Goal: Task Accomplishment & Management: Manage account settings

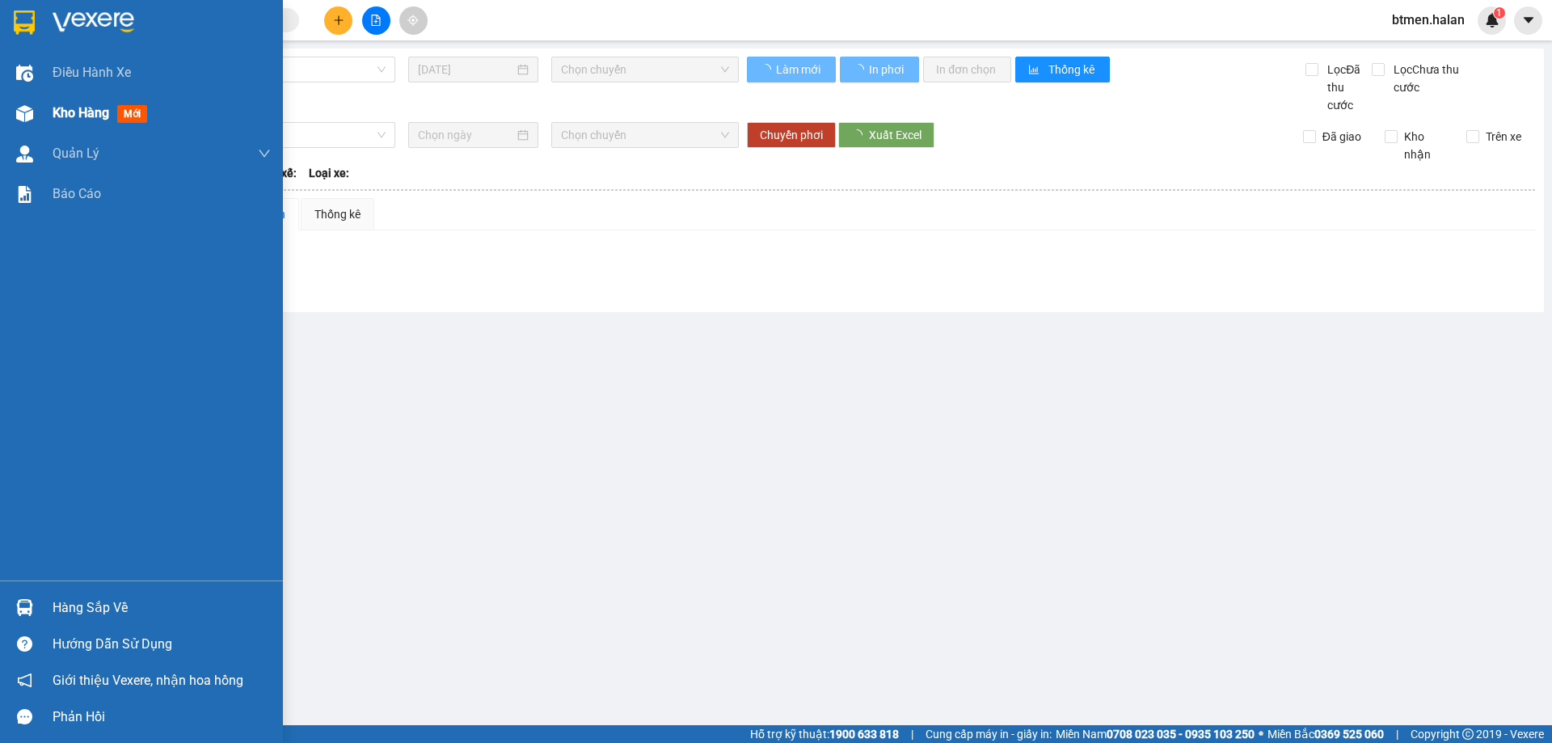
click at [48, 112] on div "Kho hàng mới" at bounding box center [141, 113] width 283 height 40
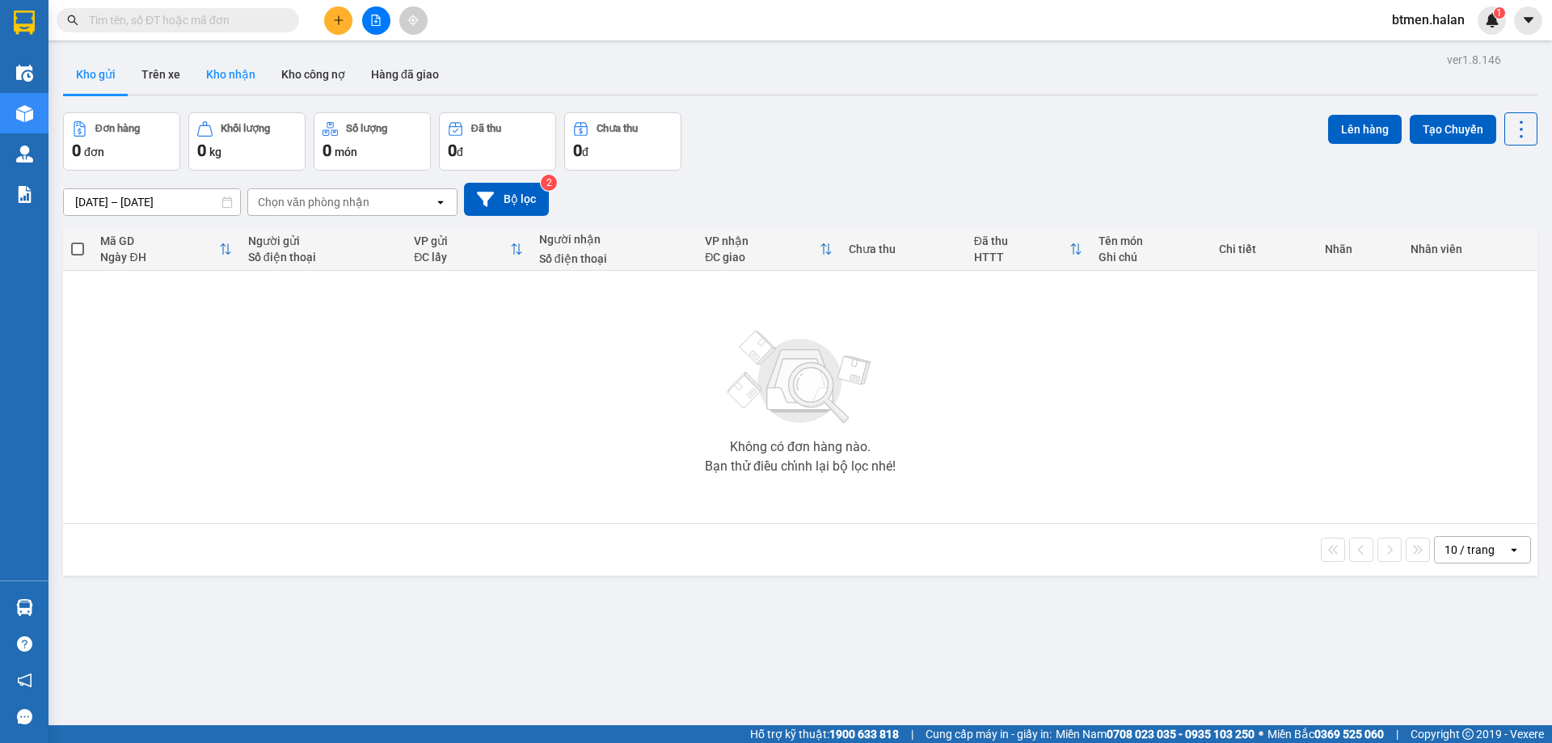
click at [242, 77] on button "Kho nhận" at bounding box center [230, 74] width 75 height 39
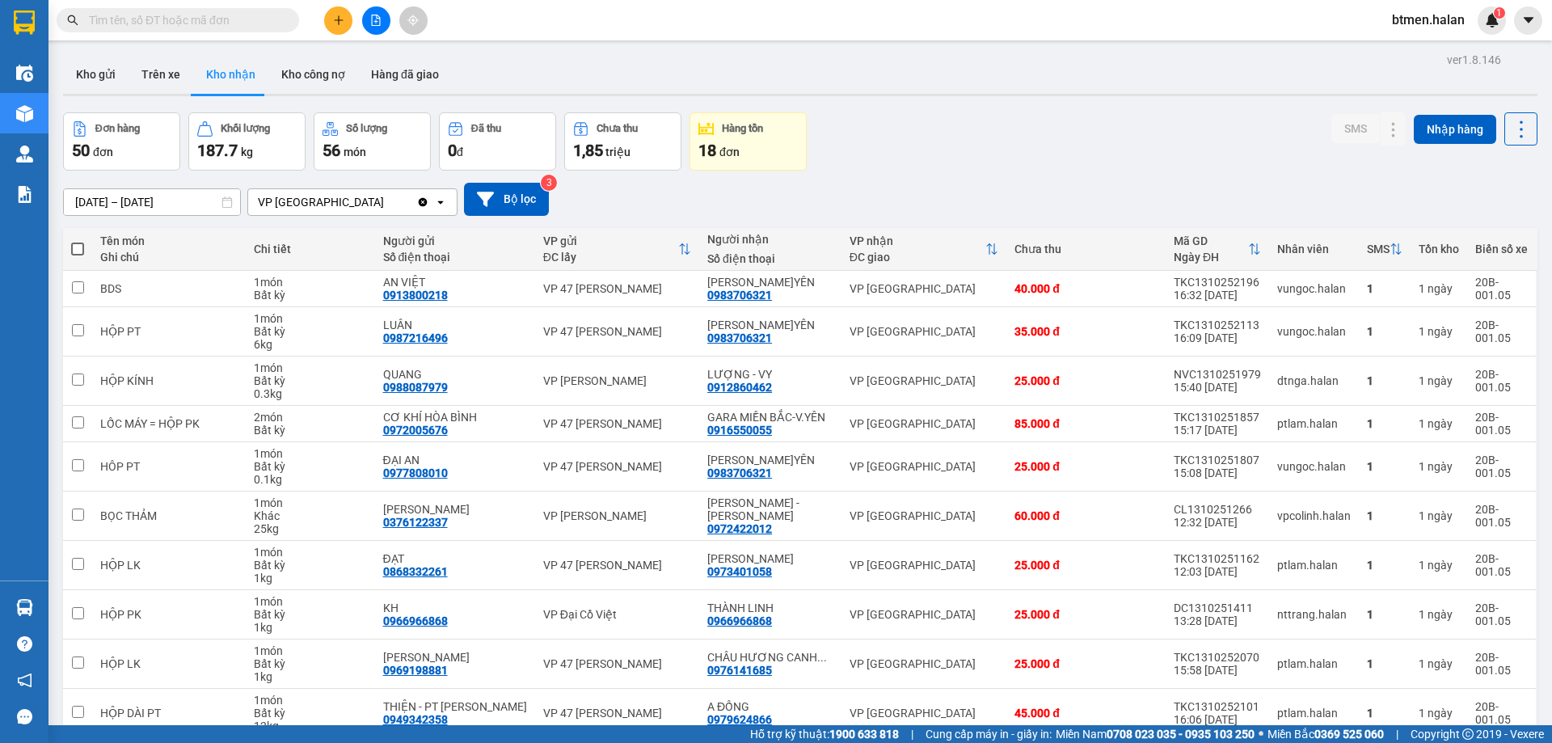
click at [1098, 214] on div "[DATE] – [DATE] Press the down arrow key to interact with the calendar and sele…" at bounding box center [800, 199] width 1474 height 33
click at [116, 72] on button "Kho gửi" at bounding box center [95, 74] width 65 height 39
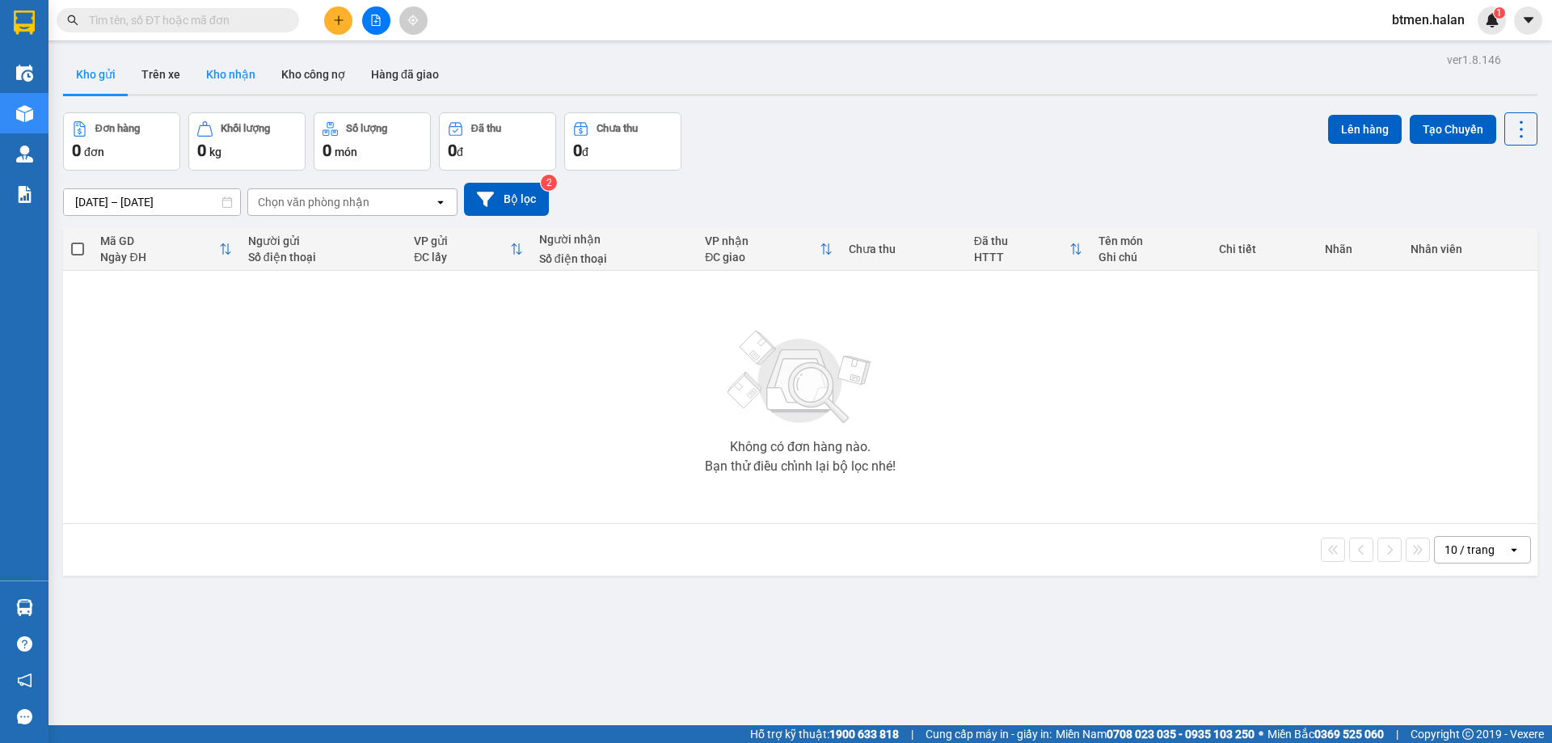
click at [235, 71] on button "Kho nhận" at bounding box center [230, 74] width 75 height 39
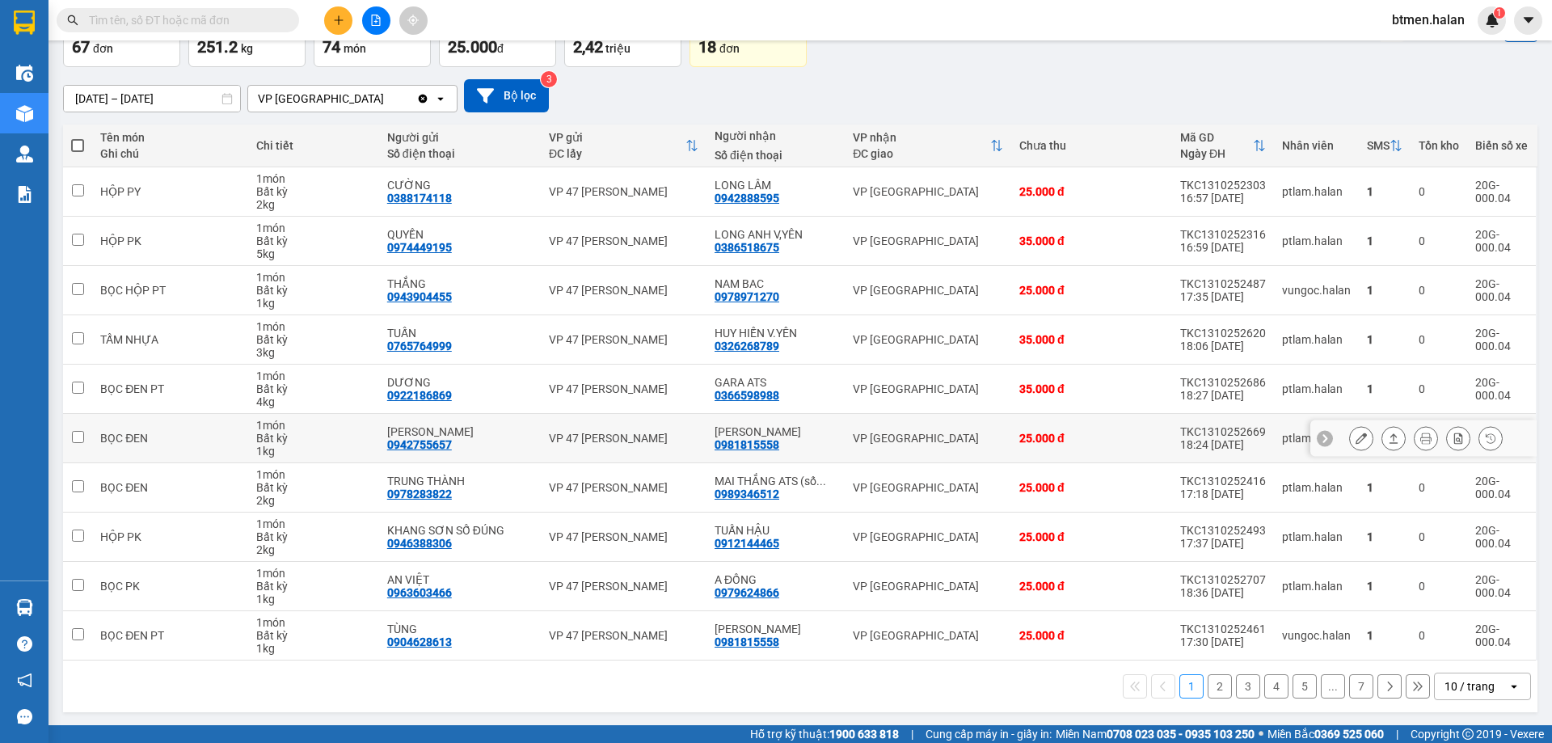
scroll to position [105, 0]
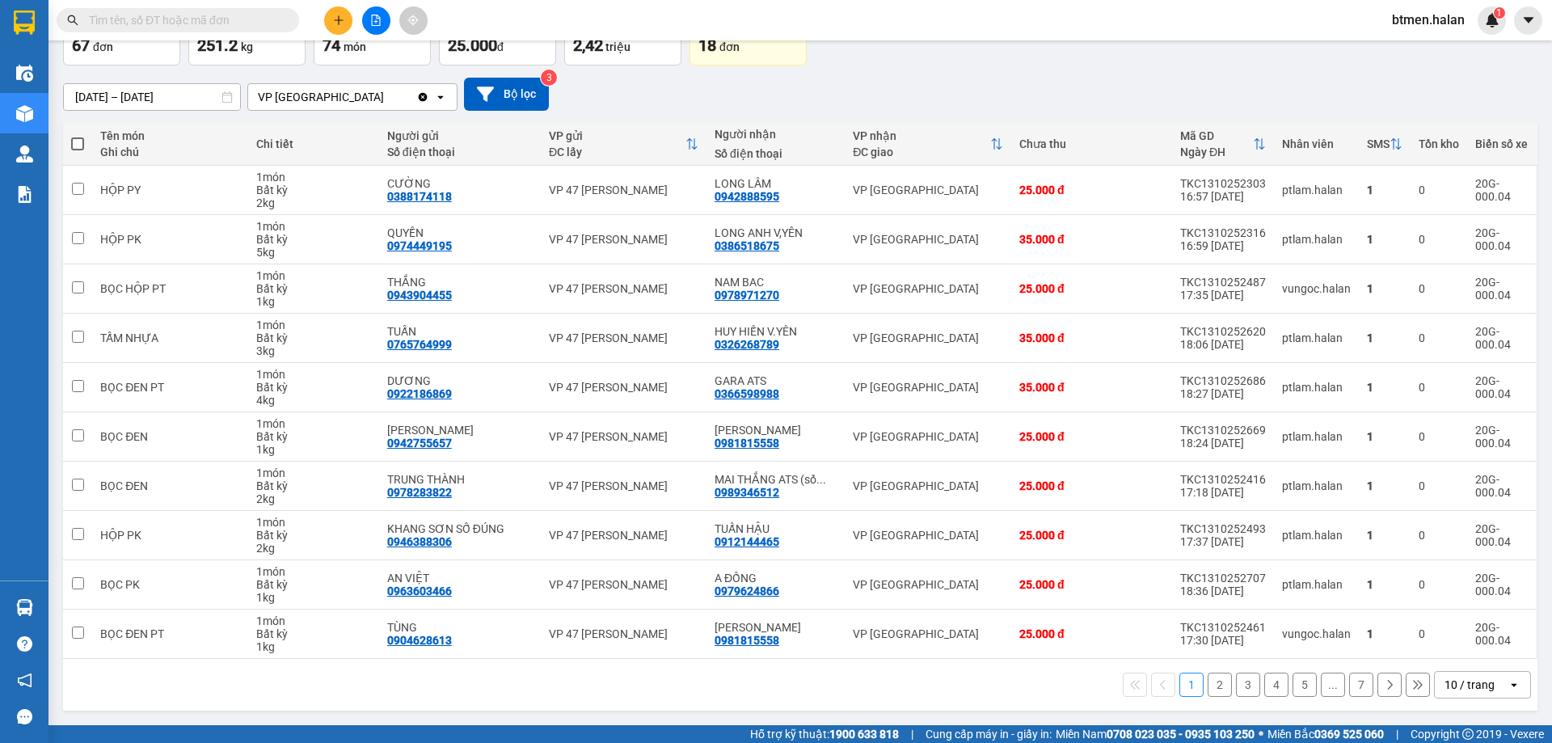
click at [1211, 681] on button "2" at bounding box center [1219, 684] width 24 height 24
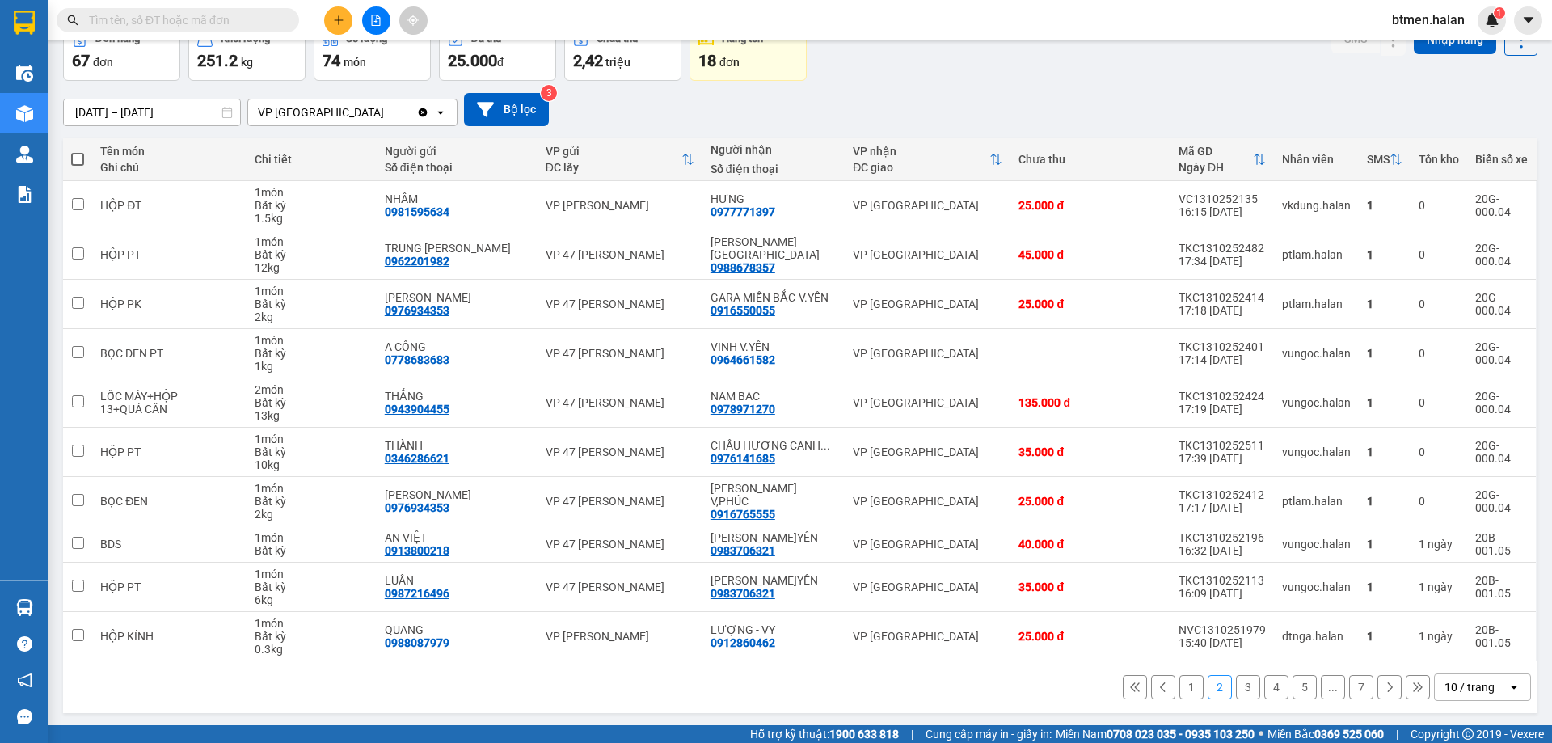
scroll to position [92, 0]
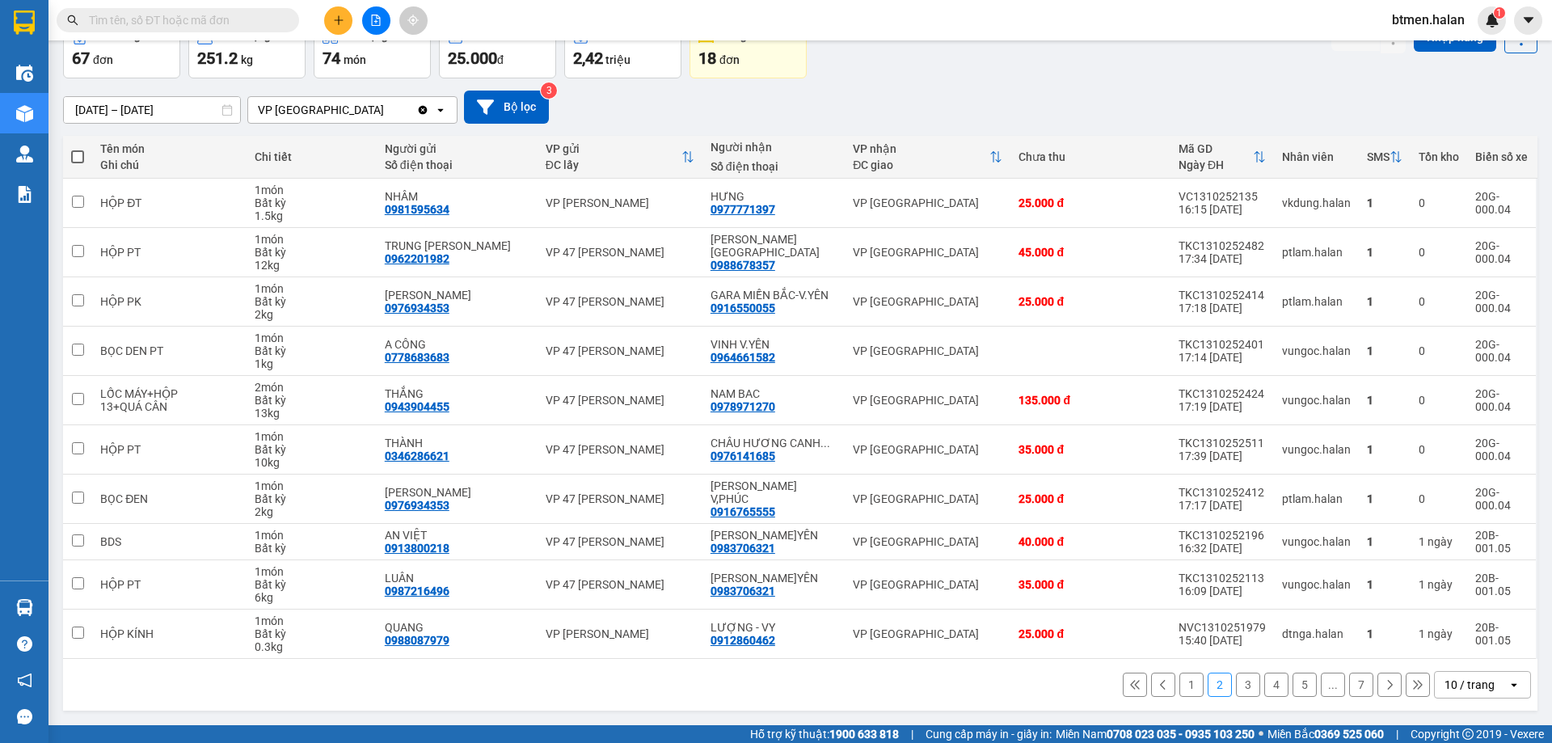
click at [1241, 685] on button "3" at bounding box center [1248, 684] width 24 height 24
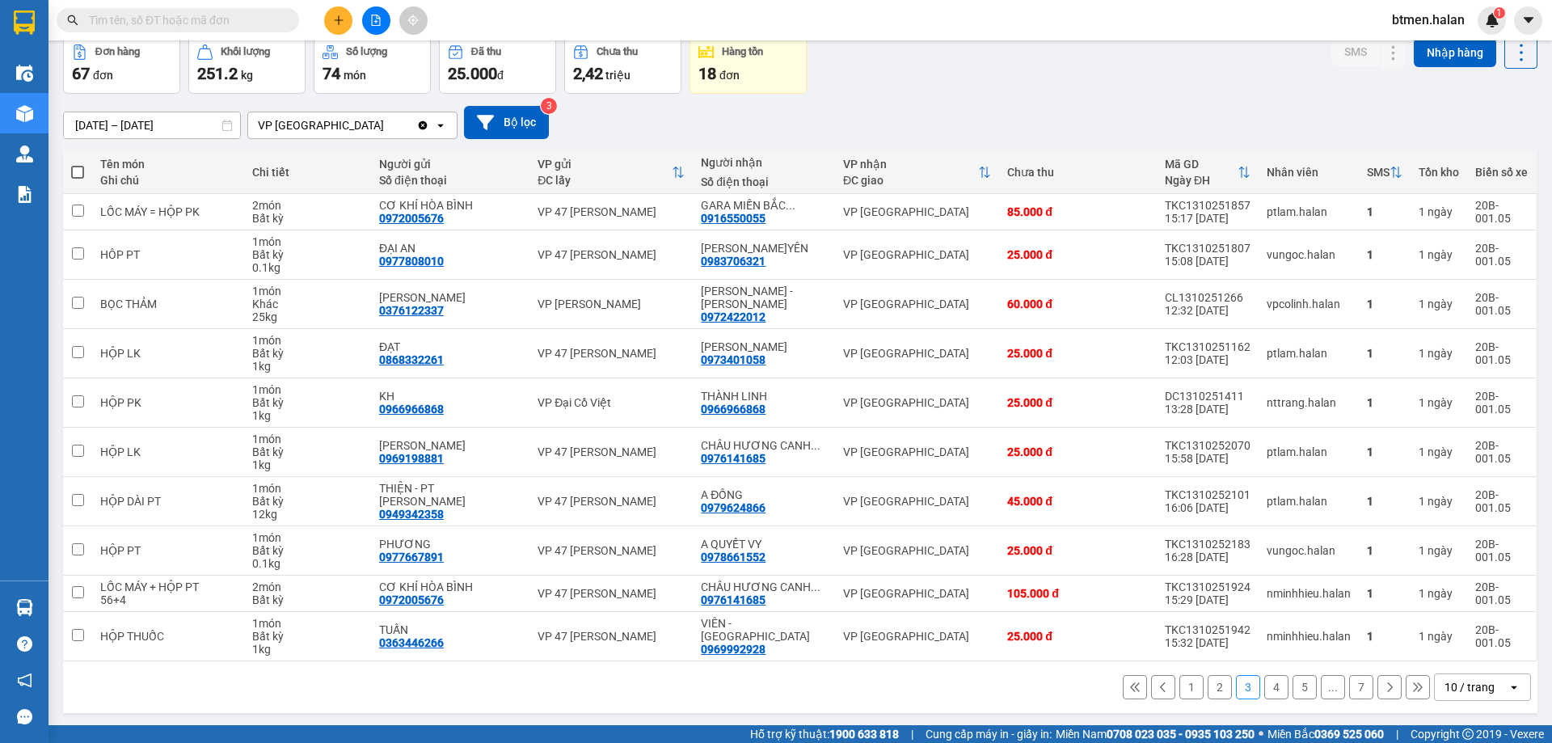
scroll to position [79, 0]
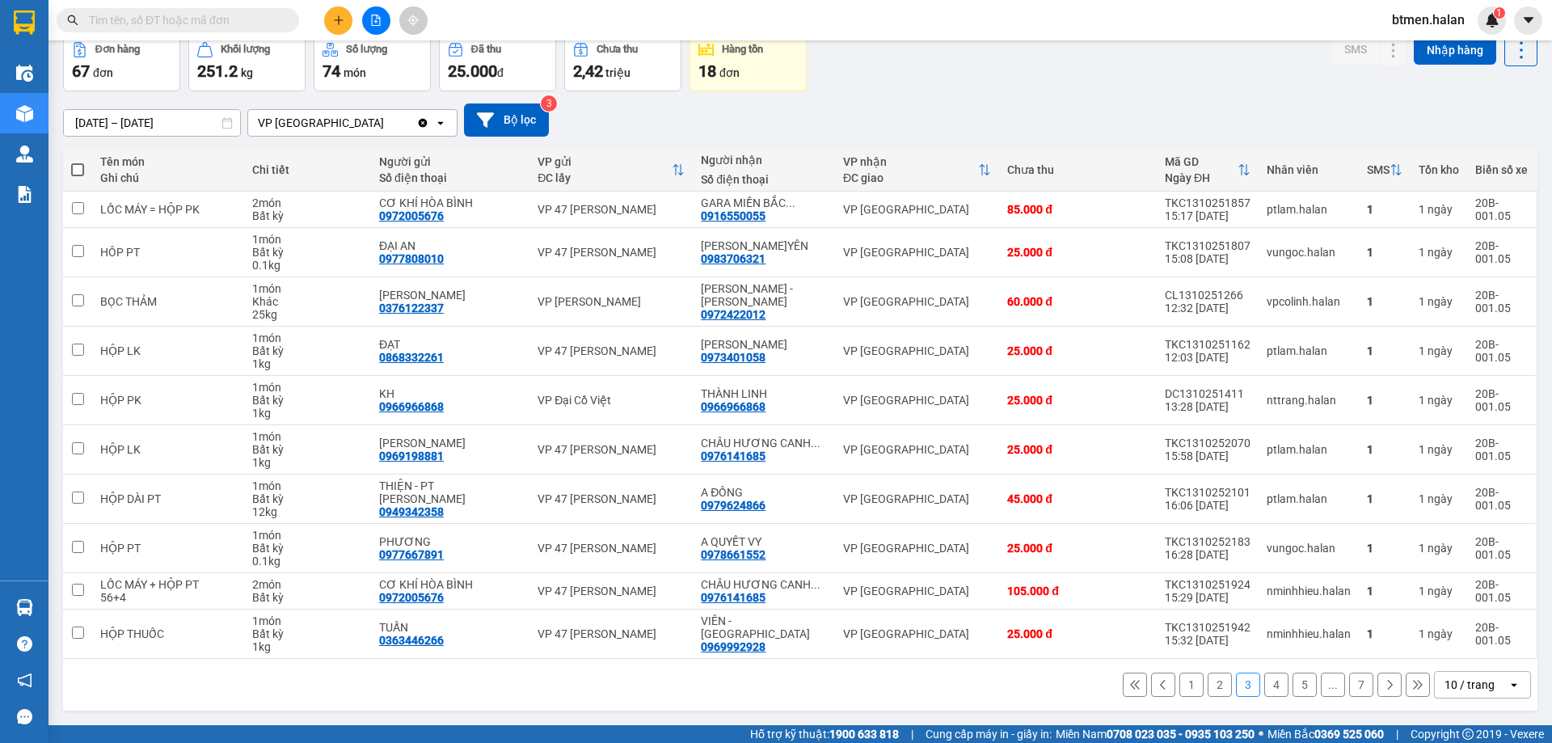
click at [1268, 684] on button "4" at bounding box center [1276, 684] width 24 height 24
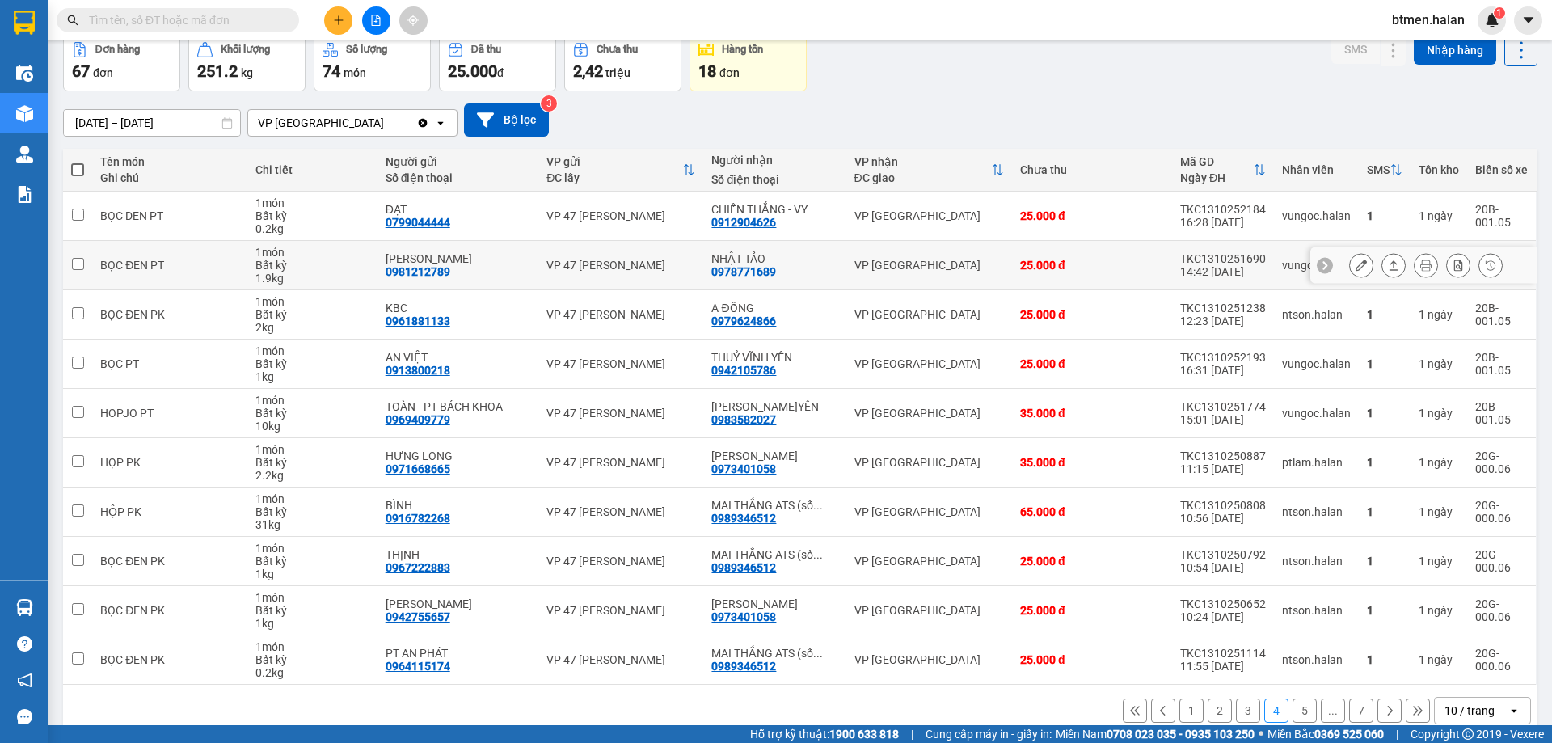
click at [735, 272] on div "0978771689" at bounding box center [743, 271] width 65 height 13
copy div "0978771689"
click at [161, 23] on input "text" at bounding box center [184, 20] width 191 height 18
paste input "0978771689"
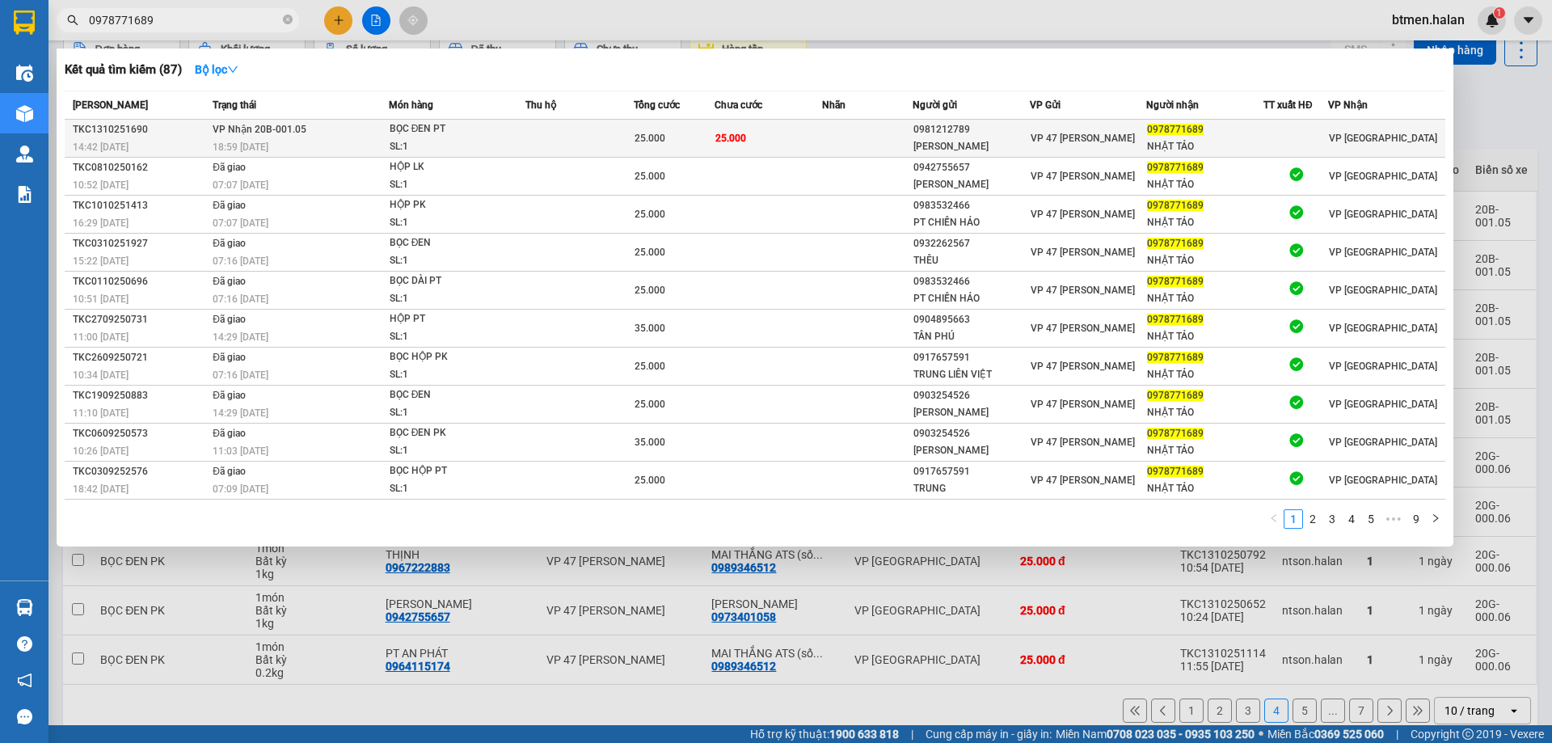
type input "0978771689"
click at [980, 128] on div "0981212789" at bounding box center [971, 129] width 116 height 17
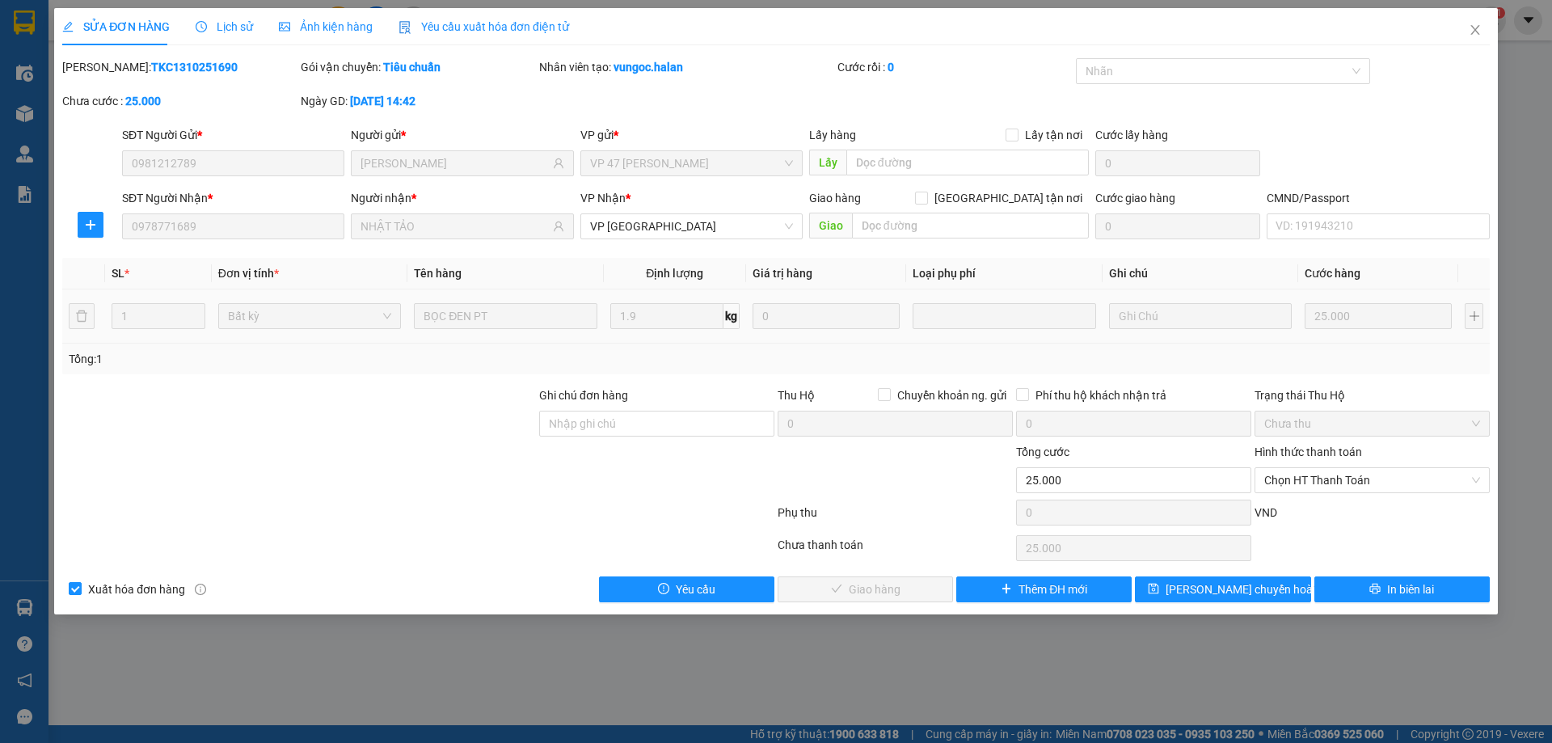
type input "0981212789"
type input "XUÂN QUỲNH"
type input "0978771689"
type input "NHẬT TẢO"
type input "0"
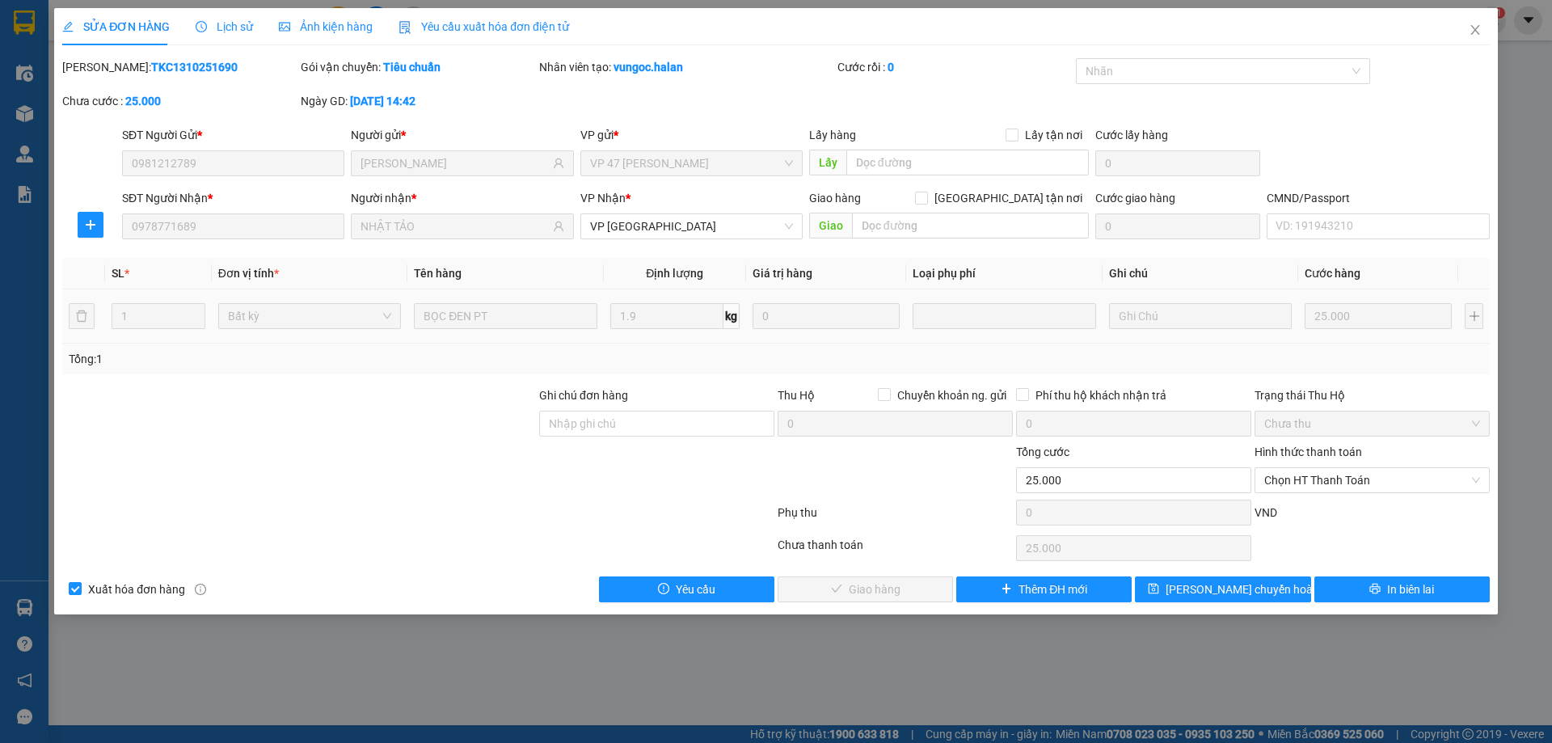
type input "25.000"
click at [1322, 479] on span "Chọn HT Thanh Toán" at bounding box center [1372, 480] width 216 height 24
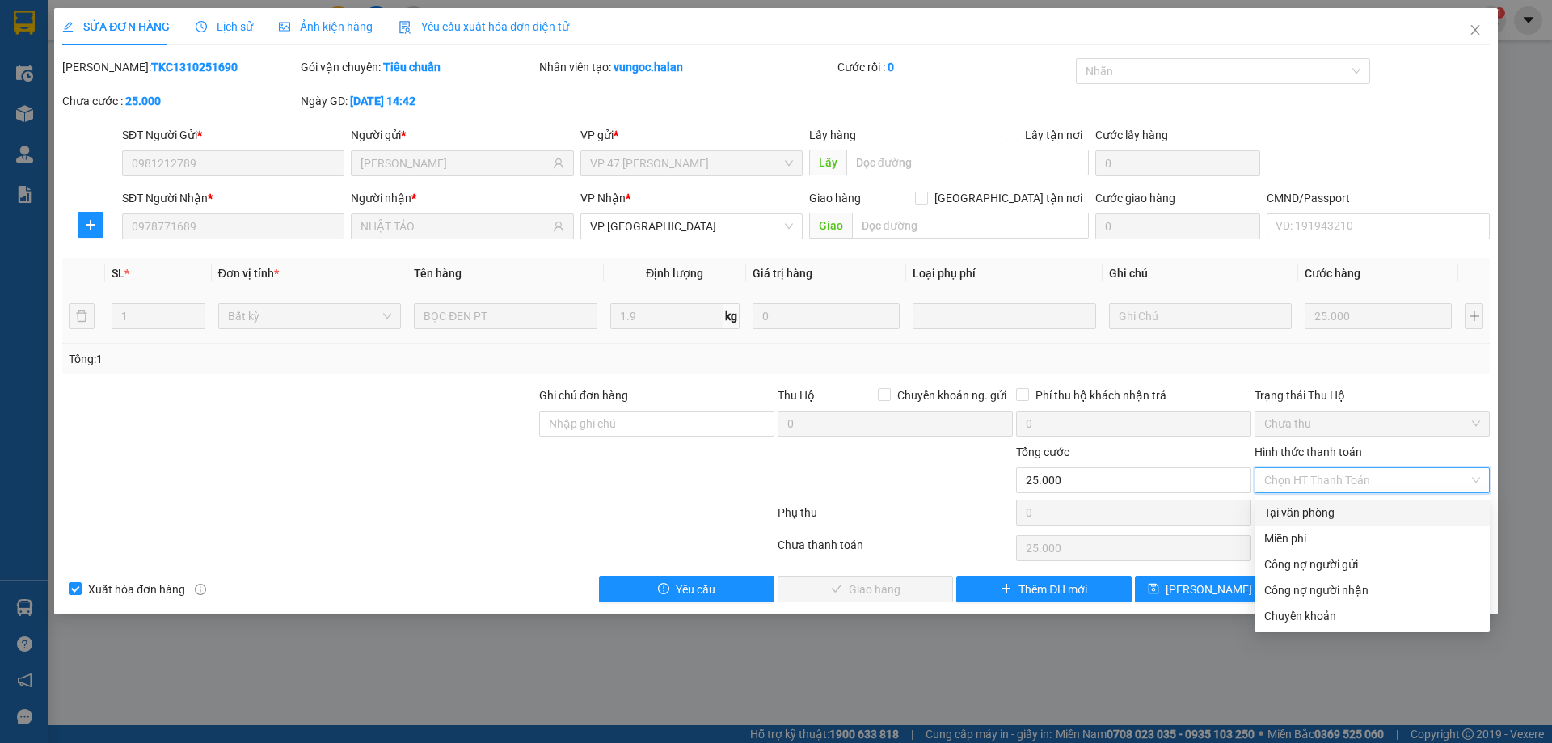
click at [1319, 500] on div "Tại văn phòng" at bounding box center [1371, 512] width 235 height 26
type input "0"
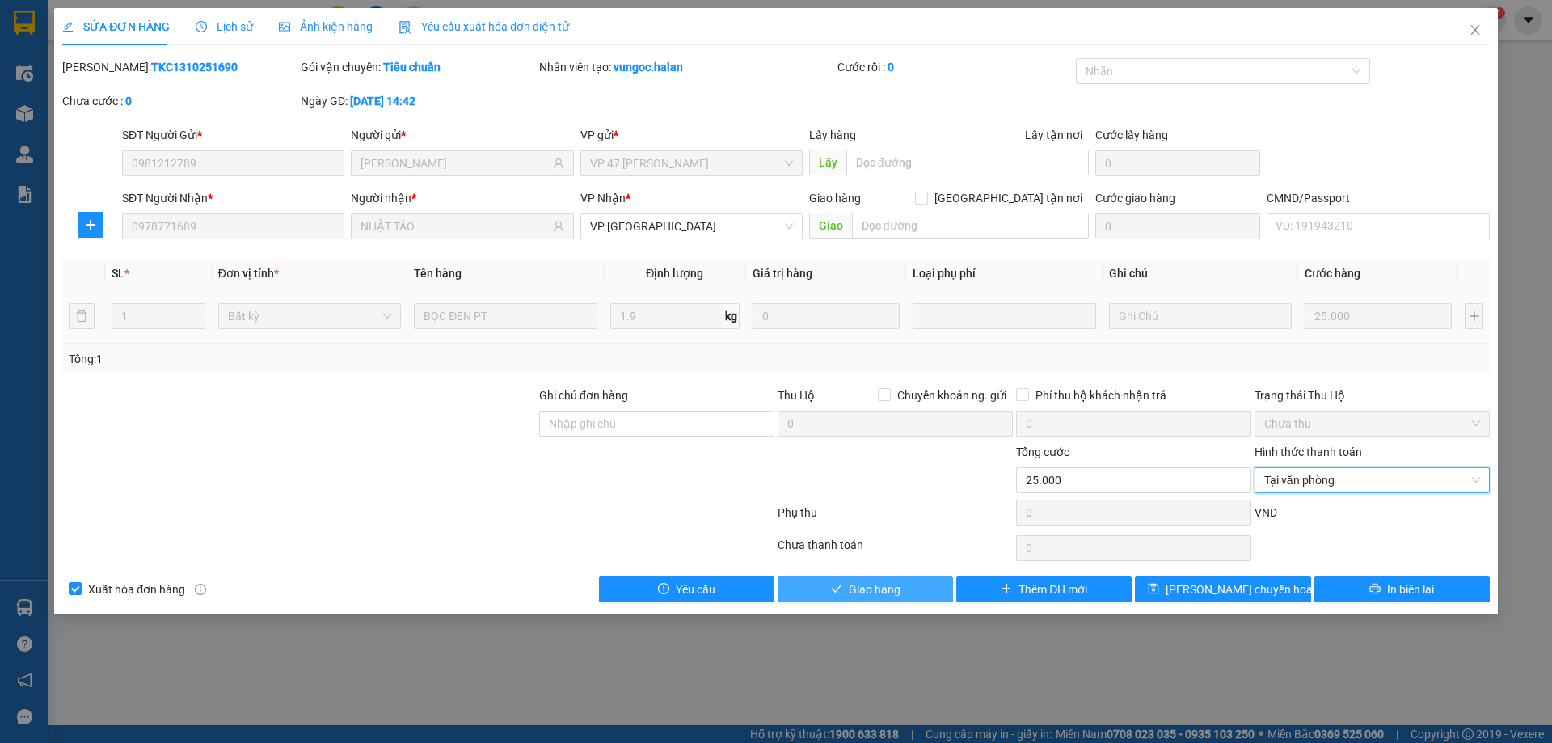
drag, startPoint x: 840, startPoint y: 595, endPoint x: 1130, endPoint y: 502, distance: 304.6
click at [840, 595] on span "check" at bounding box center [836, 589] width 11 height 13
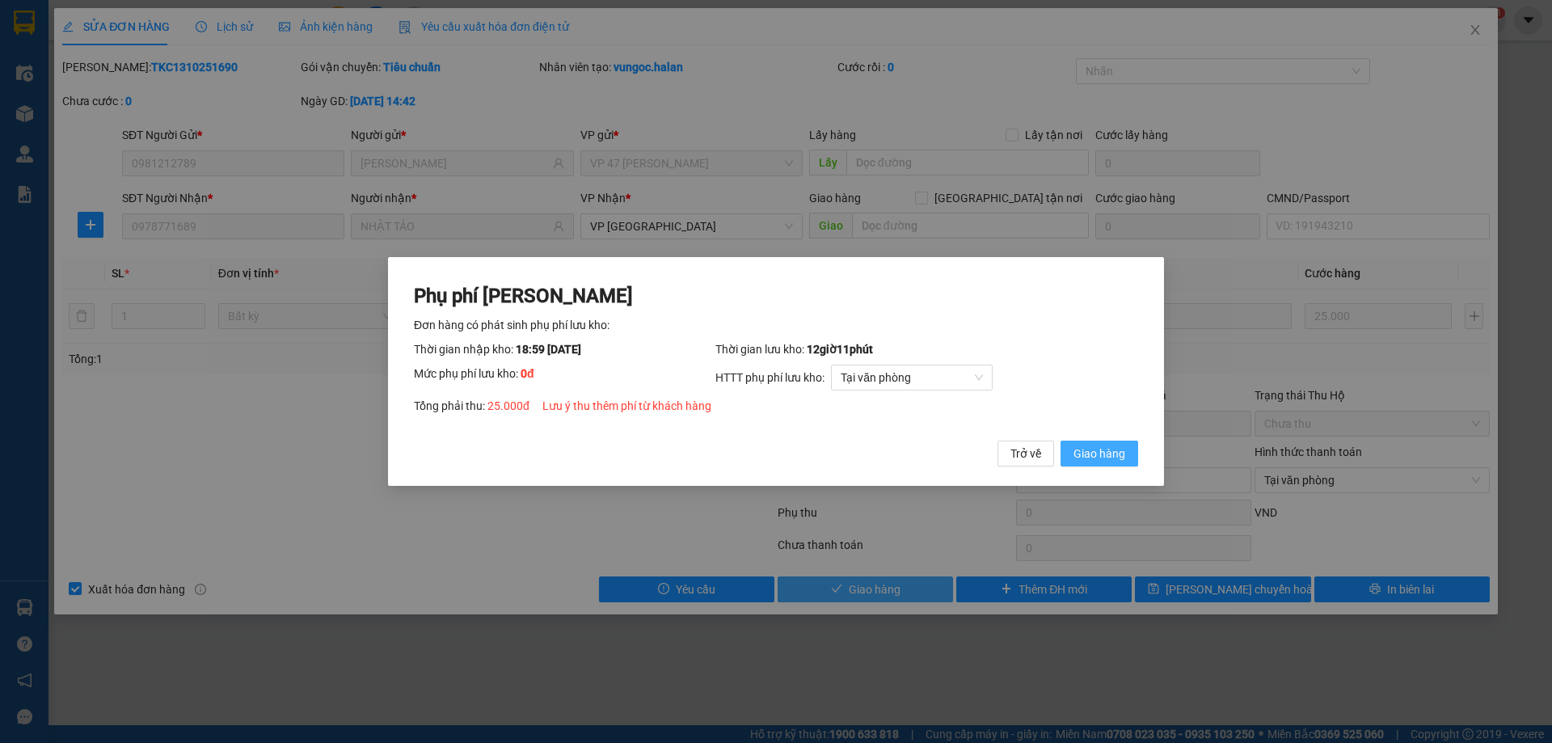
click at [1130, 448] on button "Giao hàng" at bounding box center [1099, 453] width 78 height 26
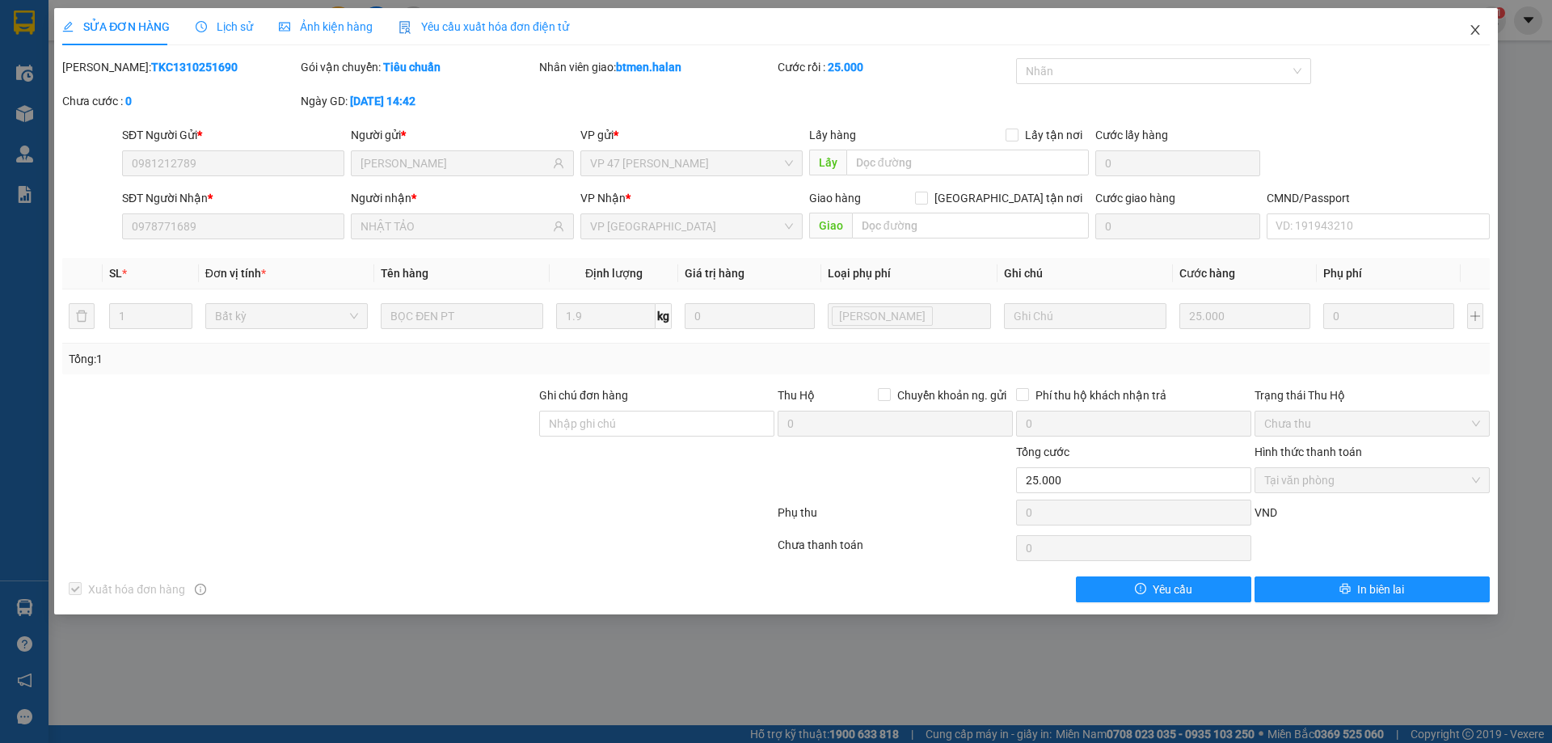
click at [1481, 27] on span "Close" at bounding box center [1474, 30] width 45 height 45
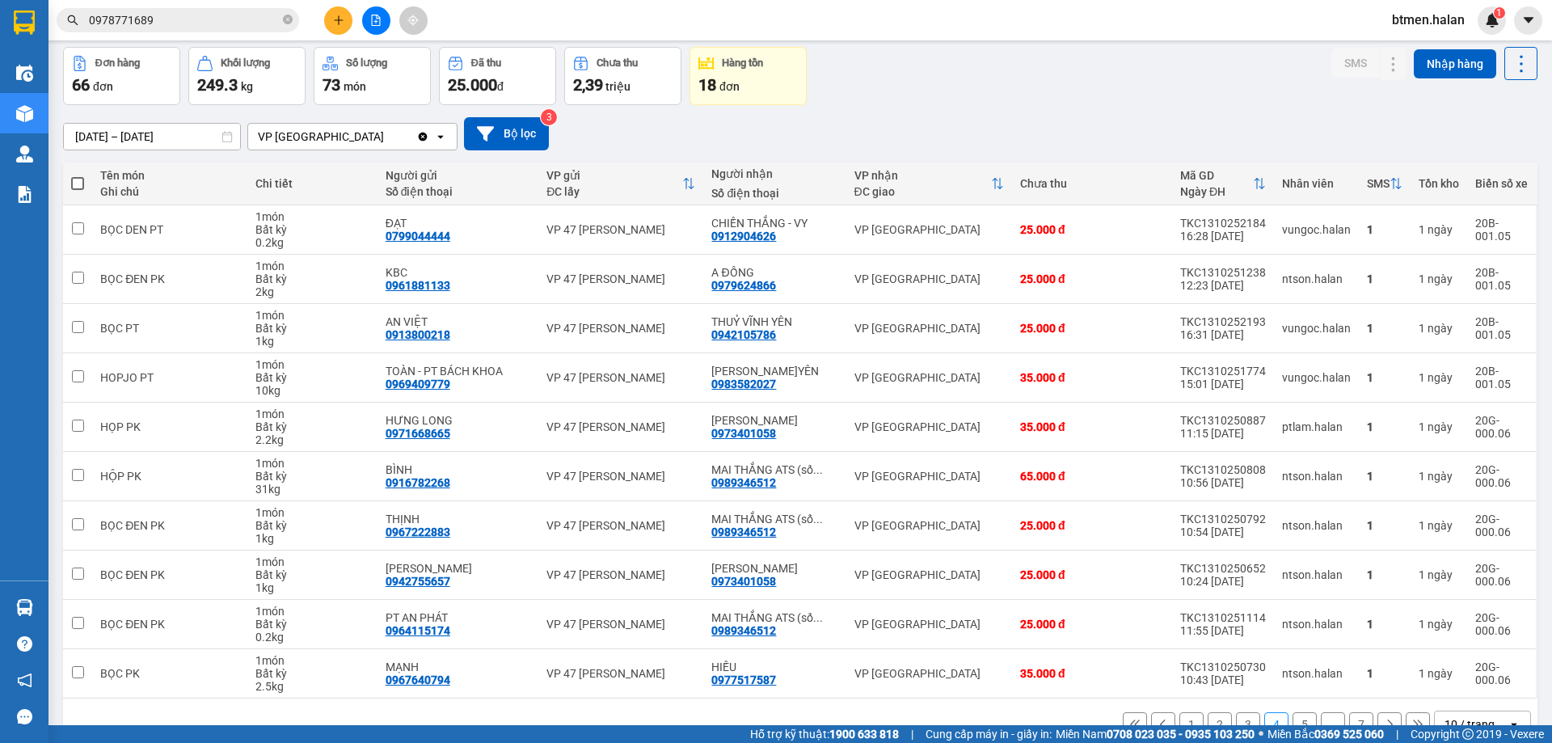
scroll to position [105, 0]
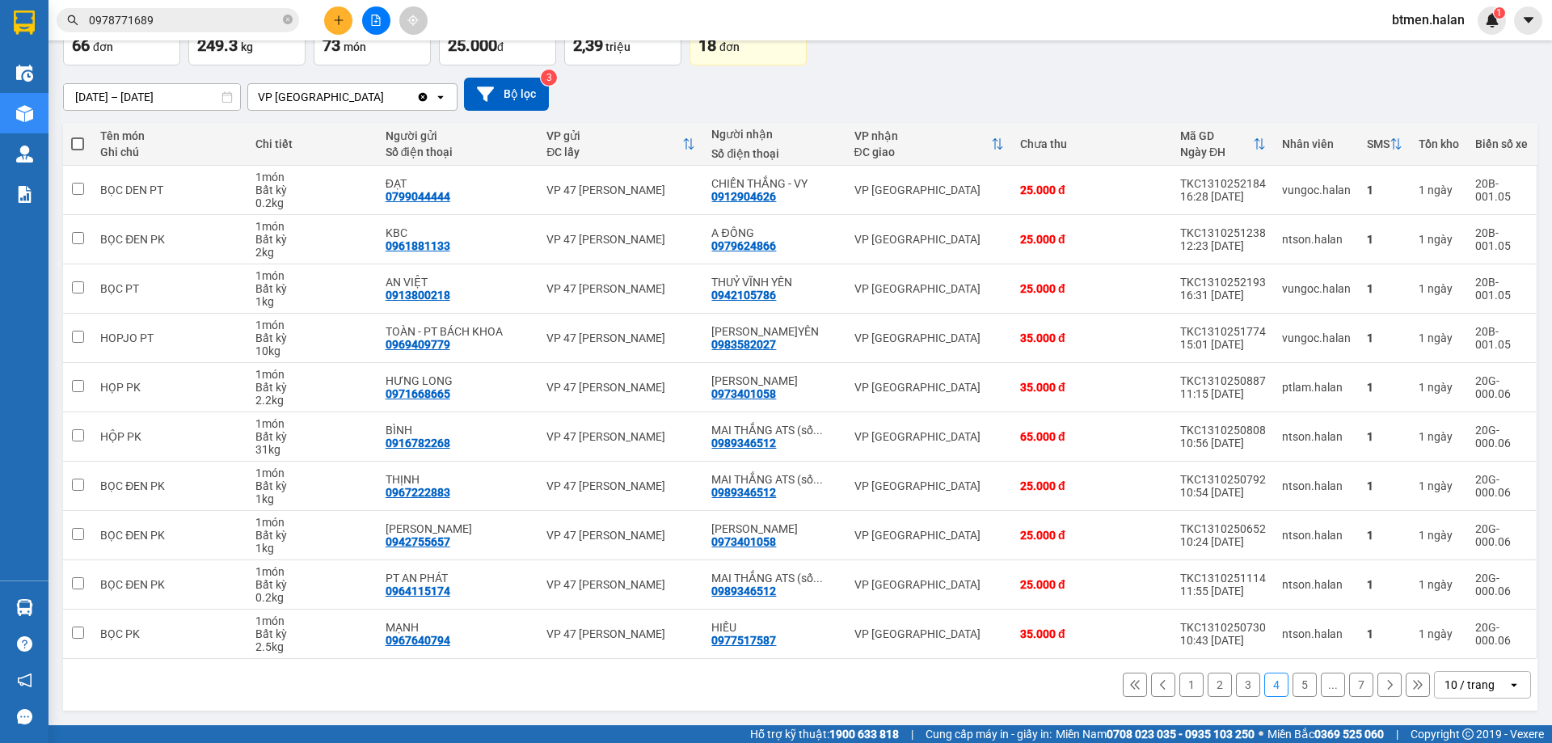
click at [1186, 689] on button "1" at bounding box center [1191, 684] width 24 height 24
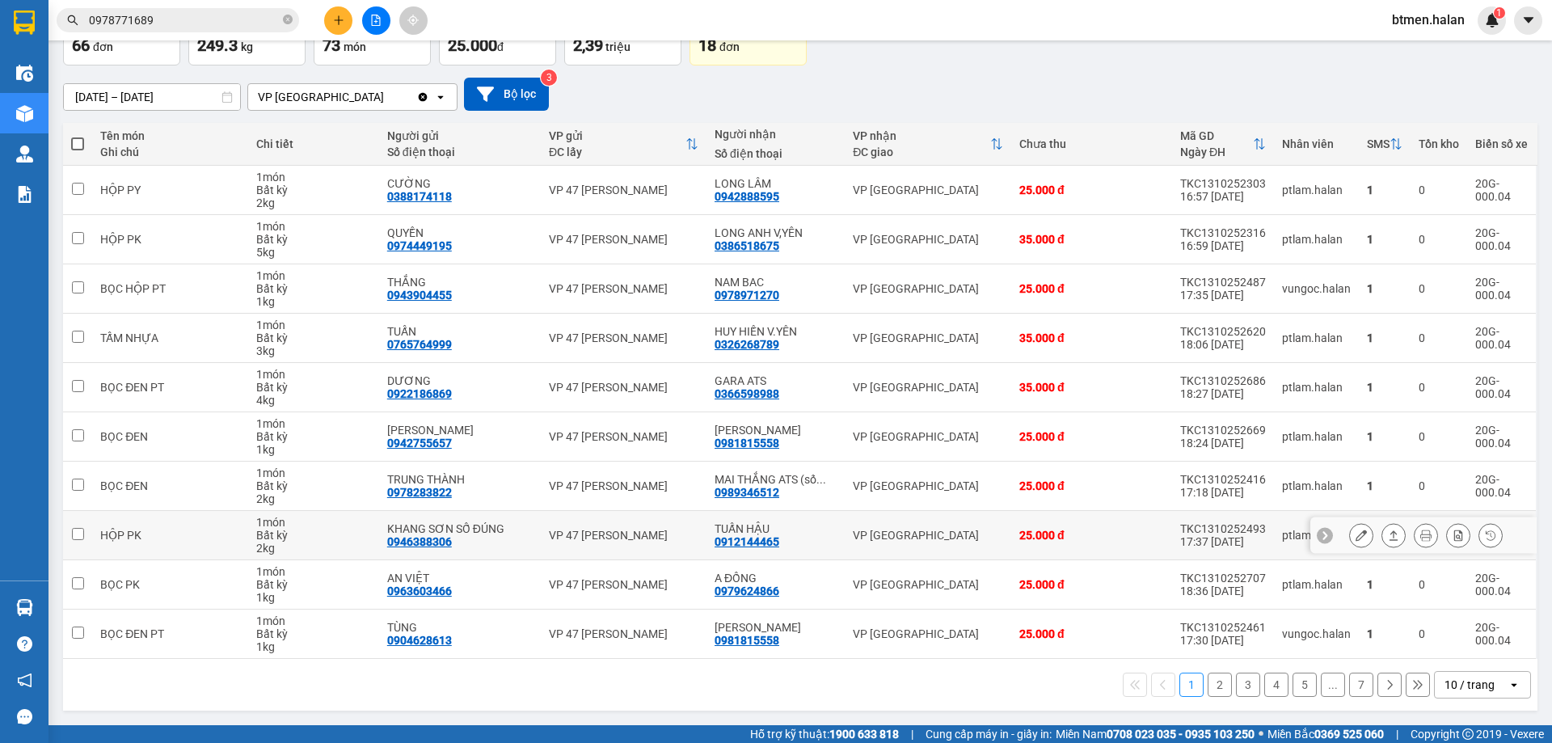
click at [733, 541] on div "0912144465" at bounding box center [746, 541] width 65 height 13
copy div "0912144465"
click at [246, 13] on input "0978771689" at bounding box center [184, 20] width 191 height 18
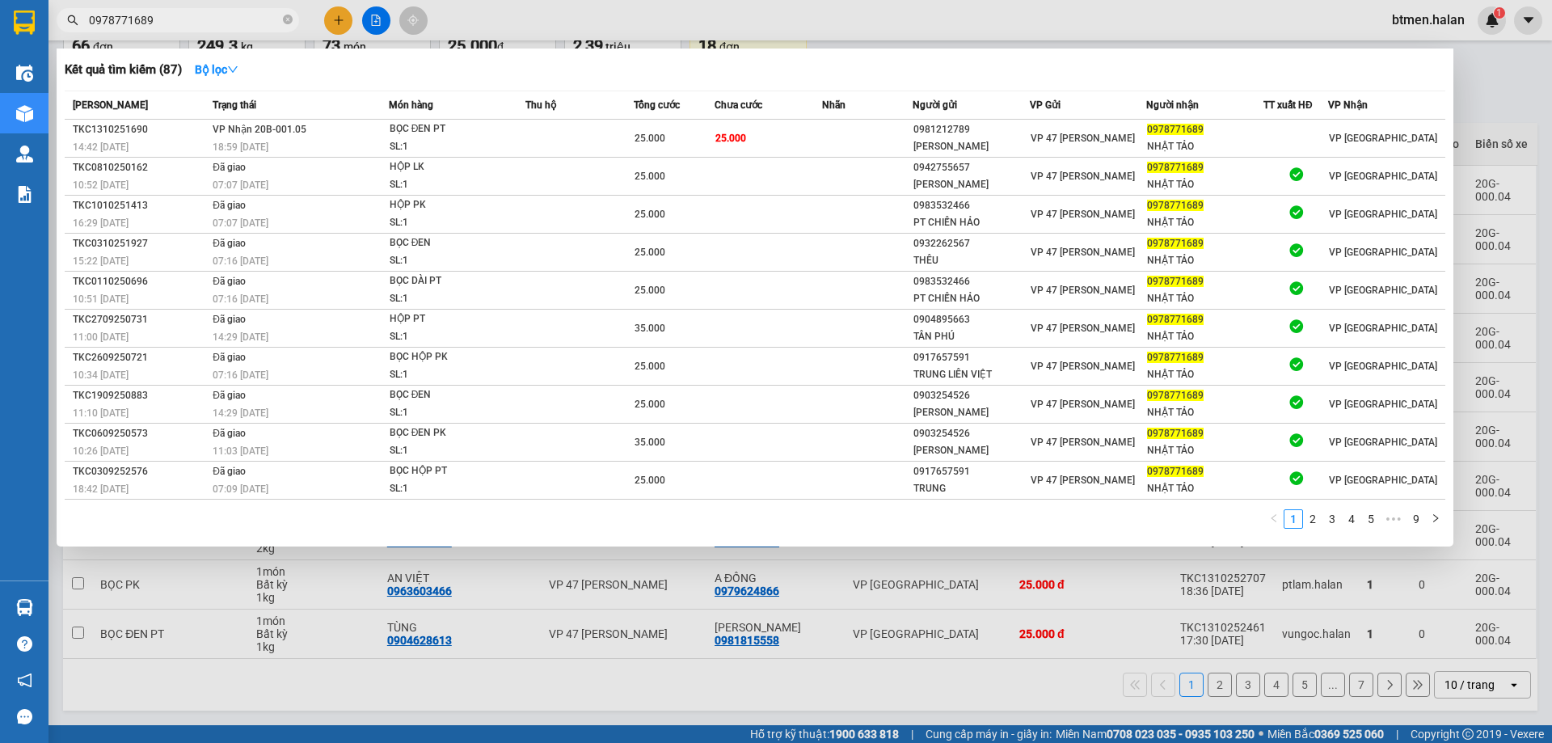
click at [246, 17] on input "0978771689" at bounding box center [184, 20] width 191 height 18
paste input "12144465"
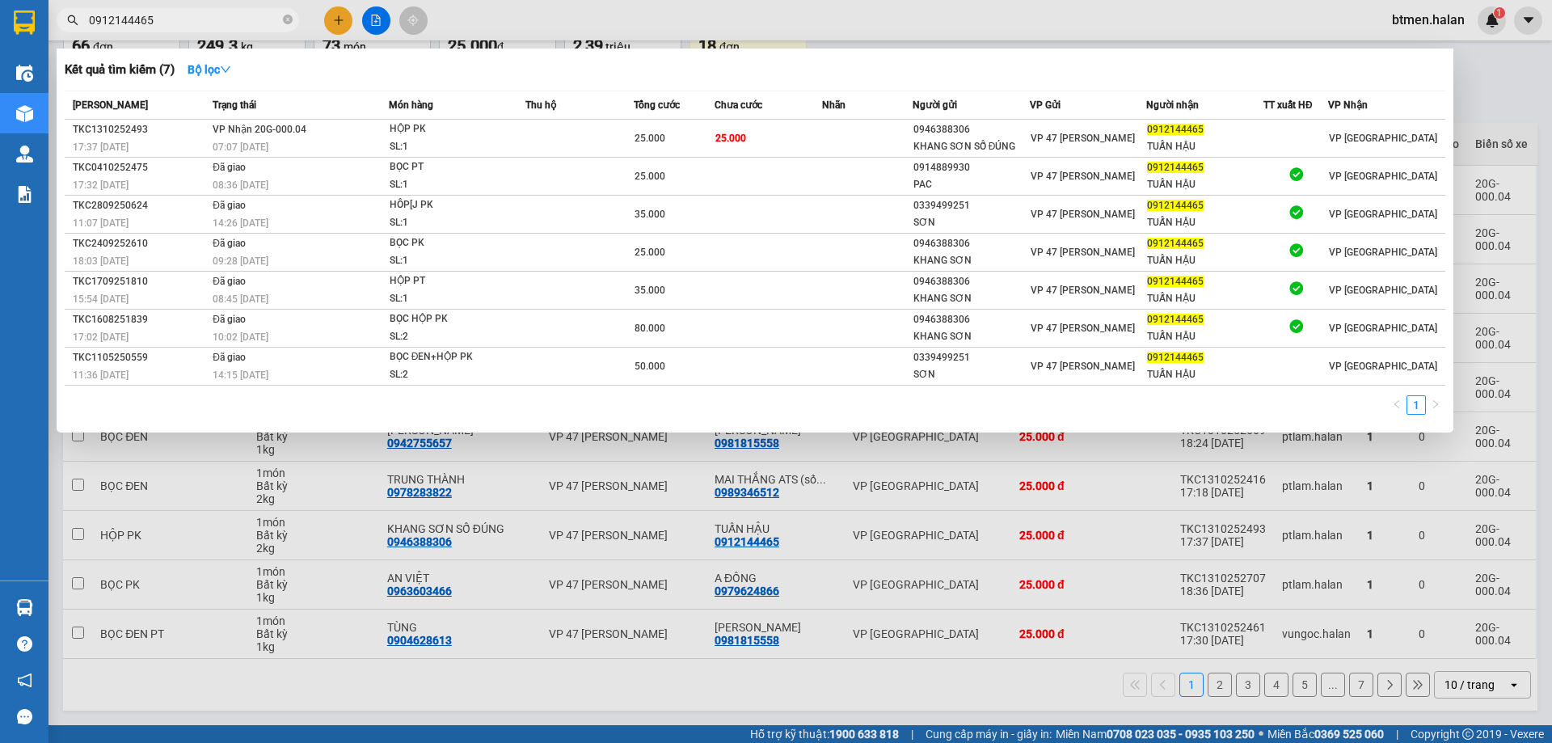
type input "0912144465"
click at [1504, 84] on div at bounding box center [776, 371] width 1552 height 743
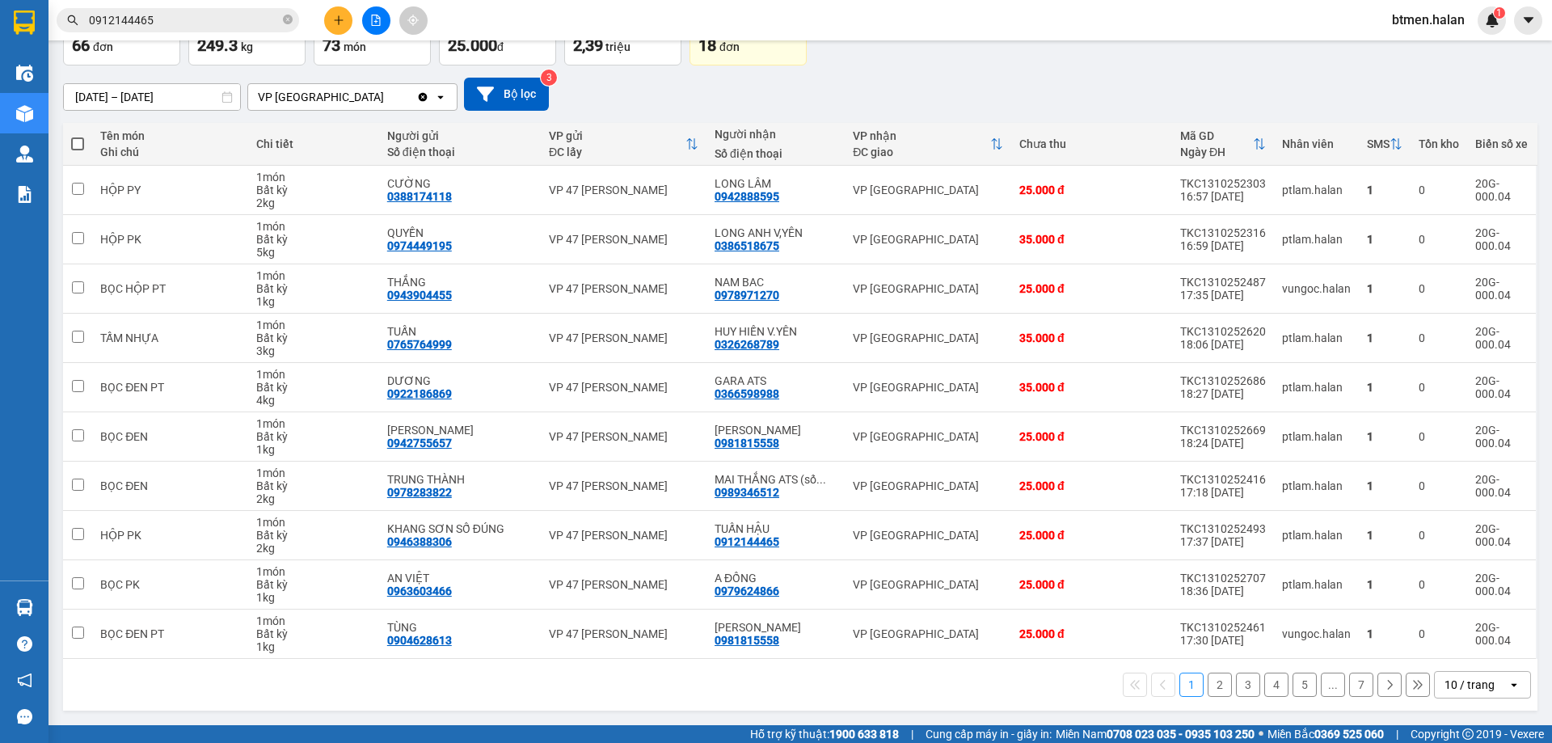
click at [1207, 686] on button "2" at bounding box center [1219, 684] width 24 height 24
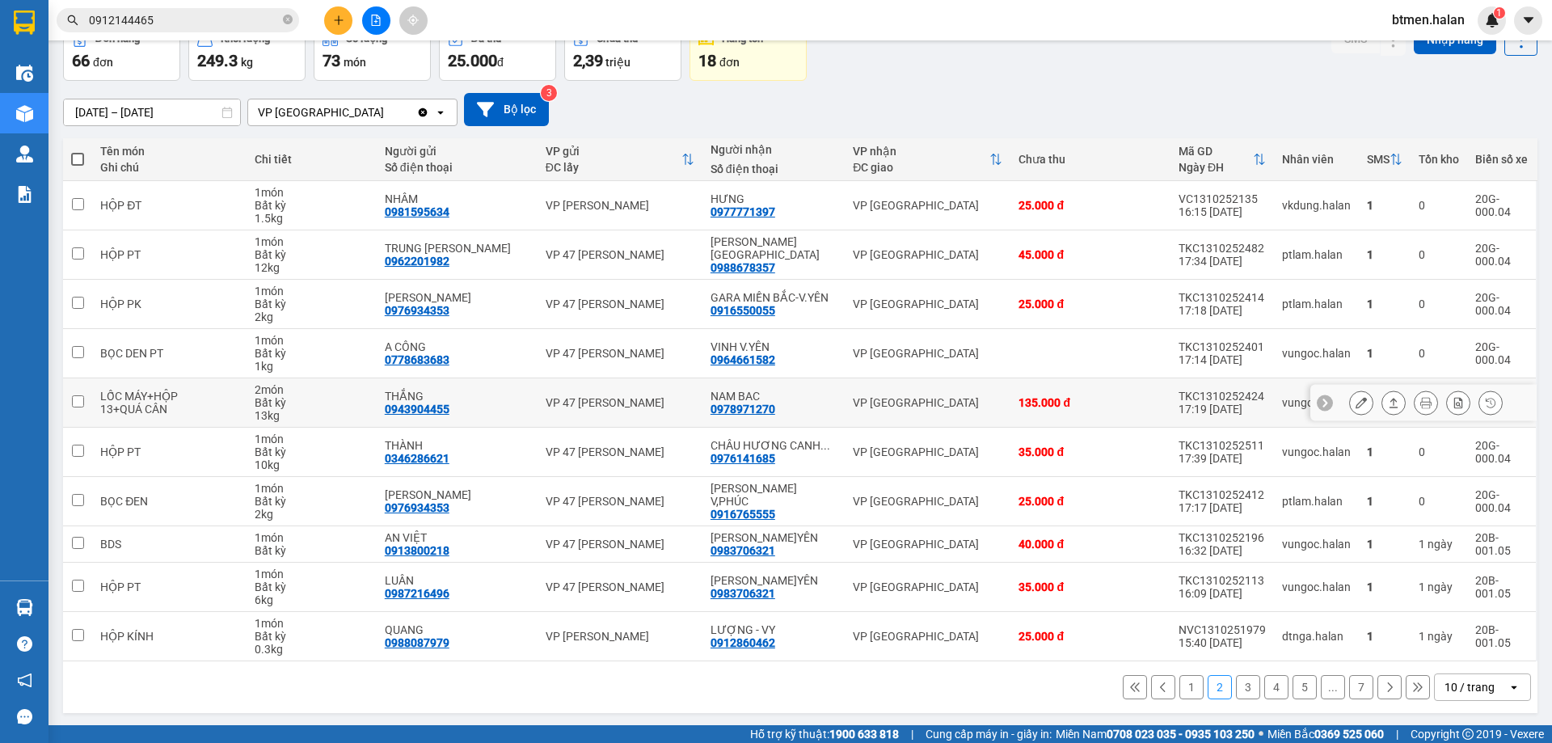
scroll to position [92, 0]
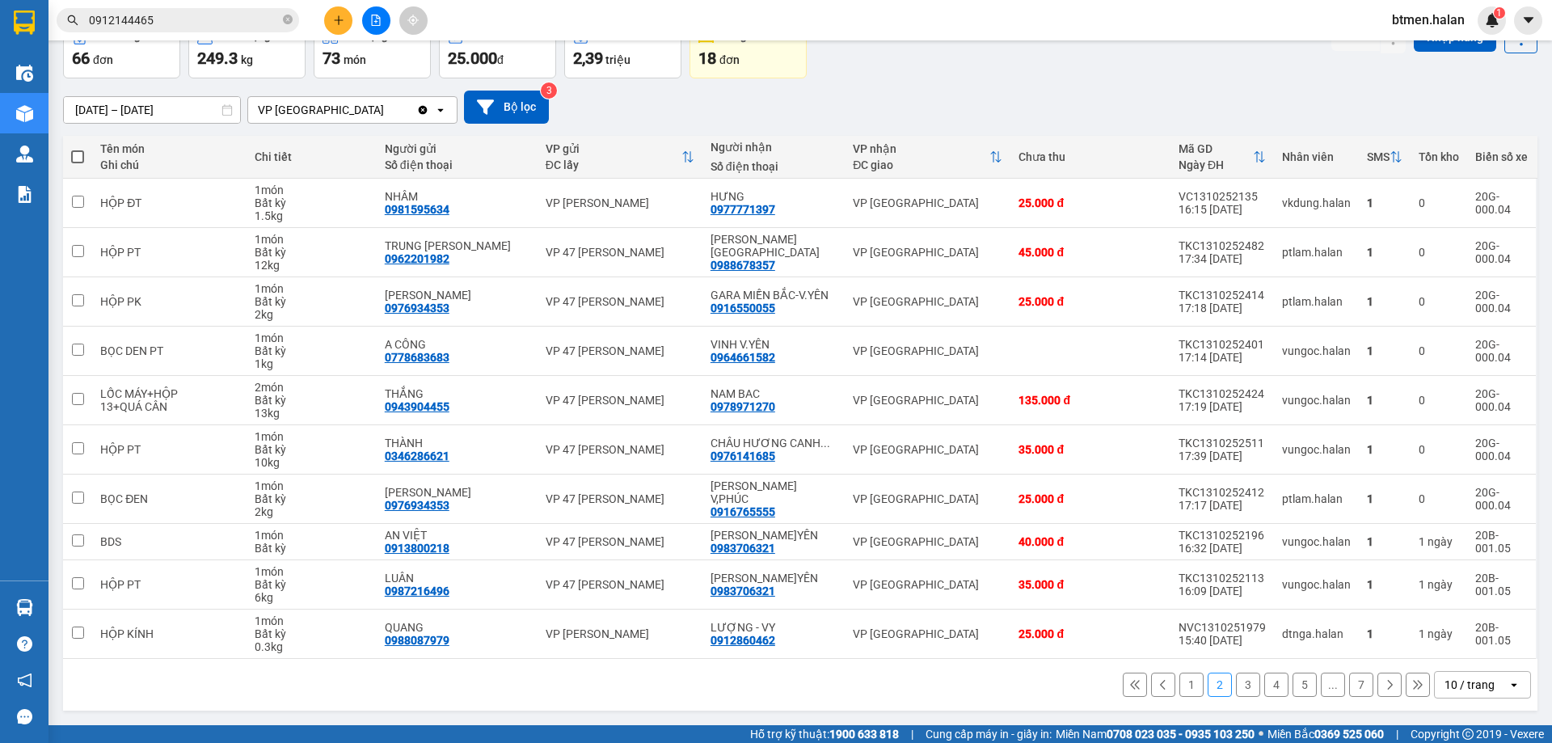
click at [1236, 684] on button "3" at bounding box center [1248, 684] width 24 height 24
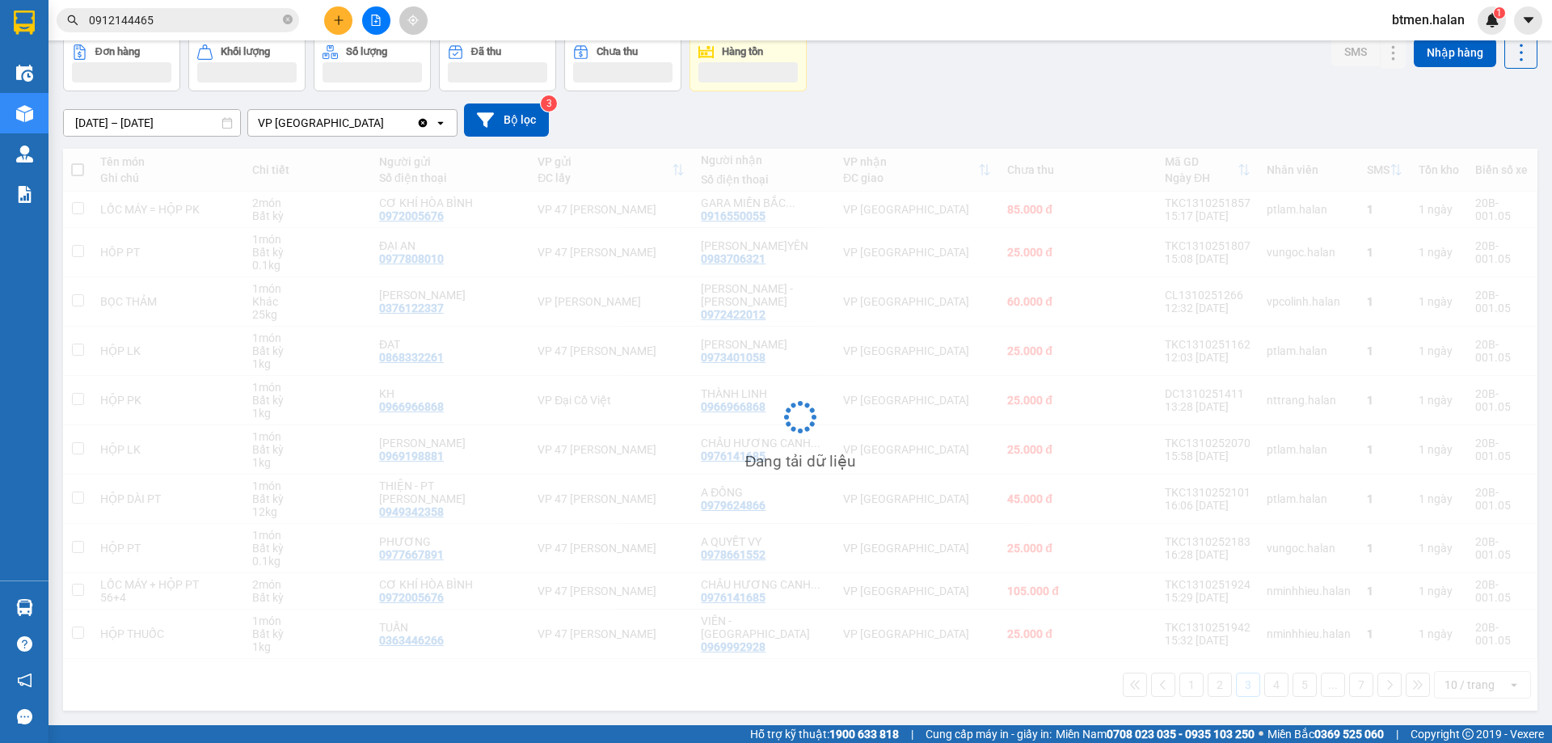
scroll to position [79, 0]
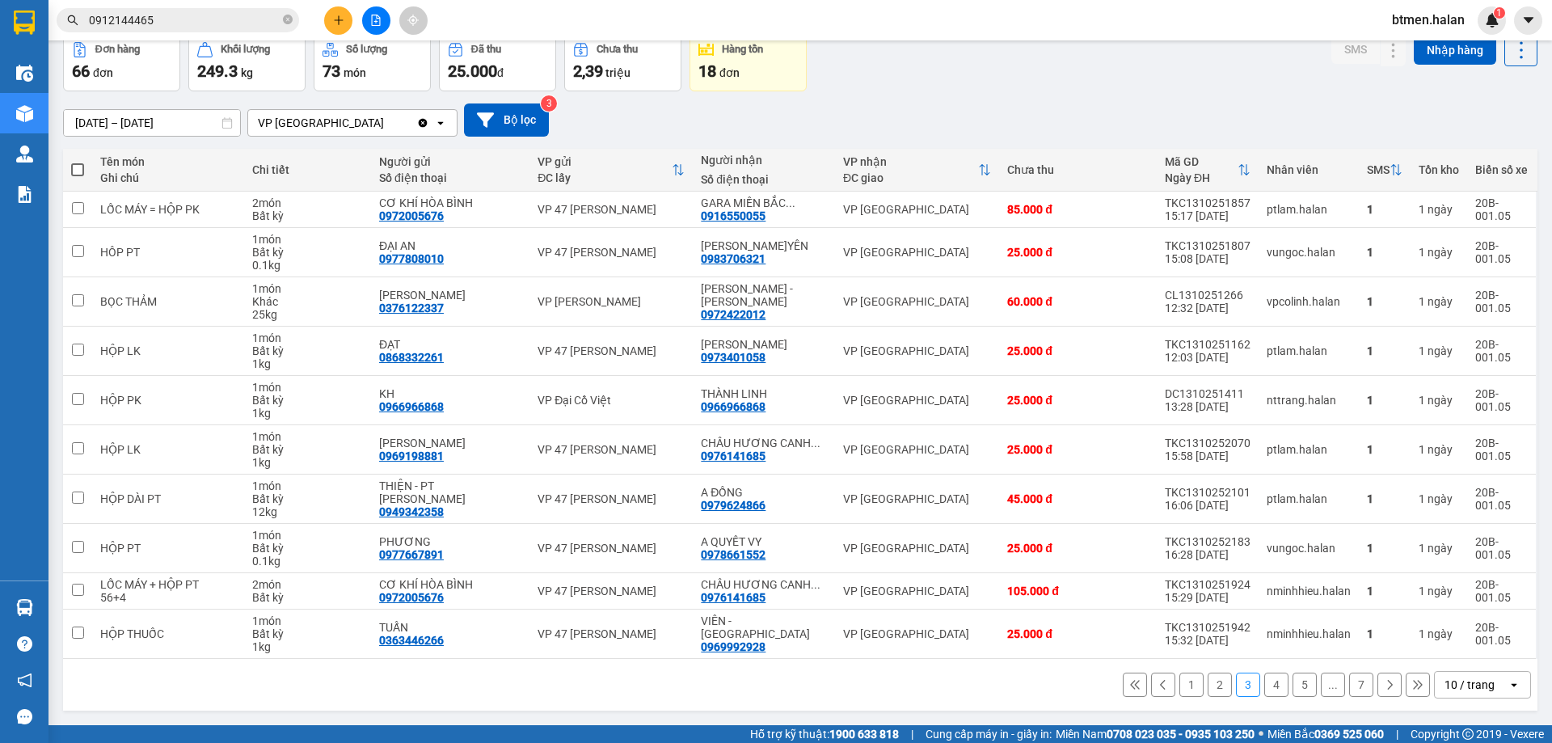
click at [1264, 684] on button "4" at bounding box center [1276, 684] width 24 height 24
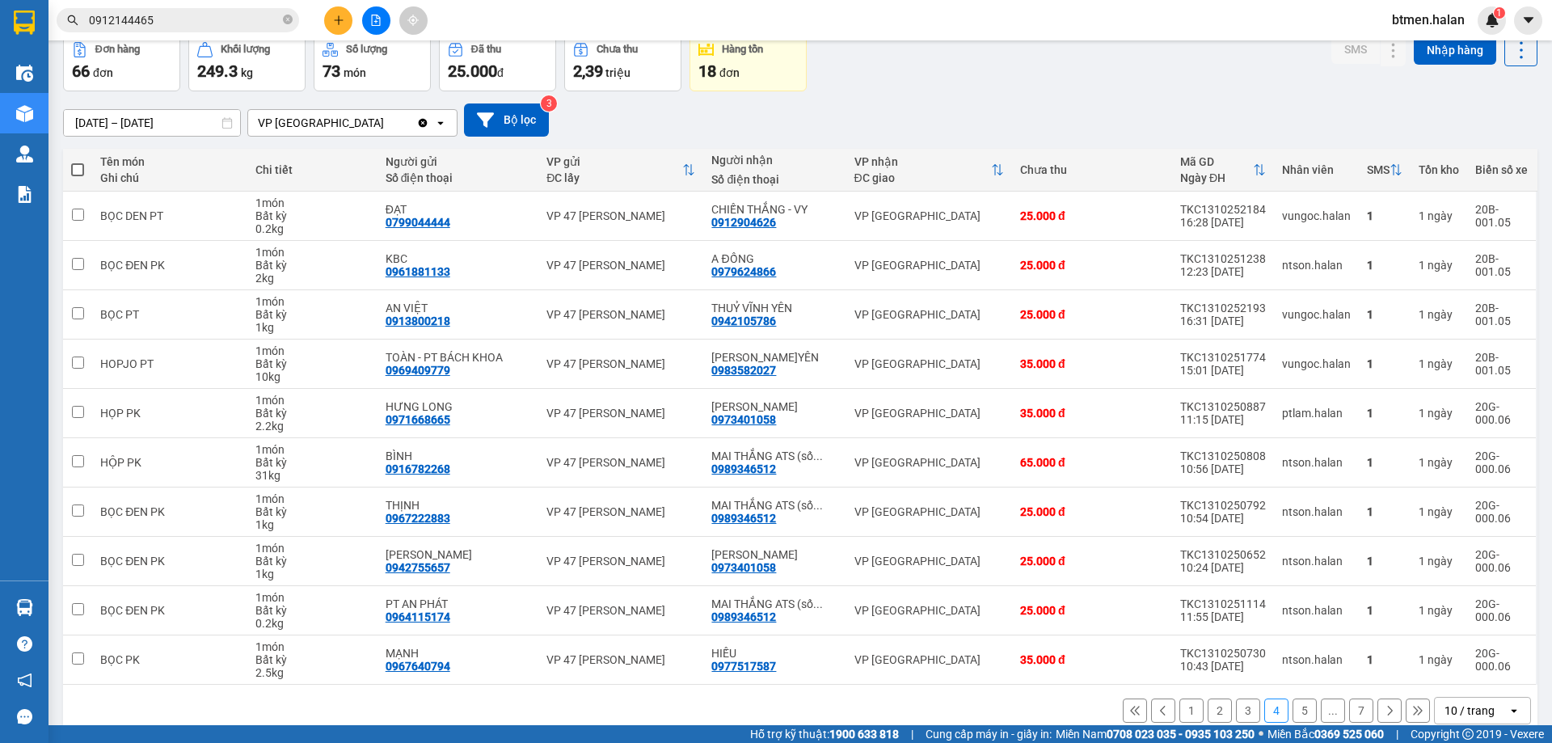
click at [1292, 708] on button "5" at bounding box center [1304, 710] width 24 height 24
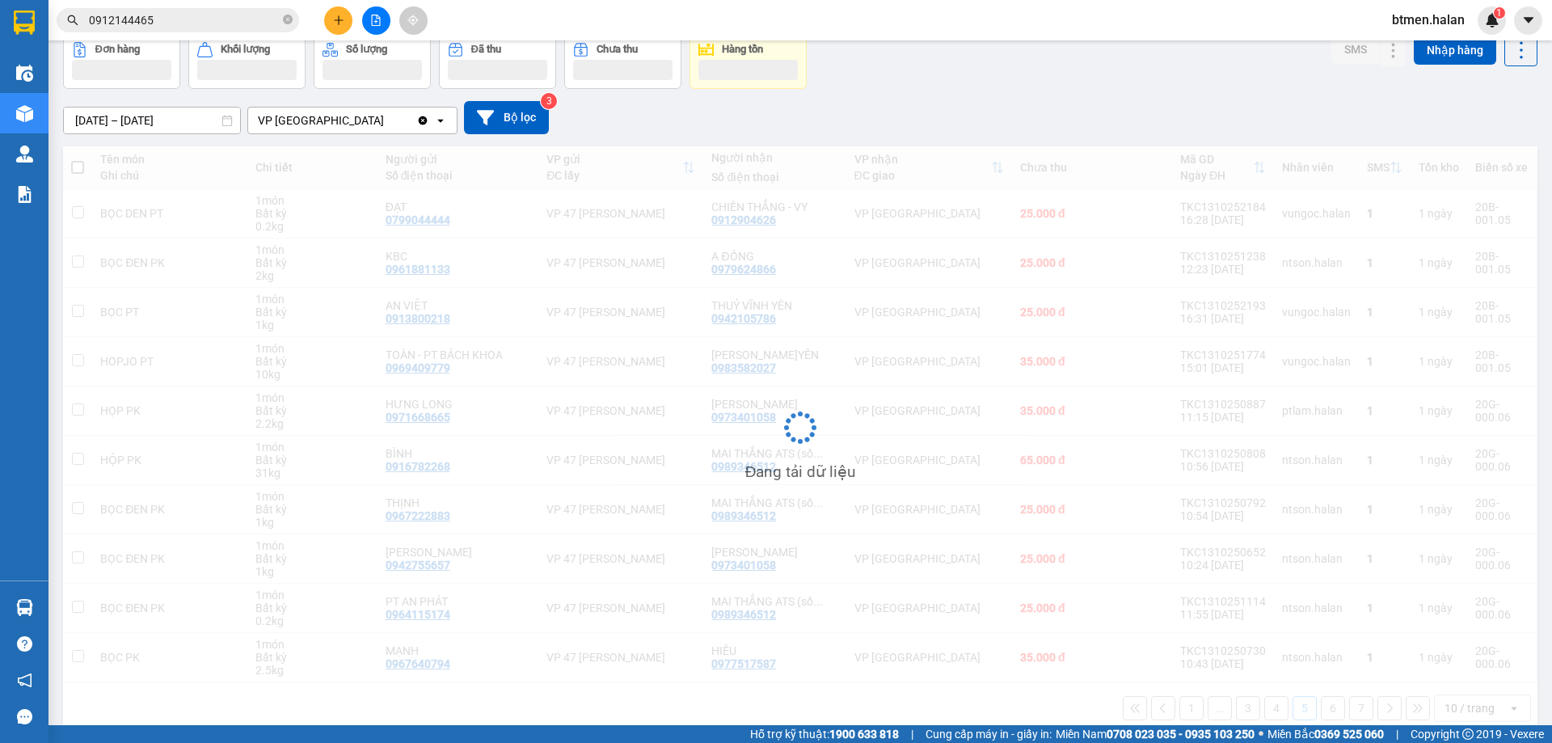
click at [1078, 116] on div "16/08/2025 – 14/10/2025 Press the down arrow key to interact with the calendar …" at bounding box center [800, 117] width 1474 height 33
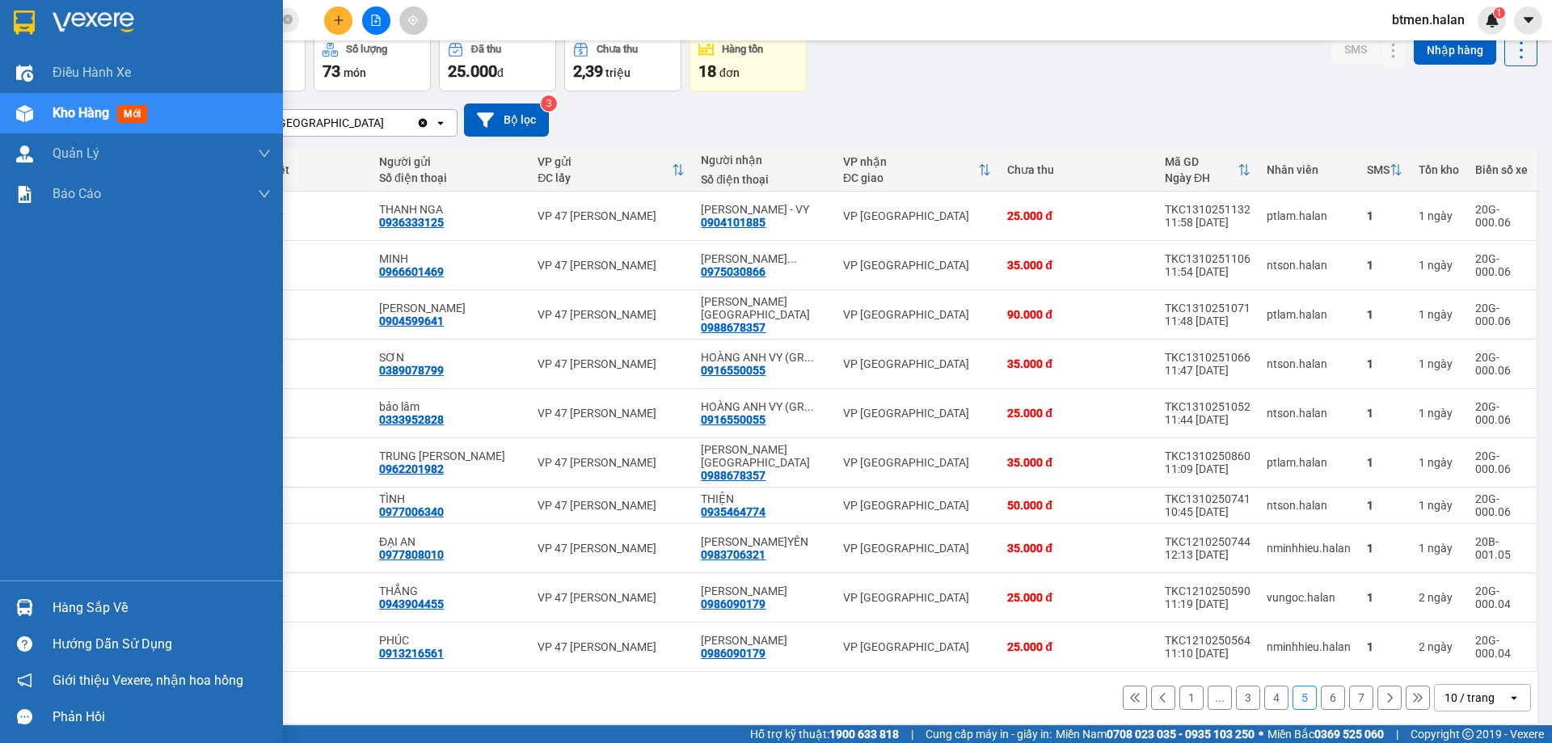
click at [75, 618] on div "Hàng sắp về" at bounding box center [162, 608] width 218 height 24
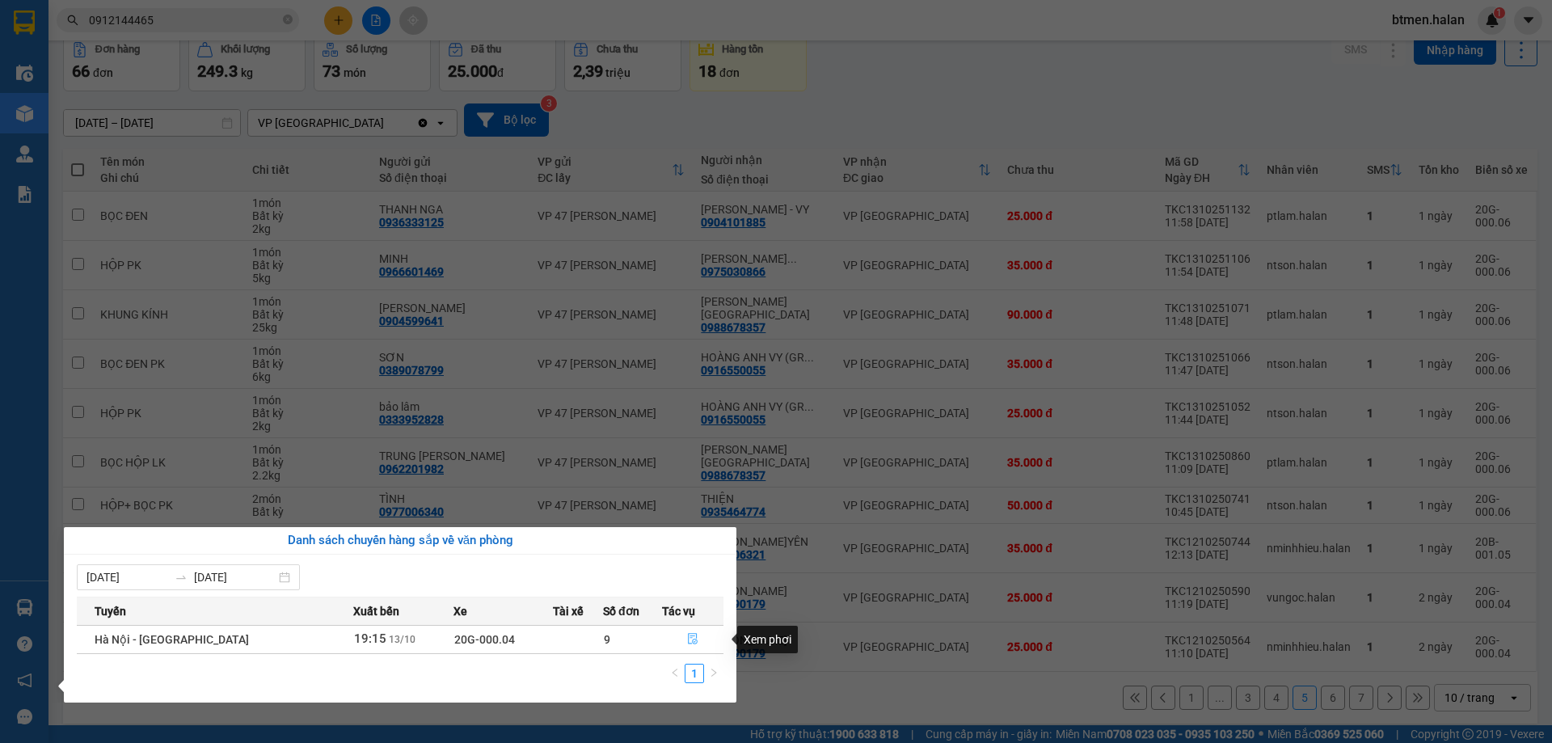
click at [689, 638] on icon "file-done" at bounding box center [692, 638] width 11 height 11
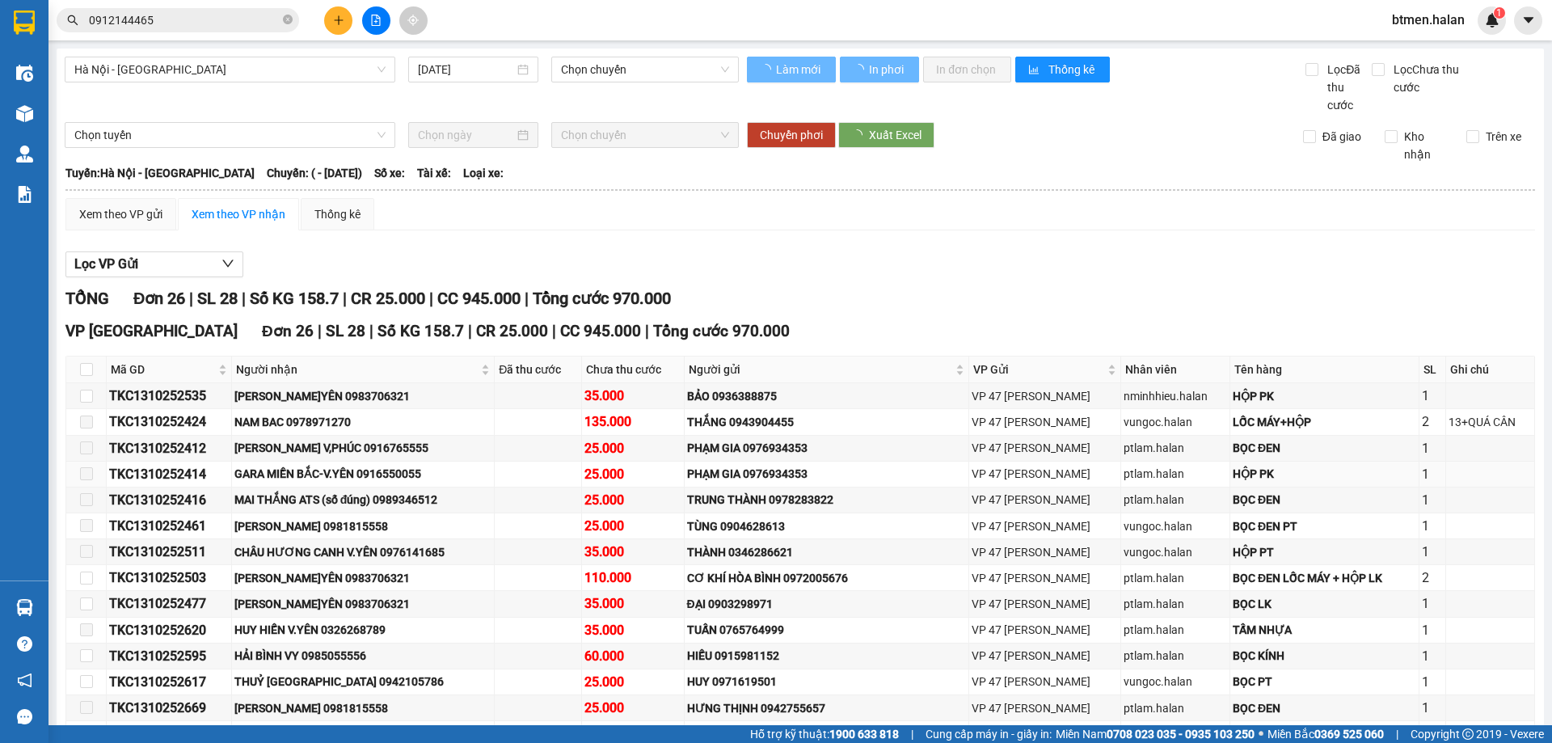
type input "[DATE]"
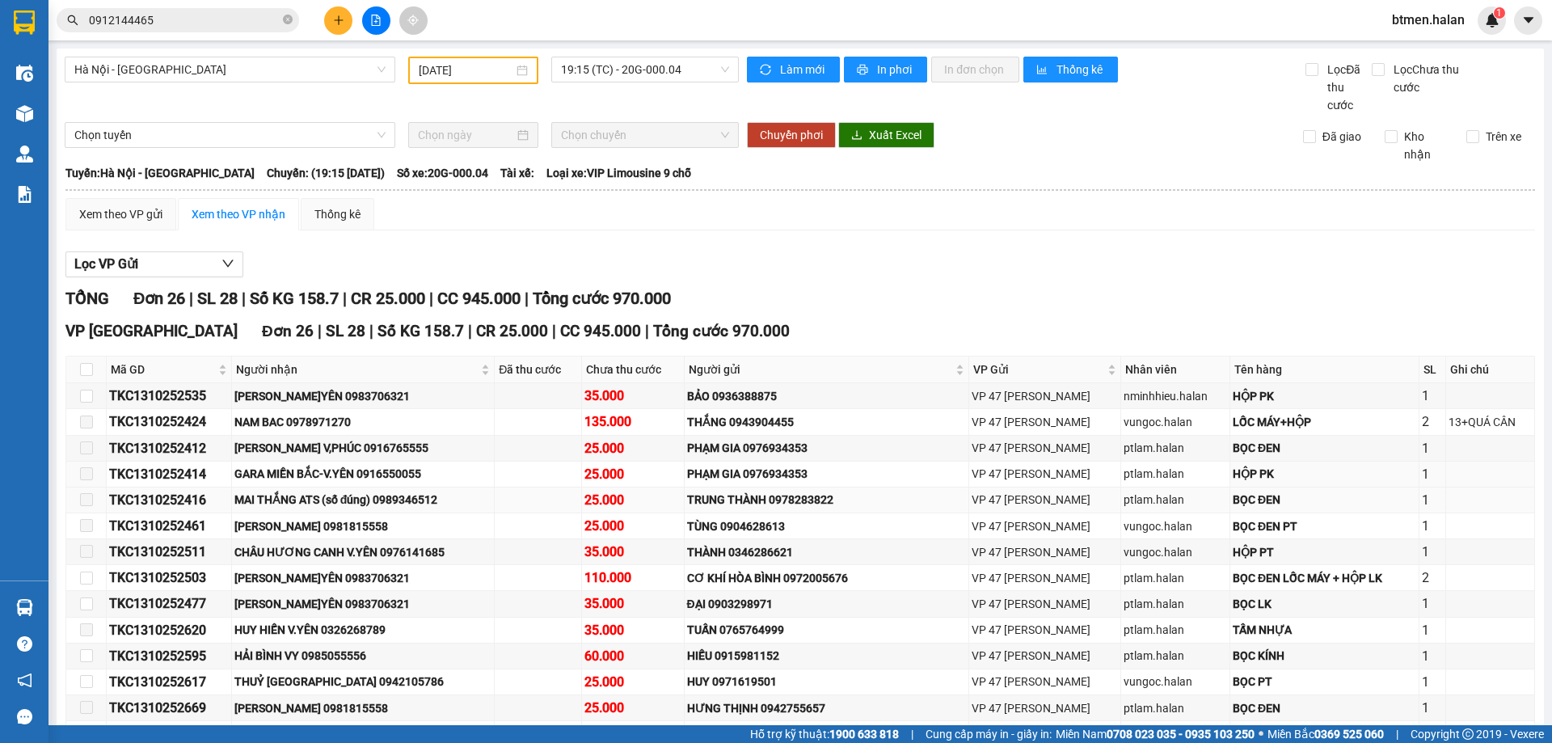
scroll to position [81, 0]
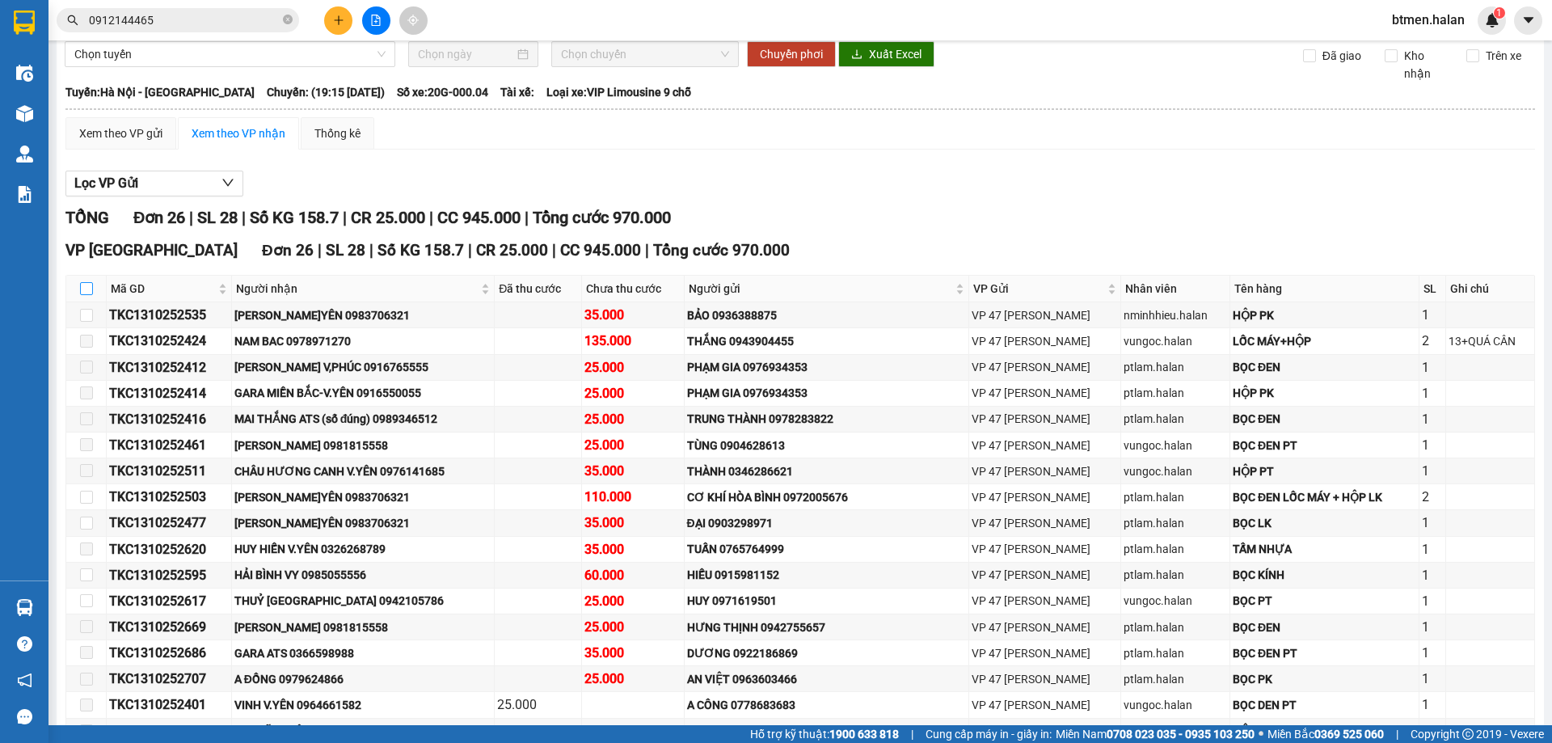
click at [86, 285] on input "checkbox" at bounding box center [86, 288] width 13 height 13
checkbox input "true"
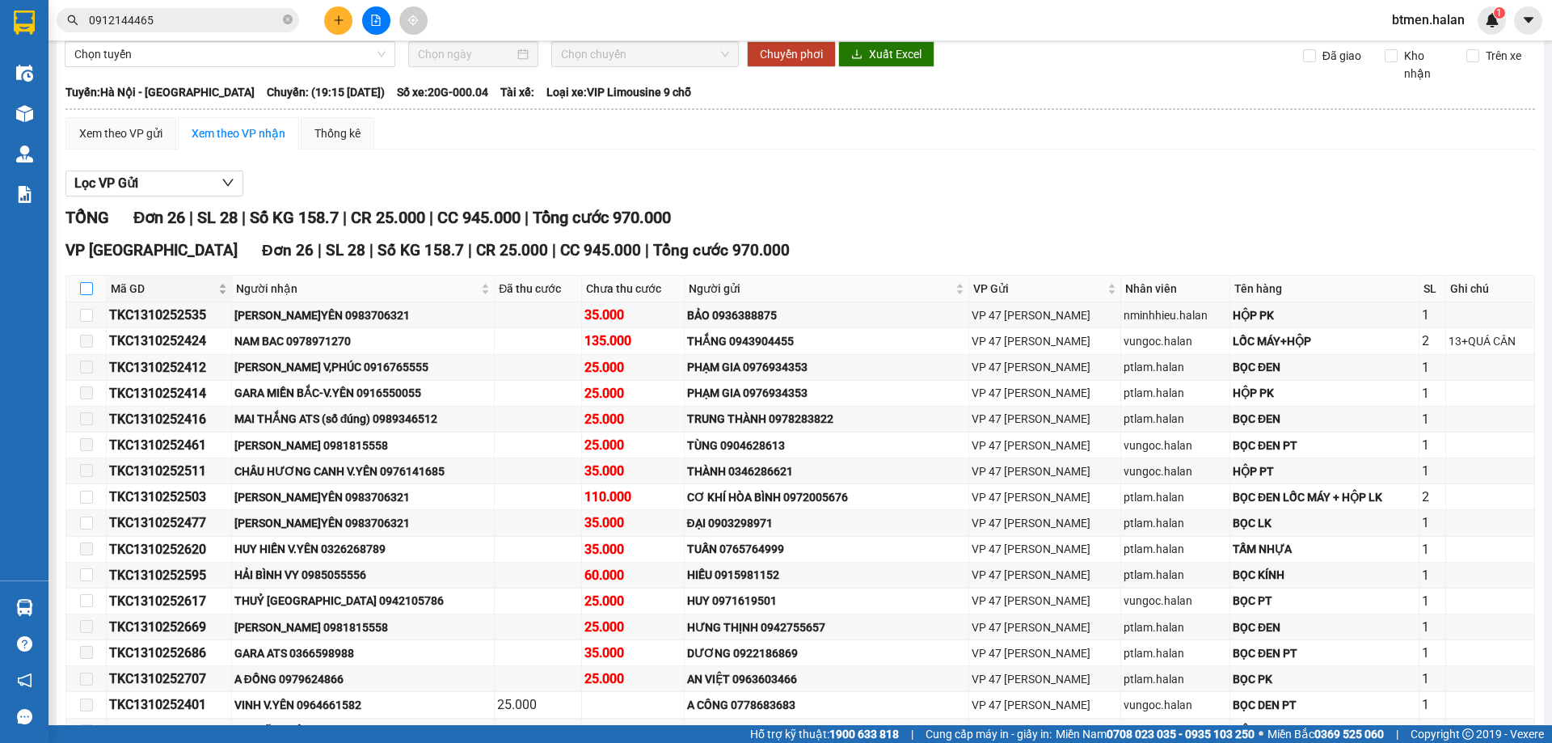
checkbox input "true"
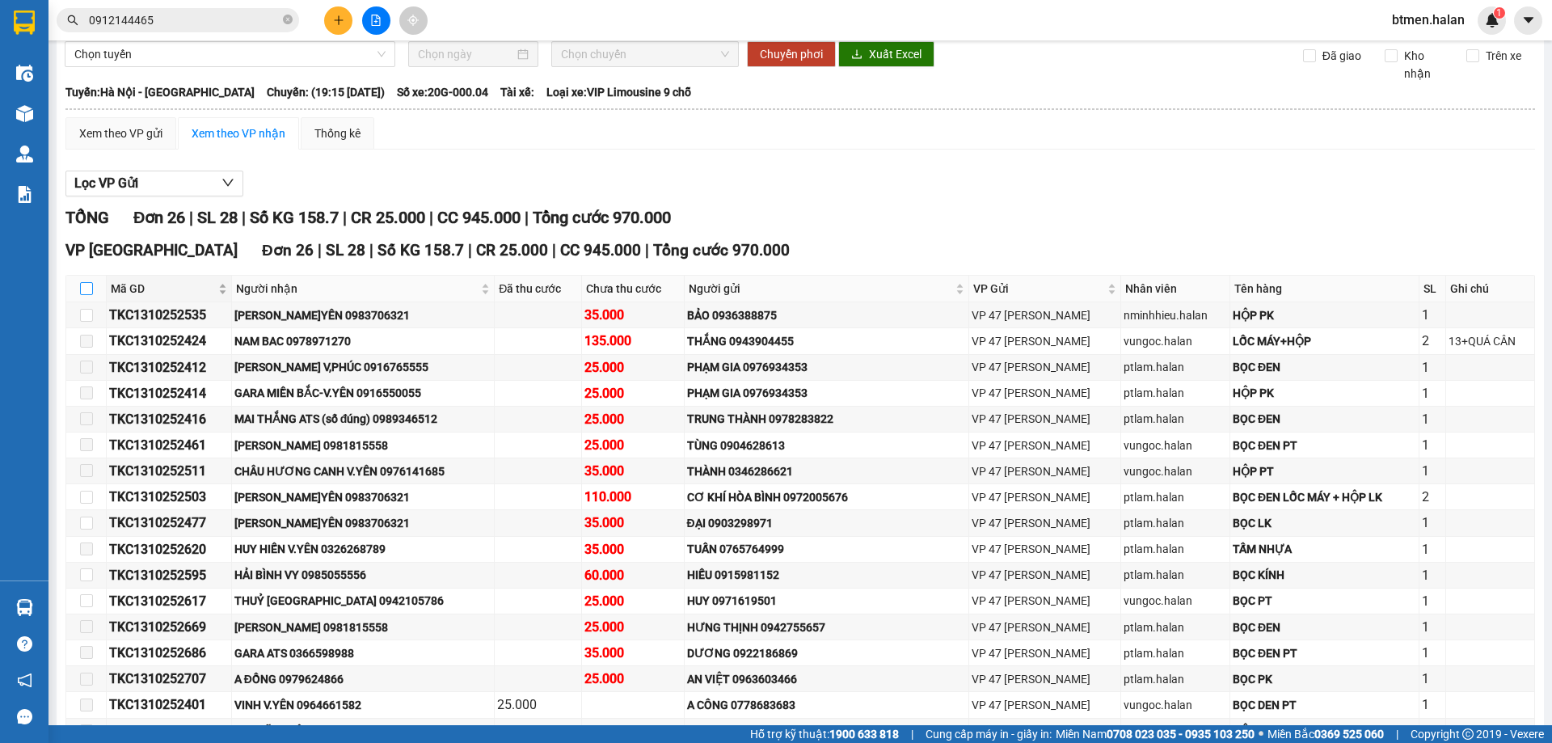
checkbox input "true"
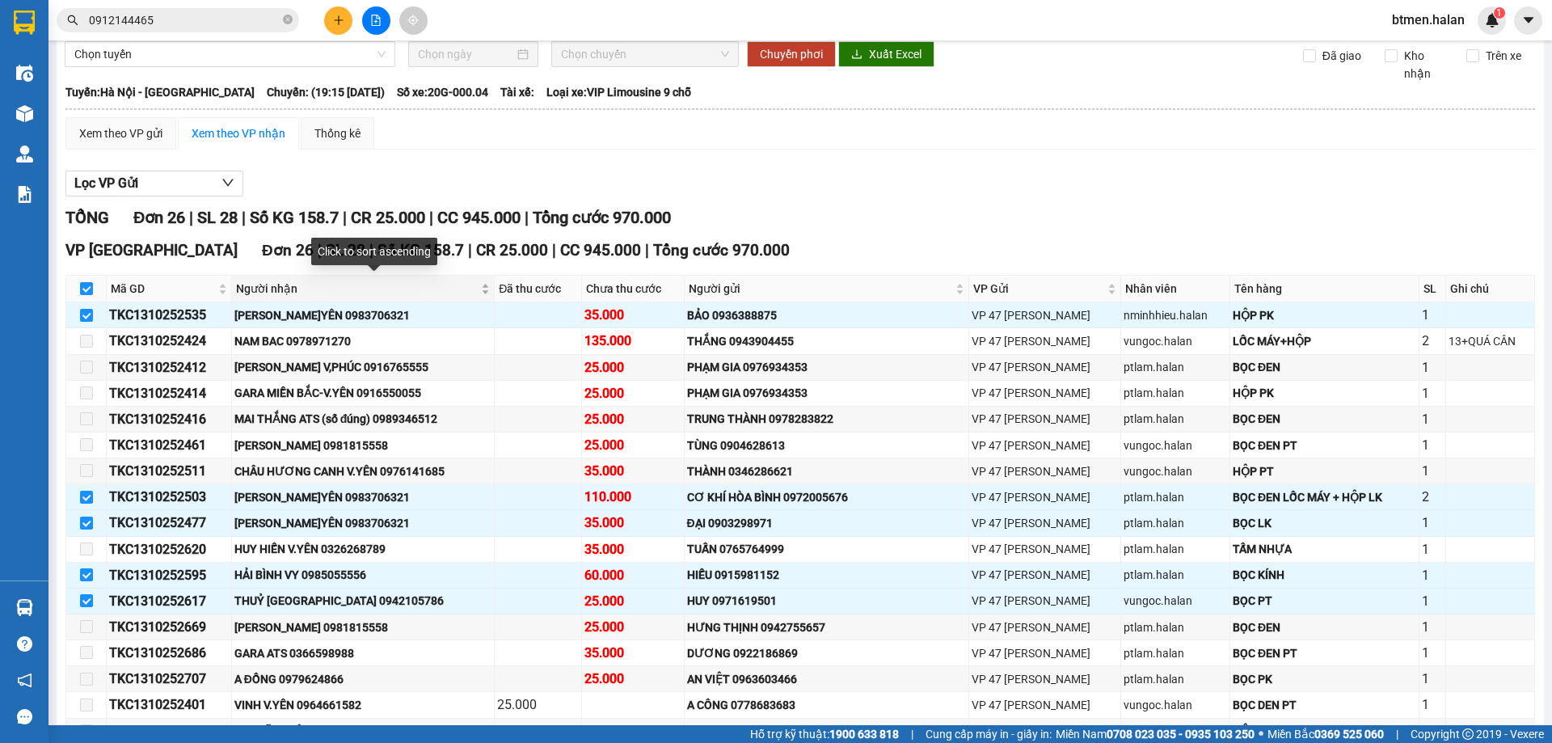
click at [246, 283] on span "Người nhận" at bounding box center [357, 289] width 242 height 18
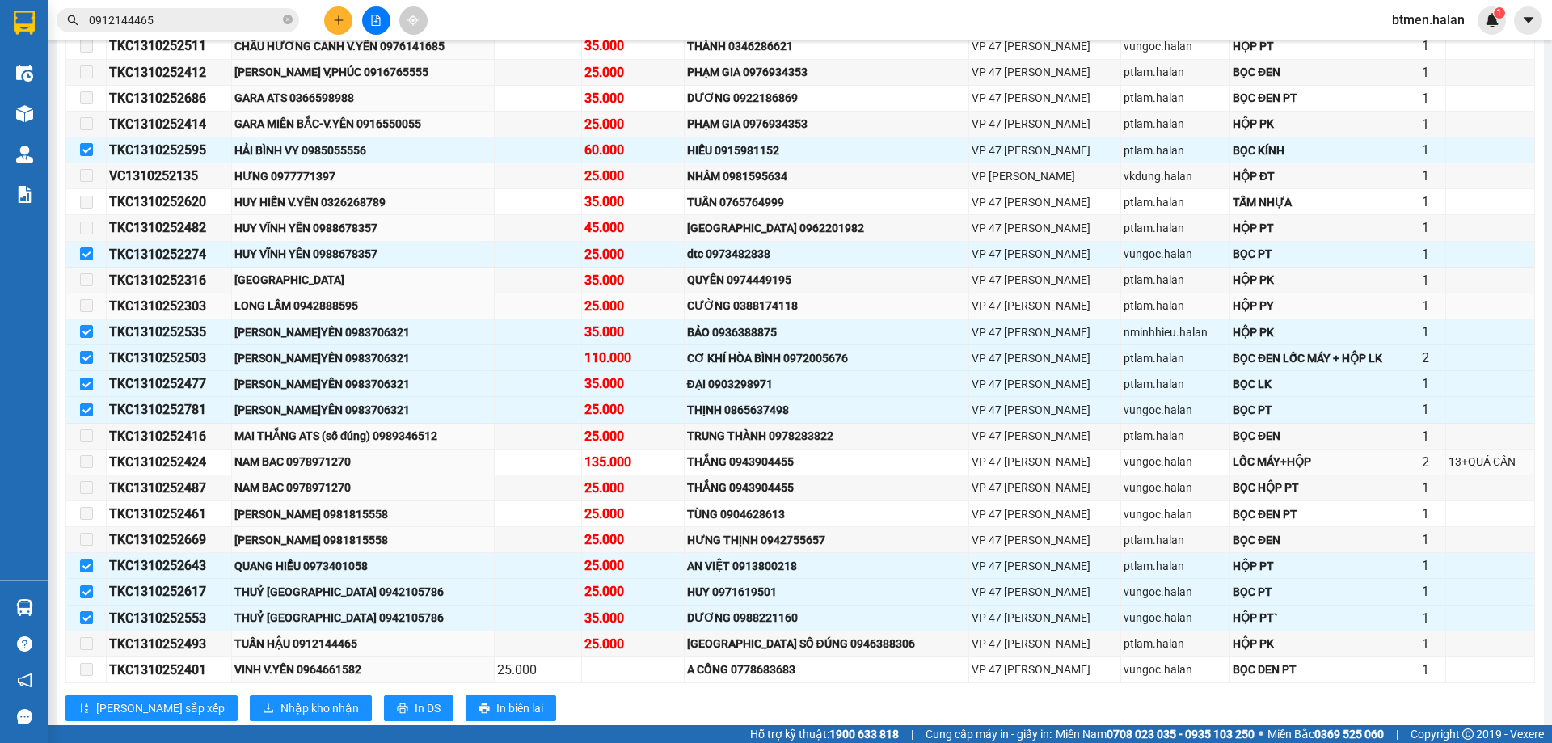
scroll to position [404, 0]
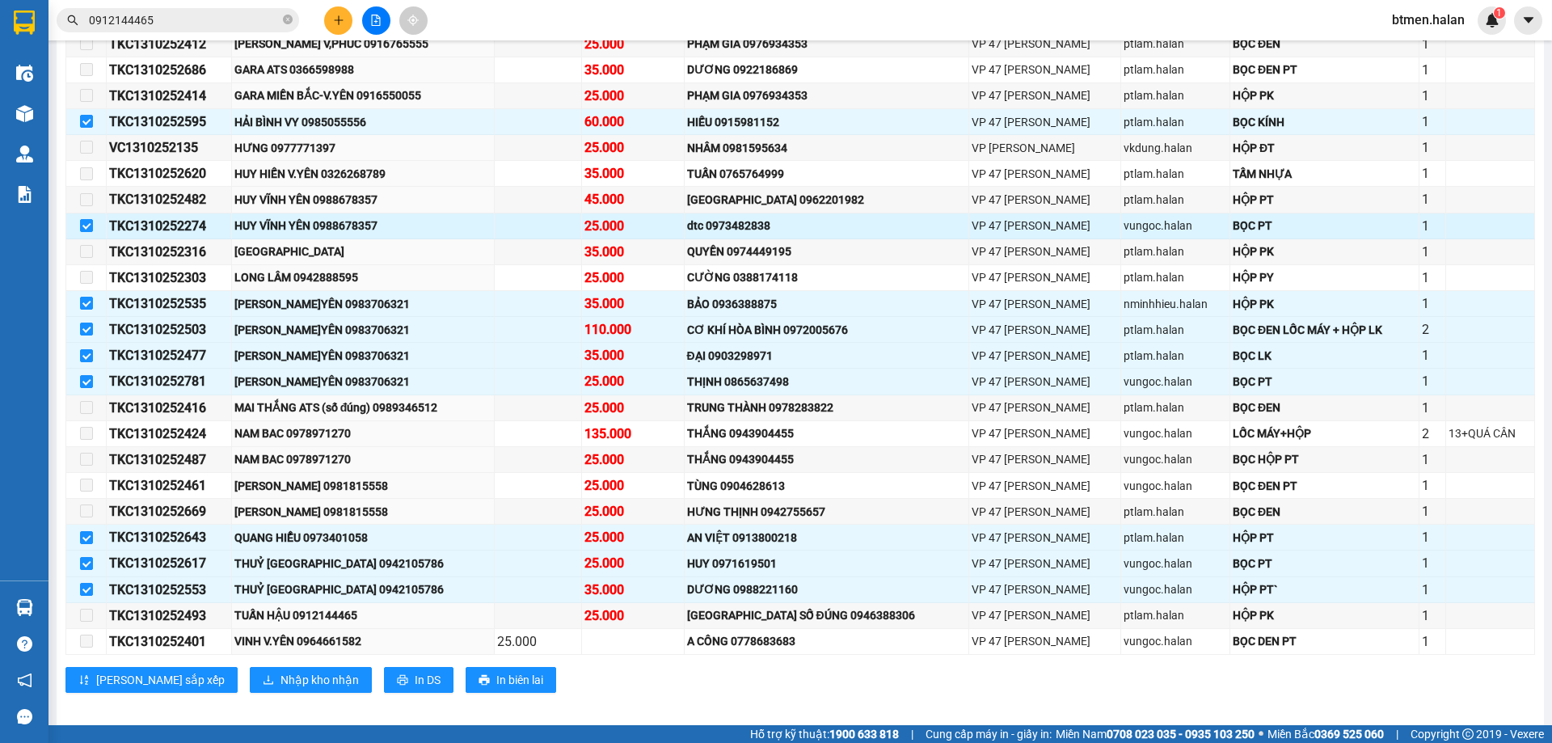
click at [186, 228] on div "TKC1310252274" at bounding box center [169, 226] width 120 height 20
copy div "TKC1310252274"
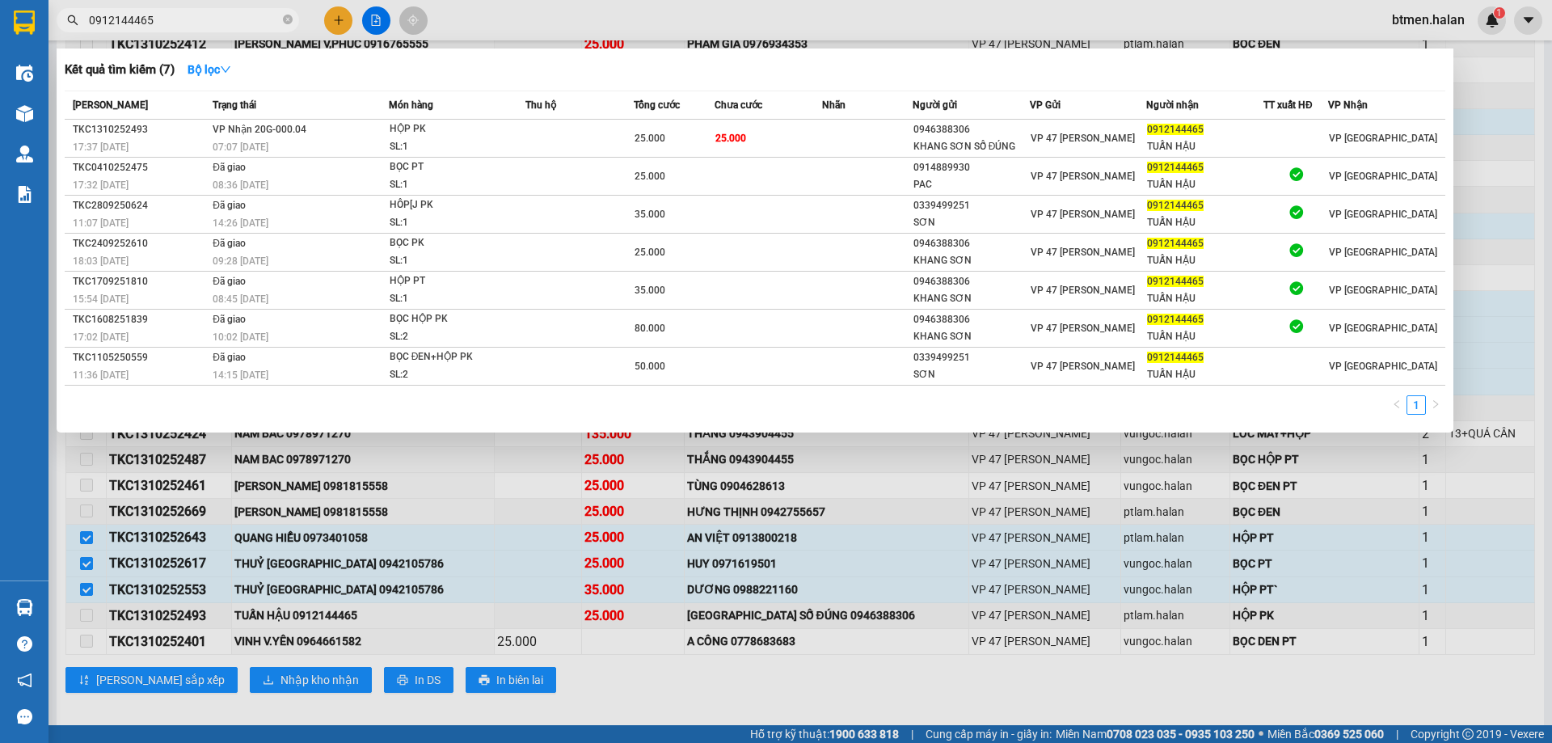
click at [219, 27] on input "0912144465" at bounding box center [184, 20] width 191 height 18
paste input "TKC1310252274"
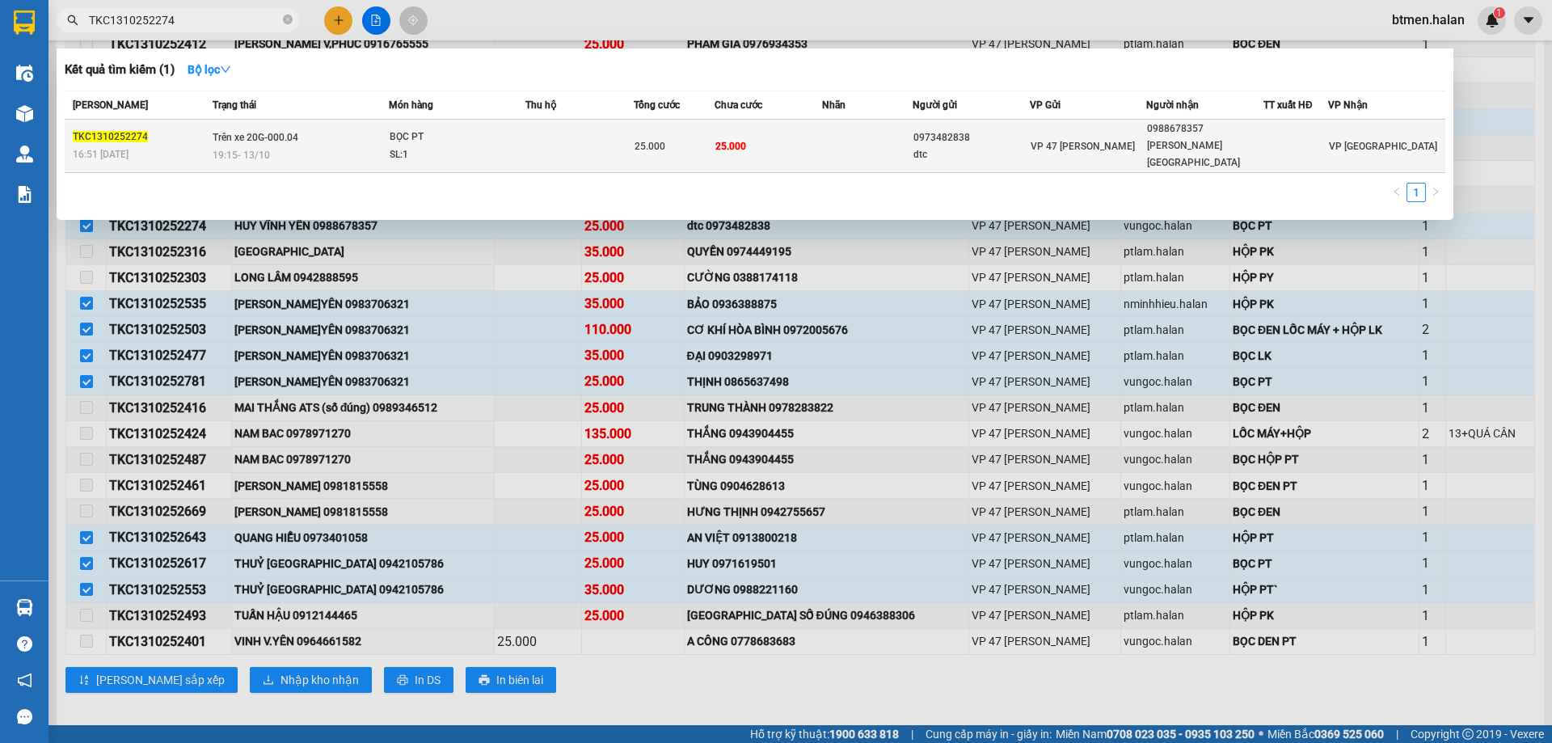
type input "TKC1310252274"
click at [840, 143] on td at bounding box center [867, 146] width 90 height 53
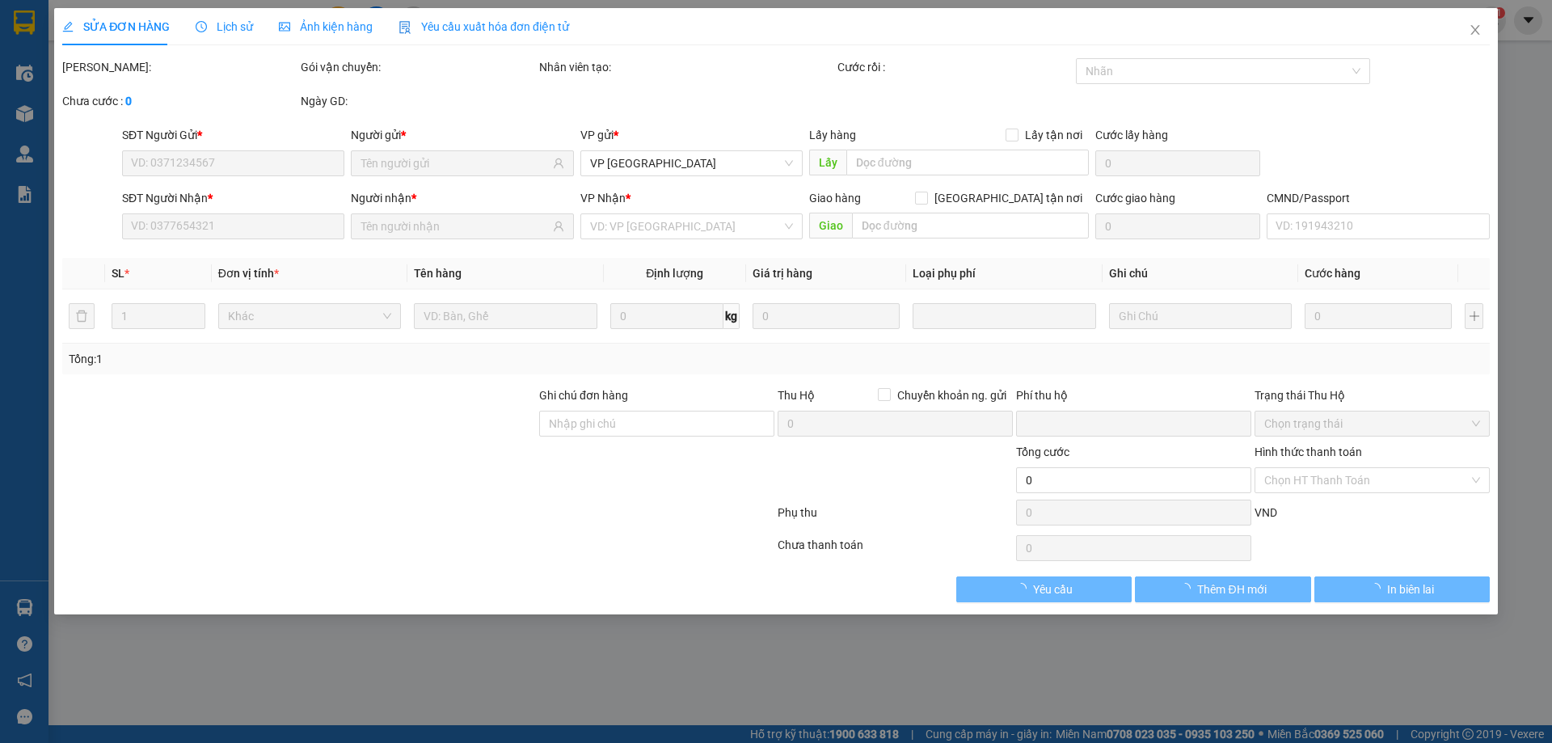
type input "0973482838"
type input "dtc"
type input "0988678357"
type input "HUY VĨNH YÊN"
type input "0"
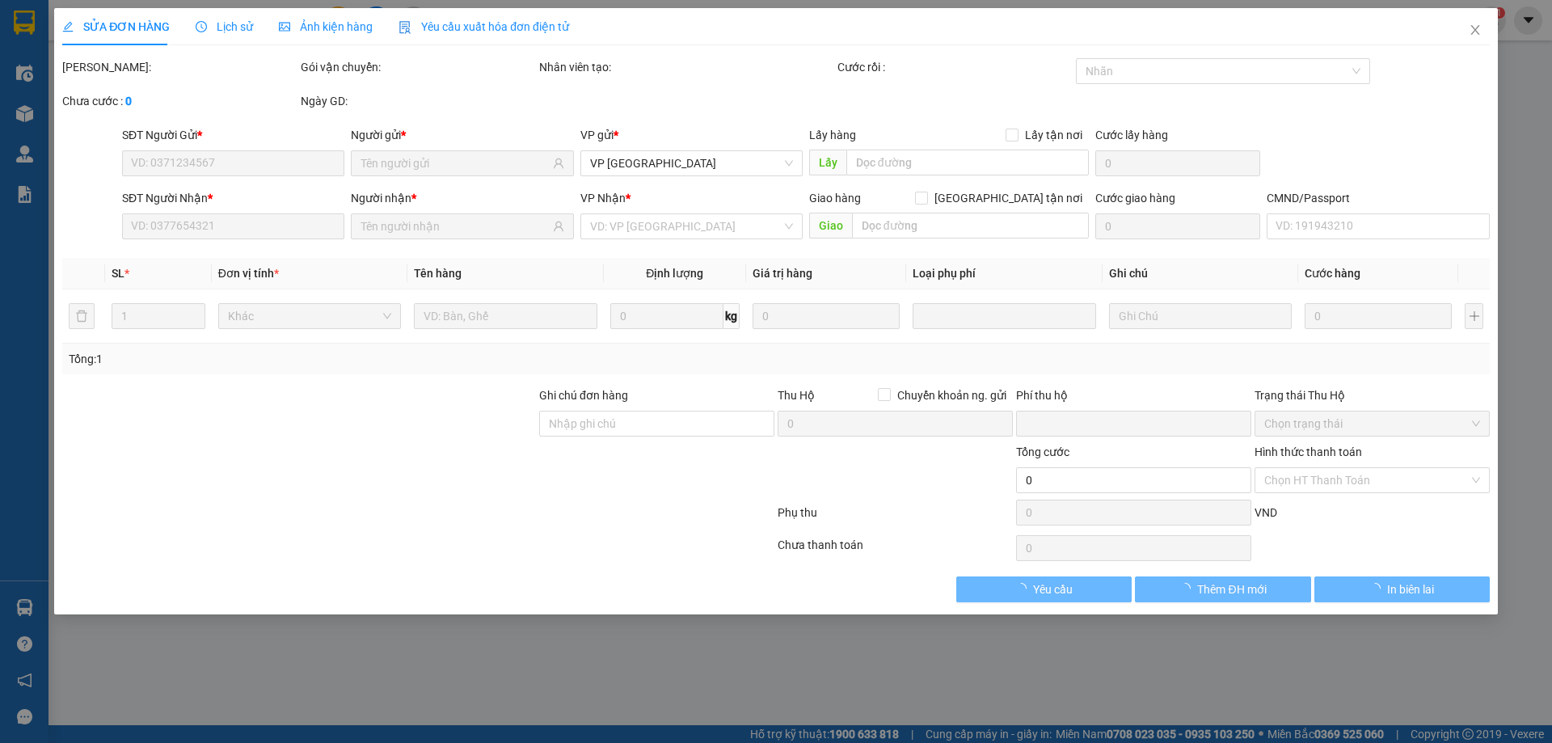
type input "25.000"
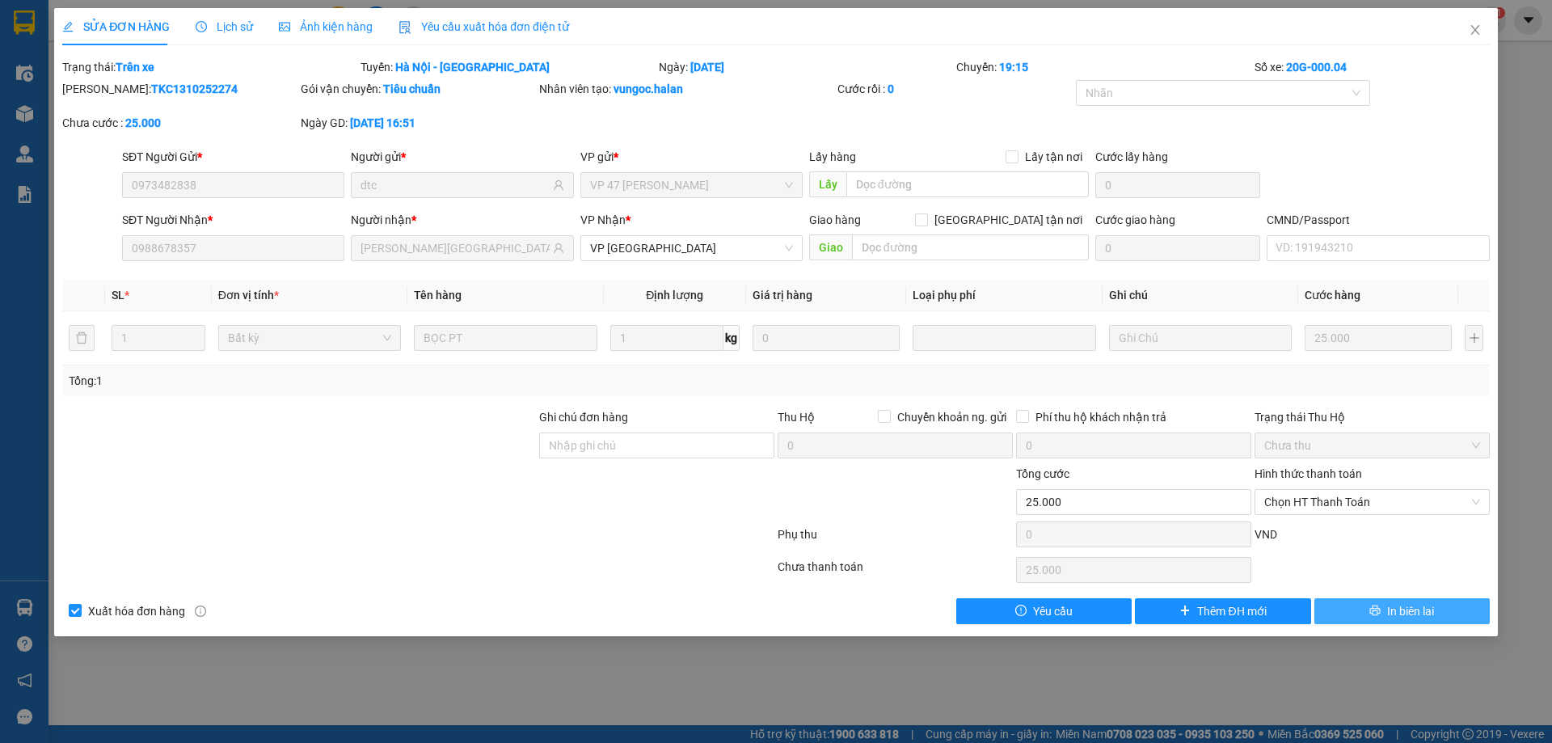
click at [1383, 613] on button "In biên lai" at bounding box center [1401, 611] width 175 height 26
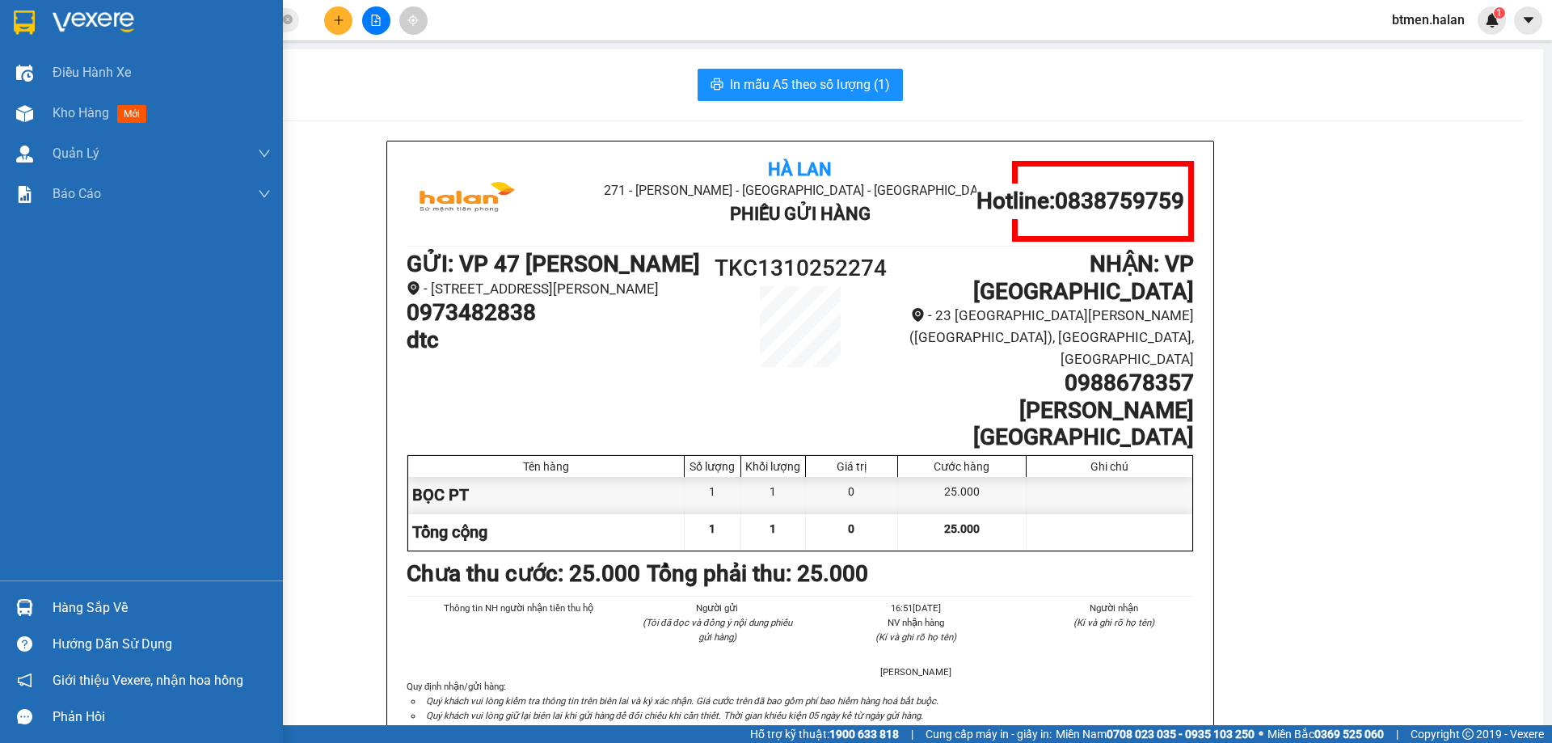
click at [124, 596] on div "Hàng sắp về" at bounding box center [162, 608] width 218 height 24
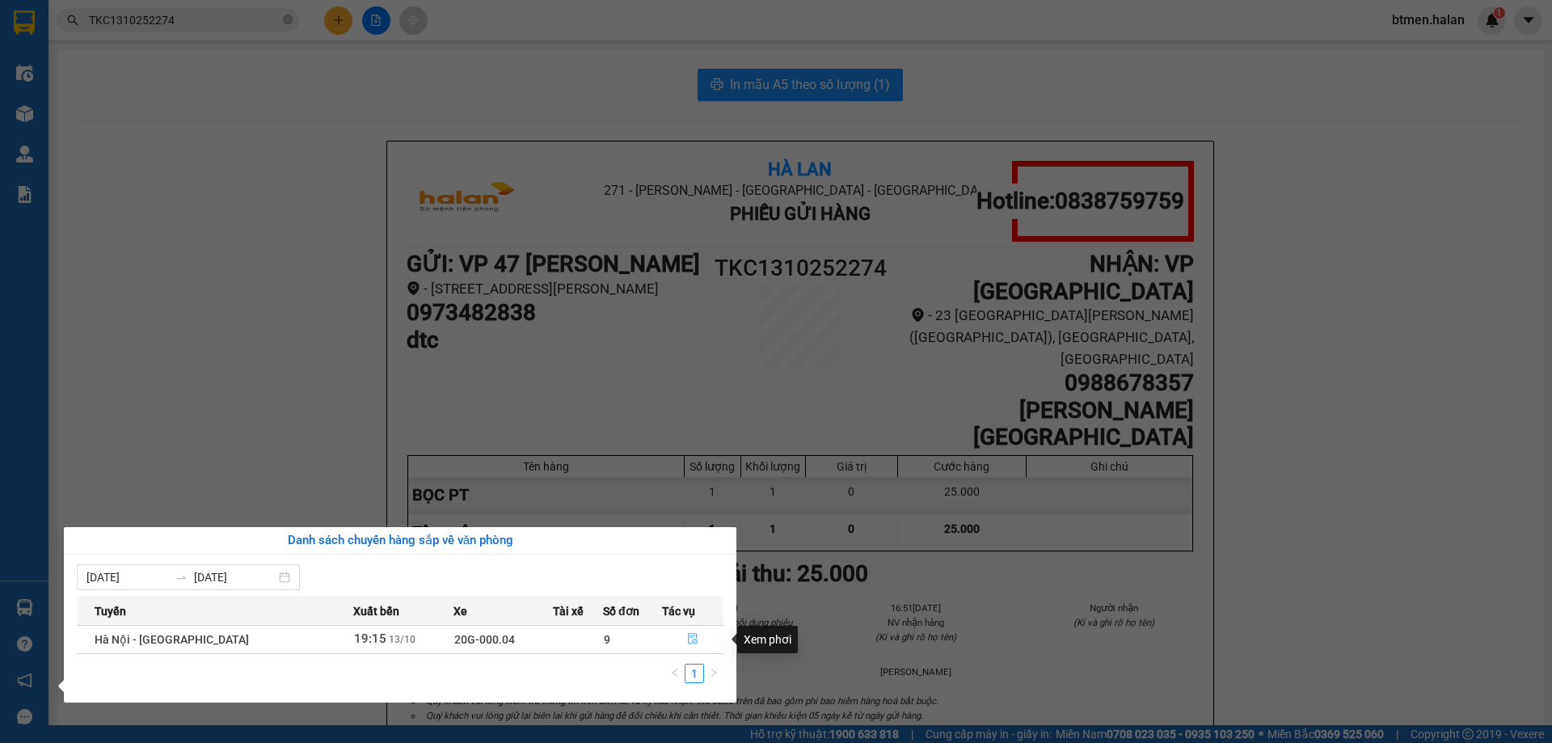
click at [689, 639] on icon "file-done" at bounding box center [692, 638] width 11 height 11
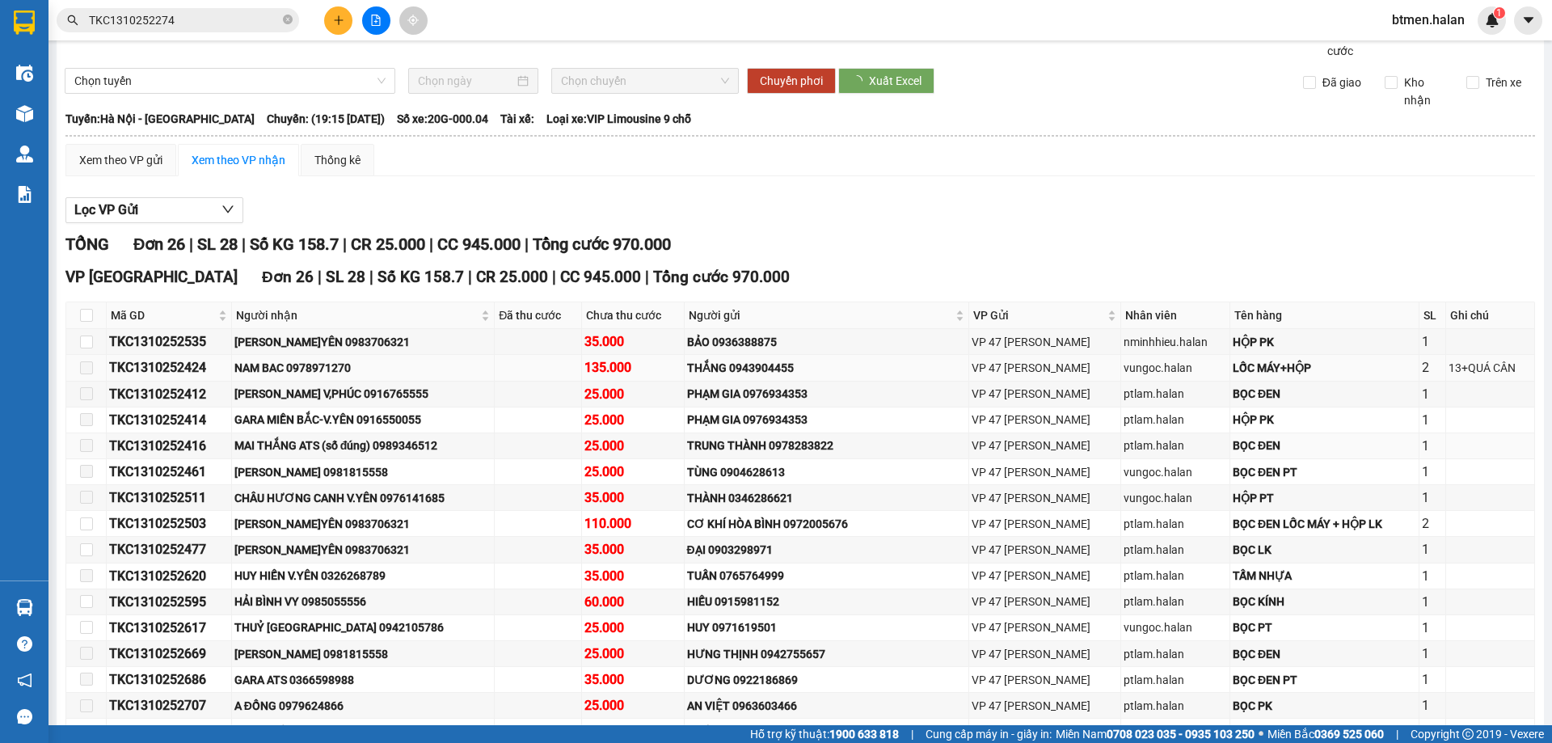
scroll to position [81, 0]
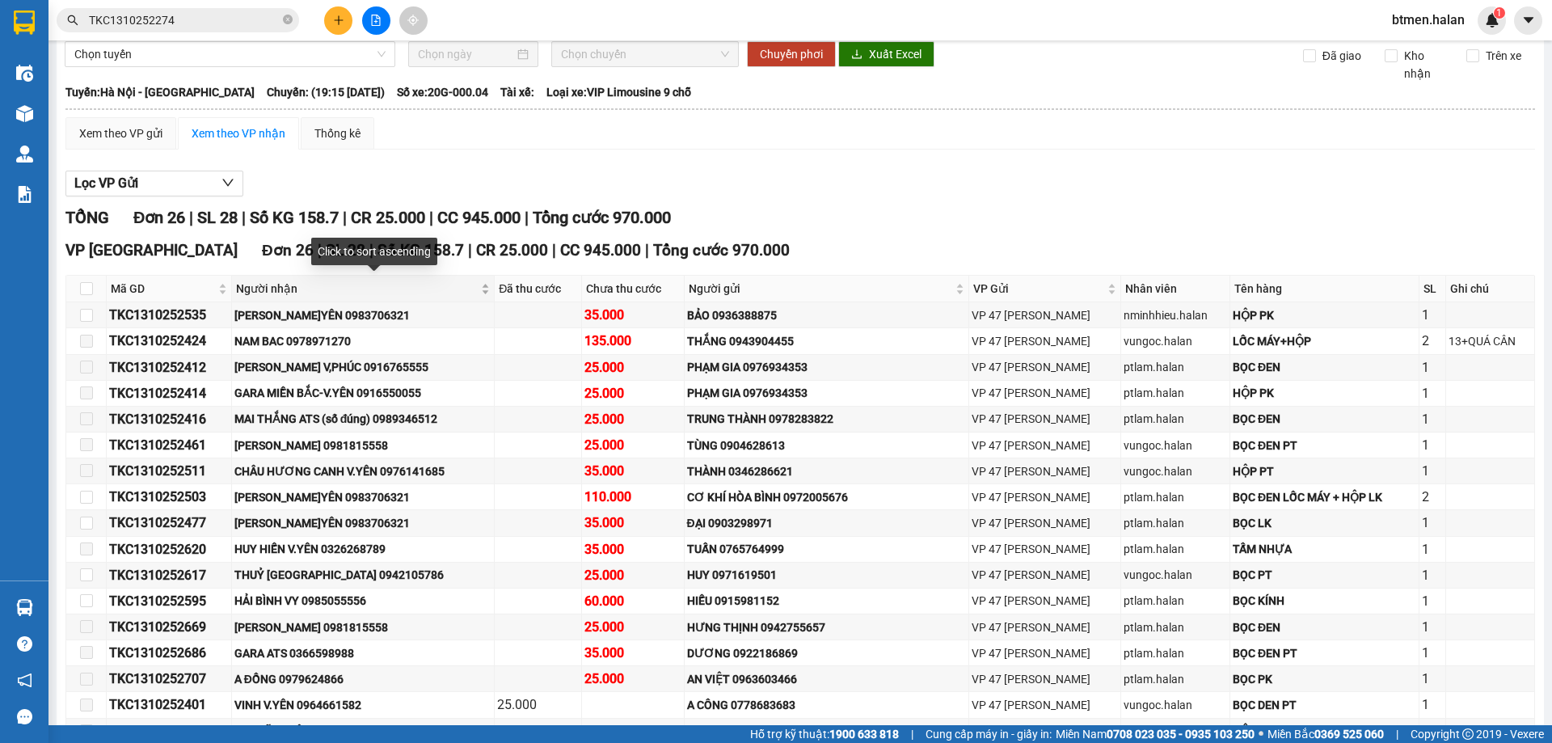
click at [272, 288] on span "Người nhận" at bounding box center [357, 289] width 242 height 18
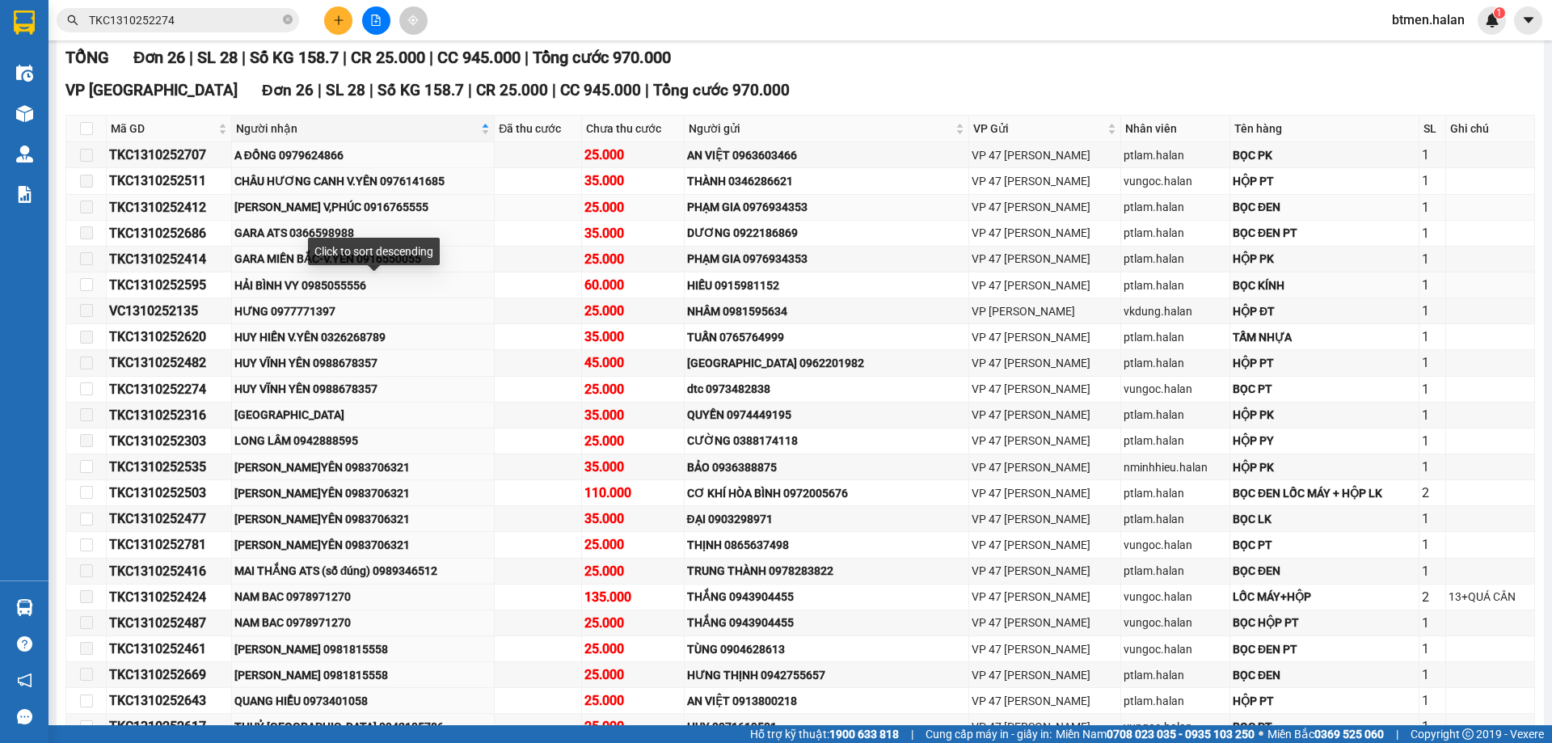
scroll to position [242, 0]
click at [88, 131] on input "checkbox" at bounding box center [86, 126] width 13 height 13
checkbox input "true"
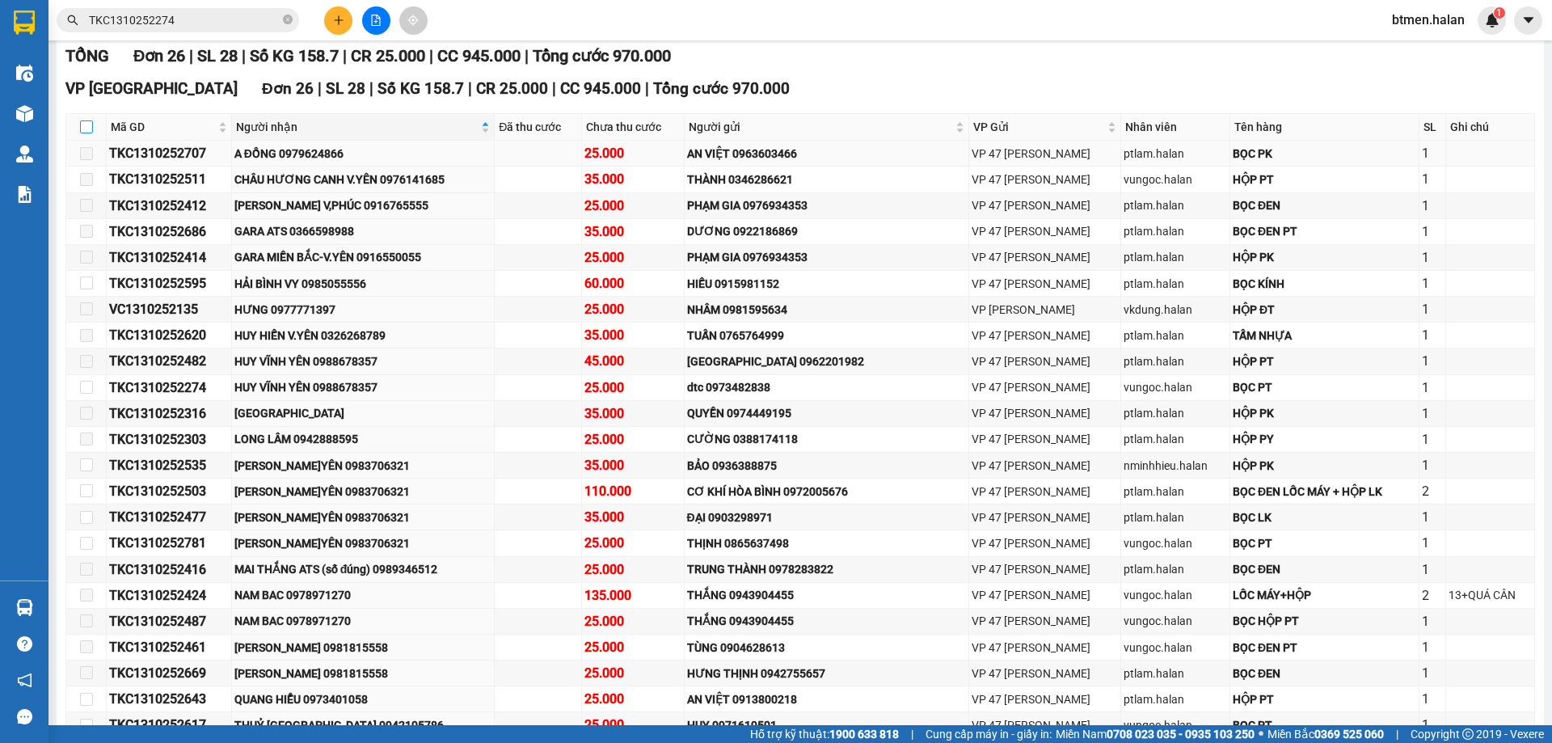
checkbox input "true"
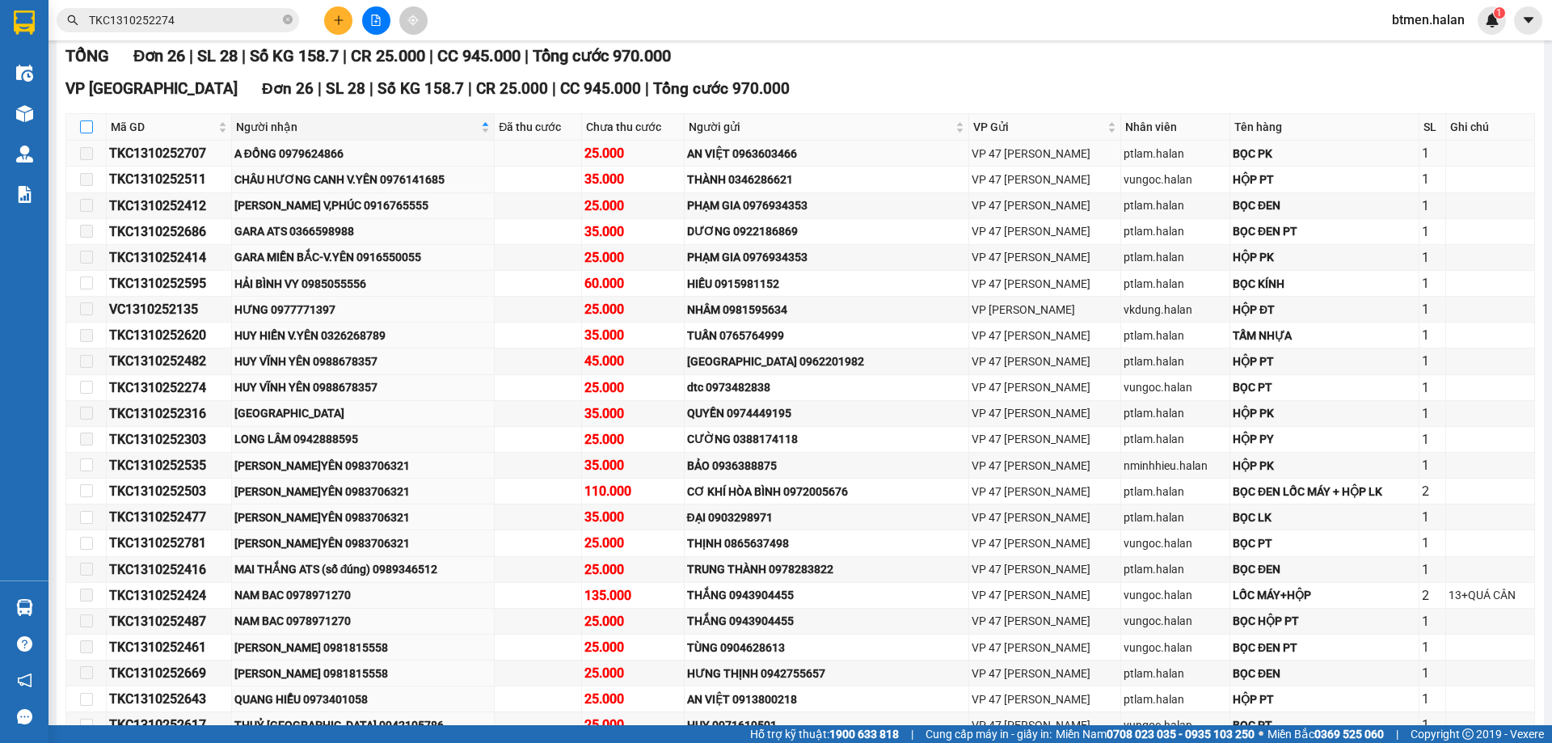
checkbox input "true"
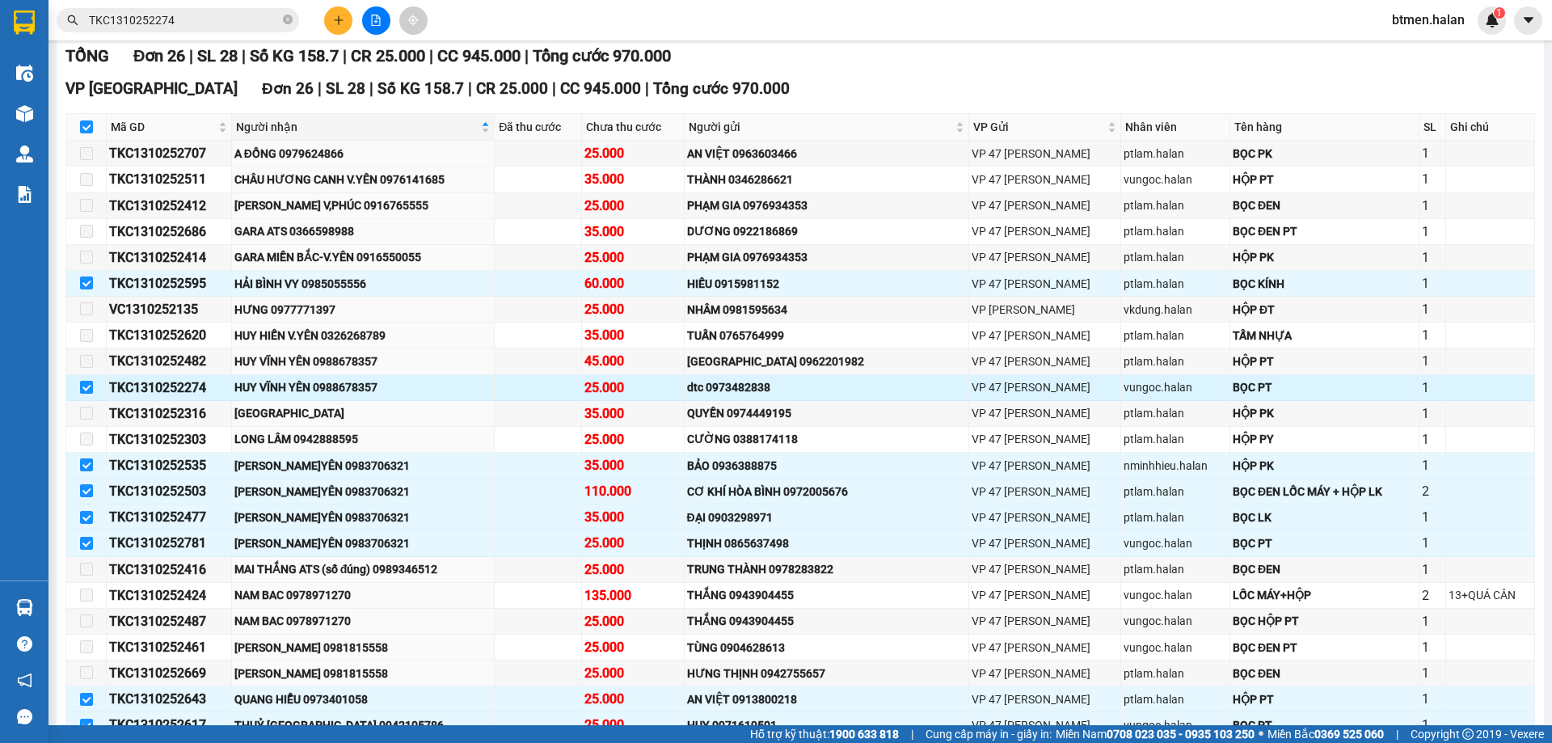
click at [90, 393] on input "checkbox" at bounding box center [86, 387] width 13 height 13
checkbox input "false"
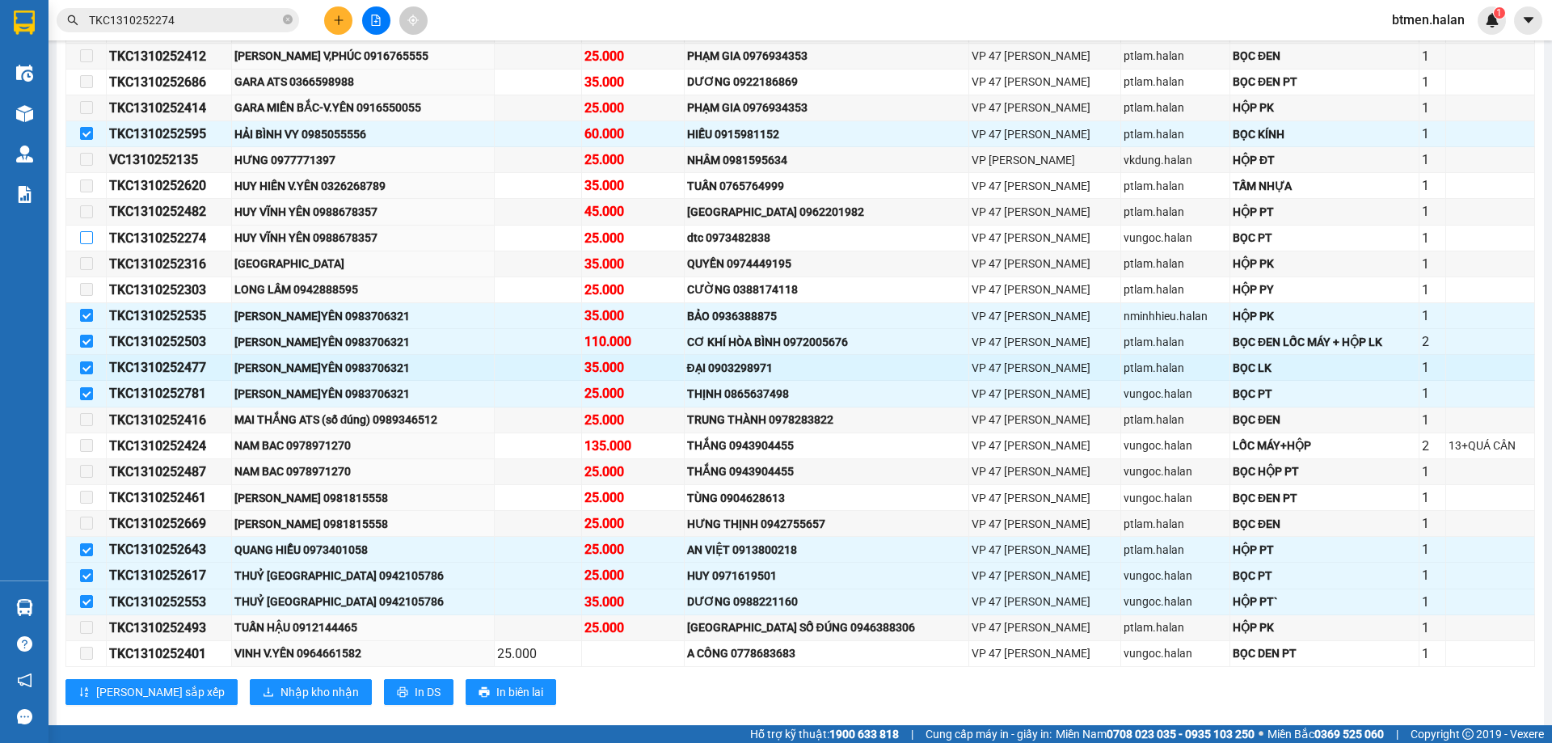
scroll to position [417, 0]
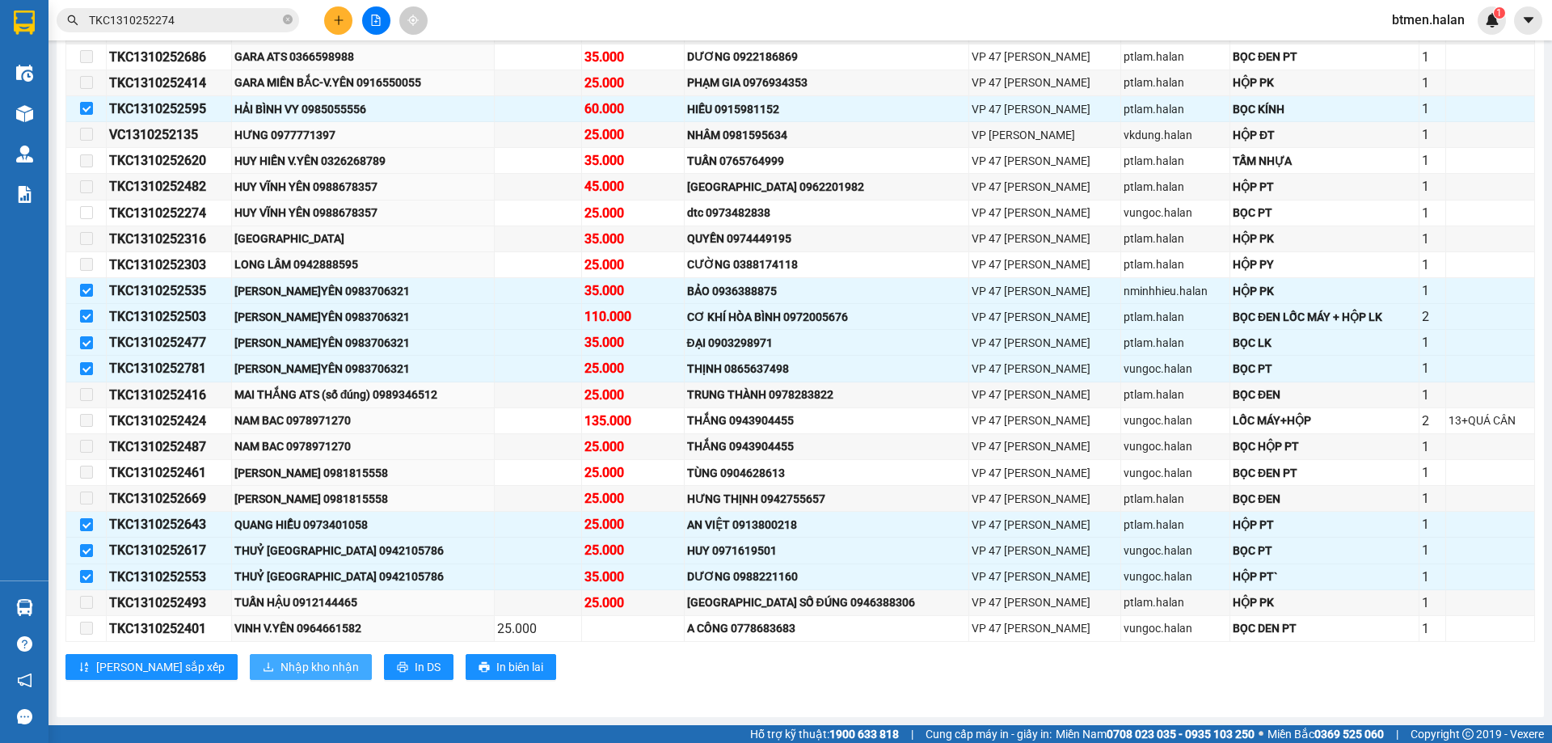
click at [280, 668] on span "Nhập kho nhận" at bounding box center [319, 667] width 78 height 18
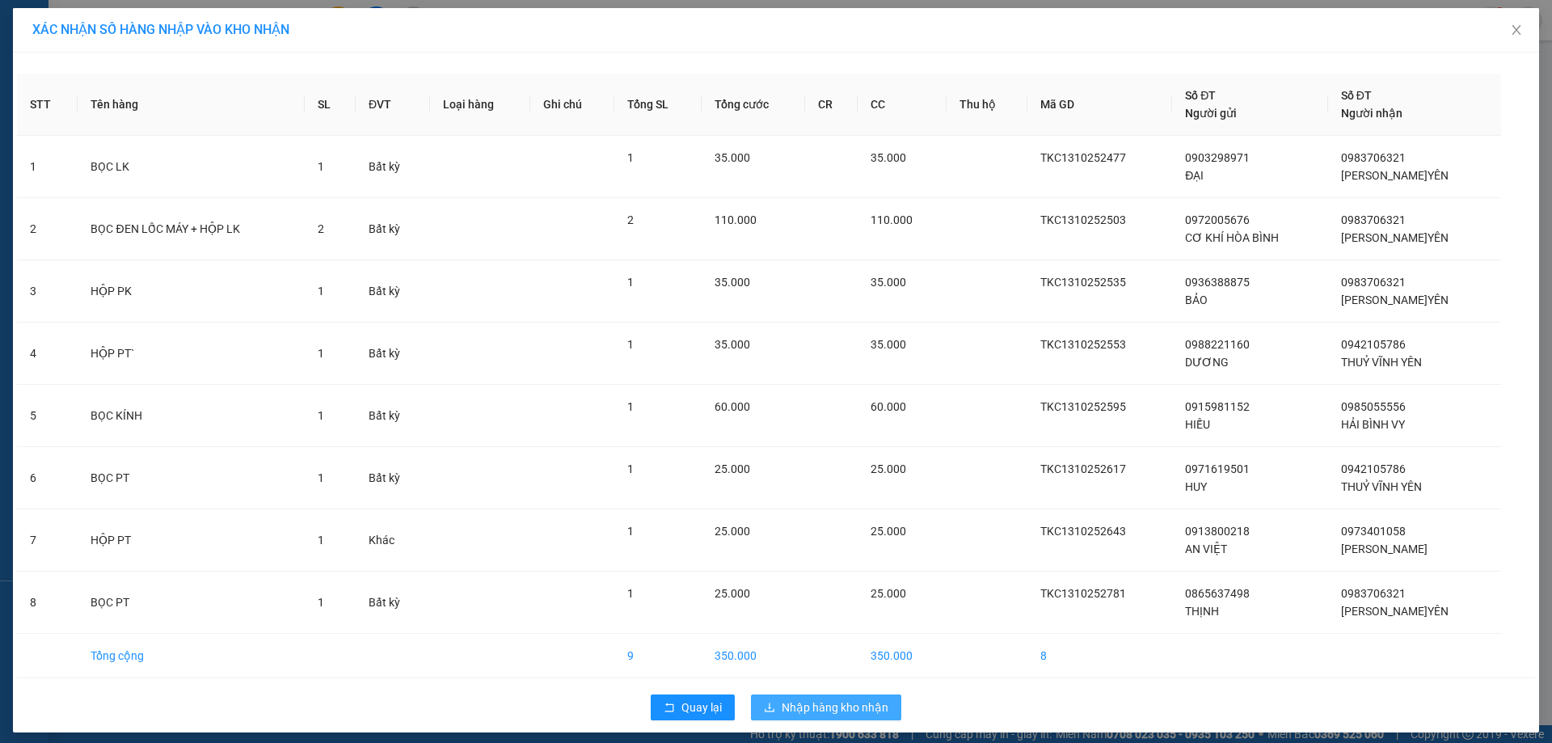
click at [781, 706] on span "Nhập hàng kho nhận" at bounding box center [834, 707] width 107 height 18
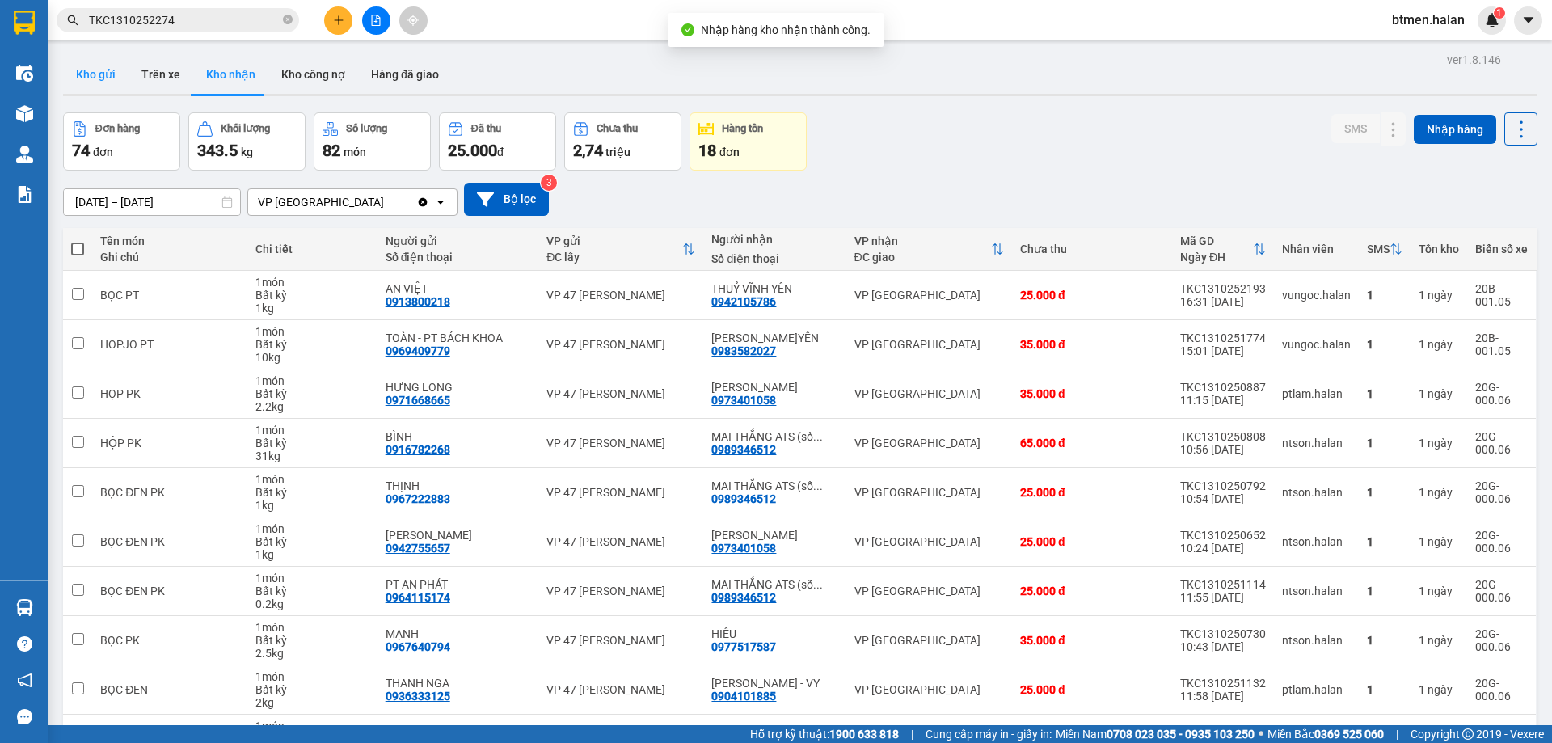
click at [103, 61] on button "Kho gửi" at bounding box center [95, 74] width 65 height 39
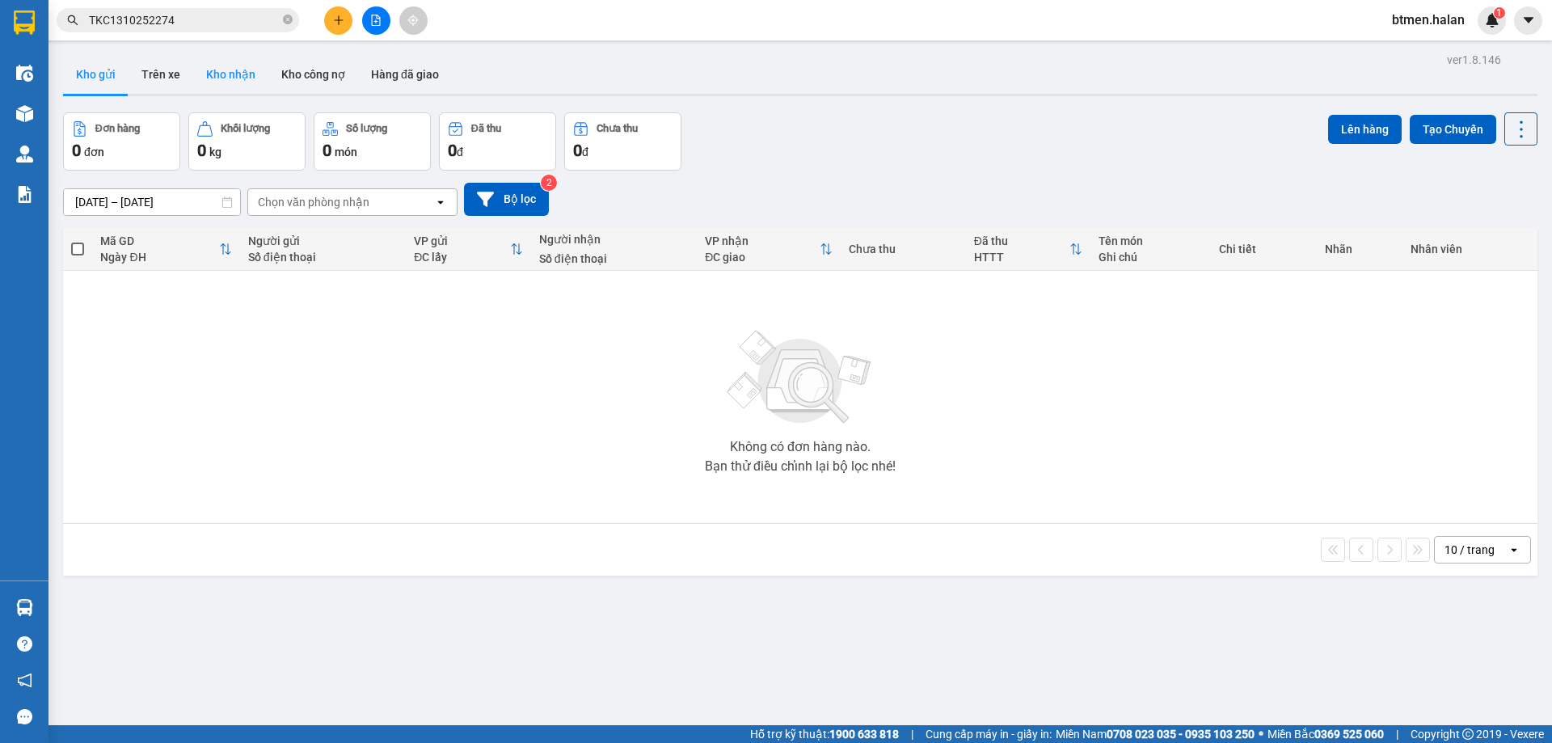
click at [211, 72] on button "Kho nhận" at bounding box center [230, 74] width 75 height 39
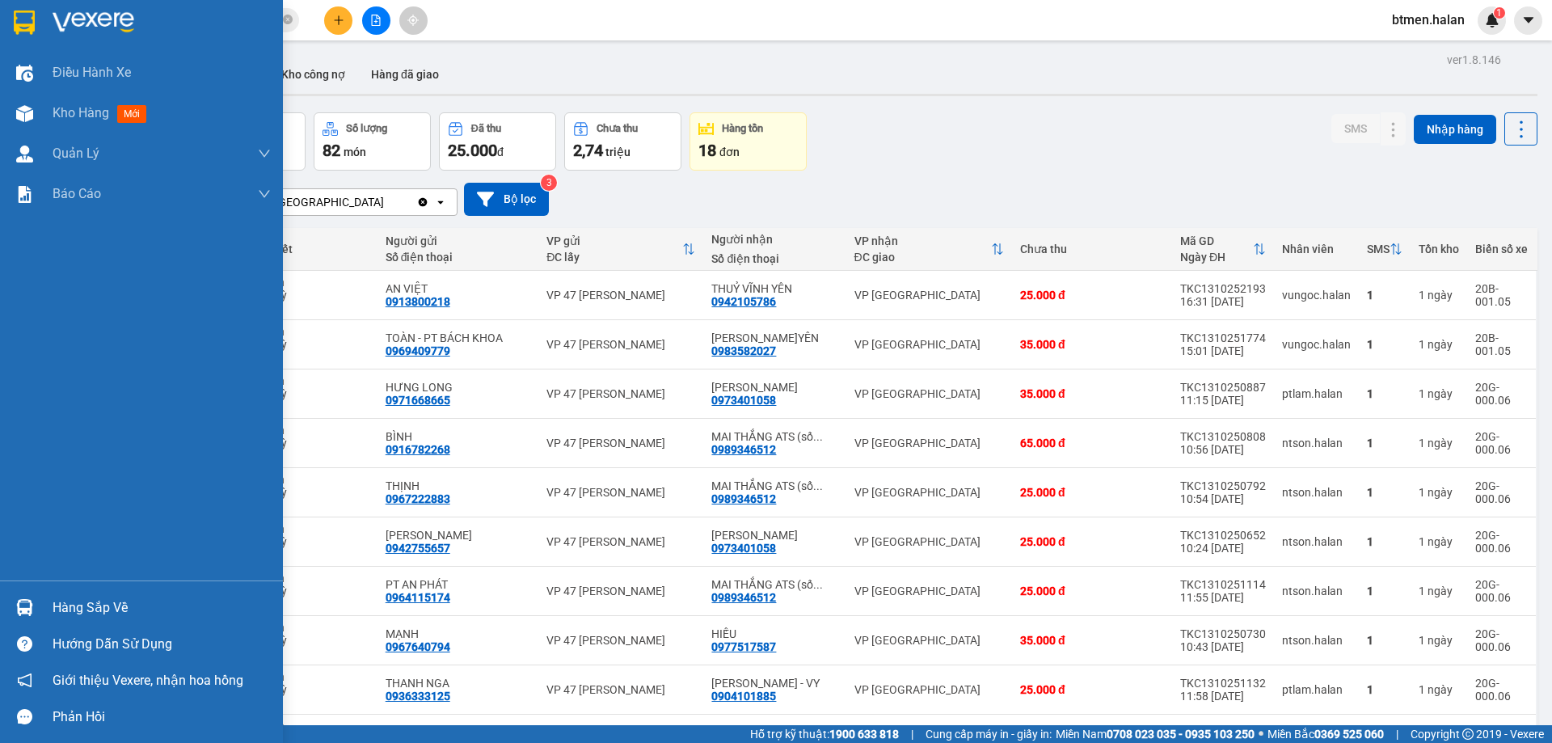
click at [45, 600] on div "Hàng sắp về" at bounding box center [141, 607] width 283 height 36
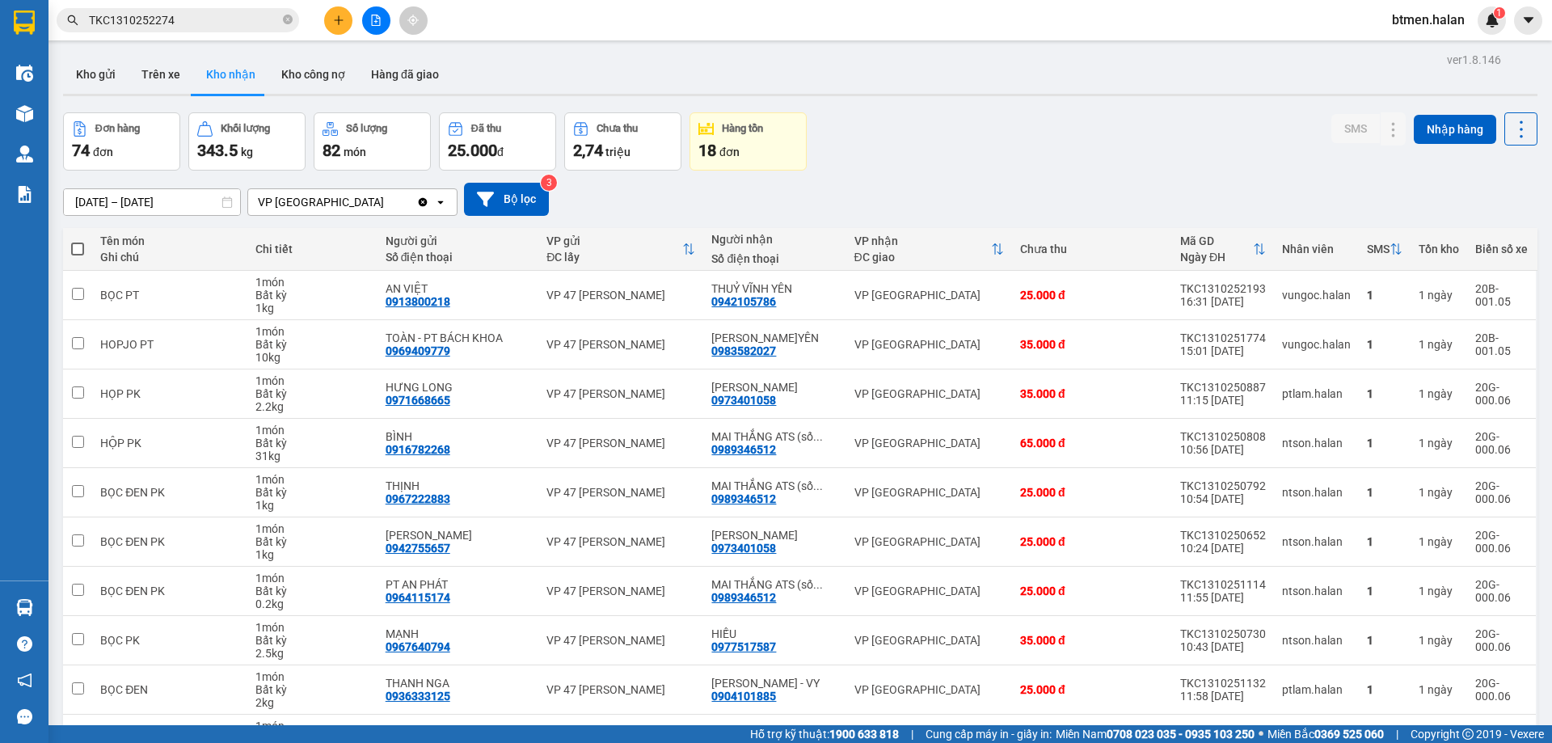
click at [912, 171] on section "Kết quả tìm kiếm ( 1 ) Bộ lọc Mã ĐH Trạng thái Món hàng Thu hộ Tổng cước Chưa c…" at bounding box center [776, 371] width 1552 height 743
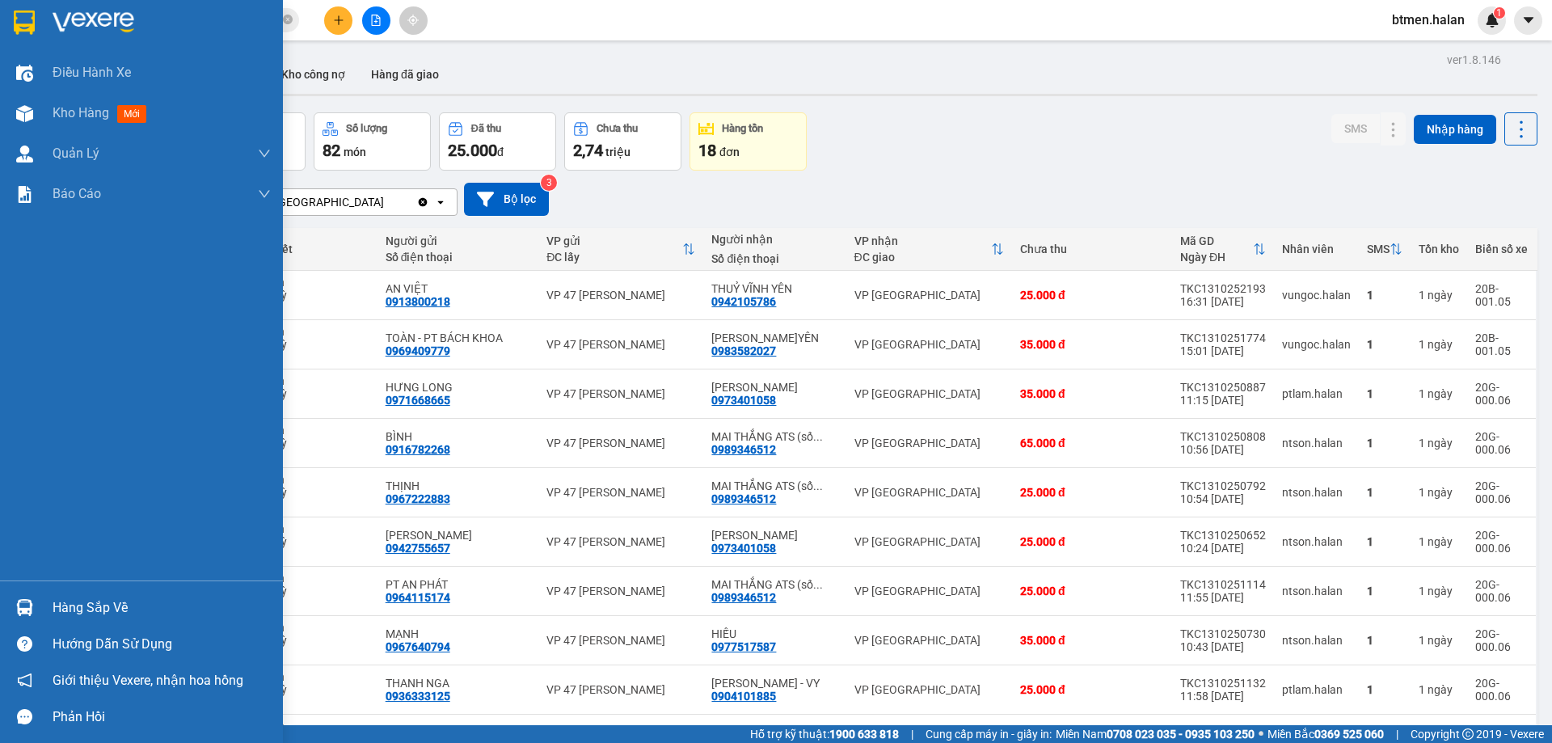
click at [89, 619] on div "Hàng sắp về" at bounding box center [162, 608] width 218 height 24
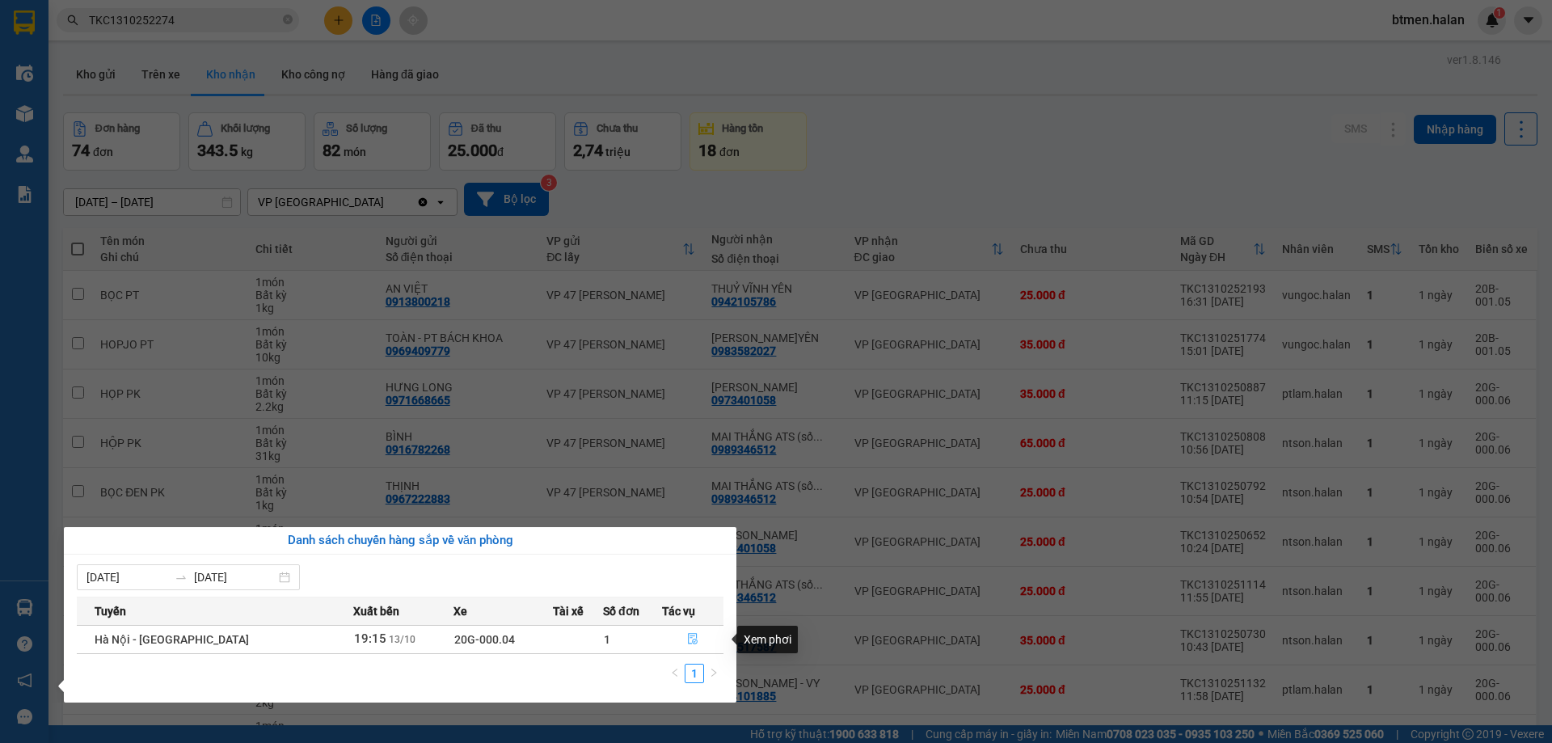
click at [693, 639] on icon "file-done" at bounding box center [692, 638] width 11 height 11
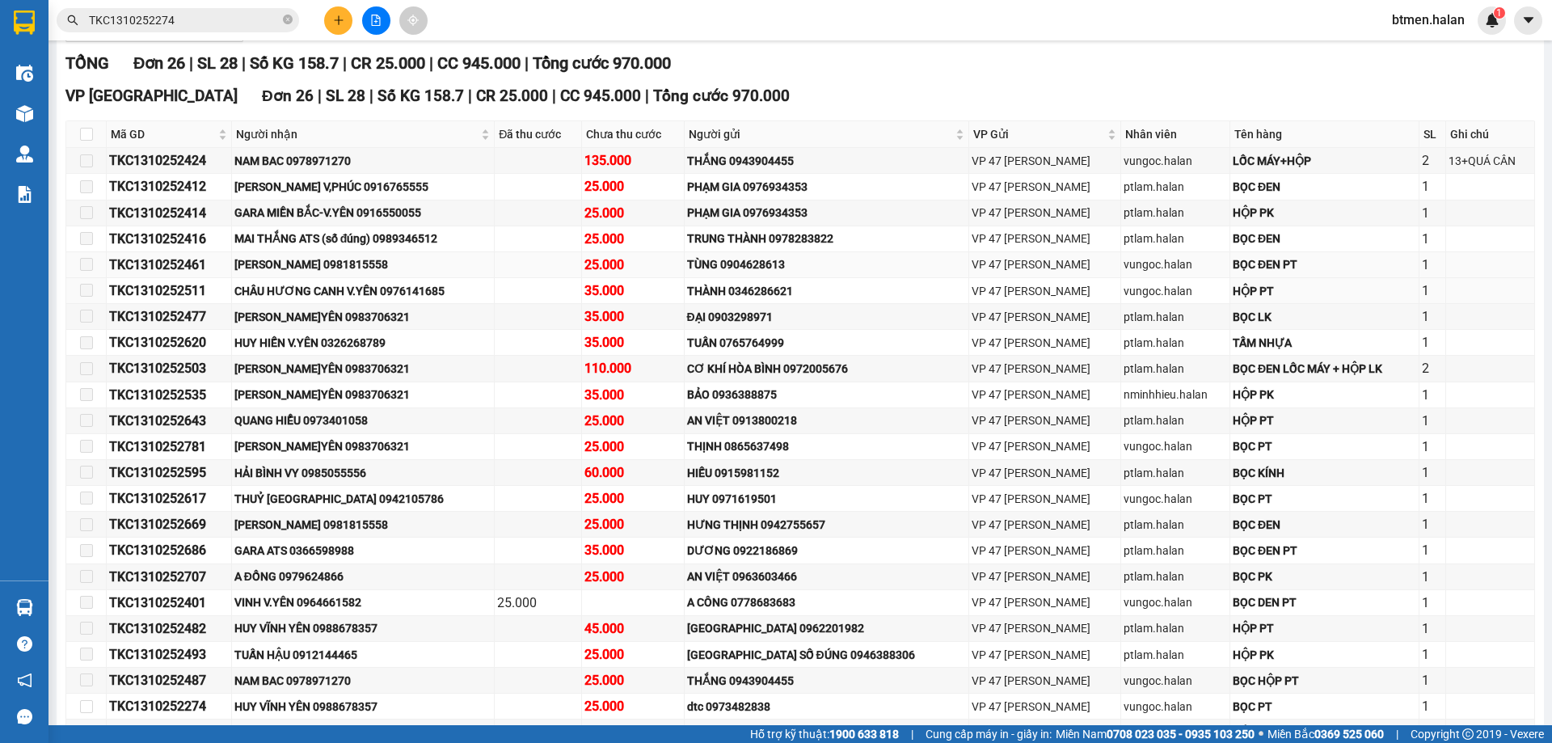
scroll to position [242, 0]
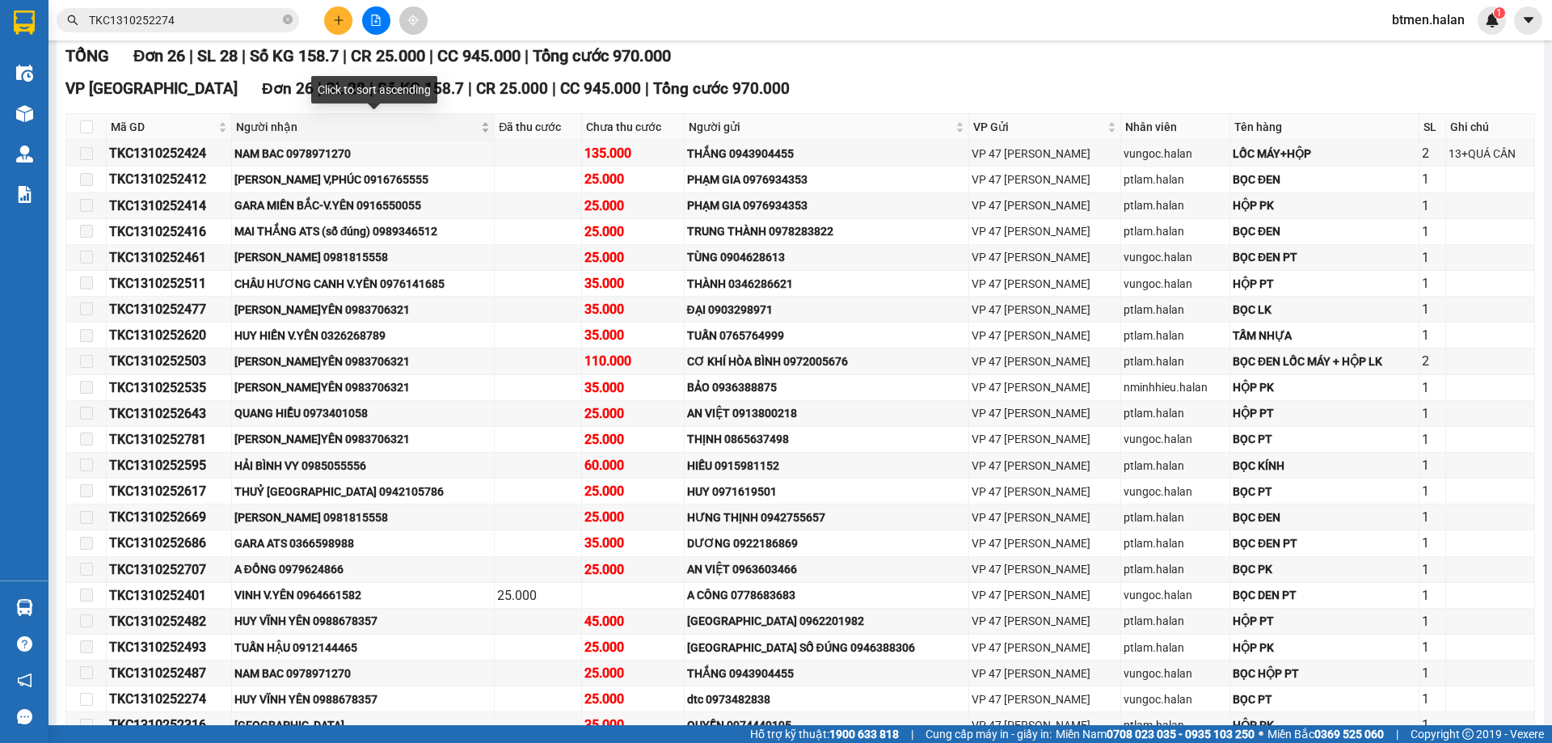
click at [290, 130] on span "Người nhận" at bounding box center [357, 127] width 242 height 18
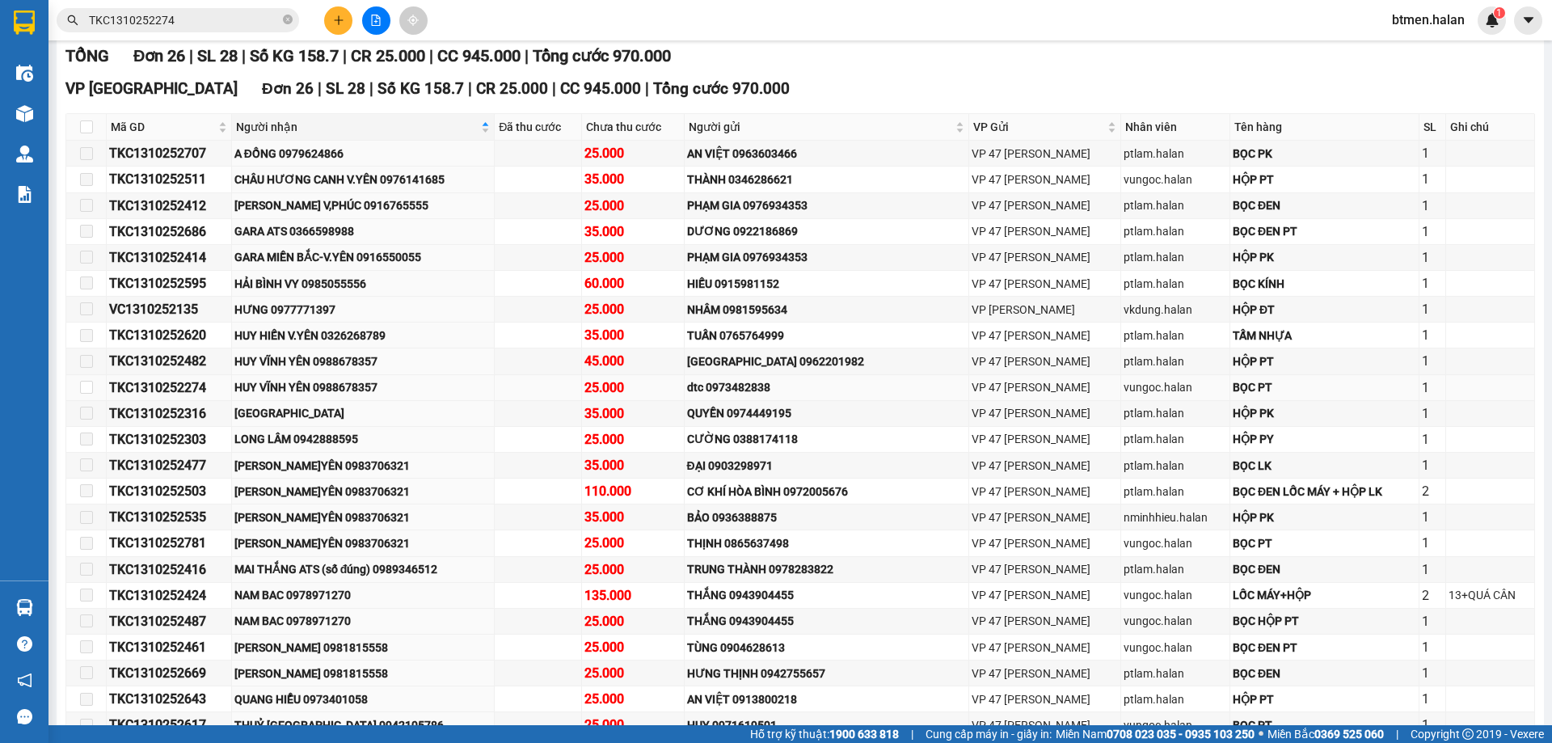
click at [276, 388] on div "HUY VĨNH YÊN 0988678357" at bounding box center [363, 387] width 258 height 18
click at [427, 490] on div "[PERSON_NAME]YÊN 0983706321" at bounding box center [363, 491] width 258 height 18
click at [352, 381] on div "HUY VĨNH YÊN 0988678357" at bounding box center [363, 387] width 258 height 18
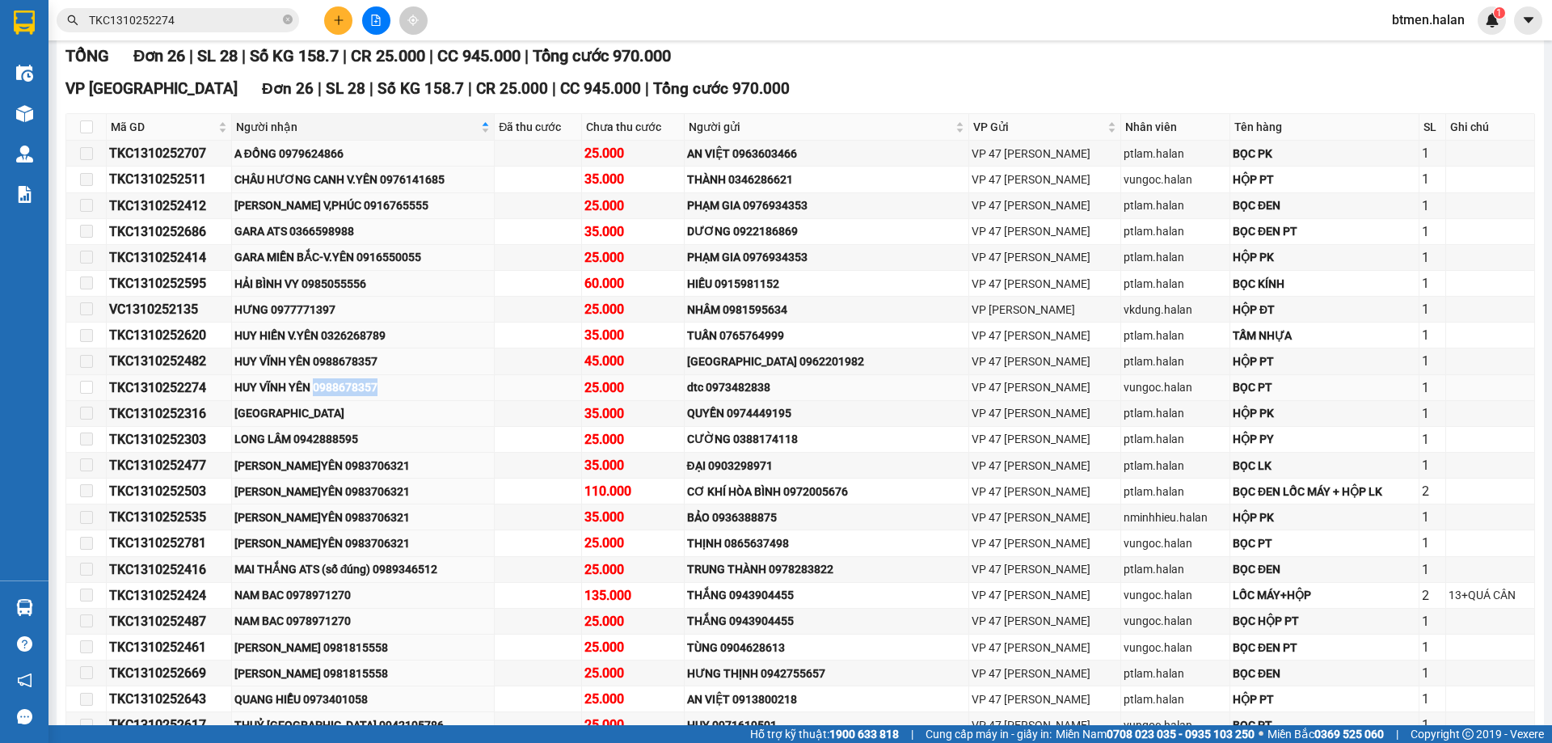
click at [352, 381] on div "HUY VĨNH YÊN 0988678357" at bounding box center [363, 387] width 258 height 18
copy div "0988678357"
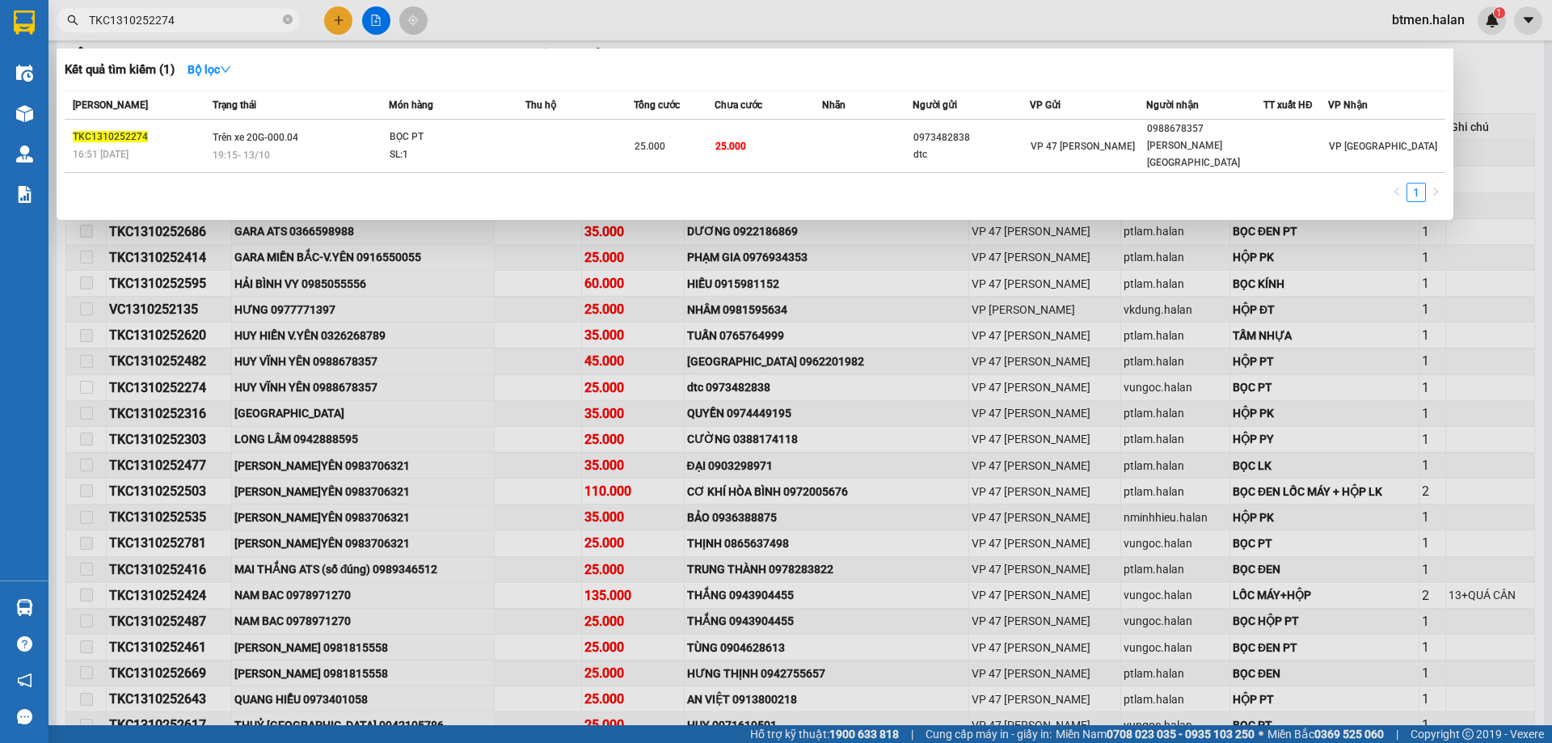
click at [230, 15] on input "TKC1310252274" at bounding box center [184, 20] width 191 height 18
paste input "0988678357"
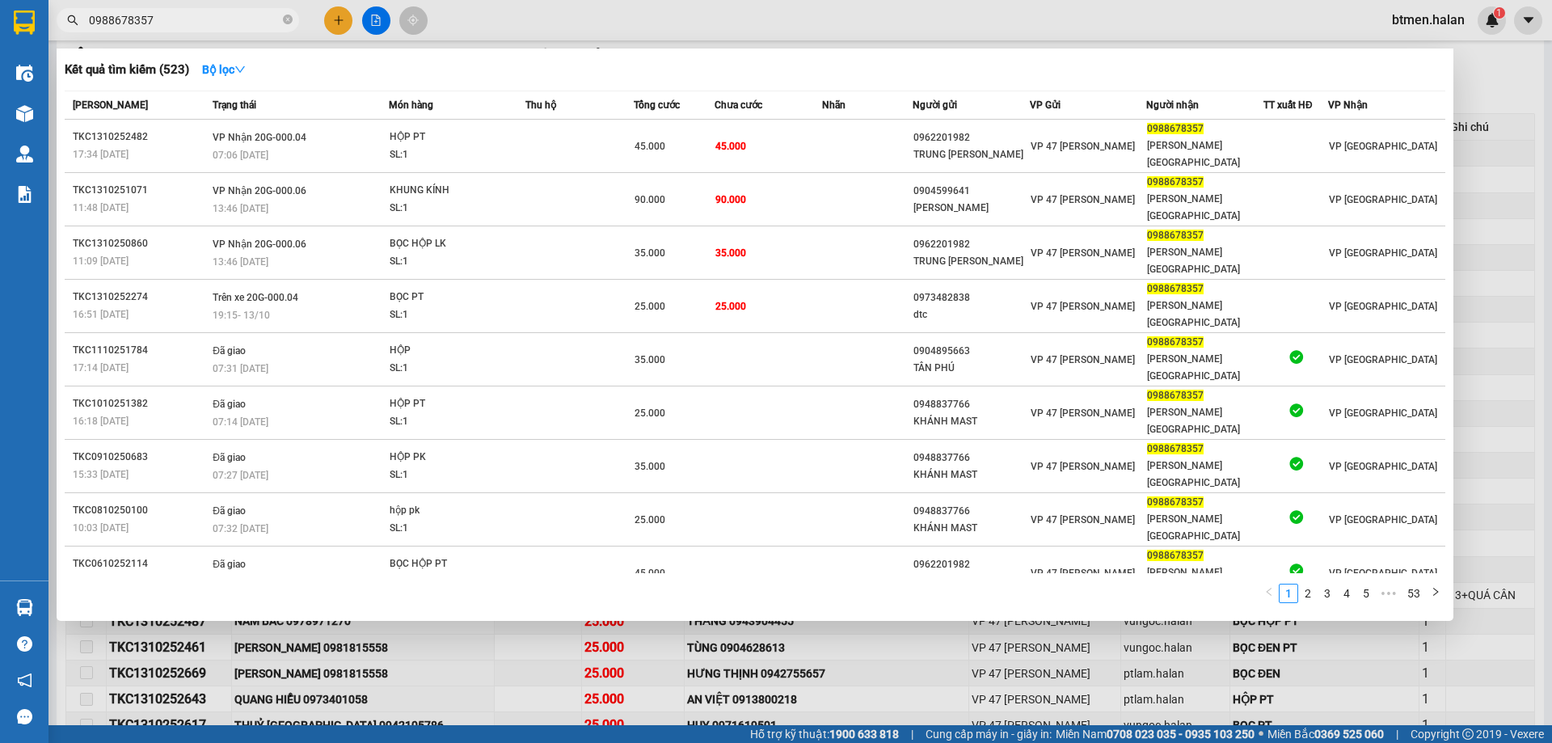
type input "0988678357"
click at [1509, 115] on div at bounding box center [776, 371] width 1552 height 743
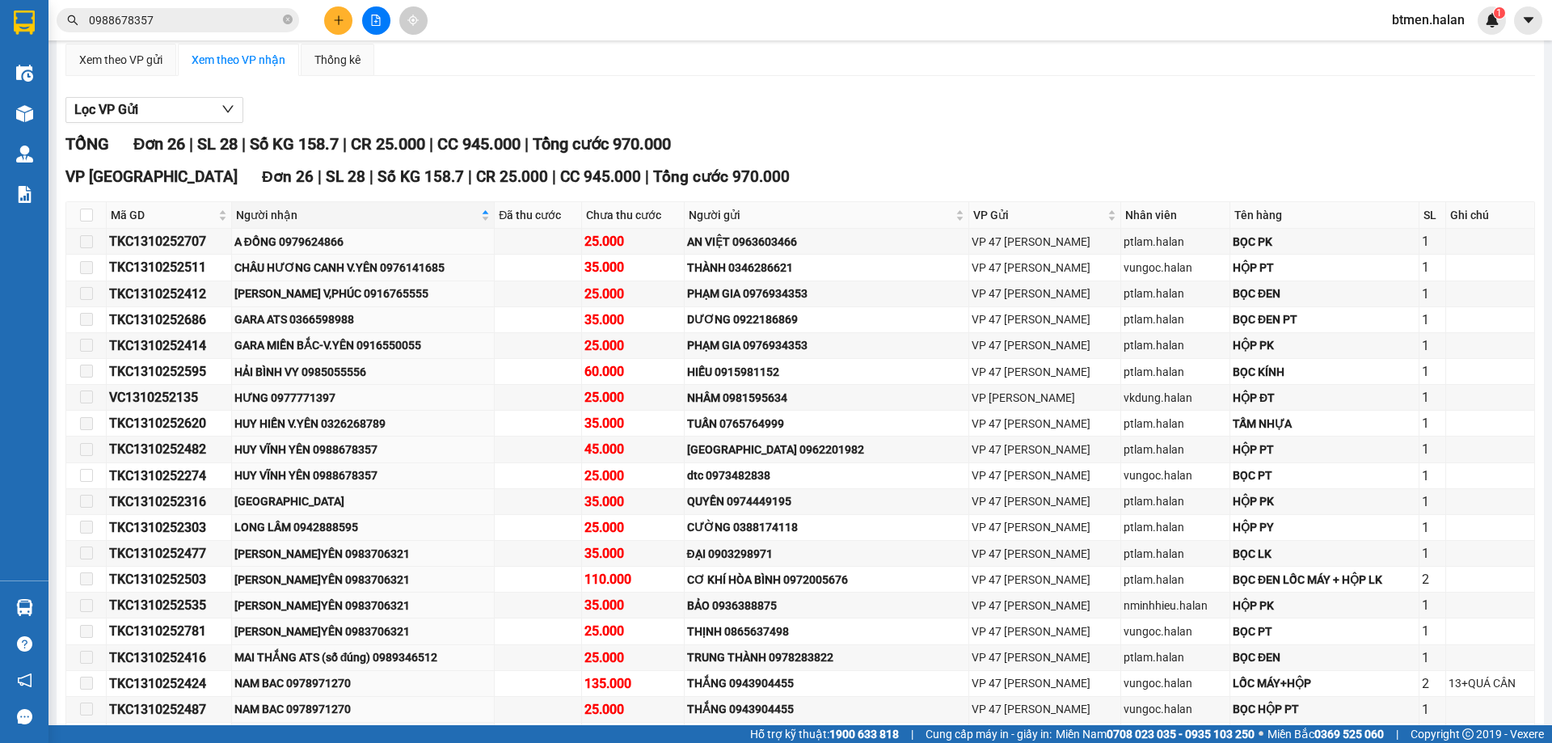
scroll to position [81, 0]
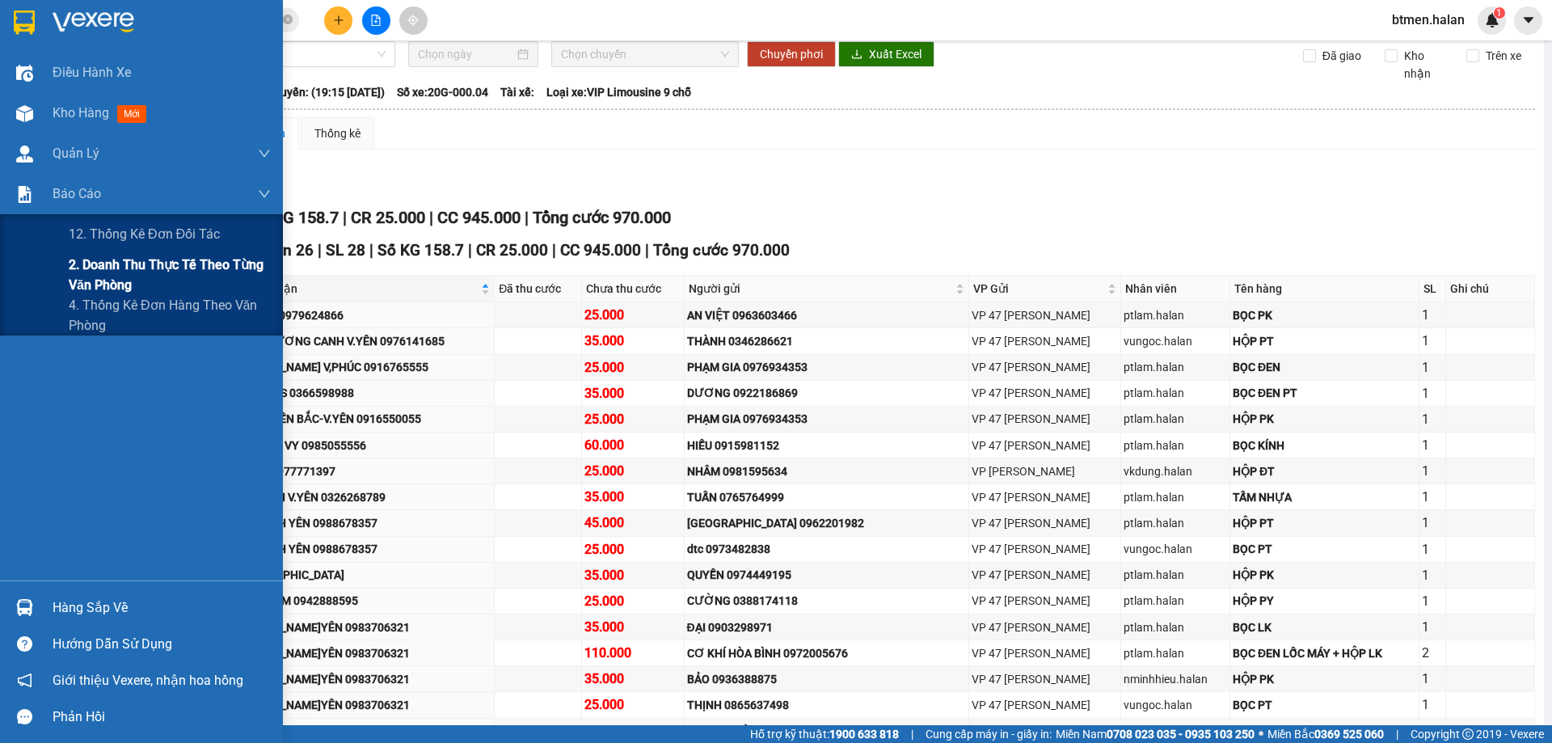
click at [95, 259] on span "2. Doanh thu thực tế theo từng văn phòng" at bounding box center [170, 275] width 202 height 40
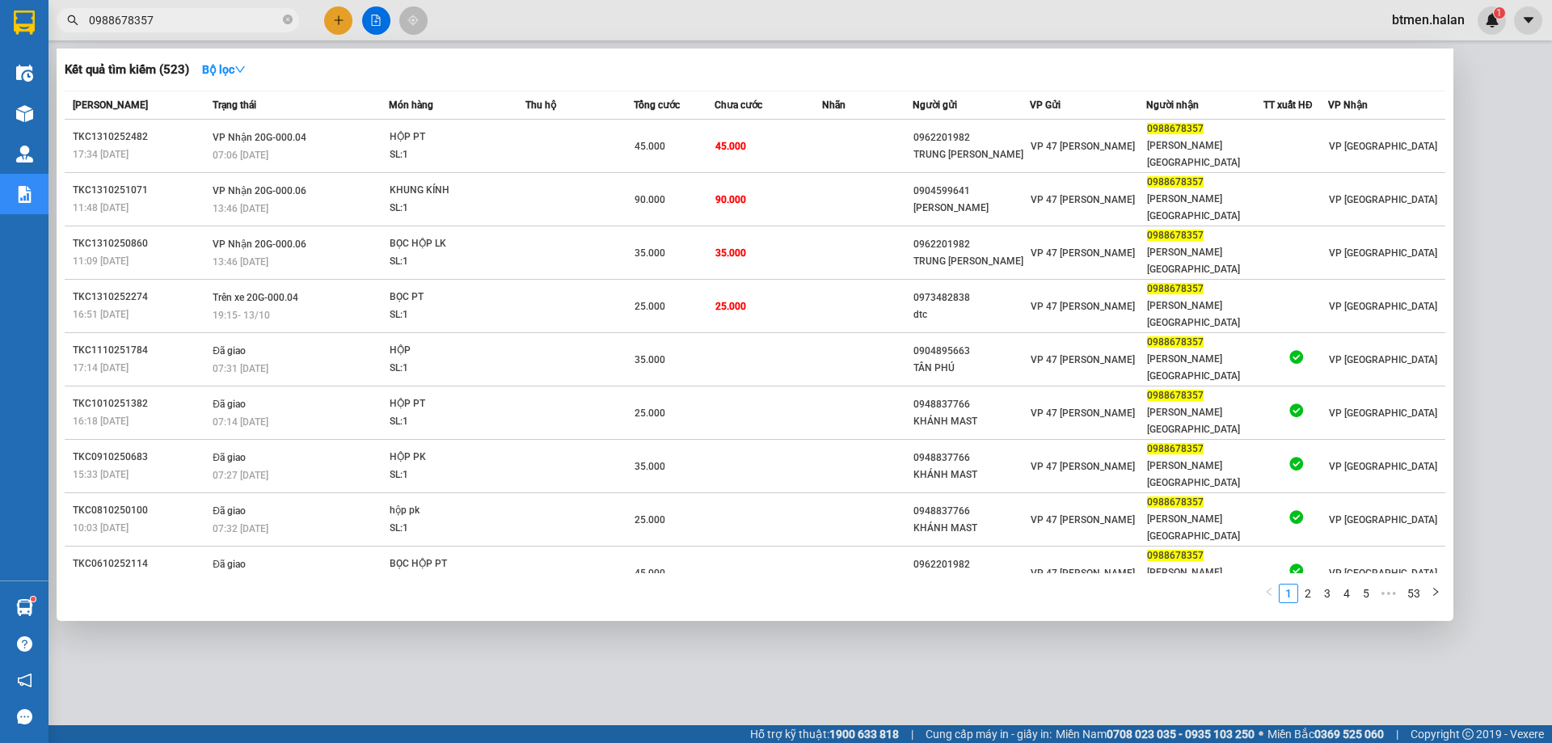
click at [167, 18] on input "0988678357" at bounding box center [184, 20] width 191 height 18
click at [221, 15] on input "0988678357" at bounding box center [184, 20] width 191 height 18
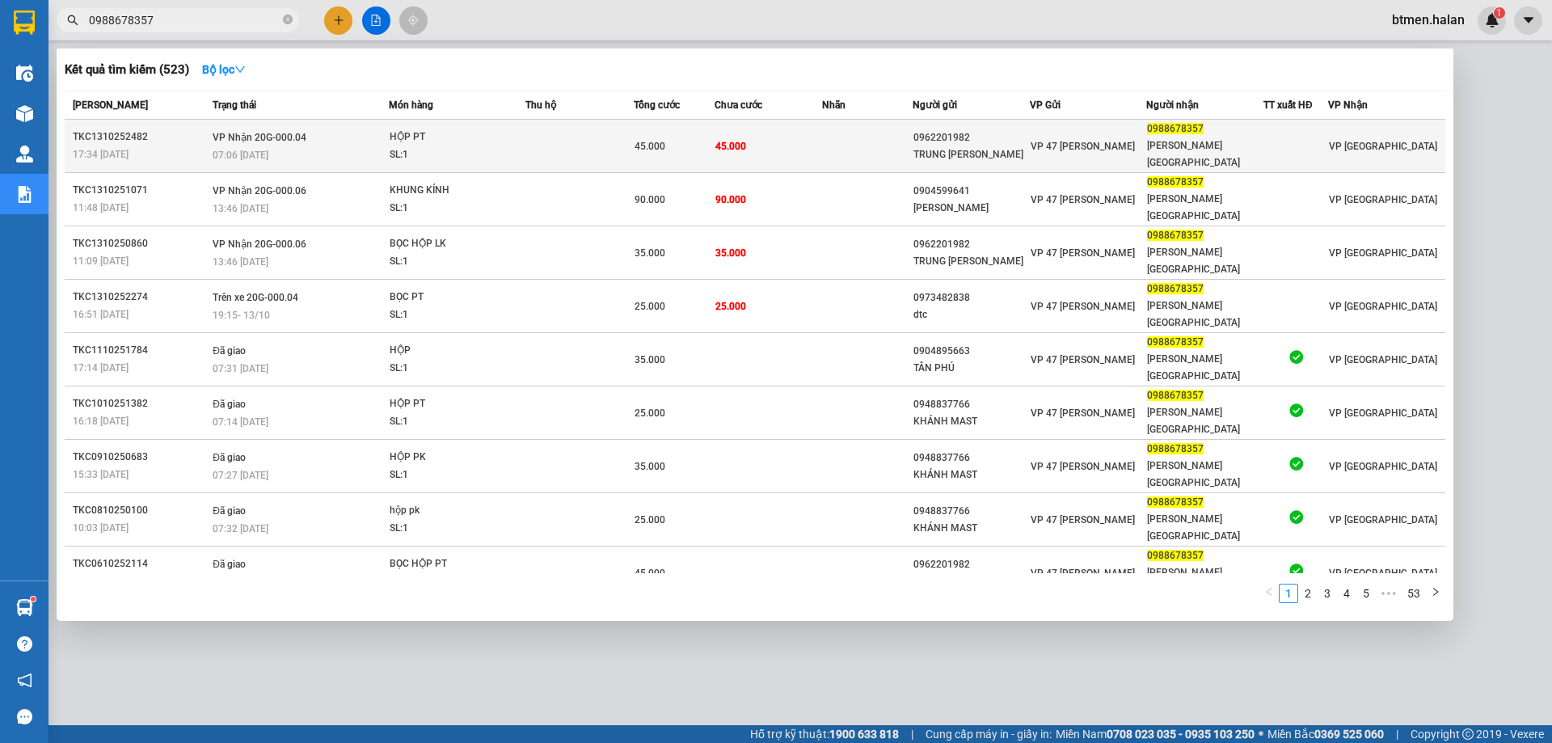
click at [782, 140] on td "45.000" at bounding box center [768, 146] width 108 height 53
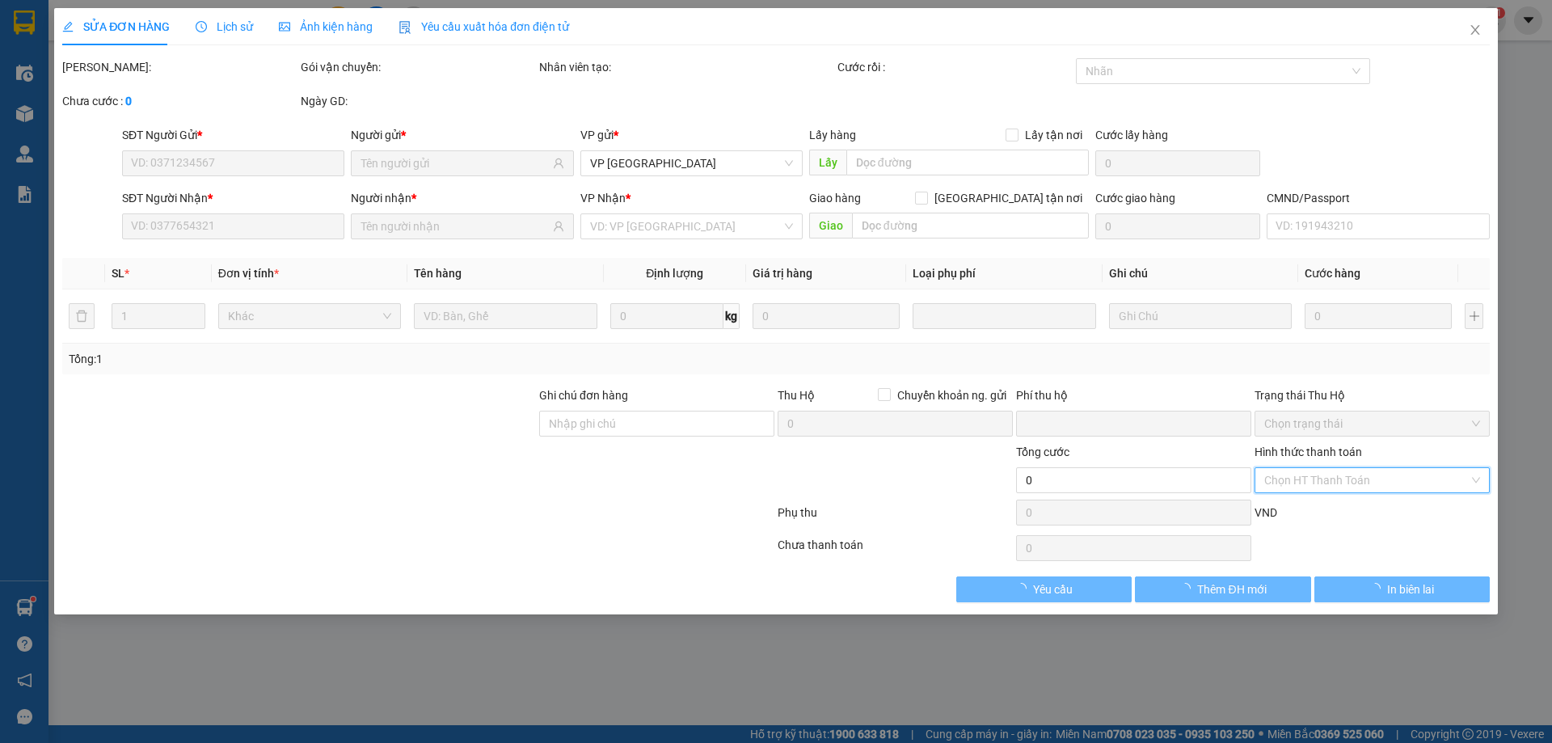
click at [1339, 478] on input "Hình thức thanh toán" at bounding box center [1366, 480] width 204 height 24
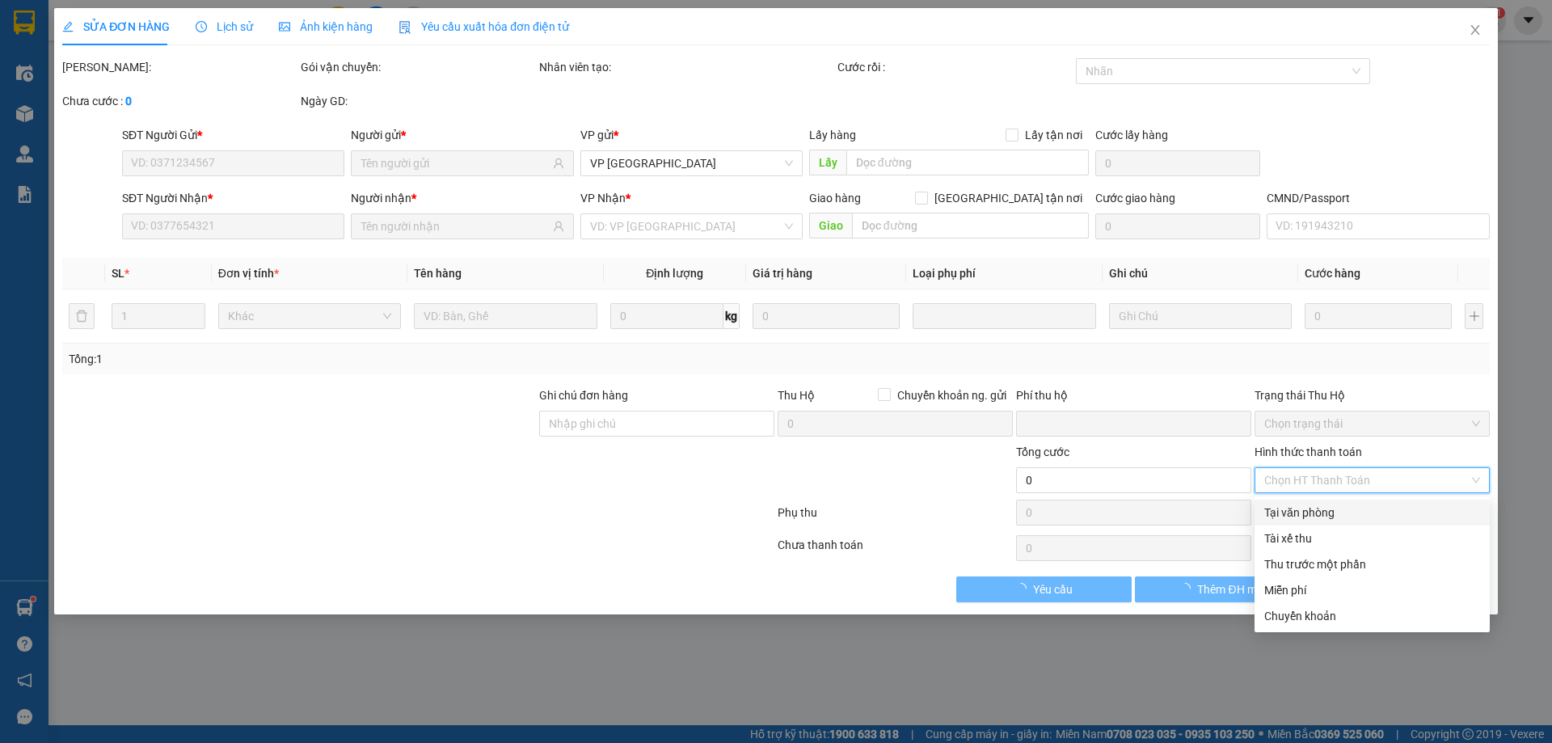
click at [1320, 510] on div "Tại văn phòng" at bounding box center [1372, 512] width 216 height 18
type input "0962201982"
type input "TRUNG MINH ANH"
type input "0988678357"
type input "HUY VĨNH YÊN"
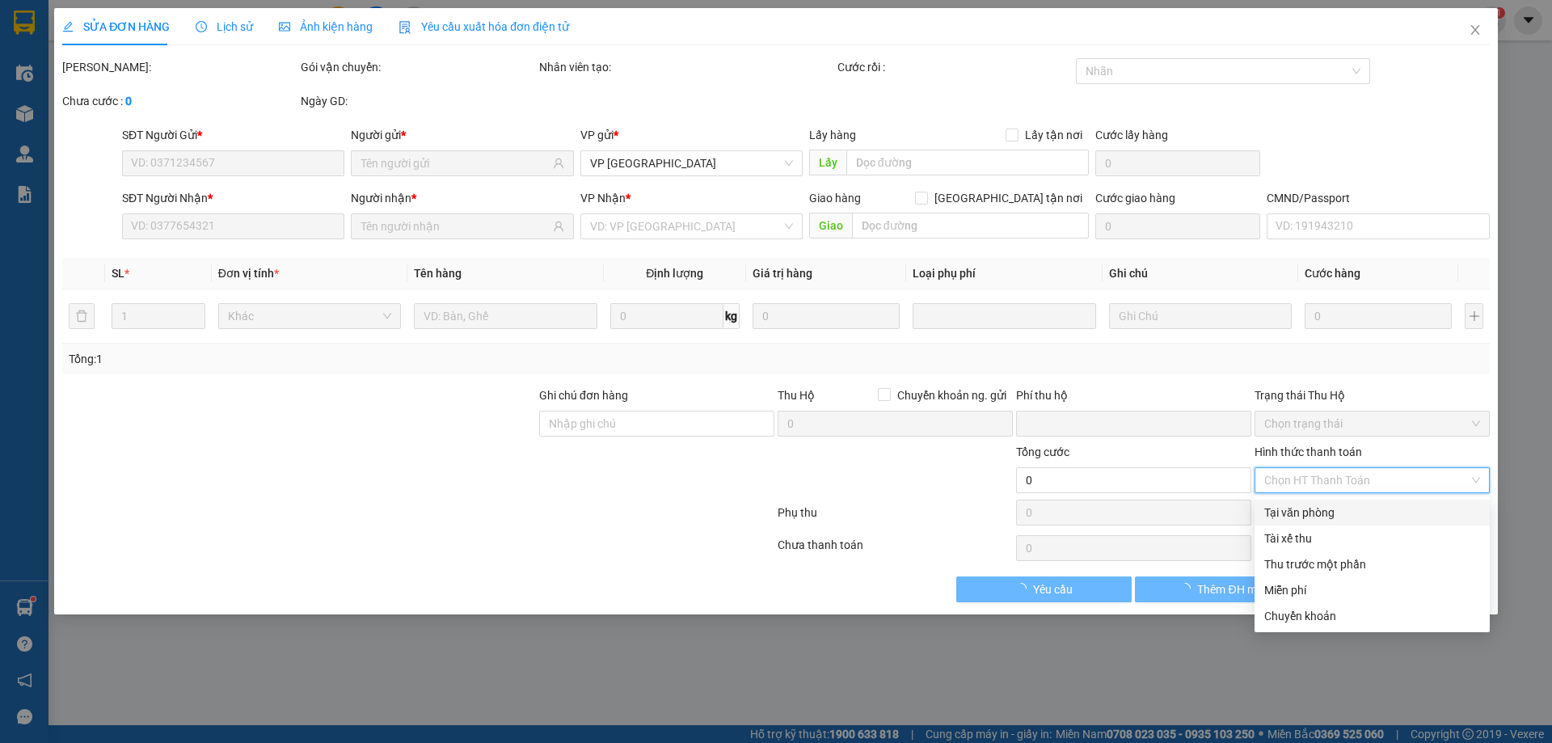
type input "0"
type input "45.000"
type input "0"
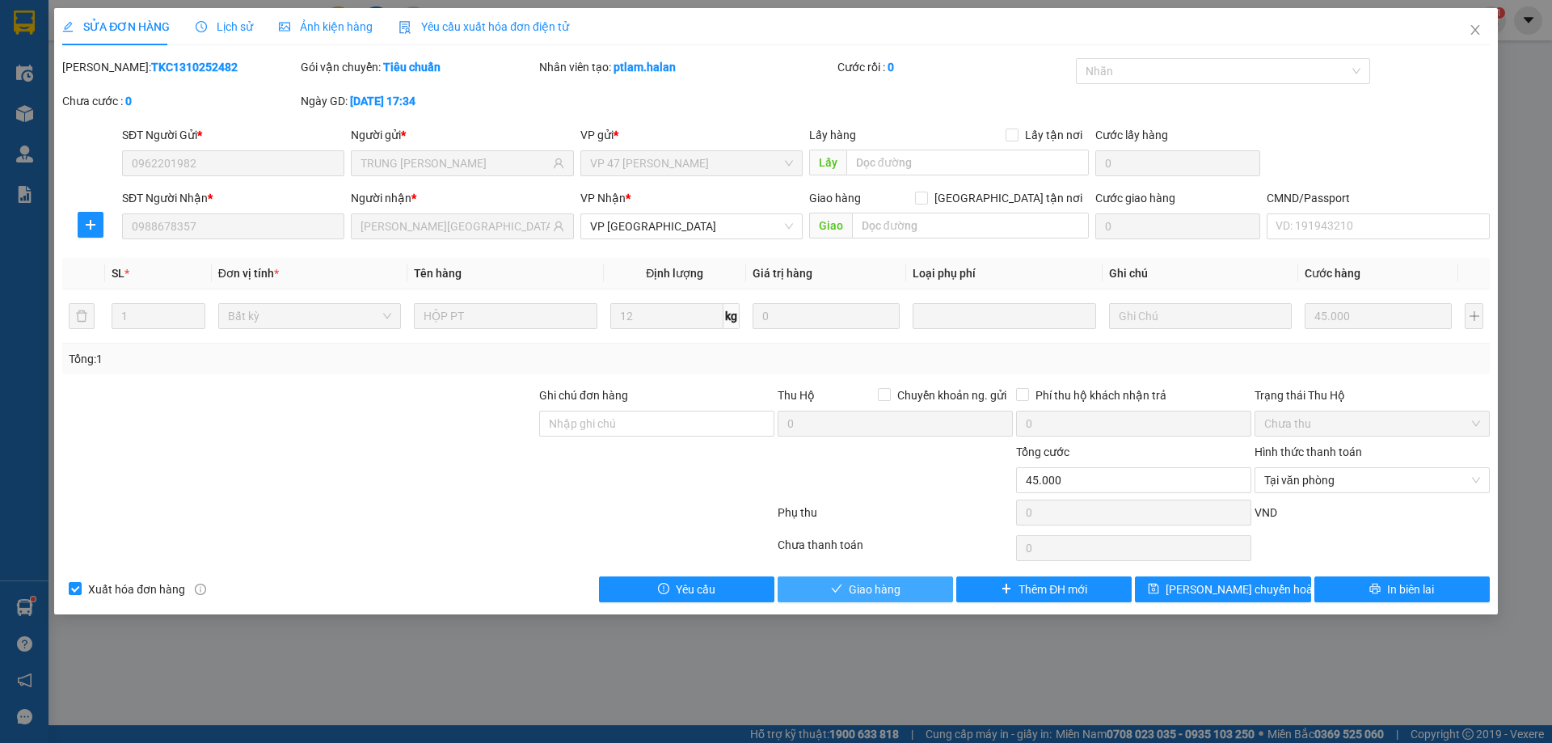
click at [934, 586] on button "Giao hàng" at bounding box center [864, 589] width 175 height 26
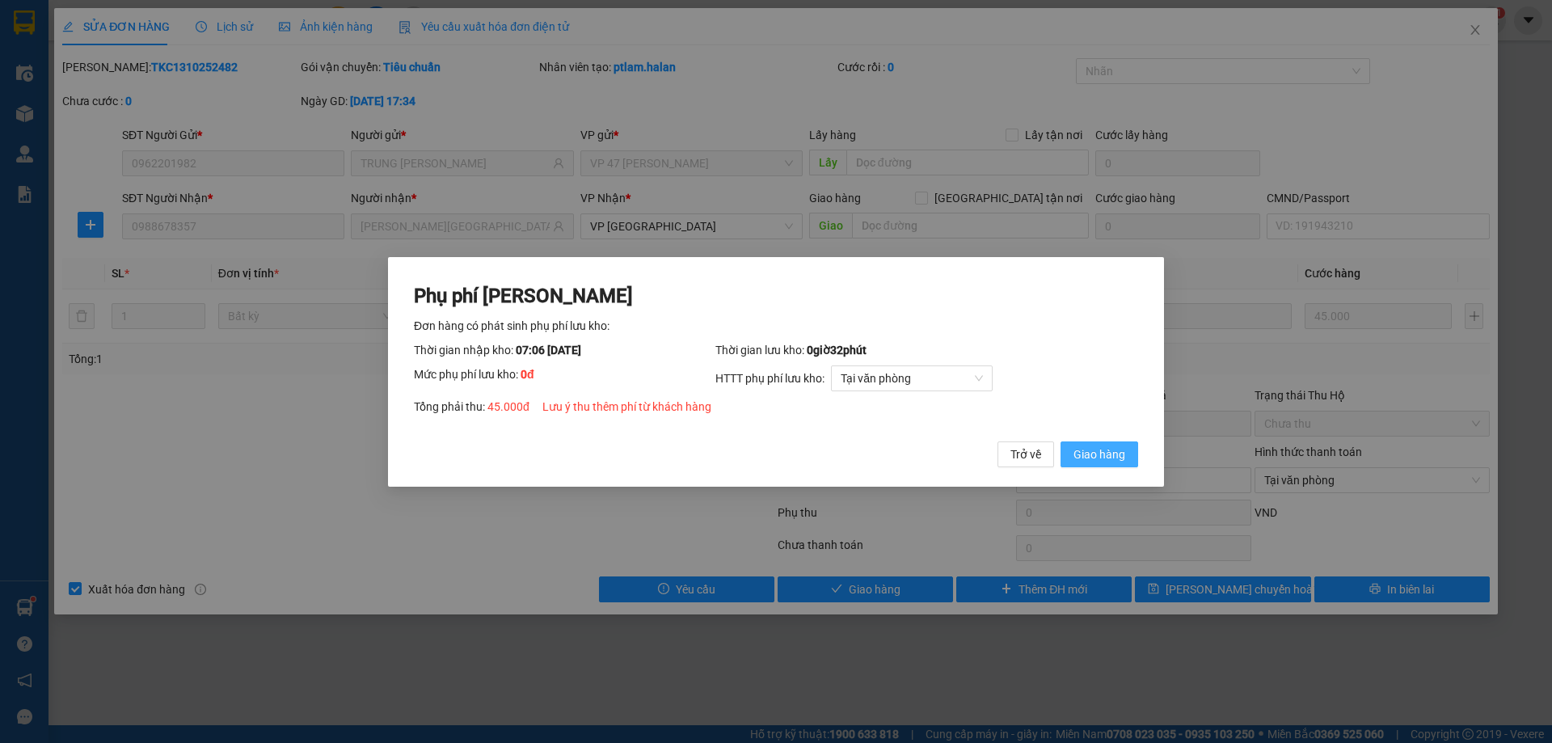
click at [1099, 460] on span "Giao hàng" at bounding box center [1099, 453] width 52 height 18
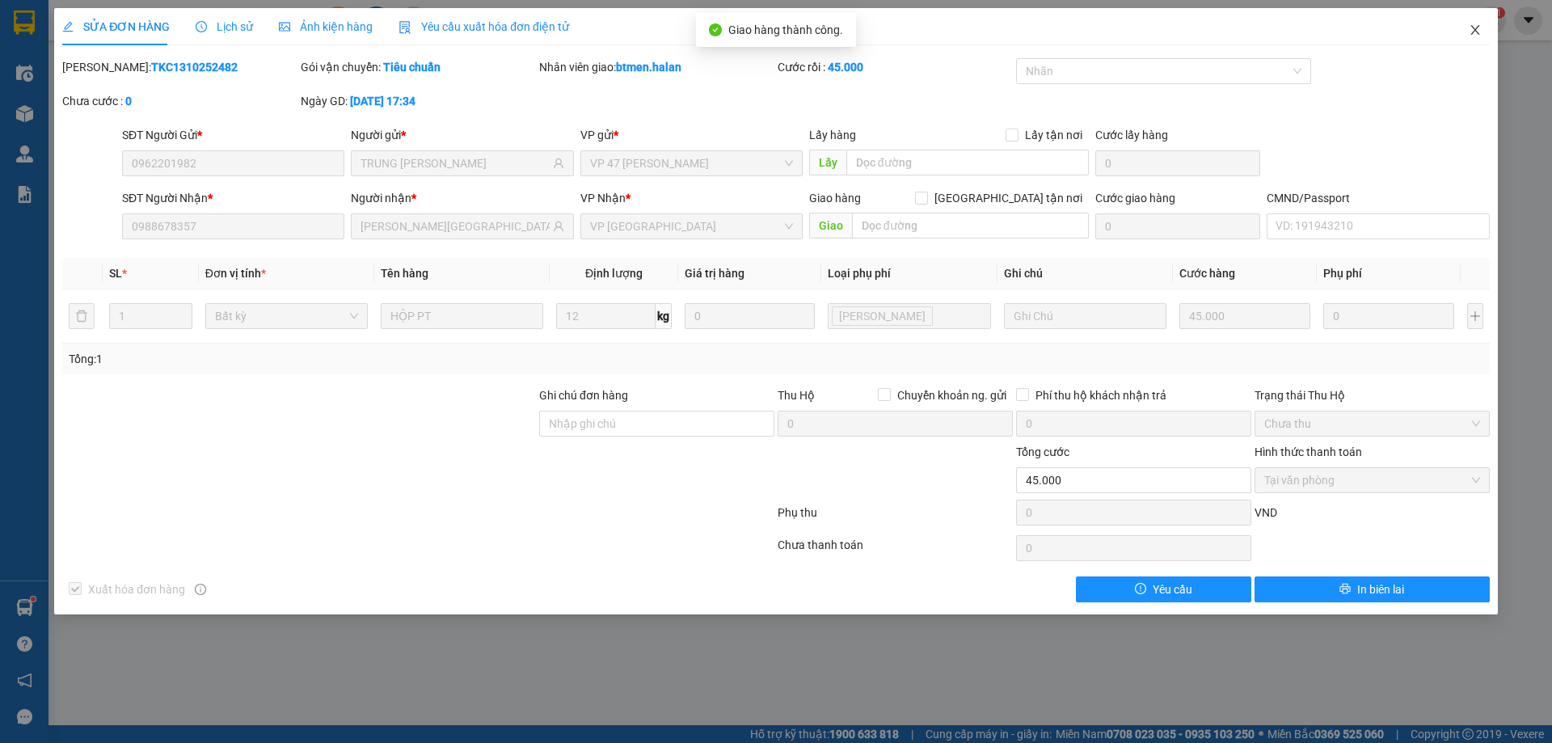
click at [1466, 38] on span "Close" at bounding box center [1474, 30] width 45 height 45
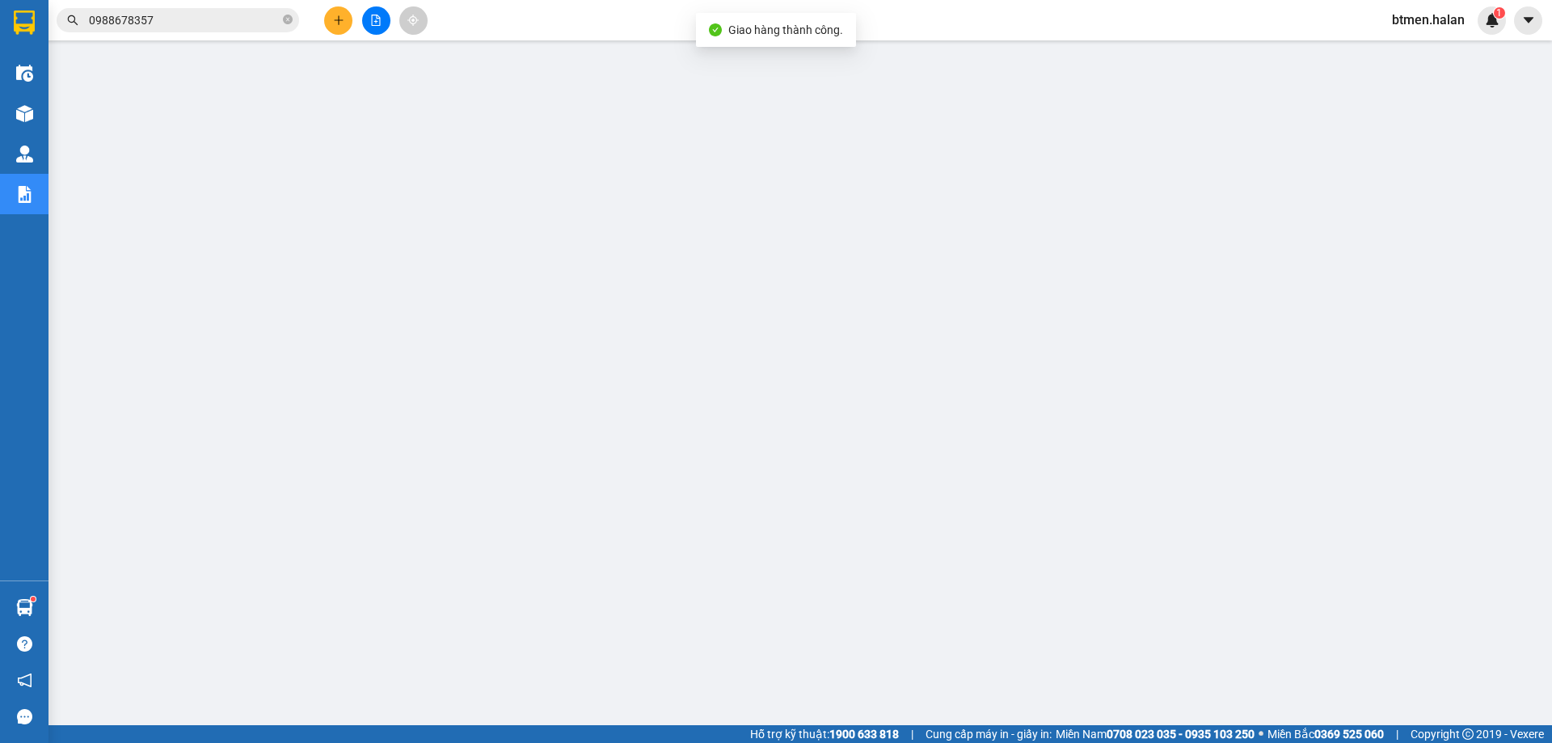
click at [212, 20] on input "0988678357" at bounding box center [184, 20] width 191 height 18
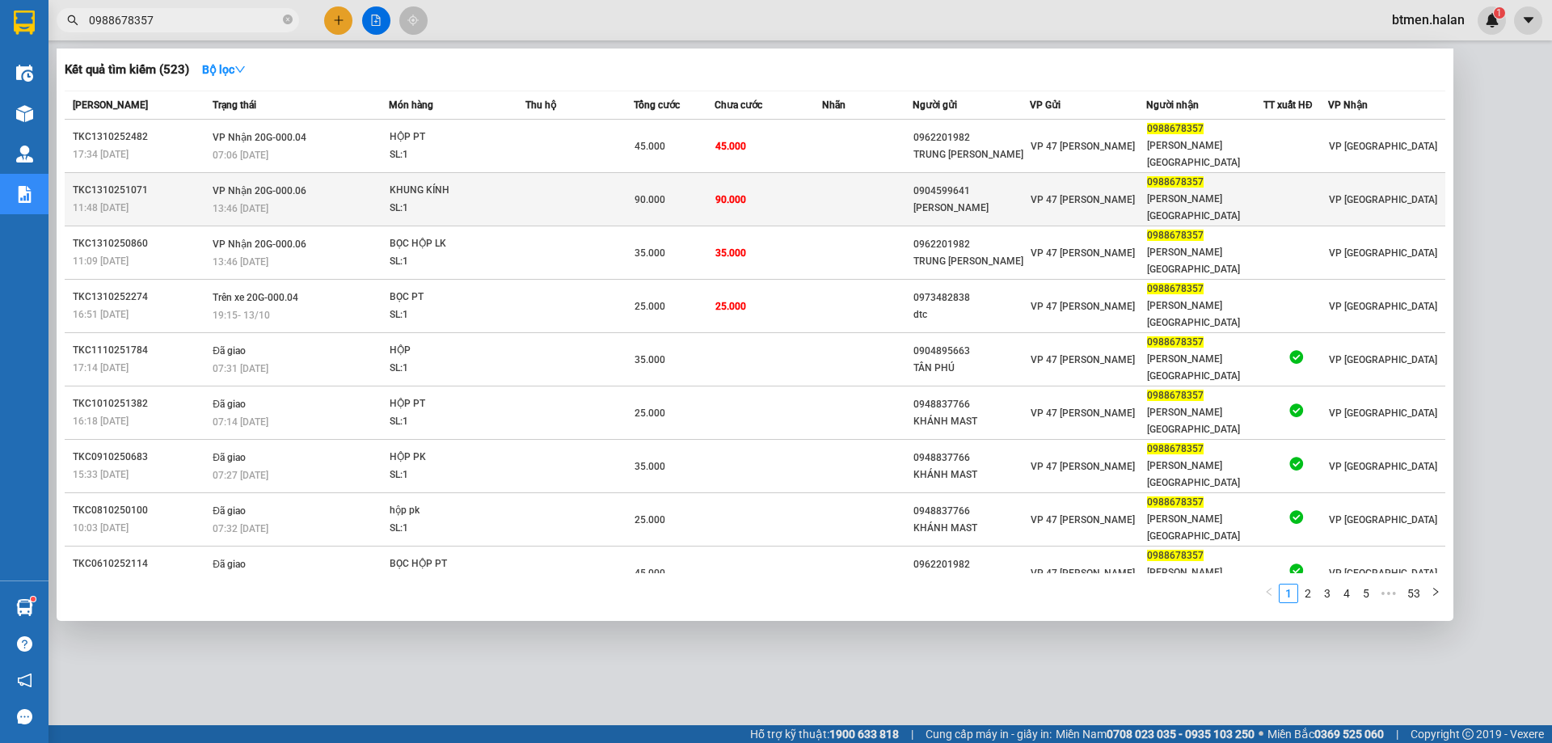
click at [724, 192] on span "90.000" at bounding box center [730, 198] width 31 height 13
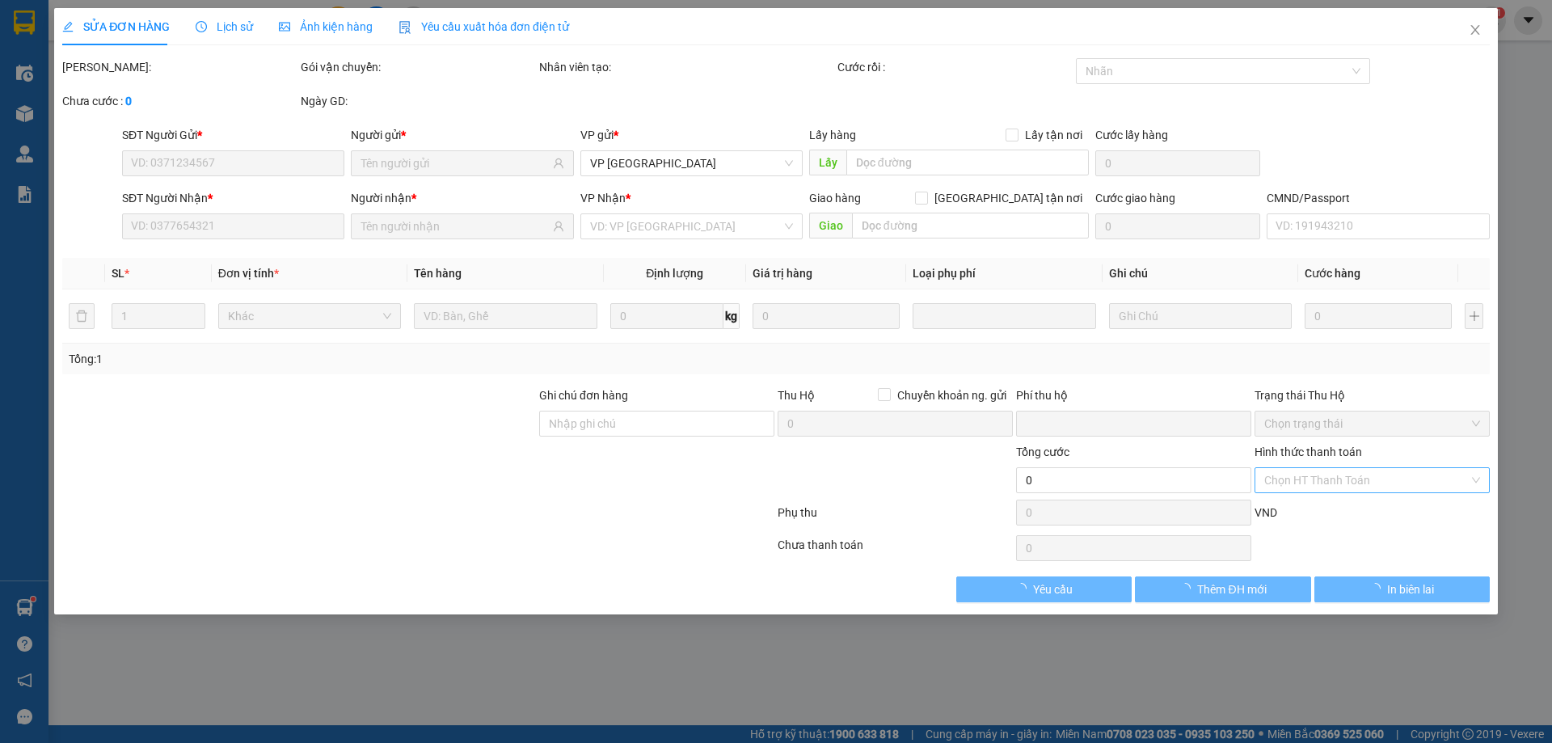
type input "0904599641"
type input "GIA NGUYỄN"
type input "0988678357"
type input "HUY VĨNH YÊN"
type input "0"
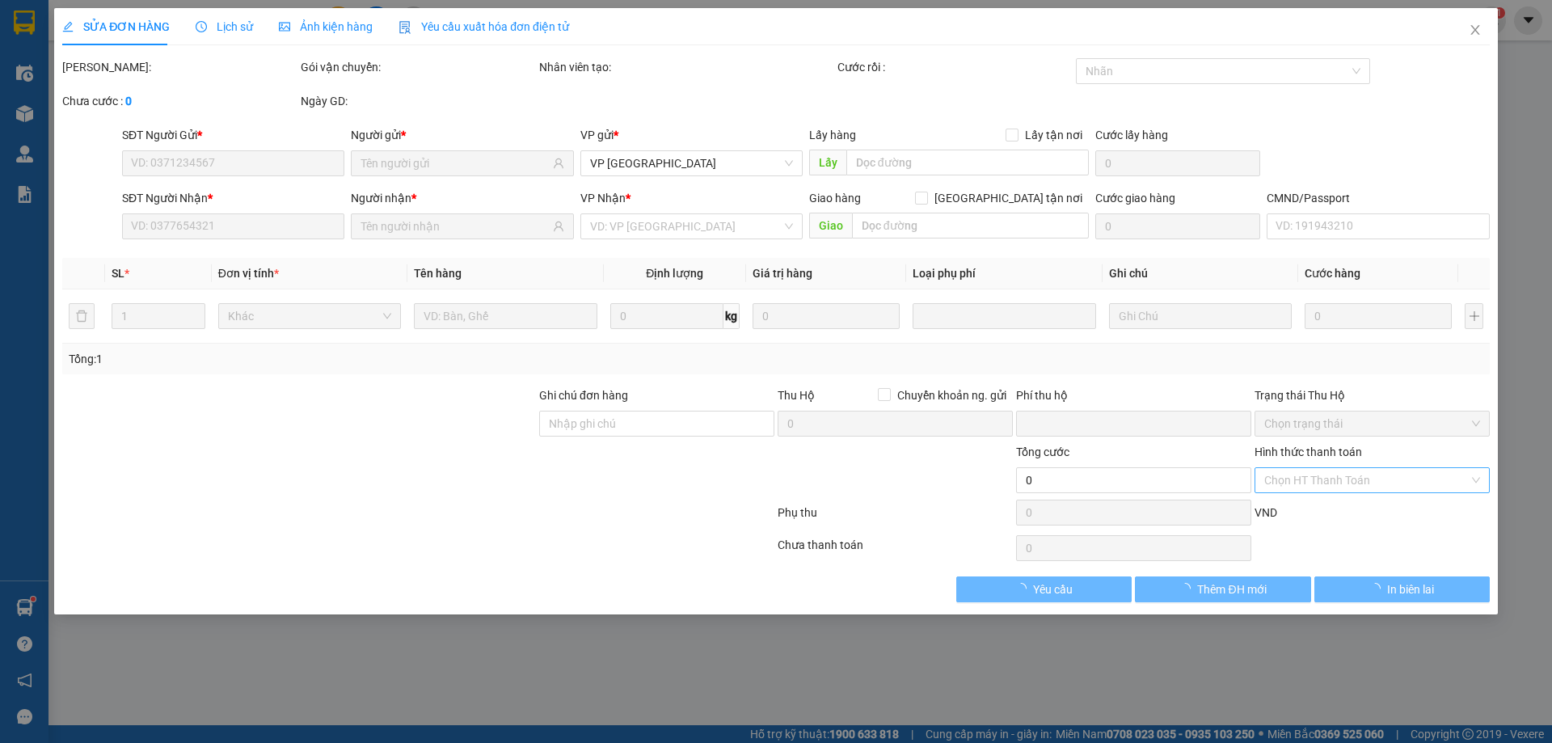
type input "90.000"
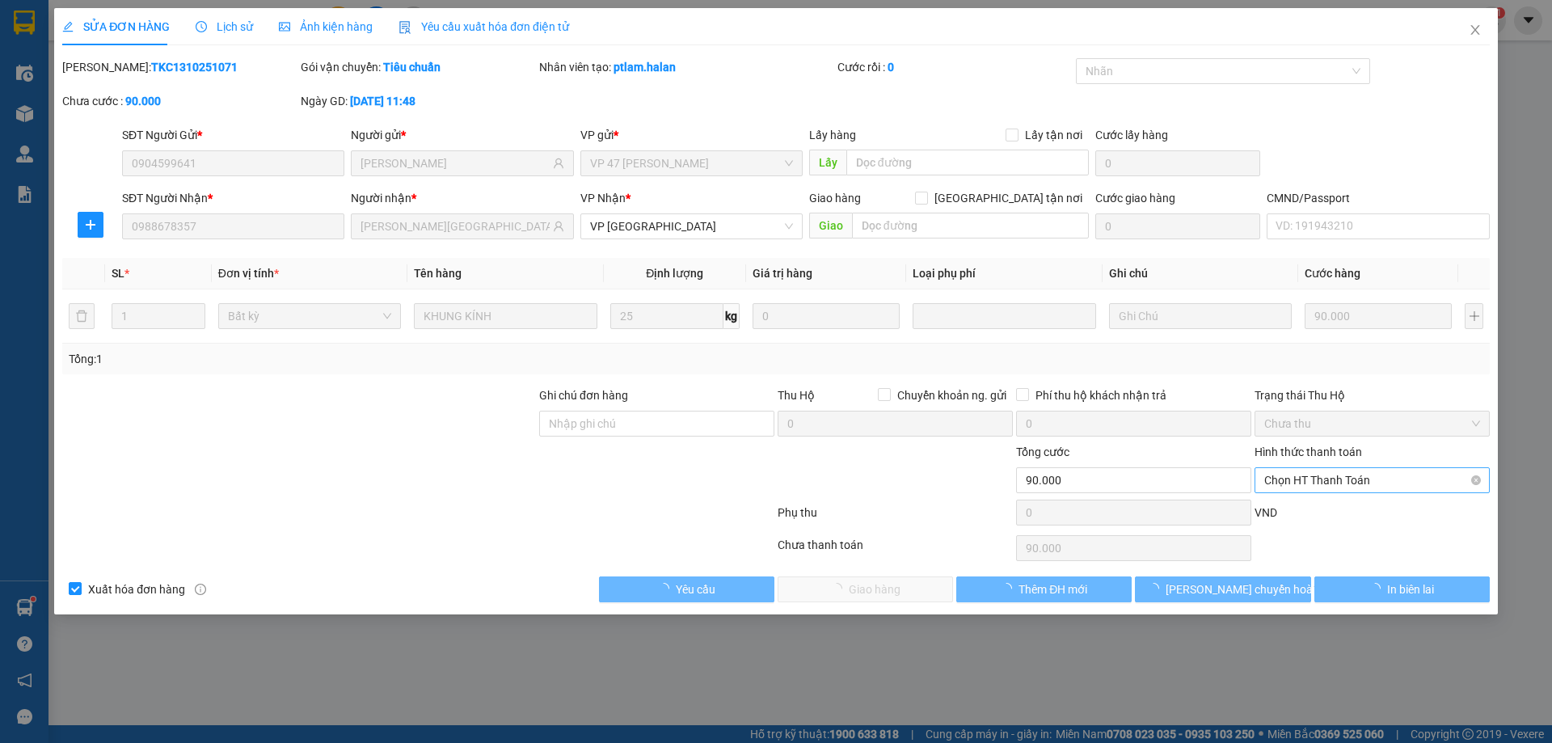
click at [1362, 475] on span "Chọn HT Thanh Toán" at bounding box center [1372, 480] width 216 height 24
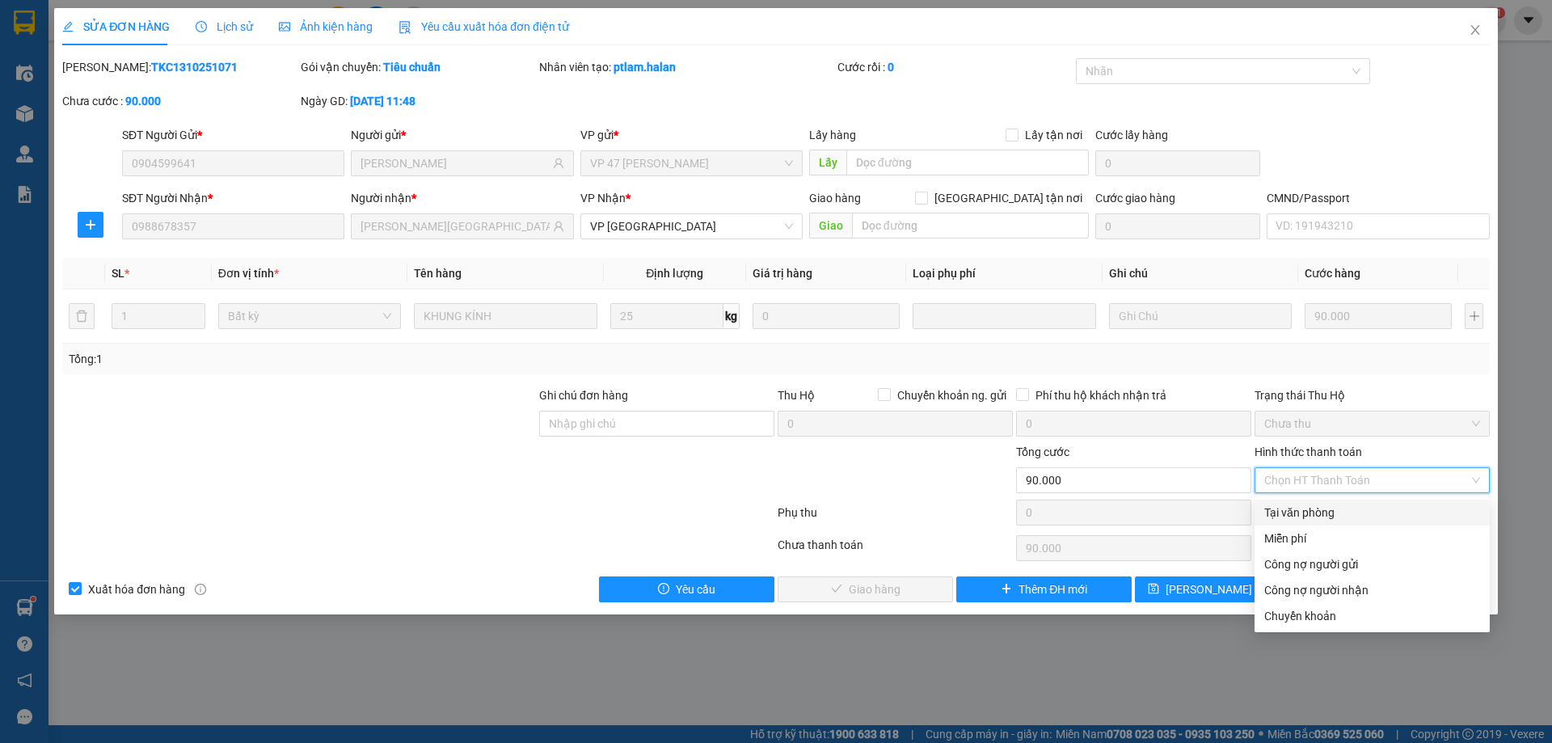
click at [1329, 508] on div "Tại văn phòng" at bounding box center [1372, 512] width 216 height 18
type input "0"
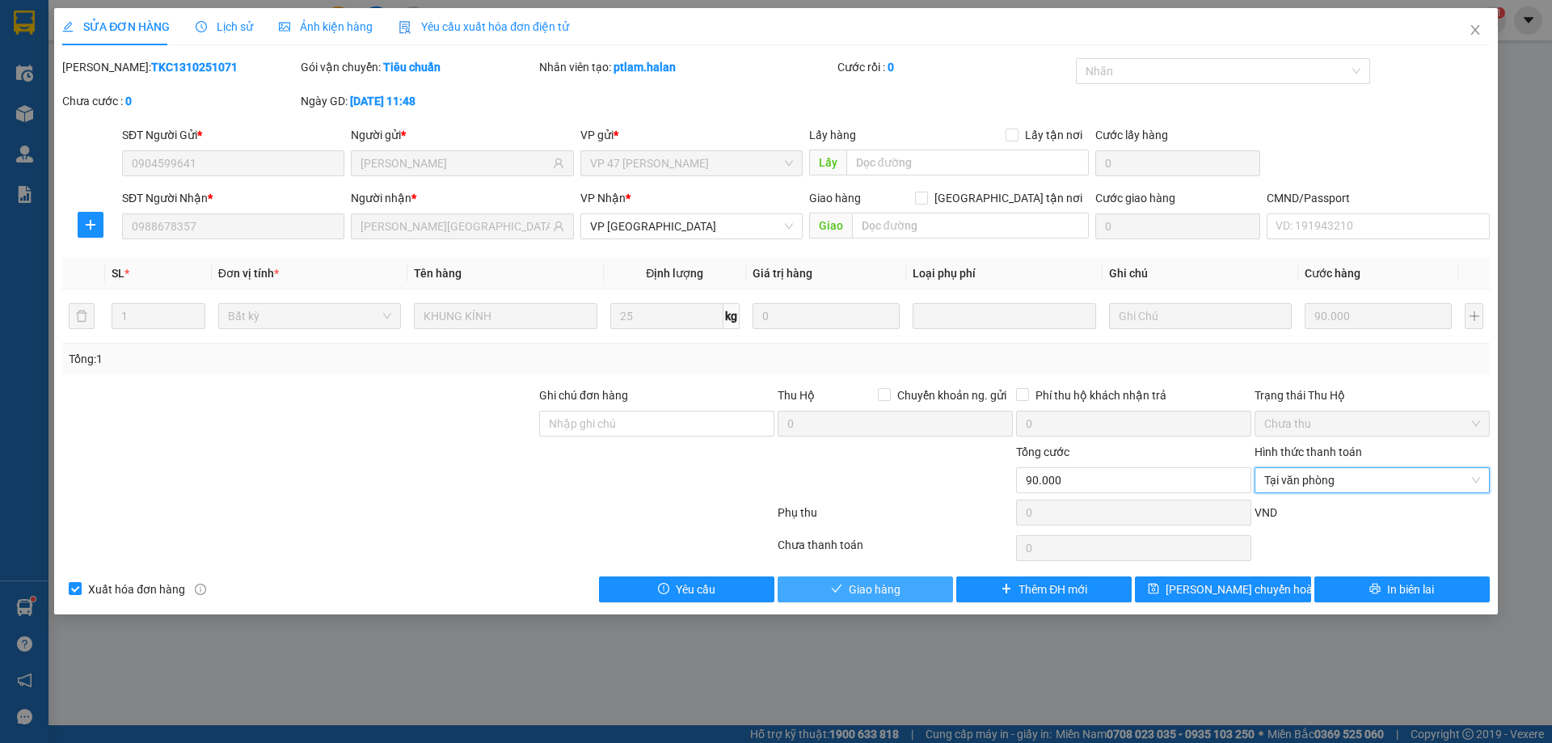
click at [932, 583] on button "Giao hàng" at bounding box center [864, 589] width 175 height 26
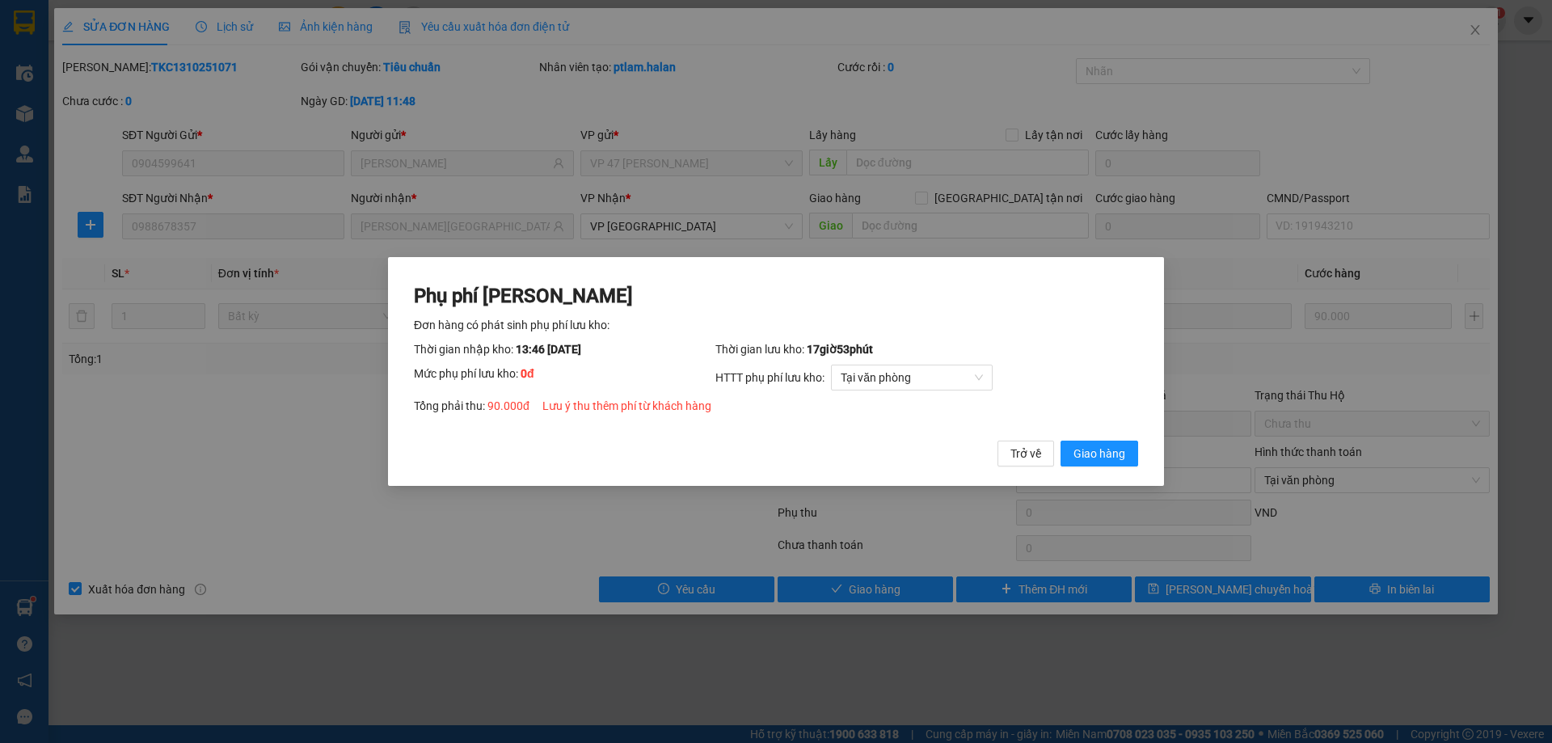
drag, startPoint x: 1088, startPoint y: 461, endPoint x: 1156, endPoint y: 420, distance: 79.0
click at [1089, 461] on span "Giao hàng" at bounding box center [1099, 453] width 52 height 18
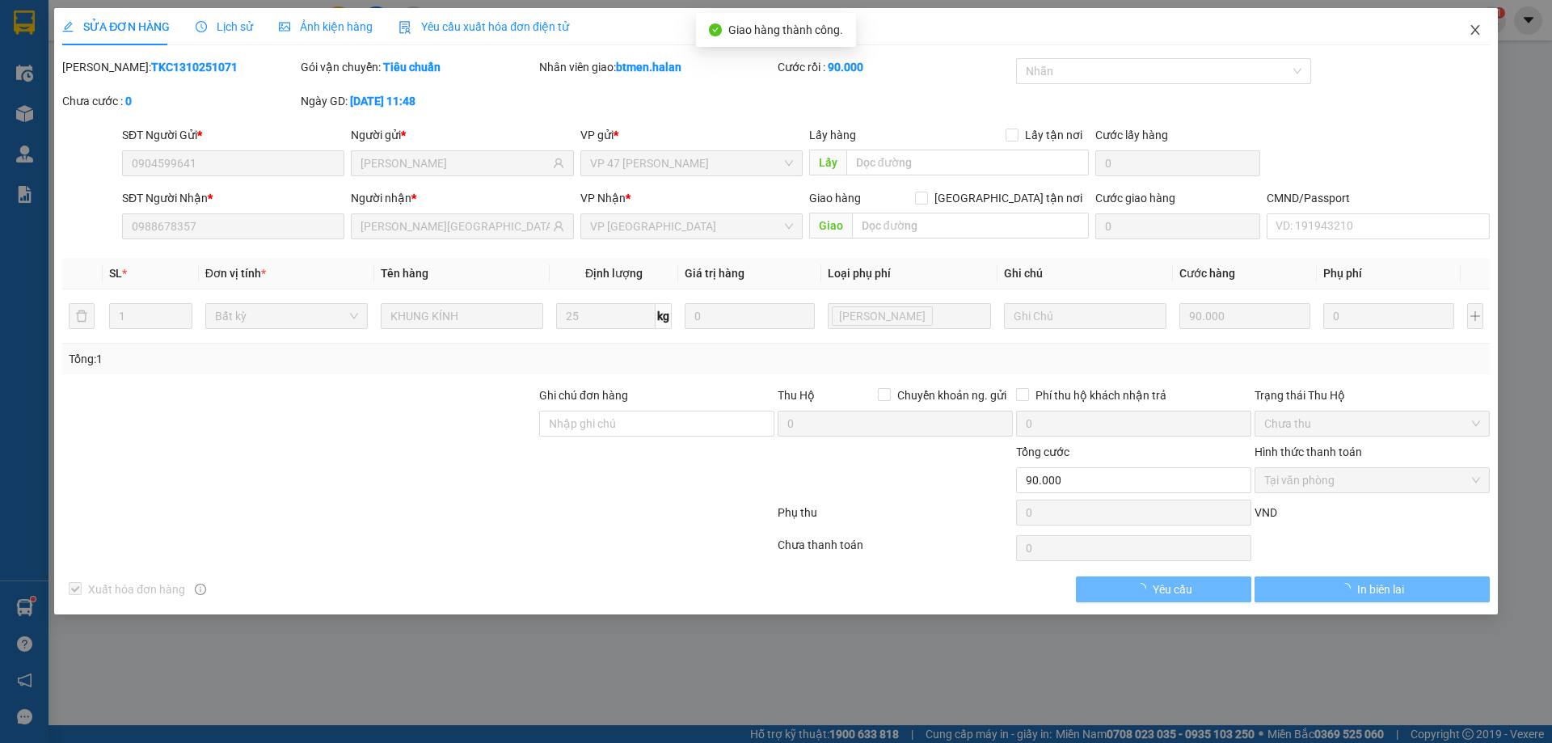
click at [1468, 27] on icon "close" at bounding box center [1474, 29] width 13 height 13
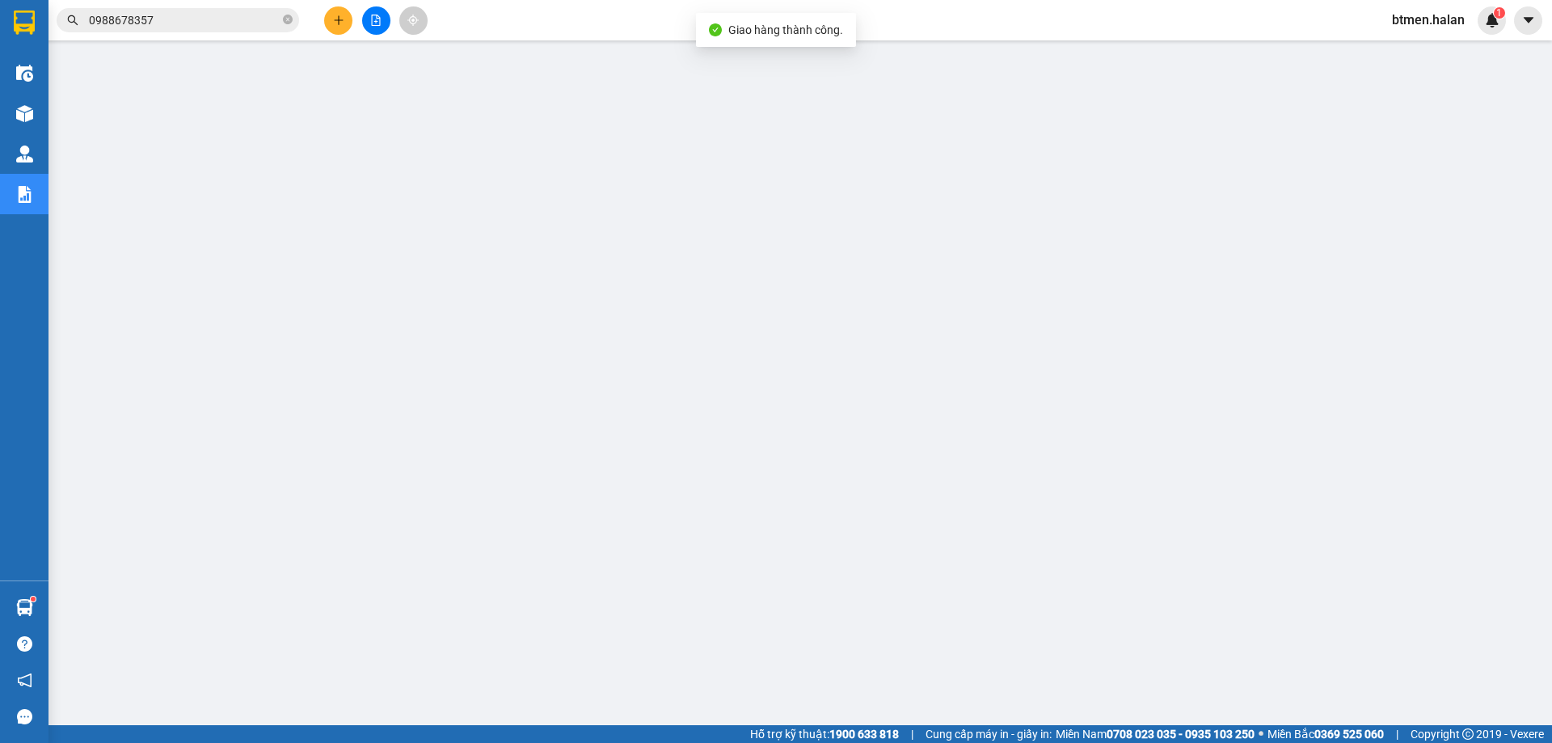
click at [270, 14] on input "0988678357" at bounding box center [184, 20] width 191 height 18
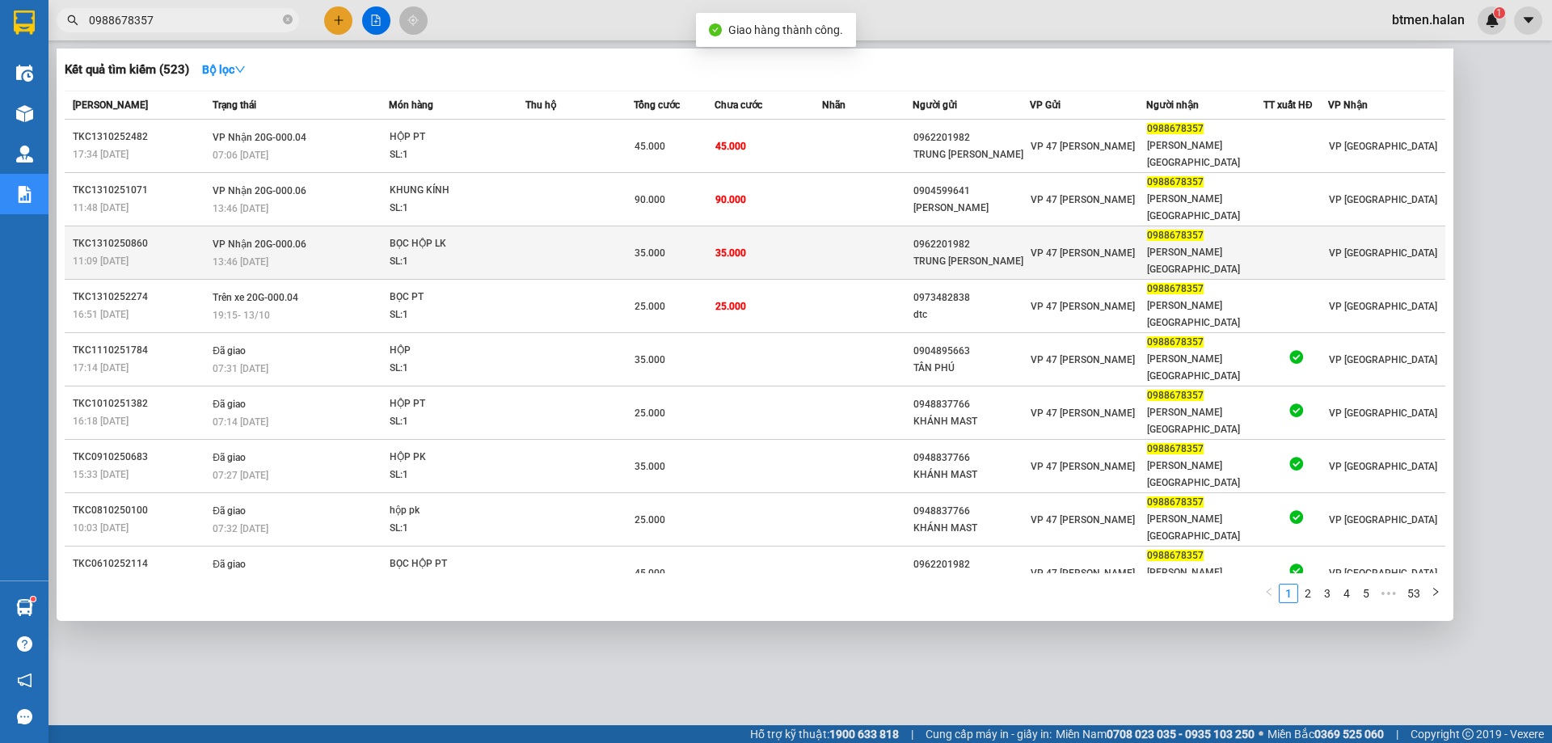
click at [710, 244] on div "35.000" at bounding box center [673, 253] width 79 height 18
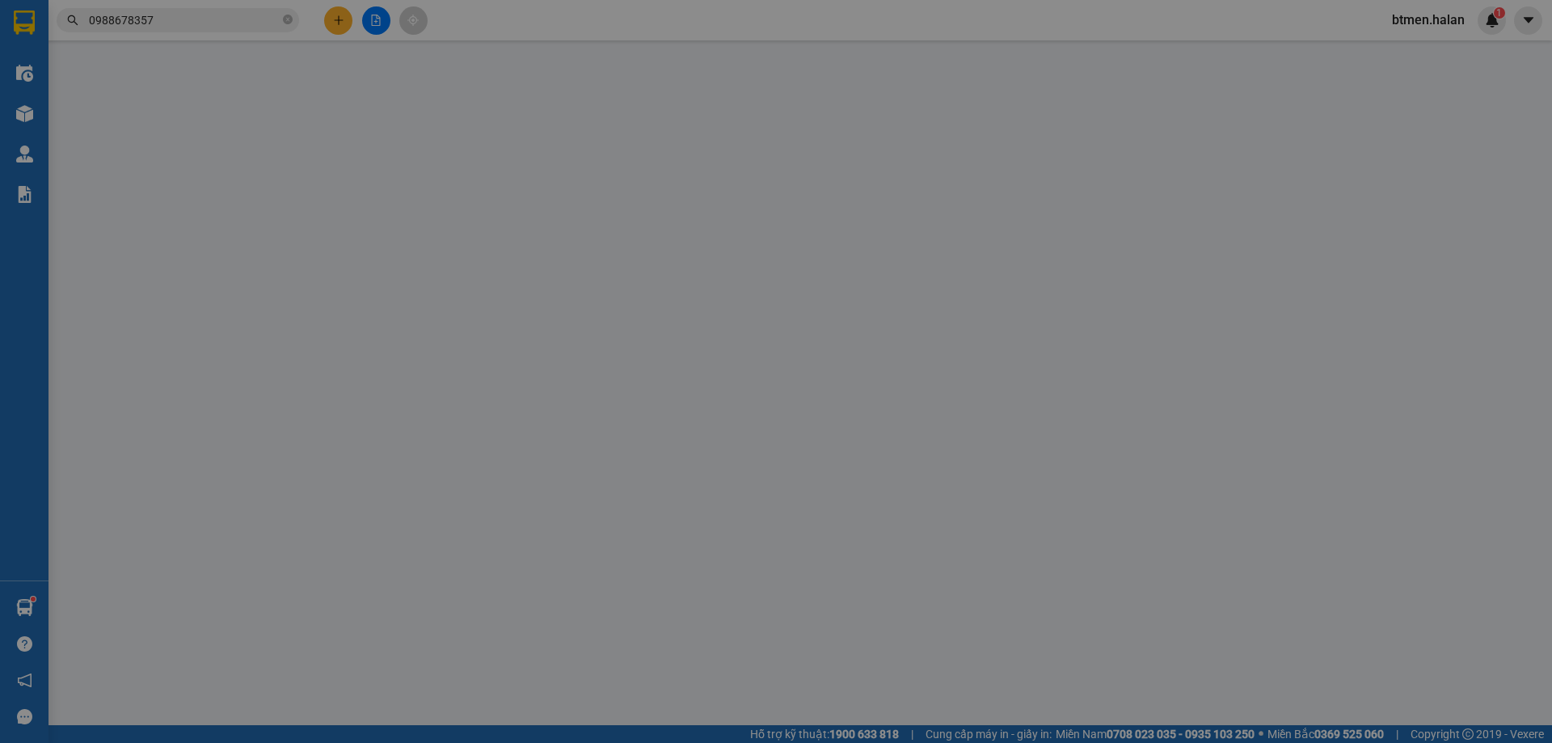
type input "0962201982"
type input "TRUNG MINH ANH"
type input "0988678357"
type input "HUY VĨNH YÊN"
type input "0"
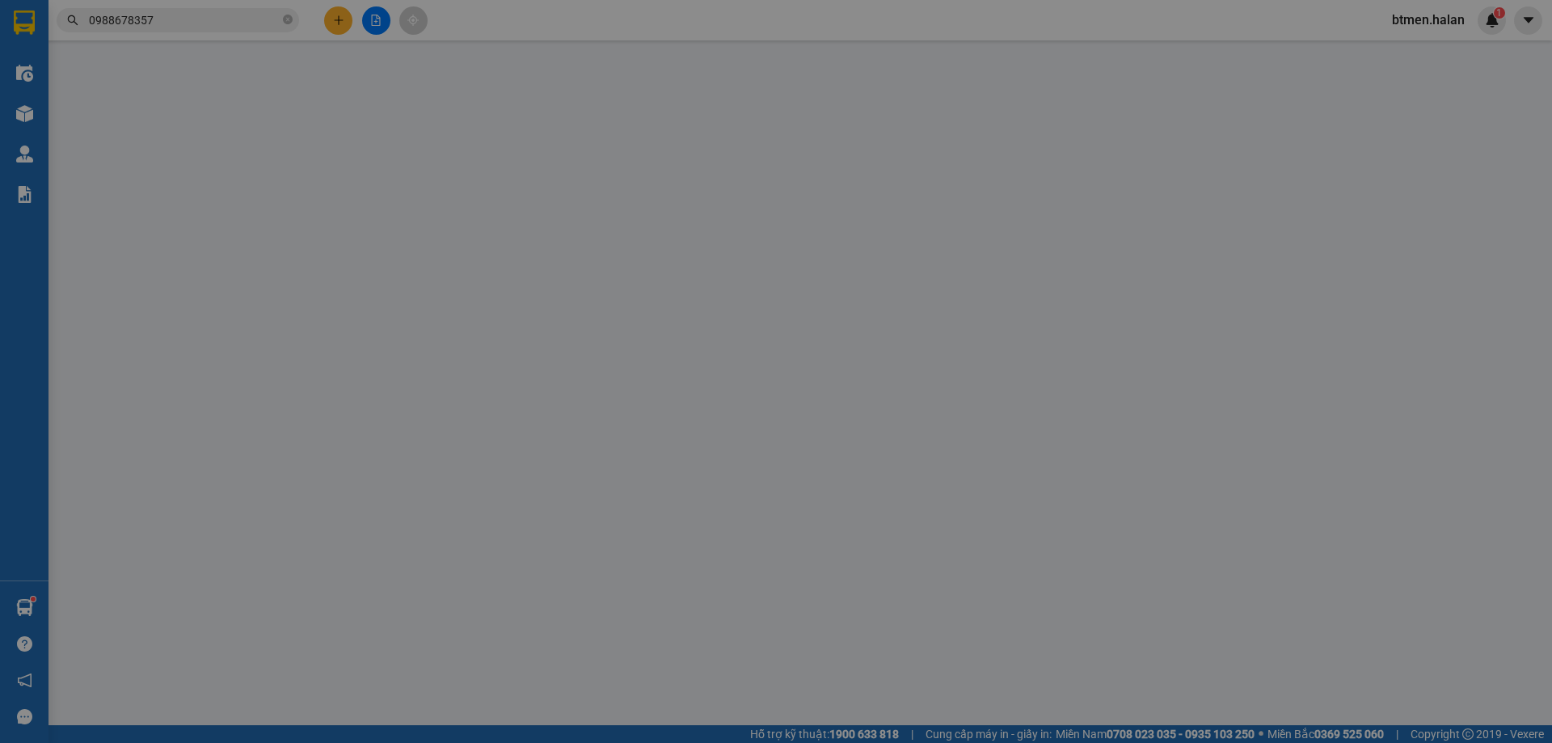
type input "35.000"
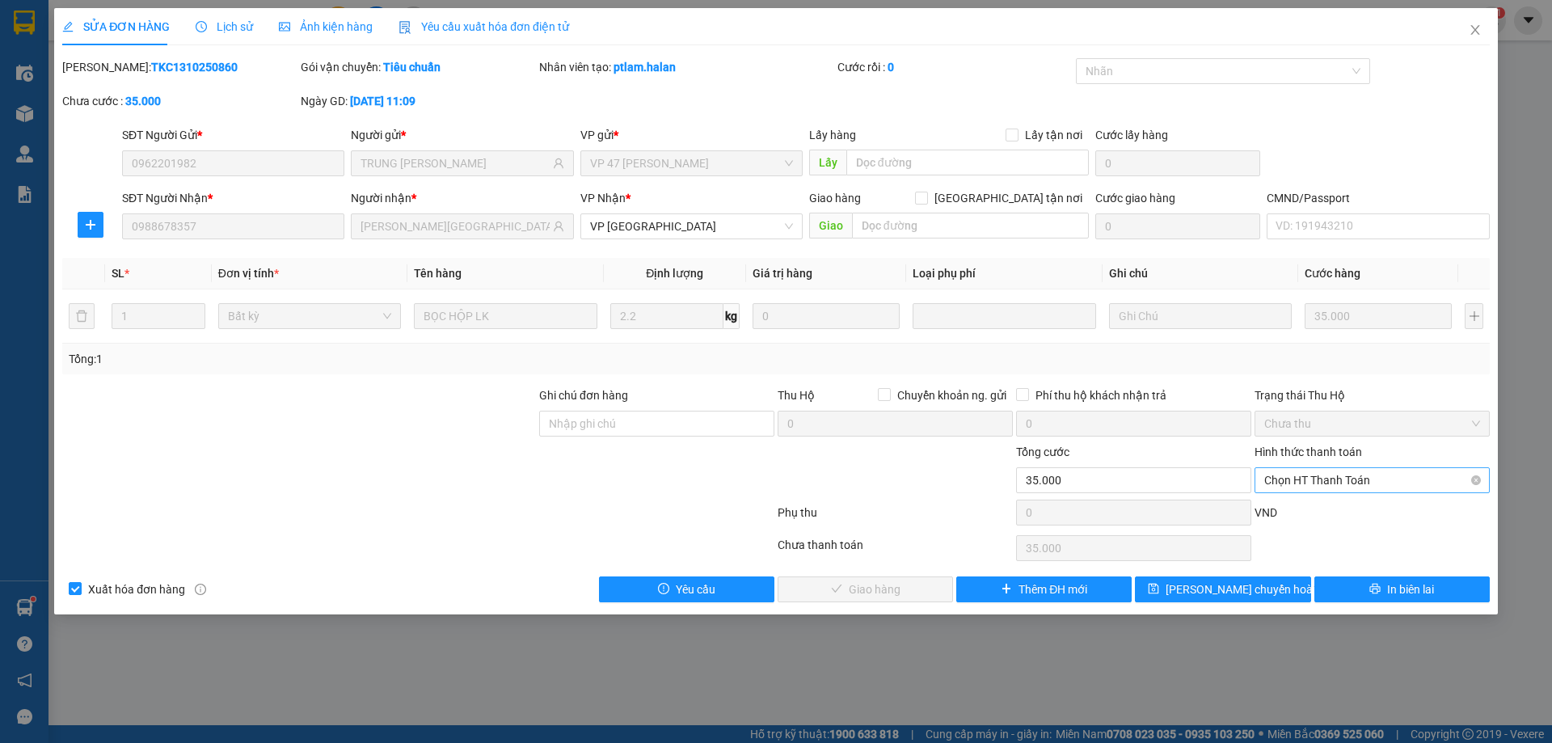
click at [1340, 490] on span "Chọn HT Thanh Toán" at bounding box center [1372, 480] width 216 height 24
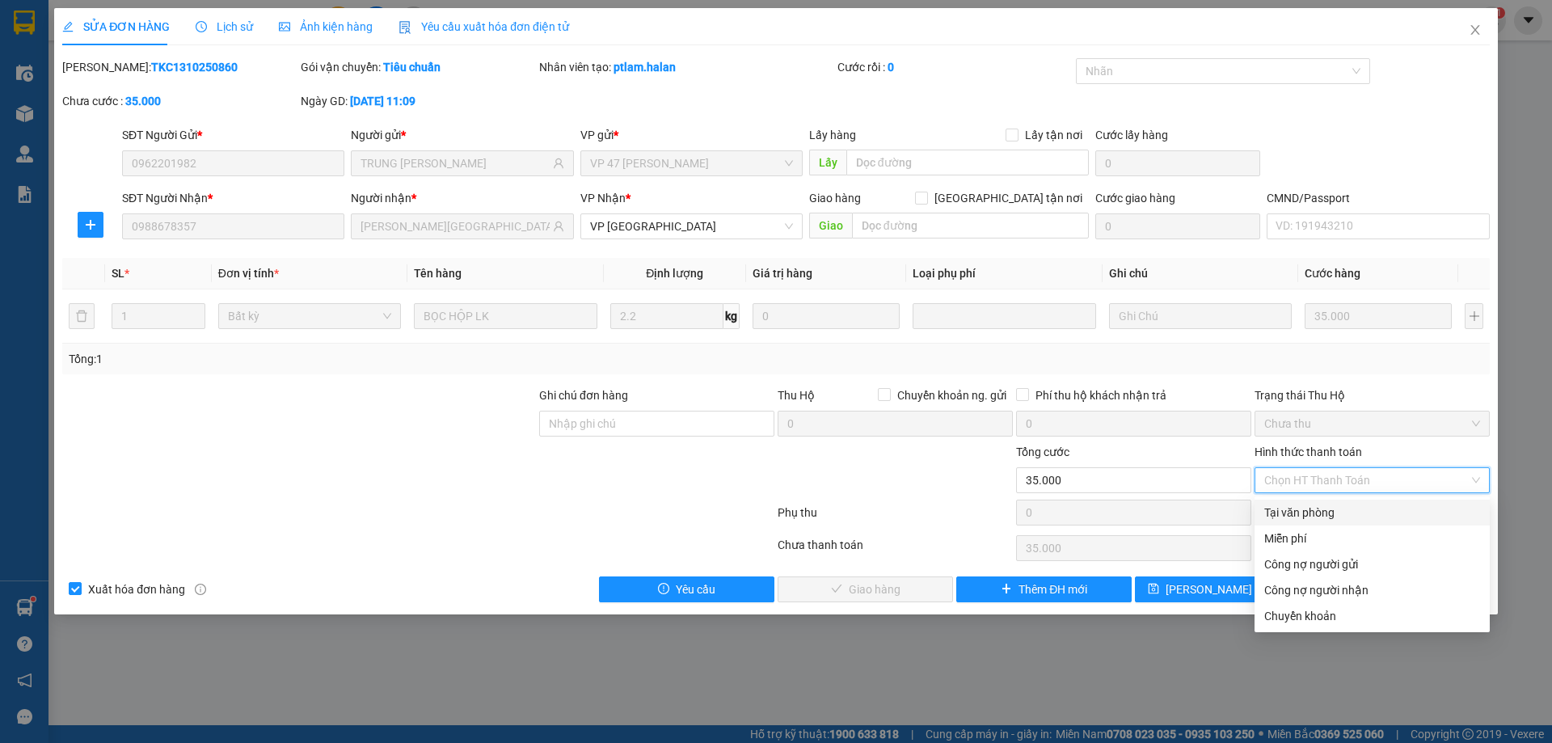
drag, startPoint x: 1324, startPoint y: 500, endPoint x: 1220, endPoint y: 563, distance: 121.1
click at [1322, 502] on div "Tại văn phòng" at bounding box center [1371, 512] width 235 height 26
type input "0"
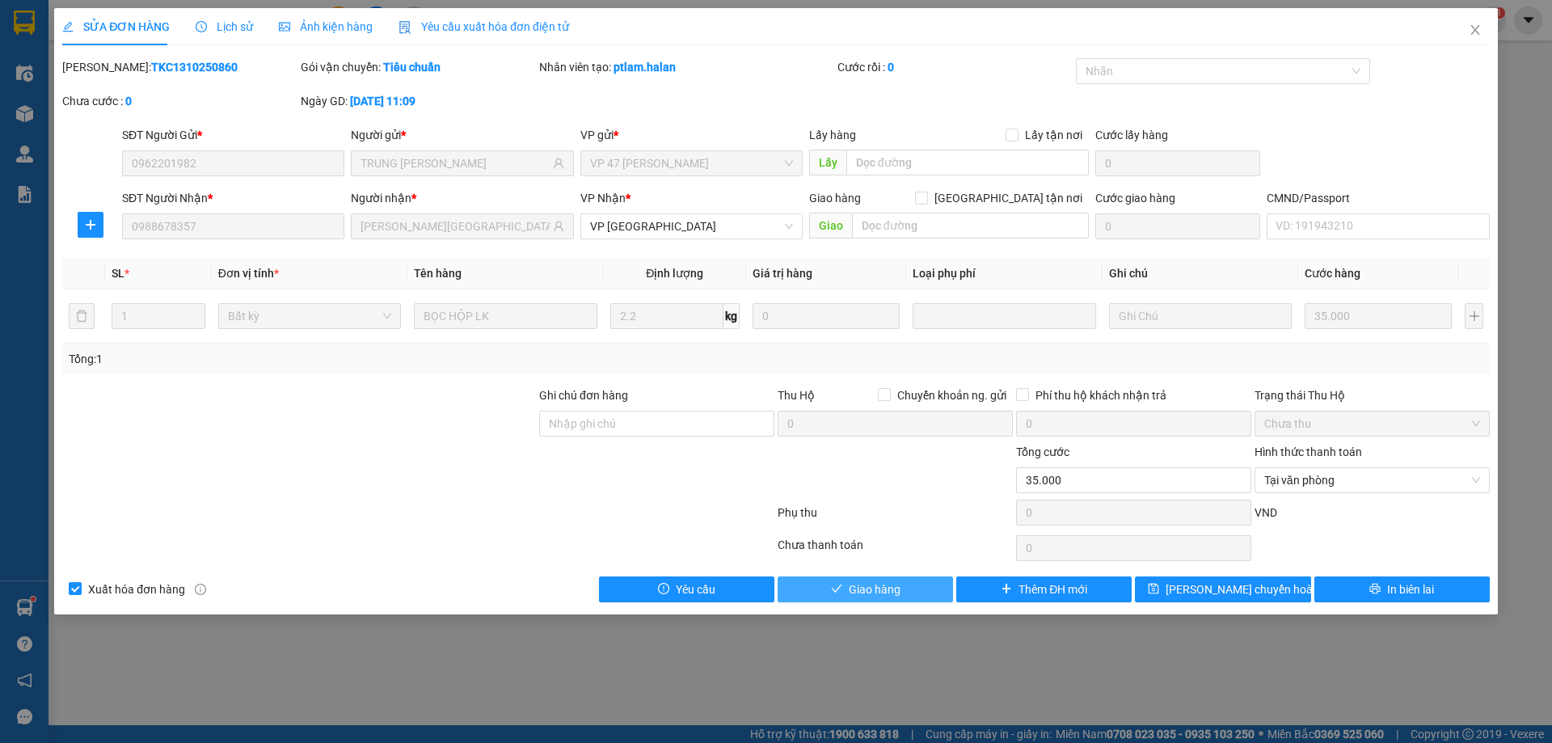
click at [833, 596] on button "Giao hàng" at bounding box center [864, 589] width 175 height 26
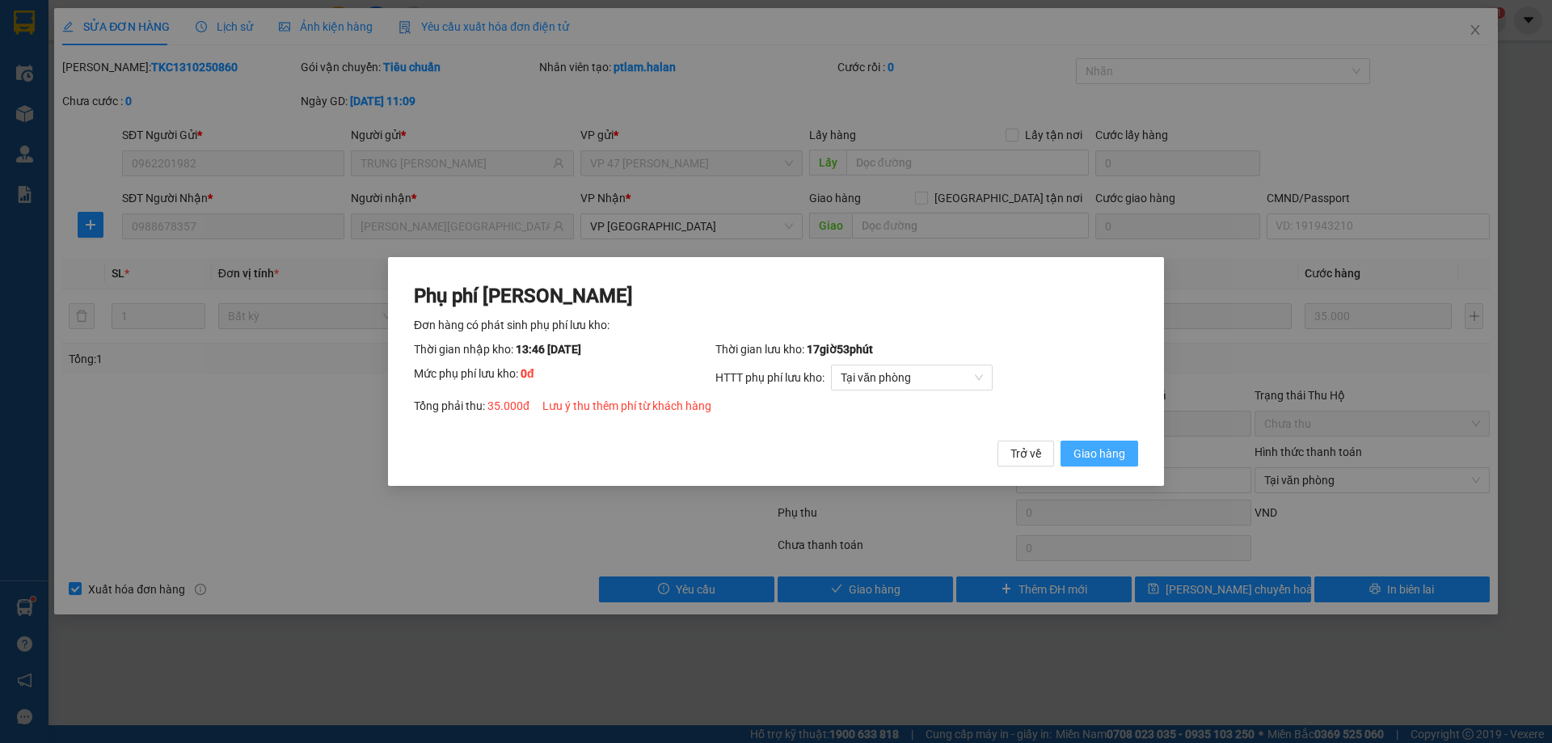
click at [1087, 453] on span "Giao hàng" at bounding box center [1099, 453] width 52 height 18
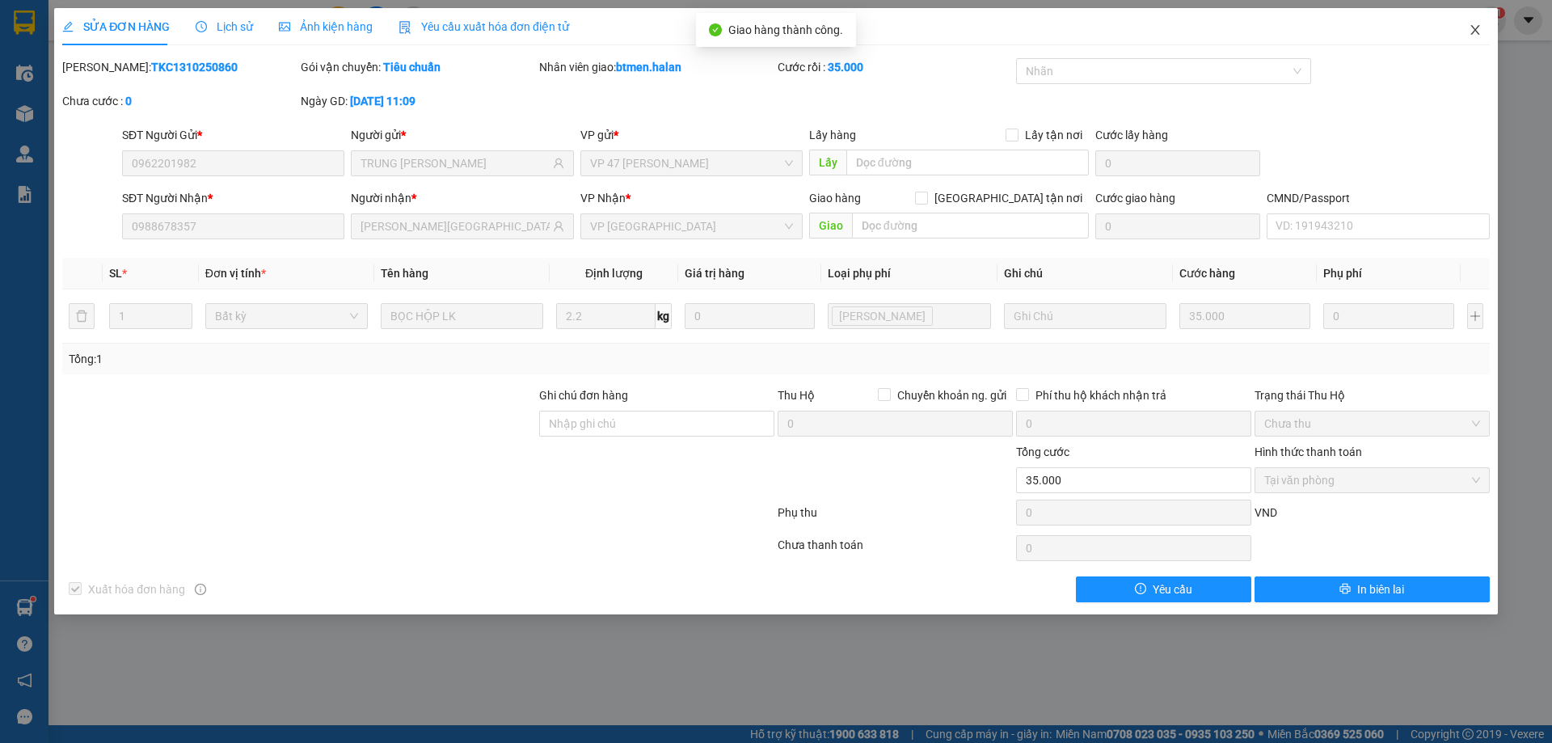
click at [1474, 26] on icon "close" at bounding box center [1474, 29] width 13 height 13
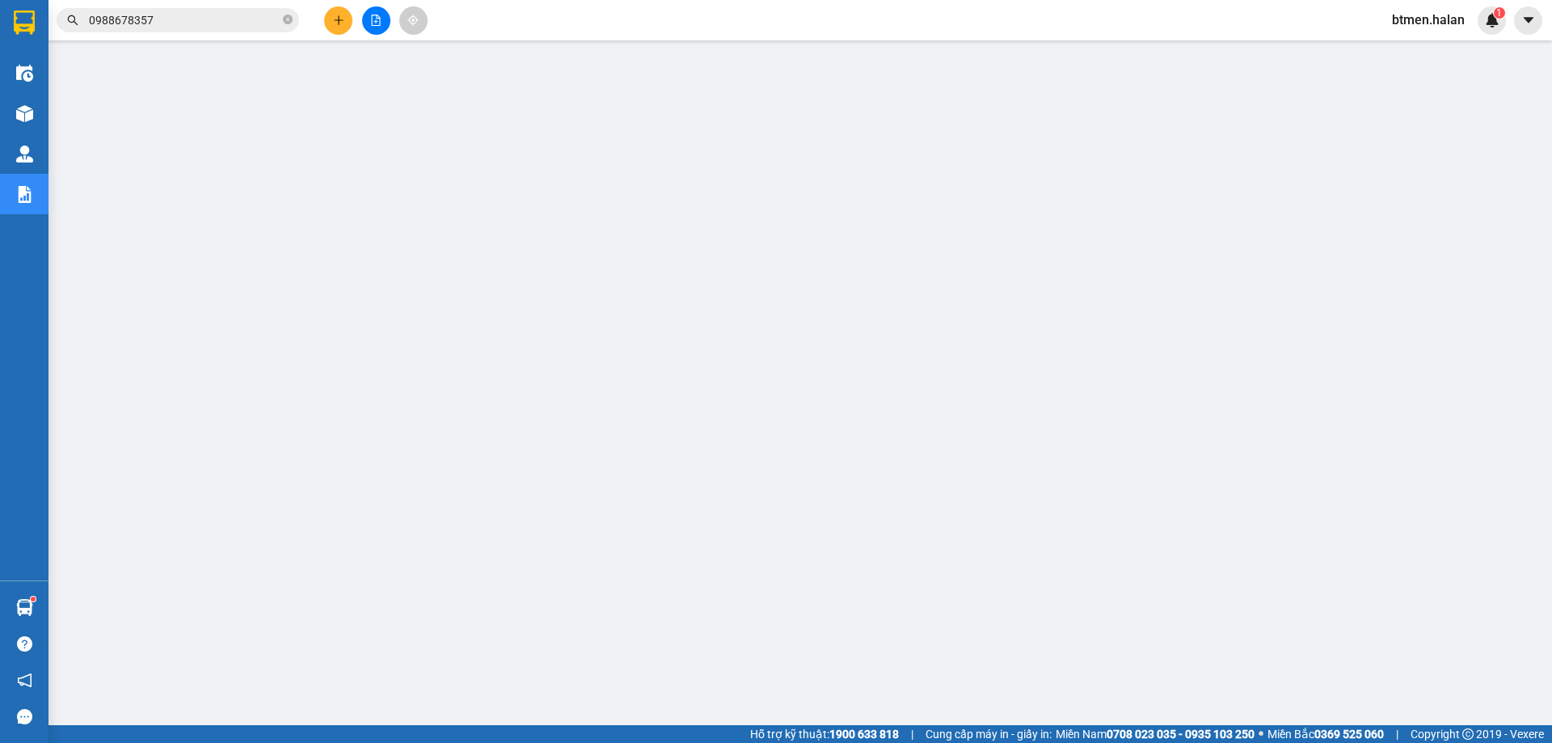
click at [207, 19] on input "0988678357" at bounding box center [184, 20] width 191 height 18
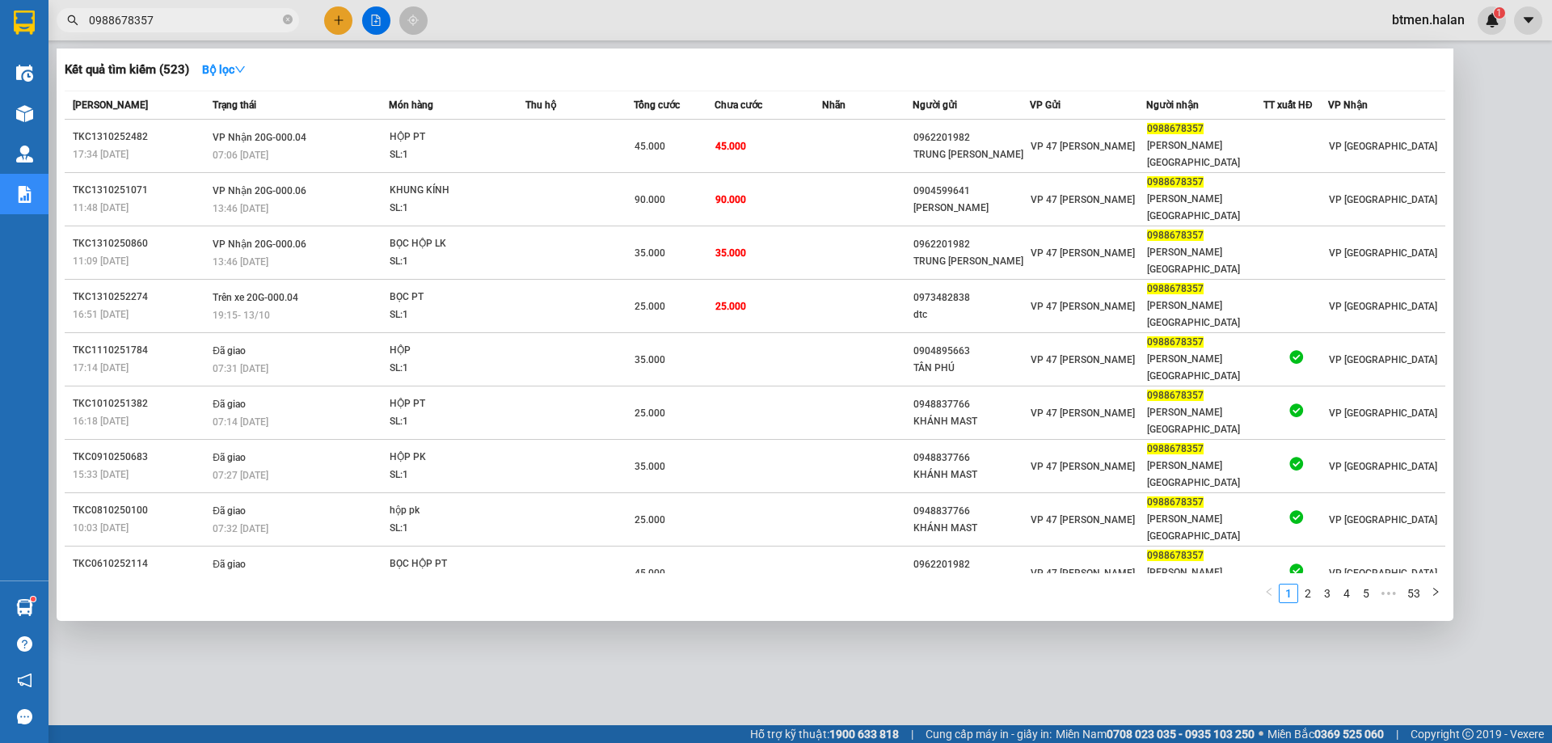
click at [235, 19] on input "0988678357" at bounding box center [184, 20] width 191 height 18
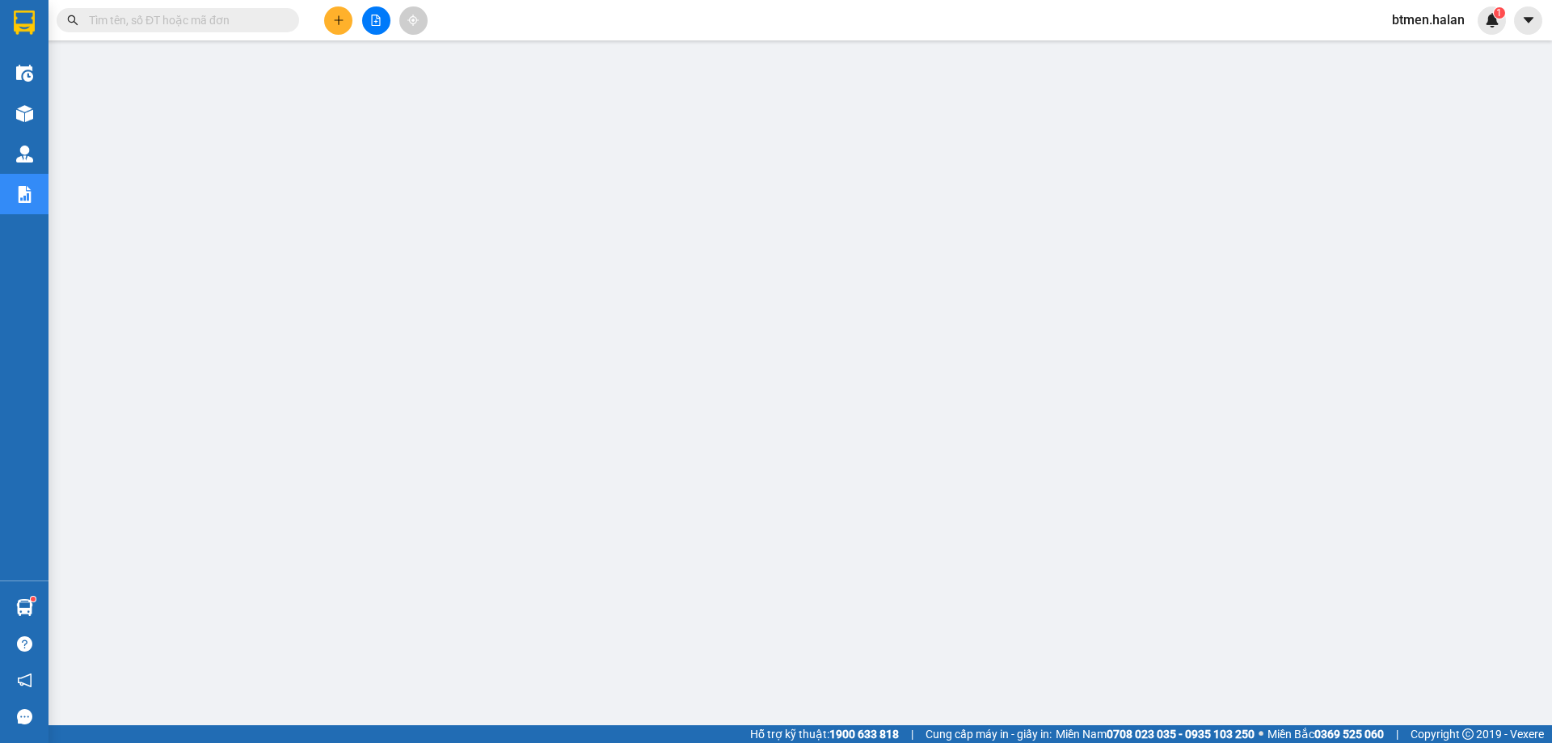
paste input "0988678357"
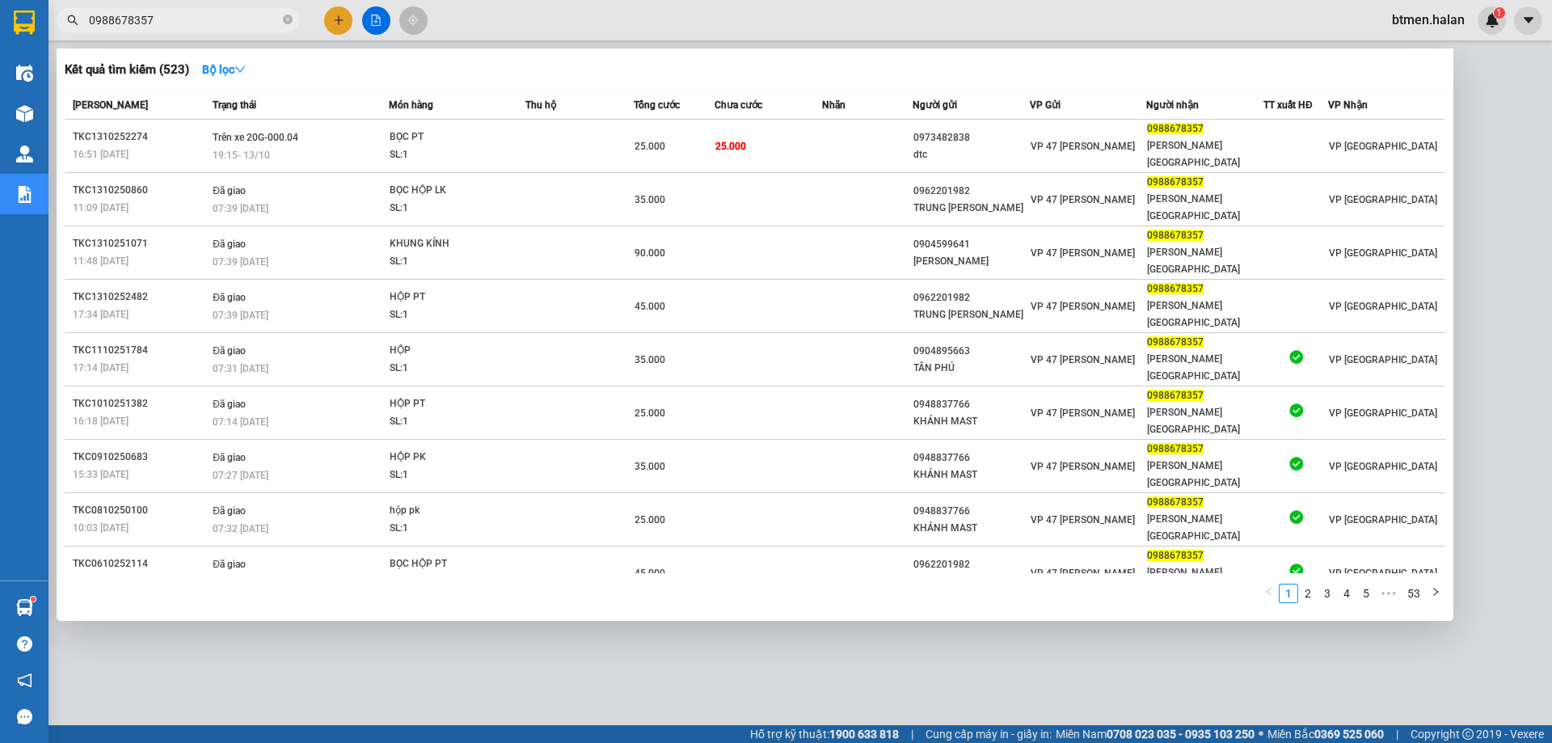
click at [1513, 97] on div at bounding box center [776, 371] width 1552 height 743
click at [218, 24] on input "0988678357" at bounding box center [184, 20] width 191 height 18
click at [1516, 102] on div at bounding box center [776, 371] width 1552 height 743
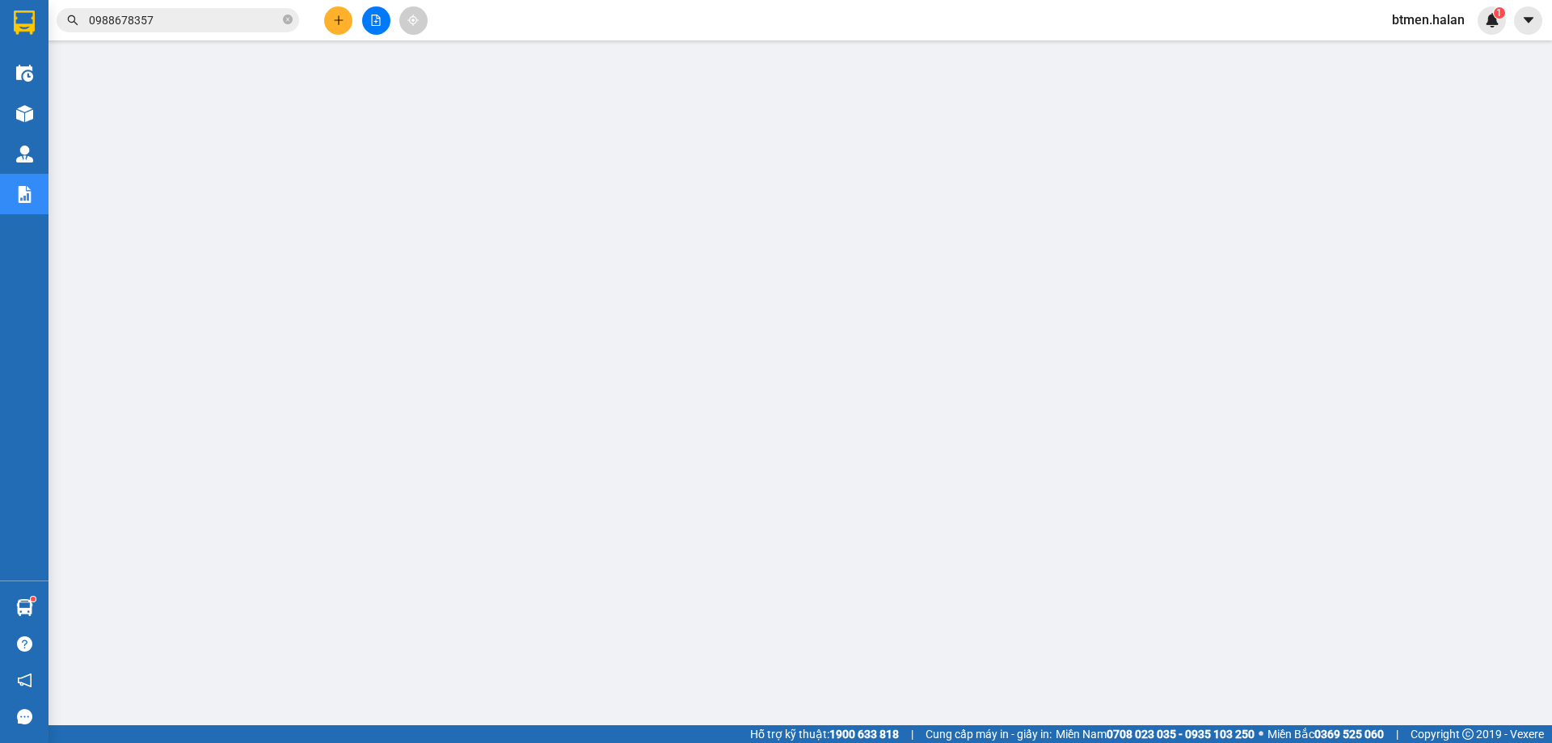
click at [183, 24] on input "0988678357" at bounding box center [184, 20] width 191 height 18
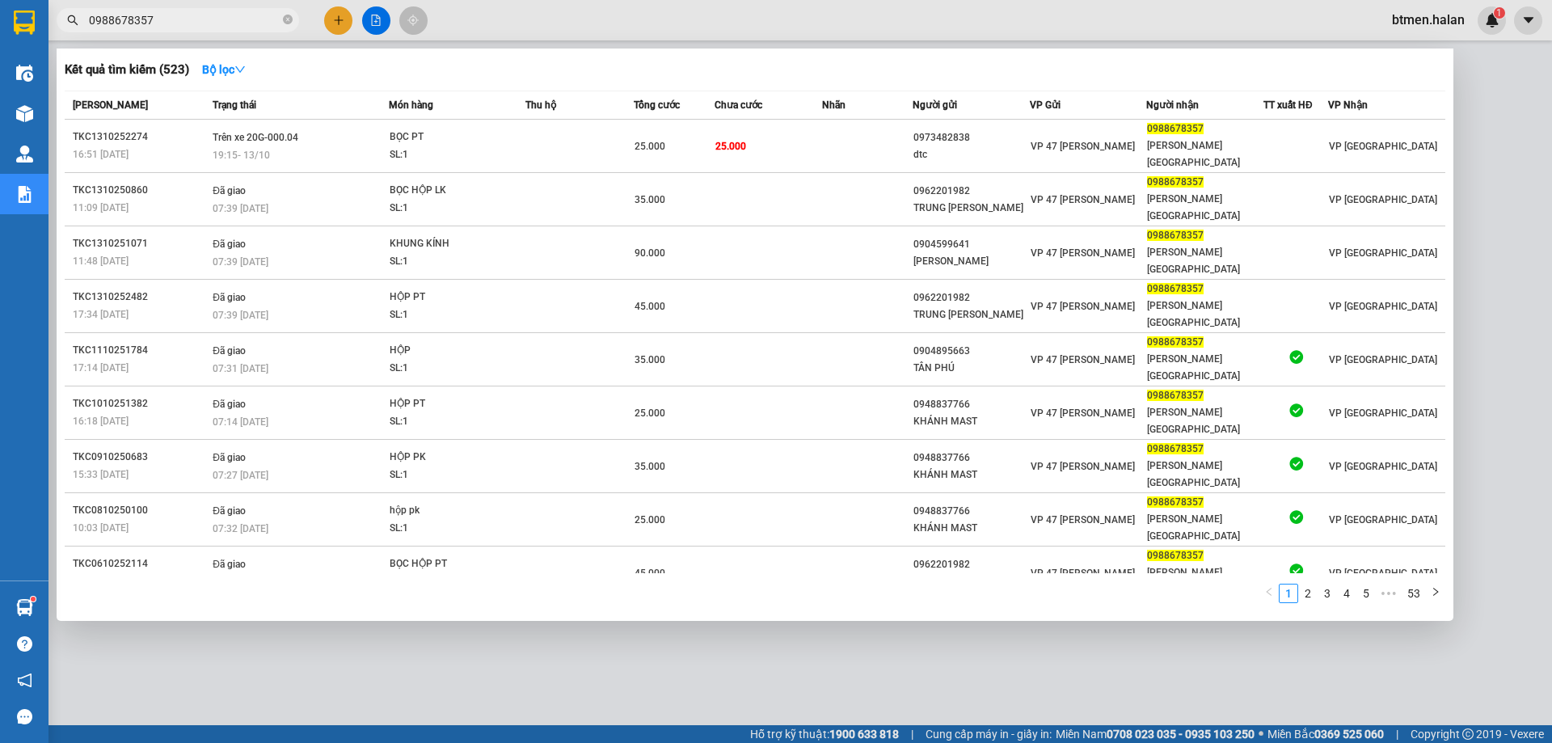
click at [183, 24] on input "0988678357" at bounding box center [184, 20] width 191 height 18
paste input "389769811"
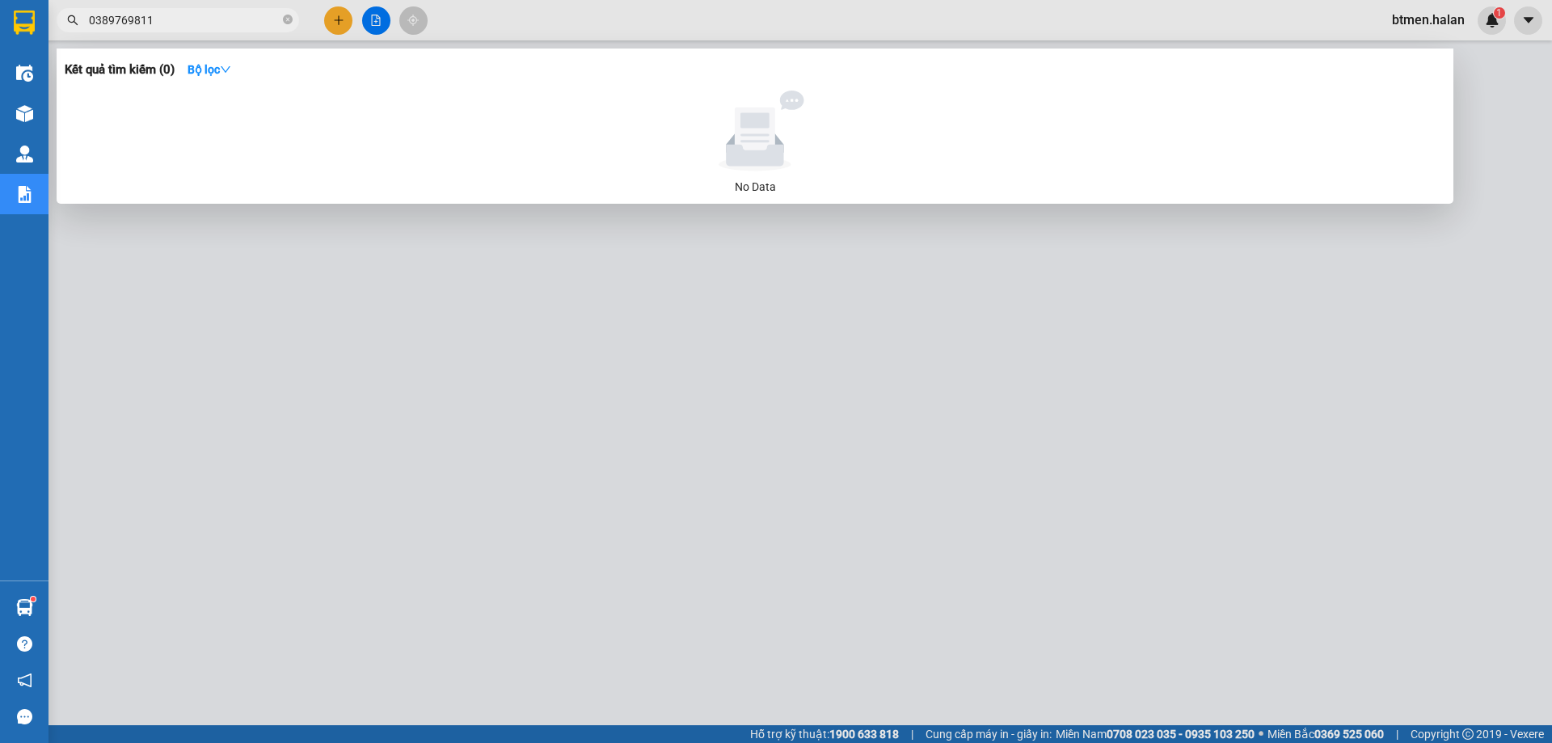
type input "0389769811"
click at [385, 284] on div at bounding box center [776, 371] width 1552 height 743
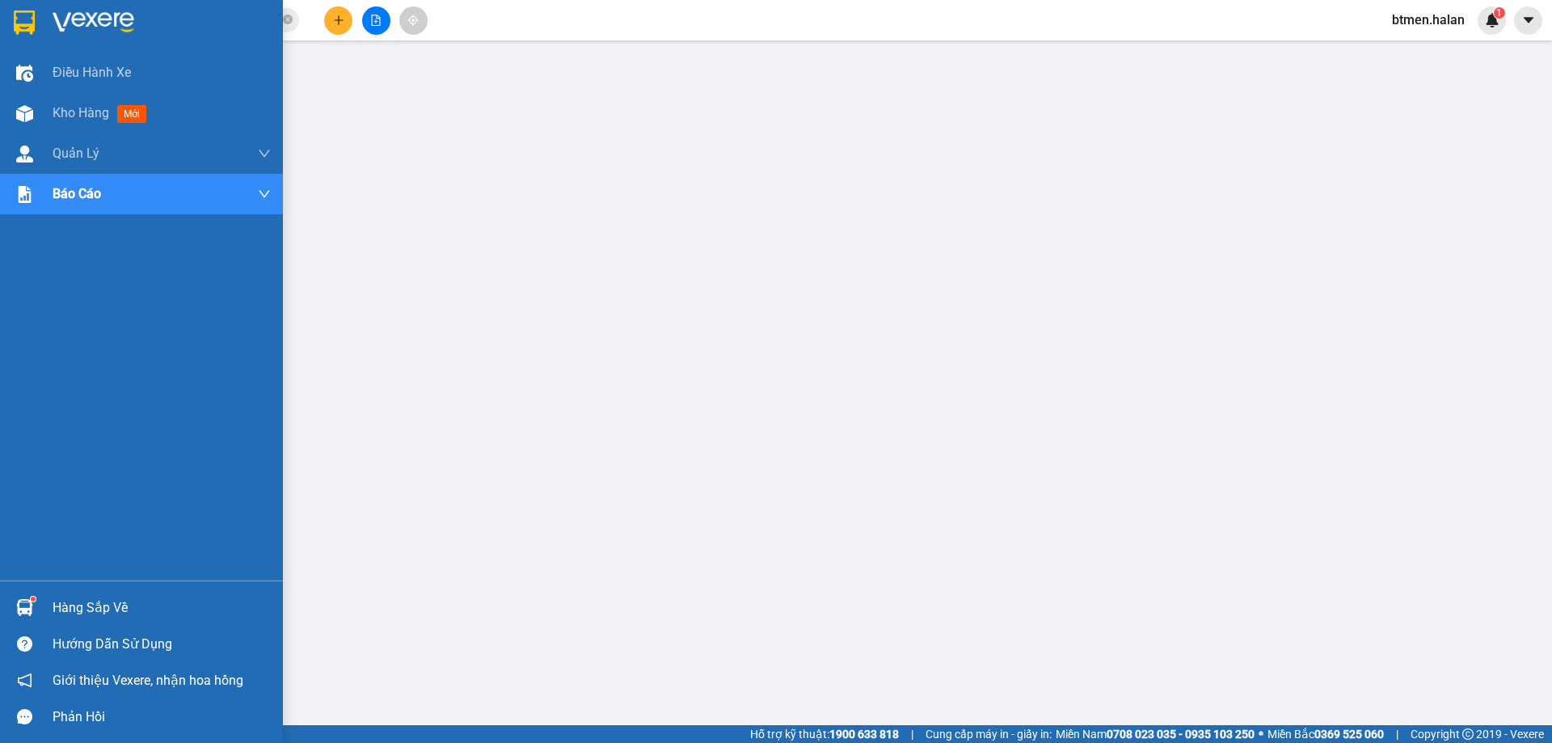
drag, startPoint x: 40, startPoint y: 606, endPoint x: 213, endPoint y: 626, distance: 174.9
click at [40, 606] on div "Hàng sắp về" at bounding box center [141, 607] width 283 height 36
click at [36, 594] on div at bounding box center [25, 607] width 28 height 28
drag, startPoint x: 44, startPoint y: 612, endPoint x: 86, endPoint y: 612, distance: 42.0
click at [51, 612] on div "Hàng sắp về" at bounding box center [141, 607] width 283 height 36
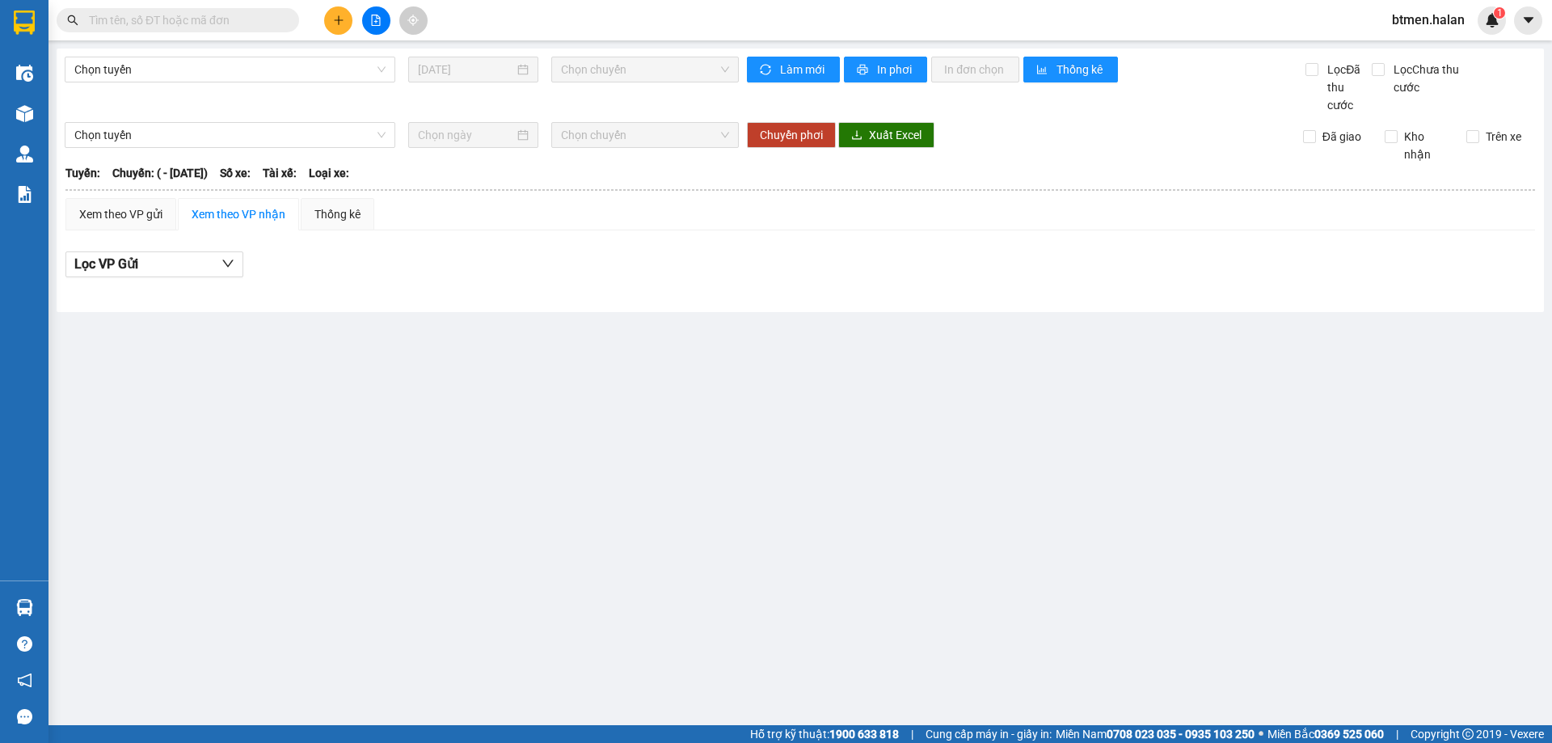
type input "01/06/2025"
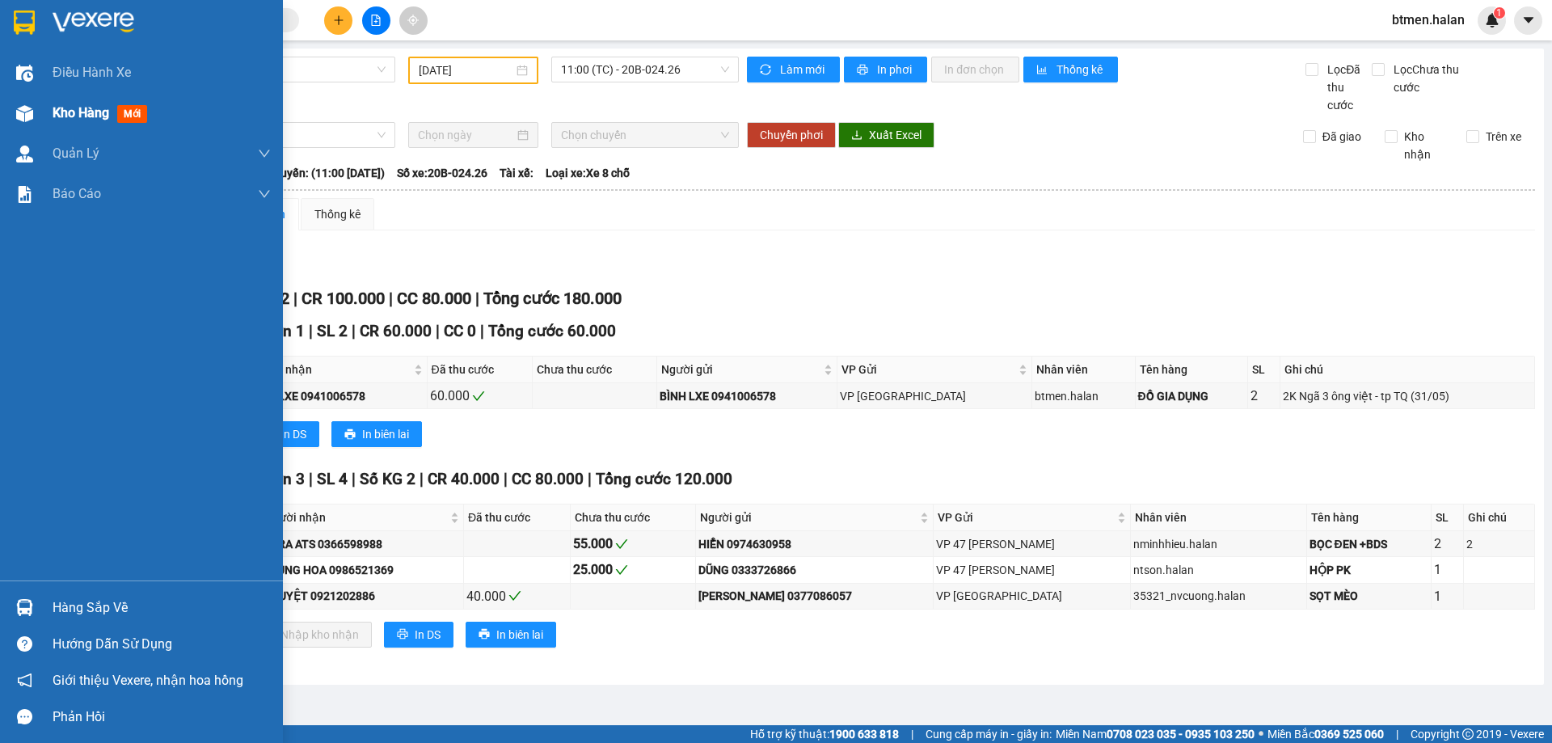
click at [46, 106] on div "Kho hàng mới" at bounding box center [141, 113] width 283 height 40
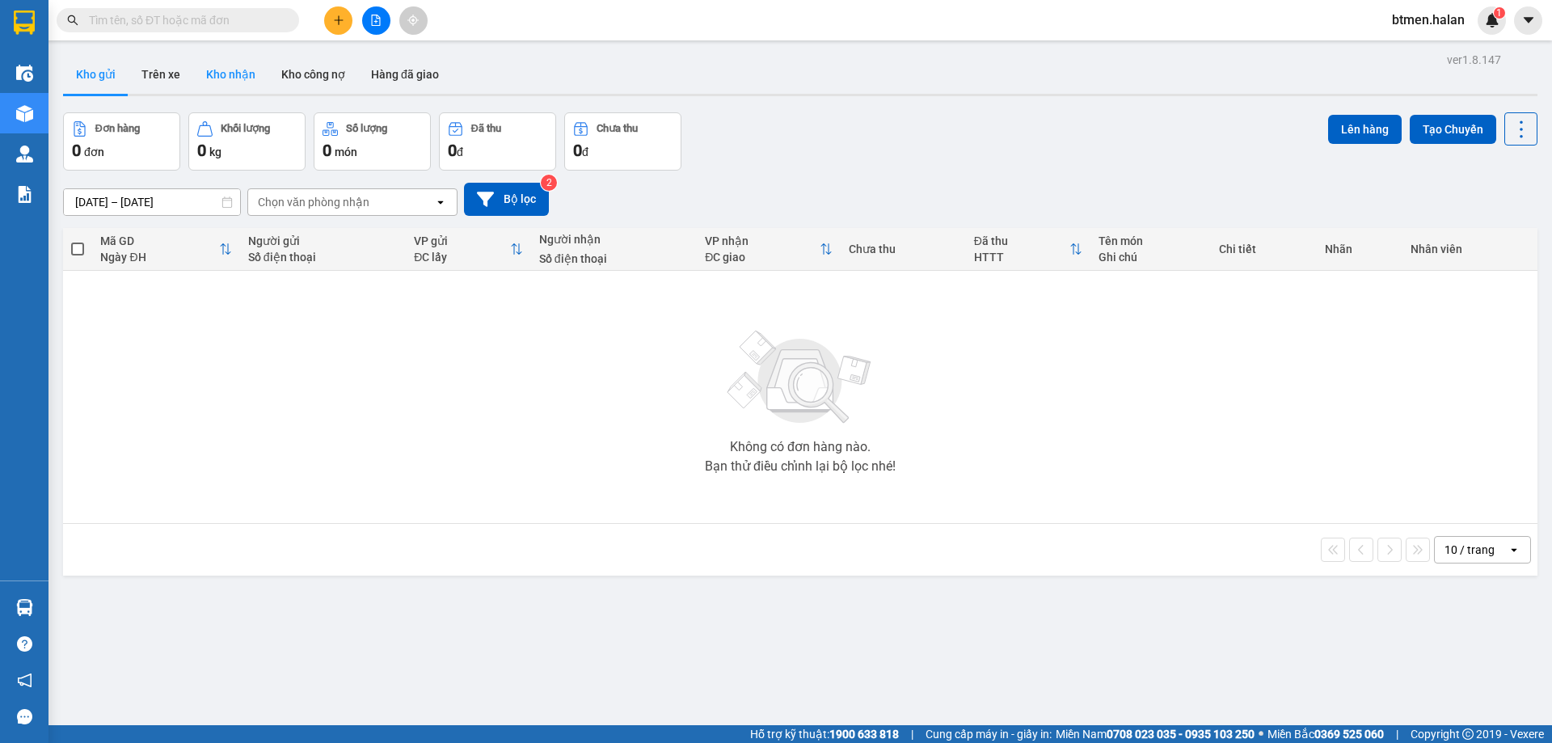
click at [241, 78] on button "Kho nhận" at bounding box center [230, 74] width 75 height 39
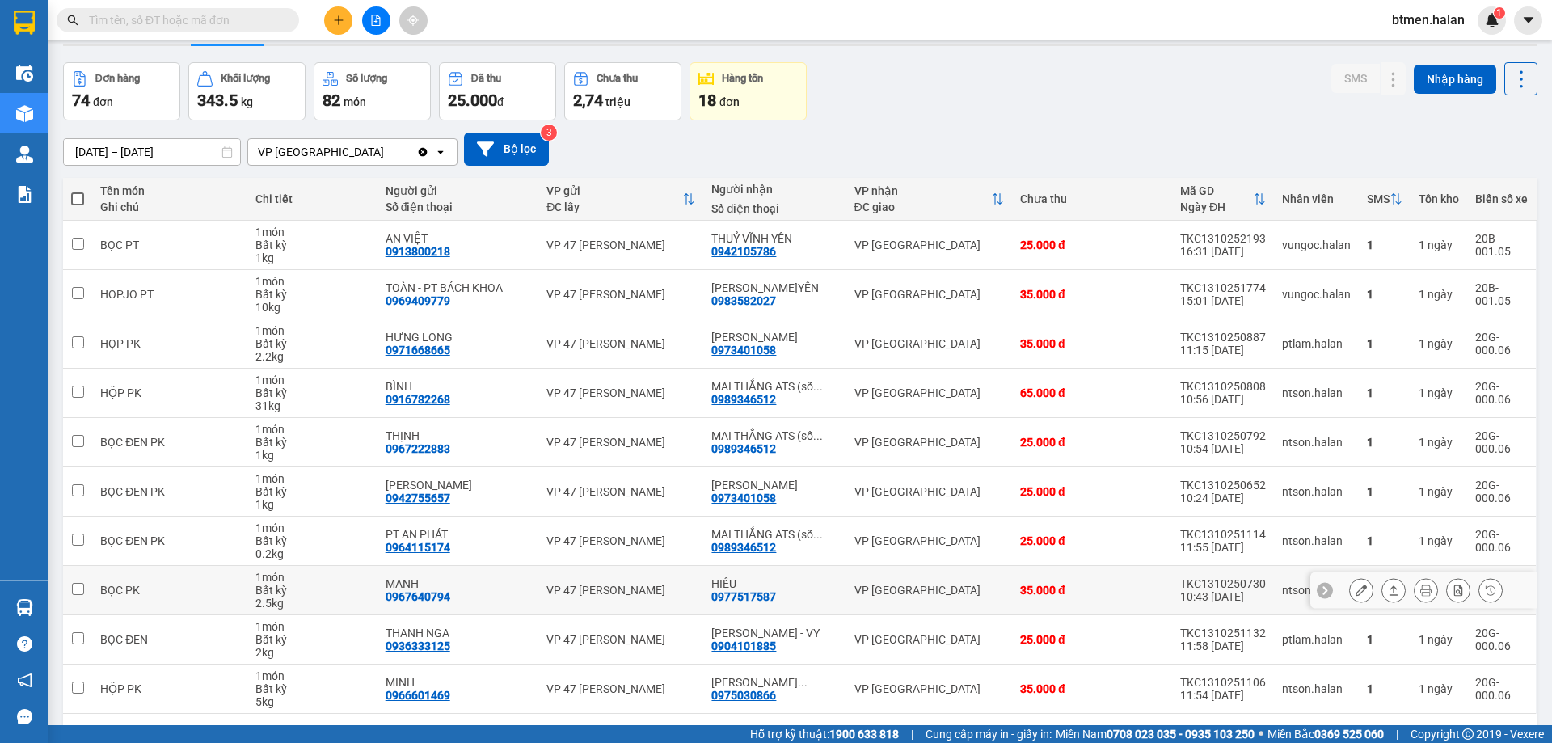
scroll to position [105, 0]
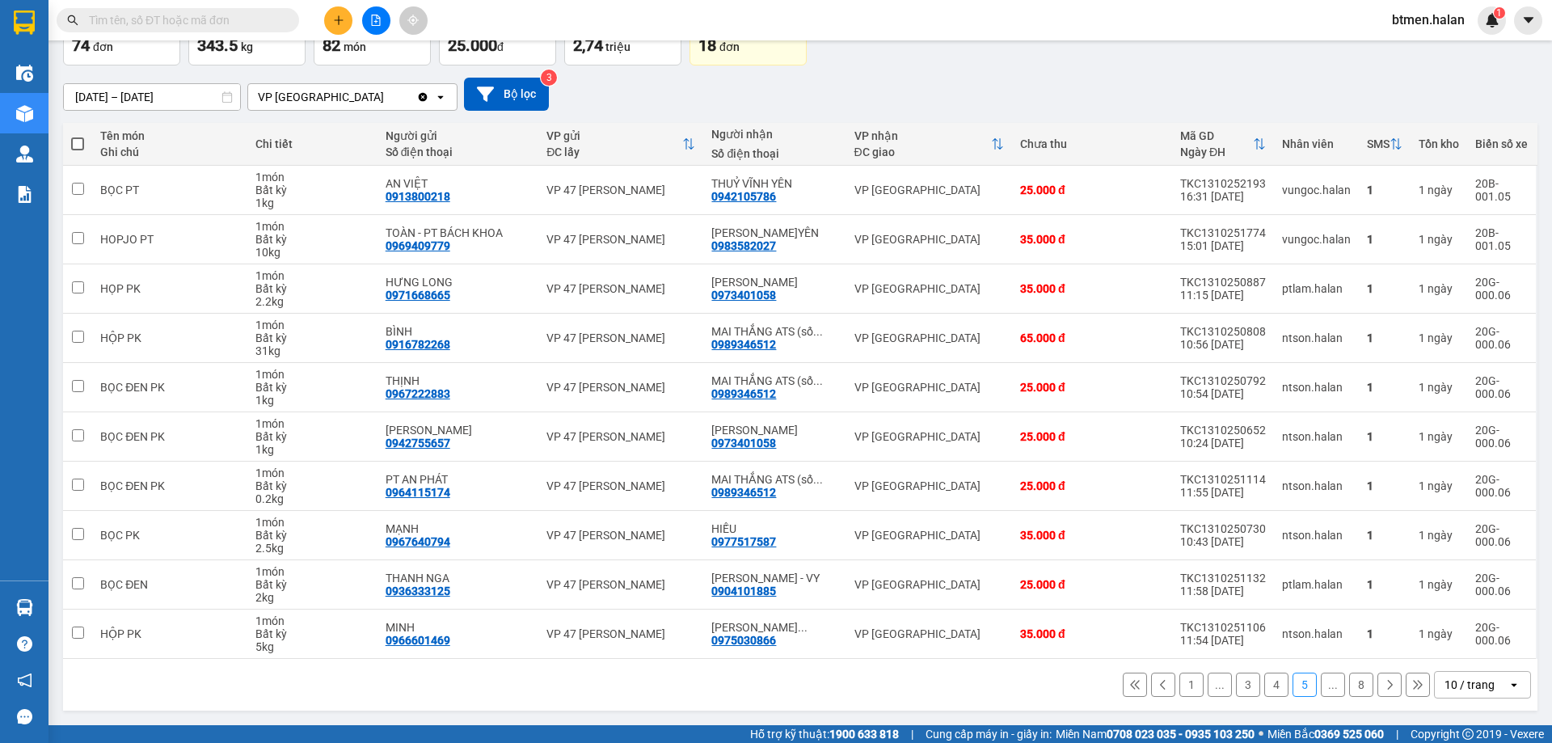
click at [1181, 687] on button "1" at bounding box center [1191, 684] width 24 height 24
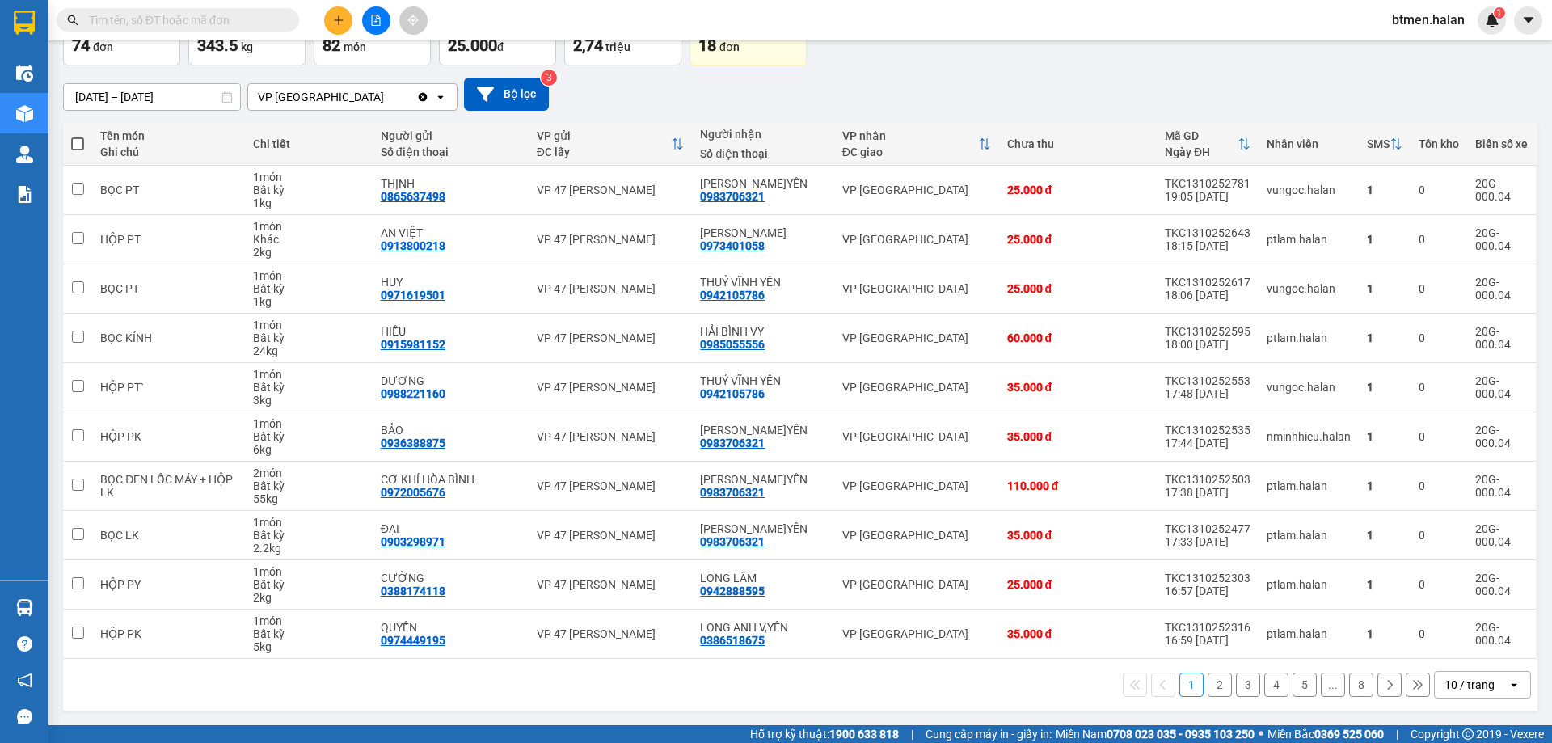
click at [1207, 689] on button "2" at bounding box center [1219, 684] width 24 height 24
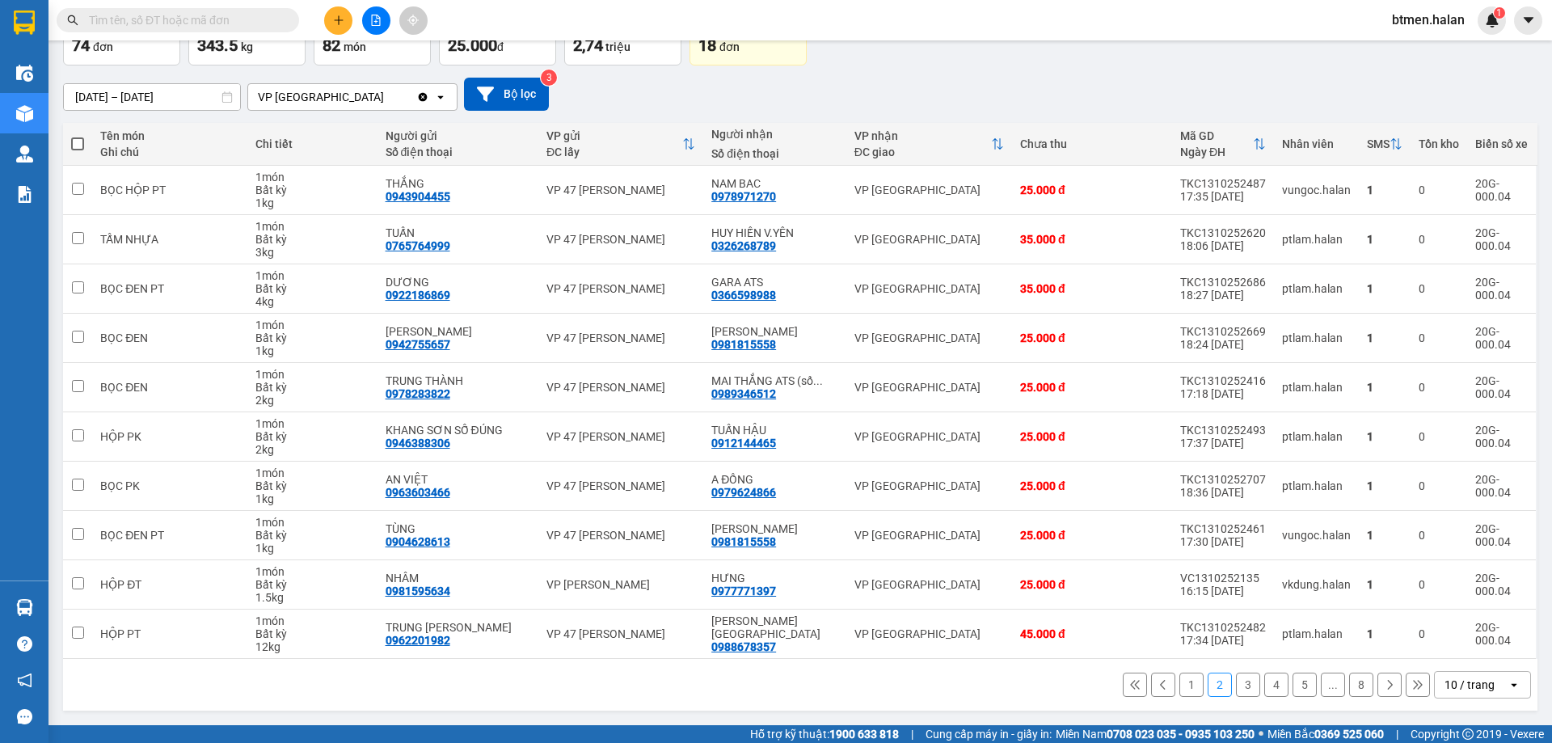
click at [1234, 697] on div "1 2 3 4 5 ... 8 10 / trang open" at bounding box center [799, 684] width 1461 height 27
click at [1239, 689] on button "3" at bounding box center [1248, 684] width 24 height 24
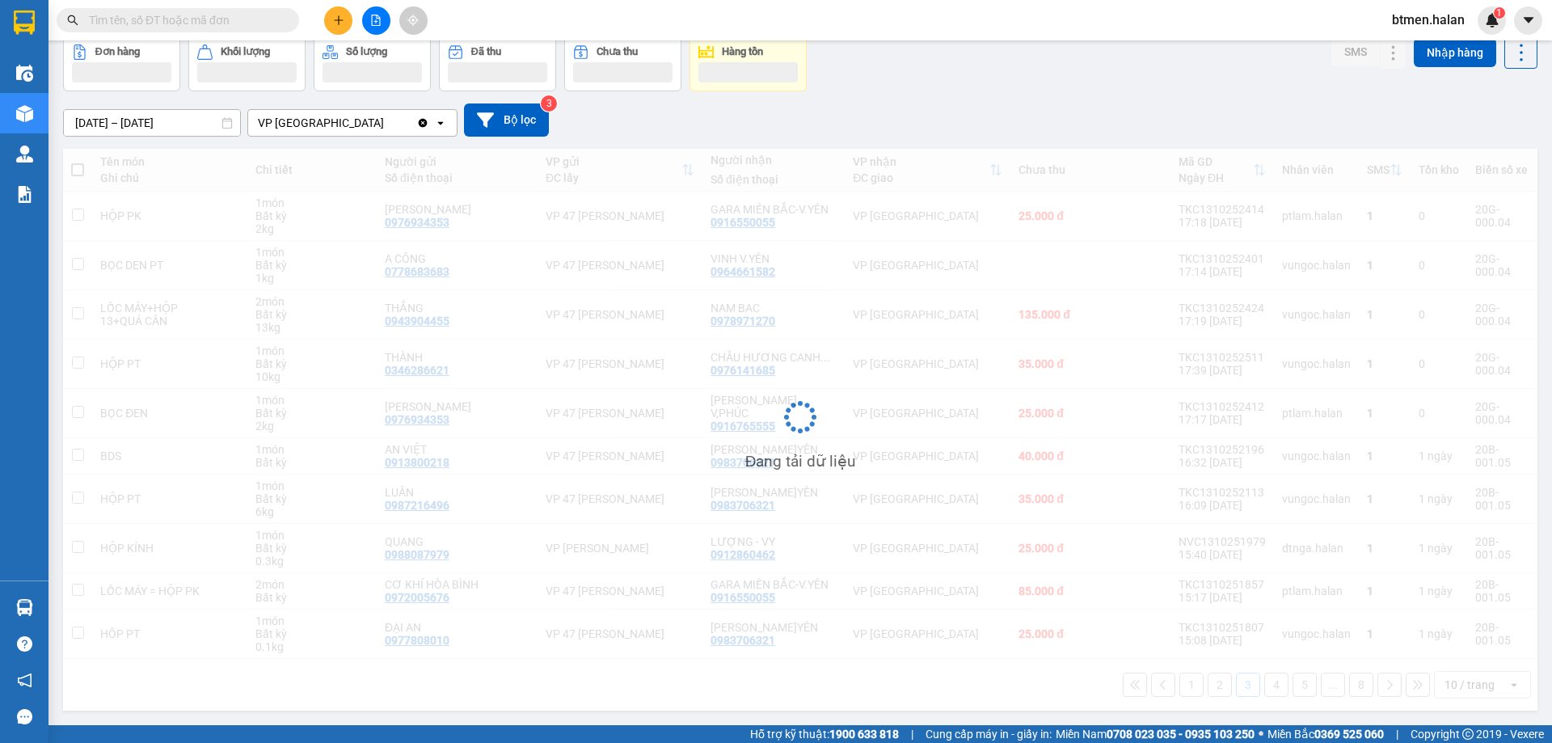
scroll to position [79, 0]
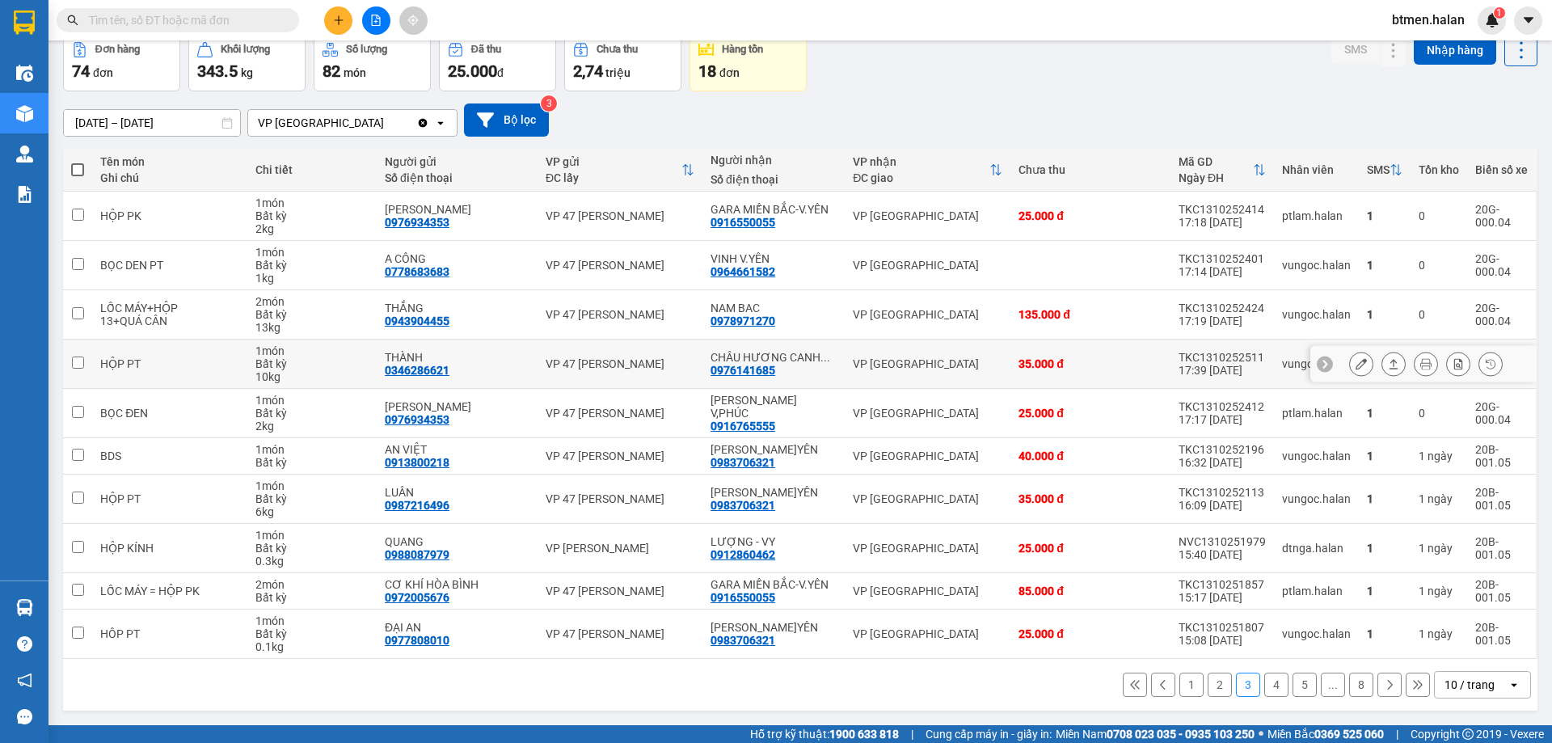
click at [710, 370] on td "CHÂU HƯƠNG CANH ... 0976141685" at bounding box center [773, 363] width 142 height 49
checkbox input "true"
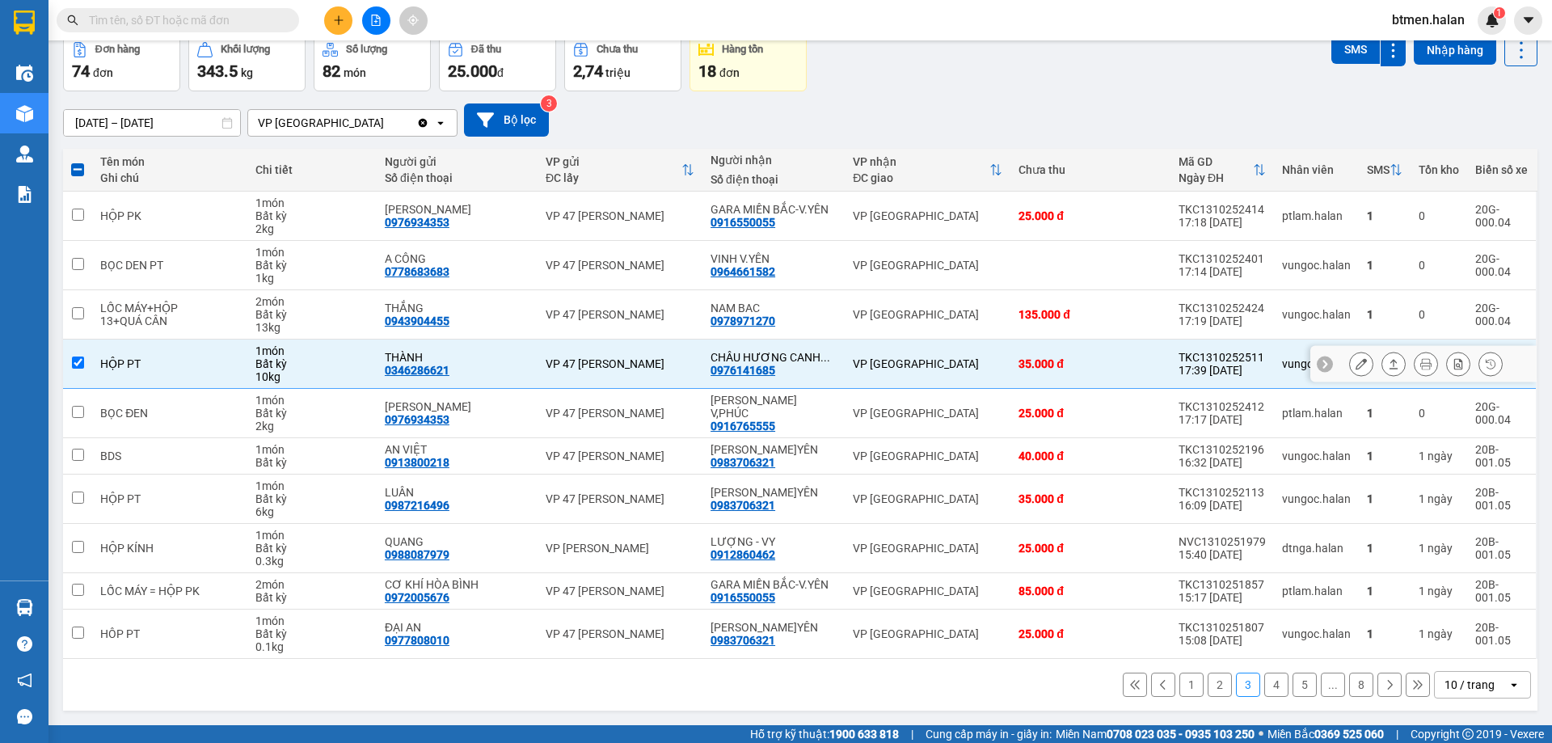
click at [722, 371] on div "0976141685" at bounding box center [742, 370] width 65 height 13
copy div "0976141685"
click at [280, 23] on span at bounding box center [178, 20] width 242 height 24
click at [284, 17] on span at bounding box center [288, 20] width 10 height 18
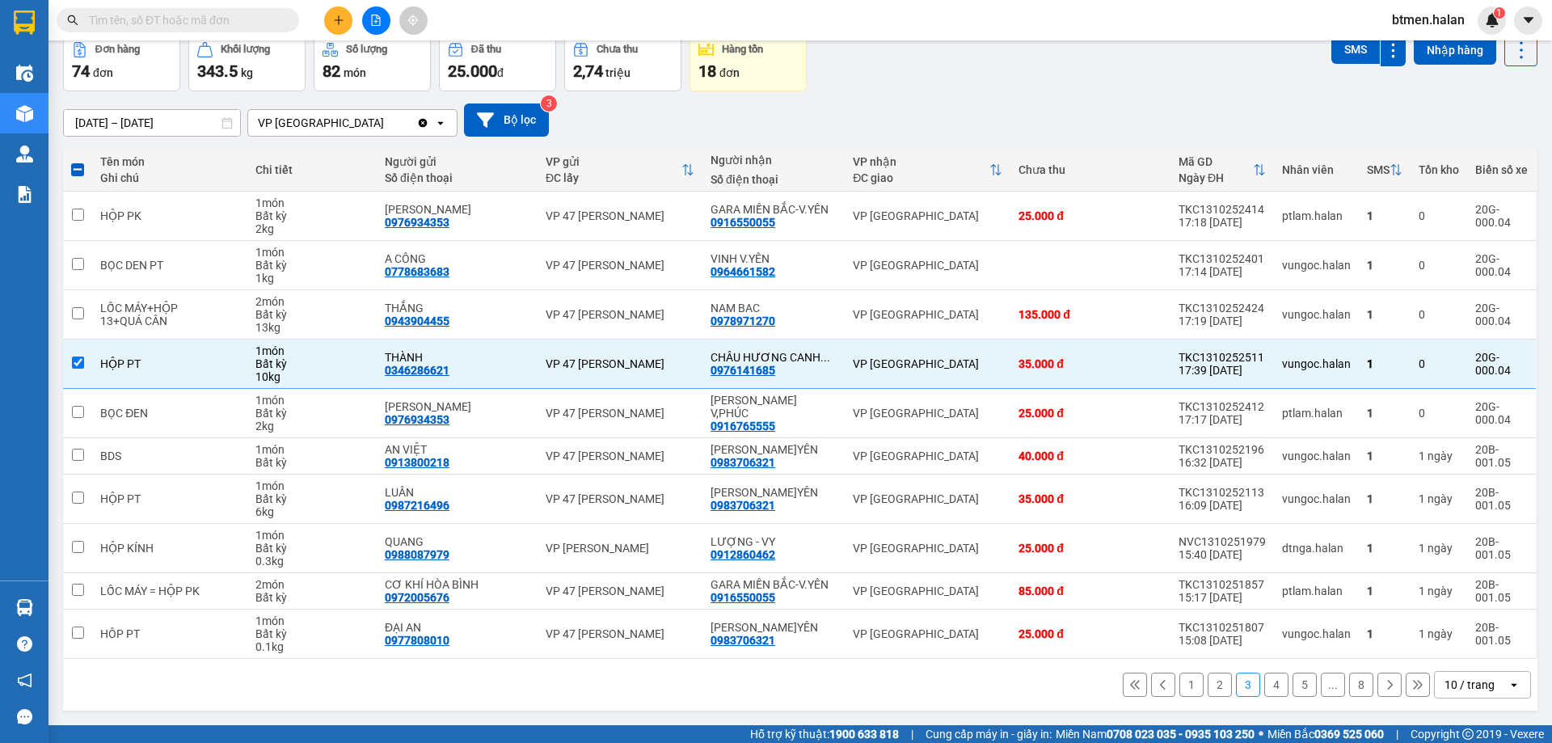
click at [235, 19] on input "text" at bounding box center [184, 20] width 191 height 18
paste input "0976141685"
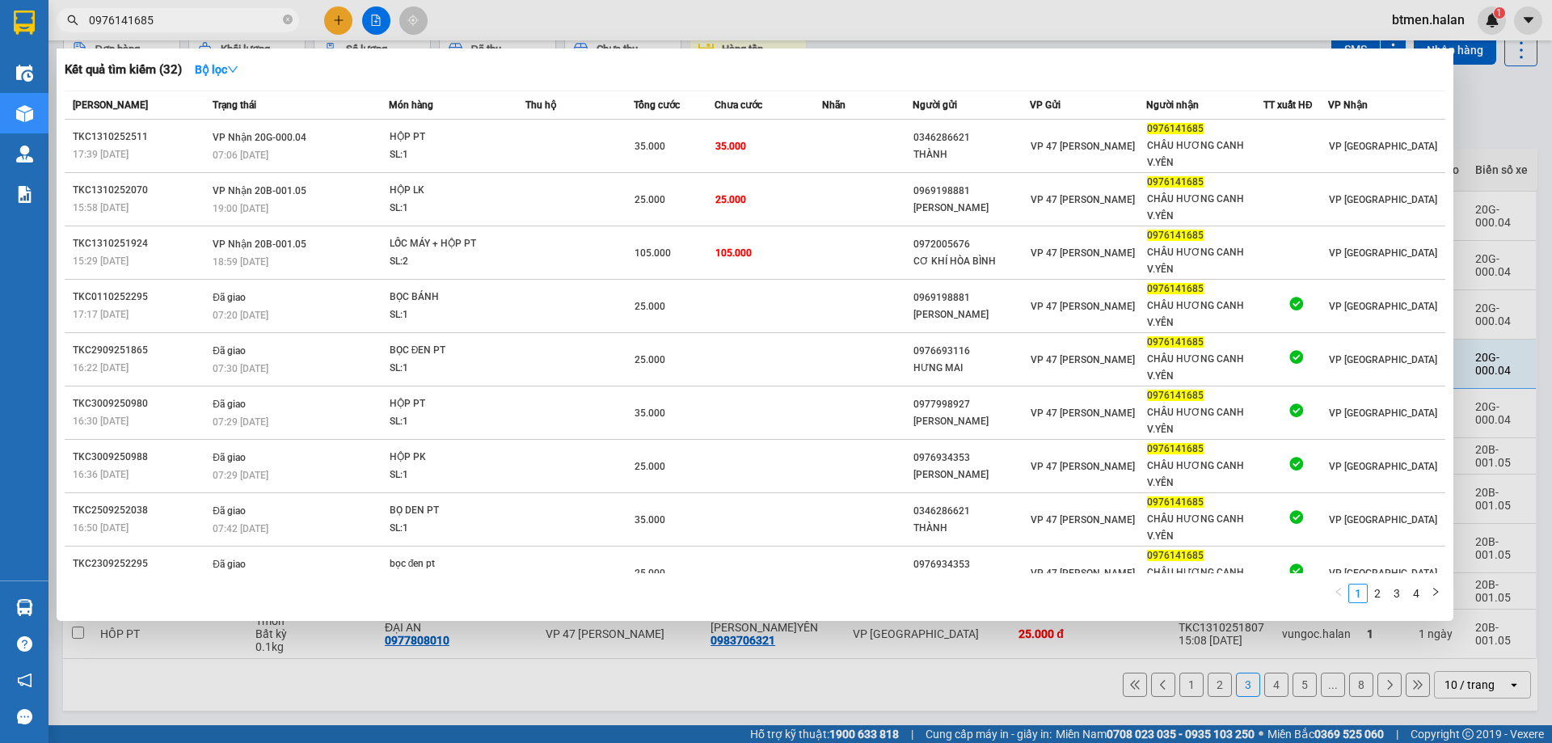
type input "0976141685"
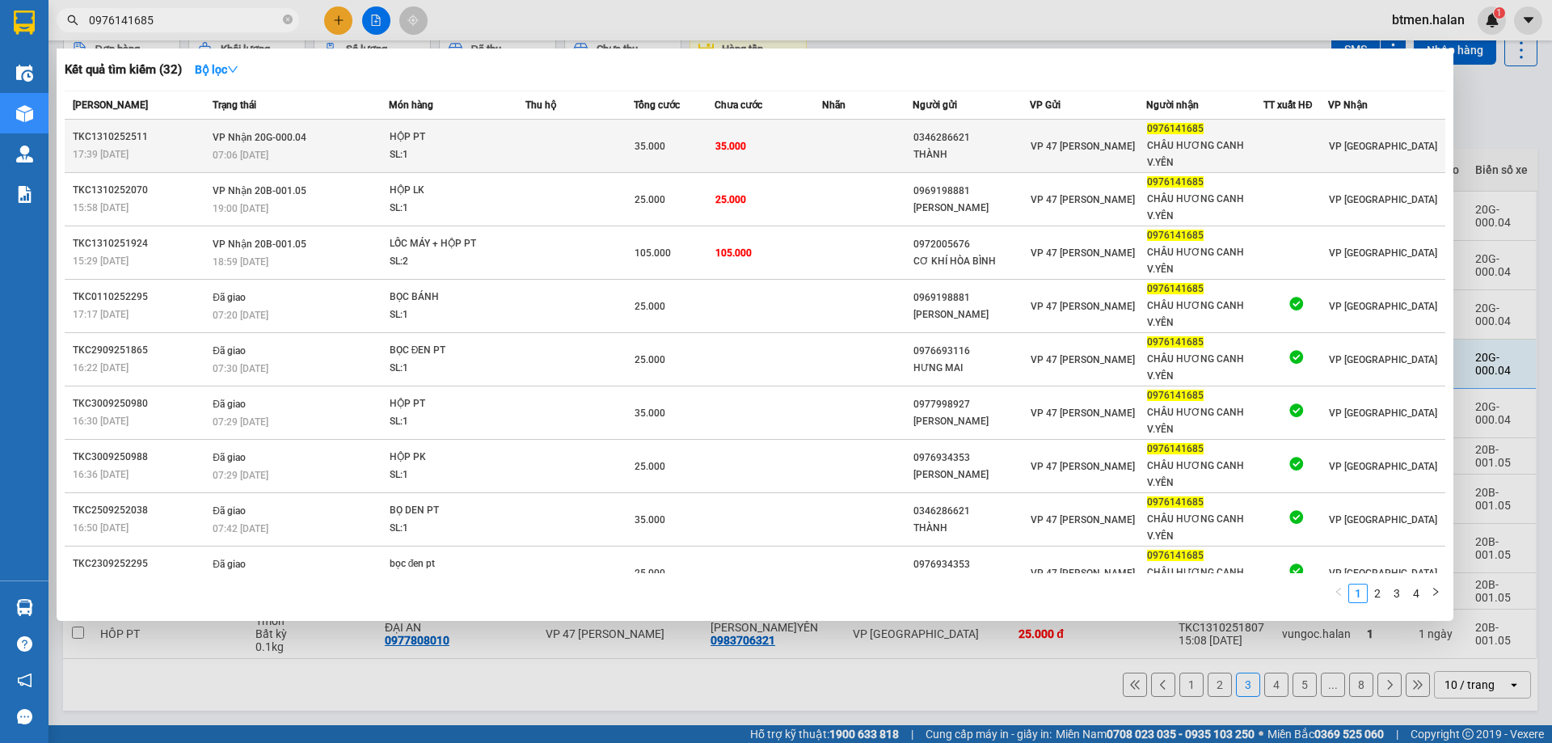
click at [758, 145] on td "35.000" at bounding box center [768, 146] width 108 height 53
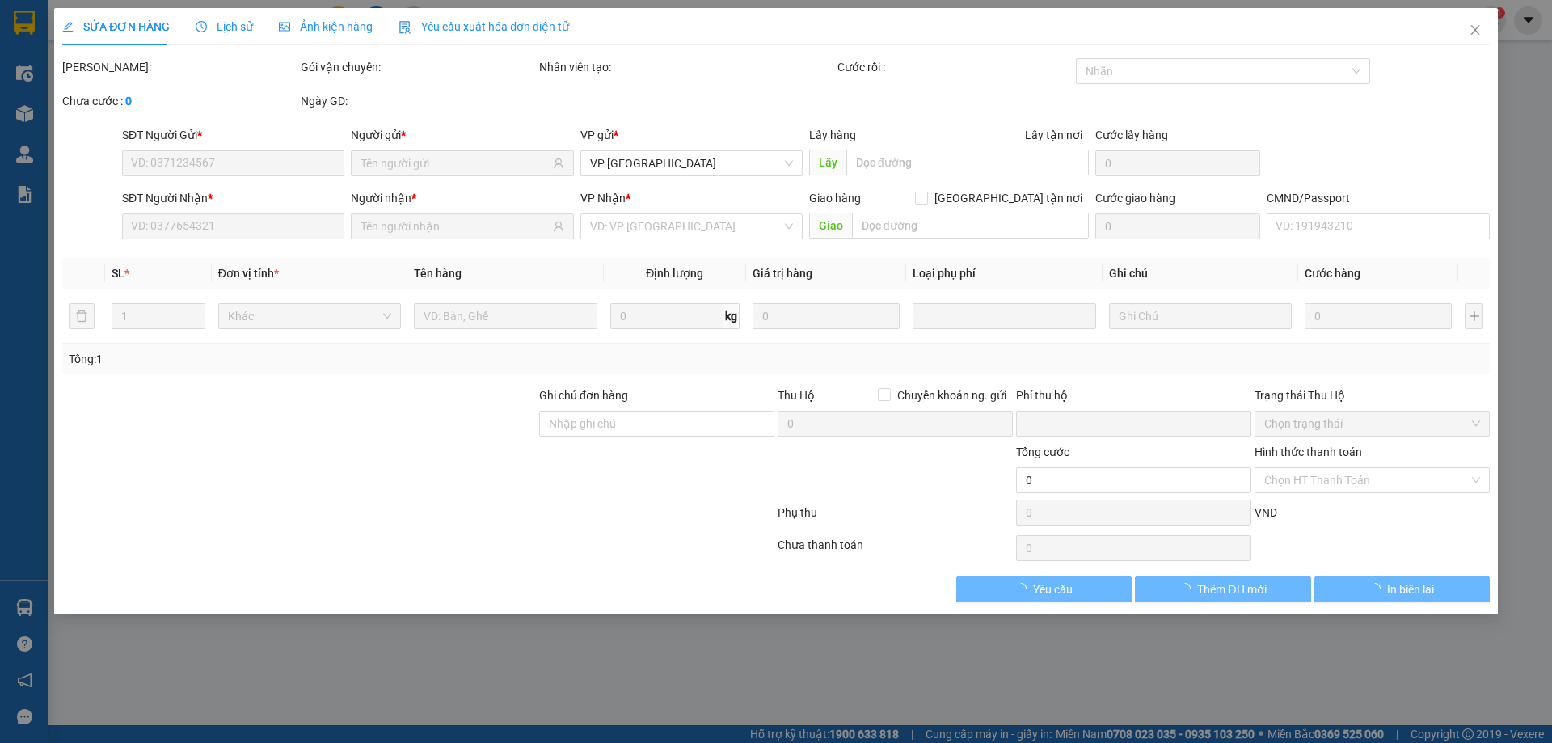
type input "0346286621"
type input "THÀNH"
type input "0976141685"
type input "CHÂU HƯƠNG CANH V.YÊN"
type input "0"
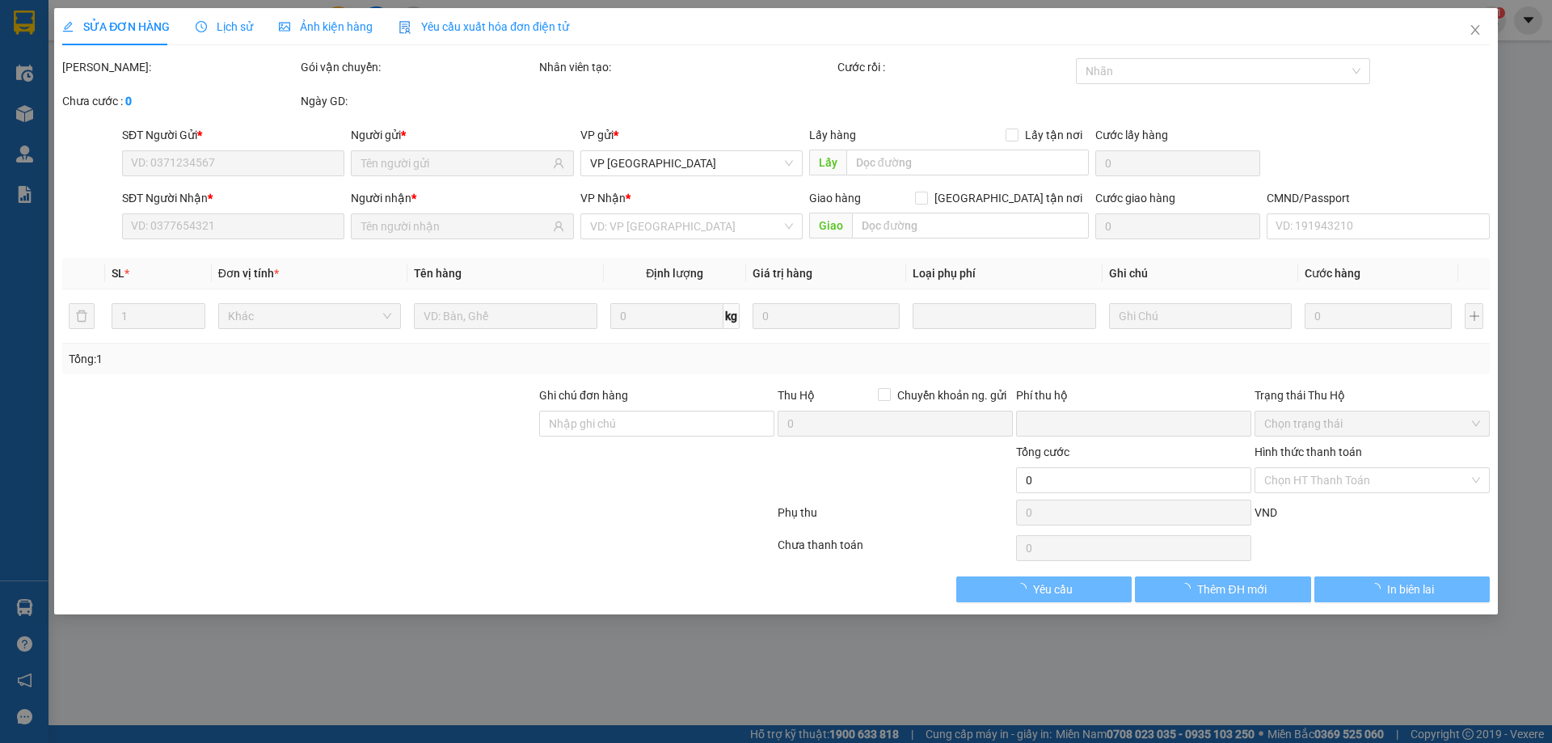
type input "35.000"
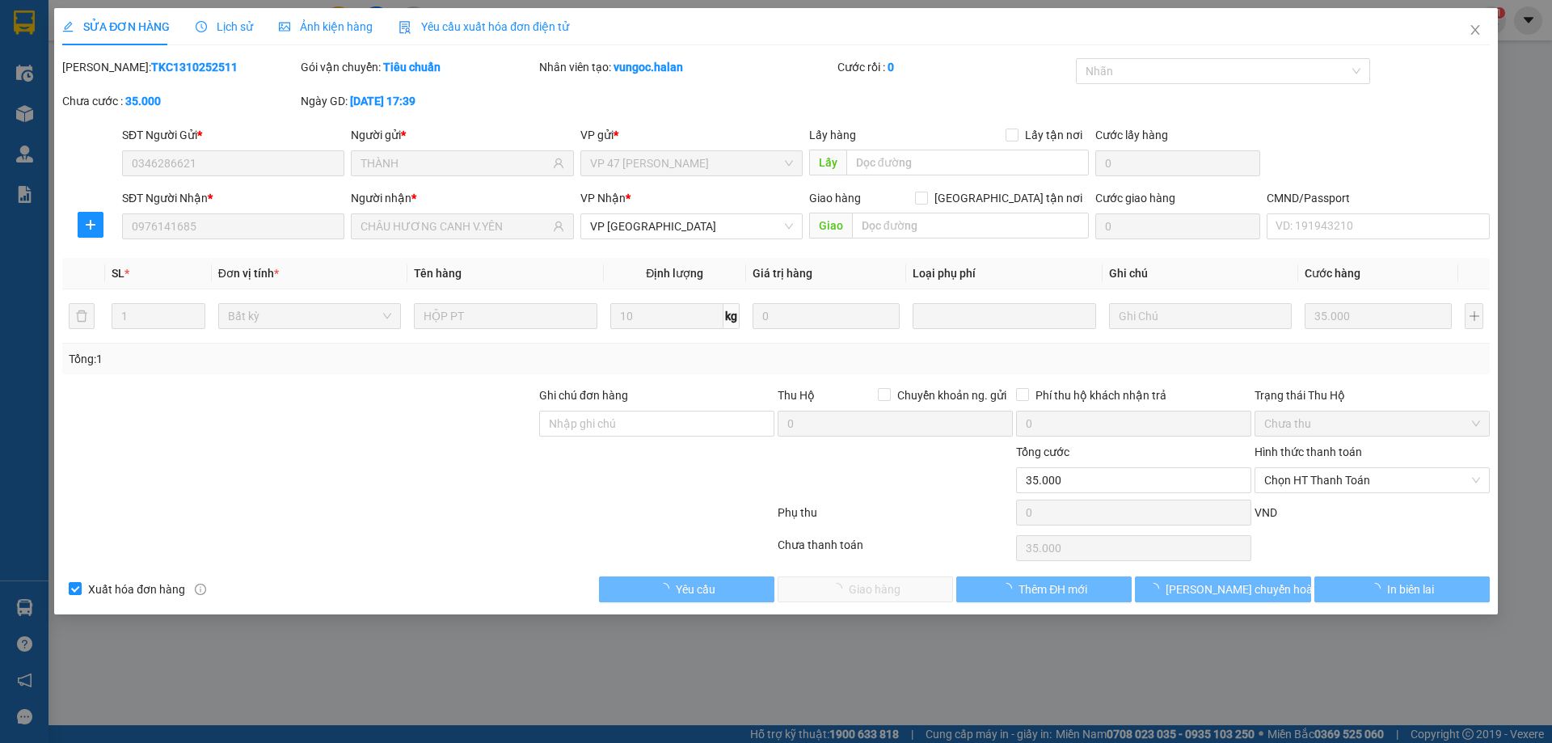
click at [1338, 490] on span "Chọn HT Thanh Toán" at bounding box center [1372, 480] width 216 height 24
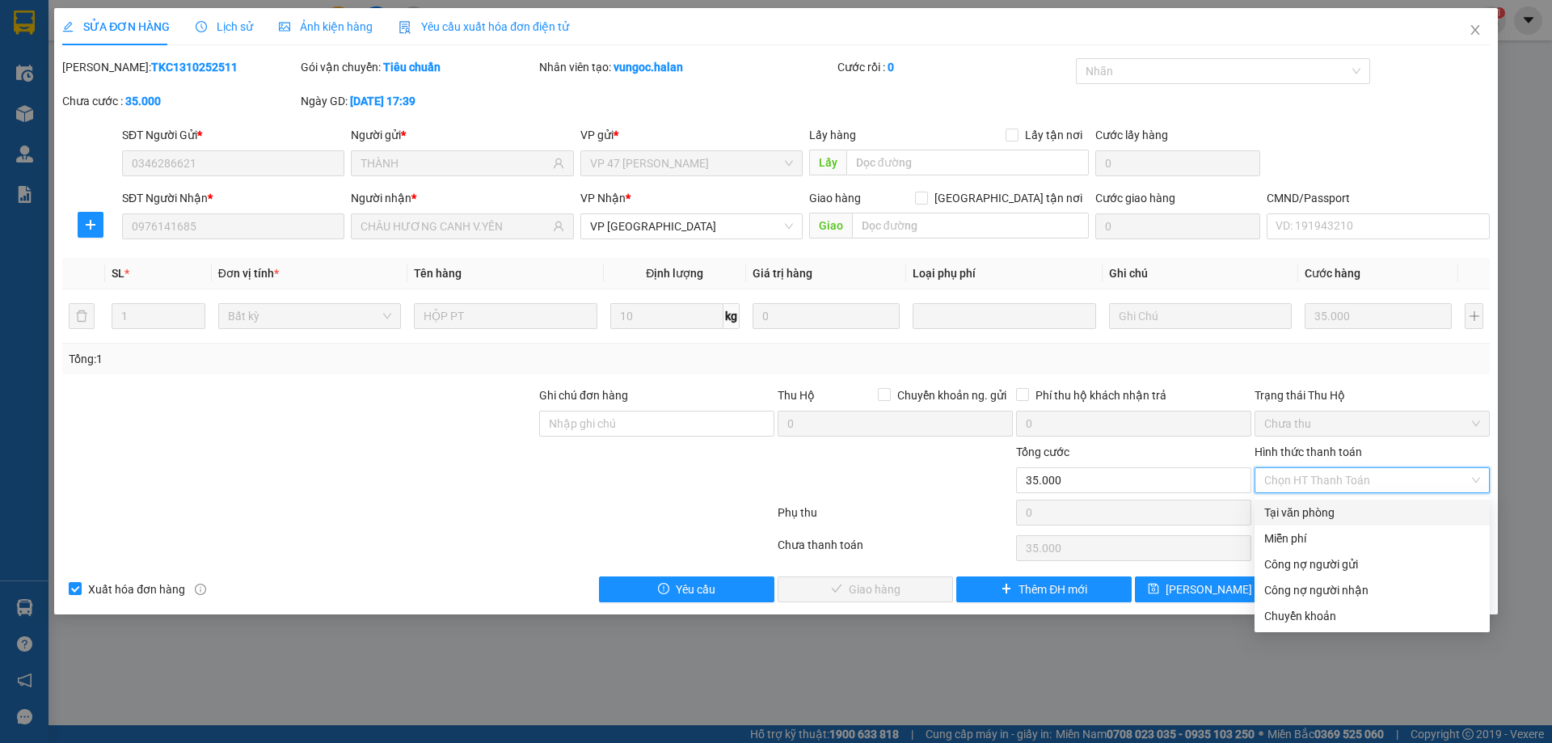
drag, startPoint x: 1333, startPoint y: 506, endPoint x: 948, endPoint y: 597, distance: 395.3
click at [1329, 508] on div "Tại văn phòng" at bounding box center [1372, 512] width 216 height 18
type input "0"
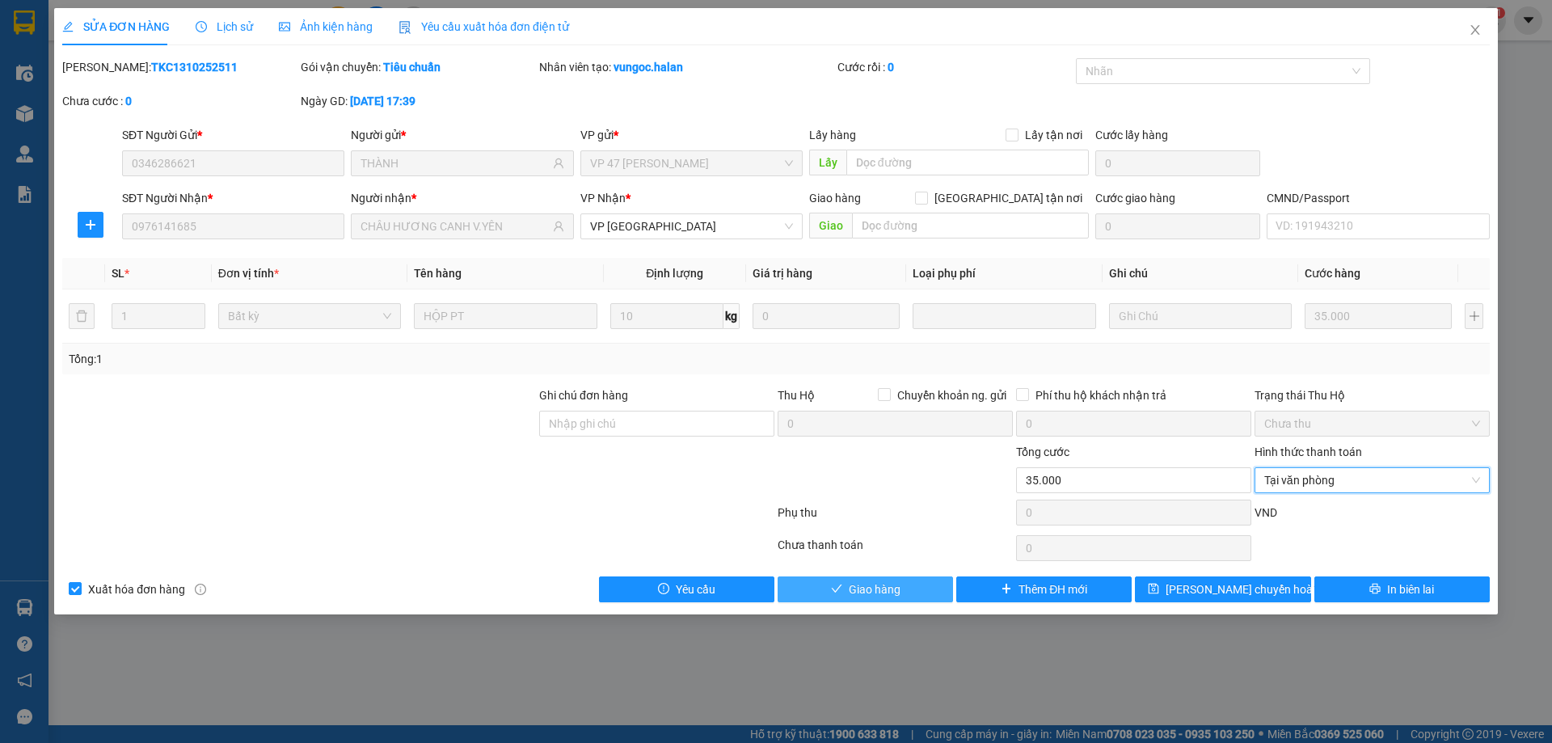
click at [944, 593] on button "Giao hàng" at bounding box center [864, 589] width 175 height 26
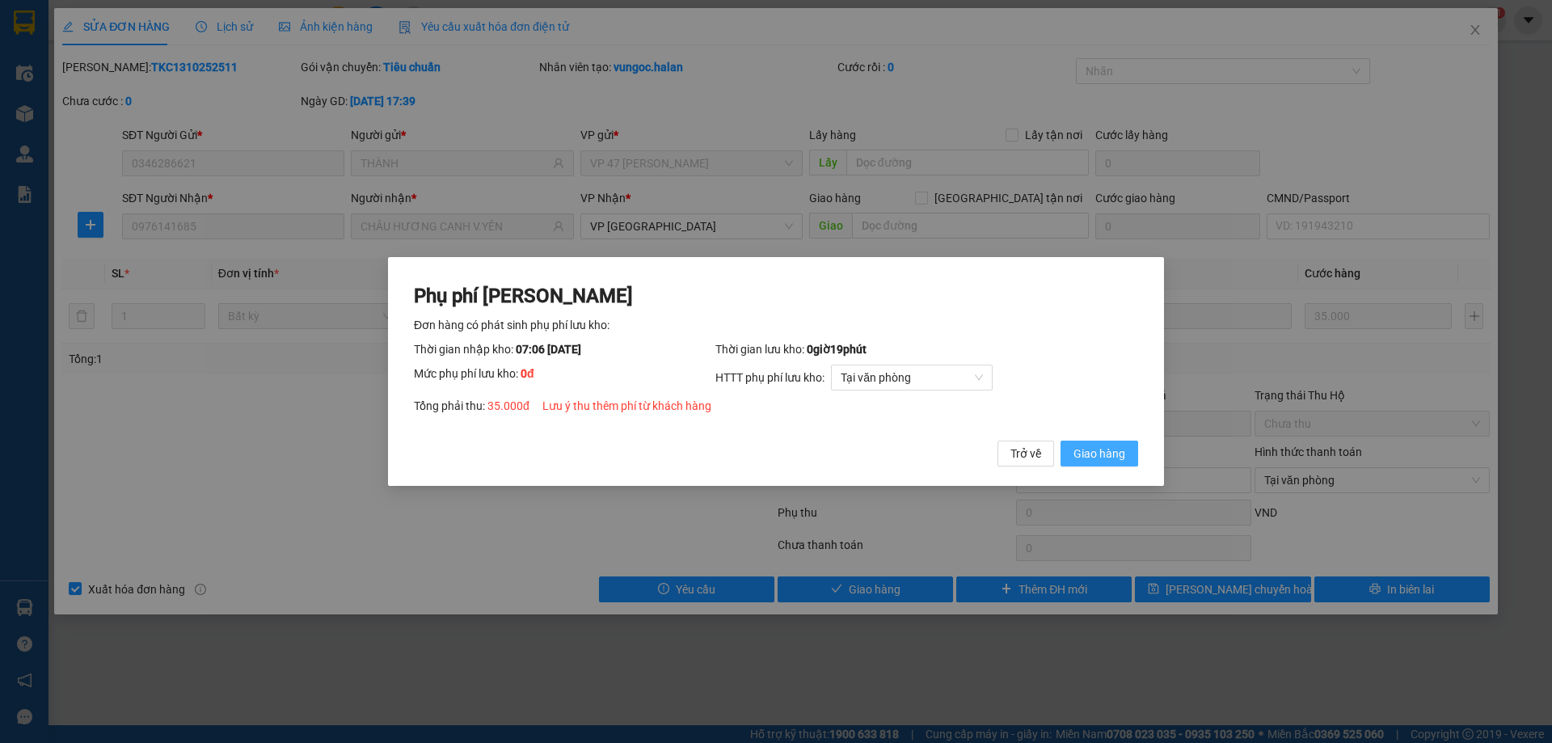
drag, startPoint x: 1089, startPoint y: 453, endPoint x: 1198, endPoint y: 316, distance: 175.3
click at [1091, 451] on span "Giao hàng" at bounding box center [1099, 453] width 52 height 18
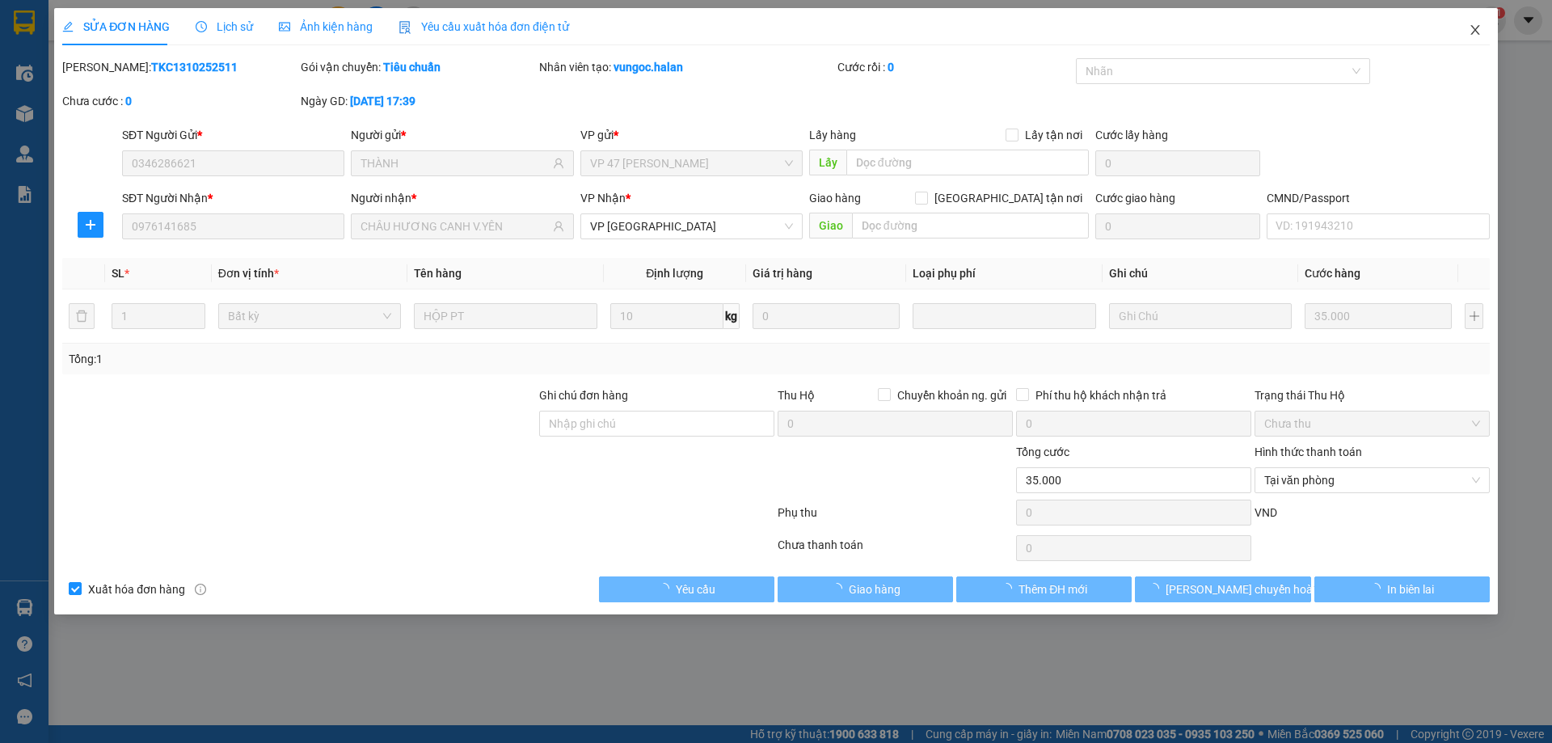
click at [1479, 24] on icon "close" at bounding box center [1474, 29] width 13 height 13
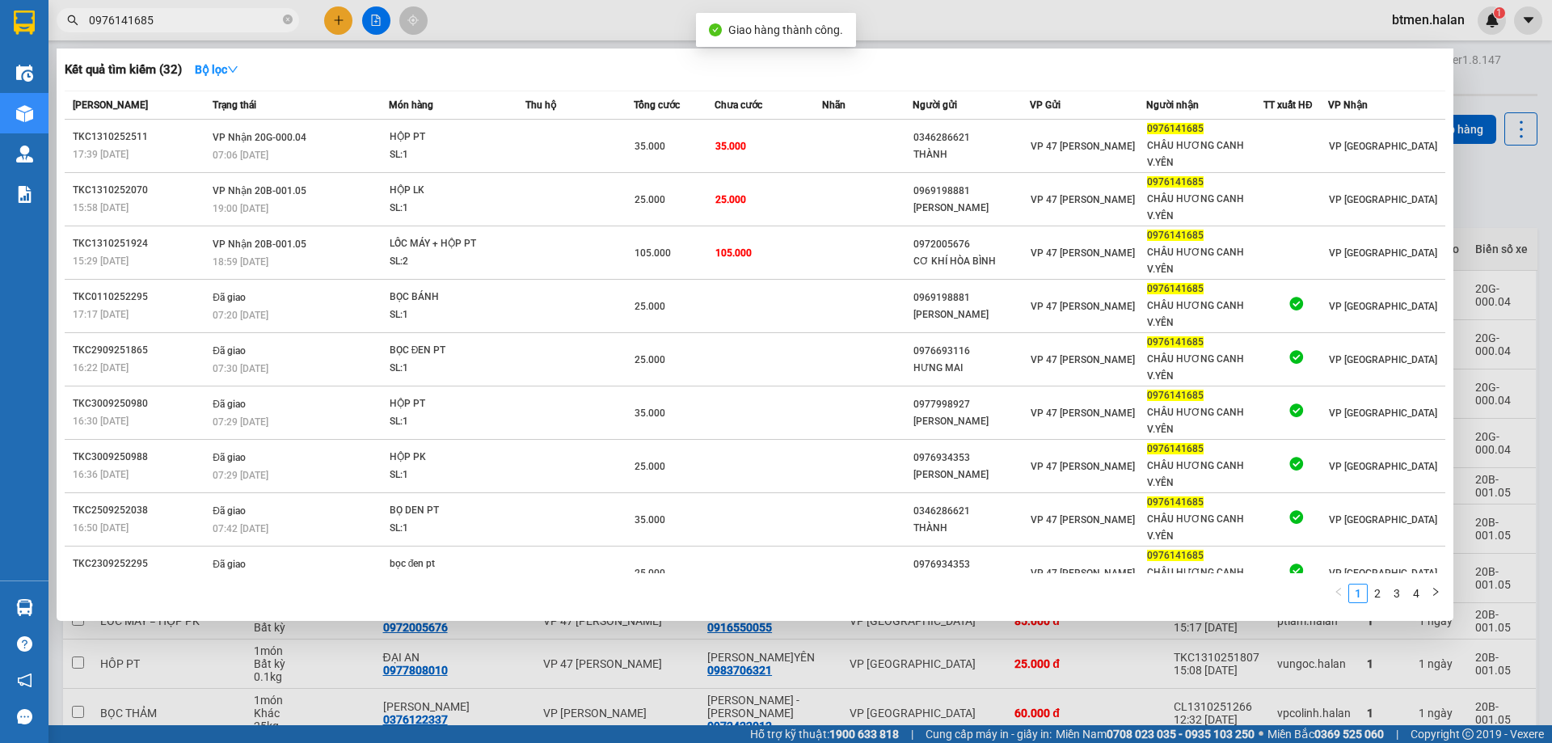
click at [233, 14] on input "0976141685" at bounding box center [184, 20] width 191 height 18
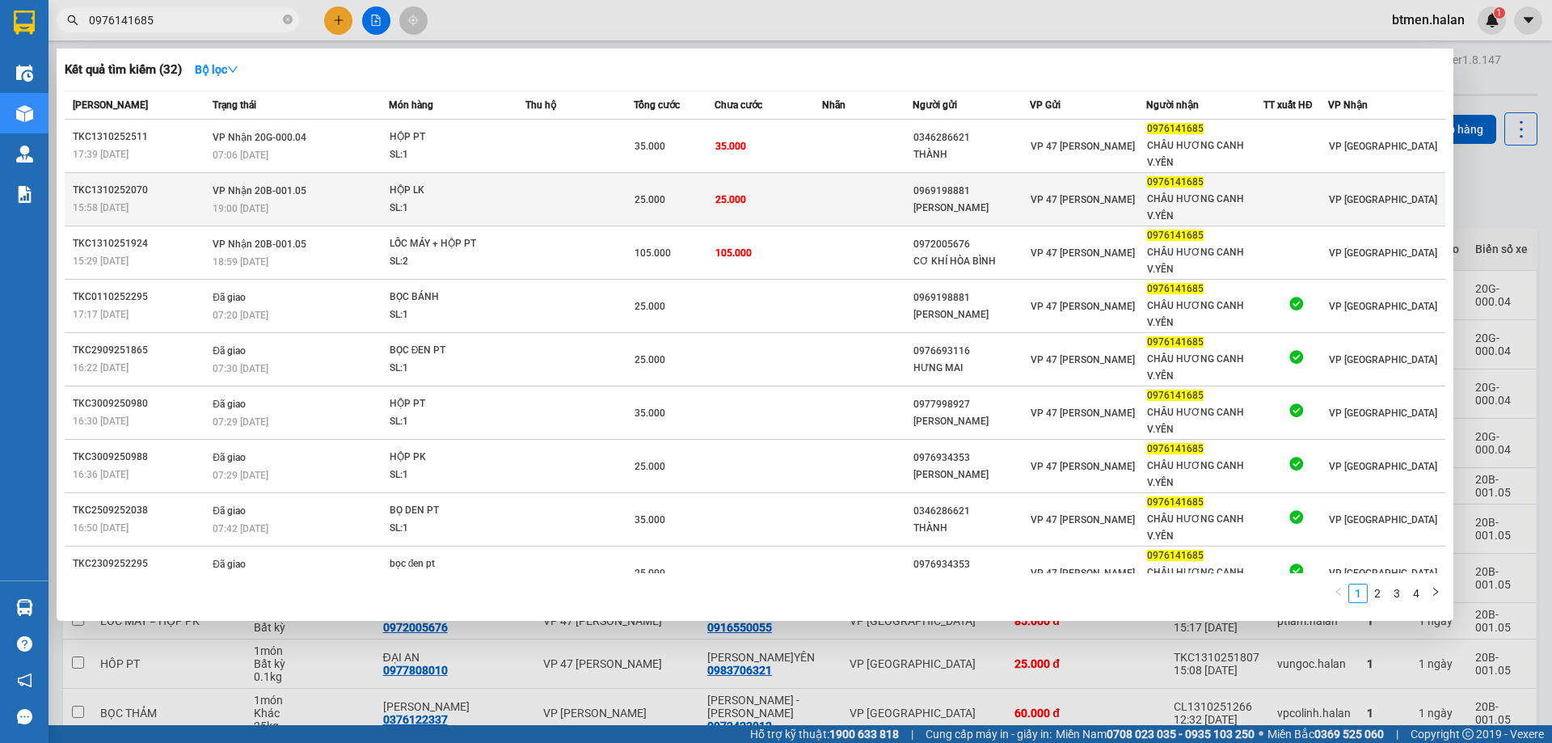
click at [793, 193] on td "25.000" at bounding box center [768, 199] width 108 height 53
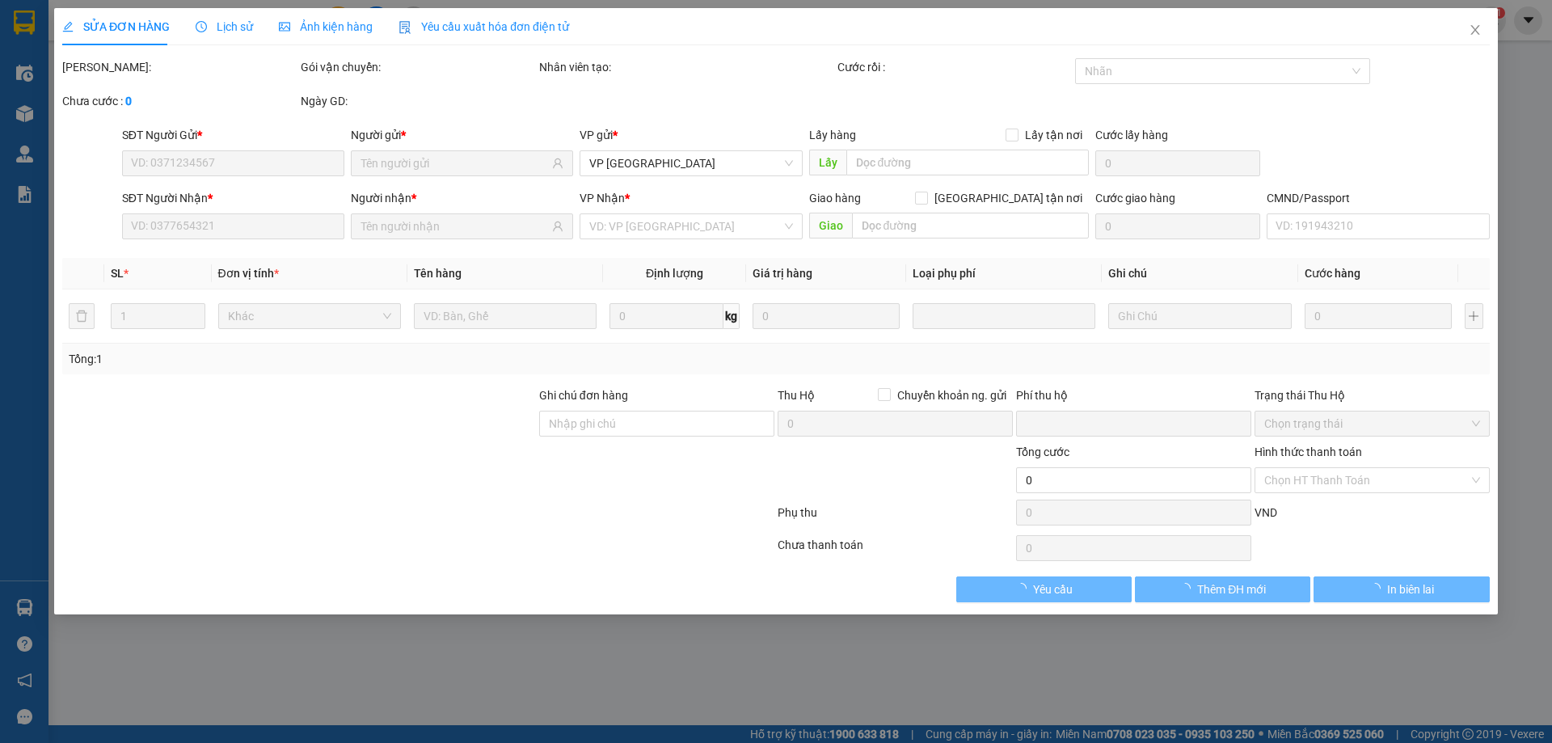
type input "0969198881"
type input "MINH TÍN"
type input "0976141685"
type input "CHÂU HƯƠNG CANH V.YÊN"
type input "0"
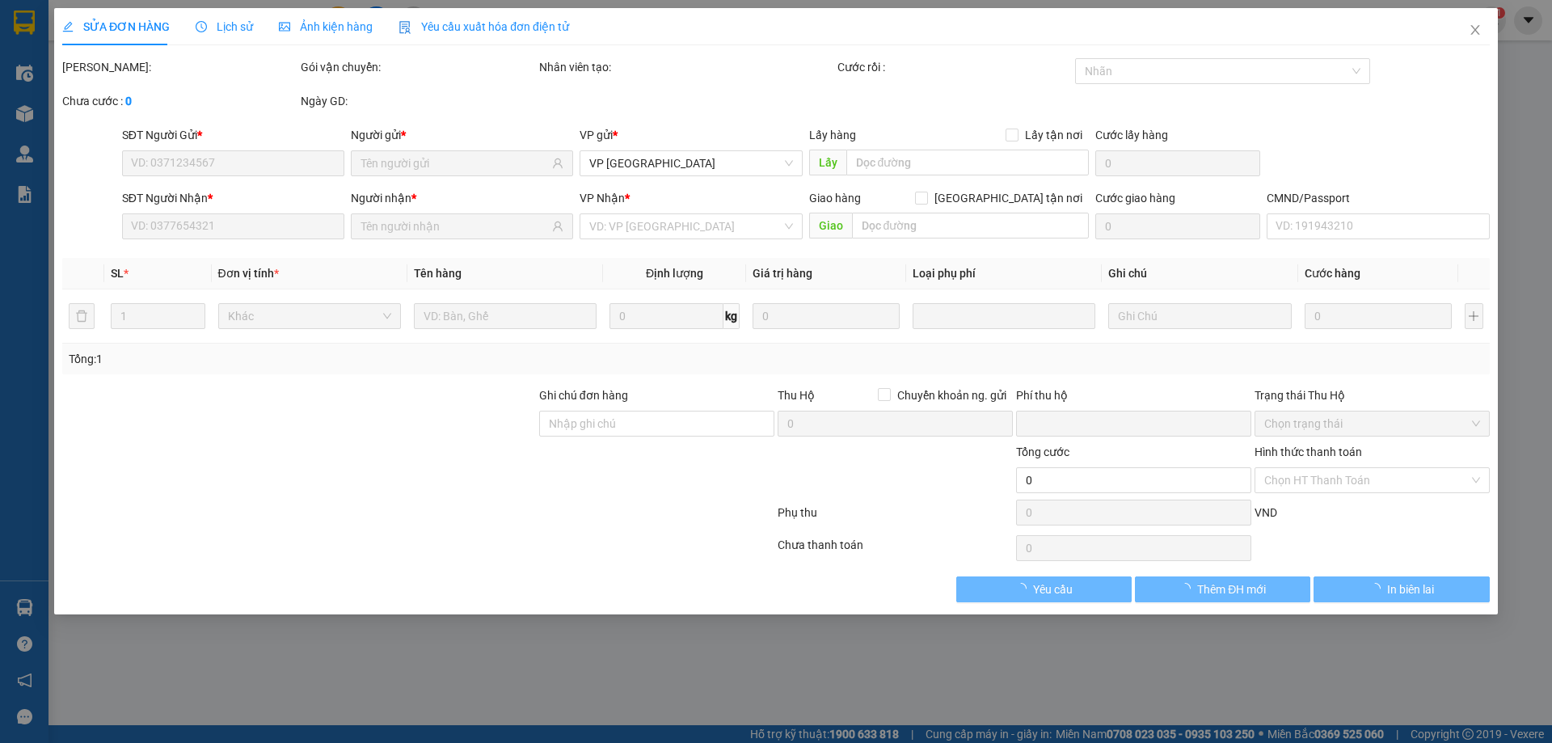
type input "25.000"
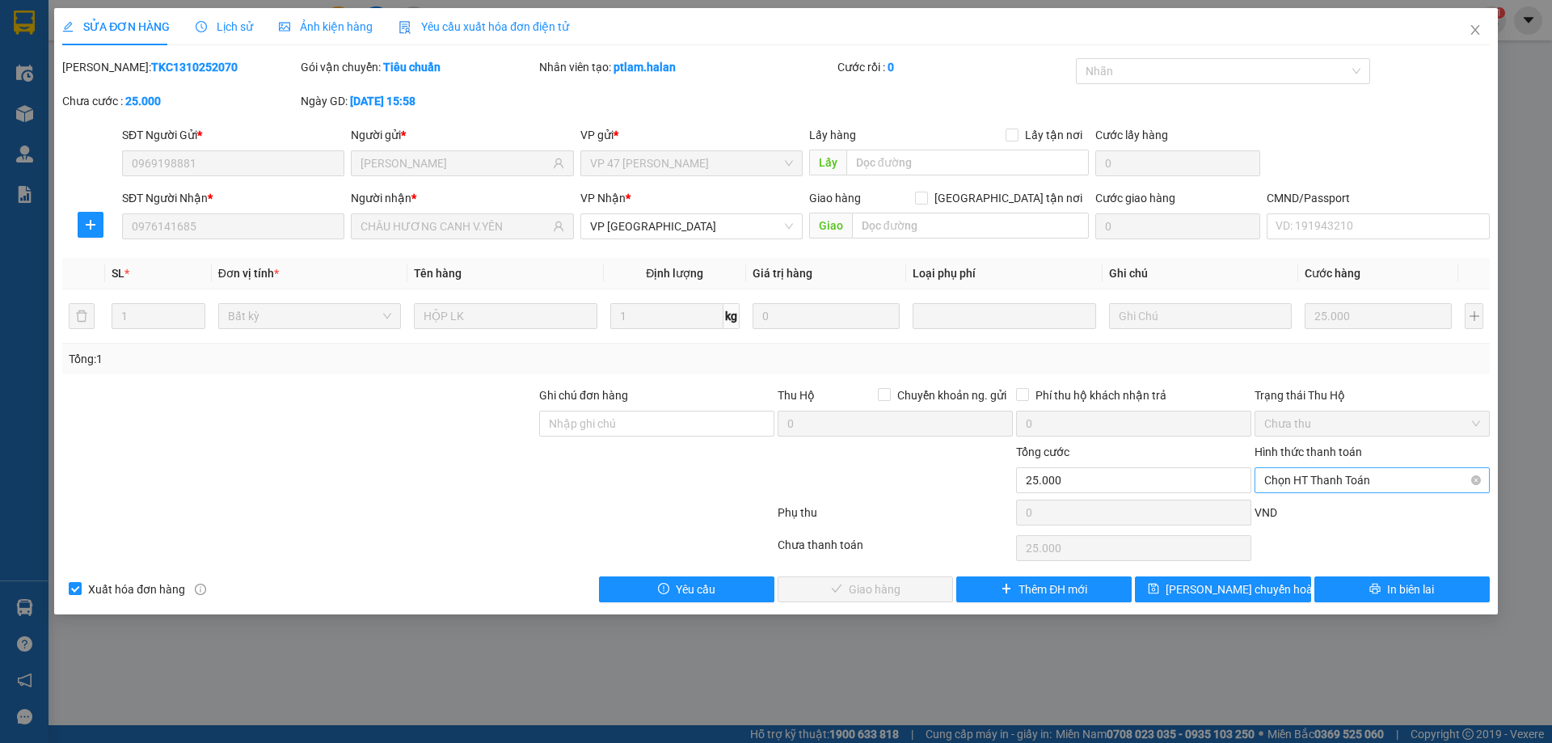
click at [1359, 477] on span "Chọn HT Thanh Toán" at bounding box center [1372, 480] width 216 height 24
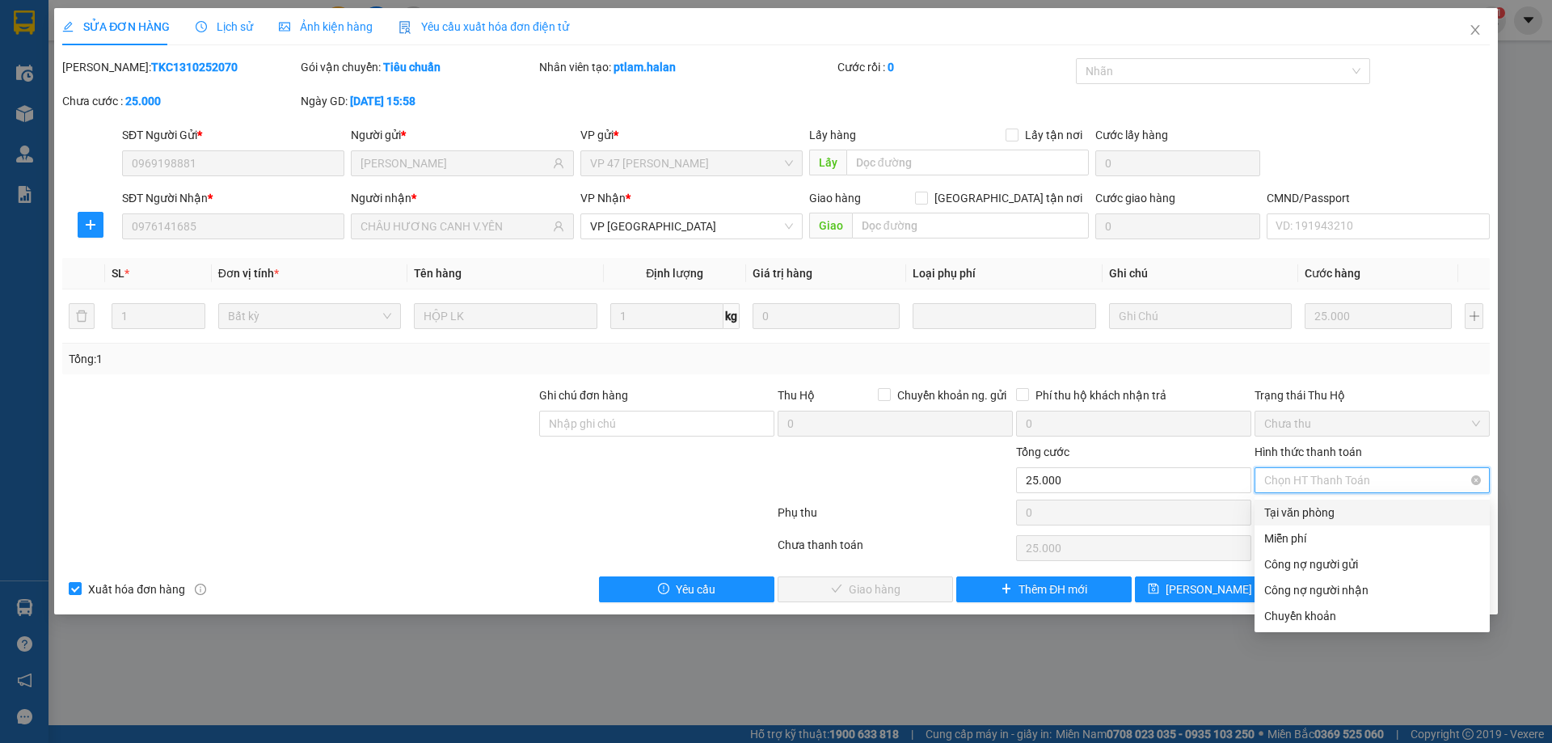
drag, startPoint x: 1356, startPoint y: 489, endPoint x: 913, endPoint y: 621, distance: 462.2
click at [1334, 518] on div "Tại văn phòng" at bounding box center [1372, 512] width 216 height 18
type input "0"
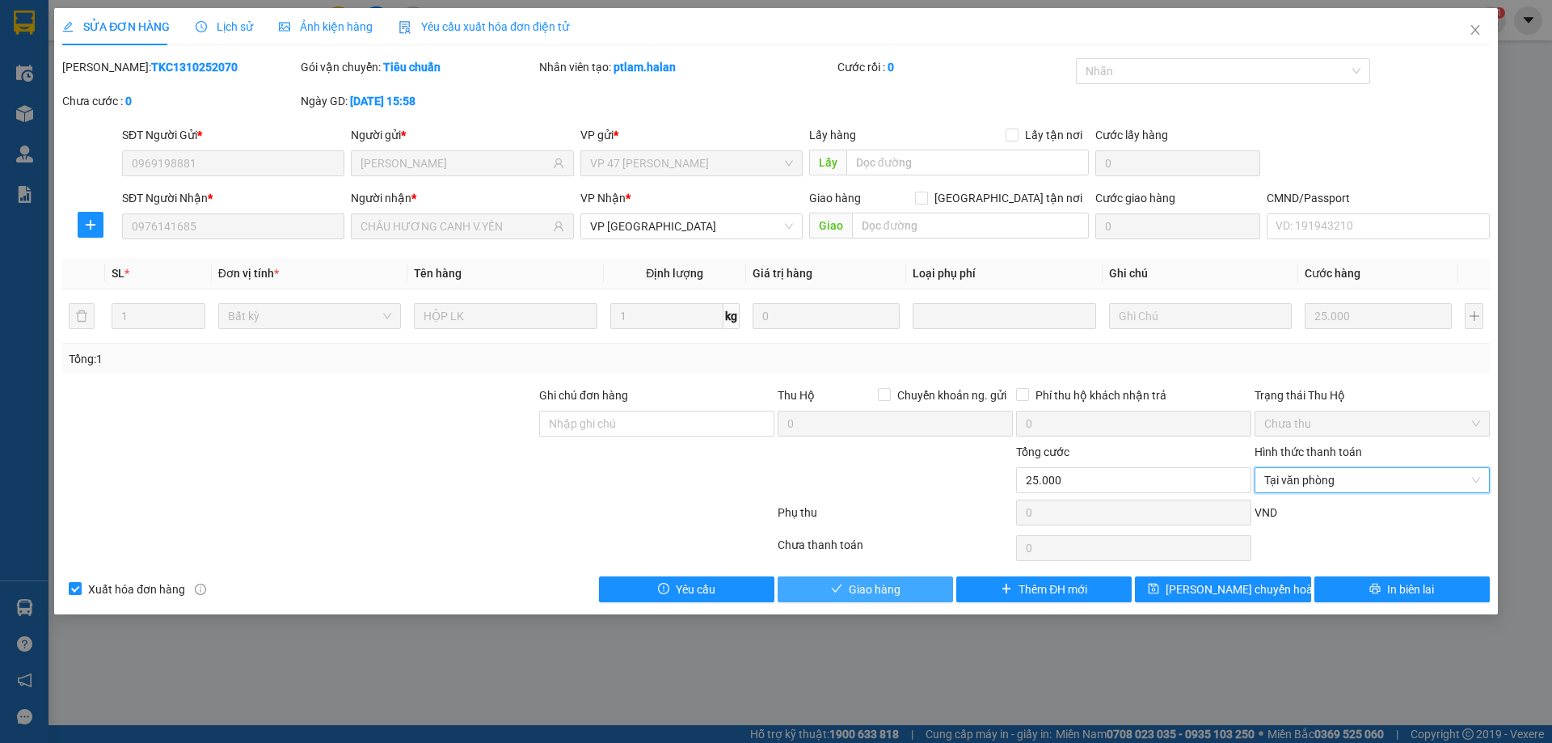
click at [913, 587] on button "Giao hàng" at bounding box center [864, 589] width 175 height 26
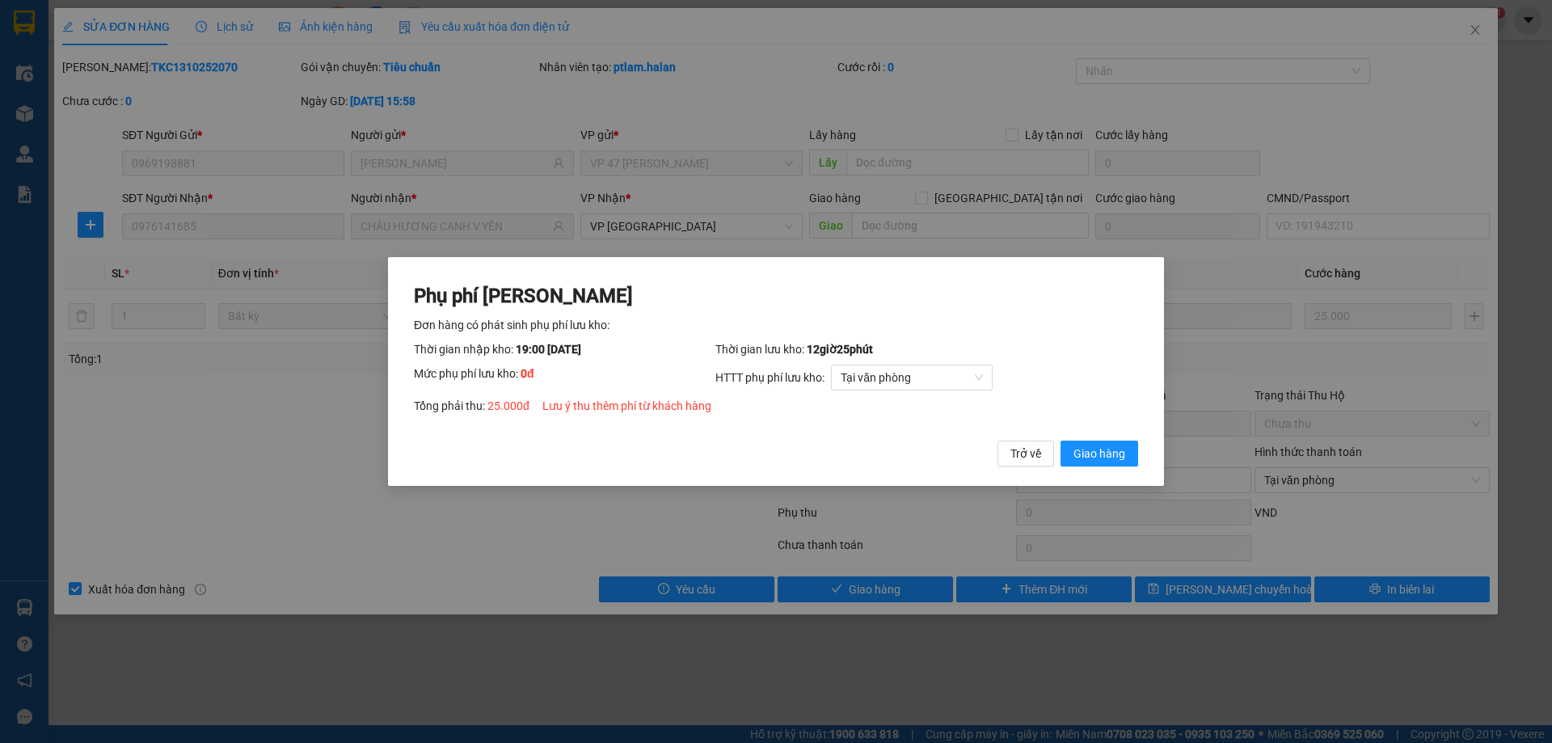
click at [1090, 469] on div "Phụ phí Lưu kho Đơn hàng có phát sinh phụ phí lưu kho: Thời gian nhập kho: 19:0…" at bounding box center [776, 372] width 776 height 230
click at [1120, 438] on div "Phụ phí Lưu kho Đơn hàng có phát sinh phụ phí lưu kho: Thời gian nhập kho: 19:0…" at bounding box center [776, 375] width 724 height 184
click at [1116, 455] on span "Giao hàng" at bounding box center [1099, 453] width 52 height 18
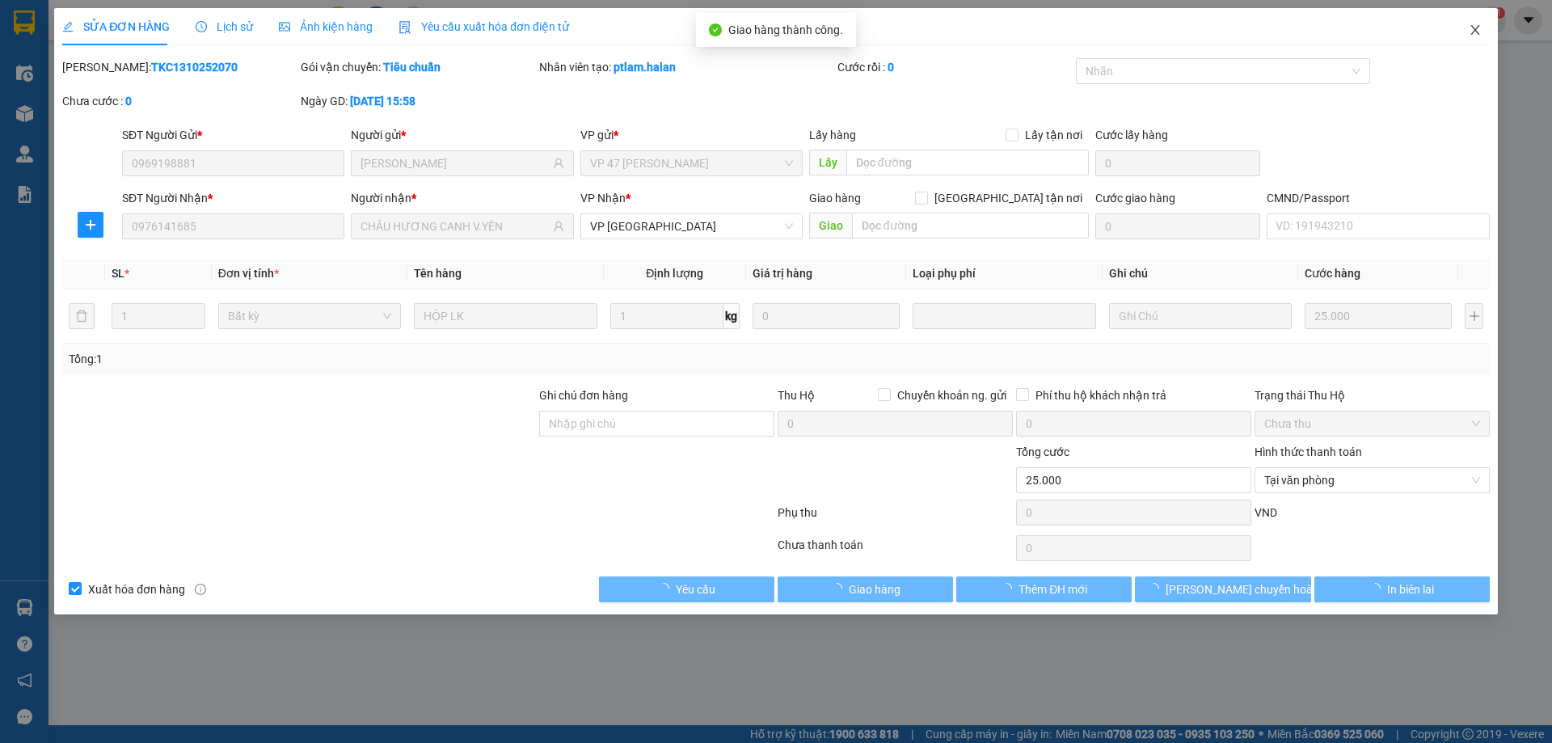
click at [1480, 23] on span "Close" at bounding box center [1474, 30] width 45 height 45
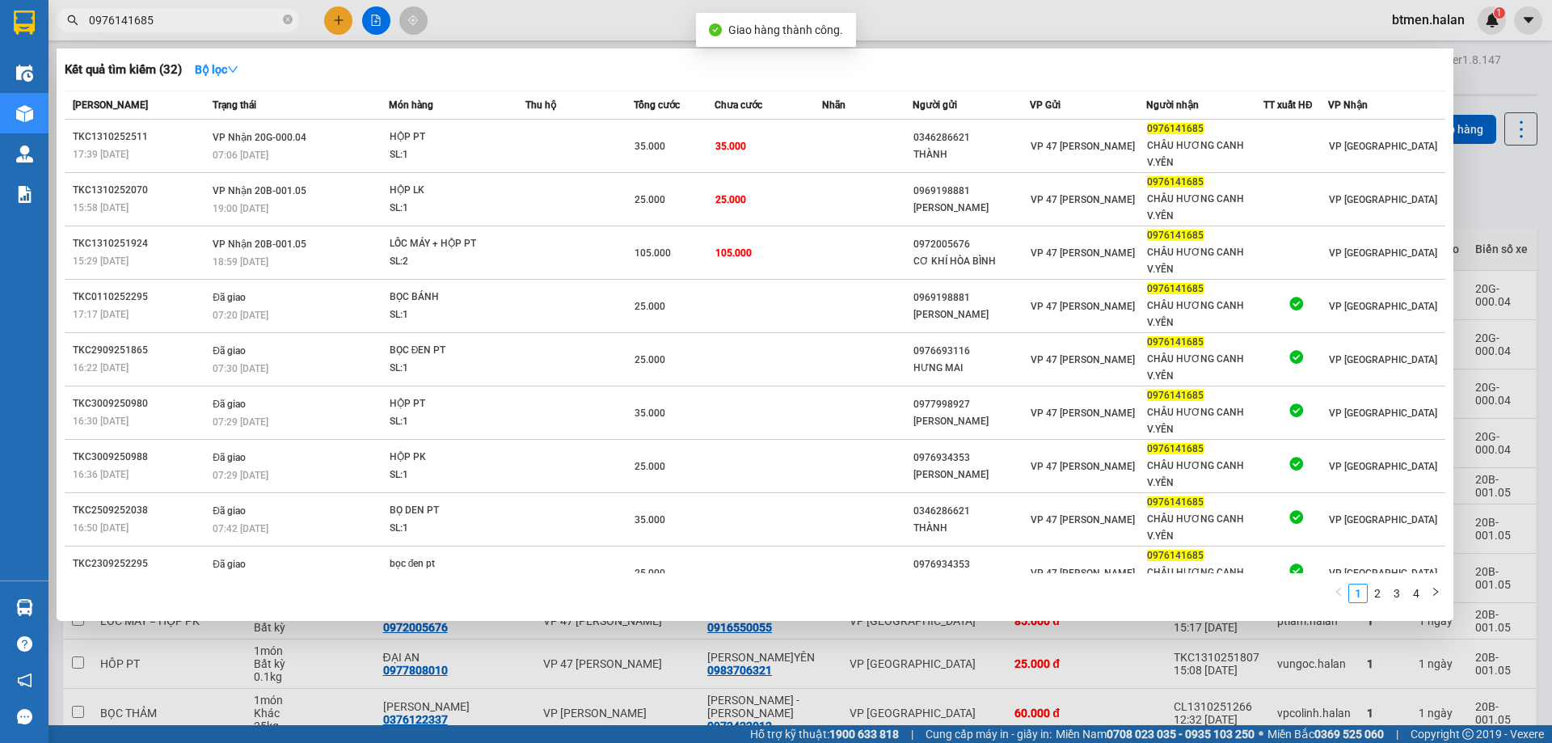
click at [231, 9] on span "0976141685" at bounding box center [178, 20] width 242 height 24
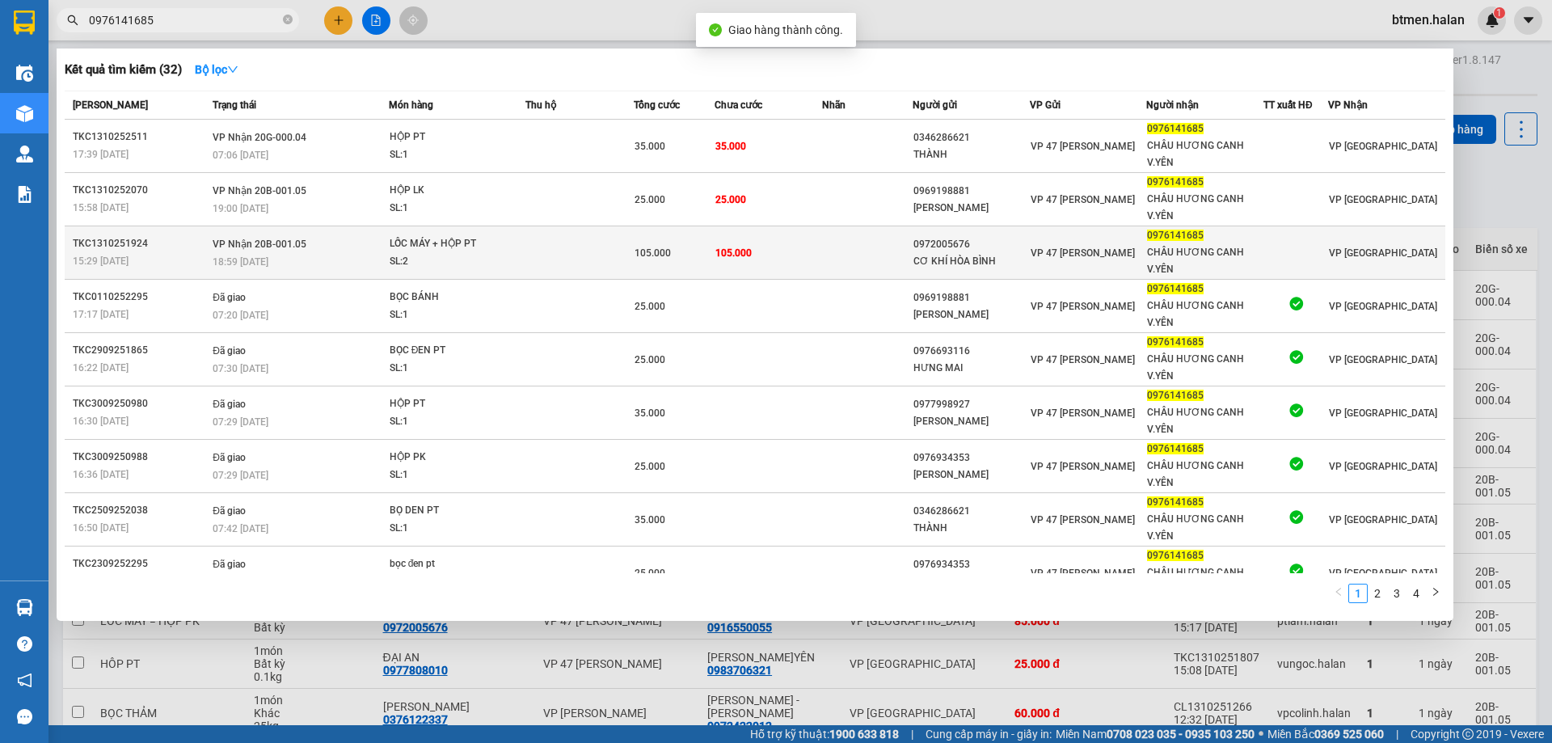
click at [643, 231] on td "105.000" at bounding box center [674, 252] width 81 height 53
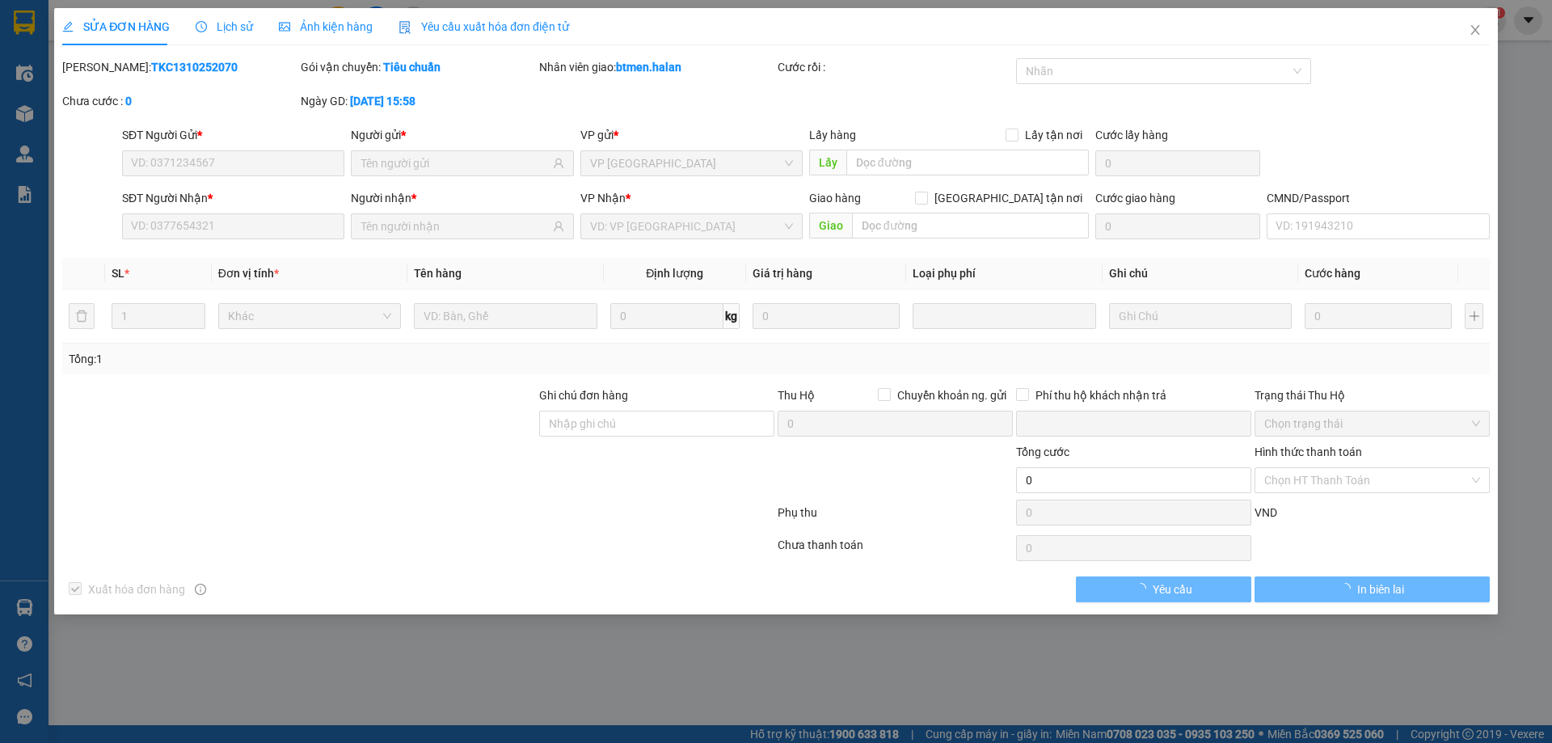
type input "0972005676"
type input "CƠ KHÍ HÒA BÌNH"
type input "0976141685"
type input "CHÂU HƯƠNG CANH V.YÊN"
type input "0"
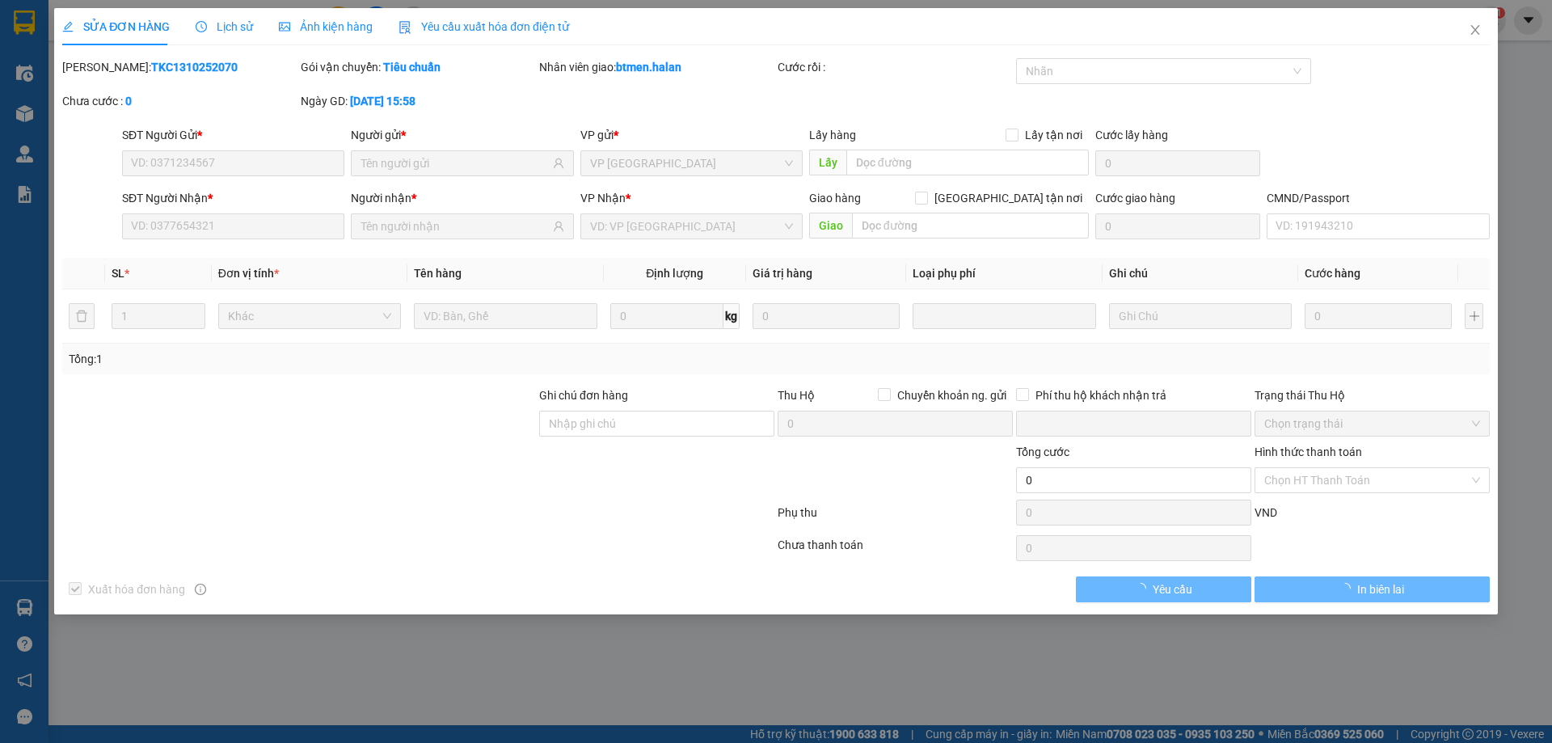
type input "105.000"
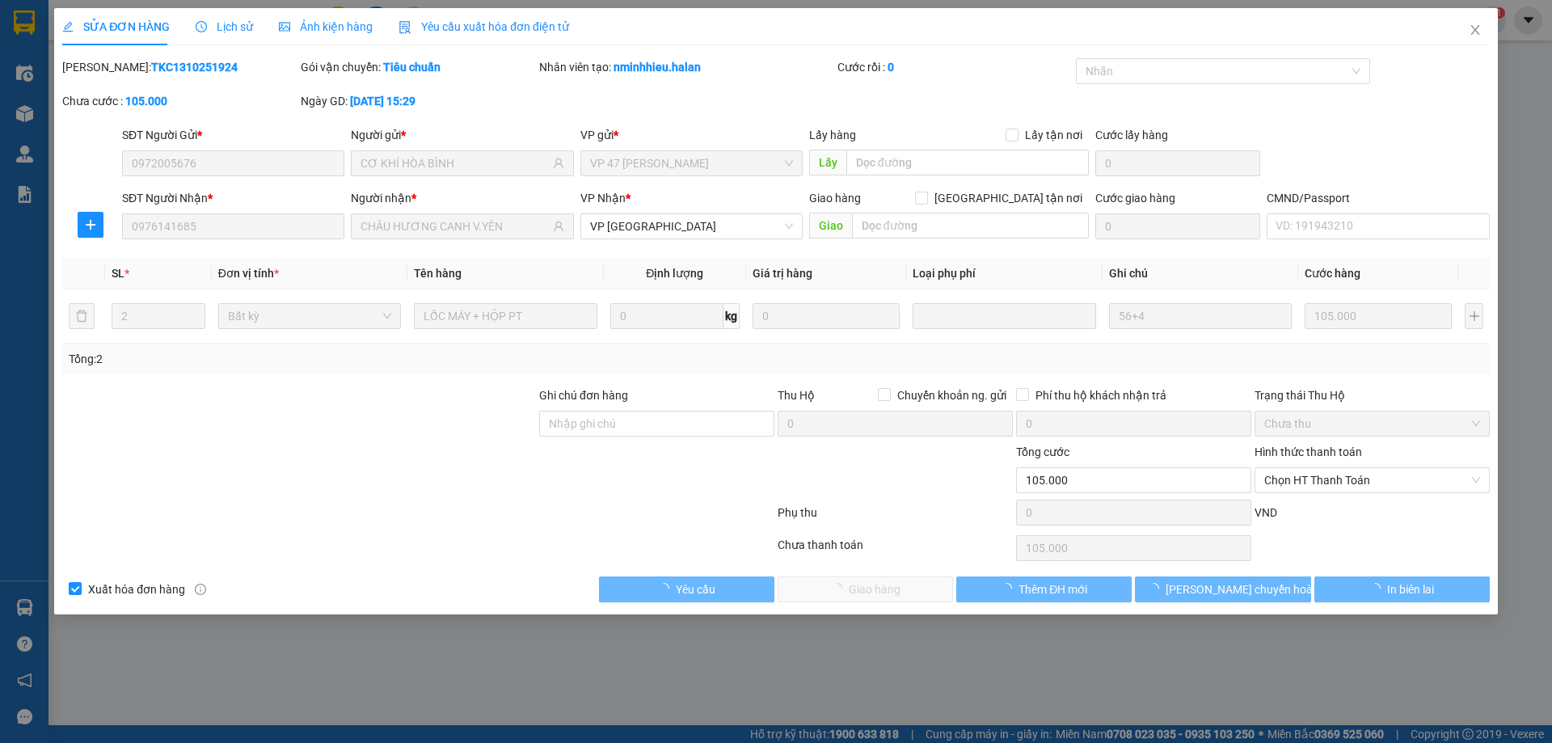
click at [1316, 473] on span "Chọn HT Thanh Toán" at bounding box center [1372, 480] width 216 height 24
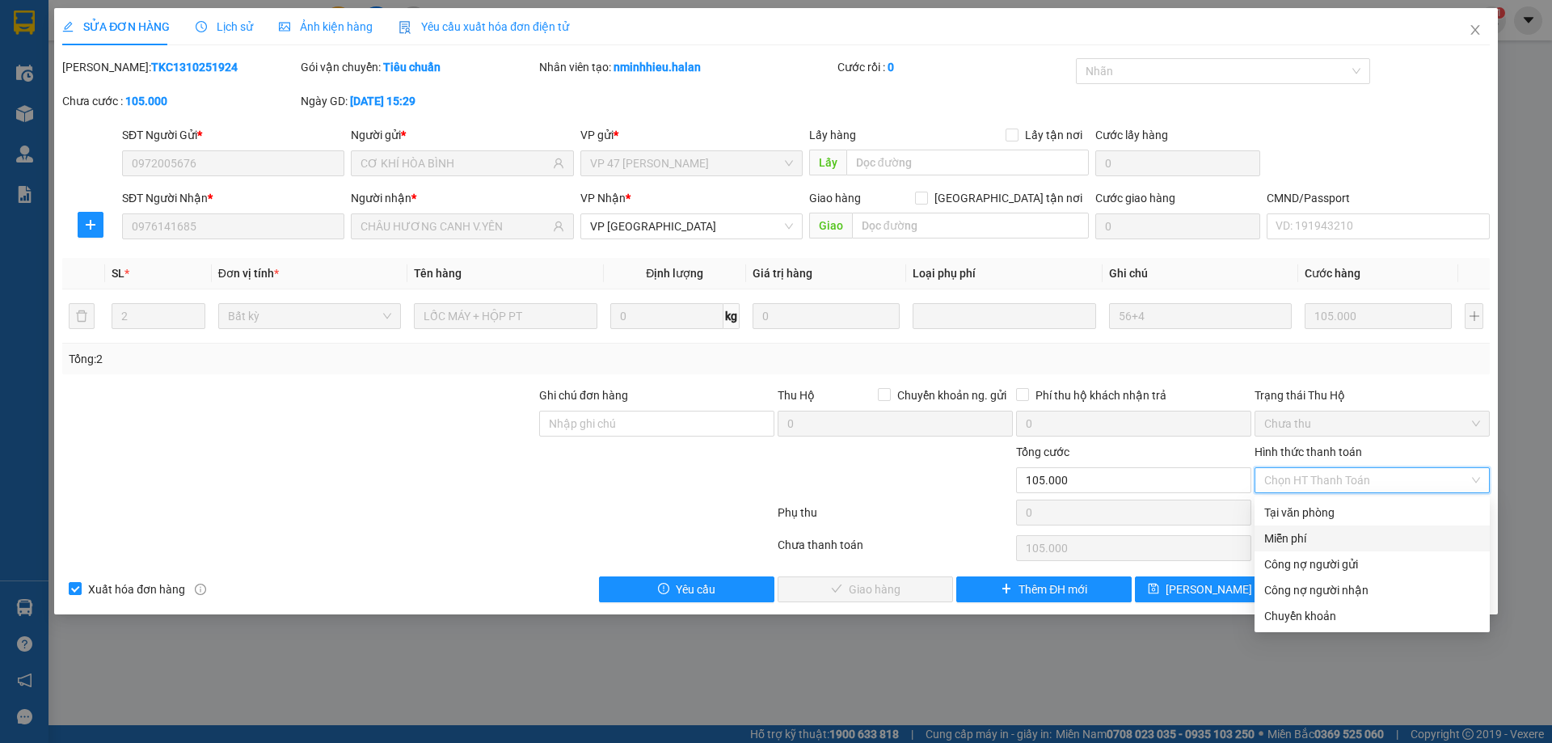
click at [1282, 533] on div "Miễn phí" at bounding box center [1372, 538] width 216 height 18
type input "0"
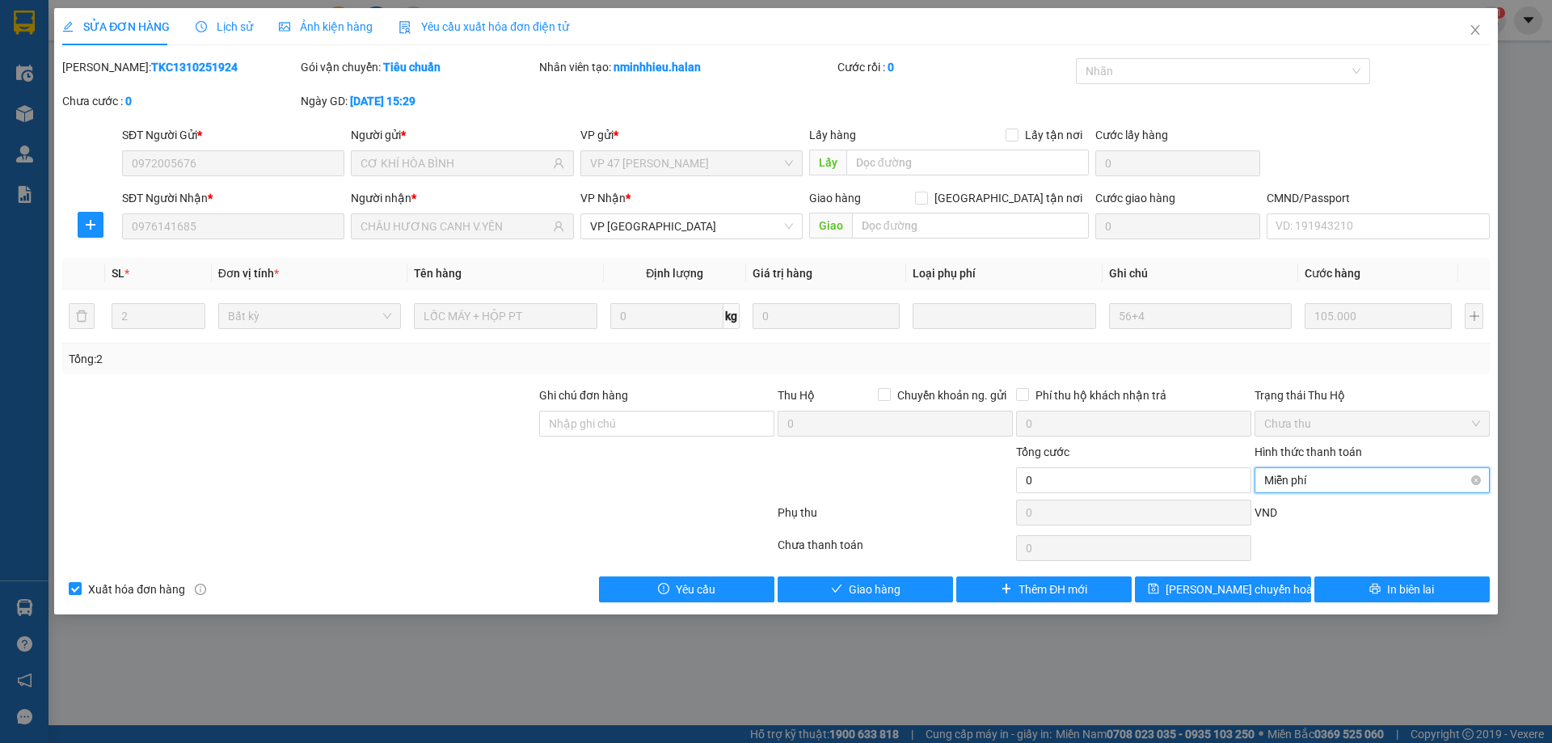
click at [1307, 477] on span "Miễn phí" at bounding box center [1372, 480] width 216 height 24
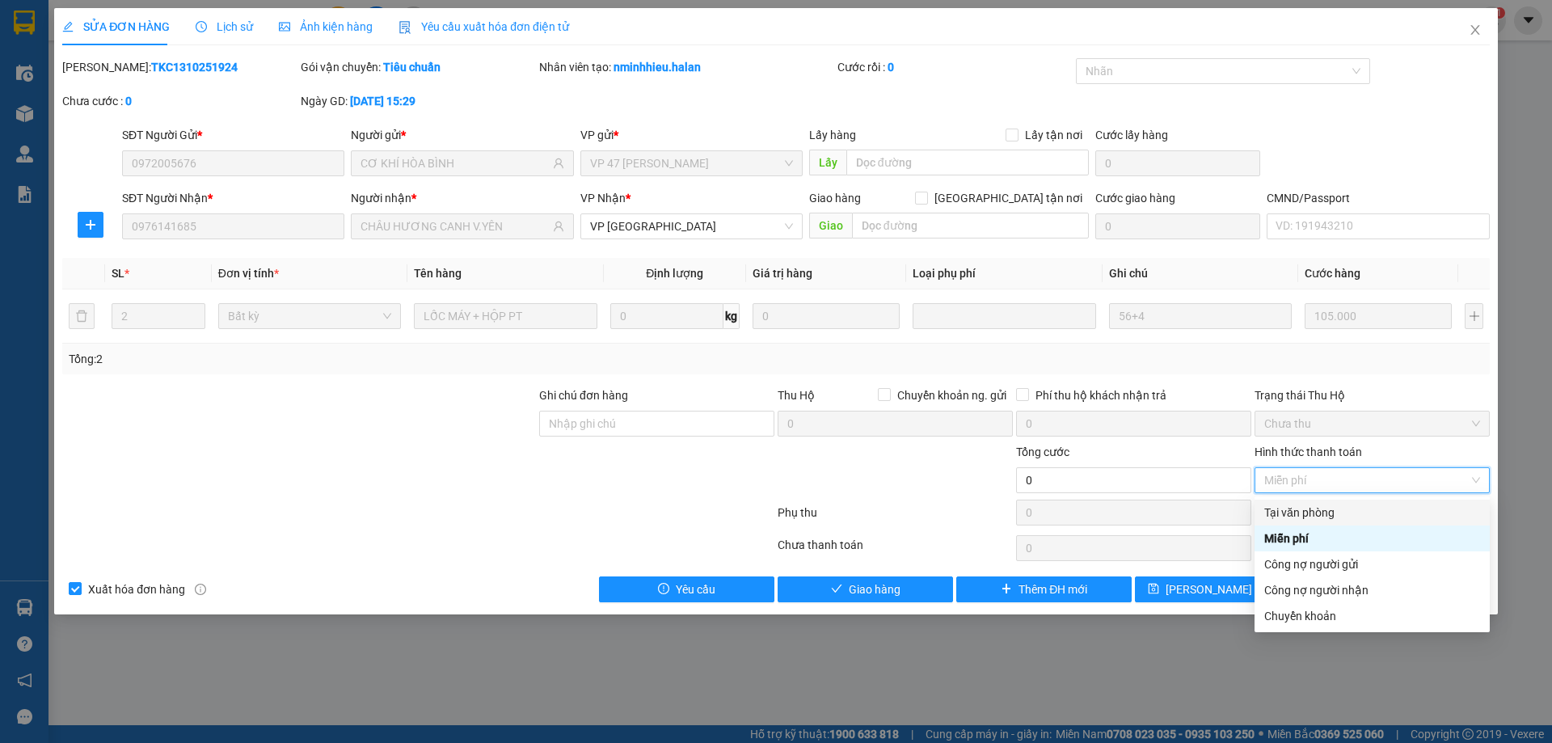
drag, startPoint x: 1330, startPoint y: 514, endPoint x: 1150, endPoint y: 576, distance: 190.6
click at [1329, 514] on div "Tại văn phòng" at bounding box center [1372, 512] width 216 height 18
type input "105.000"
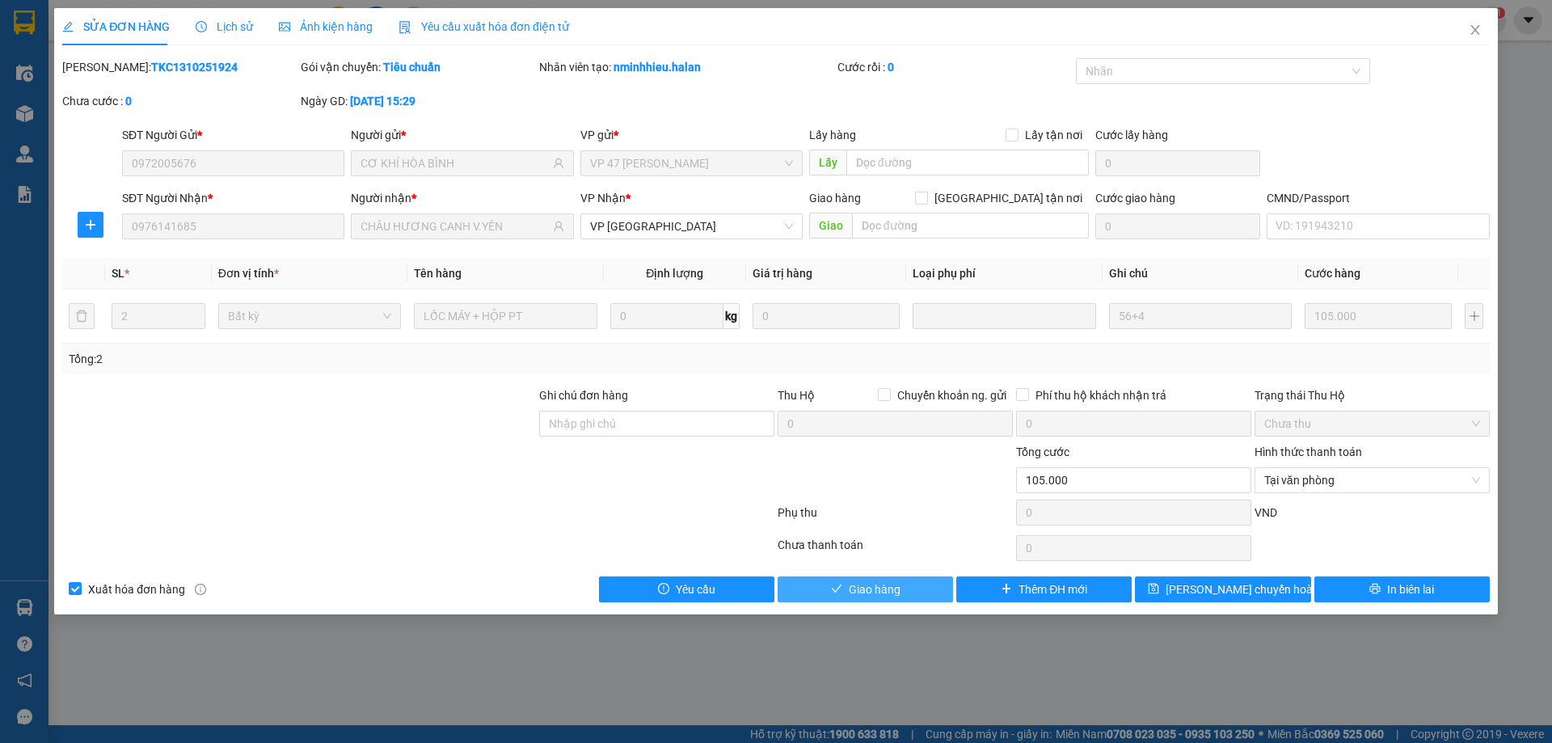
click at [931, 580] on button "Giao hàng" at bounding box center [864, 589] width 175 height 26
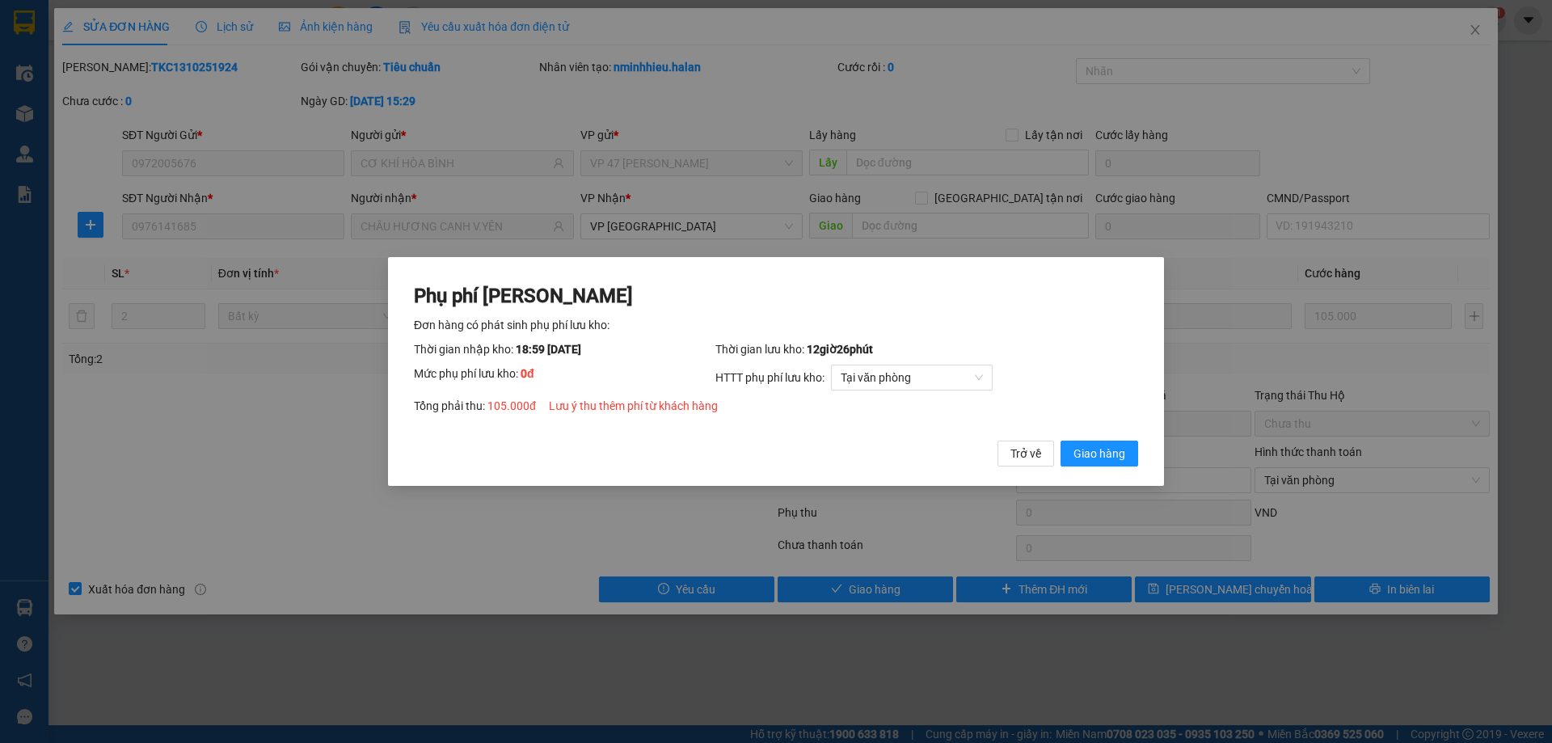
drag, startPoint x: 1105, startPoint y: 446, endPoint x: 1328, endPoint y: 166, distance: 358.3
click at [1106, 444] on span "Giao hàng" at bounding box center [1099, 453] width 52 height 18
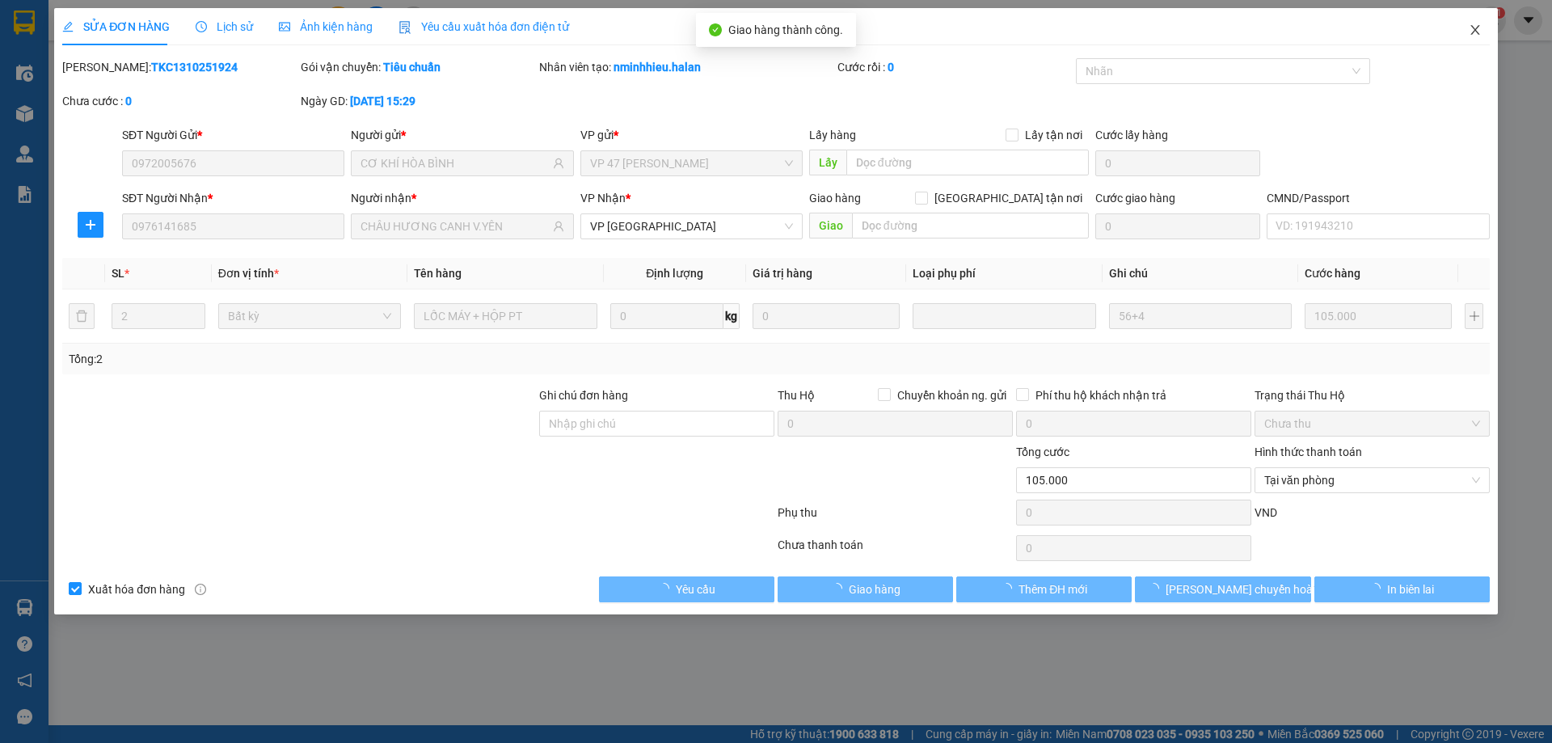
click at [1474, 31] on icon "close" at bounding box center [1474, 30] width 9 height 10
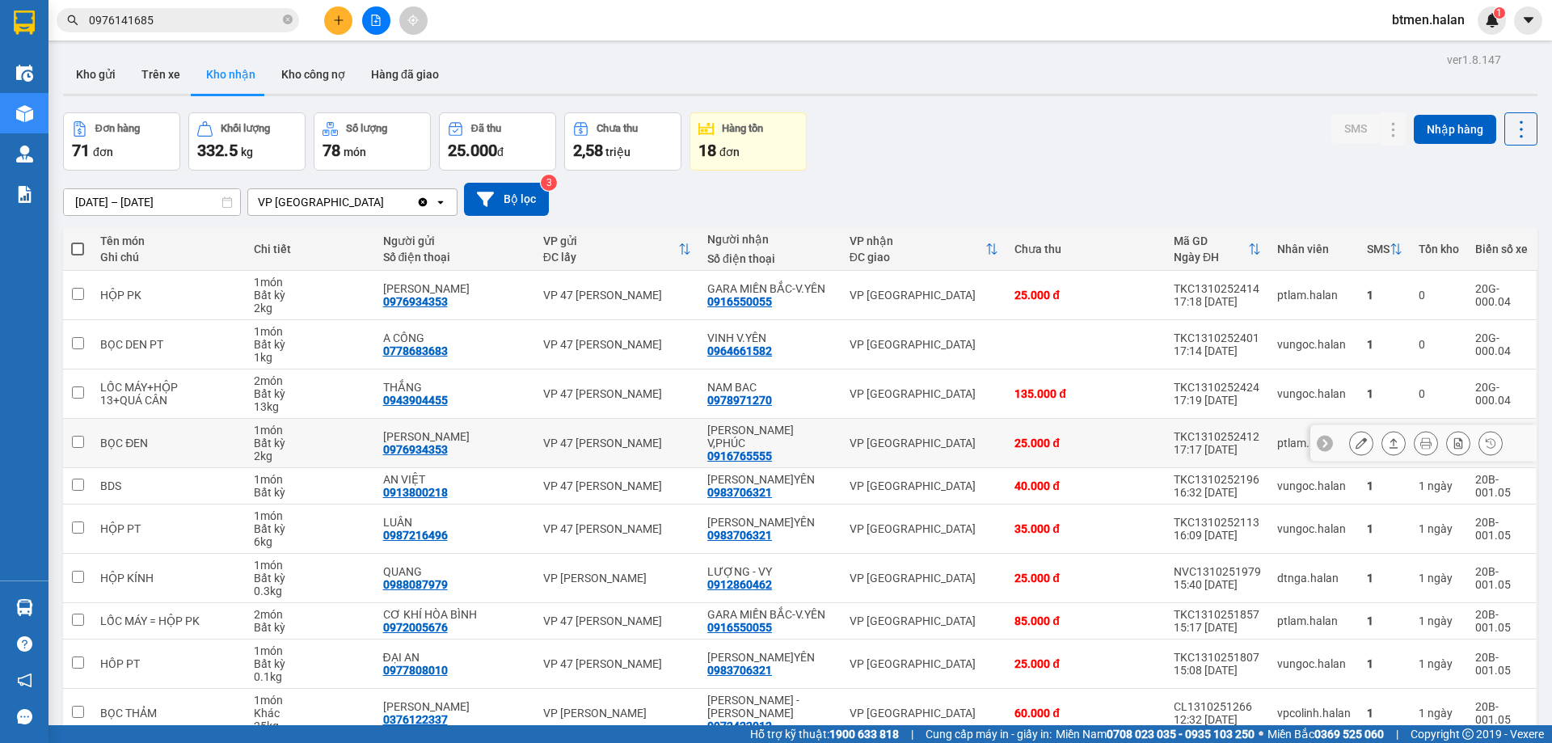
scroll to position [79, 0]
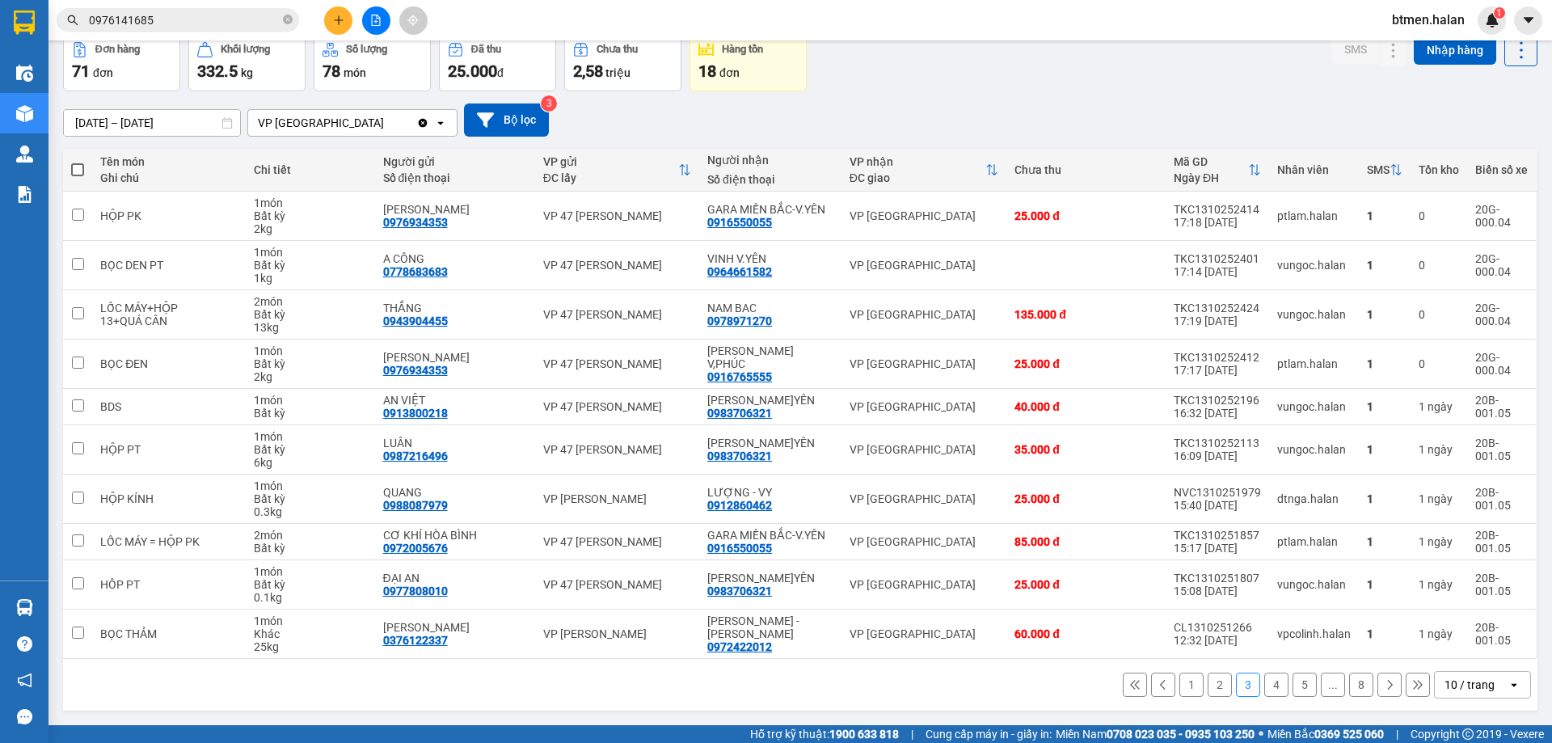
click at [1211, 693] on button "2" at bounding box center [1219, 684] width 24 height 24
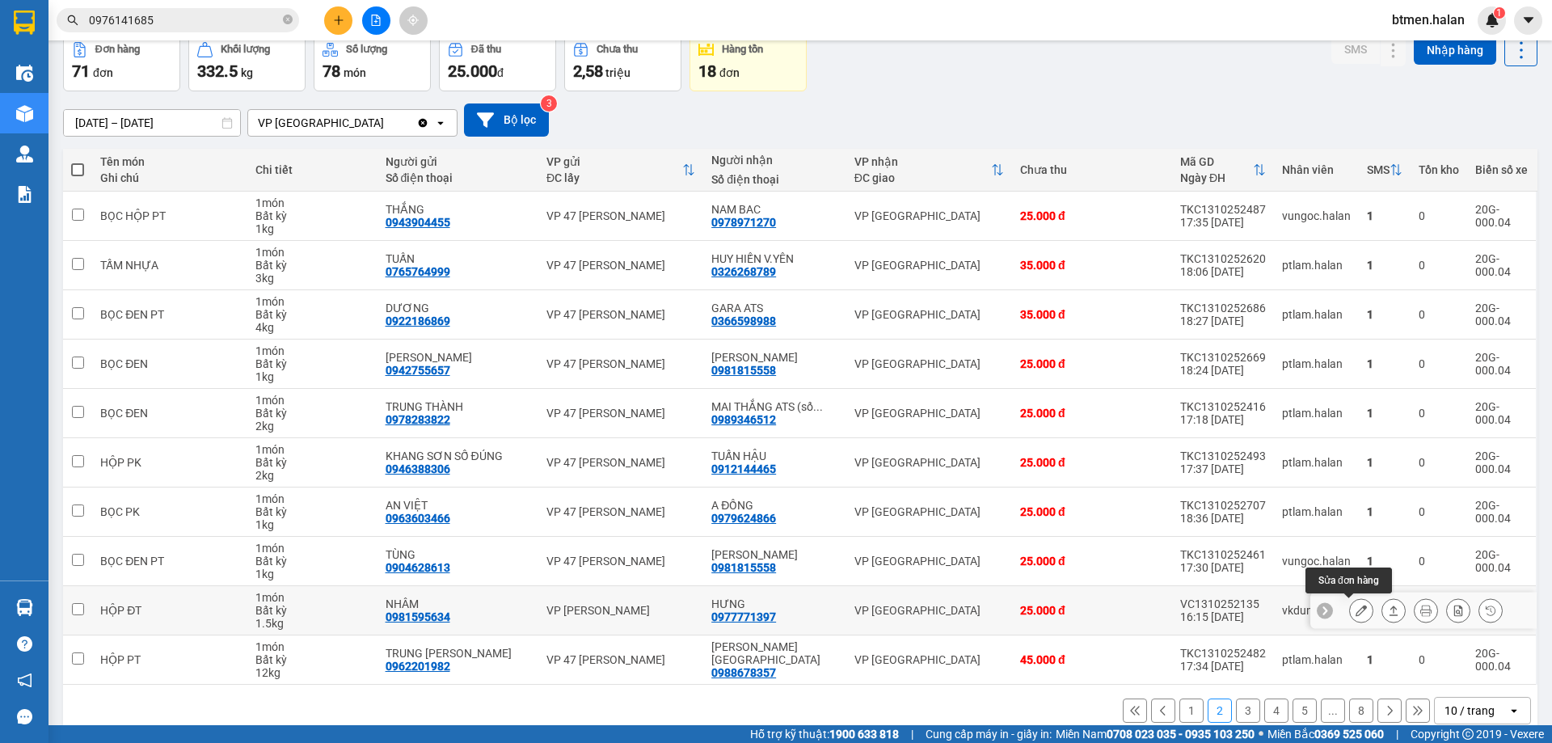
click at [1355, 609] on icon at bounding box center [1360, 609] width 11 height 11
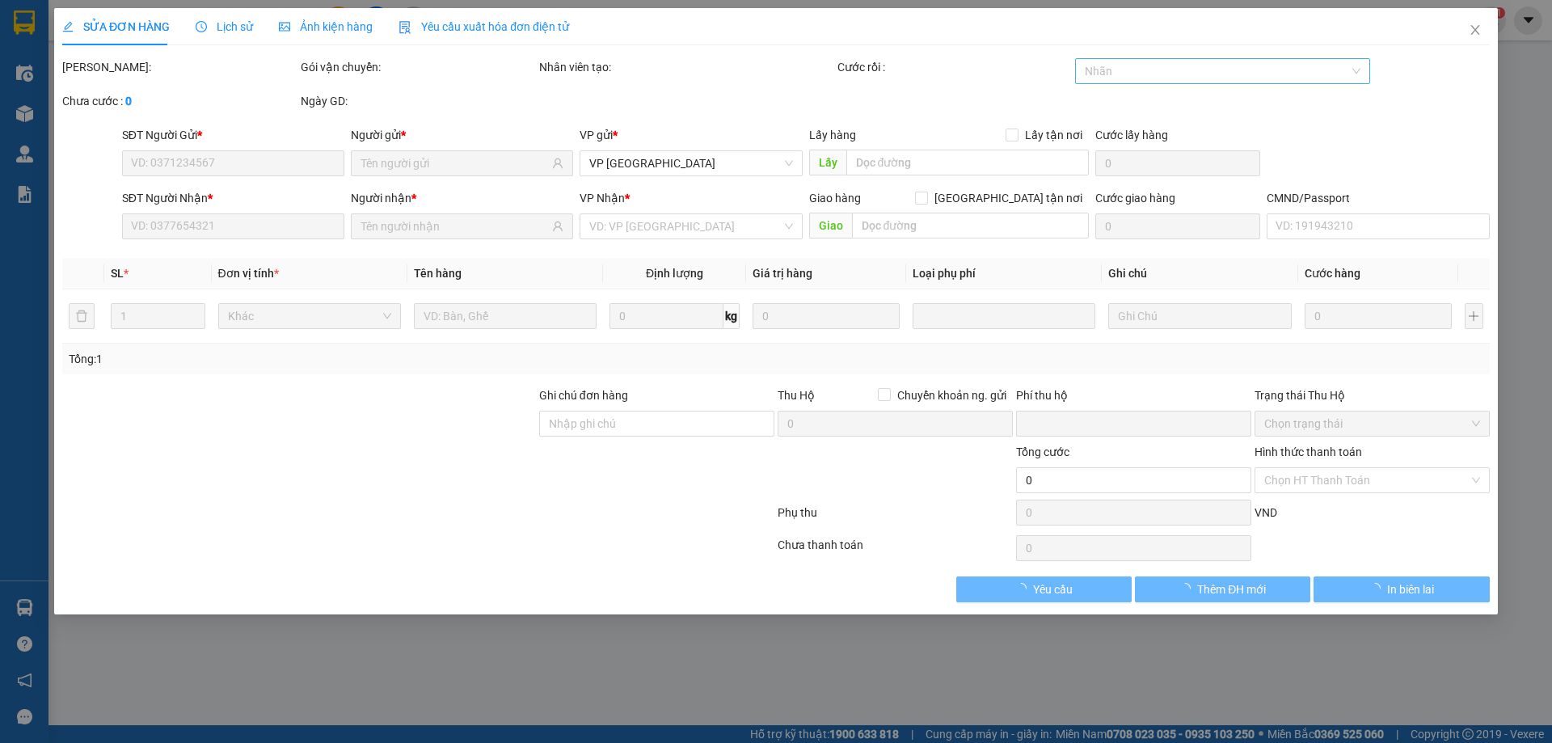
type input "0981595634"
type input "NHÂM"
type input "0977771397"
type input "HƯNG"
type input "151254154234"
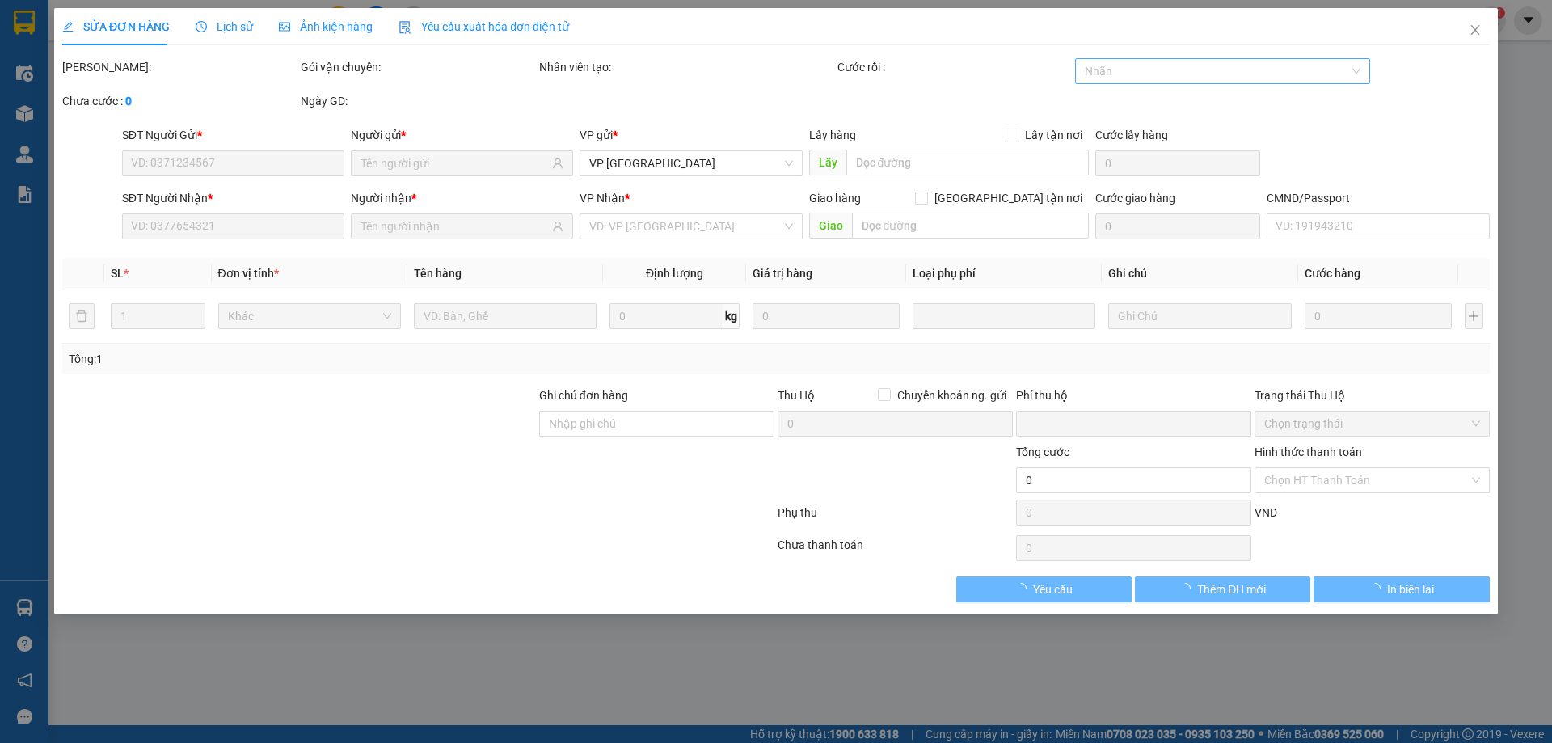
type input "0"
type input "25.000"
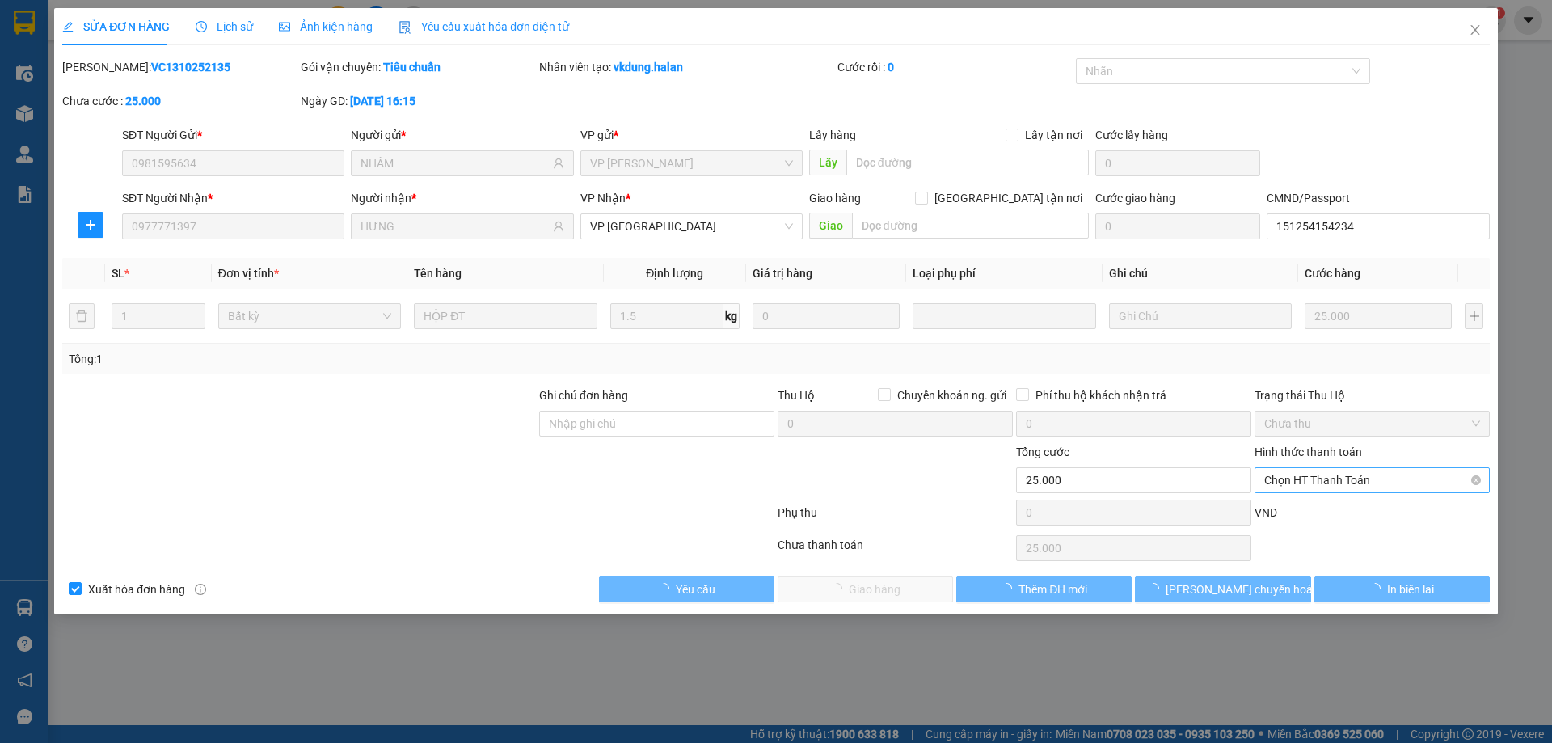
click at [1330, 479] on span "Chọn HT Thanh Toán" at bounding box center [1372, 480] width 216 height 24
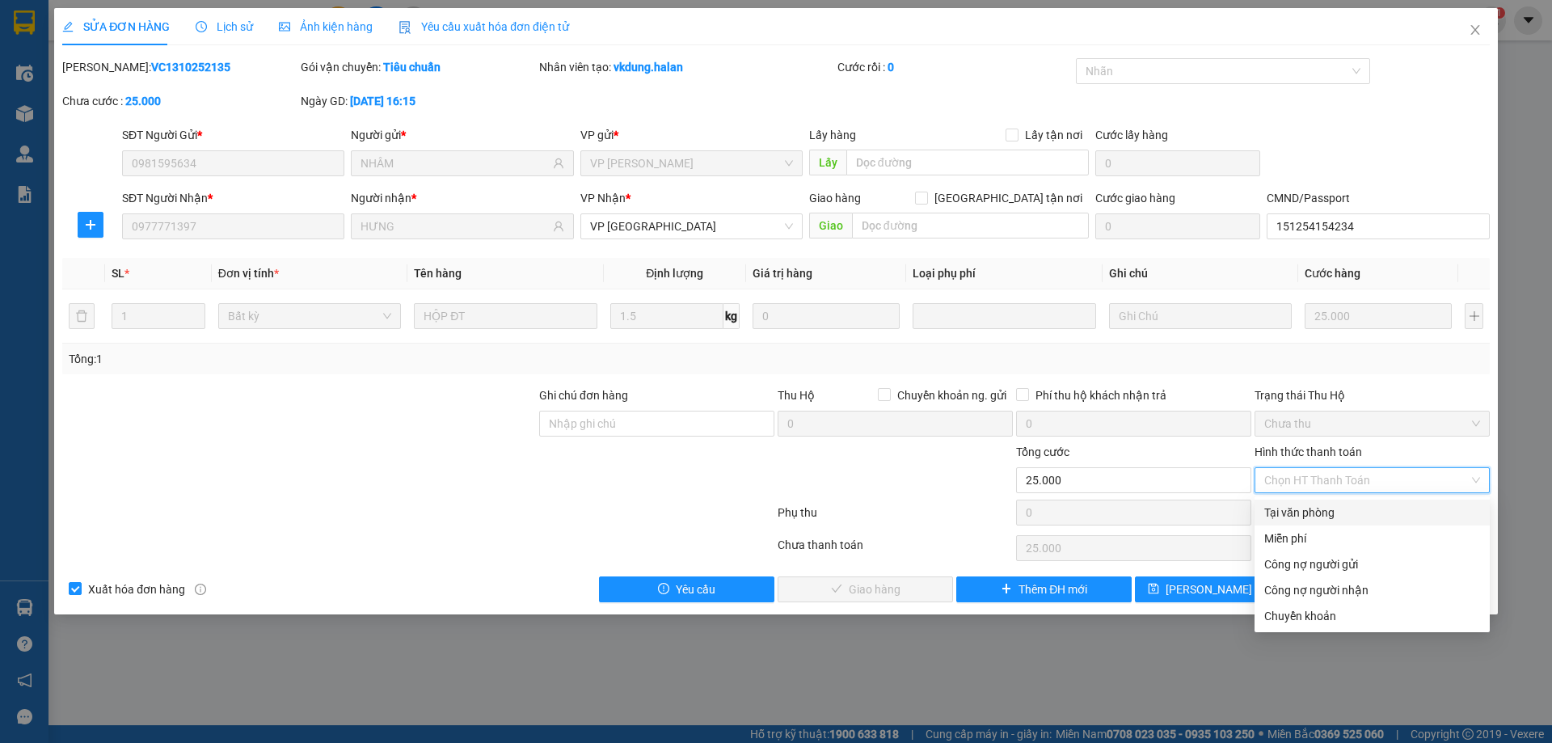
click at [1292, 511] on div "Tại văn phòng" at bounding box center [1372, 512] width 216 height 18
type input "0"
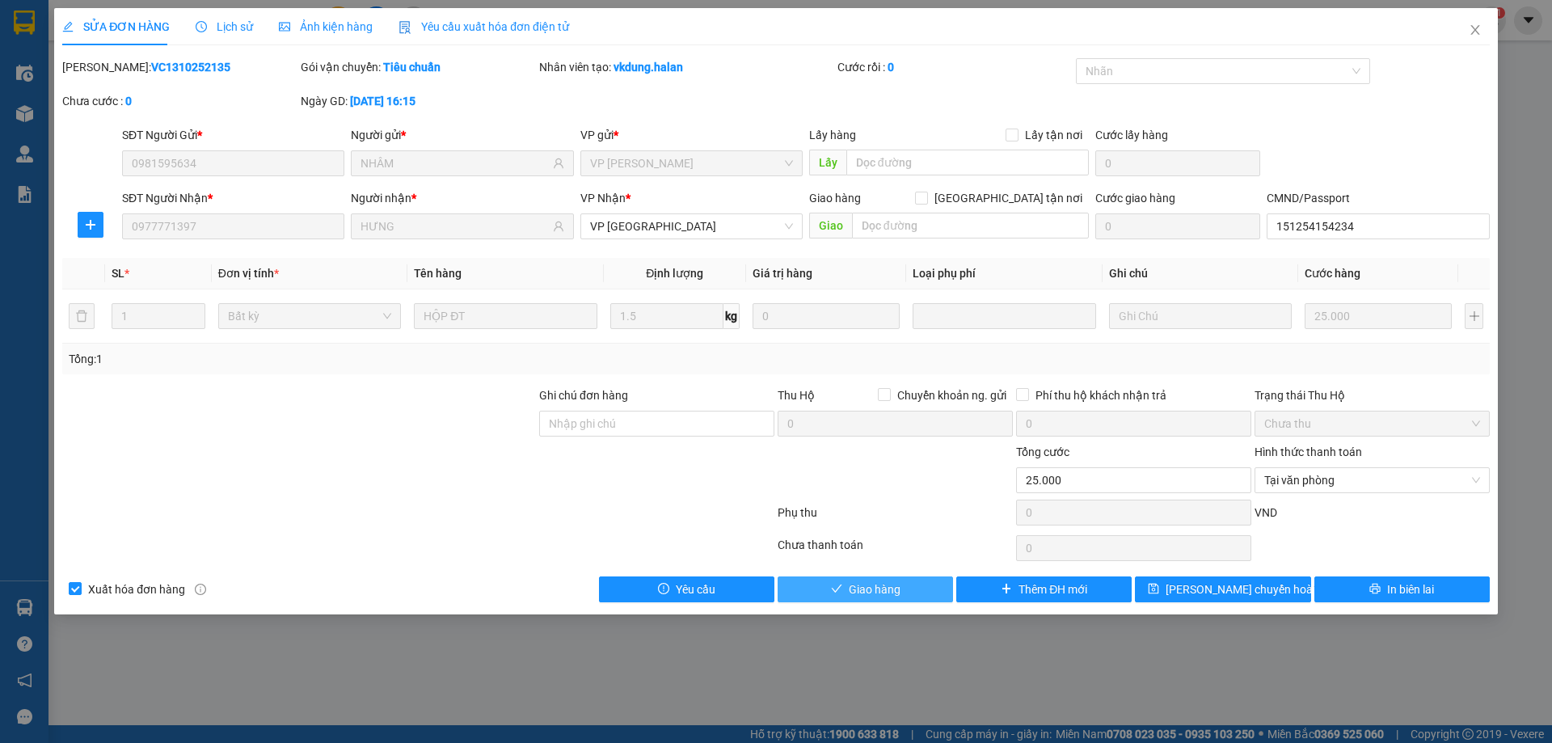
click at [875, 582] on span "Giao hàng" at bounding box center [875, 589] width 52 height 18
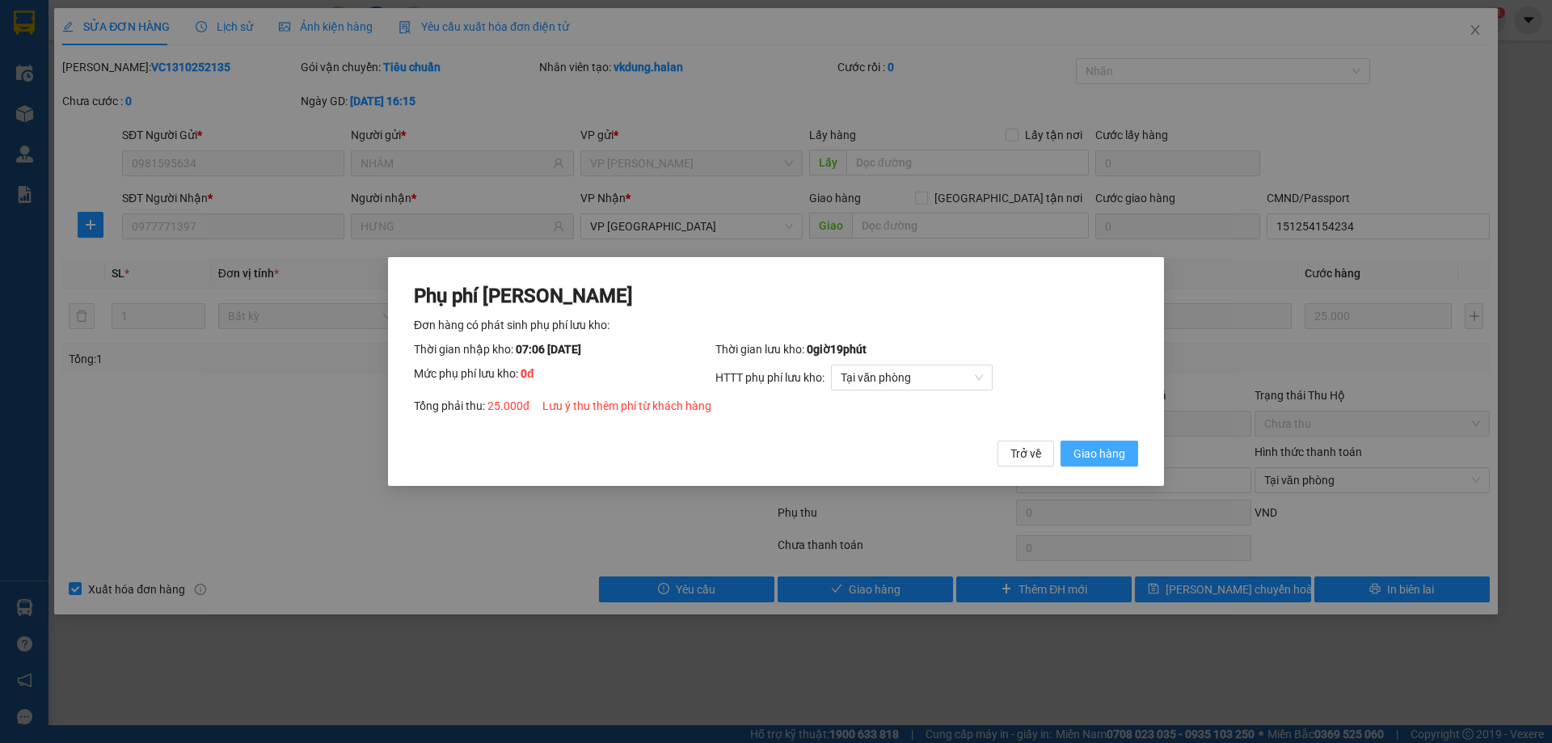
click at [1118, 450] on span "Giao hàng" at bounding box center [1099, 453] width 52 height 18
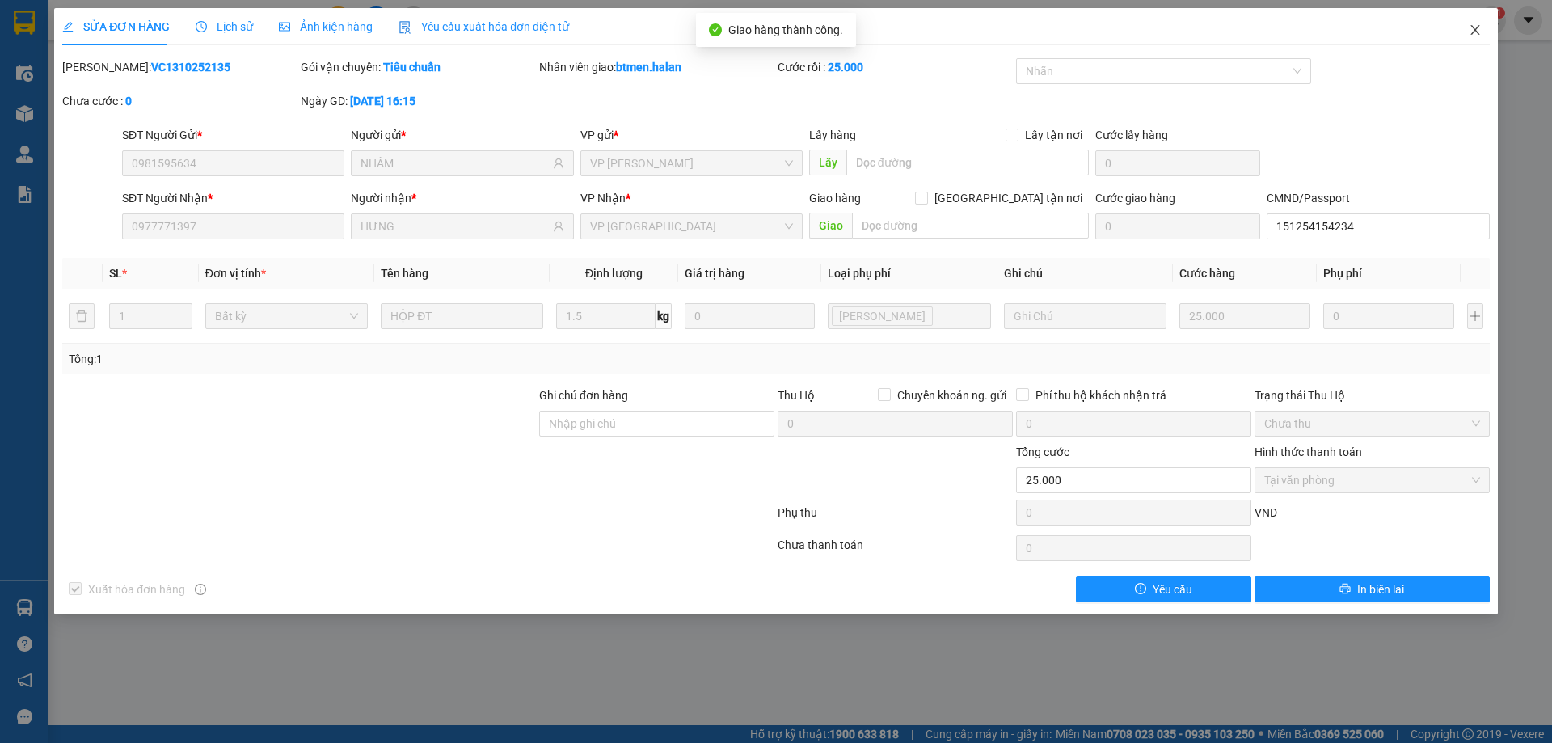
click at [1474, 25] on icon "close" at bounding box center [1474, 29] width 13 height 13
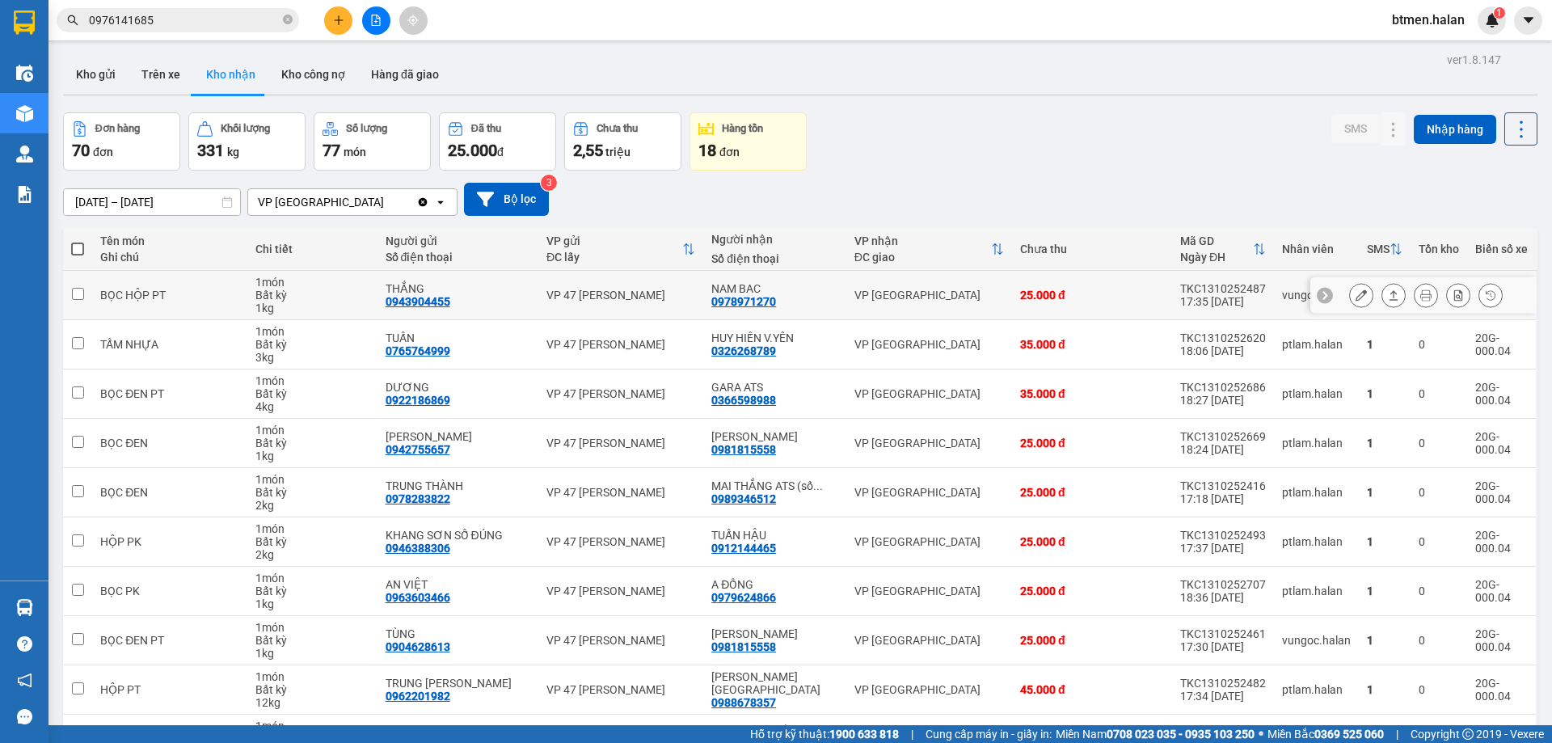
click at [759, 295] on div "0978971270" at bounding box center [743, 301] width 65 height 13
copy div "0978971270"
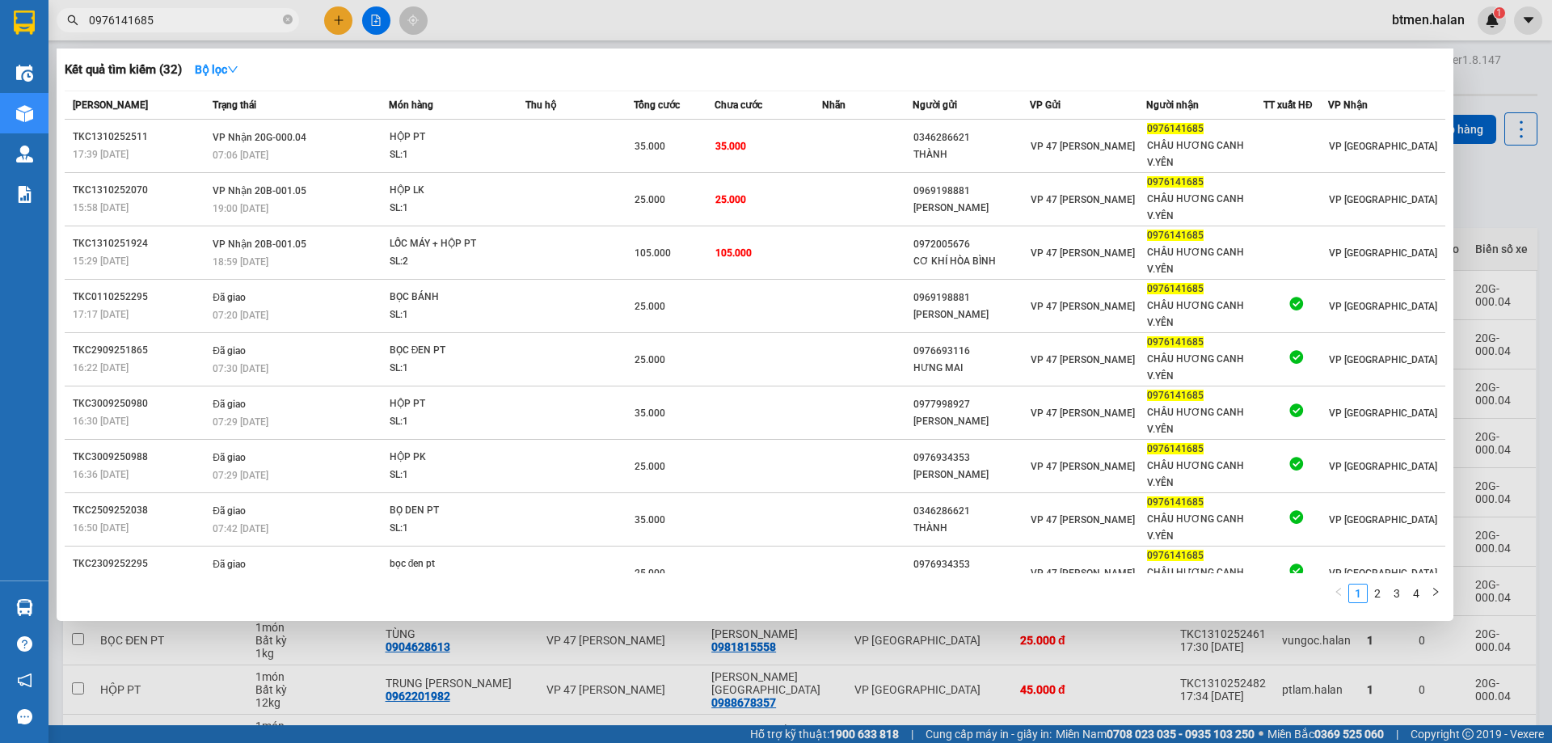
click at [188, 22] on input "0976141685" at bounding box center [184, 20] width 191 height 18
paste input "8971270"
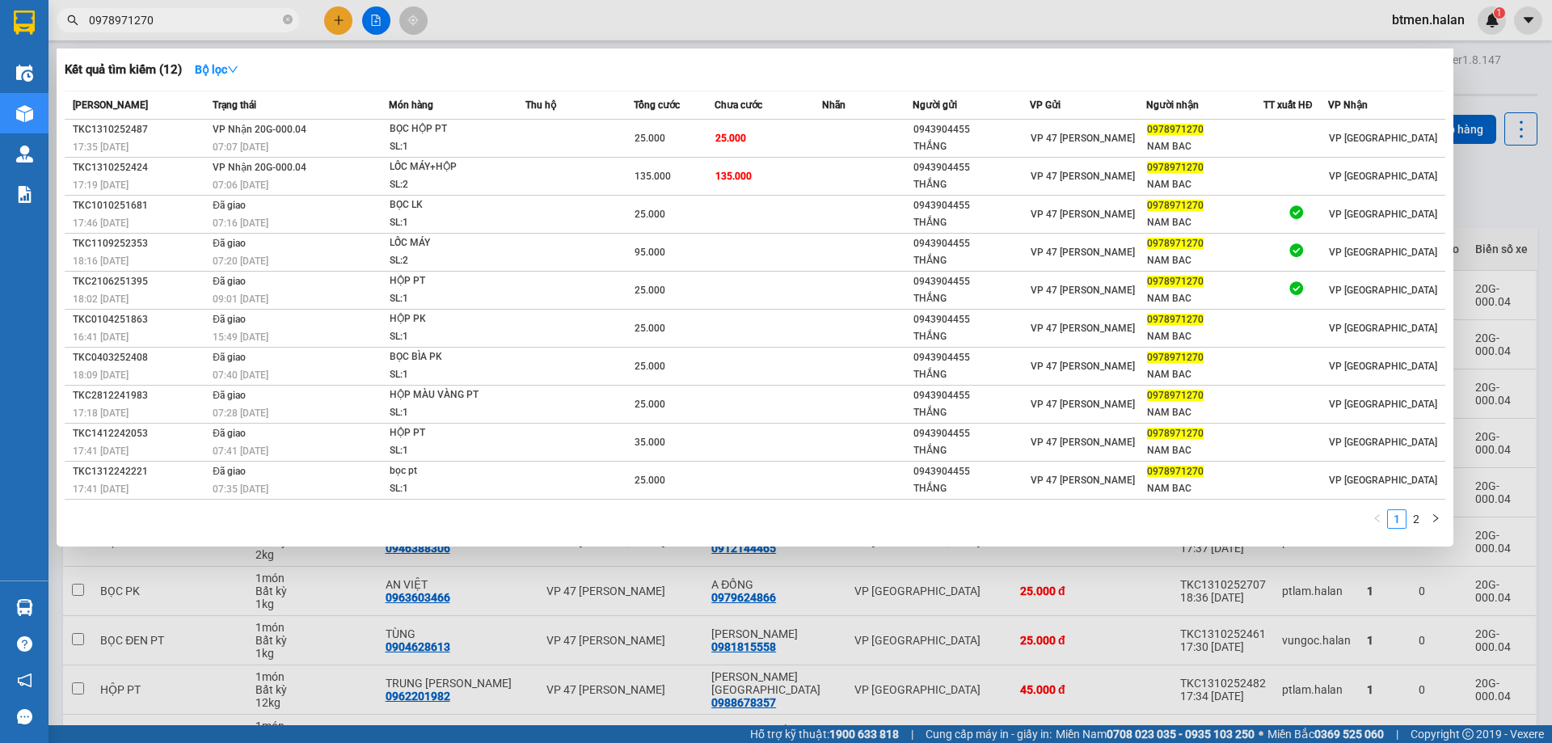
type input "0978971270"
click at [1460, 82] on div at bounding box center [776, 371] width 1552 height 743
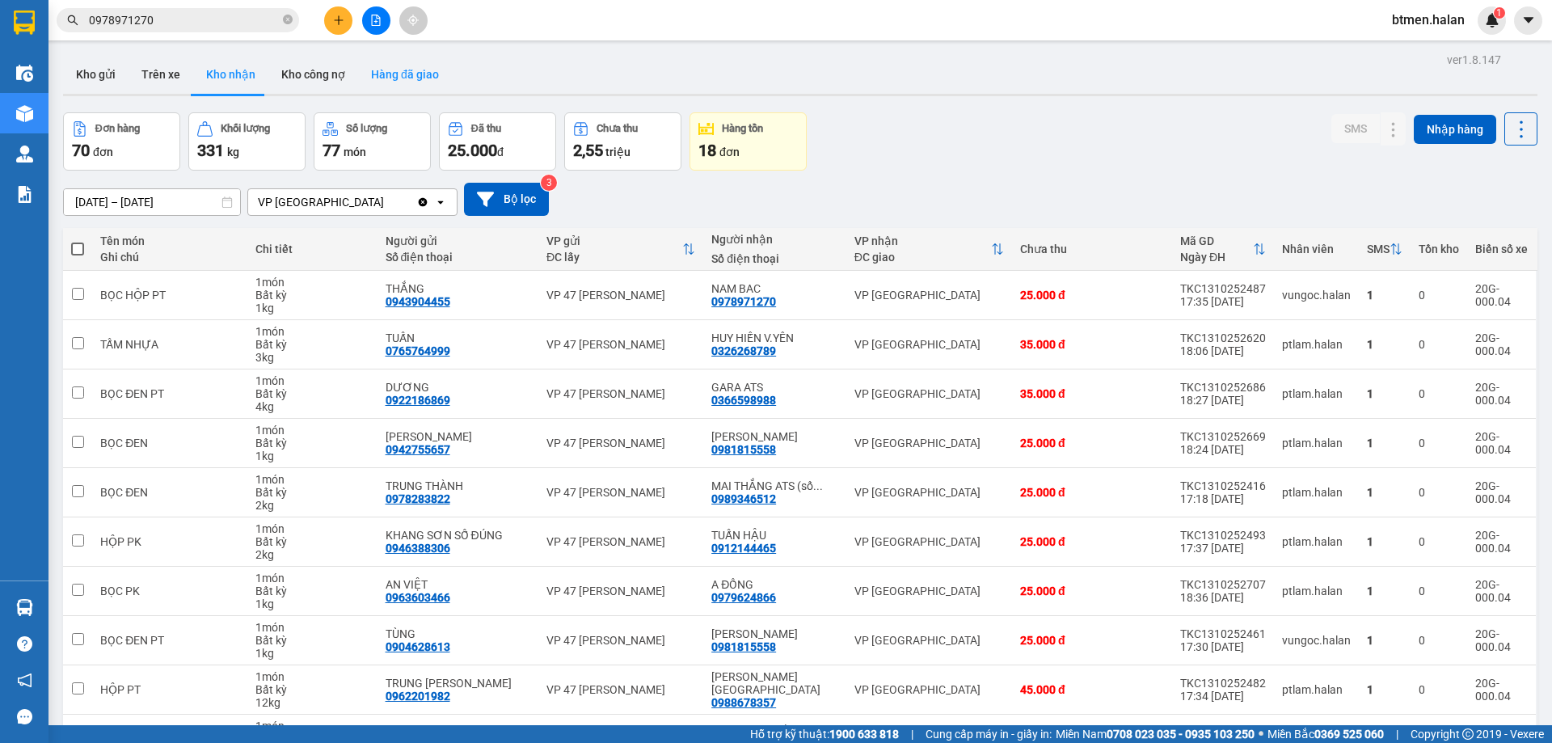
click at [390, 80] on button "Hàng đã giao" at bounding box center [405, 74] width 94 height 39
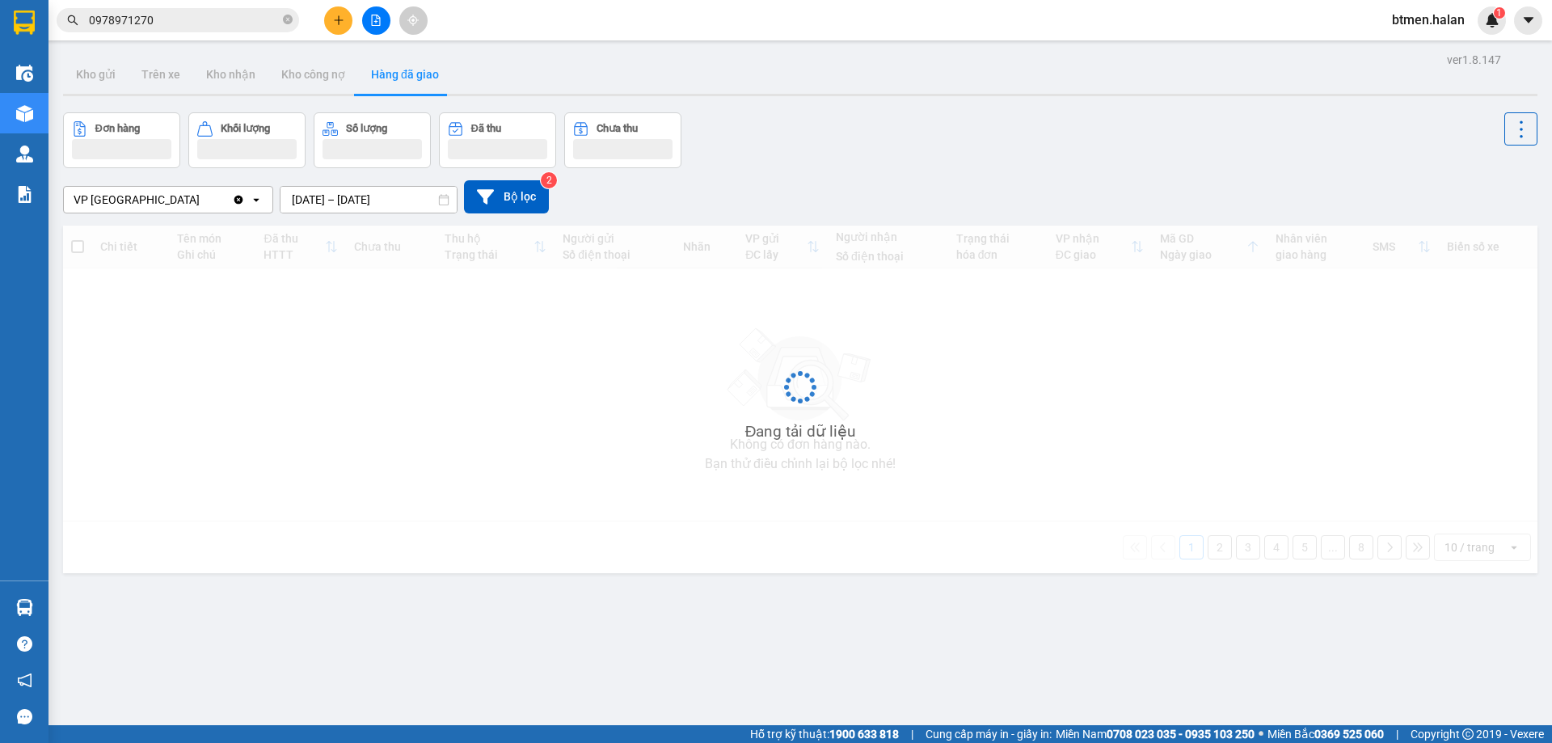
click at [432, 197] on input "12/10/2025 – 14/10/2025" at bounding box center [368, 200] width 176 height 26
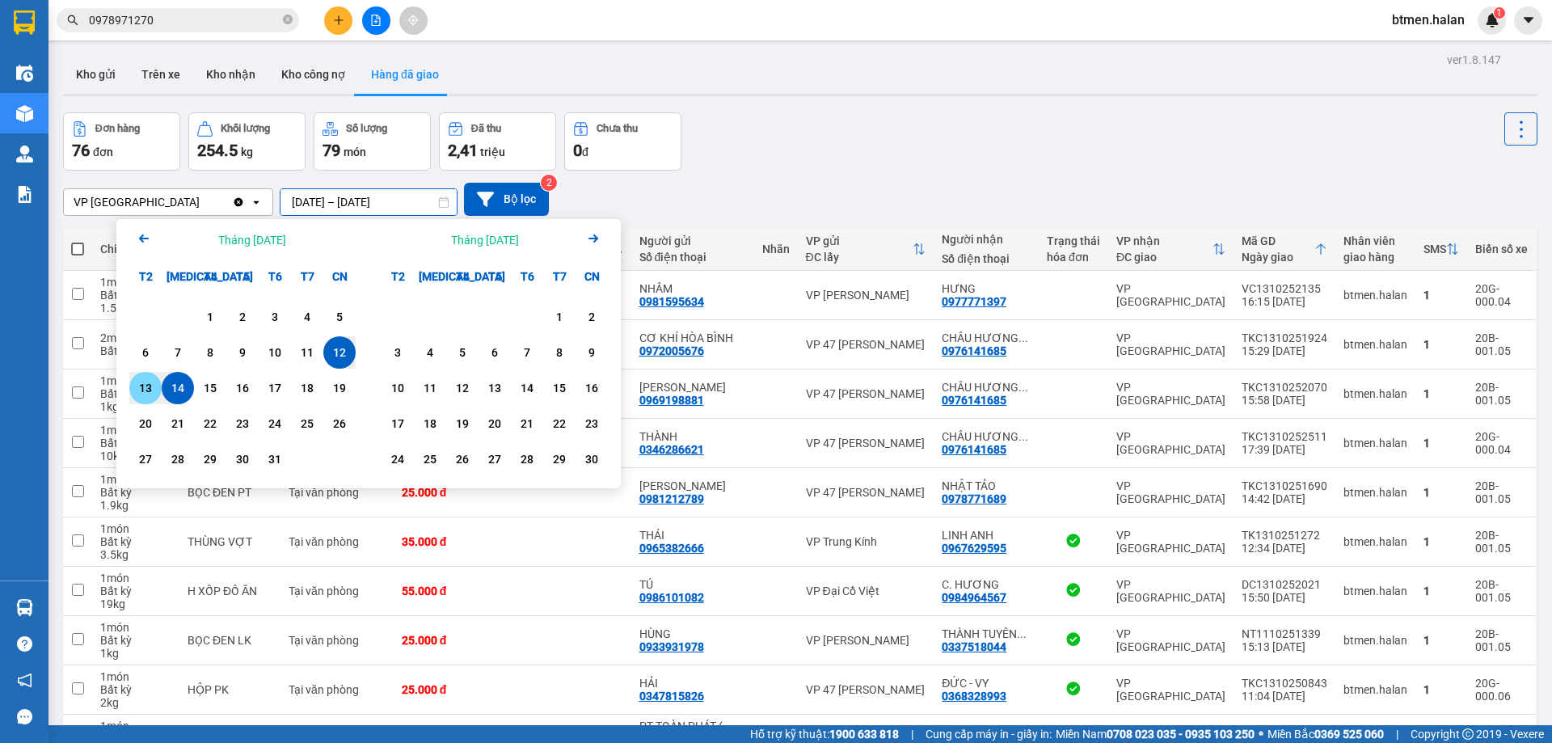
click at [155, 381] on div "13" at bounding box center [145, 387] width 23 height 19
type input "13/10/2025 – 13/10/2025"
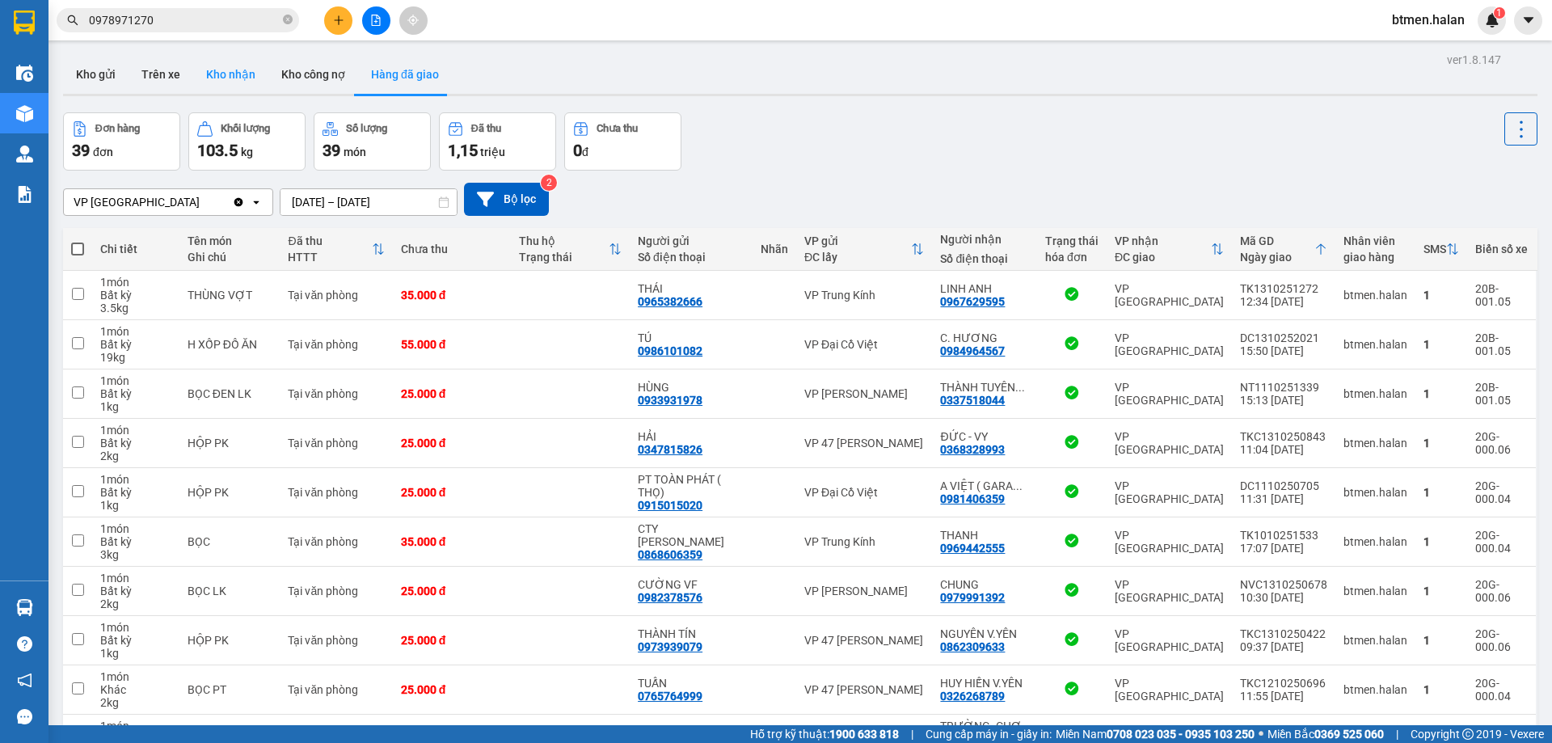
click at [228, 78] on button "Kho nhận" at bounding box center [230, 74] width 75 height 39
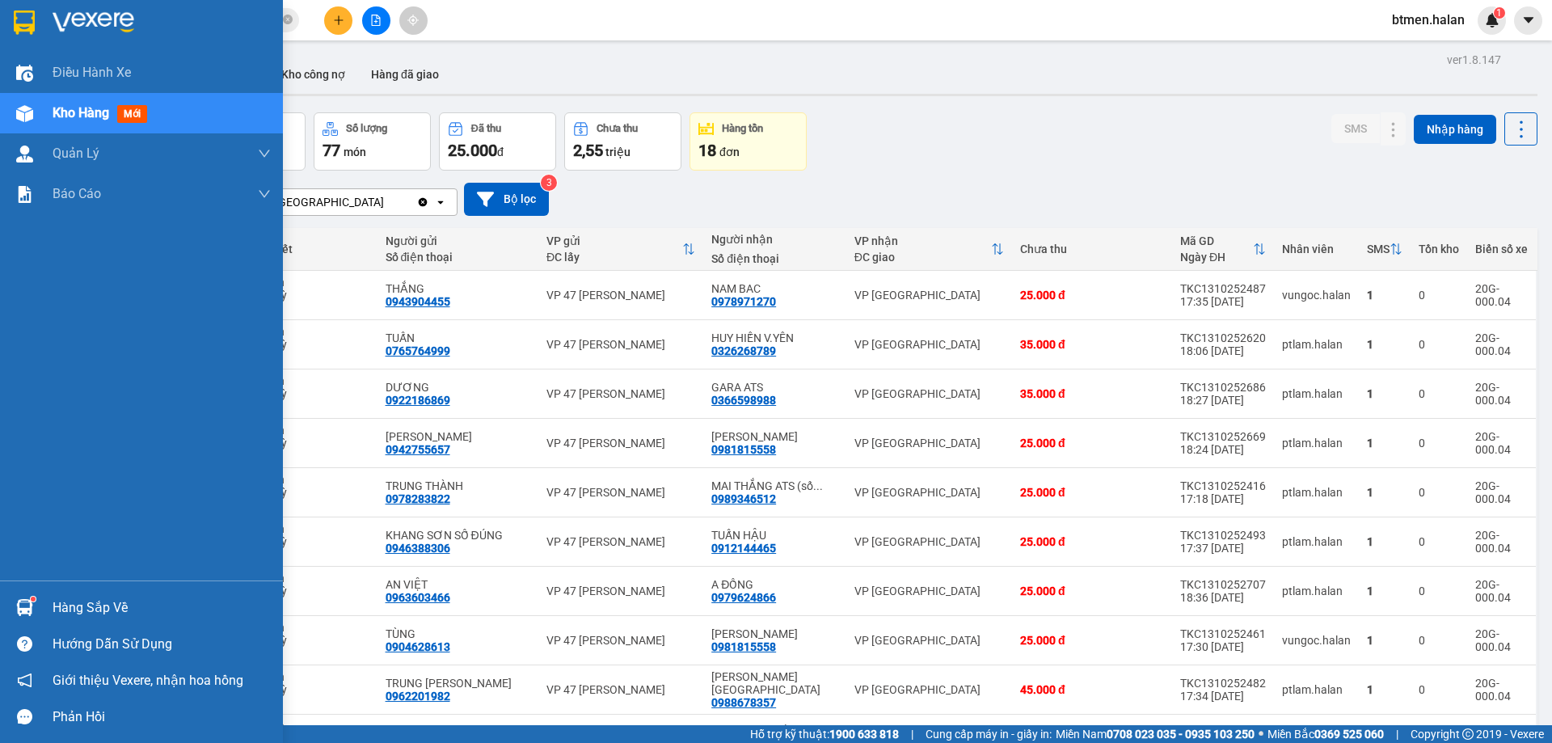
click at [71, 594] on div "Hàng sắp về" at bounding box center [141, 607] width 283 height 36
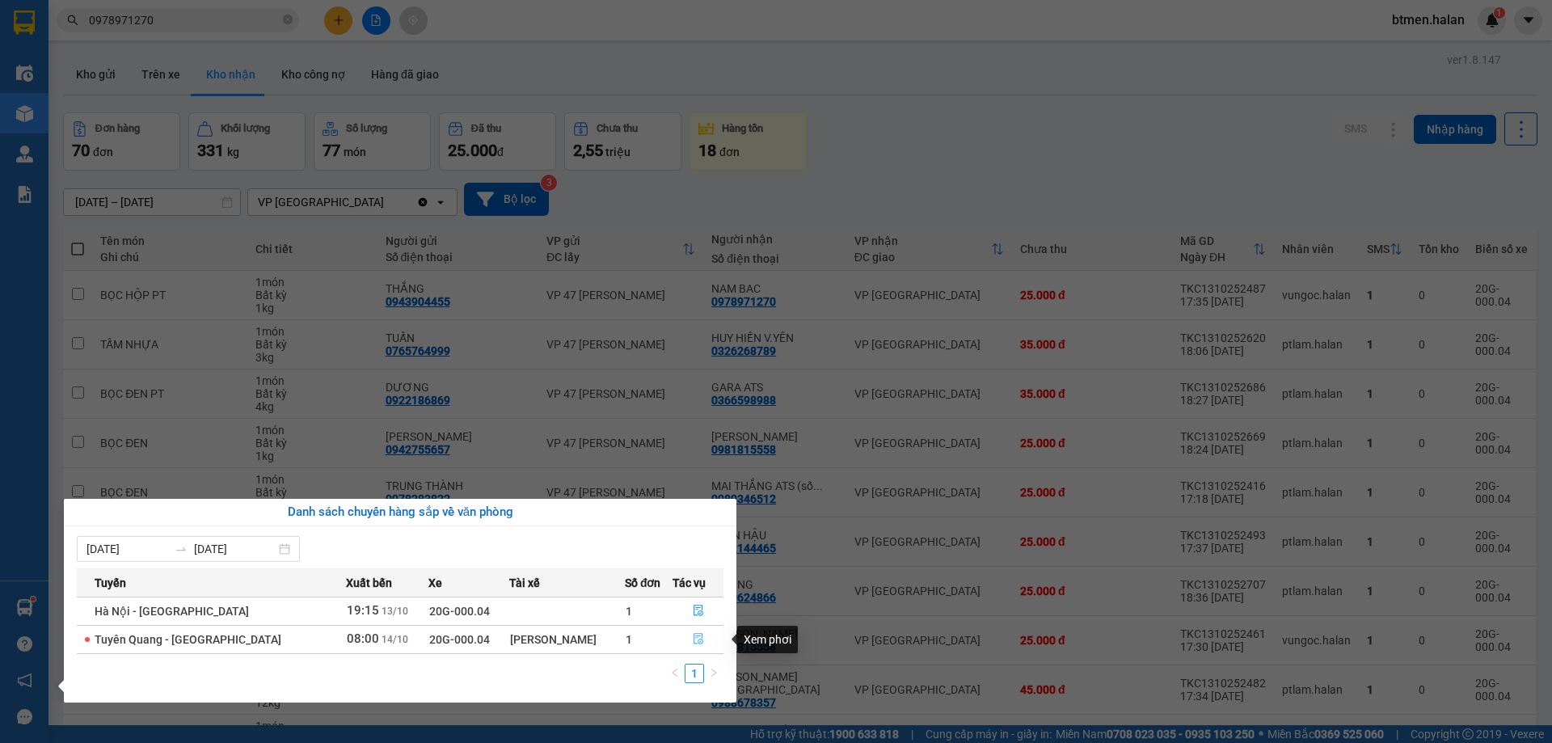
click at [684, 637] on button "button" at bounding box center [697, 639] width 49 height 26
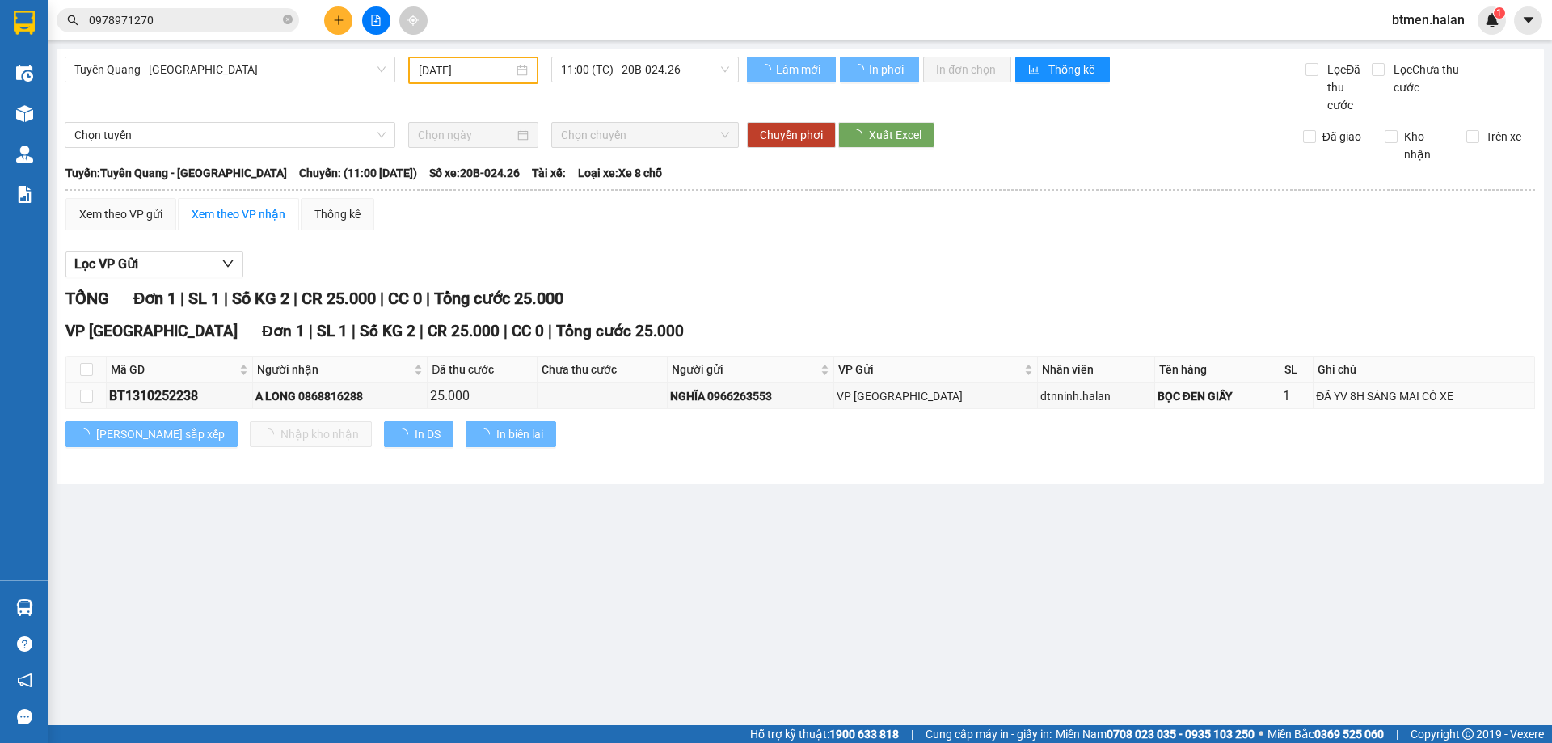
type input "[DATE]"
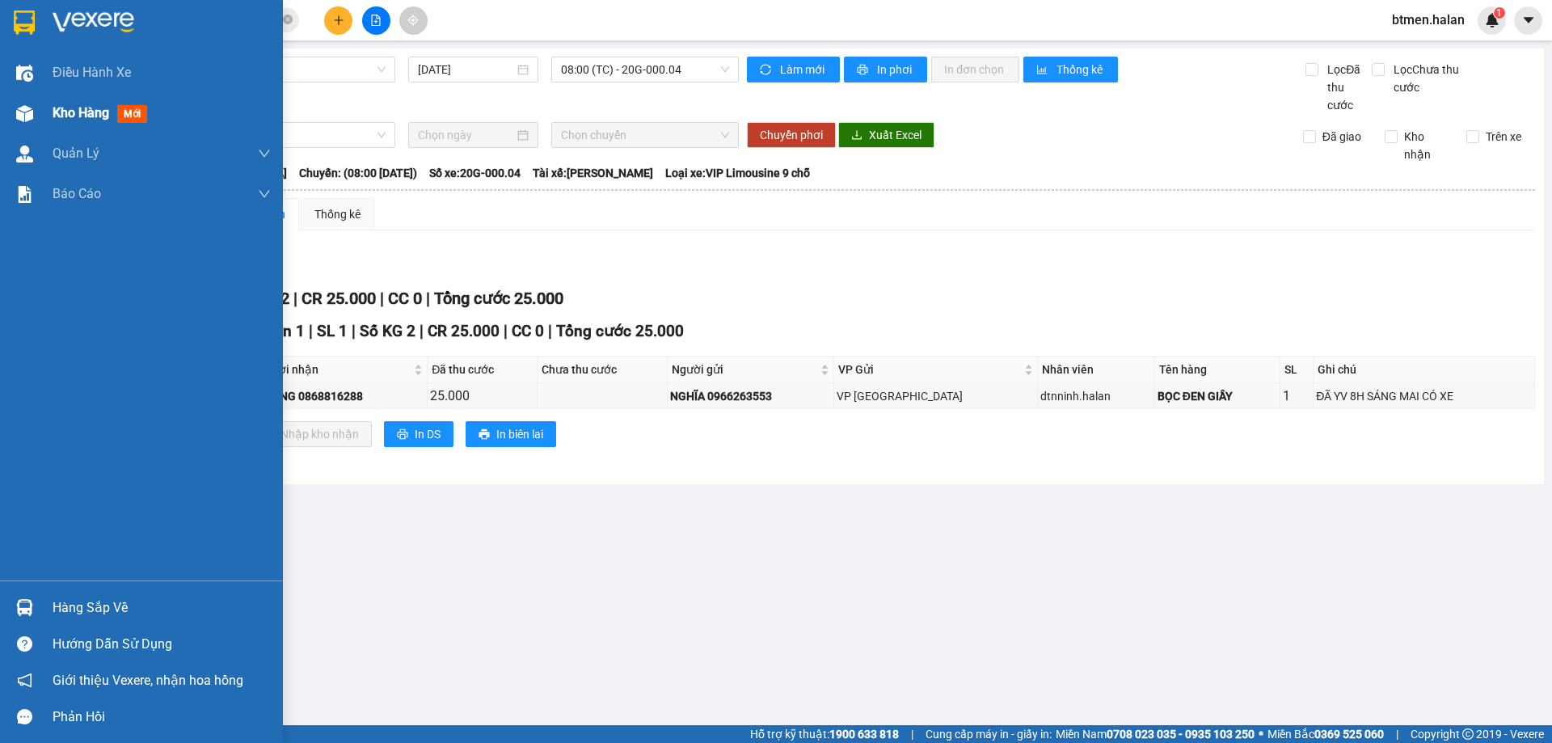
click at [61, 121] on div "Kho hàng mới" at bounding box center [103, 113] width 101 height 20
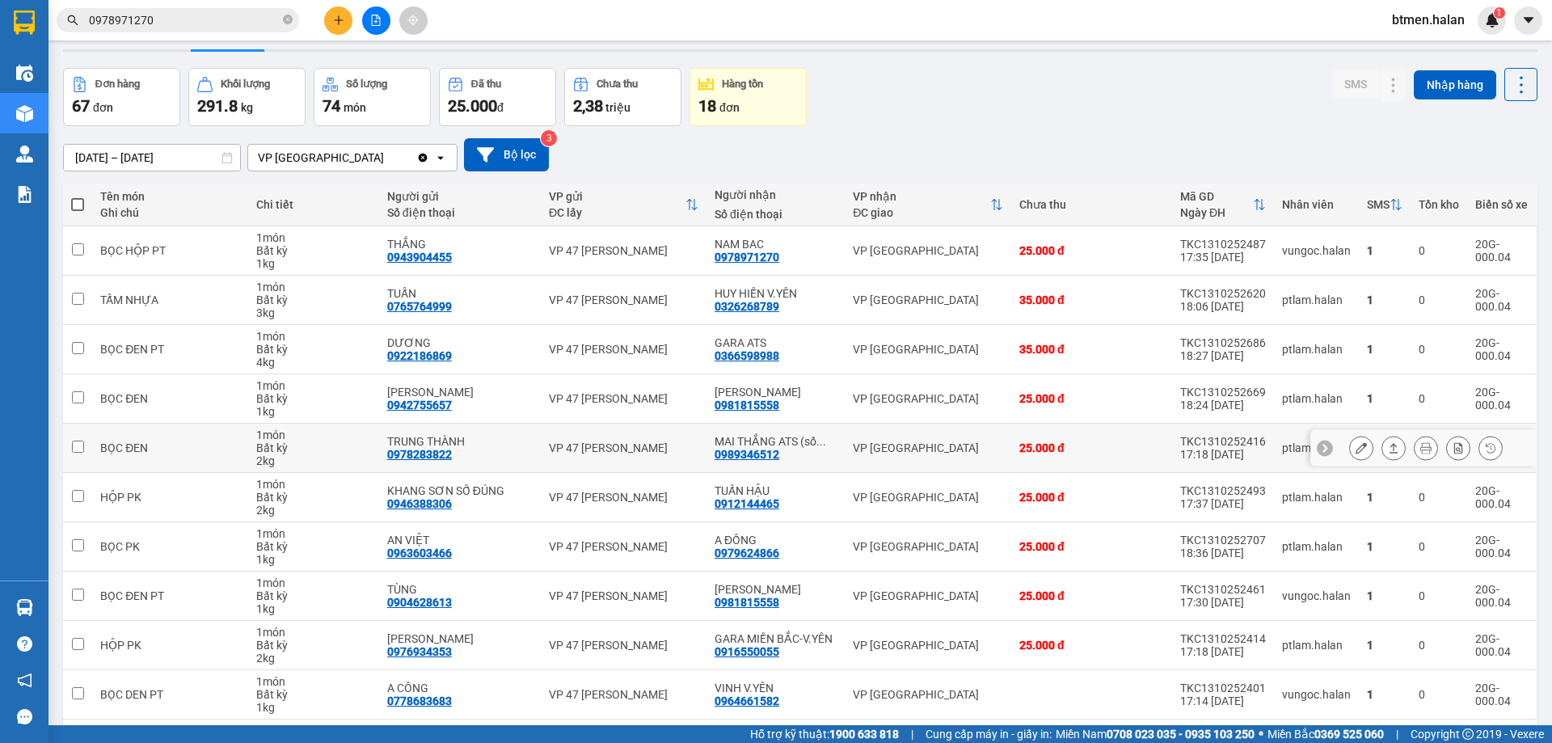
scroll to position [105, 0]
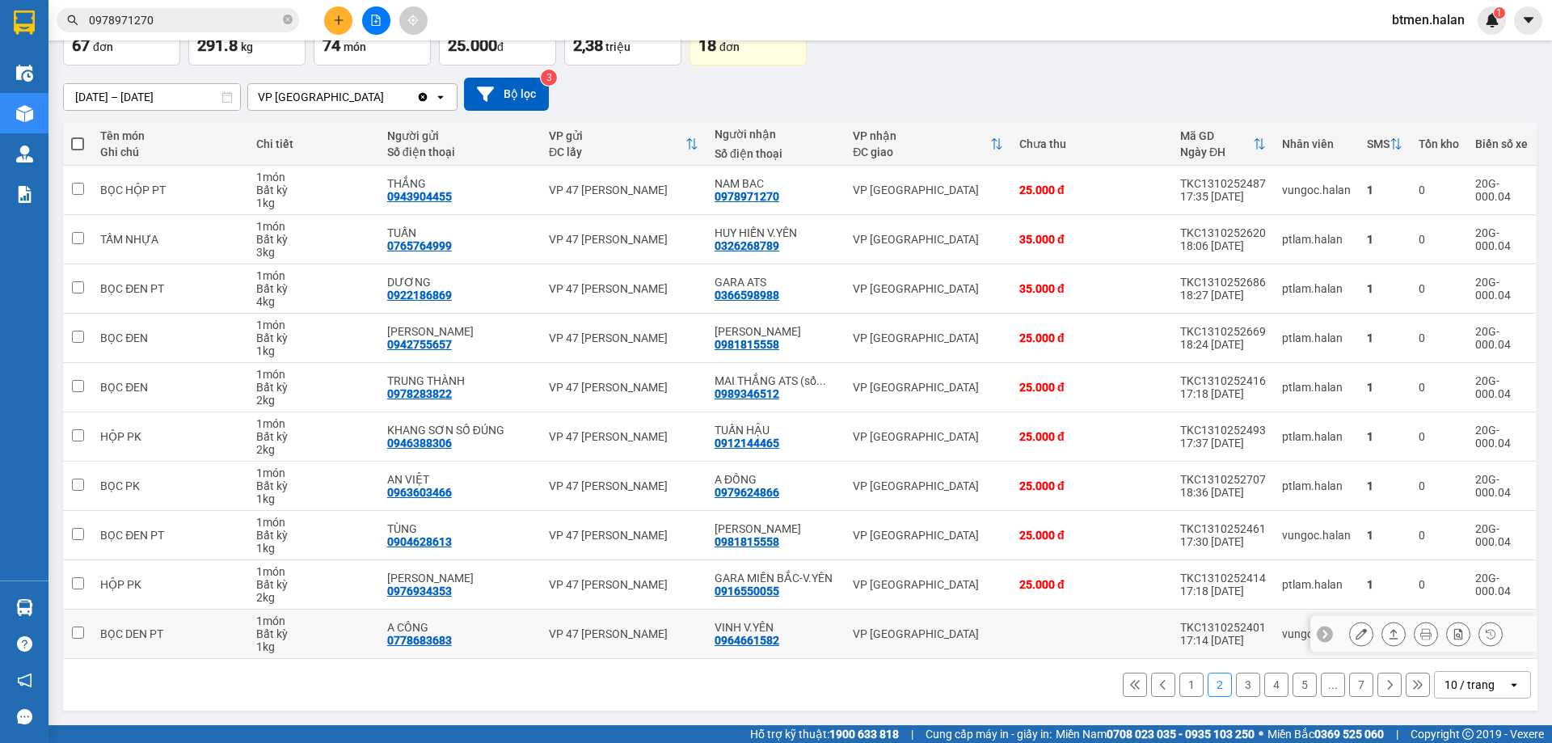
click at [1355, 630] on icon at bounding box center [1360, 633] width 11 height 11
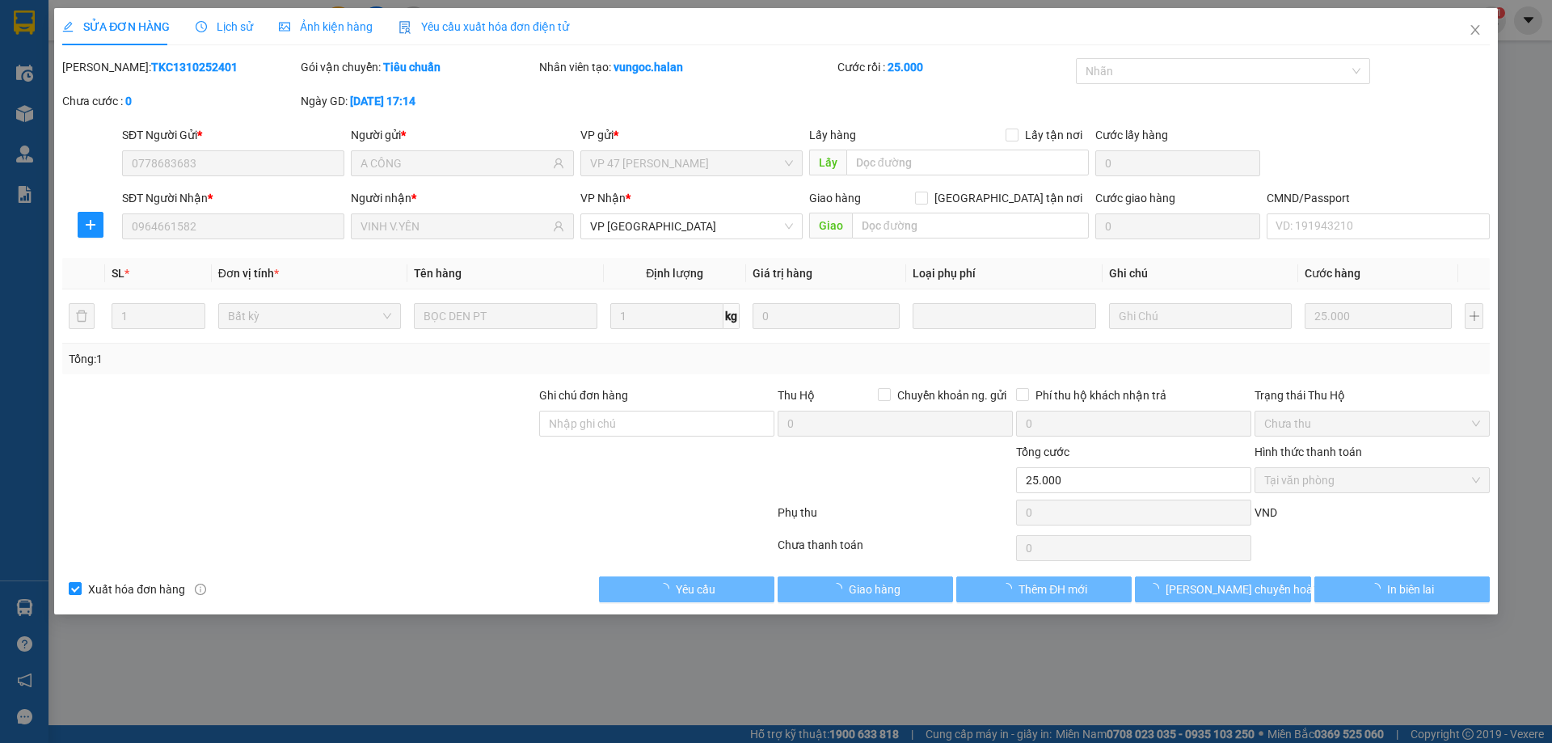
type input "0778683683"
type input "A CÔNG"
type input "0964661582"
type input "VINH V.YÊN"
type input "0"
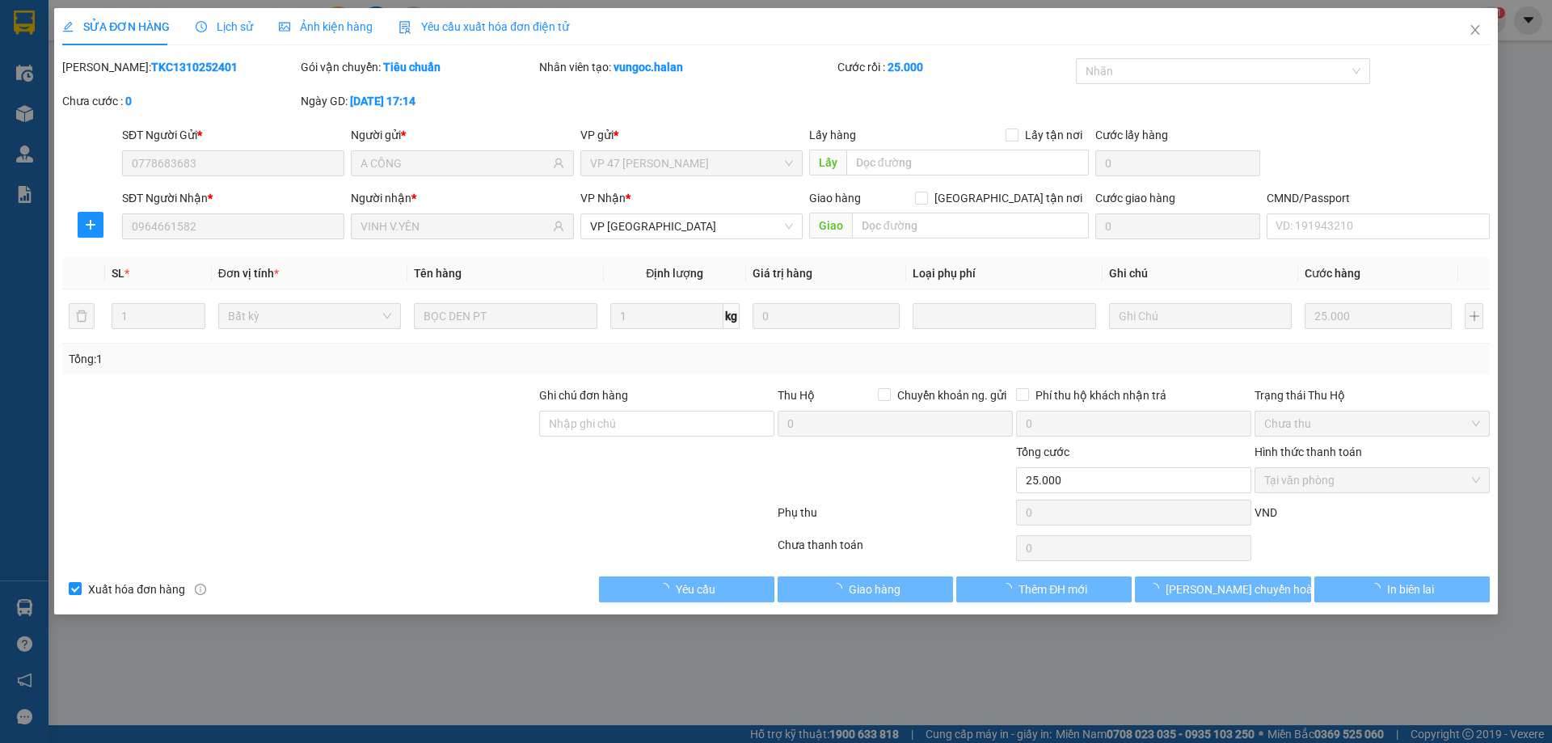
type input "25.000"
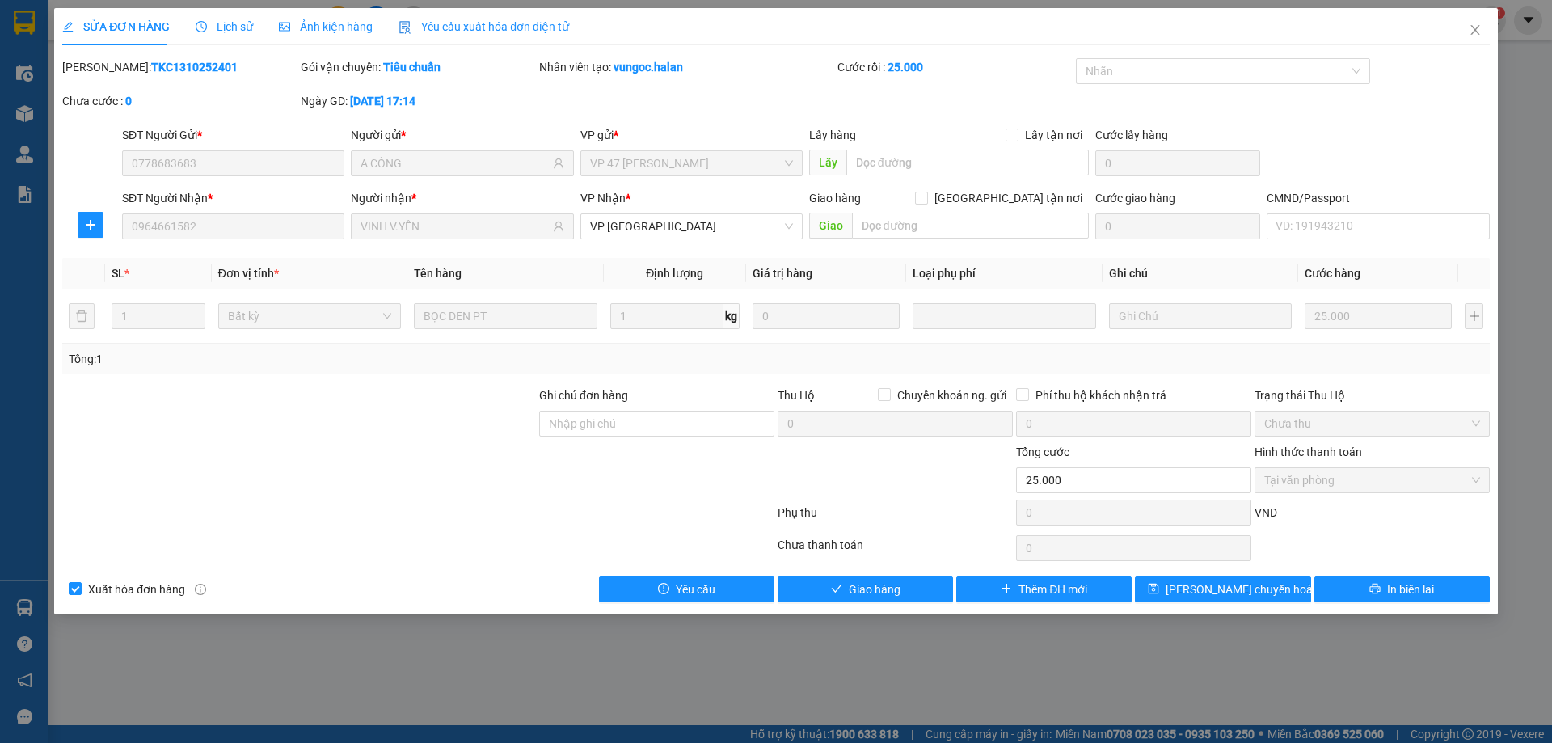
click at [1316, 485] on span "Tại văn phòng" at bounding box center [1372, 480] width 216 height 24
drag, startPoint x: 884, startPoint y: 571, endPoint x: 873, endPoint y: 595, distance: 26.8
click at [873, 595] on div "Total Paid Fee 25.000 Total UnPaid Fee 0 Cash Collection Total Fee Mã ĐH: TKC13…" at bounding box center [775, 330] width 1427 height 544
click at [871, 596] on span "Giao hàng" at bounding box center [875, 589] width 52 height 18
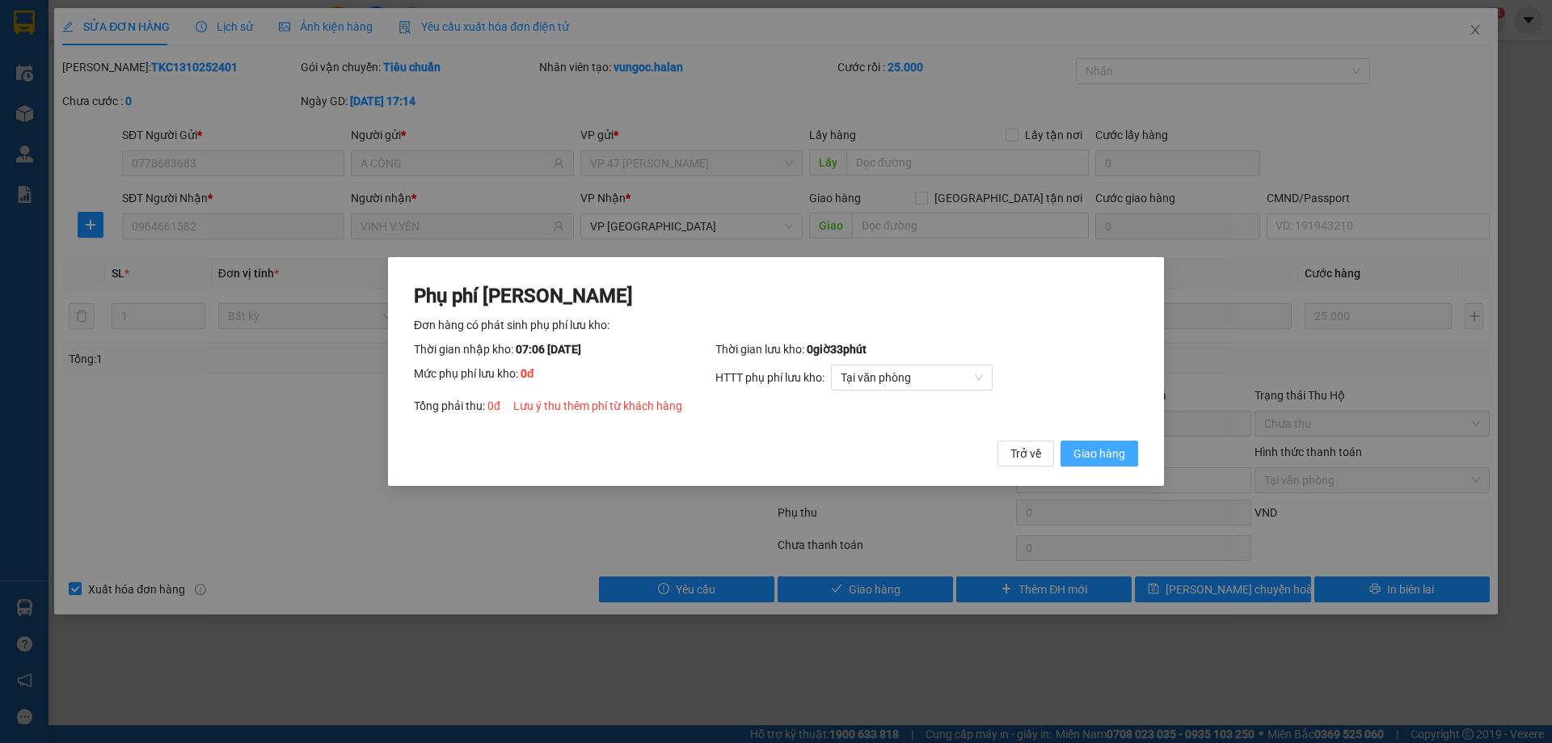
drag, startPoint x: 1079, startPoint y: 459, endPoint x: 1169, endPoint y: 338, distance: 150.8
click at [1081, 454] on span "Giao hàng" at bounding box center [1099, 453] width 52 height 18
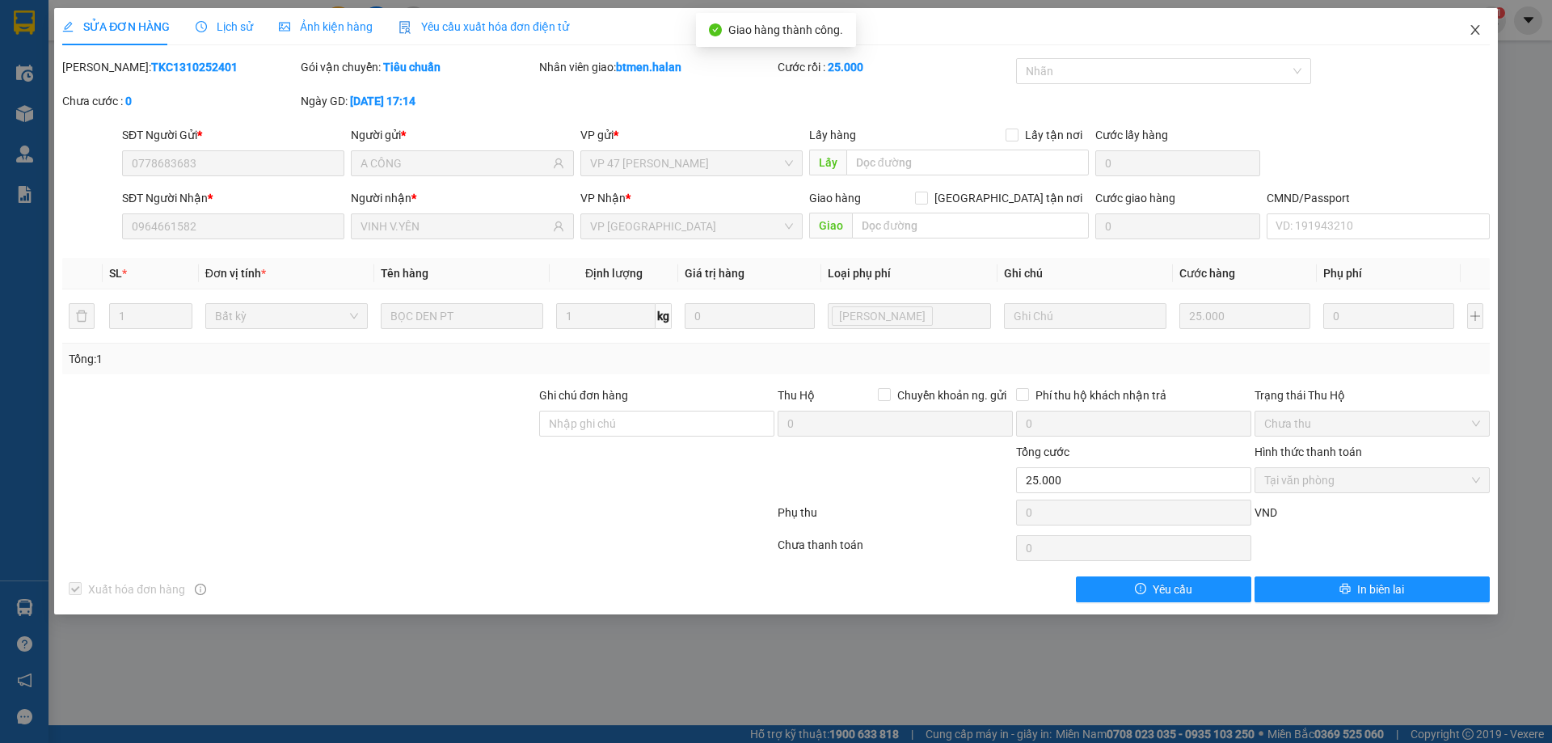
click at [1474, 27] on icon "close" at bounding box center [1474, 29] width 13 height 13
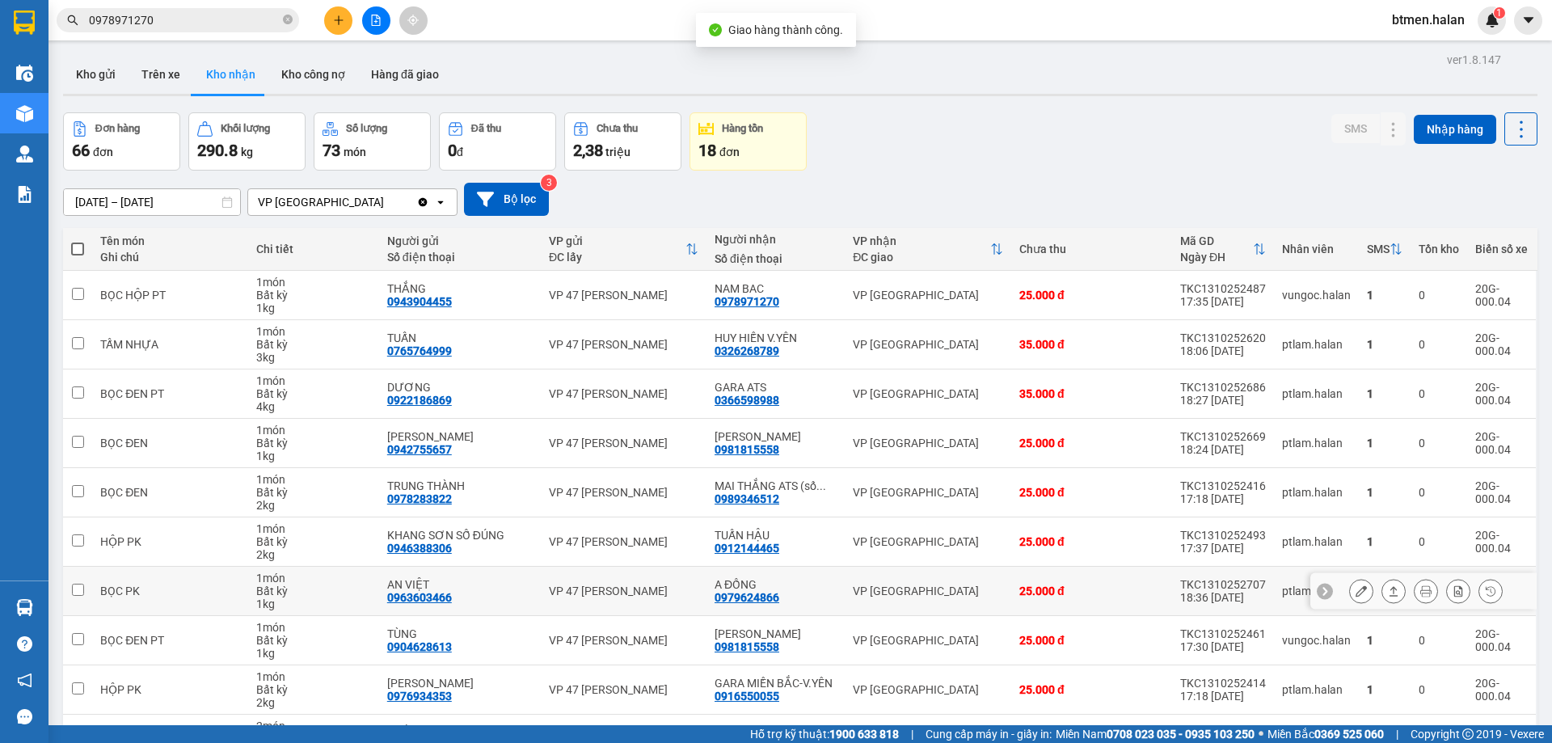
scroll to position [105, 0]
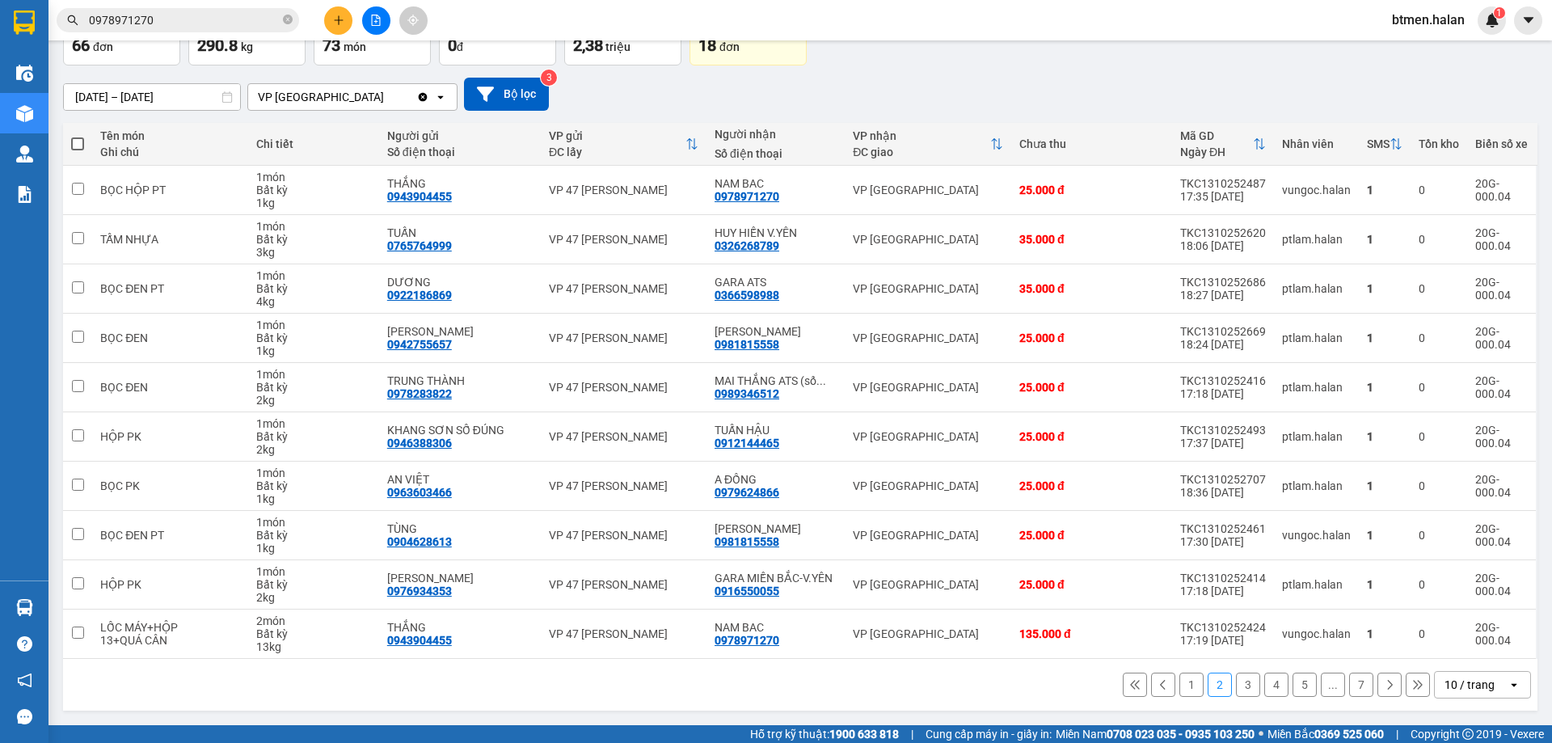
click at [1179, 687] on button "1" at bounding box center [1191, 684] width 24 height 24
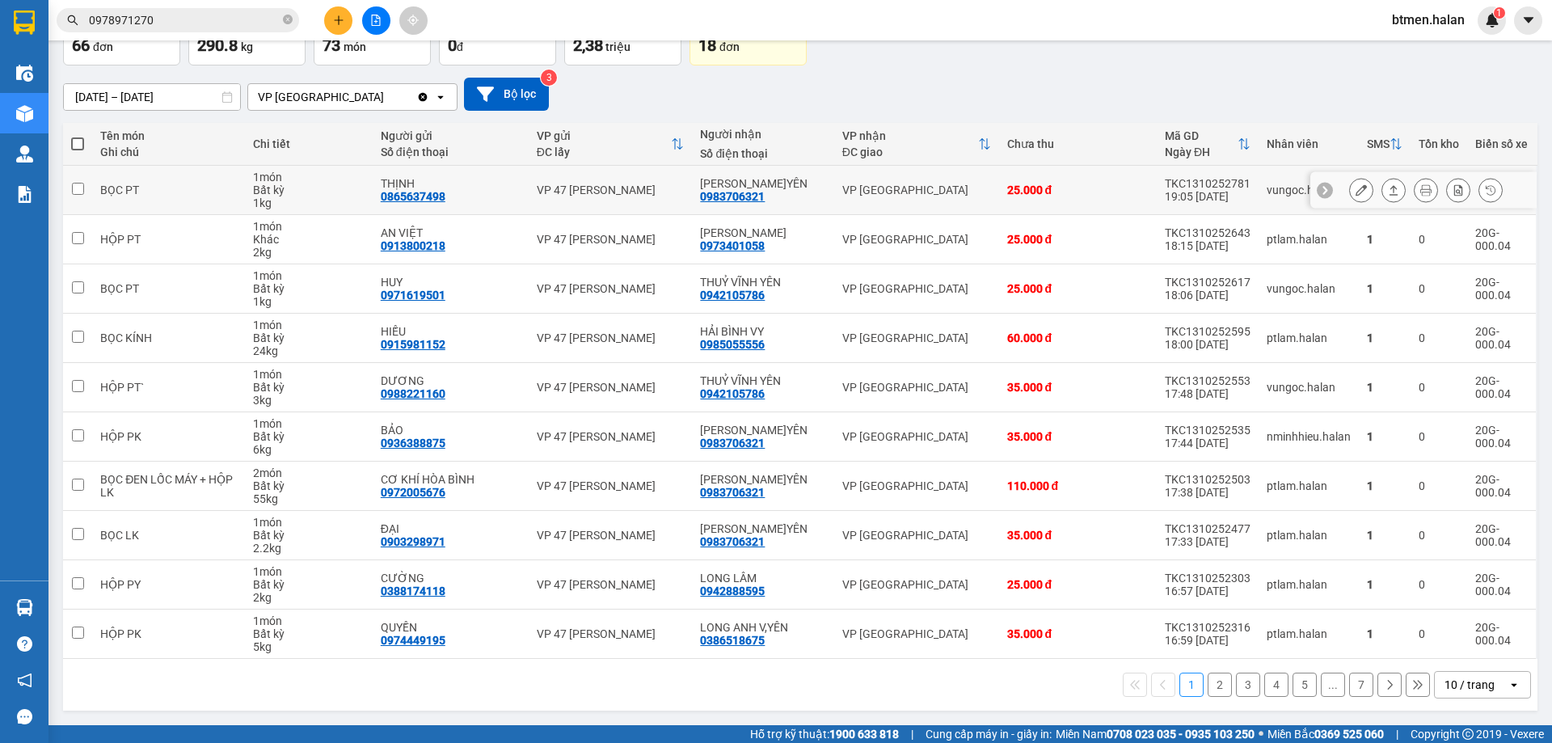
click at [763, 202] on div "0983706321" at bounding box center [732, 196] width 65 height 13
drag, startPoint x: 763, startPoint y: 202, endPoint x: 738, endPoint y: 198, distance: 25.4
click at [738, 198] on div "0983706321" at bounding box center [732, 196] width 65 height 13
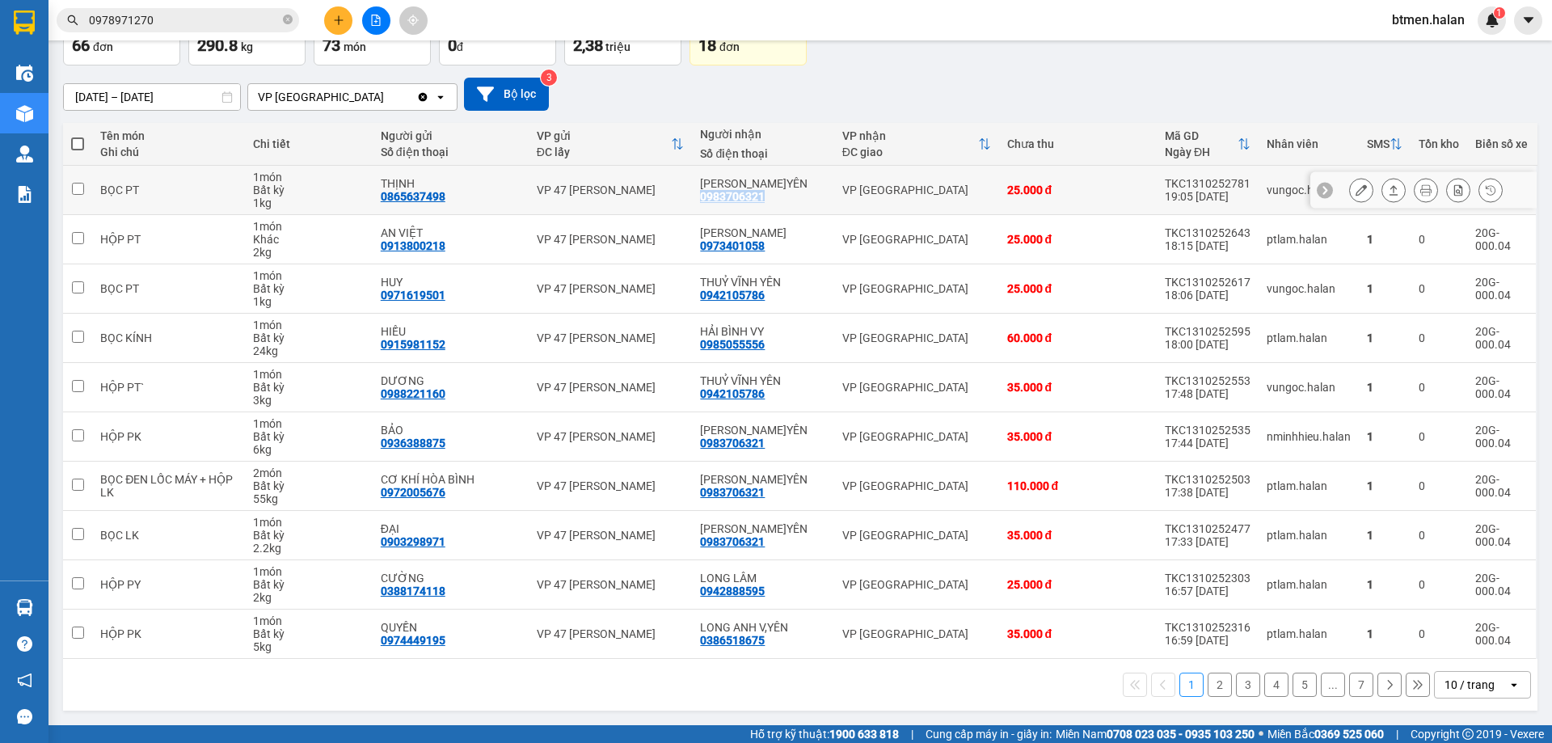
copy div "0983706321"
click at [259, 19] on input "0978971270" at bounding box center [184, 20] width 191 height 18
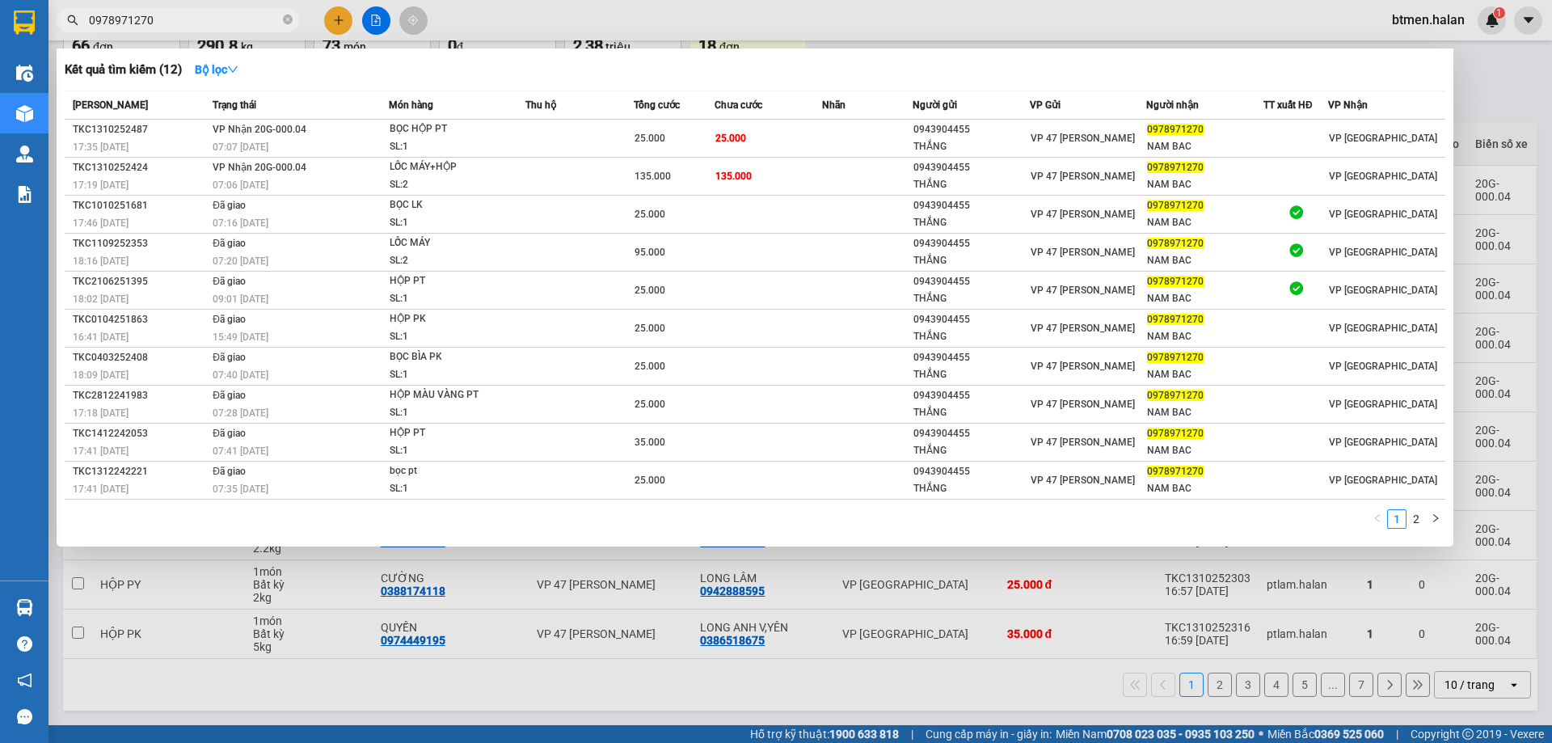
click at [259, 19] on input "0978971270" at bounding box center [184, 20] width 191 height 18
paste input "83706321"
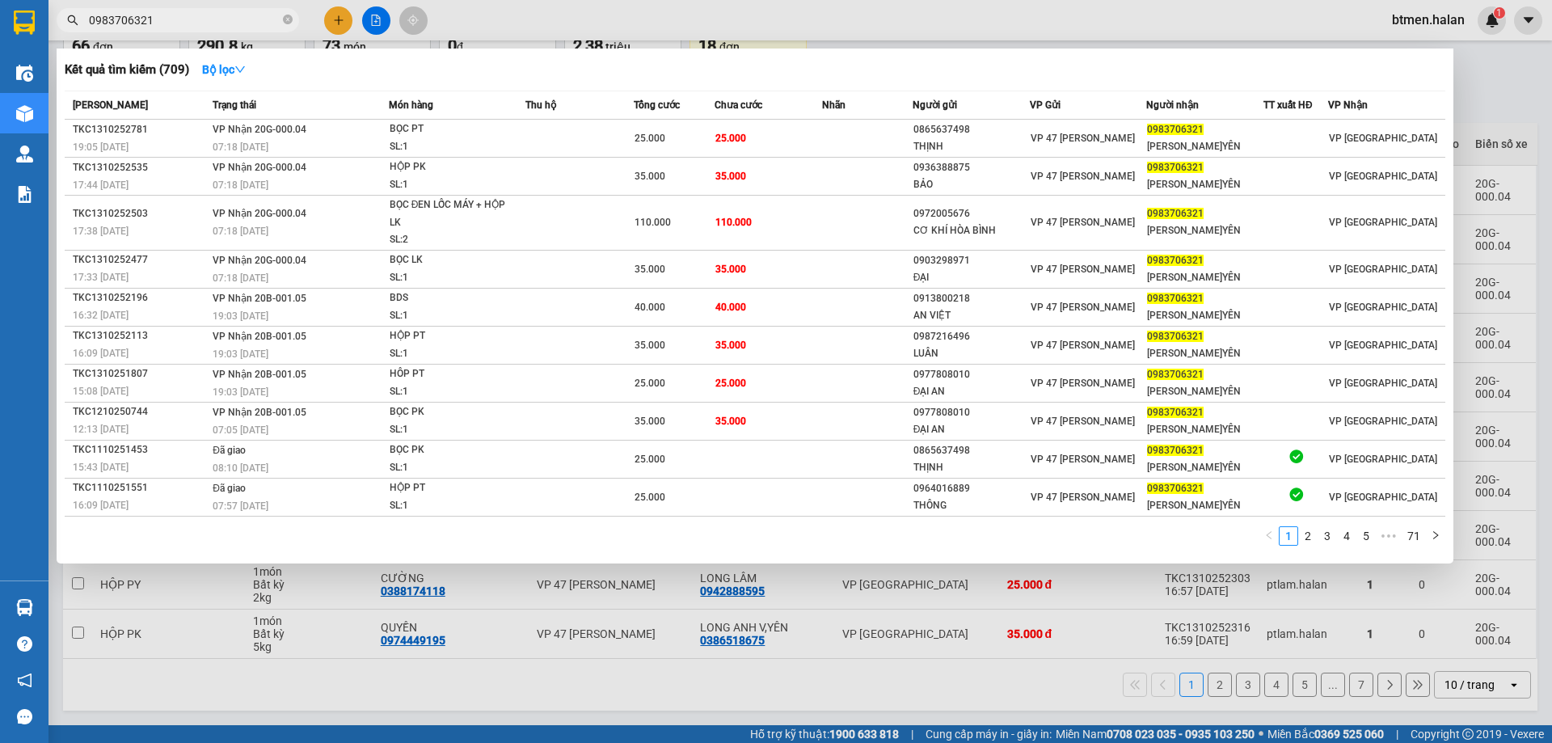
click at [1468, 91] on div at bounding box center [776, 371] width 1552 height 743
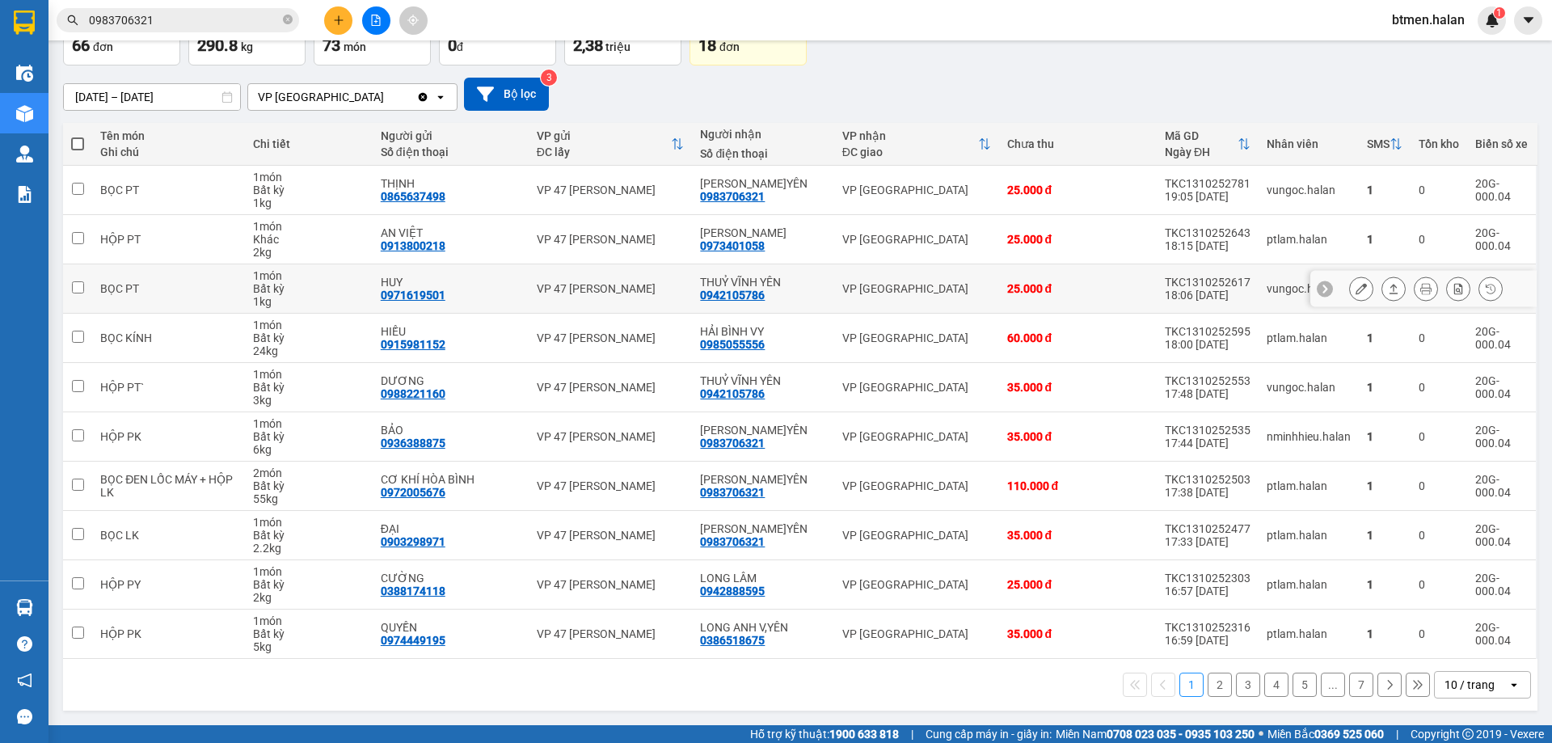
click at [753, 296] on div "0942105786" at bounding box center [732, 294] width 65 height 13
copy div "0942105786"
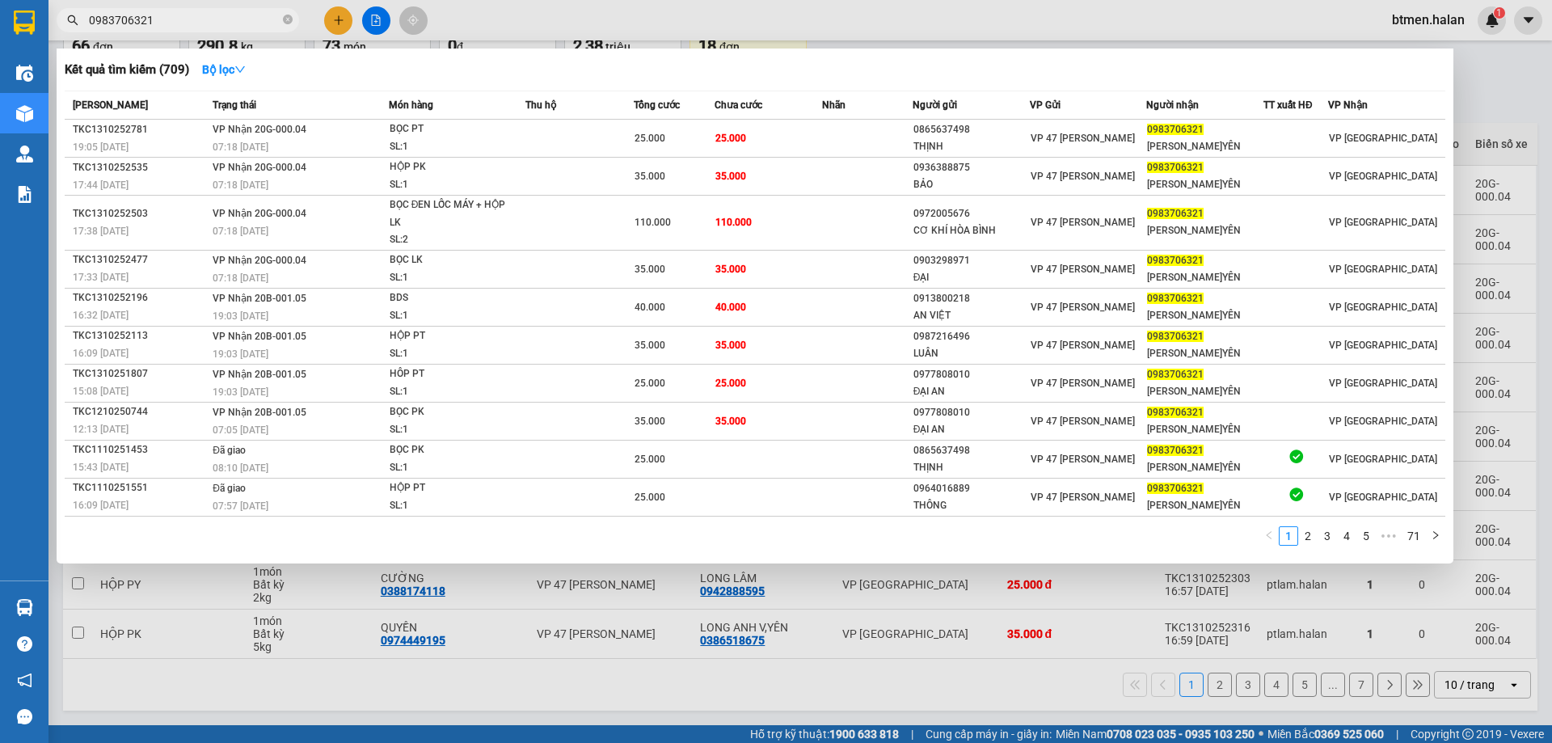
click at [217, 17] on input "0983706321" at bounding box center [184, 20] width 191 height 18
paste input "42105786"
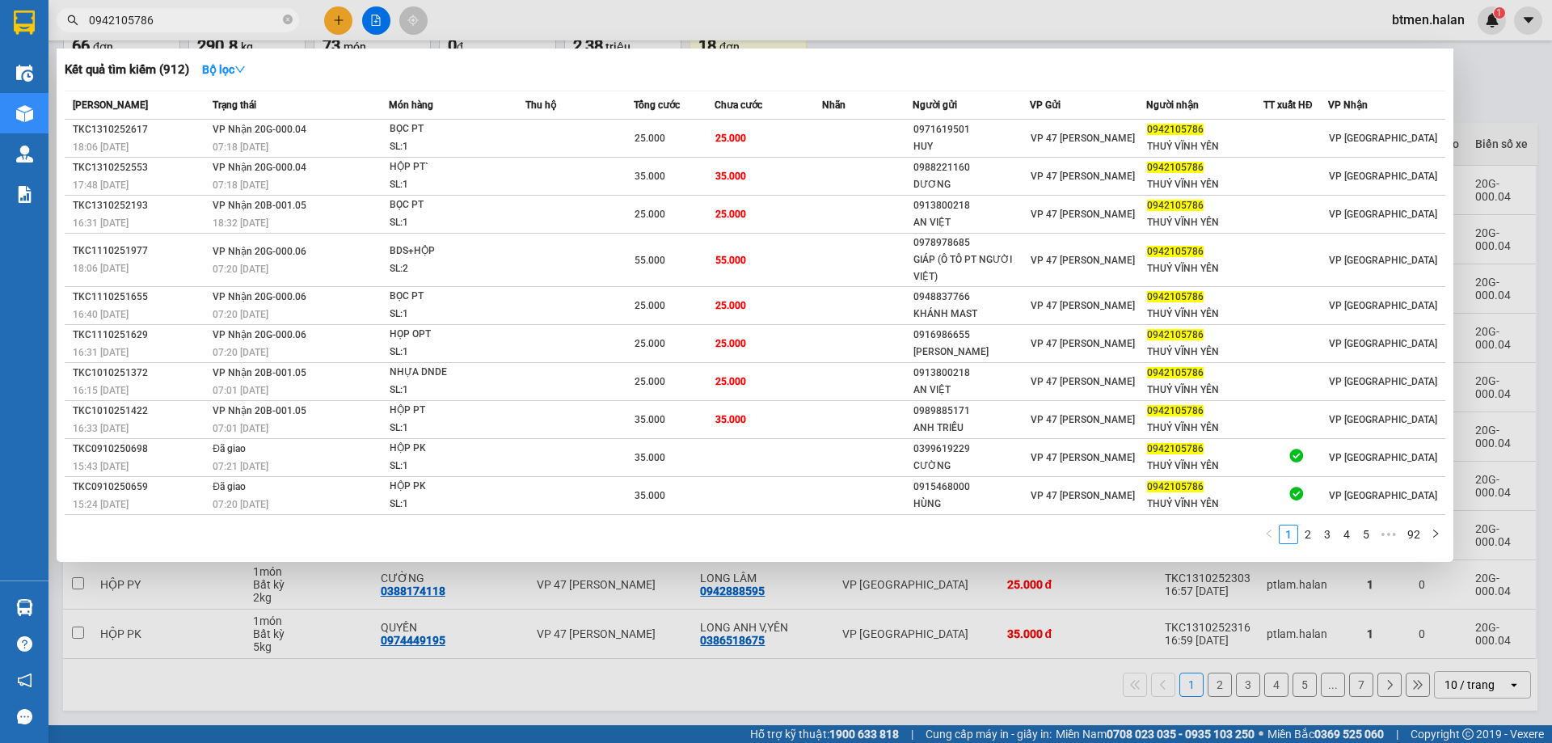
drag, startPoint x: 1482, startPoint y: 66, endPoint x: 1039, endPoint y: 460, distance: 592.4
click at [1482, 68] on div at bounding box center [776, 371] width 1552 height 743
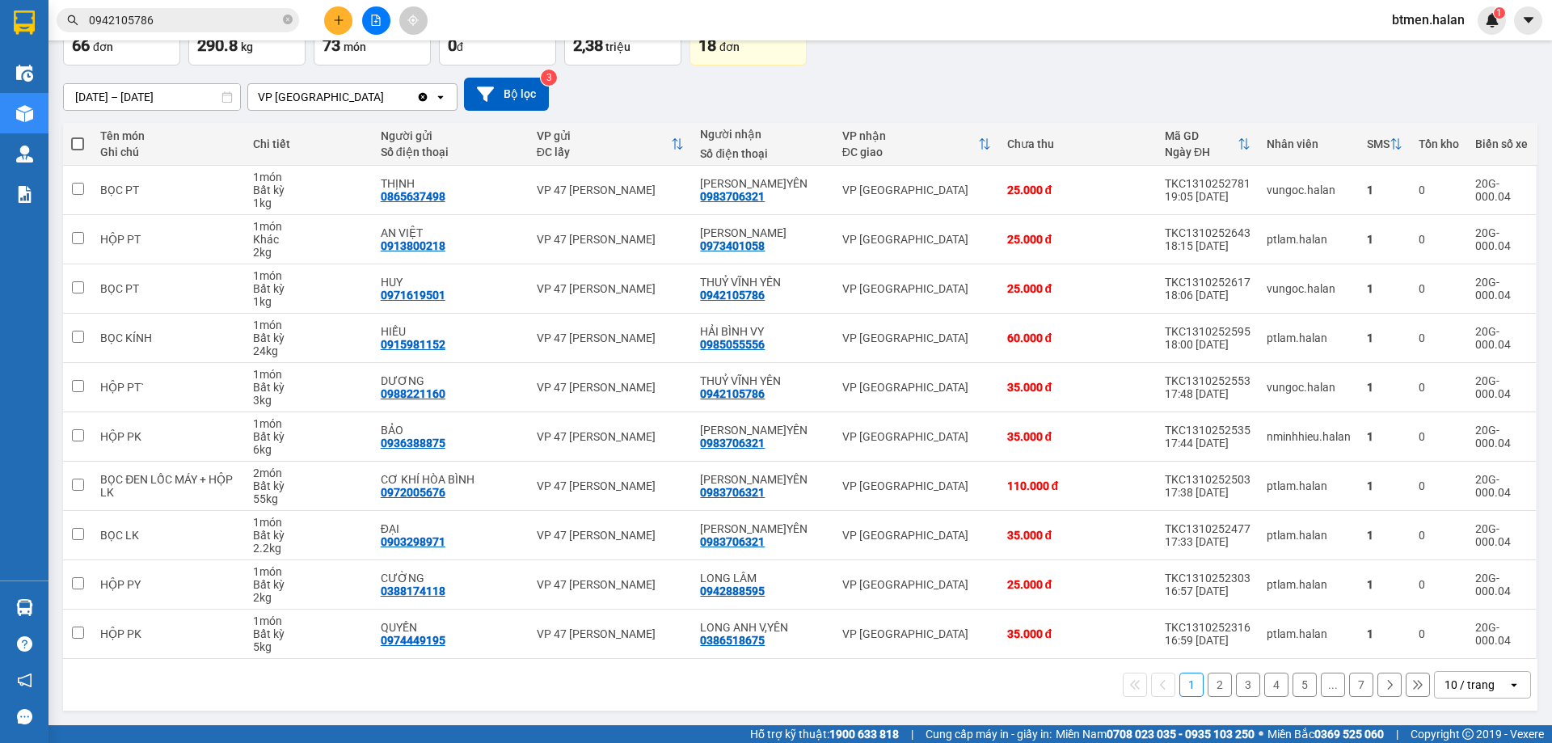
click at [214, 17] on input "0942105786" at bounding box center [184, 20] width 191 height 18
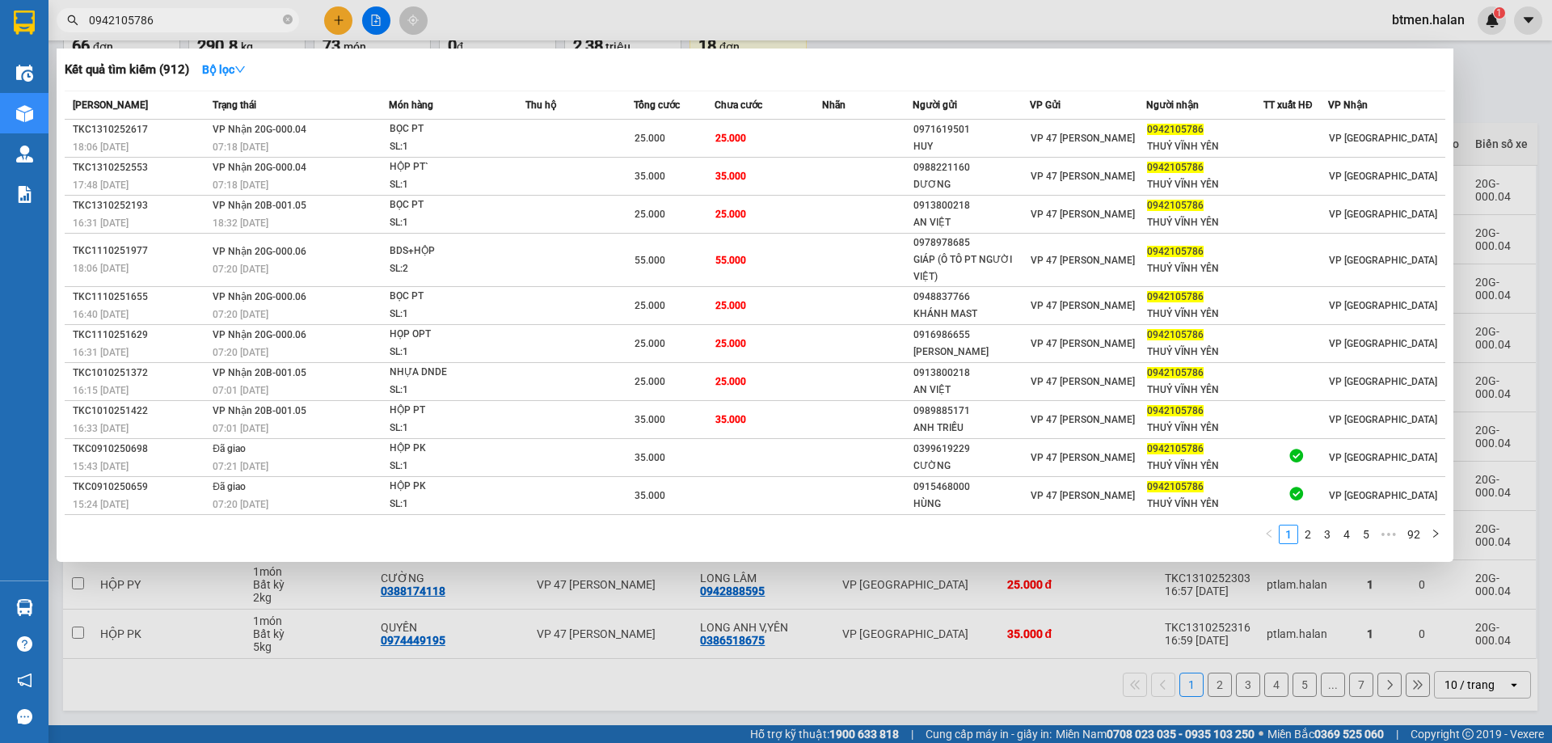
click at [904, 648] on div at bounding box center [776, 371] width 1552 height 743
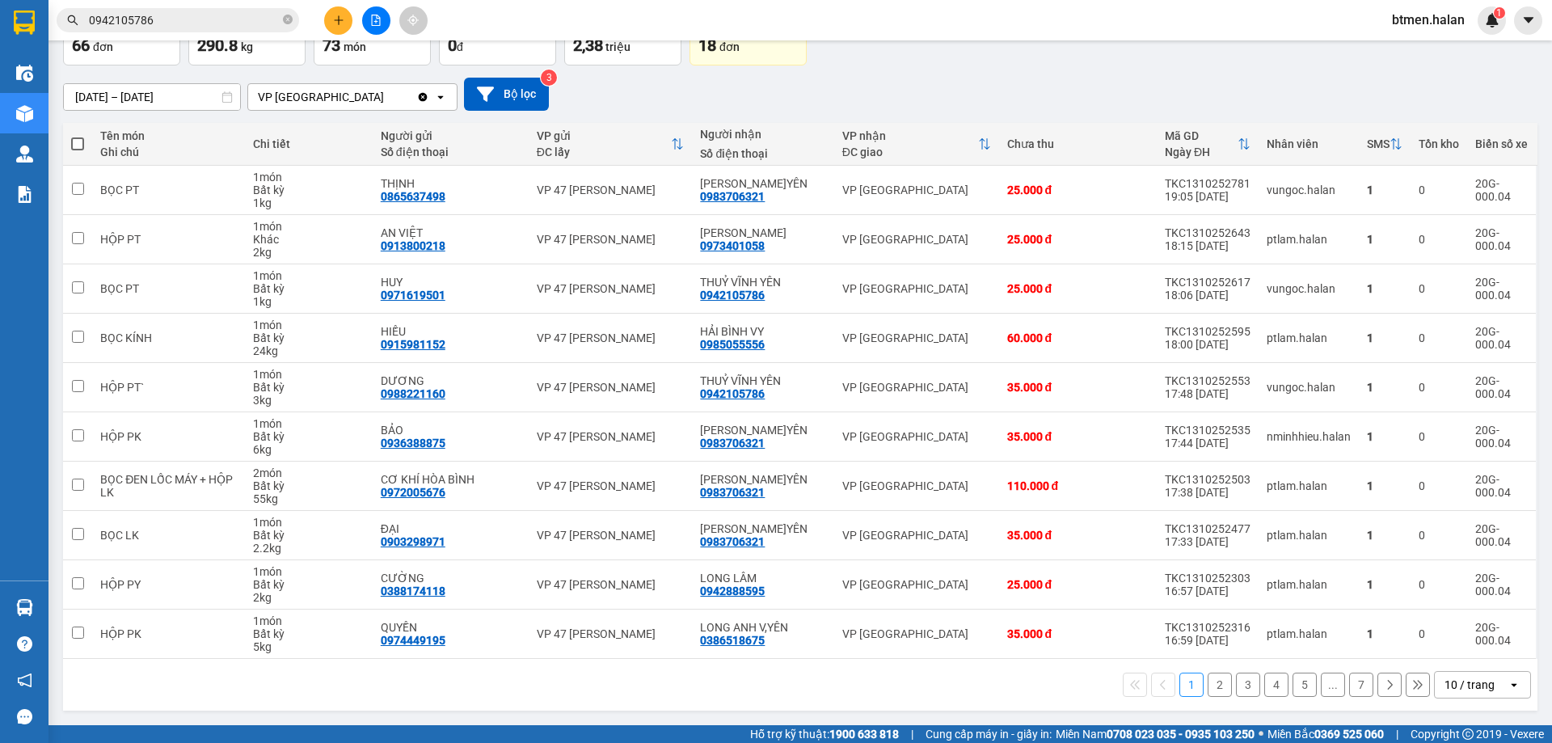
click at [1211, 682] on button "2" at bounding box center [1219, 684] width 24 height 24
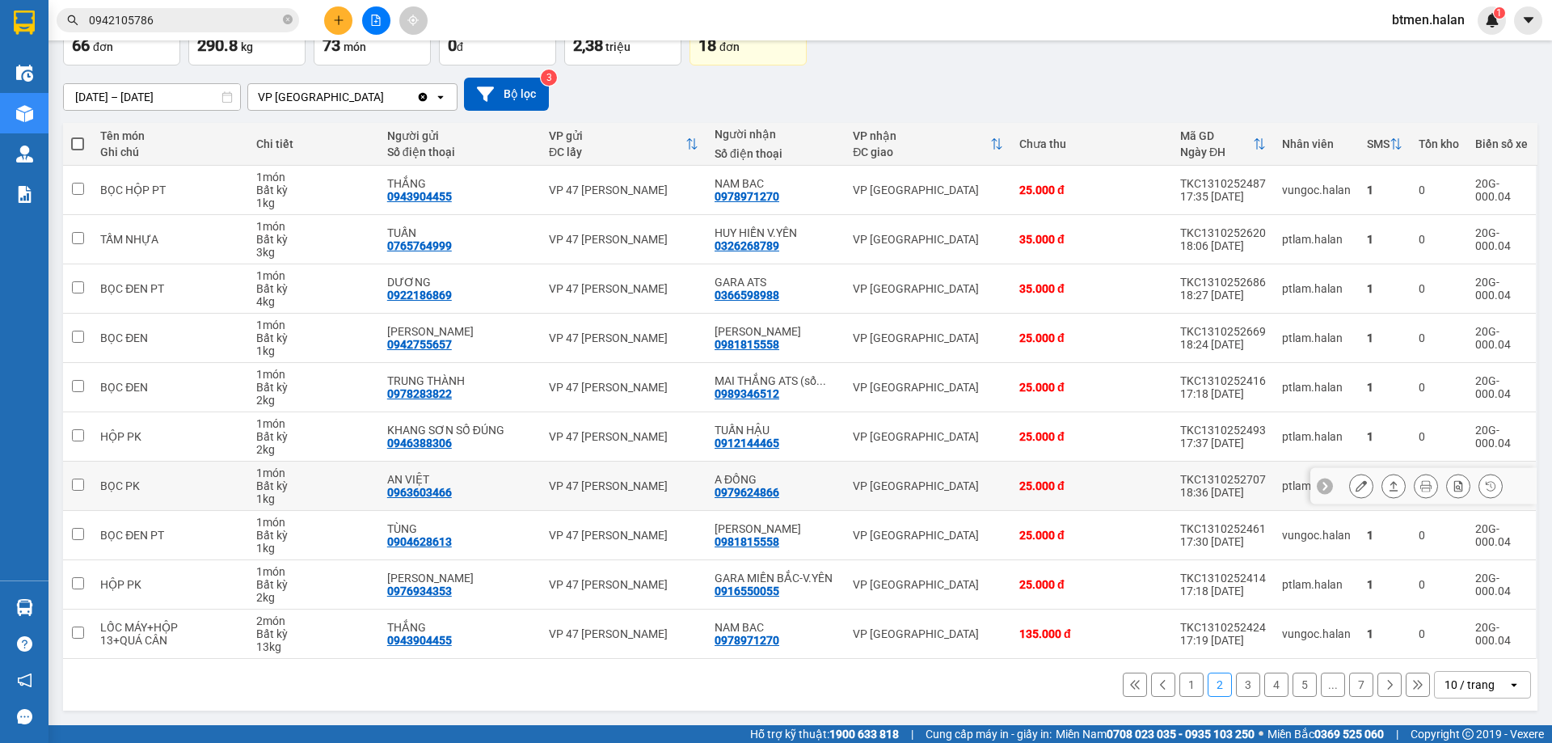
click at [754, 486] on div "0979624866" at bounding box center [746, 492] width 65 height 13
copy div "0979624866"
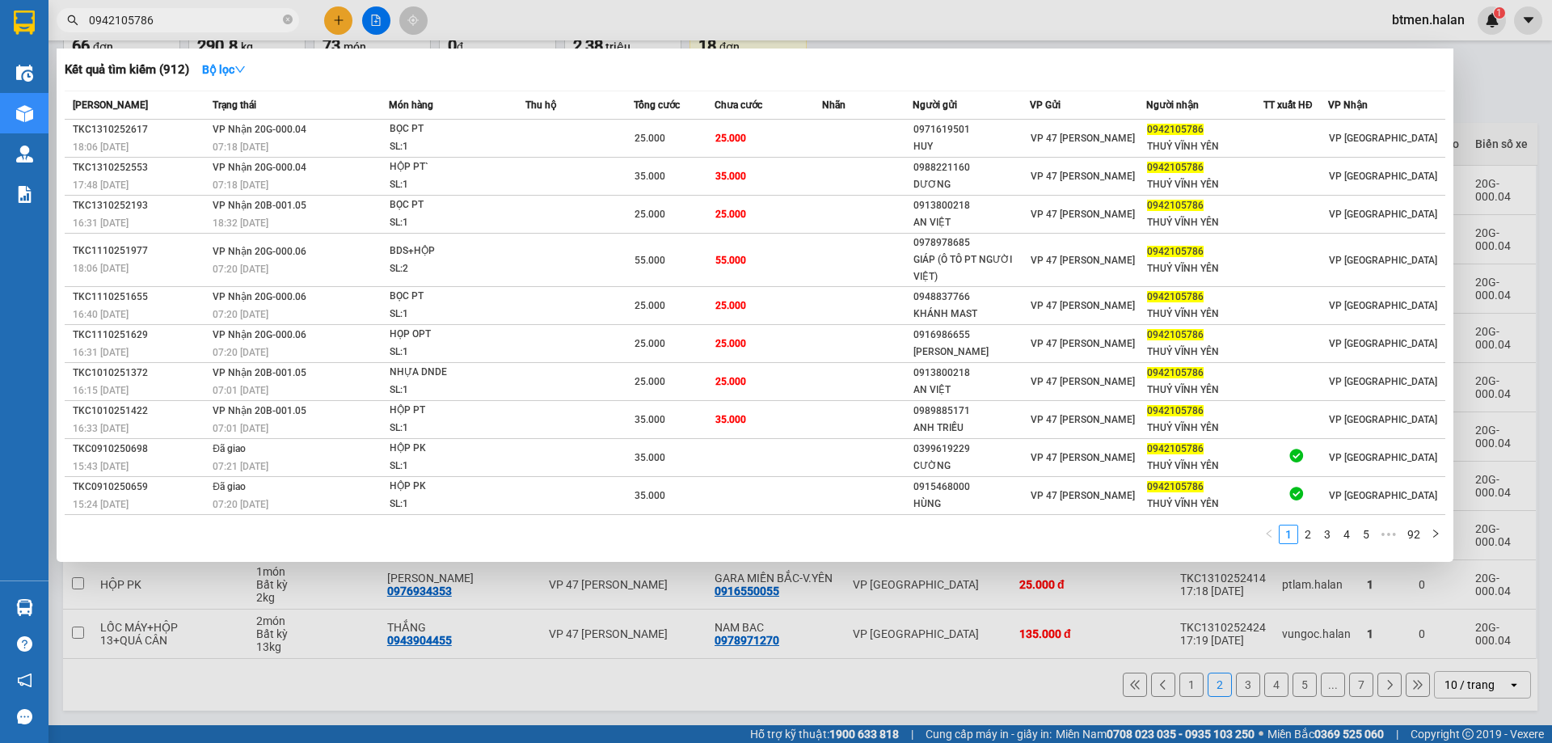
click at [253, 19] on input "0942105786" at bounding box center [184, 20] width 191 height 18
paste input "7962486"
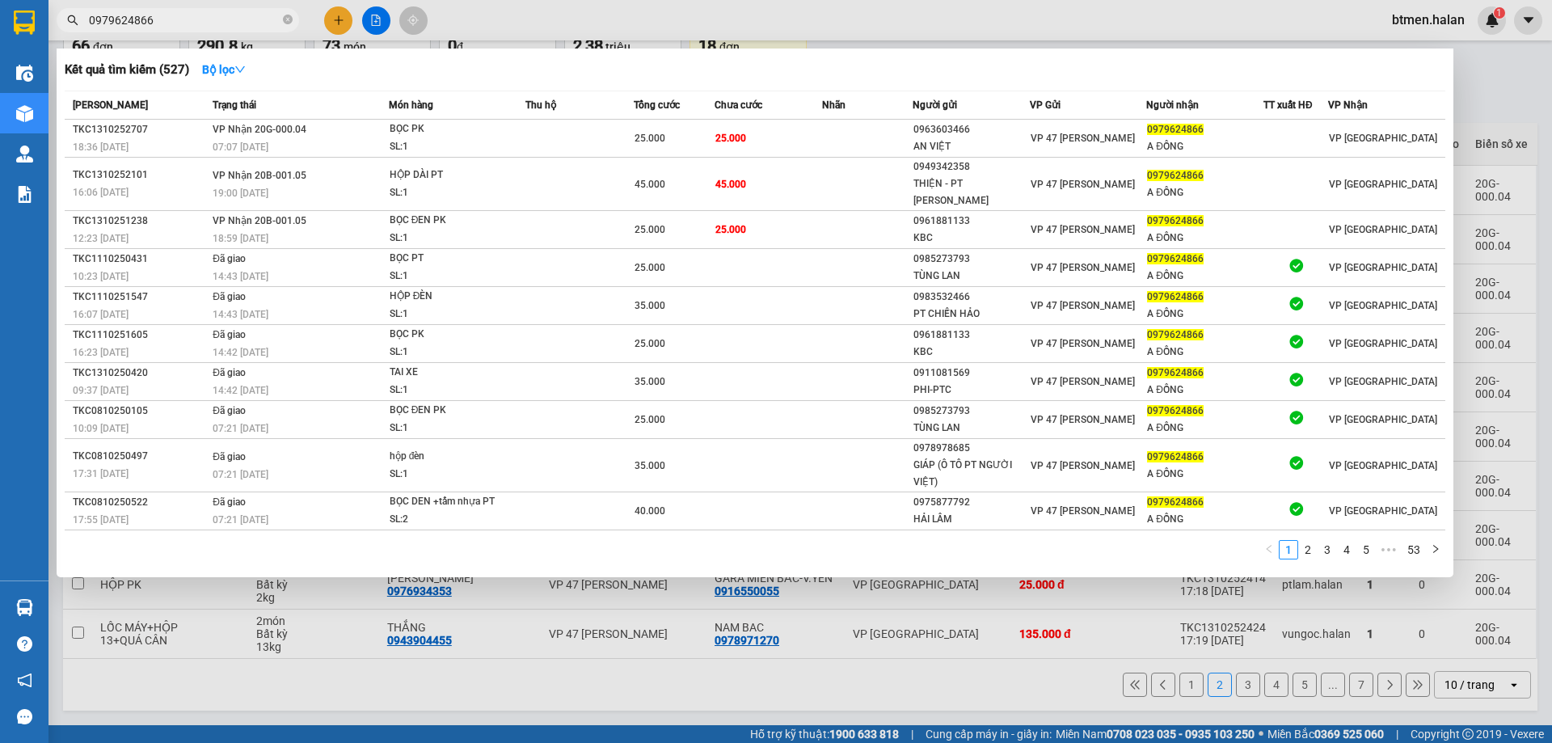
click at [1482, 129] on div at bounding box center [776, 371] width 1552 height 743
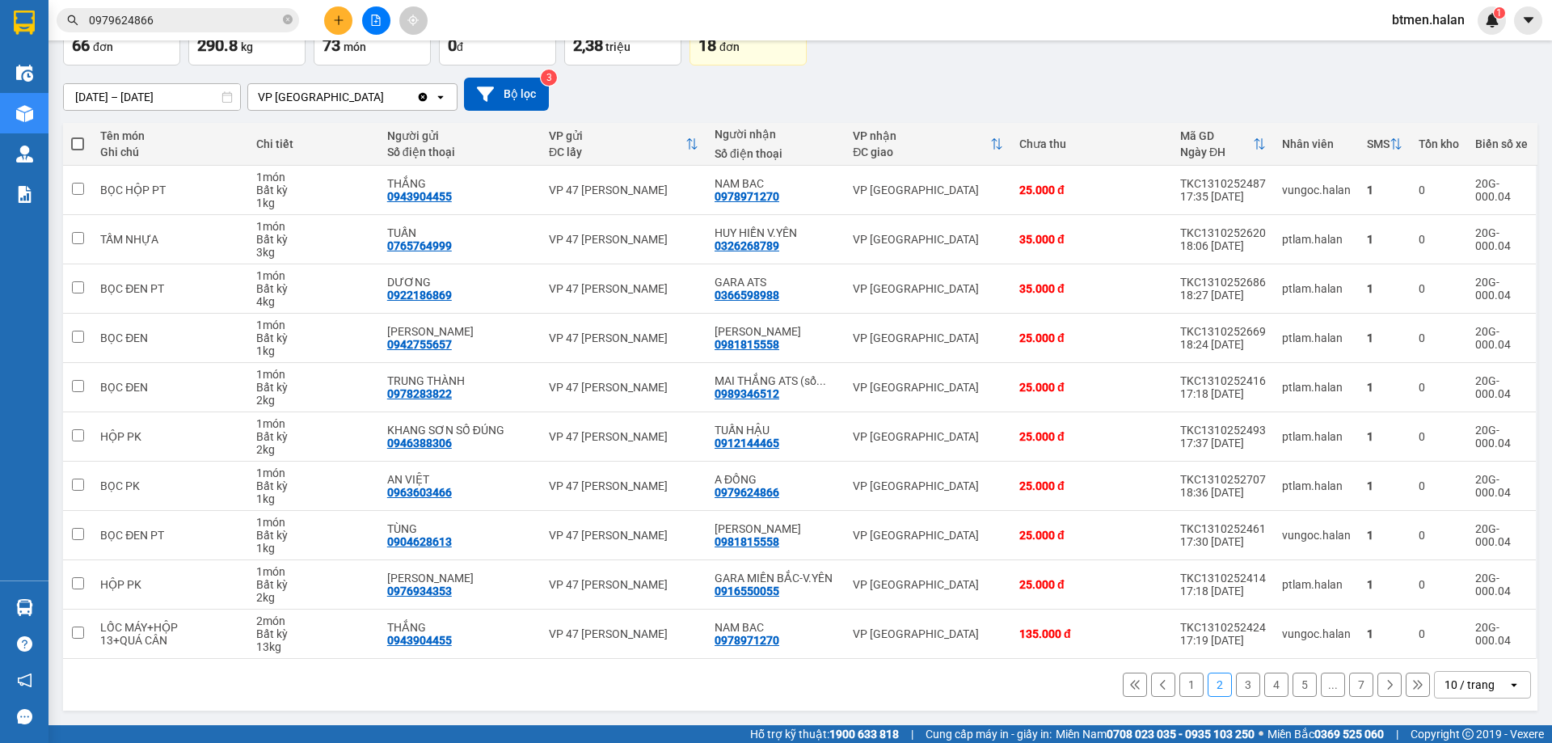
click at [1179, 677] on button "1" at bounding box center [1191, 684] width 24 height 24
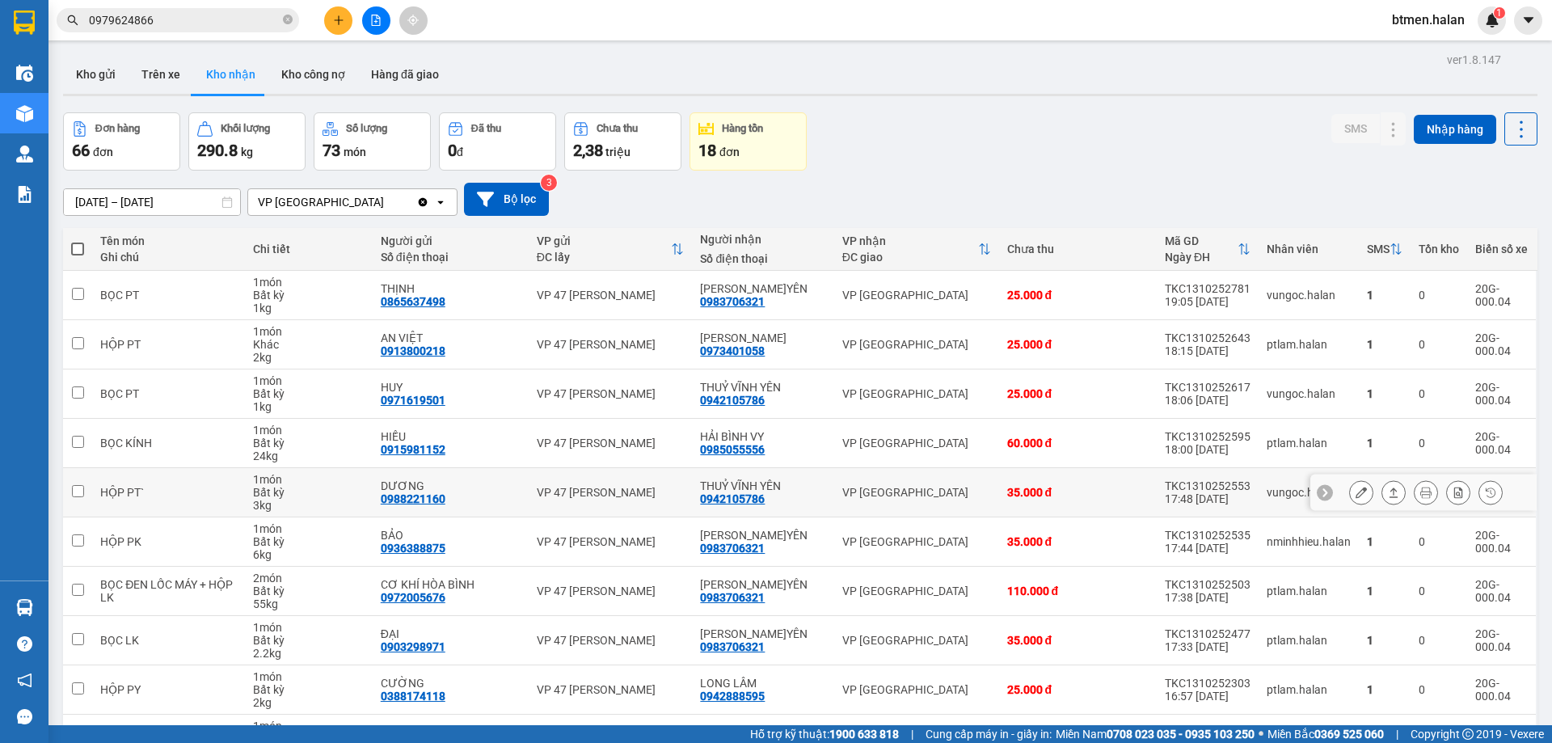
scroll to position [81, 0]
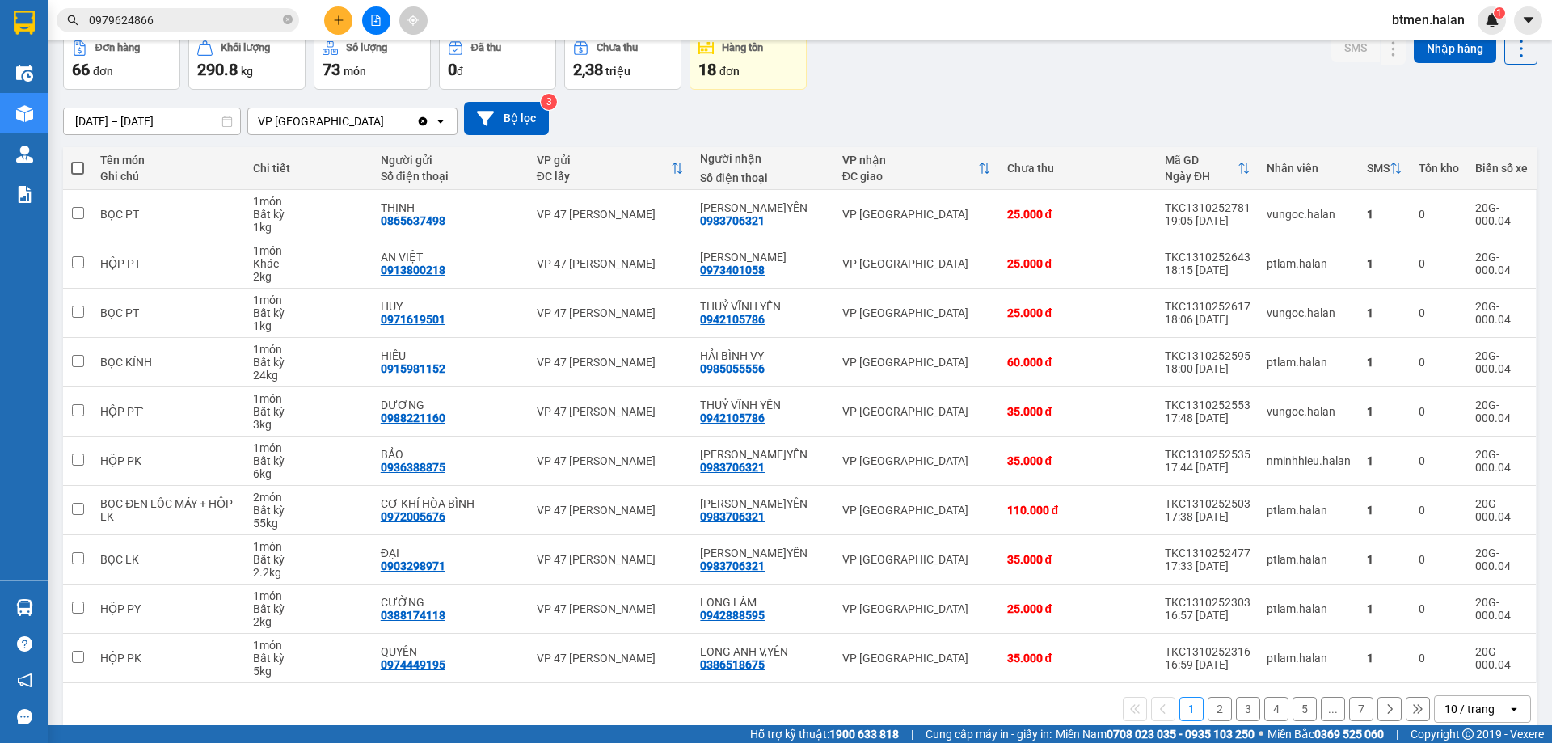
click at [1207, 703] on button "2" at bounding box center [1219, 709] width 24 height 24
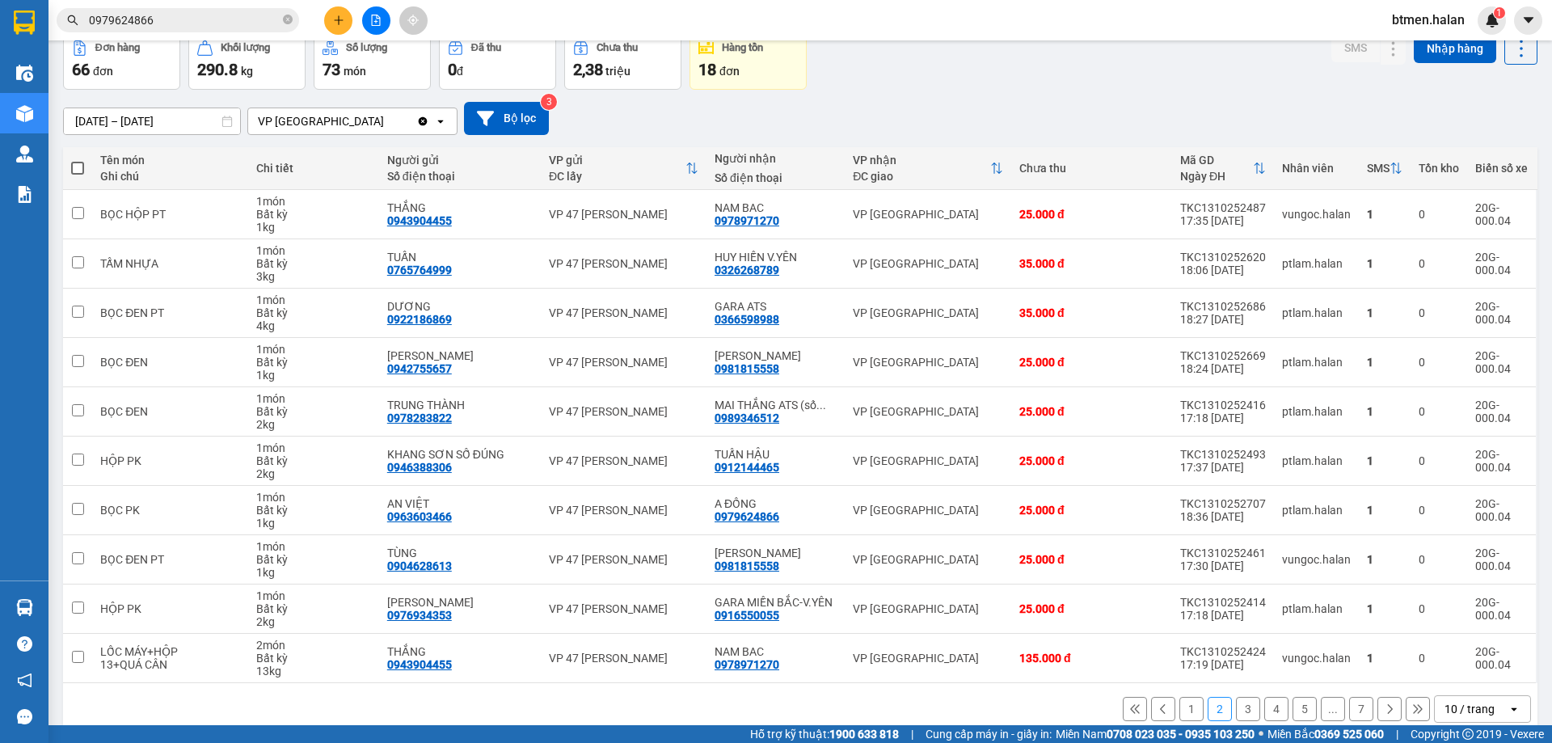
click at [1236, 712] on button "3" at bounding box center [1248, 709] width 24 height 24
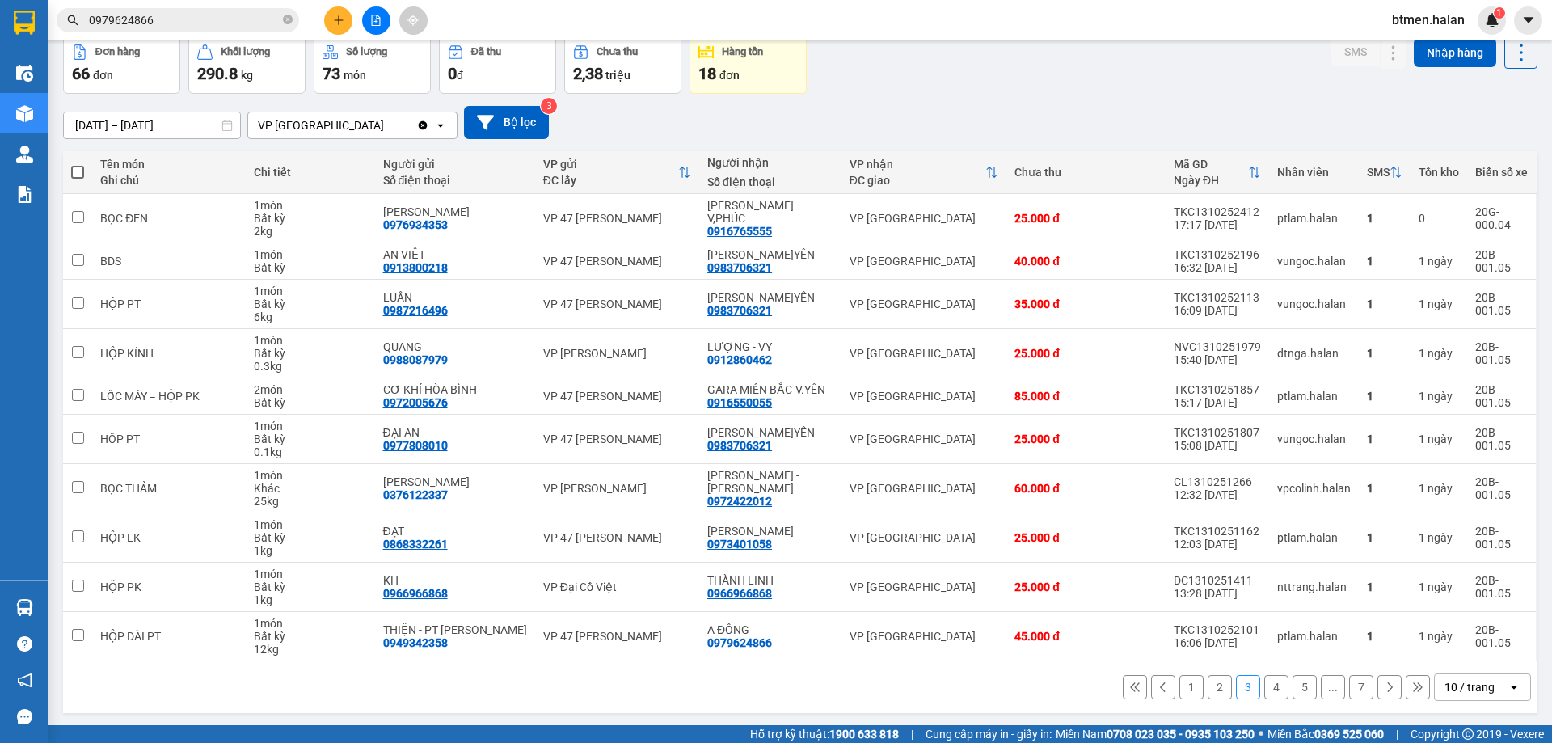
scroll to position [79, 0]
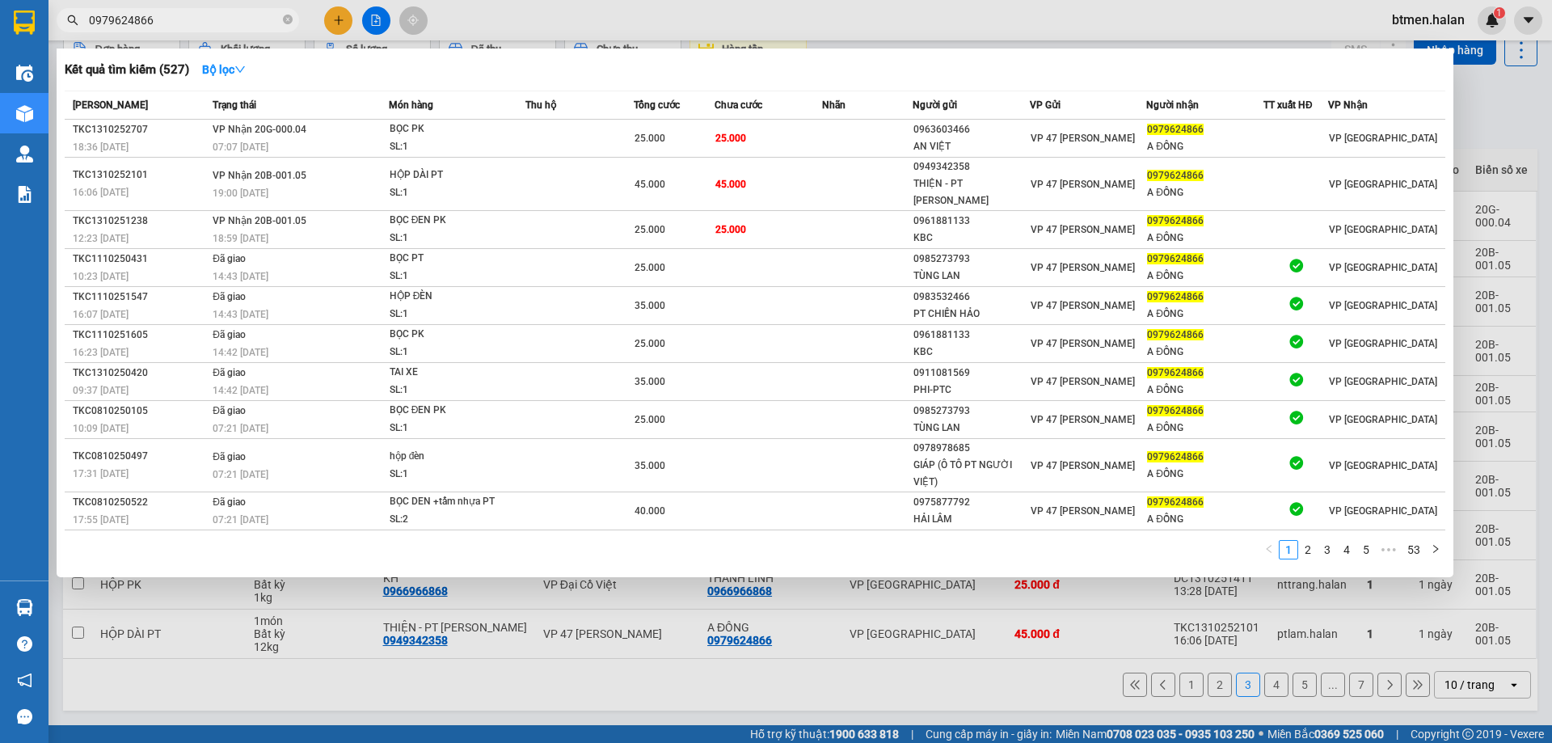
click at [241, 23] on input "0979624866" at bounding box center [184, 20] width 191 height 18
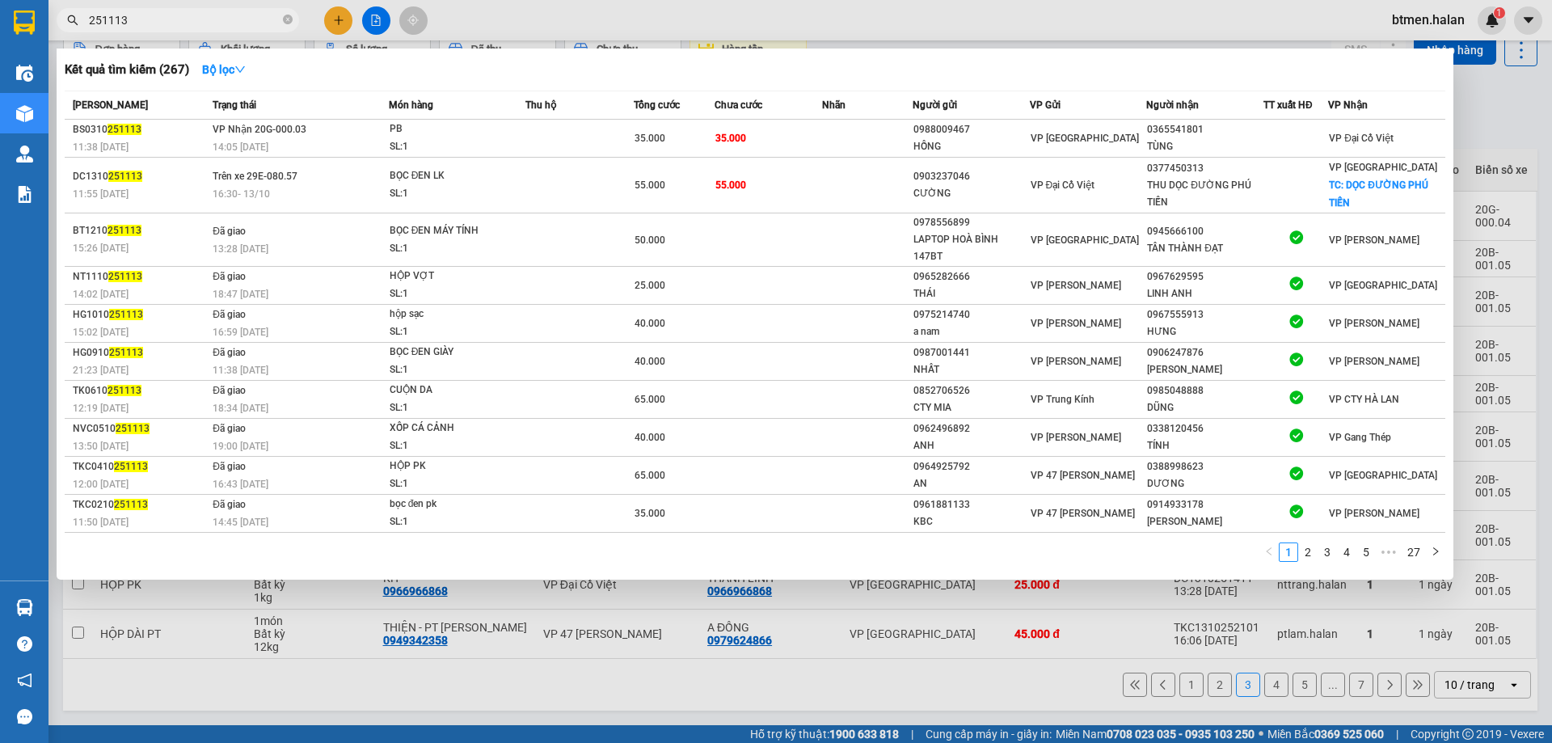
click at [211, 27] on input "251113" at bounding box center [184, 20] width 191 height 18
click at [204, 23] on input "251113" at bounding box center [184, 20] width 191 height 18
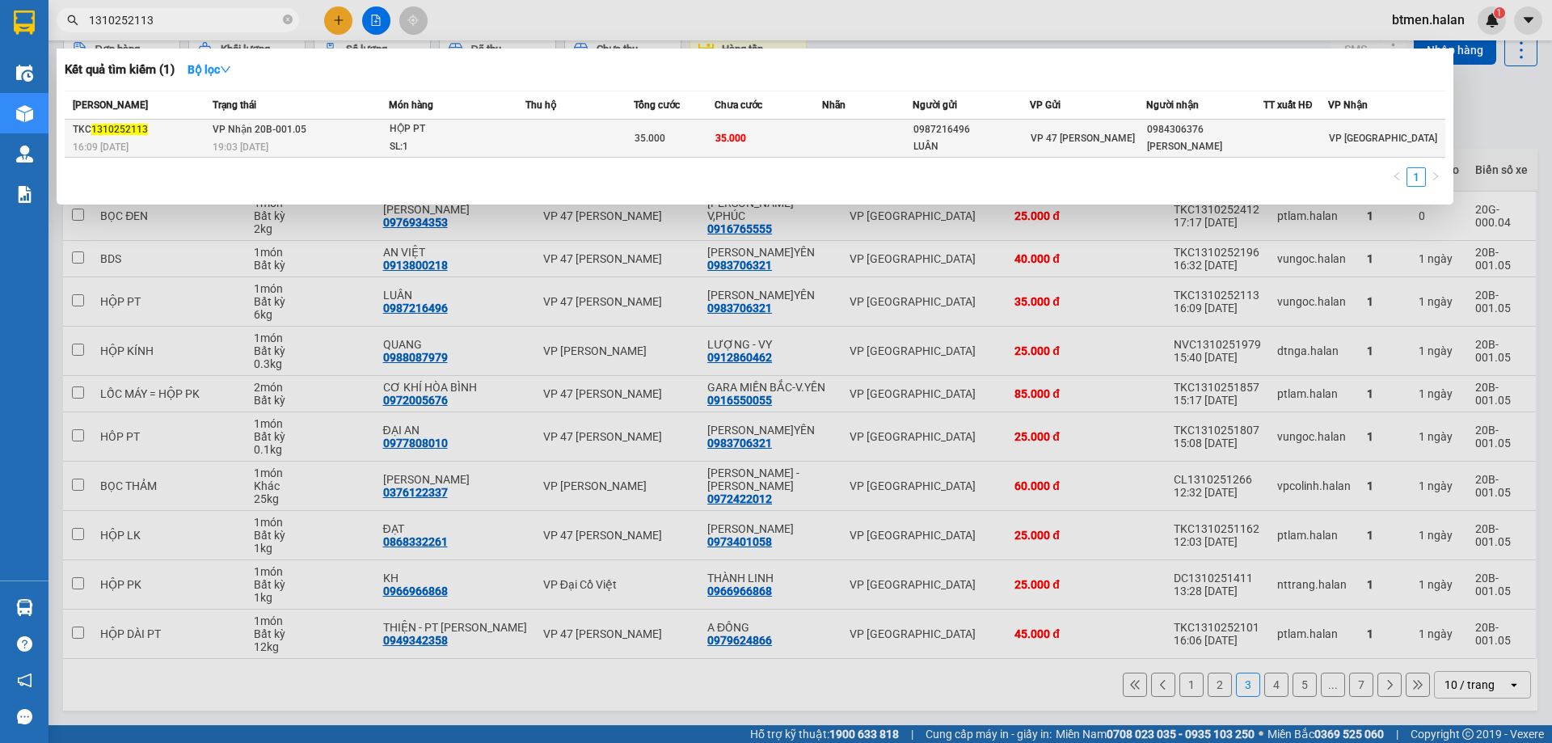
type input "1310252113"
click at [726, 134] on span "35.000" at bounding box center [730, 138] width 31 height 11
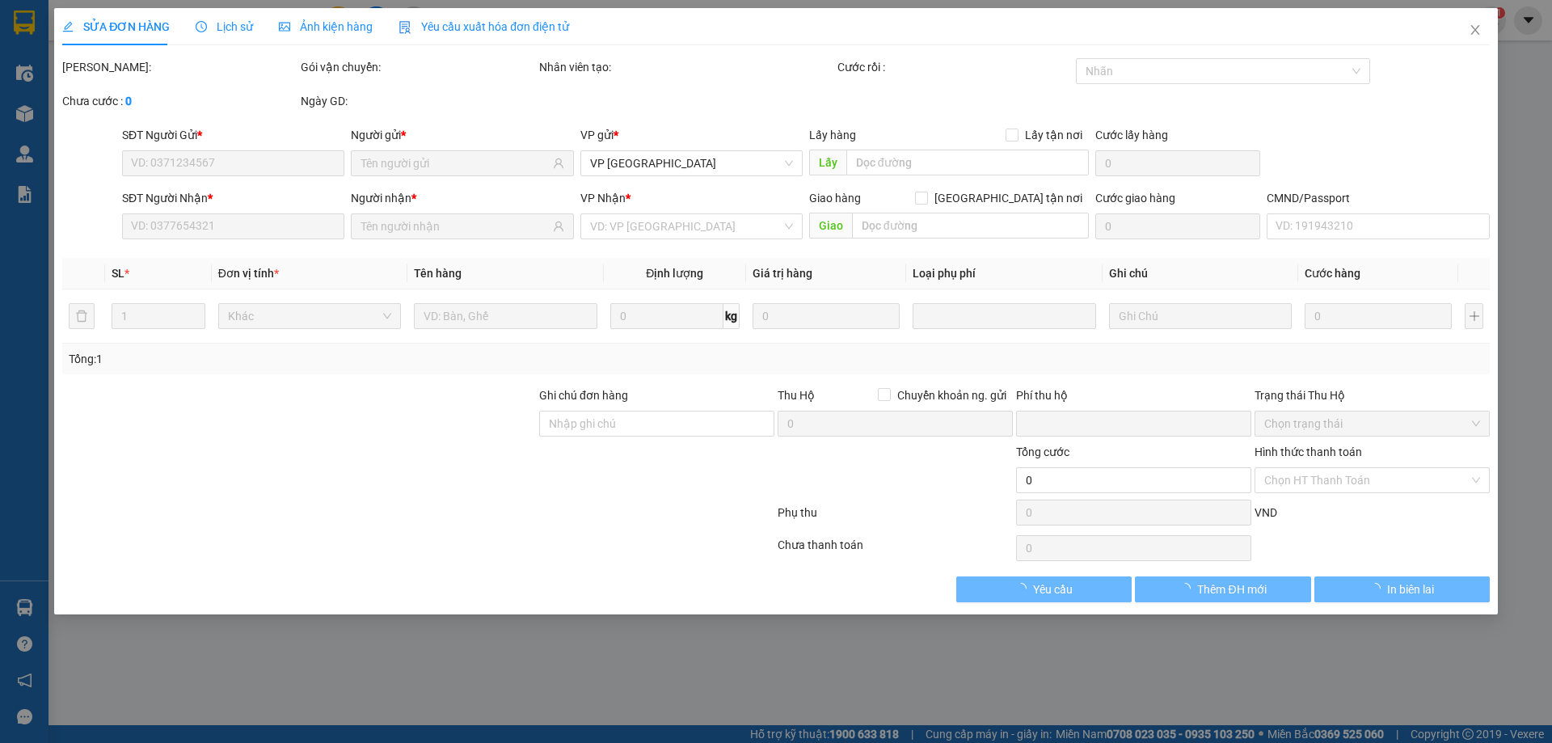
type input "0987216496"
type input "LUÂN"
type input "0984306376"
type input "[PERSON_NAME]"
type input "0"
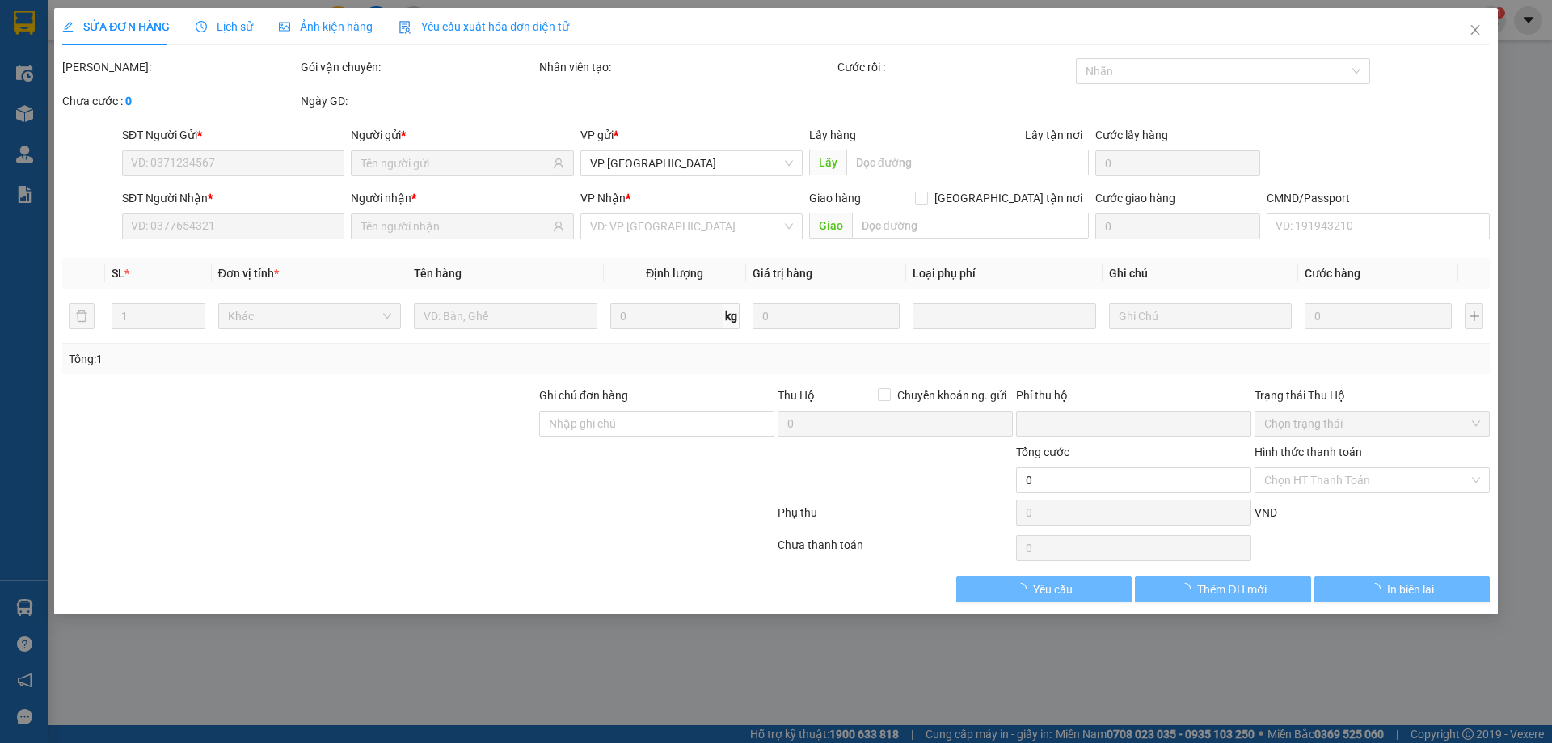
type input "35.000"
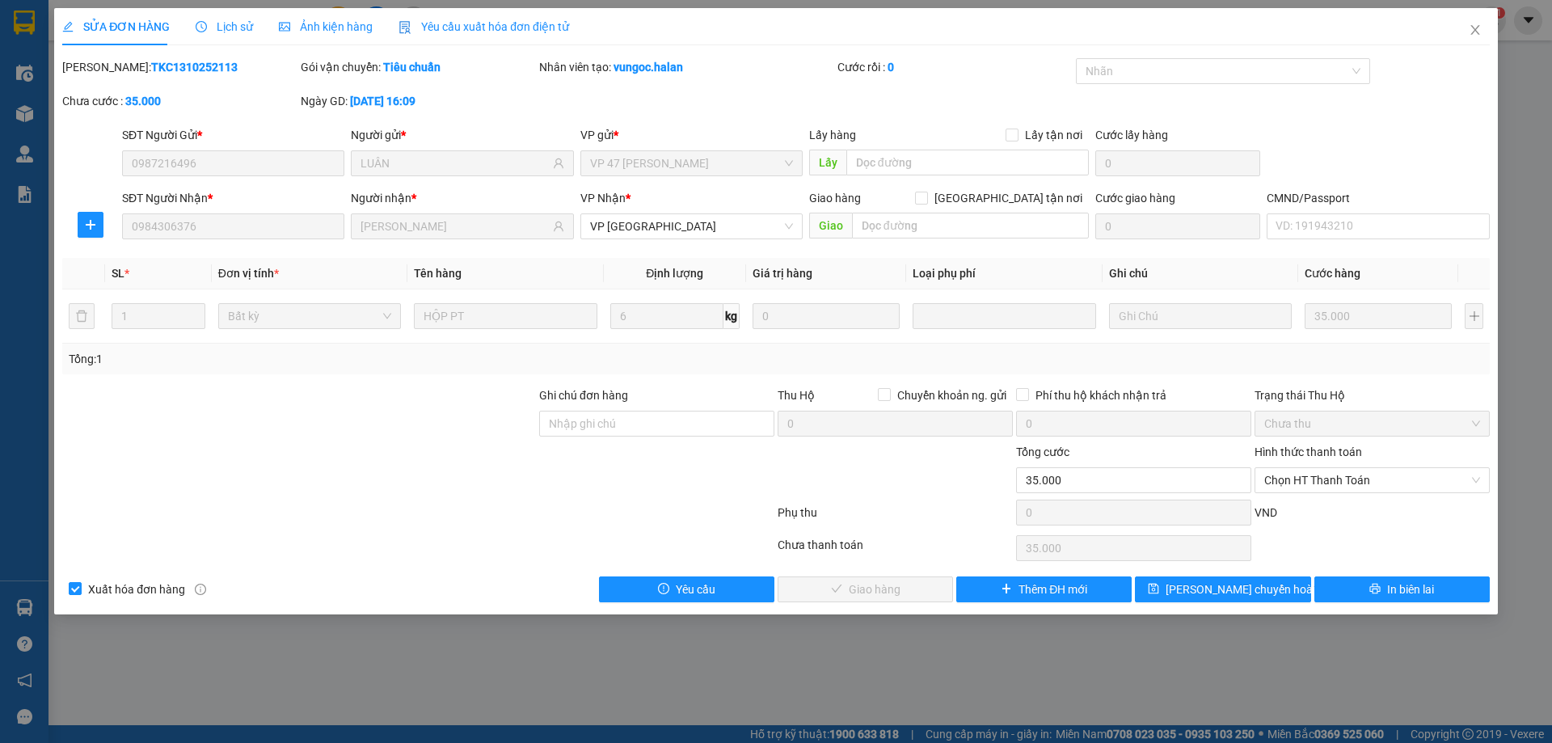
click at [225, 18] on div "Lịch sử" at bounding box center [224, 27] width 57 height 18
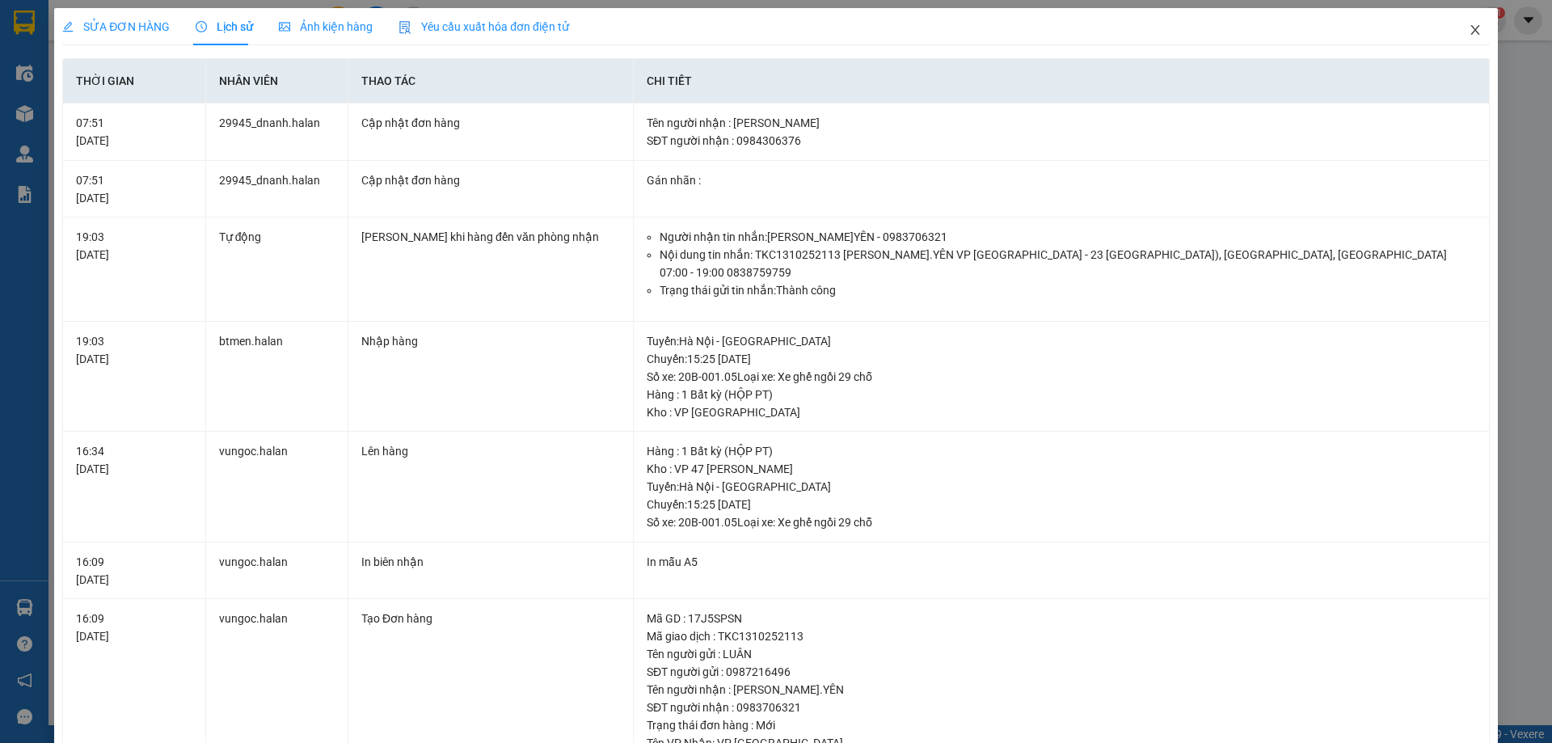
click at [1468, 36] on icon "close" at bounding box center [1474, 29] width 13 height 13
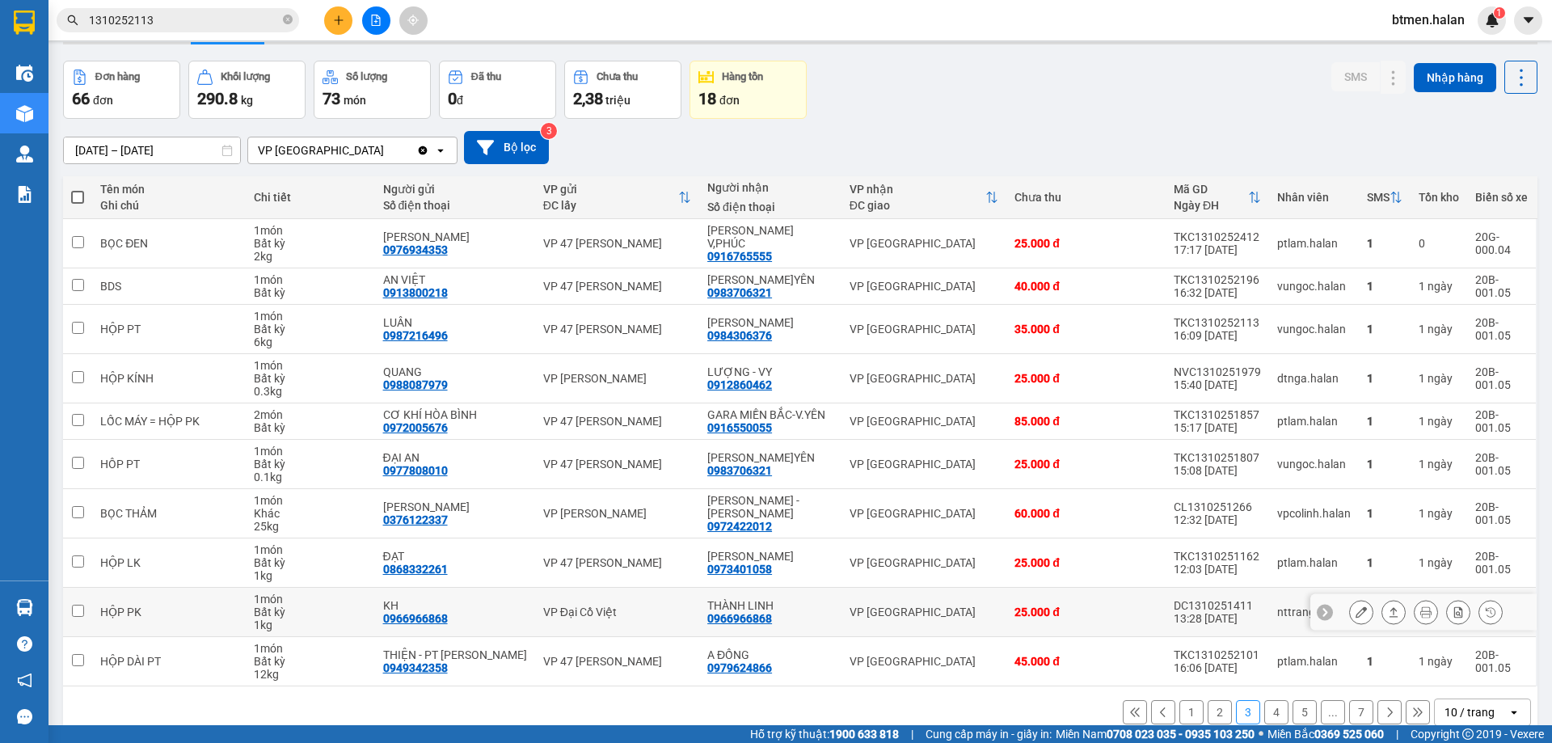
scroll to position [79, 0]
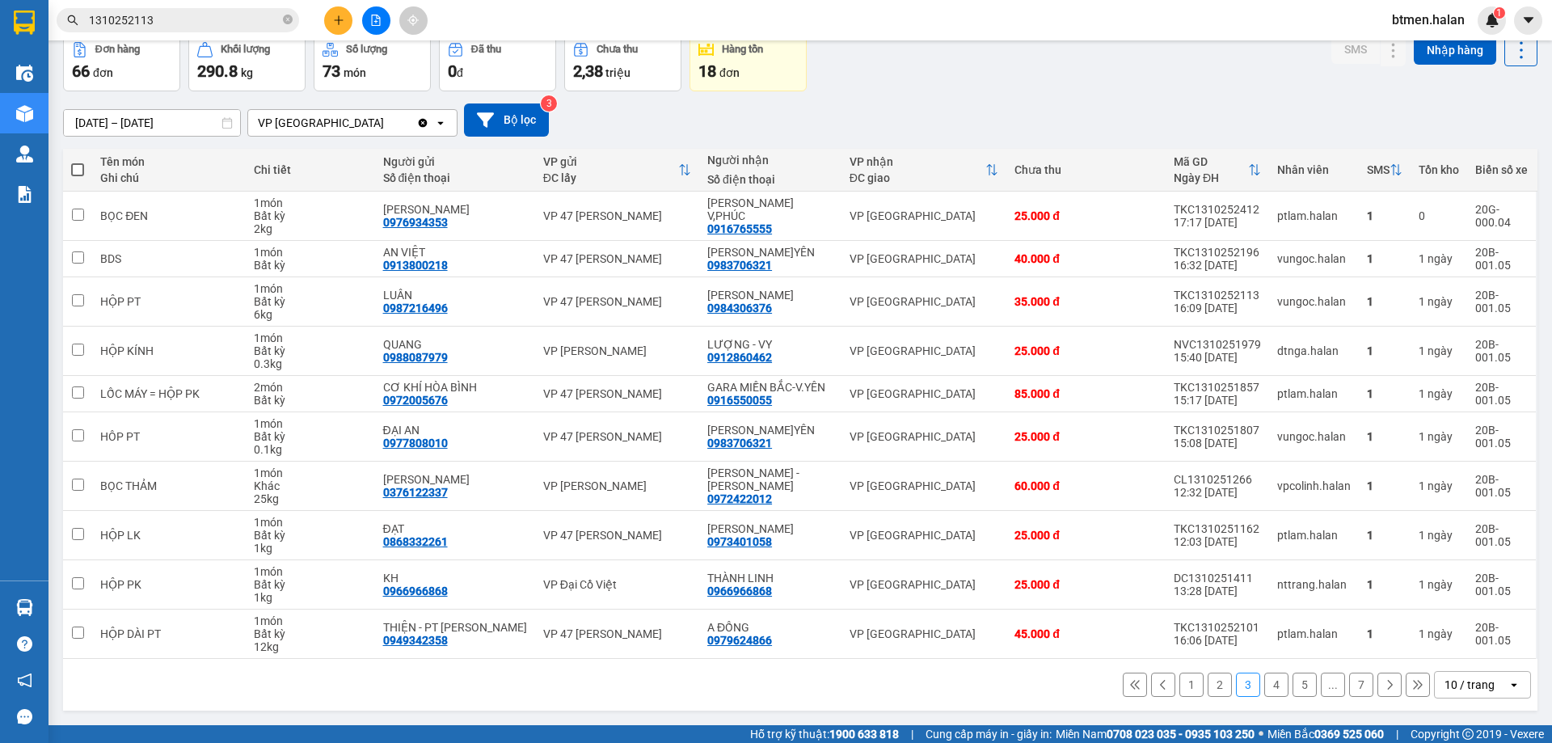
click at [1185, 681] on button "1" at bounding box center [1191, 684] width 24 height 24
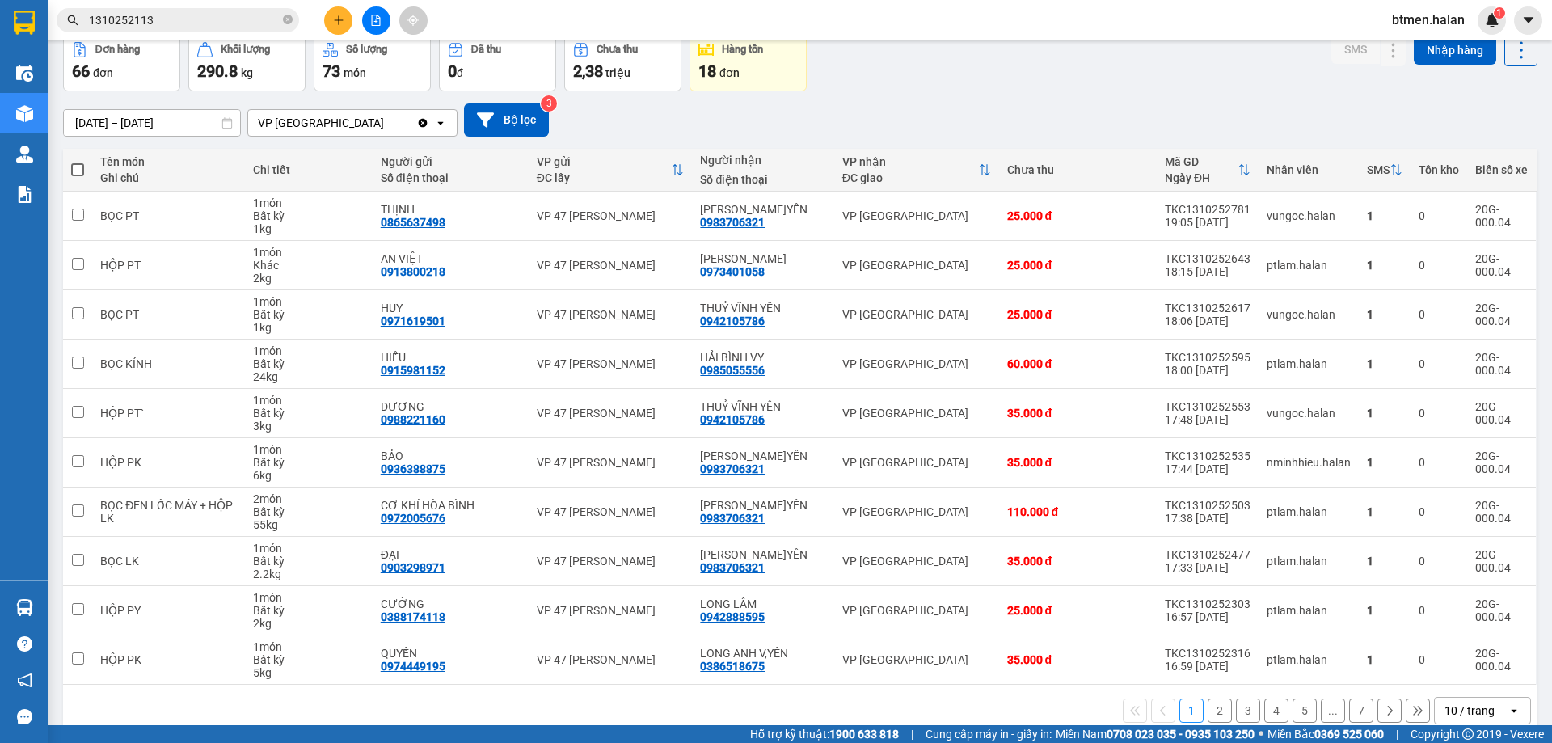
click at [1207, 698] on button "2" at bounding box center [1219, 710] width 24 height 24
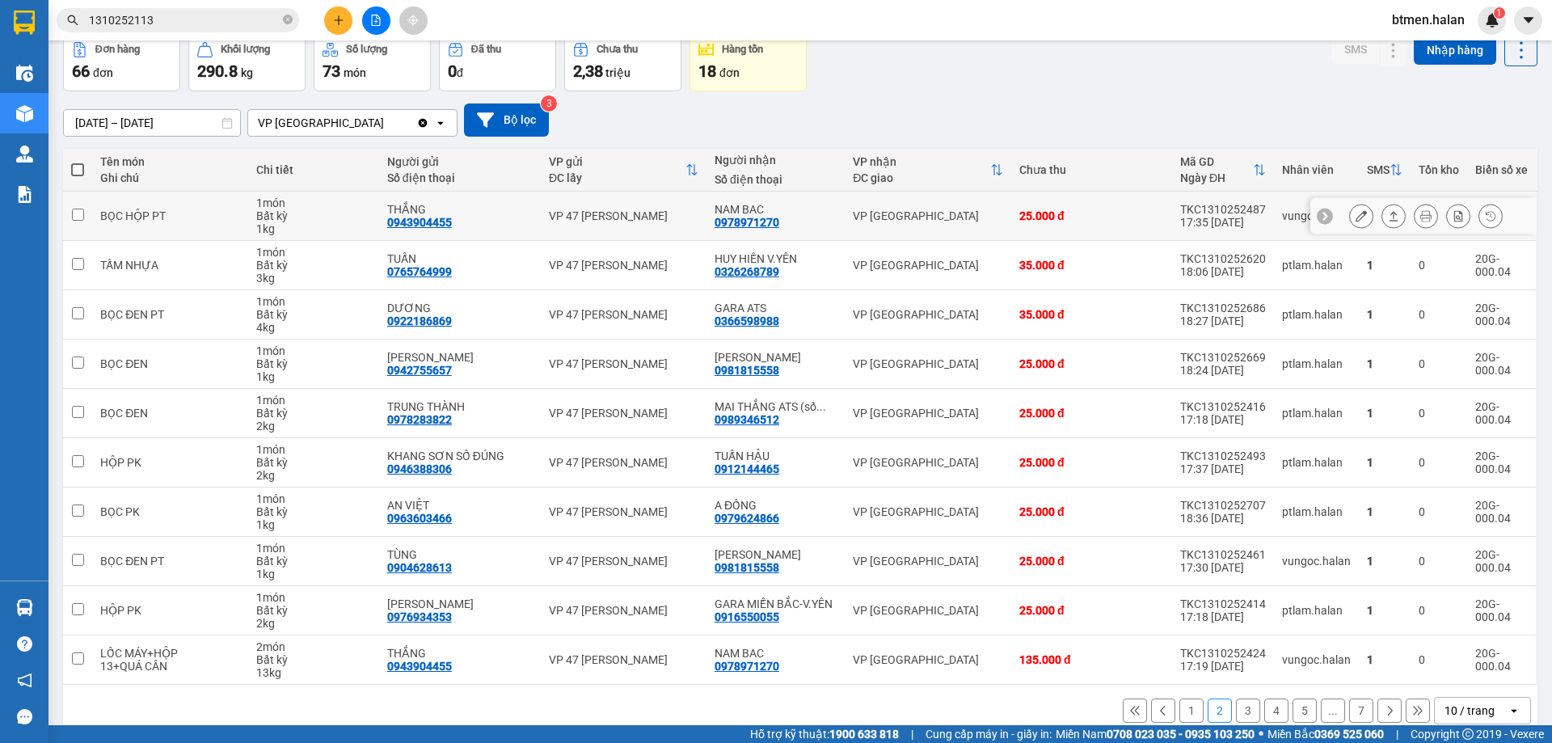
click at [763, 218] on div "0978971270" at bounding box center [746, 222] width 65 height 13
copy div "0978971270"
click at [176, 17] on input "1310252113" at bounding box center [184, 20] width 191 height 18
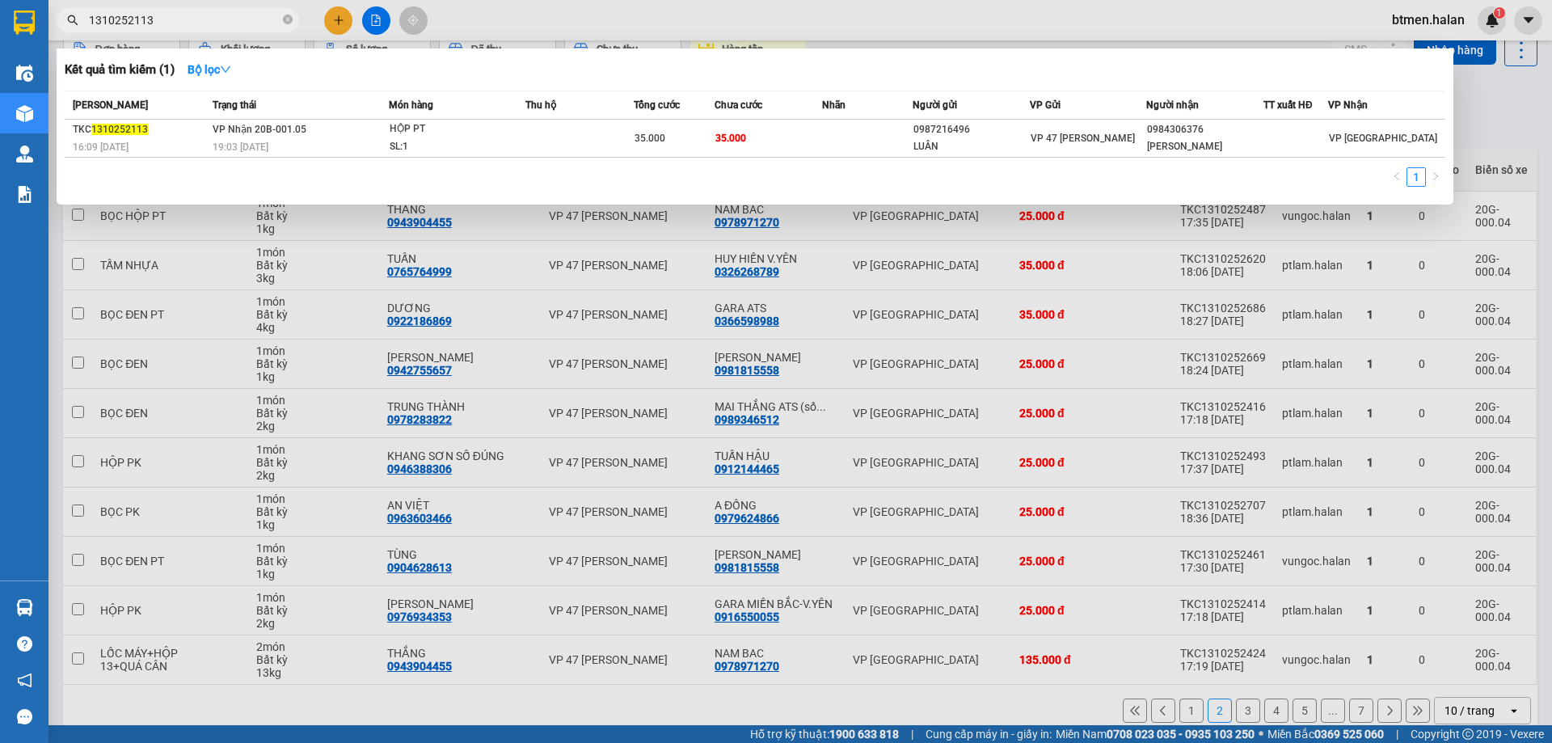
click at [176, 17] on input "1310252113" at bounding box center [184, 20] width 191 height 18
paste input "0978971270"
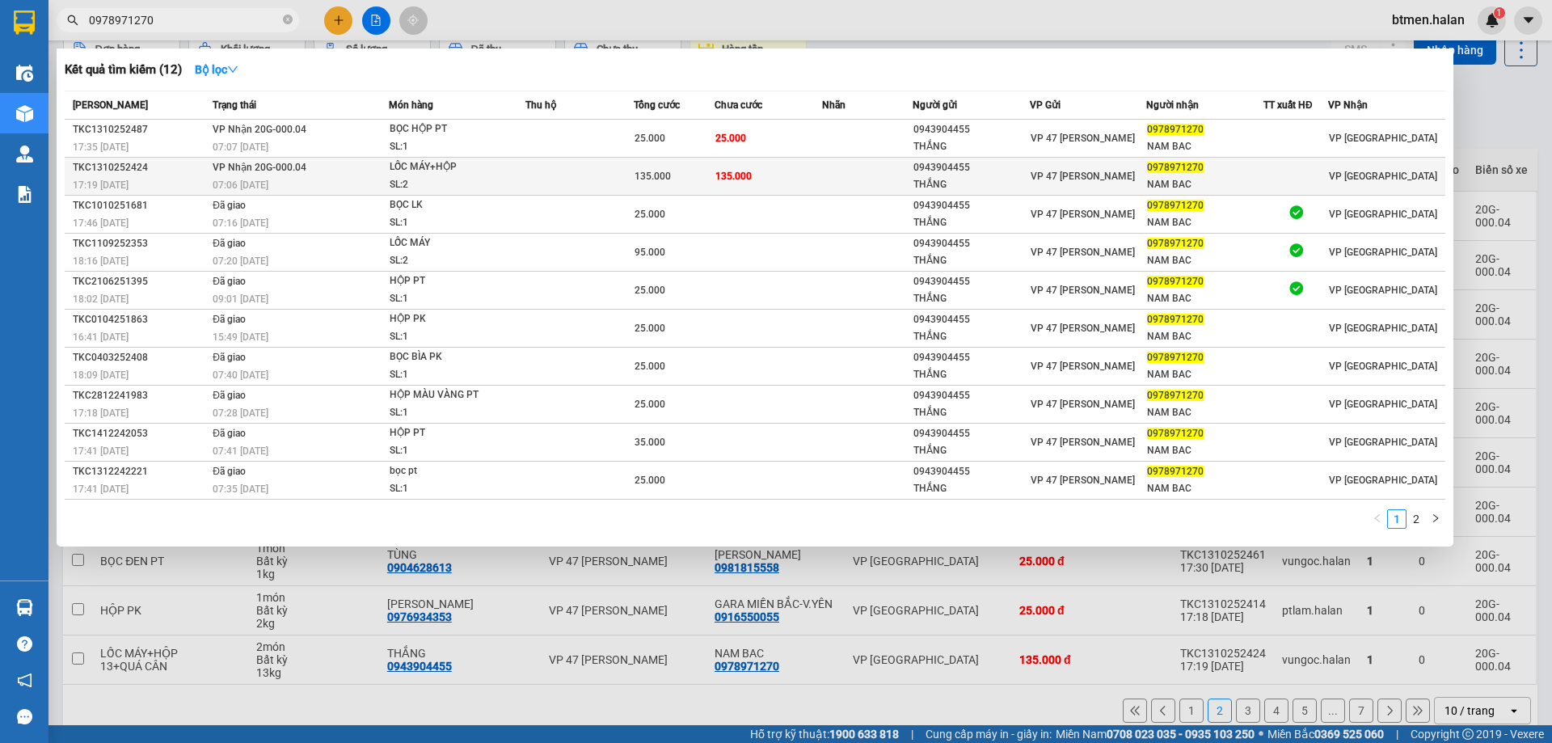
type input "0978971270"
click at [952, 182] on div "THẮNG" at bounding box center [971, 184] width 116 height 17
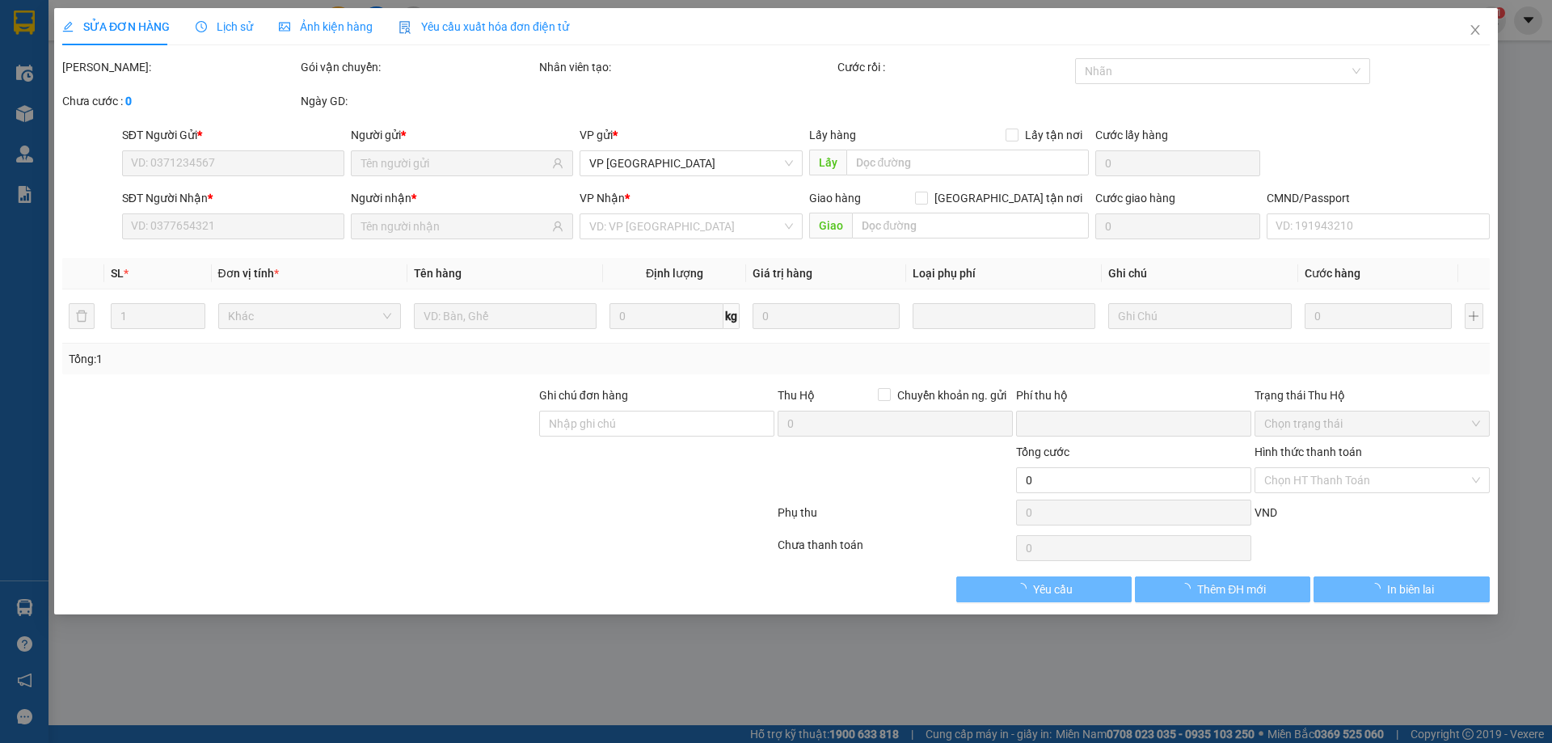
type input "0943904455"
type input "THẮNG"
type input "0978971270"
type input "NAM BAC"
type input "0"
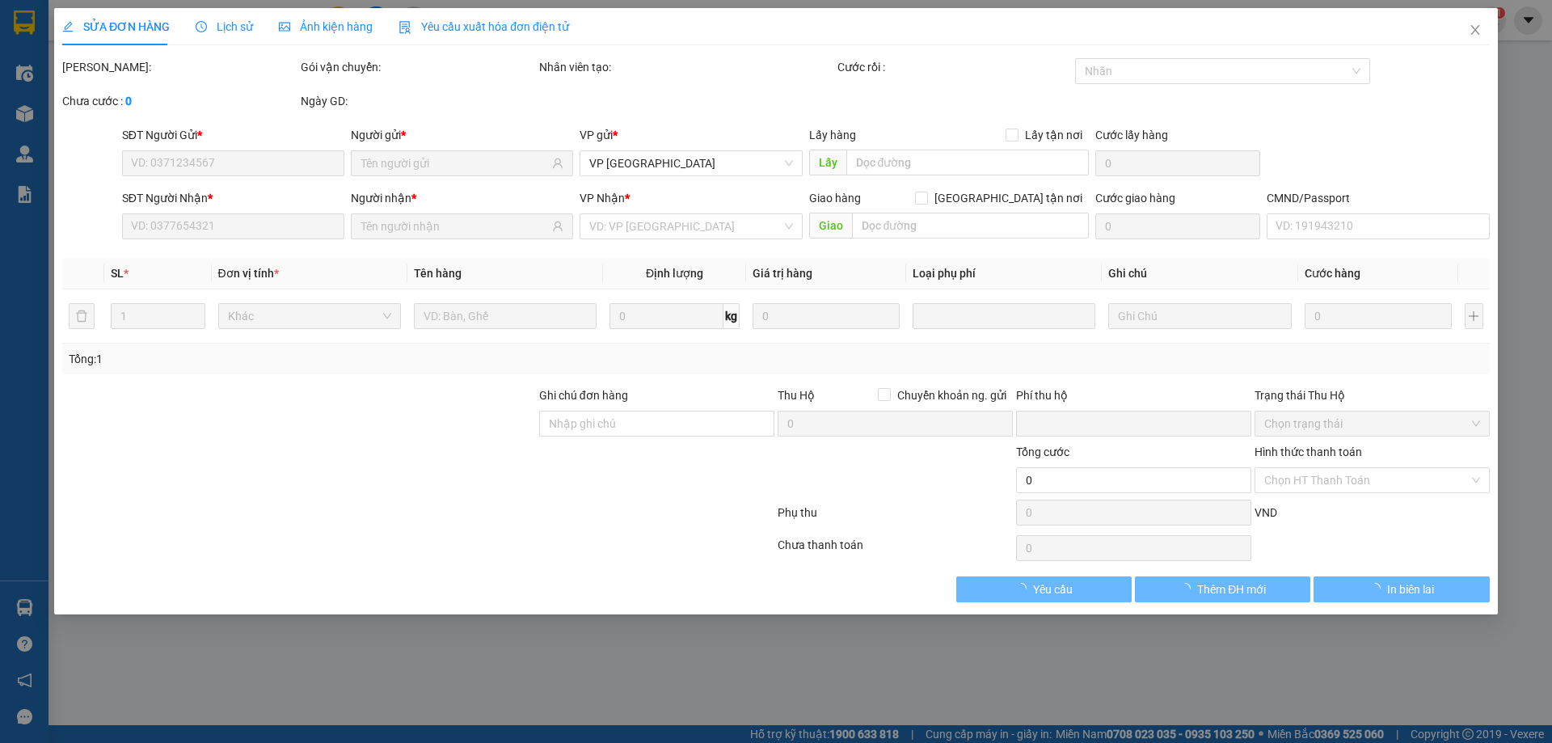
type input "135.000"
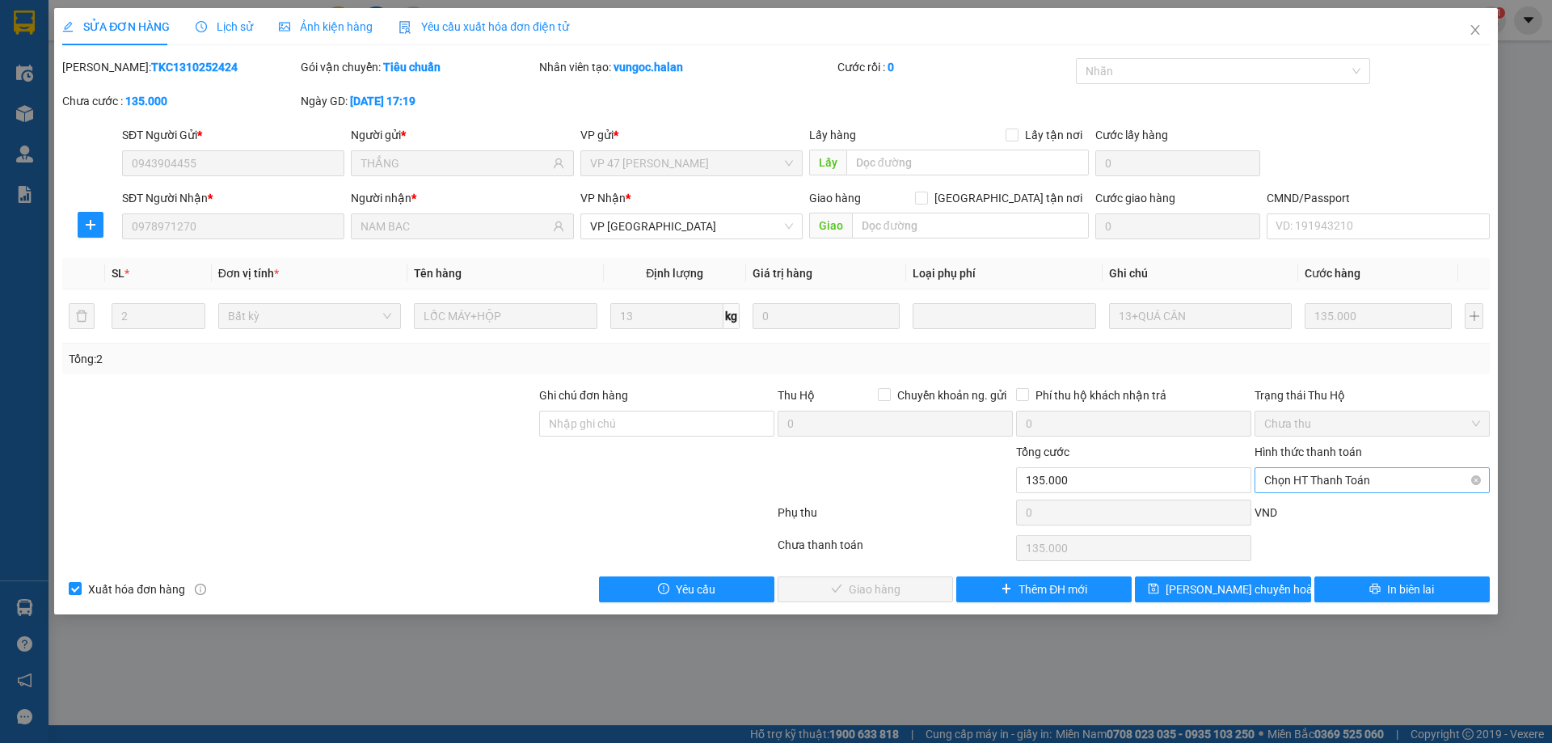
click at [1336, 470] on span "Chọn HT Thanh Toán" at bounding box center [1372, 480] width 216 height 24
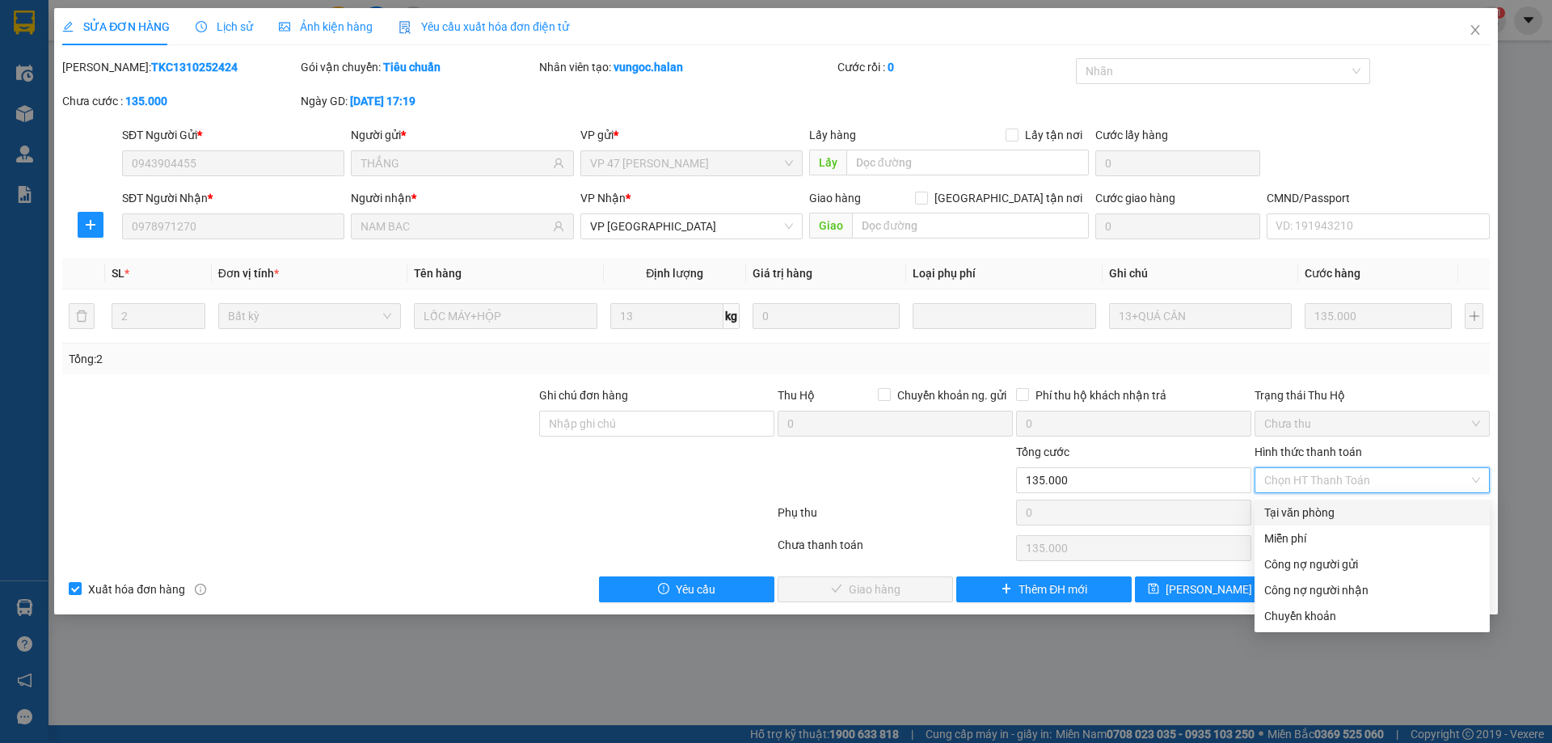
drag, startPoint x: 1334, startPoint y: 511, endPoint x: 1314, endPoint y: 520, distance: 22.1
click at [1334, 512] on div "Tại văn phòng" at bounding box center [1372, 512] width 216 height 18
type input "0"
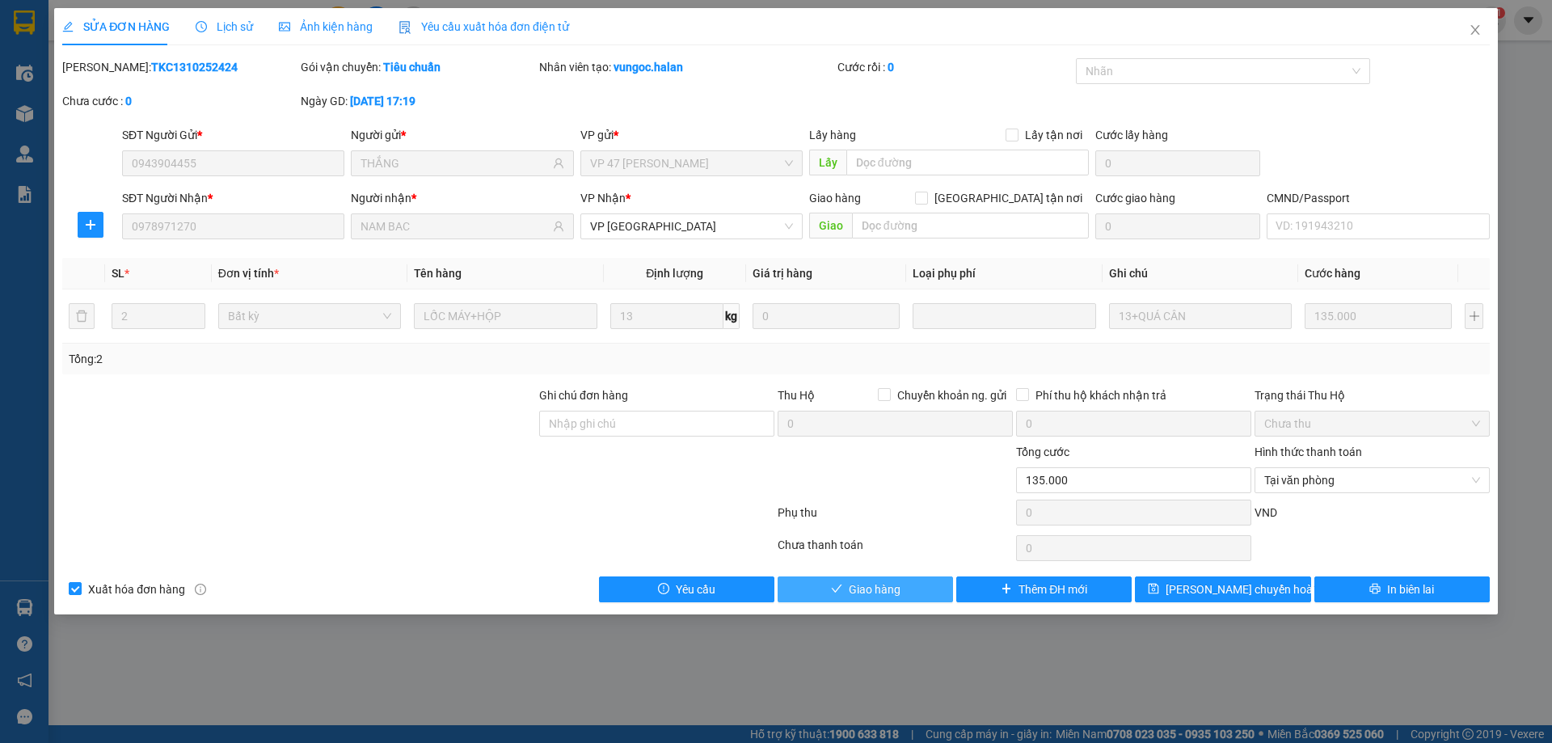
drag, startPoint x: 907, startPoint y: 596, endPoint x: 973, endPoint y: 557, distance: 77.2
click at [907, 596] on button "Giao hàng" at bounding box center [864, 589] width 175 height 26
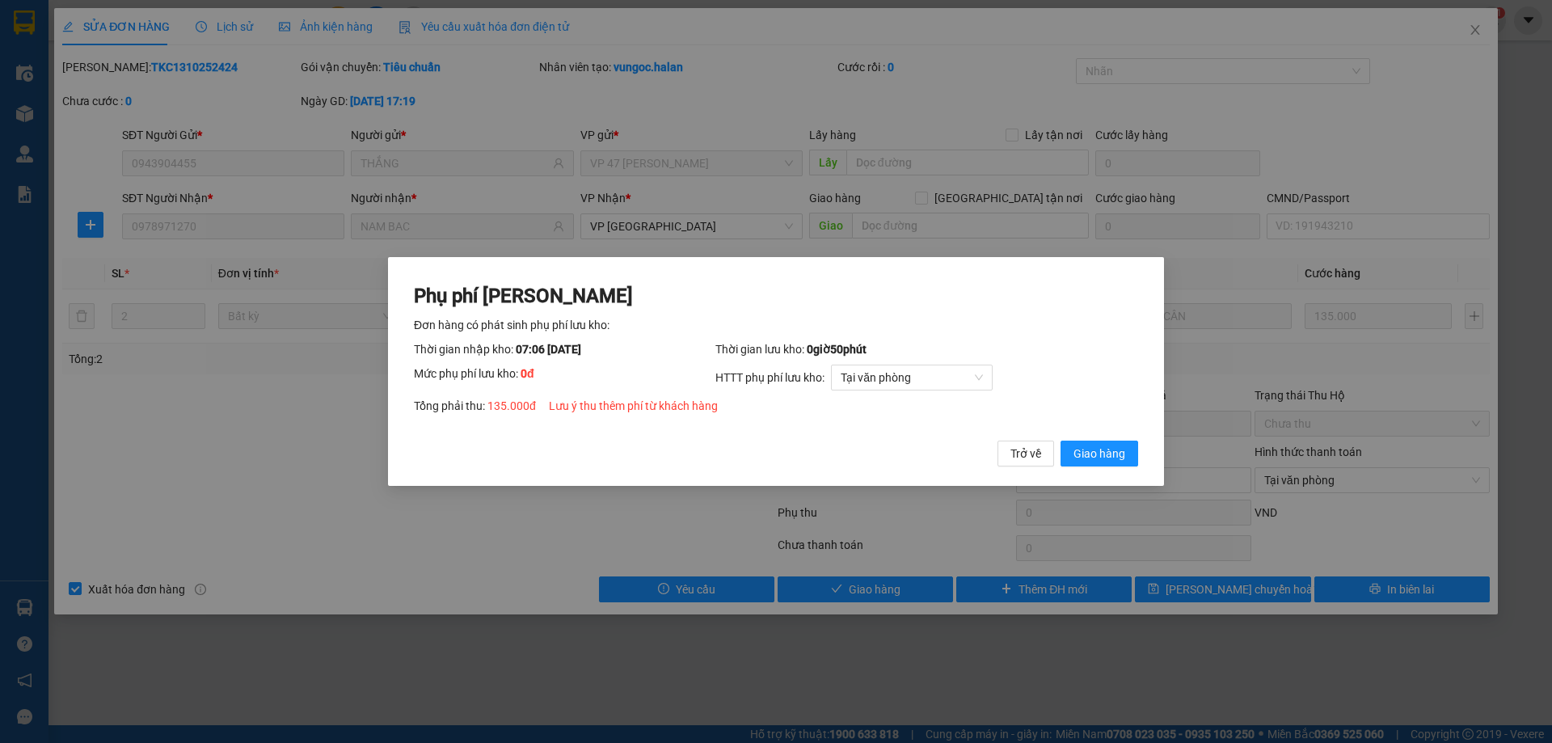
click at [1089, 446] on span "Giao hàng" at bounding box center [1099, 453] width 52 height 18
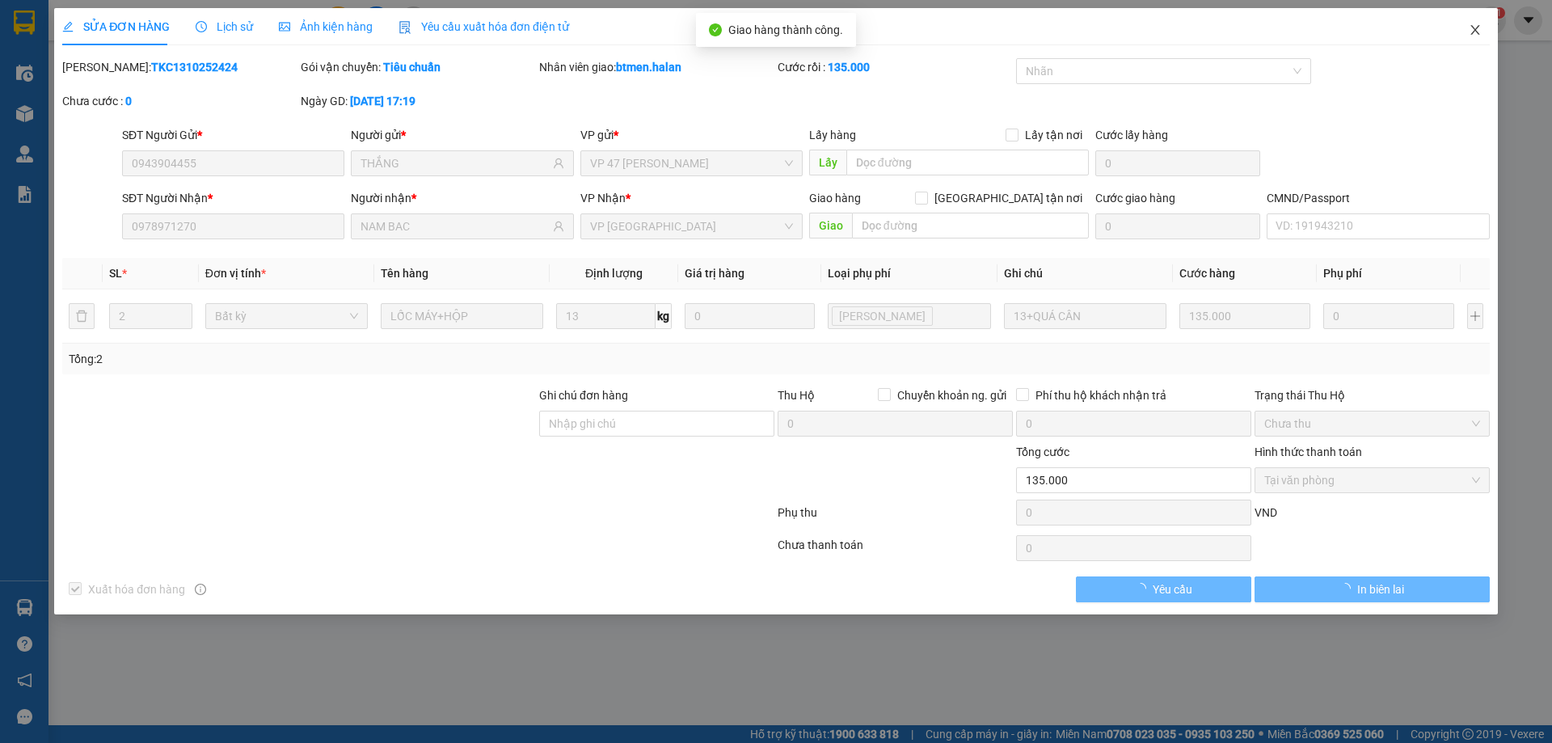
click at [1472, 32] on icon "close" at bounding box center [1474, 29] width 13 height 13
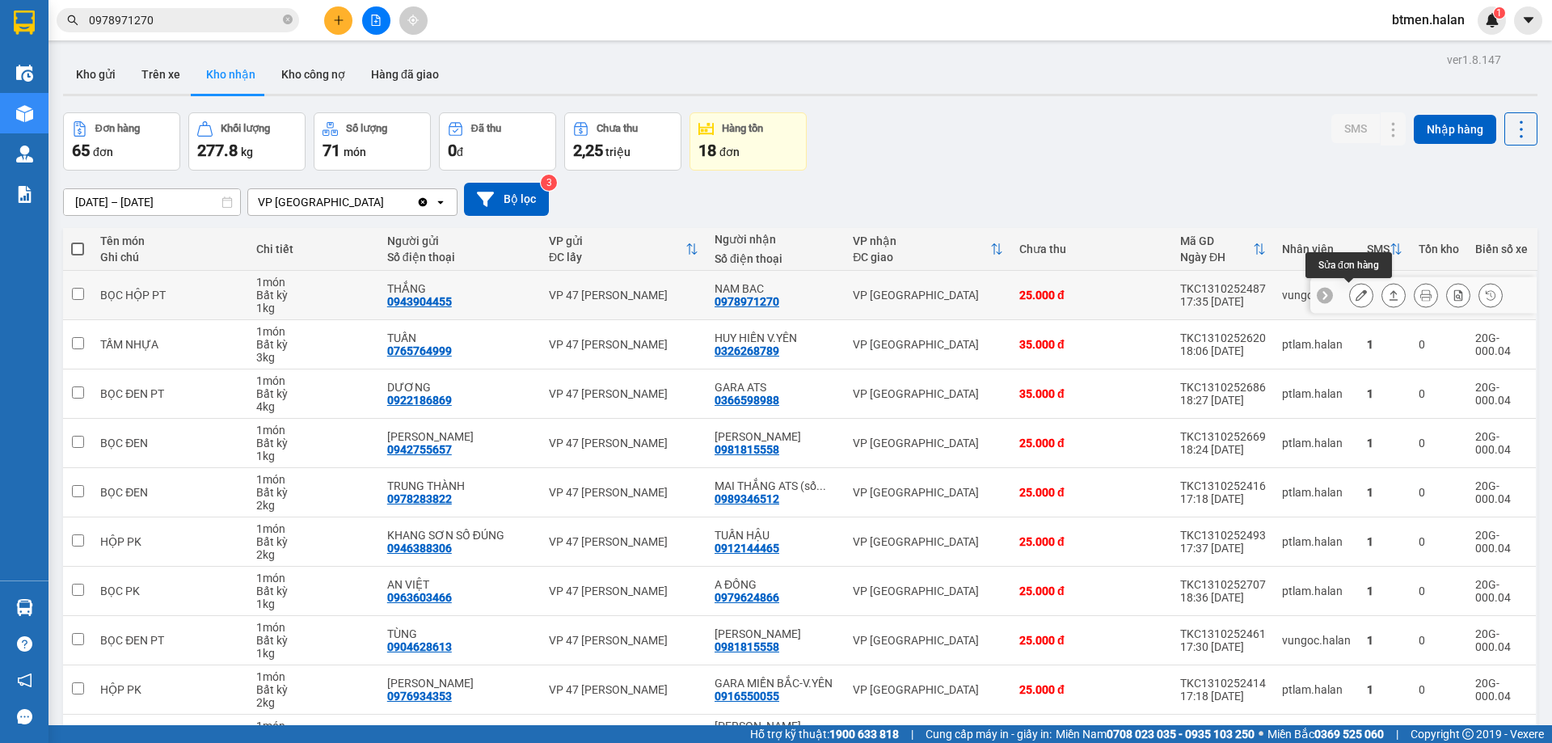
click at [1350, 296] on button at bounding box center [1361, 295] width 23 height 28
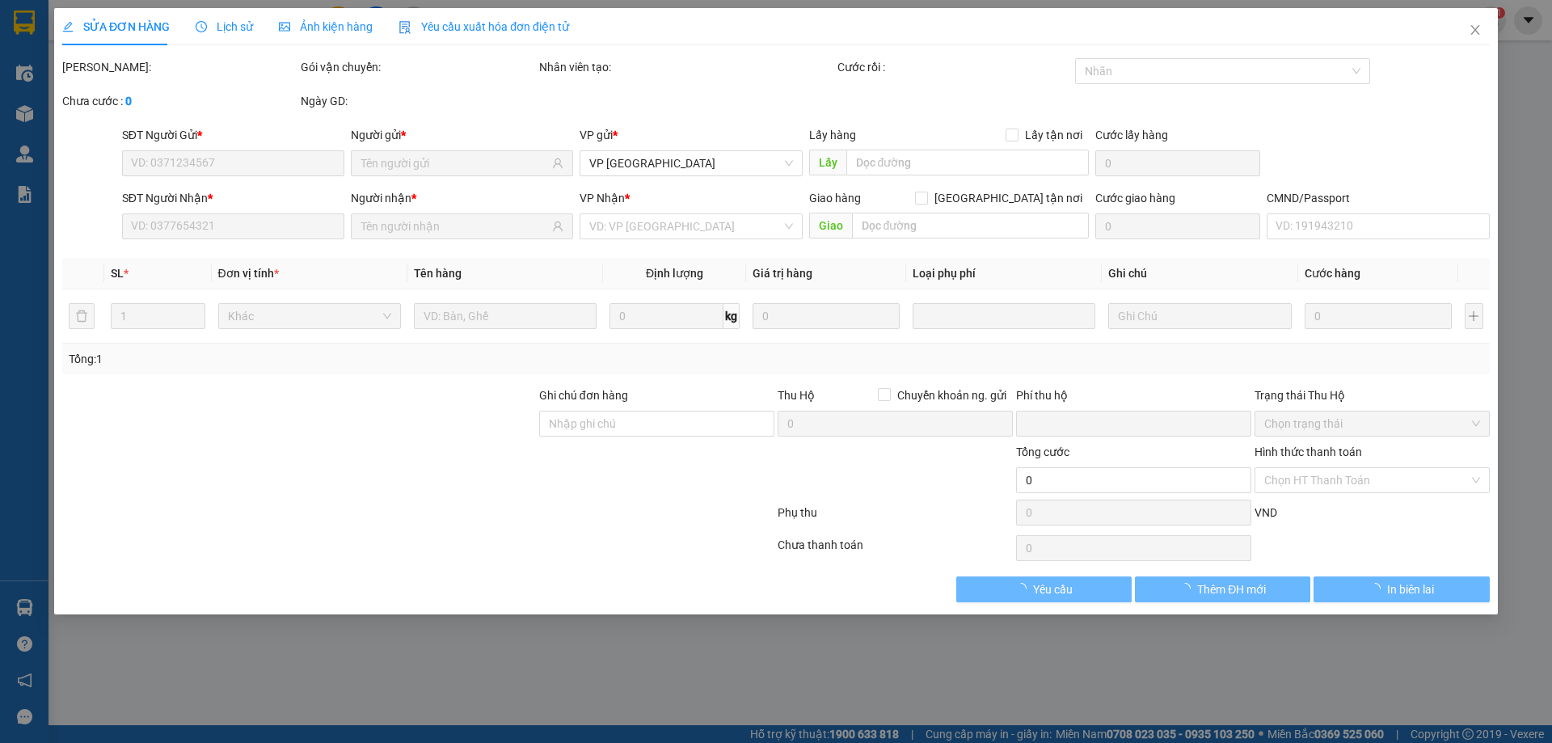
type input "0943904455"
type input "THẮNG"
type input "0978971270"
type input "NAM BAC"
type input "0"
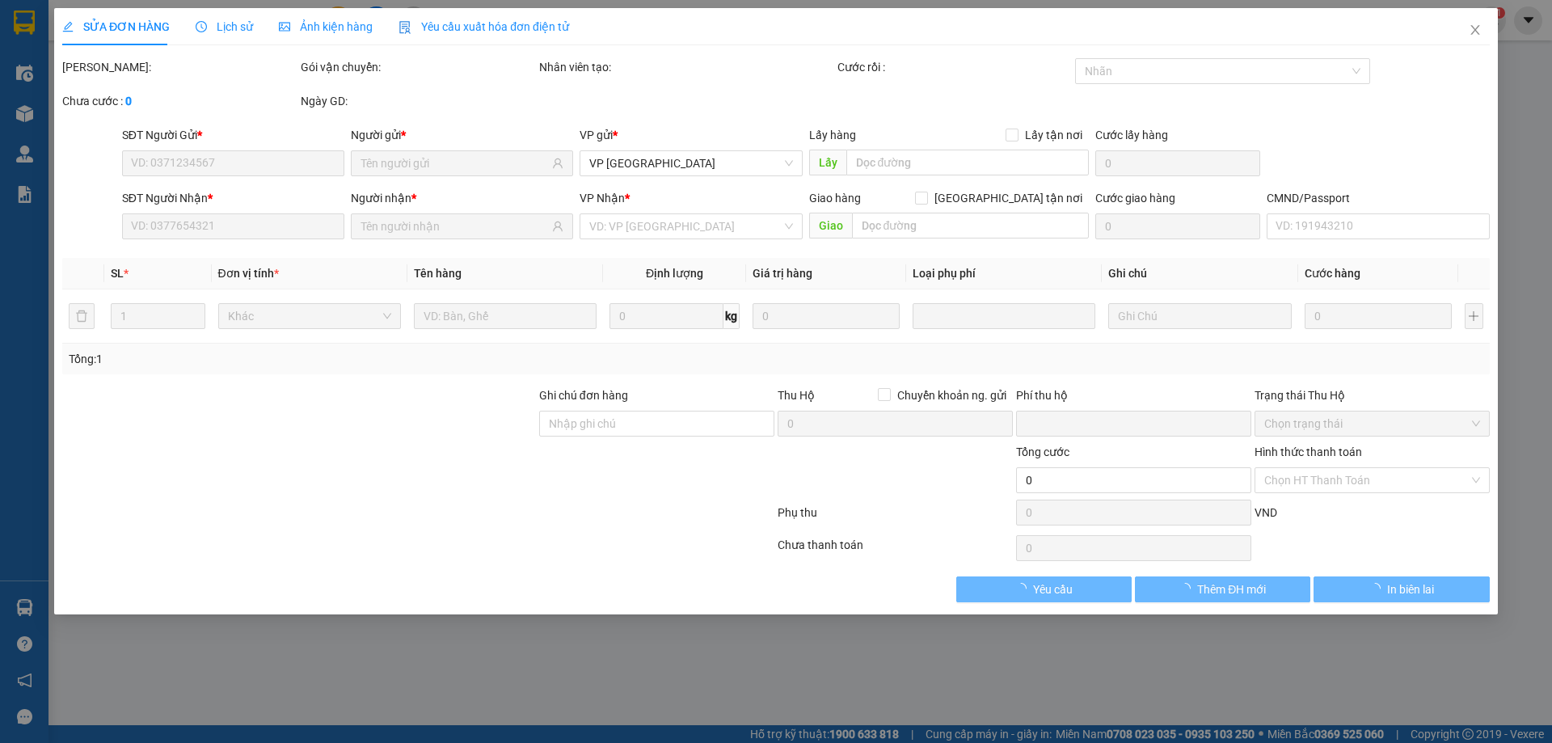
type input "25.000"
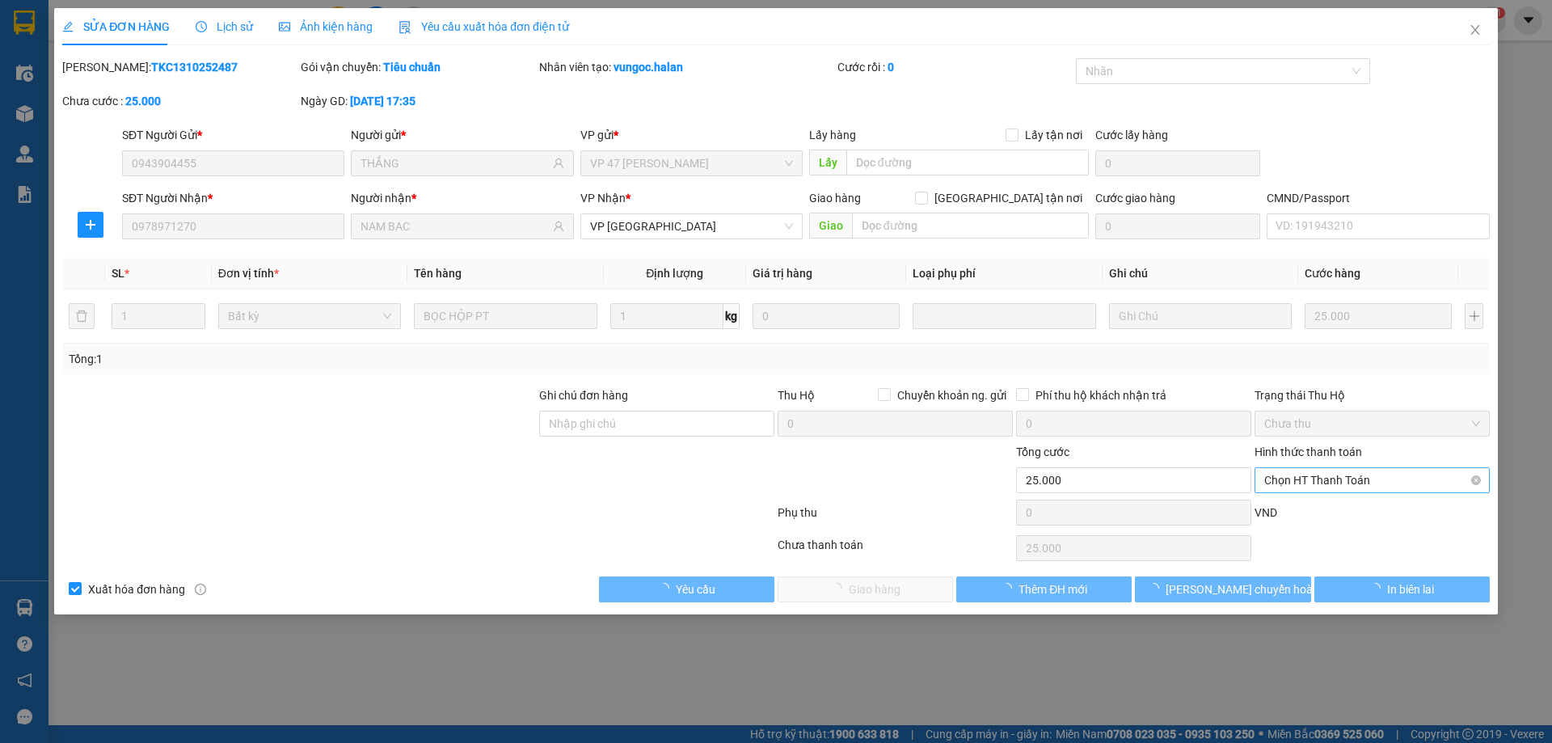
drag, startPoint x: 1324, startPoint y: 471, endPoint x: 1324, endPoint y: 495, distance: 23.4
click at [1324, 473] on span "Chọn HT Thanh Toán" at bounding box center [1372, 480] width 216 height 24
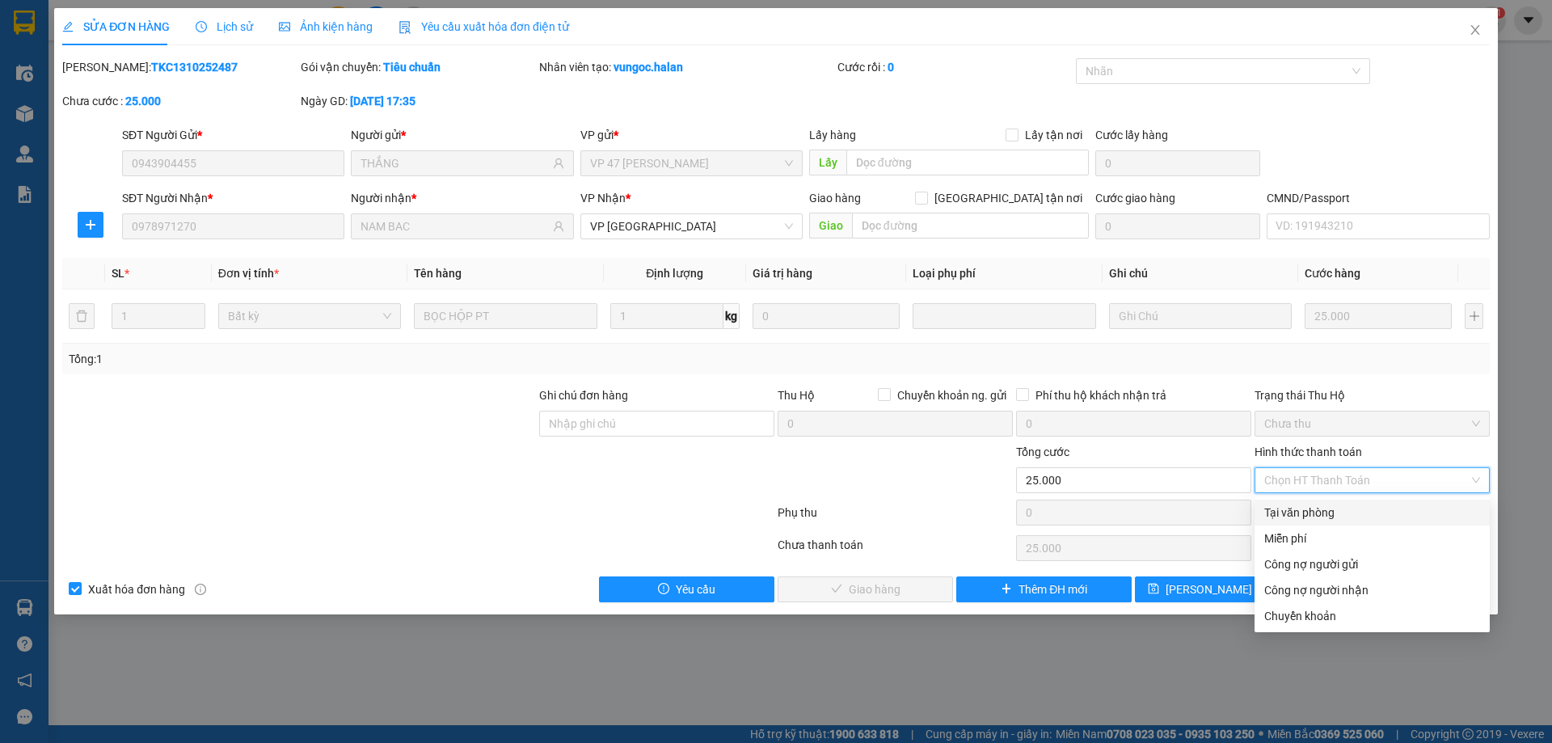
drag, startPoint x: 1316, startPoint y: 508, endPoint x: 1039, endPoint y: 568, distance: 282.8
click at [1315, 508] on div "Tại văn phòng" at bounding box center [1372, 512] width 216 height 18
type input "0"
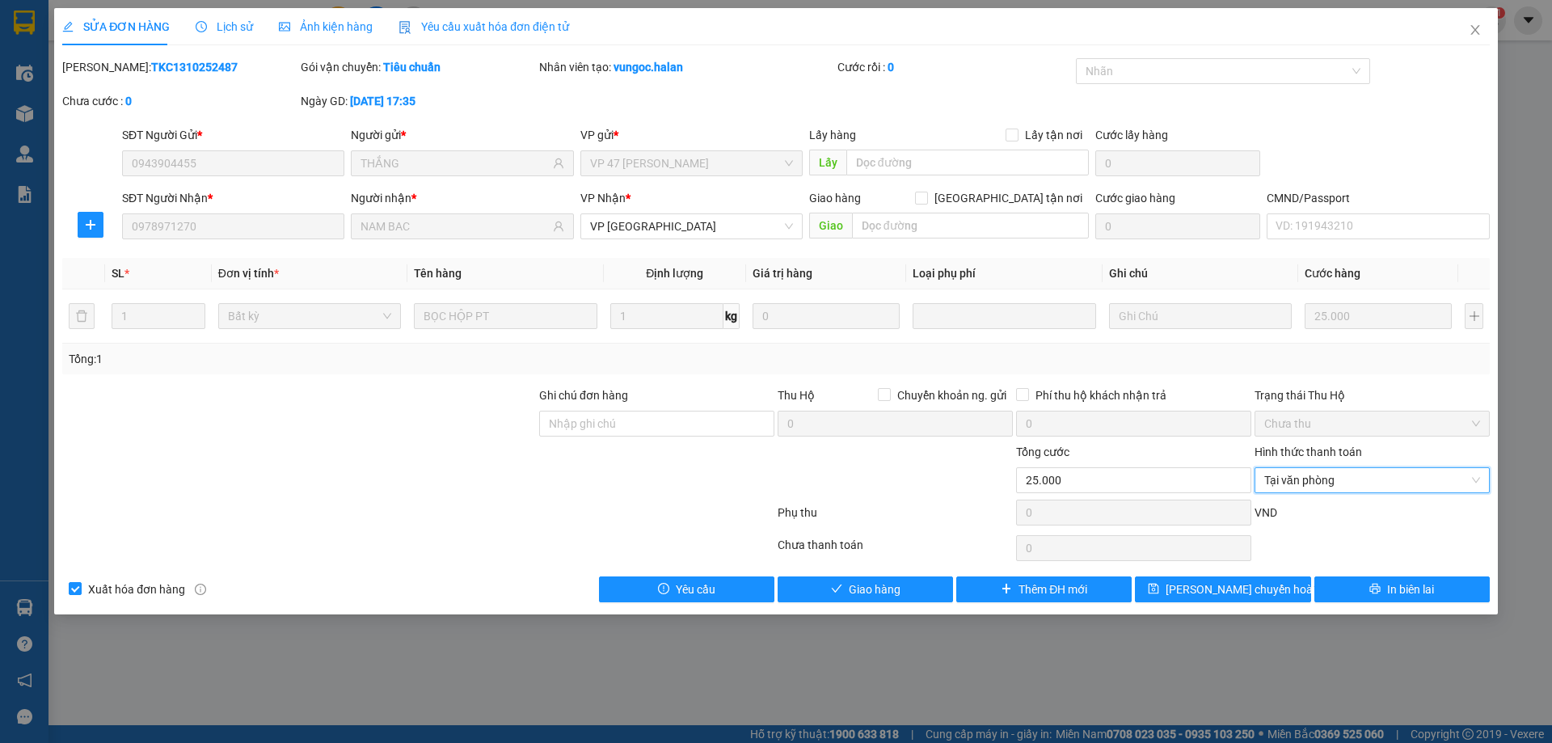
click at [907, 604] on div "SỬA ĐƠN HÀNG Lịch sử Ảnh kiện hàng Yêu cầu xuất hóa đơn điện tử Total Paid Fee …" at bounding box center [775, 311] width 1443 height 606
click at [926, 577] on button "Giao hàng" at bounding box center [864, 589] width 175 height 26
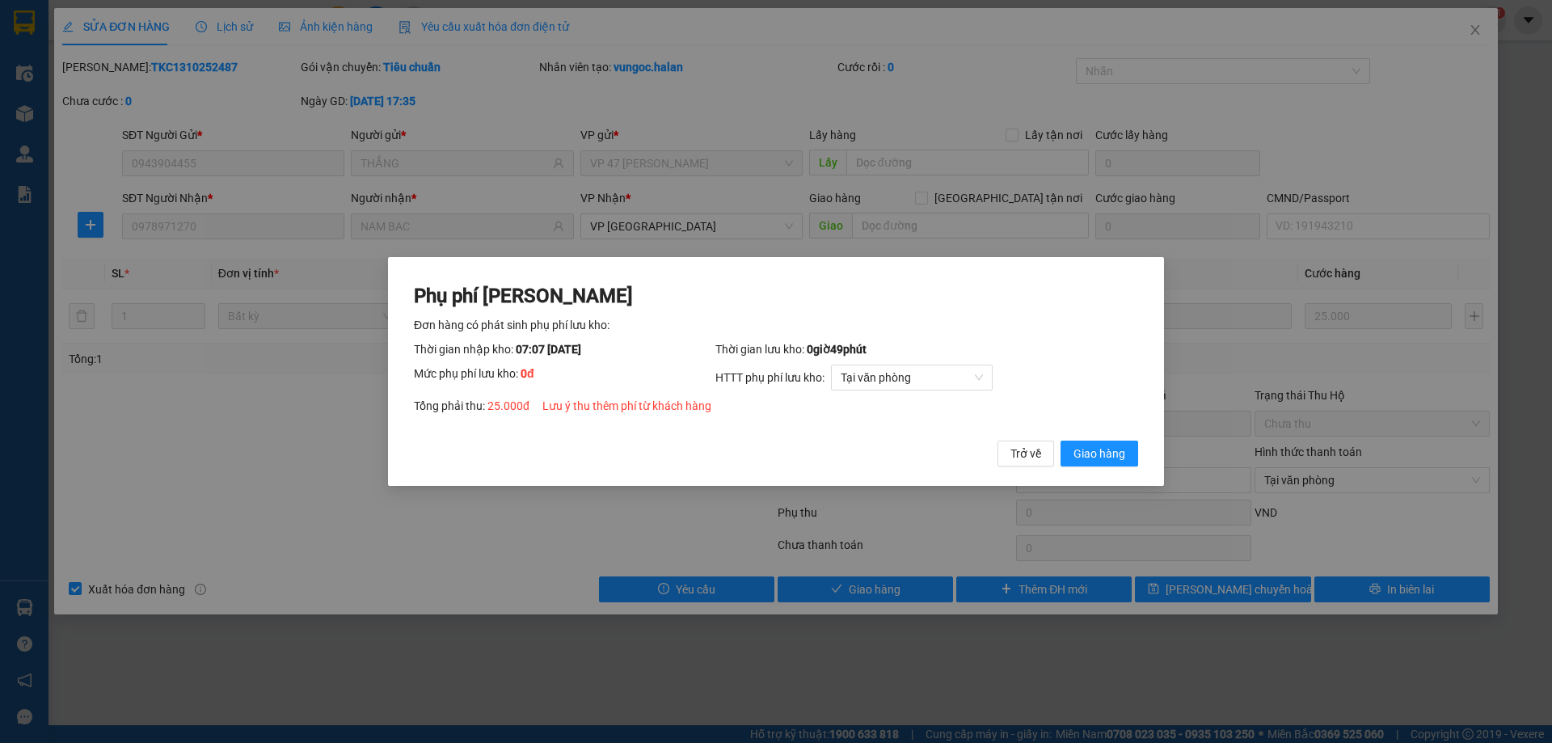
drag, startPoint x: 1125, startPoint y: 453, endPoint x: 1409, endPoint y: 48, distance: 494.1
click at [1125, 451] on button "Giao hàng" at bounding box center [1099, 453] width 78 height 26
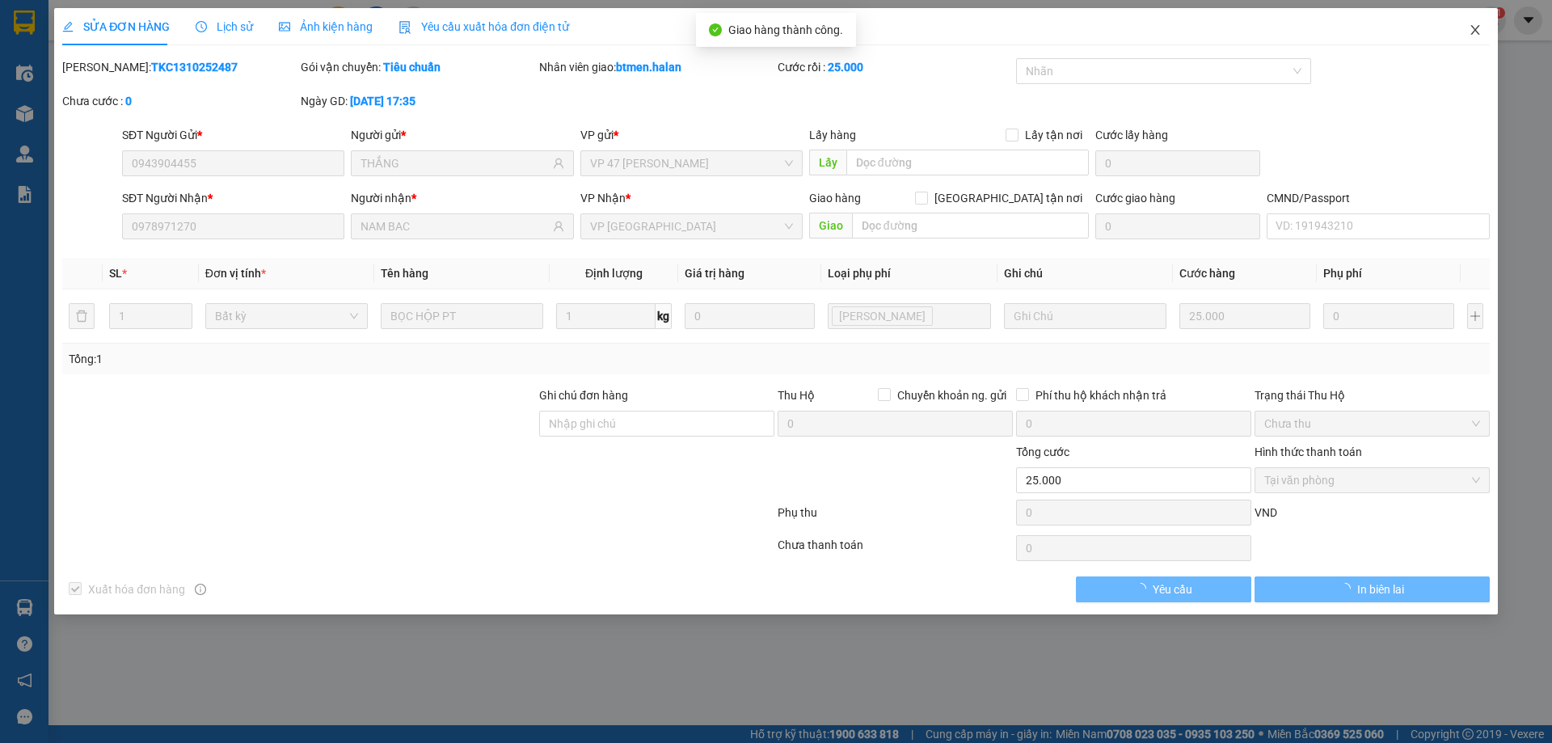
click at [1473, 34] on icon "close" at bounding box center [1474, 29] width 13 height 13
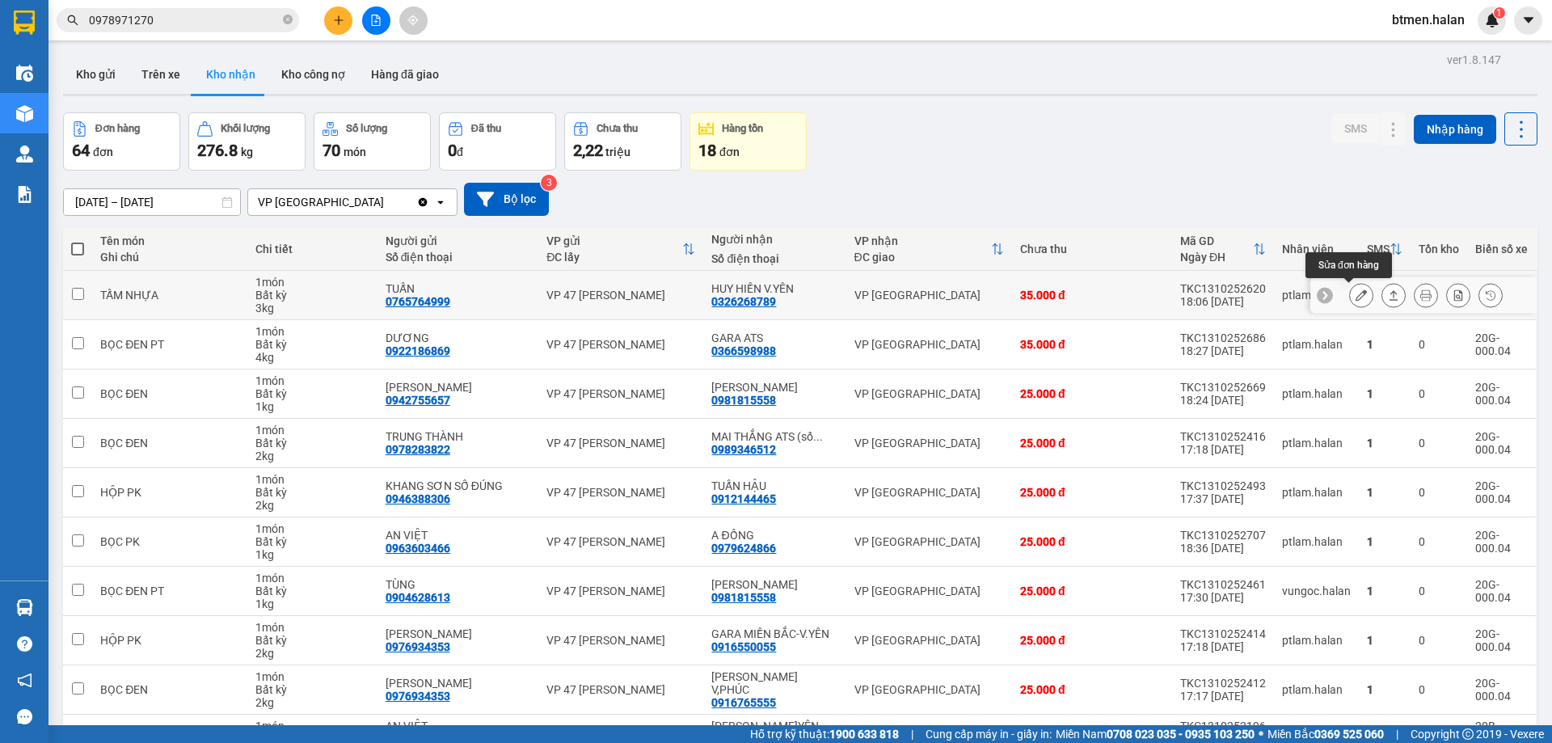
click at [1355, 291] on icon at bounding box center [1360, 294] width 11 height 11
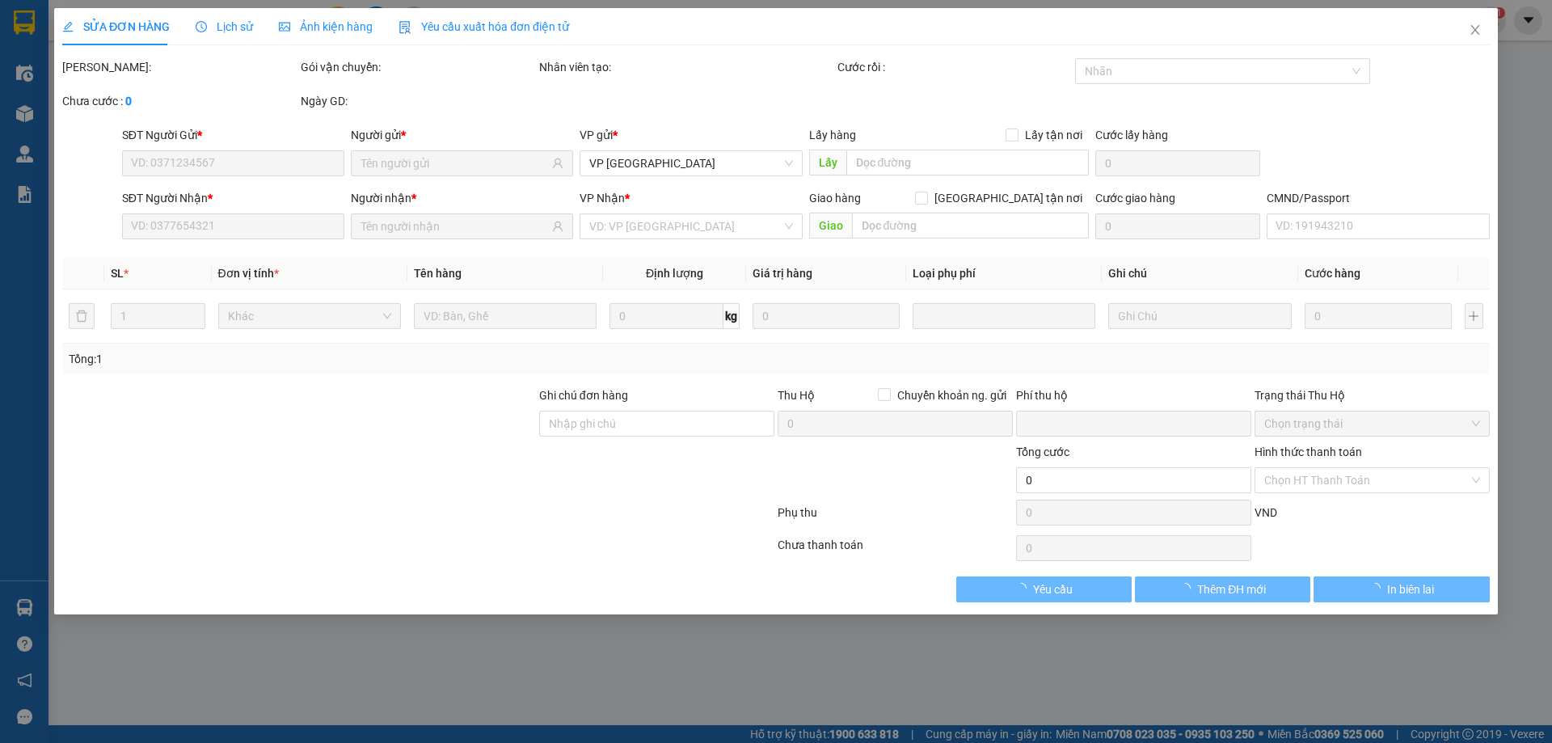
type input "0765764999"
type input "TUẤN"
type input "0326268789"
type input "HUY HIẾN V.YÊN"
type input "0"
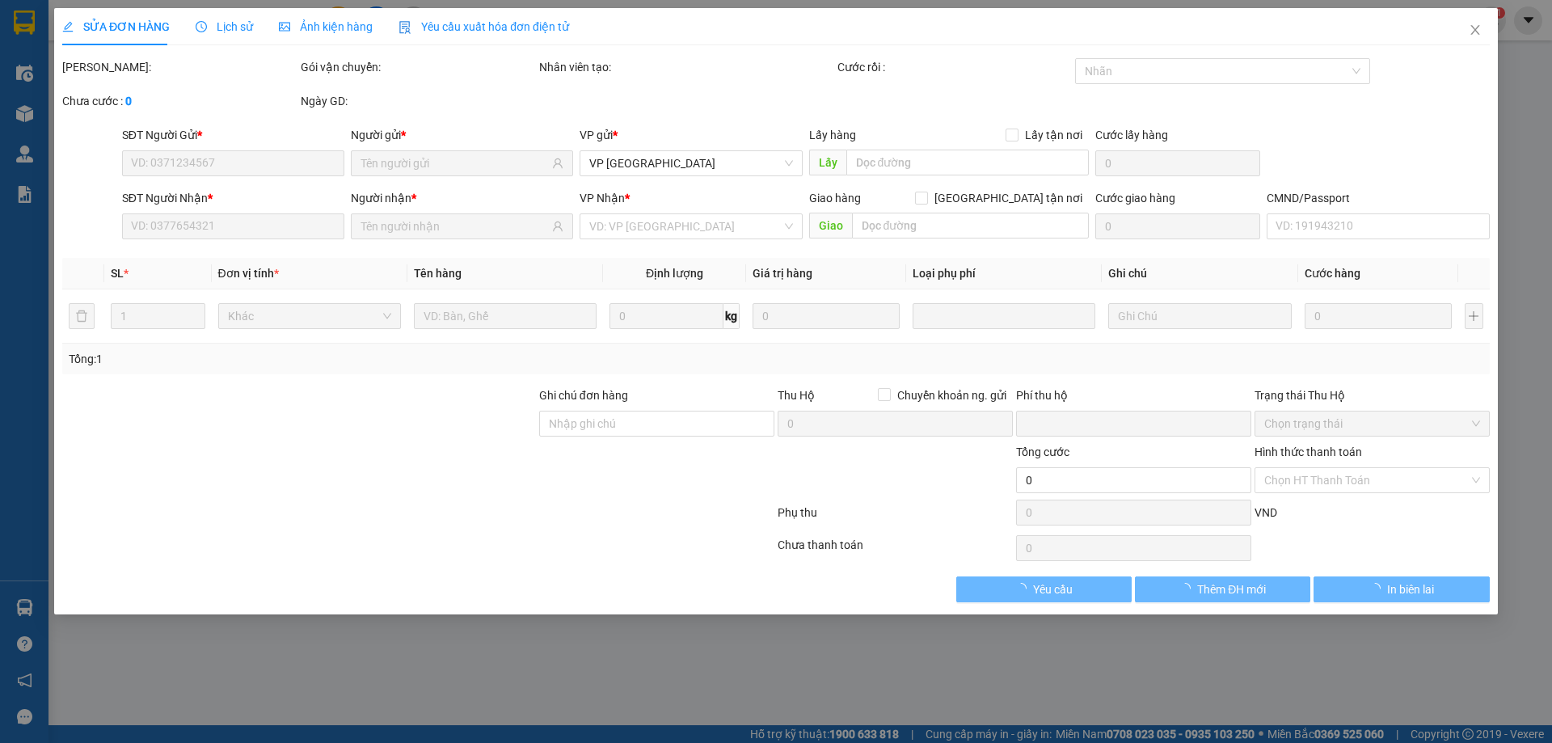
type input "35.000"
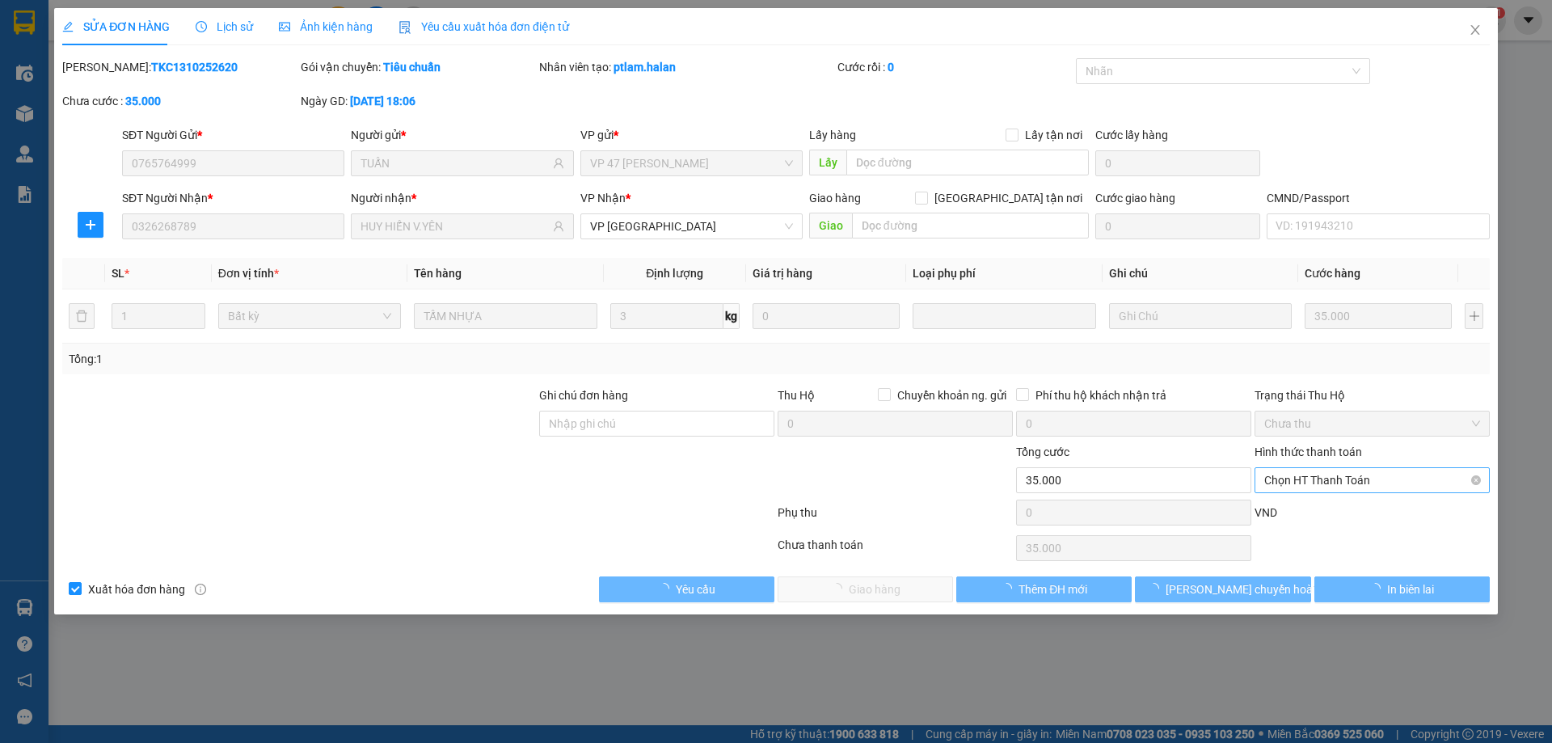
click at [1325, 480] on span "Chọn HT Thanh Toán" at bounding box center [1372, 480] width 216 height 24
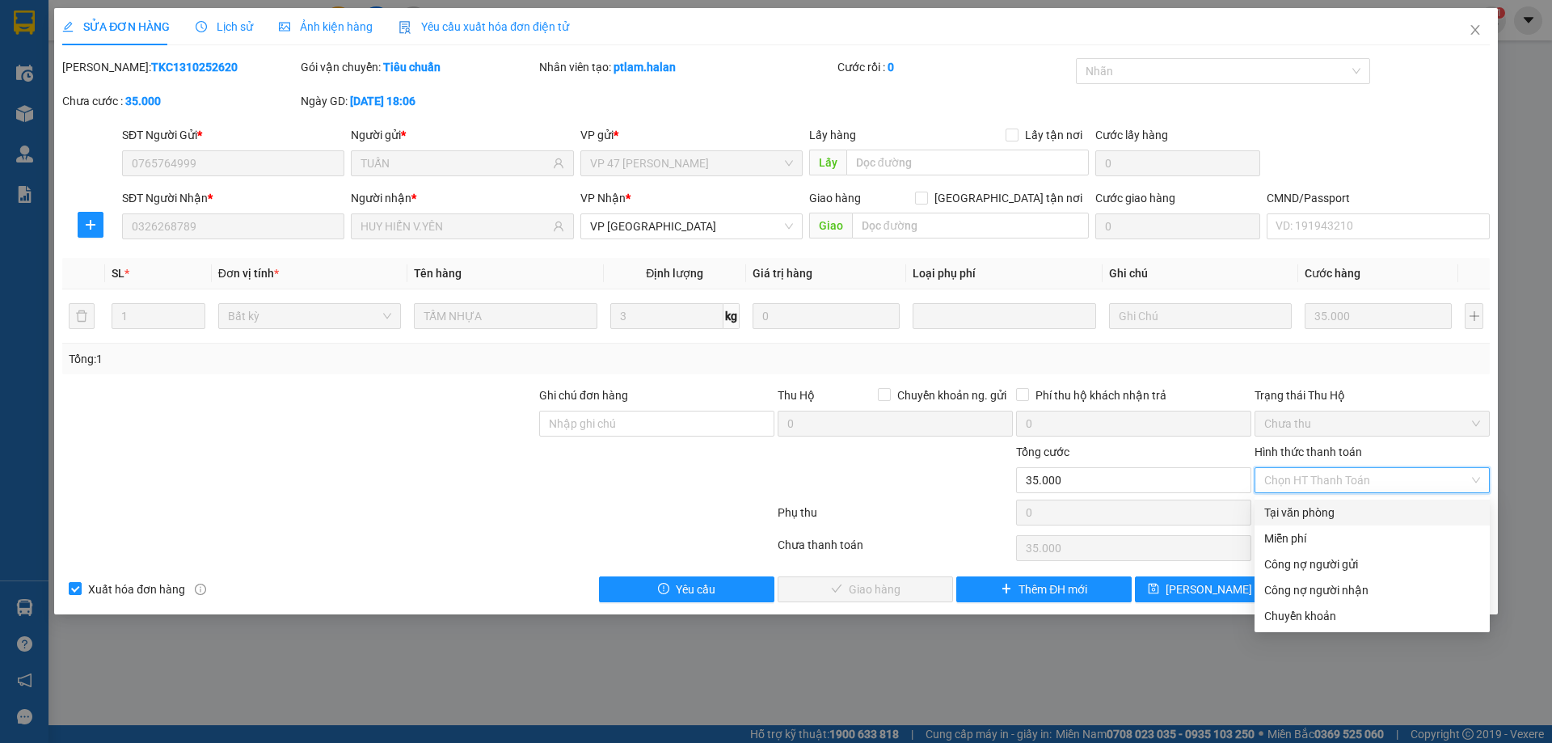
drag, startPoint x: 1317, startPoint y: 503, endPoint x: 1165, endPoint y: 563, distance: 163.3
click at [1317, 506] on div "Tại văn phòng" at bounding box center [1372, 512] width 216 height 18
type input "0"
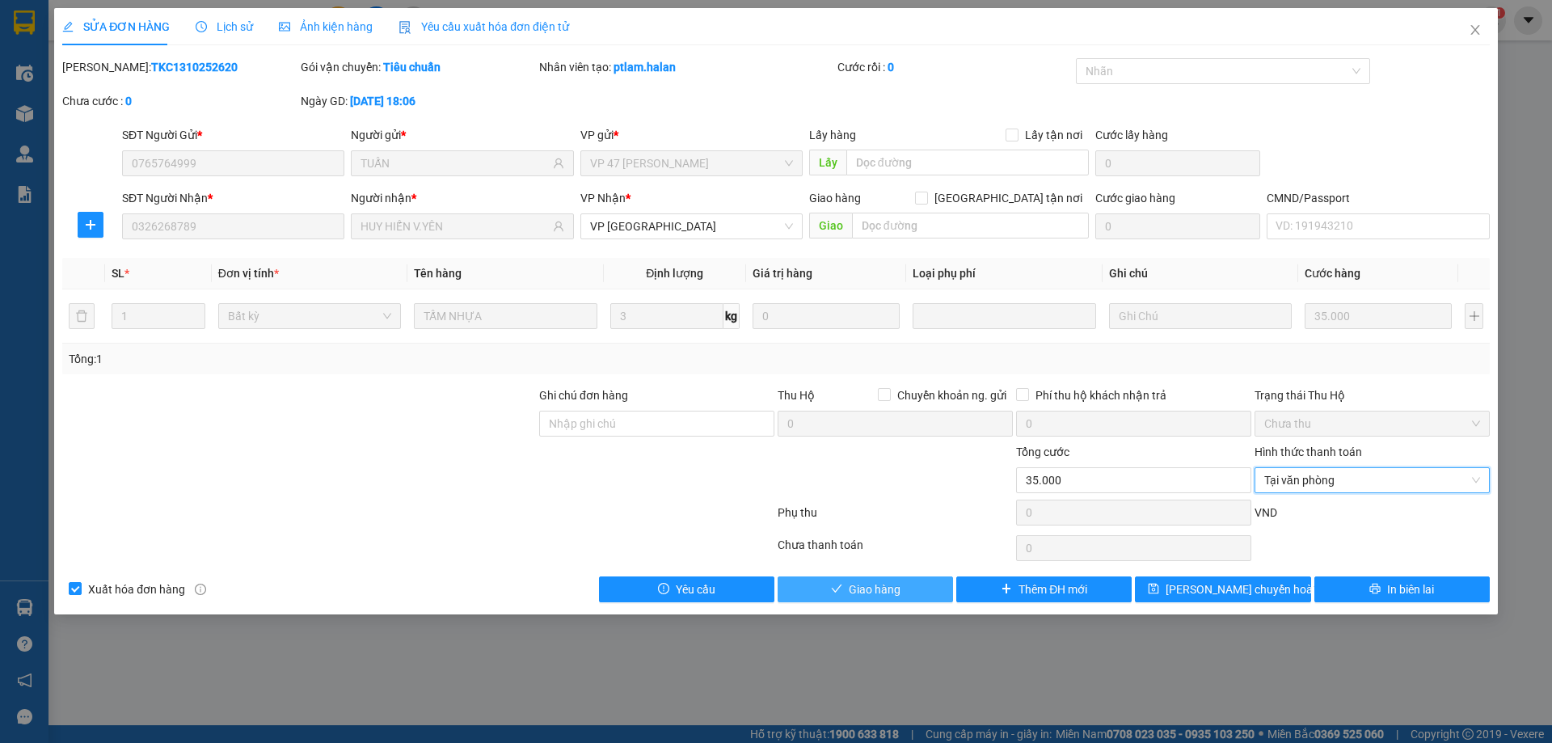
drag, startPoint x: 917, startPoint y: 583, endPoint x: 999, endPoint y: 577, distance: 81.9
click at [917, 584] on button "Giao hàng" at bounding box center [864, 589] width 175 height 26
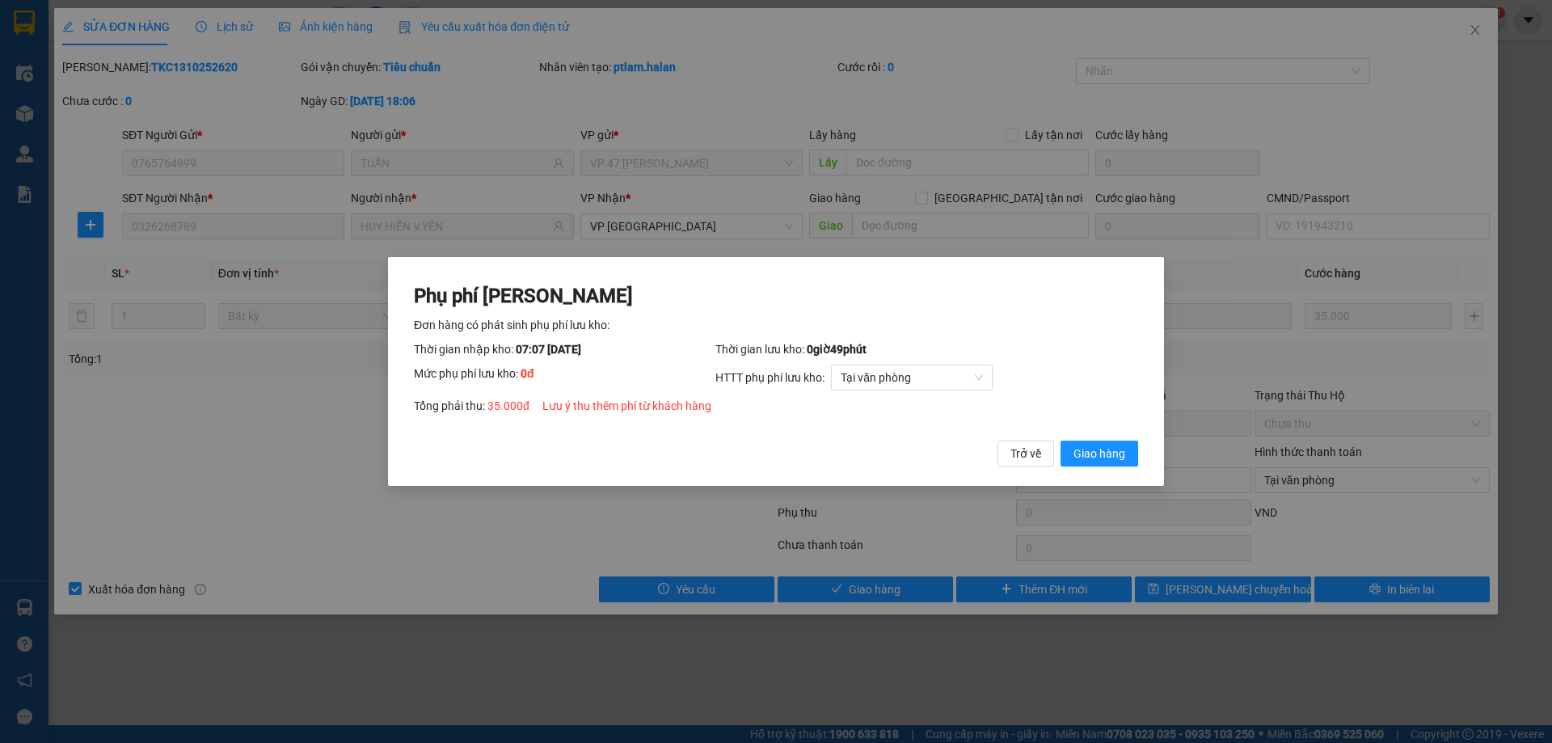
drag, startPoint x: 1098, startPoint y: 453, endPoint x: 1260, endPoint y: 377, distance: 178.9
click at [1114, 450] on span "Giao hàng" at bounding box center [1099, 453] width 52 height 18
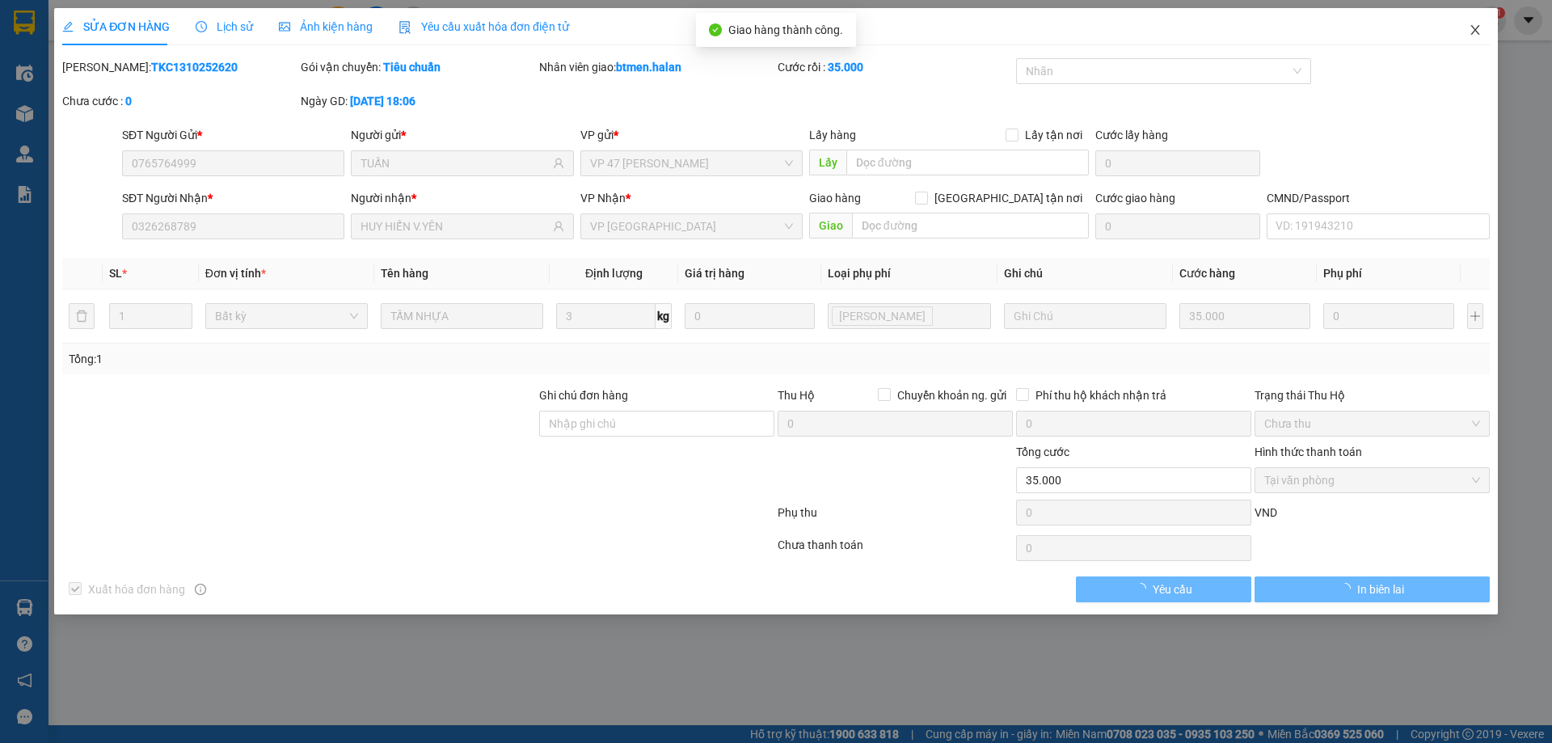
click at [1468, 33] on icon "close" at bounding box center [1474, 29] width 13 height 13
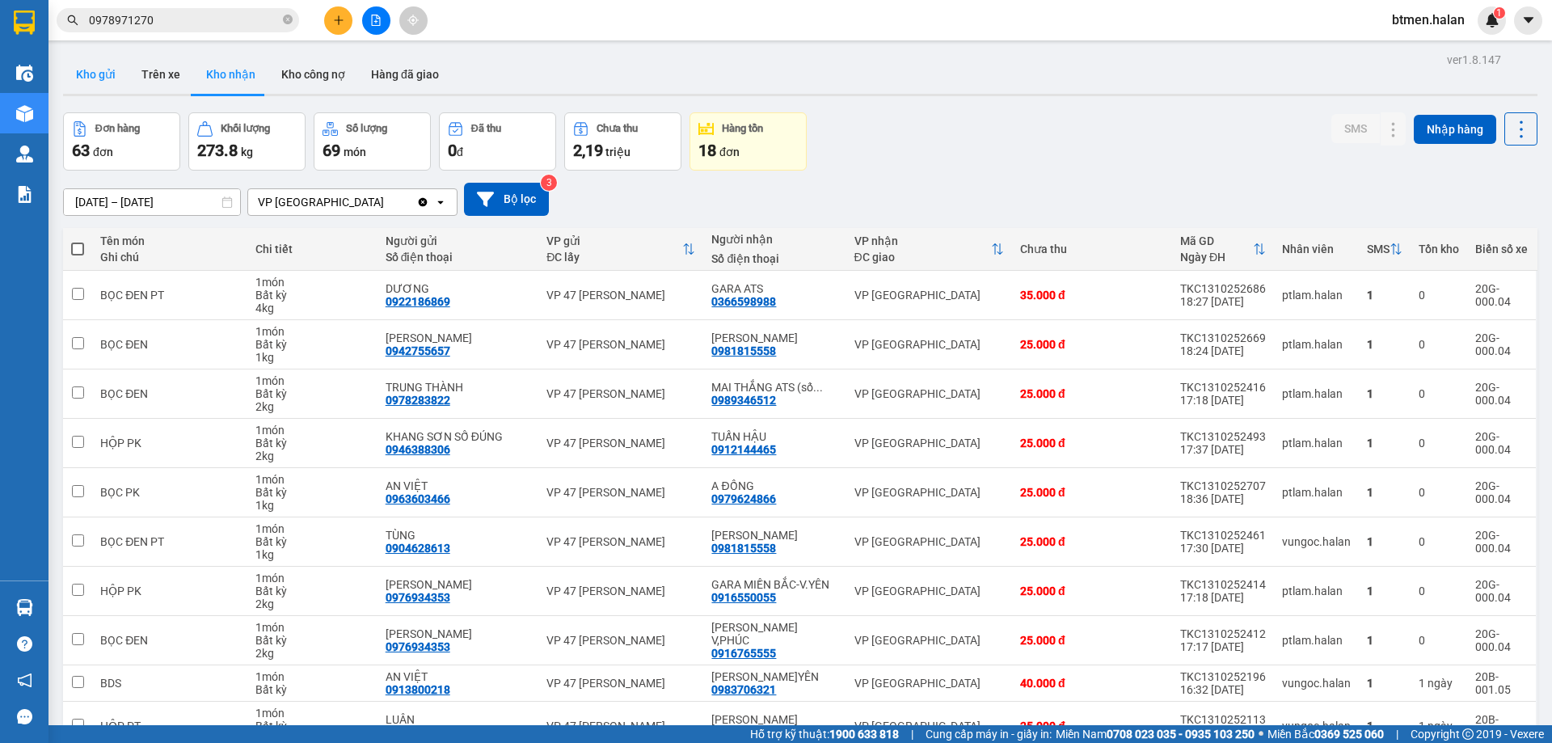
click at [103, 71] on button "Kho gửi" at bounding box center [95, 74] width 65 height 39
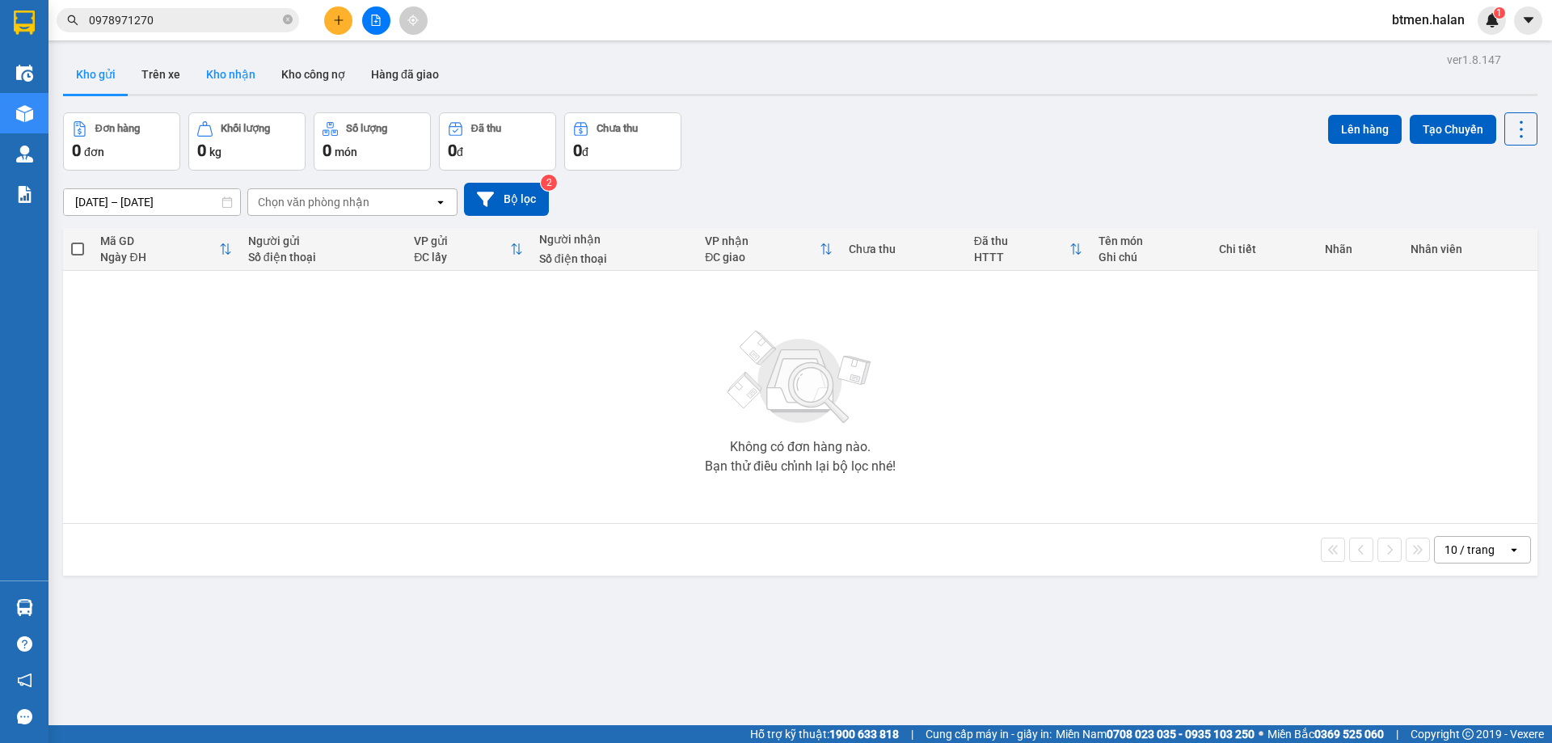
click at [209, 65] on button "Kho nhận" at bounding box center [230, 74] width 75 height 39
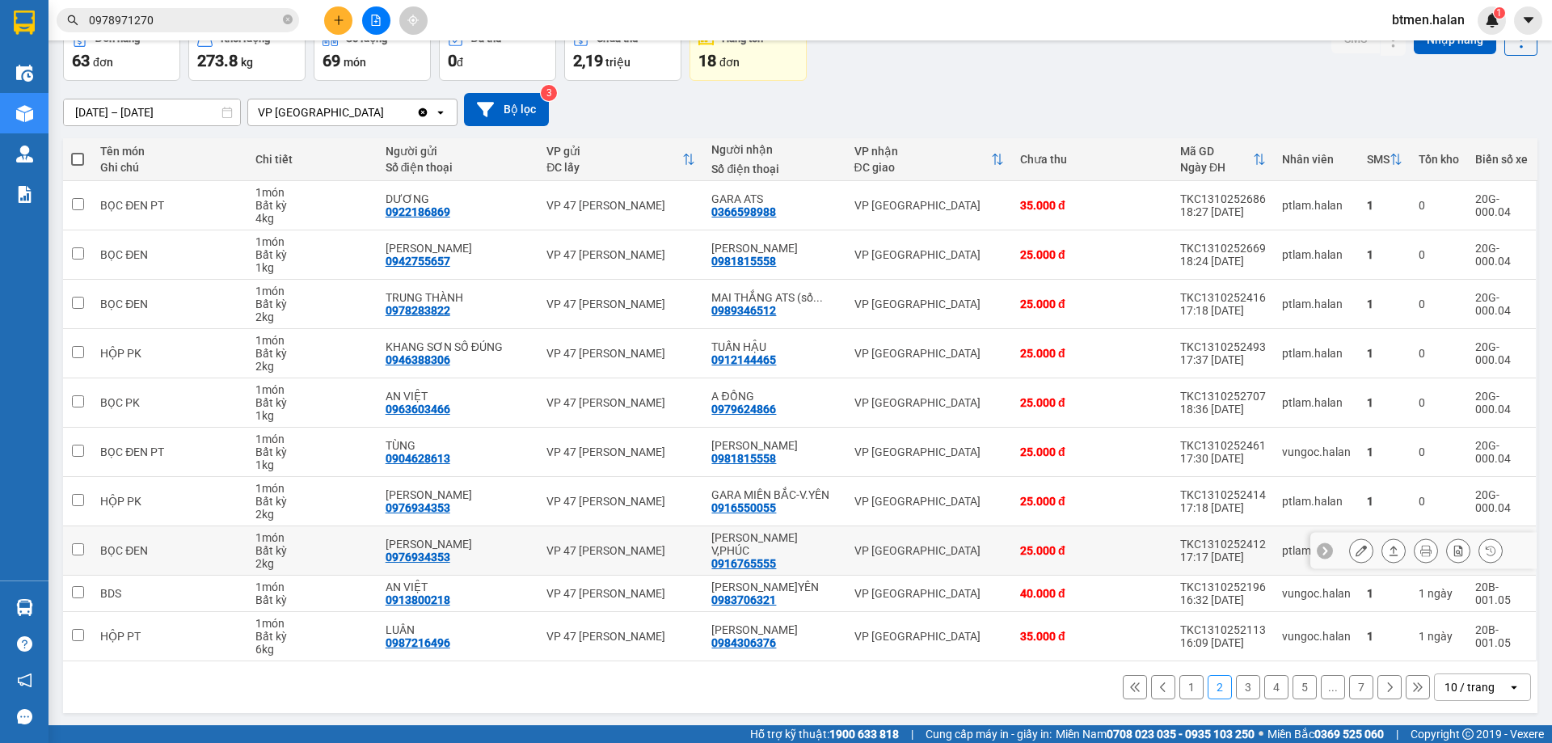
scroll to position [92, 0]
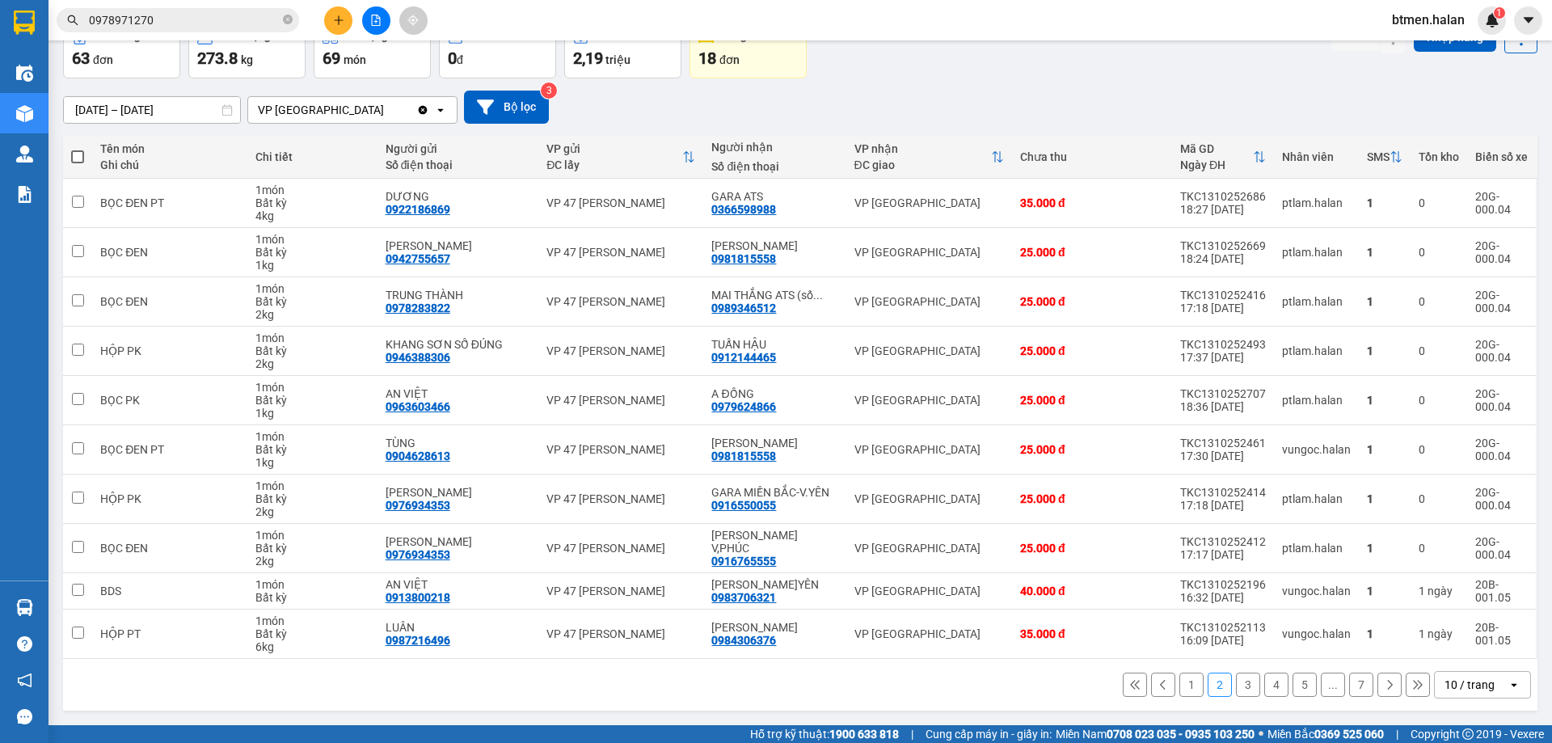
click at [1181, 689] on button "1" at bounding box center [1191, 684] width 24 height 24
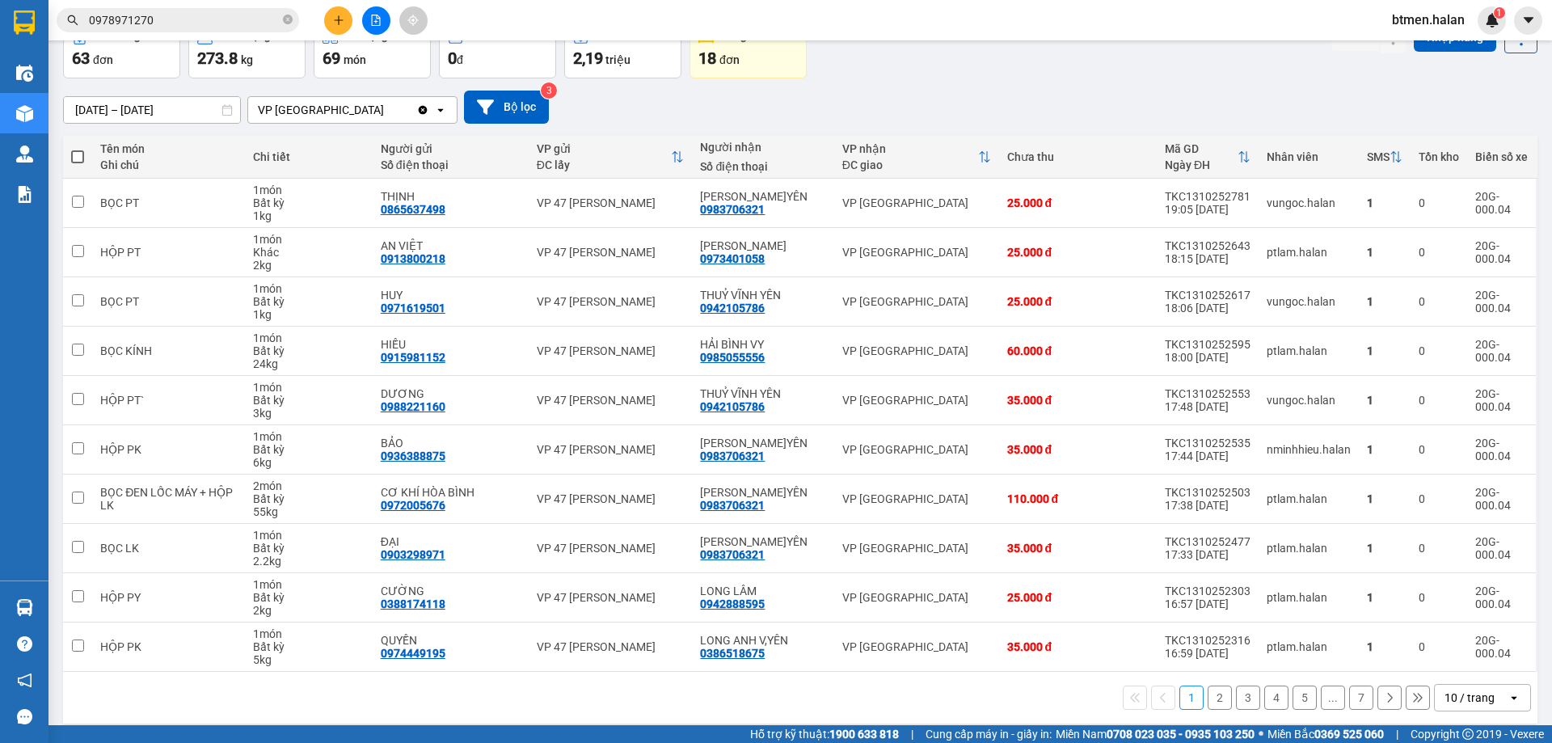
click at [1209, 696] on button "2" at bounding box center [1219, 697] width 24 height 24
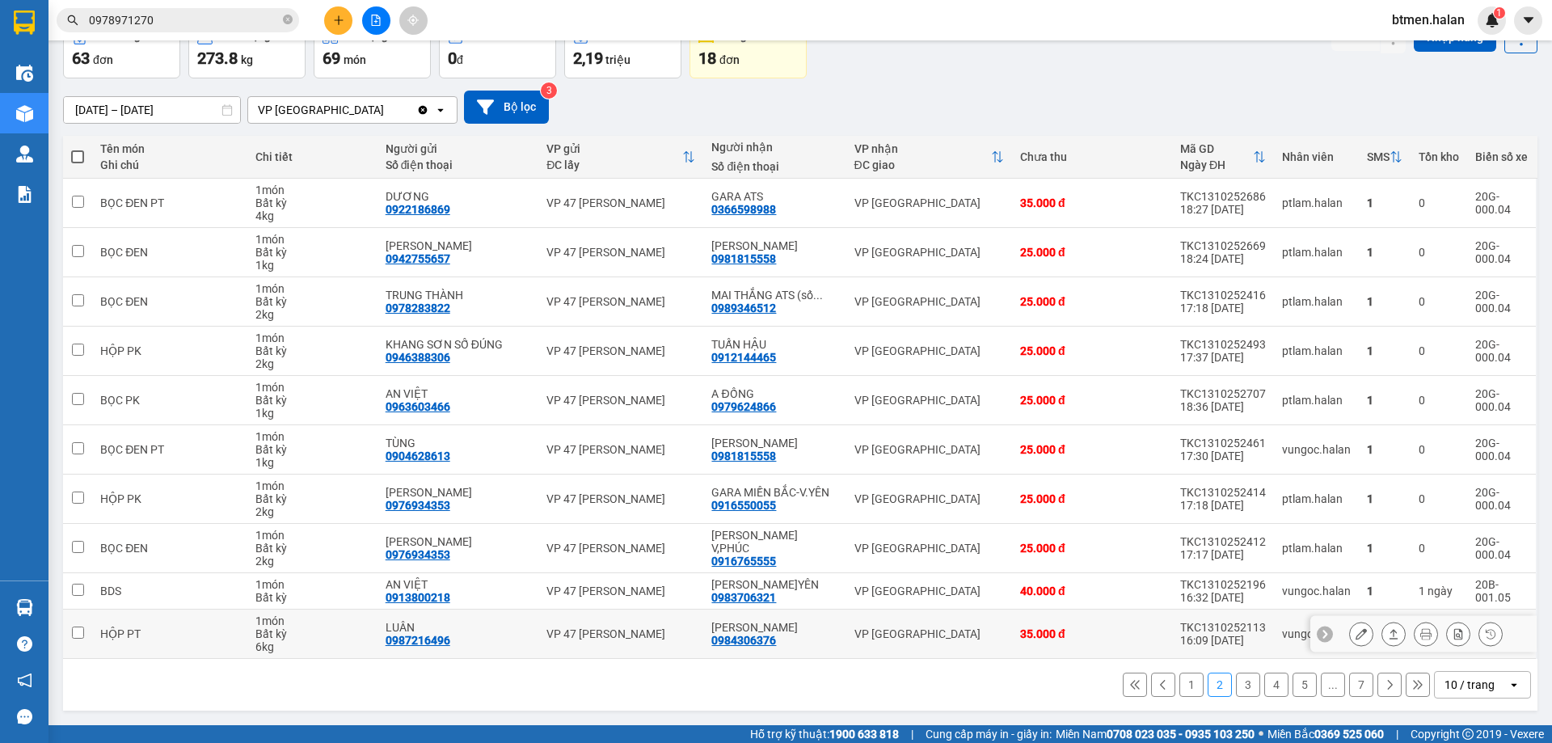
click at [768, 644] on div "0984306376" at bounding box center [743, 640] width 65 height 13
copy div "0984306376"
click at [160, 10] on span "0978971270" at bounding box center [178, 20] width 242 height 24
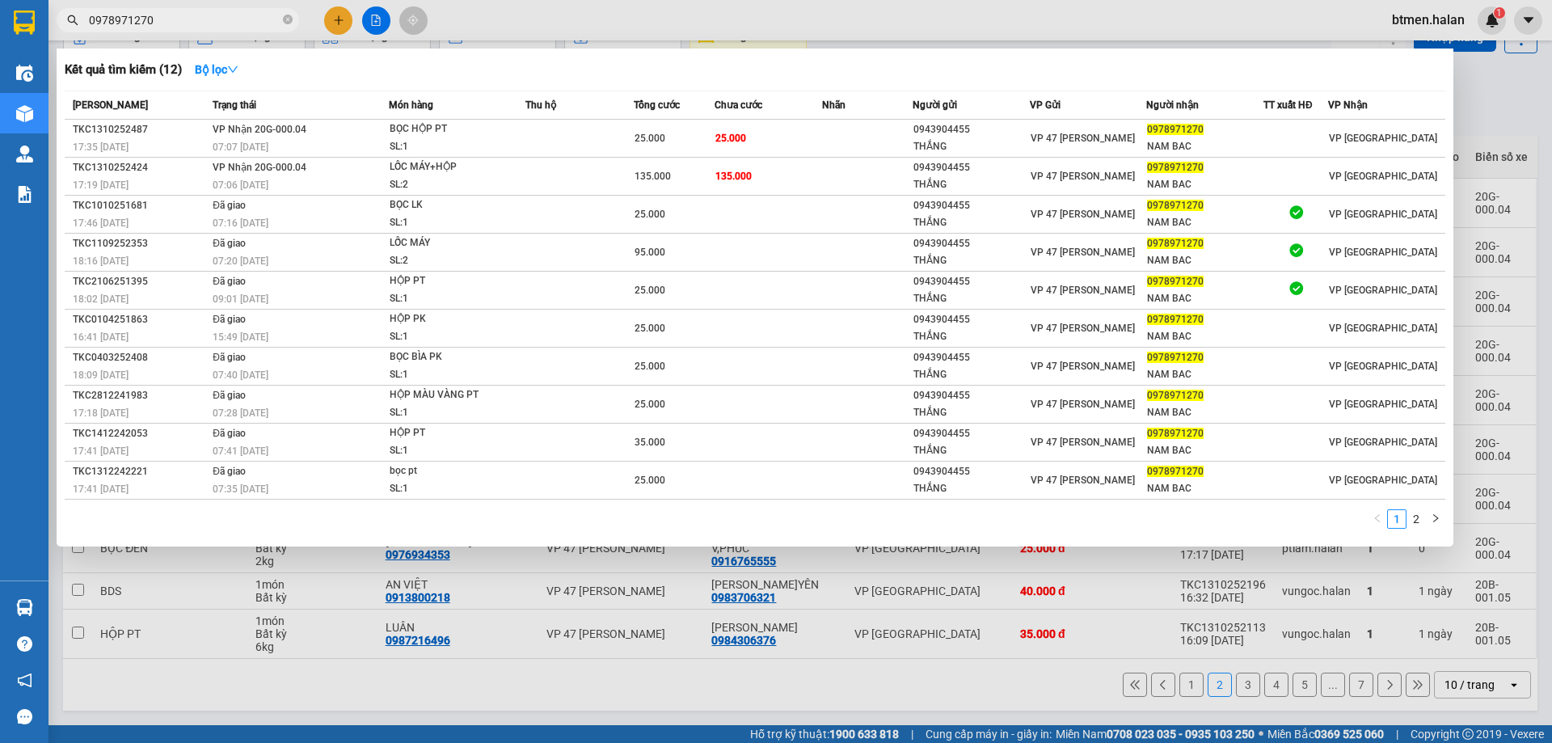
click at [160, 10] on span "0978971270" at bounding box center [178, 20] width 242 height 24
click at [168, 16] on input "0978971270" at bounding box center [184, 20] width 191 height 18
paste input "84306376"
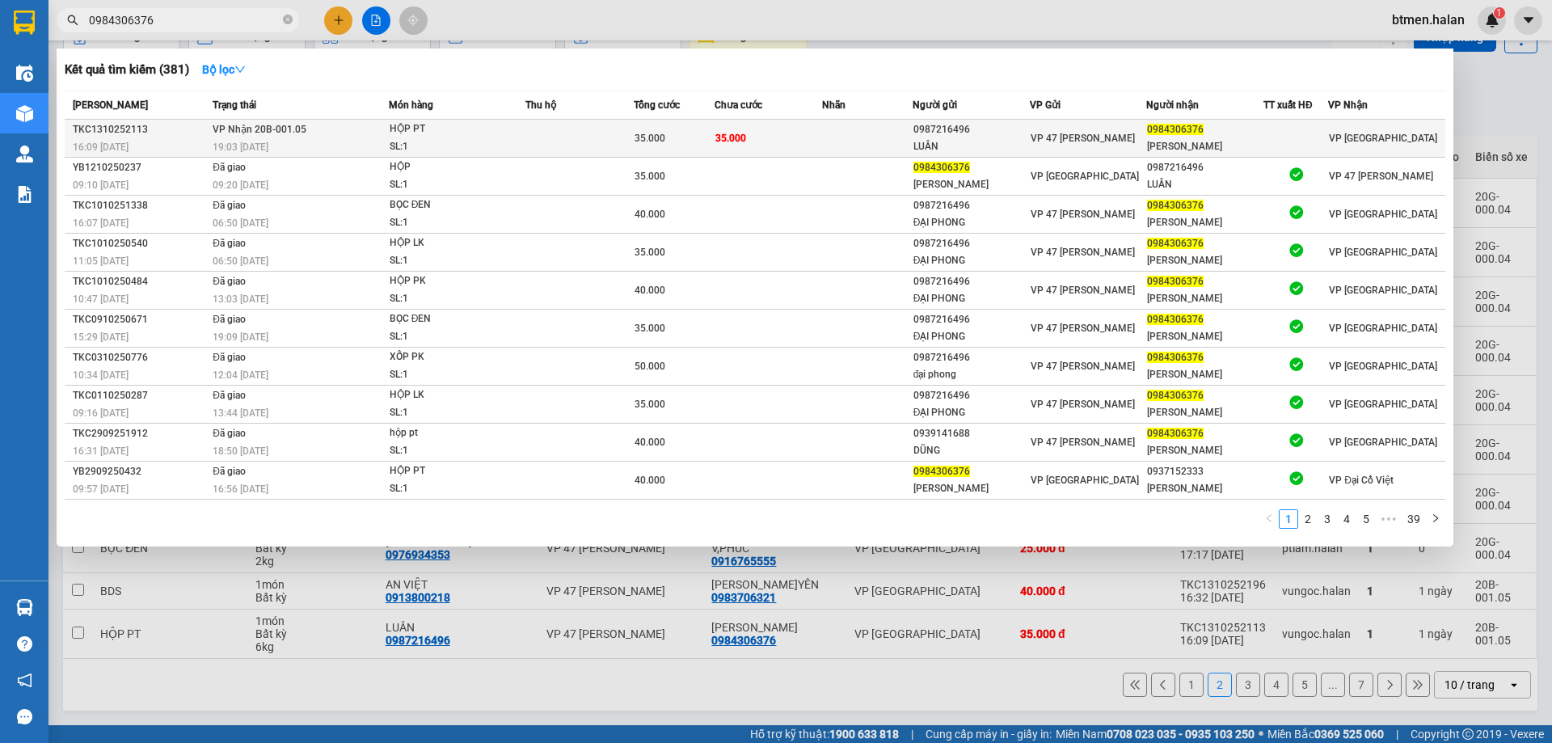
type input "0984306376"
click at [1057, 146] on div "VP 47 [PERSON_NAME]" at bounding box center [1088, 138] width 116 height 18
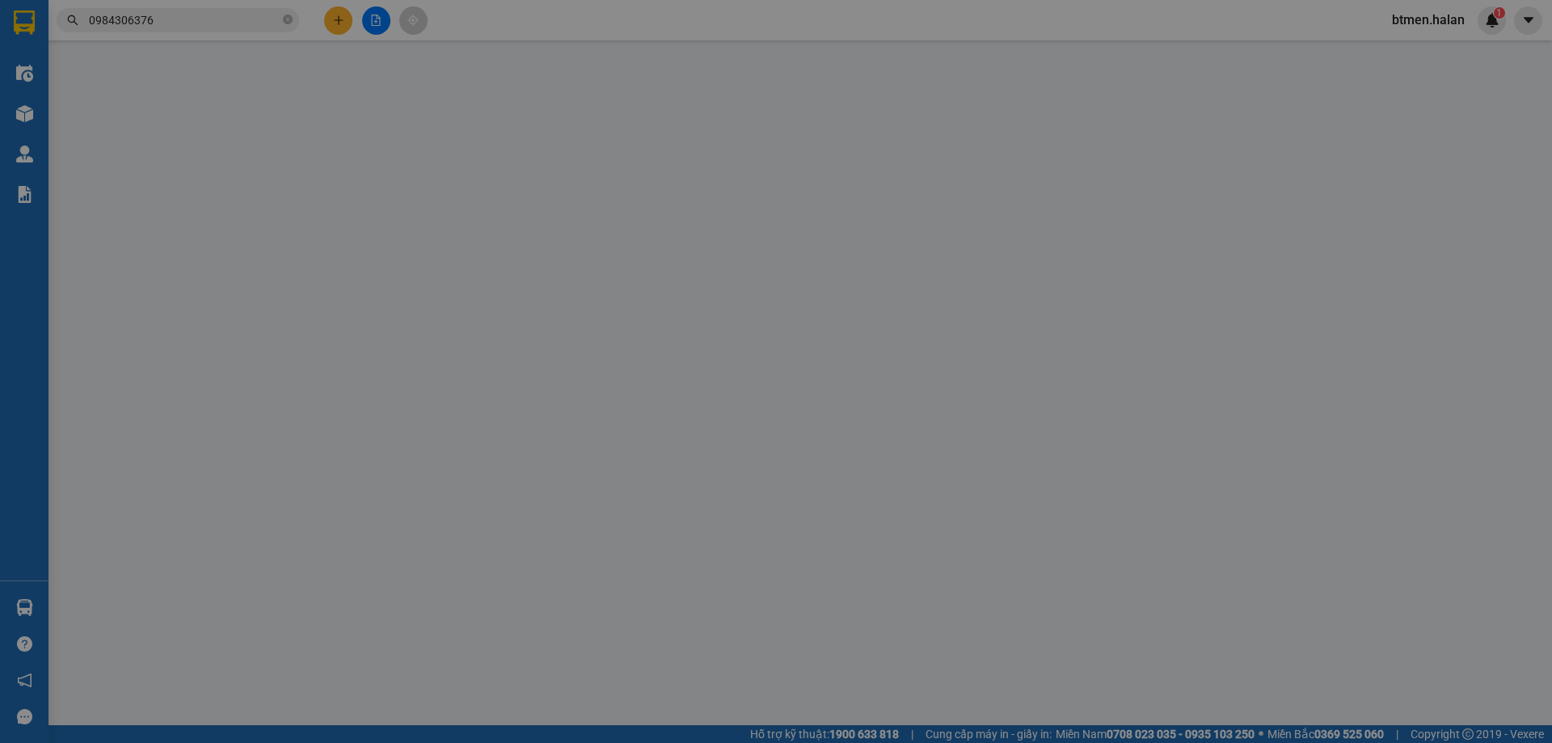
type input "0987216496"
type input "LUÂN"
type input "0984306376"
type input "[PERSON_NAME]"
type input "0"
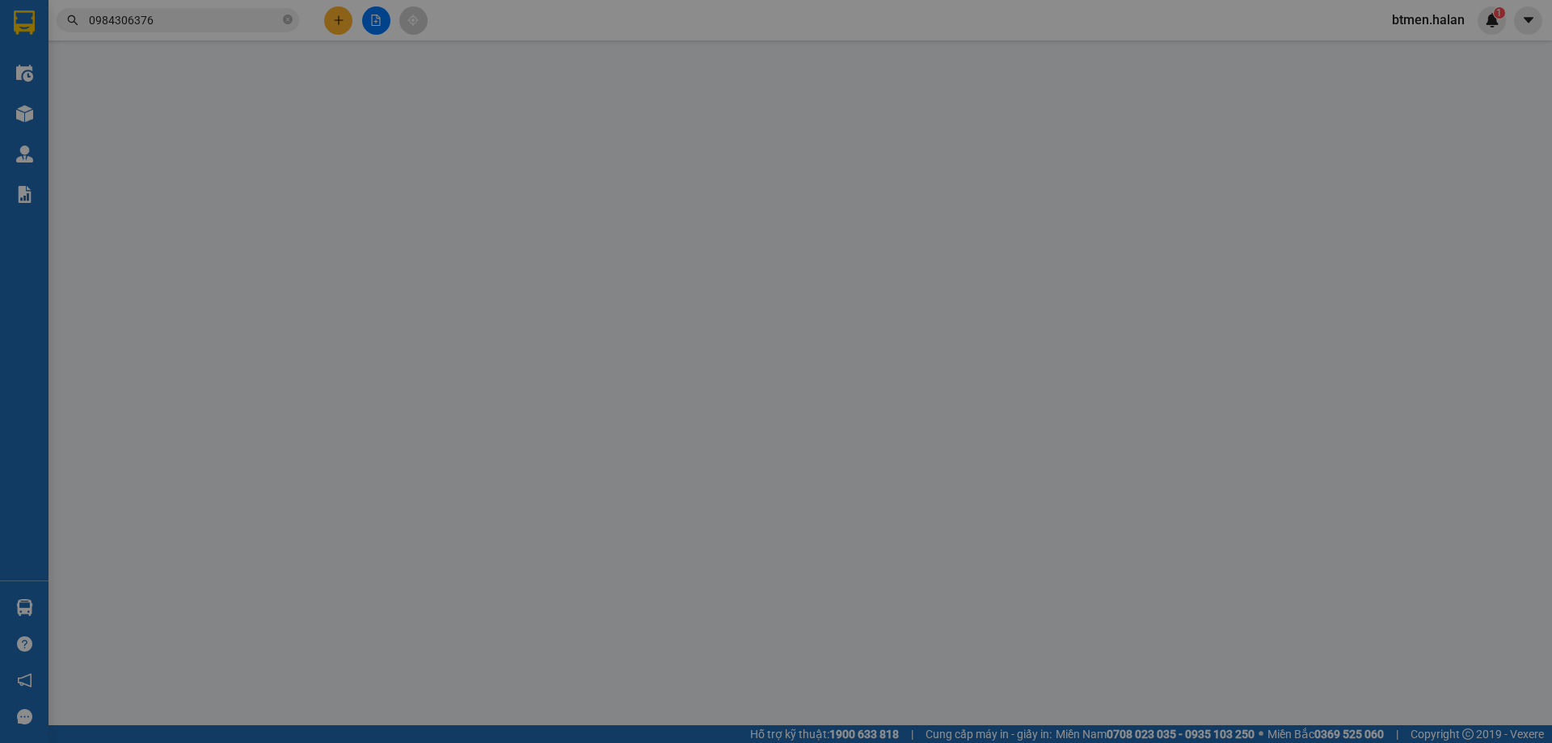
type input "35.000"
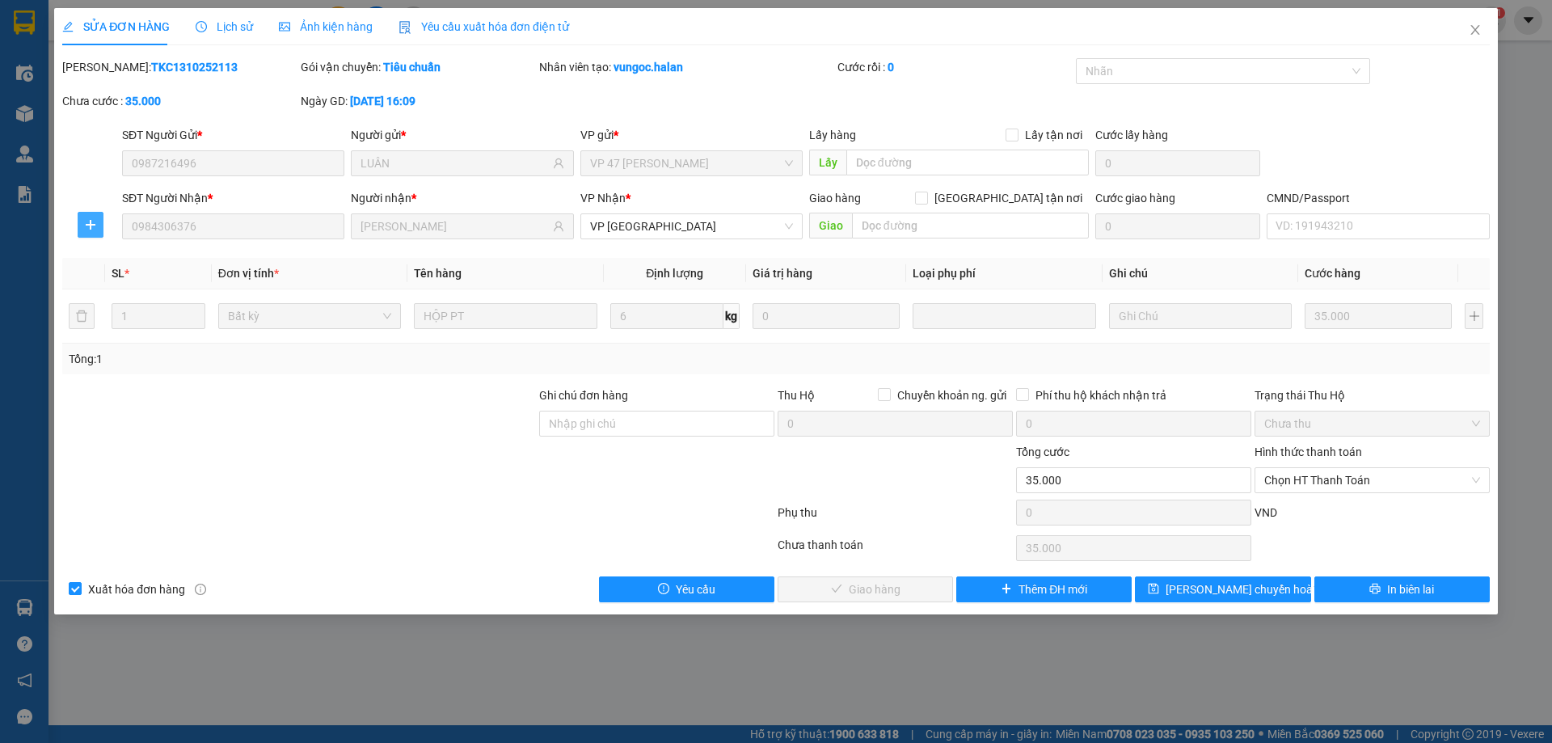
click at [95, 218] on icon "plus" at bounding box center [90, 224] width 13 height 13
click at [125, 259] on span "Chuyển kho" at bounding box center [120, 257] width 66 height 18
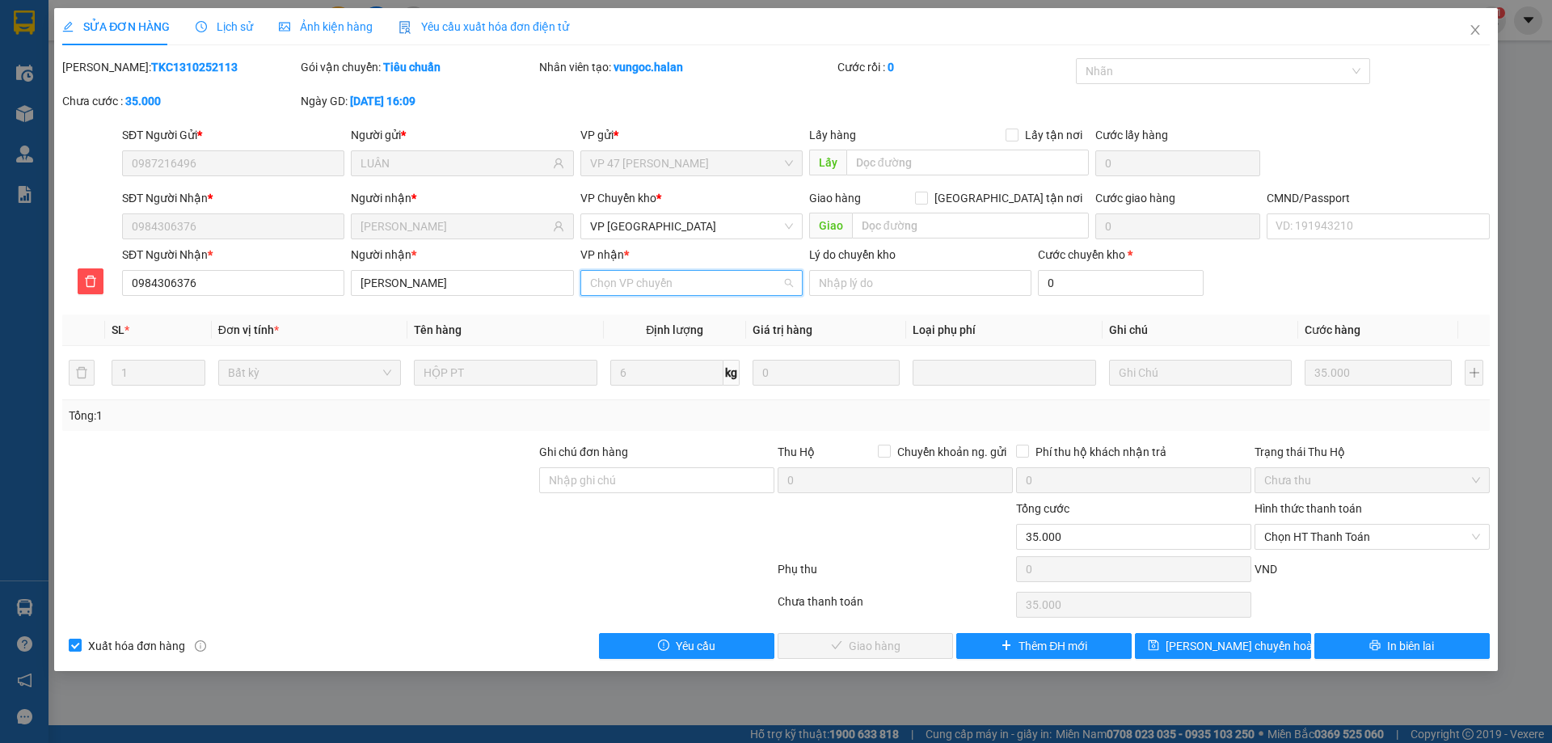
click at [714, 288] on input "VP nhận *" at bounding box center [686, 283] width 192 height 24
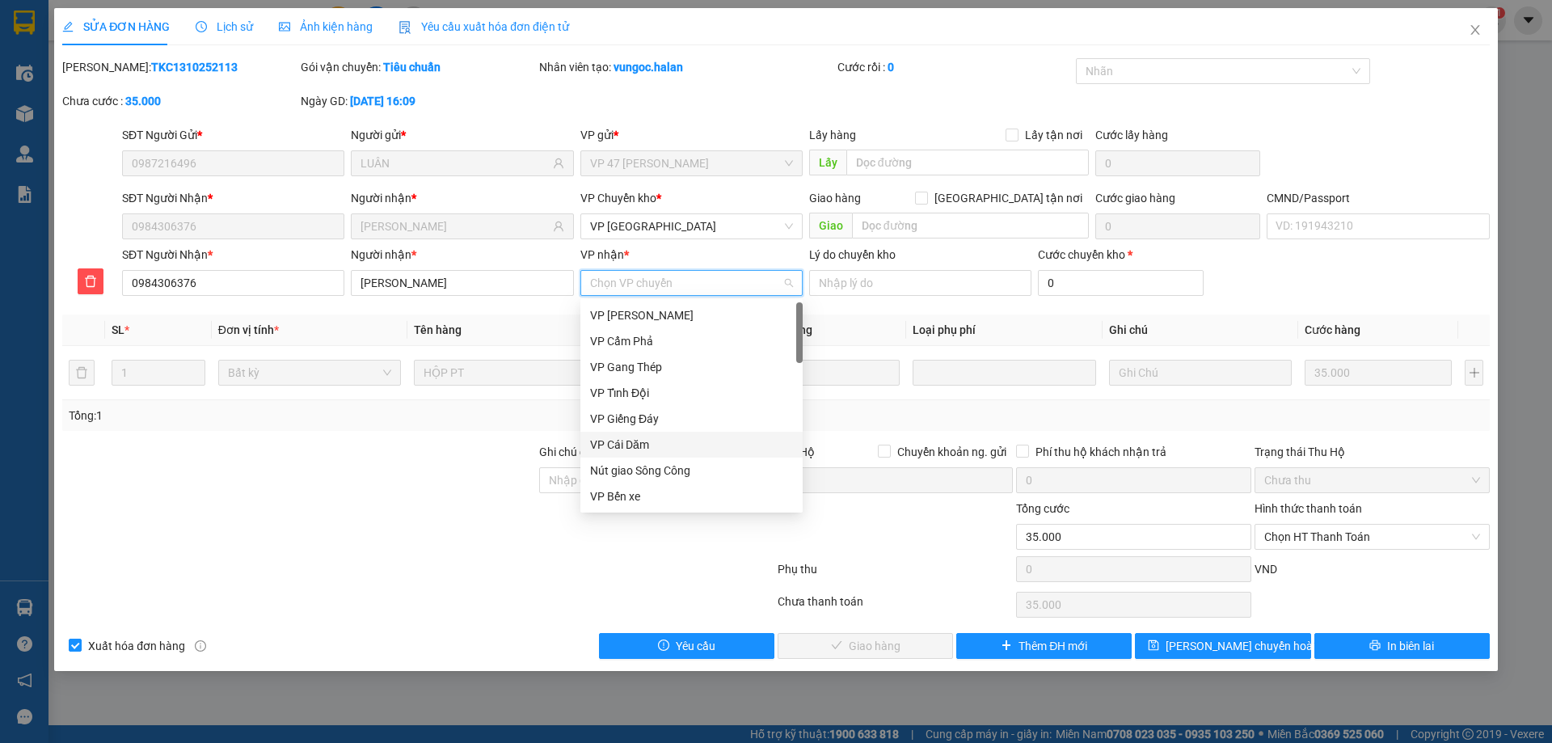
scroll to position [81, 0]
click at [667, 461] on div "VP [GEOGRAPHIC_DATA]" at bounding box center [691, 467] width 203 height 18
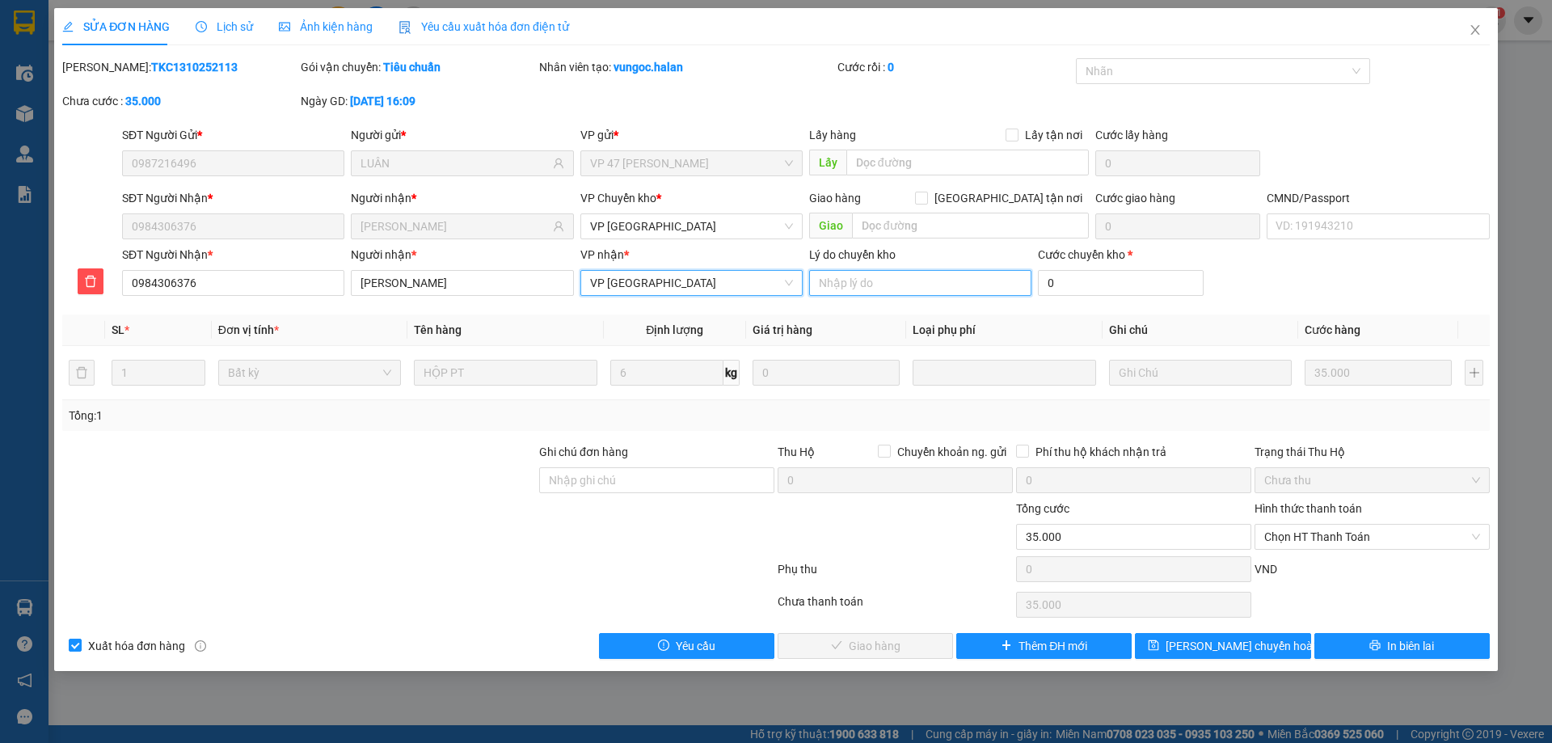
click at [979, 284] on input "Lý do chuyển kho" at bounding box center [920, 283] width 222 height 26
type input "kh gửi nhầm lên vy"
click at [1149, 289] on input "0" at bounding box center [1120, 283] width 165 height 26
type input "2"
type input "35.002"
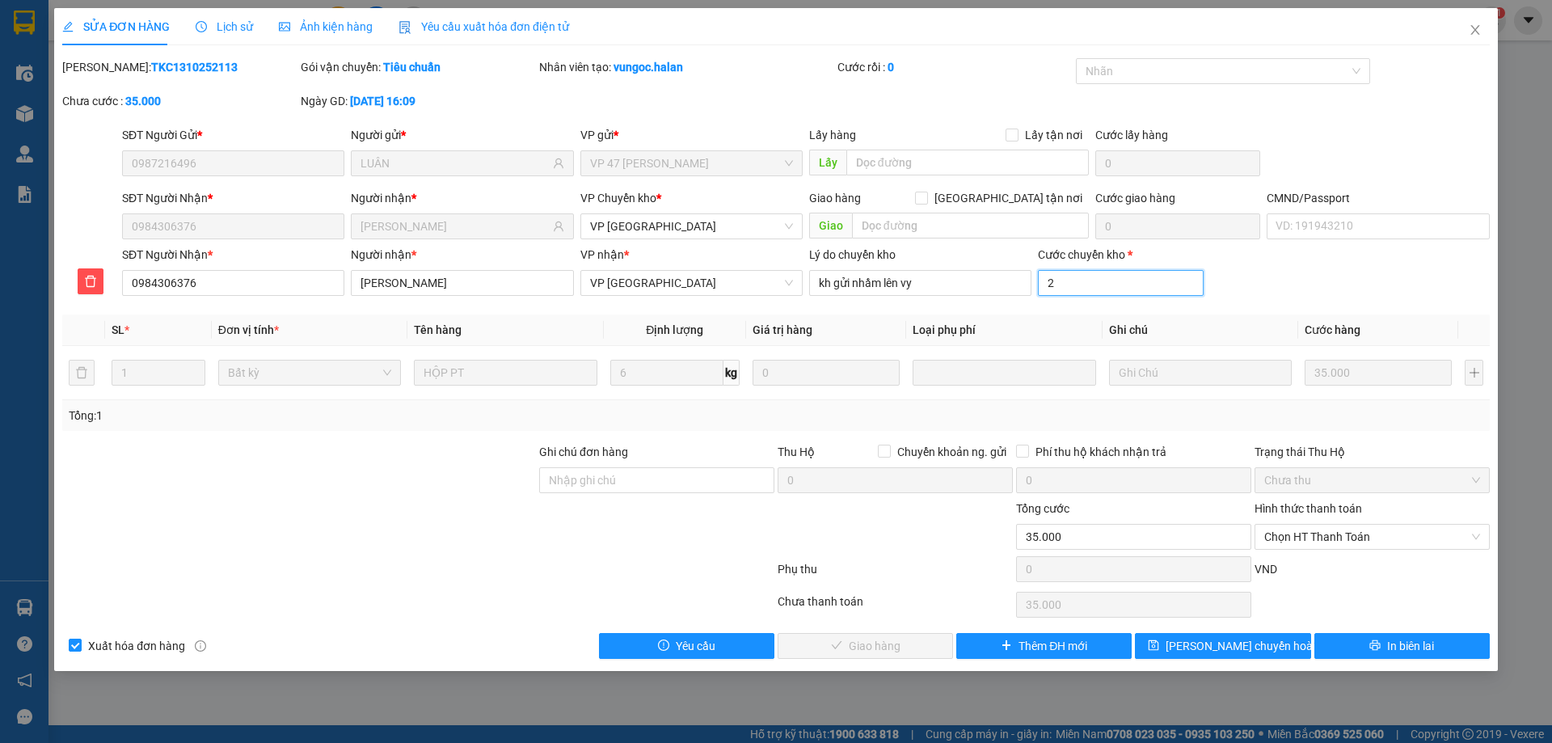
type input "35.002"
type input "20"
type input "35.020"
type input "2"
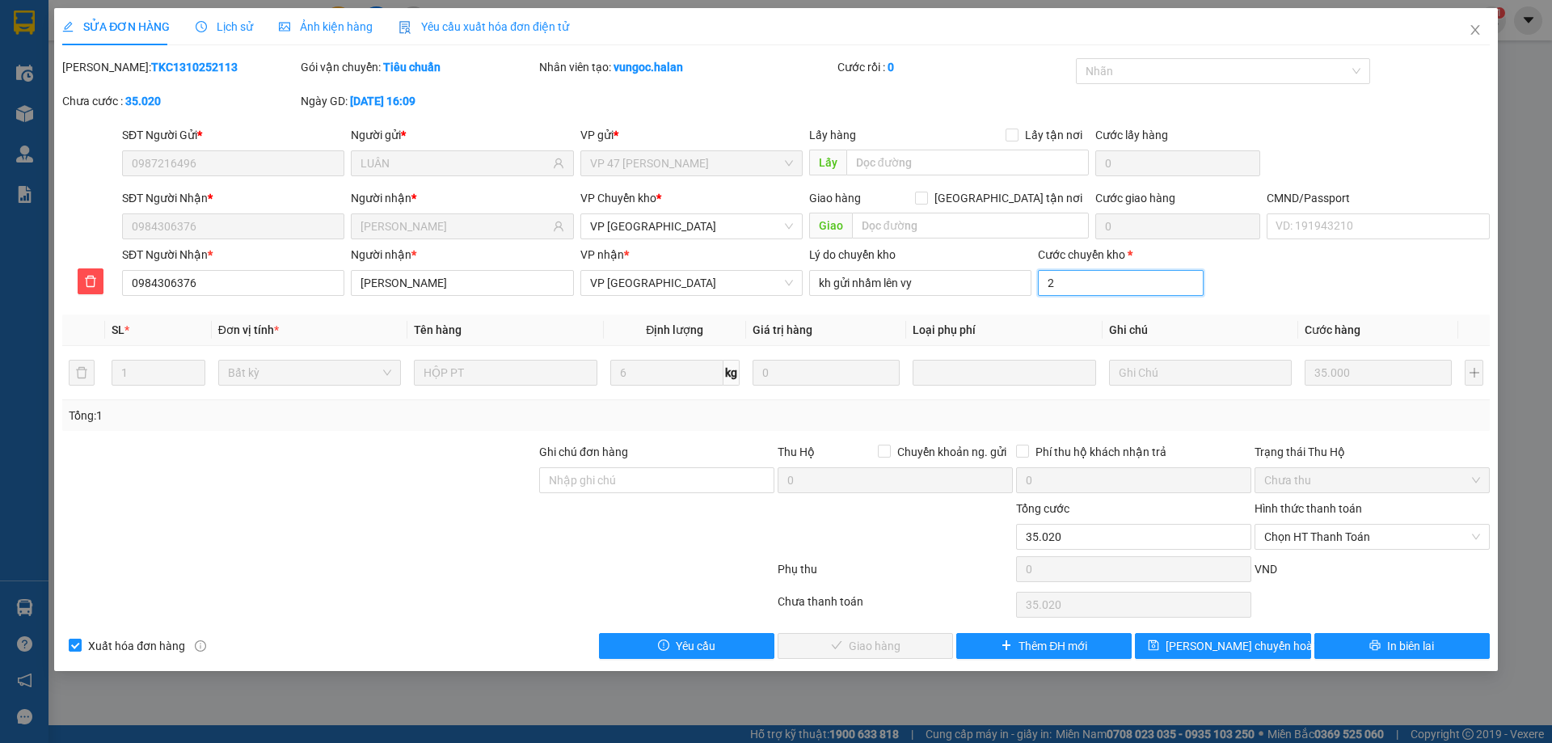
type input "35.002"
type input "35.000"
type input "5"
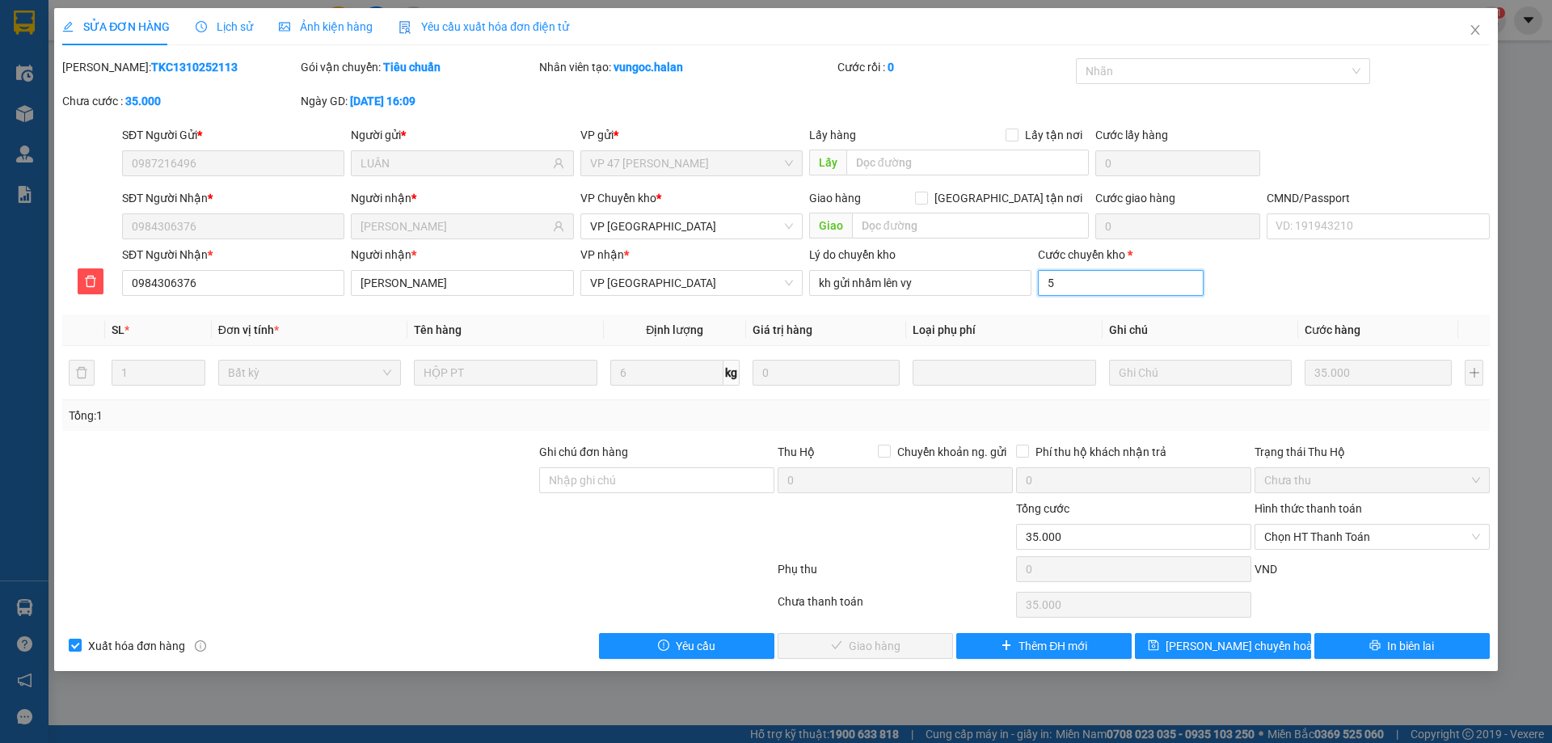
type input "35.005"
type input "50"
type input "35.050"
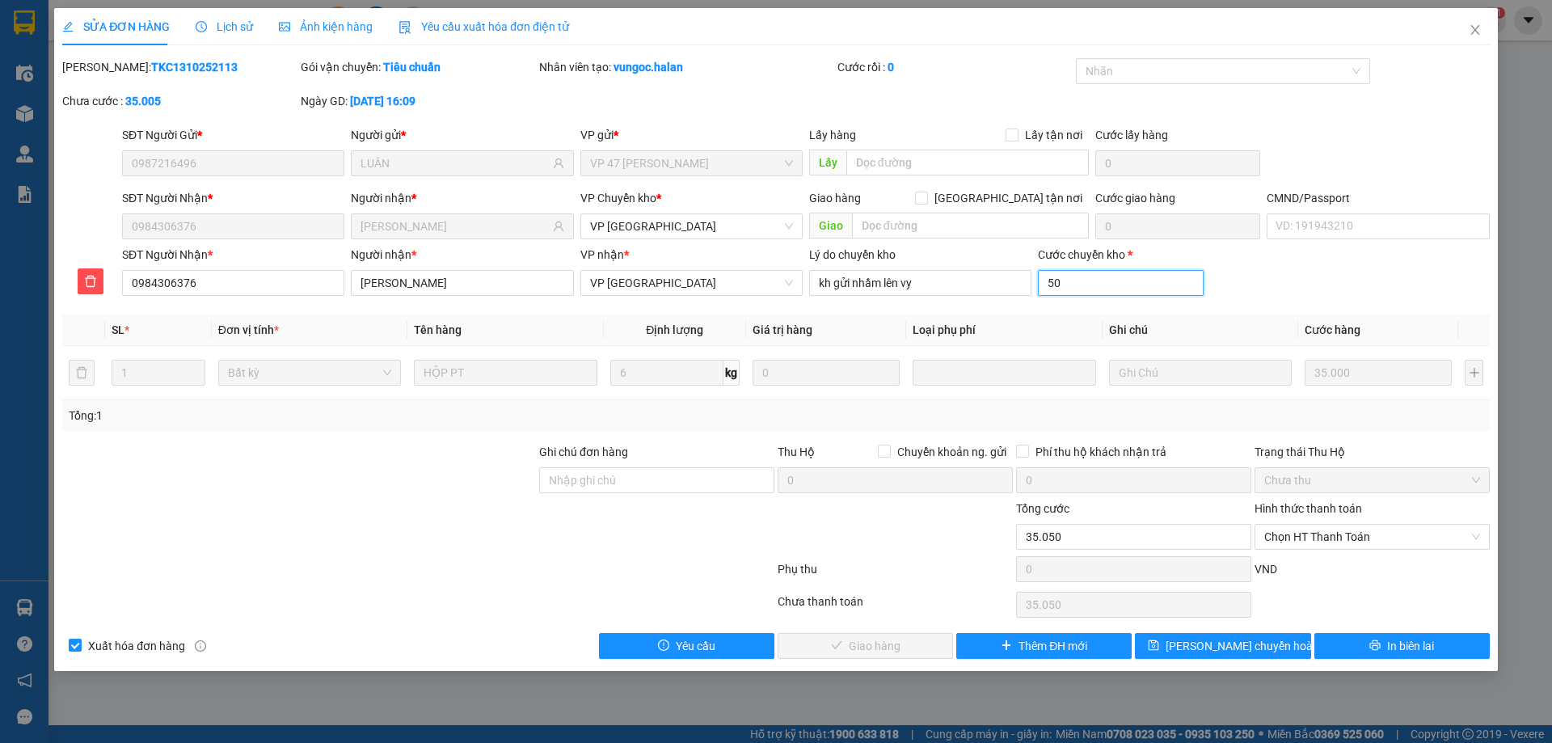
type input "35.500"
type input "500"
type input "40.000"
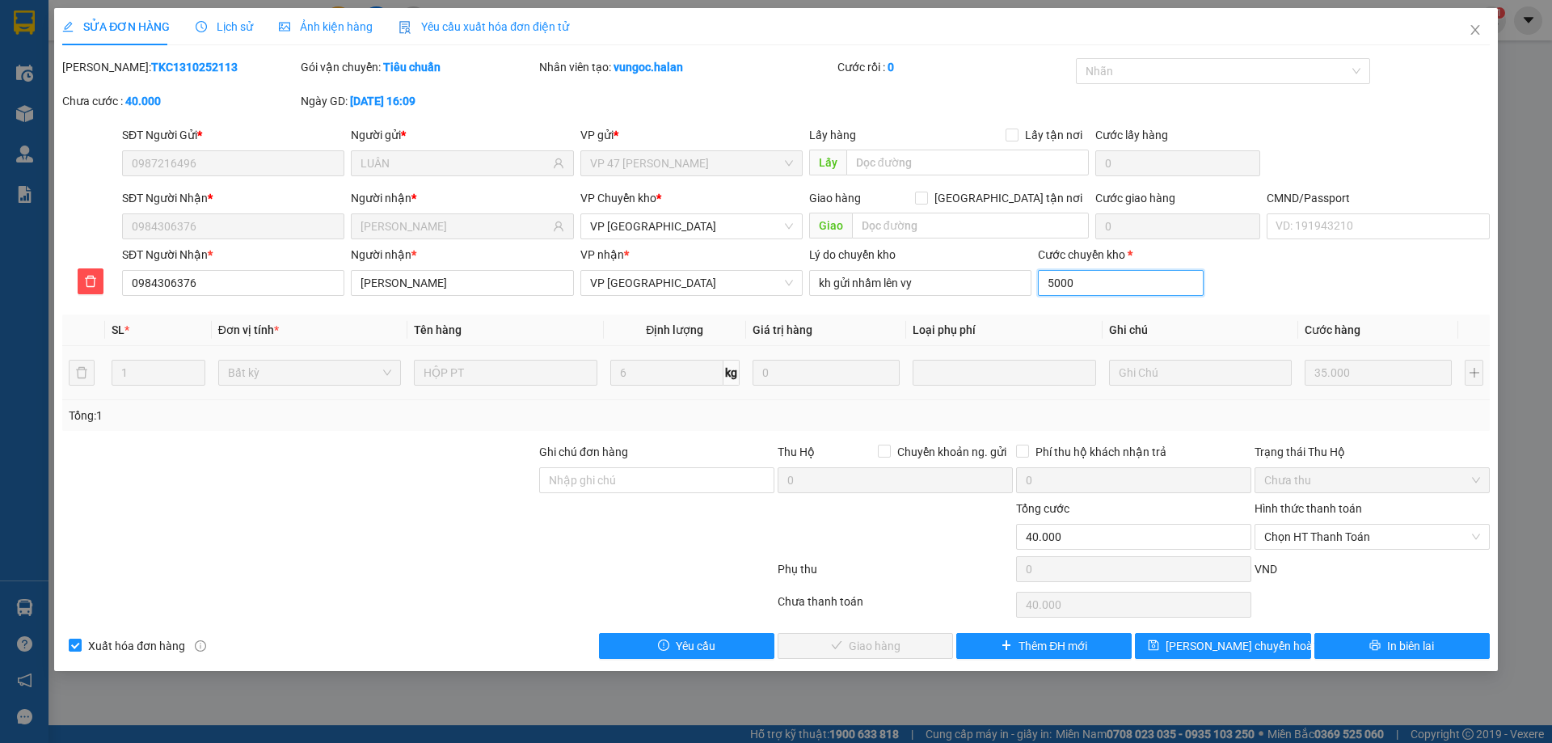
type input "5000"
type input "5.035.000"
click at [1324, 314] on div "Total Paid Fee 0 Total UnPaid Fee 35.000 Cash Collection Total Fee Mã ĐH: TKC13…" at bounding box center [775, 358] width 1427 height 600
click at [1110, 288] on input "5.000.000" at bounding box center [1120, 283] width 165 height 26
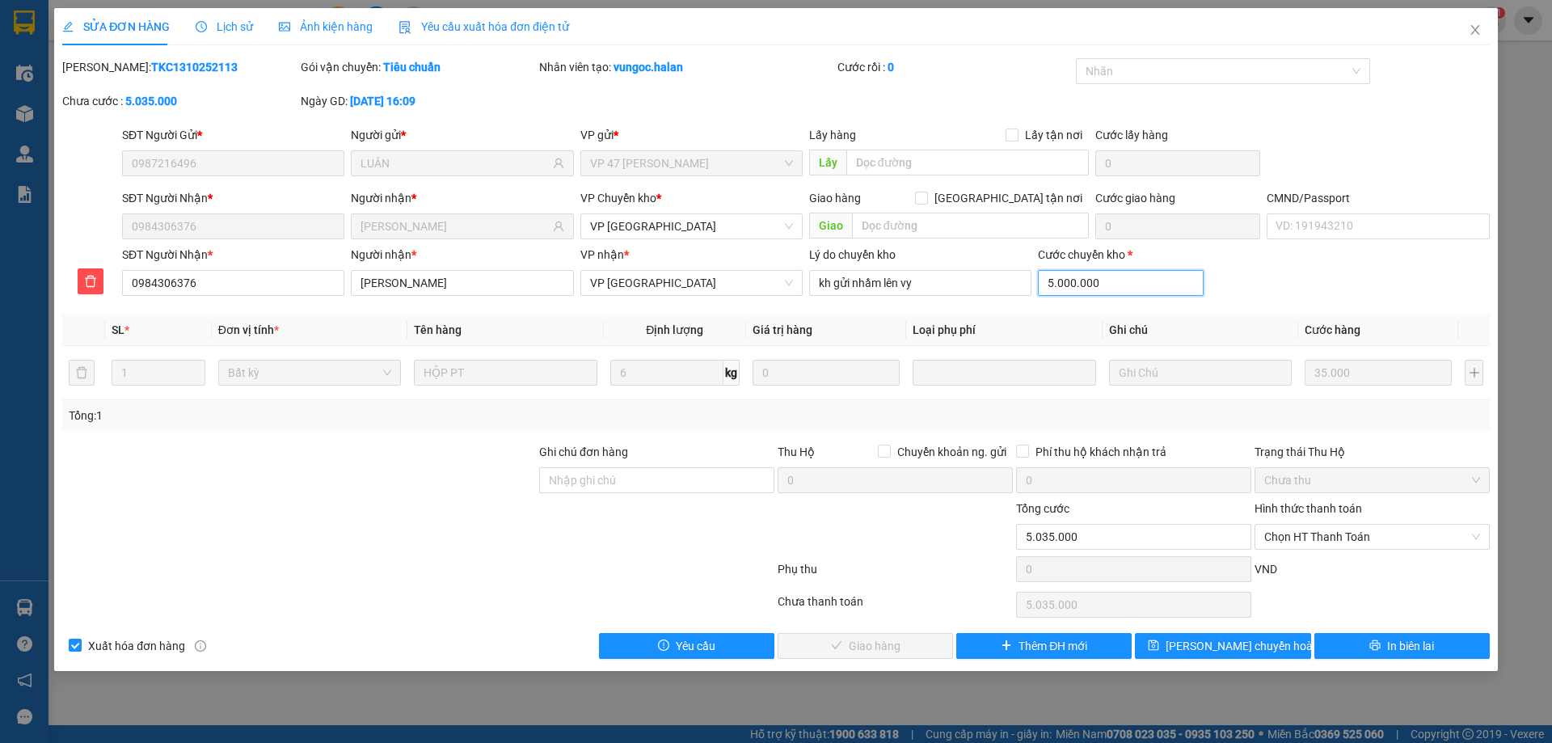
click at [1110, 288] on input "5.000.000" at bounding box center [1120, 283] width 165 height 26
type input "5.000.00"
type input "535.000"
type input "85.000"
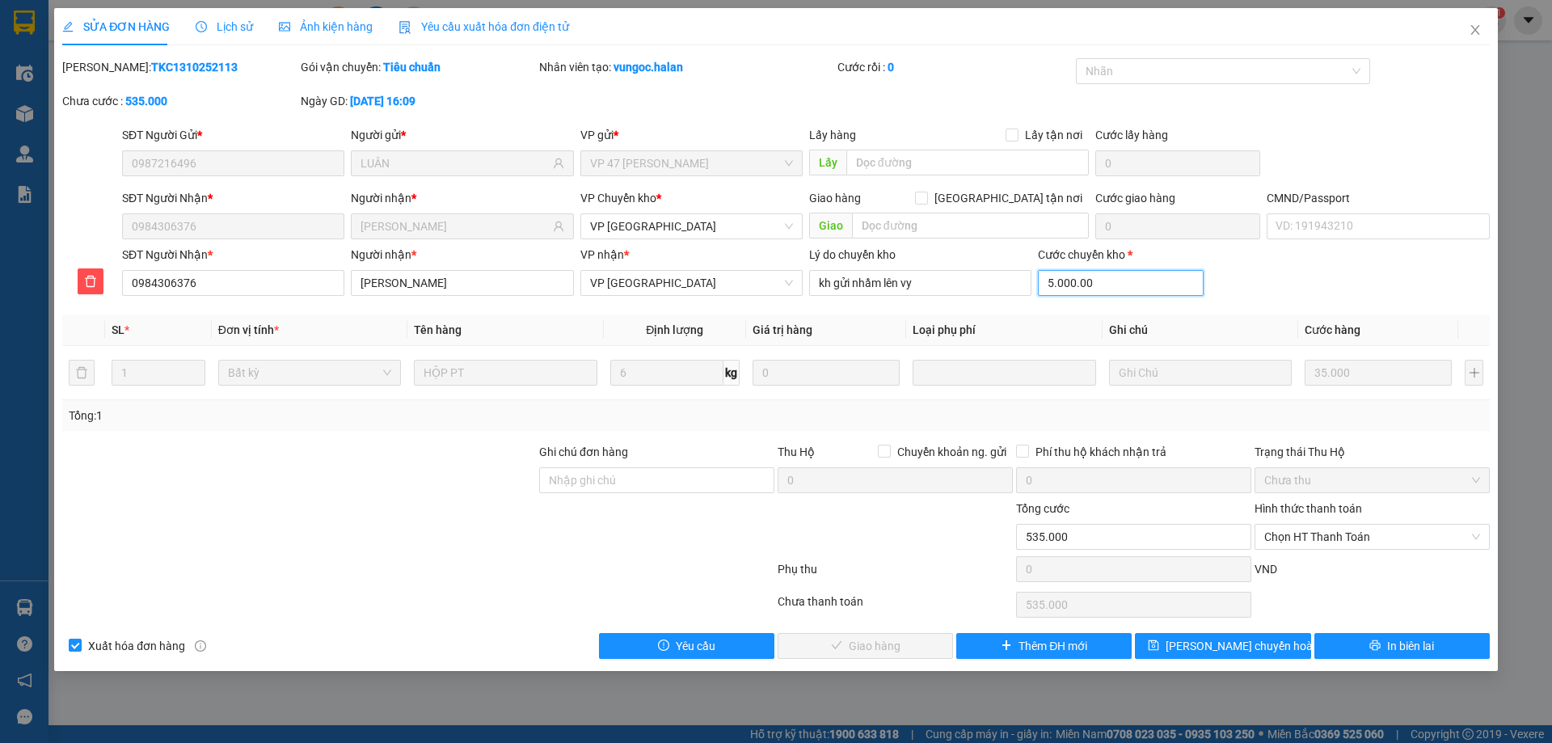
type input "85.000"
type input "5.000.0"
type input "40.000"
type input "5.000"
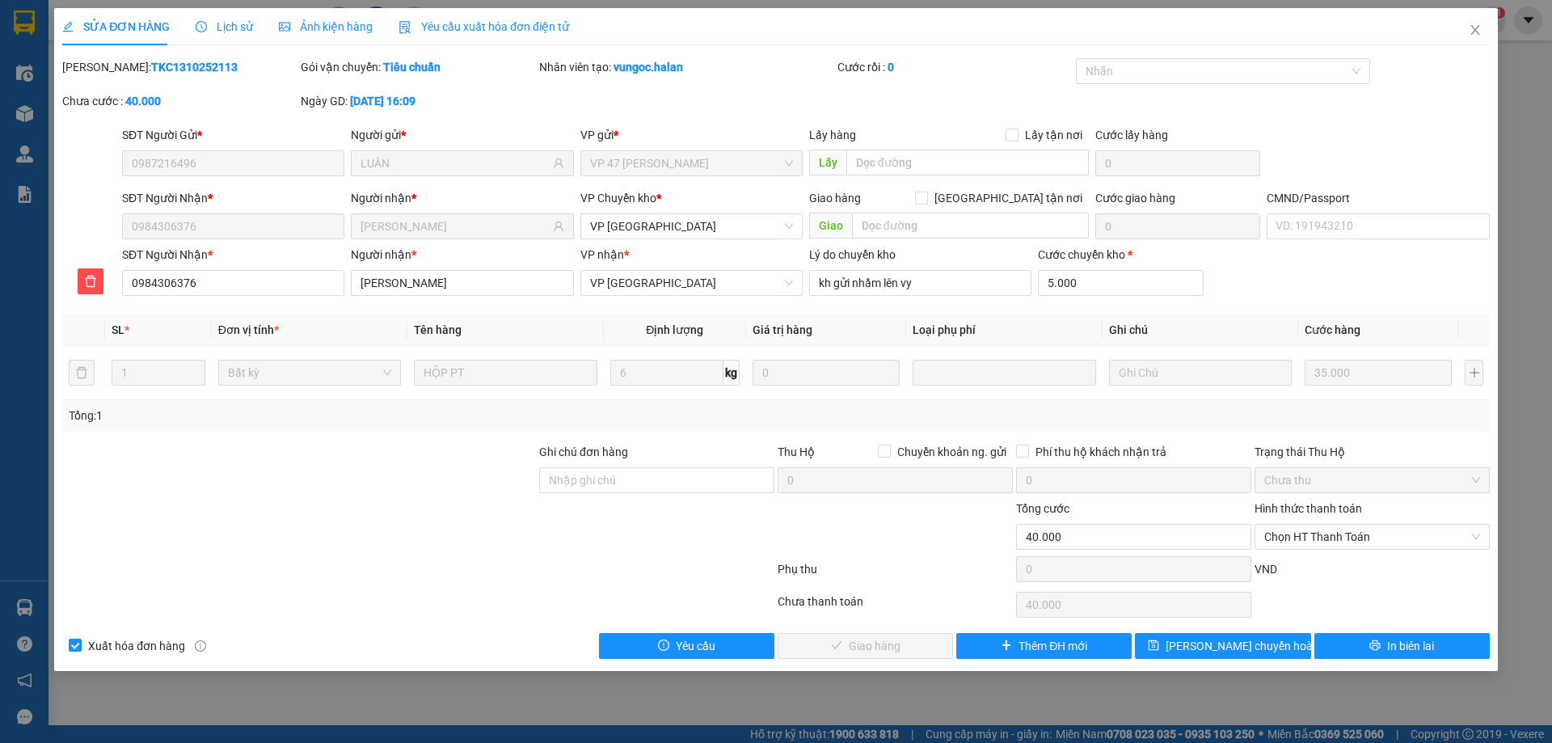
type input "5.035.000"
type input "5.000.000"
click at [1279, 278] on div "SĐT Người Nhận * 0984306376 Người nhận * TUẤN VŨ VP nhận * VP Yên Bình Lý do ch…" at bounding box center [806, 274] width 1374 height 57
click at [1099, 287] on input "5.000.000" at bounding box center [1120, 283] width 165 height 26
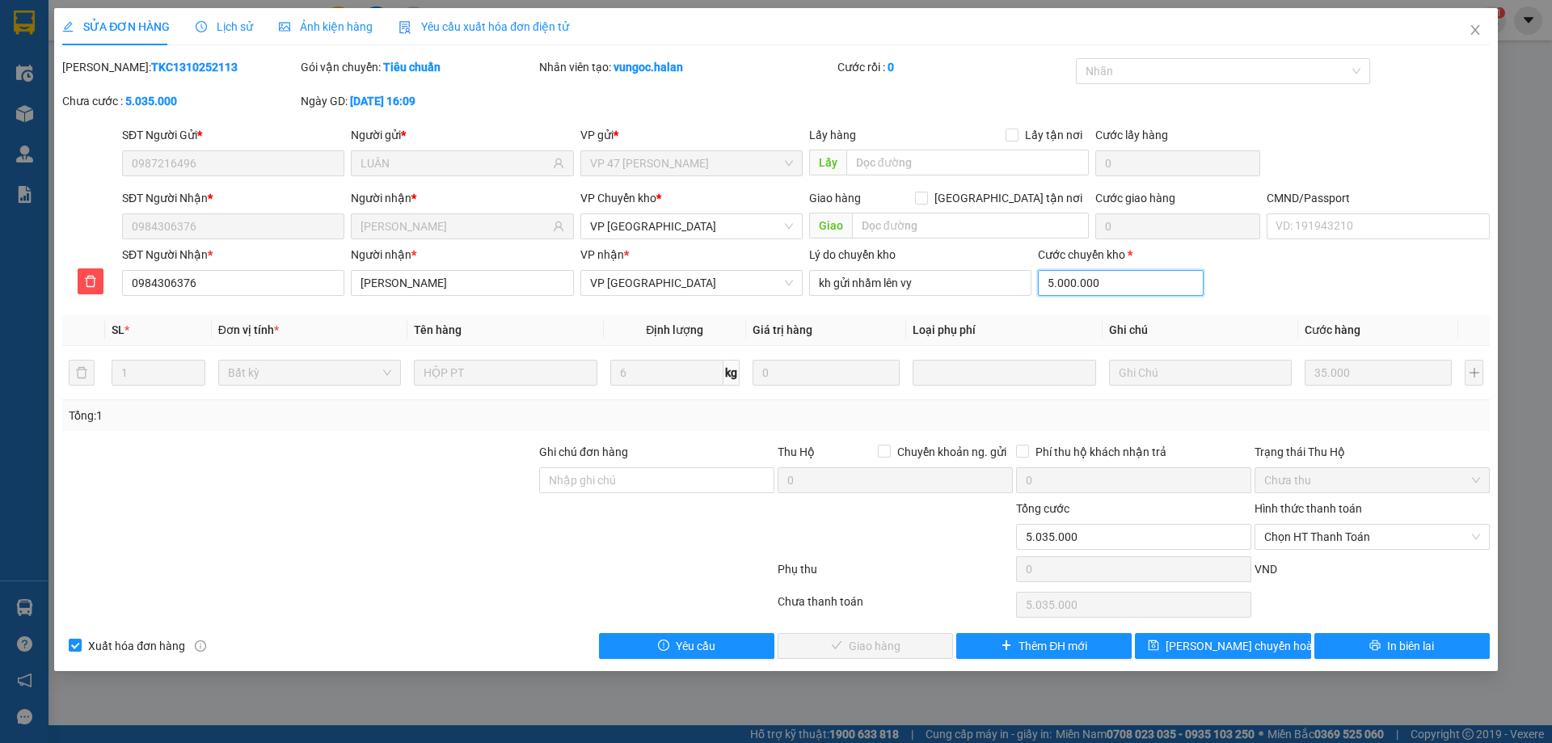
click at [1099, 287] on input "5.000.000" at bounding box center [1120, 283] width 165 height 26
type input "35.000"
type input "5"
type input "35.005"
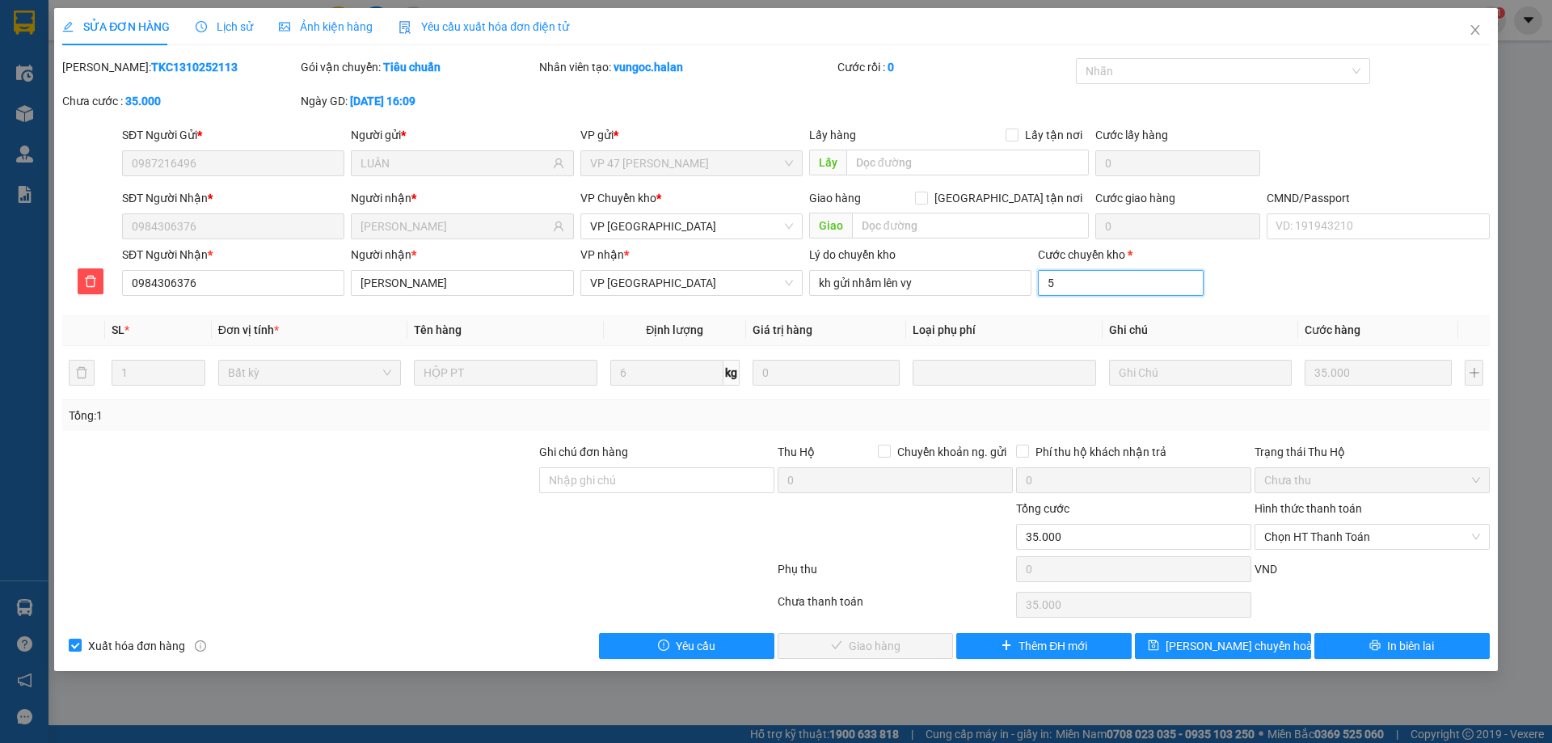
type input "35.005"
type input "5.000"
type input "40.000"
type input "5.035.000"
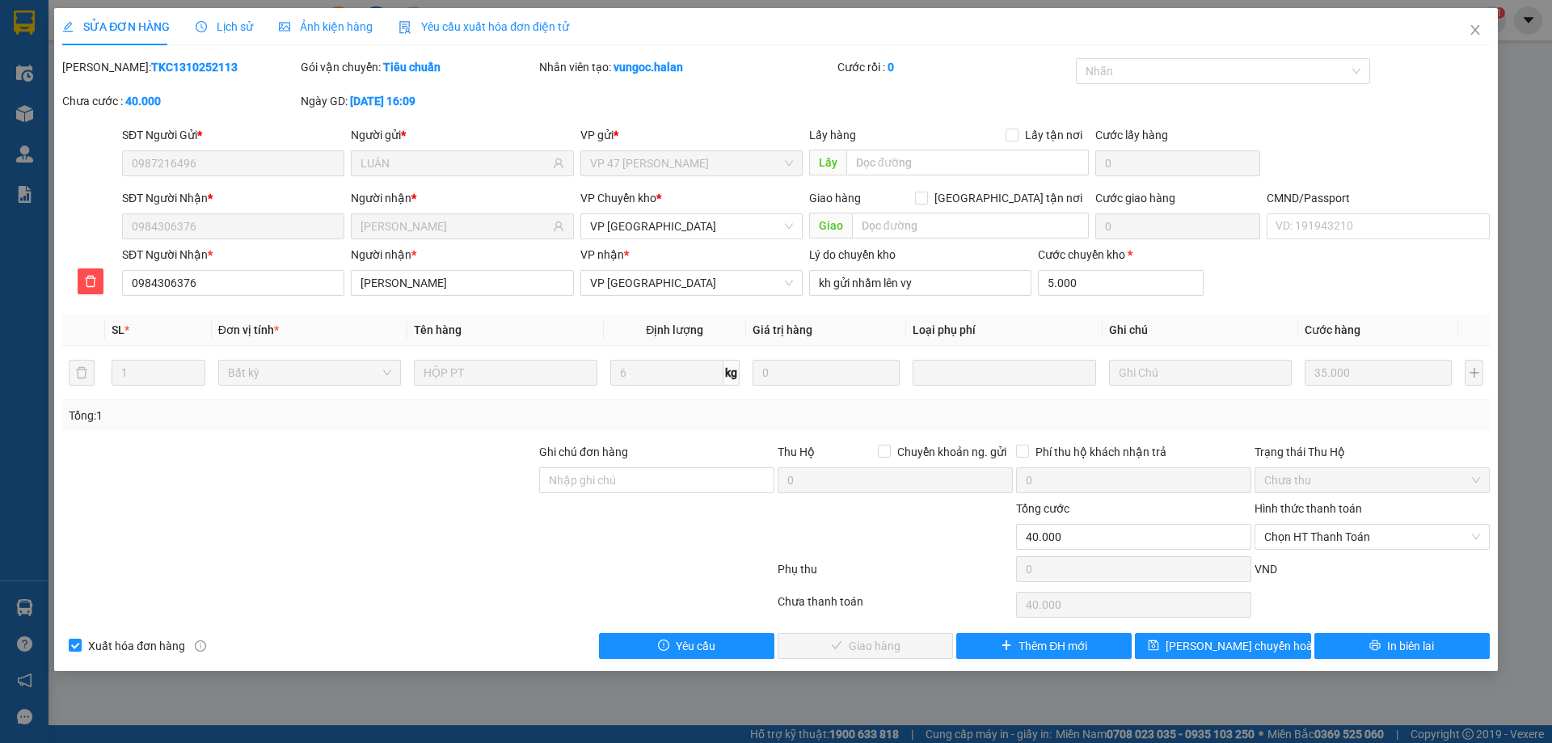
type input "5.035.000"
type input "5.000.000"
click at [1295, 280] on div "SĐT Người Nhận * 0984306376 Người nhận * TUẤN VŨ VP nhận * VP Yên Bình Lý do ch…" at bounding box center [806, 274] width 1374 height 57
click at [1117, 288] on input "5.000.000" at bounding box center [1120, 283] width 165 height 26
type input "35.000"
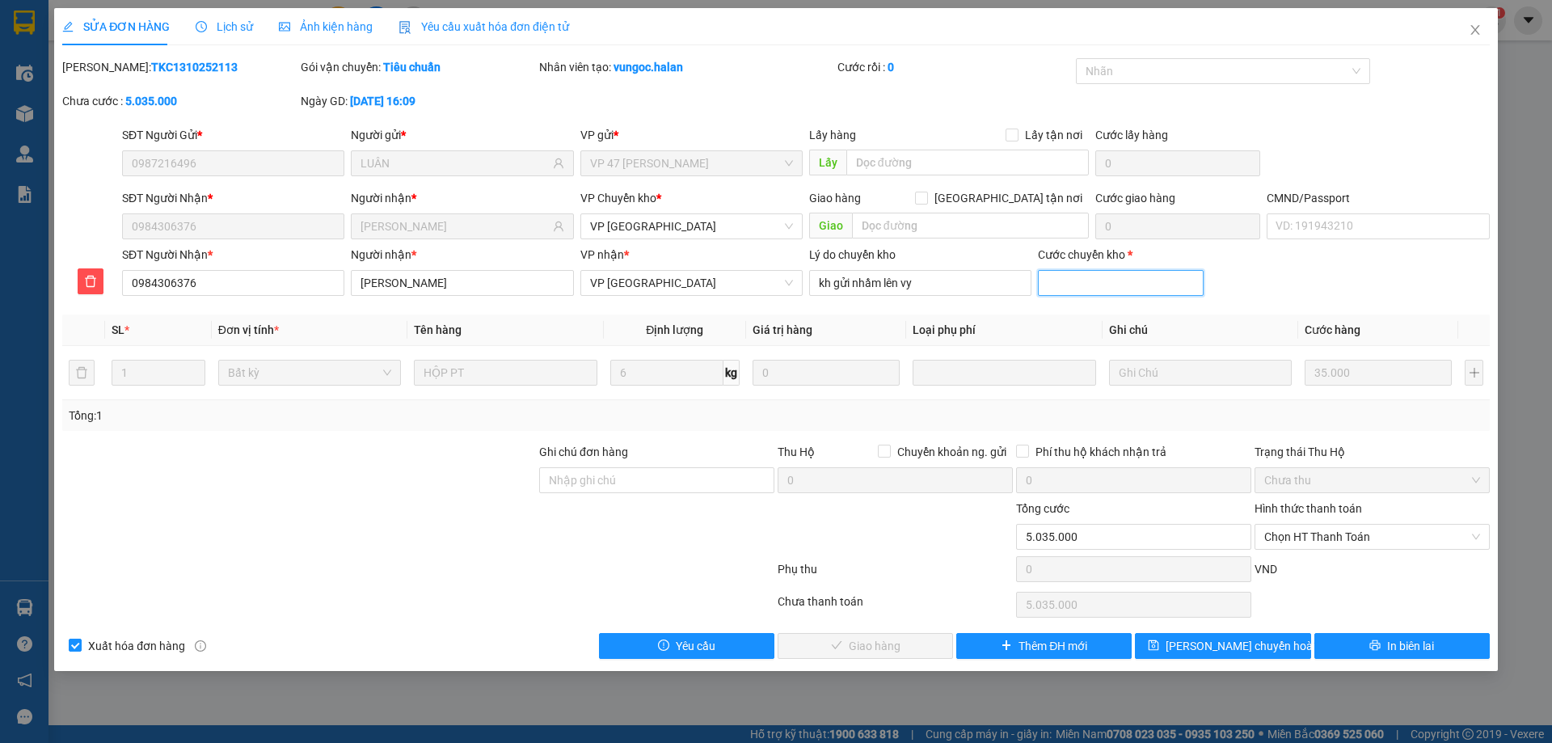
type input "35.000"
type input "0"
click at [1243, 646] on span "Lưu chuyển hoàn" at bounding box center [1242, 646] width 154 height 18
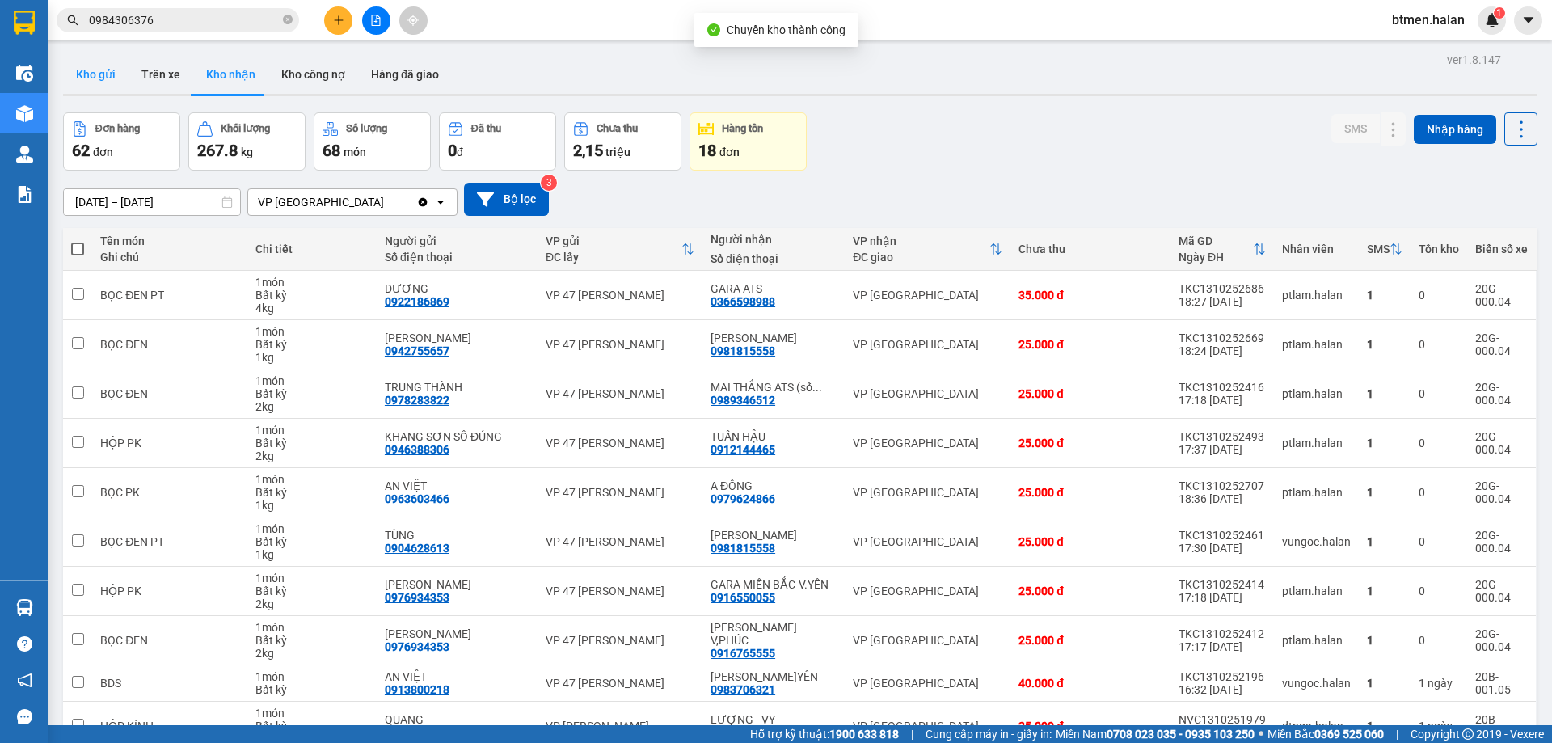
click at [91, 70] on button "Kho gửi" at bounding box center [95, 74] width 65 height 39
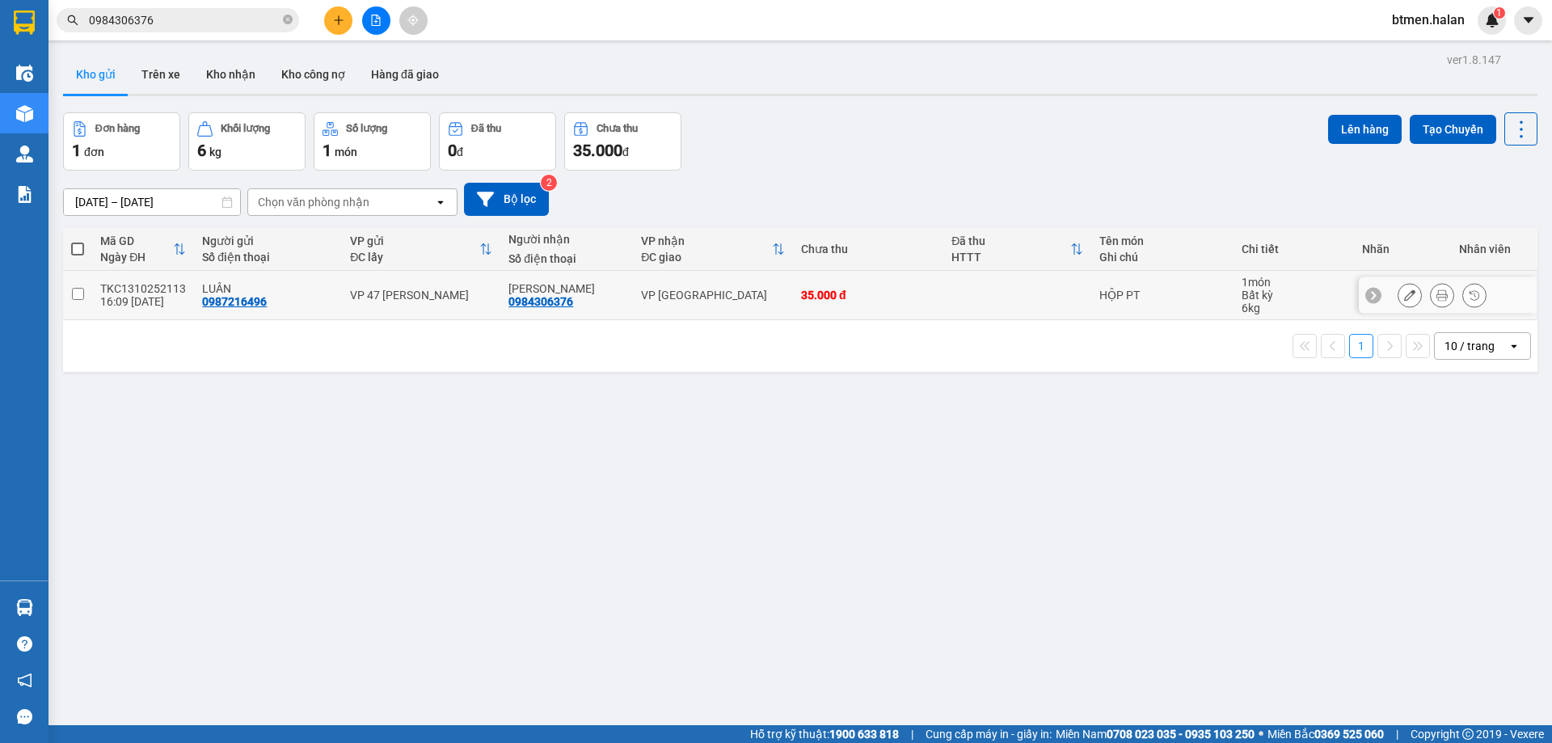
click at [1404, 293] on icon at bounding box center [1409, 294] width 11 height 11
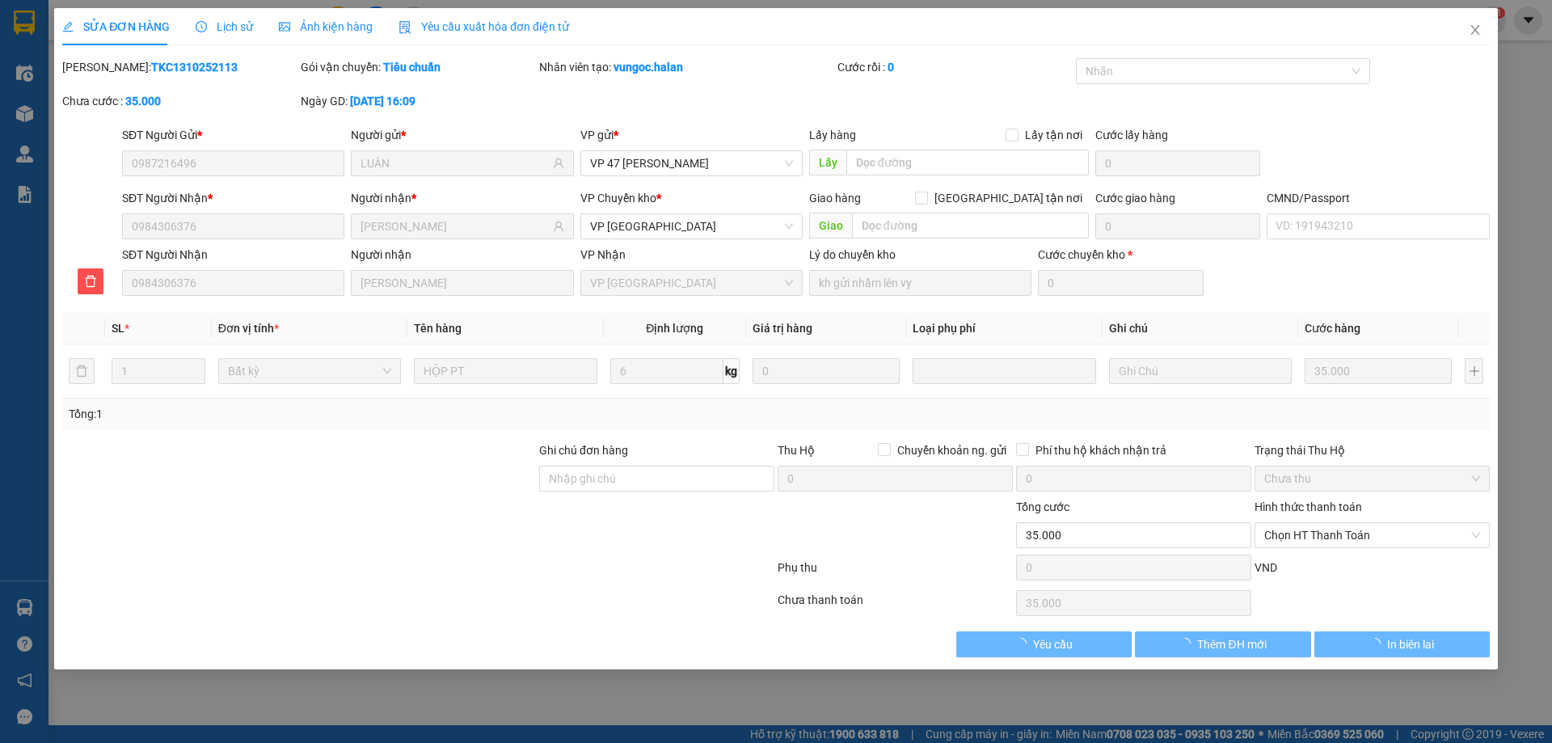
type input "0987216496"
type input "LUÂN"
type input "0984306376"
type input "TUẤN VŨ"
type input "0"
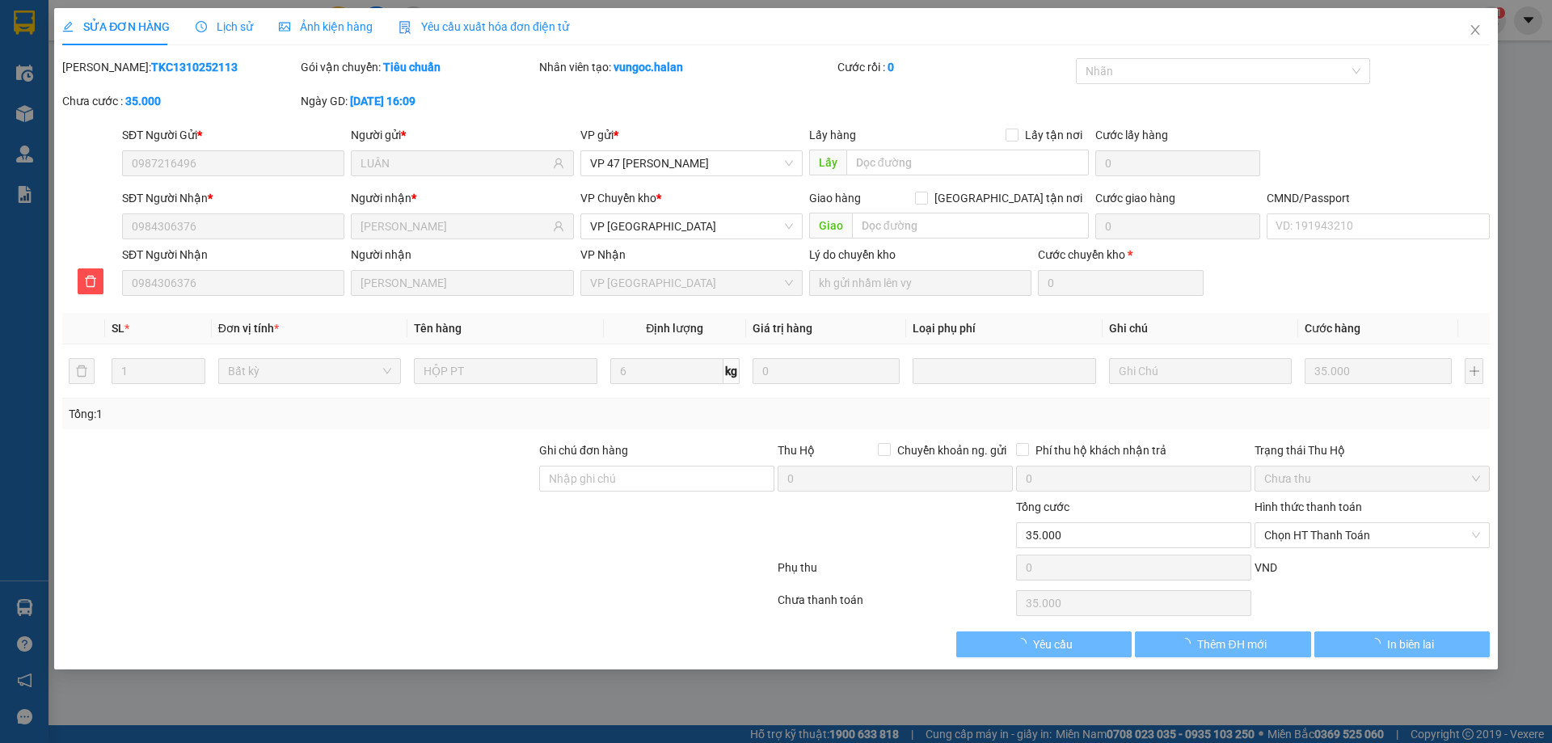
type input "35.000"
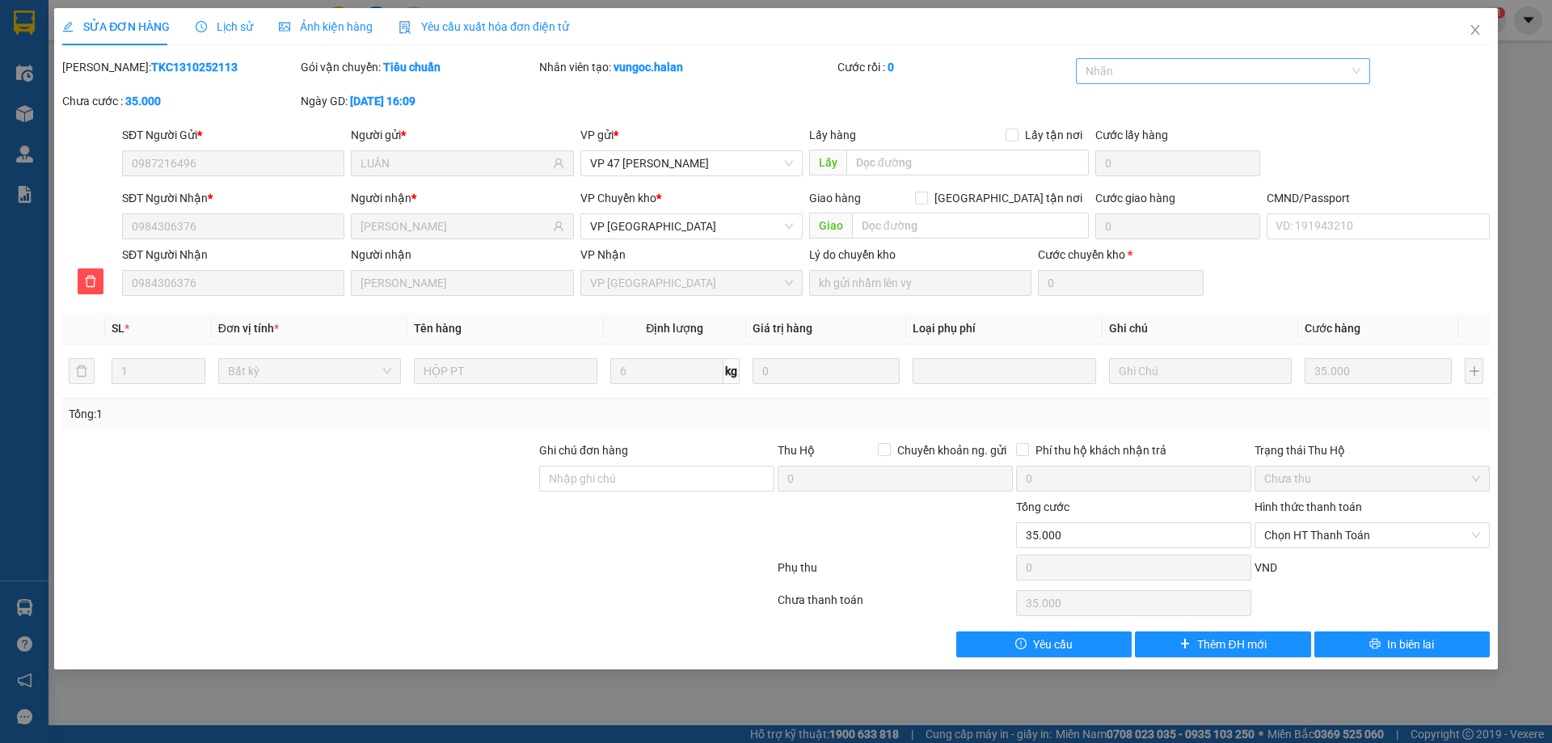
click at [1212, 82] on div "Nhãn" at bounding box center [1223, 71] width 295 height 26
click at [85, 275] on icon "delete" at bounding box center [90, 281] width 13 height 13
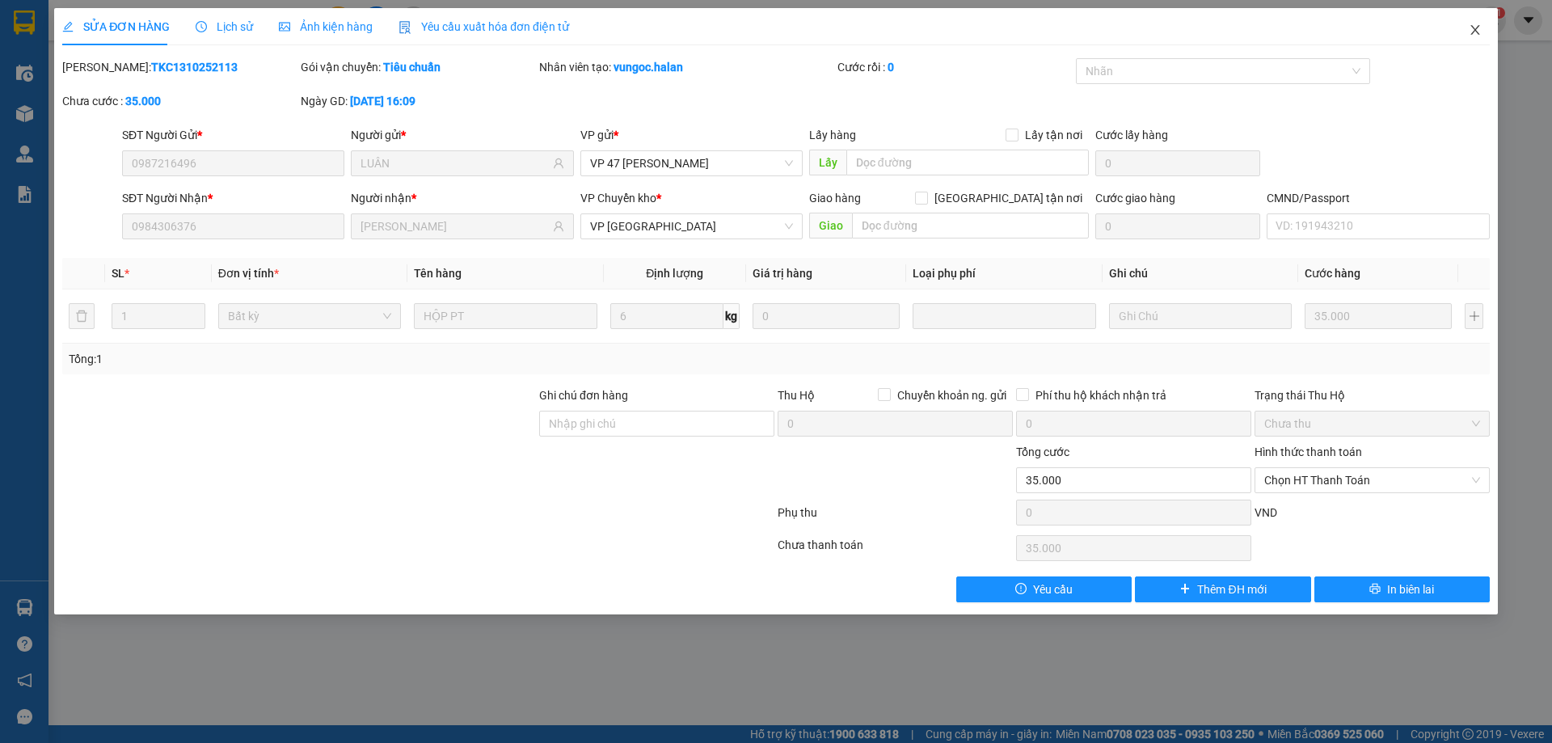
click at [1470, 27] on icon "close" at bounding box center [1474, 29] width 13 height 13
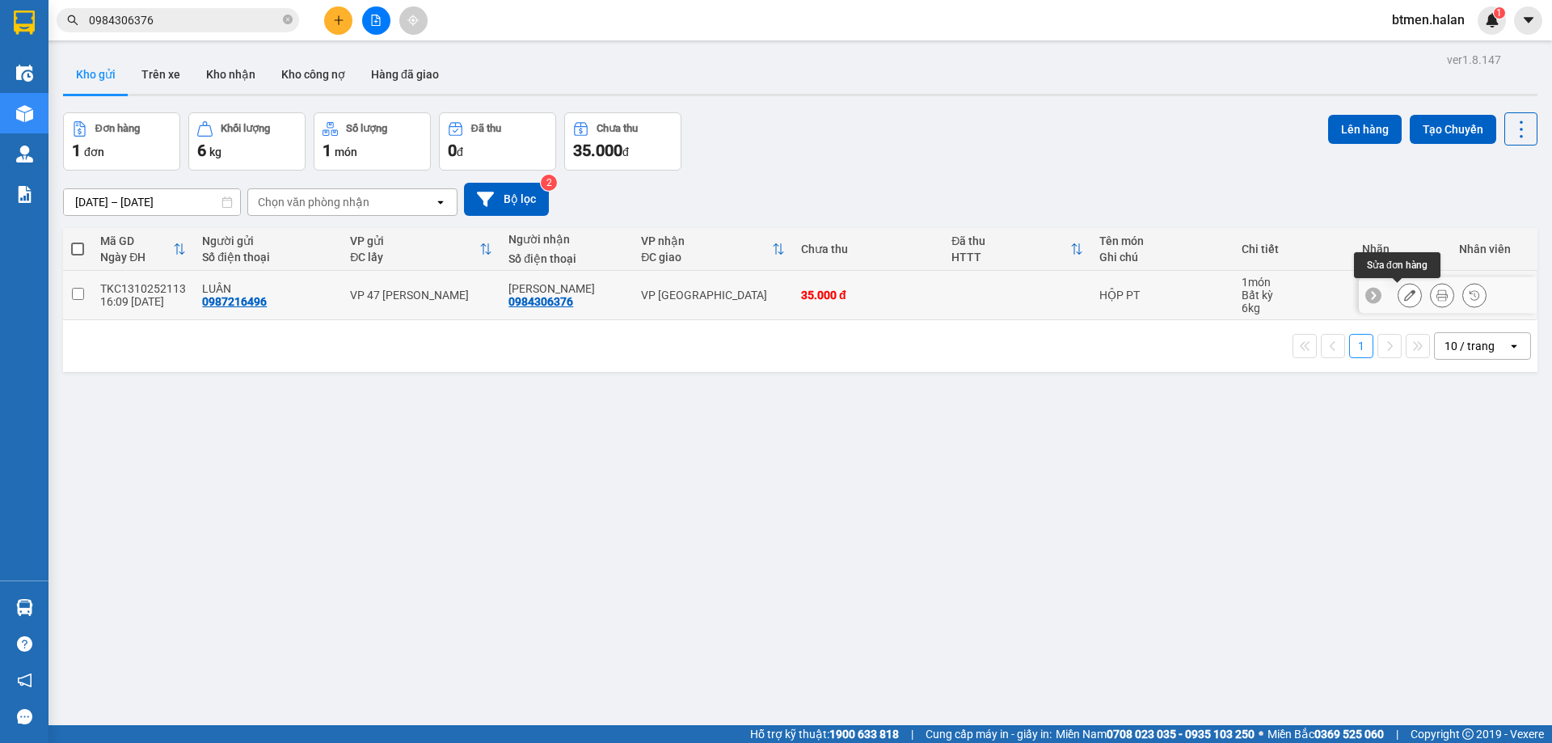
click at [1404, 297] on icon at bounding box center [1409, 294] width 11 height 11
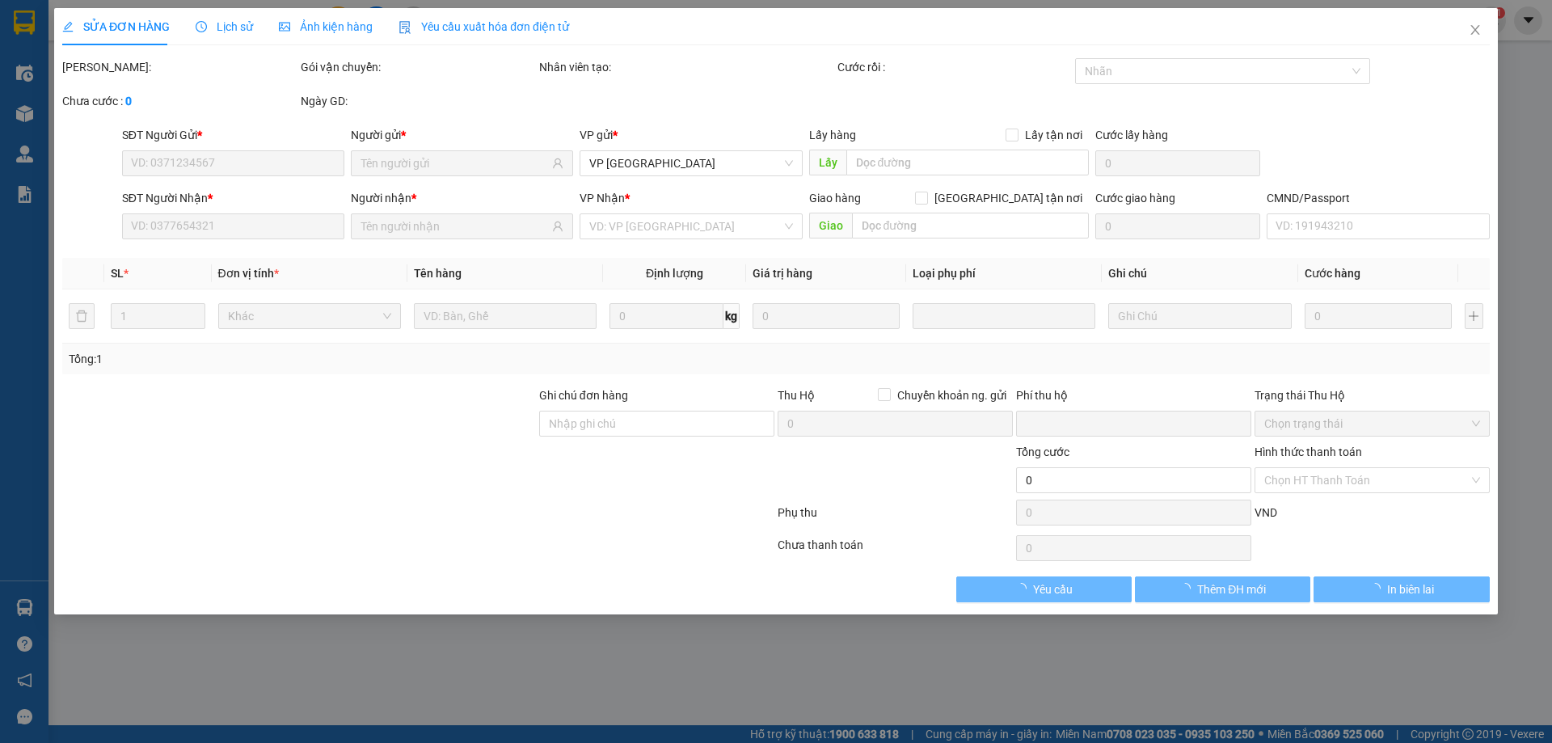
type input "0987216496"
type input "LUÂN"
type input "0984306376"
type input "TUẤN VŨ"
type input "0"
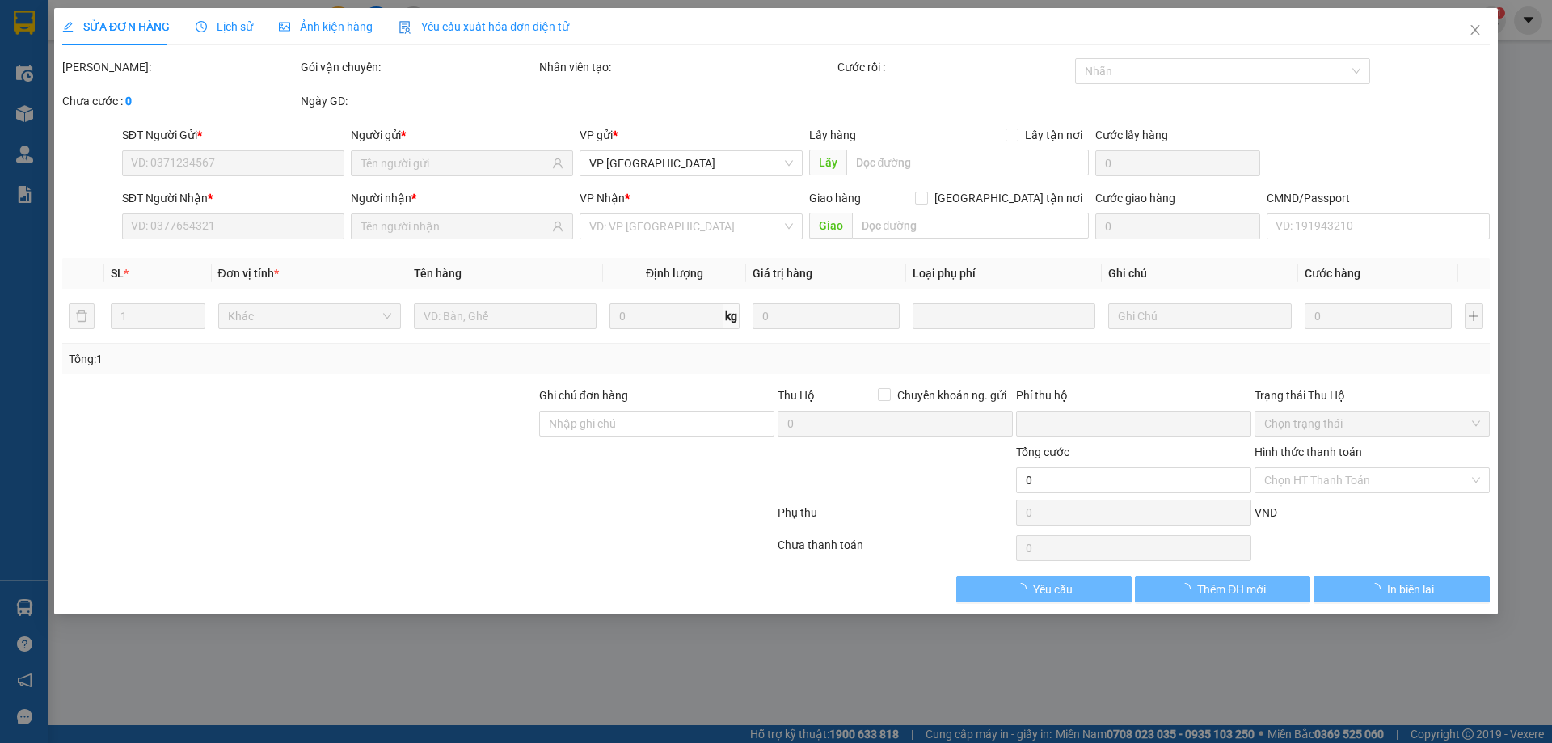
type input "35.000"
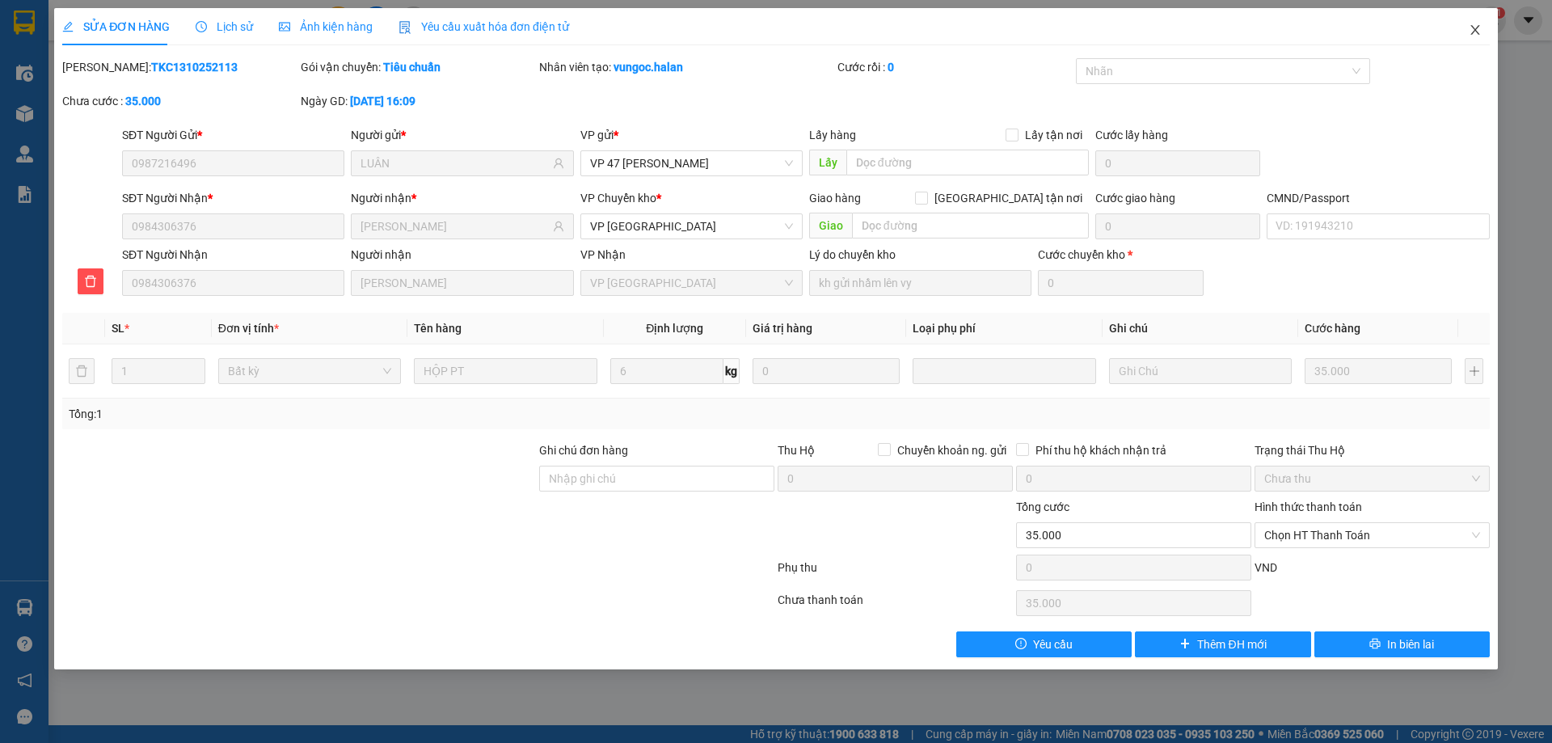
click at [1473, 31] on icon "close" at bounding box center [1474, 29] width 13 height 13
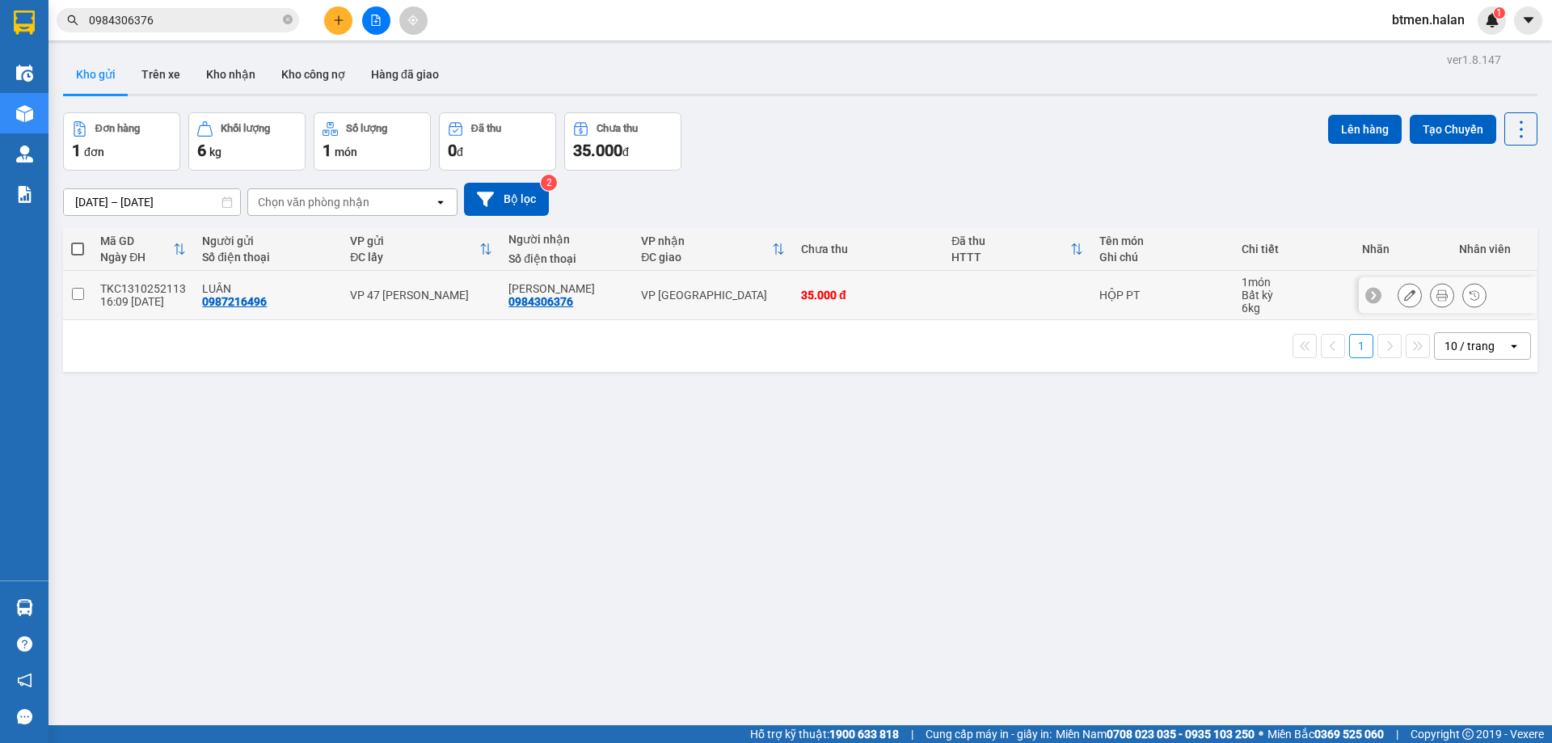
click at [1436, 291] on icon at bounding box center [1441, 294] width 11 height 11
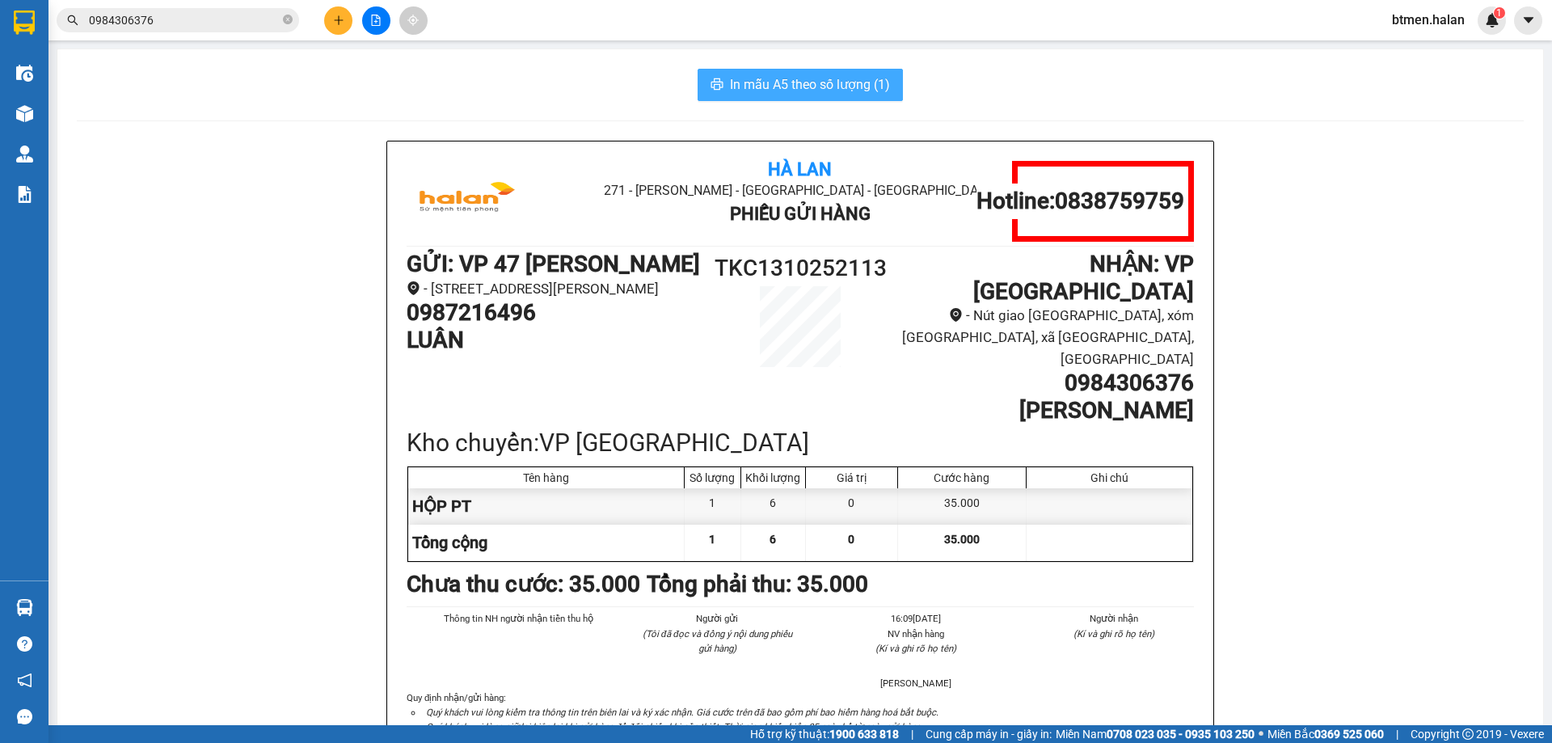
click at [861, 84] on span "In mẫu A5 theo số lượng (1)" at bounding box center [810, 84] width 160 height 20
drag, startPoint x: 525, startPoint y: 48, endPoint x: 265, endPoint y: 42, distance: 260.3
click at [339, 16] on icon "plus" at bounding box center [338, 20] width 11 height 11
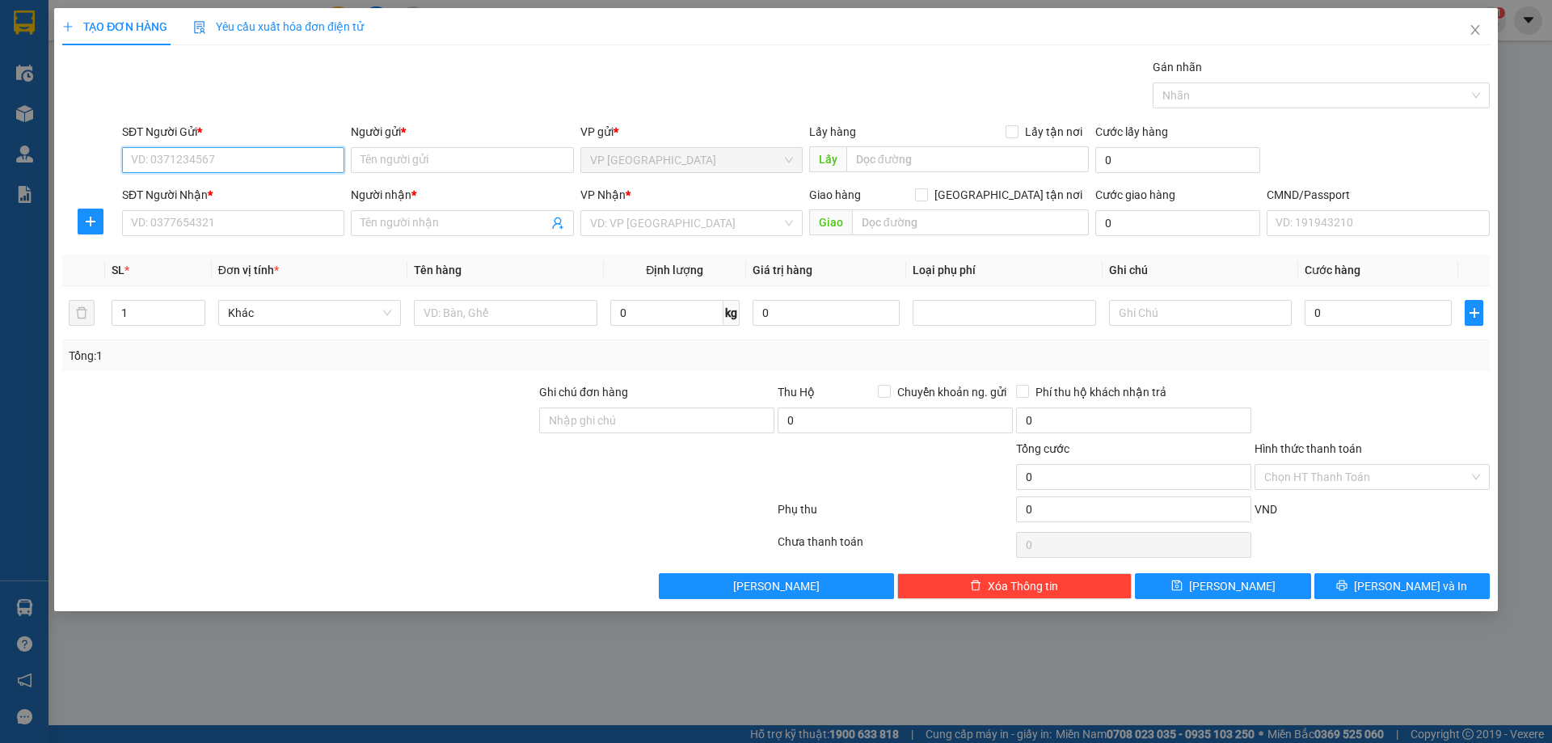
click at [280, 151] on input "SĐT Người Gửi *" at bounding box center [233, 160] width 222 height 26
click at [271, 160] on input "SĐT Người Gửi *" at bounding box center [233, 160] width 222 height 26
click at [246, 191] on div "0349437354 - HUYỀN TRANG" at bounding box center [233, 192] width 203 height 18
type input "0349437354"
type input "HUYỀN TRANG"
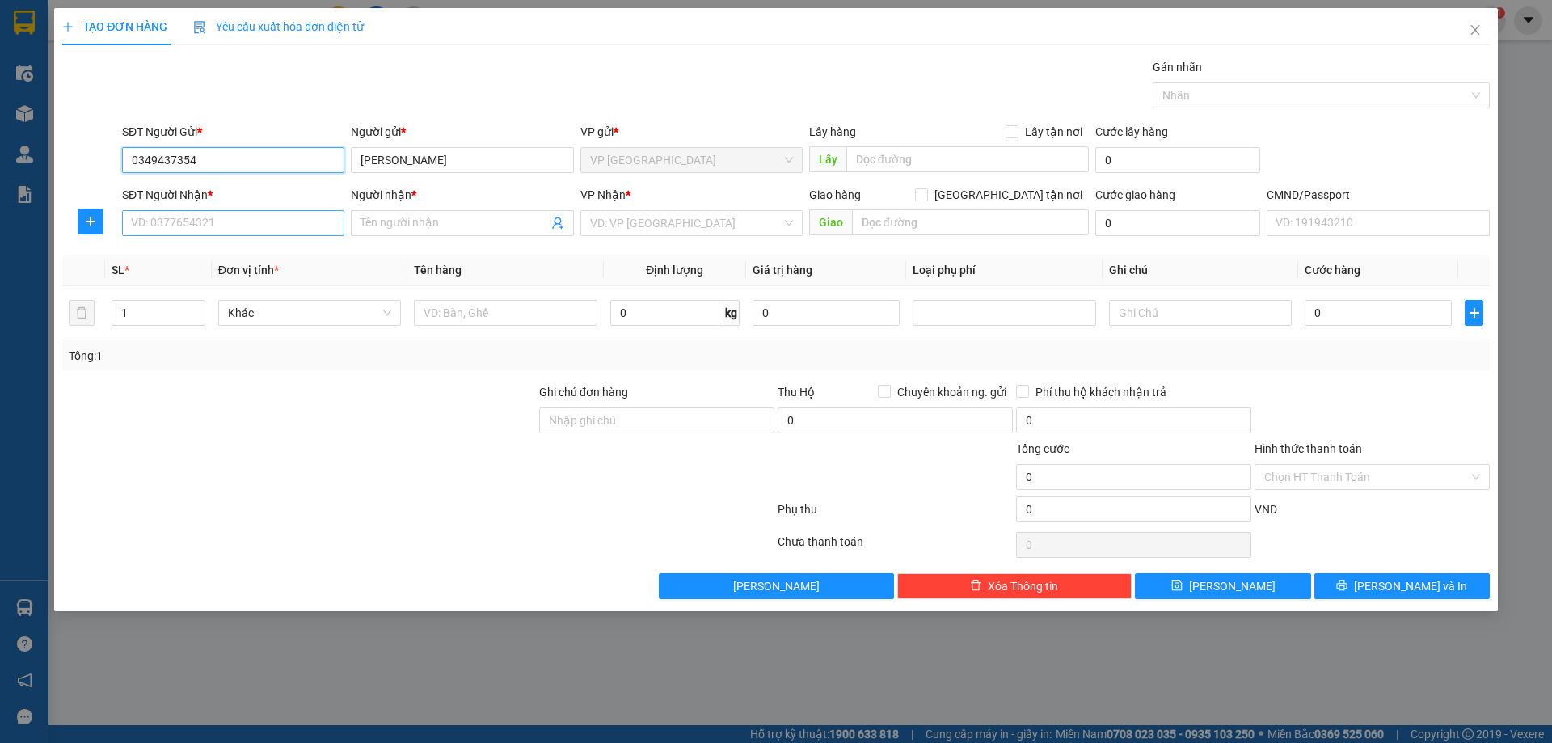
type input "0349437354"
drag, startPoint x: 276, startPoint y: 222, endPoint x: 145, endPoint y: 228, distance: 131.0
click at [276, 223] on input "SĐT Người Nhận *" at bounding box center [233, 223] width 222 height 26
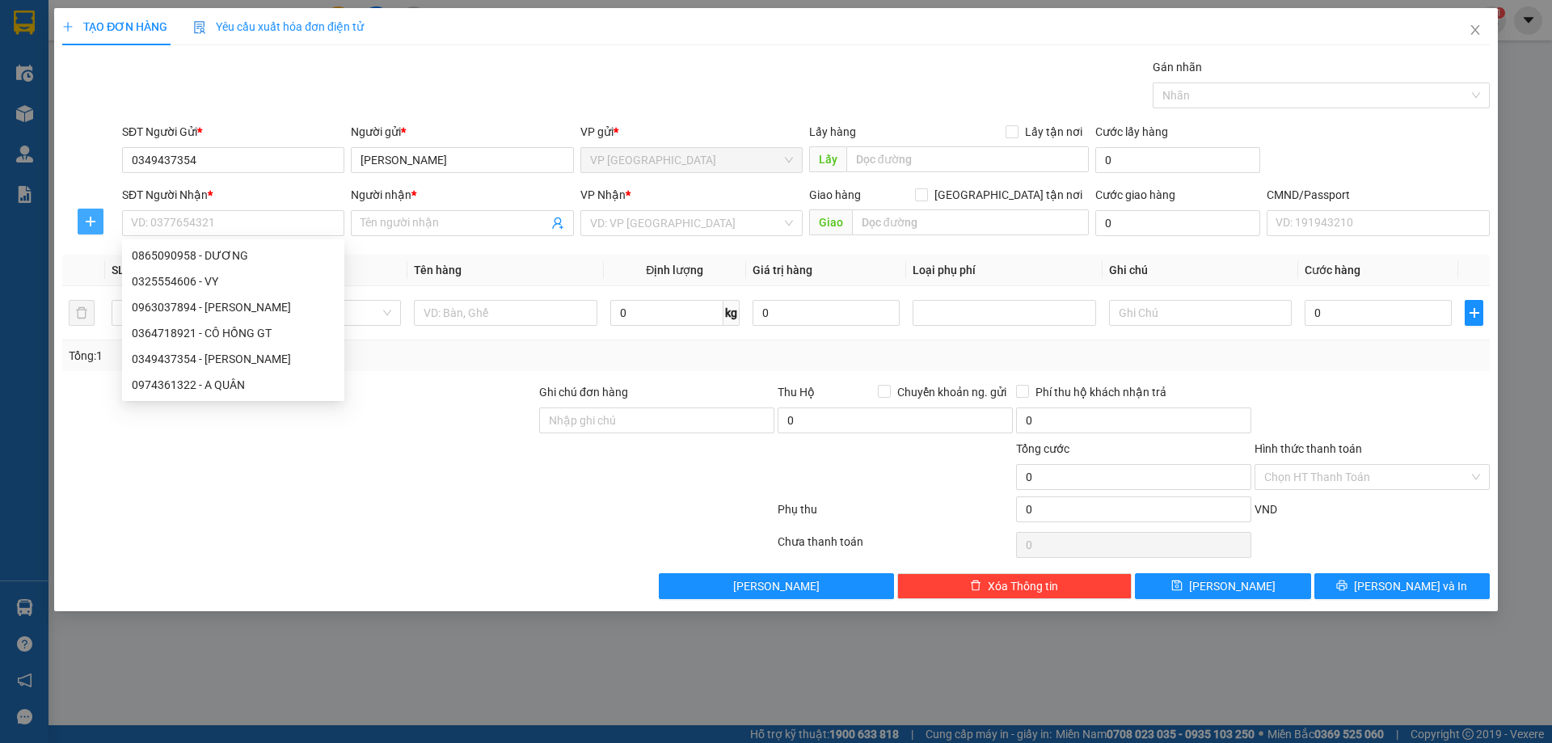
click at [95, 217] on icon "plus" at bounding box center [90, 221] width 13 height 13
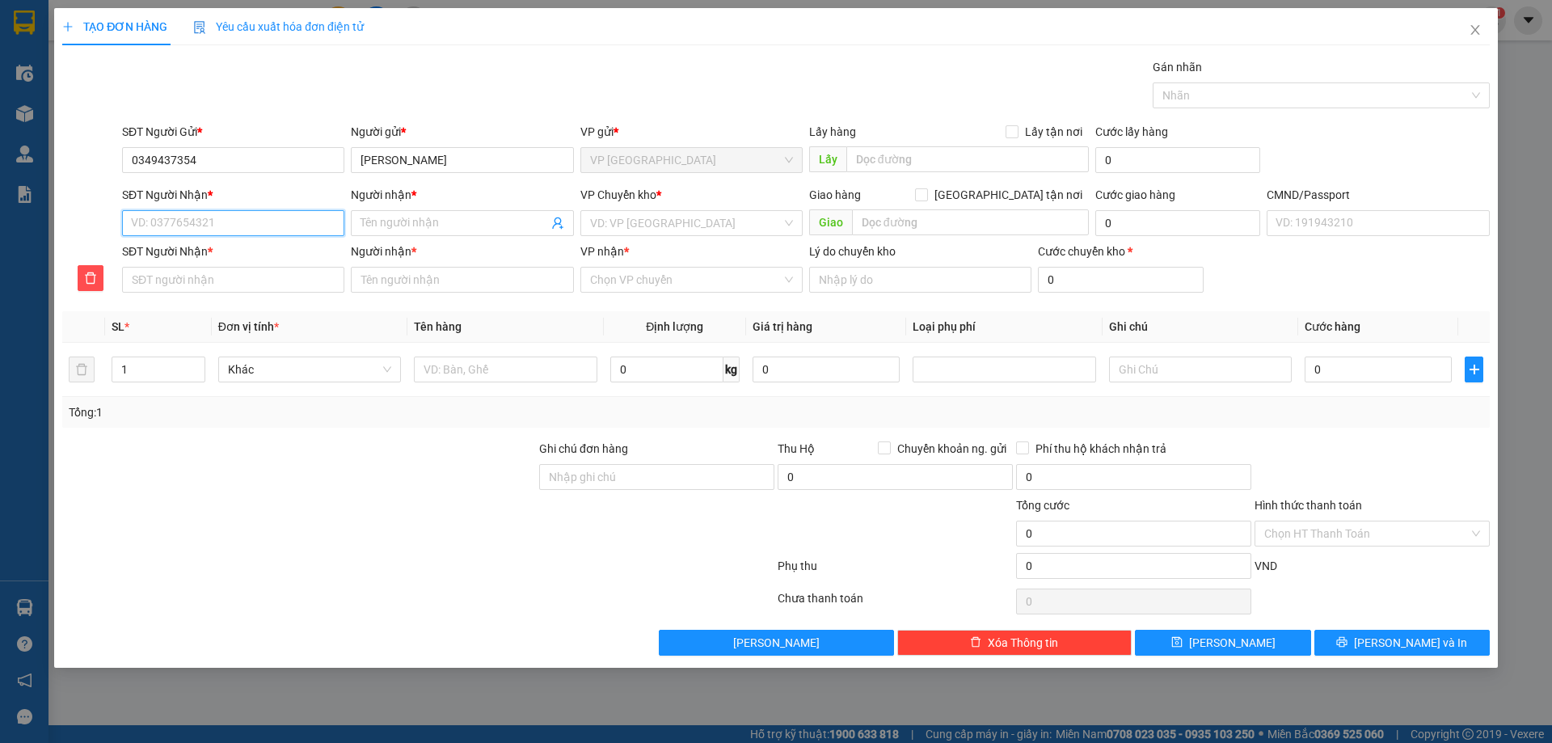
click at [187, 223] on input "SĐT Người Nhận *" at bounding box center [233, 223] width 222 height 26
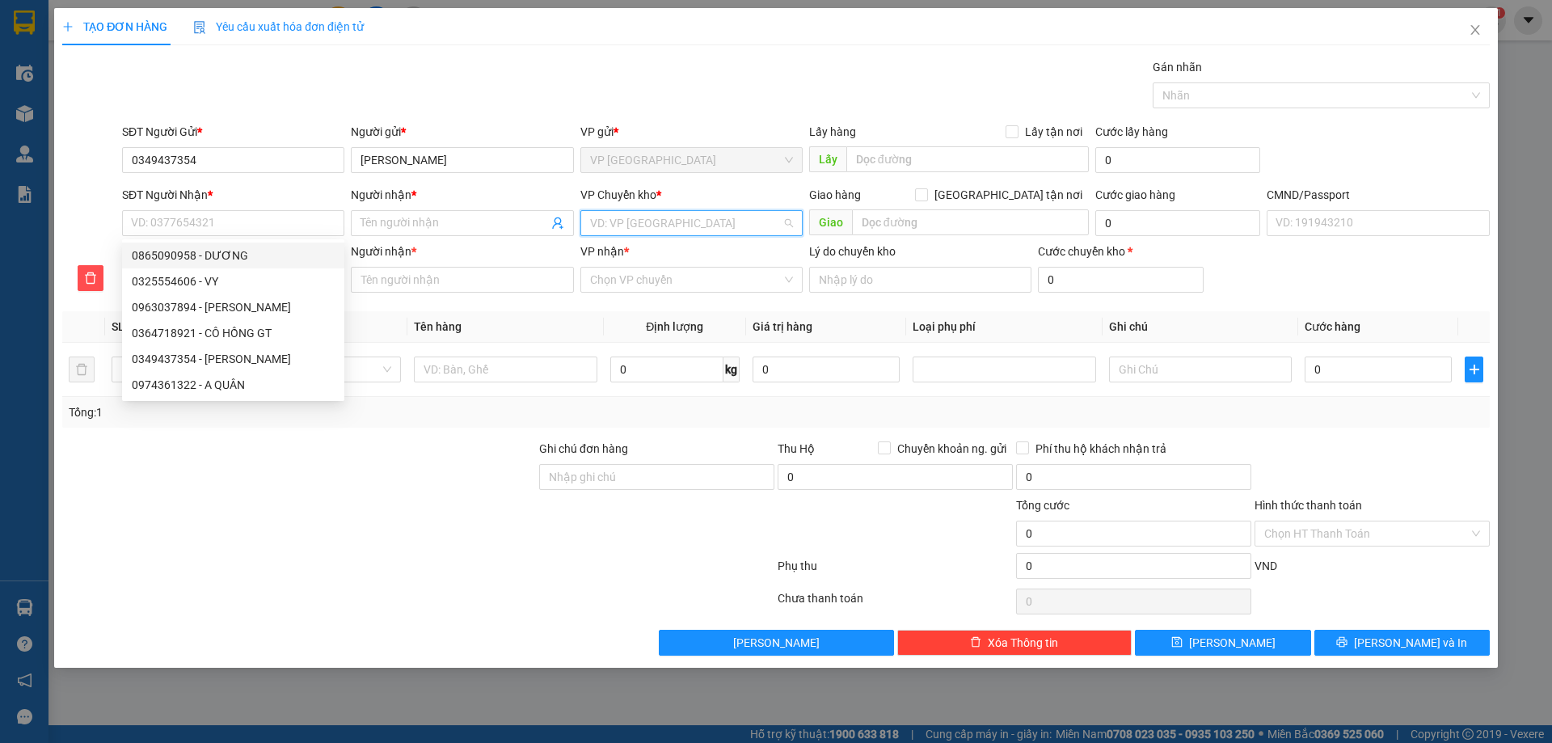
click at [617, 223] on input "search" at bounding box center [686, 223] width 192 height 24
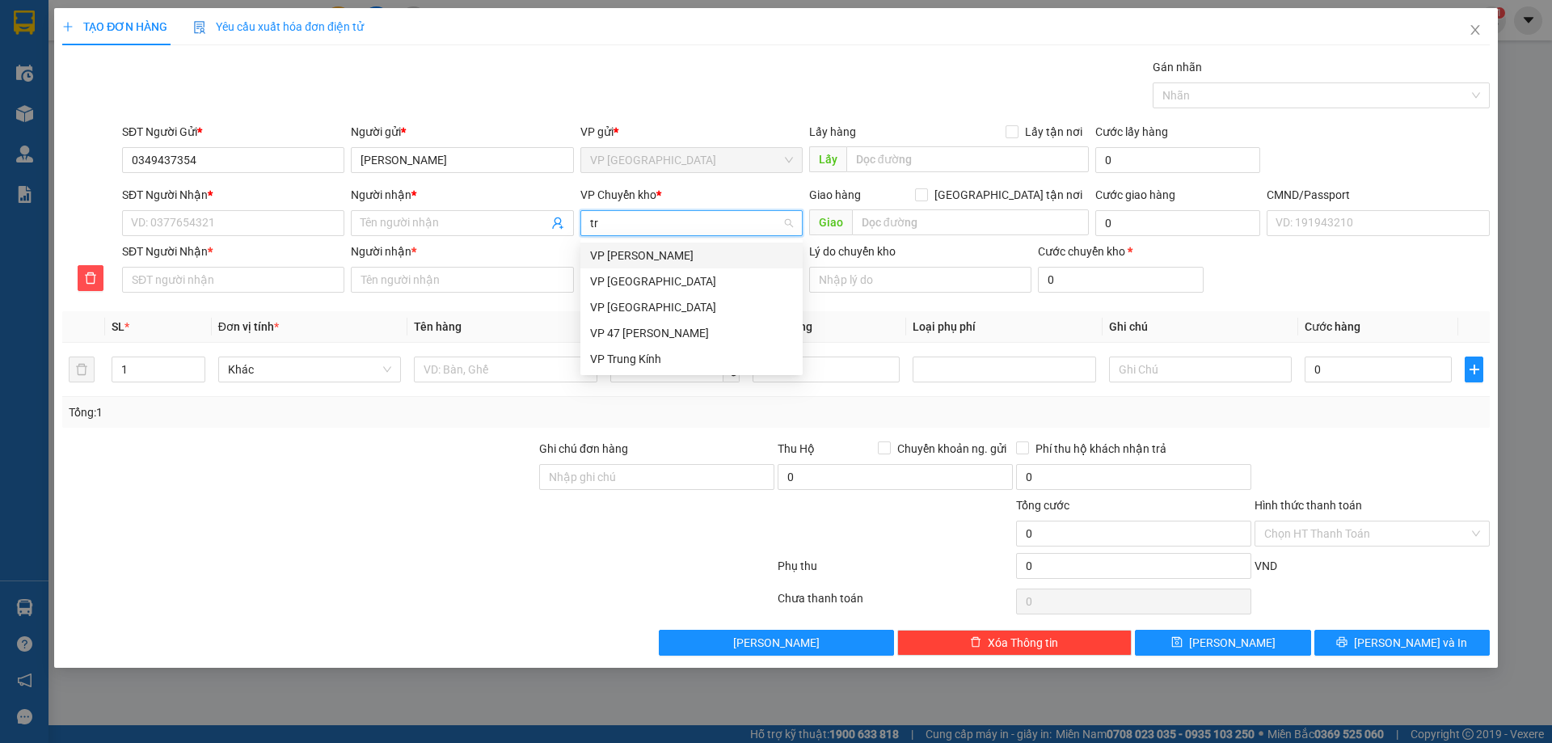
type input "tru"
click at [636, 285] on div "VP Trung Kính" at bounding box center [691, 281] width 203 height 18
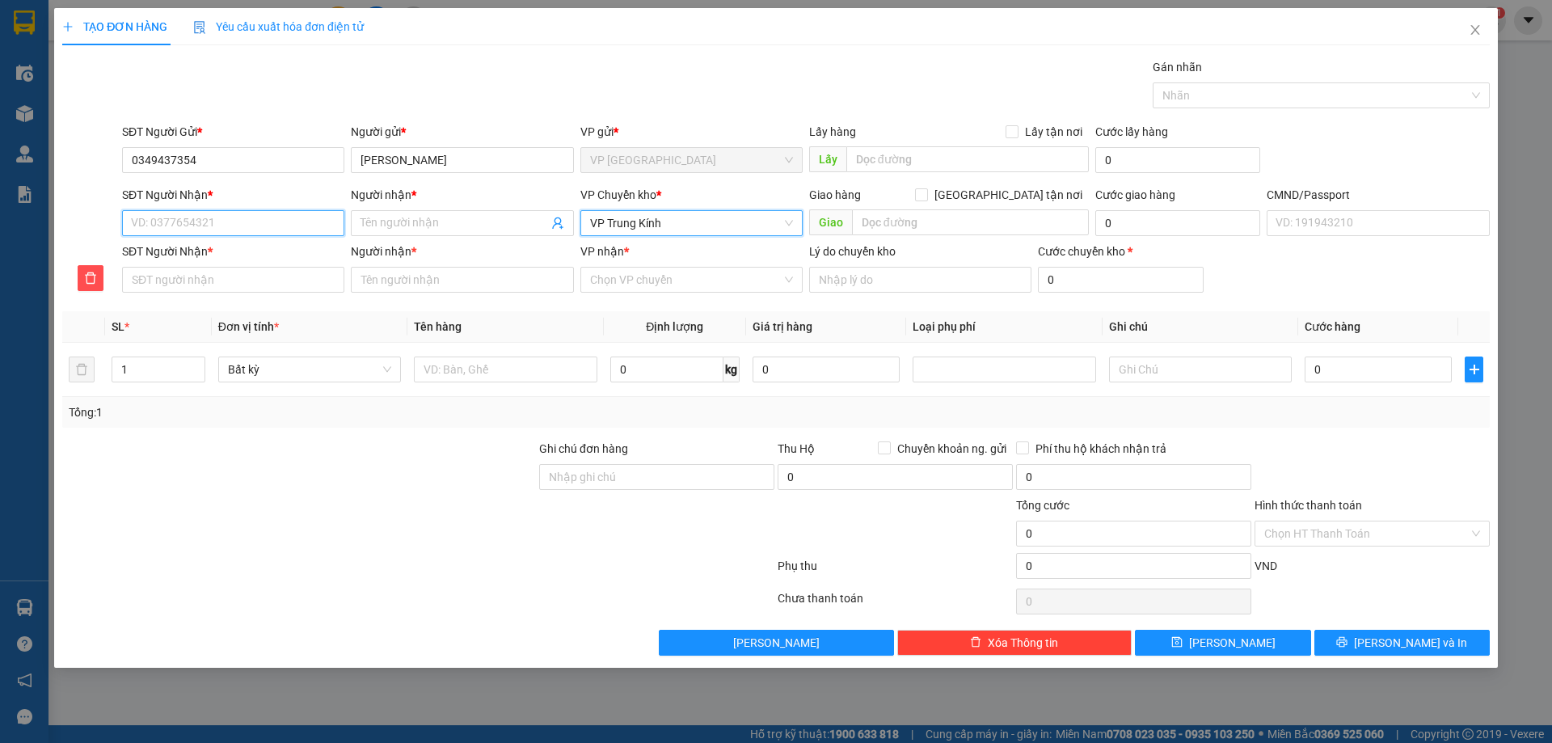
click at [191, 226] on input "SĐT Người Nhận *" at bounding box center [233, 223] width 222 height 26
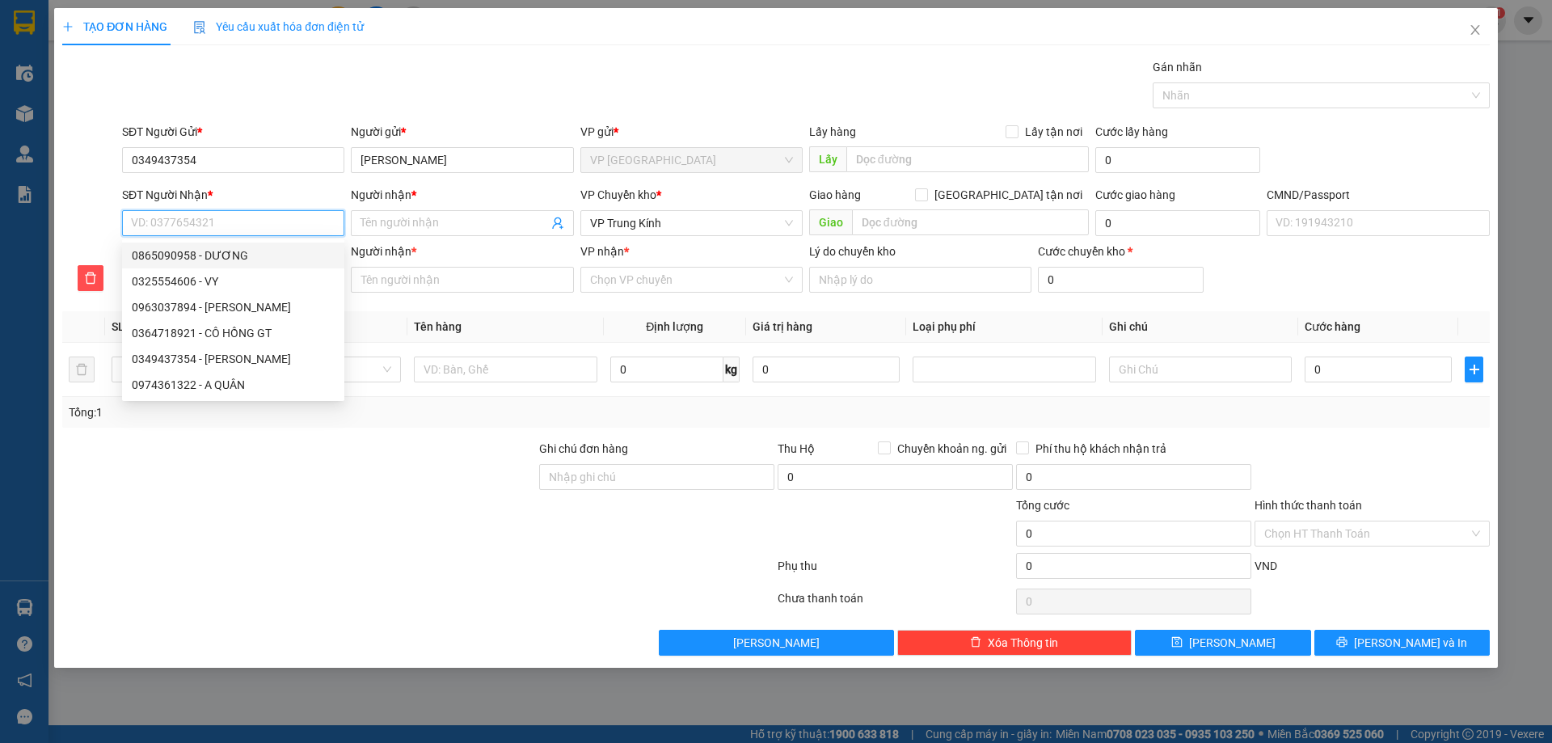
type input "0"
type input "03"
type input "038"
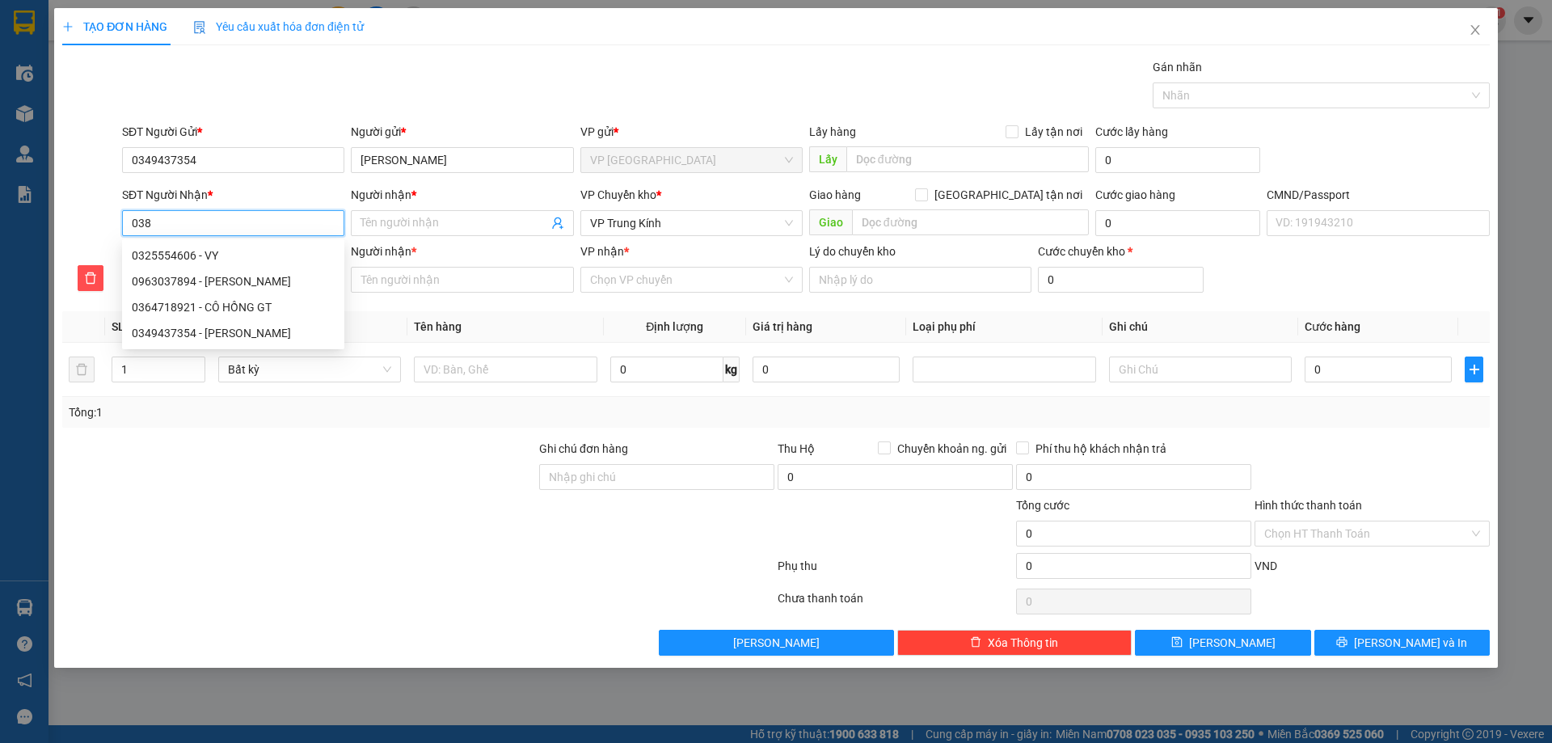
type input "038"
type input "0389"
type input "03897"
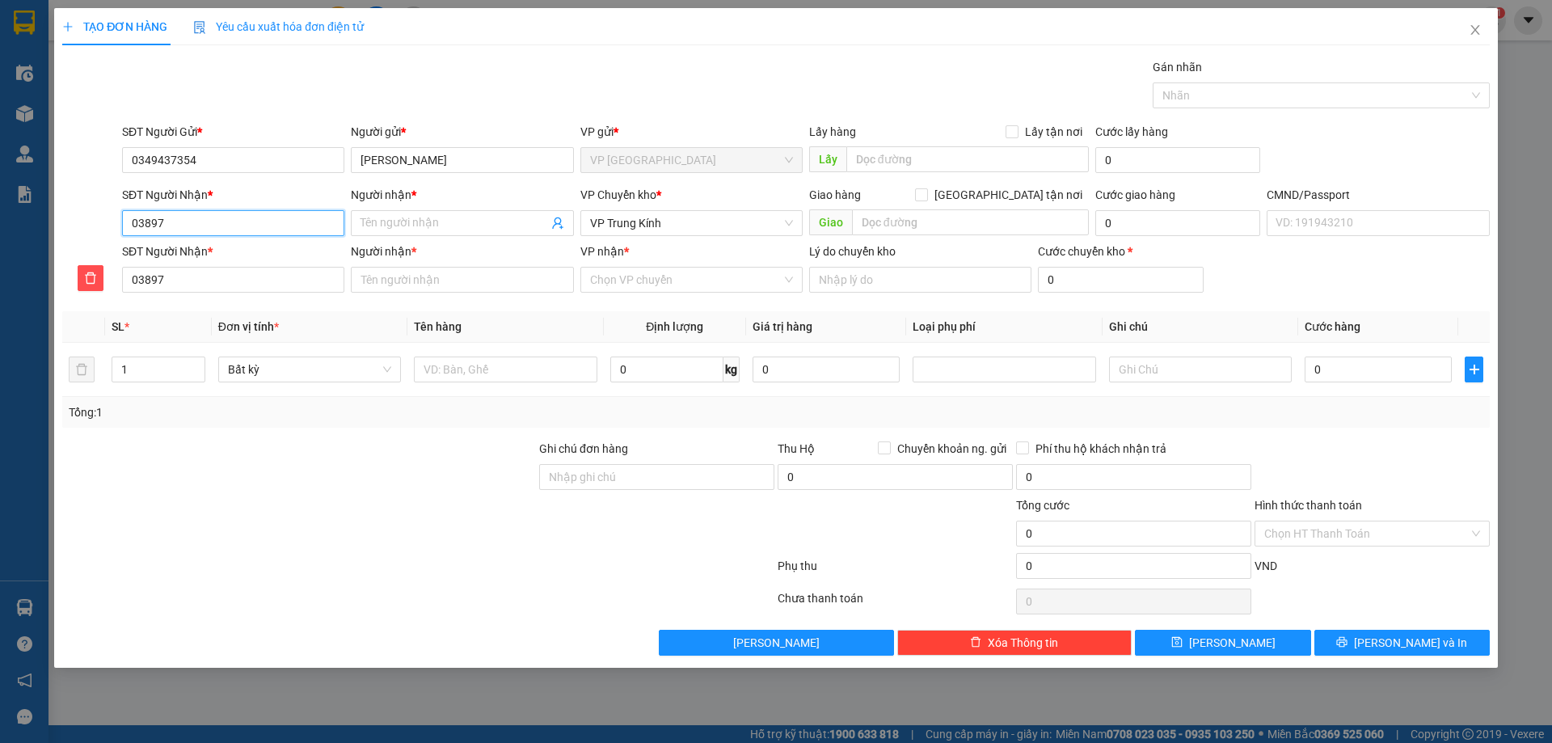
type input "038976"
type input "0389769"
type input "03897698"
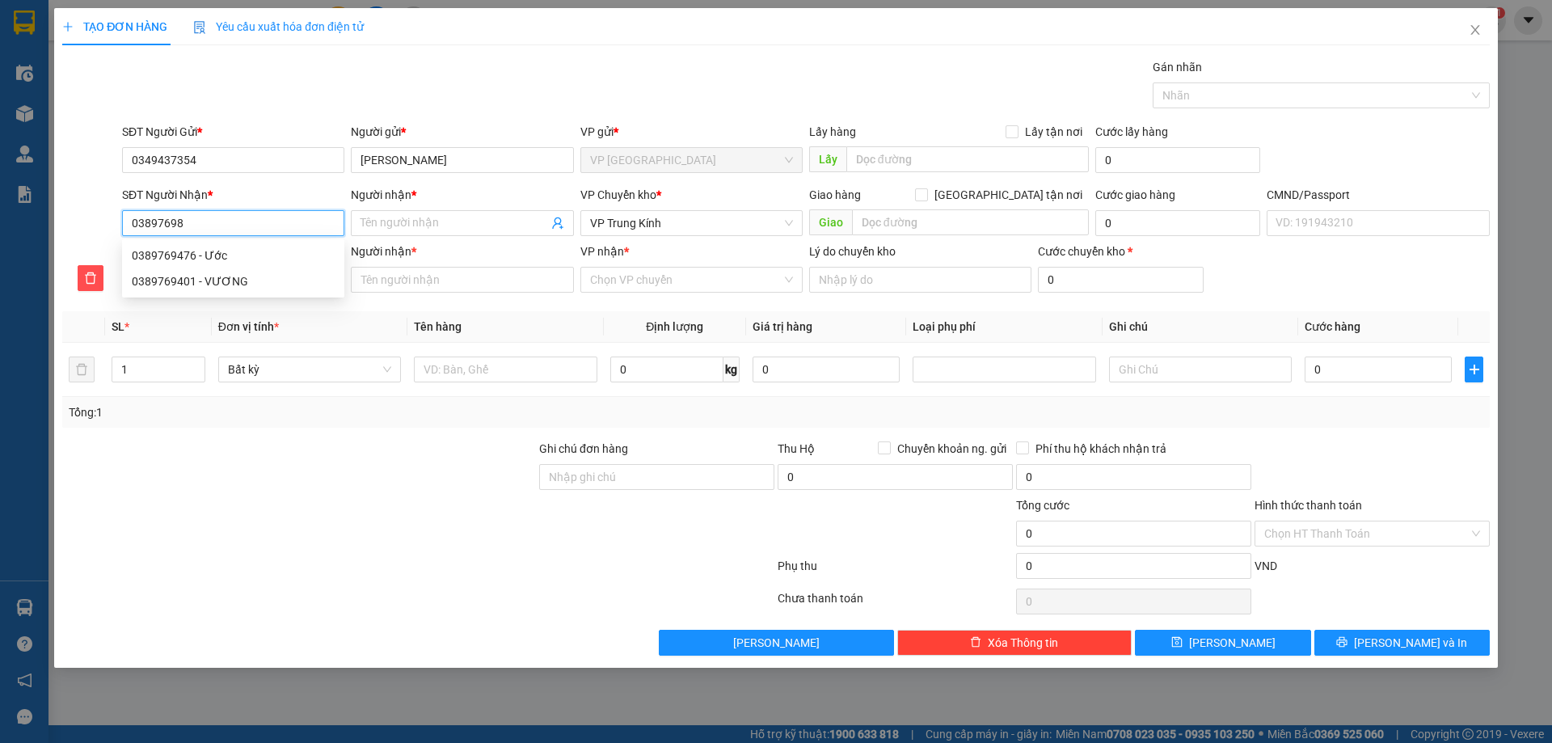
type input "03897698"
type input "038976981"
type input "0389769811"
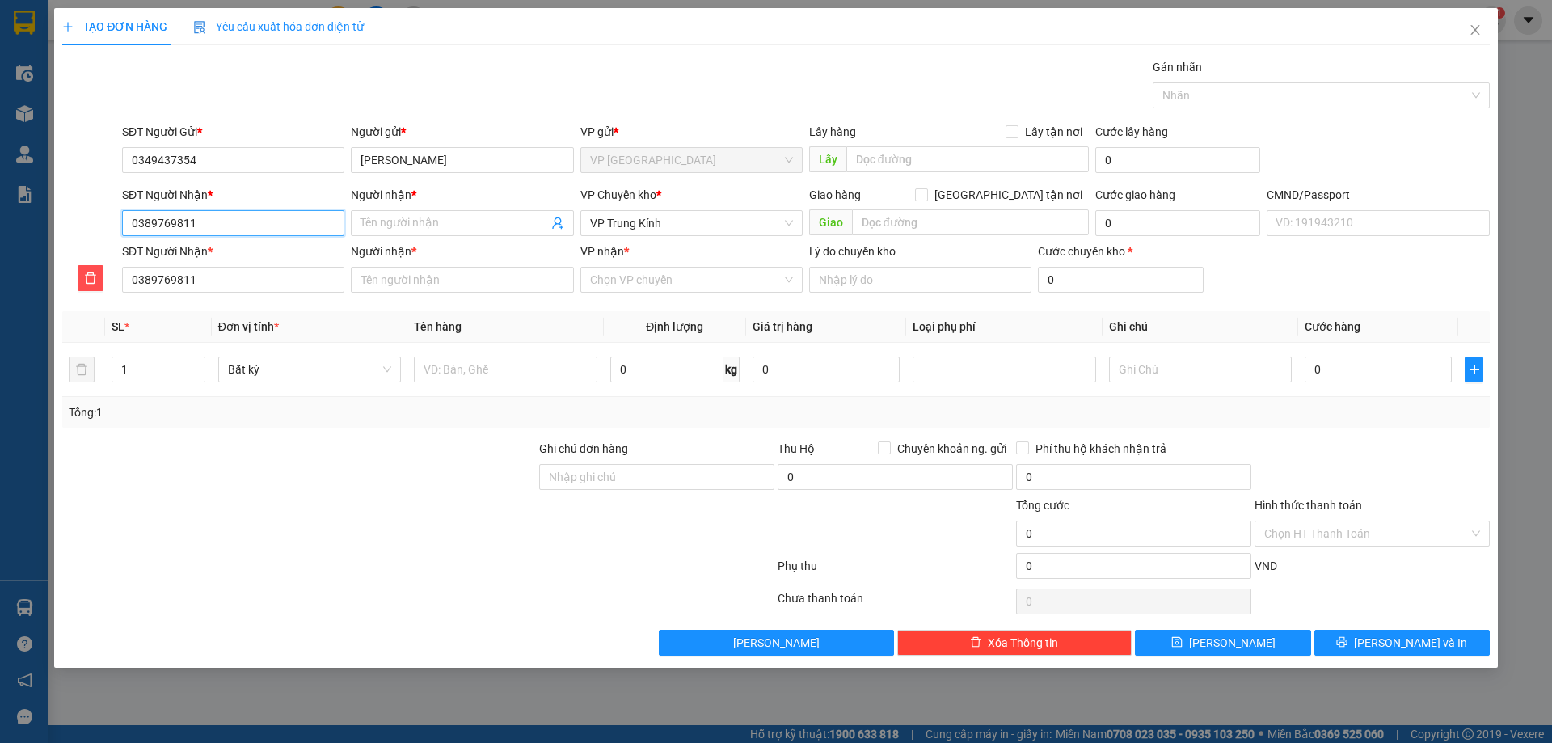
click at [234, 219] on input "0389769811" at bounding box center [233, 223] width 222 height 26
type input "0389769811"
click at [387, 229] on input "Người nhận *" at bounding box center [453, 223] width 187 height 18
type input "x"
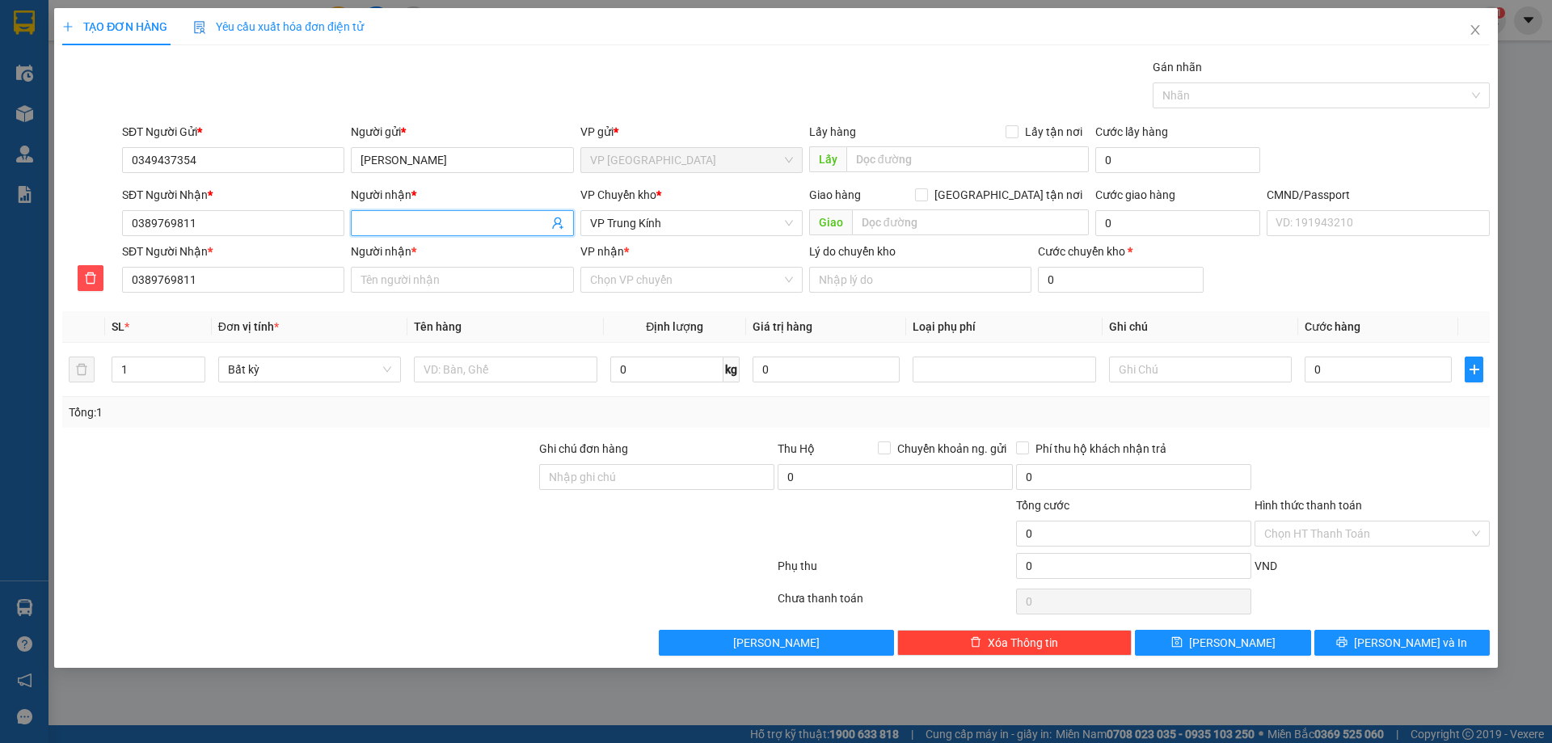
type input "x"
type input "xu"
type input "xuy"
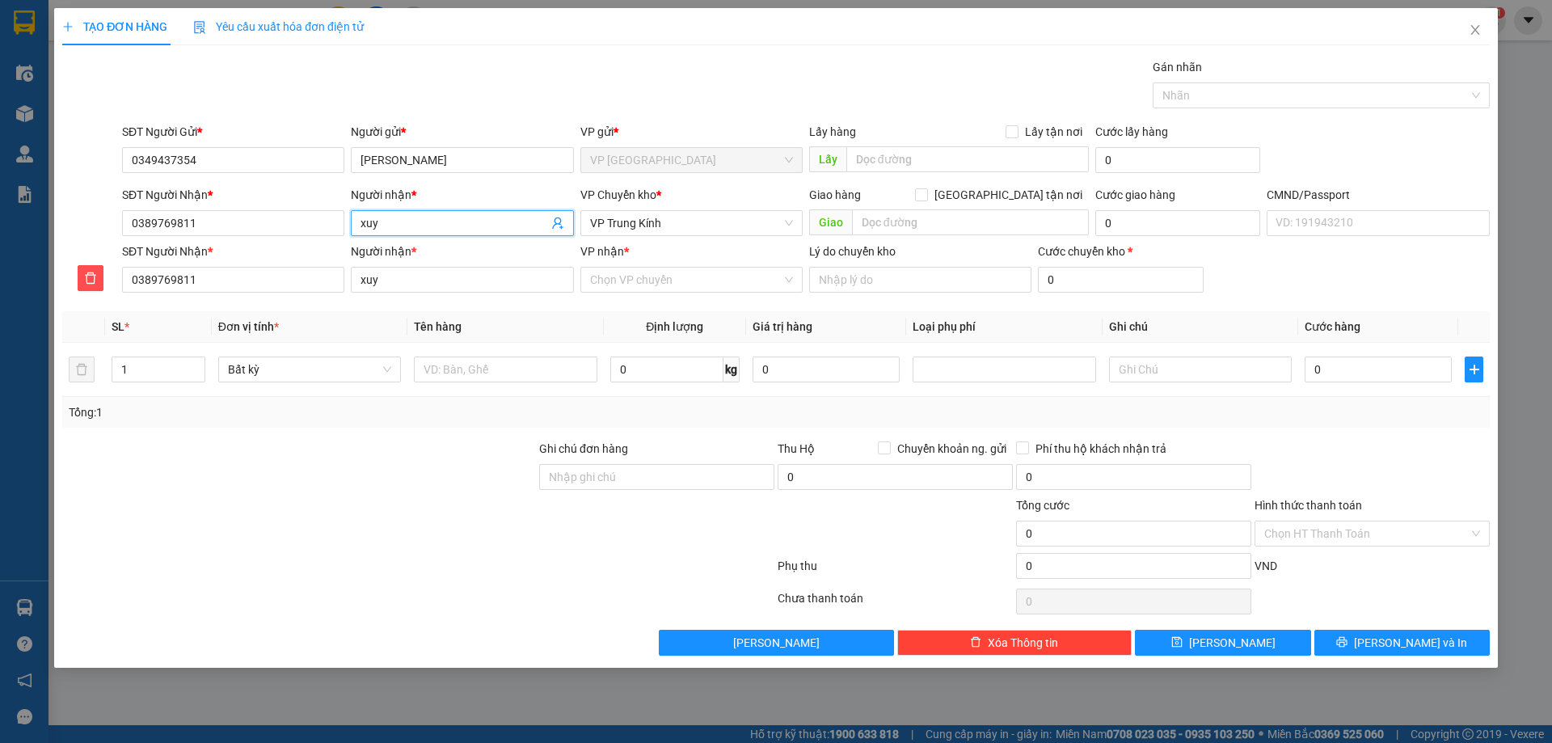
type input "xuye"
type input "xuyên"
type input "xuyến"
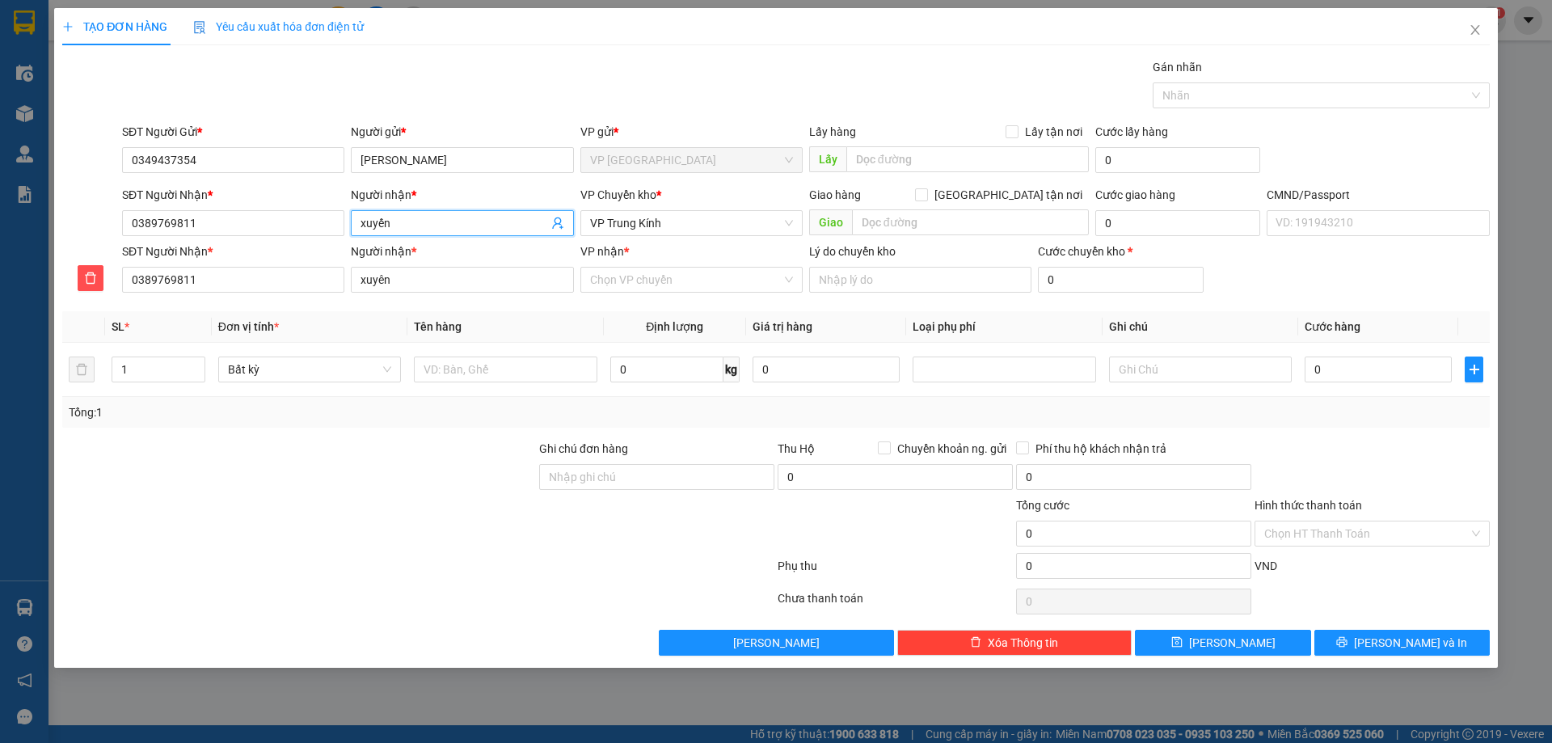
type input "xuyến"
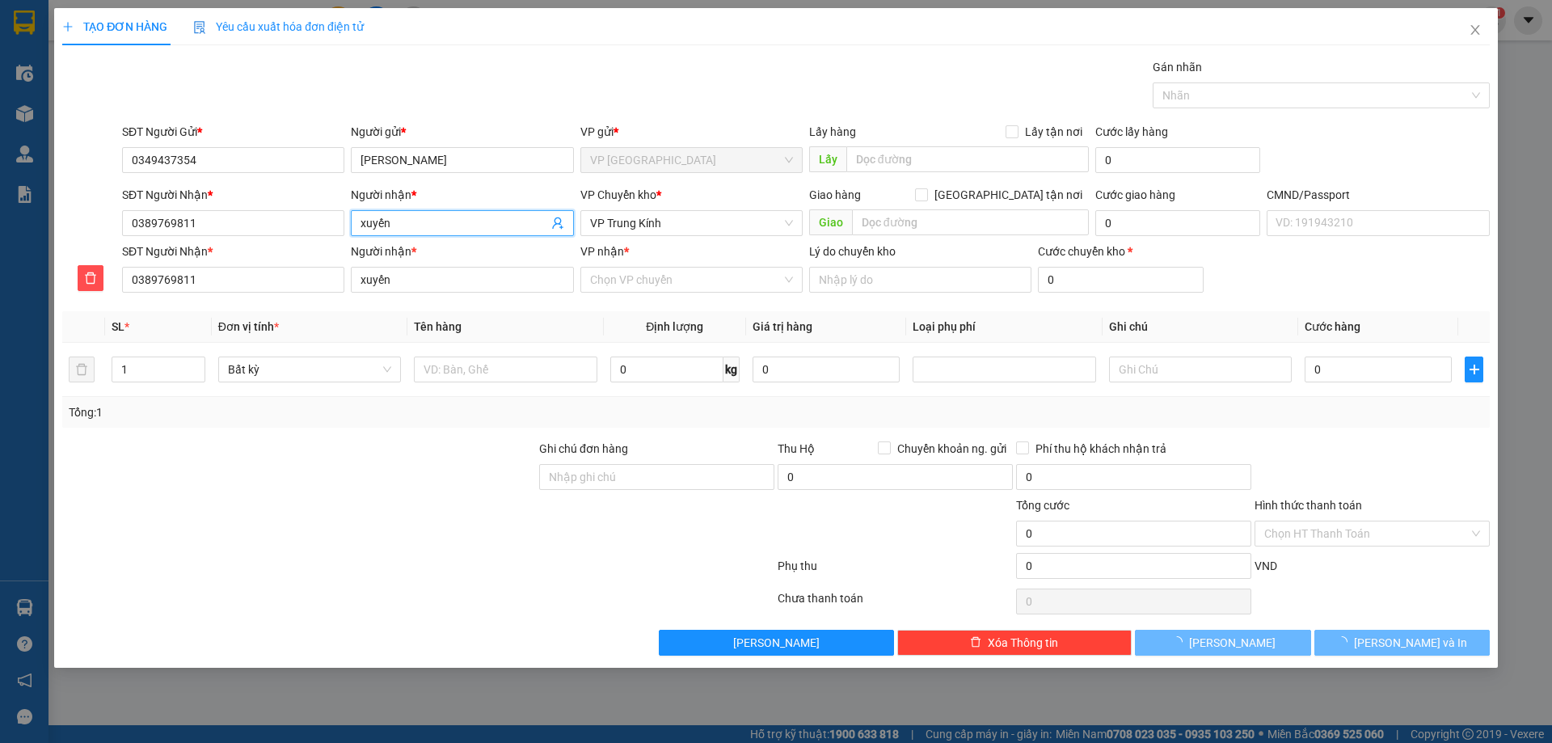
click at [389, 228] on input "xuyến" at bounding box center [453, 223] width 187 height 18
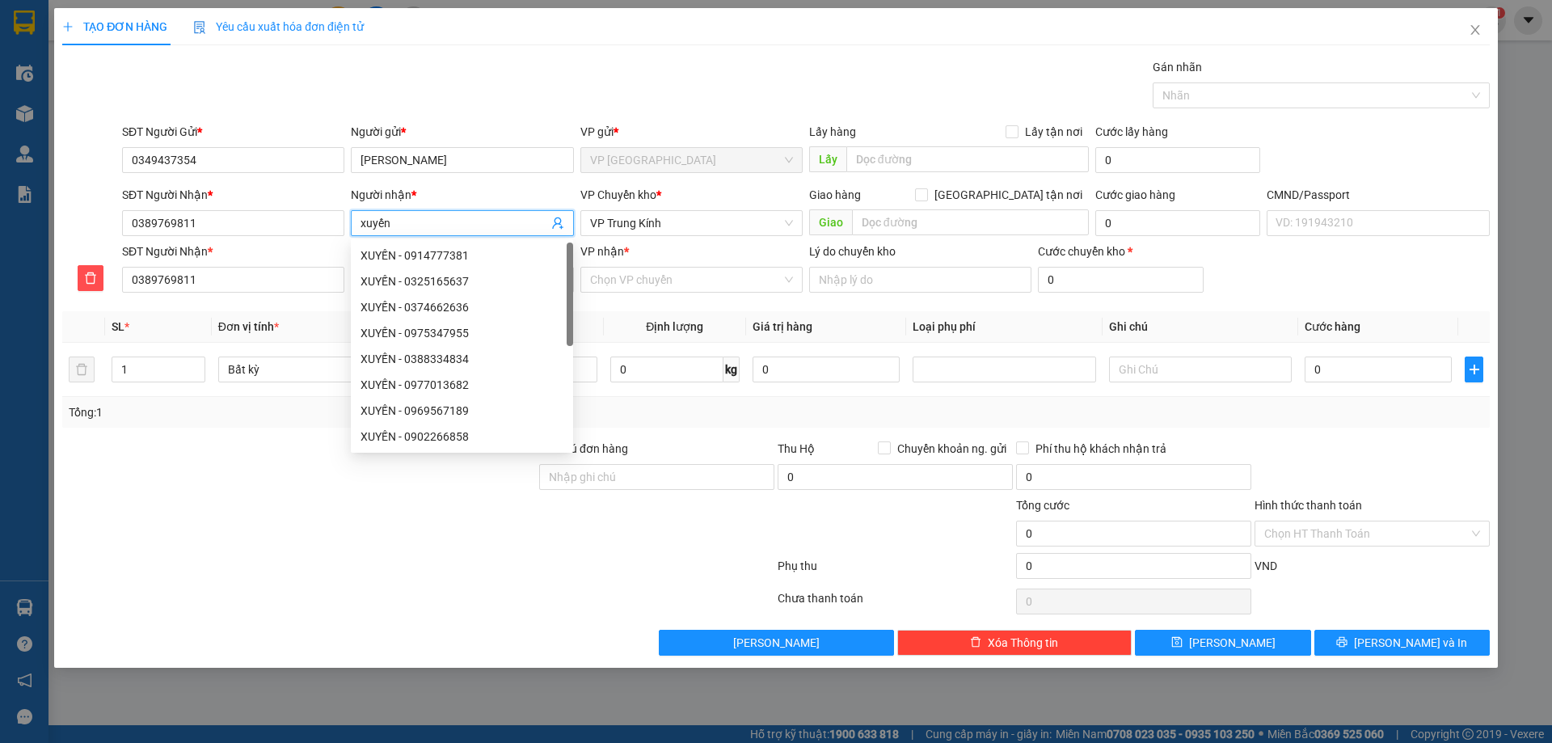
click at [389, 228] on input "xuyến" at bounding box center [453, 223] width 187 height 18
type input "X"
type input "XU"
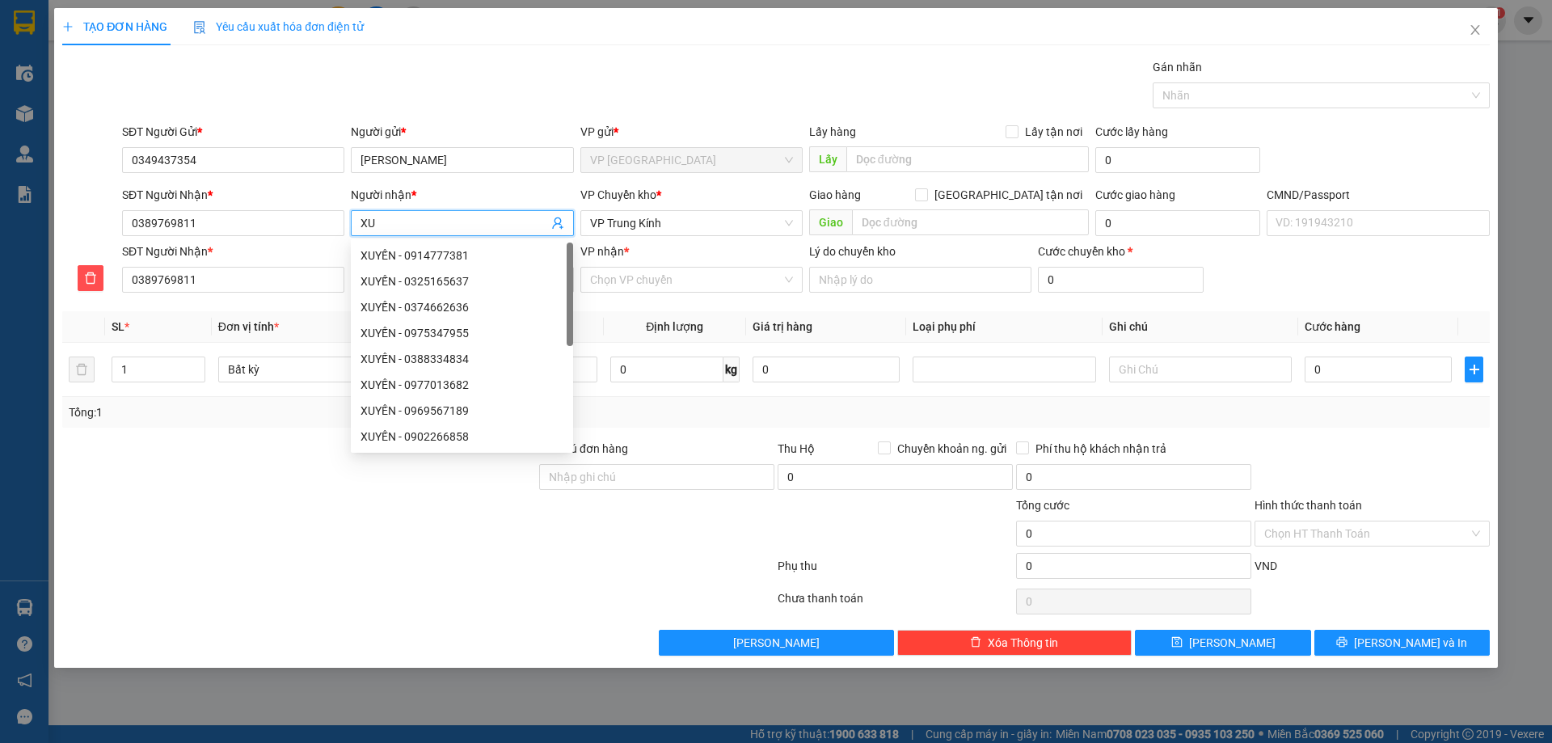
type input "XUY"
type input "XUYE"
type input "XUYÊN"
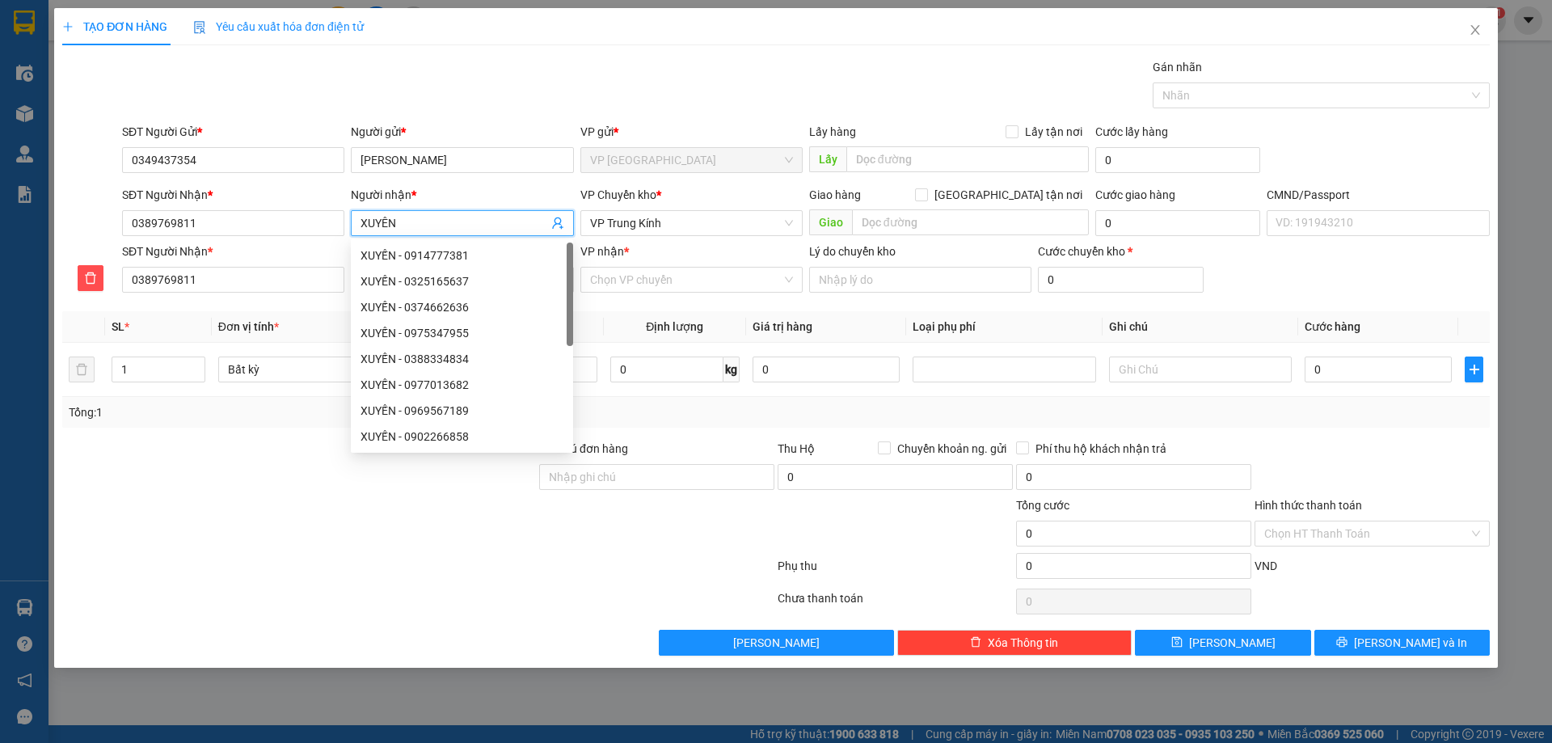
type input "XUYÊN"
type input "XUYẾN"
click at [770, 258] on div "VP nhận *" at bounding box center [691, 251] width 222 height 18
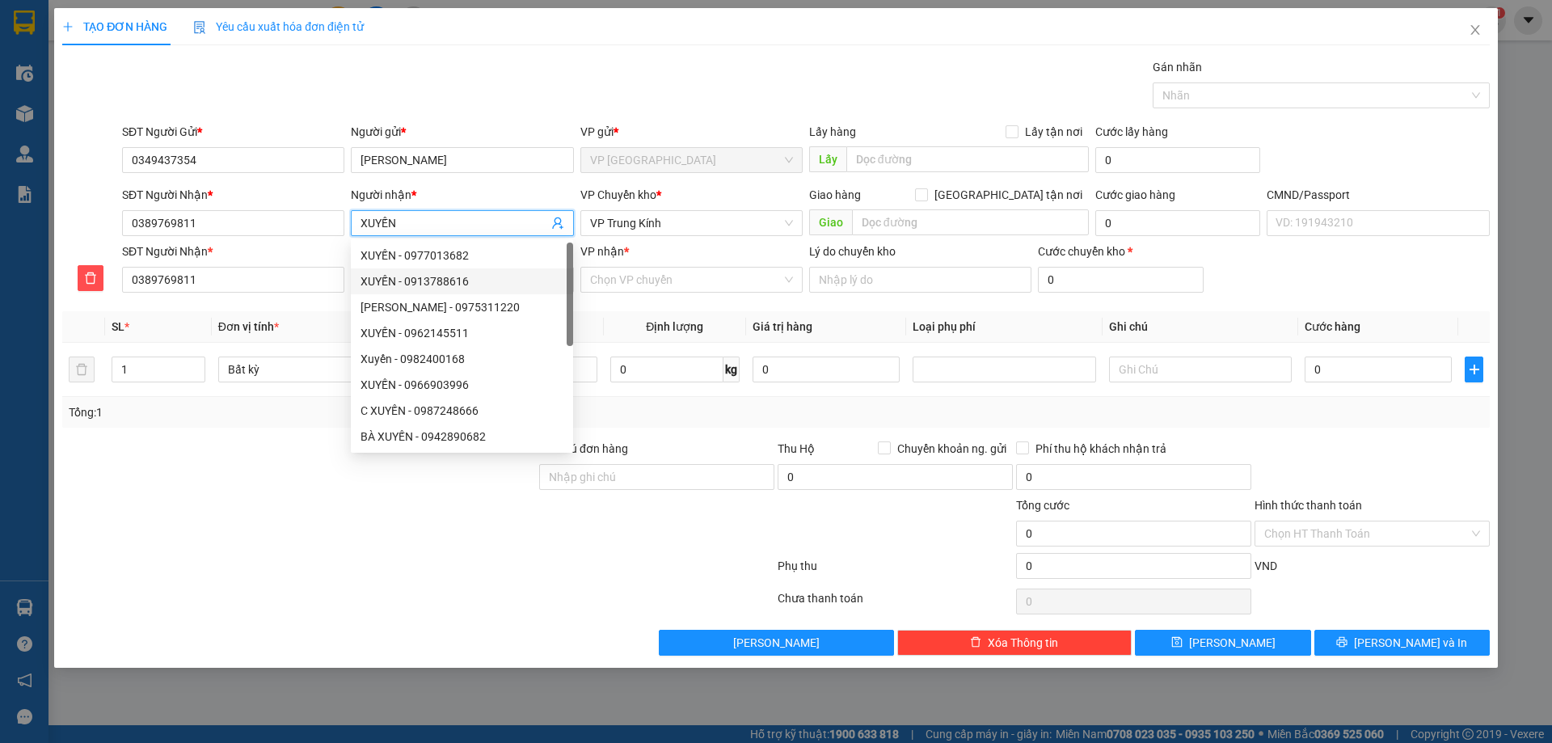
click at [770, 267] on input "VP nhận *" at bounding box center [686, 279] width 192 height 24
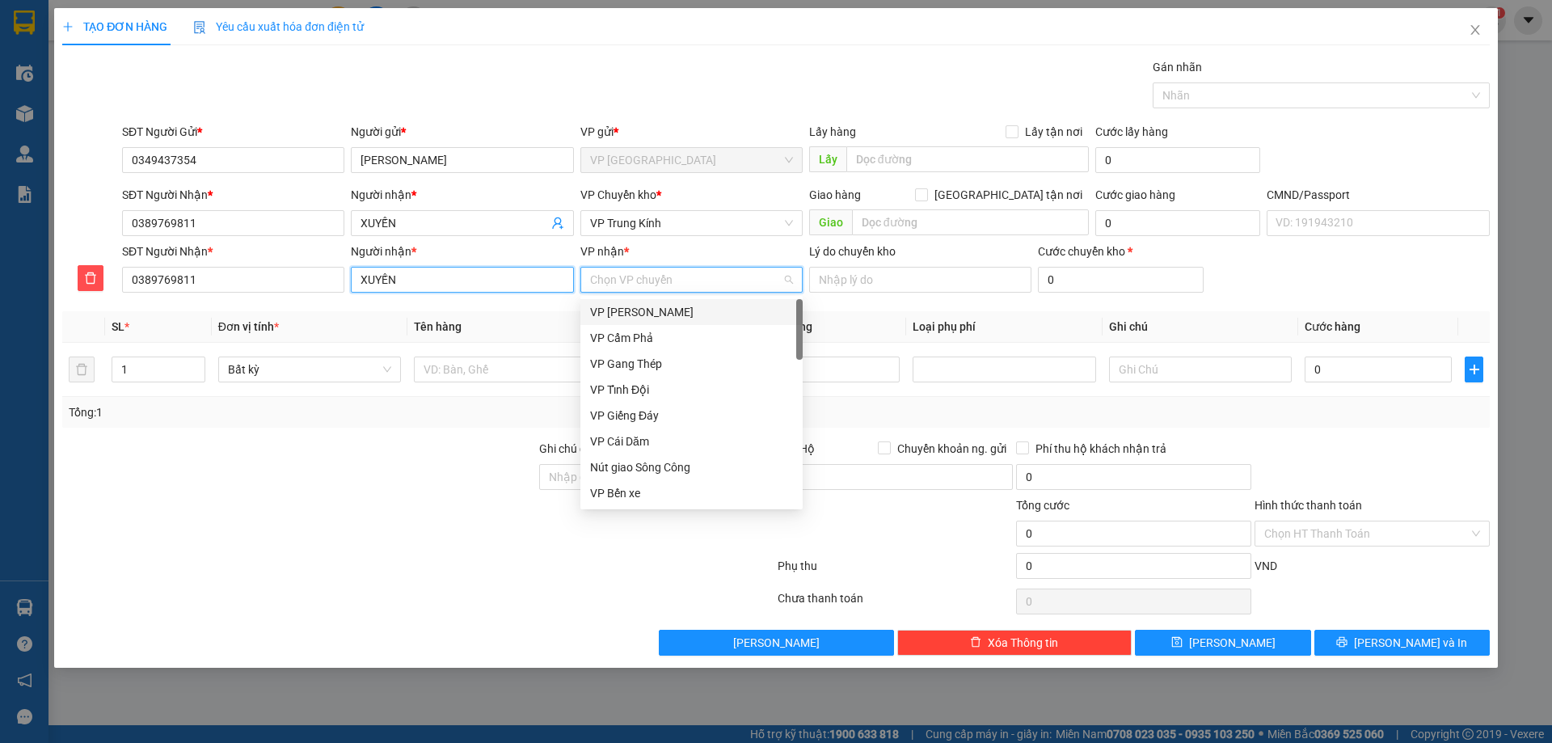
click at [514, 275] on input "XUYẾN" at bounding box center [462, 280] width 222 height 26
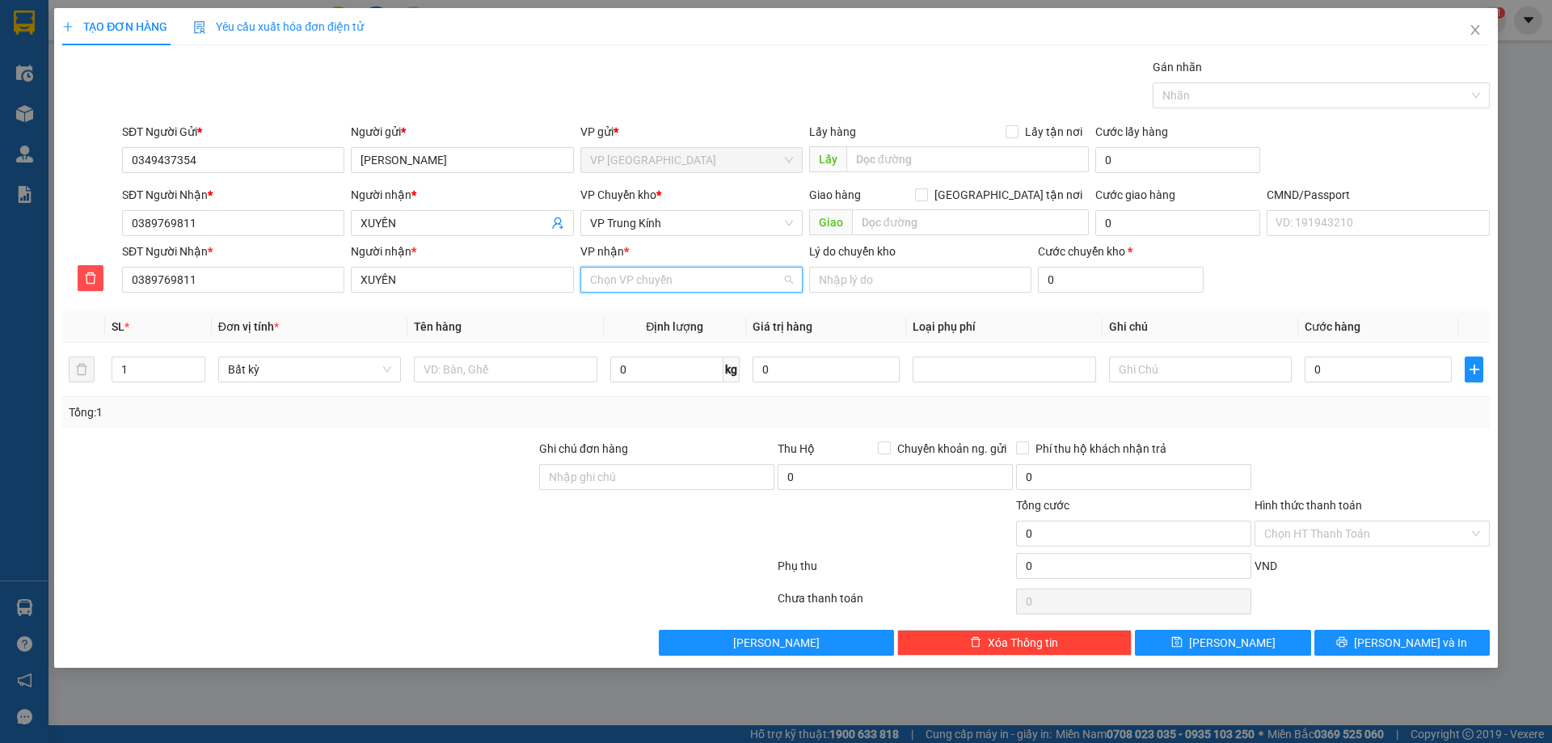
click at [630, 277] on input "VP nhận *" at bounding box center [686, 279] width 192 height 24
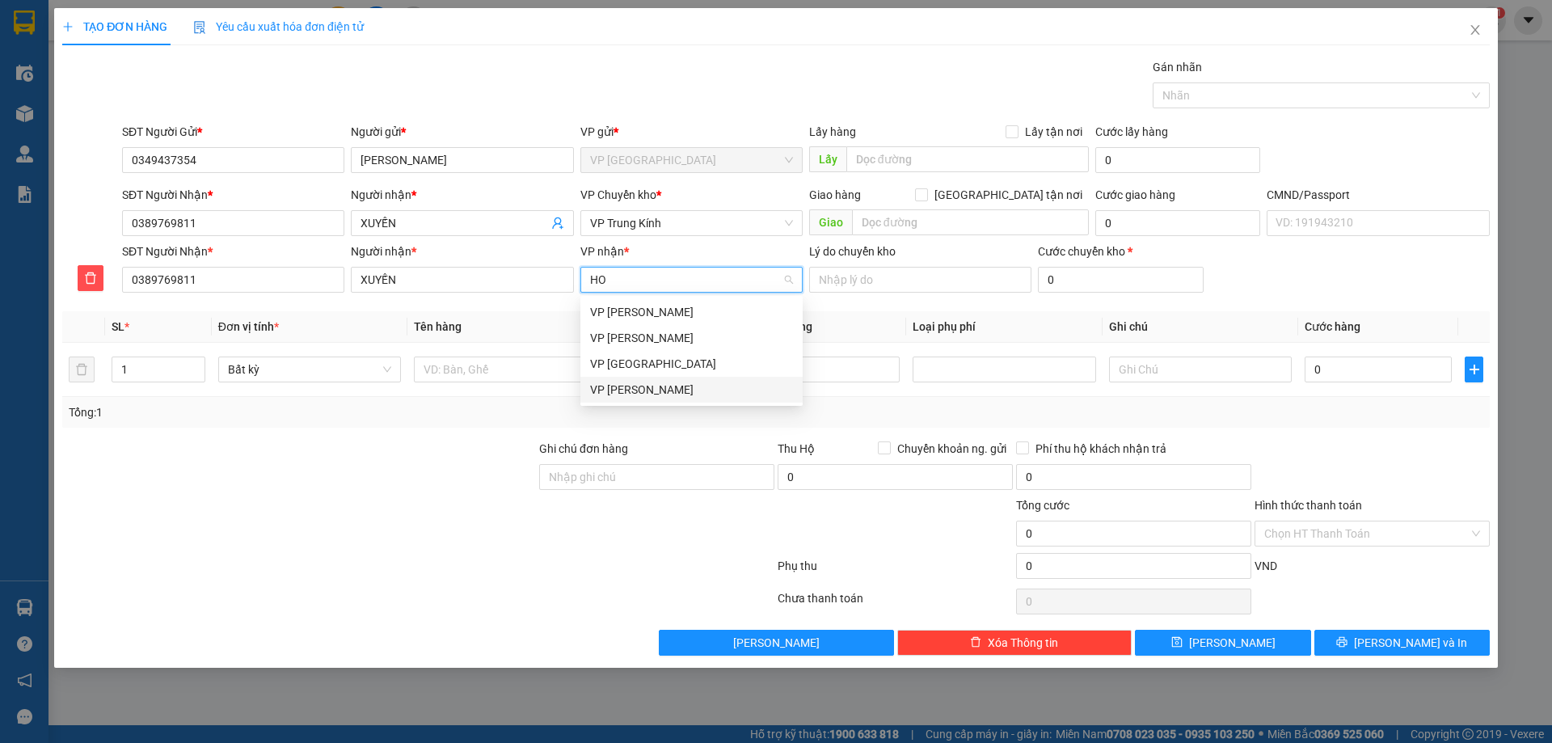
click at [660, 378] on div "VP Hoàng Gia" at bounding box center [691, 390] width 222 height 26
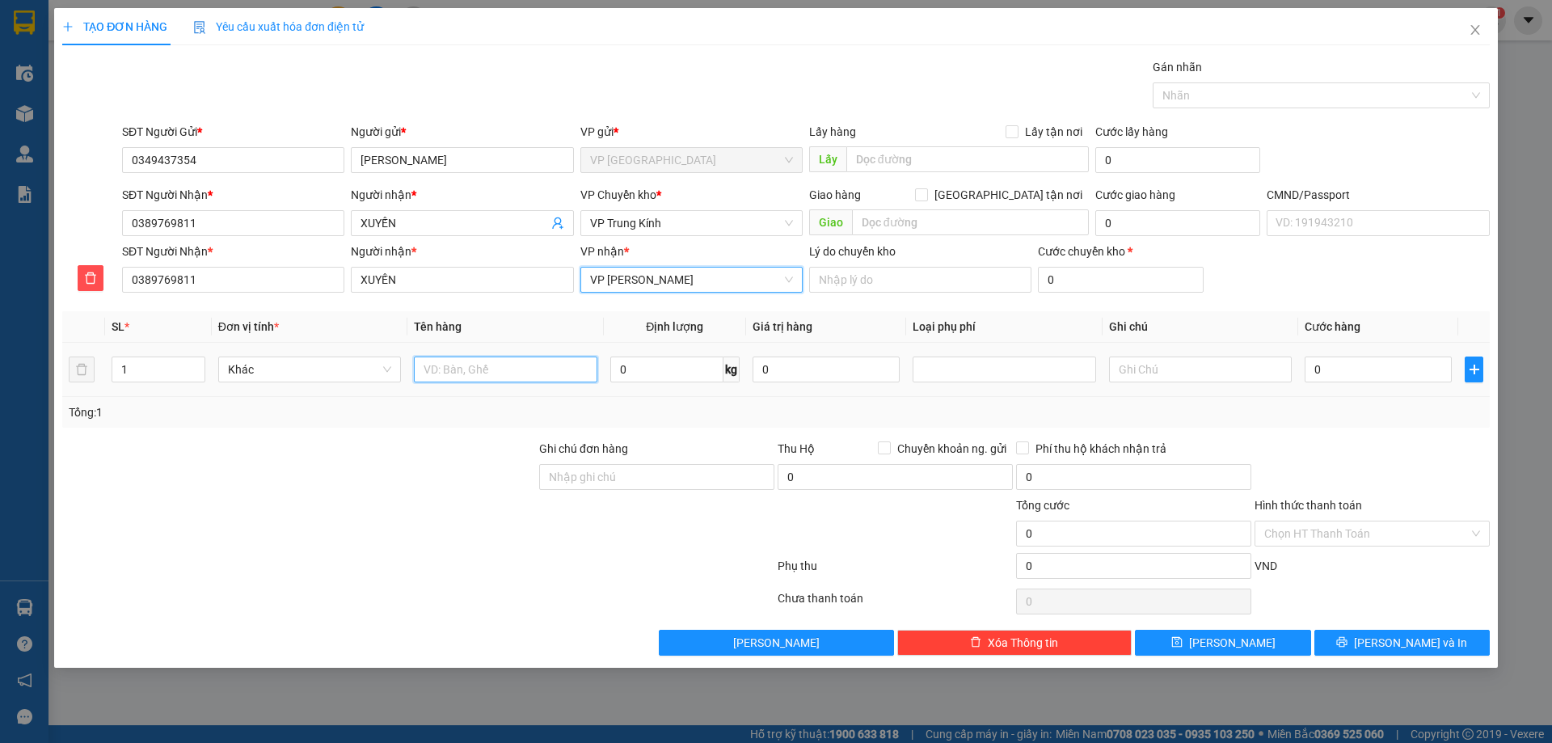
click at [520, 381] on input "text" at bounding box center [505, 369] width 183 height 26
click at [705, 378] on input "0" at bounding box center [666, 369] width 113 height 26
click at [1276, 438] on div "Transit Pickup Surcharge Ids Transit Deliver Surcharge Ids Transit Deliver Surc…" at bounding box center [775, 356] width 1427 height 597
click at [1404, 371] on input "0" at bounding box center [1377, 369] width 147 height 26
click at [1394, 432] on div "Transit Pickup Surcharge Ids Transit Deliver Surcharge Ids Transit Deliver Surc…" at bounding box center [775, 356] width 1427 height 597
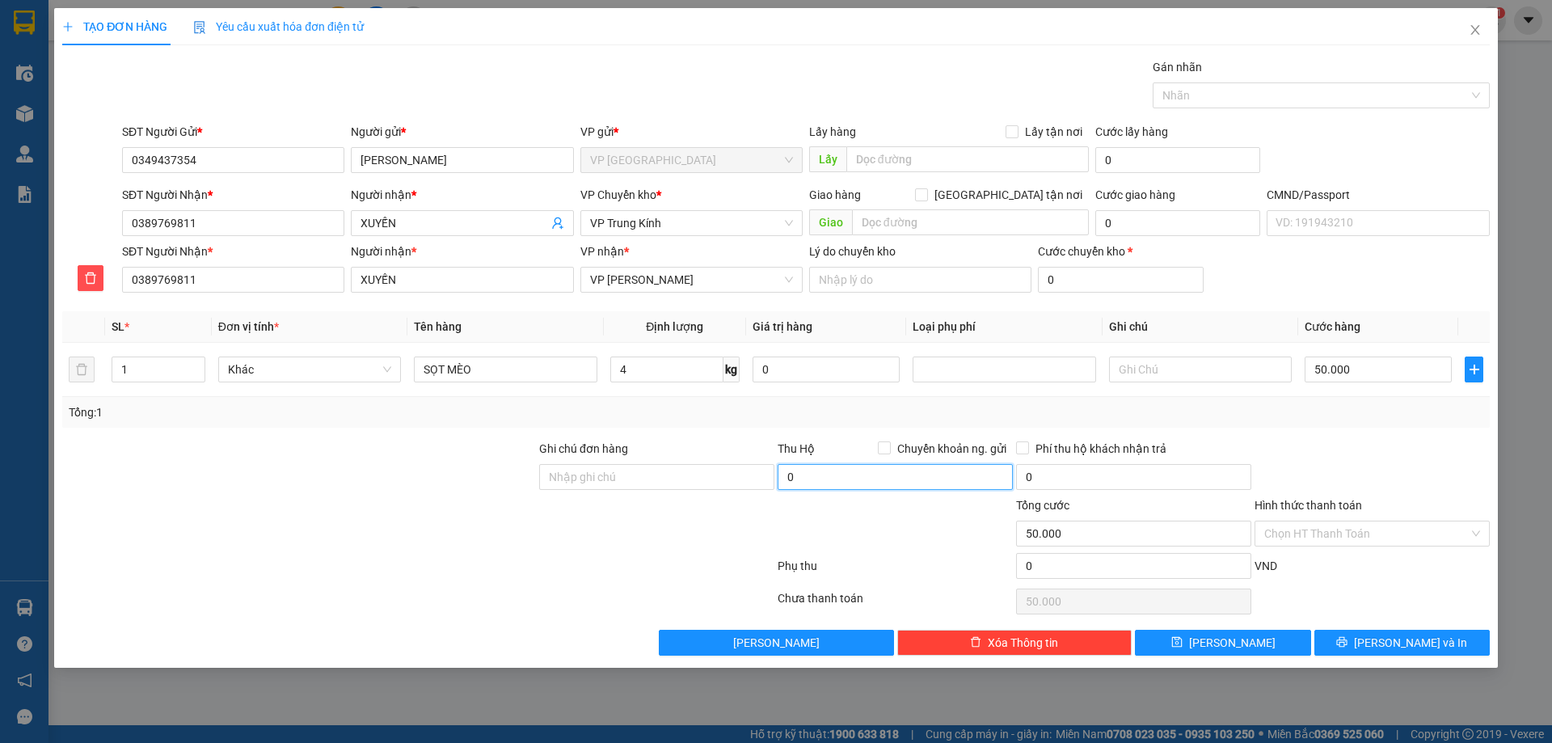
click at [817, 473] on input "0" at bounding box center [894, 477] width 235 height 26
click at [1308, 462] on div at bounding box center [1372, 468] width 238 height 57
click at [880, 446] on input "Chuyển khoản ng. gửi" at bounding box center [883, 446] width 11 height 11
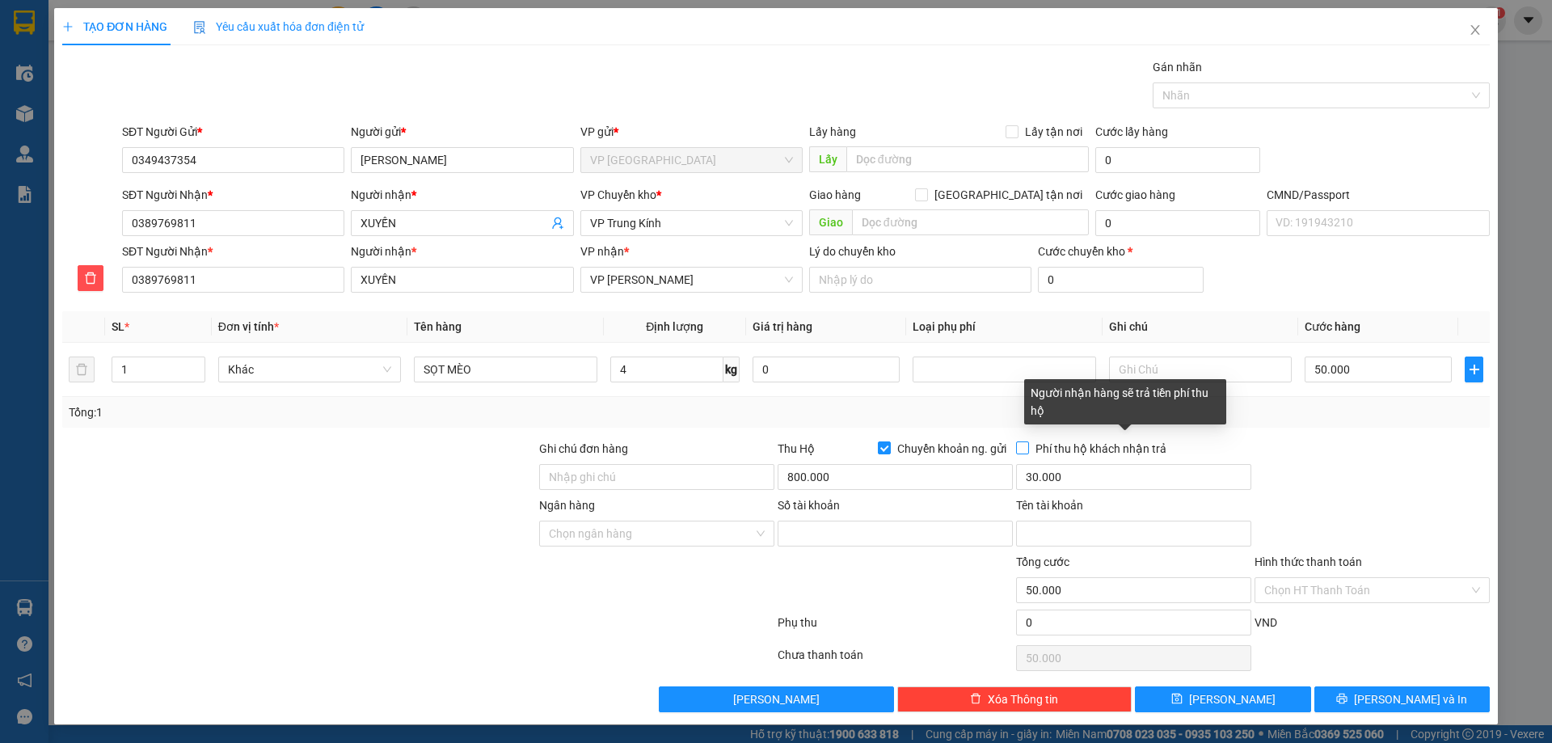
click at [1020, 445] on span at bounding box center [1022, 447] width 13 height 13
click at [1020, 445] on input "Phí thu hộ khách nhận trả" at bounding box center [1021, 446] width 11 height 11
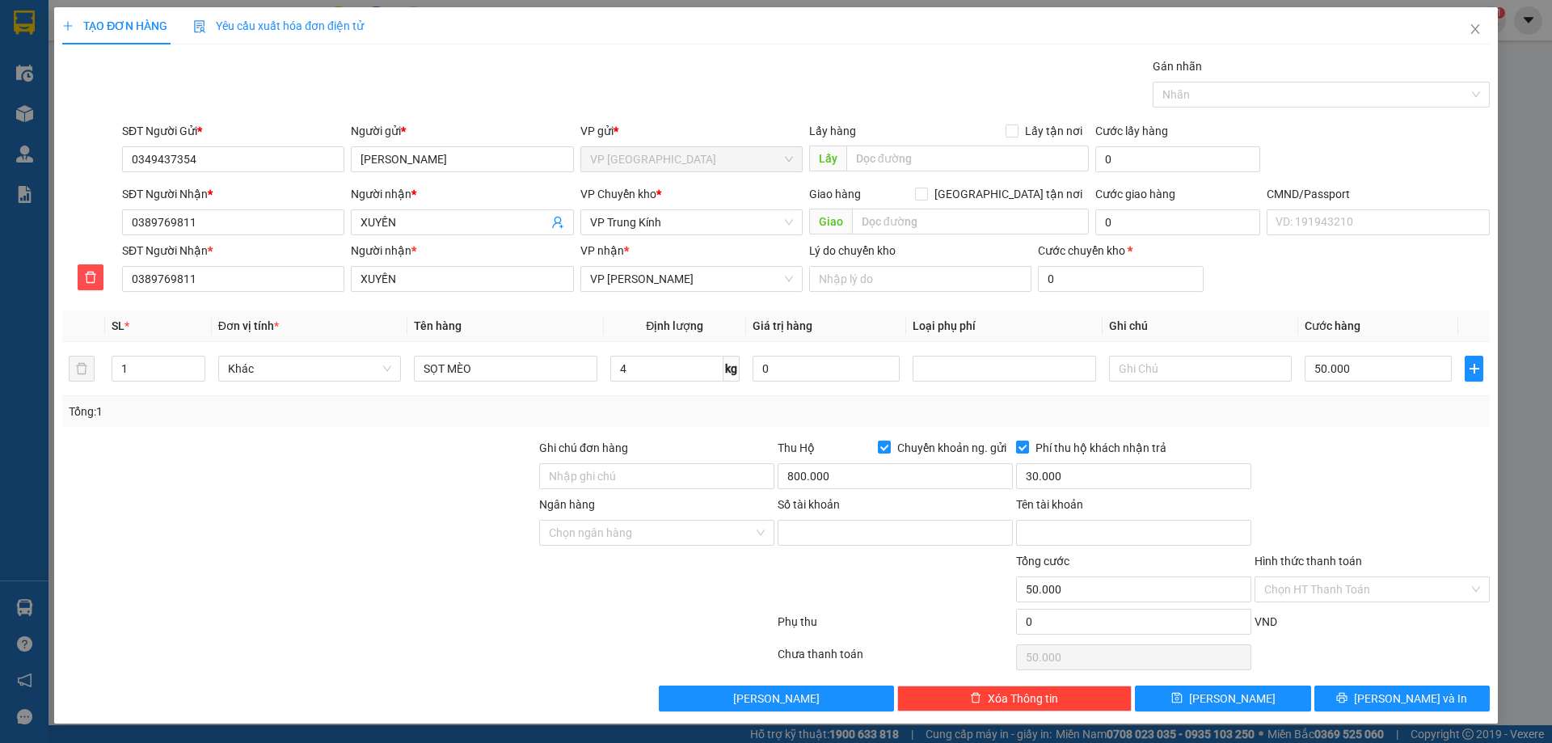
click at [900, 516] on div "Số tài khoản" at bounding box center [894, 507] width 235 height 24
click at [877, 516] on div "Số tài khoản" at bounding box center [894, 507] width 235 height 24
drag, startPoint x: 861, startPoint y: 532, endPoint x: 830, endPoint y: 534, distance: 31.6
click at [861, 532] on input "Số tài khoản" at bounding box center [894, 533] width 235 height 26
click at [668, 538] on input "Ngân hàng" at bounding box center [651, 532] width 204 height 24
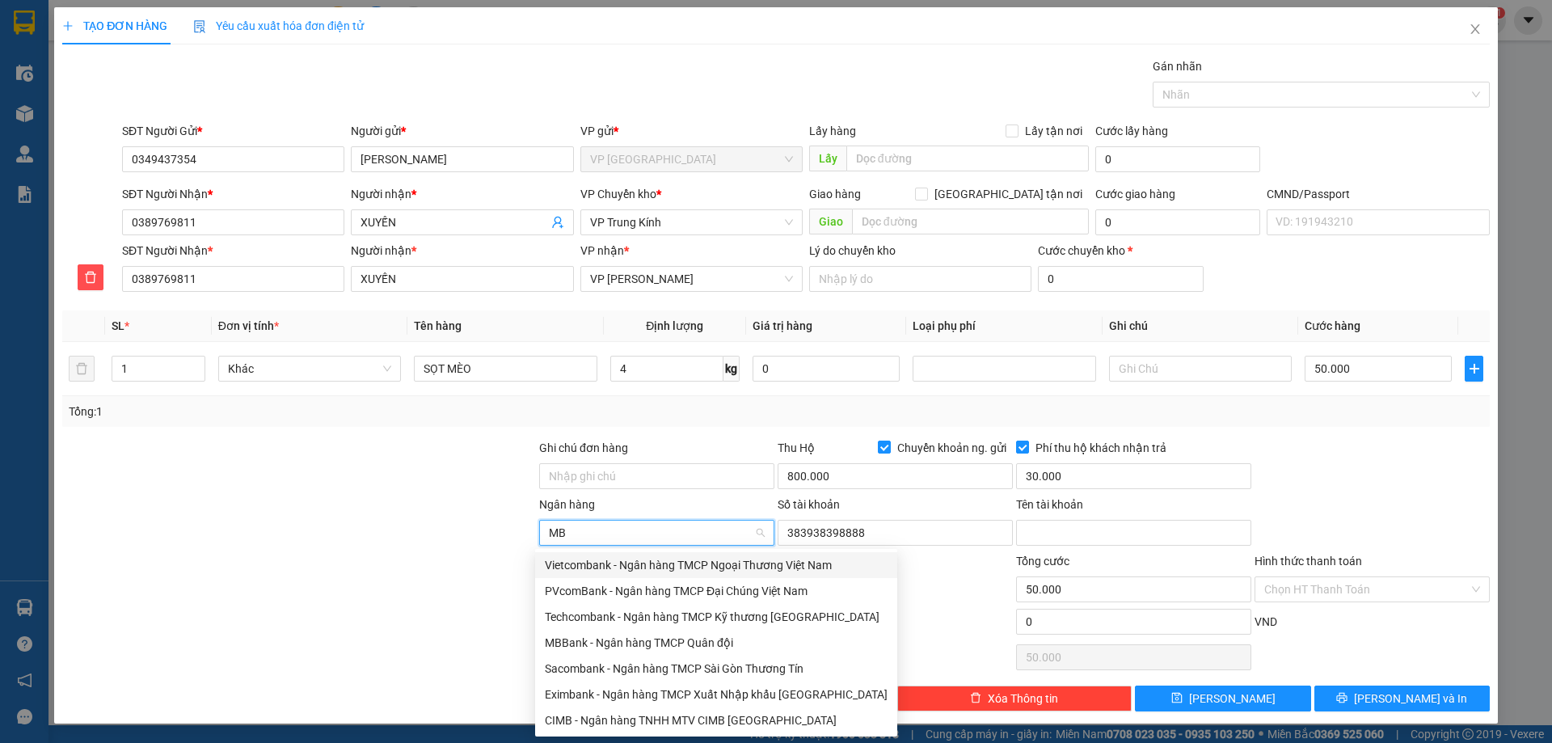
scroll to position [0, 0]
click at [601, 638] on div "MBBank - Ngân hàng TMCP Quân đội" at bounding box center [716, 643] width 343 height 18
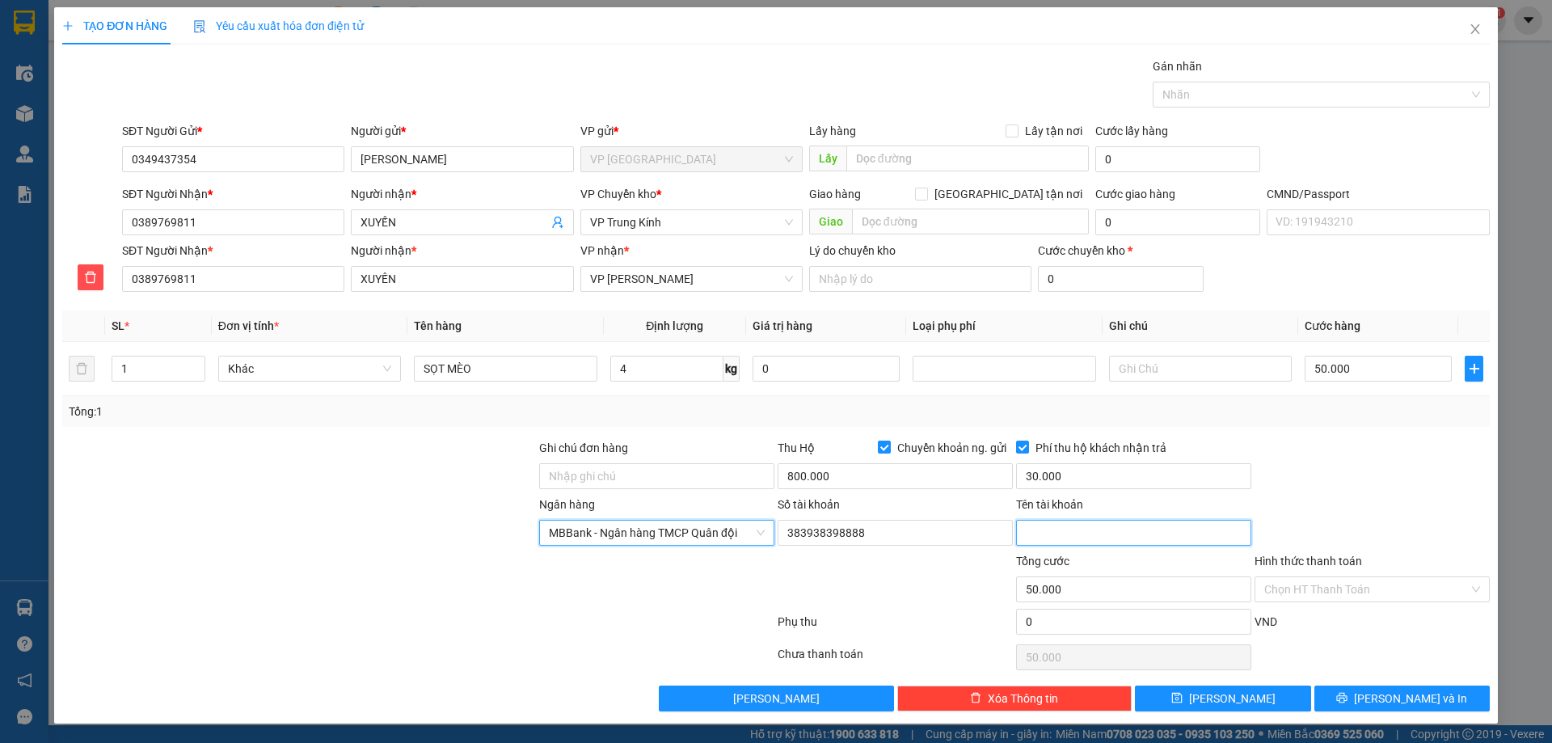
click at [1118, 526] on input "Tên tài khoản" at bounding box center [1133, 533] width 235 height 26
click at [1373, 457] on div at bounding box center [1372, 467] width 238 height 57
click at [1340, 122] on div "SĐT Người Gửi * 0349437354 Người gửi * HUYỀN TRANG VP gửi * VP Vĩnh Yên Lấy hàn…" at bounding box center [806, 150] width 1374 height 57
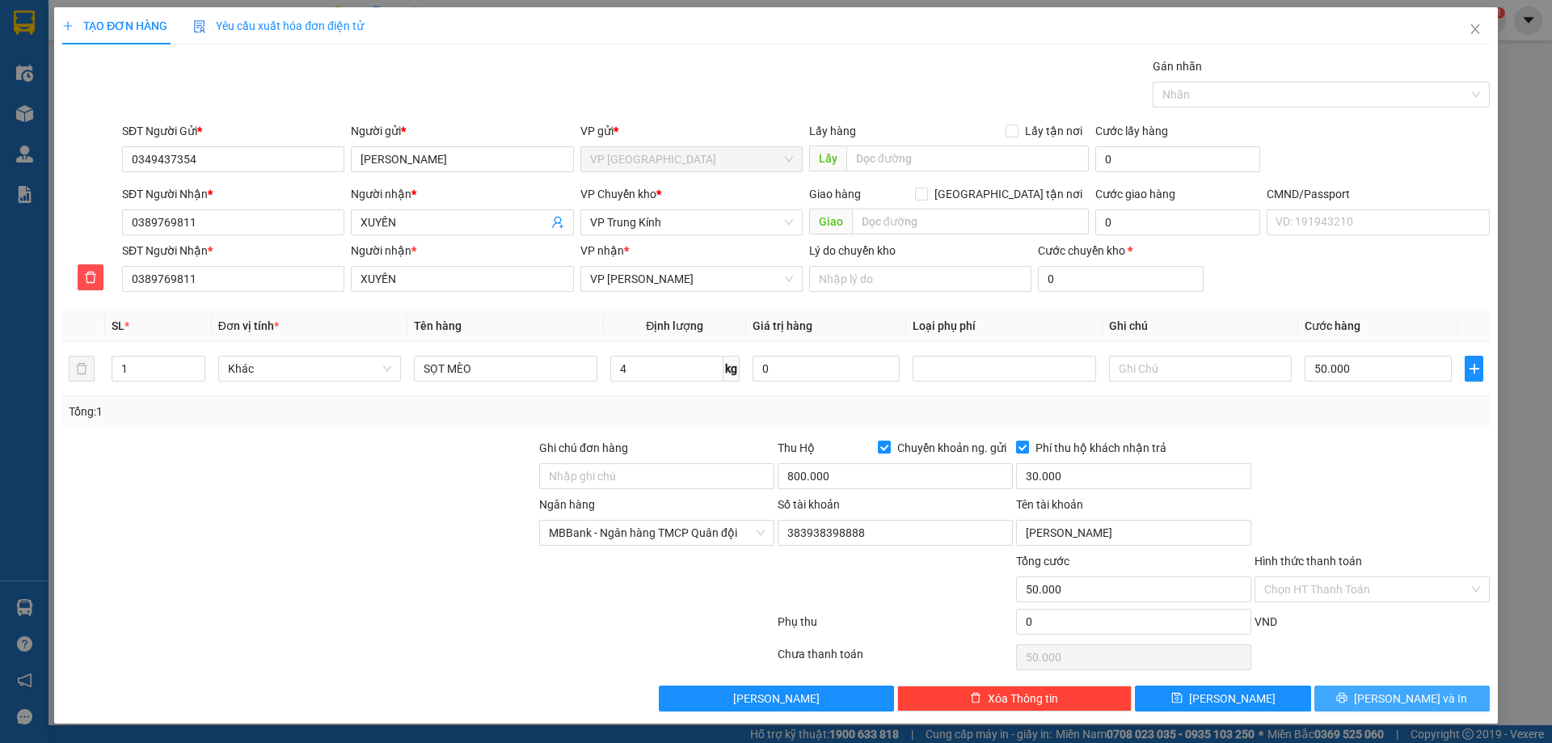
click at [1344, 701] on button "Lưu và In" at bounding box center [1401, 698] width 175 height 26
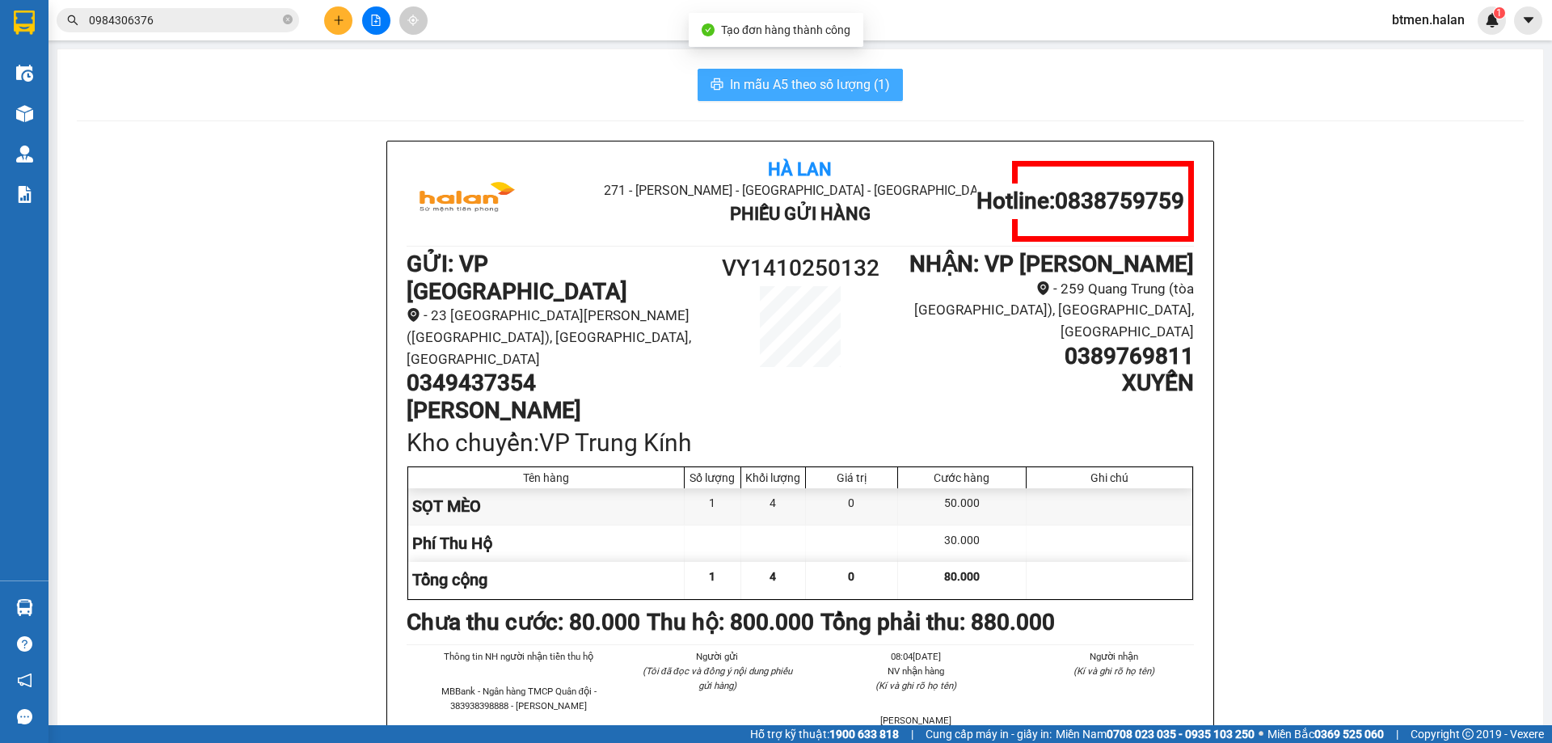
click at [844, 81] on span "In mẫu A5 theo số lượng (1)" at bounding box center [810, 84] width 160 height 20
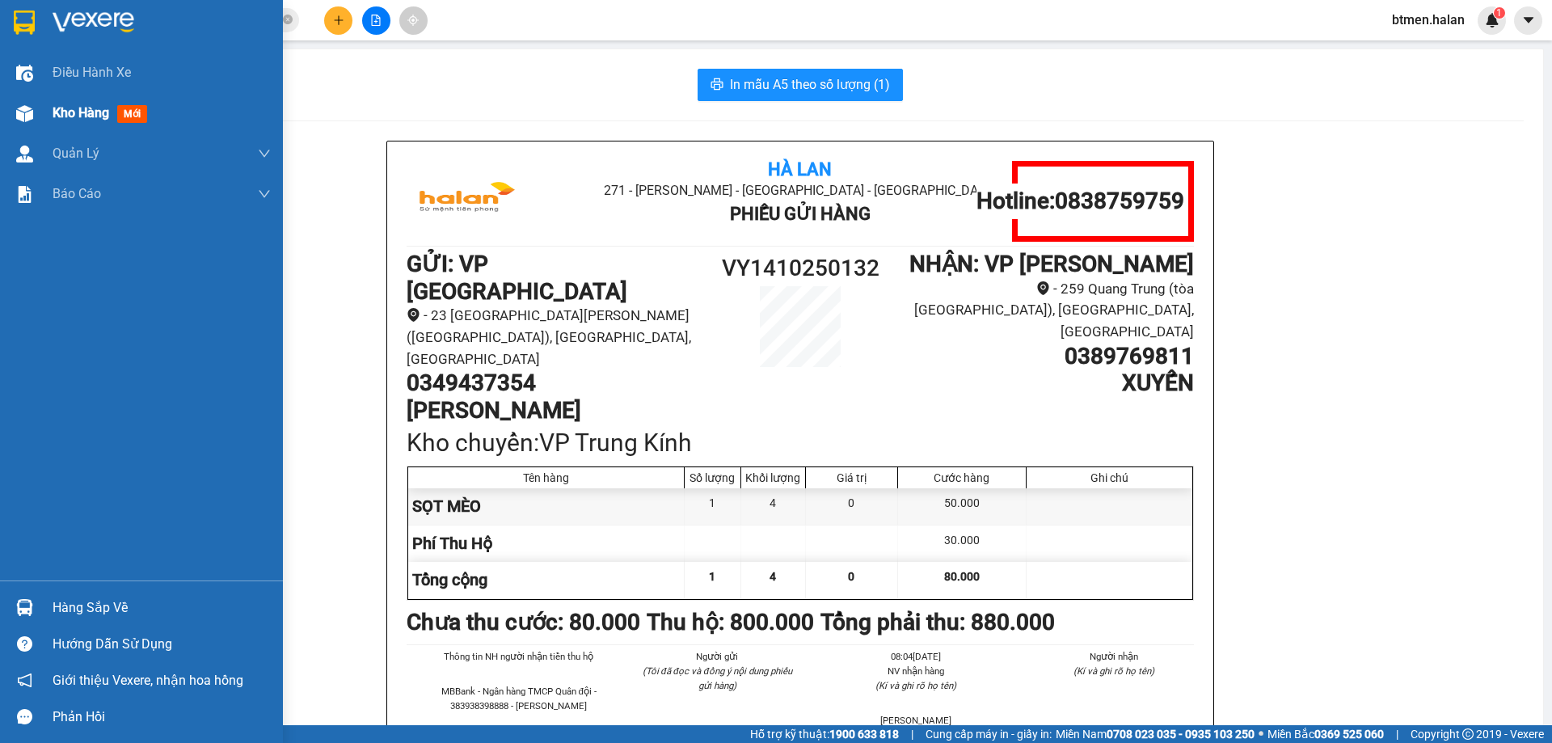
click at [64, 119] on span "Kho hàng" at bounding box center [81, 112] width 57 height 15
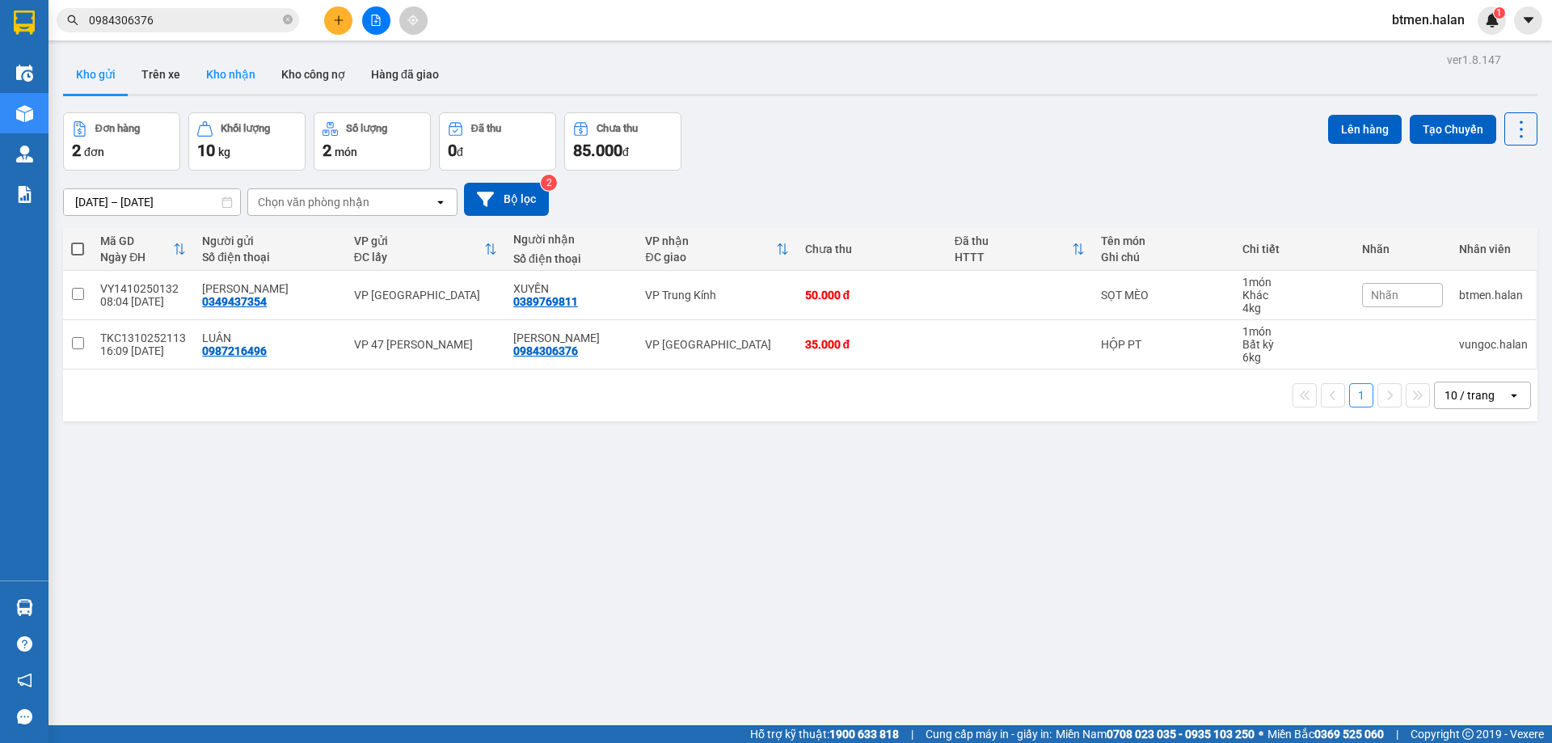
click at [218, 80] on button "Kho nhận" at bounding box center [230, 74] width 75 height 39
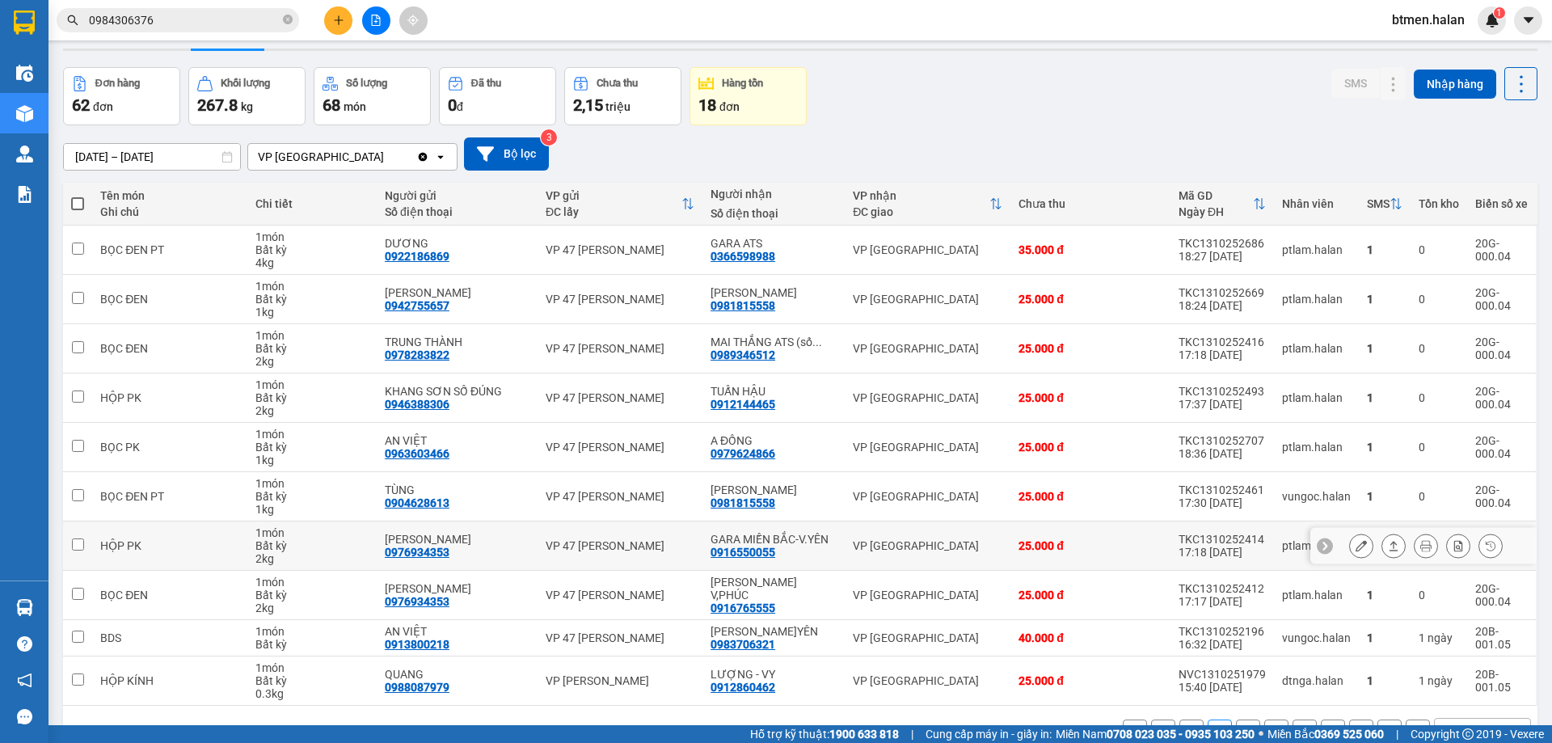
scroll to position [92, 0]
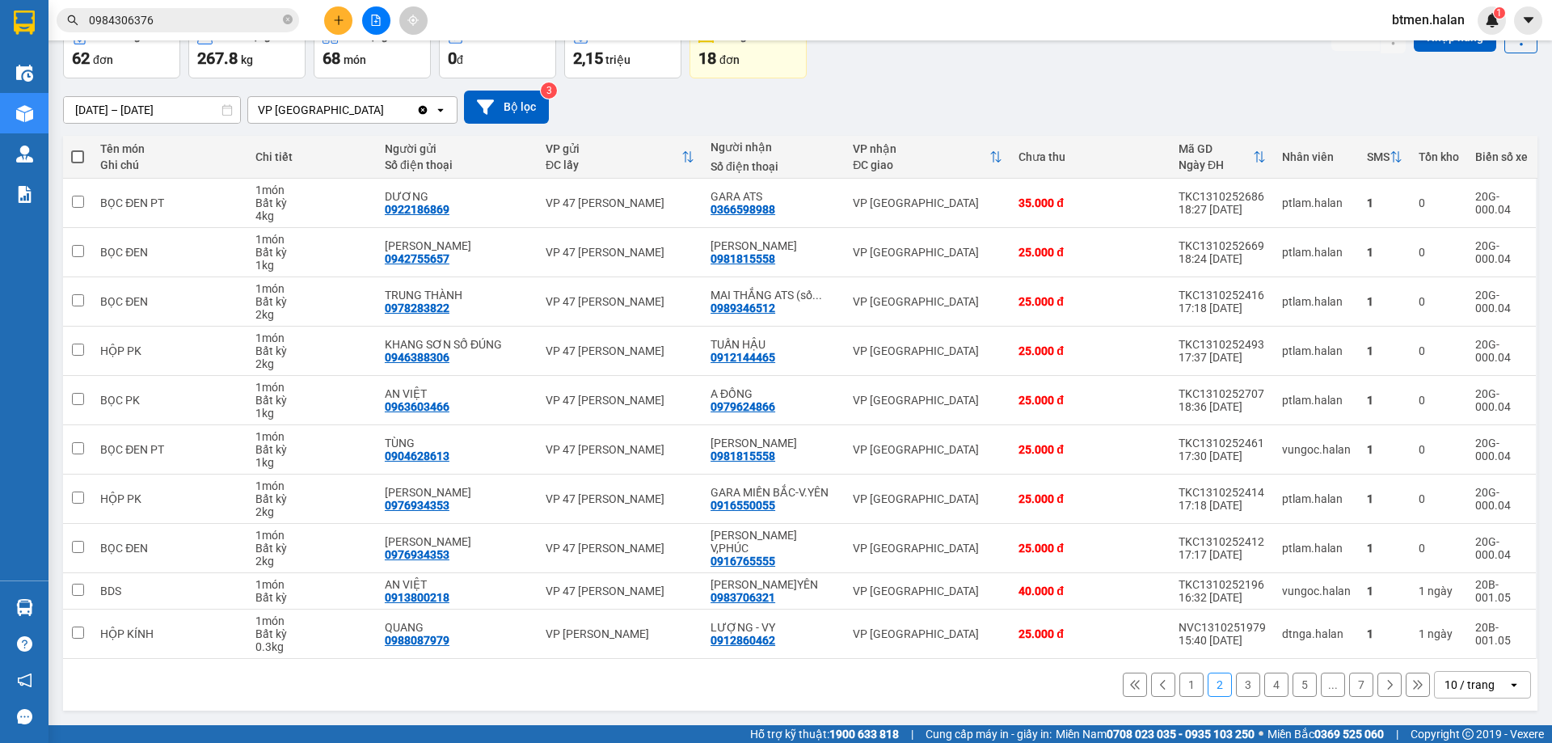
click at [1179, 681] on button "1" at bounding box center [1191, 684] width 24 height 24
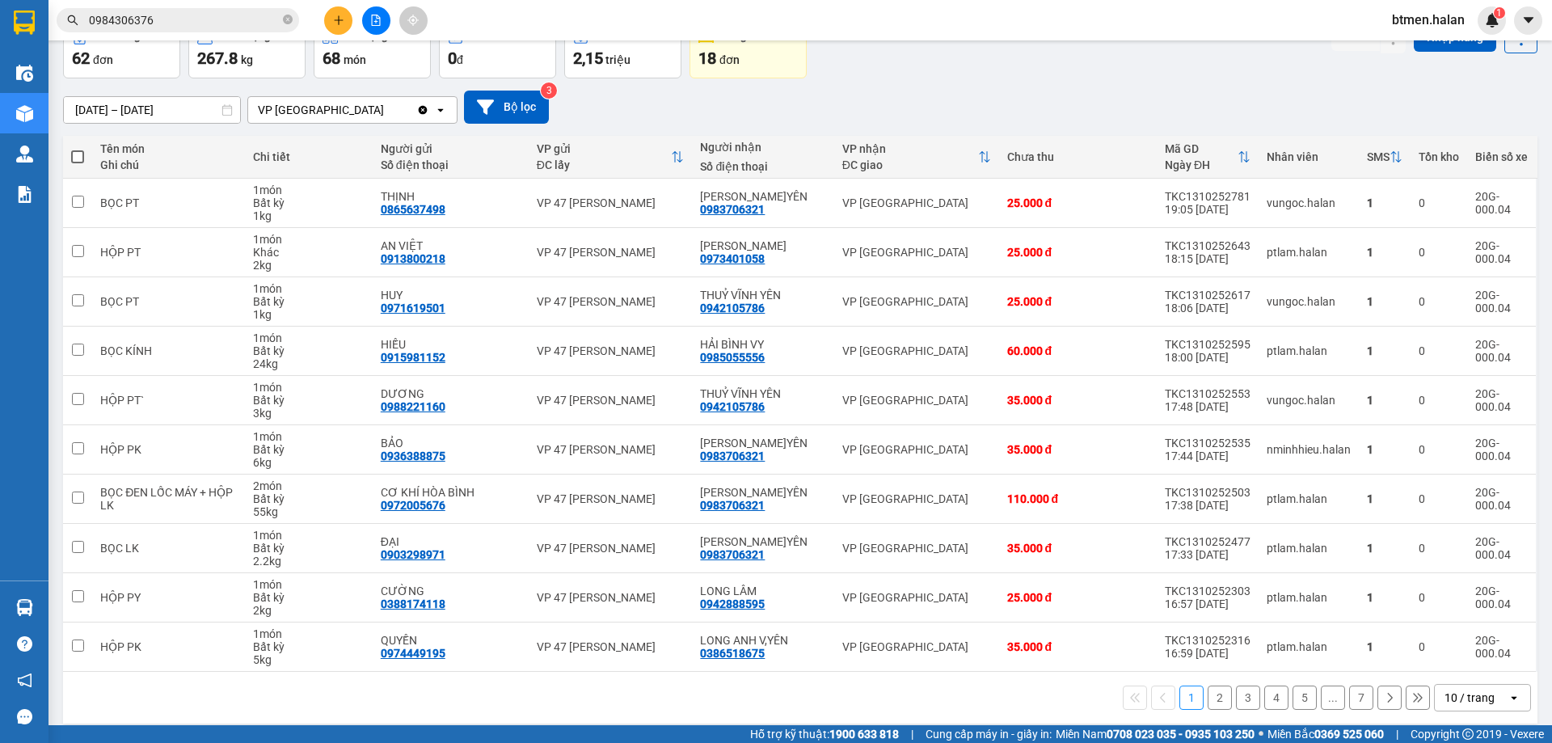
click at [1212, 693] on button "2" at bounding box center [1219, 697] width 24 height 24
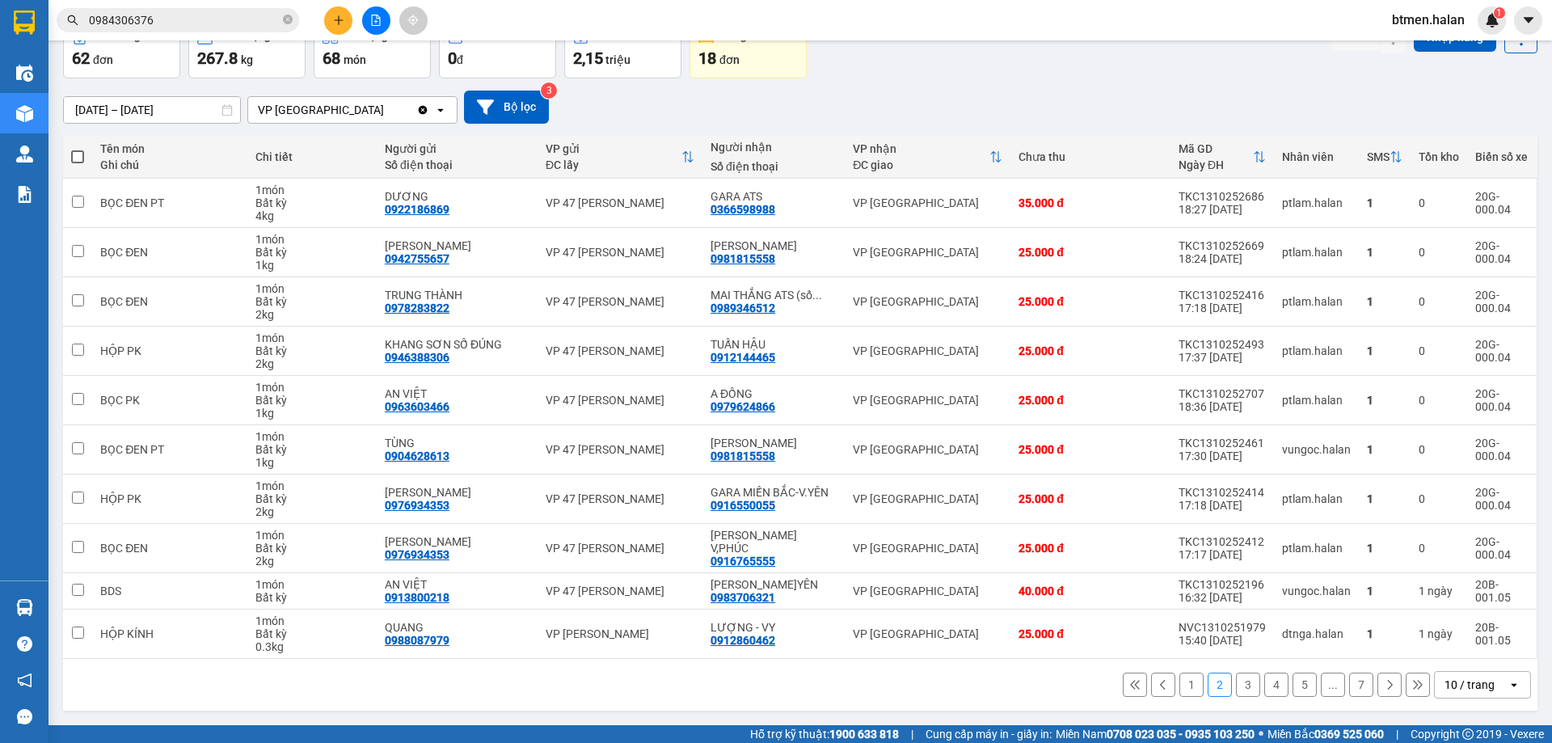
click at [1236, 687] on button "3" at bounding box center [1248, 684] width 24 height 24
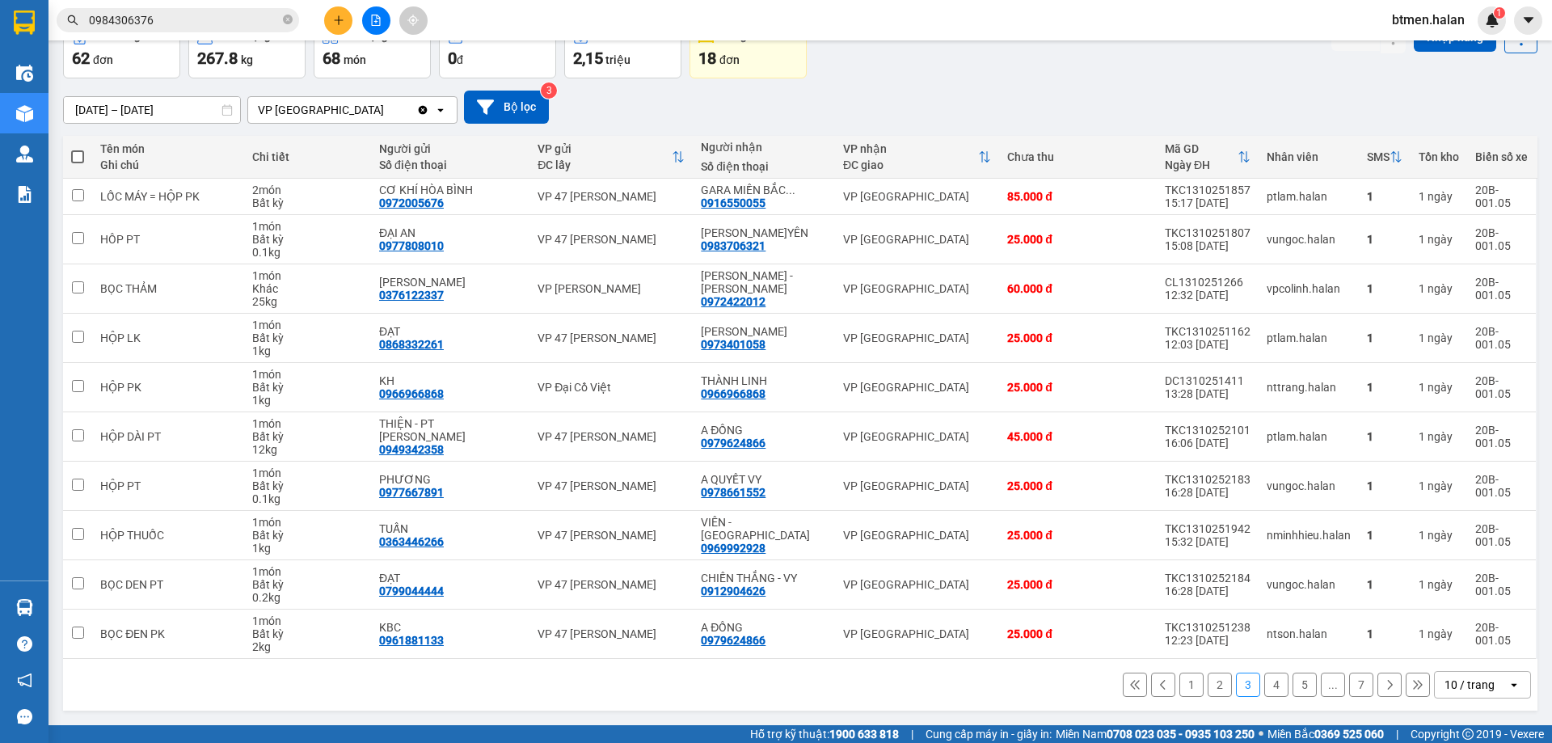
click at [1264, 684] on button "4" at bounding box center [1276, 684] width 24 height 24
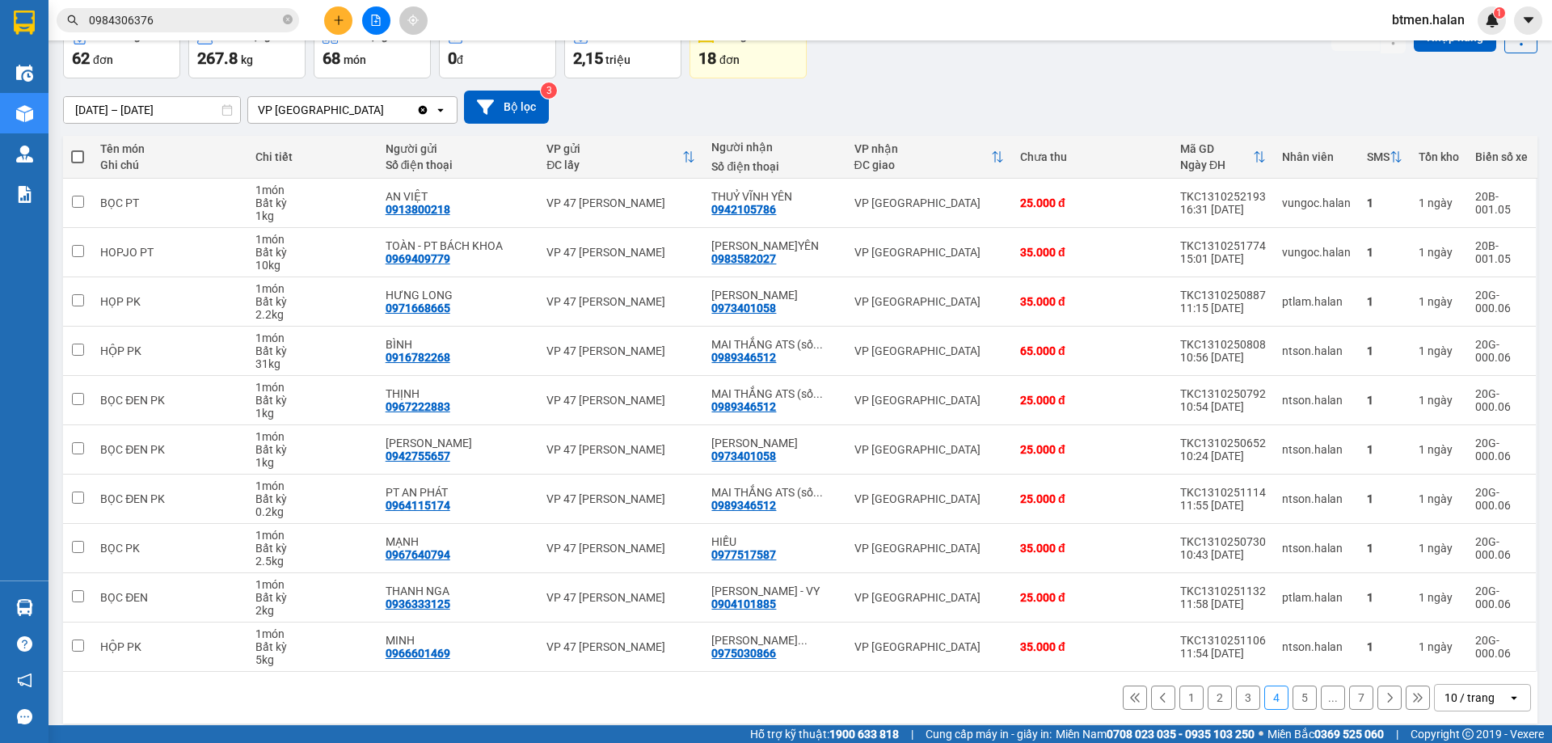
click at [1297, 697] on button "5" at bounding box center [1304, 697] width 24 height 24
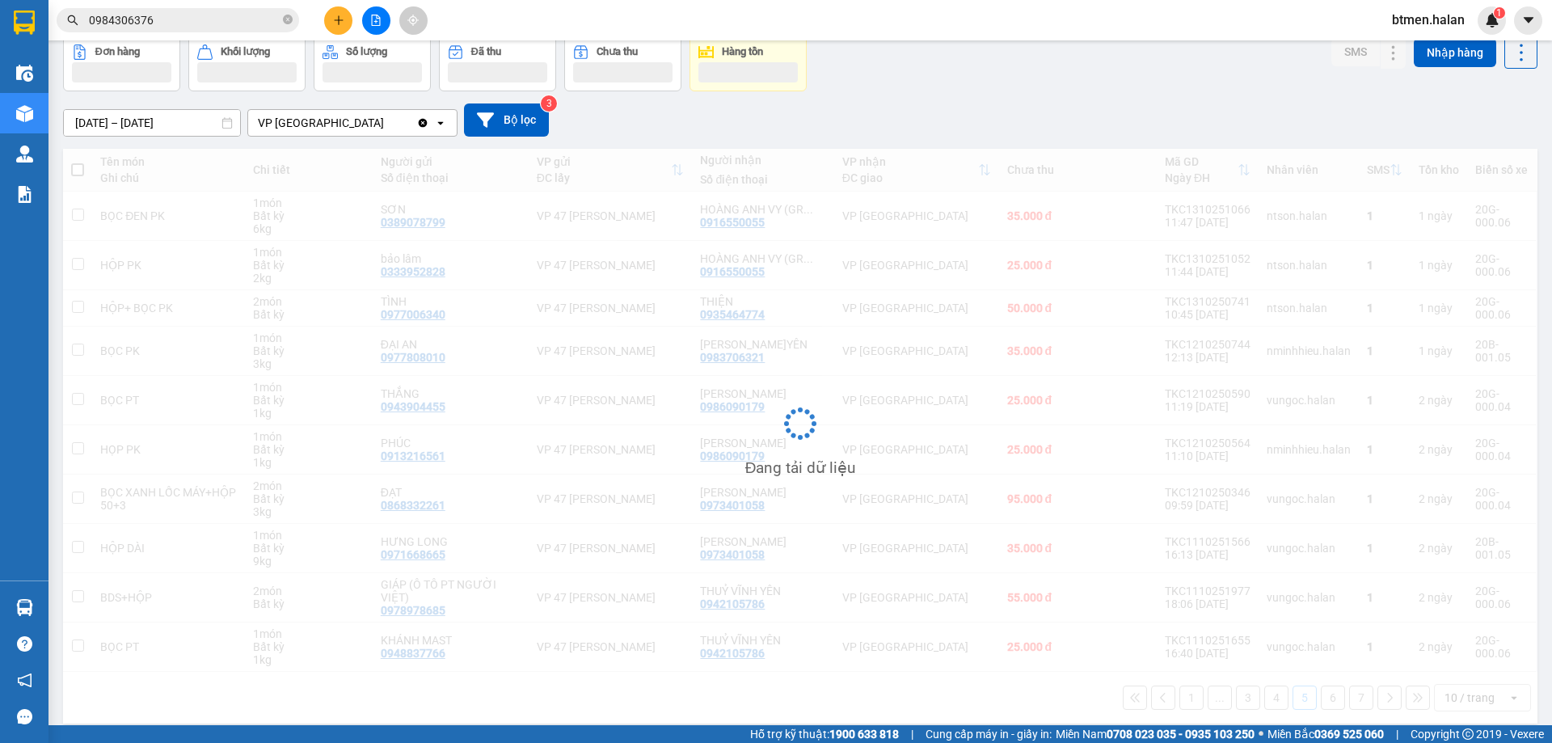
scroll to position [79, 0]
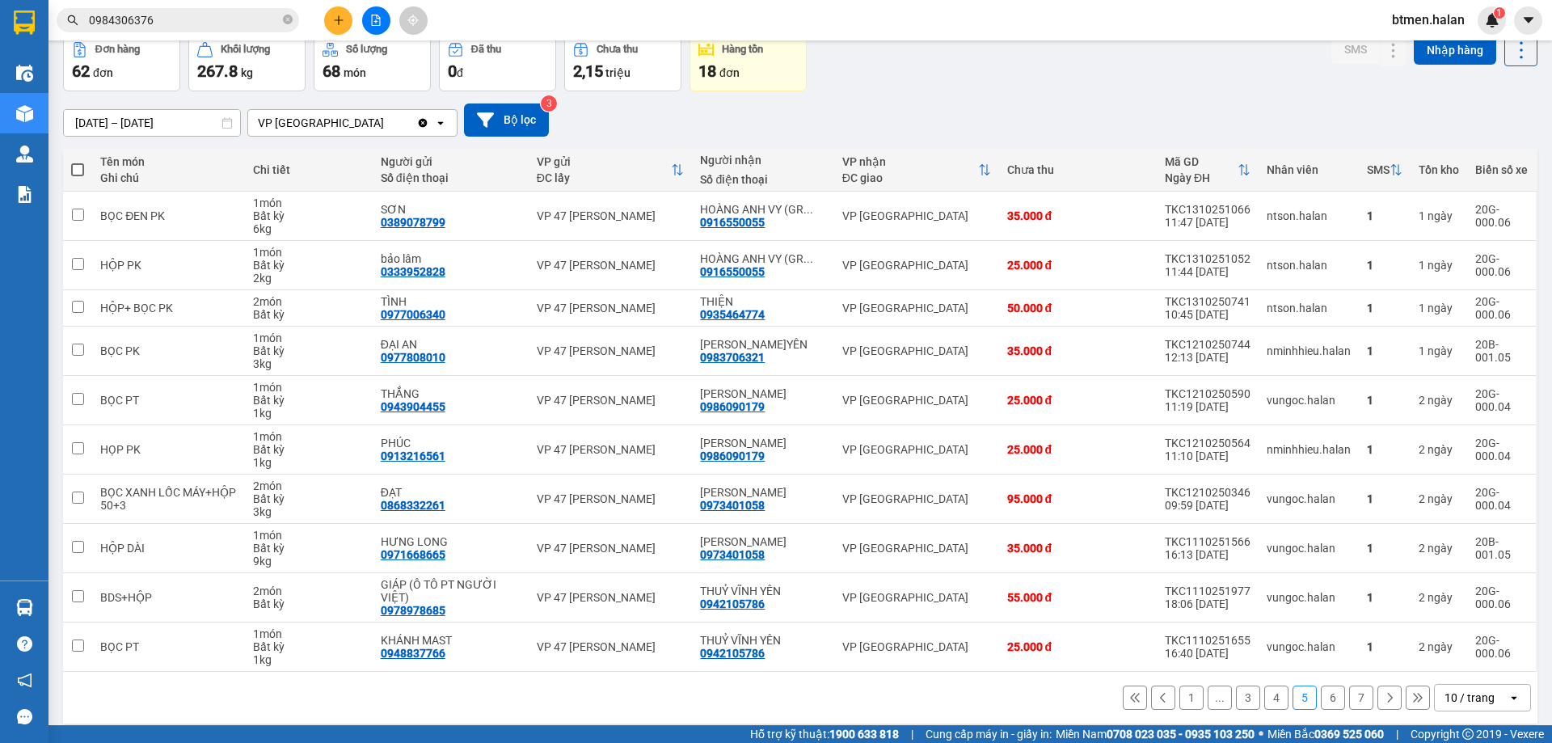
click at [1327, 685] on button "6" at bounding box center [1332, 697] width 24 height 24
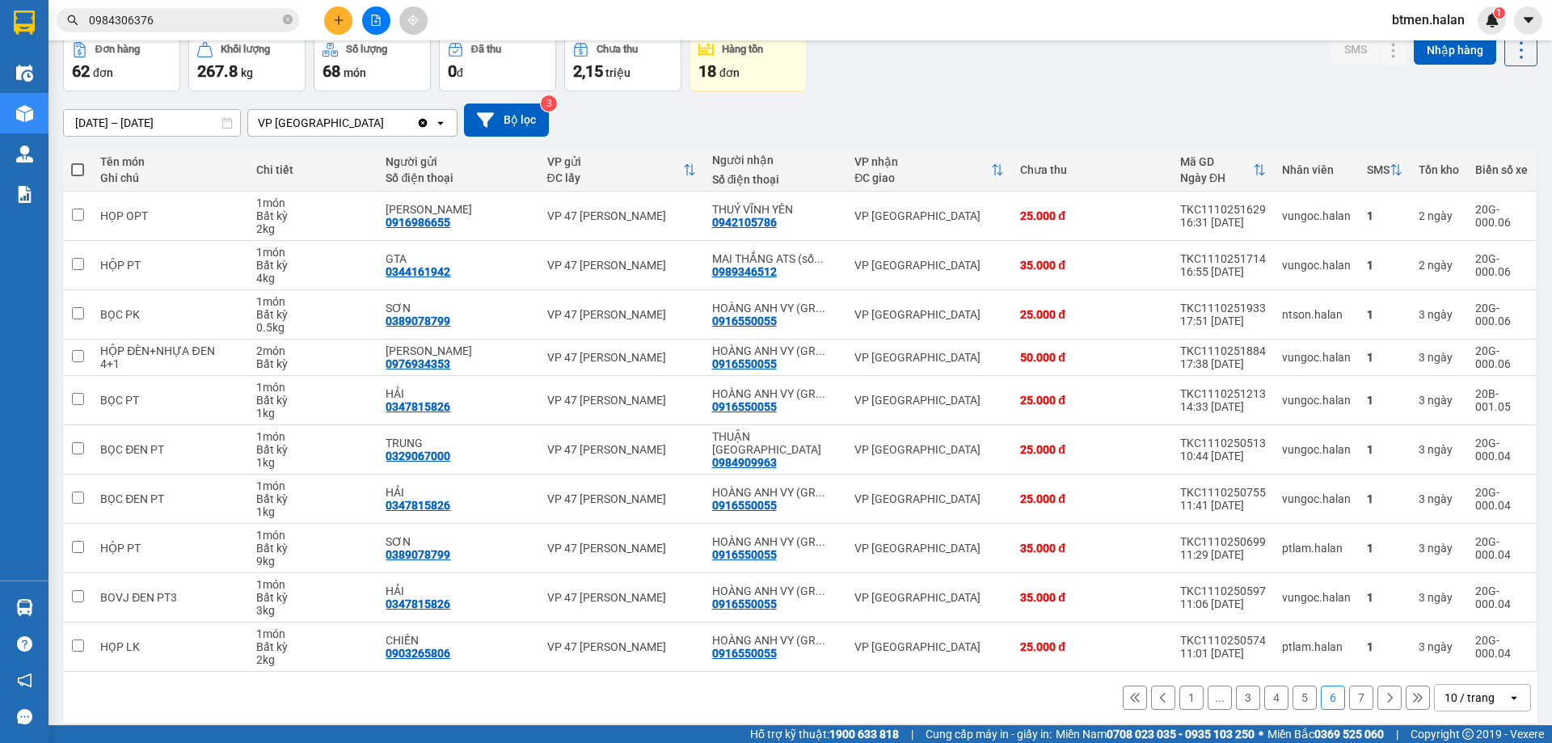
click at [1349, 696] on button "7" at bounding box center [1361, 697] width 24 height 24
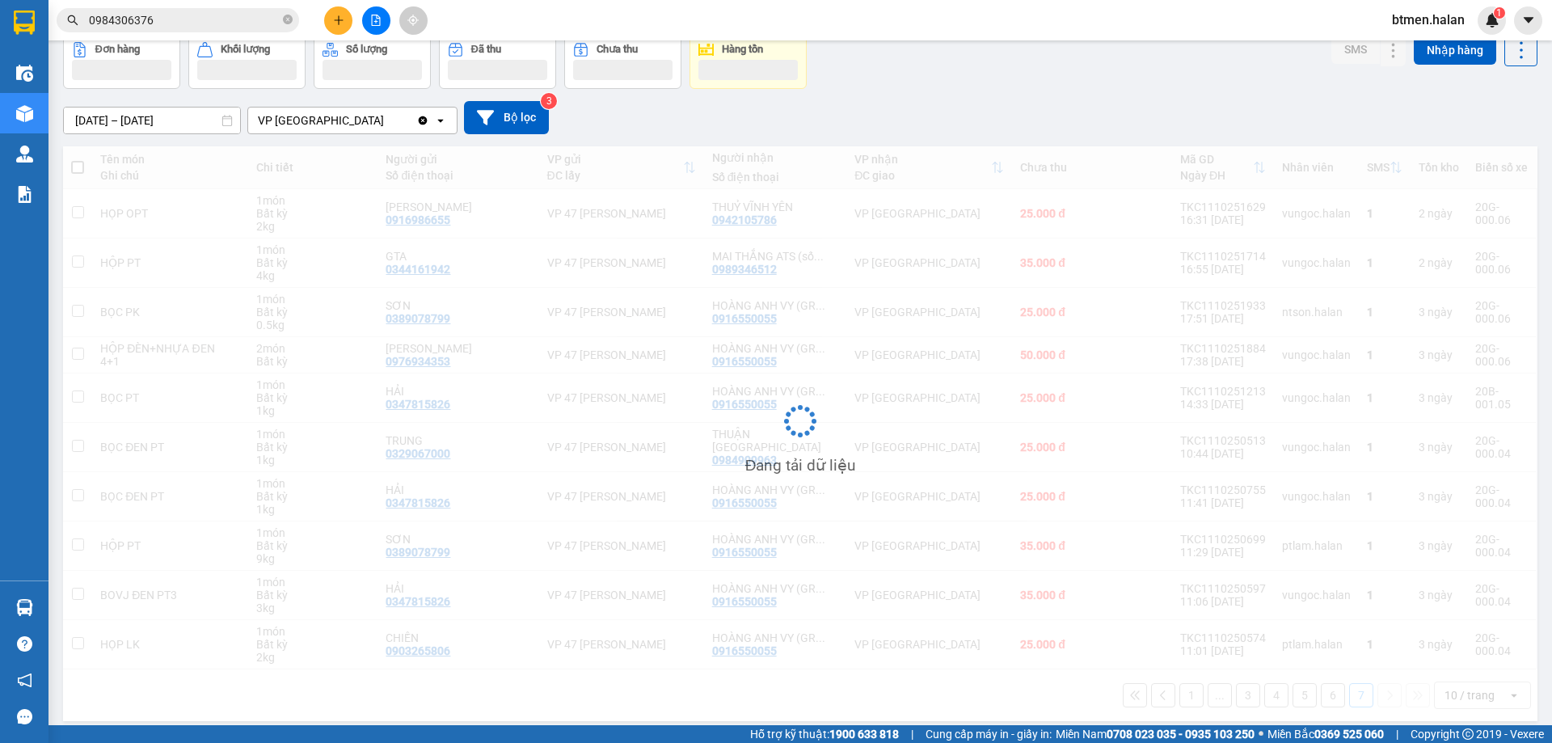
scroll to position [74, 0]
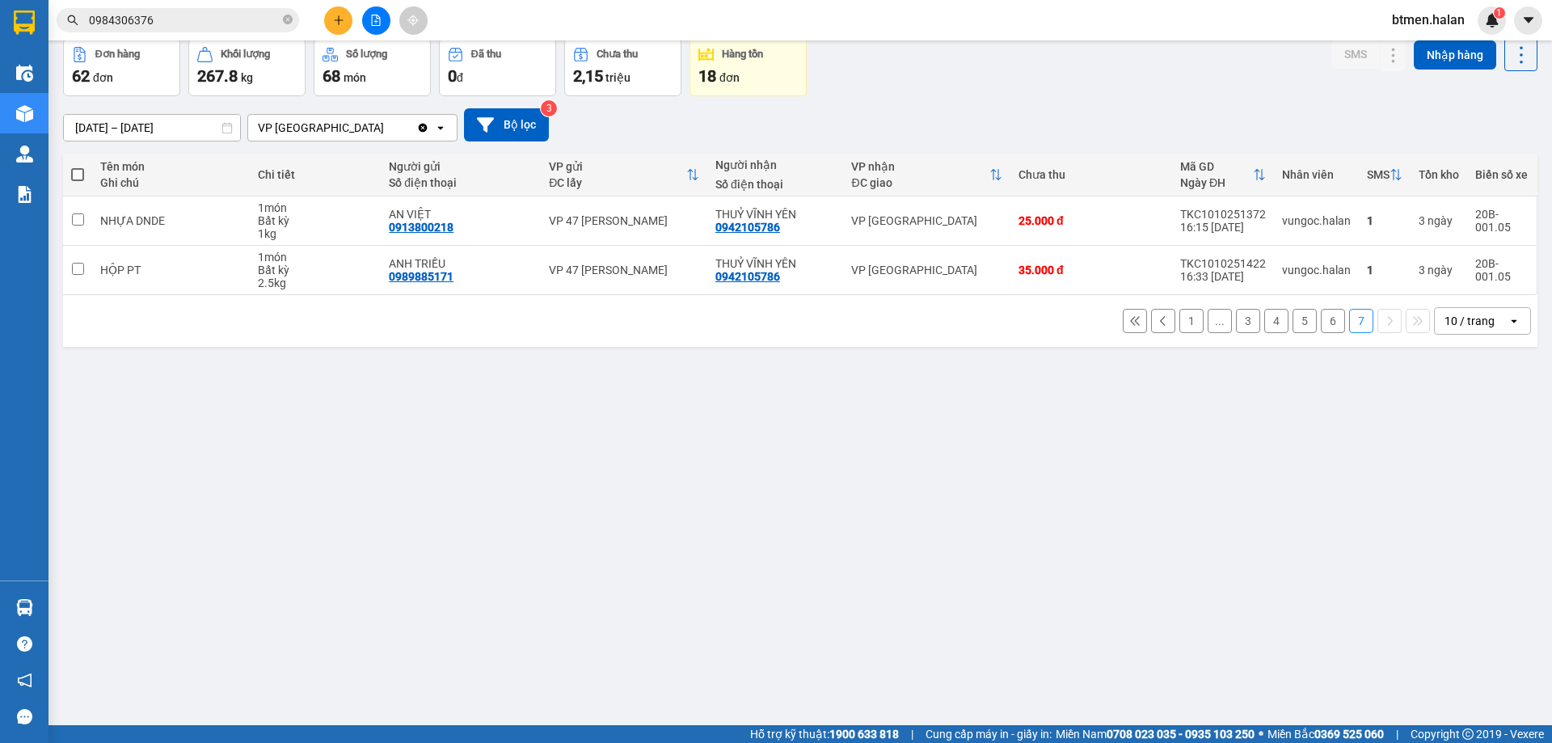
click at [1320, 330] on button "6" at bounding box center [1332, 321] width 24 height 24
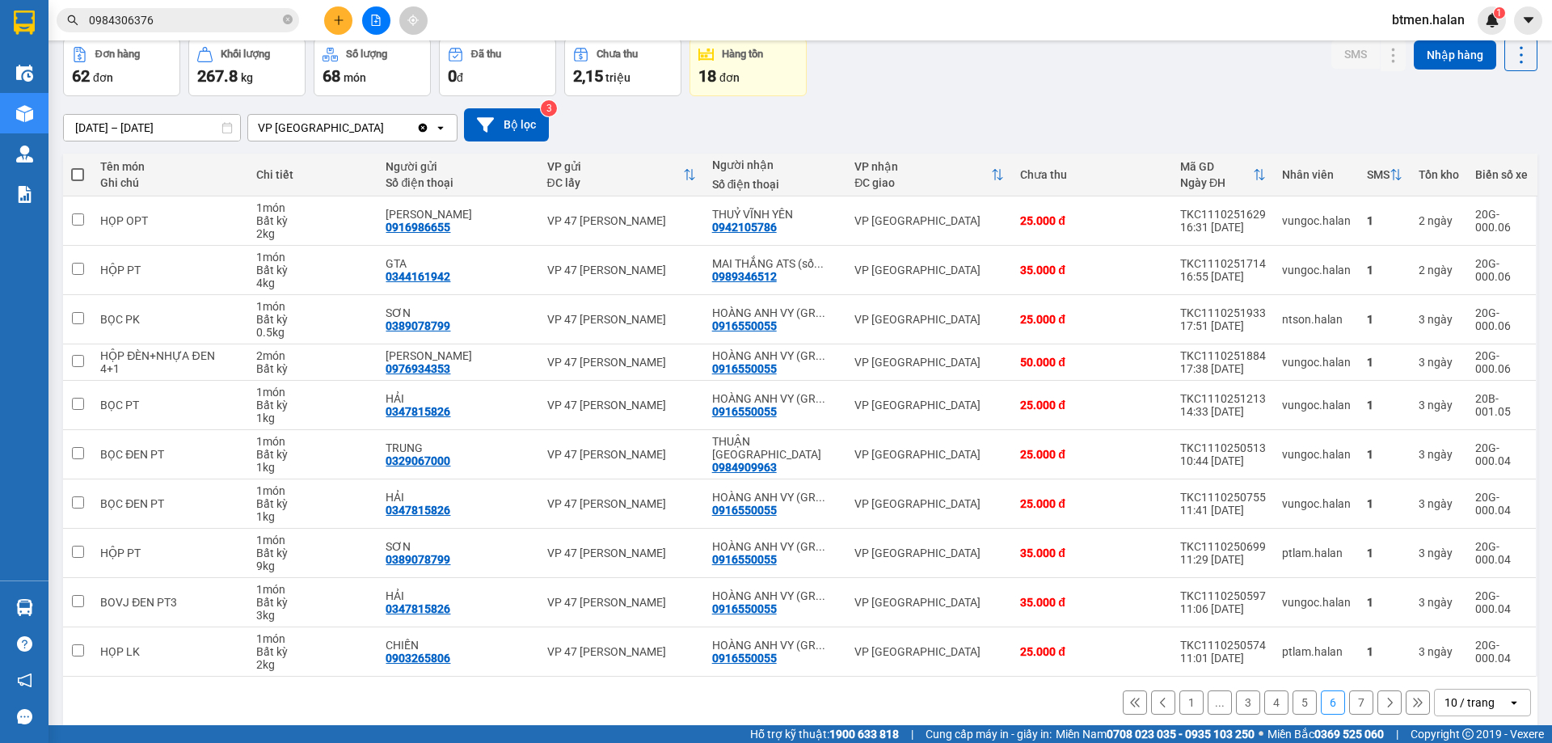
click at [1292, 706] on button "5" at bounding box center [1304, 702] width 24 height 24
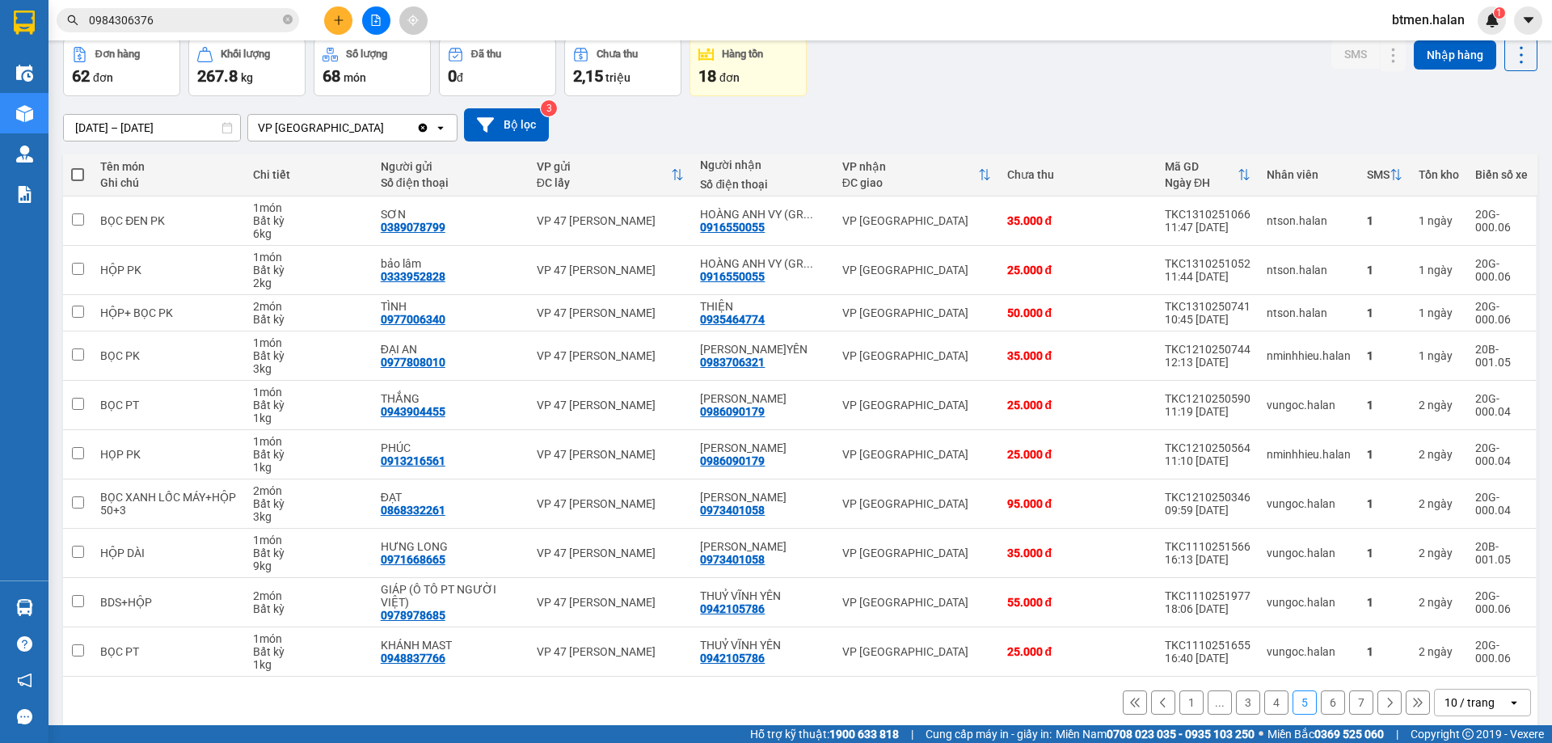
click at [1264, 690] on button "4" at bounding box center [1276, 702] width 24 height 24
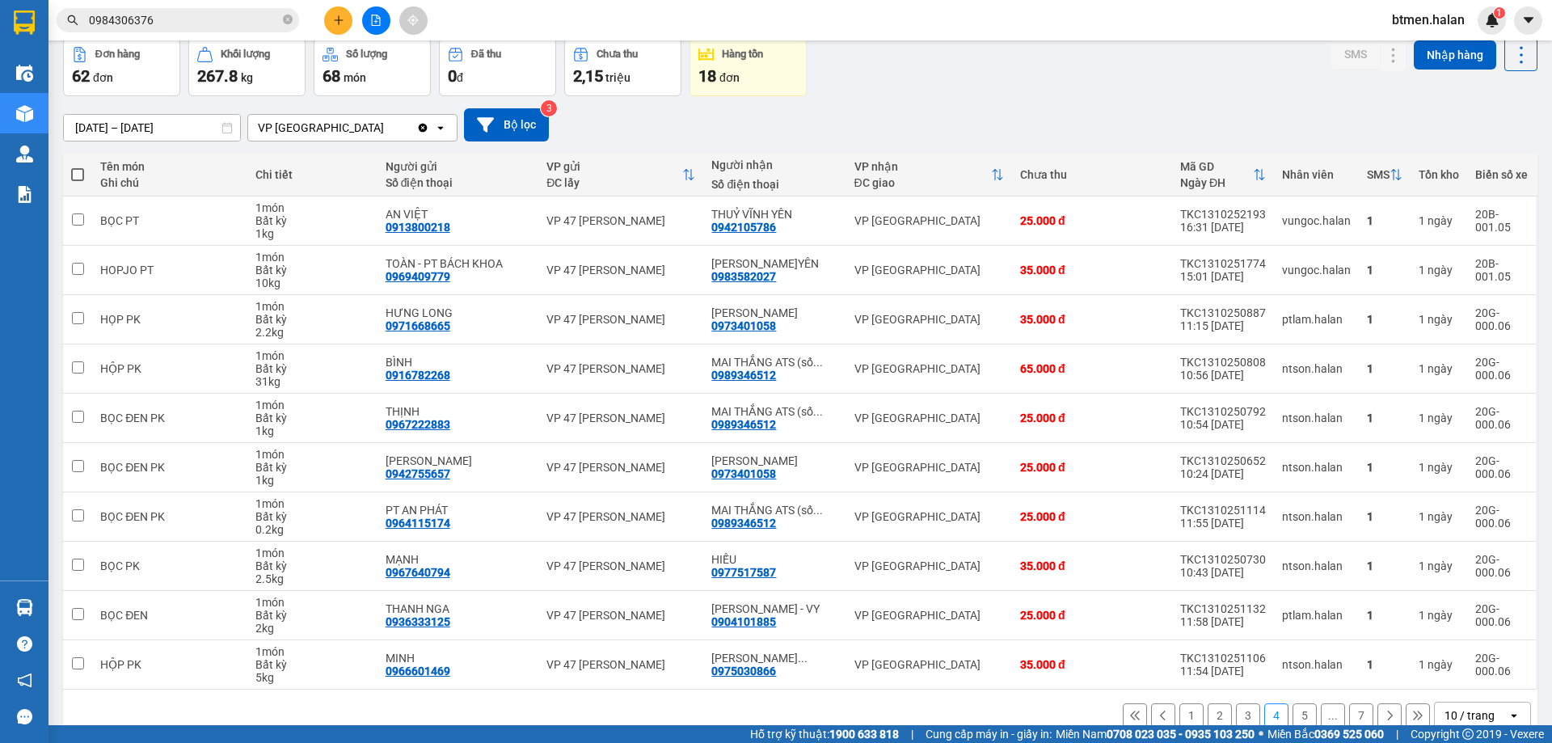
click at [1236, 718] on button "3" at bounding box center [1248, 715] width 24 height 24
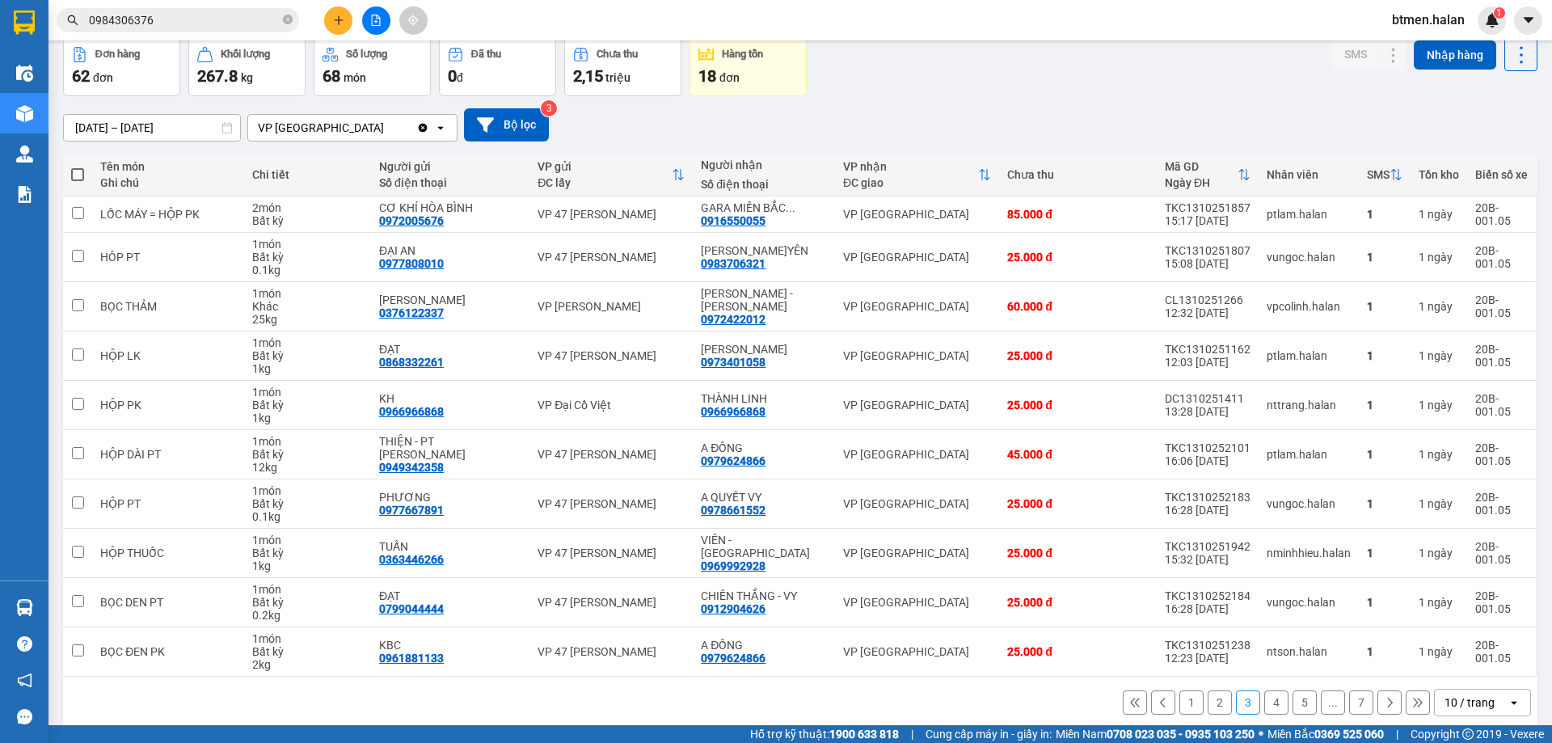
click at [1207, 705] on button "2" at bounding box center [1219, 702] width 24 height 24
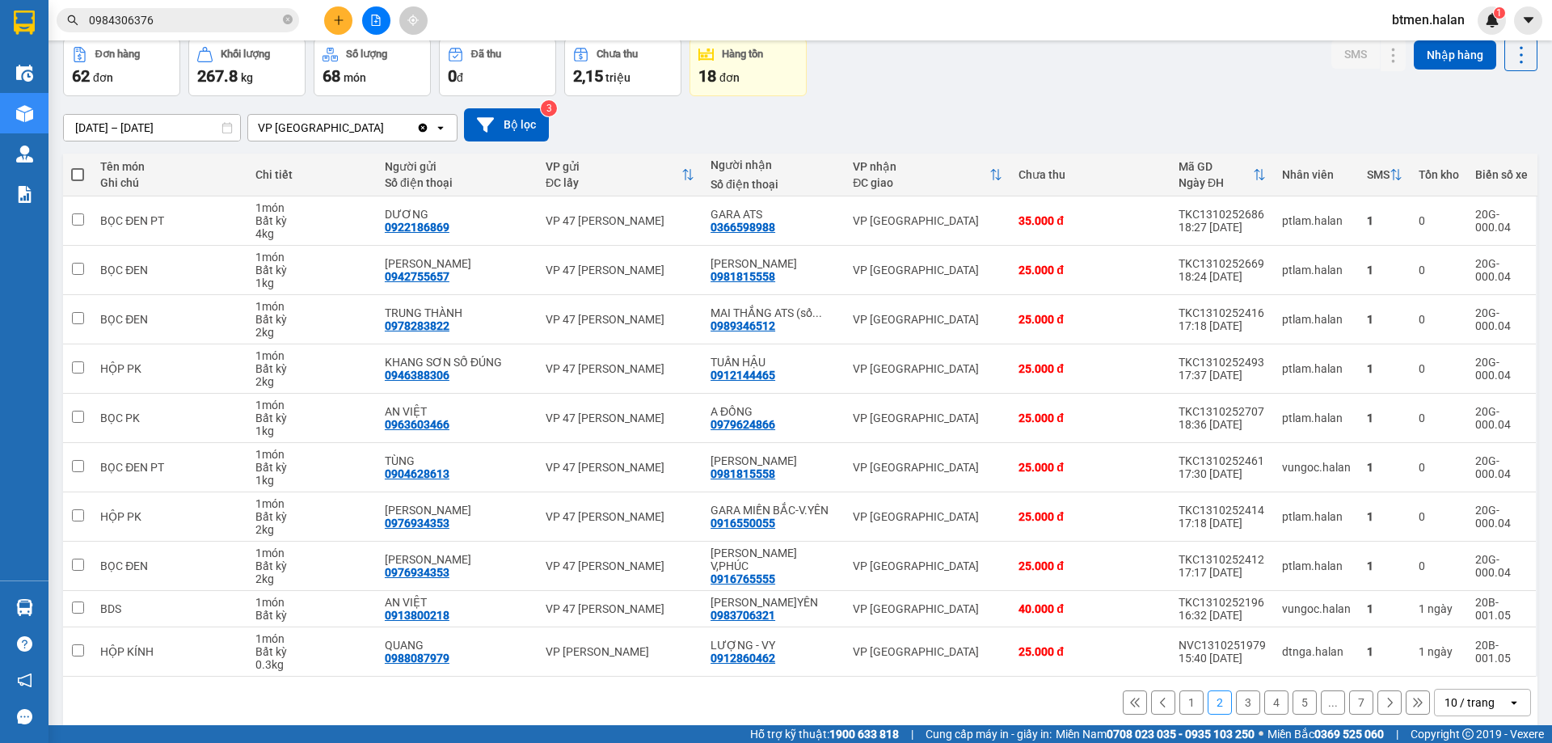
click at [1185, 705] on button "1" at bounding box center [1191, 702] width 24 height 24
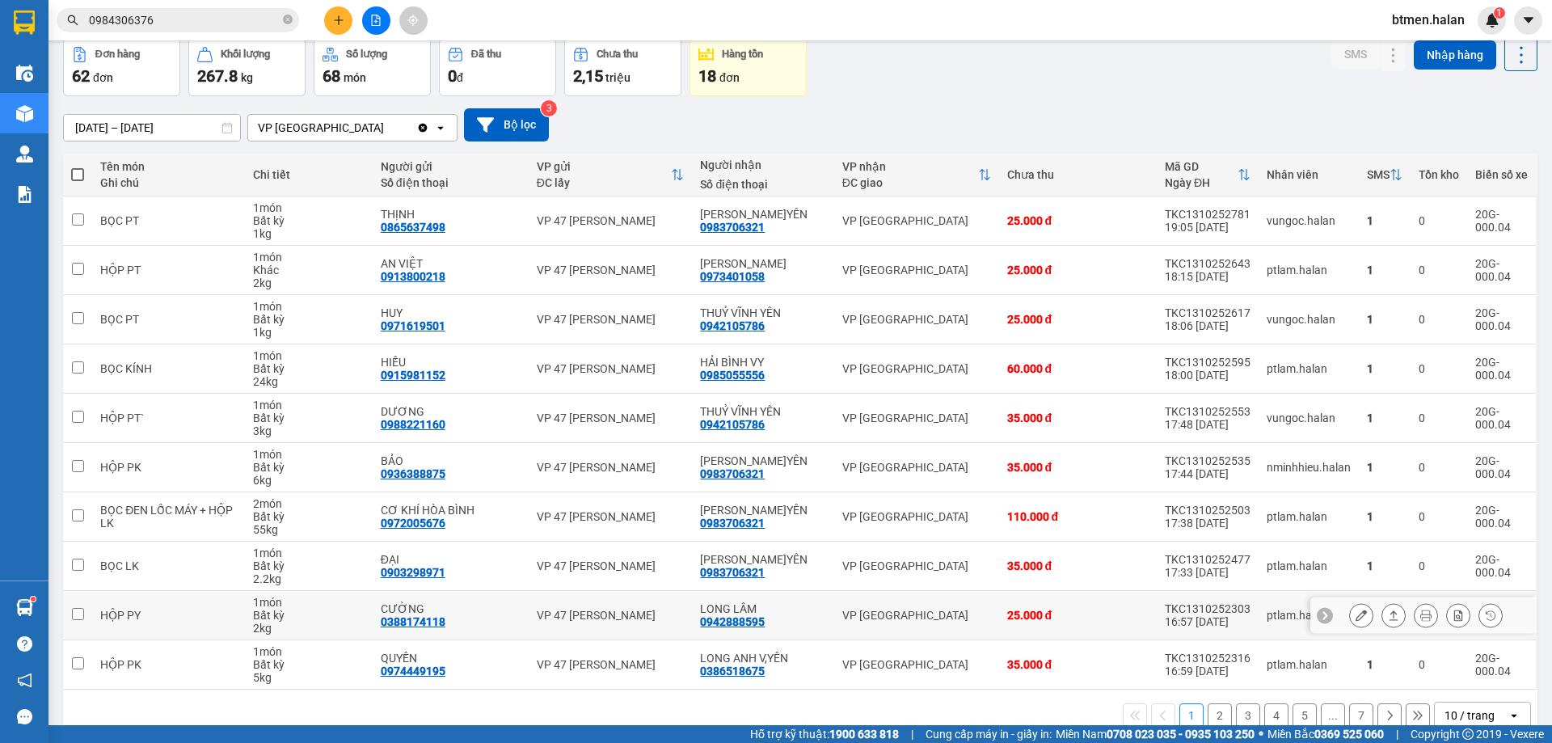
click at [1355, 611] on icon at bounding box center [1360, 614] width 11 height 11
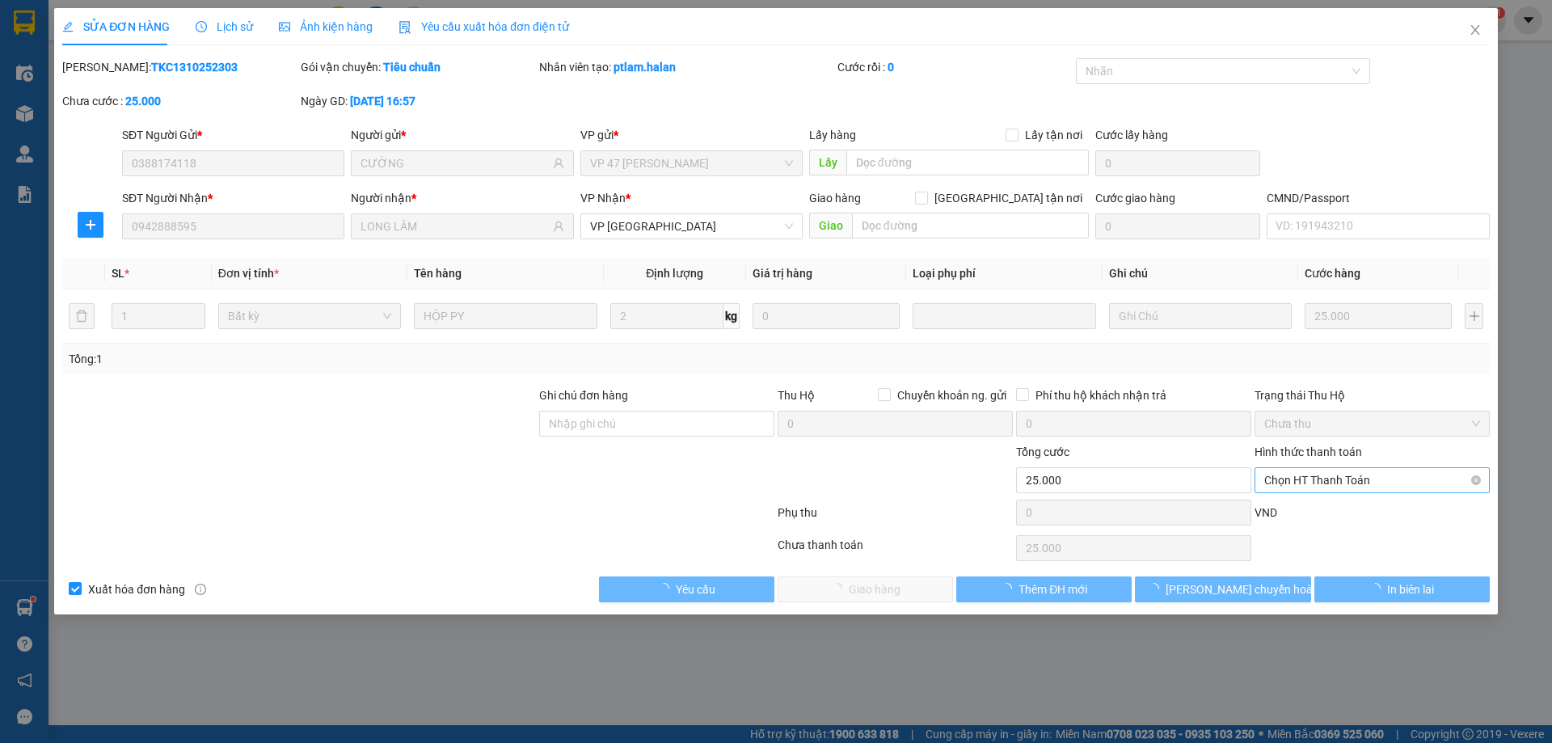
click at [1340, 476] on span "Chọn HT Thanh Toán" at bounding box center [1372, 480] width 216 height 24
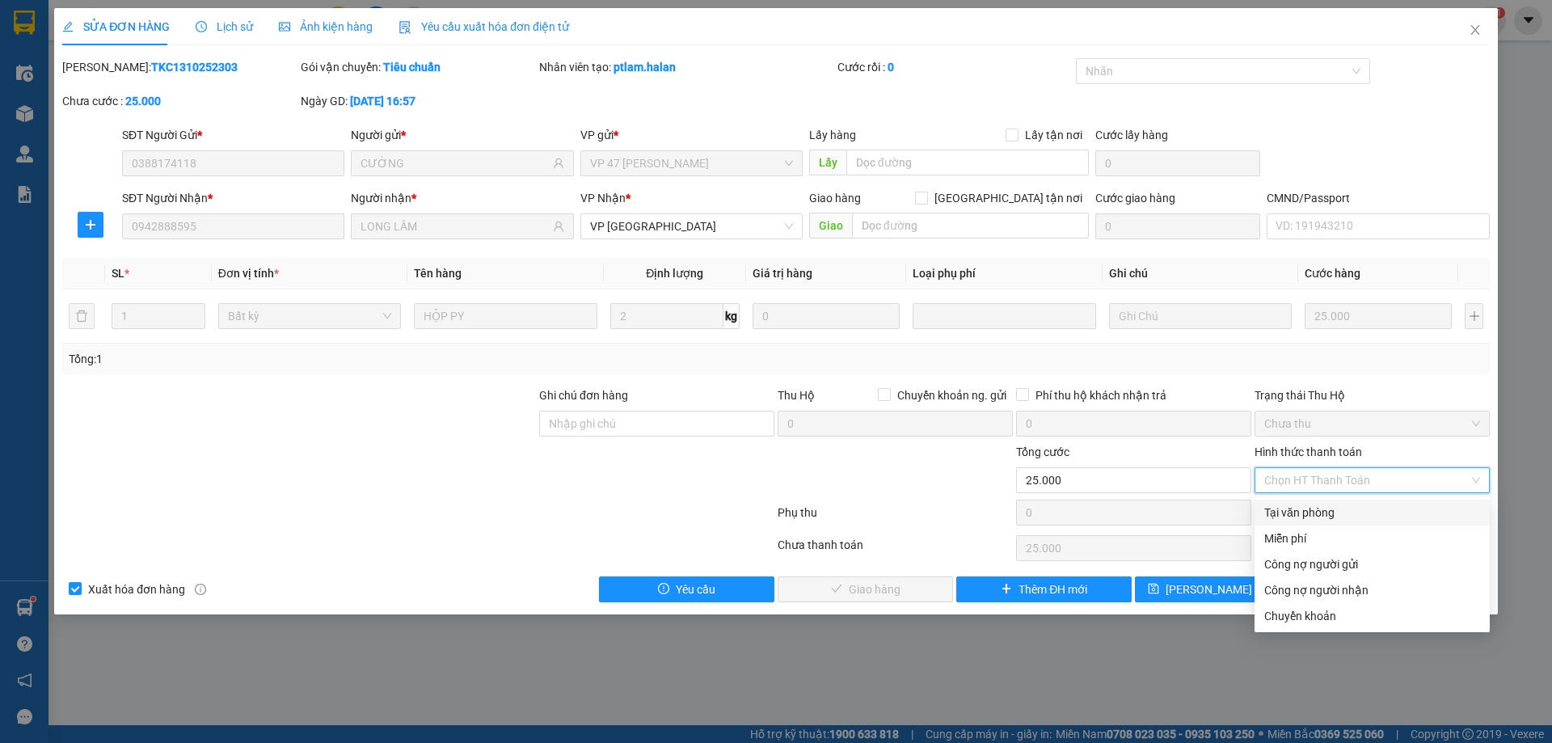
drag, startPoint x: 1320, startPoint y: 515, endPoint x: 1146, endPoint y: 571, distance: 183.2
click at [1319, 516] on div "Tại văn phòng" at bounding box center [1372, 512] width 216 height 18
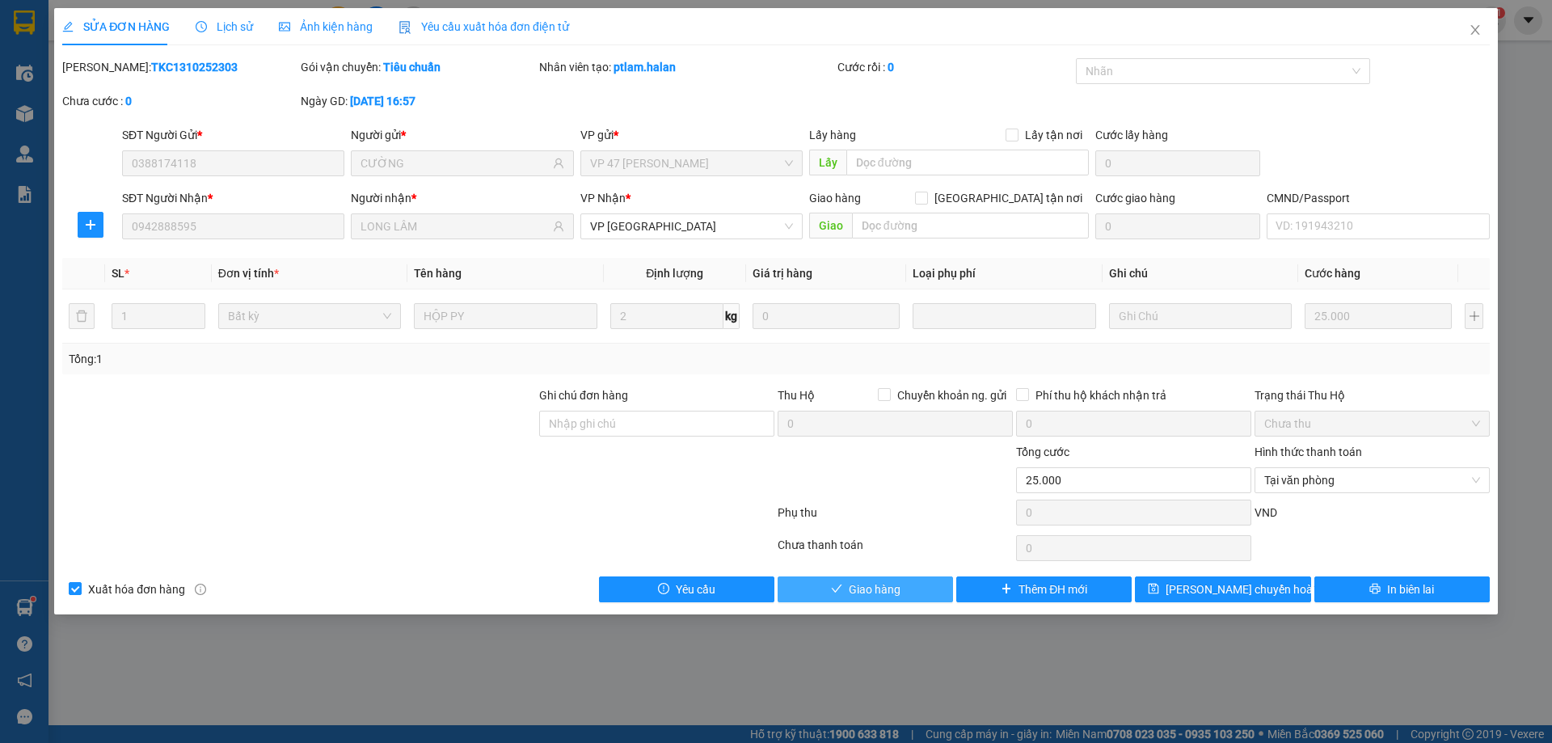
drag, startPoint x: 825, startPoint y: 583, endPoint x: 1145, endPoint y: 519, distance: 326.5
click at [830, 583] on button "Giao hàng" at bounding box center [864, 589] width 175 height 26
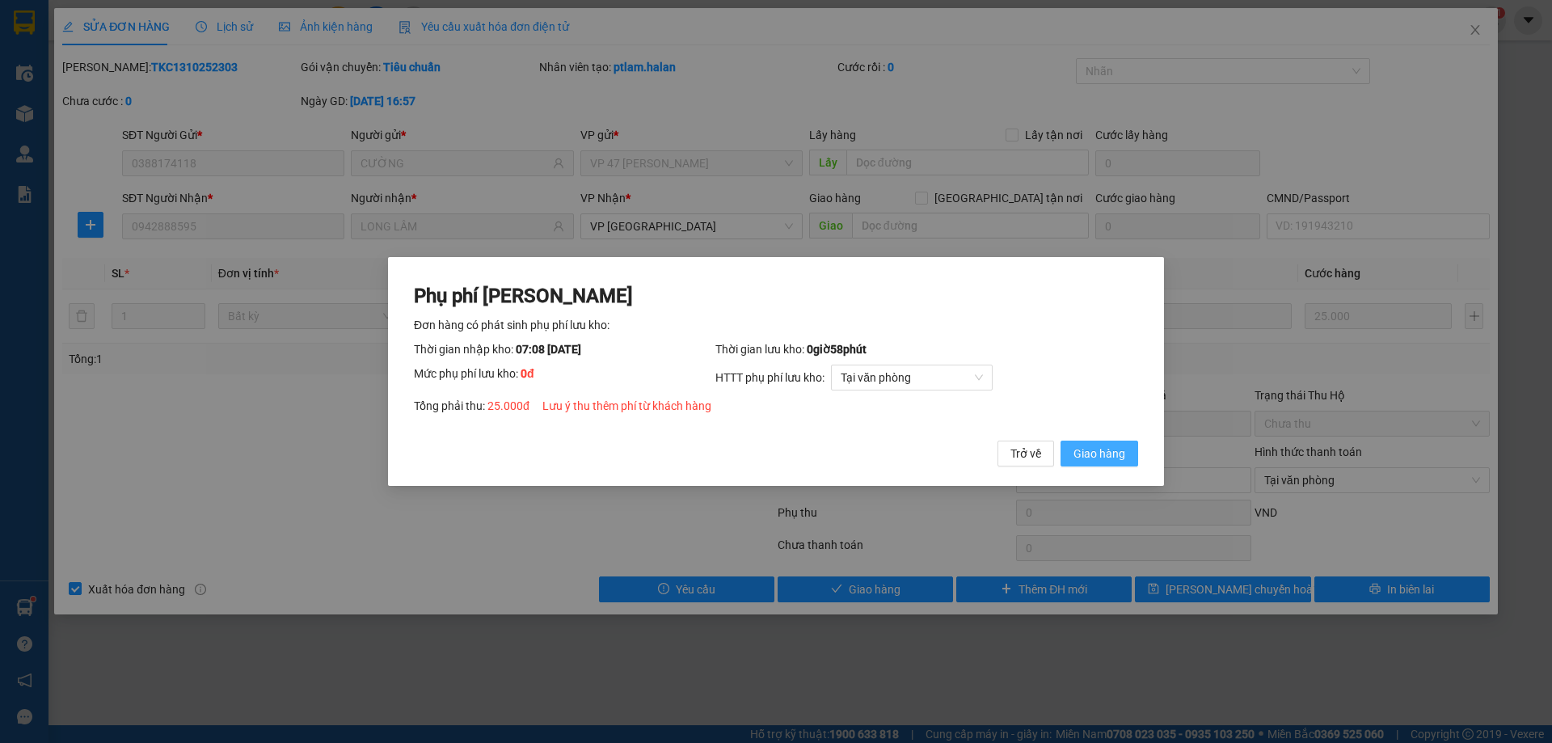
click at [1114, 461] on span "Giao hàng" at bounding box center [1099, 453] width 52 height 18
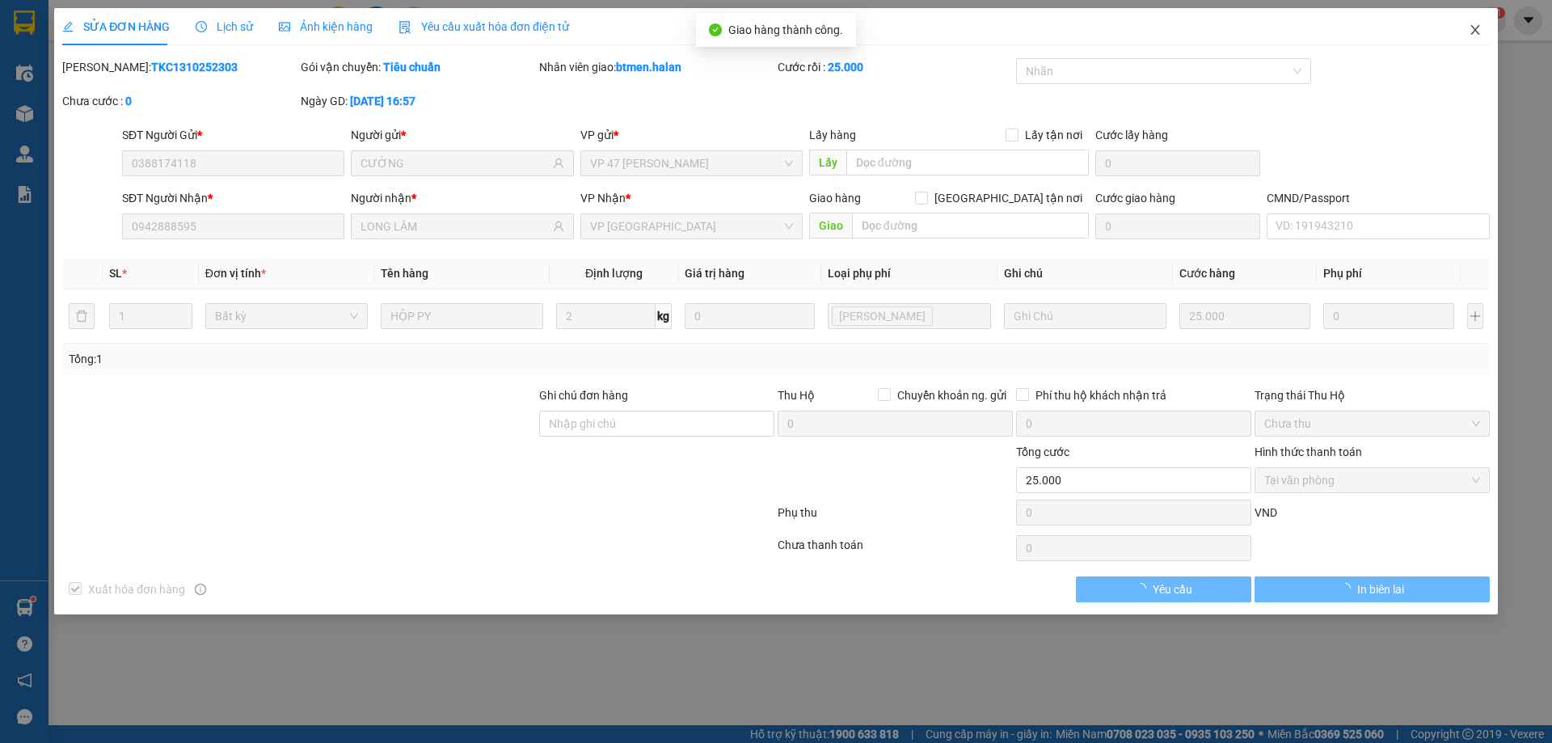
click at [1472, 26] on icon "close" at bounding box center [1474, 29] width 13 height 13
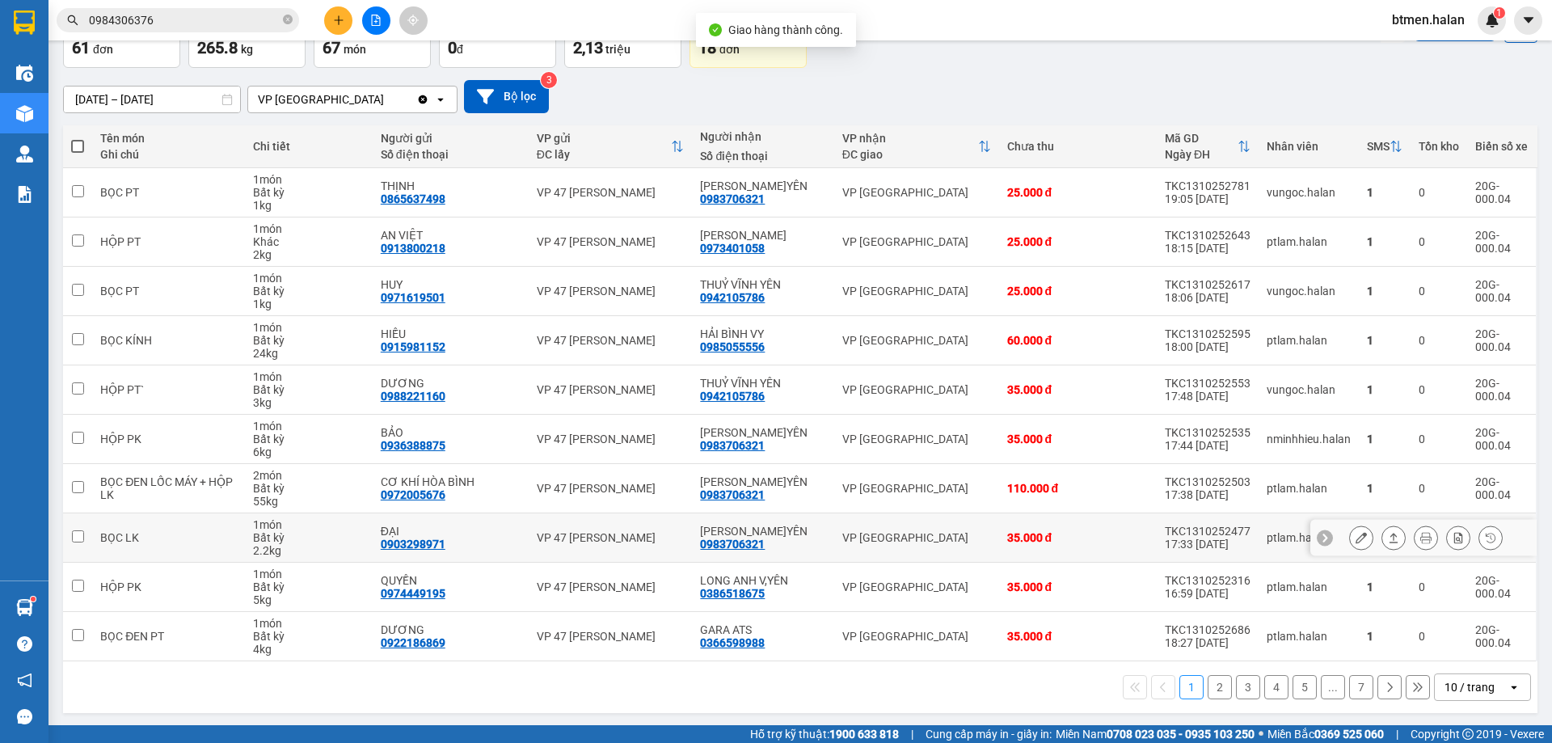
scroll to position [105, 0]
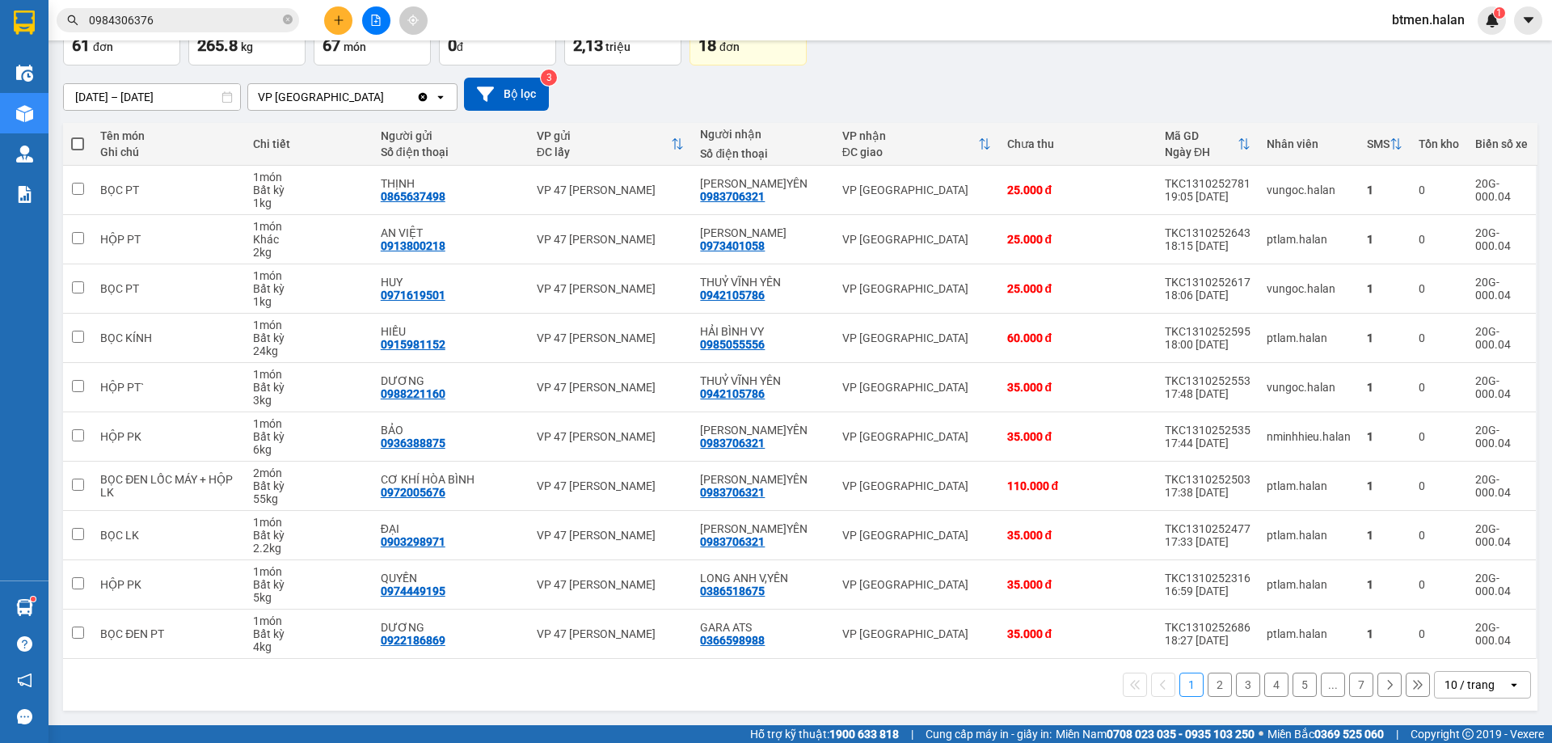
click at [1214, 682] on button "2" at bounding box center [1219, 684] width 24 height 24
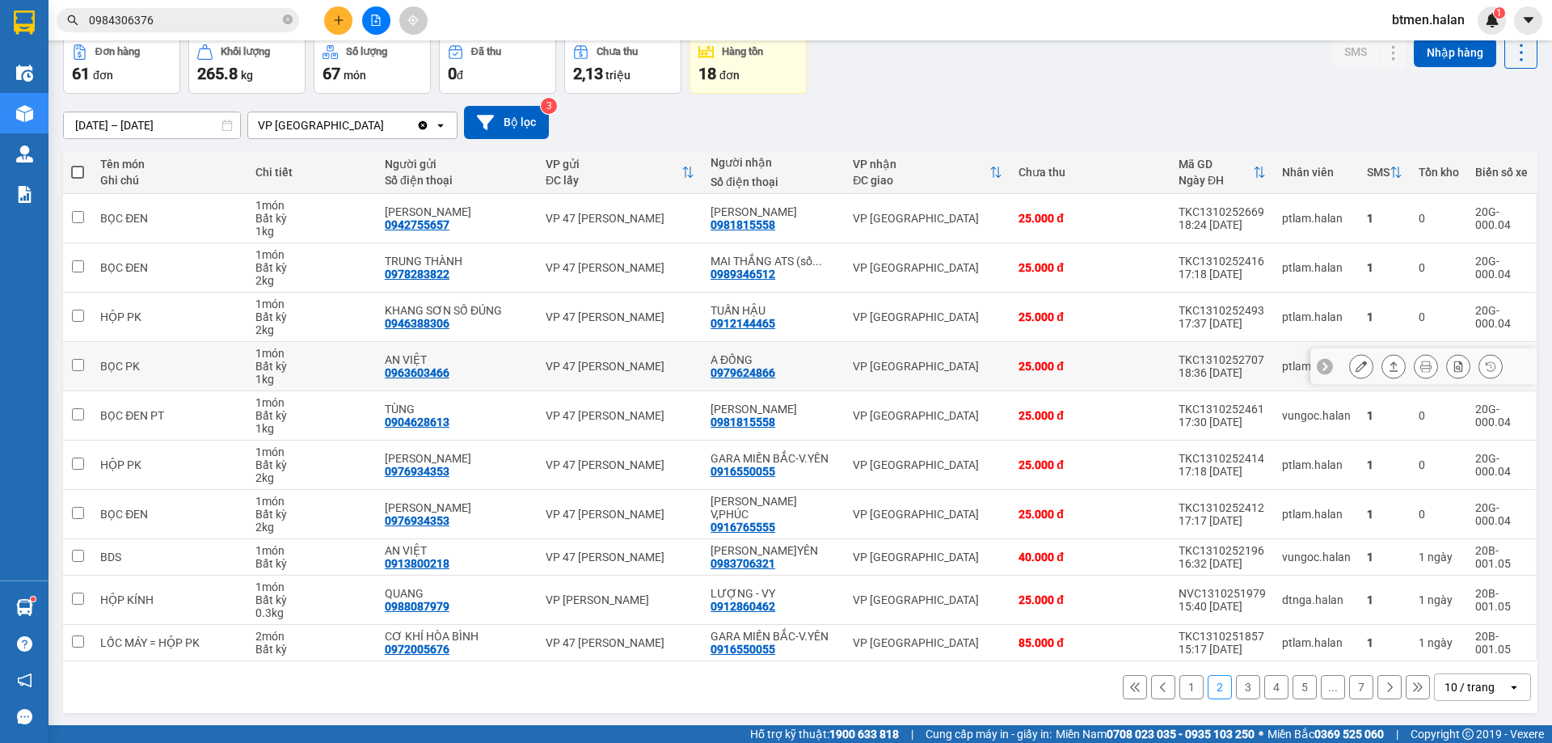
scroll to position [79, 0]
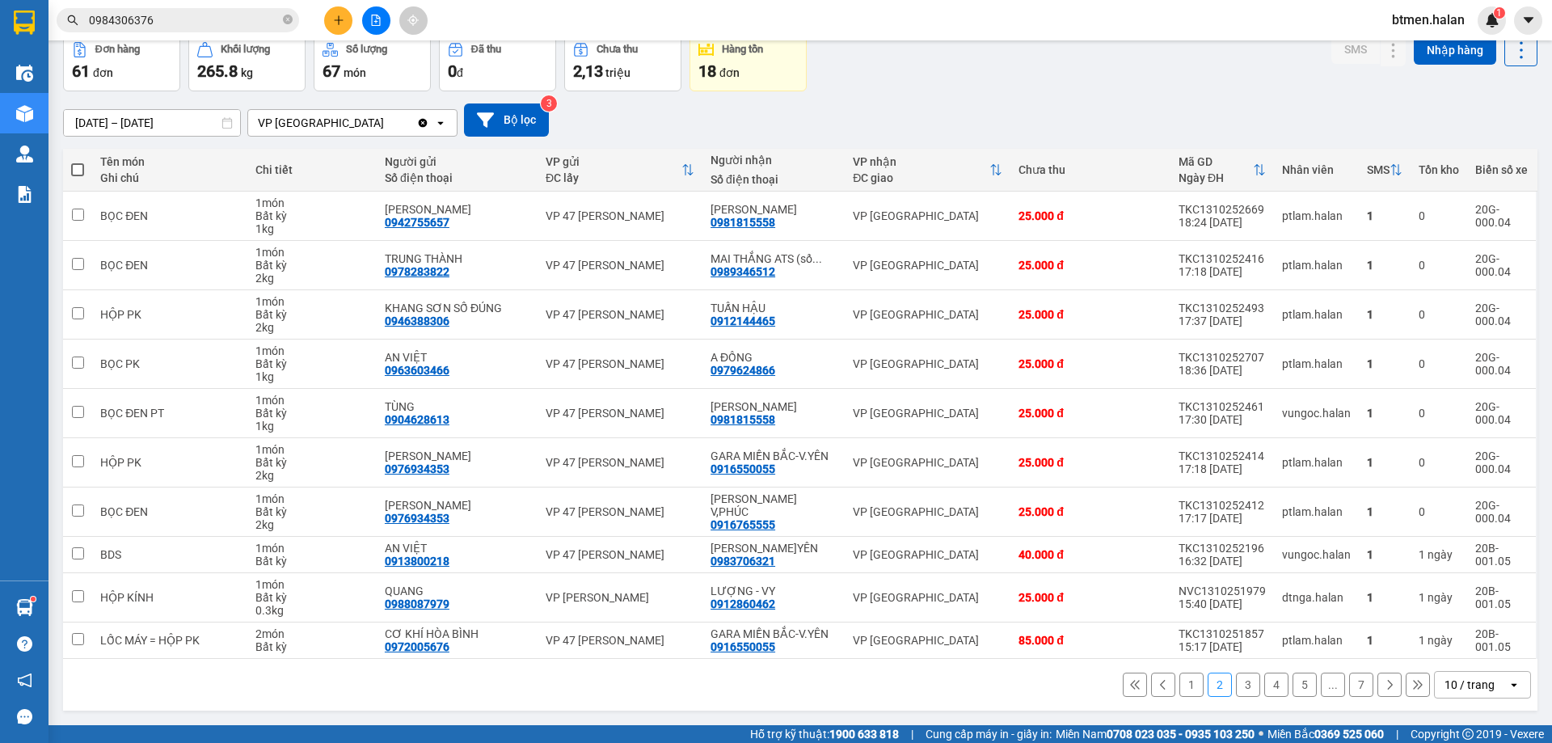
drag, startPoint x: 1230, startPoint y: 687, endPoint x: 1058, endPoint y: 558, distance: 214.8
click at [1236, 687] on button "3" at bounding box center [1248, 684] width 24 height 24
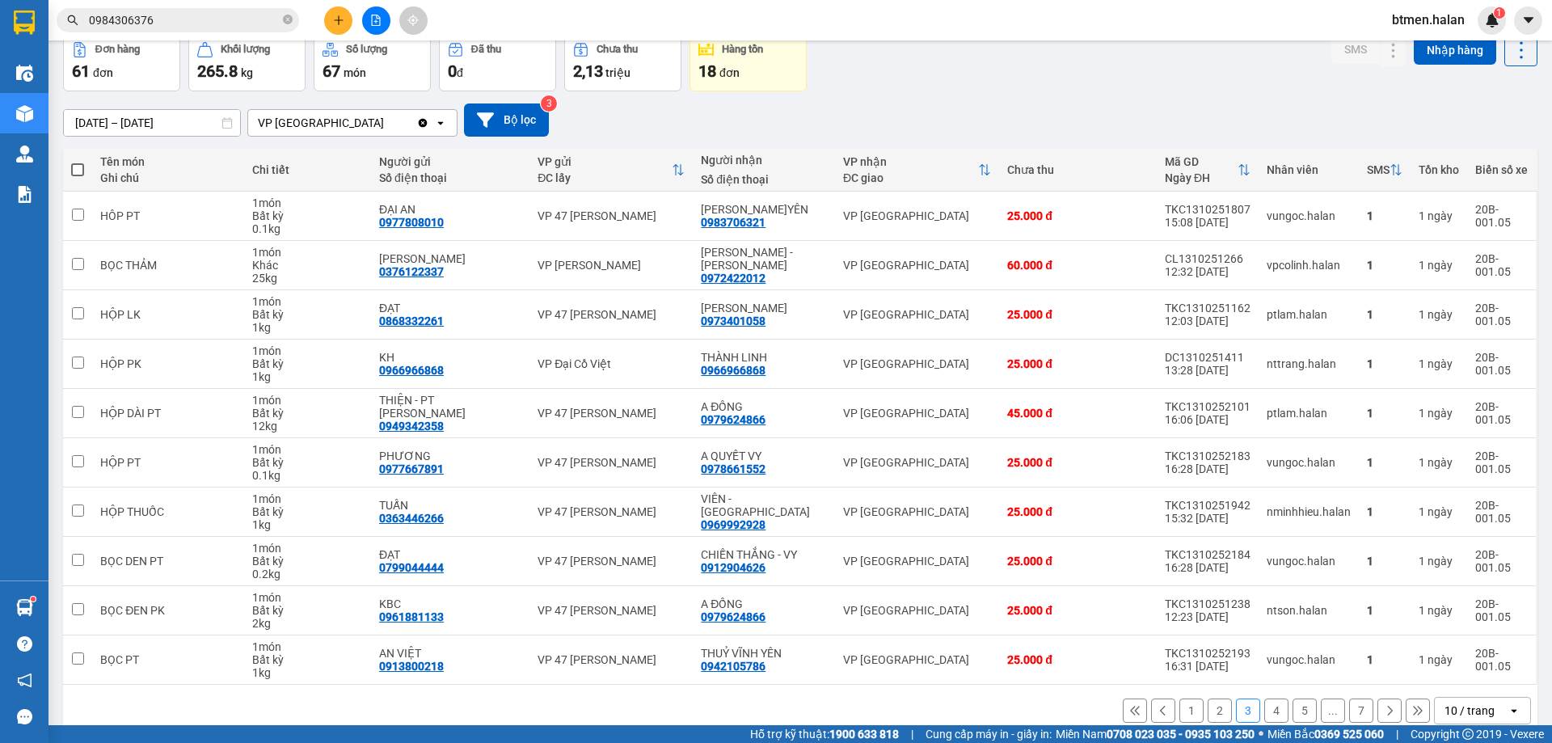
click at [1272, 701] on button "4" at bounding box center [1276, 710] width 24 height 24
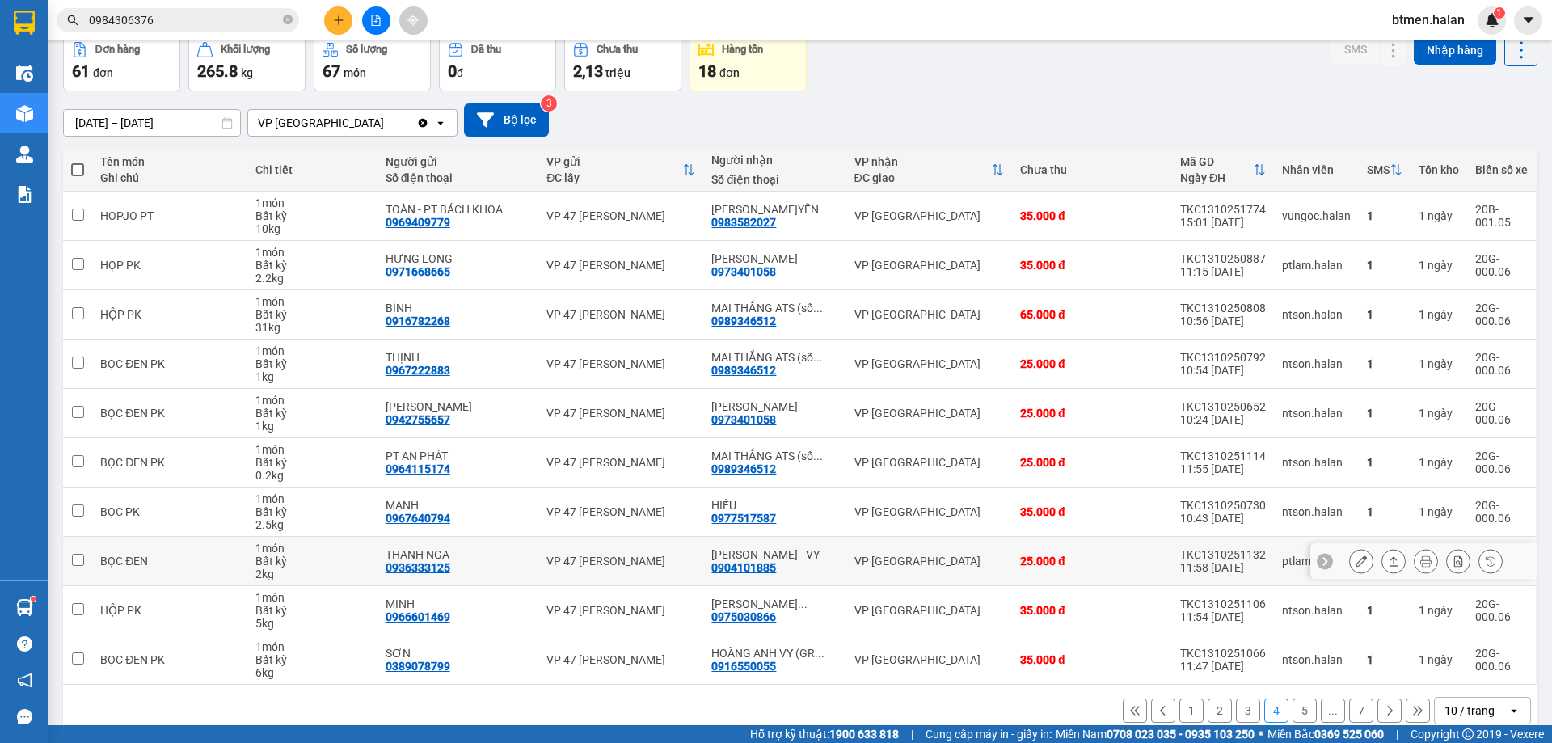
click at [749, 563] on div "0904101885" at bounding box center [743, 567] width 65 height 13
copy div "0904101885"
click at [219, 14] on input "0984306376" at bounding box center [184, 20] width 191 height 18
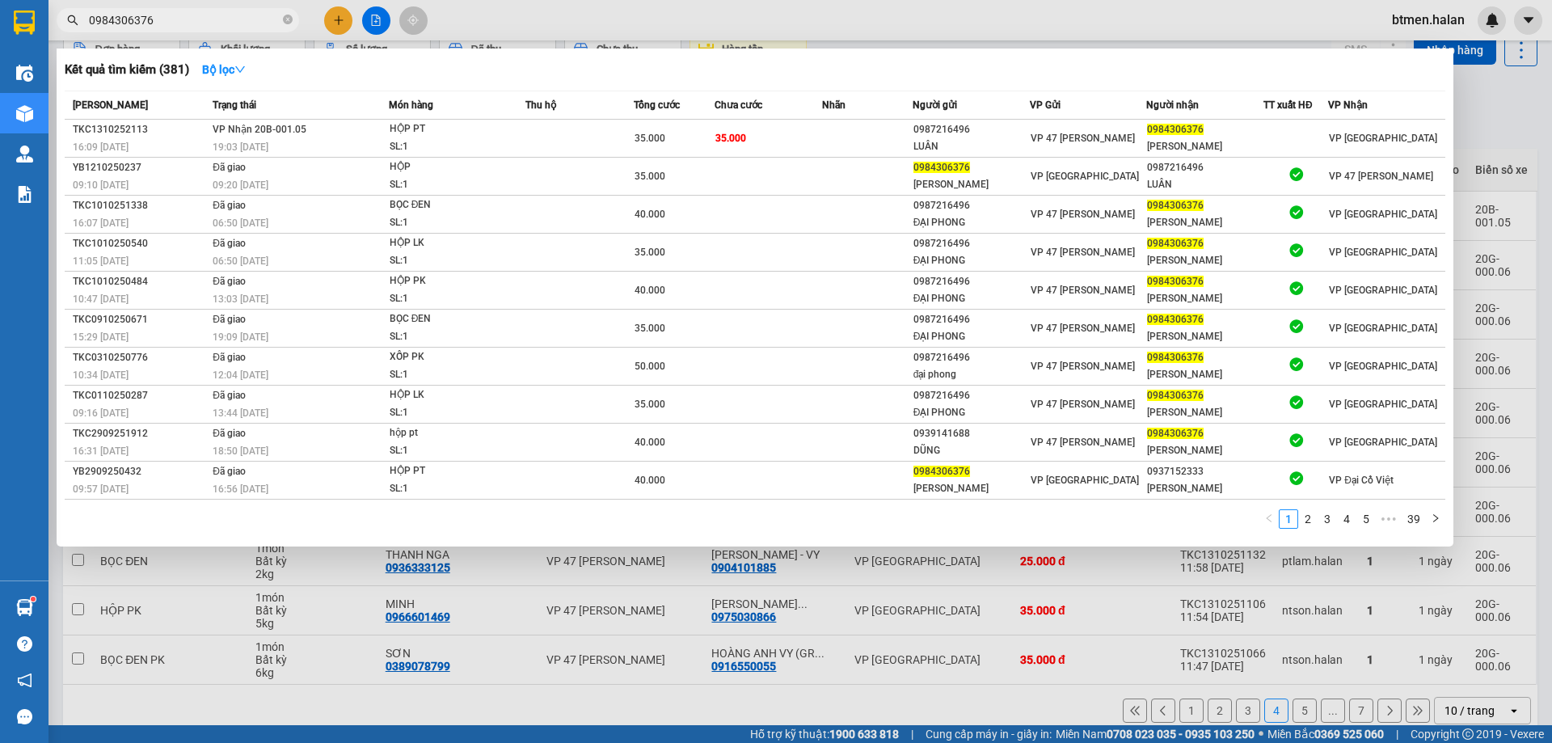
click at [217, 15] on input "0984306376" at bounding box center [184, 20] width 191 height 18
paste input "0904101885"
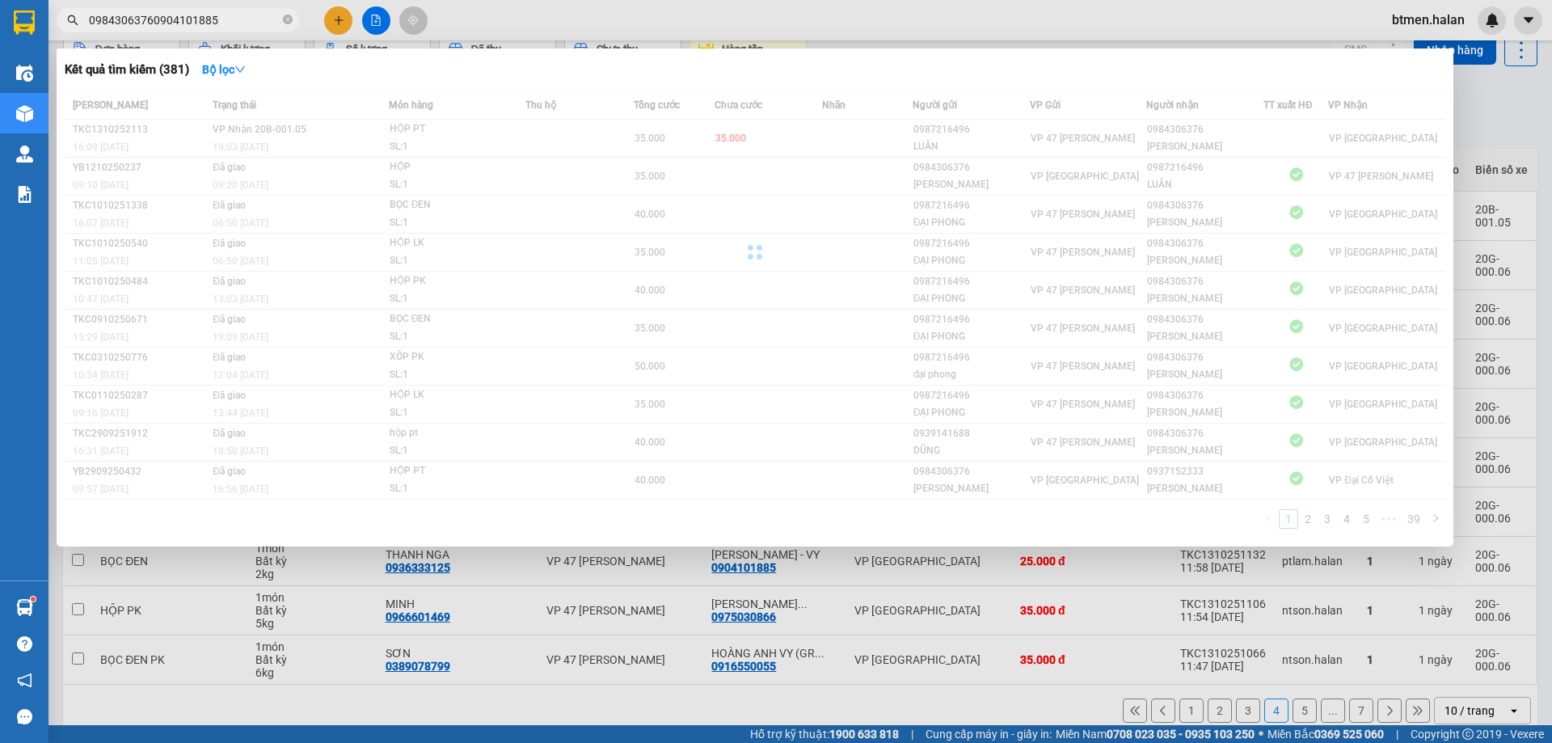
click at [217, 15] on input "09843063760904101885" at bounding box center [184, 20] width 191 height 18
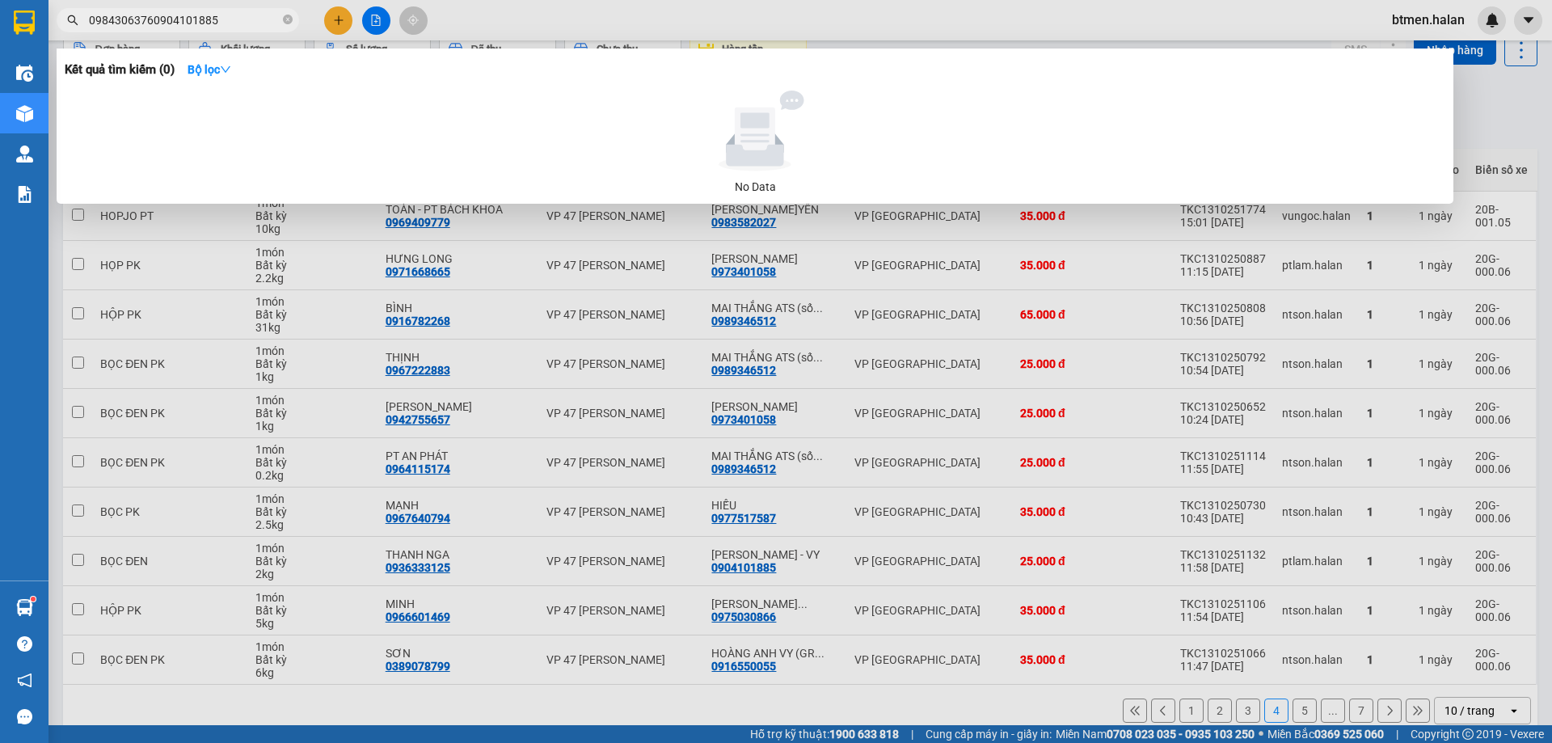
paste input "text"
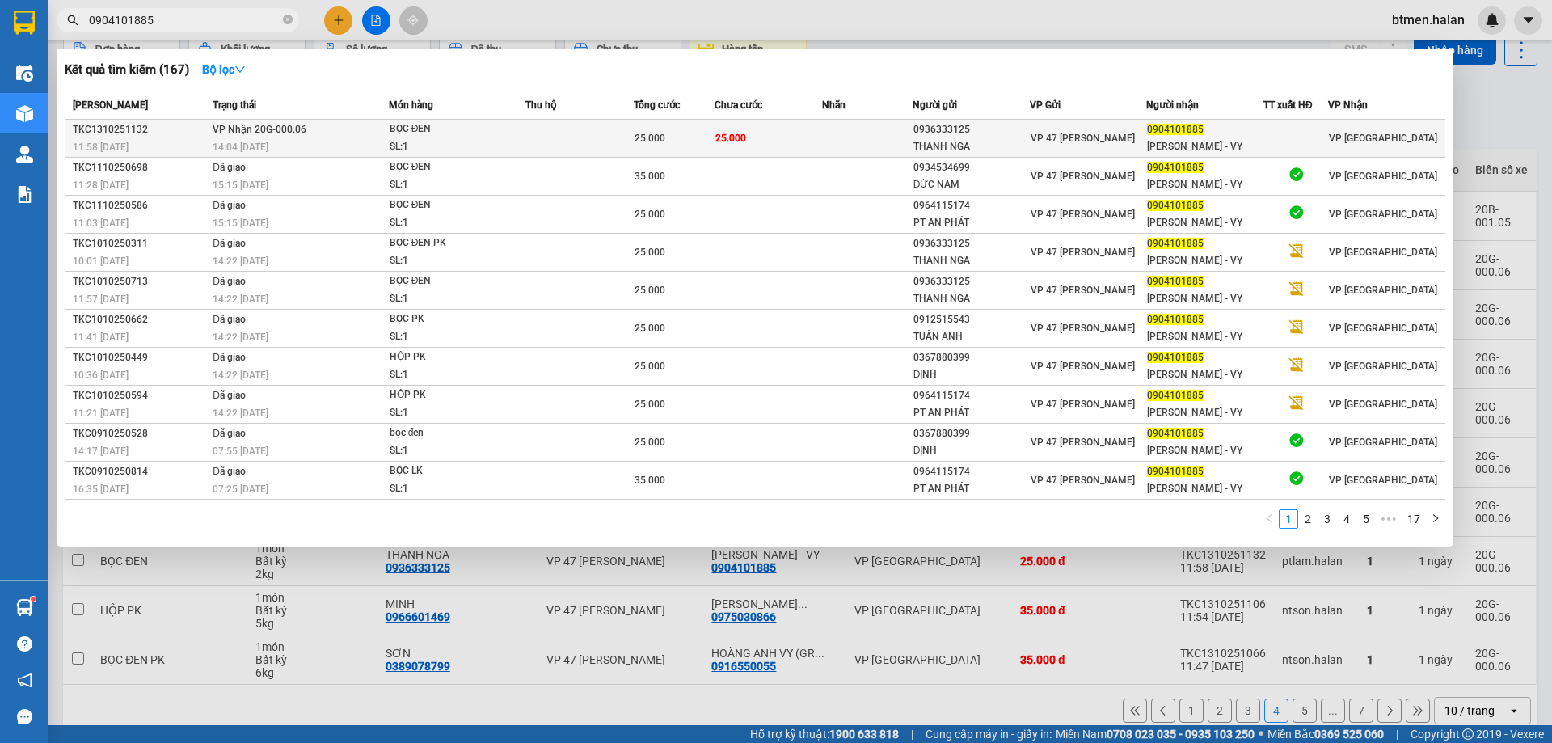
click at [953, 133] on div "0936333125" at bounding box center [971, 129] width 116 height 17
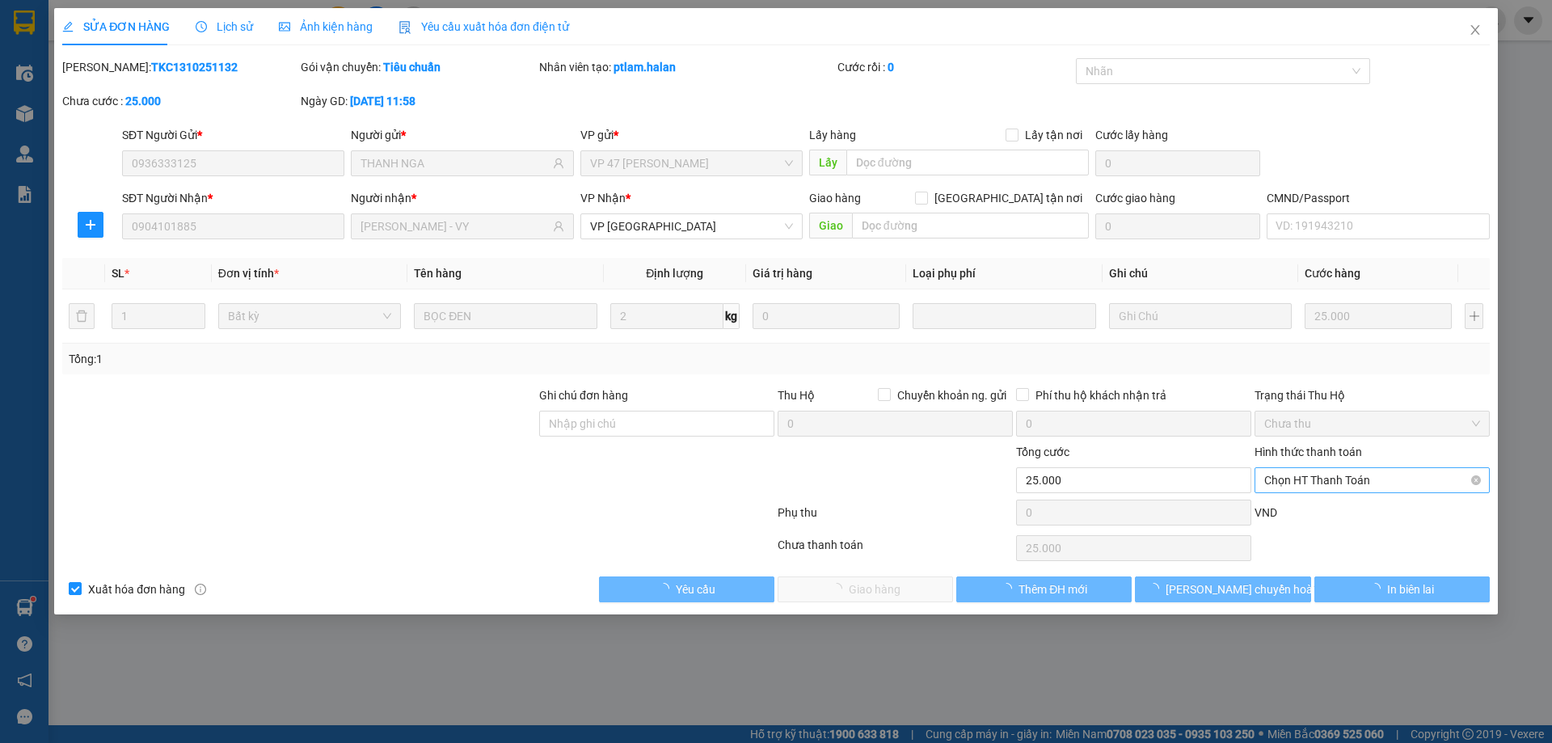
click at [1346, 486] on span "Chọn HT Thanh Toán" at bounding box center [1372, 480] width 216 height 24
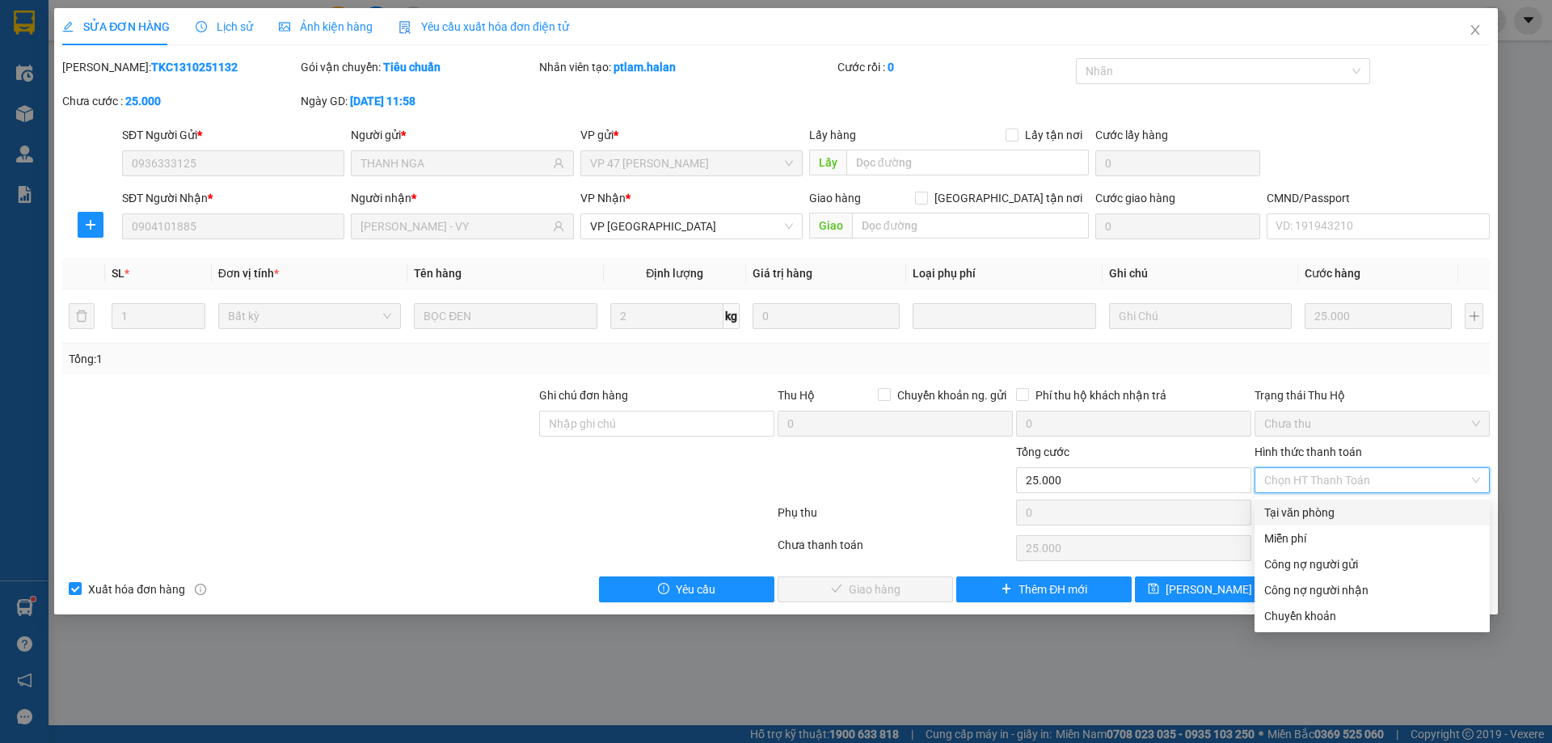
click at [1320, 516] on div "Tại văn phòng" at bounding box center [1372, 512] width 216 height 18
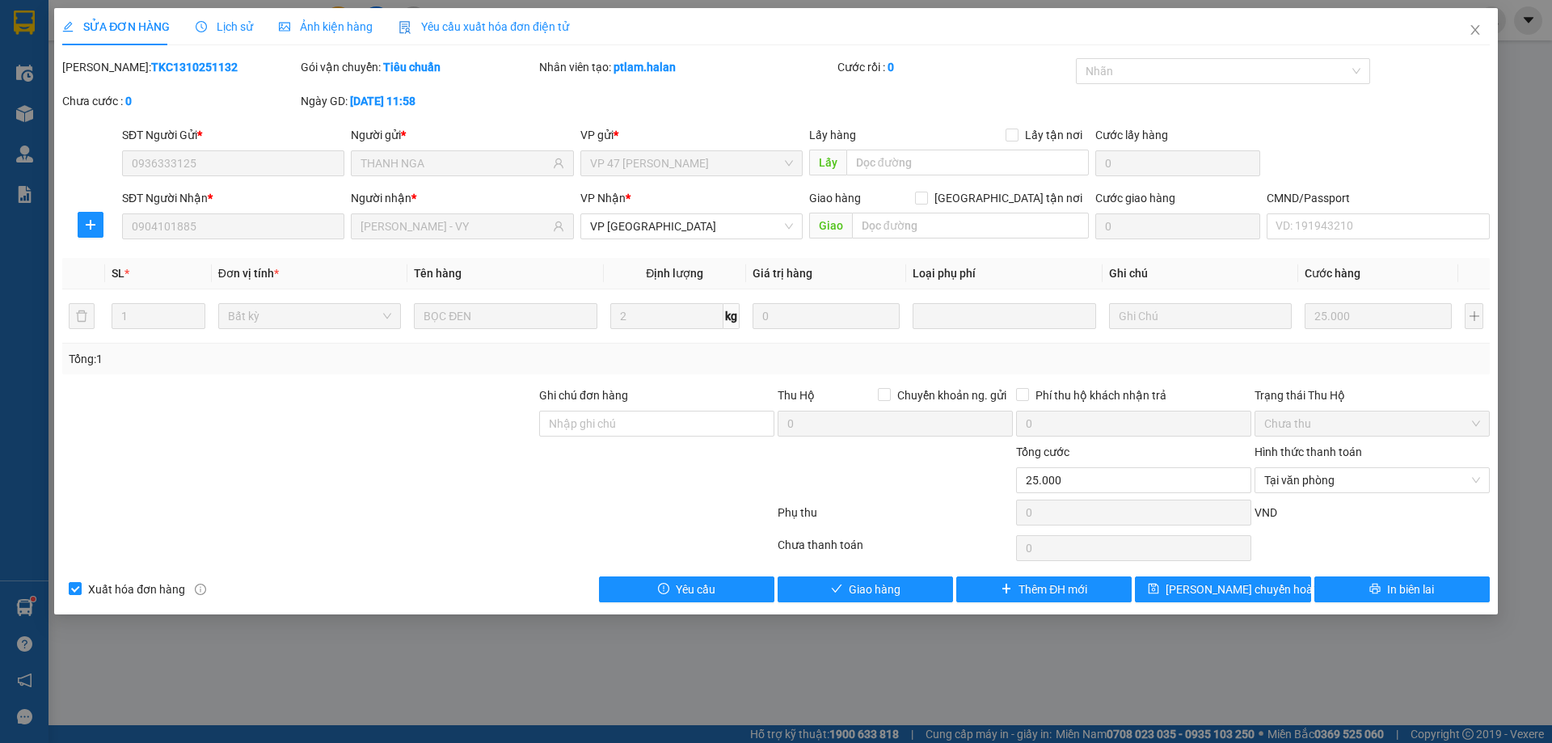
click at [842, 606] on div "SỬA ĐƠN HÀNG Lịch sử Ảnh kiện hàng Yêu cầu xuất hóa đơn điện tử Total Paid Fee …" at bounding box center [775, 311] width 1443 height 606
click at [860, 599] on button "Giao hàng" at bounding box center [864, 589] width 175 height 26
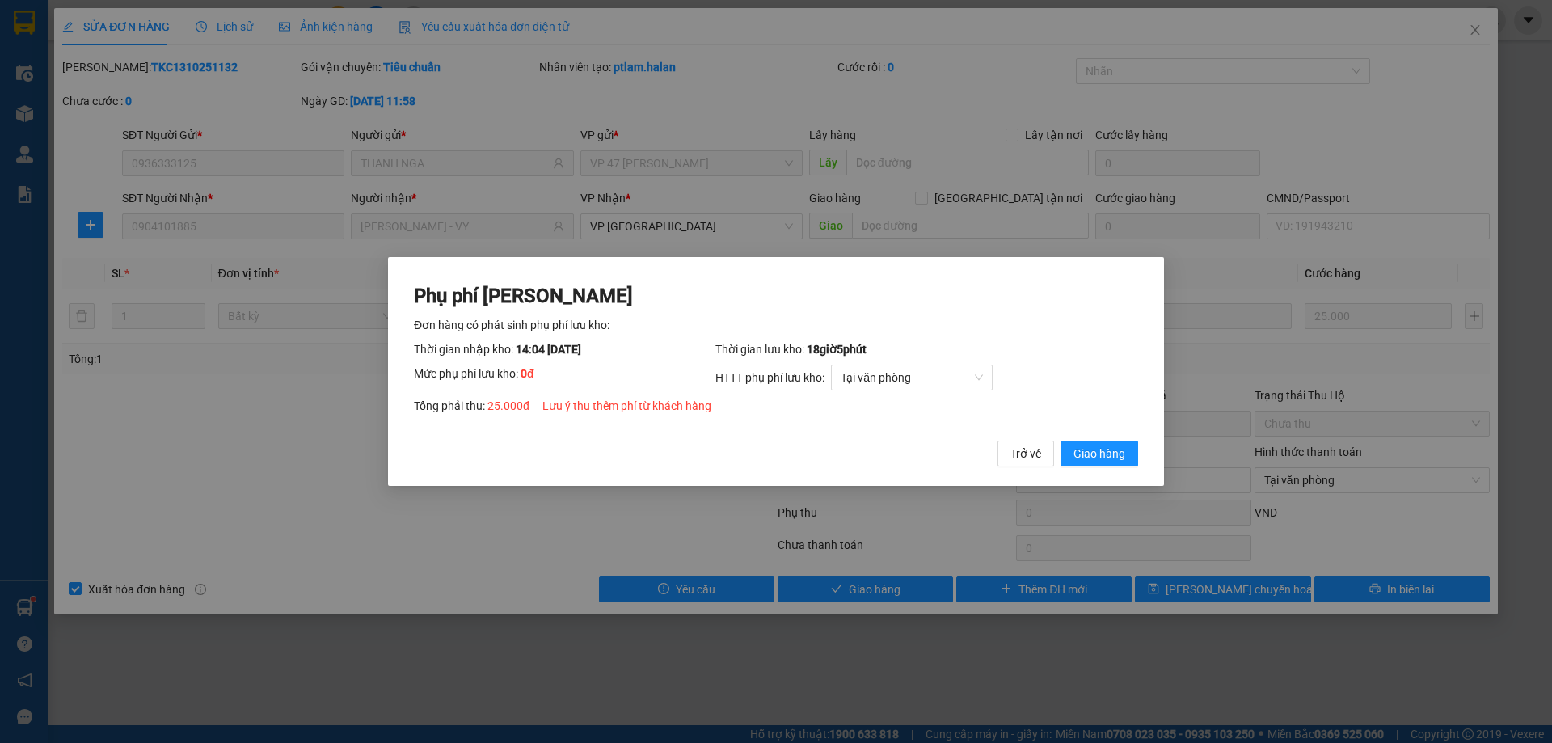
click at [1131, 468] on div "Phụ phí Lưu kho Đơn hàng có phát sinh phụ phí lưu kho: Thời gian nhập kho: 14:0…" at bounding box center [776, 372] width 776 height 230
drag, startPoint x: 1129, startPoint y: 460, endPoint x: 1248, endPoint y: 364, distance: 152.8
click at [1130, 457] on button "Giao hàng" at bounding box center [1099, 453] width 78 height 26
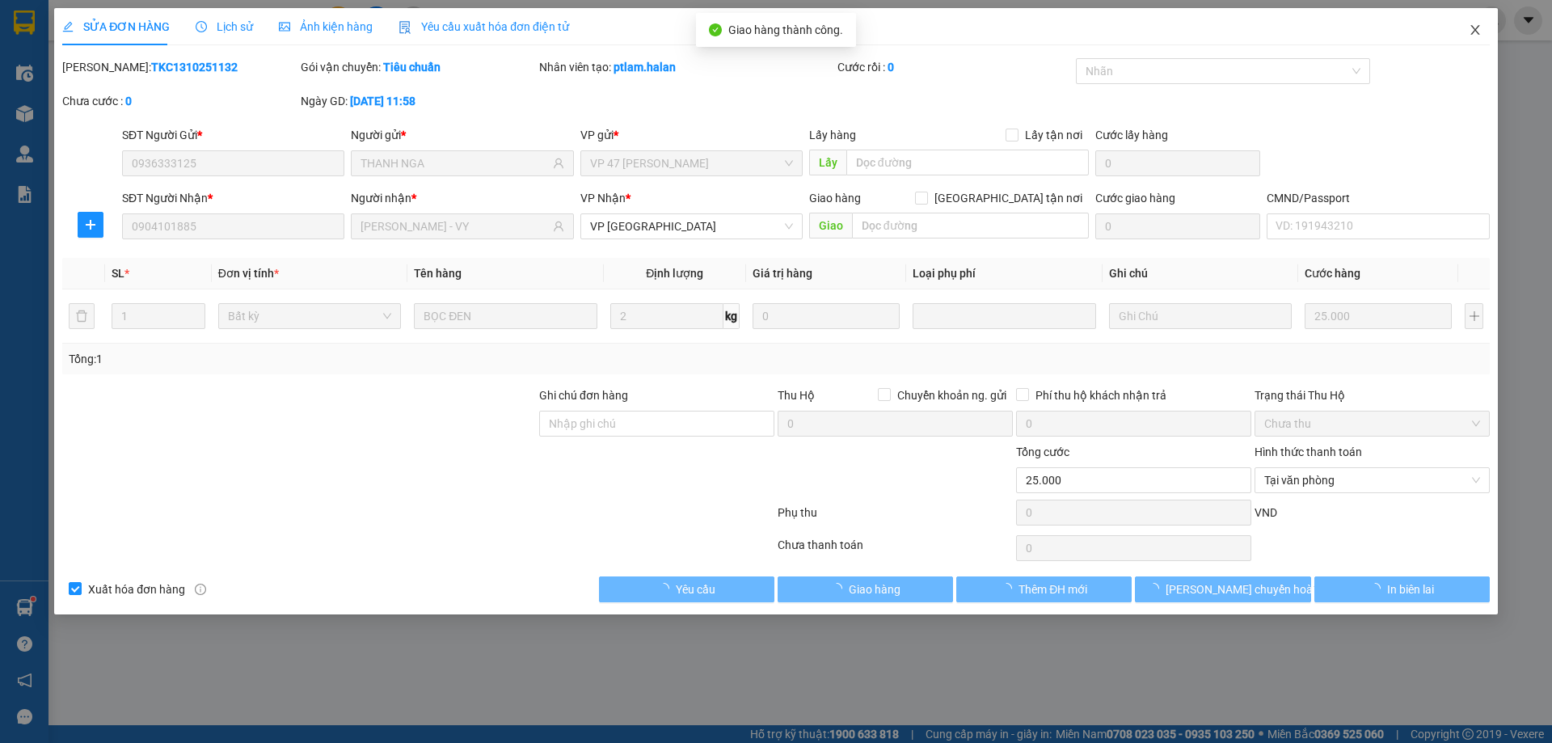
click at [1484, 29] on span "Close" at bounding box center [1474, 30] width 45 height 45
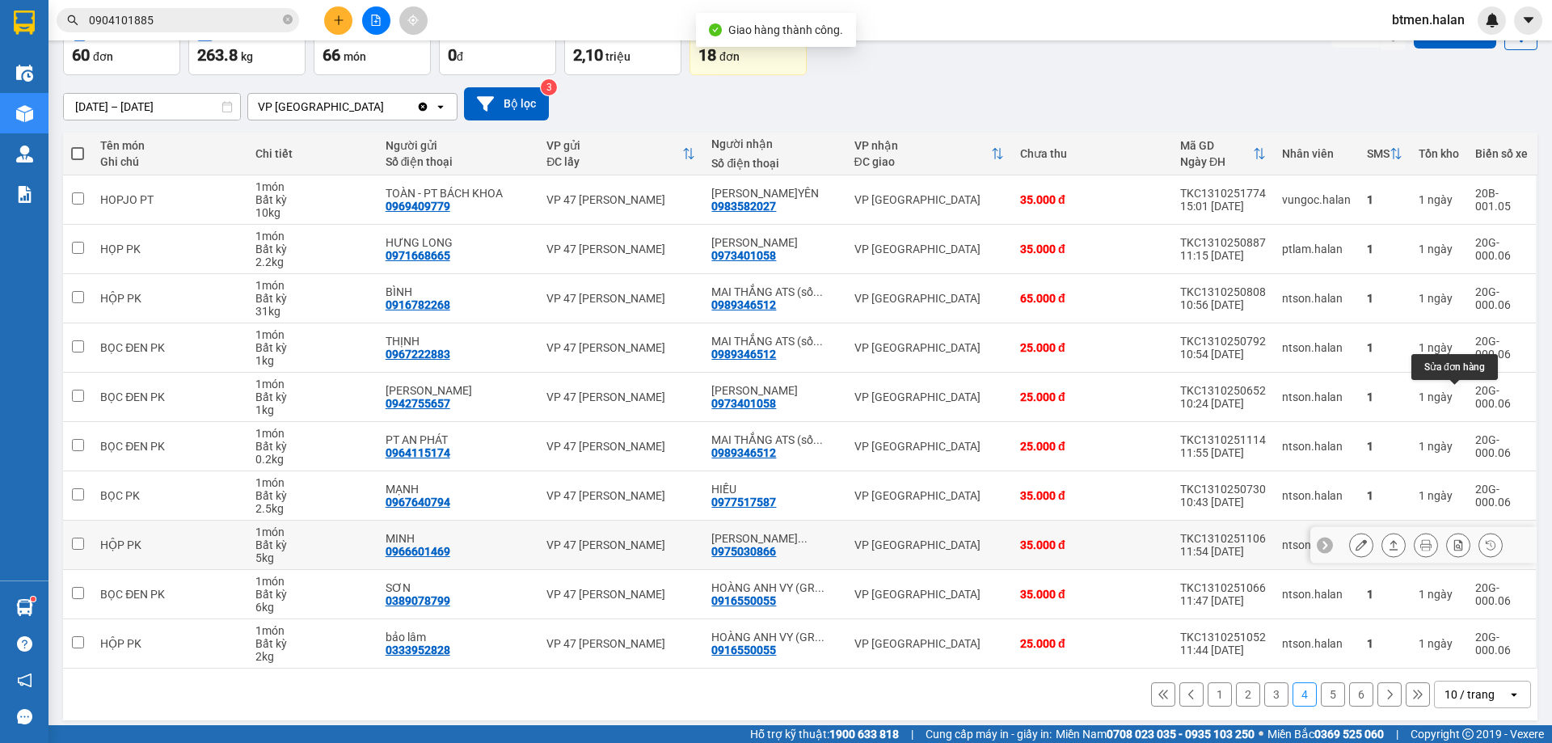
scroll to position [105, 0]
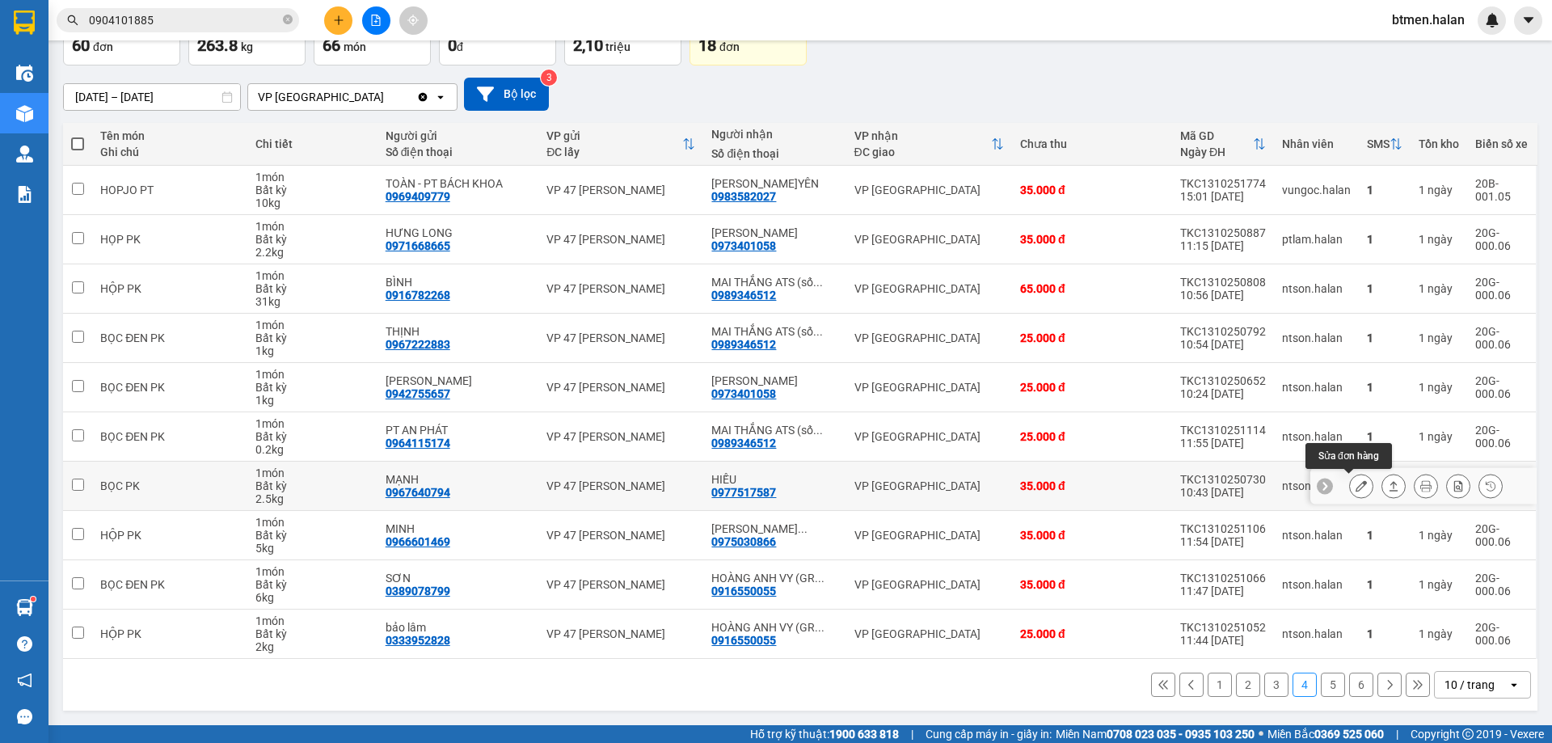
click at [1355, 484] on icon at bounding box center [1360, 485] width 11 height 11
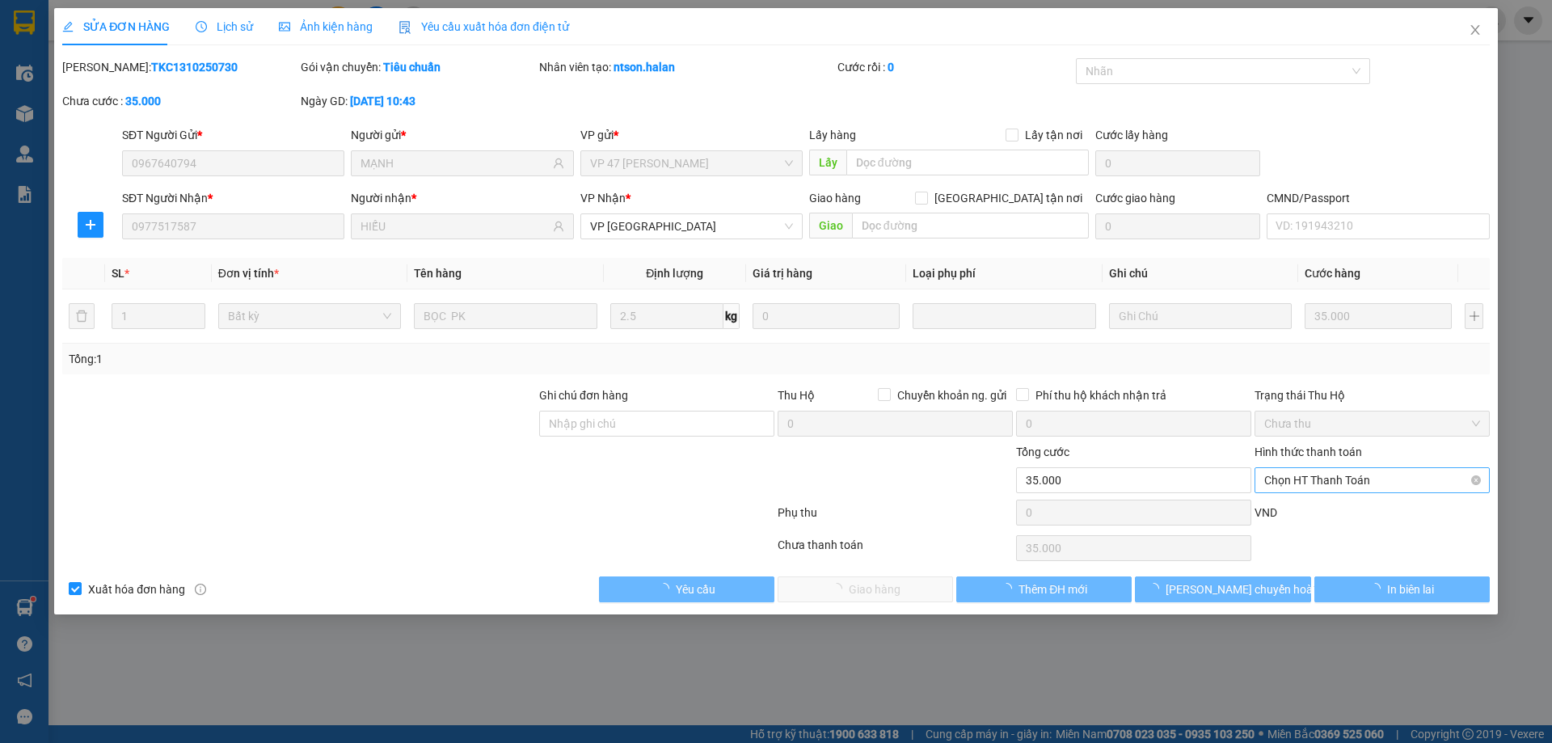
click at [1349, 483] on span "Chọn HT Thanh Toán" at bounding box center [1372, 480] width 216 height 24
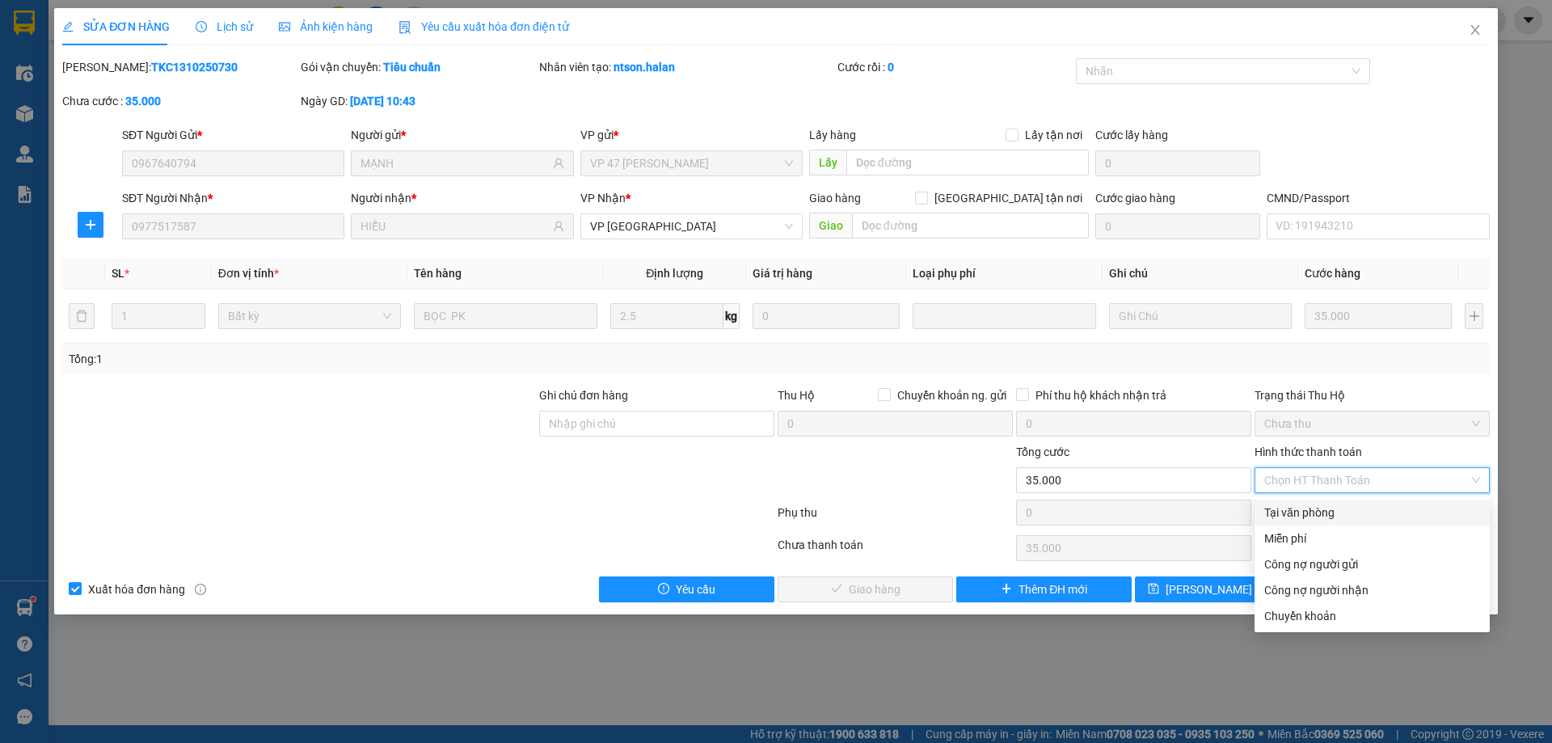
click at [1306, 503] on div "Tại văn phòng" at bounding box center [1371, 512] width 235 height 26
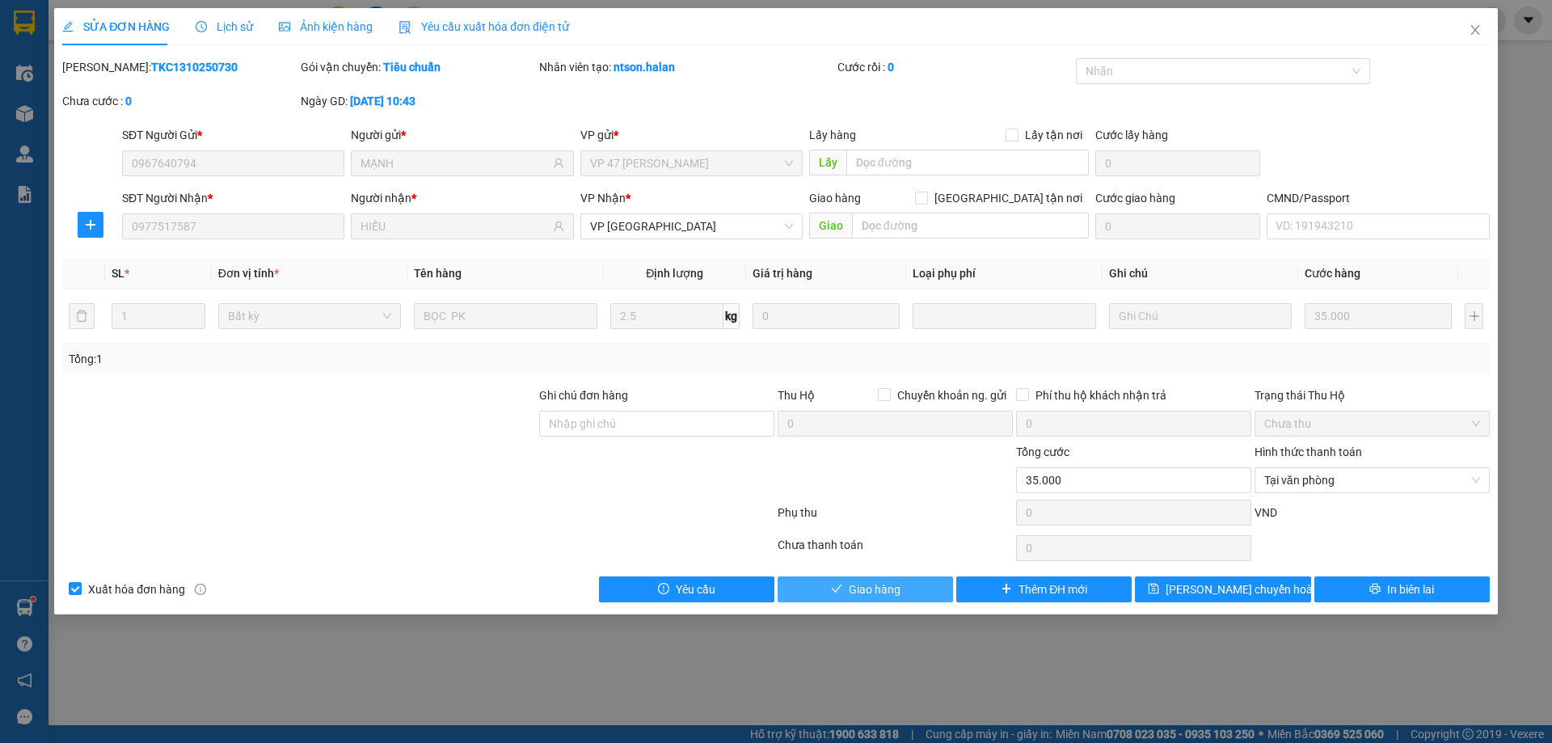
click at [861, 587] on span "Giao hàng" at bounding box center [875, 589] width 52 height 18
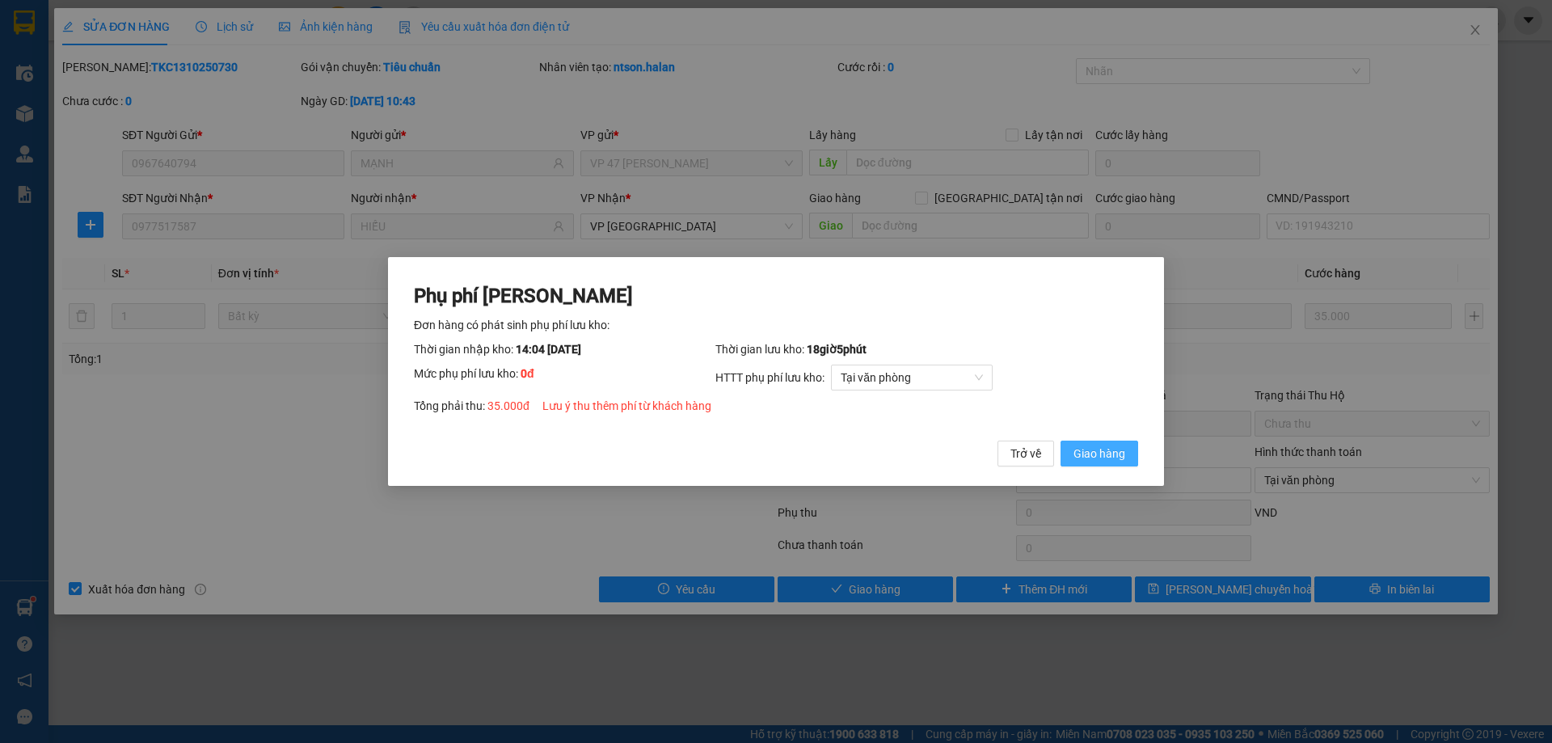
click at [1074, 450] on button "Giao hàng" at bounding box center [1099, 453] width 78 height 26
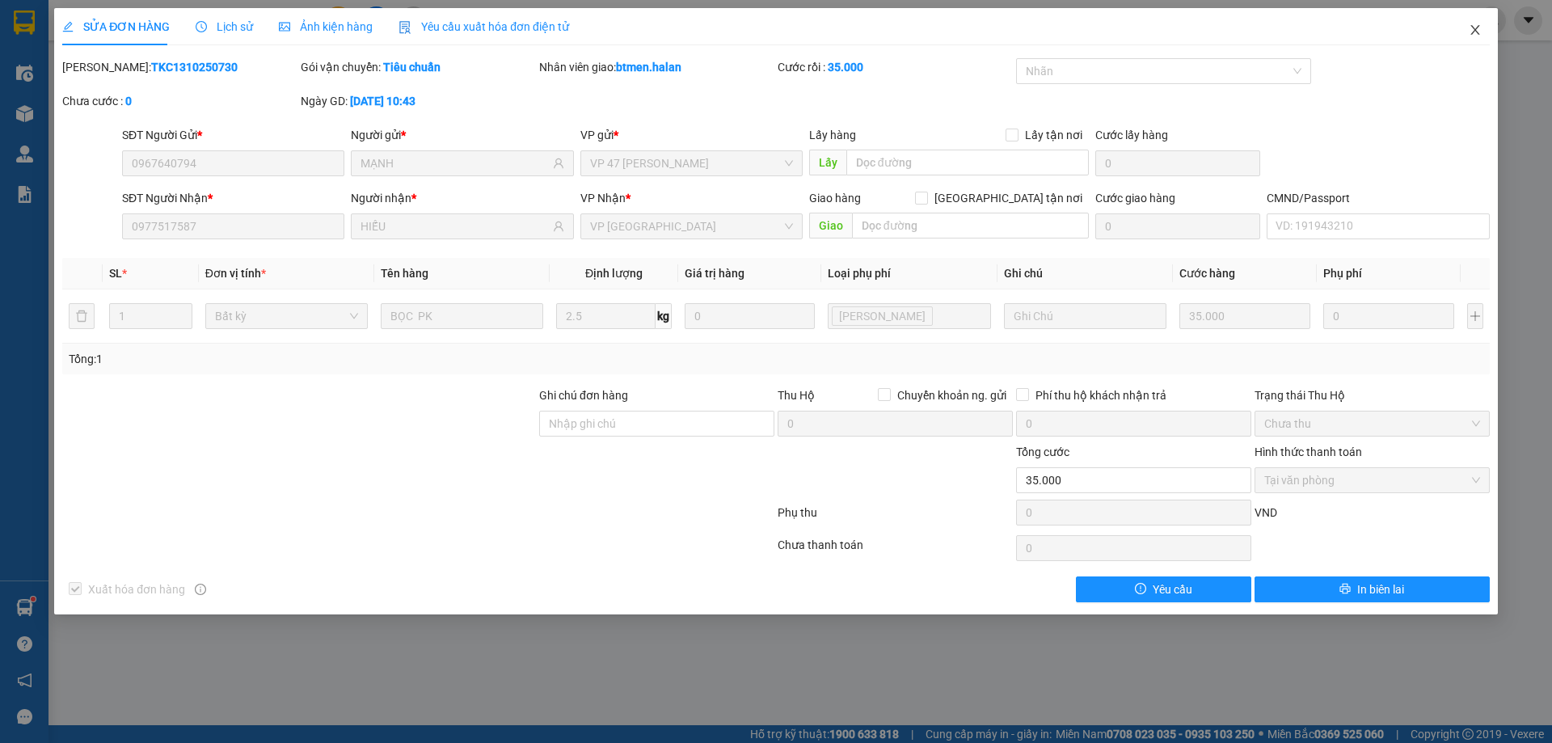
click at [1473, 30] on icon "close" at bounding box center [1474, 29] width 13 height 13
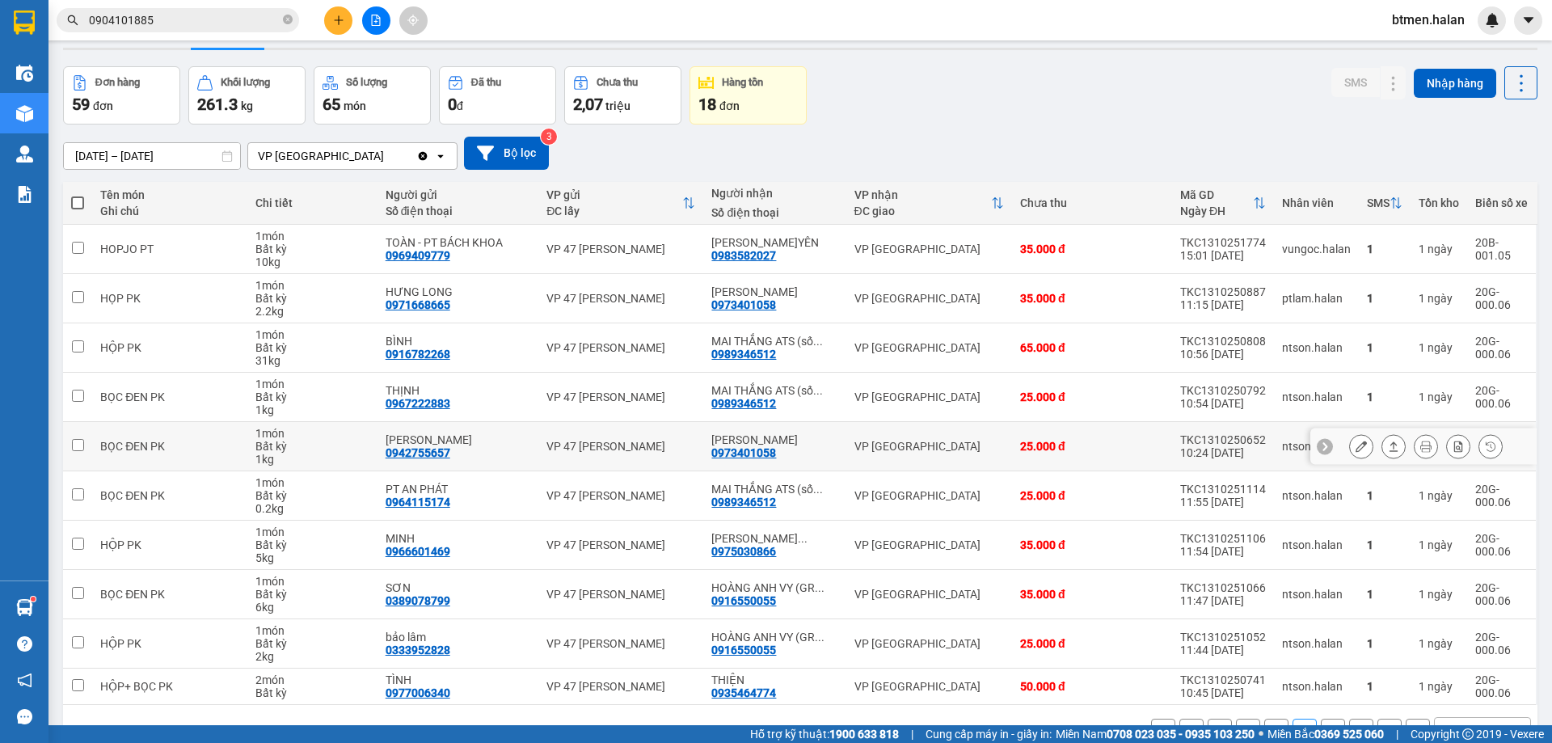
scroll to position [92, 0]
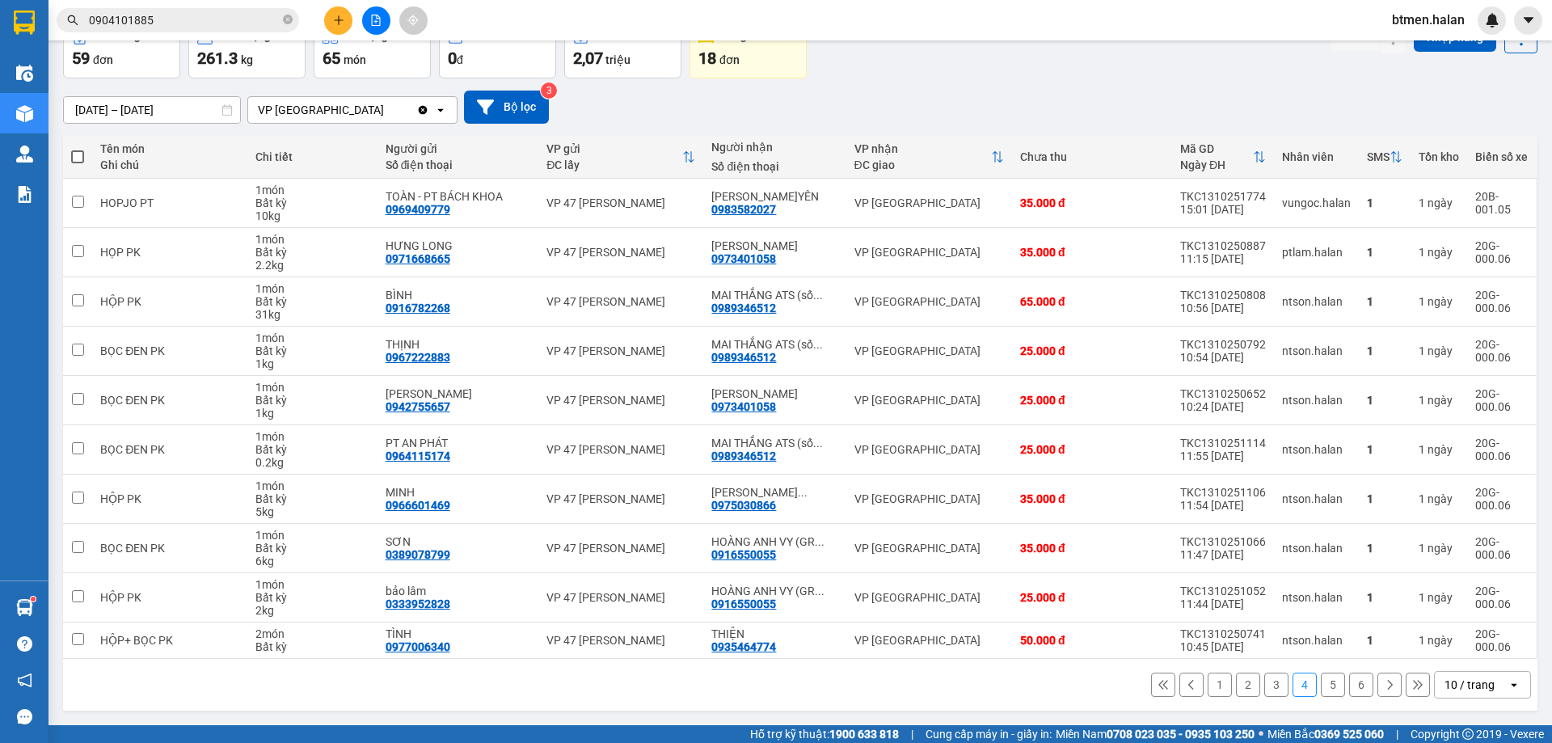
click at [1207, 681] on button "1" at bounding box center [1219, 684] width 24 height 24
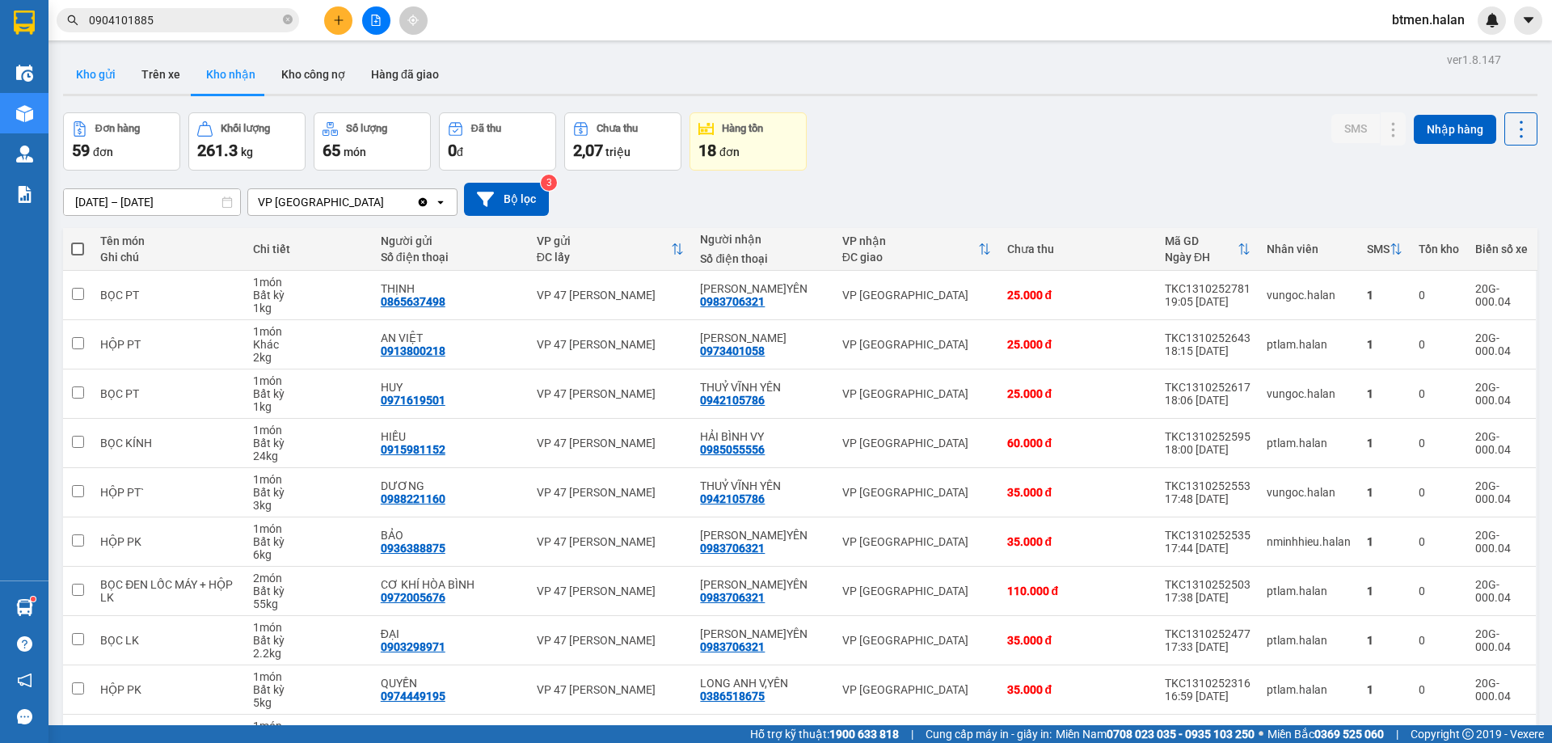
click at [108, 77] on button "Kho gửi" at bounding box center [95, 74] width 65 height 39
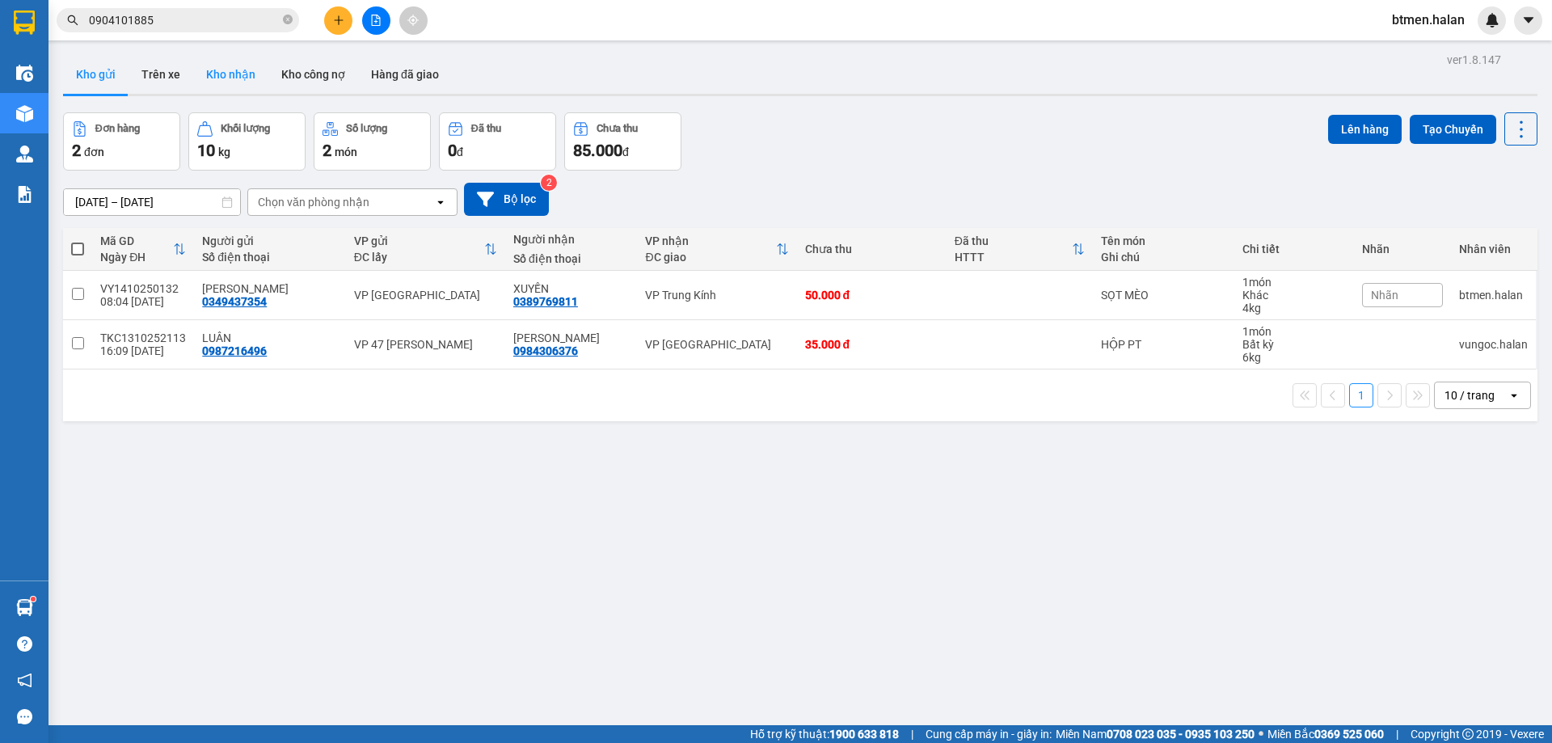
click at [242, 59] on button "Kho nhận" at bounding box center [230, 74] width 75 height 39
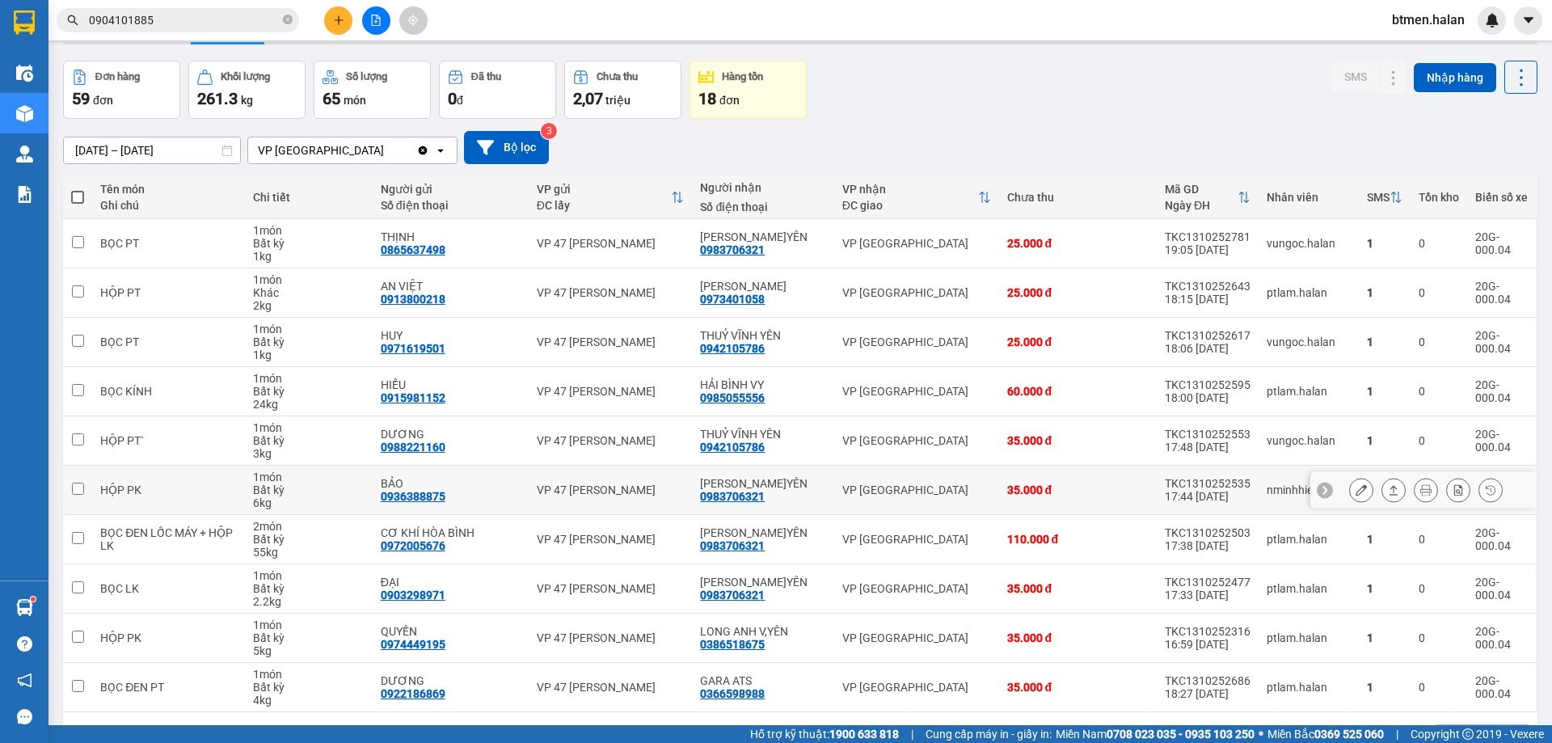
scroll to position [105, 0]
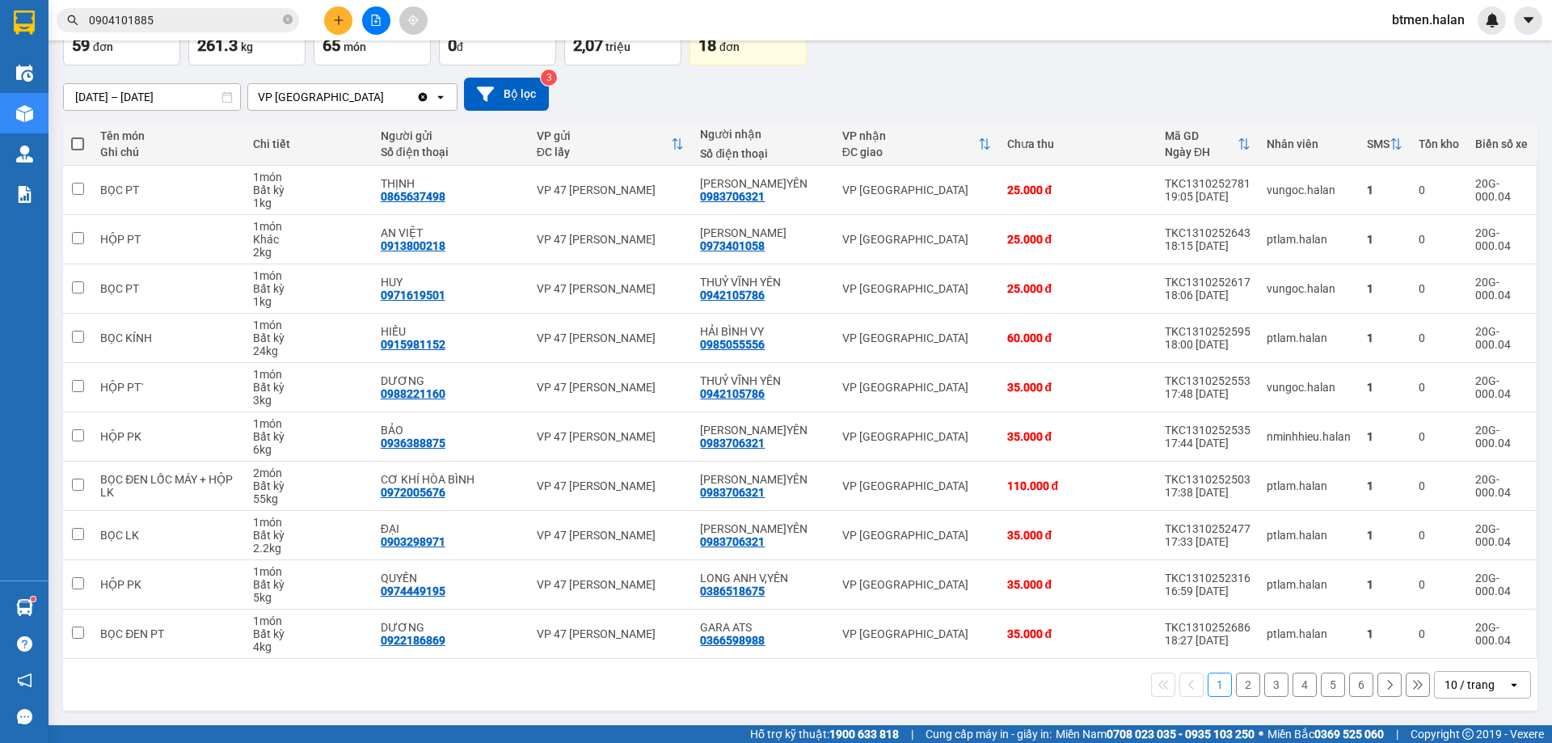
click at [1349, 686] on button "6" at bounding box center [1361, 684] width 24 height 24
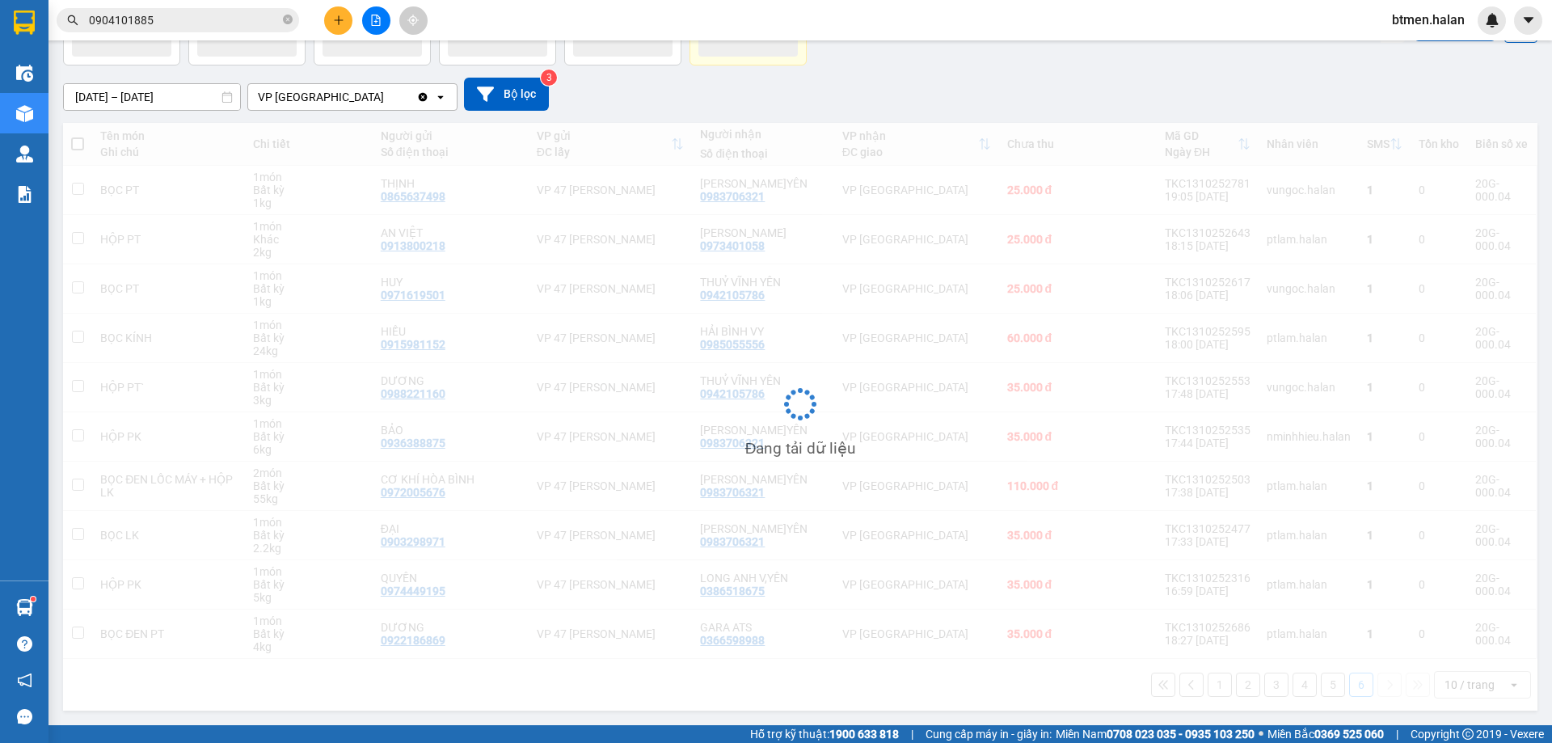
scroll to position [74, 0]
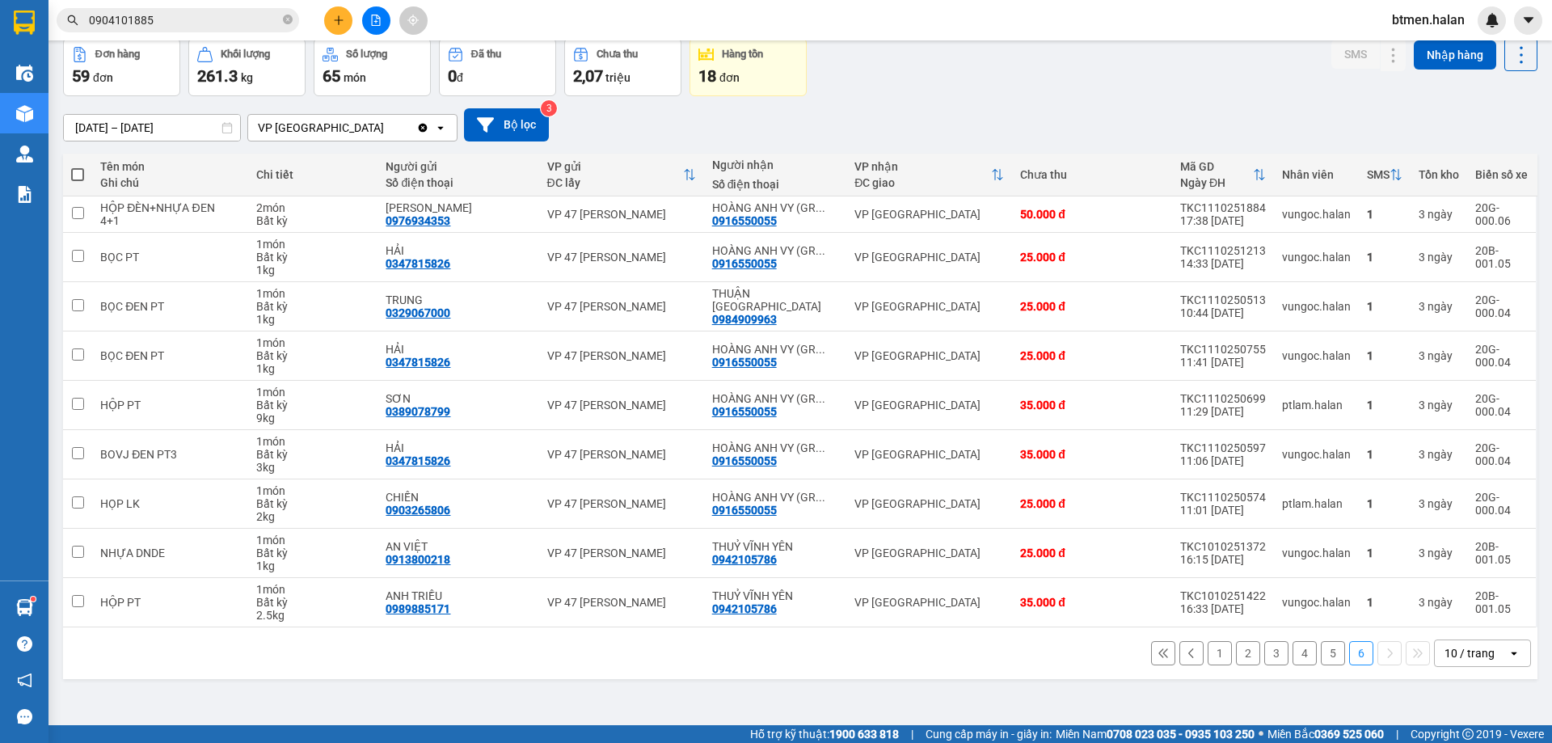
click at [1323, 655] on button "5" at bounding box center [1332, 653] width 24 height 24
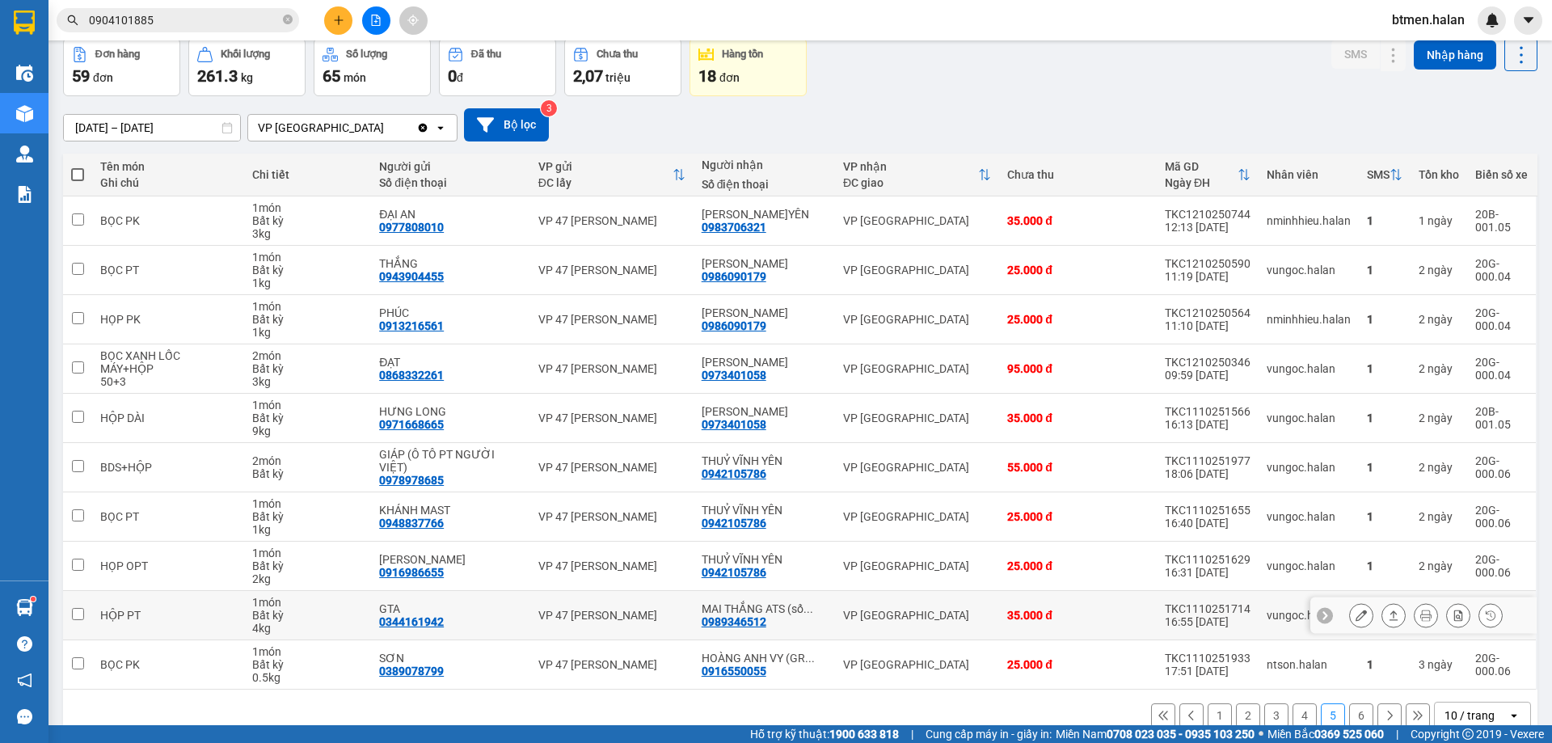
click at [1355, 609] on icon at bounding box center [1360, 614] width 11 height 11
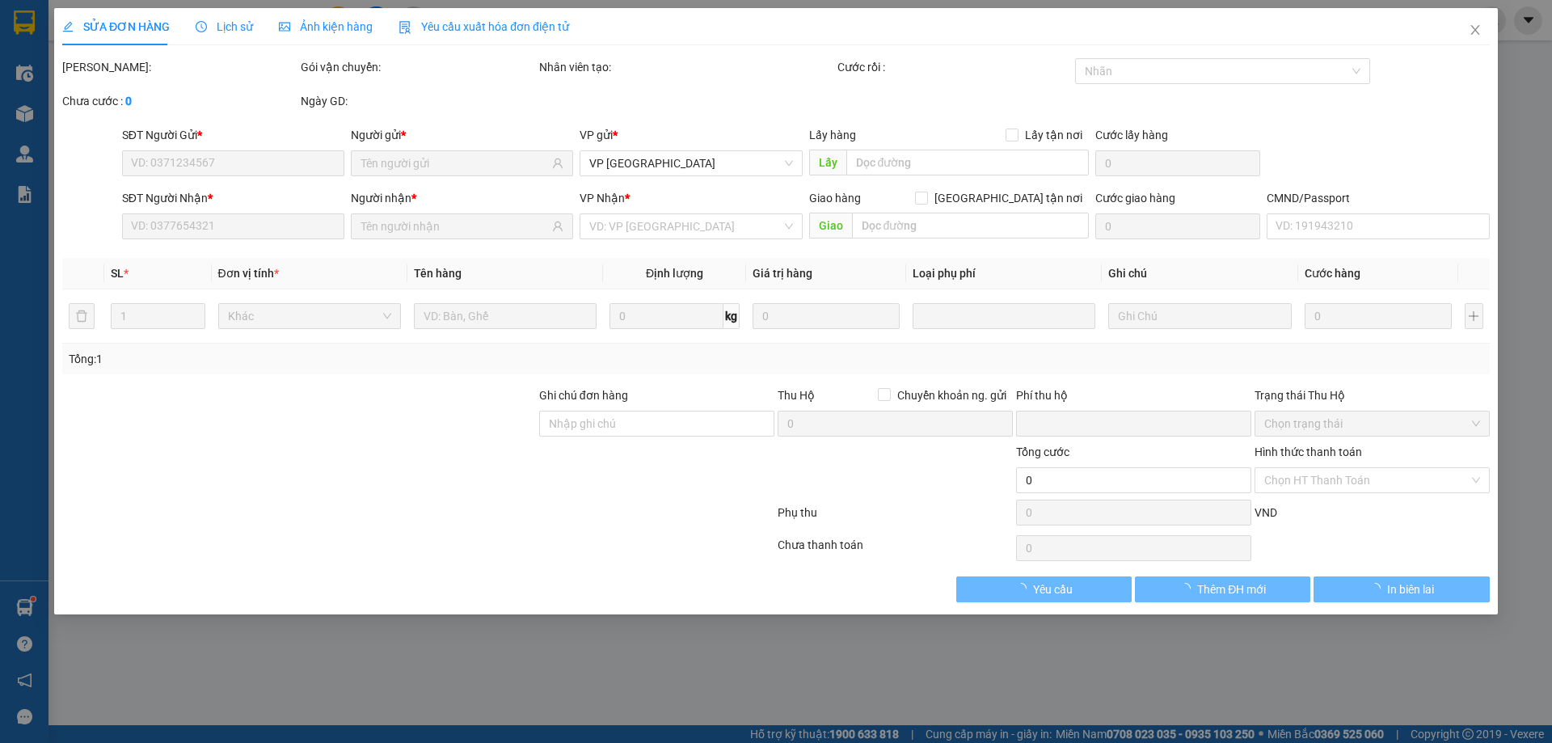
type input "0344161942"
type input "GTA"
type input "0989346512"
type input "MAI THẮNG ATS (số đúng)"
type input "0"
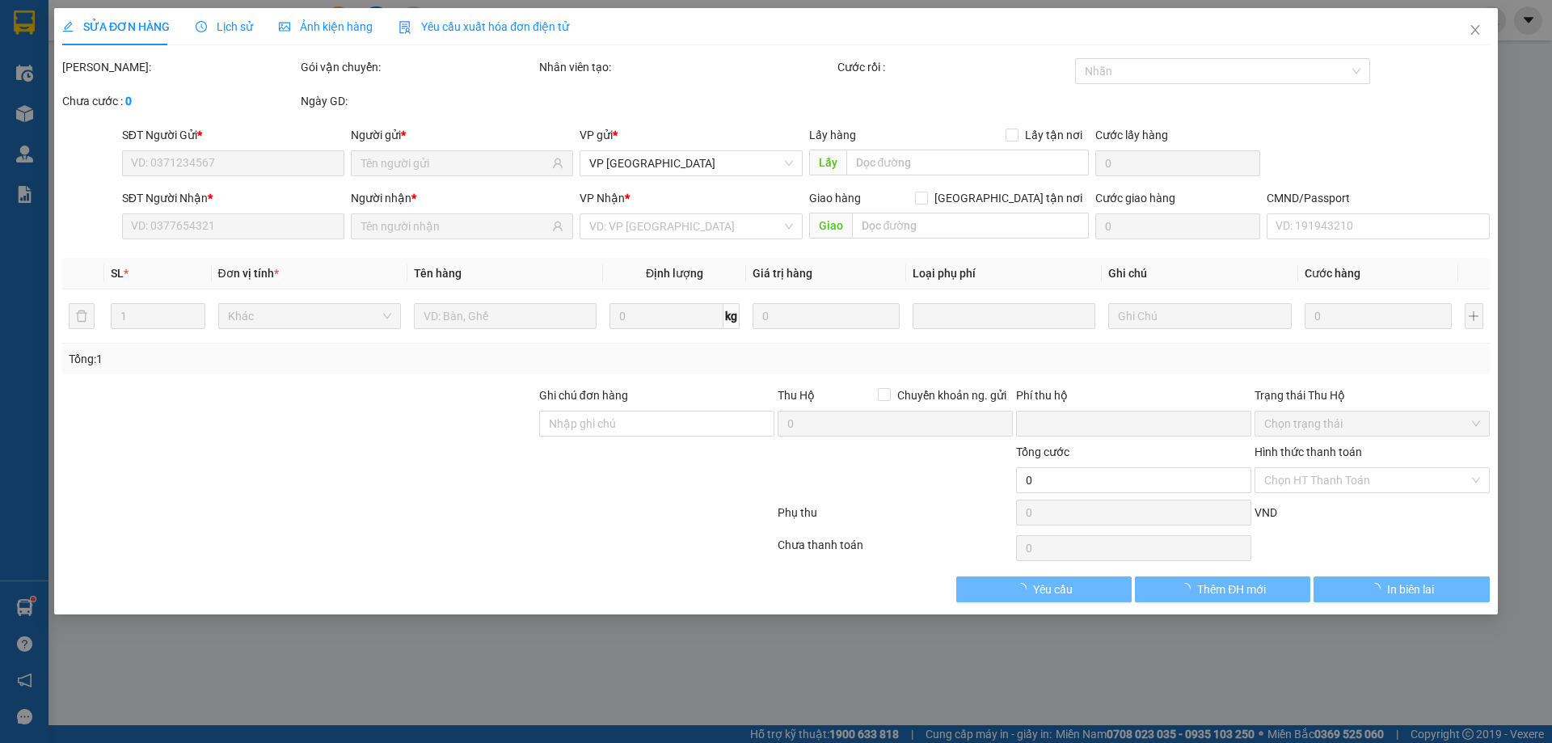
type input "35.000"
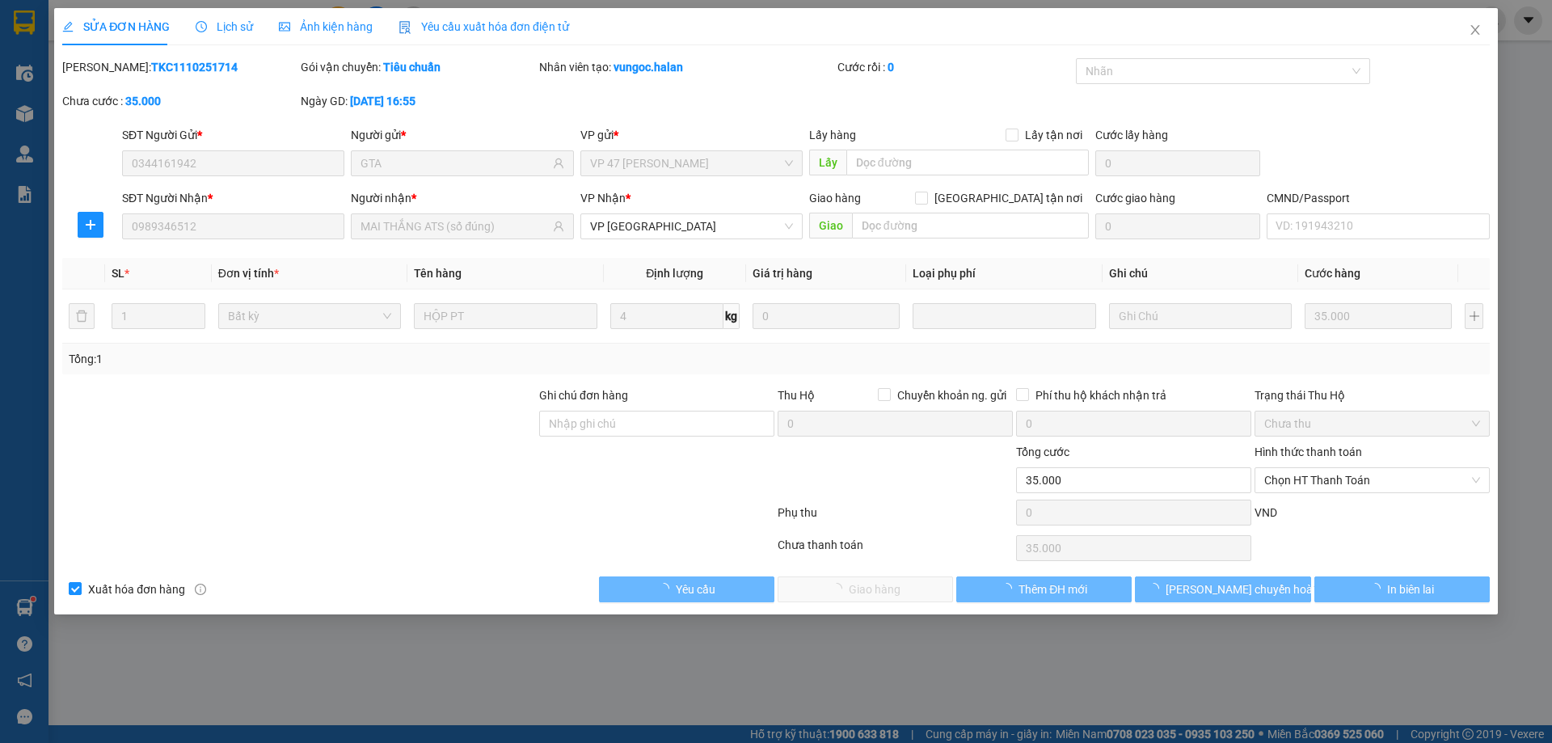
drag, startPoint x: 1308, startPoint y: 466, endPoint x: 1287, endPoint y: 496, distance: 36.5
click at [1306, 477] on div "Chọn HT Thanh Toán" at bounding box center [1371, 480] width 235 height 26
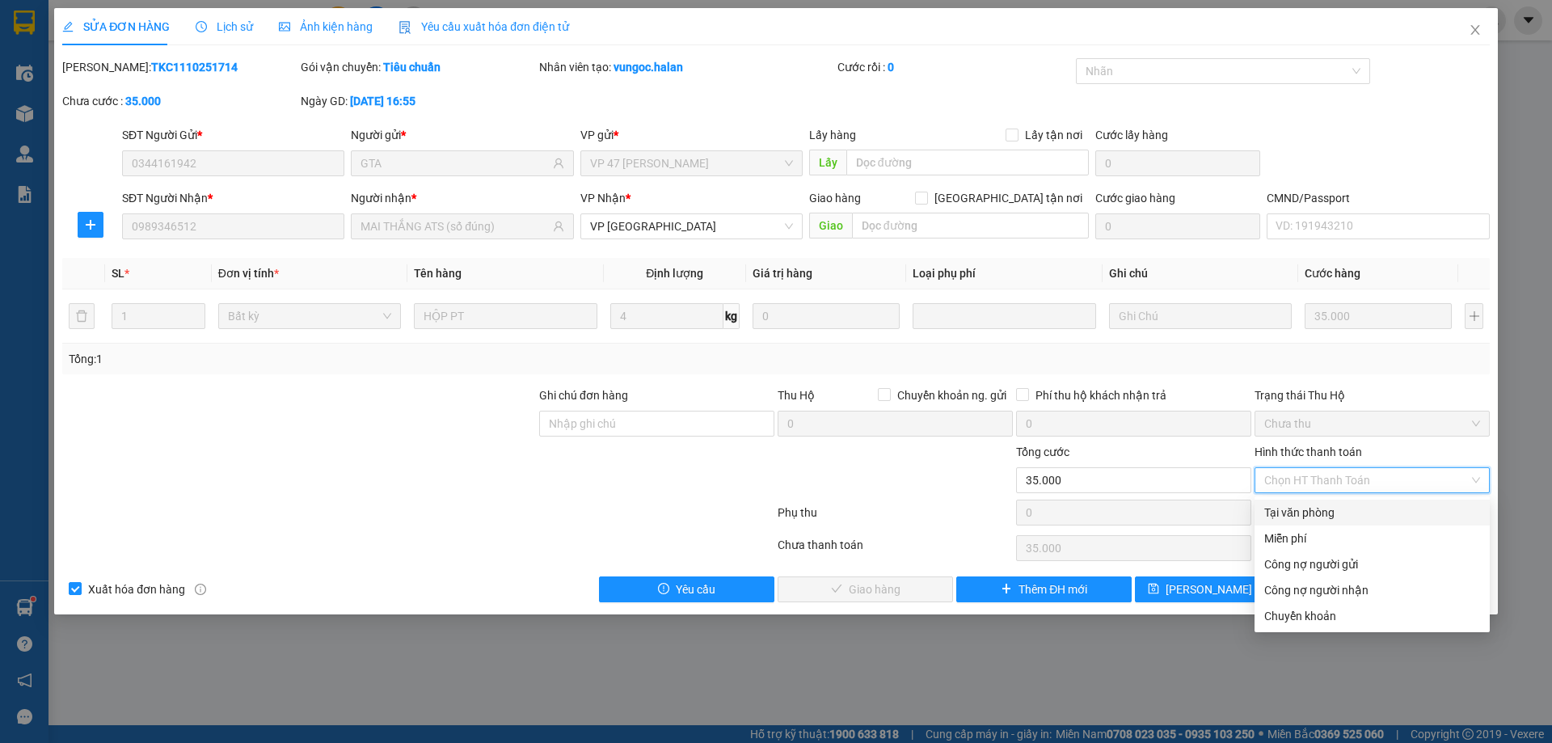
drag, startPoint x: 1299, startPoint y: 518, endPoint x: 1051, endPoint y: 601, distance: 262.4
click at [1297, 519] on div "Tại văn phòng" at bounding box center [1372, 512] width 216 height 18
type input "0"
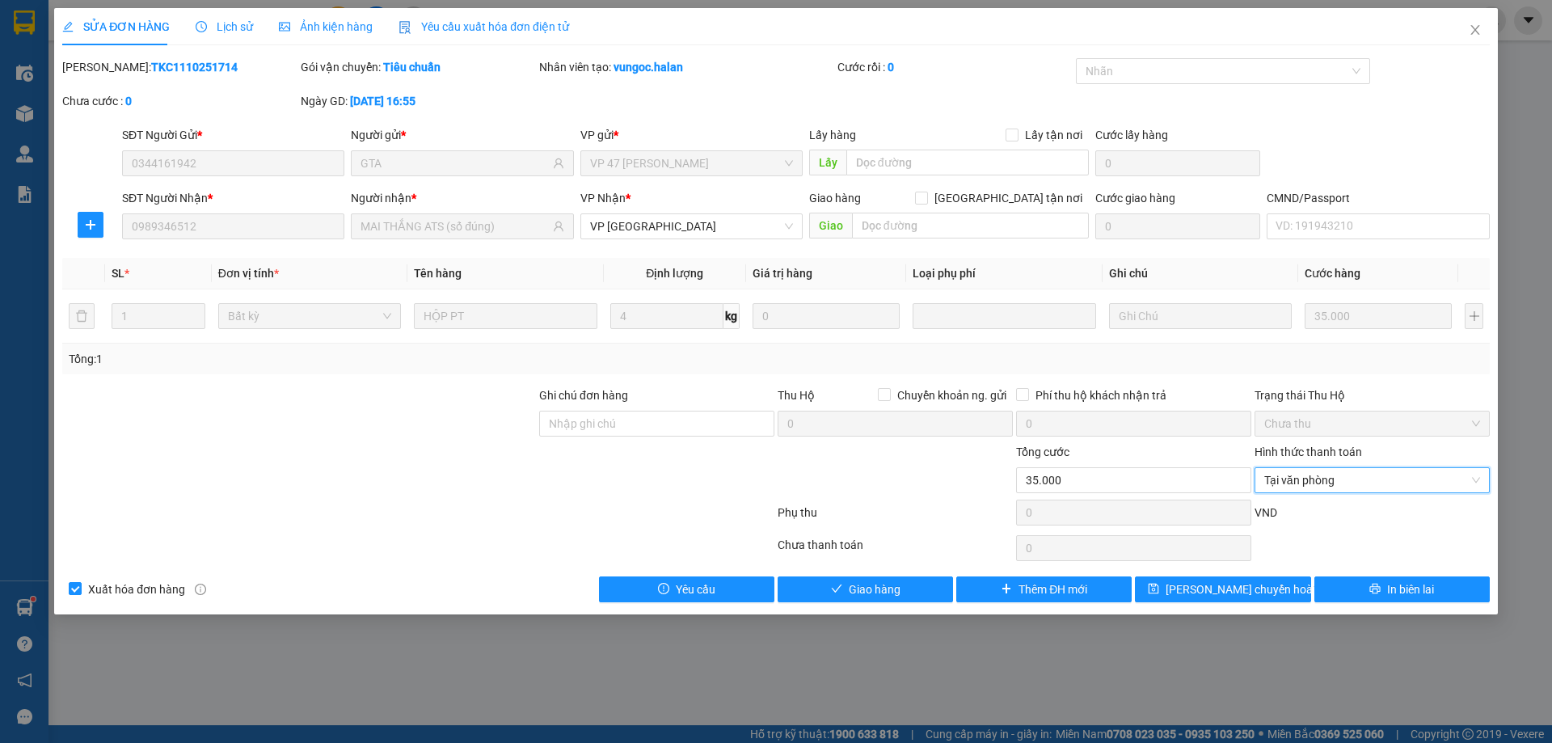
click at [880, 603] on div "SỬA ĐƠN HÀNG Lịch sử Ảnh kiện hàng Yêu cầu xuất hóa đơn điện tử Total Paid Fee …" at bounding box center [775, 311] width 1443 height 606
click at [933, 591] on button "Giao hàng" at bounding box center [864, 589] width 175 height 26
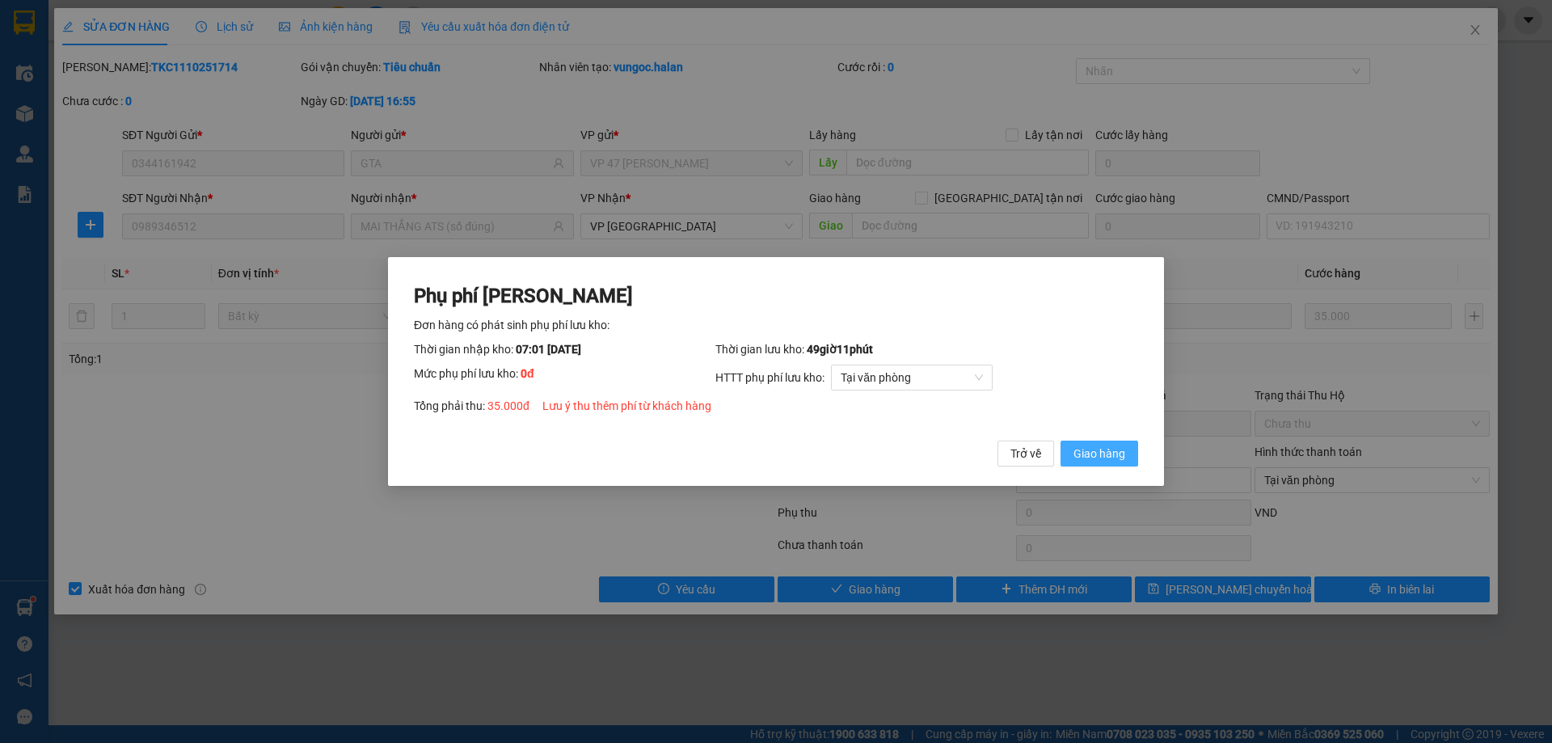
click at [1096, 463] on button "Giao hàng" at bounding box center [1099, 453] width 78 height 26
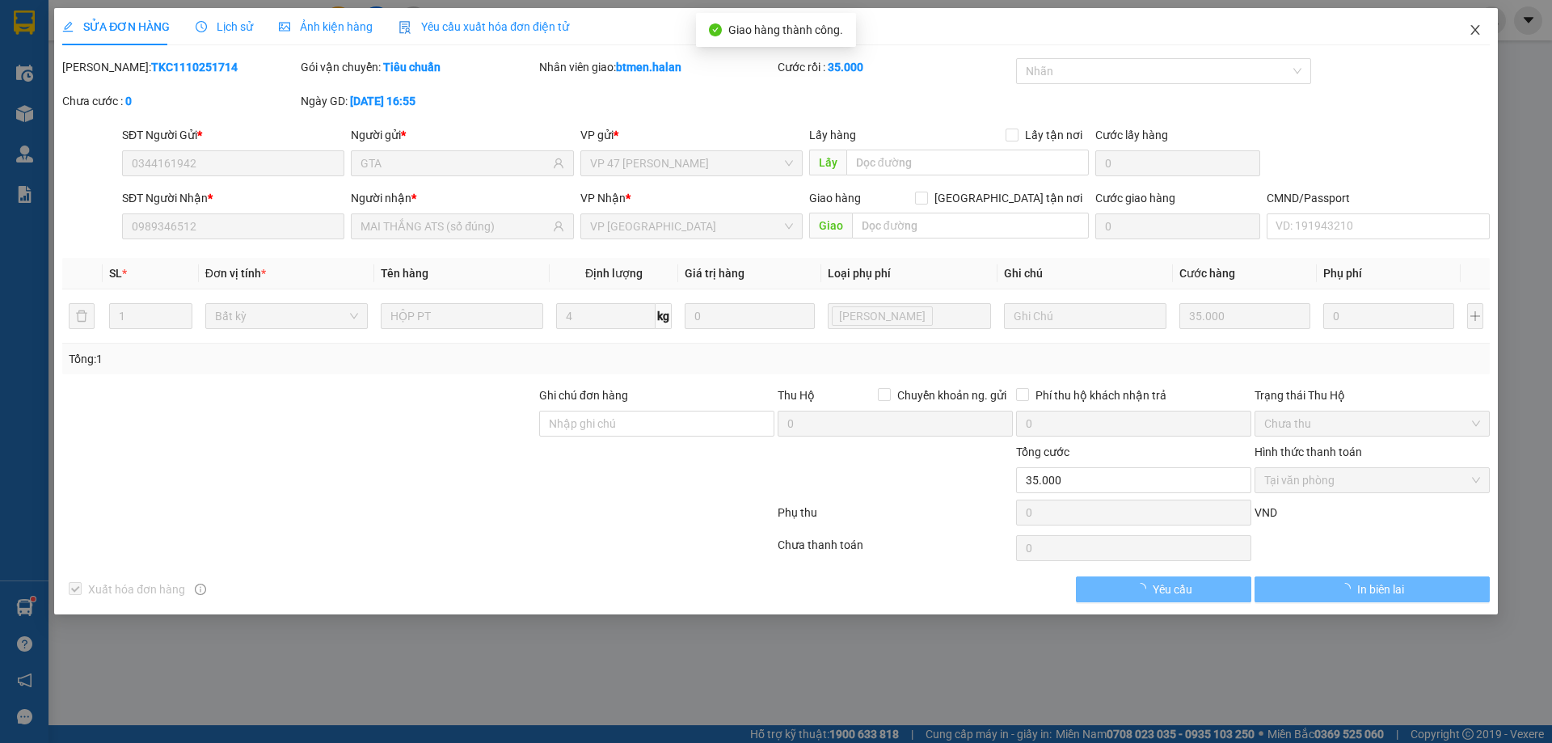
drag, startPoint x: 1489, startPoint y: 31, endPoint x: 1479, endPoint y: 30, distance: 10.5
click at [1487, 31] on span "Close" at bounding box center [1474, 30] width 45 height 45
click at [1479, 30] on div "btmen.halan" at bounding box center [1442, 20] width 127 height 28
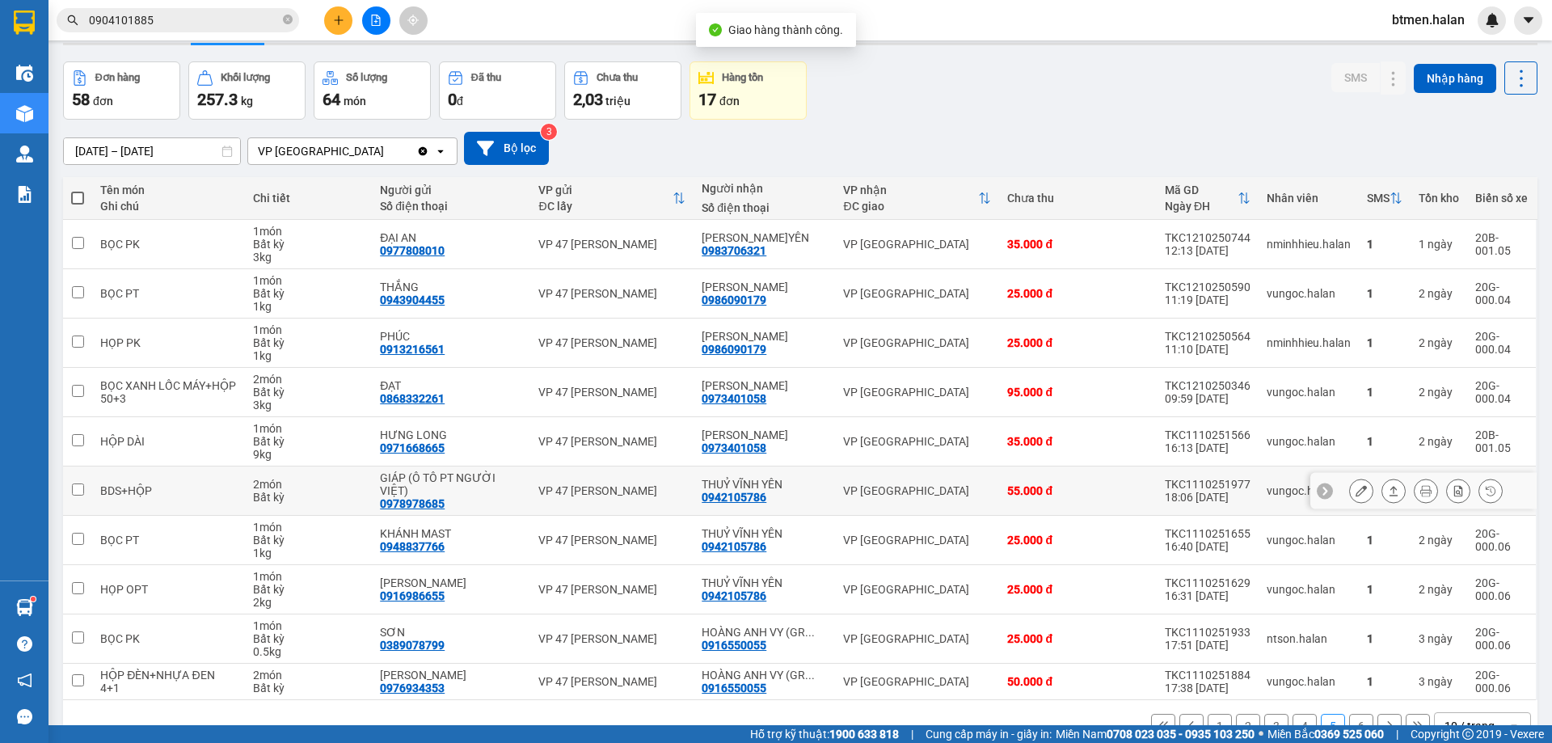
scroll to position [79, 0]
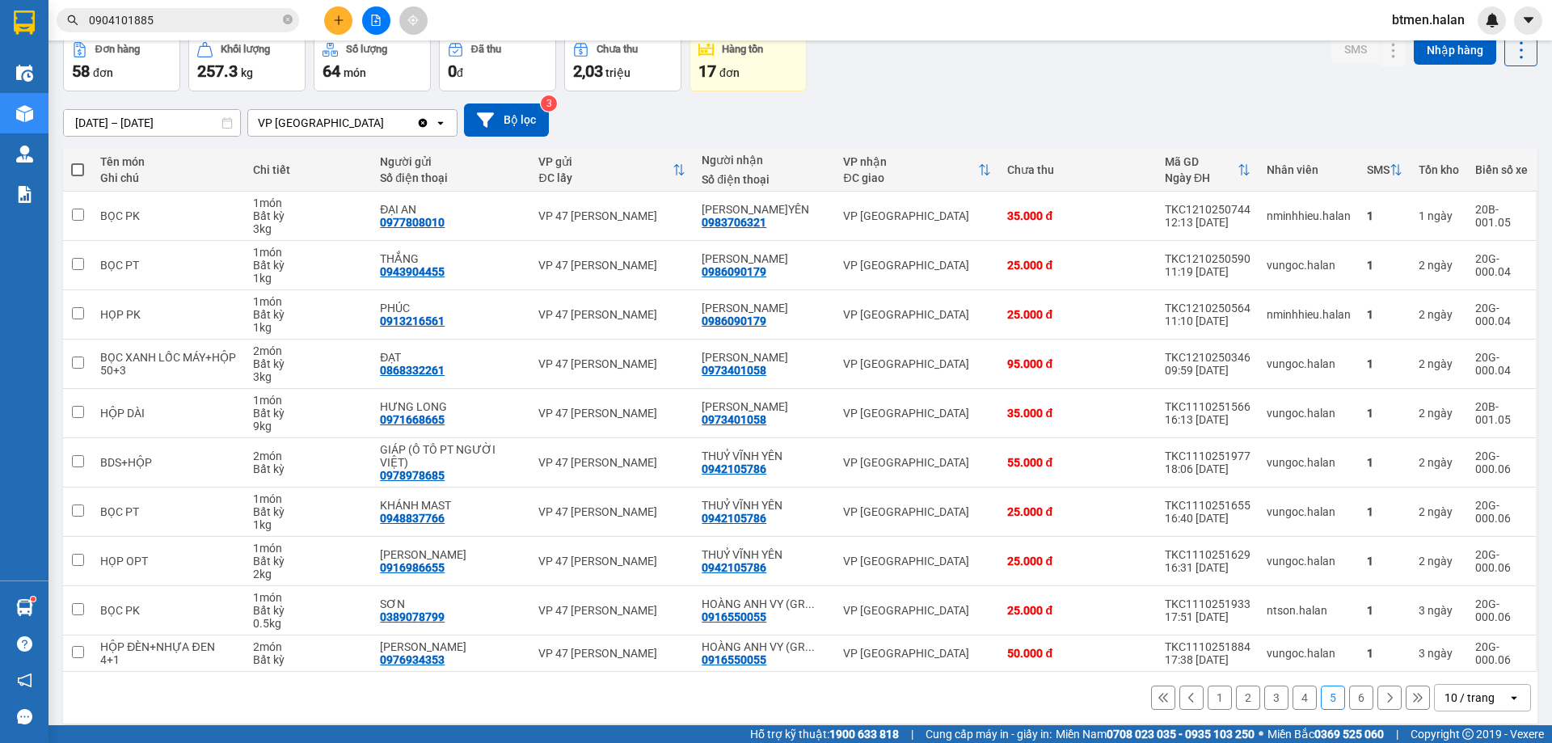
click at [1296, 685] on button "4" at bounding box center [1304, 697] width 24 height 24
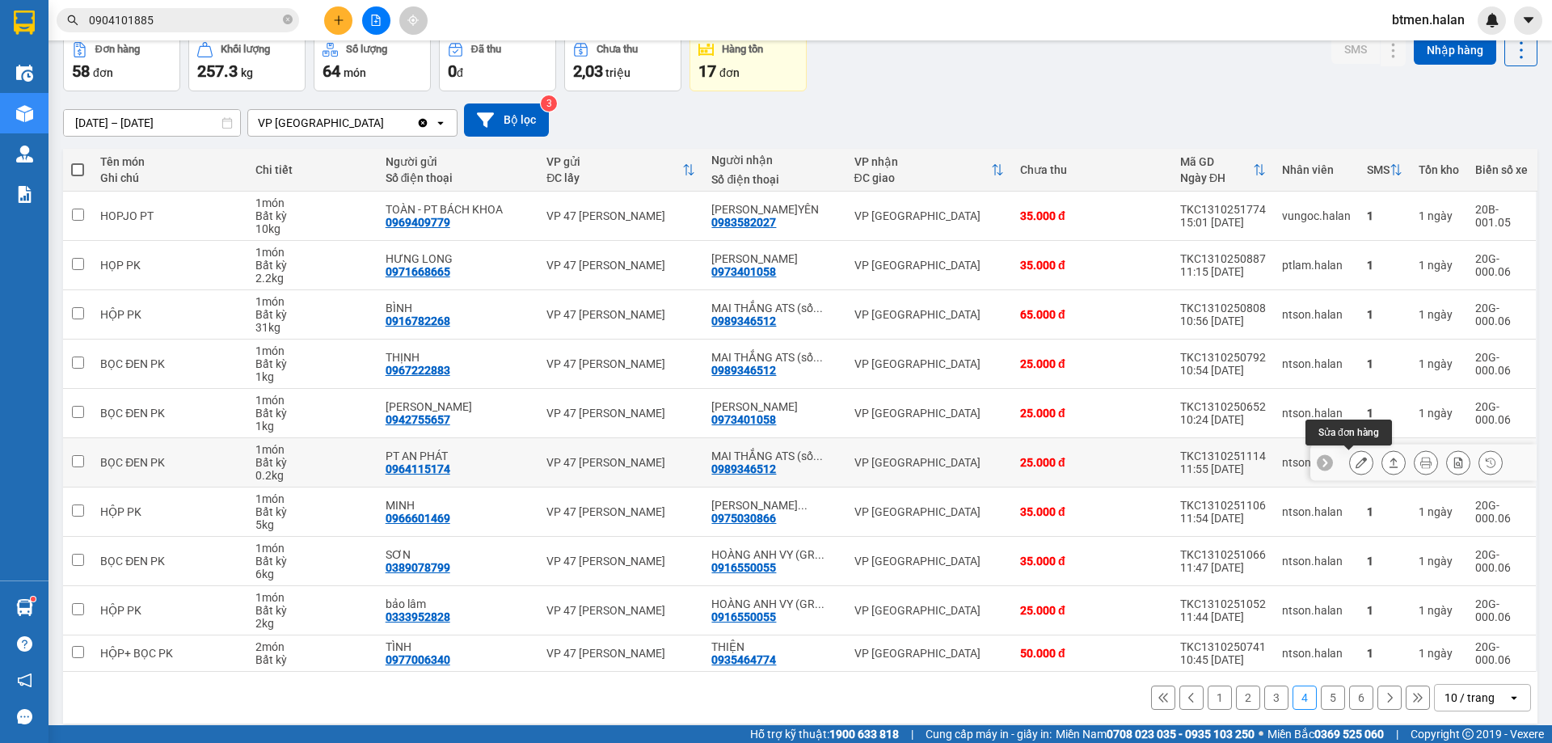
click at [1355, 459] on icon at bounding box center [1360, 462] width 11 height 11
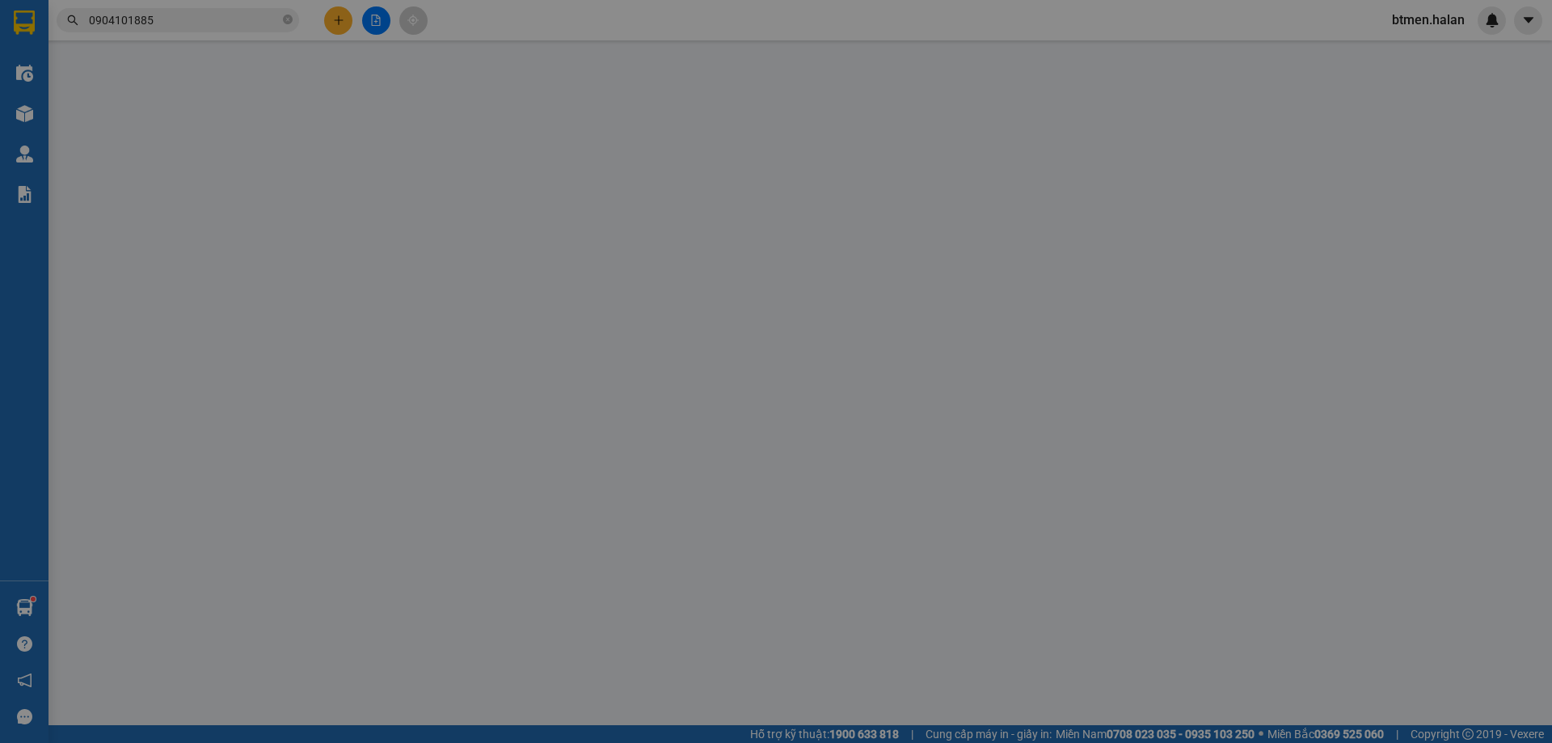
type input "0964115174"
type input "PT AN PHÁT"
type input "0989346512"
type input "MAI THẮNG ATS (số đúng)"
type input "0"
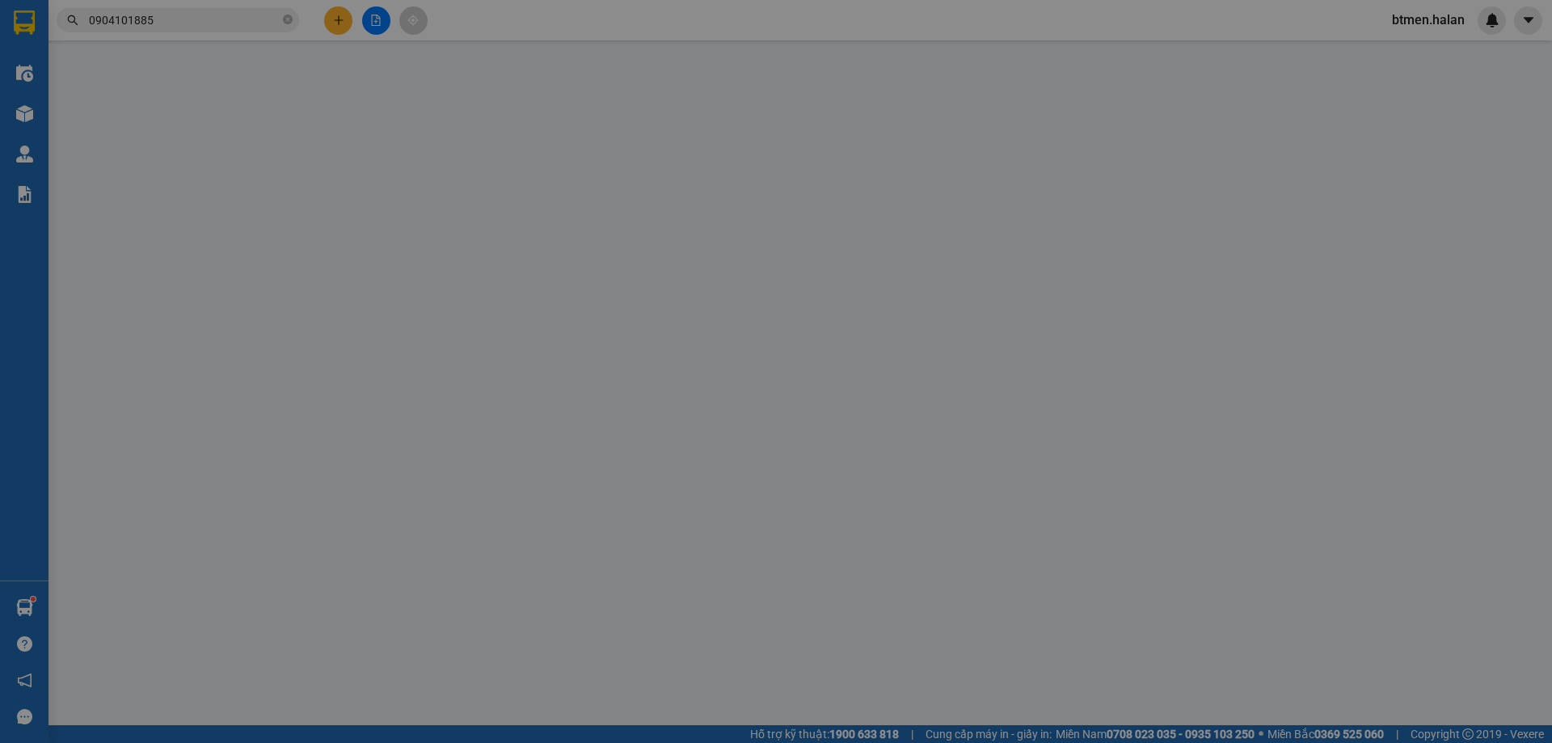
type input "25.000"
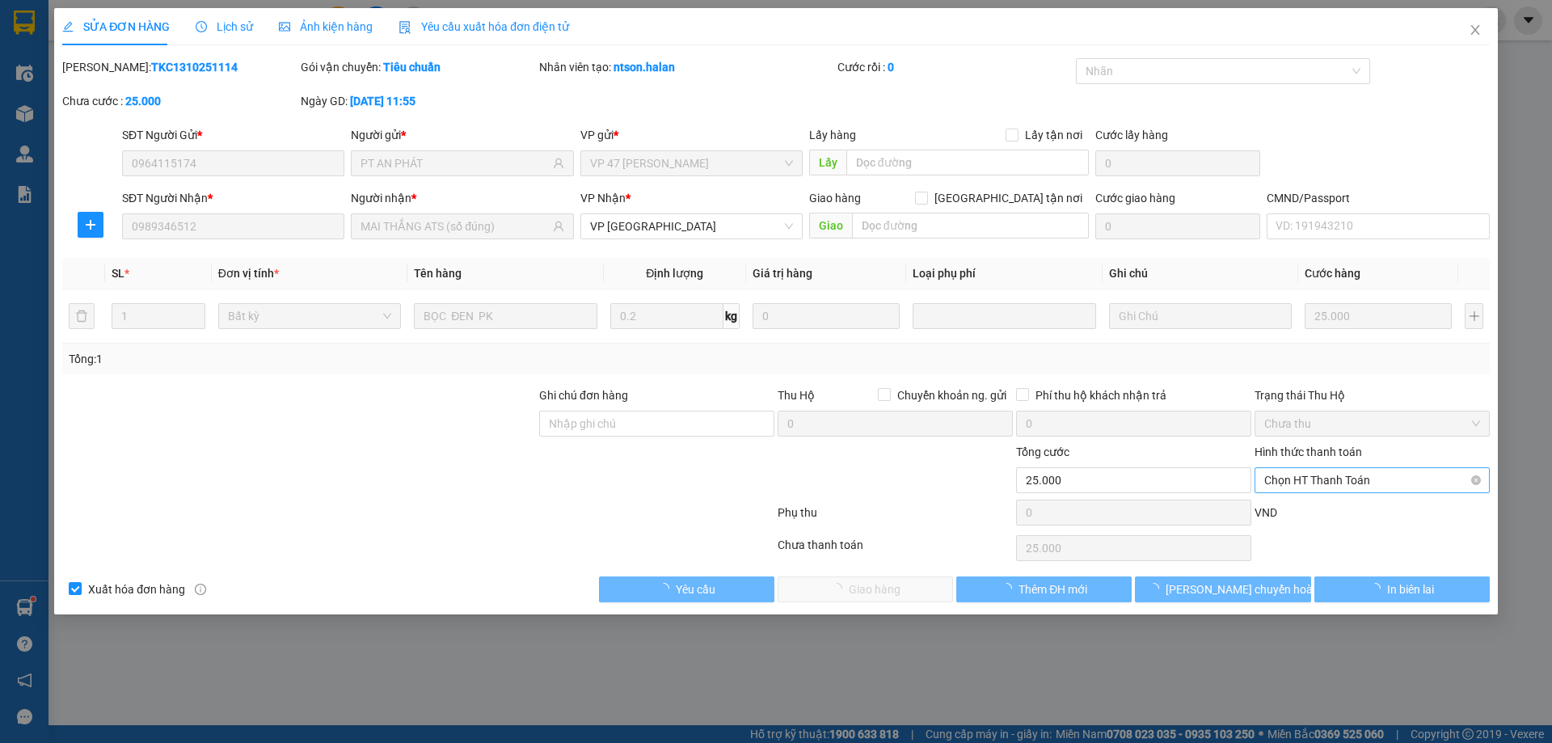
click at [1321, 480] on span "Chọn HT Thanh Toán" at bounding box center [1372, 480] width 216 height 24
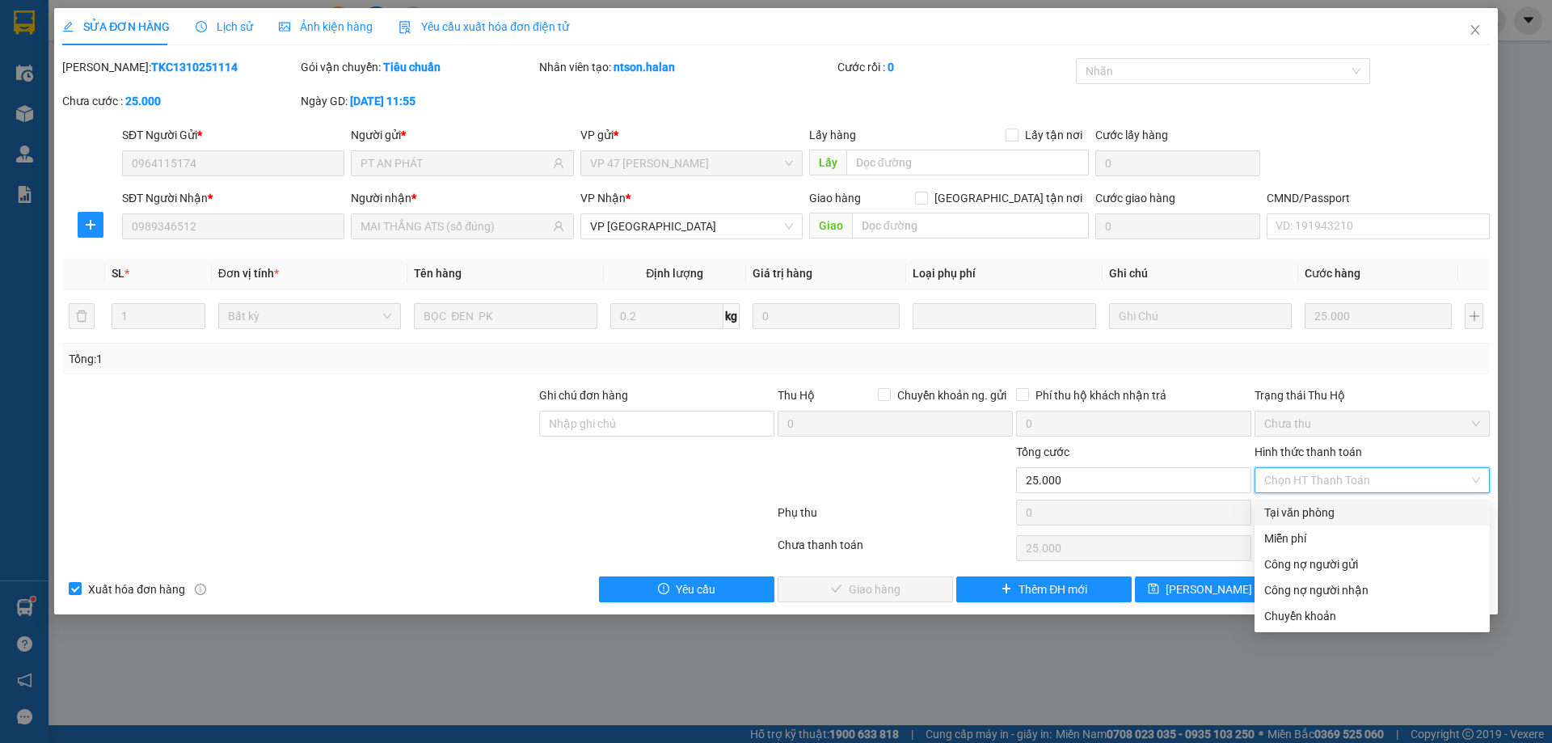
click at [1313, 504] on div "Tại văn phòng" at bounding box center [1372, 512] width 216 height 18
type input "0"
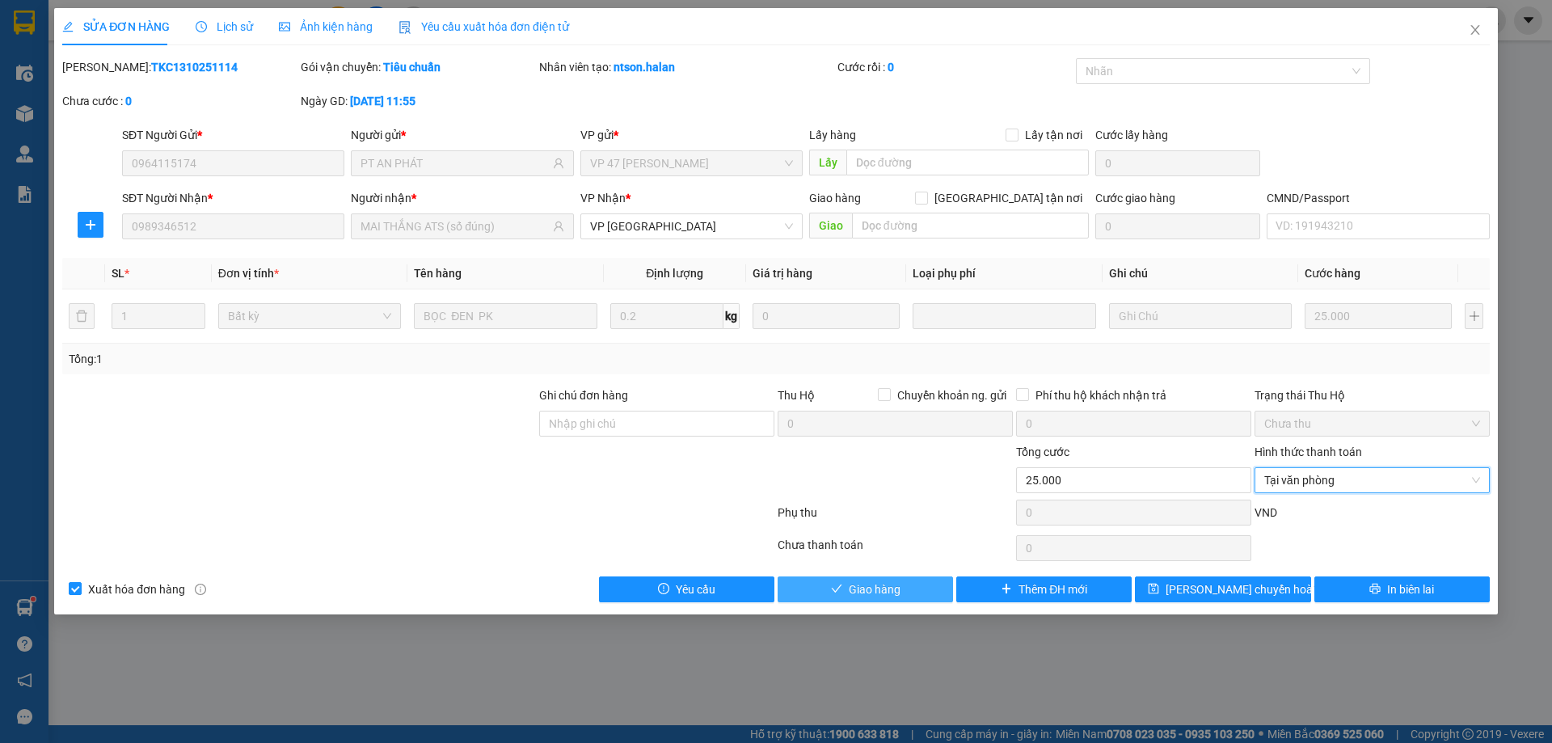
click at [874, 598] on button "Giao hàng" at bounding box center [864, 589] width 175 height 26
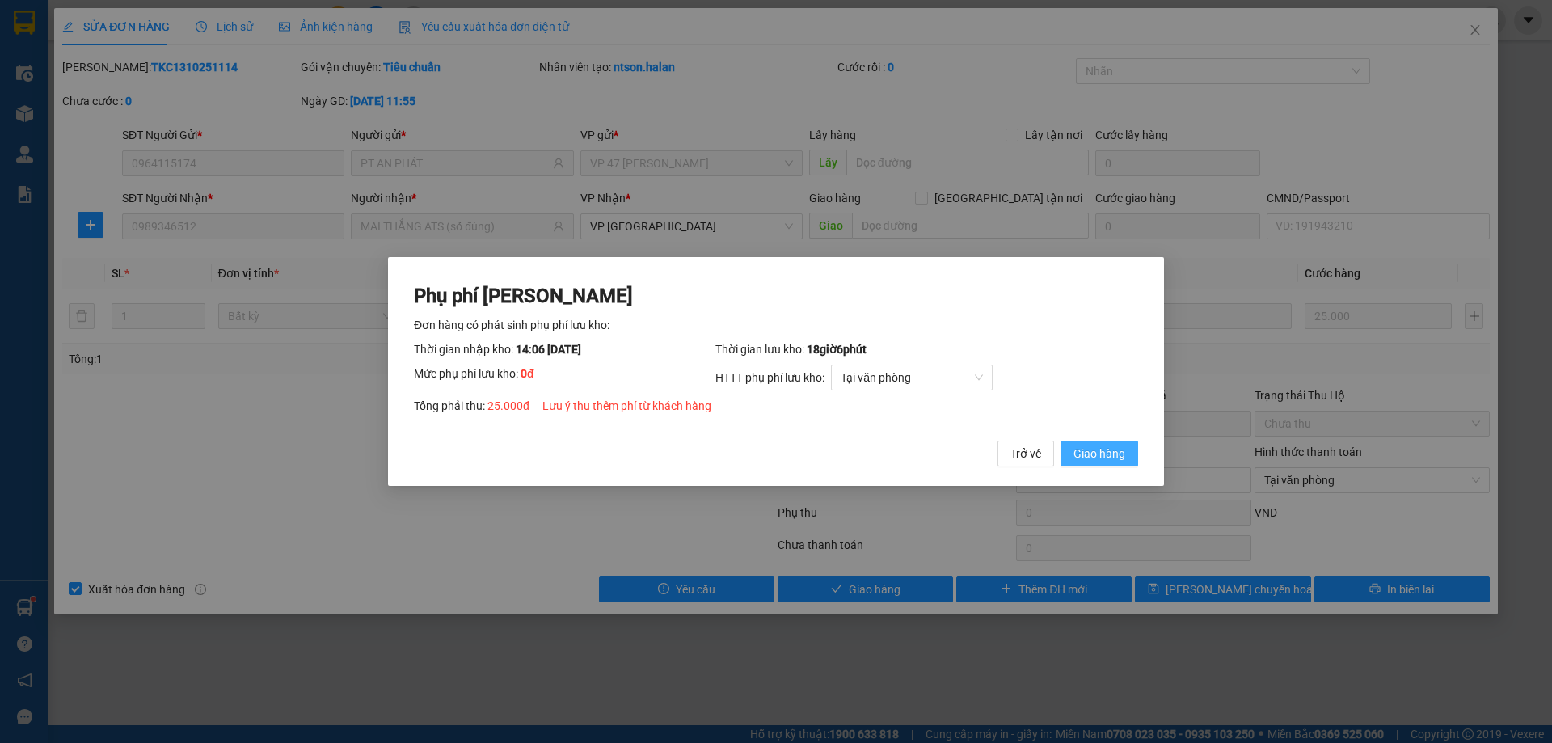
drag, startPoint x: 1107, startPoint y: 462, endPoint x: 1400, endPoint y: 79, distance: 482.5
click at [1110, 461] on span "Giao hàng" at bounding box center [1099, 453] width 52 height 18
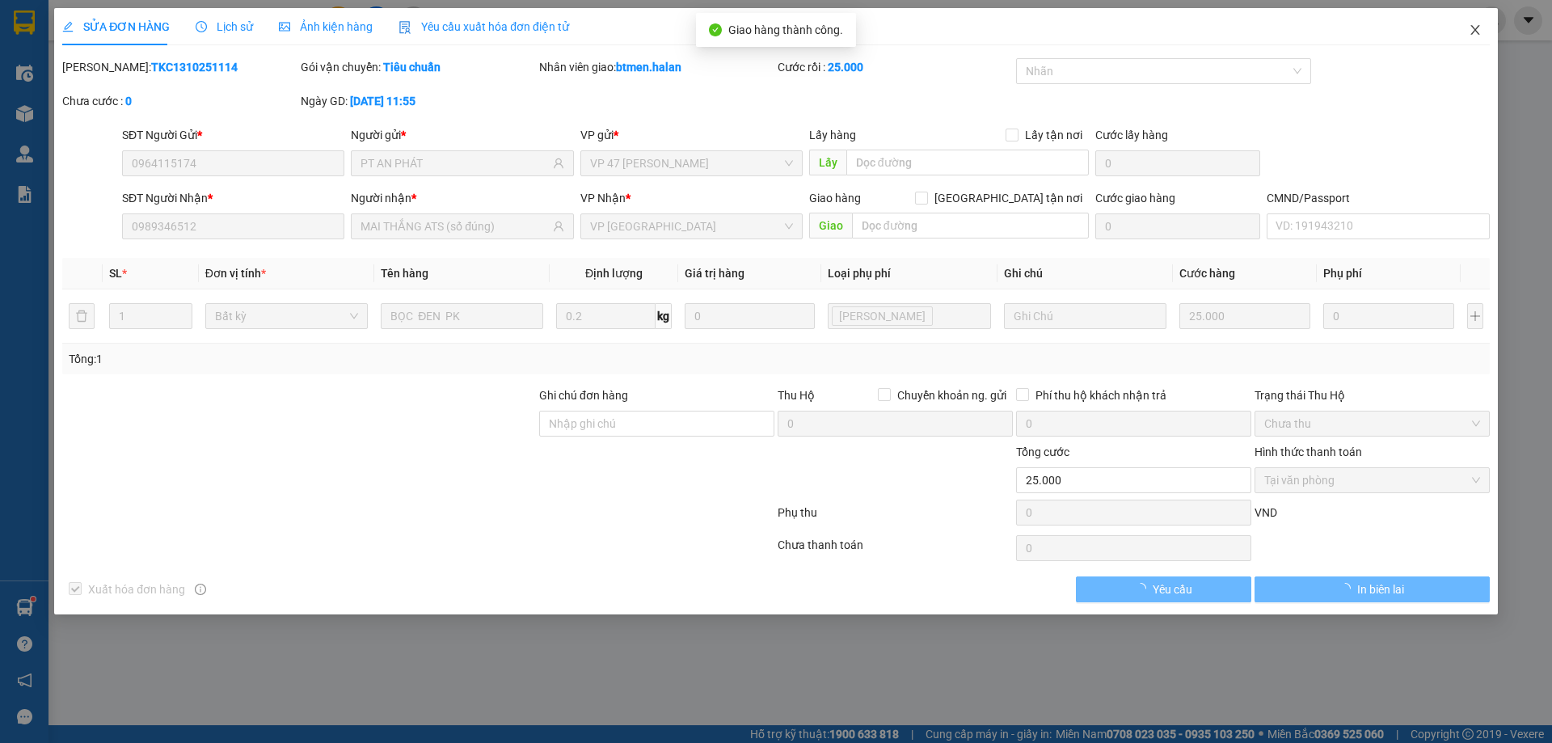
click at [1470, 32] on icon "close" at bounding box center [1474, 29] width 13 height 13
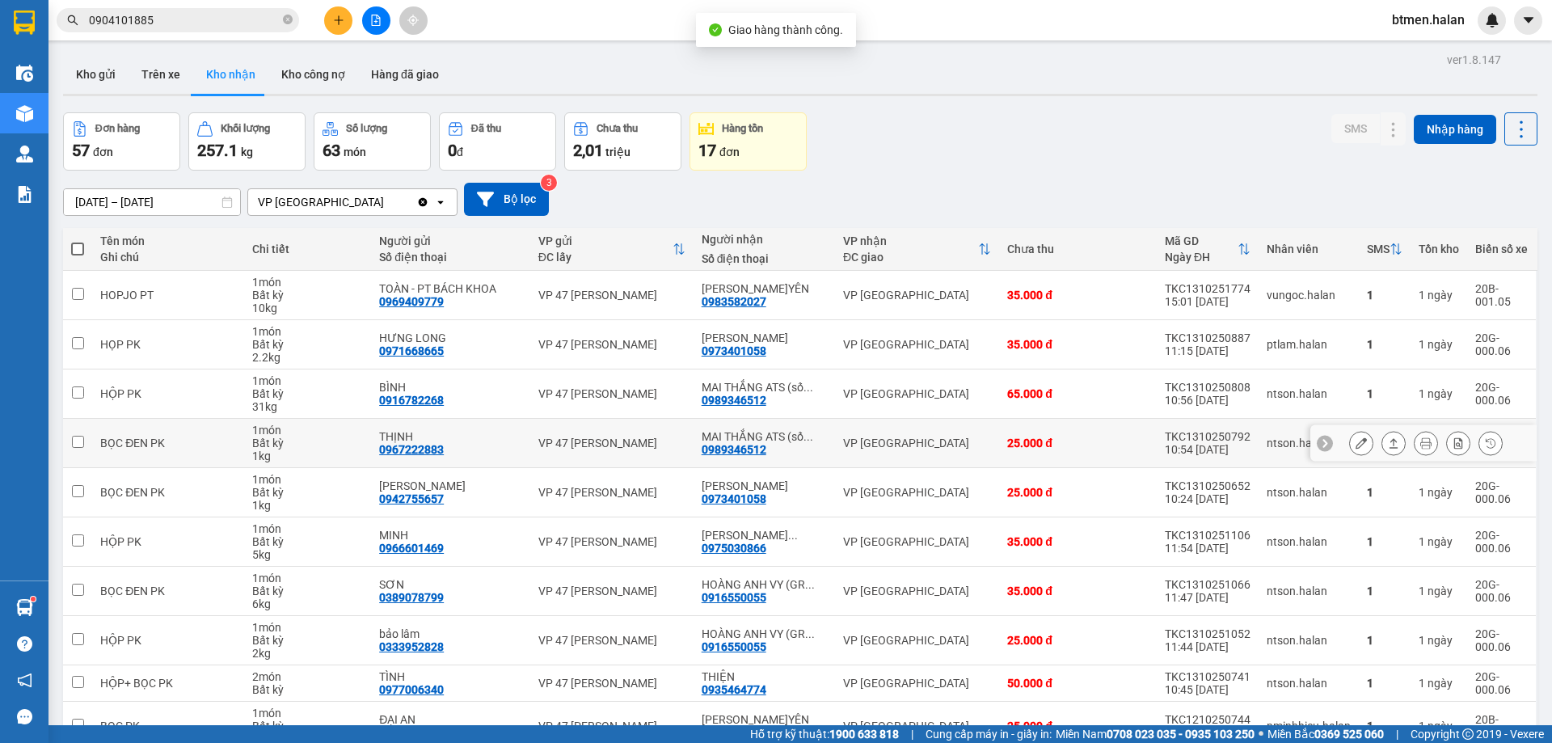
click at [1350, 438] on button at bounding box center [1361, 443] width 23 height 28
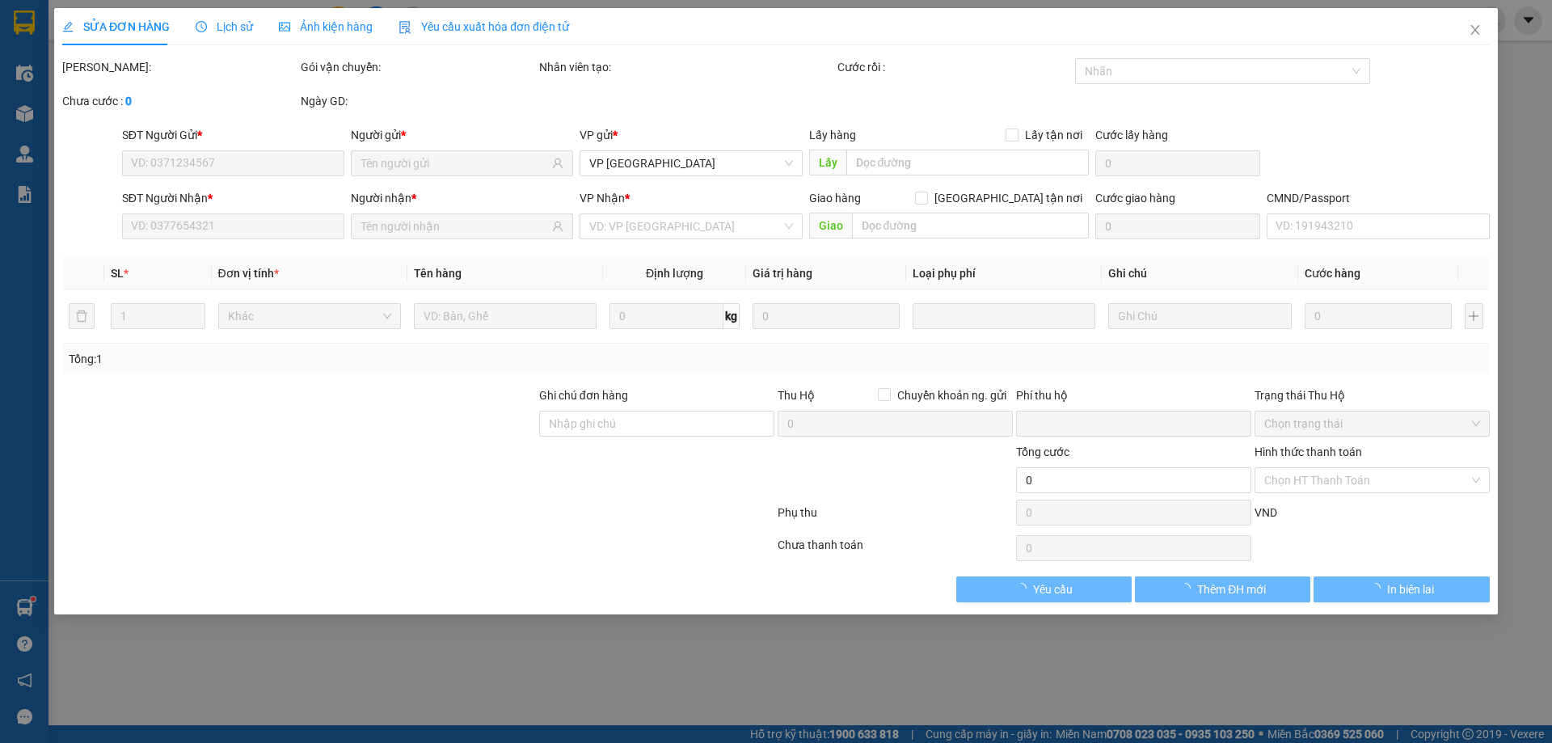
type input "0967222883"
type input "THỊNH"
type input "0989346512"
type input "MAI THẮNG ATS (số đúng)"
type input "0"
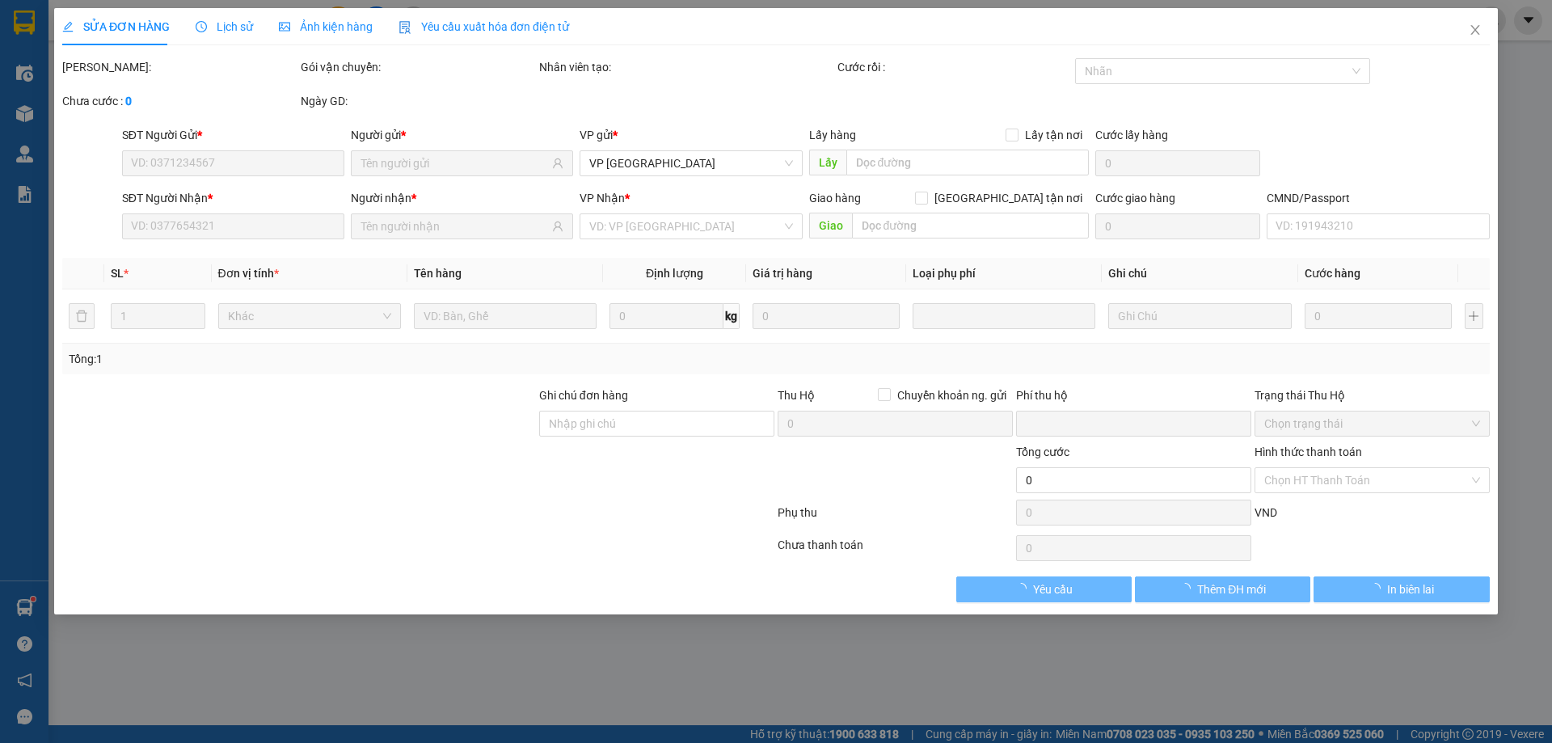
type input "25.000"
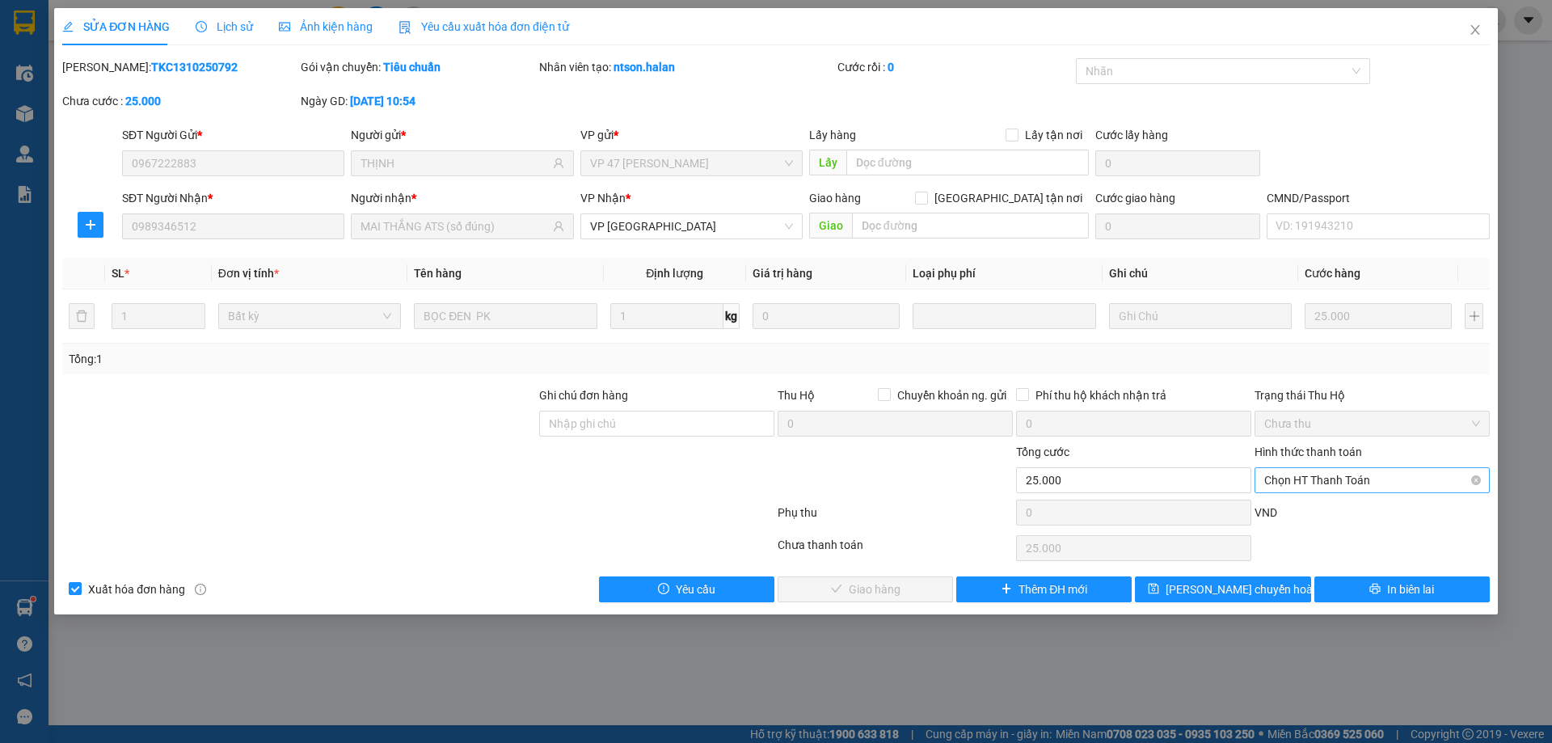
click at [1337, 482] on span "Chọn HT Thanh Toán" at bounding box center [1372, 480] width 216 height 24
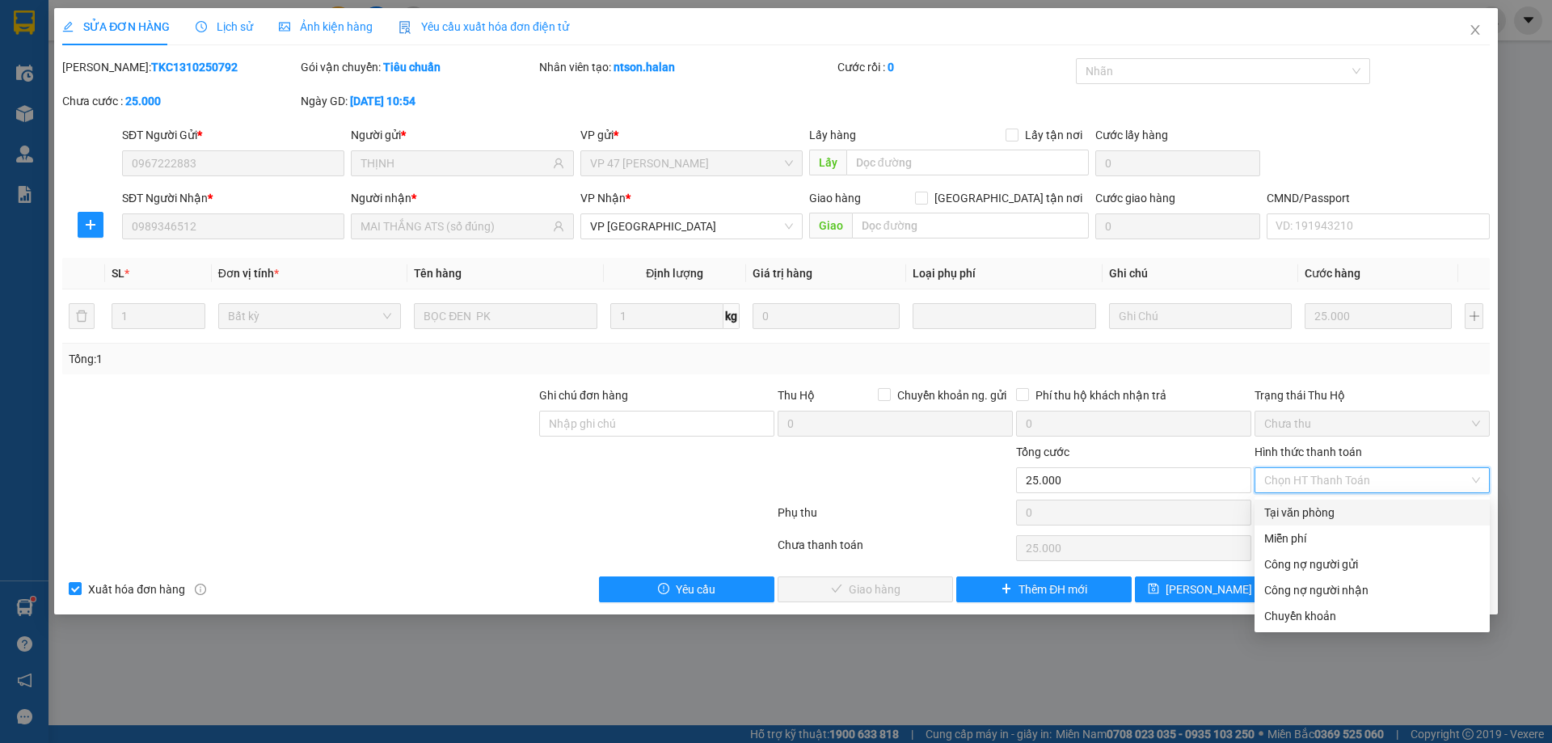
drag, startPoint x: 1333, startPoint y: 504, endPoint x: 1177, endPoint y: 566, distance: 167.6
click at [1329, 507] on div "Tại văn phòng" at bounding box center [1372, 512] width 216 height 18
type input "0"
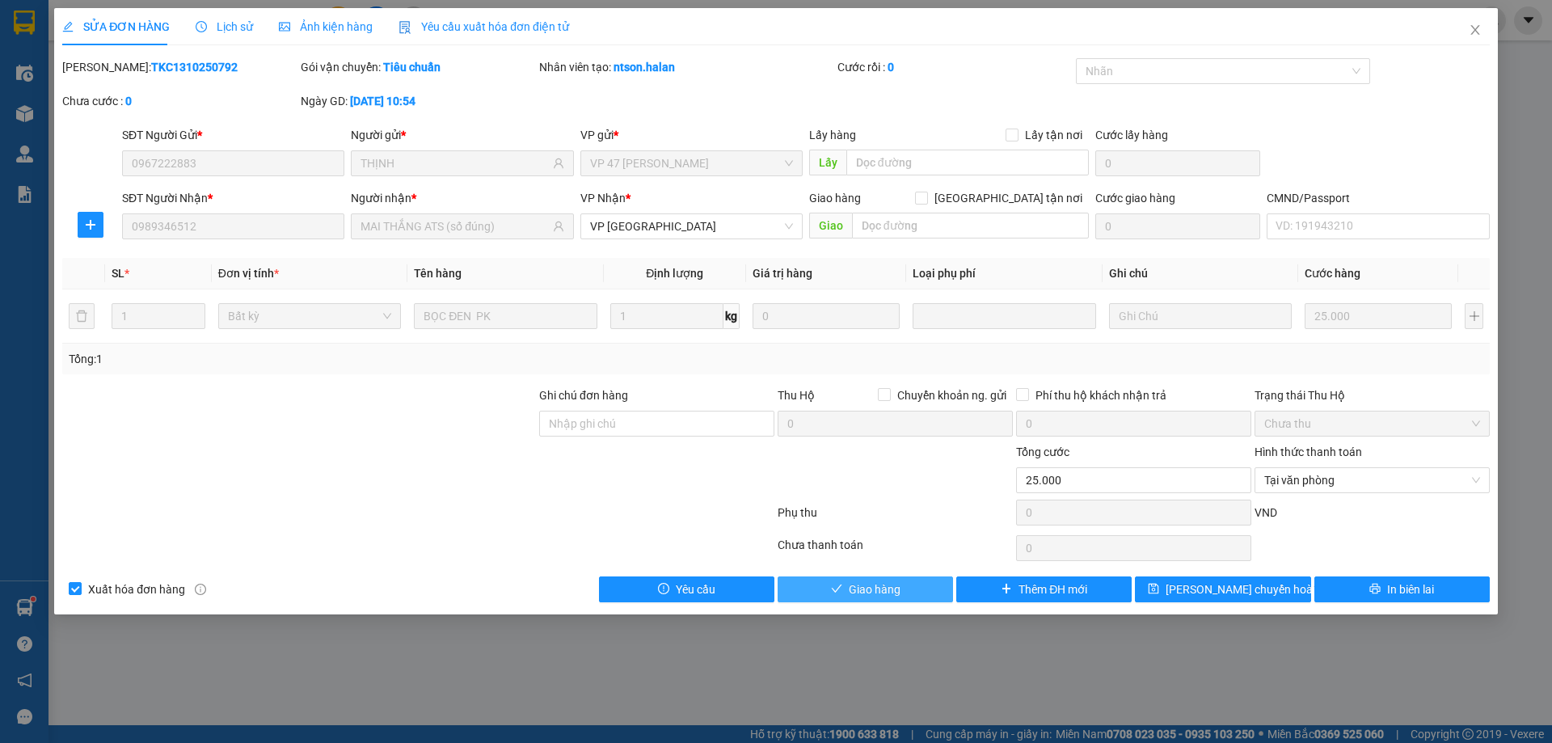
drag, startPoint x: 918, startPoint y: 575, endPoint x: 1083, endPoint y: 566, distance: 165.1
click at [919, 576] on button "Giao hàng" at bounding box center [864, 589] width 175 height 26
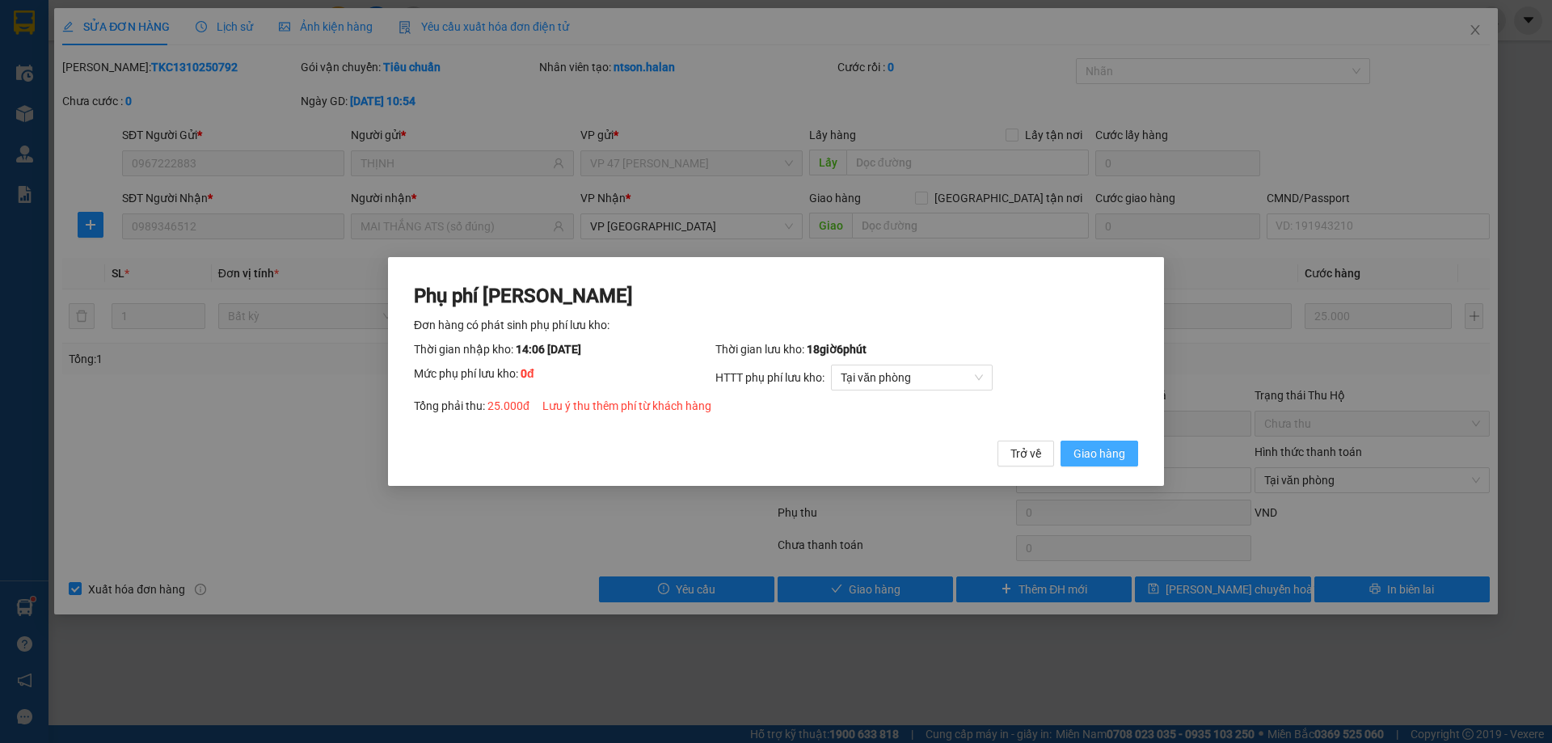
click at [1111, 457] on span "Giao hàng" at bounding box center [1099, 453] width 52 height 18
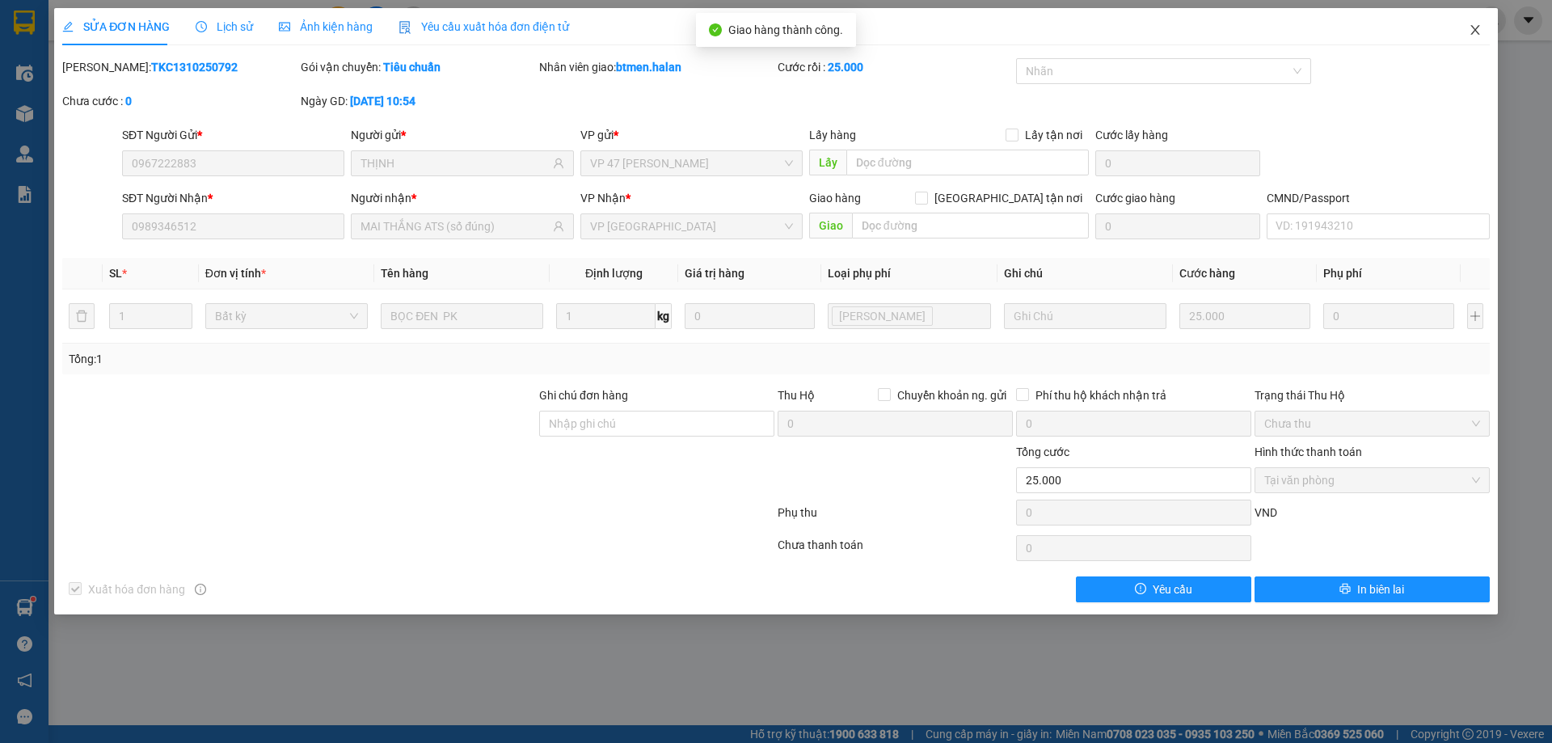
click at [1467, 30] on span "Close" at bounding box center [1474, 30] width 45 height 45
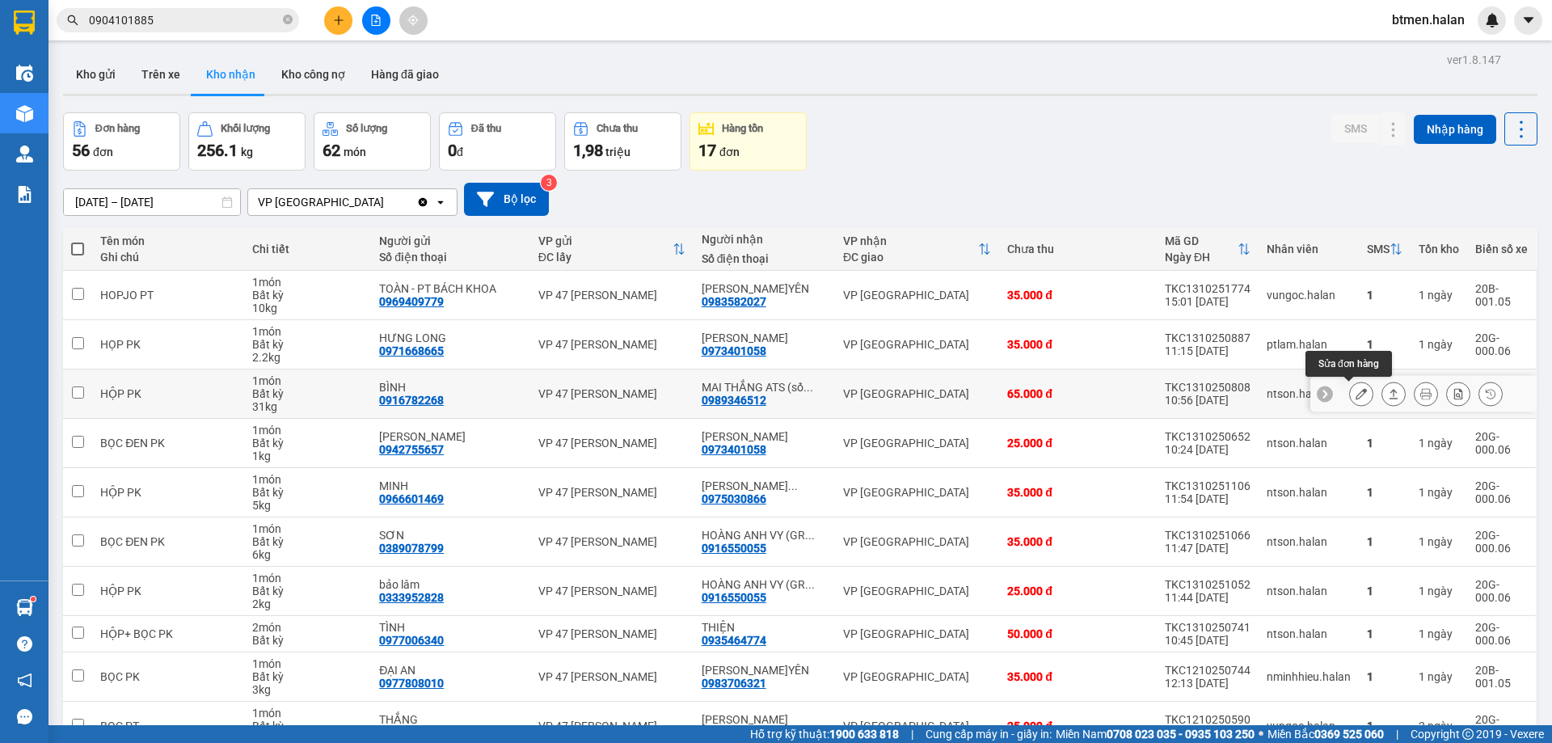
click at [1355, 394] on icon at bounding box center [1360, 393] width 11 height 11
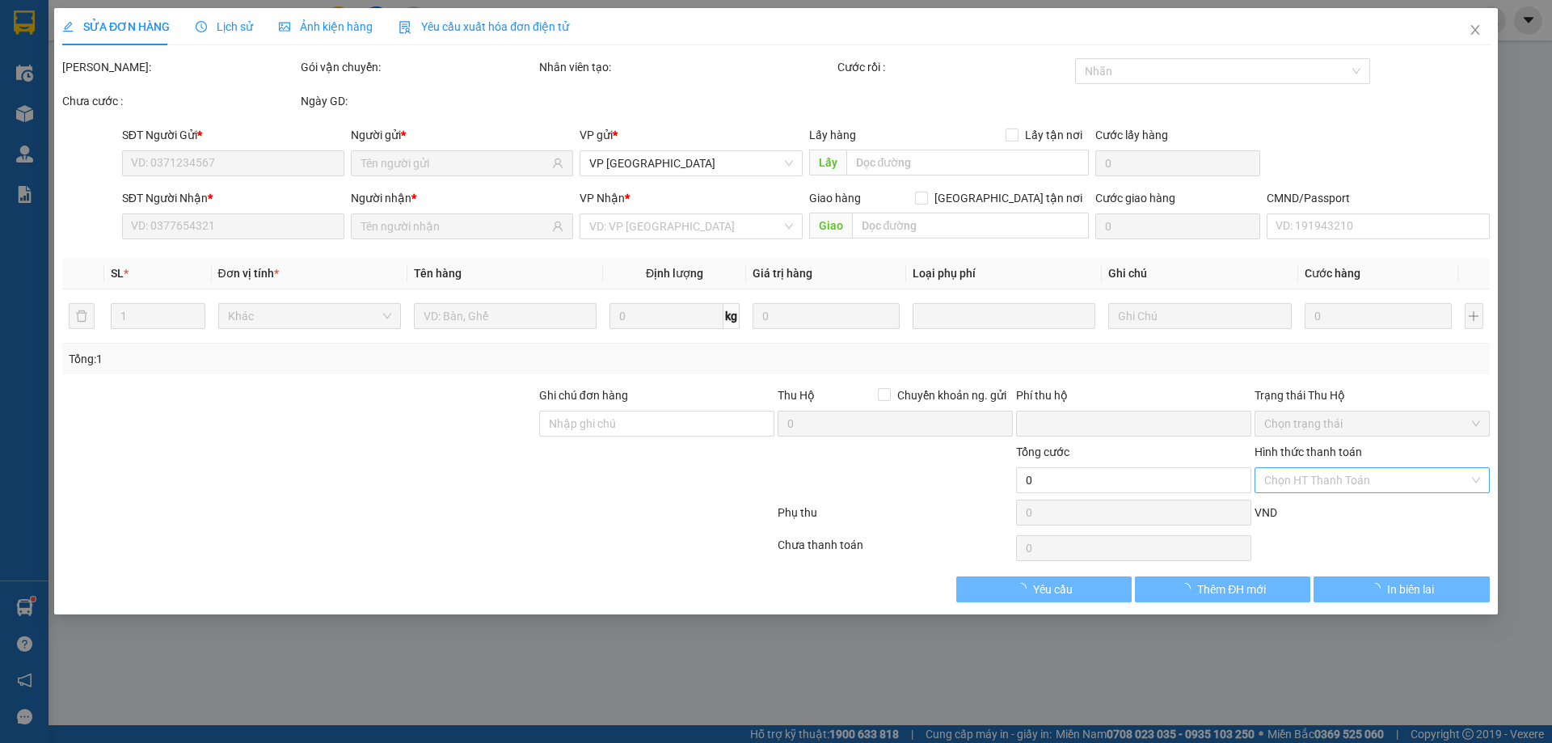
type input "0916782268"
type input "BÌNH"
type input "0989346512"
type input "MAI THẮNG ATS (số đúng)"
type input "0"
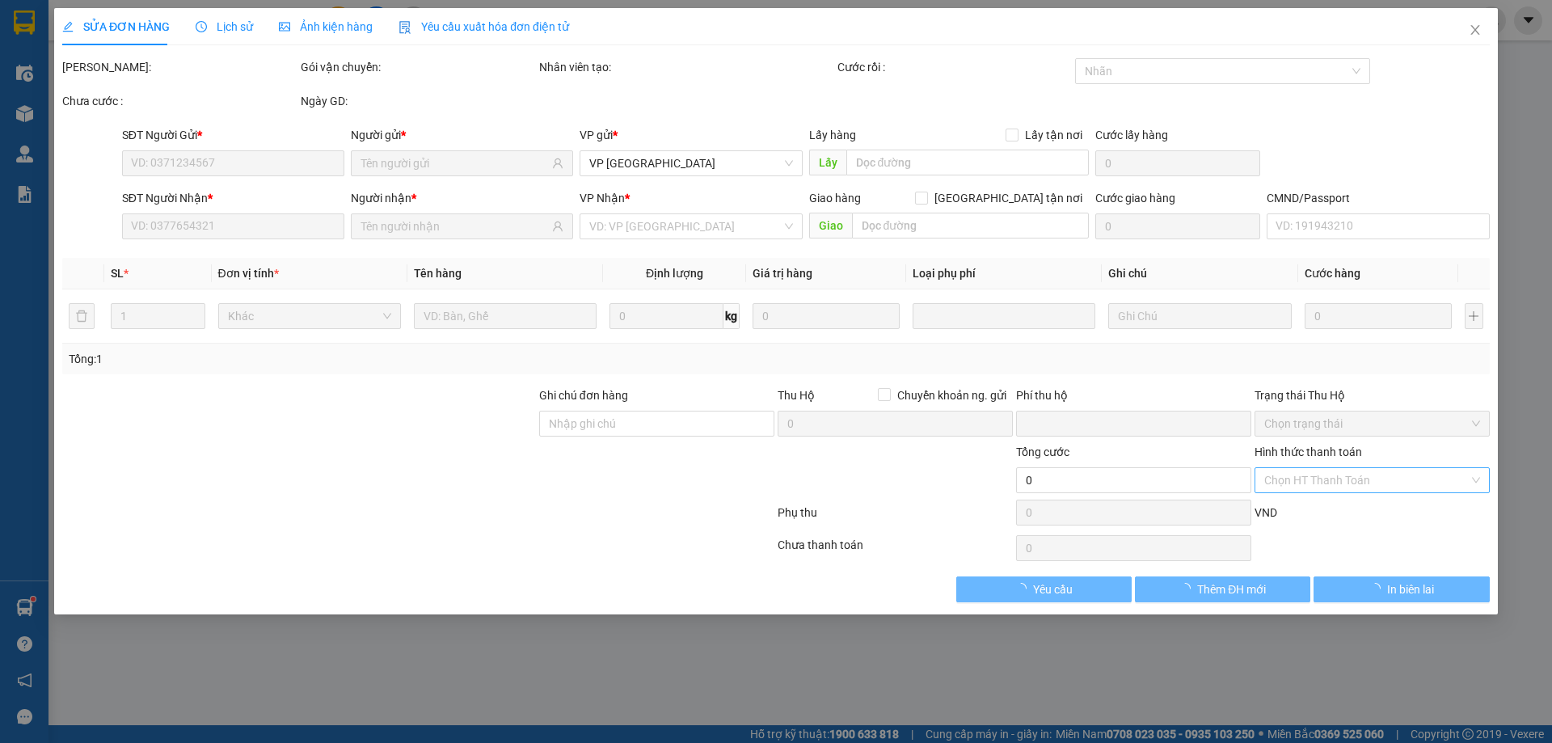
type input "65.000"
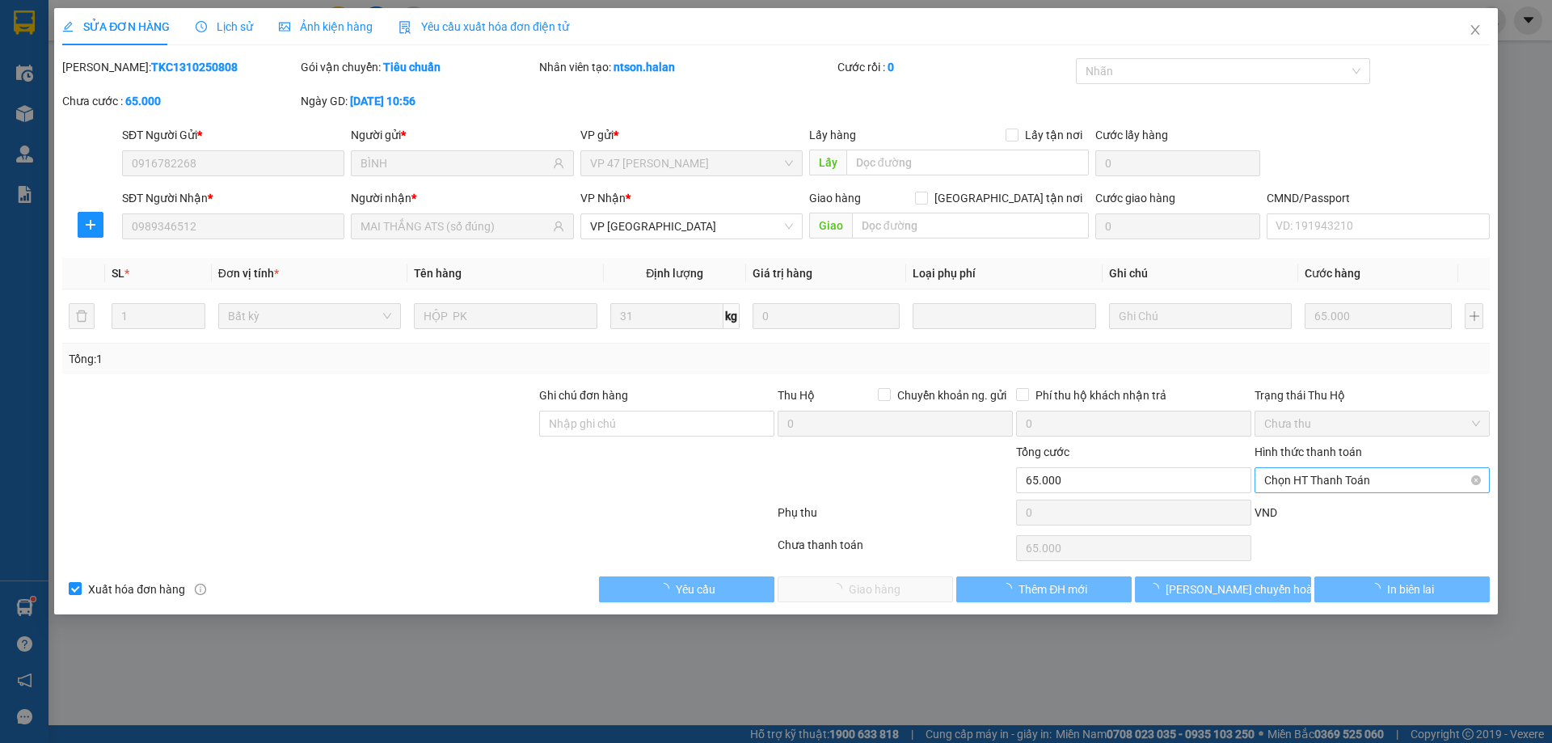
click at [1331, 482] on span "Chọn HT Thanh Toán" at bounding box center [1372, 480] width 216 height 24
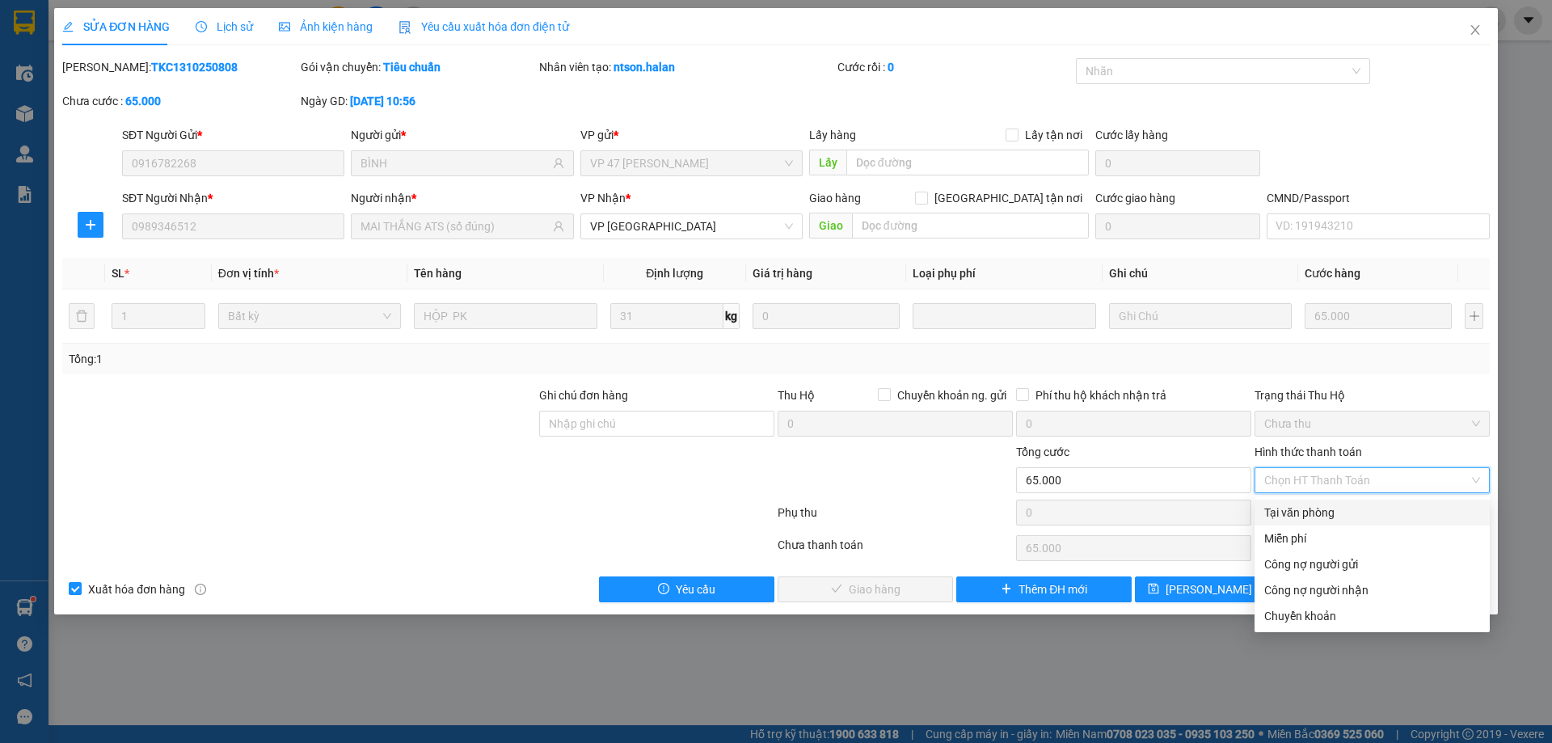
drag, startPoint x: 1309, startPoint y: 509, endPoint x: 1000, endPoint y: 620, distance: 328.7
click at [1305, 512] on div "Tại văn phòng" at bounding box center [1372, 512] width 216 height 18
type input "0"
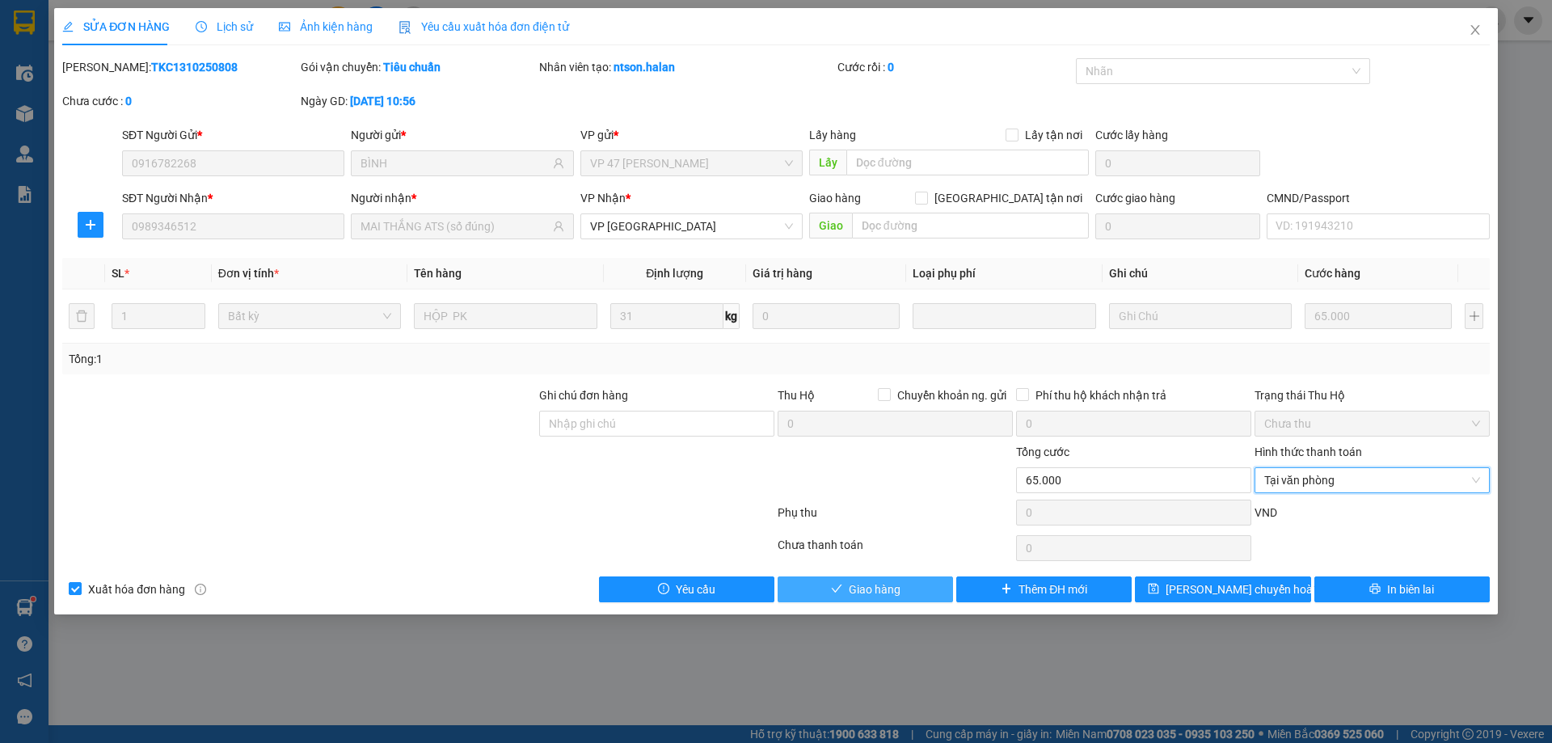
click at [880, 600] on button "Giao hàng" at bounding box center [864, 589] width 175 height 26
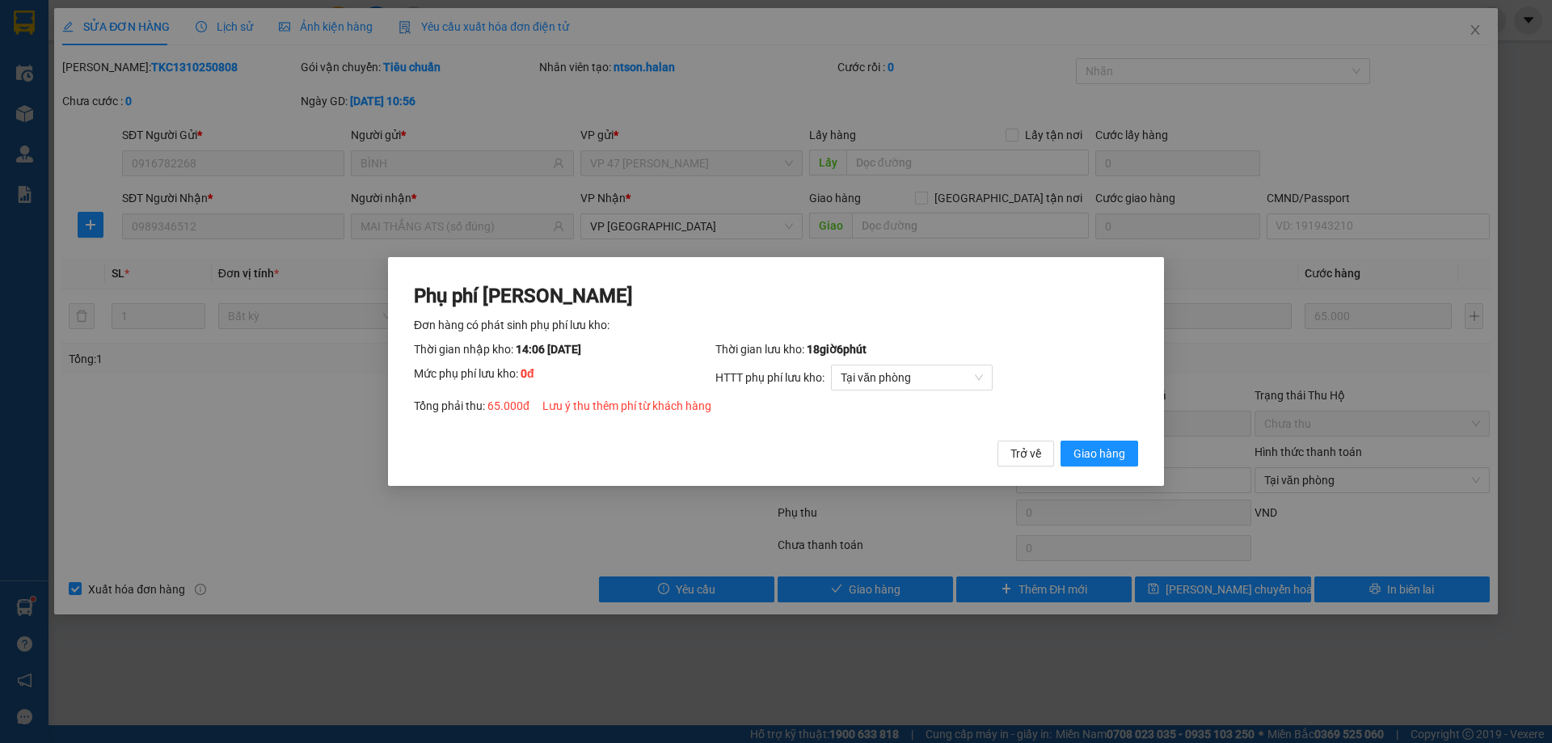
drag, startPoint x: 1129, startPoint y: 457, endPoint x: 1350, endPoint y: 144, distance: 383.8
click at [1129, 456] on button "Giao hàng" at bounding box center [1099, 453] width 78 height 26
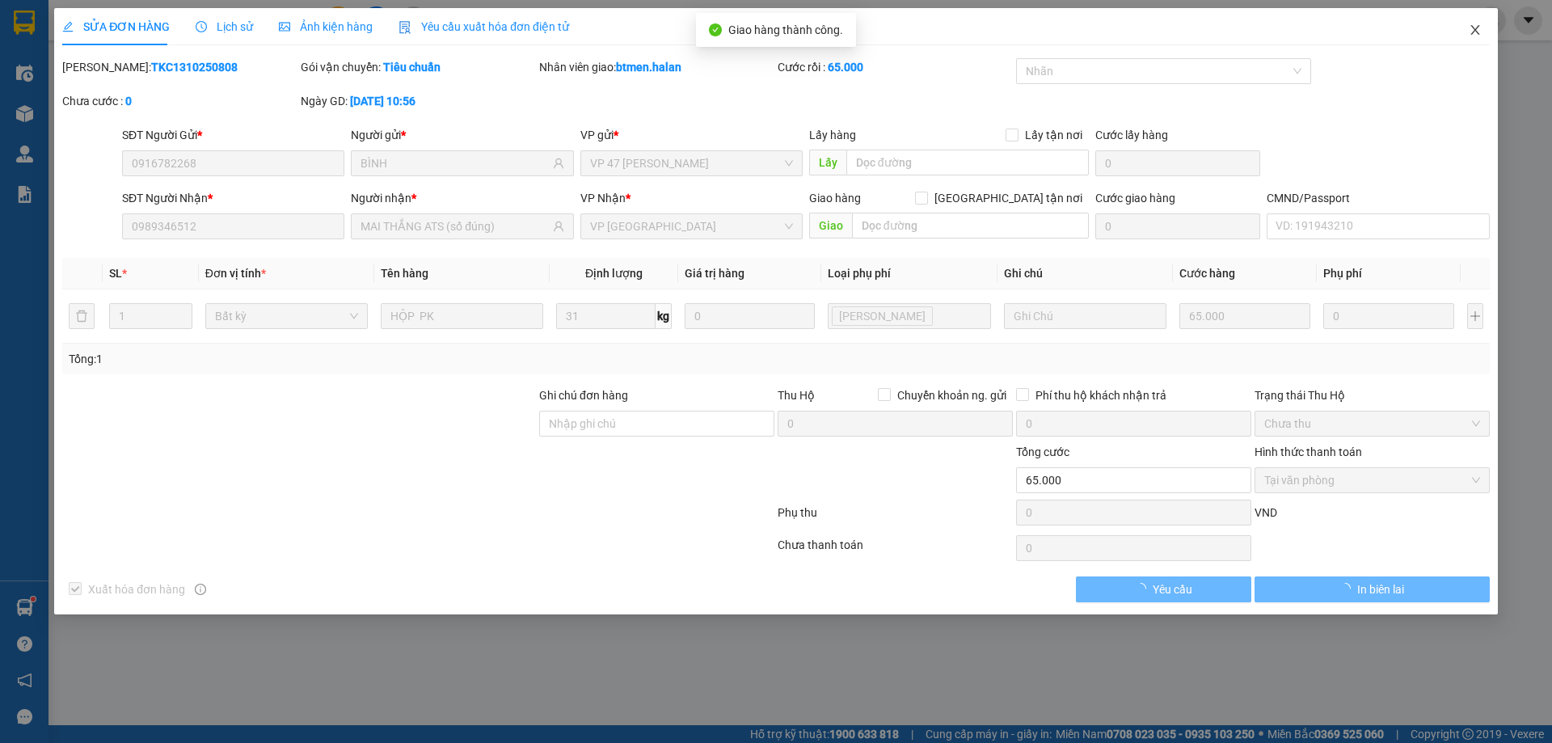
click at [1476, 38] on span "Close" at bounding box center [1474, 30] width 45 height 45
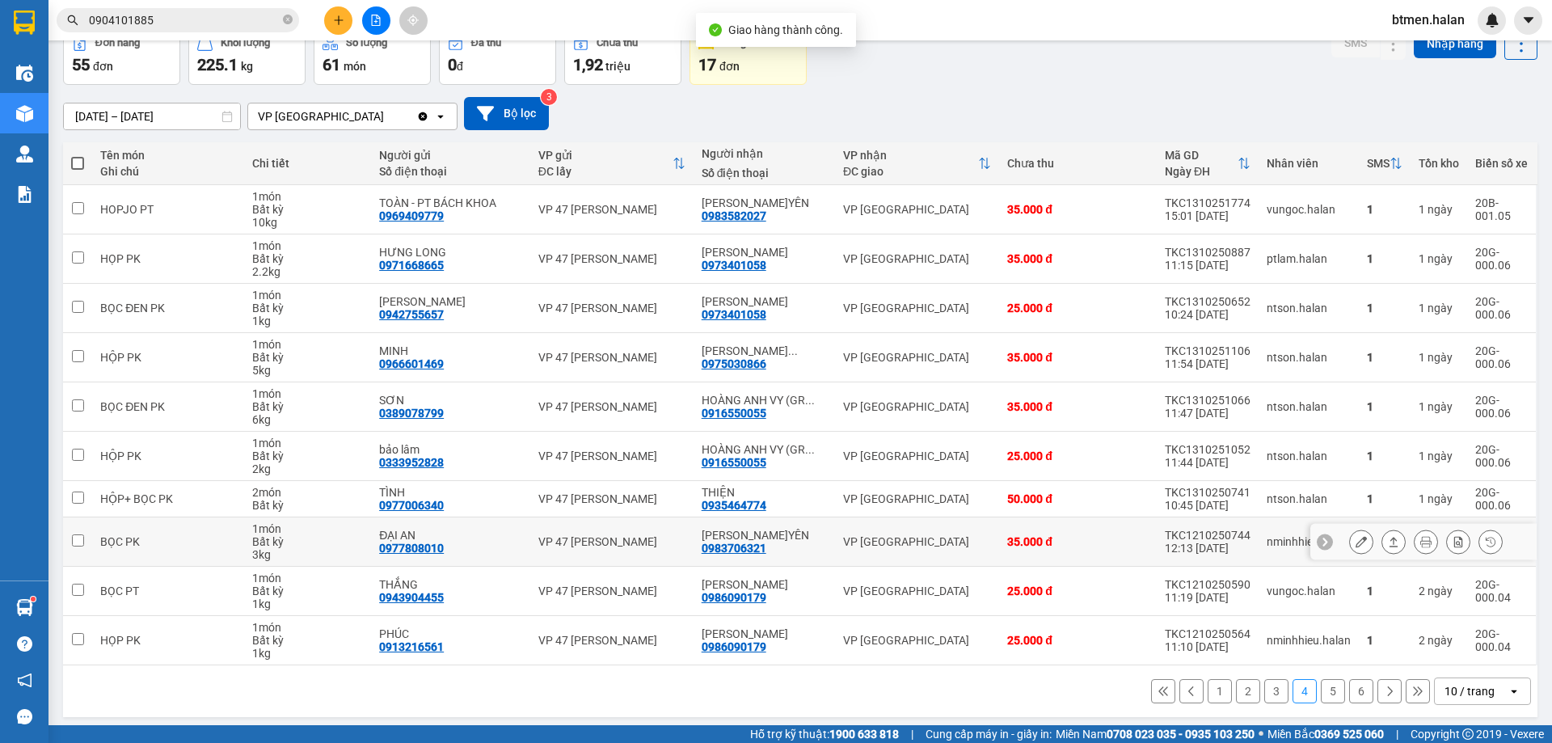
scroll to position [92, 0]
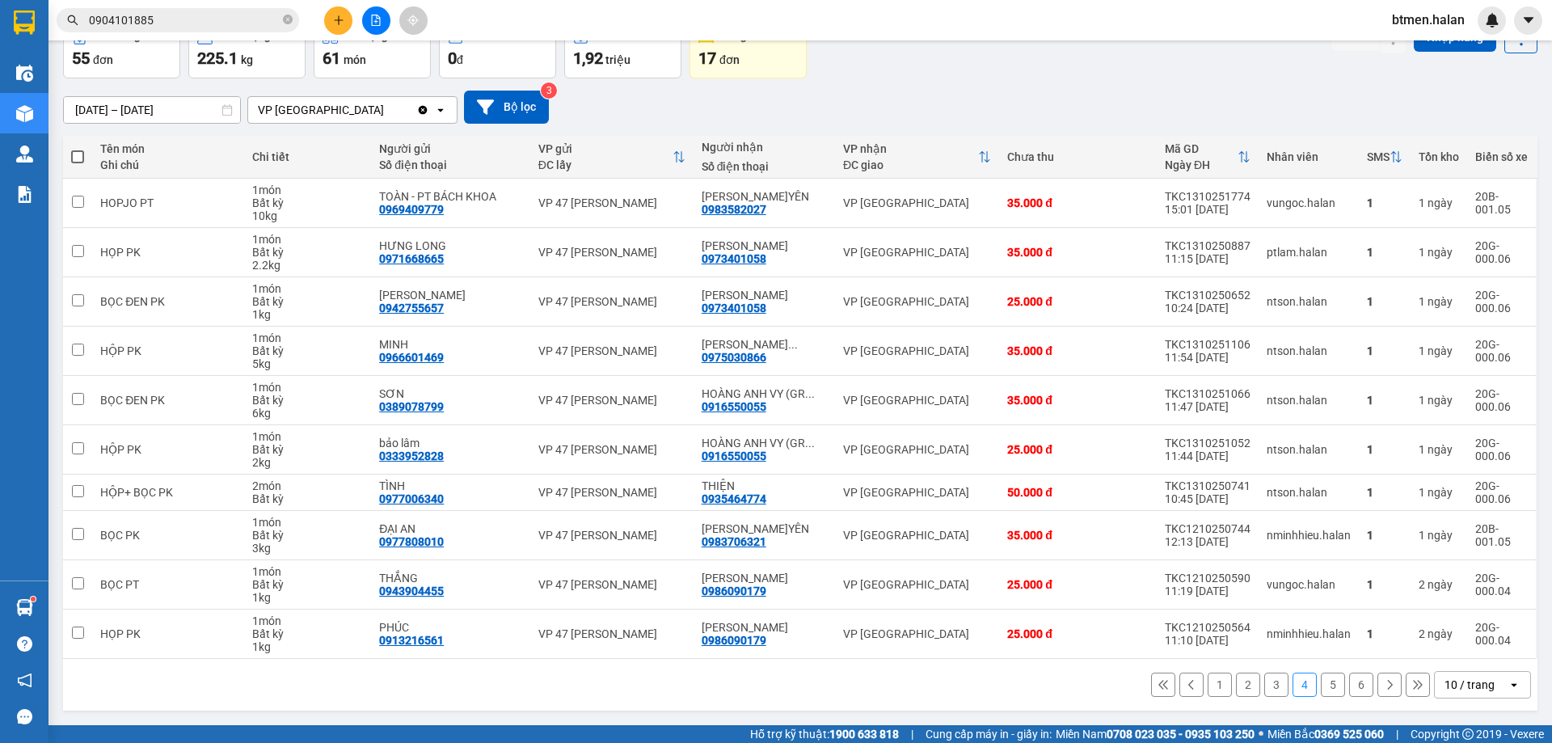
click at [1264, 685] on button "3" at bounding box center [1276, 684] width 24 height 24
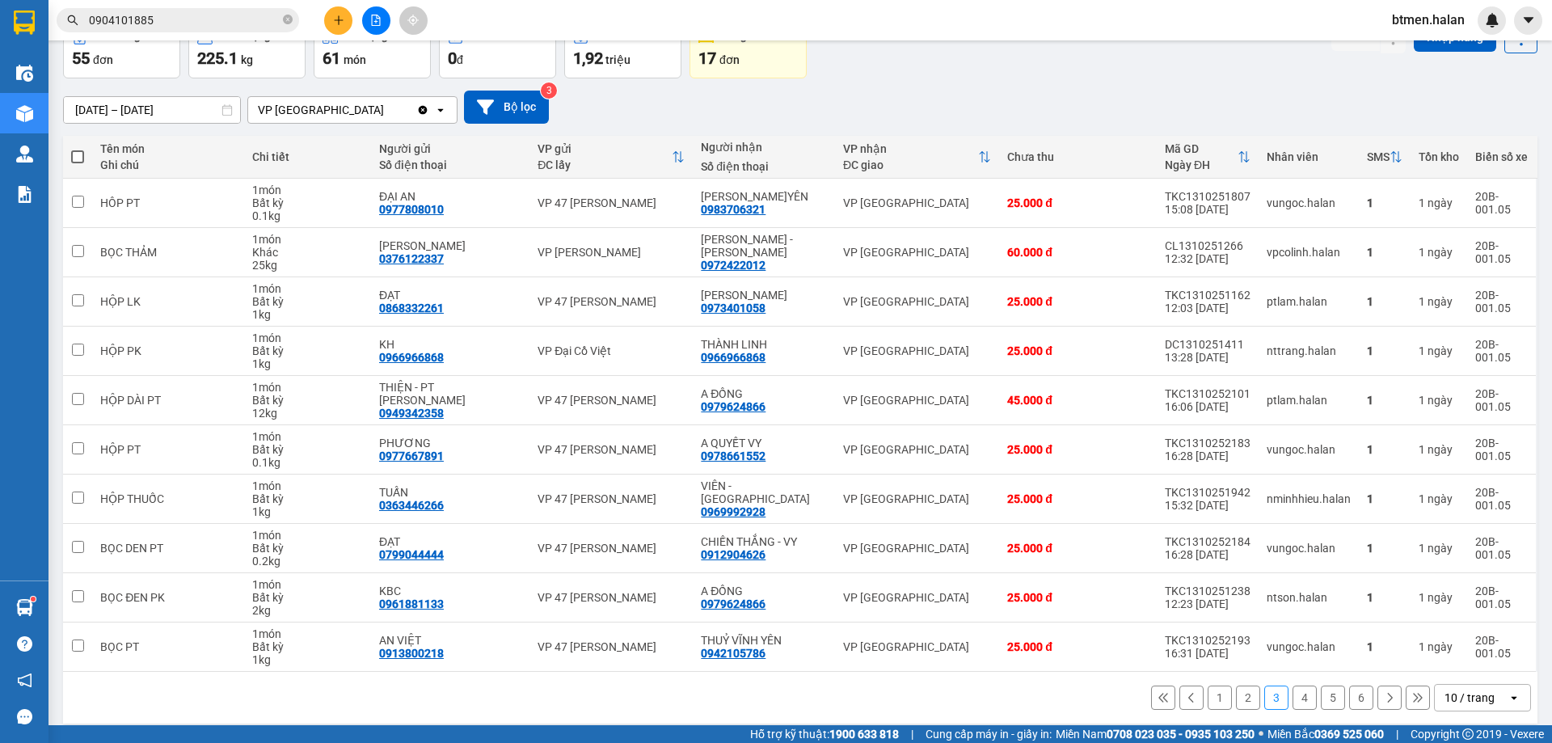
click at [1236, 697] on button "2" at bounding box center [1248, 697] width 24 height 24
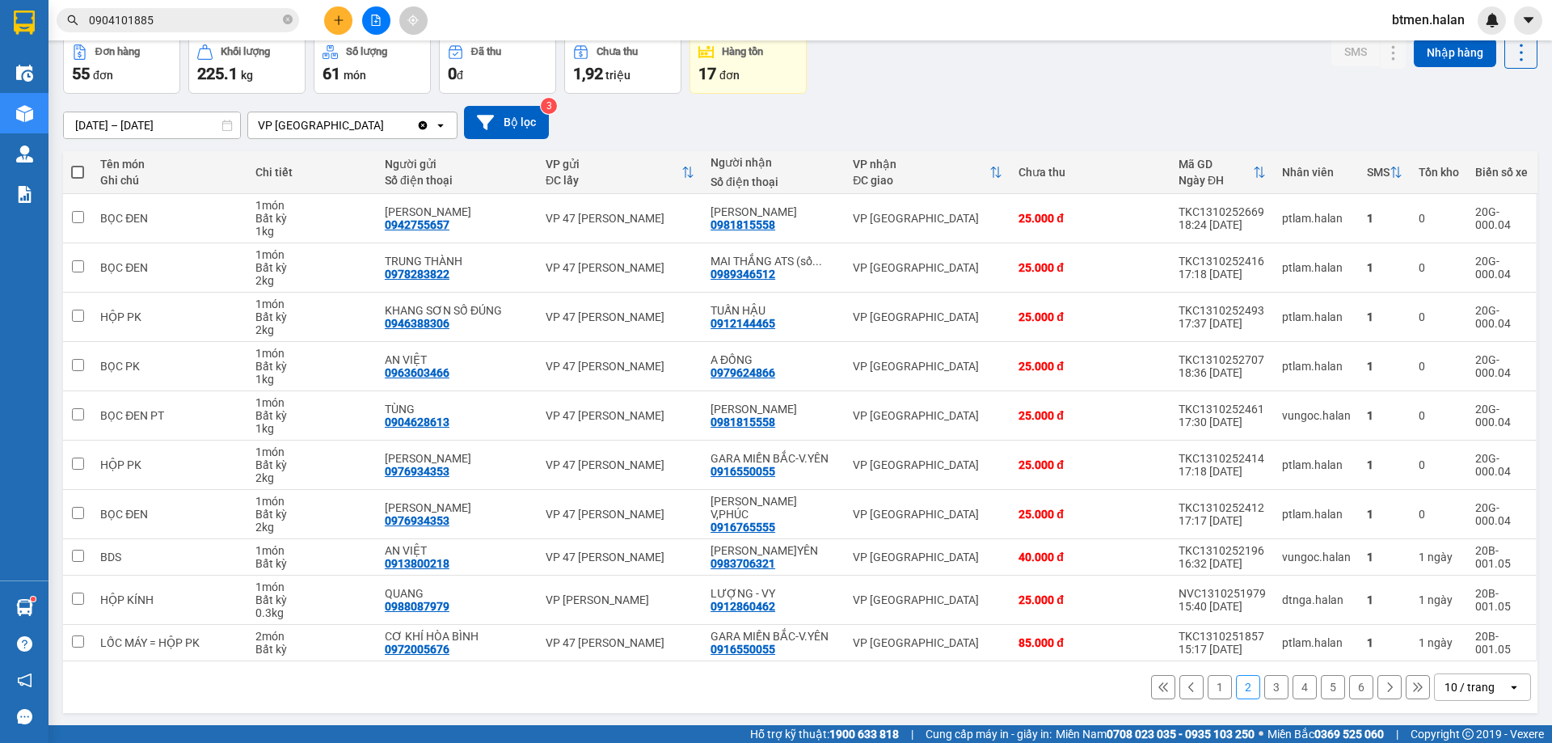
scroll to position [79, 0]
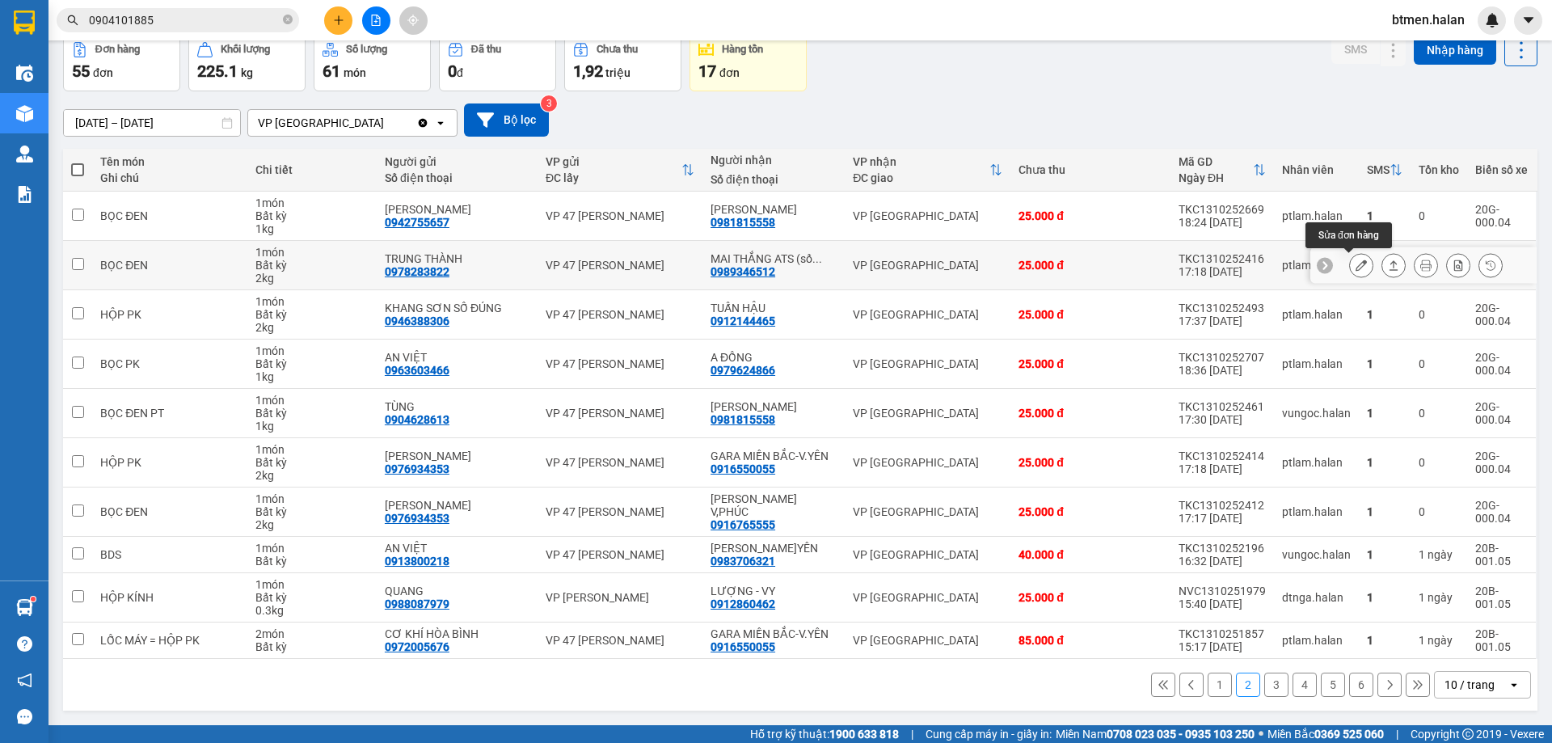
click at [1355, 267] on button at bounding box center [1361, 265] width 23 height 28
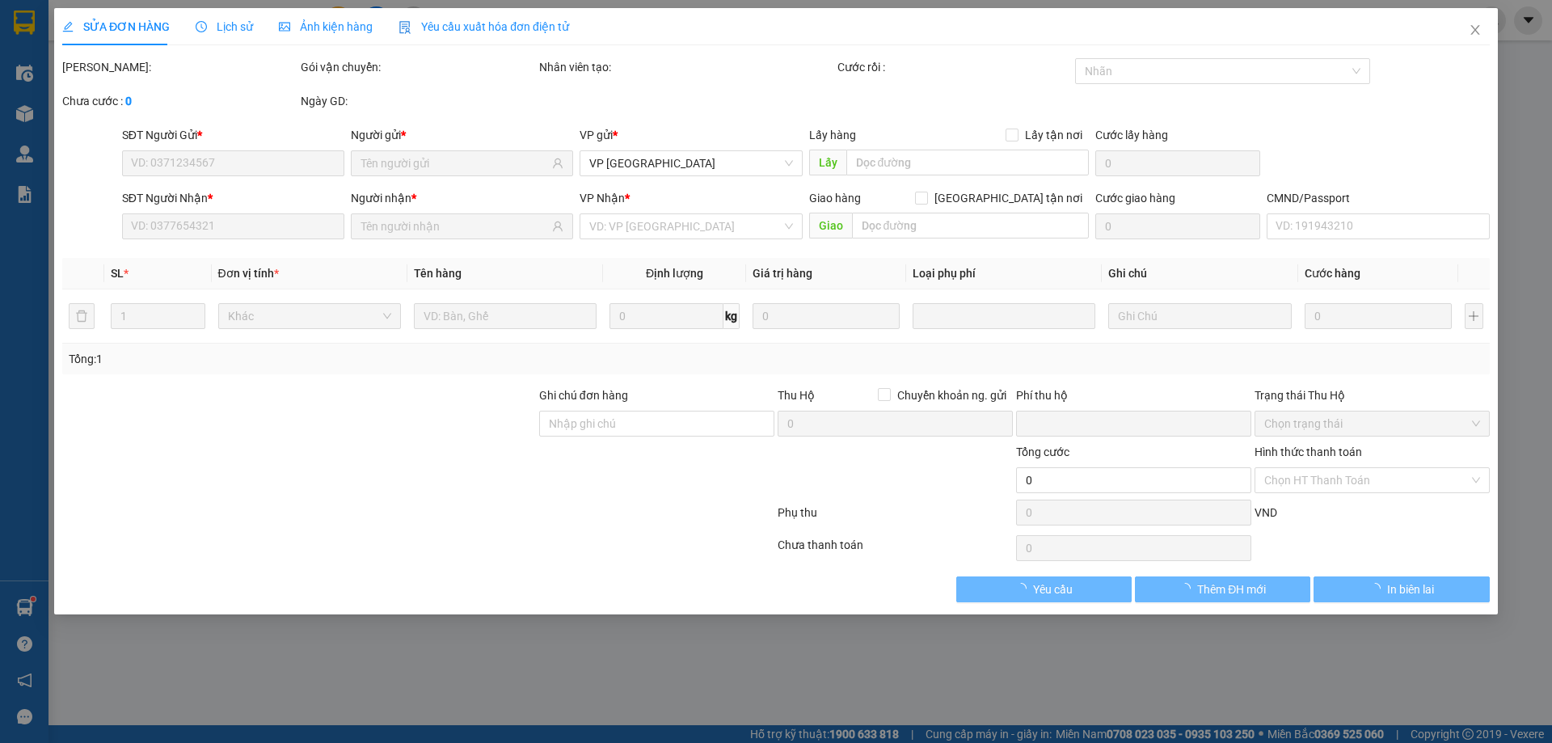
type input "0978283822"
type input "TRUNG THÀNH"
type input "0989346512"
type input "MAI THẮNG ATS (số đúng)"
type input "0"
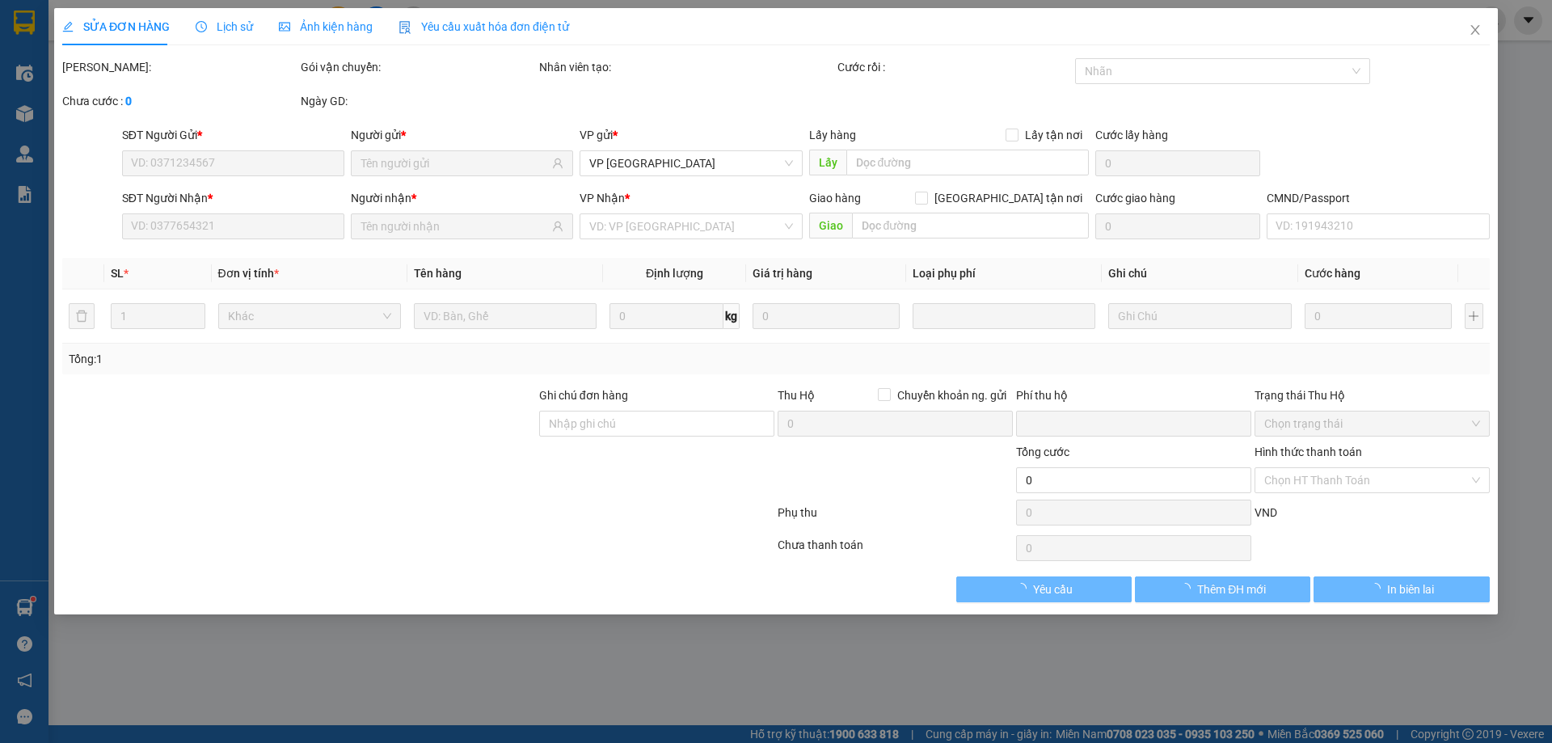
type input "25.000"
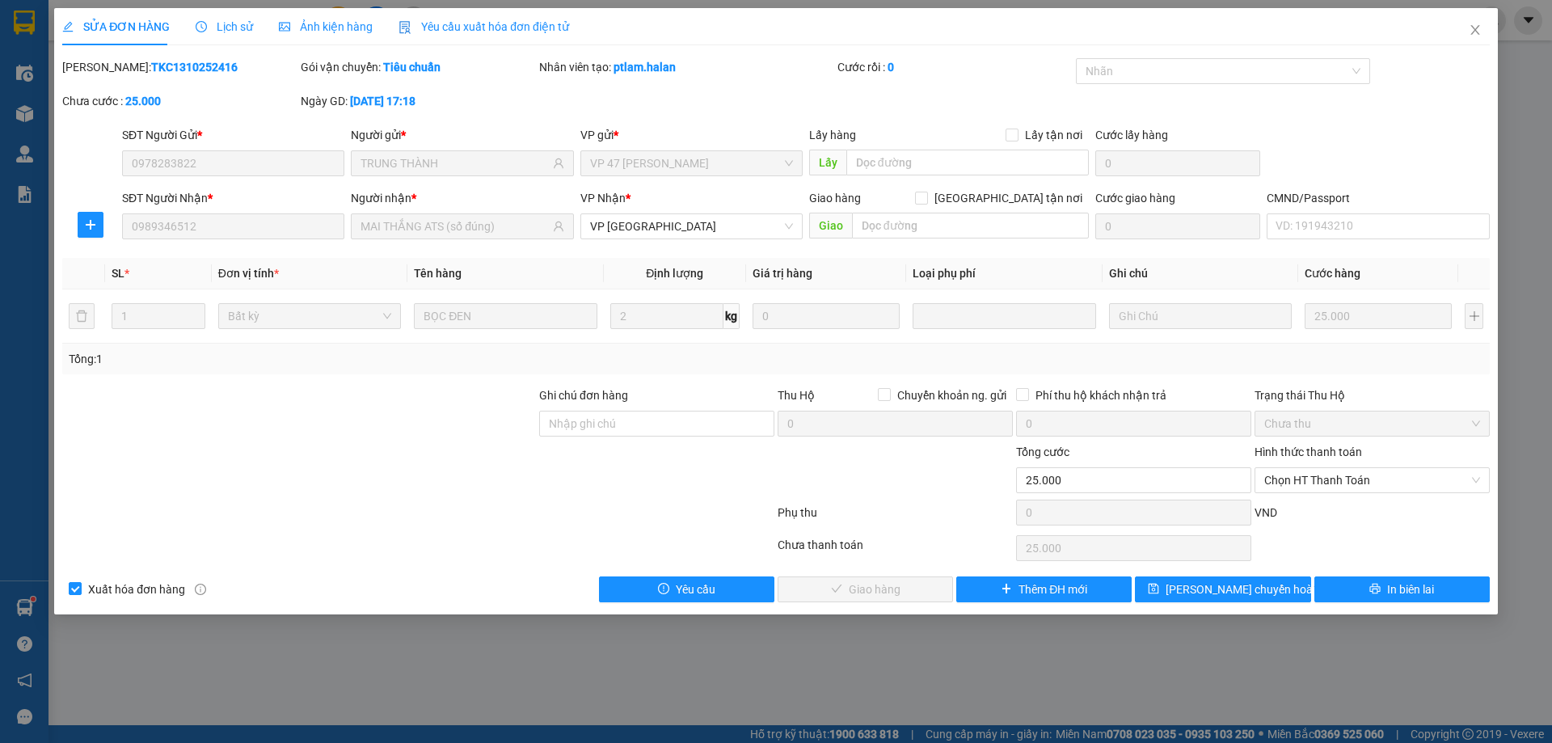
drag, startPoint x: 1308, startPoint y: 476, endPoint x: 1293, endPoint y: 494, distance: 23.5
click at [1308, 477] on span "Chọn HT Thanh Toán" at bounding box center [1372, 480] width 216 height 24
click at [1248, 528] on div "0" at bounding box center [1133, 515] width 235 height 32
click at [1303, 513] on div "VND" at bounding box center [1372, 517] width 238 height 28
drag, startPoint x: 1306, startPoint y: 480, endPoint x: 1300, endPoint y: 514, distance: 34.4
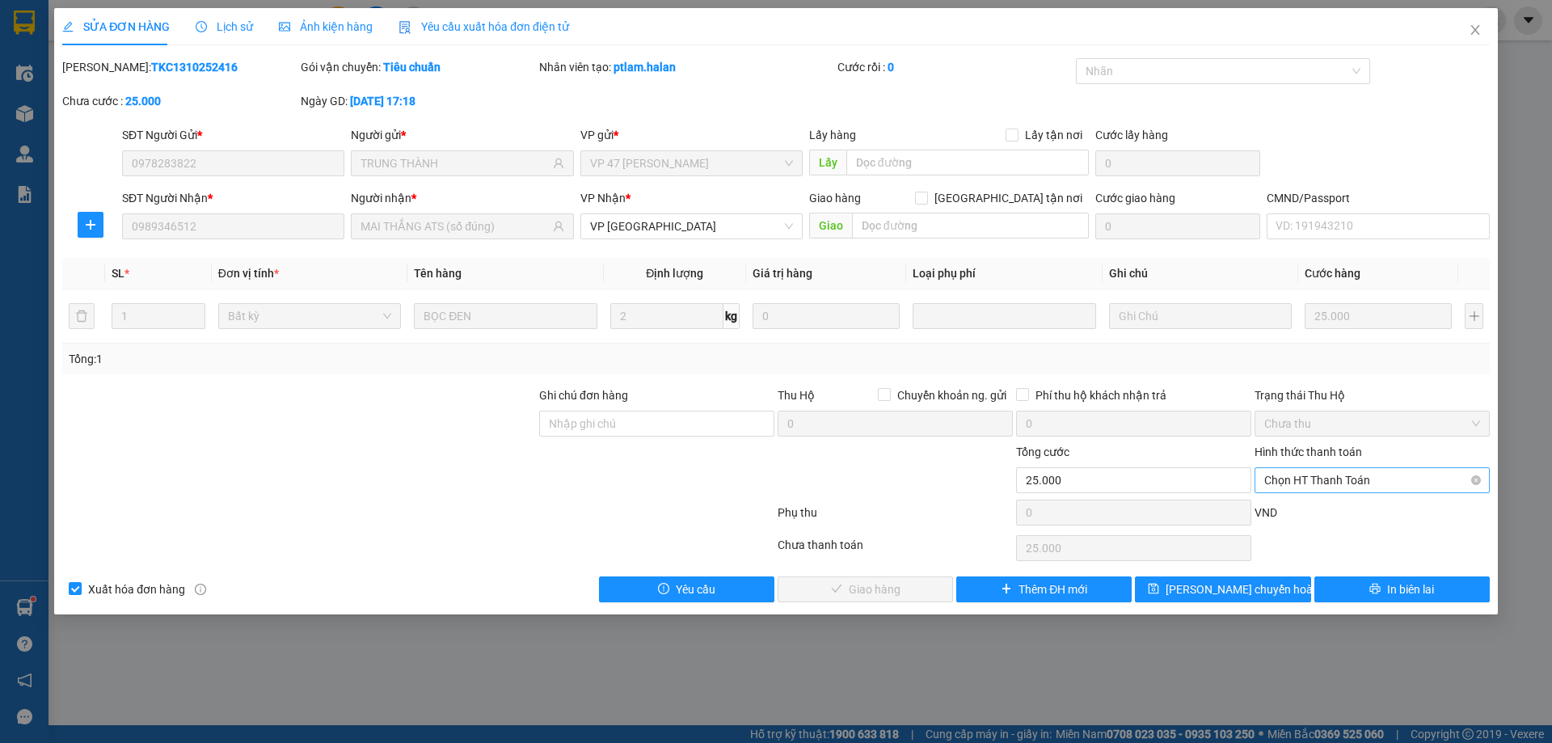
click at [1306, 481] on span "Chọn HT Thanh Toán" at bounding box center [1372, 480] width 216 height 24
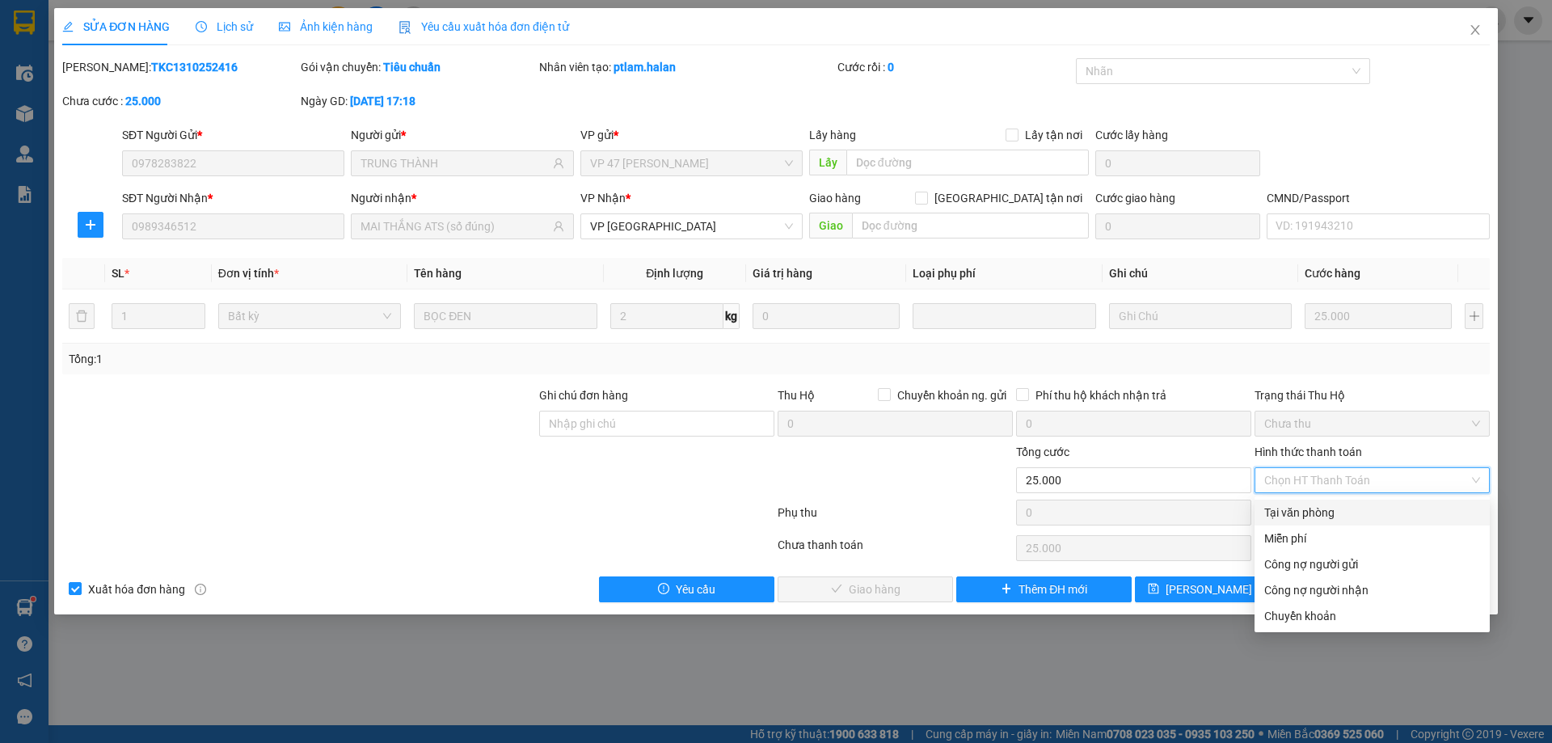
click at [1300, 515] on div "Tại văn phòng" at bounding box center [1372, 512] width 216 height 18
type input "0"
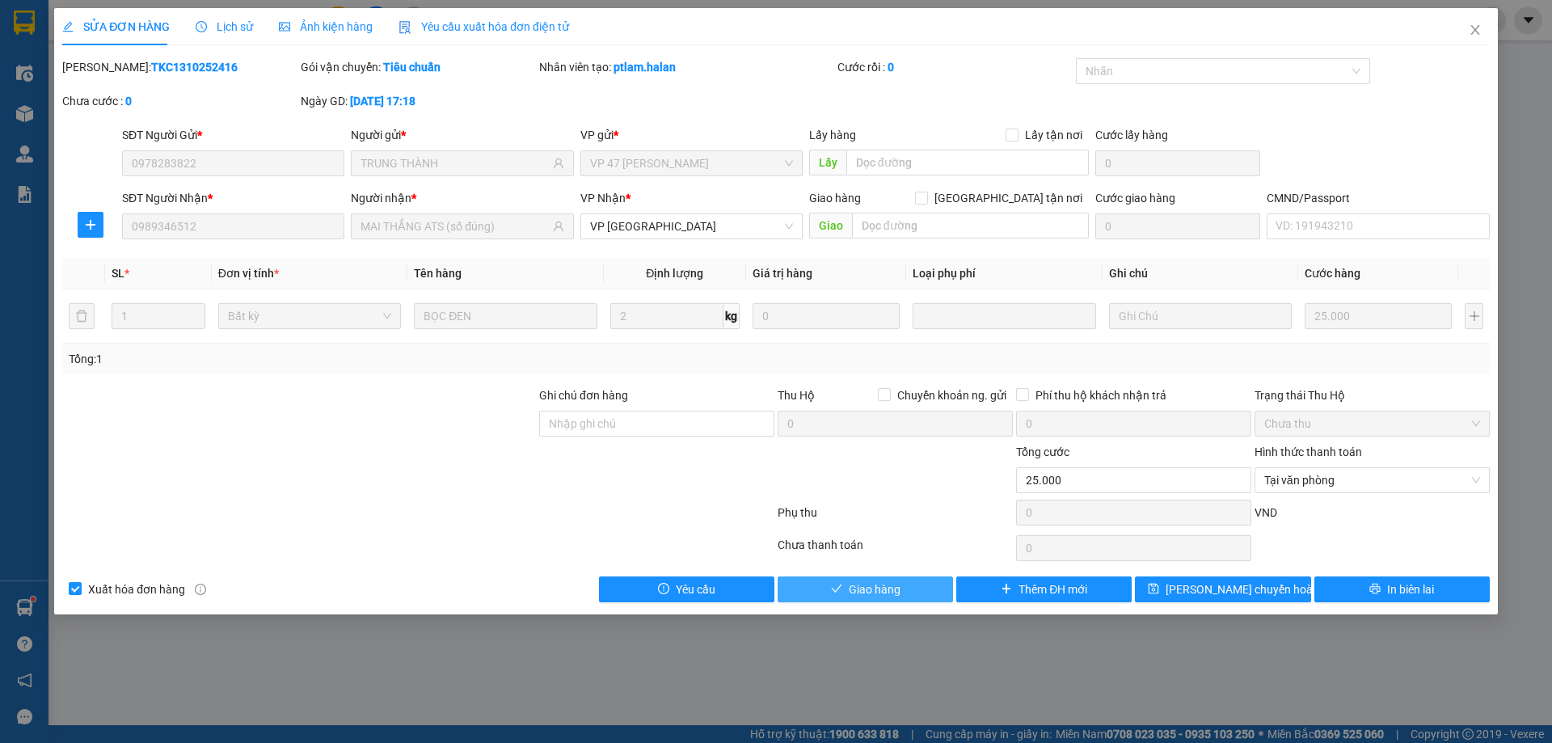
click at [903, 584] on button "Giao hàng" at bounding box center [864, 589] width 175 height 26
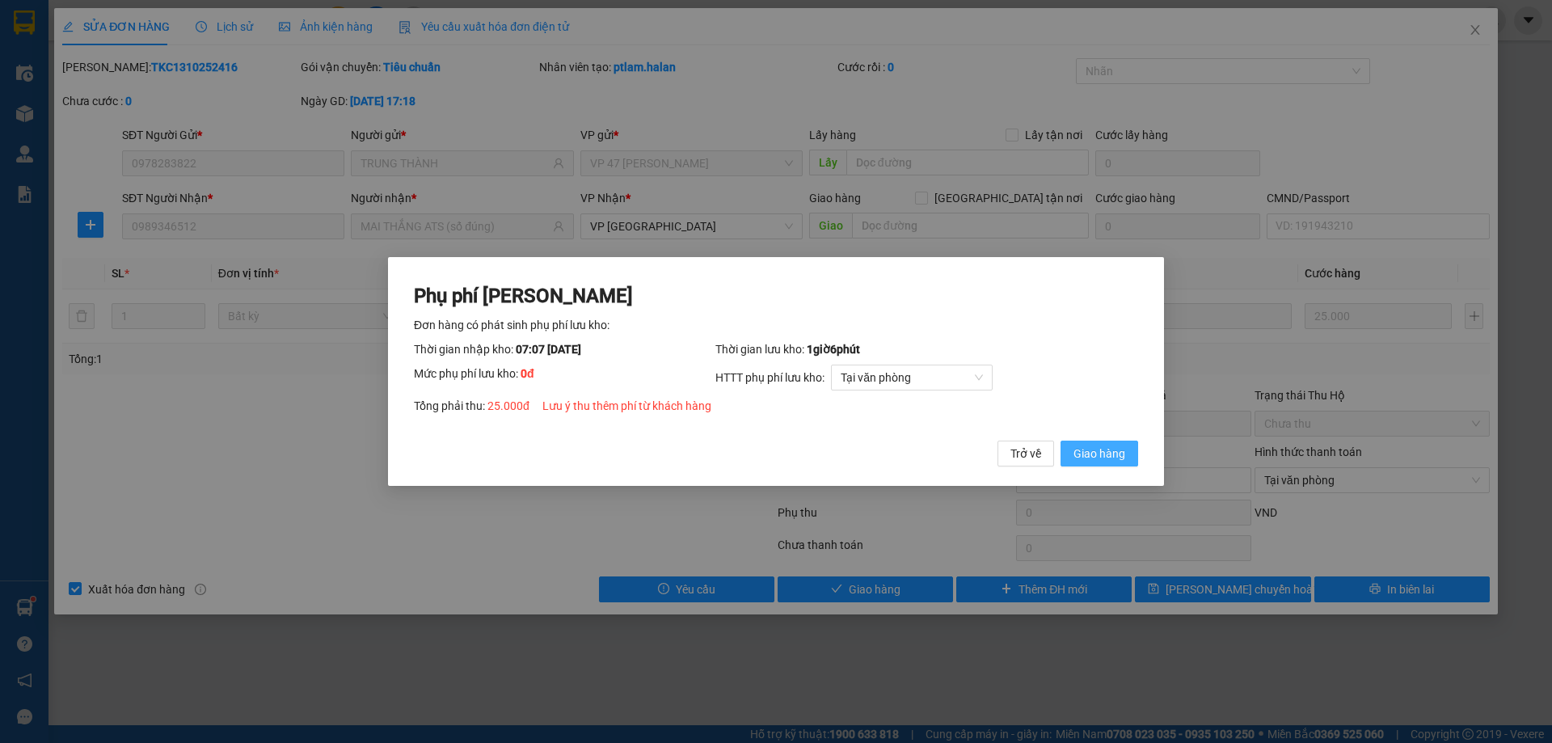
click at [1107, 454] on span "Giao hàng" at bounding box center [1099, 453] width 52 height 18
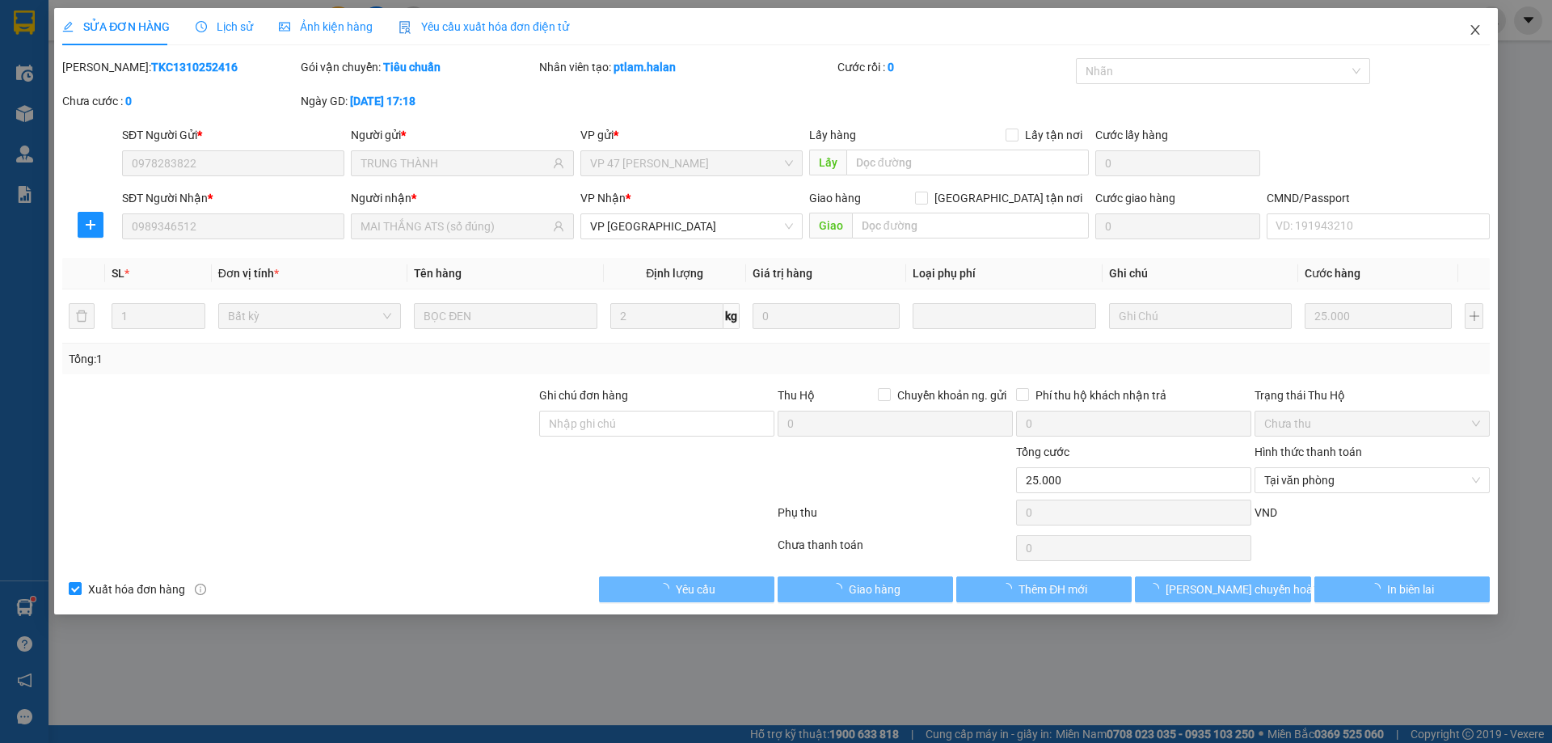
click at [1468, 35] on icon "close" at bounding box center [1474, 29] width 13 height 13
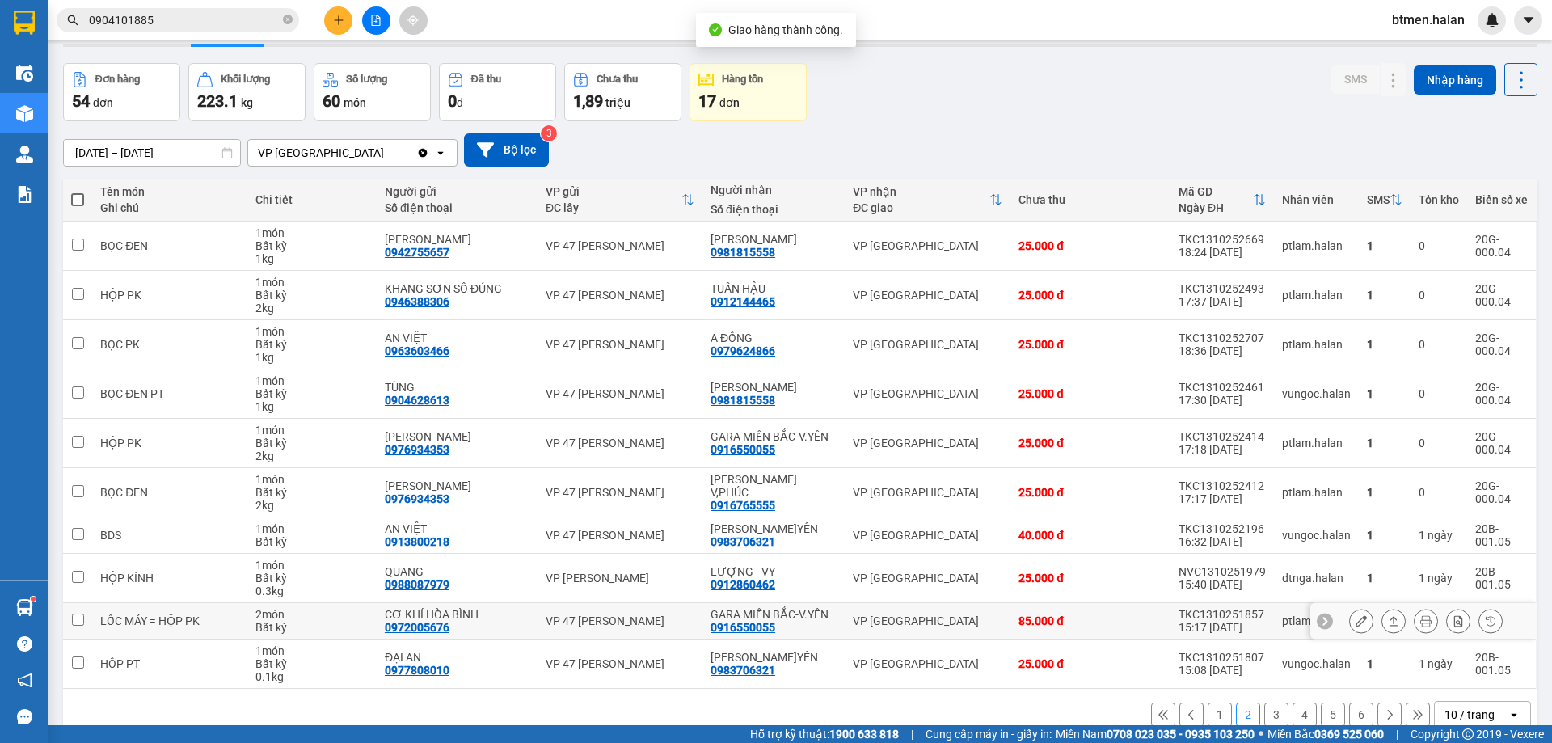
scroll to position [77, 0]
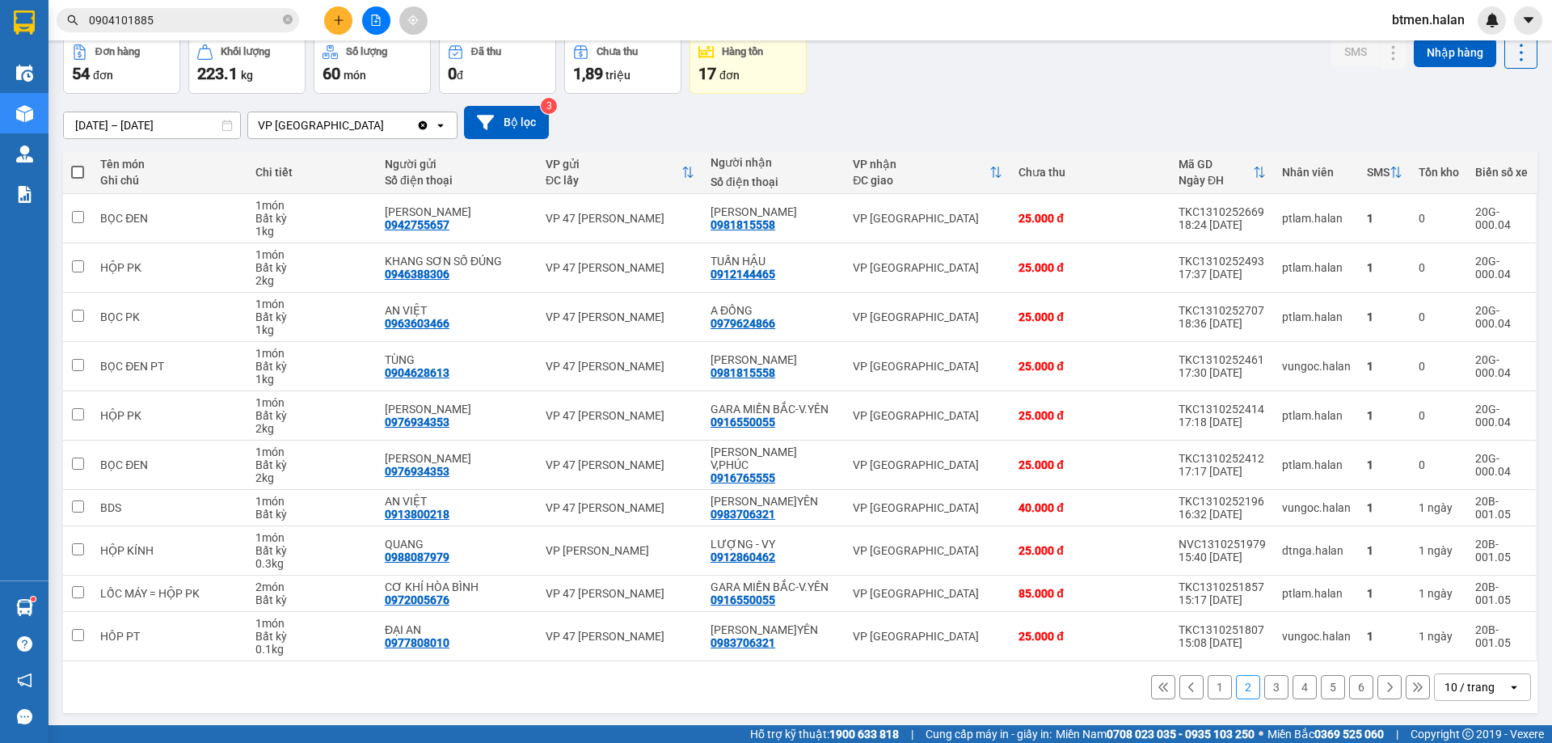
click at [1211, 689] on button "1" at bounding box center [1219, 687] width 24 height 24
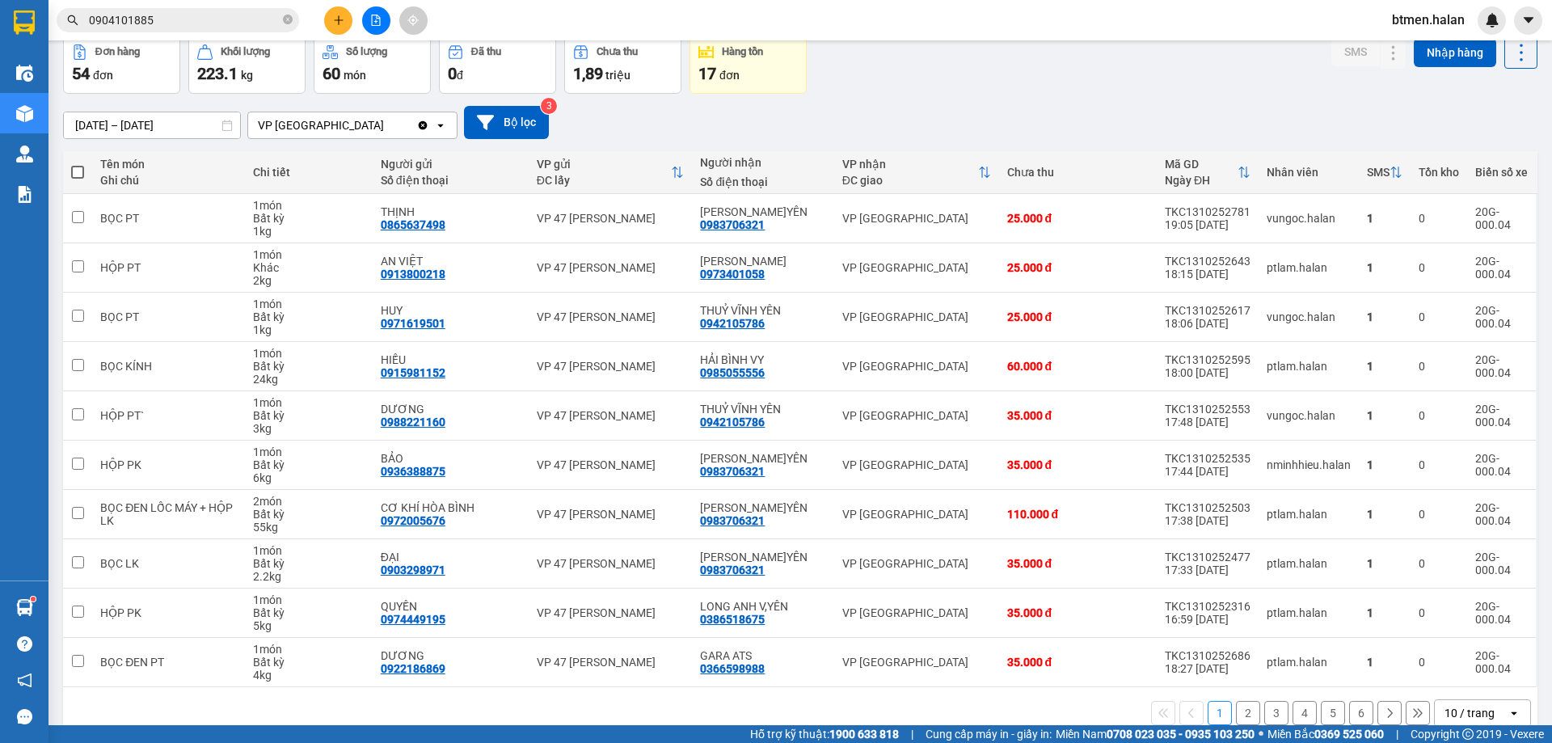
scroll to position [0, 0]
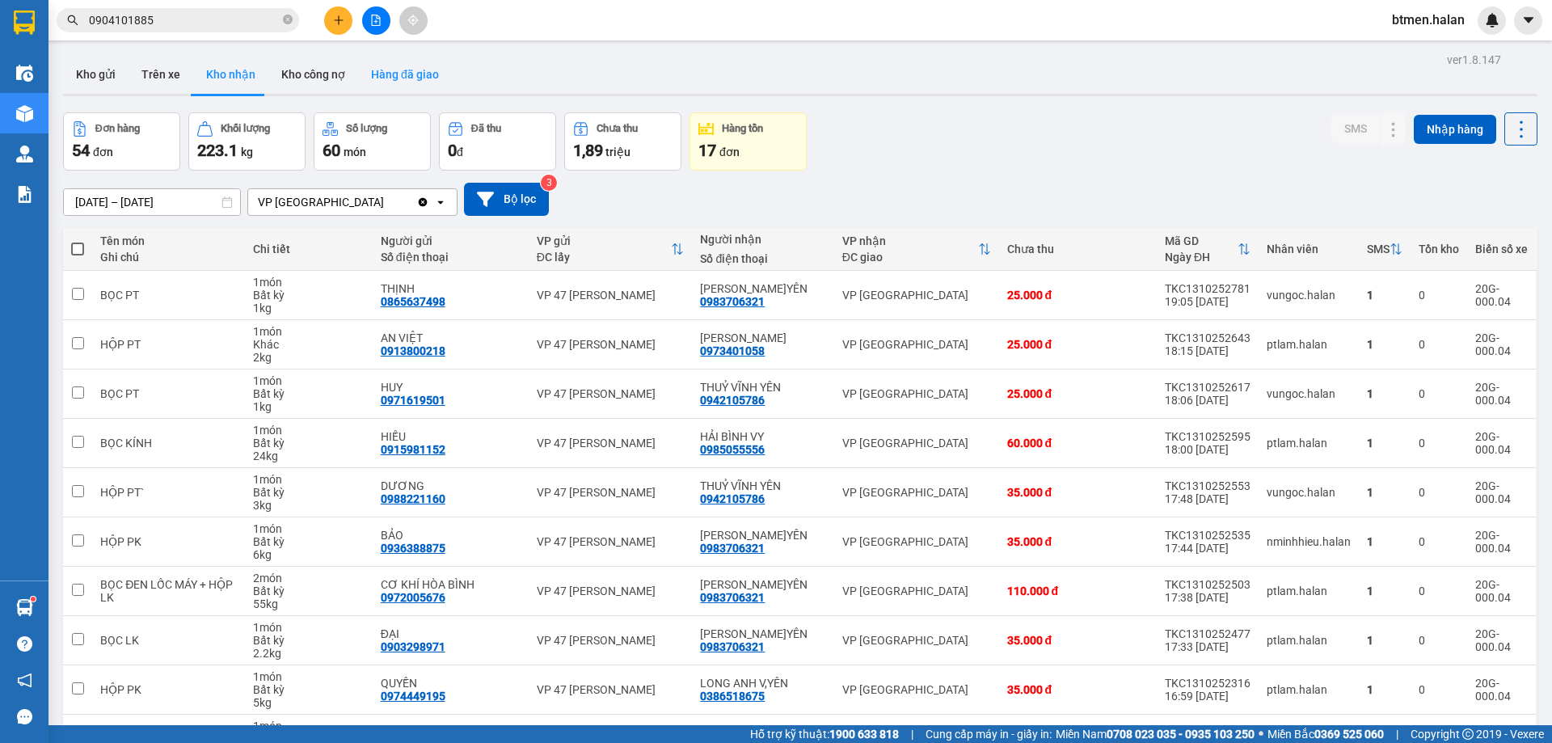
click at [386, 77] on button "Hàng đã giao" at bounding box center [405, 74] width 94 height 39
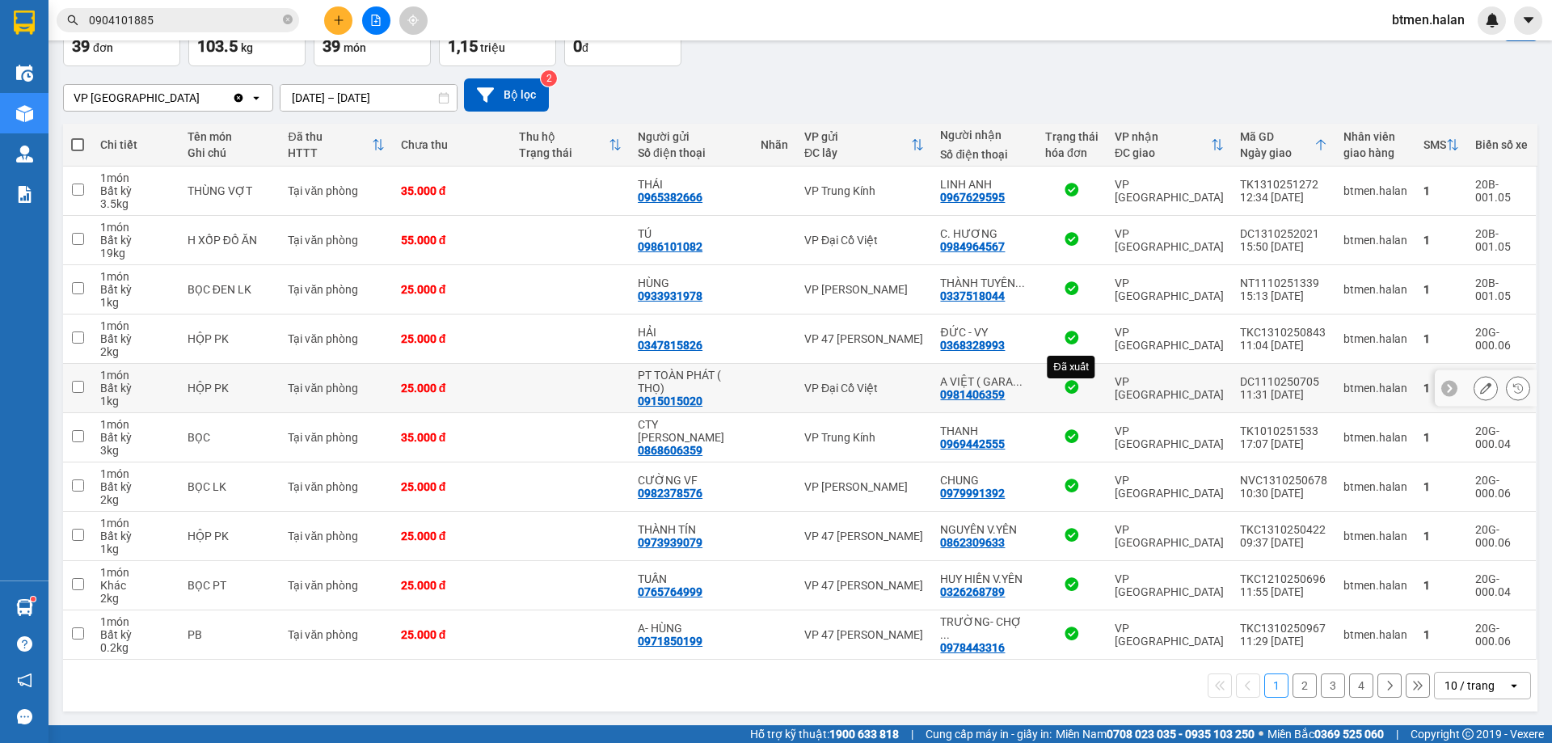
scroll to position [105, 0]
click at [337, 88] on input "13/10/2025 – 13/10/2025" at bounding box center [368, 97] width 176 height 26
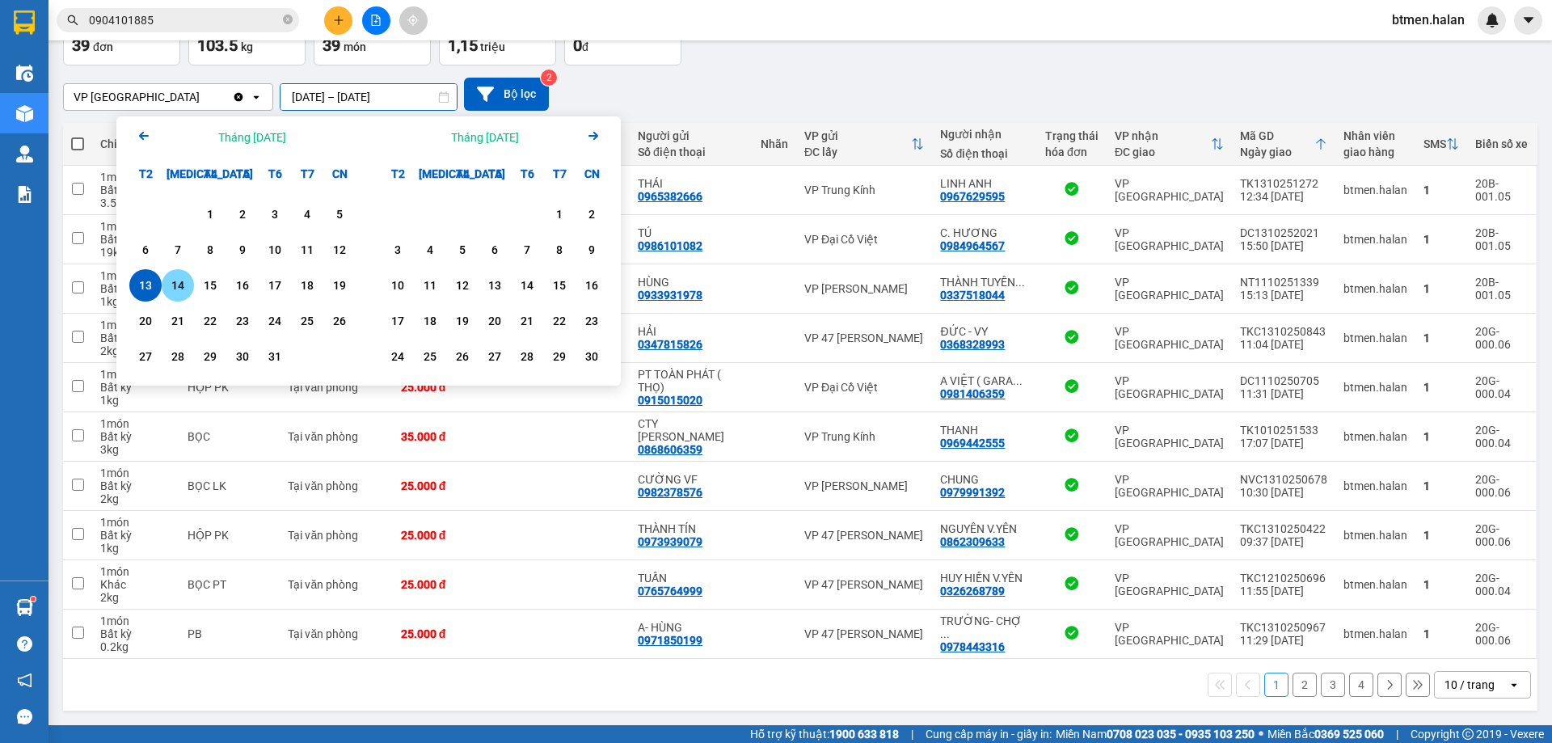
click at [181, 280] on div "14" at bounding box center [177, 285] width 23 height 19
type input "14/10/2025 – 14/10/2025"
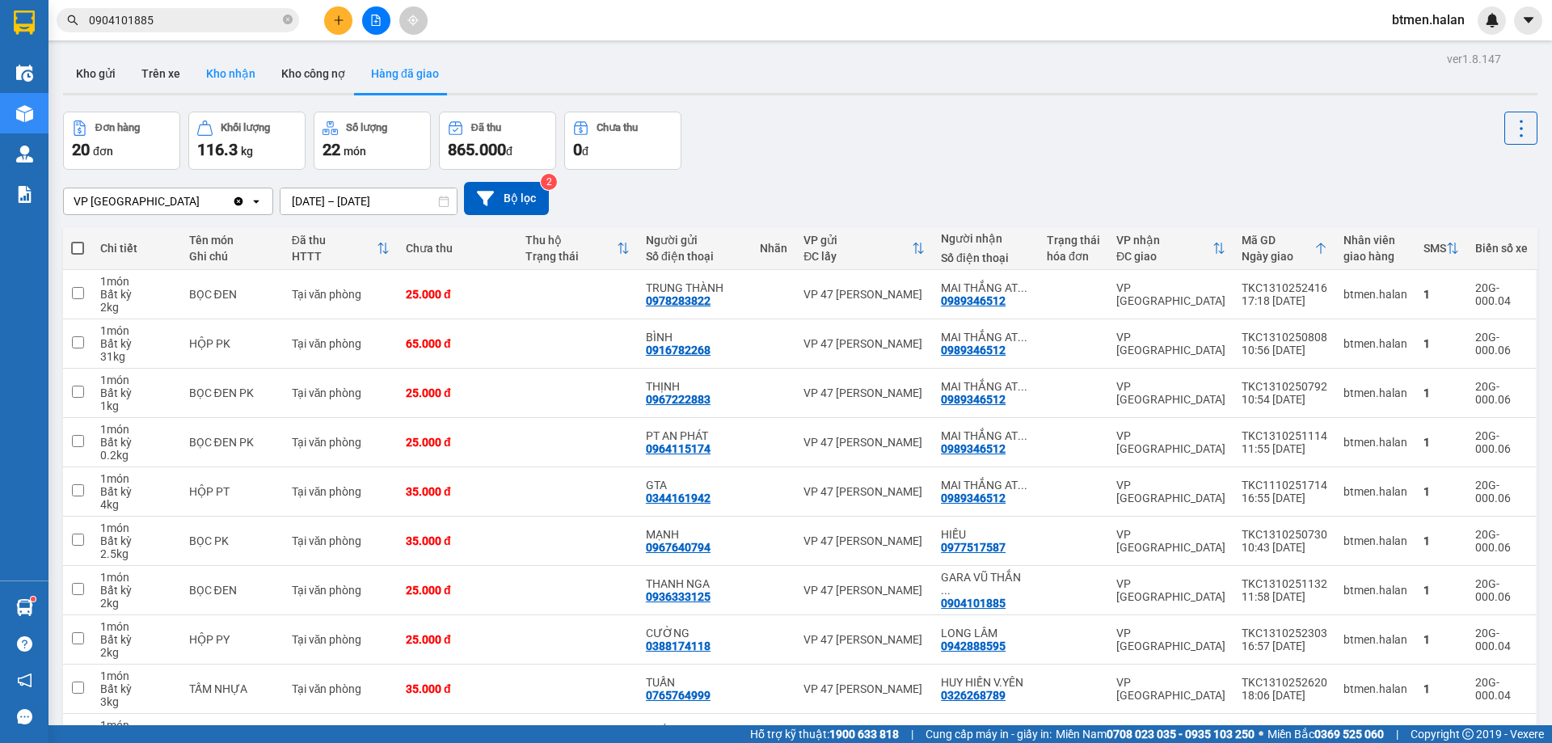
scroll to position [0, 0]
click at [200, 66] on button "Kho nhận" at bounding box center [230, 74] width 75 height 39
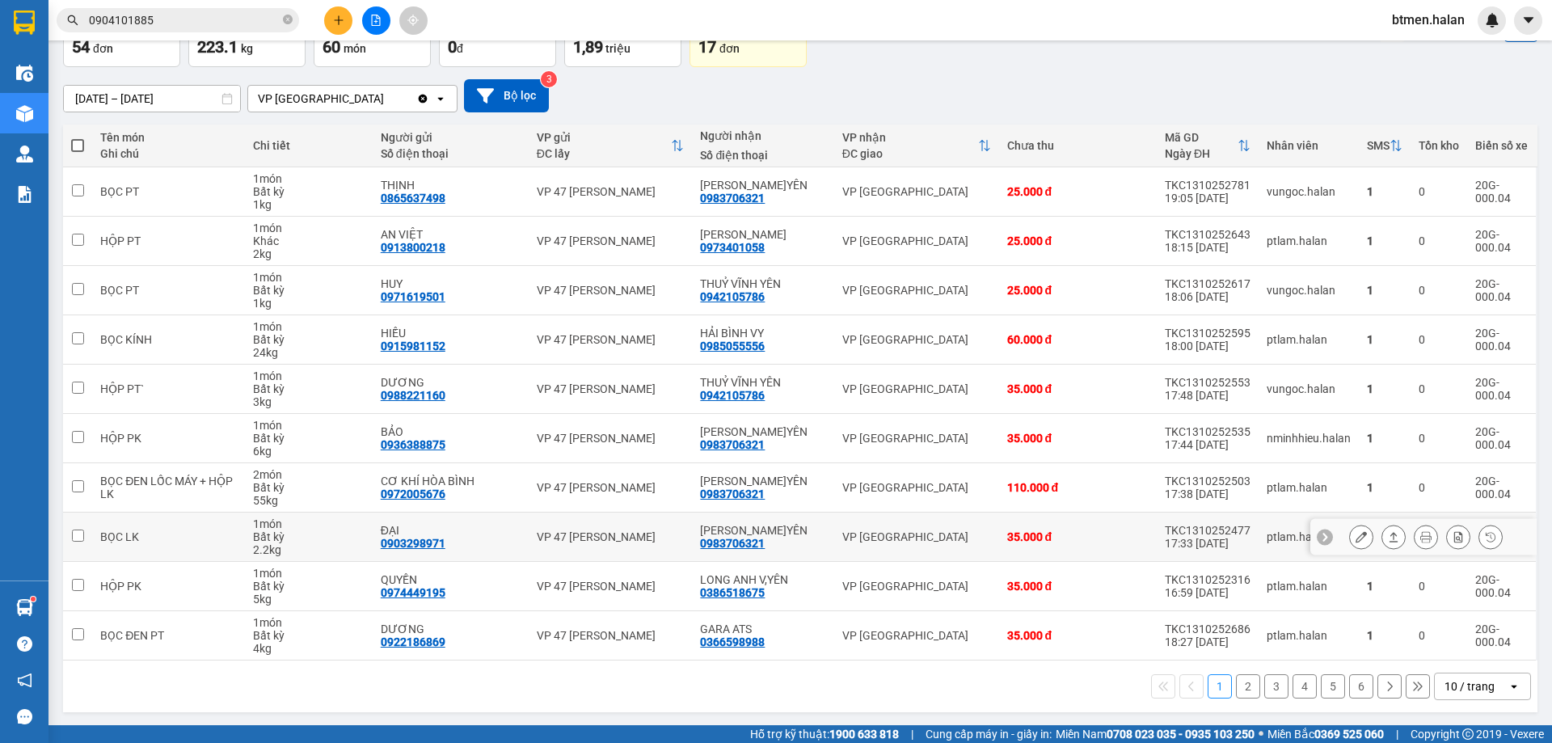
scroll to position [105, 0]
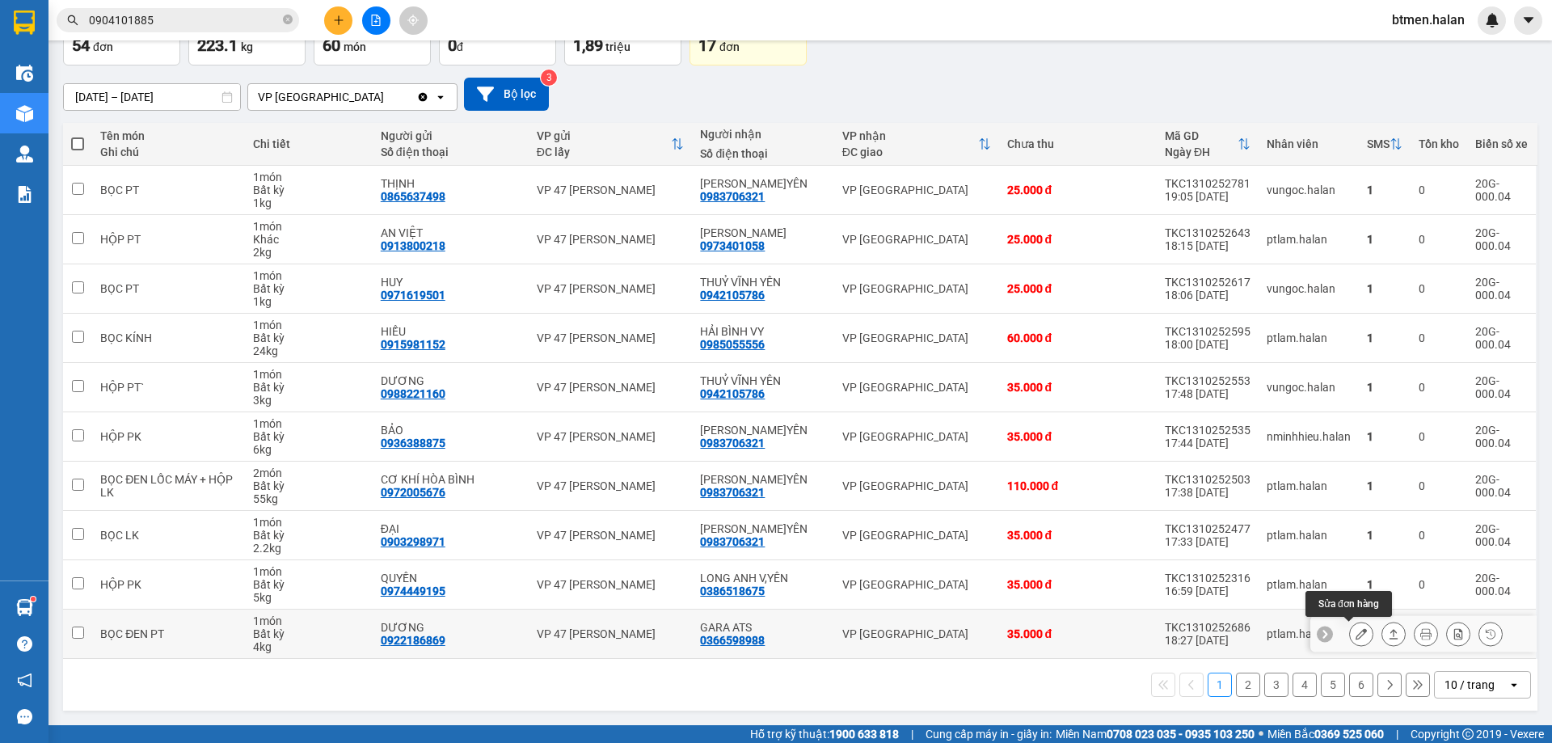
click at [1355, 638] on icon at bounding box center [1360, 633] width 11 height 11
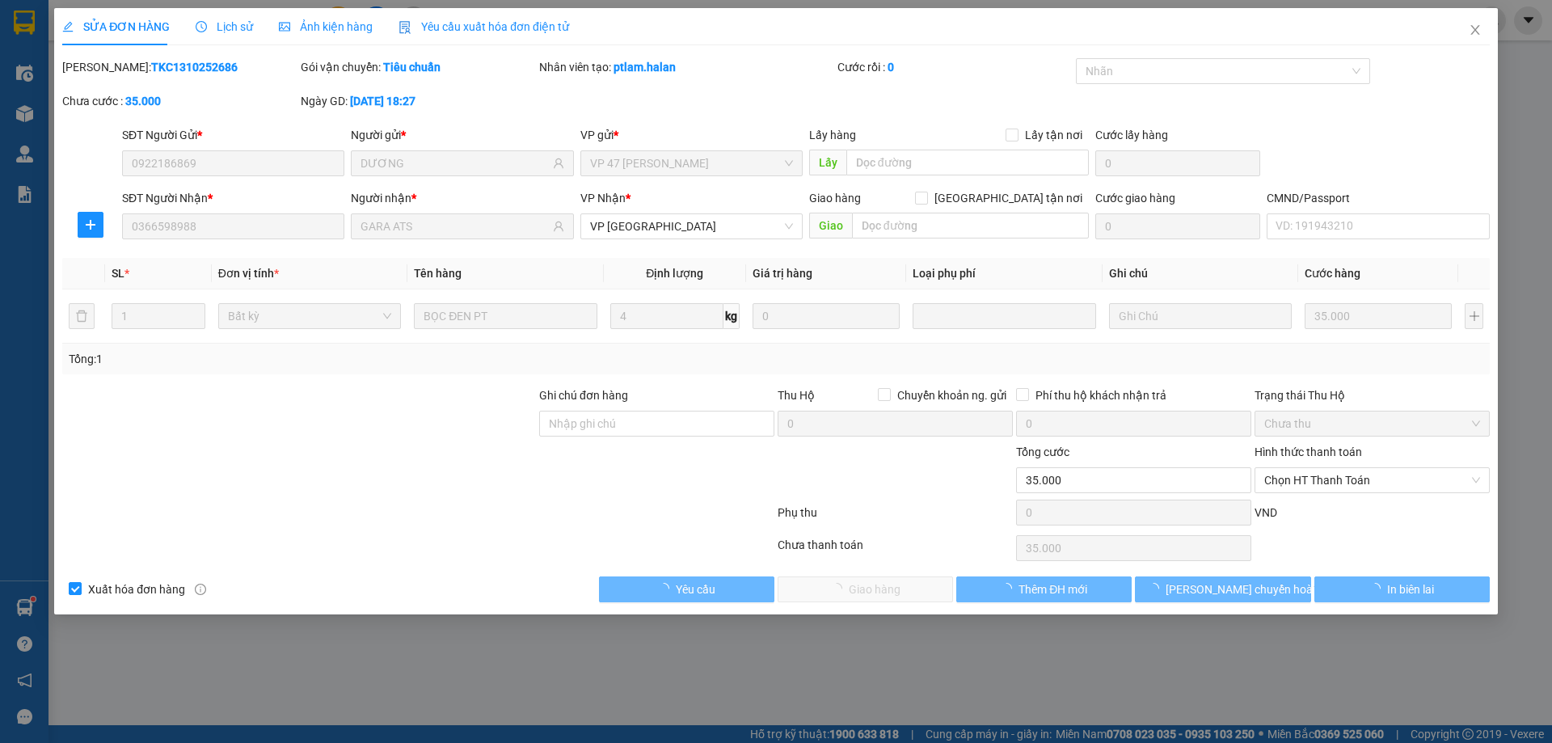
type input "0922186869"
type input "DƯƠNG"
type input "0366598988"
type input "GARA ATS"
type input "0"
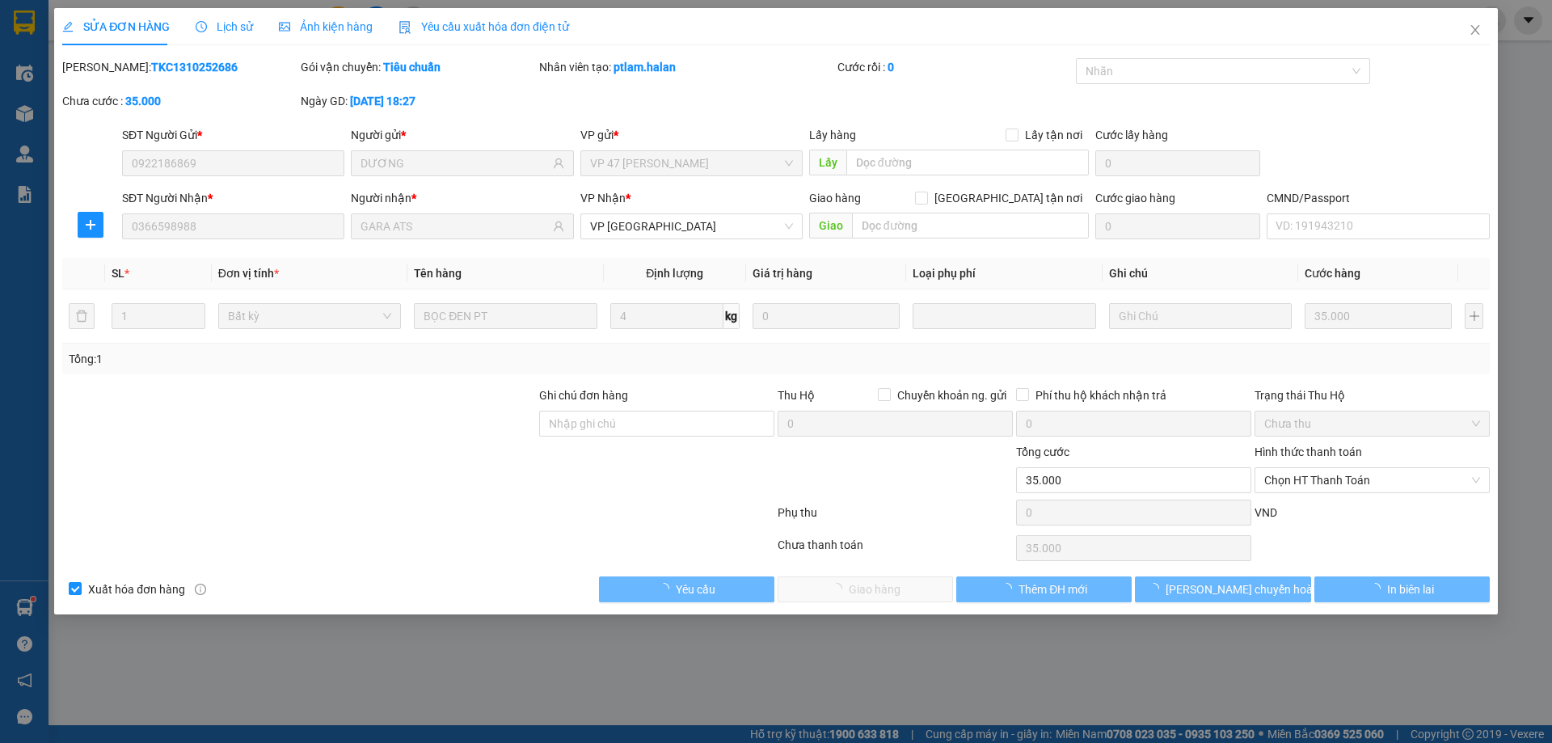
type input "35.000"
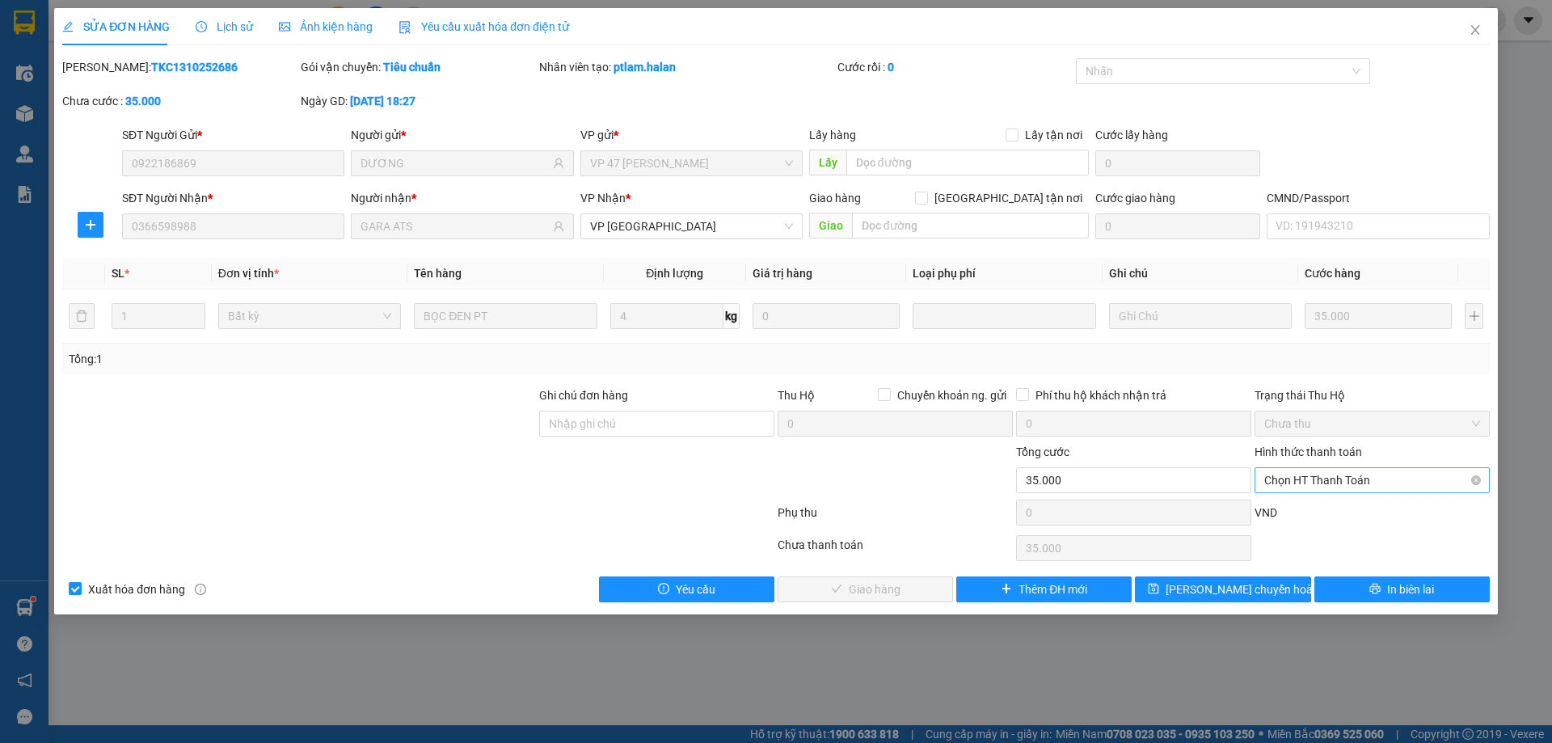
click at [1319, 487] on span "Chọn HT Thanh Toán" at bounding box center [1372, 480] width 216 height 24
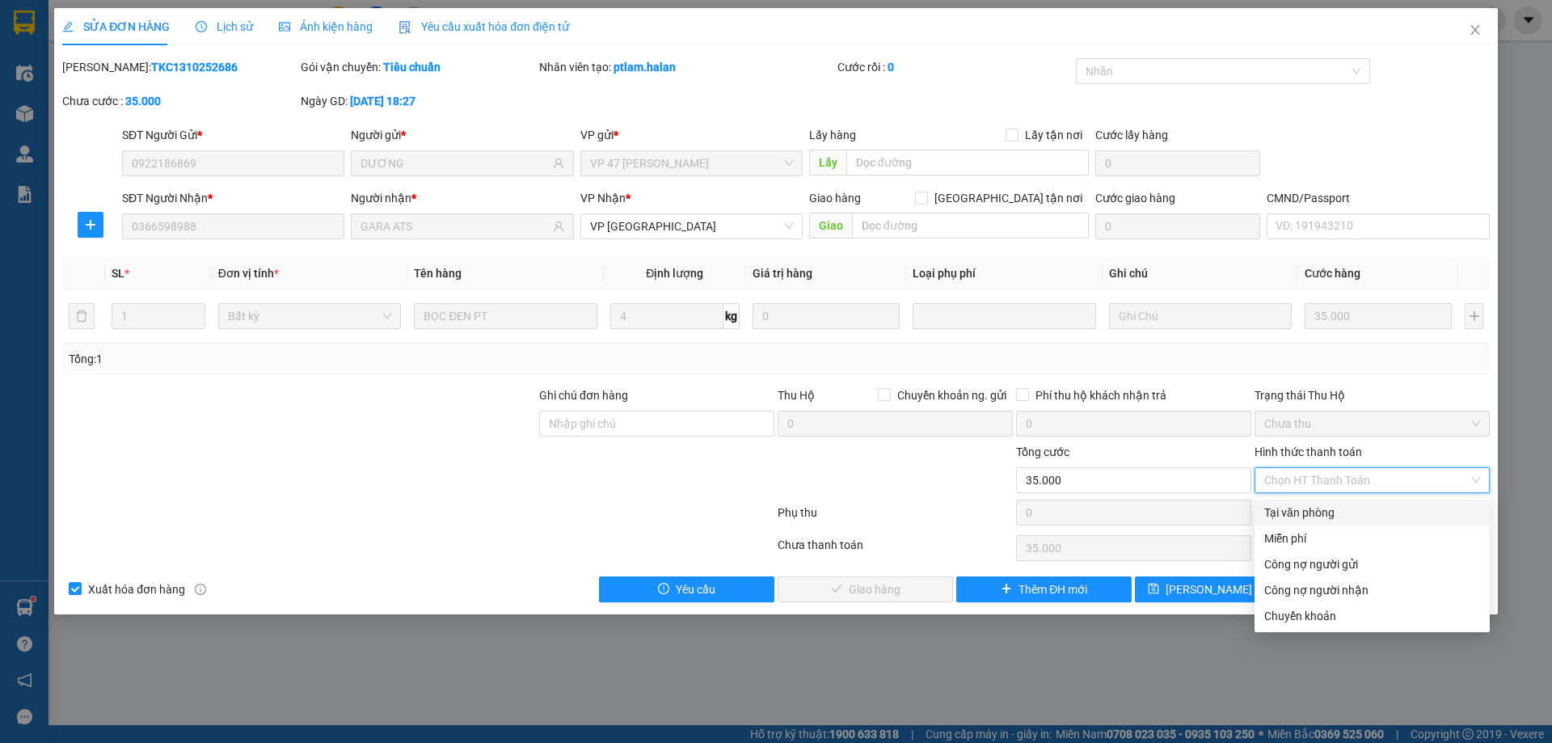
drag, startPoint x: 1271, startPoint y: 513, endPoint x: 962, endPoint y: 576, distance: 315.1
click at [1266, 516] on div "Tại văn phòng" at bounding box center [1372, 512] width 216 height 18
type input "0"
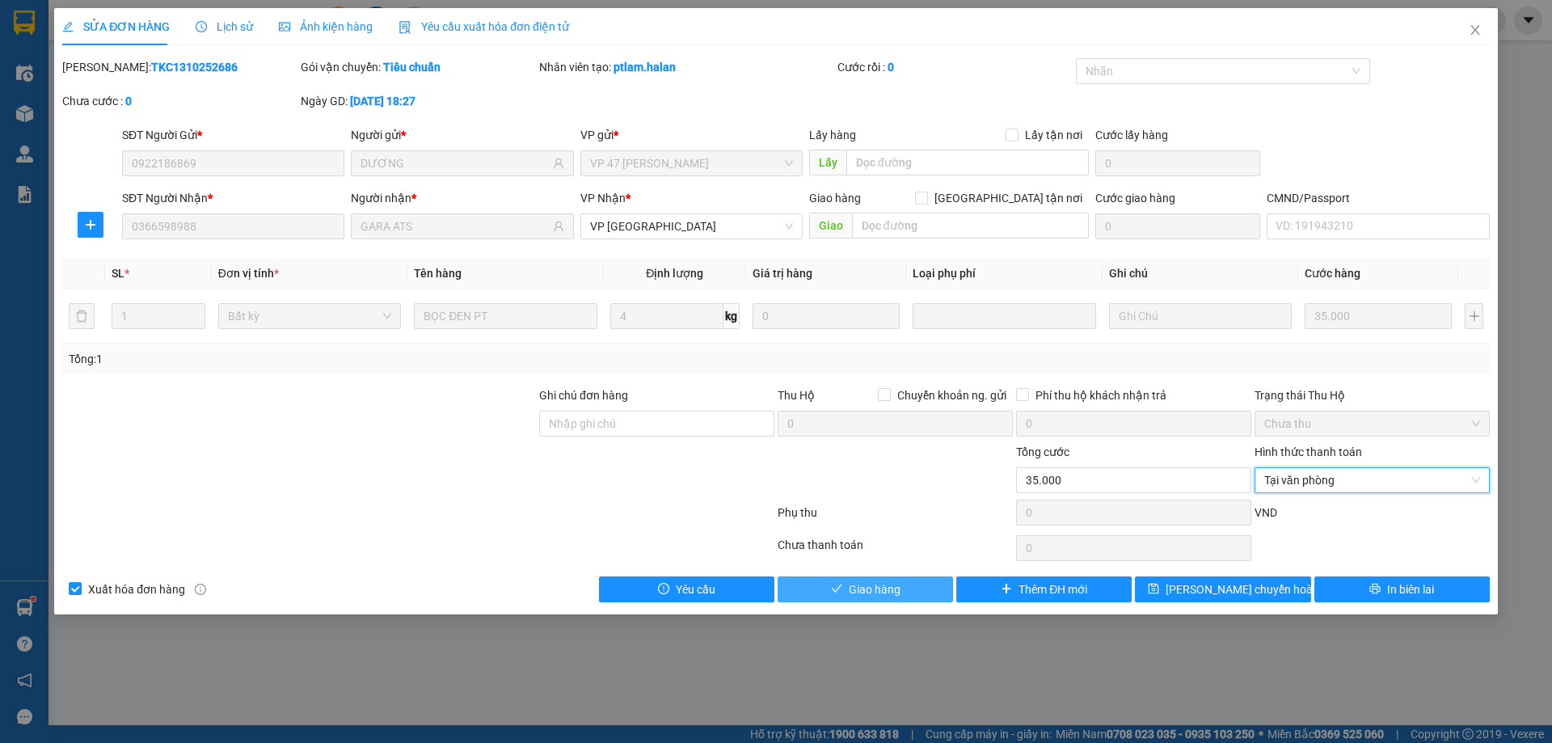
click at [894, 587] on span "Giao hàng" at bounding box center [875, 589] width 52 height 18
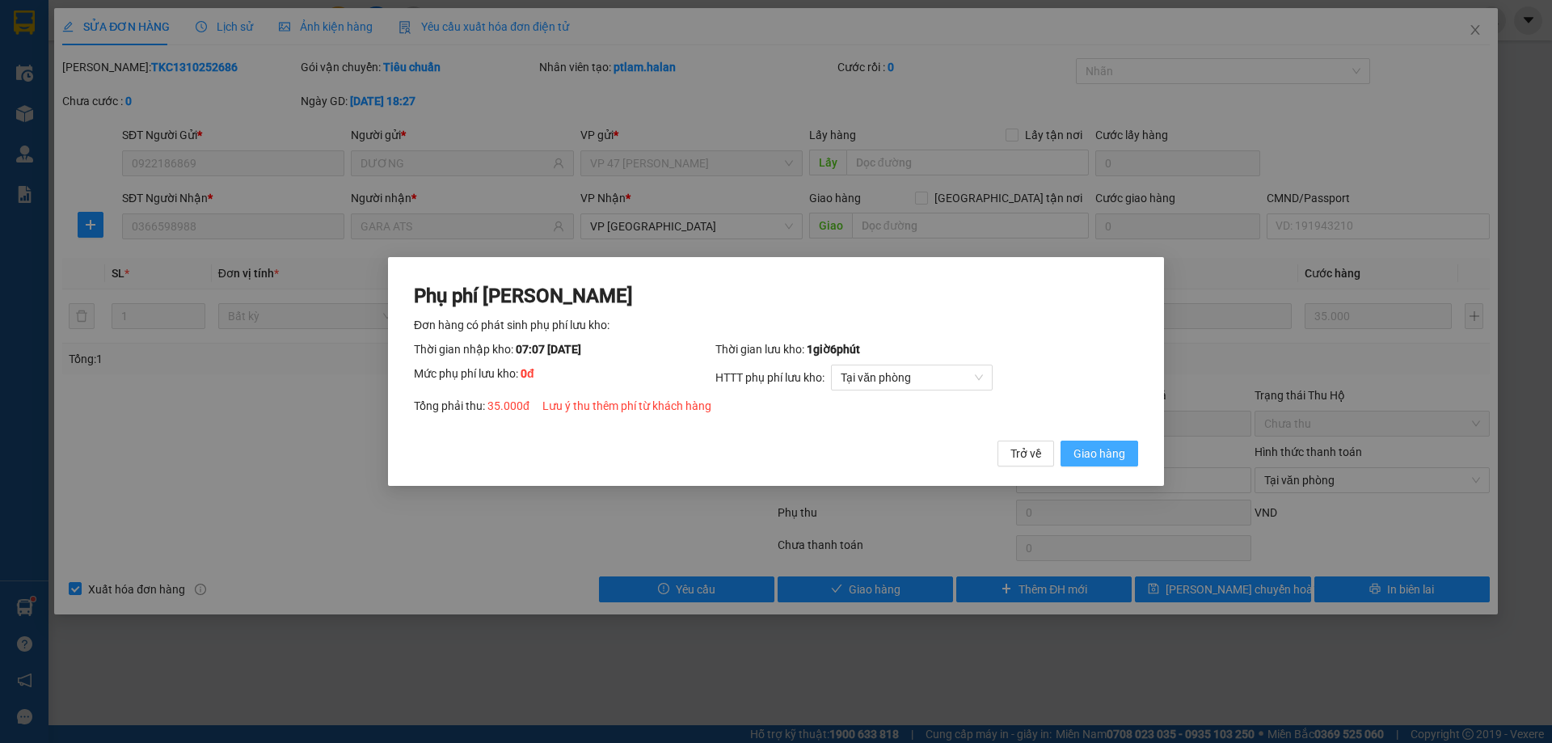
click at [1107, 448] on span "Giao hàng" at bounding box center [1099, 453] width 52 height 18
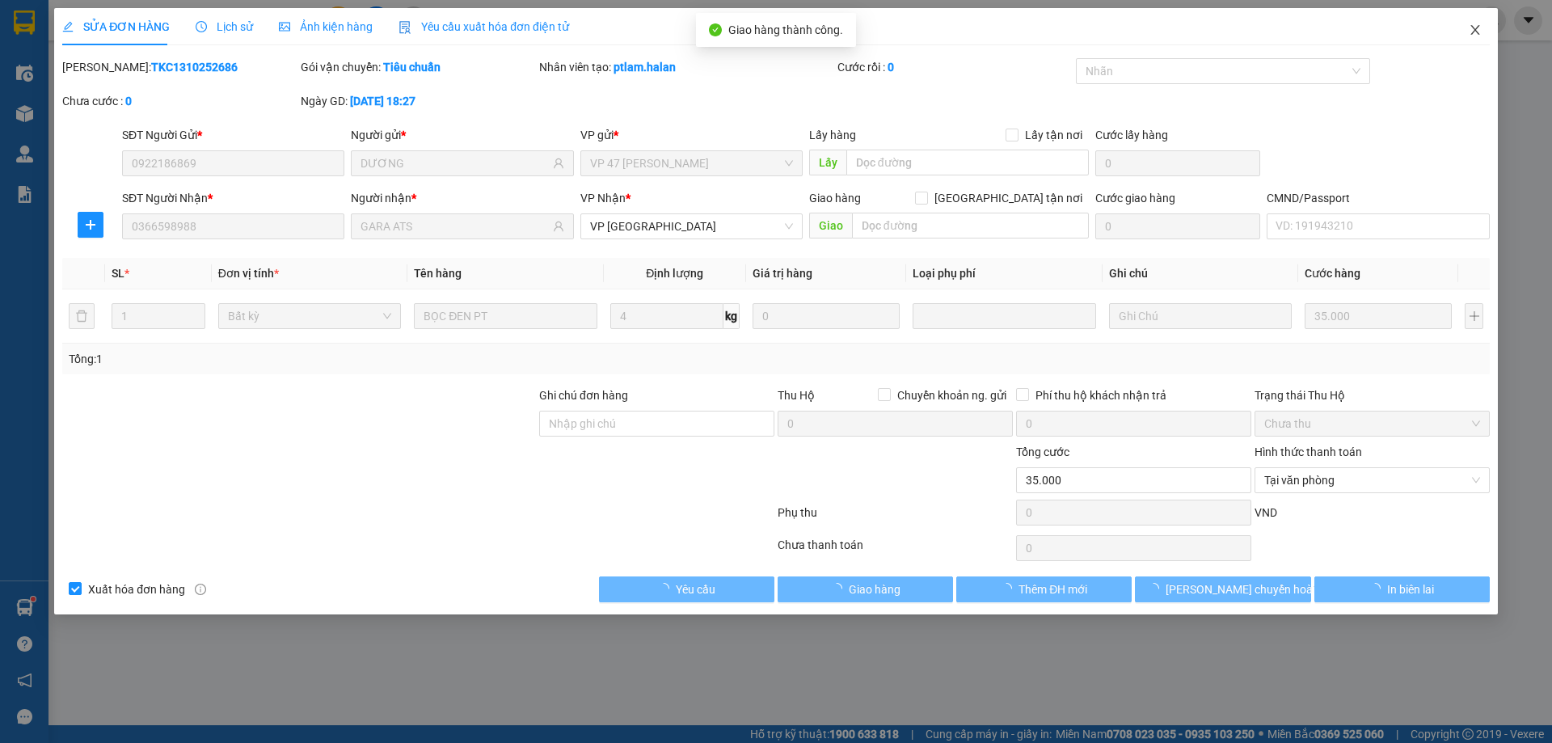
click at [1487, 27] on span "Close" at bounding box center [1474, 30] width 45 height 45
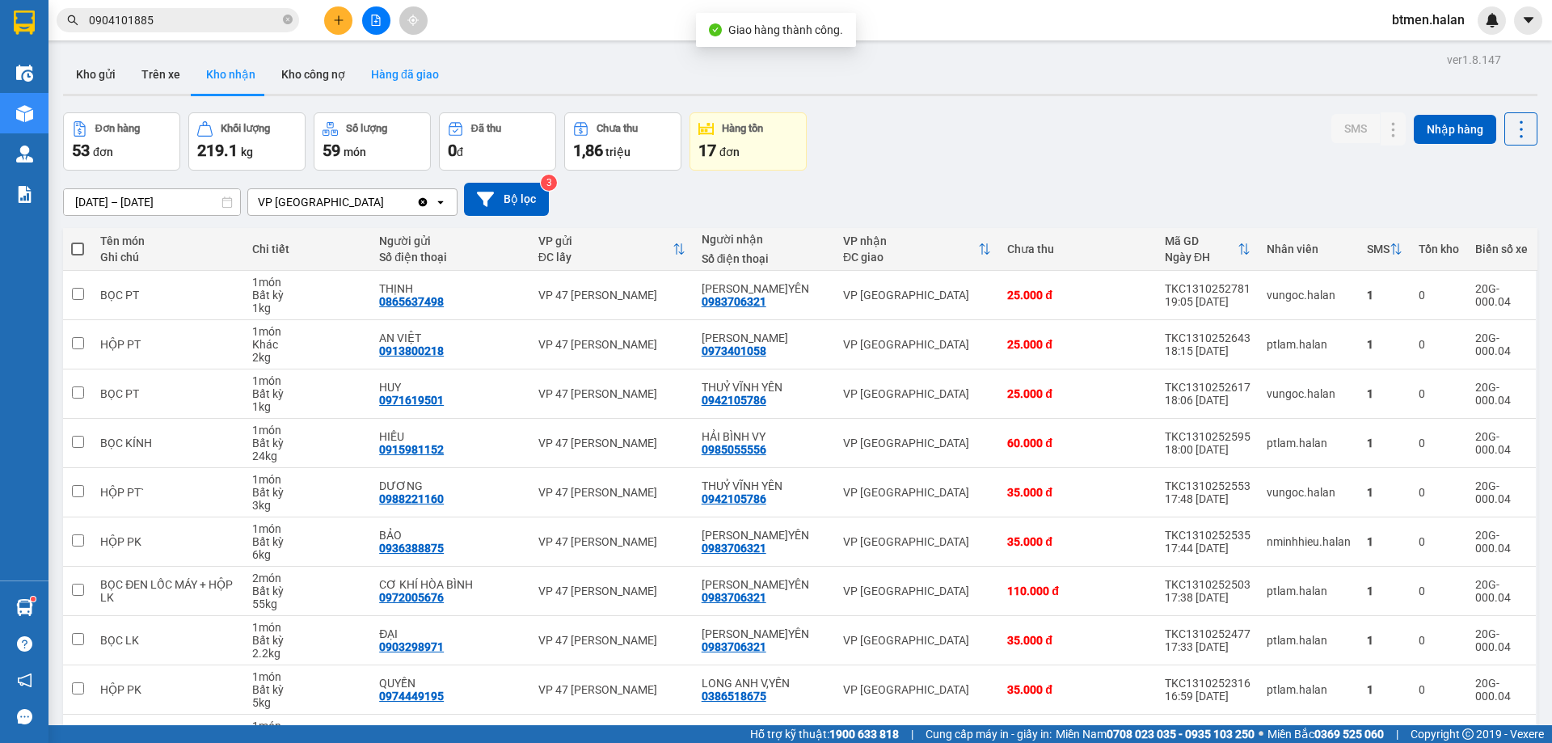
click at [375, 71] on button "Hàng đã giao" at bounding box center [405, 74] width 94 height 39
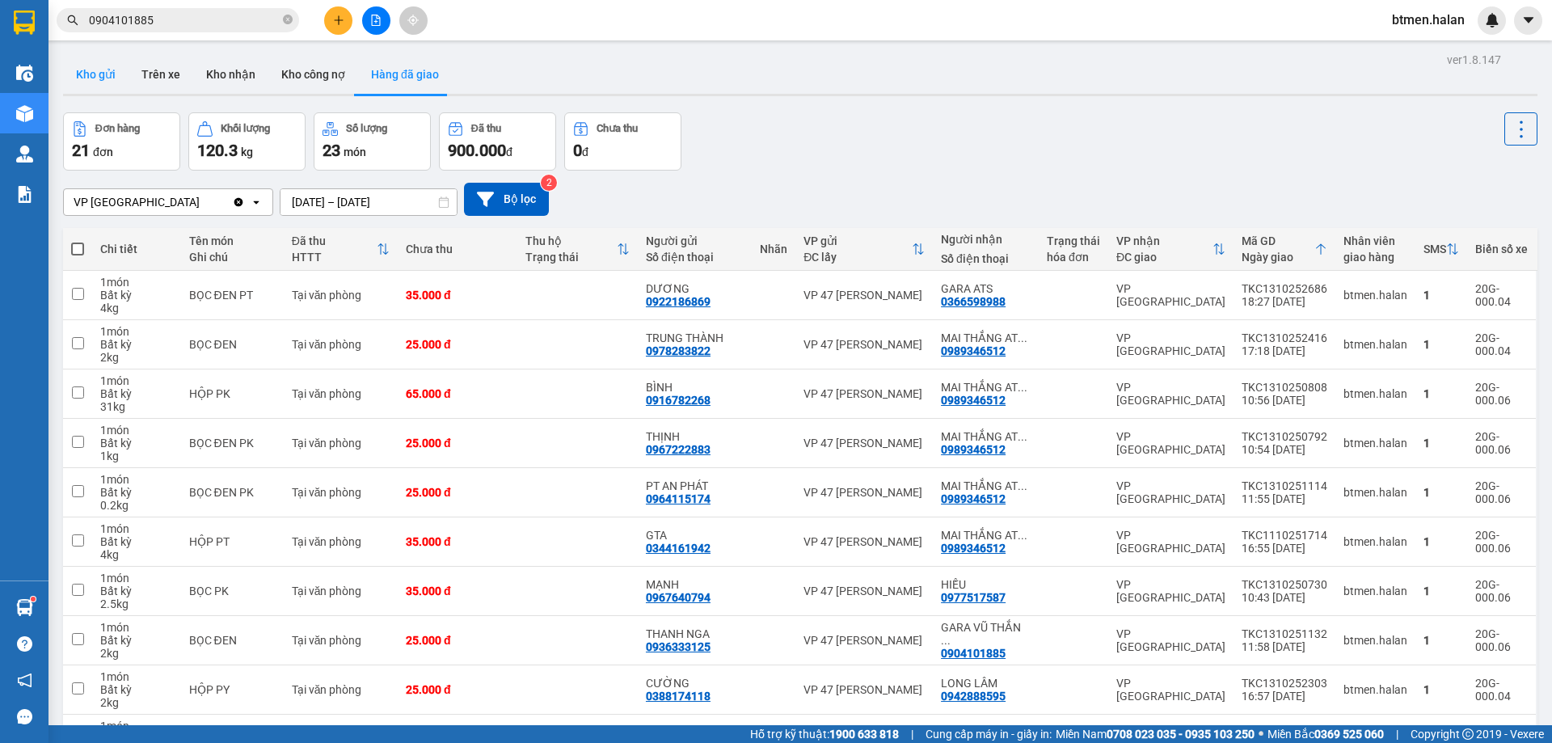
click at [103, 78] on button "Kho gửi" at bounding box center [95, 74] width 65 height 39
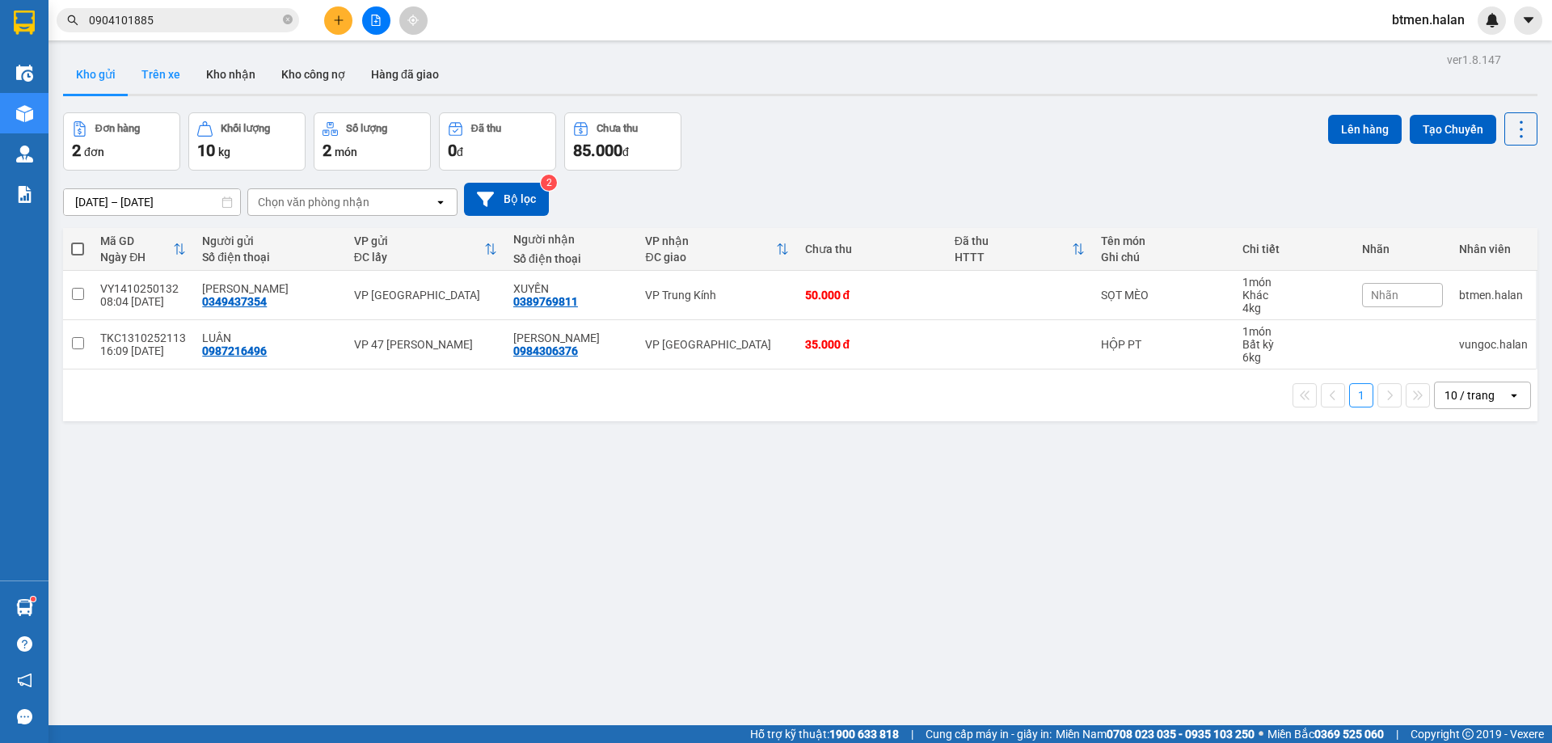
click at [154, 84] on button "Trên xe" at bounding box center [160, 74] width 65 height 39
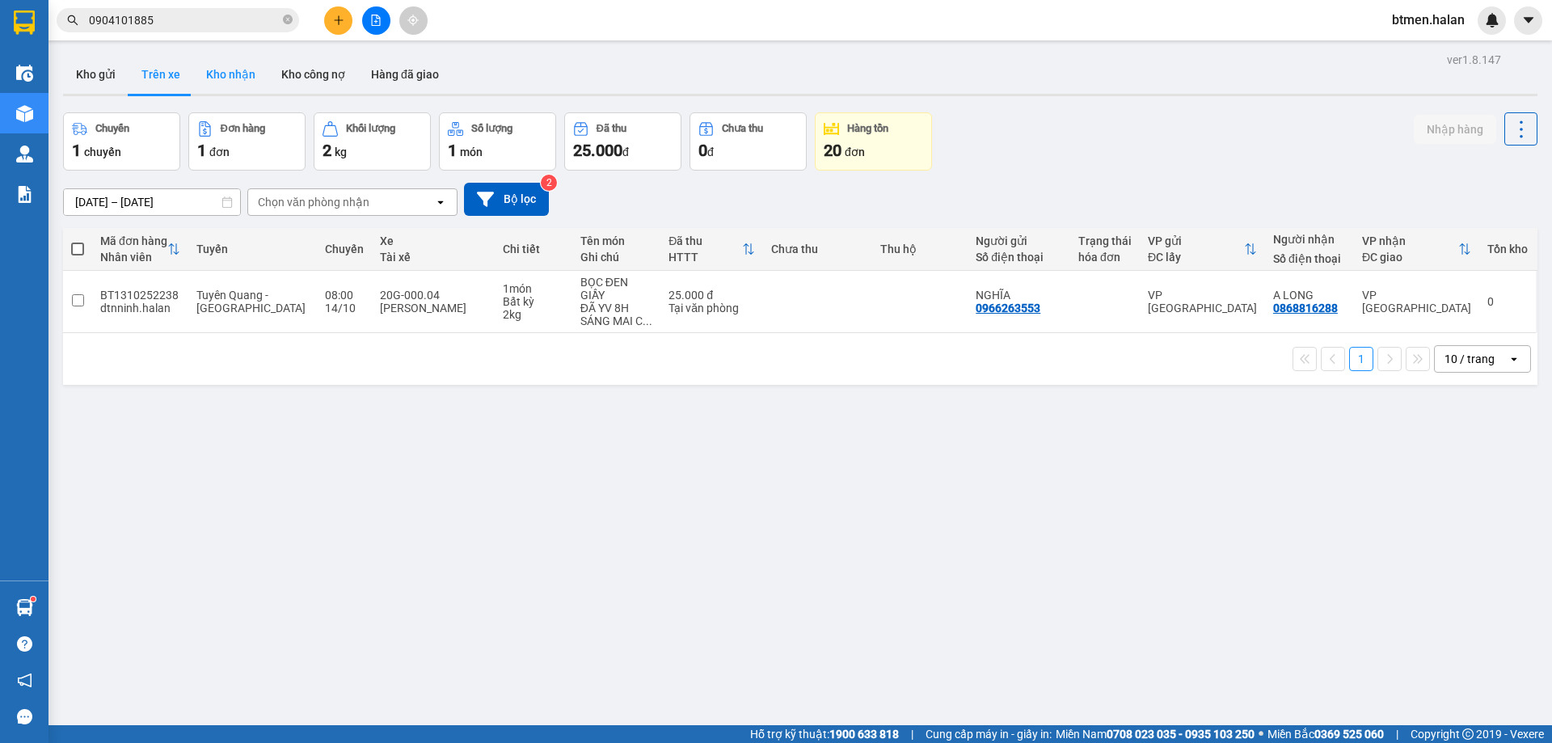
click at [226, 79] on button "Kho nhận" at bounding box center [230, 74] width 75 height 39
type input "[DATE] – [DATE]"
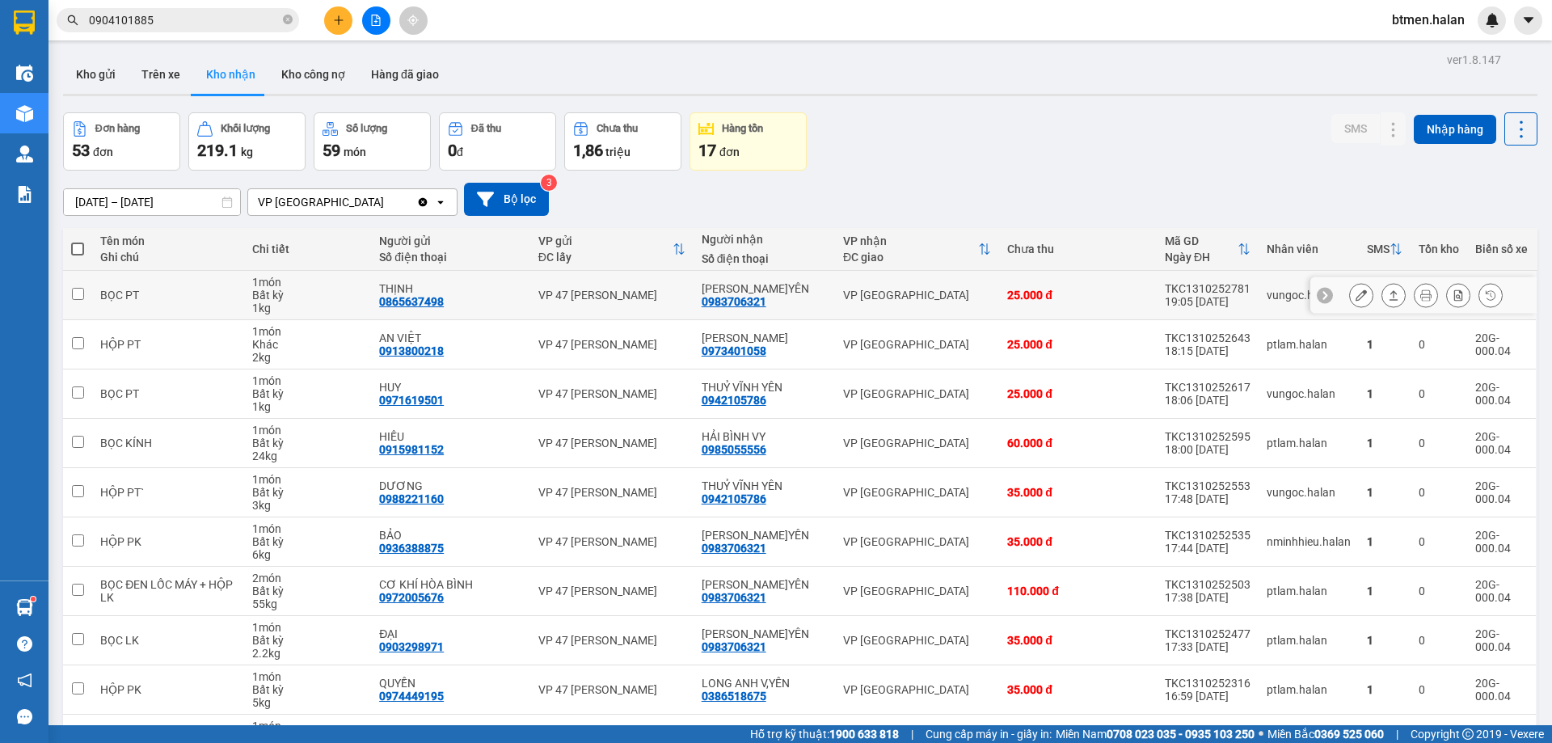
click at [747, 299] on div "0983706321" at bounding box center [733, 301] width 65 height 13
copy div "0983706321"
click at [195, 21] on input "0904101885" at bounding box center [184, 20] width 191 height 18
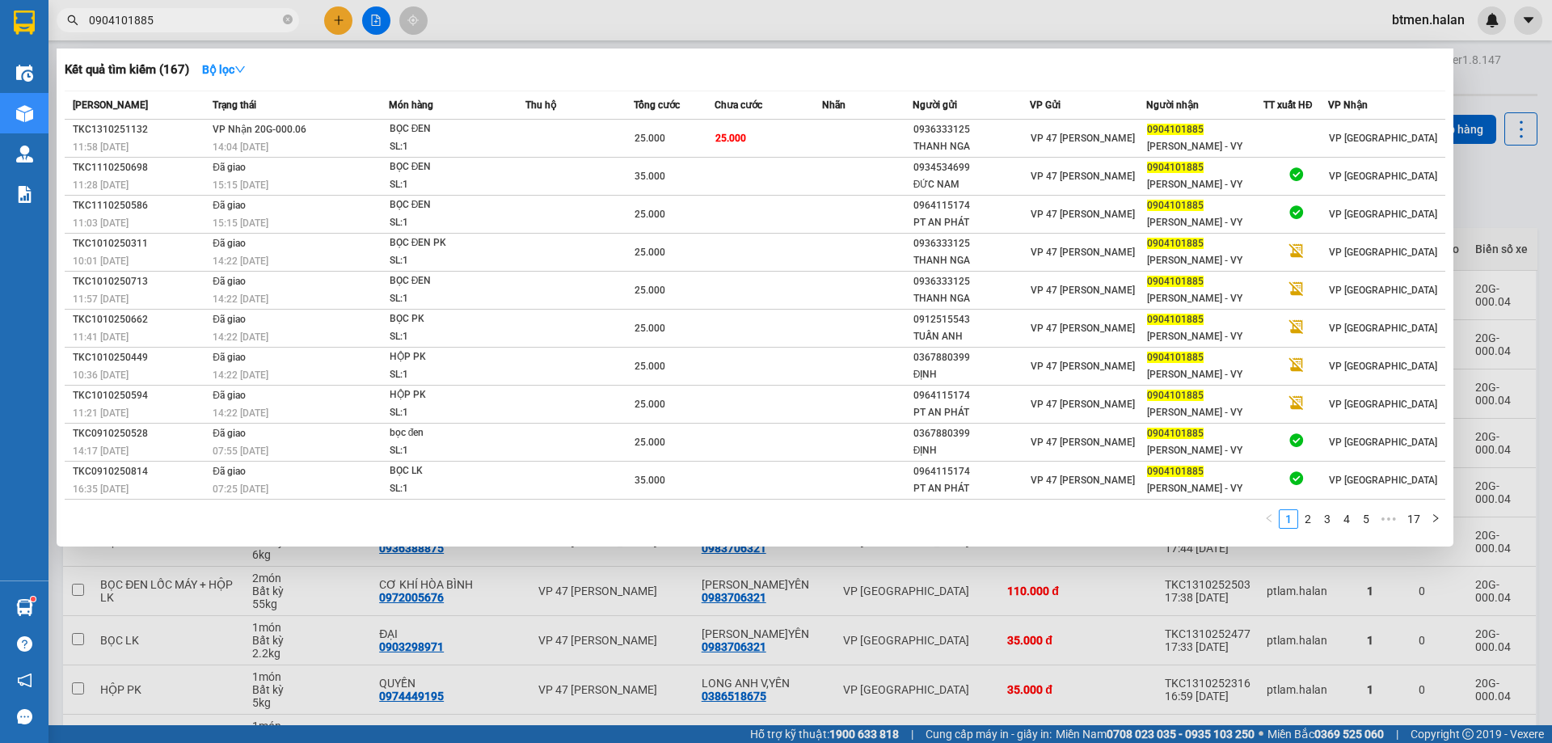
click at [195, 21] on input "0904101885" at bounding box center [184, 20] width 191 height 18
paste input "83706321"
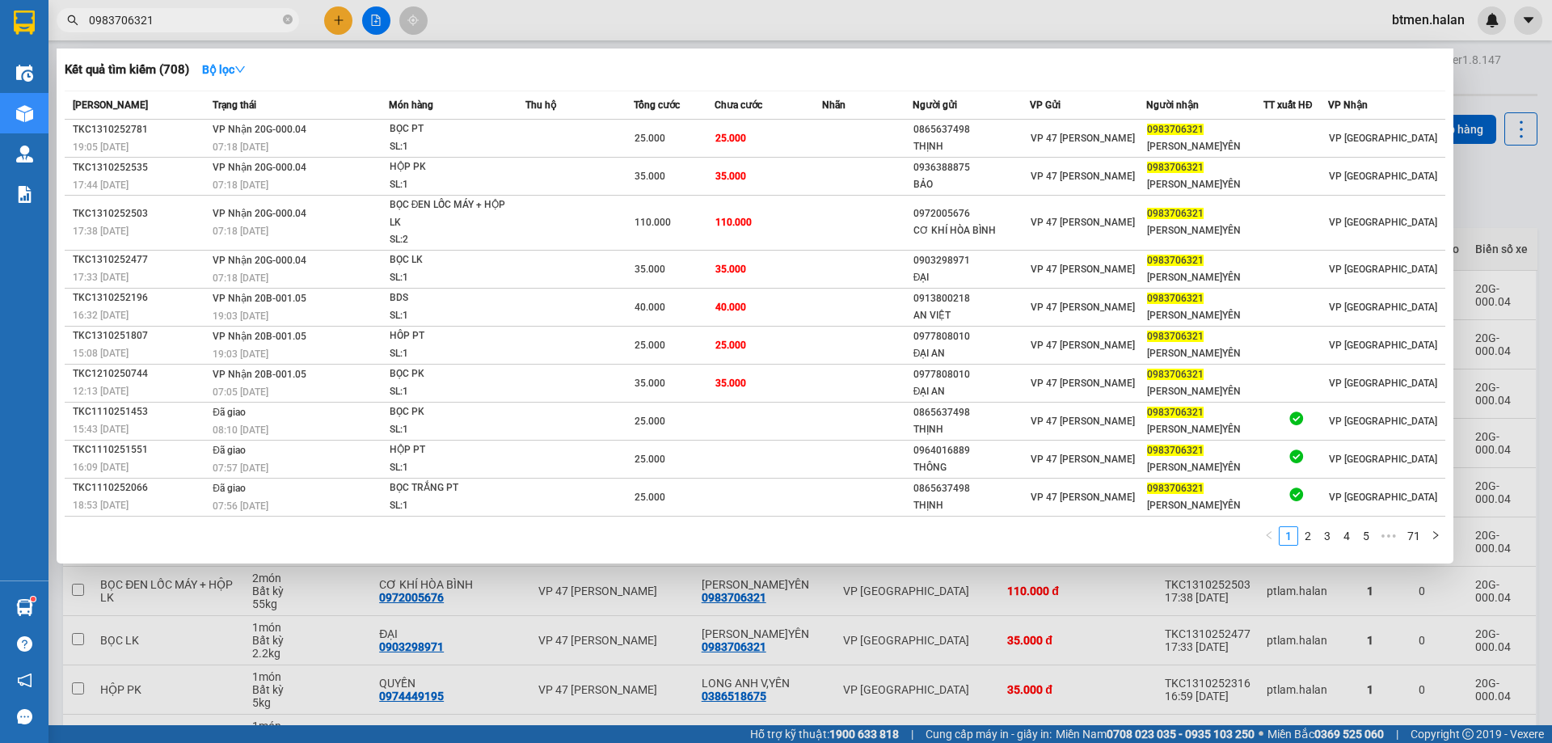
click at [1510, 85] on div at bounding box center [776, 371] width 1552 height 743
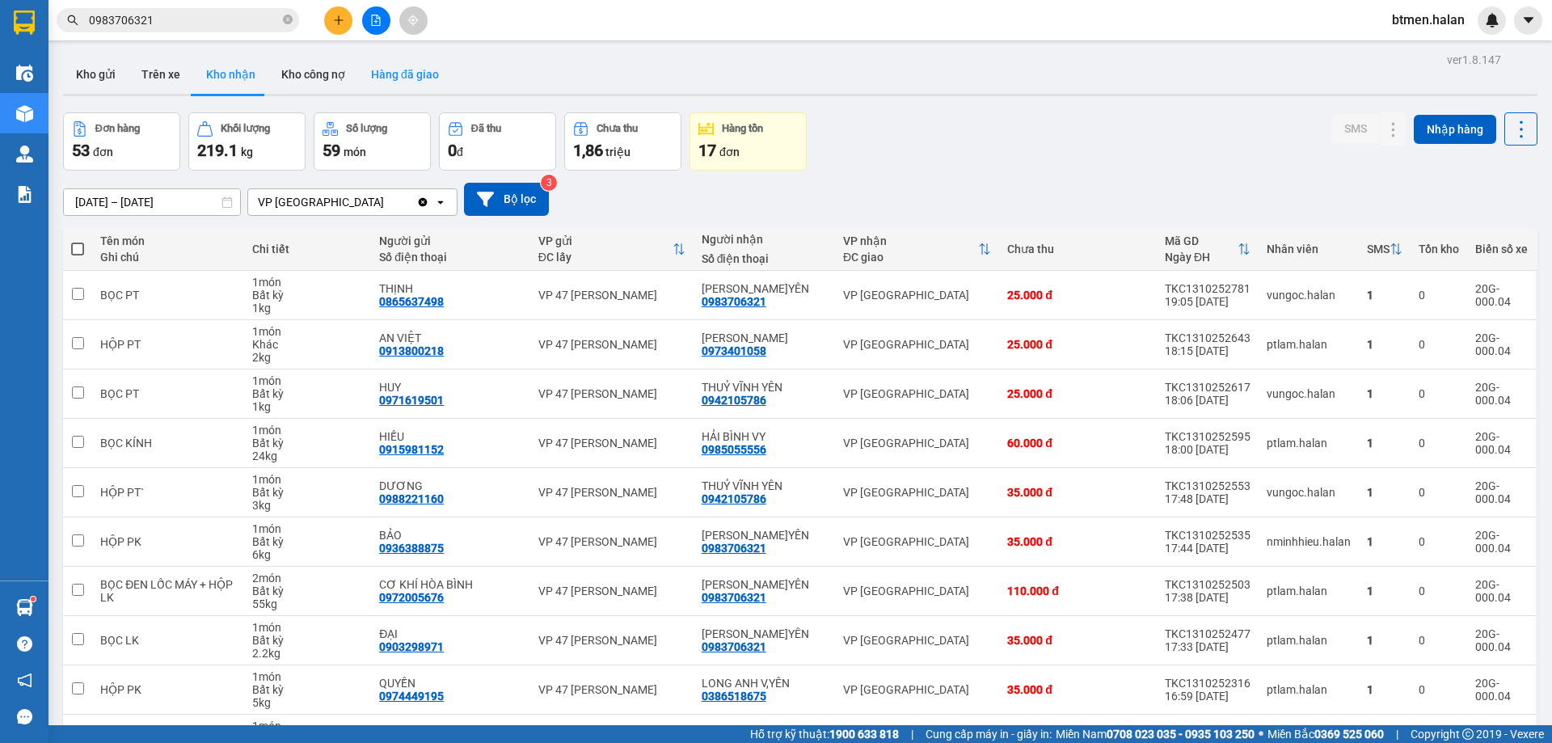
click at [394, 66] on button "Hàng đã giao" at bounding box center [405, 74] width 94 height 39
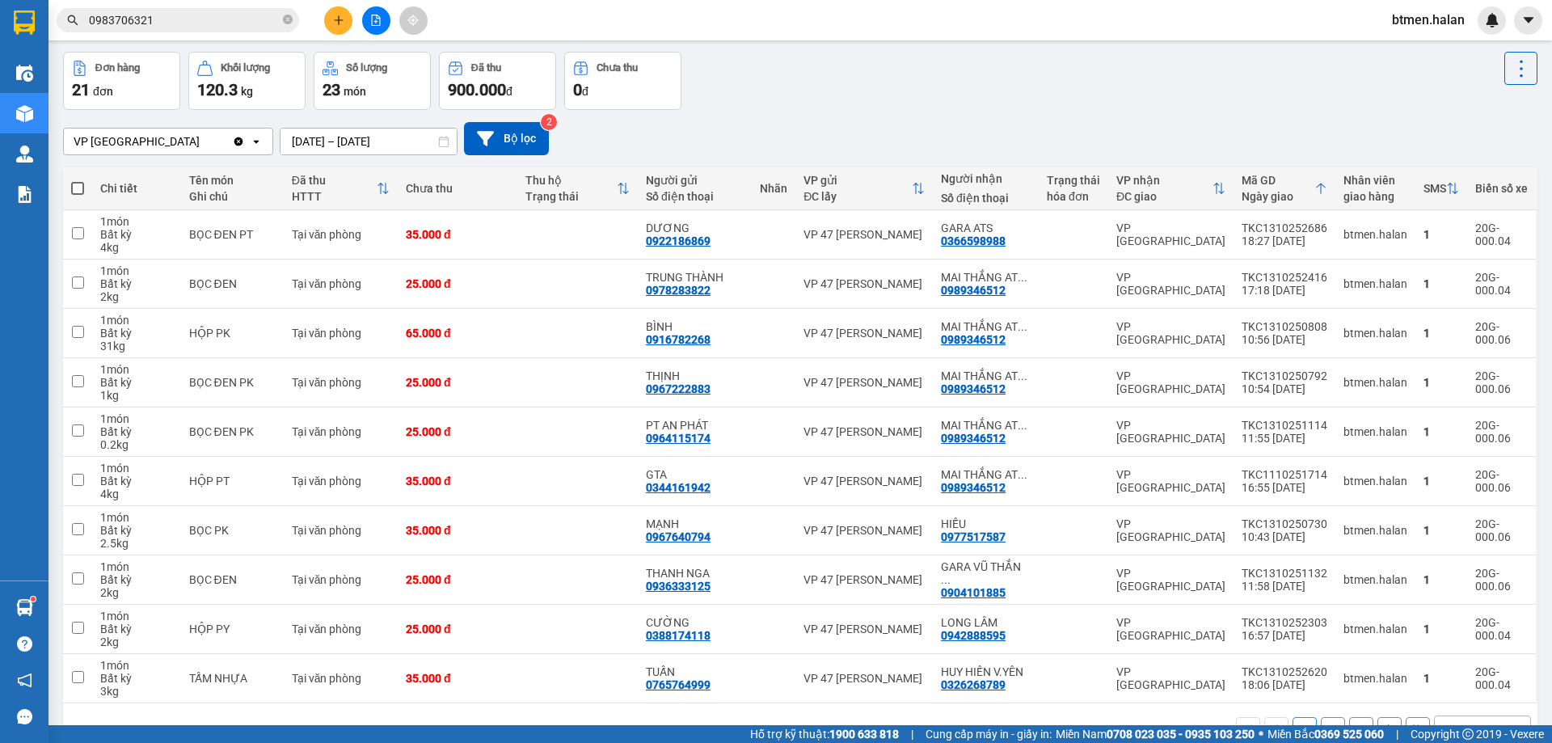
scroll to position [105, 0]
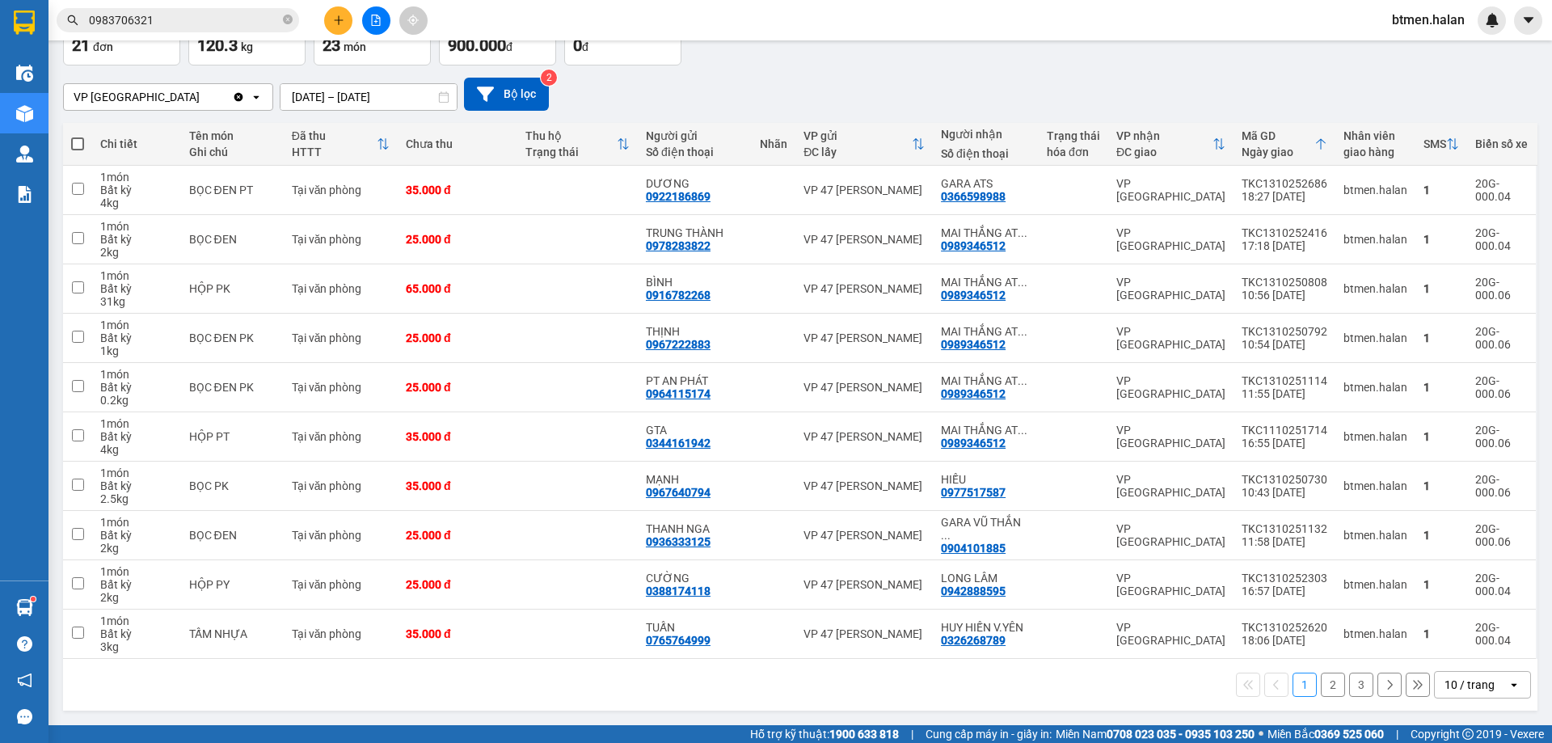
click at [1329, 689] on button "2" at bounding box center [1332, 684] width 24 height 24
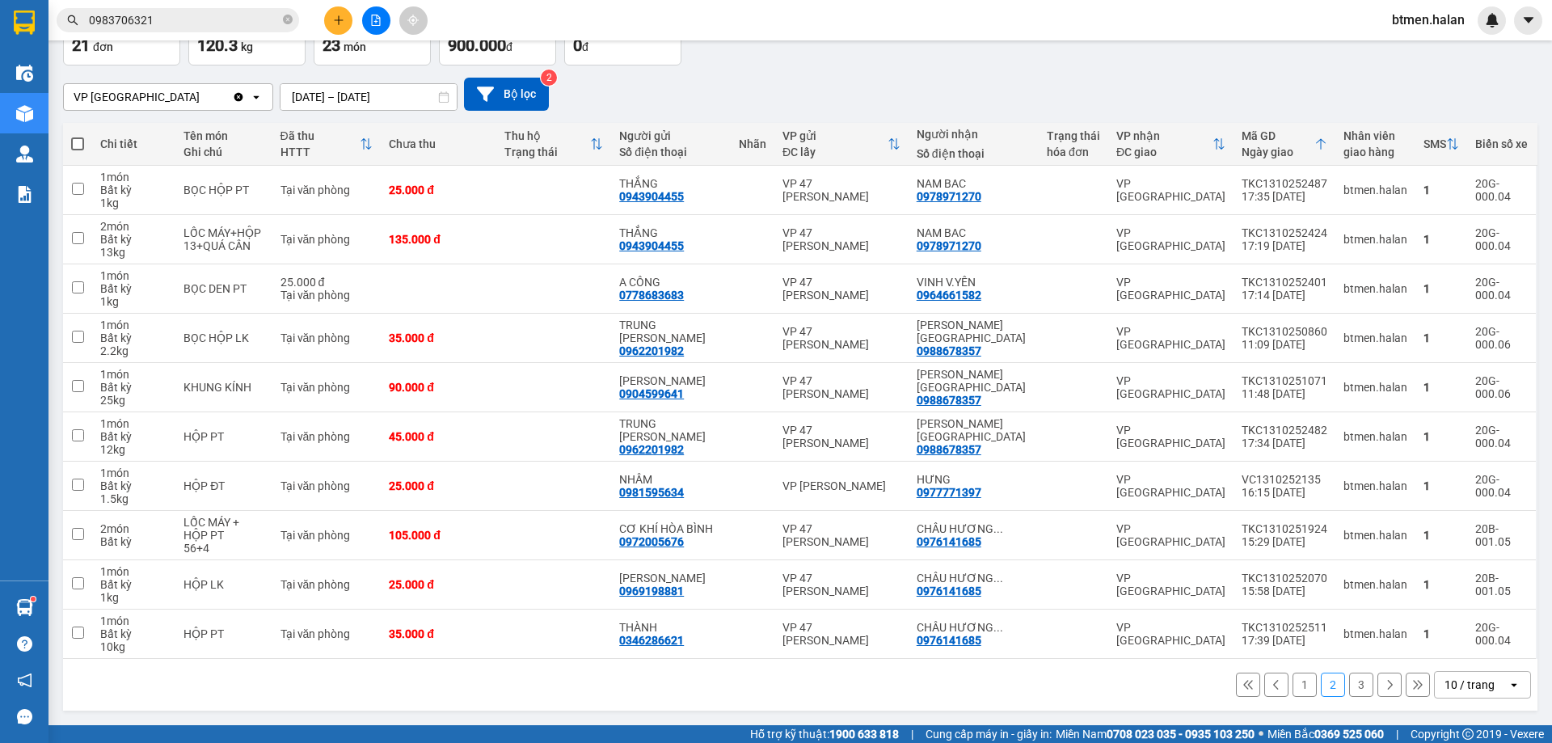
click at [1354, 691] on button "3" at bounding box center [1361, 684] width 24 height 24
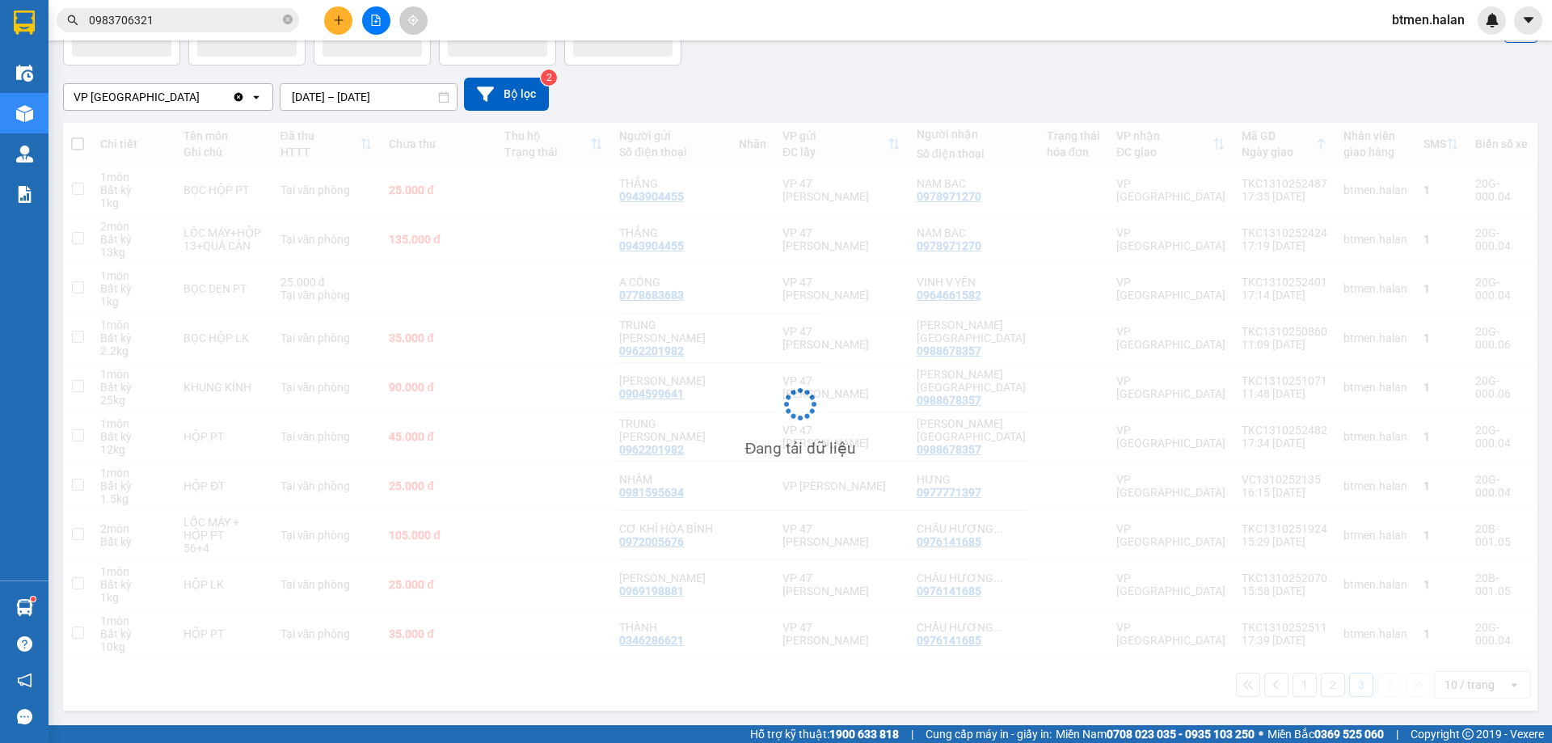
scroll to position [74, 0]
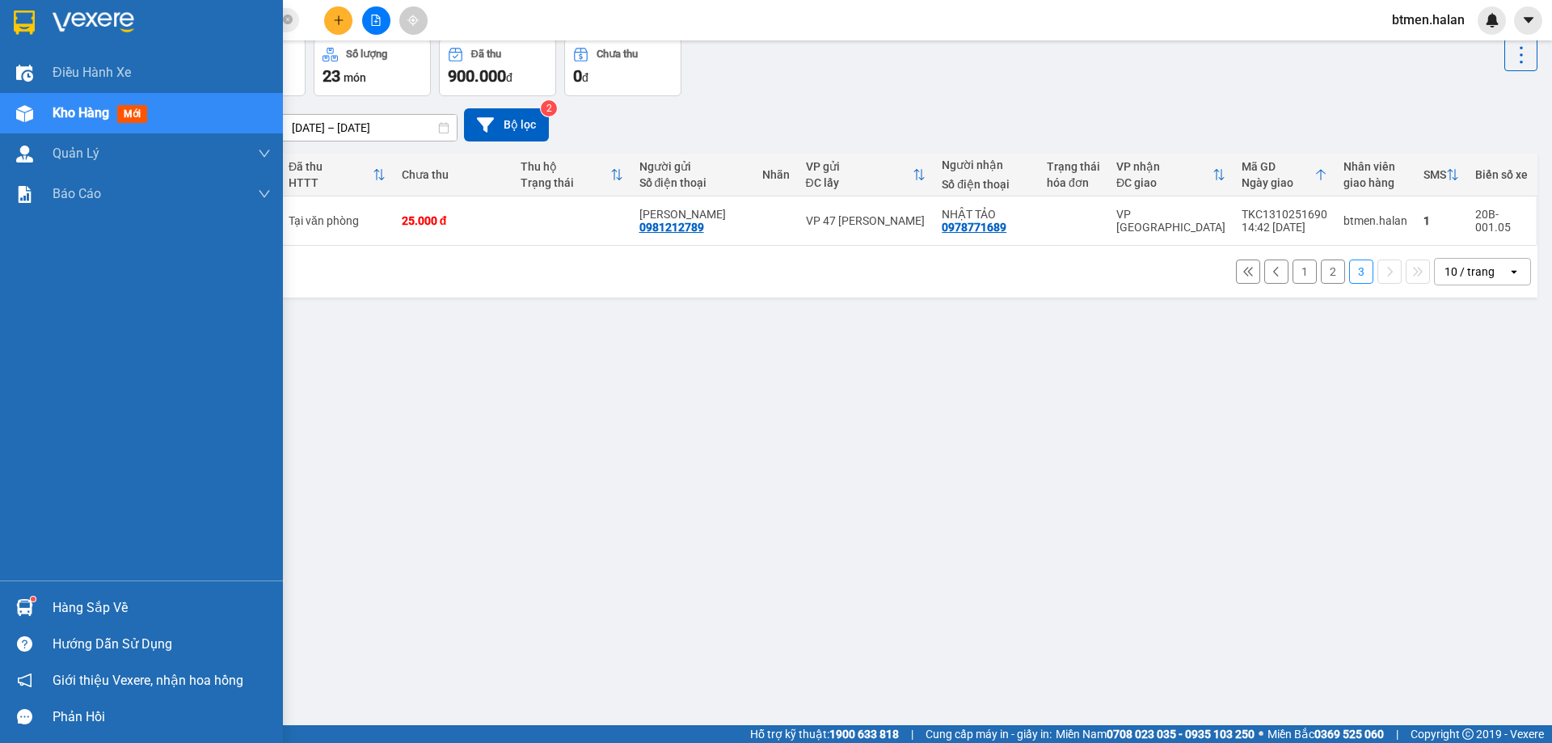
click at [56, 596] on div "Hàng sắp về" at bounding box center [162, 608] width 218 height 24
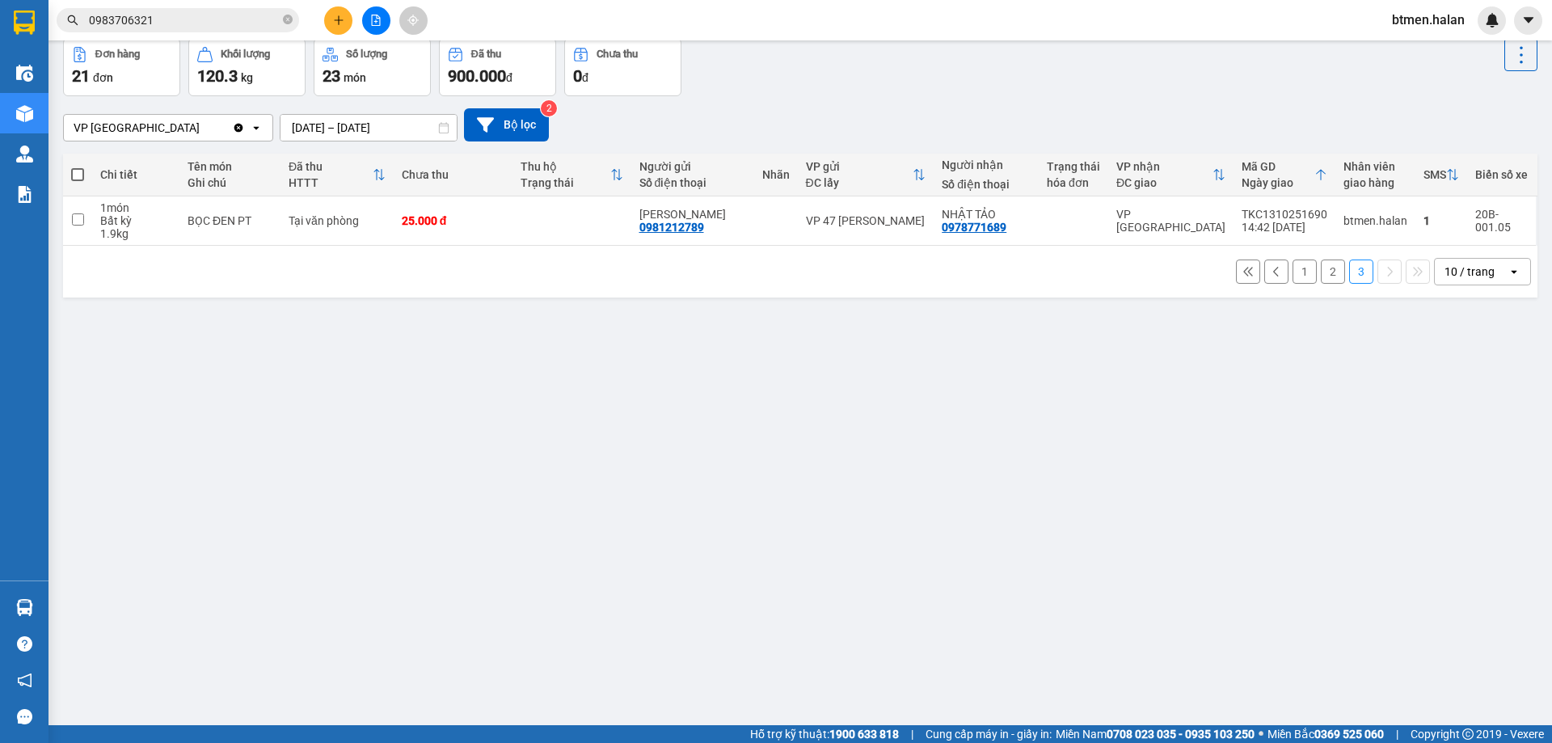
click at [1060, 423] on section "Kết quả tìm kiếm ( 708 ) Bộ lọc Mã ĐH Trạng thái Món hàng Thu hộ Tổng cước Chưa…" at bounding box center [776, 371] width 1552 height 743
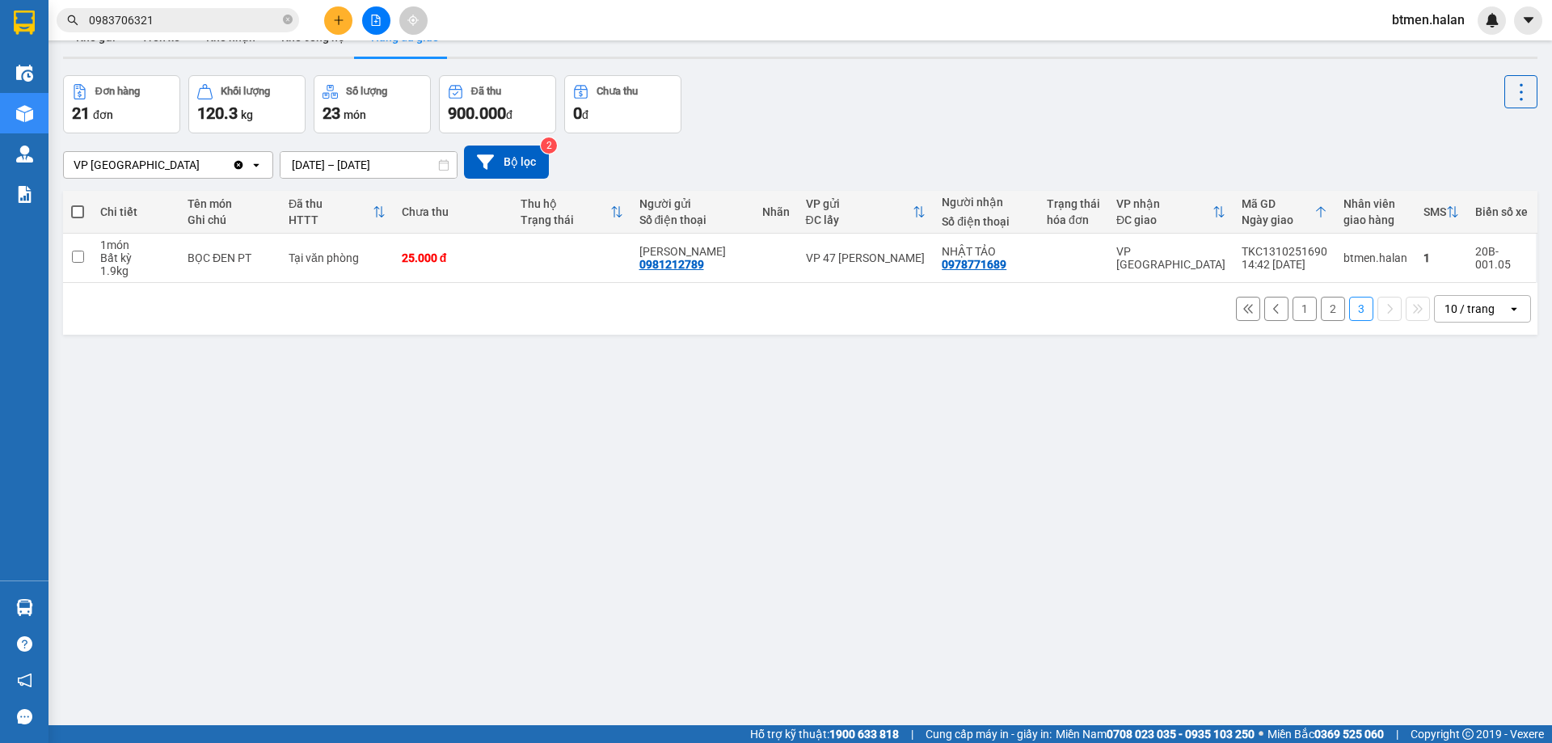
scroll to position [0, 0]
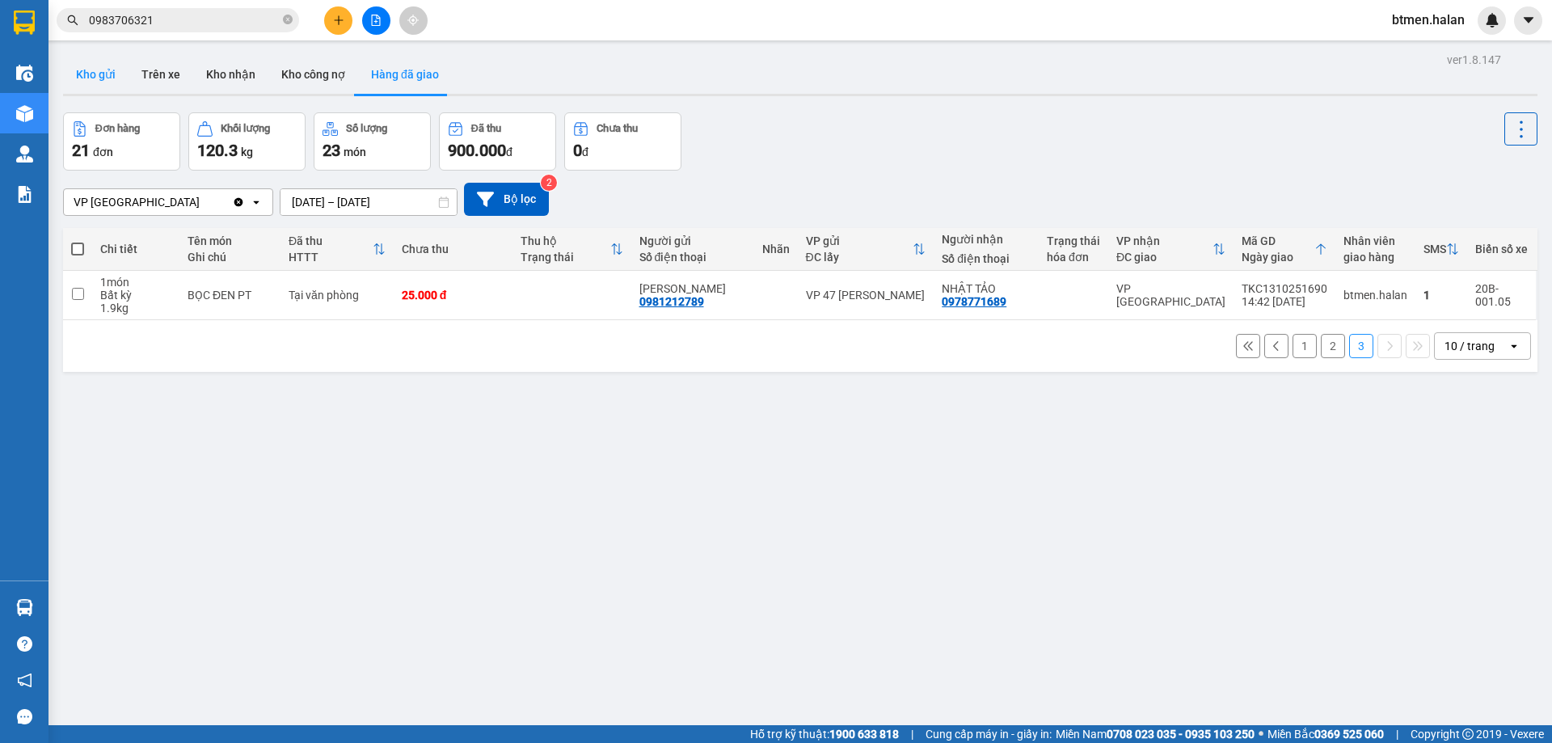
click at [103, 72] on button "Kho gửi" at bounding box center [95, 74] width 65 height 39
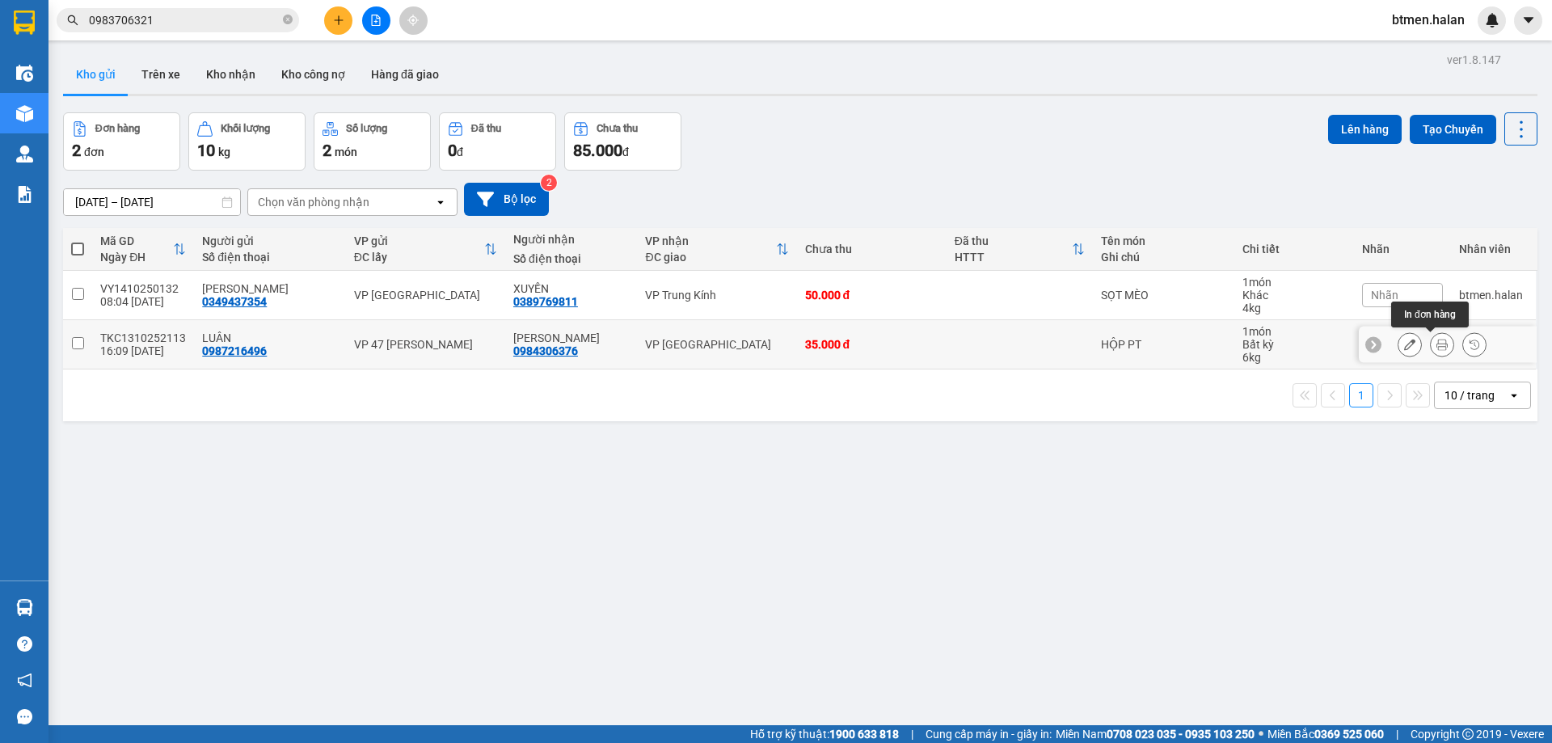
click at [1430, 340] on button at bounding box center [1441, 345] width 23 height 28
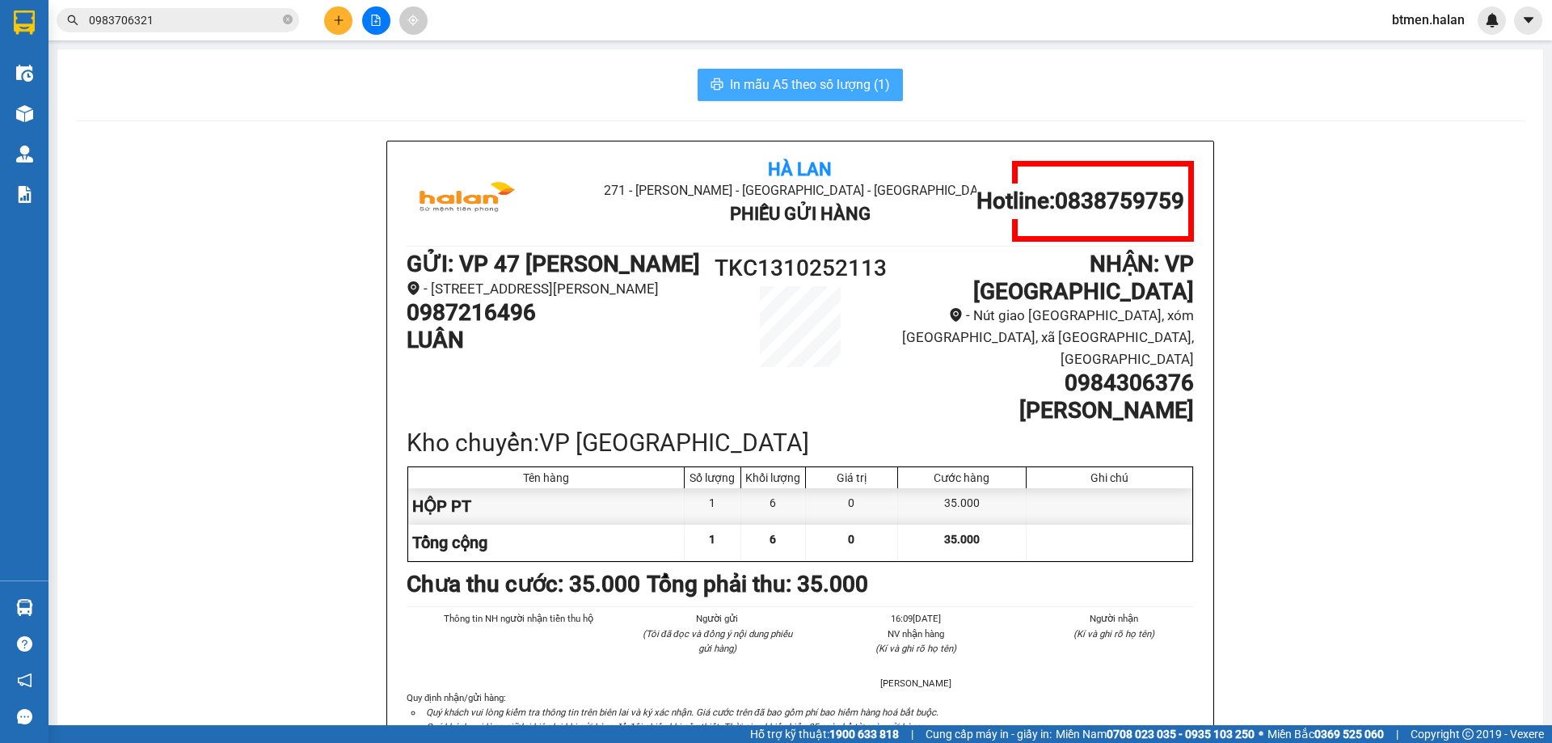
click at [815, 84] on span "In mẫu A5 theo số lượng (1)" at bounding box center [810, 84] width 160 height 20
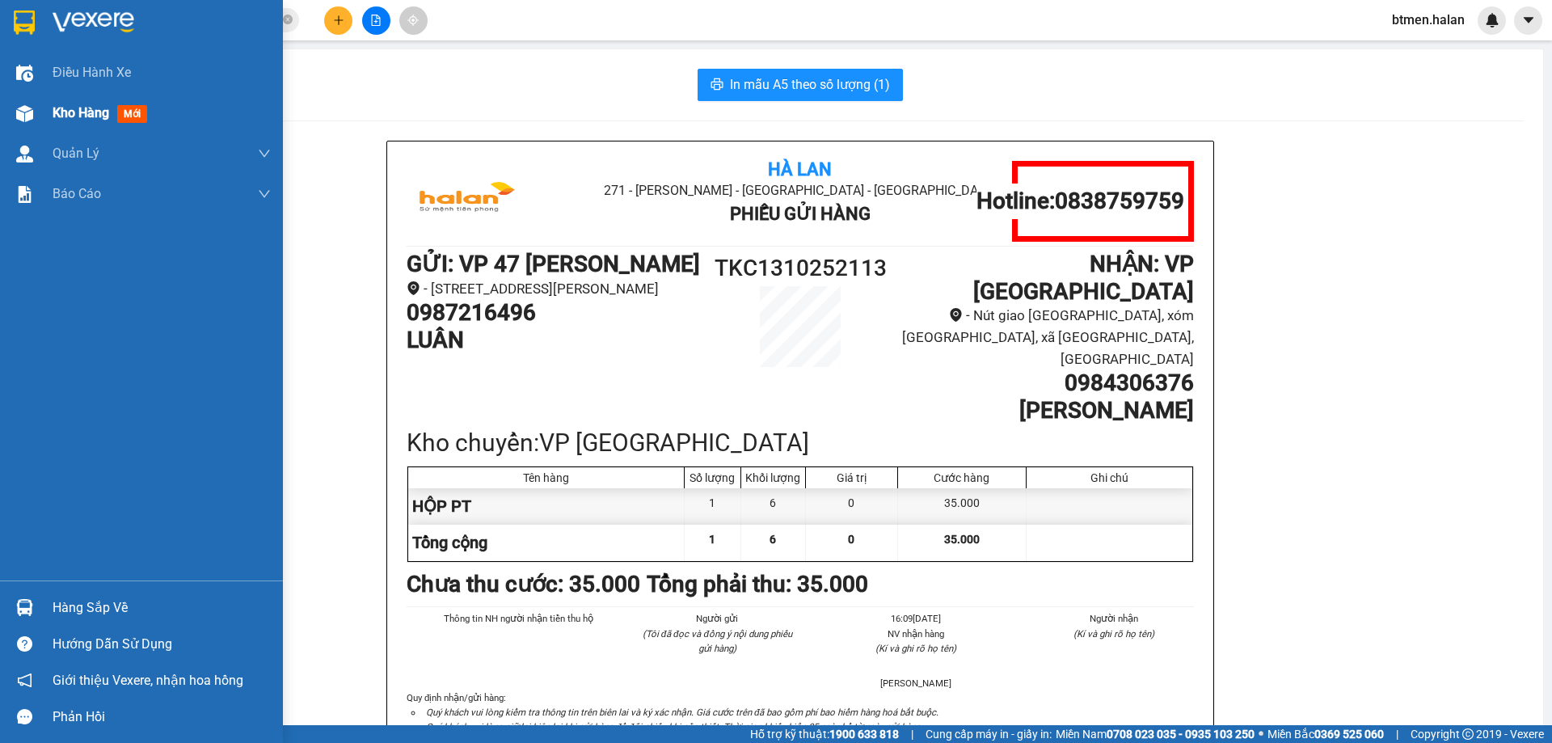
click at [31, 107] on img at bounding box center [24, 113] width 17 height 17
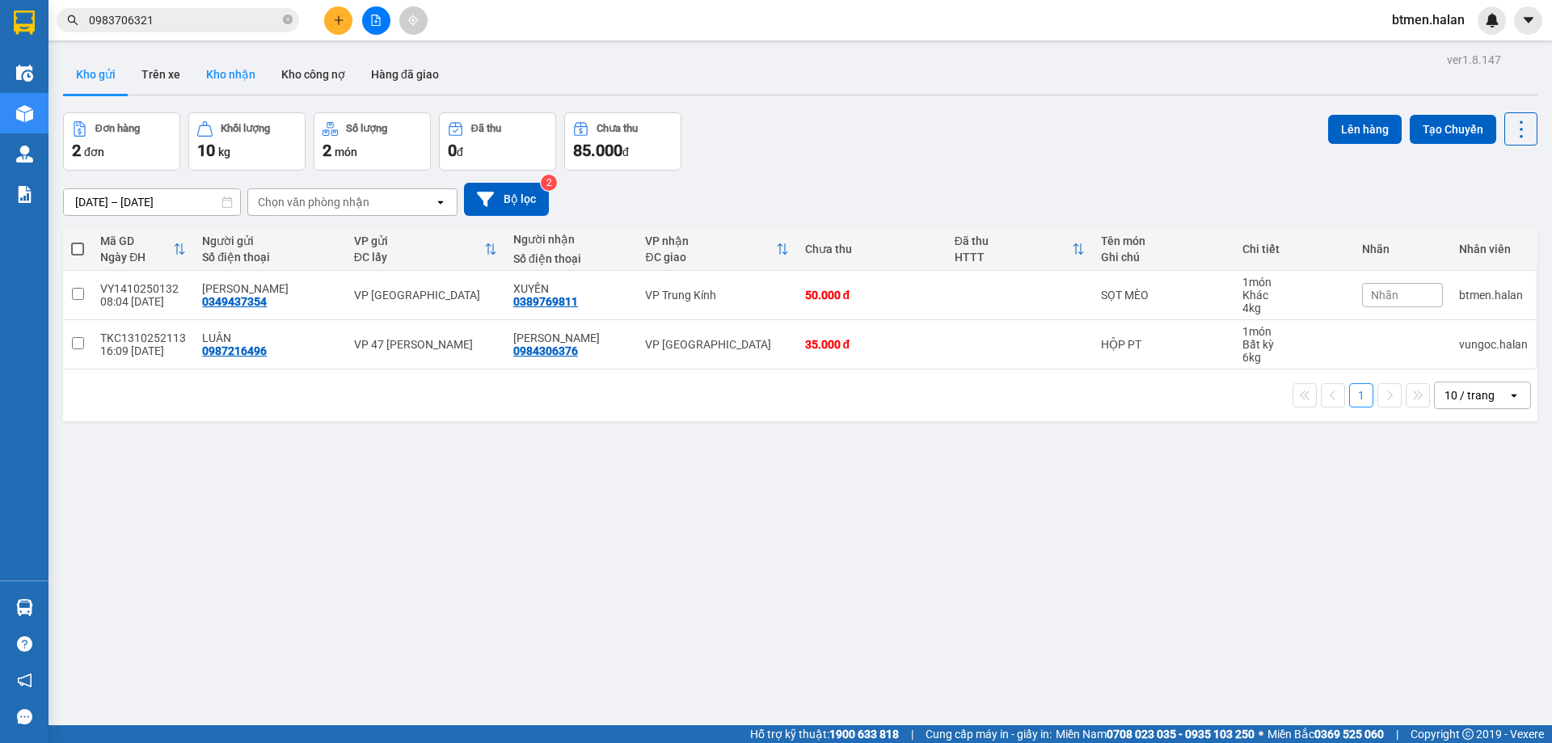
click at [213, 77] on button "Kho nhận" at bounding box center [230, 74] width 75 height 39
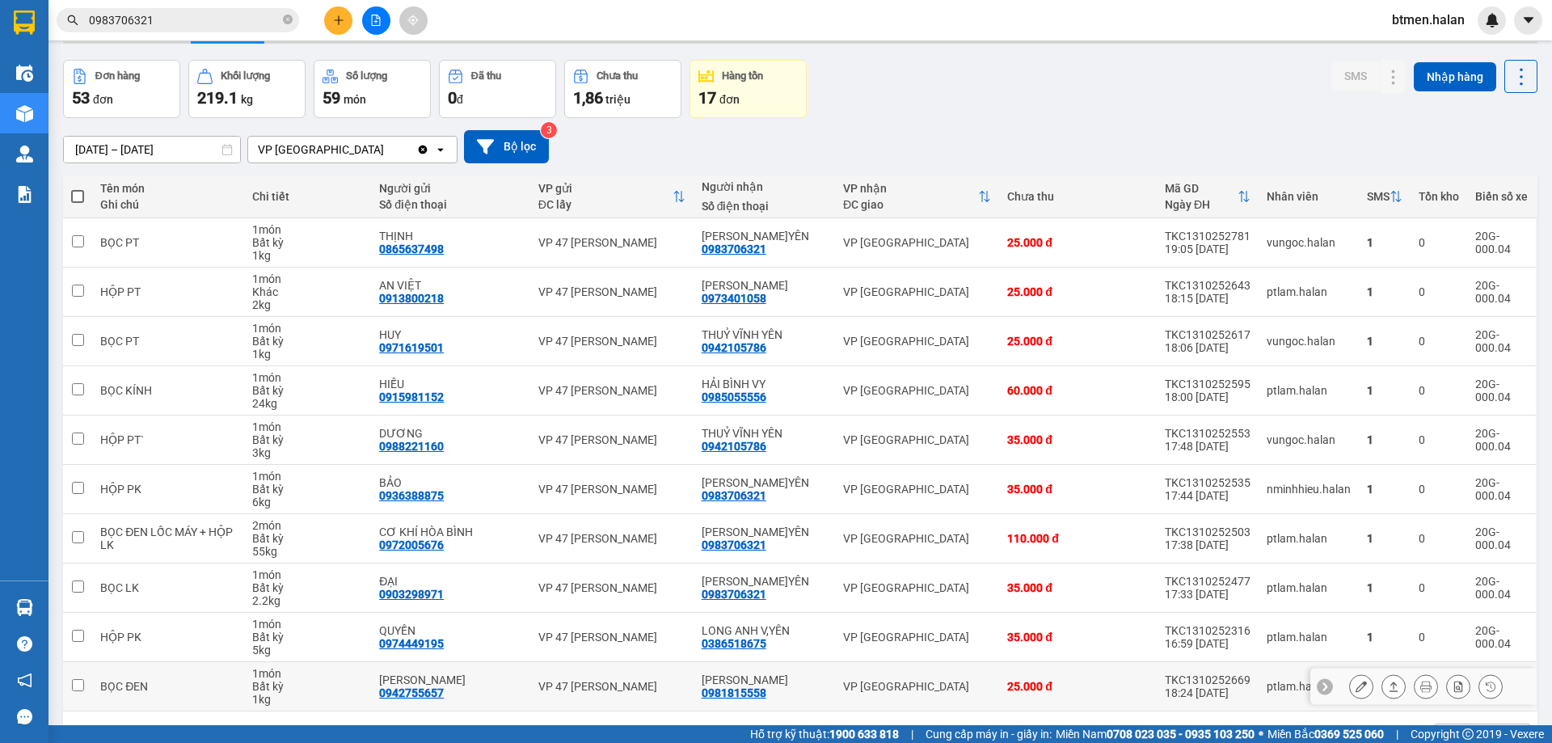
scroll to position [81, 0]
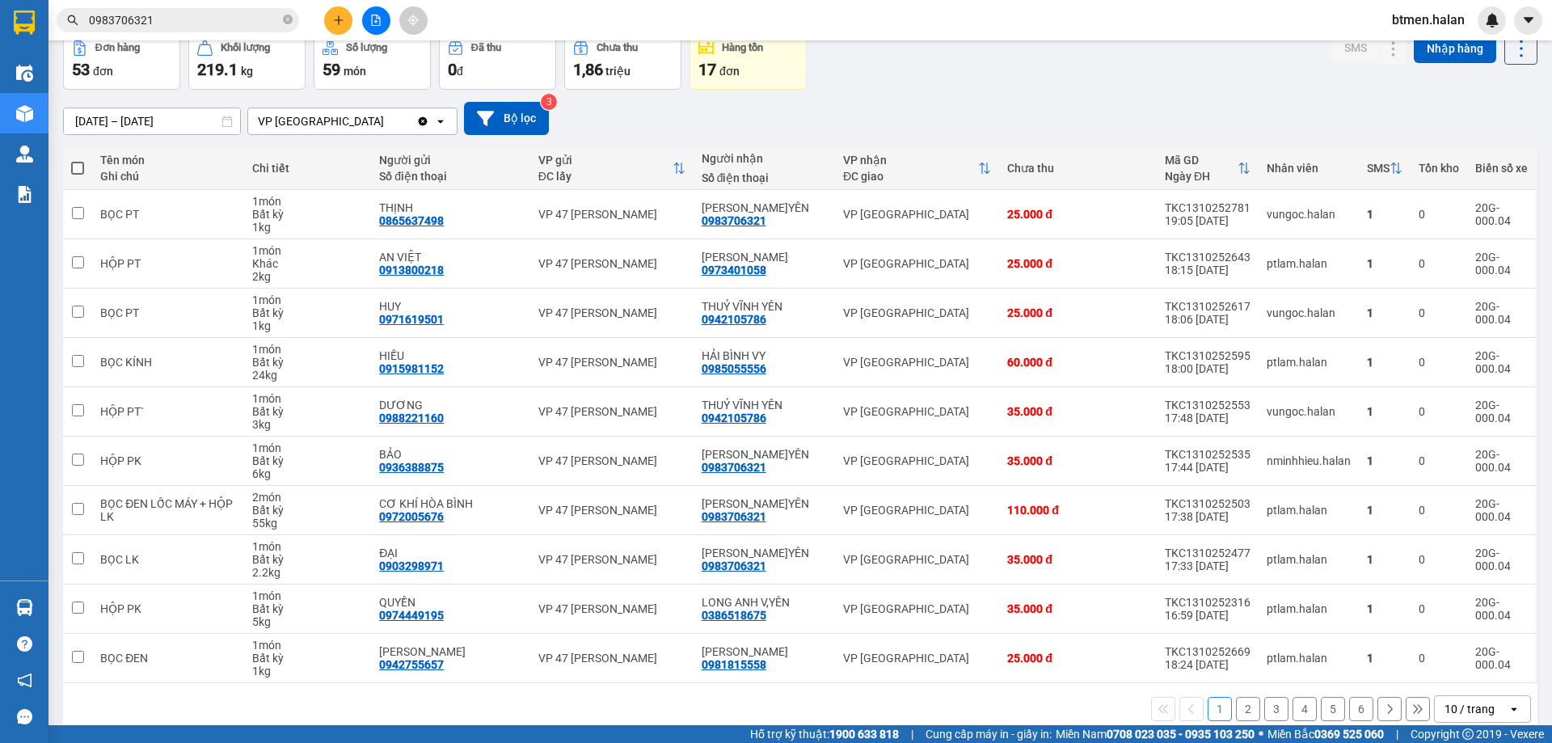
click at [178, 13] on input "0983706321" at bounding box center [184, 20] width 191 height 18
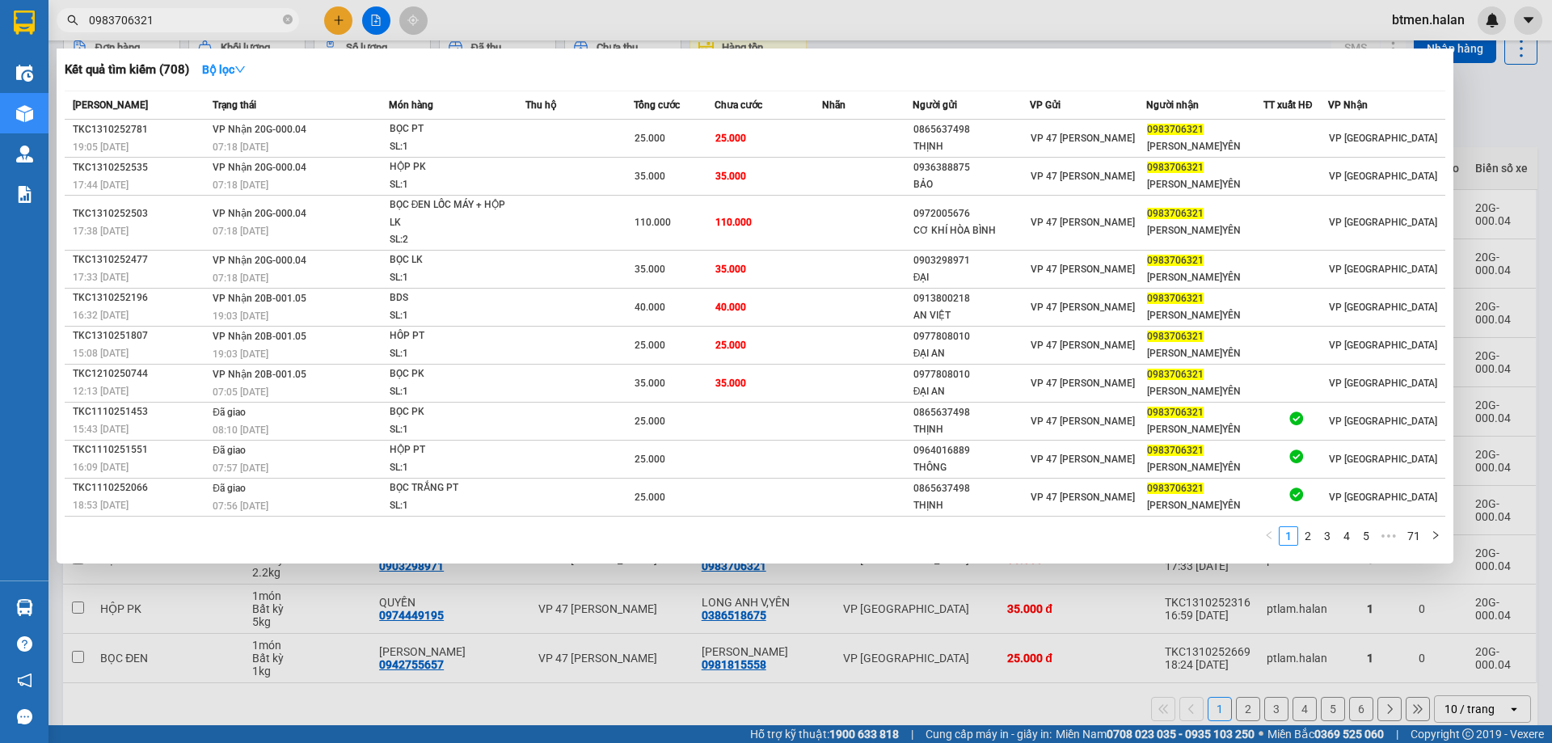
click at [1497, 137] on div at bounding box center [776, 371] width 1552 height 743
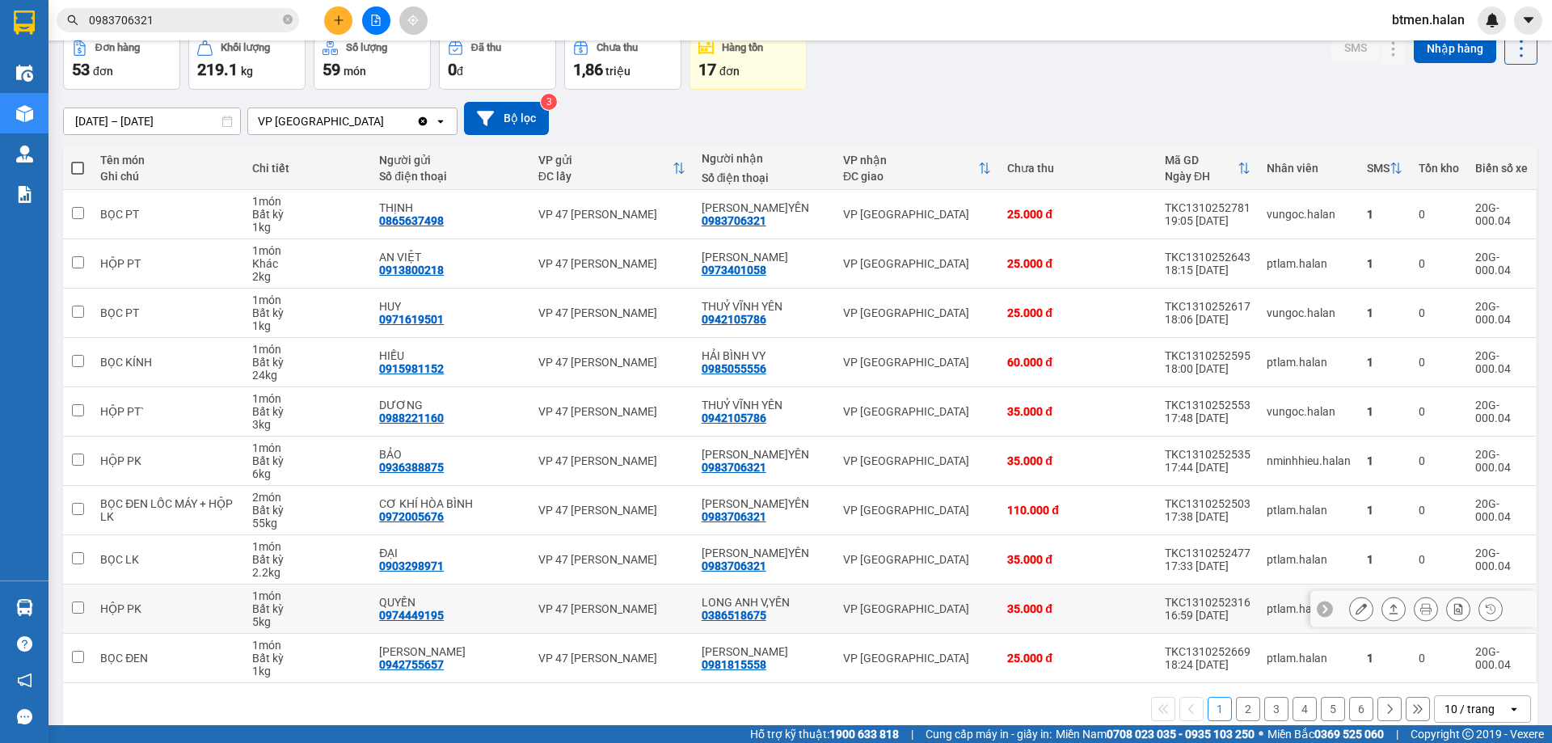
click at [757, 617] on div "0386518675" at bounding box center [733, 615] width 65 height 13
copy div "0386518675"
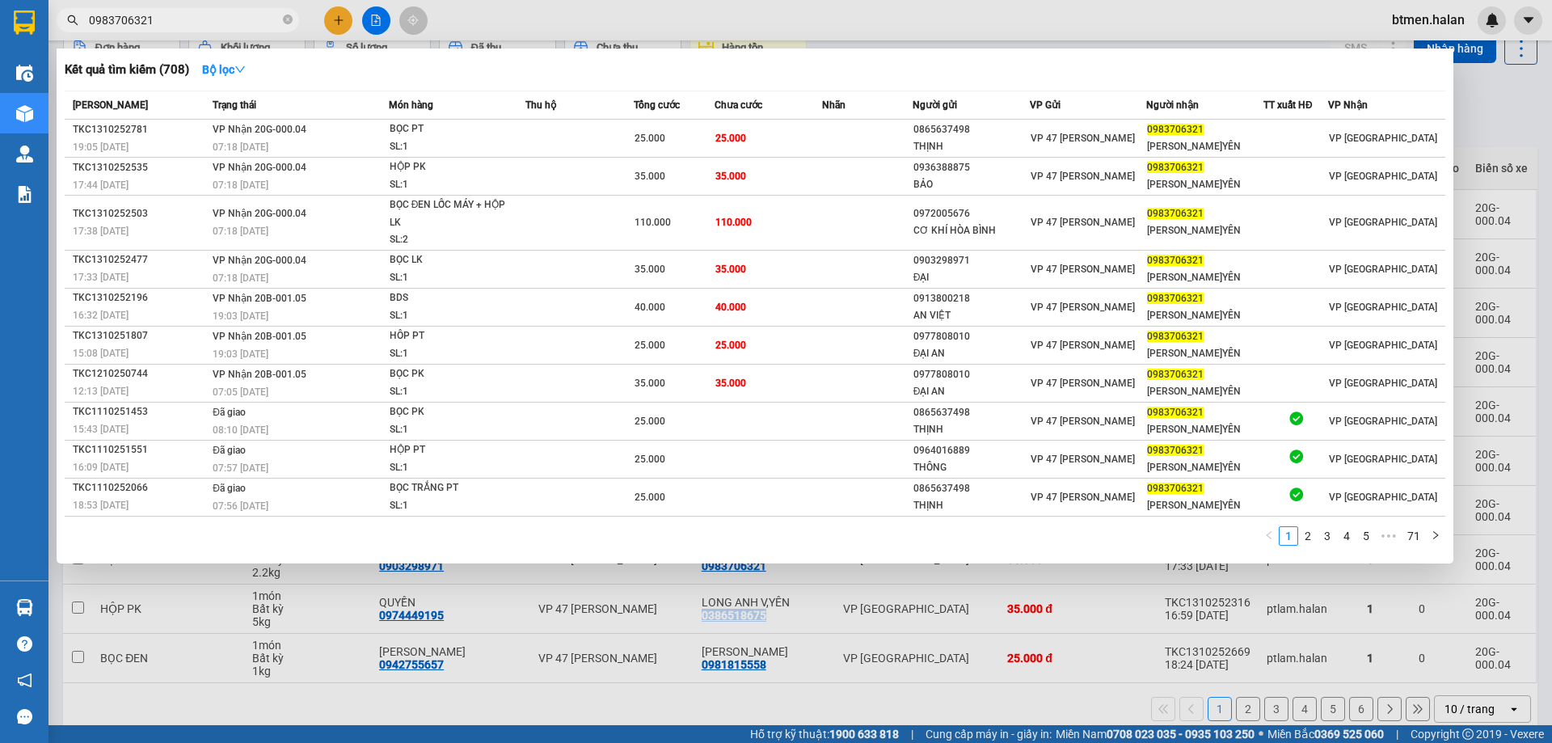
click at [266, 17] on input "0983706321" at bounding box center [184, 20] width 191 height 18
paste input "386518675"
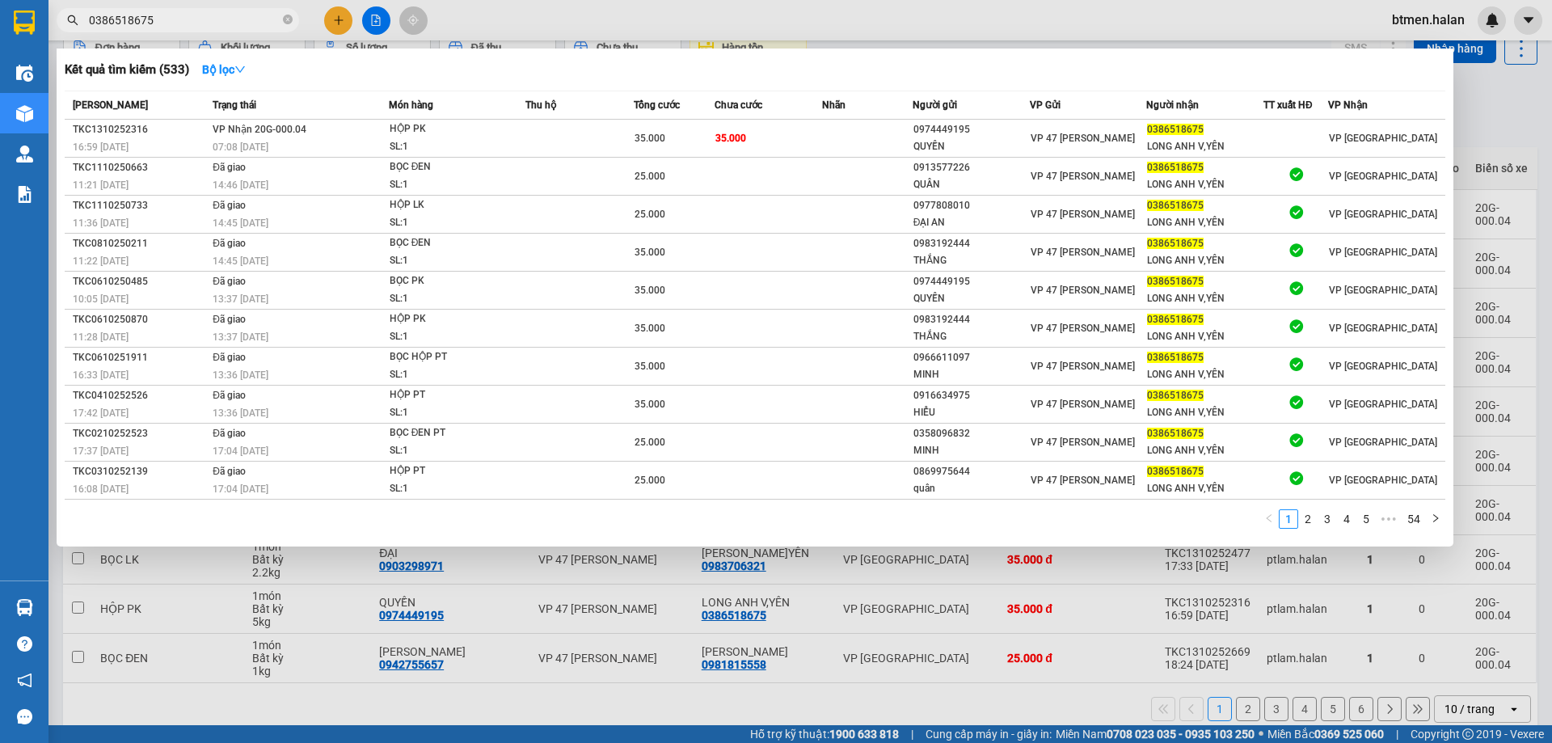
click at [1494, 145] on div at bounding box center [776, 371] width 1552 height 743
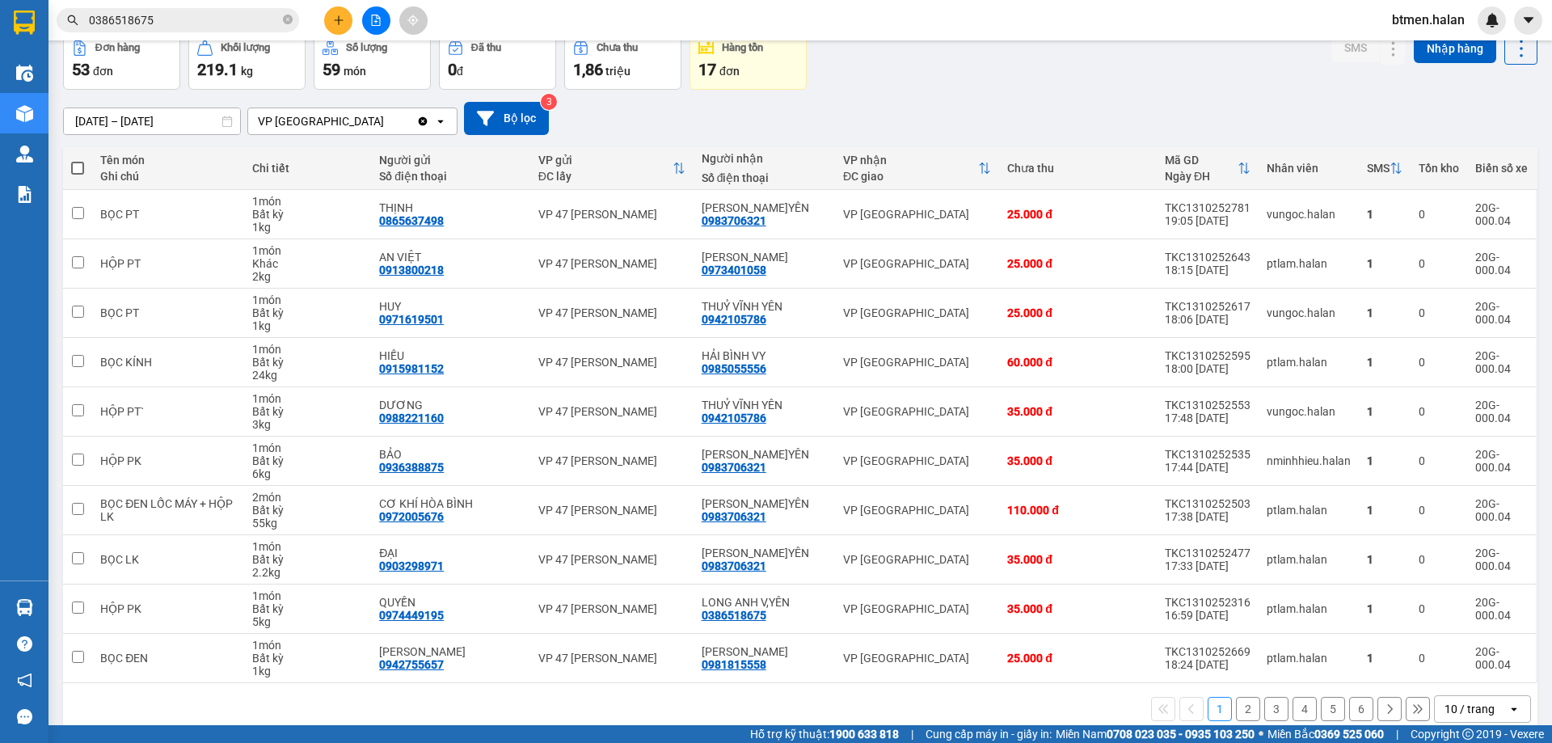
click at [1238, 701] on button "2" at bounding box center [1248, 709] width 24 height 24
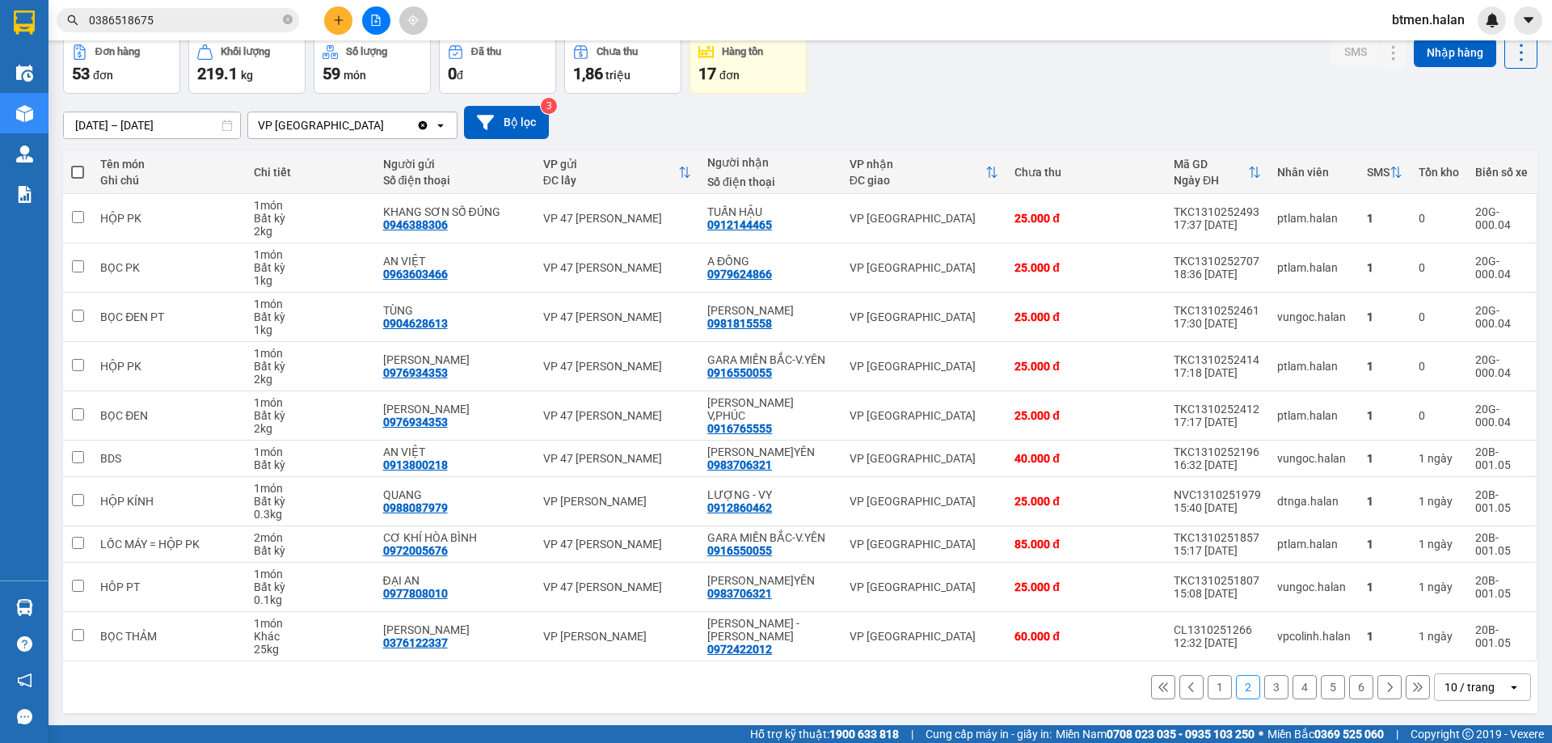
scroll to position [79, 0]
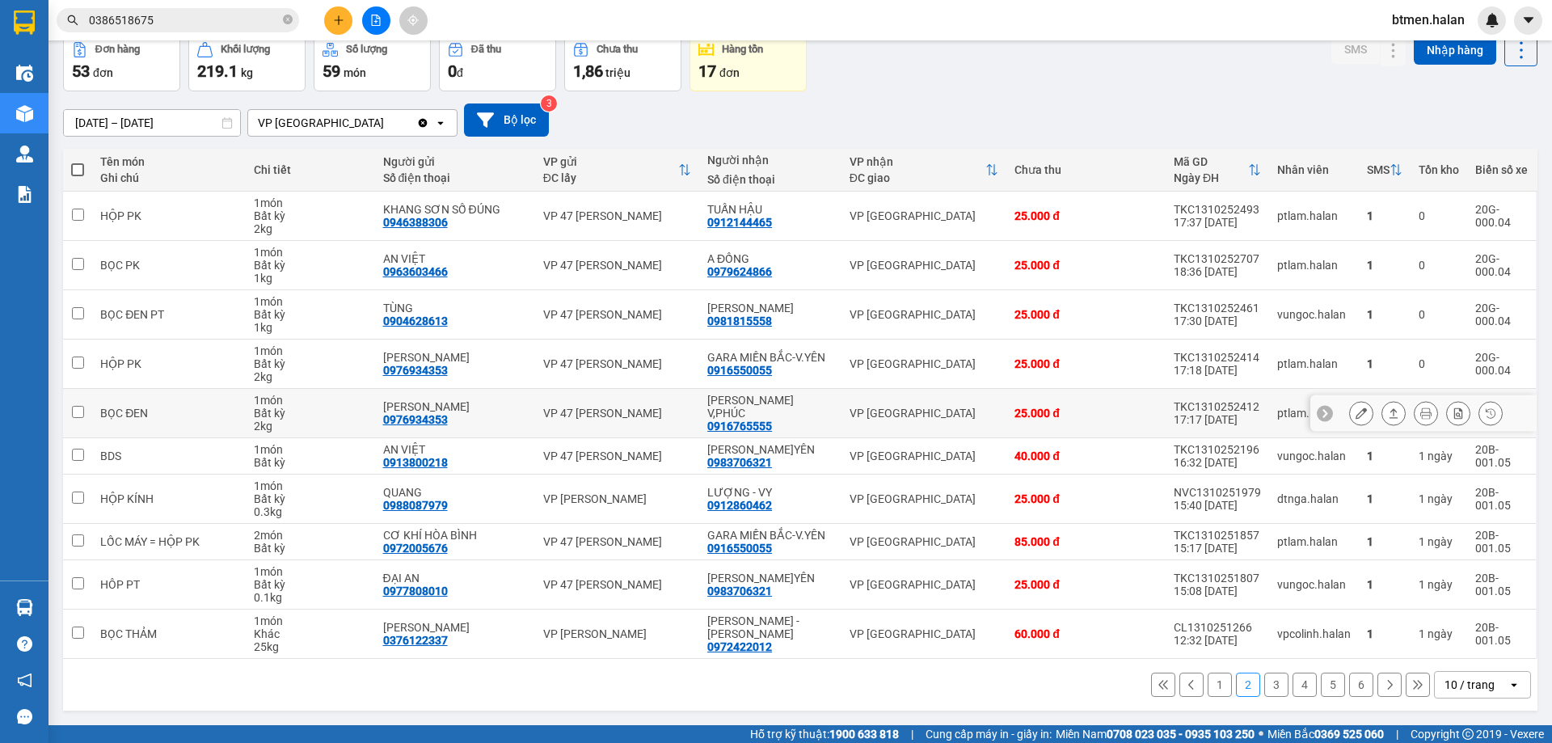
click at [743, 419] on div "0916765555" at bounding box center [739, 425] width 65 height 13
drag, startPoint x: 743, startPoint y: 415, endPoint x: 732, endPoint y: 374, distance: 42.0
click at [732, 374] on div "0916550055" at bounding box center [739, 370] width 65 height 13
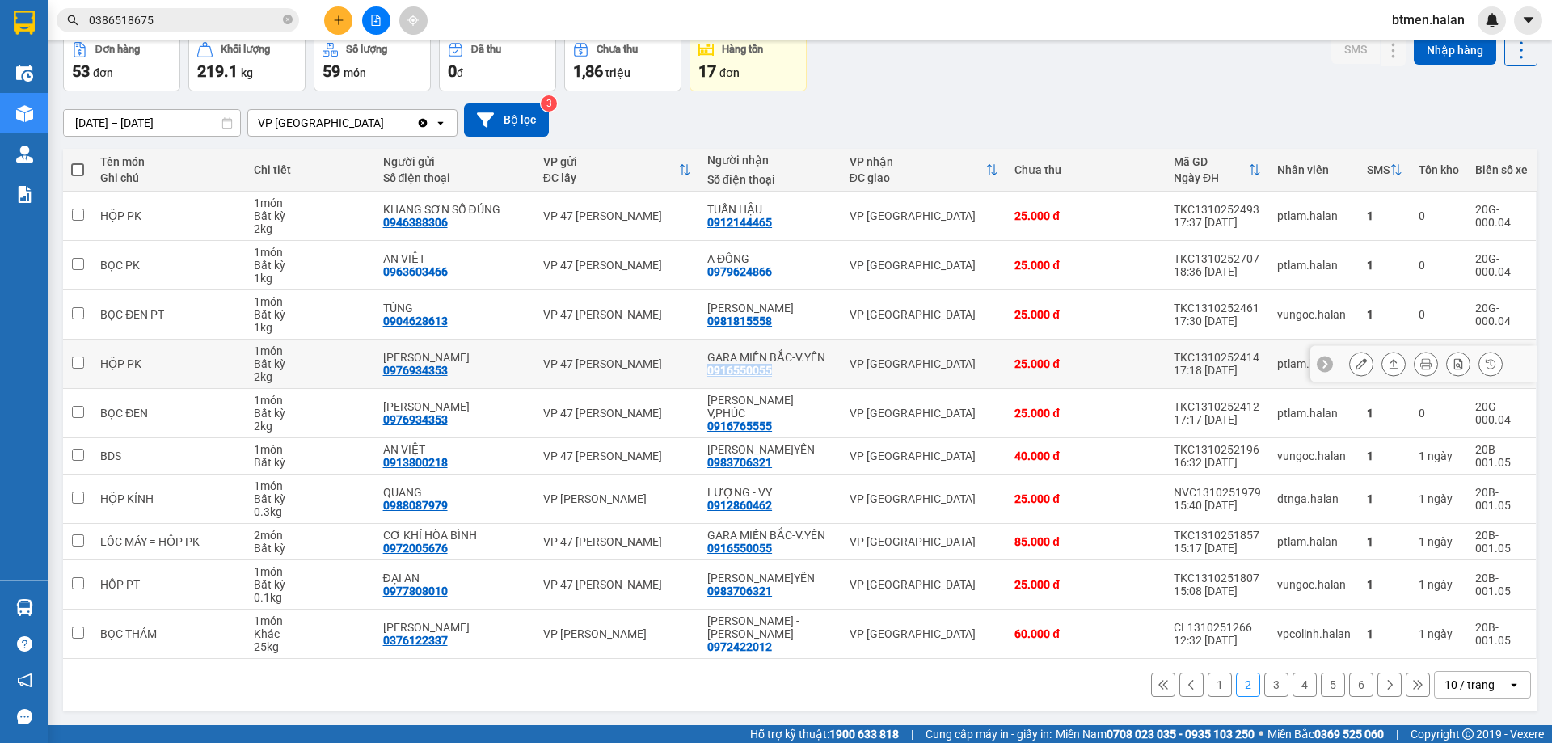
copy div "0916550055"
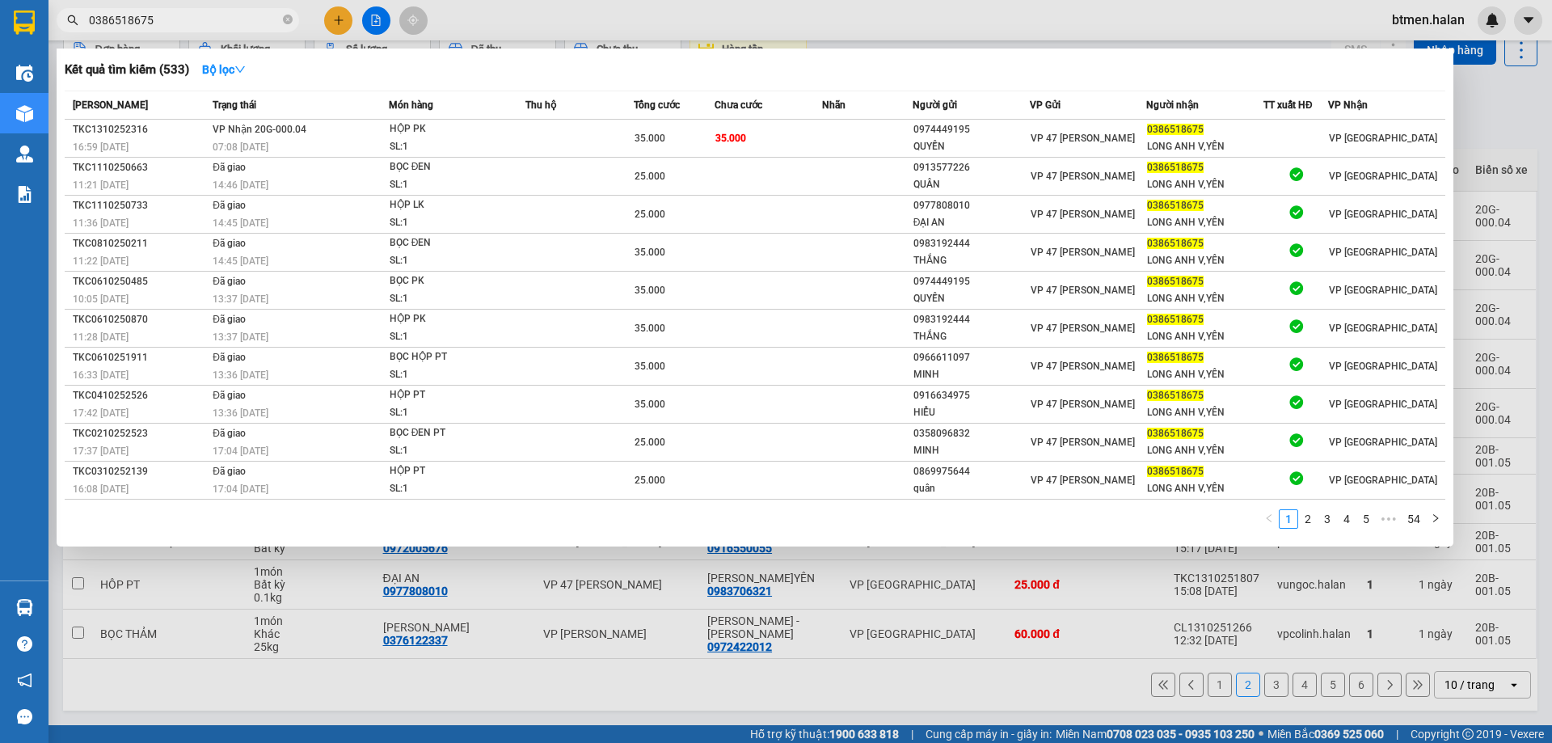
click at [224, 19] on input "0386518675" at bounding box center [184, 20] width 191 height 18
paste input "91655005"
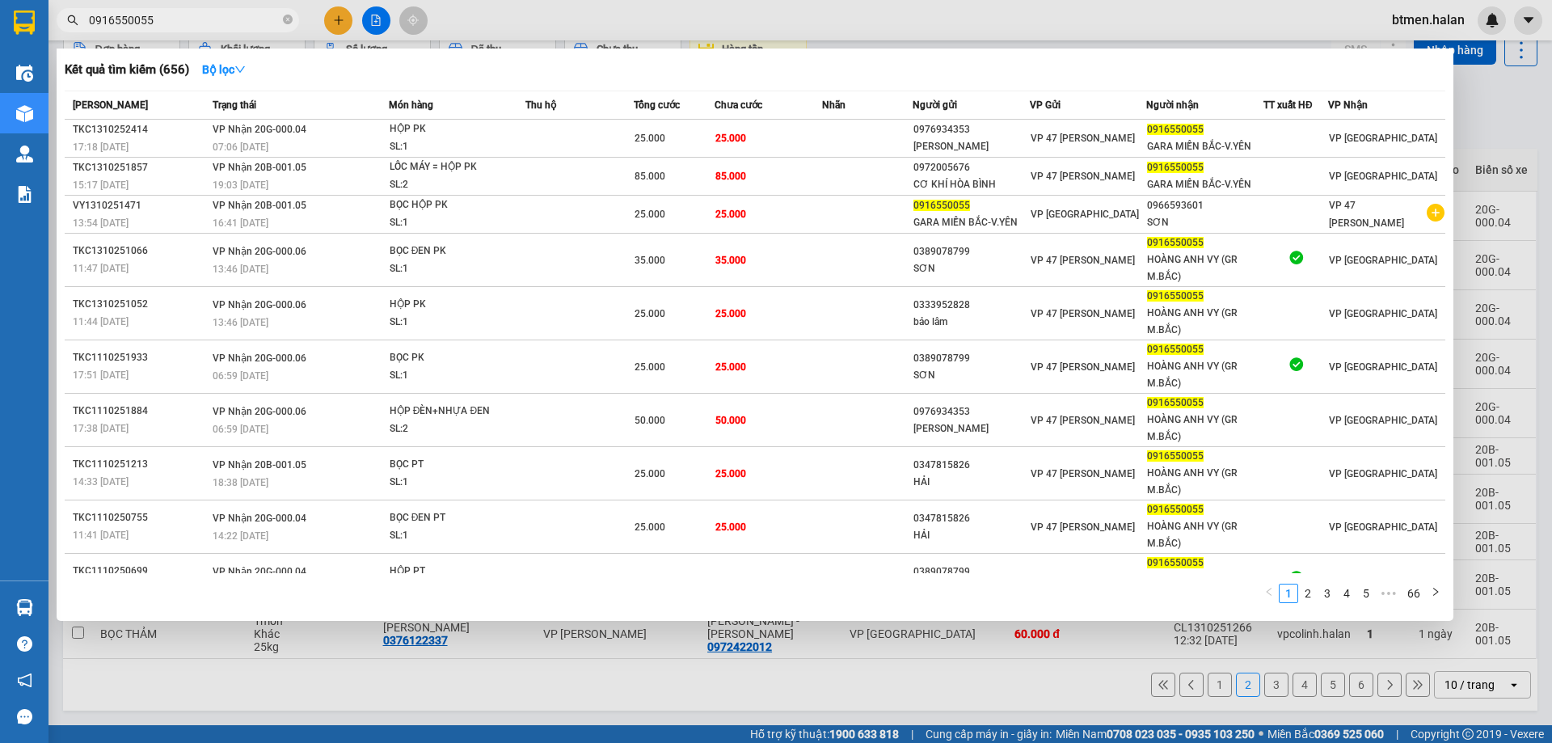
click at [254, 14] on input "0916550055" at bounding box center [184, 20] width 191 height 18
click at [1514, 120] on div at bounding box center [776, 371] width 1552 height 743
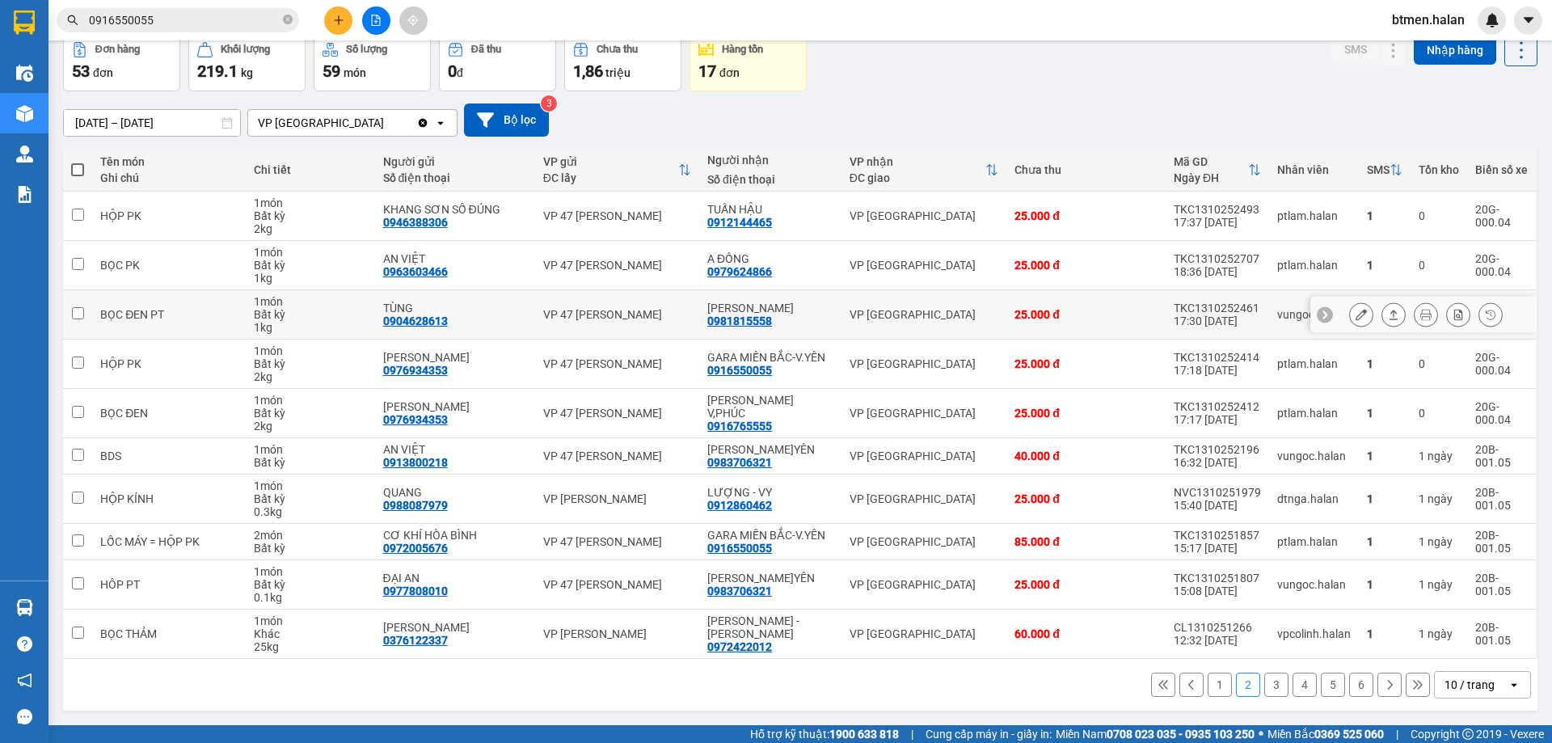
click at [756, 322] on div "0981815558" at bounding box center [739, 320] width 65 height 13
copy div "0981815558"
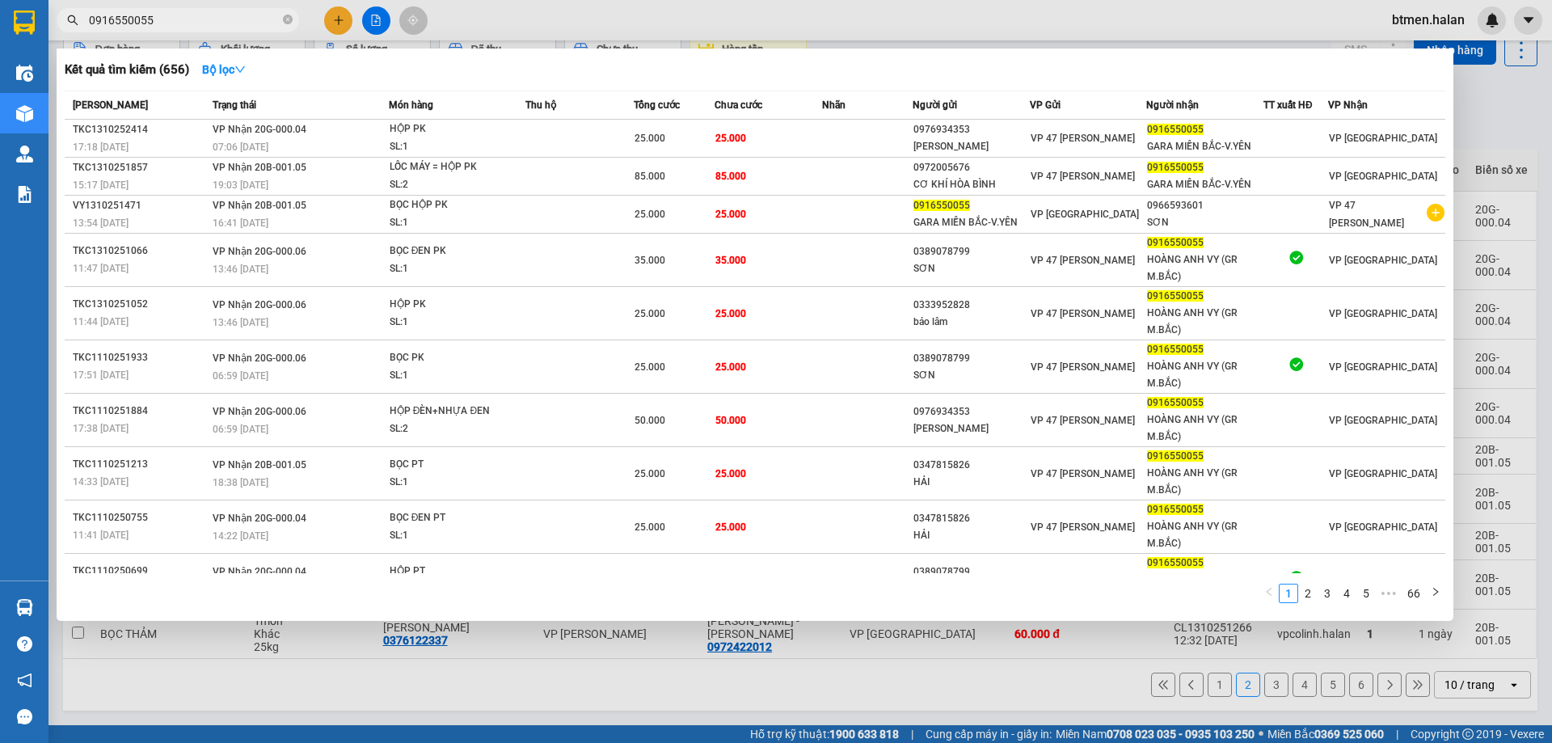
click at [247, 22] on input "0916550055" at bounding box center [184, 20] width 191 height 18
paste input "81815558"
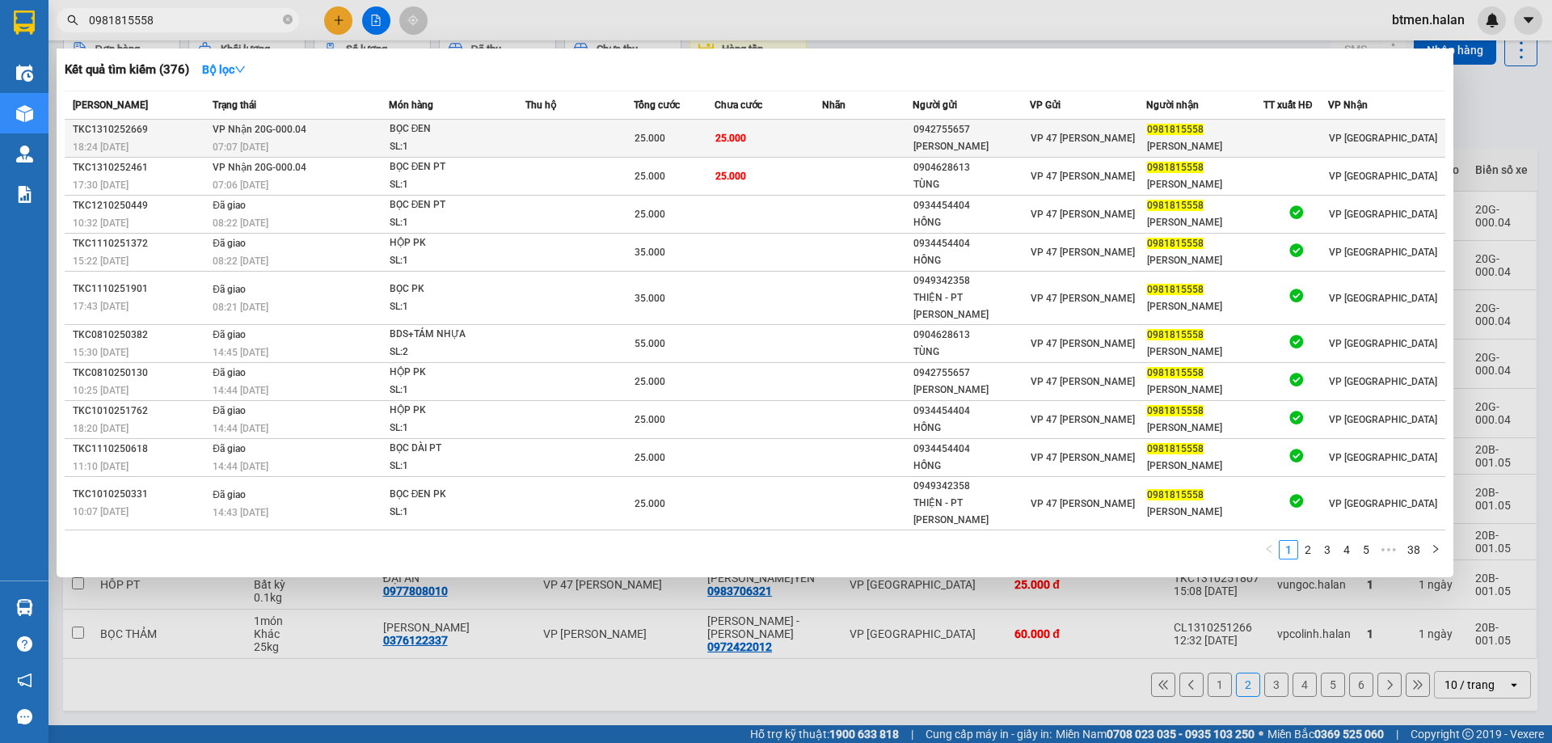
type input "0981815558"
click at [1442, 151] on td "VP [GEOGRAPHIC_DATA]" at bounding box center [1386, 139] width 117 height 38
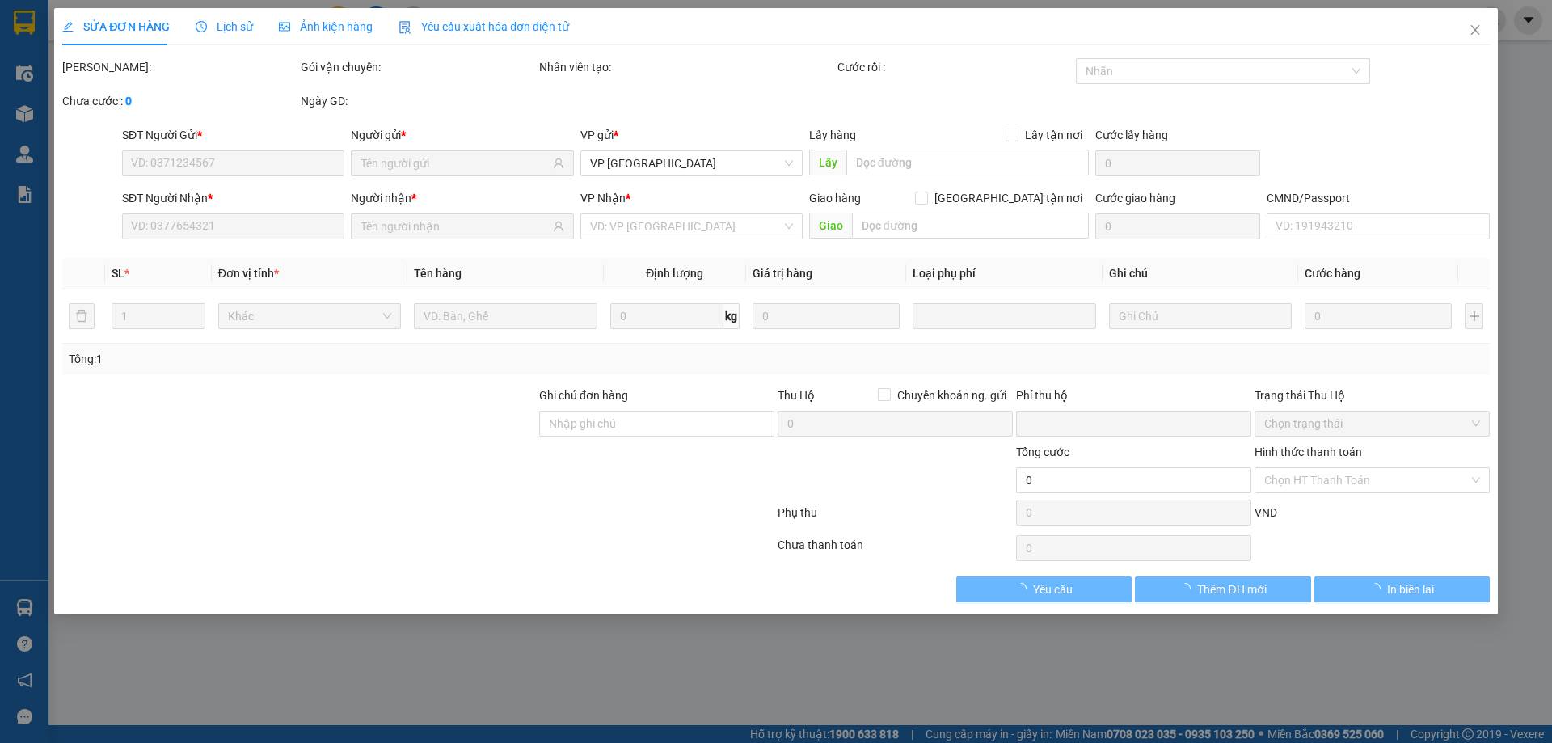
type input "0942755657"
type input "[PERSON_NAME]"
type input "0981815558"
type input "[PERSON_NAME]"
type input "0"
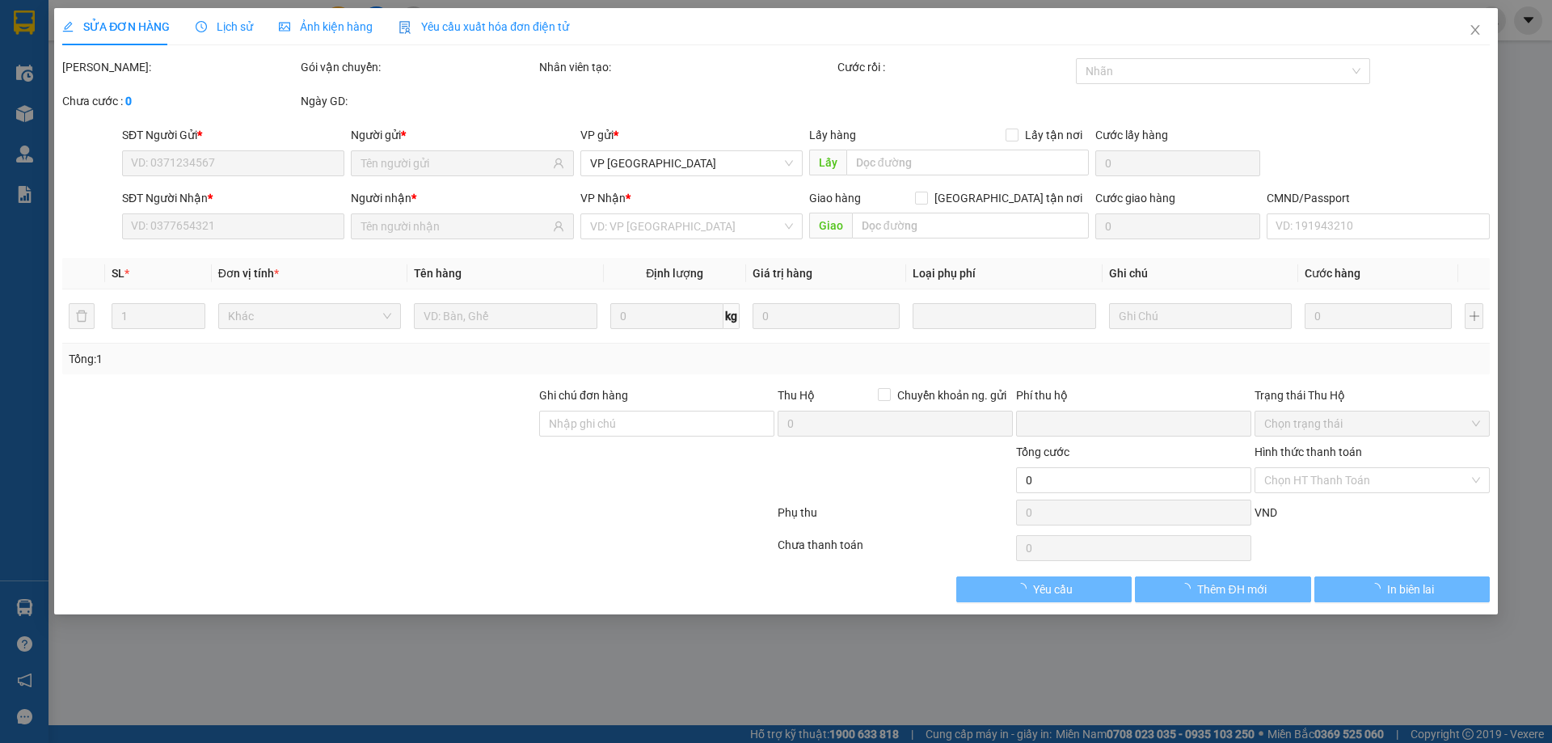
type input "25.000"
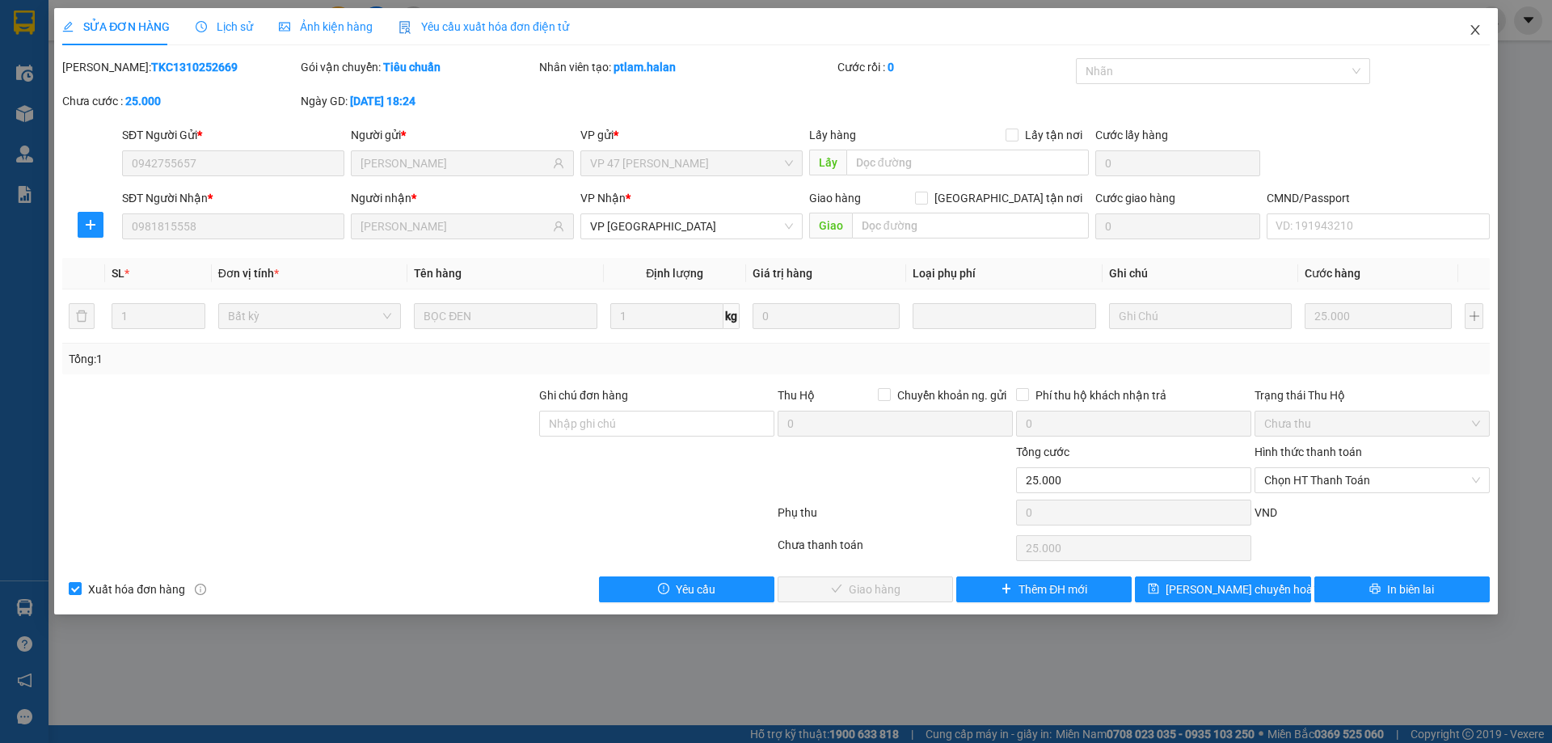
click at [1473, 29] on icon "close" at bounding box center [1474, 30] width 9 height 10
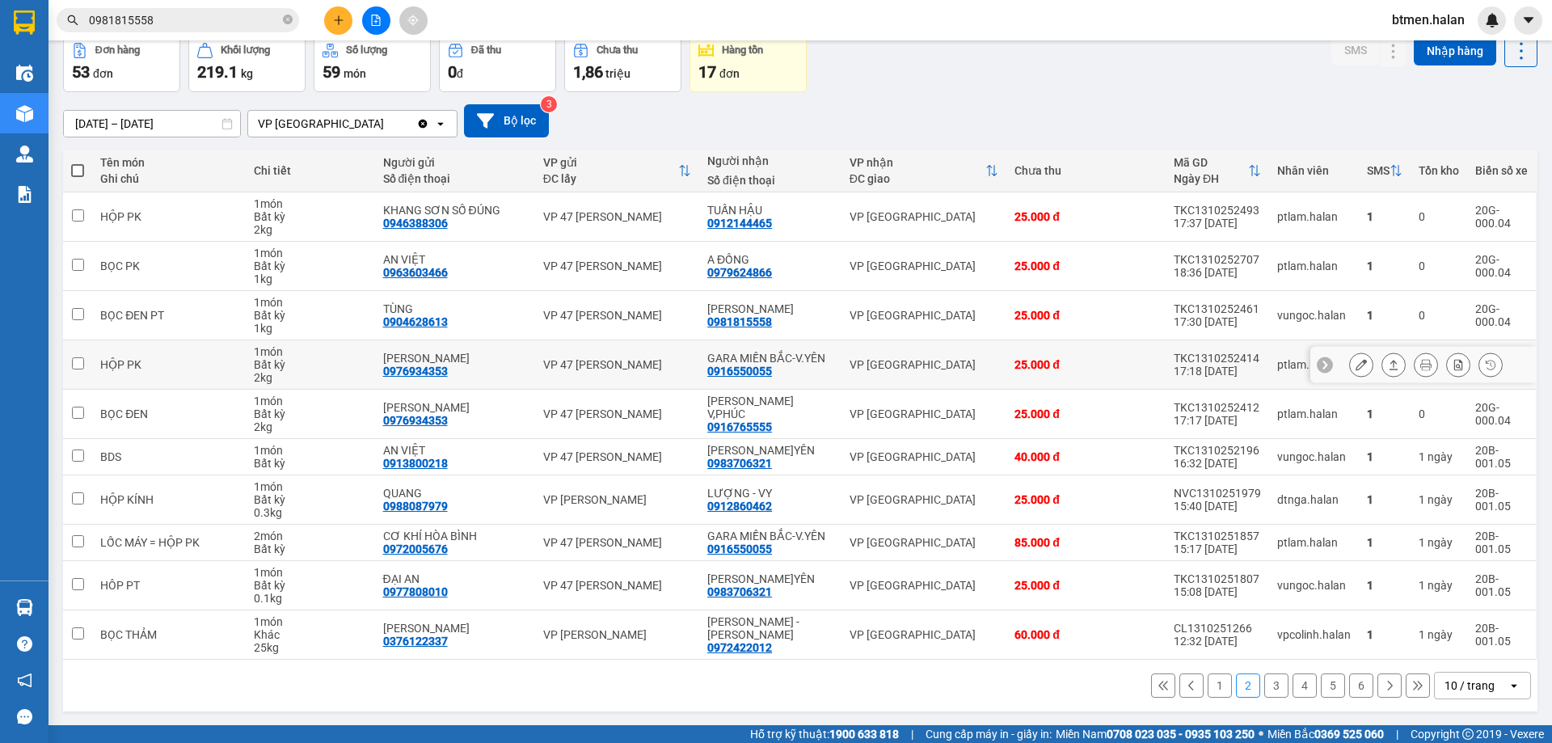
scroll to position [79, 0]
click at [747, 419] on div "0916765555" at bounding box center [739, 425] width 65 height 13
click at [745, 419] on div "0916765555" at bounding box center [739, 425] width 65 height 13
copy div "0916765555"
click at [278, 21] on input "0981815558" at bounding box center [184, 20] width 191 height 18
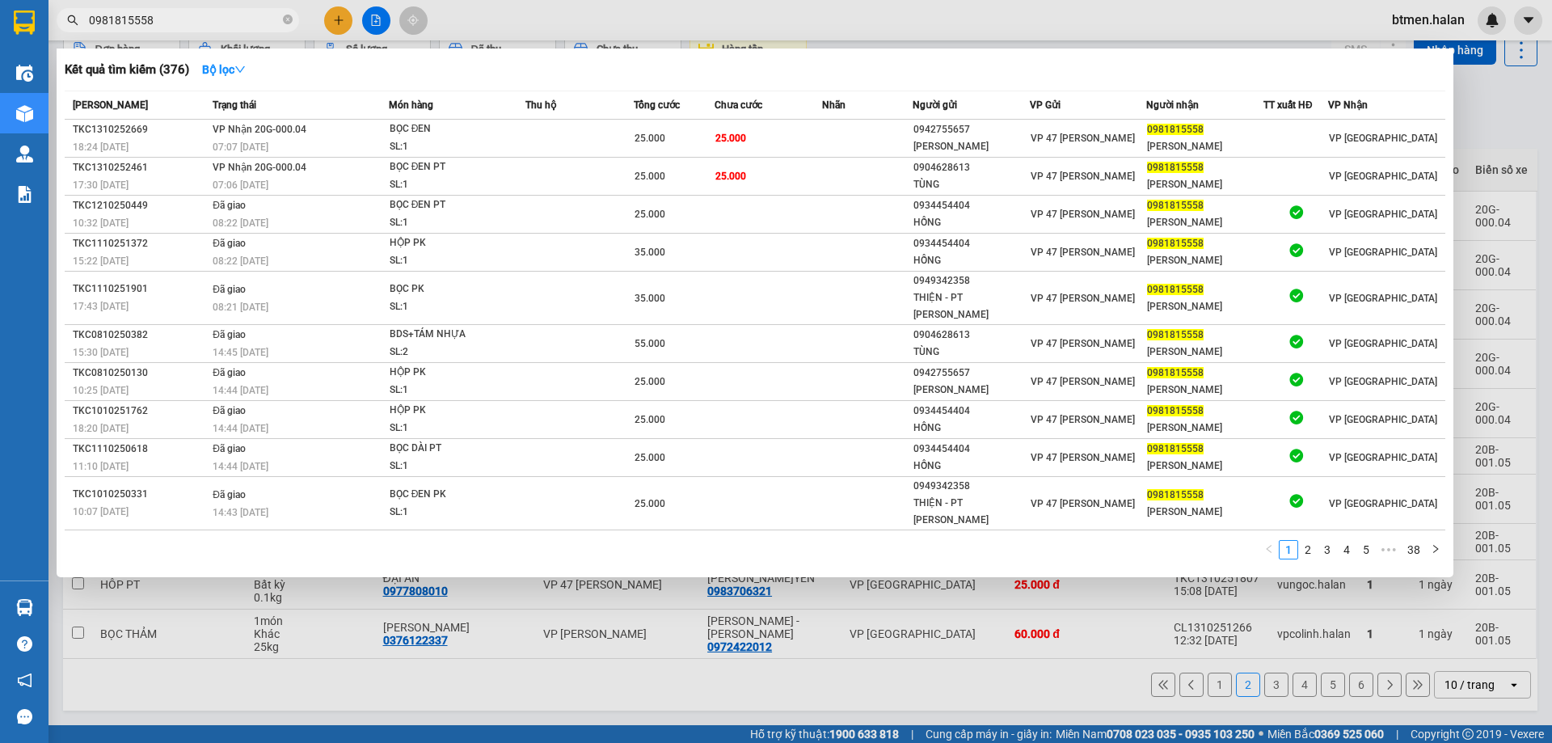
click at [278, 21] on input "0981815558" at bounding box center [184, 20] width 191 height 18
paste input "16765555"
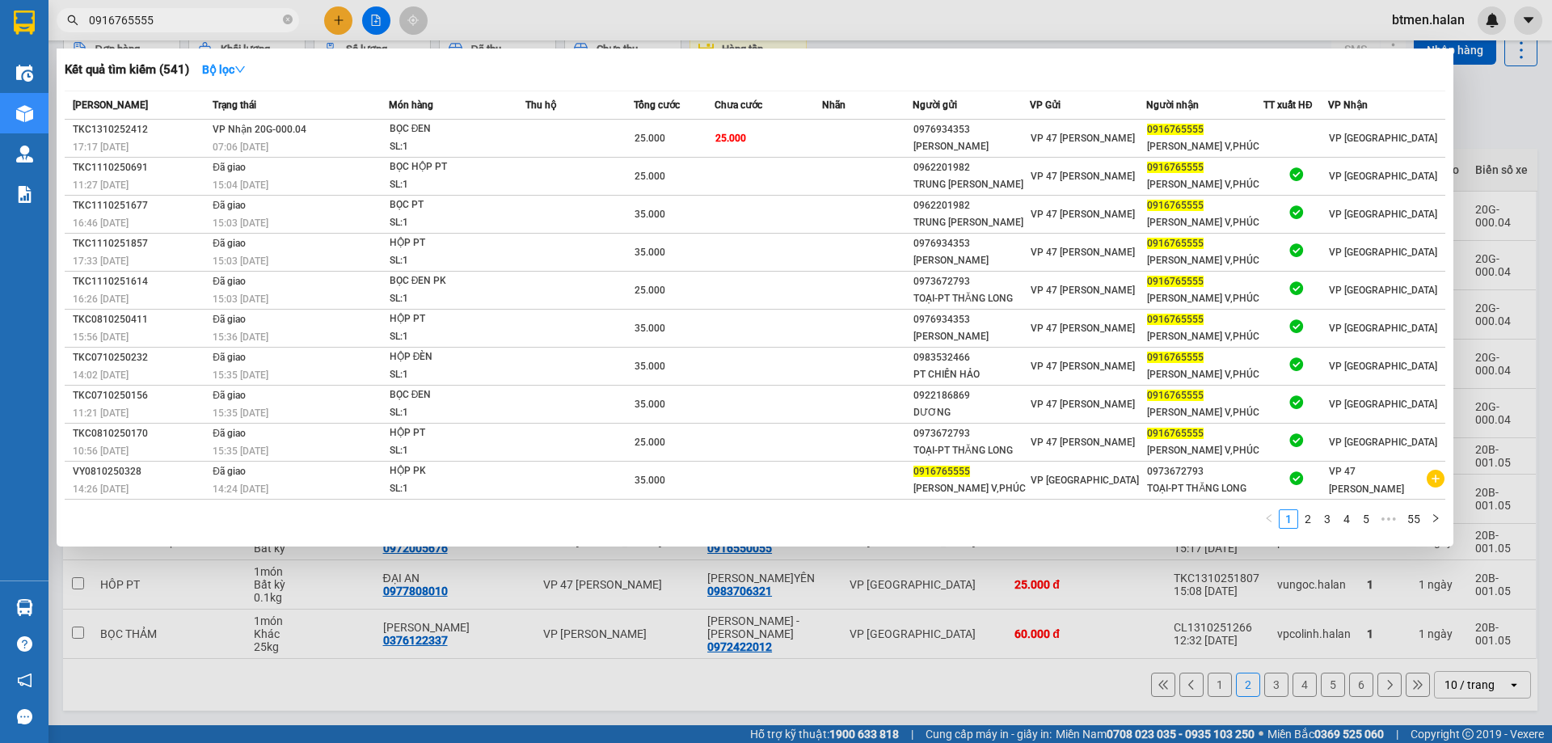
click at [1505, 120] on div at bounding box center [776, 371] width 1552 height 743
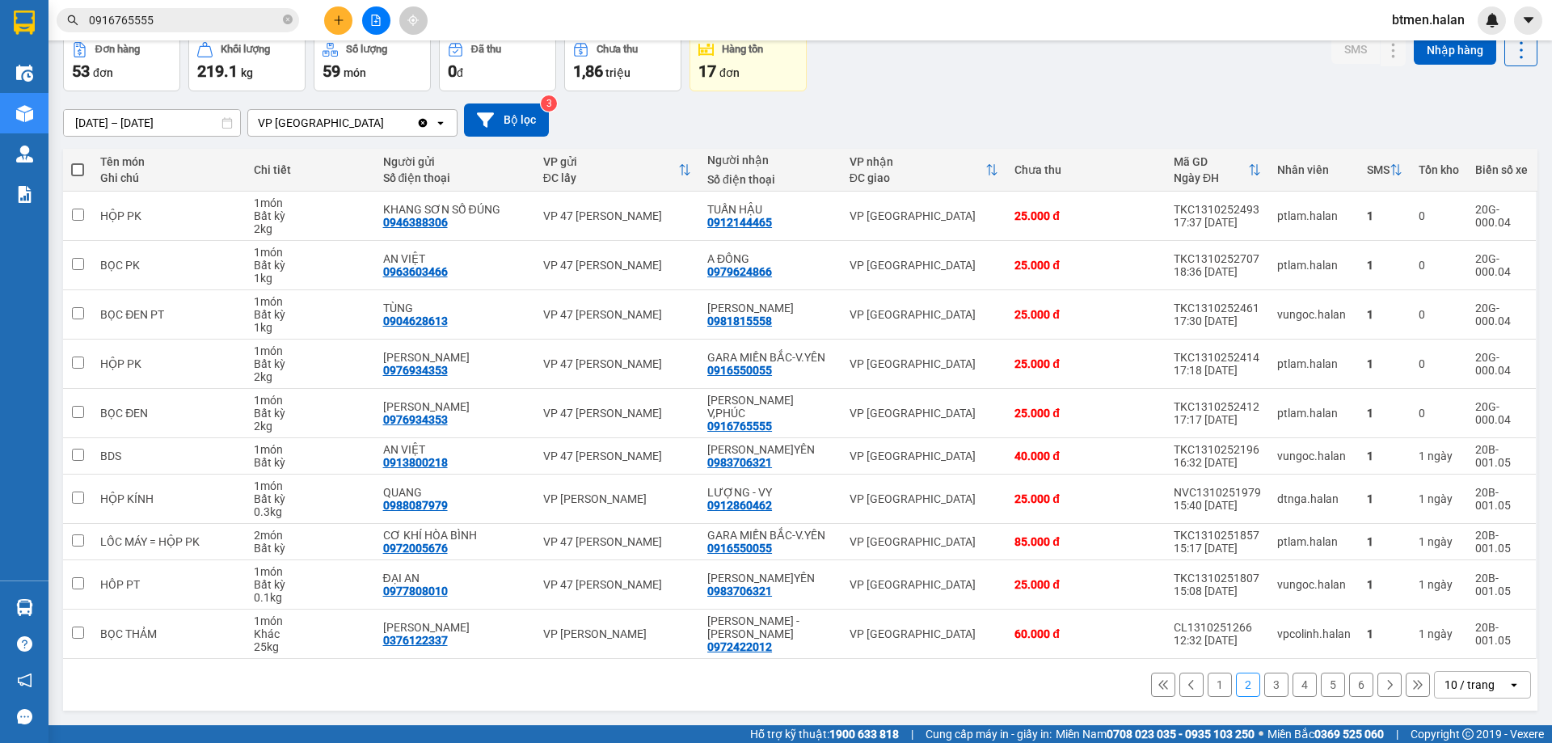
click at [1264, 683] on button "3" at bounding box center [1276, 684] width 24 height 24
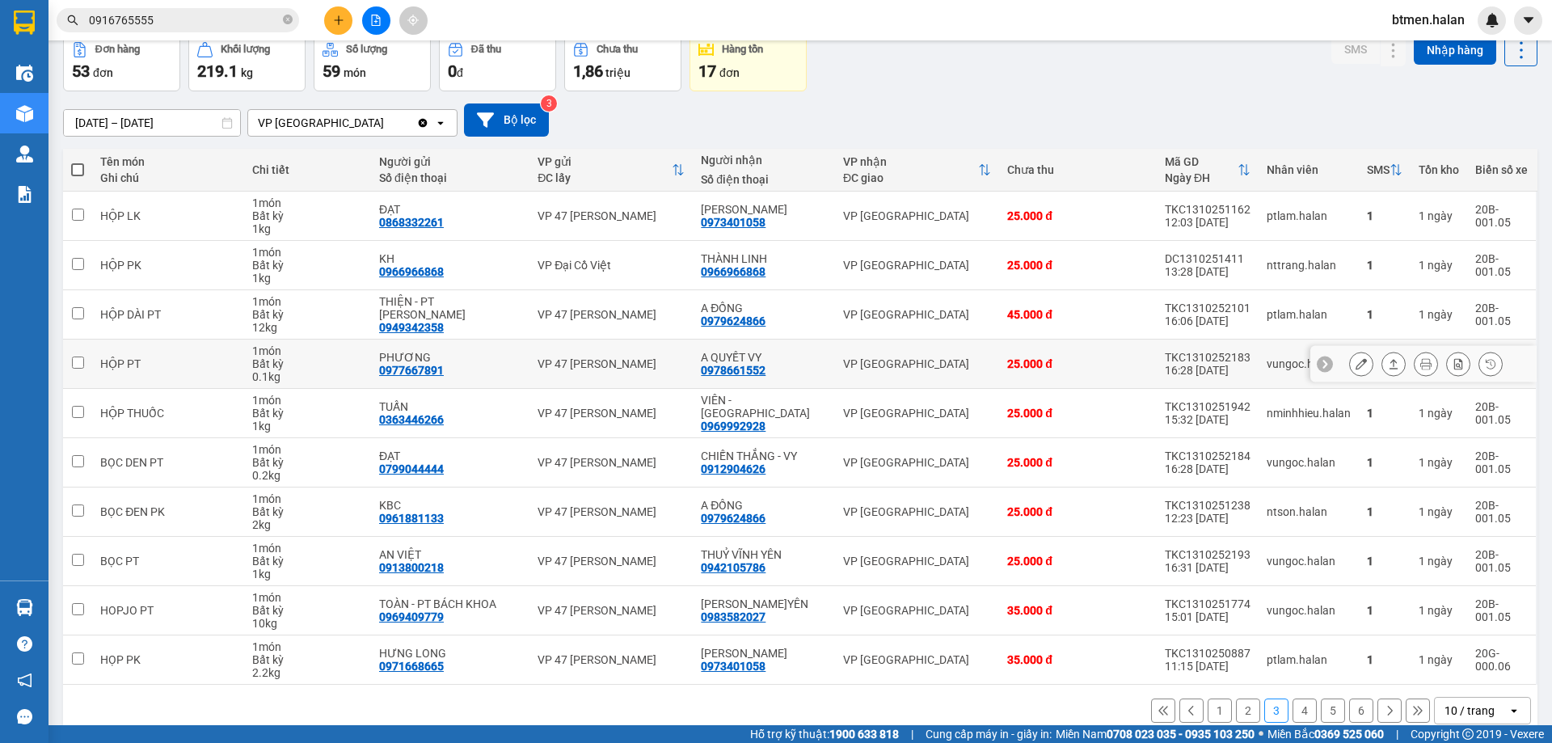
click at [742, 367] on div "0978661552" at bounding box center [733, 370] width 65 height 13
copy div "0978661552"
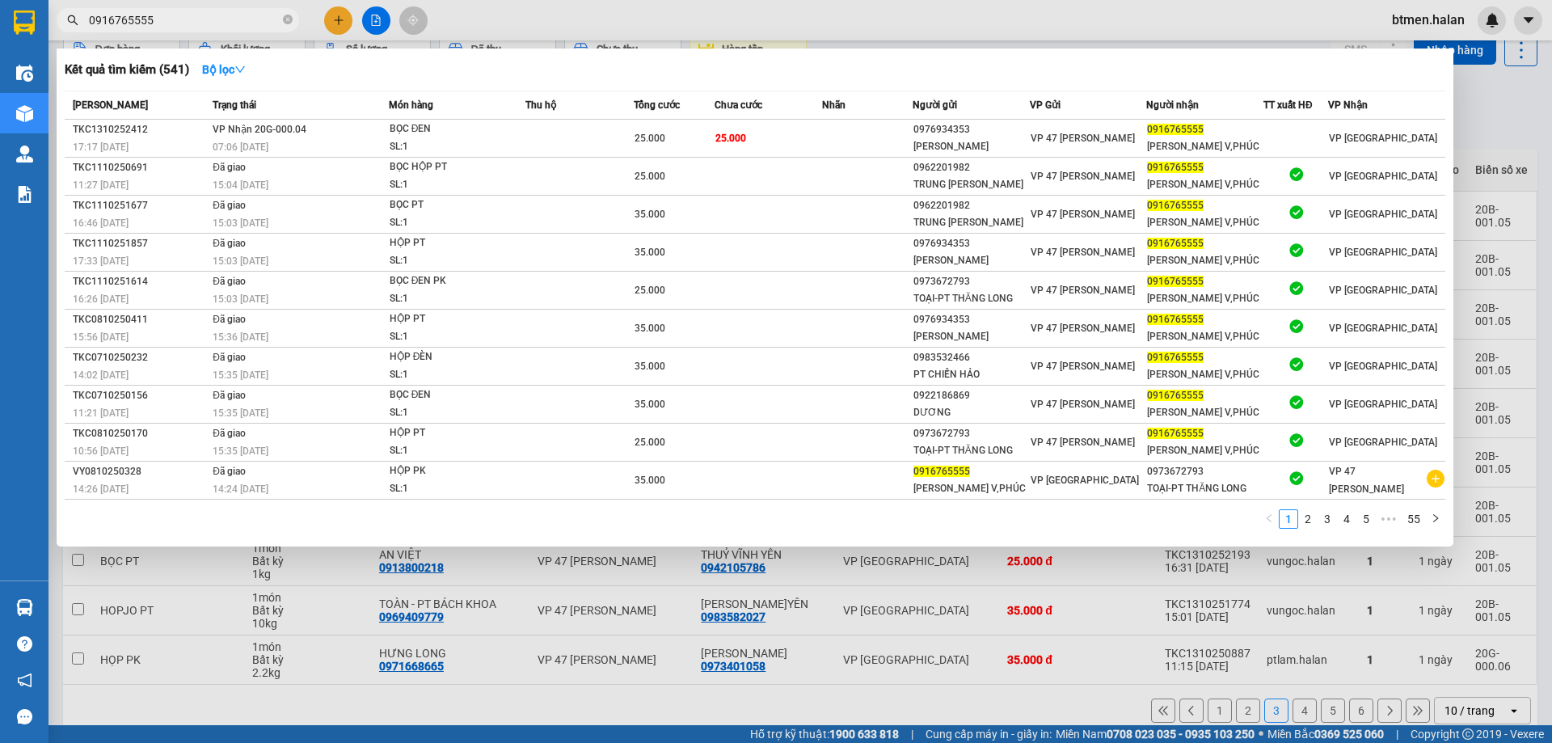
click at [189, 18] on input "0916765555" at bounding box center [184, 20] width 191 height 18
paste input "78661552"
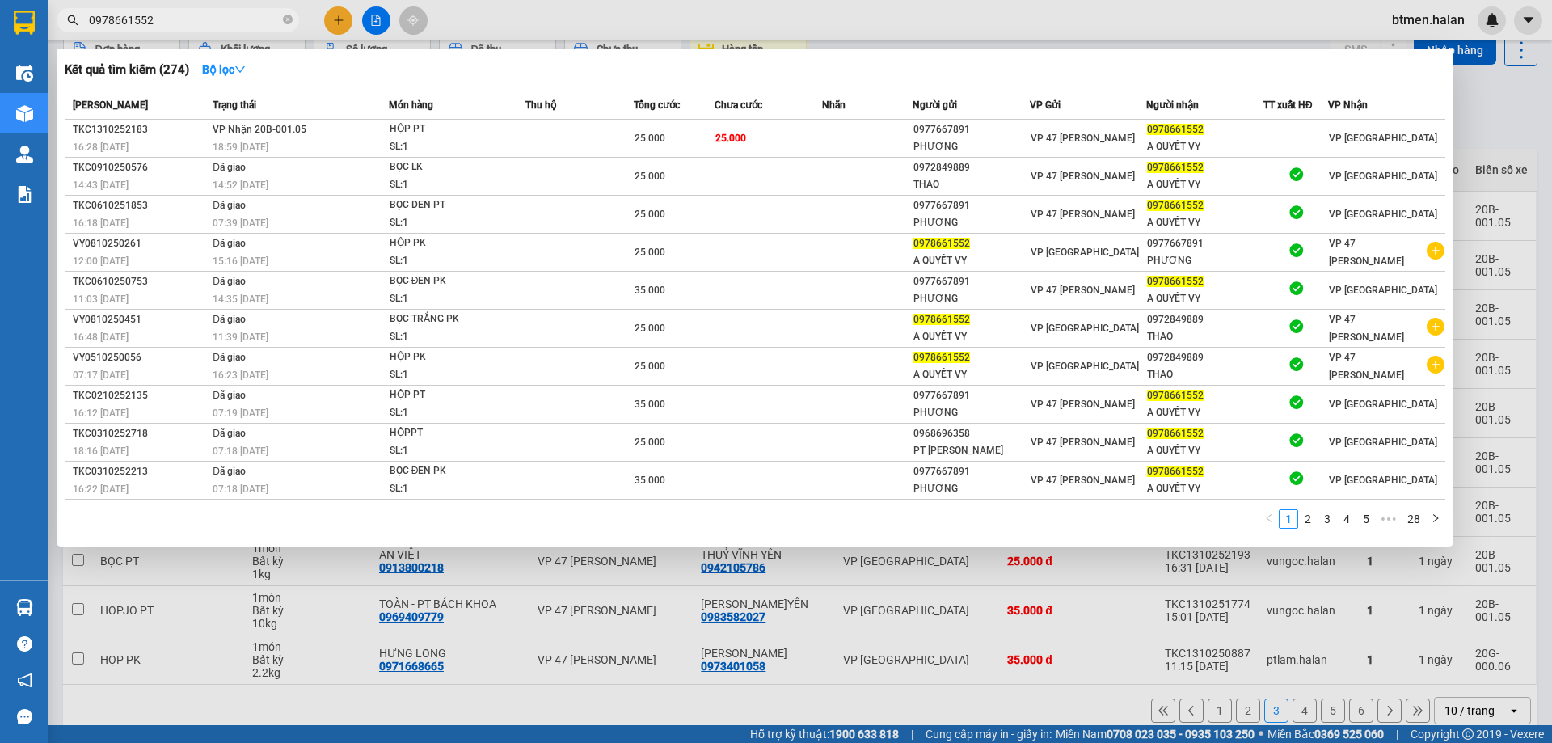
click at [1527, 110] on div at bounding box center [776, 371] width 1552 height 743
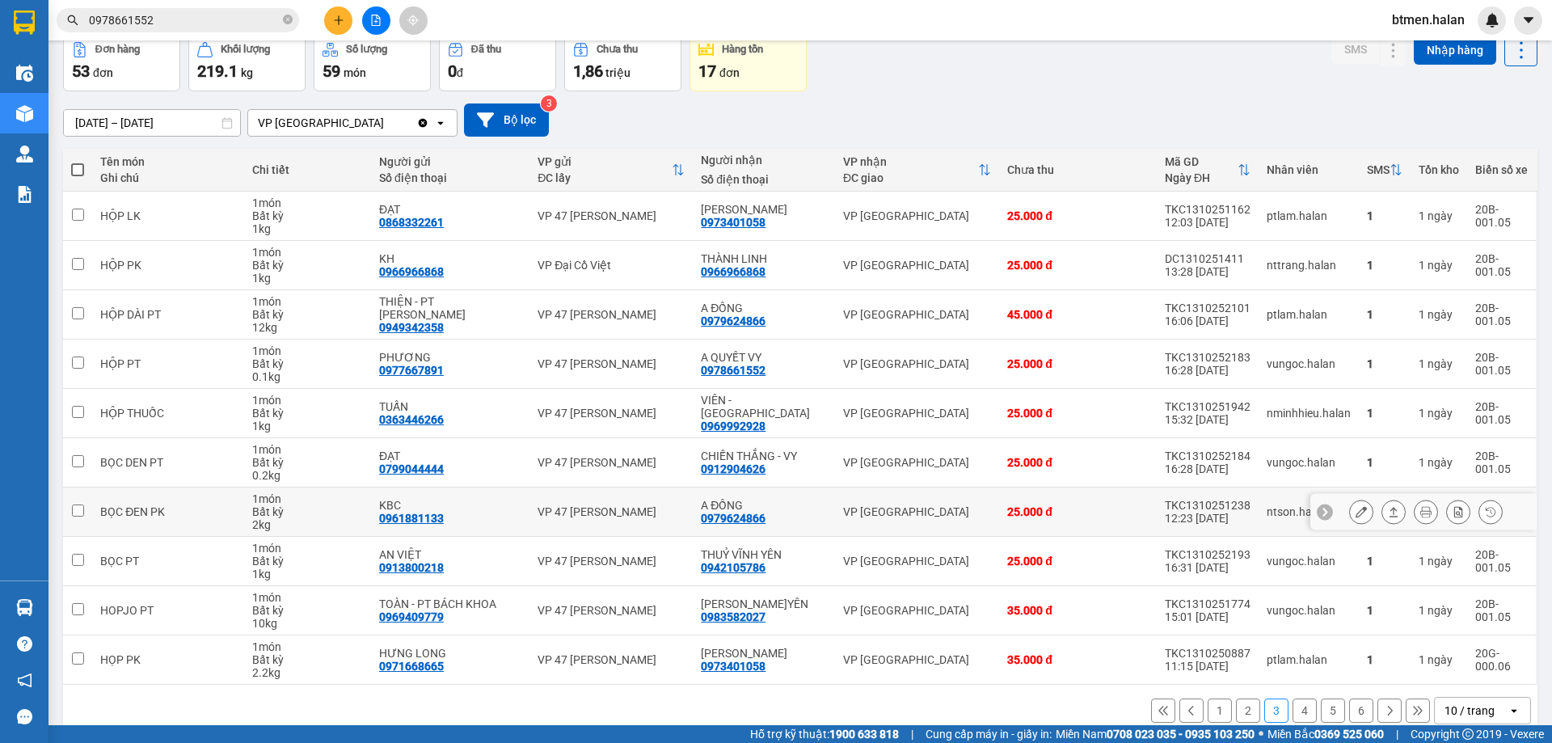
click at [752, 515] on div "0979624866" at bounding box center [733, 518] width 65 height 13
copy div "0979624866"
click at [259, 17] on input "0978661552" at bounding box center [184, 20] width 191 height 18
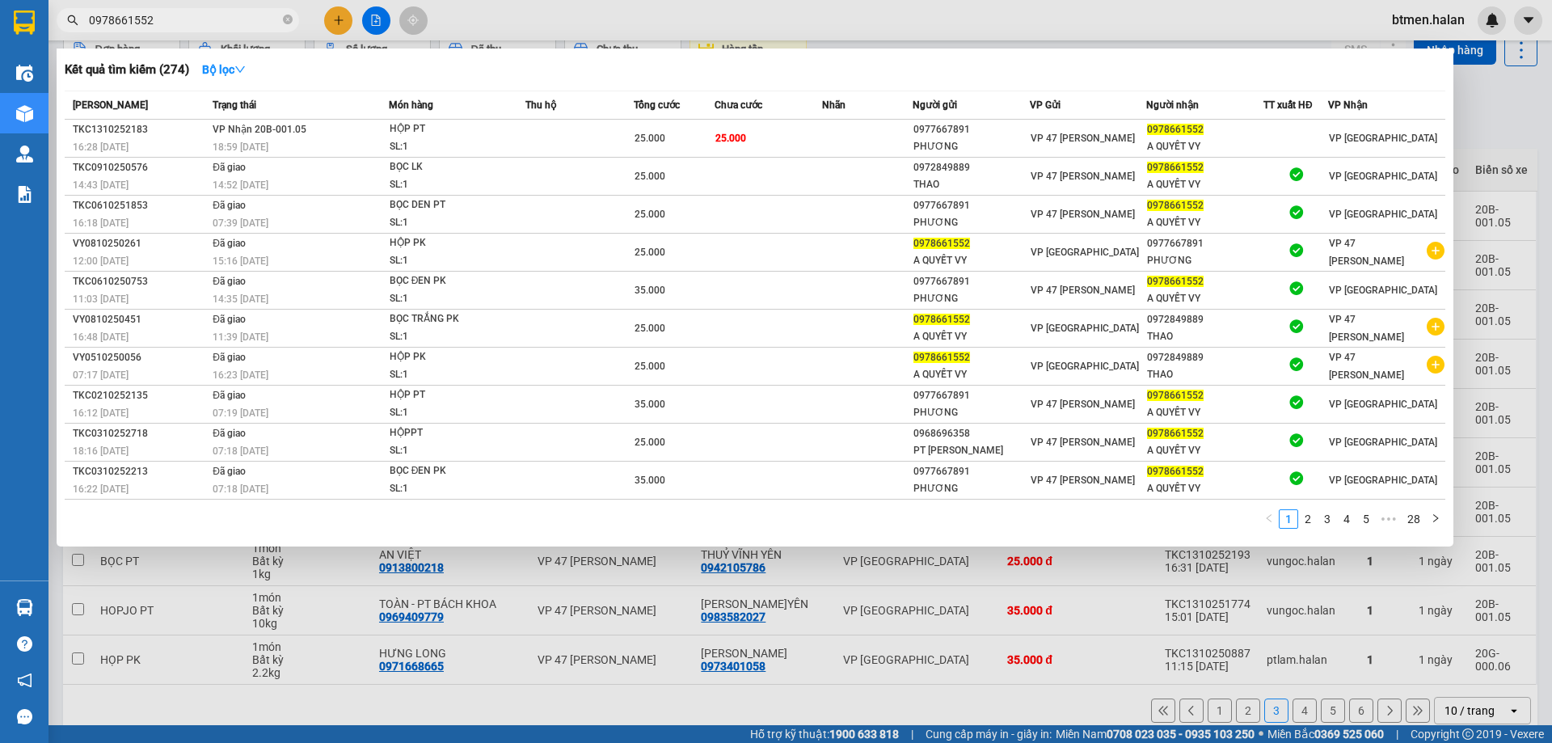
click at [259, 17] on input "0978661552" at bounding box center [184, 20] width 191 height 18
paste input "9624866"
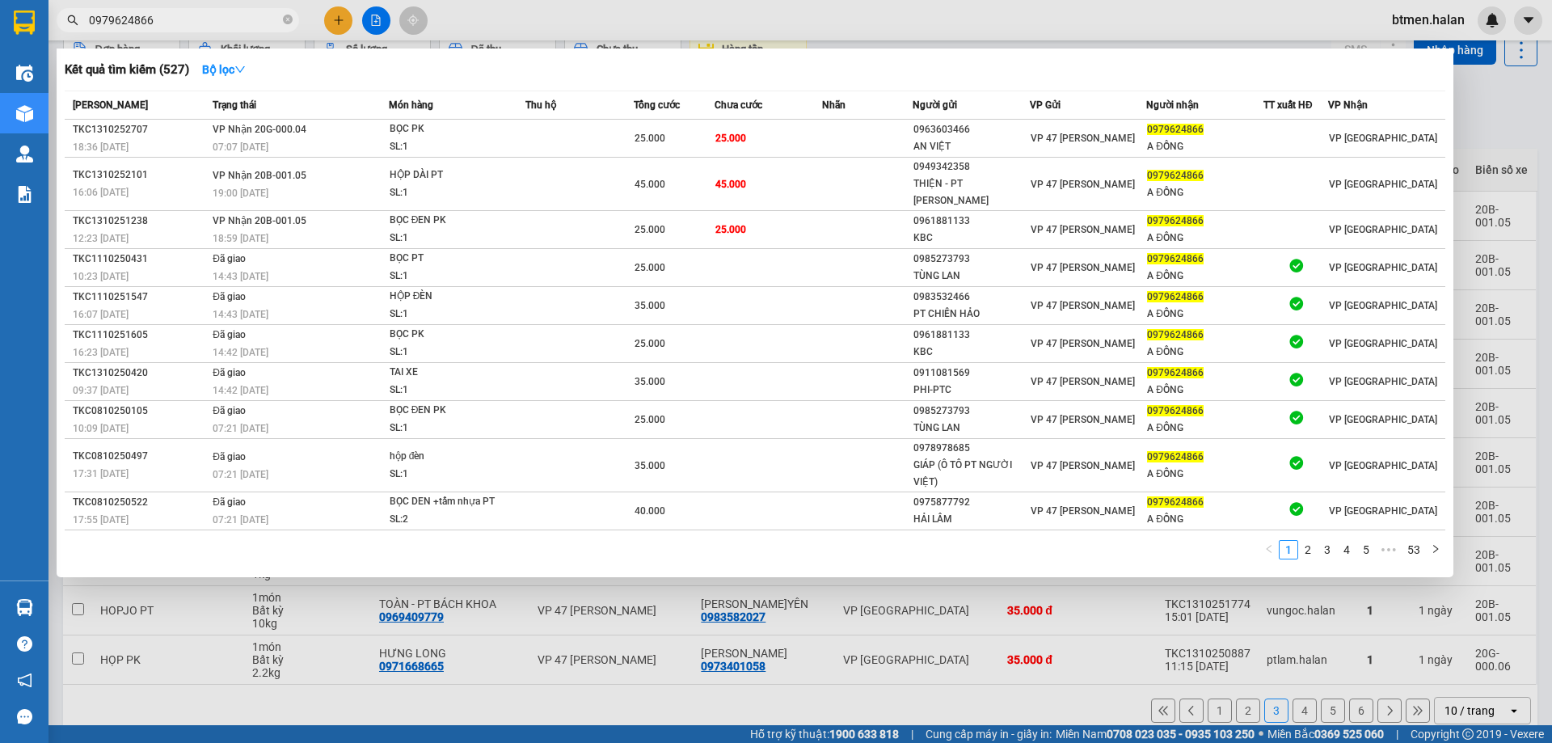
click at [1480, 112] on div at bounding box center [776, 371] width 1552 height 743
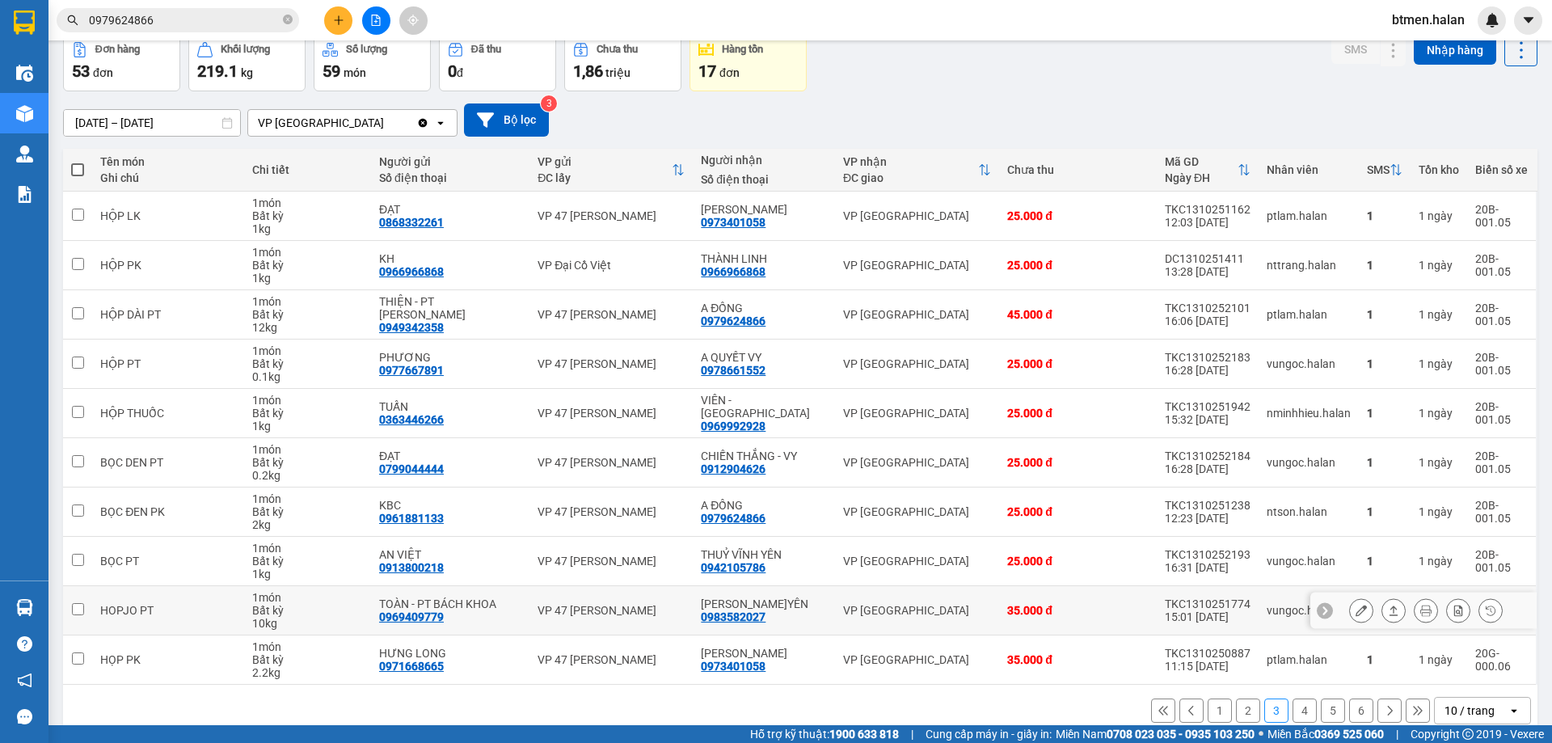
click at [720, 610] on div "0983582027" at bounding box center [733, 616] width 65 height 13
copy div "0983582027"
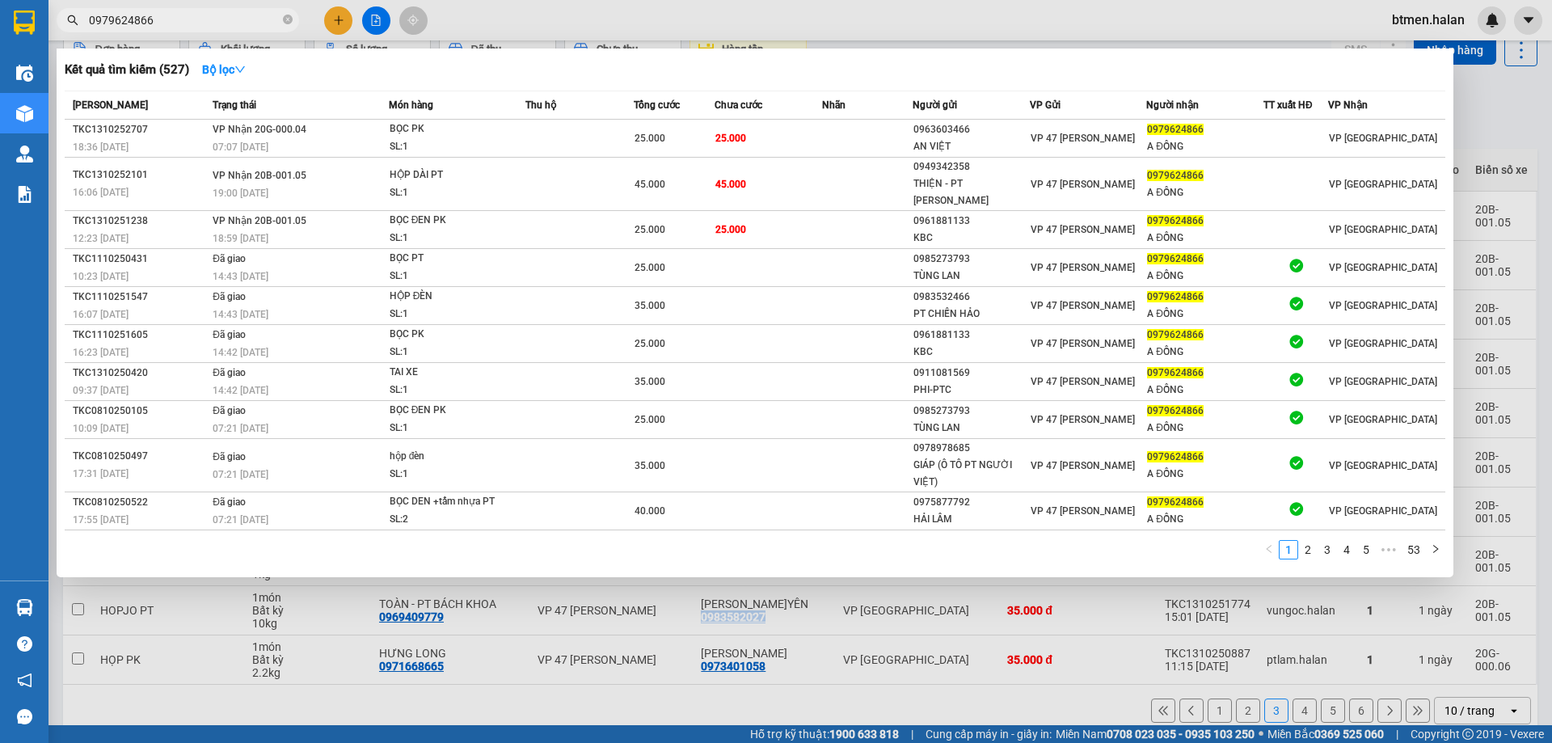
click at [213, 19] on input "0979624866" at bounding box center [184, 20] width 191 height 18
paste input "83582027"
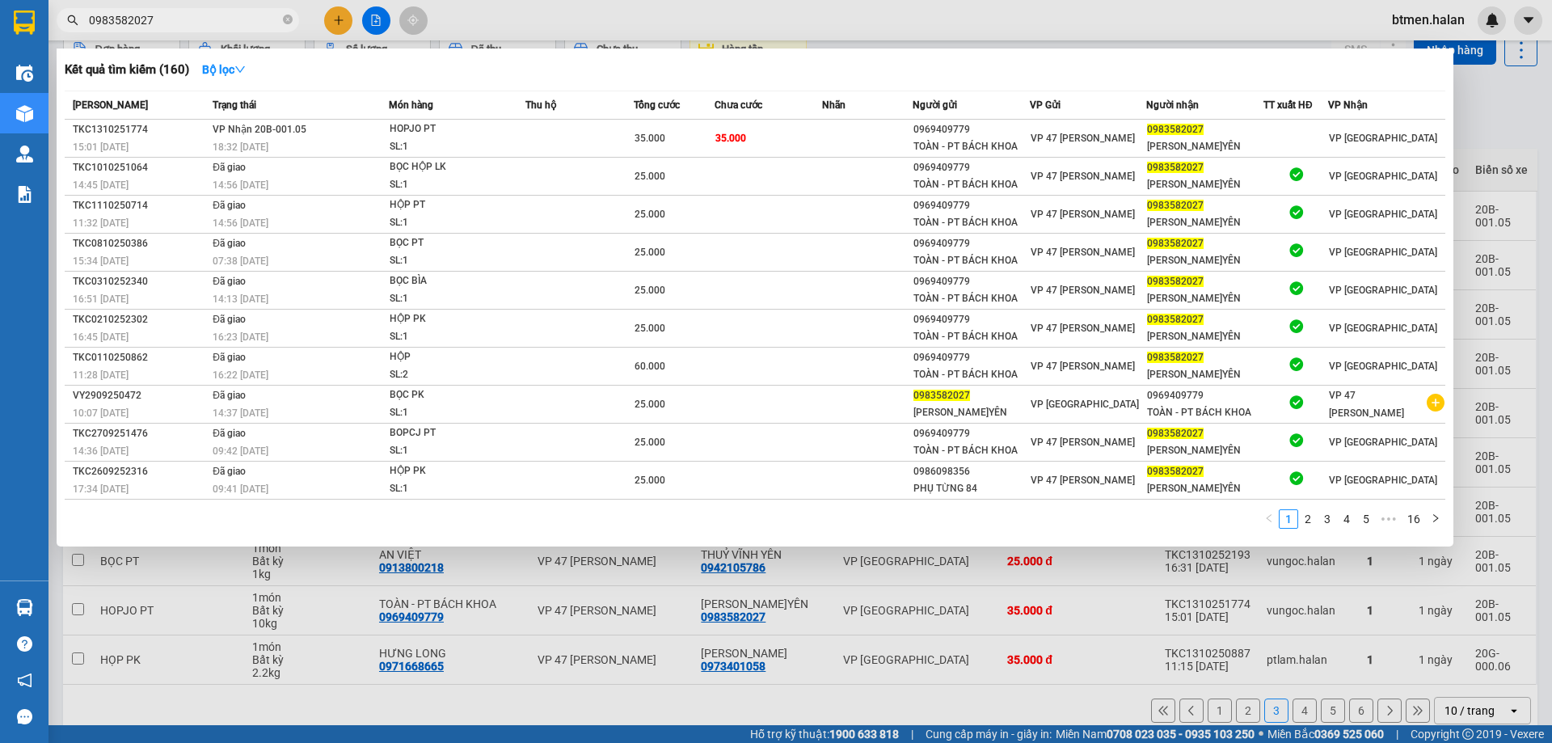
click at [1291, 710] on div at bounding box center [776, 371] width 1552 height 743
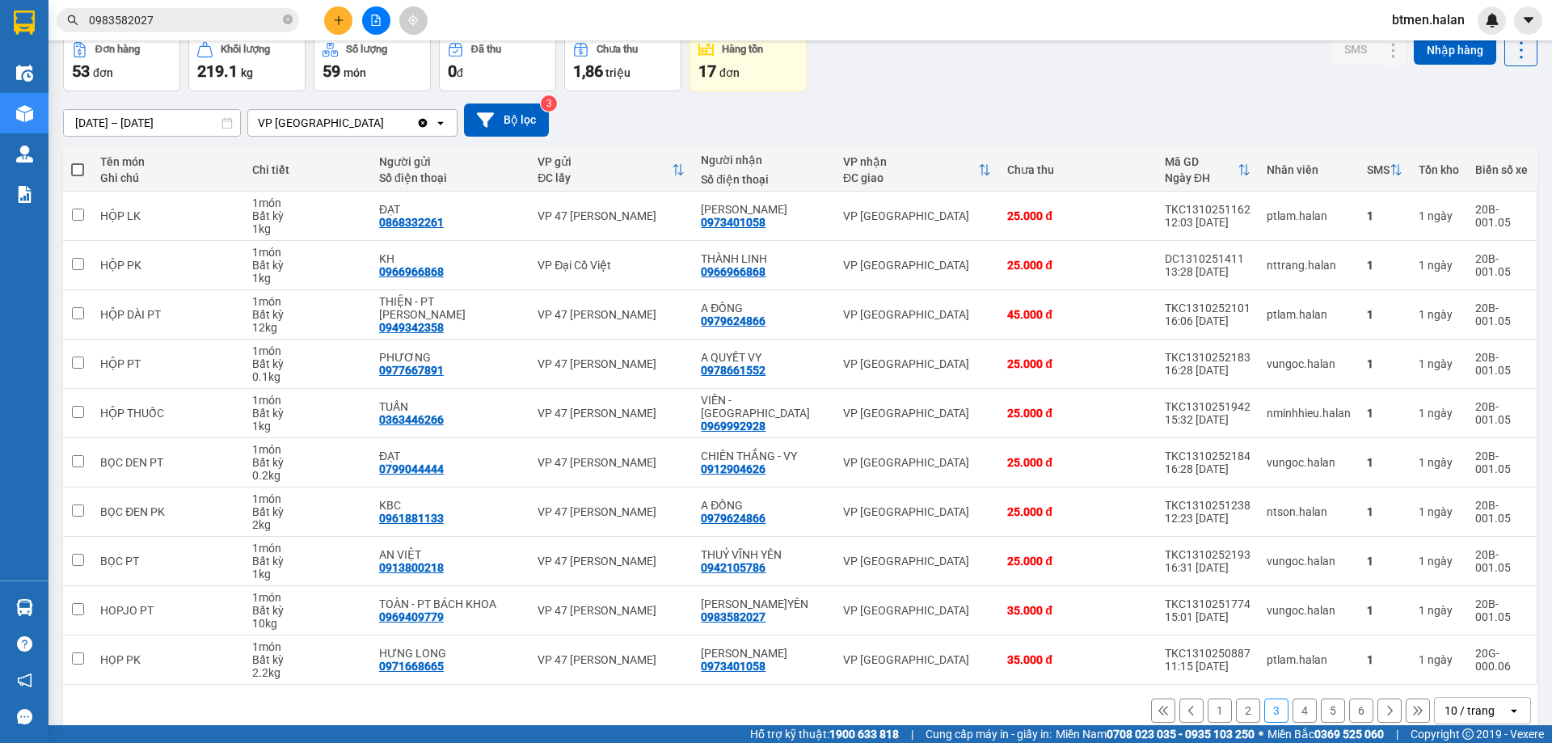
click at [1292, 710] on button "4" at bounding box center [1304, 710] width 24 height 24
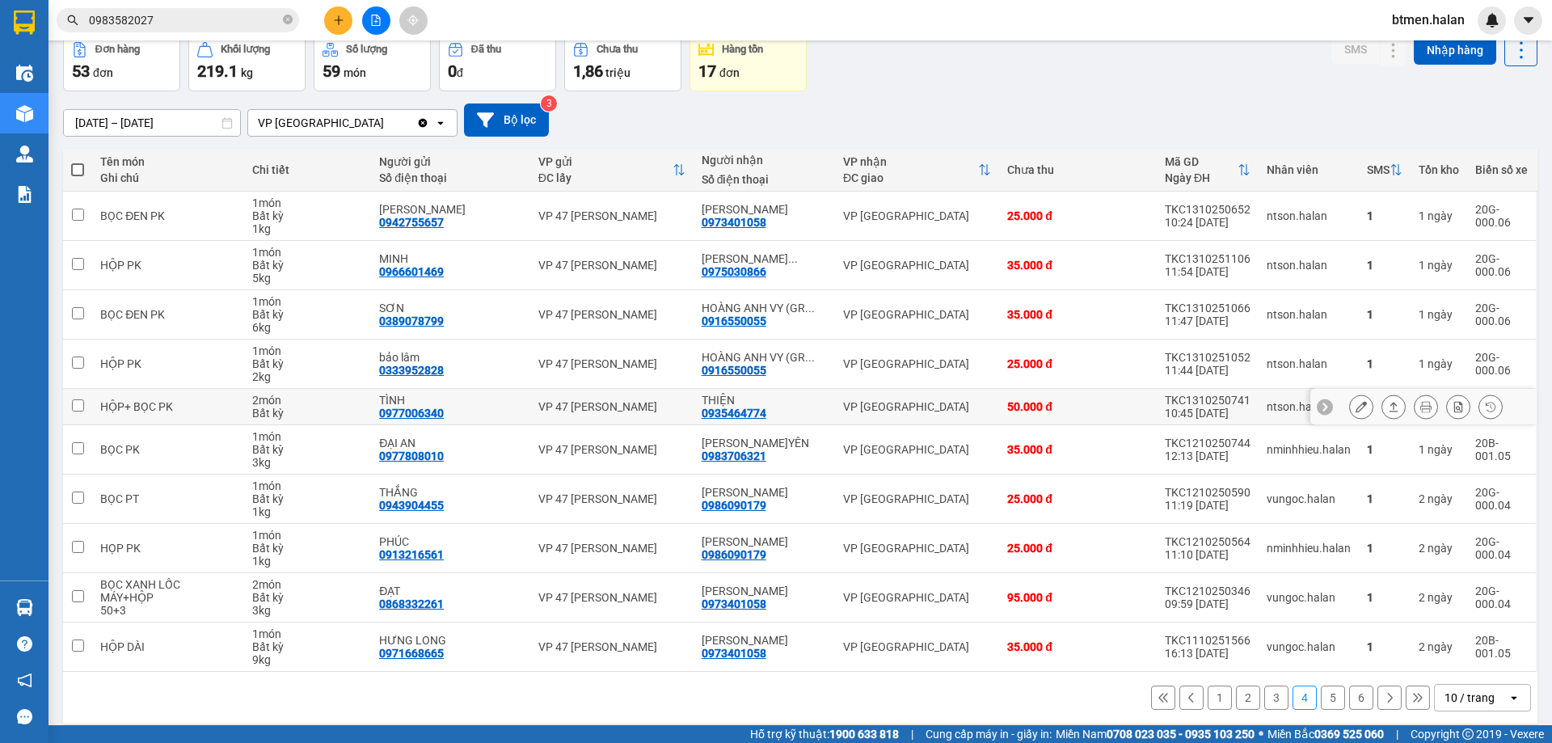
click at [747, 413] on div "0935464774" at bounding box center [733, 412] width 65 height 13
click at [751, 499] on div "0986090179" at bounding box center [733, 505] width 65 height 13
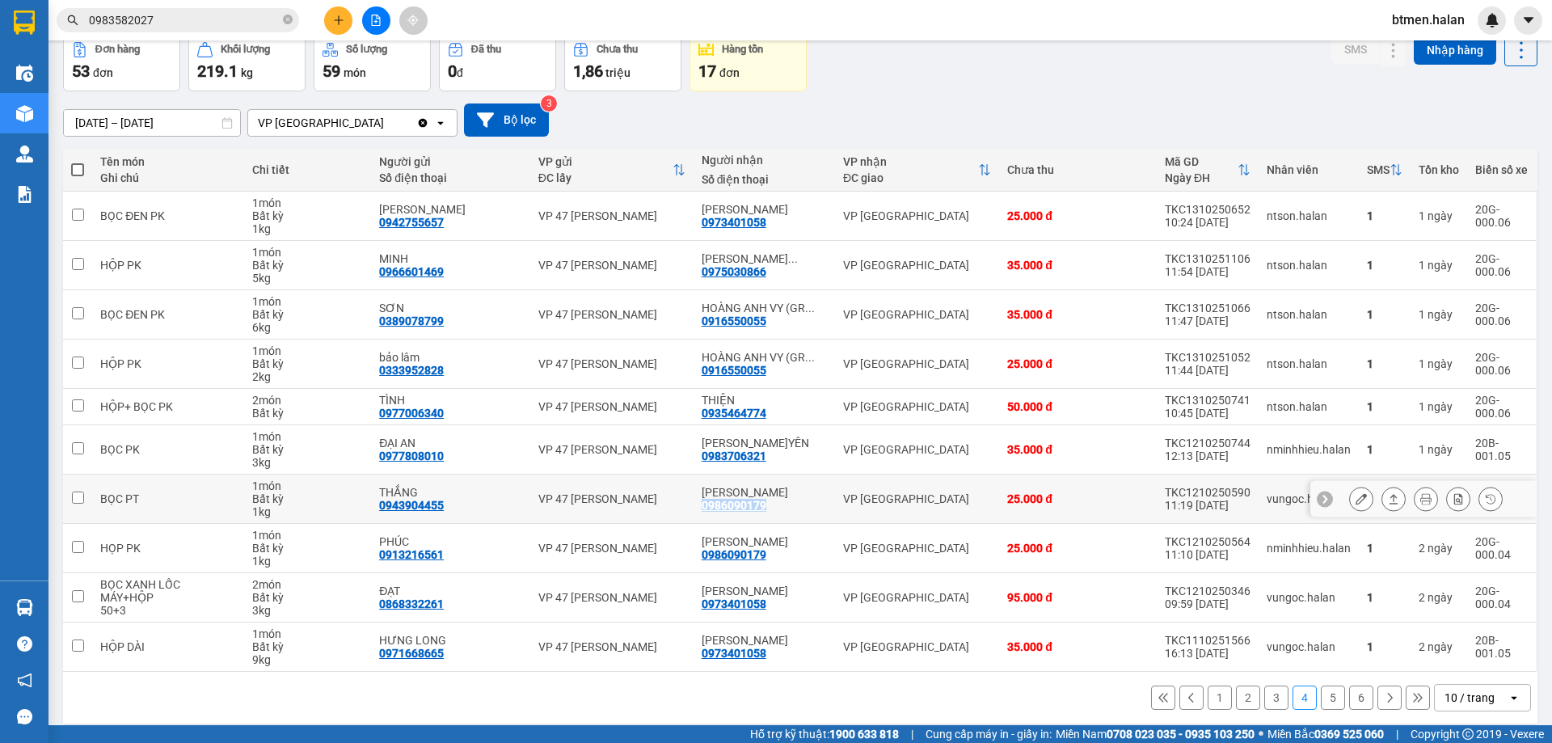
copy div "0986090179"
click at [234, 29] on span "0983582027" at bounding box center [178, 20] width 242 height 24
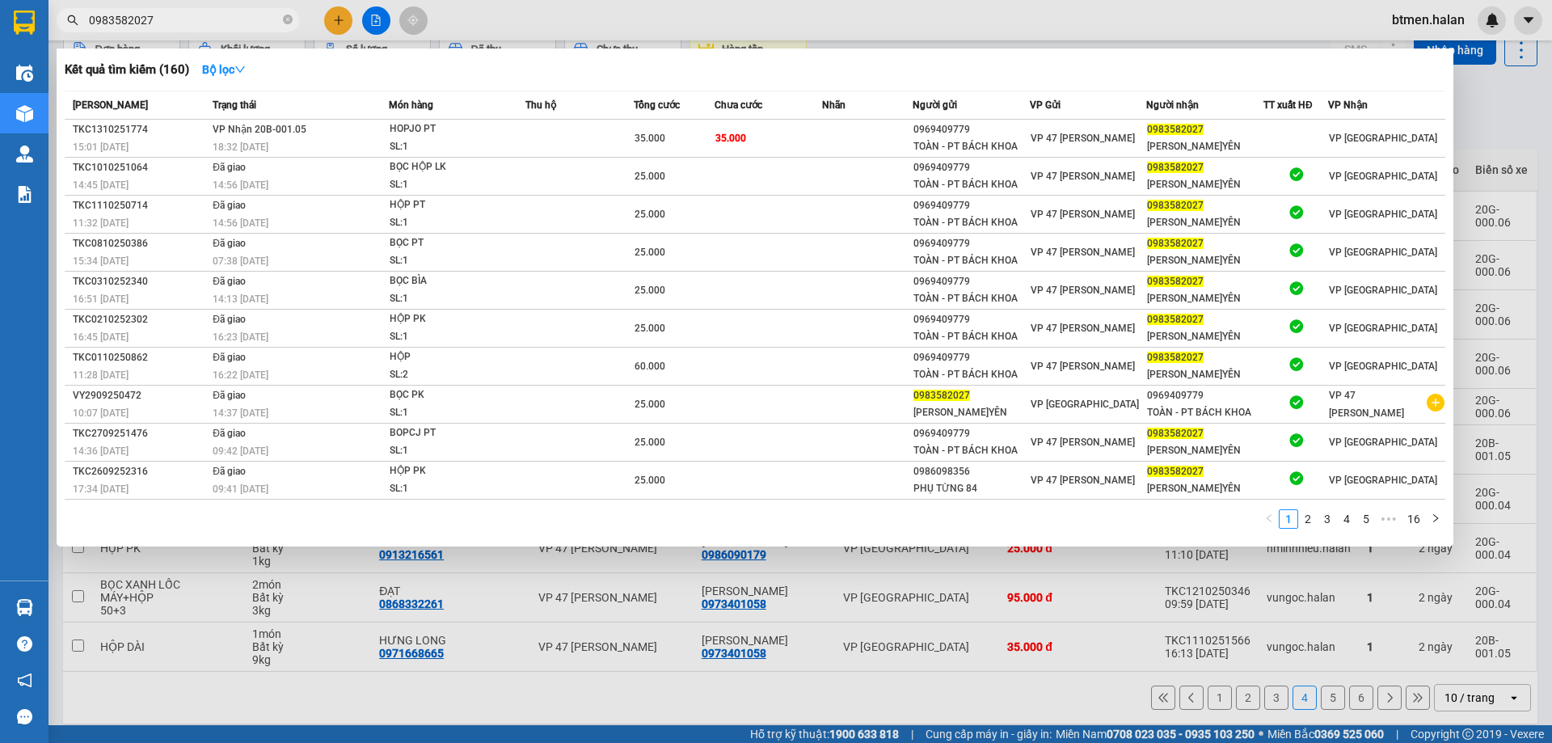
click at [234, 26] on input "0983582027" at bounding box center [184, 20] width 191 height 18
paste input "6090179"
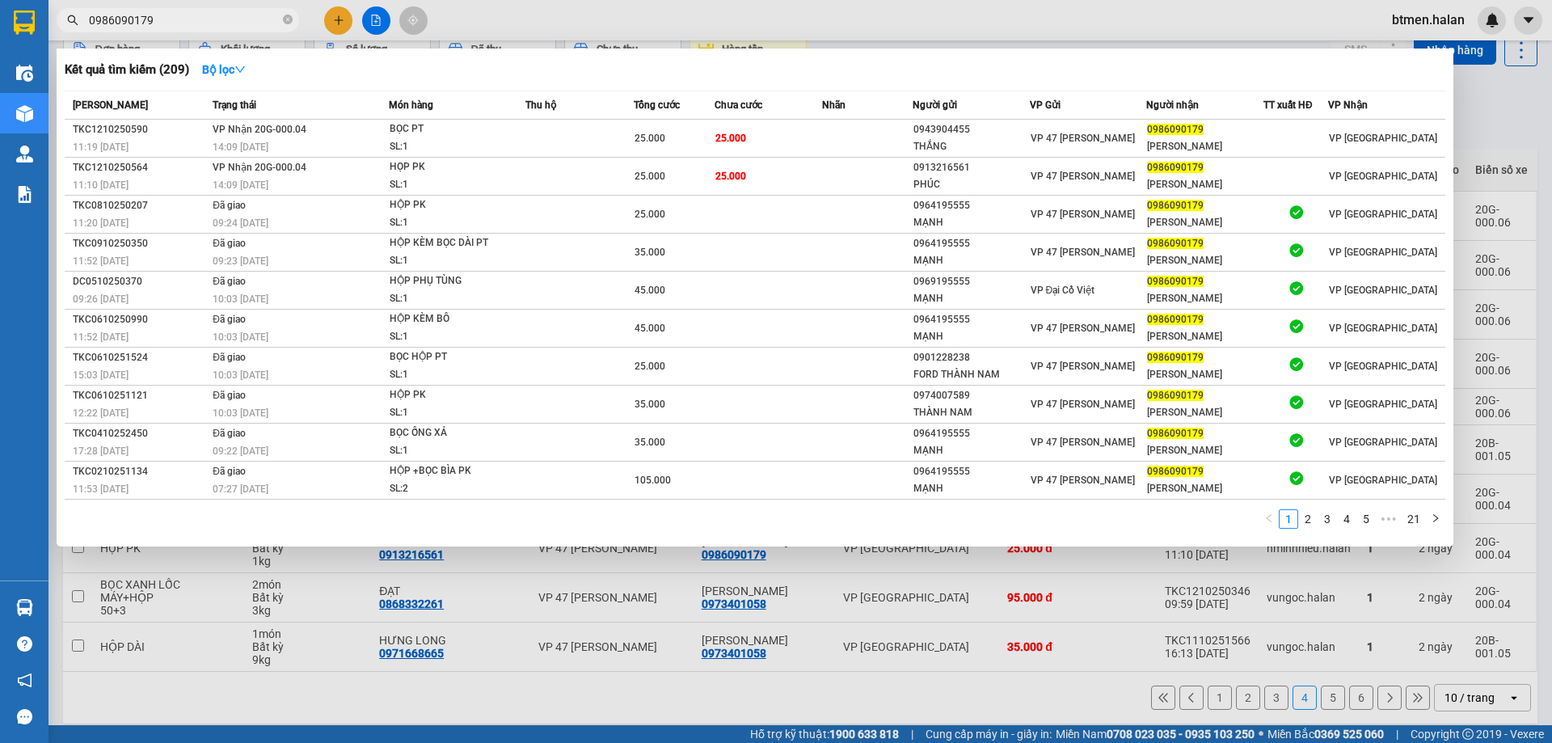
click at [1510, 112] on div at bounding box center [776, 371] width 1552 height 743
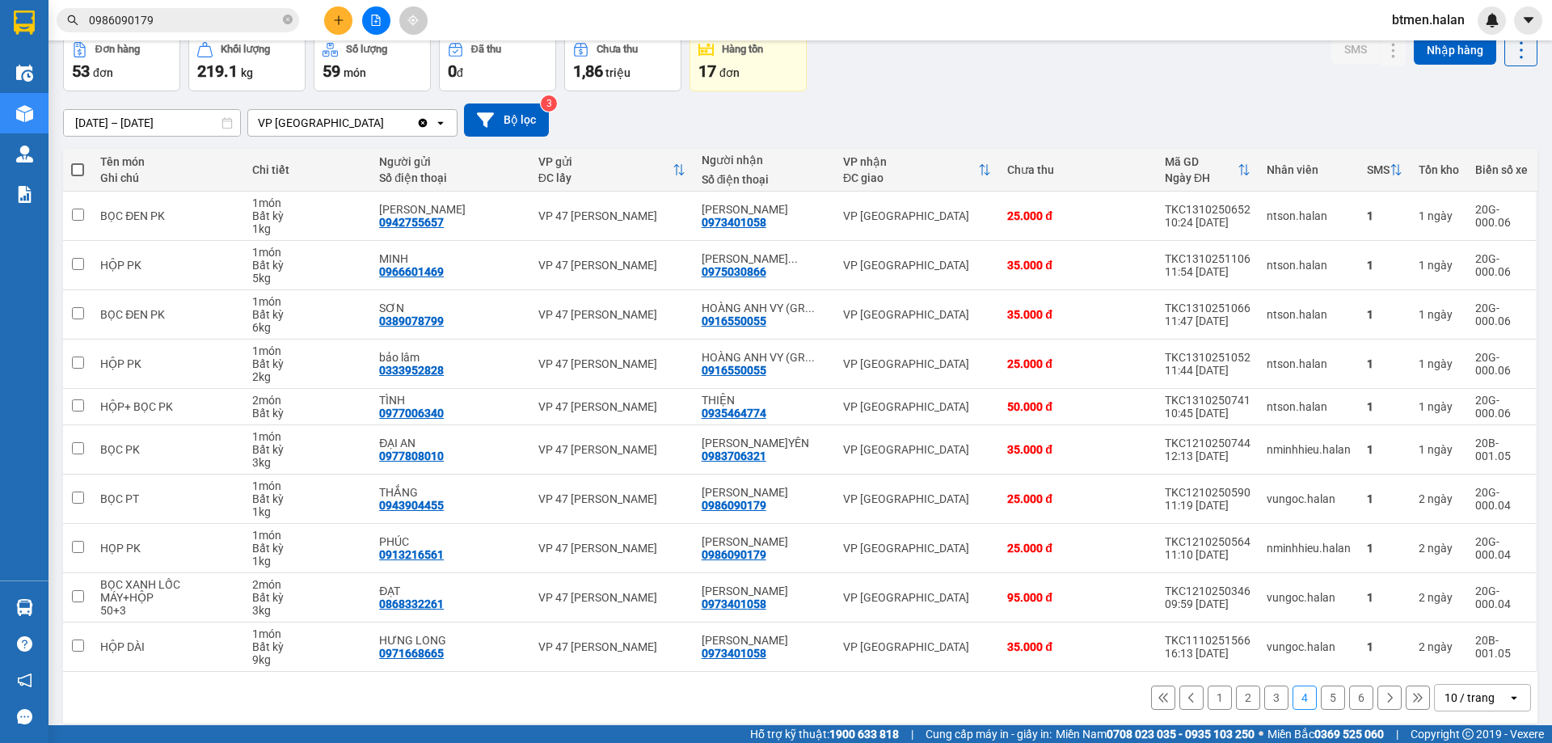
click at [1324, 697] on button "5" at bounding box center [1332, 697] width 24 height 24
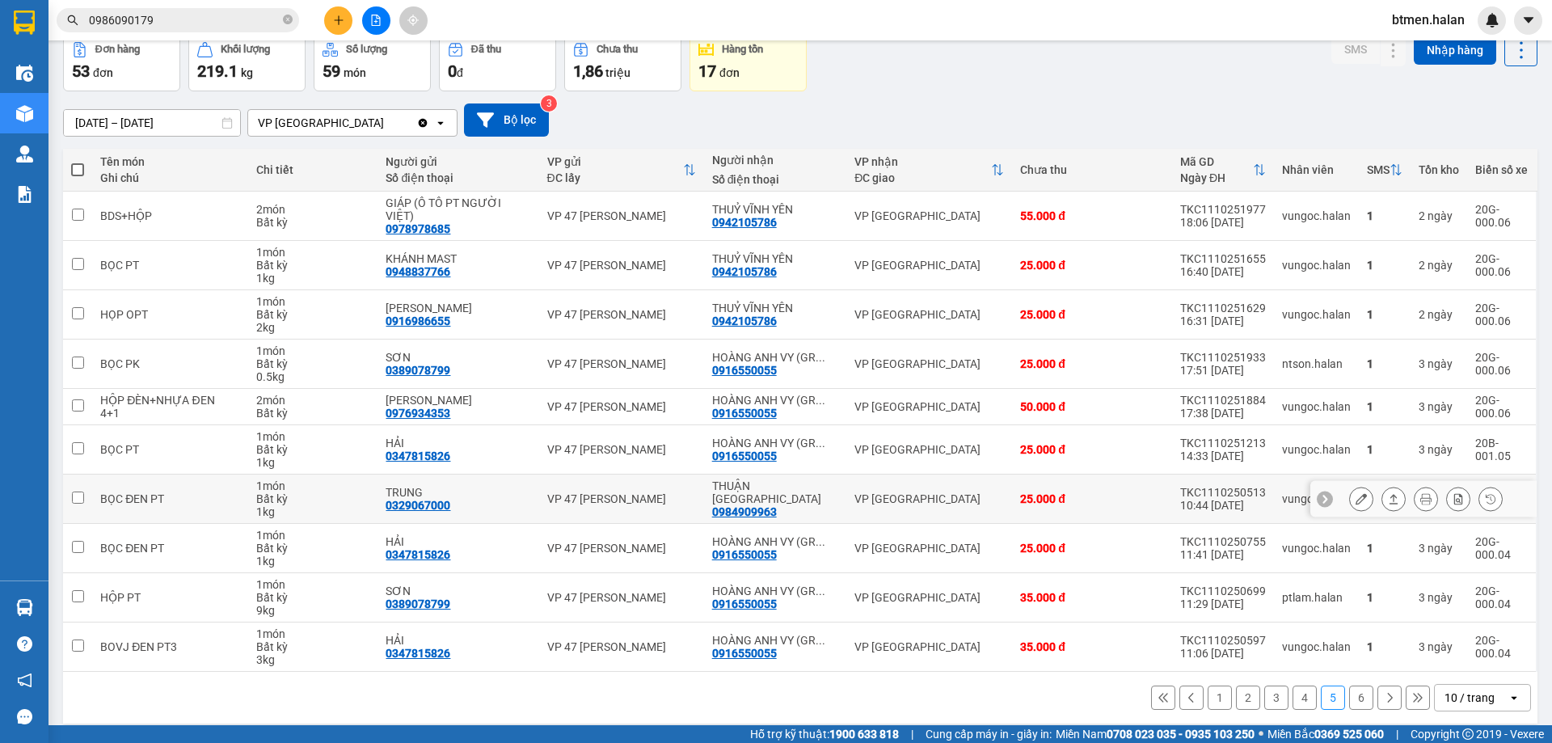
click at [769, 505] on div "0984909963" at bounding box center [744, 511] width 65 height 13
copy div "0984909963"
click at [239, 19] on input "0986090179" at bounding box center [184, 20] width 191 height 18
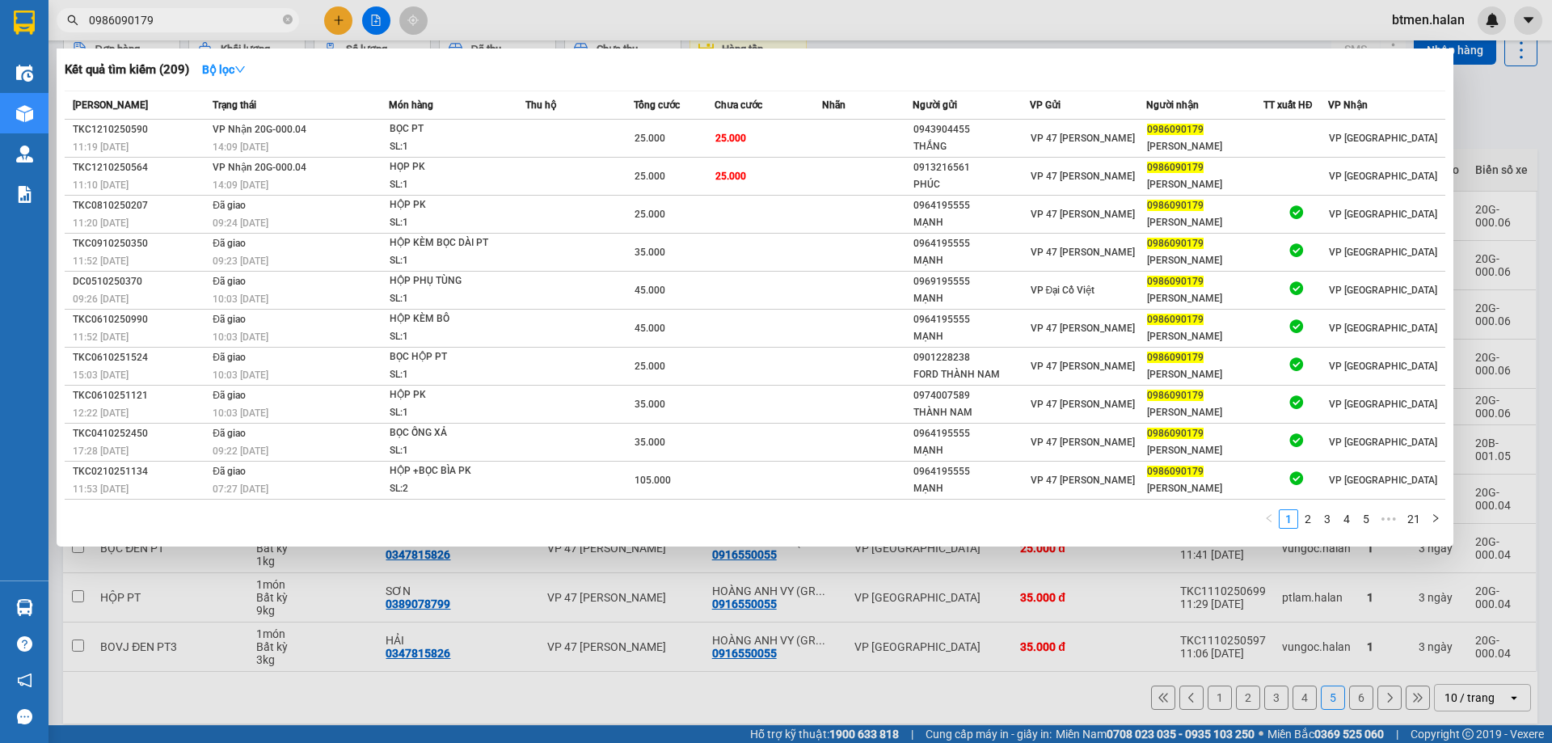
click at [239, 19] on input "0986090179" at bounding box center [184, 20] width 191 height 18
paste input "4909963"
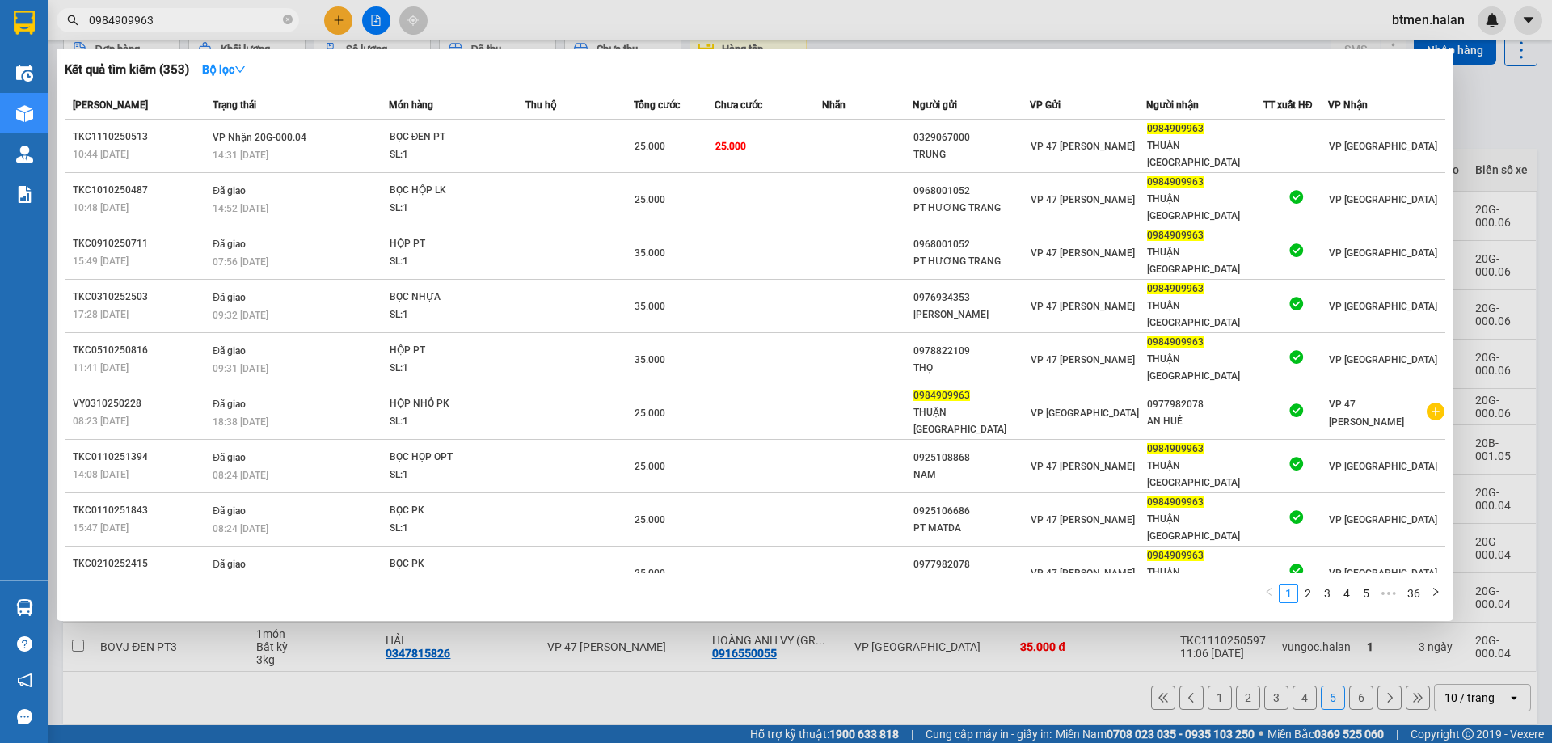
type input "0984909963"
click at [1519, 111] on div at bounding box center [776, 371] width 1552 height 743
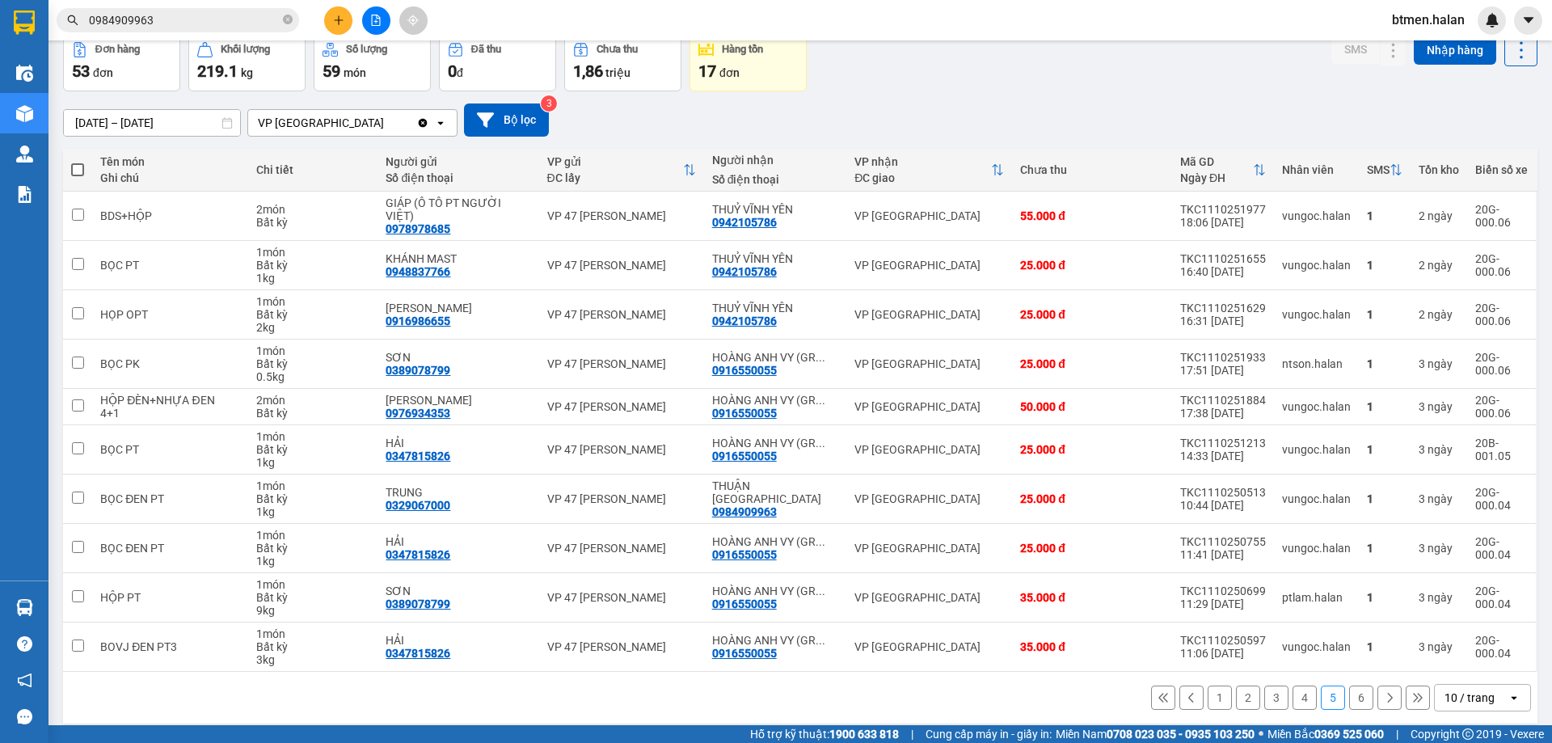
click at [1349, 687] on button "6" at bounding box center [1361, 697] width 24 height 24
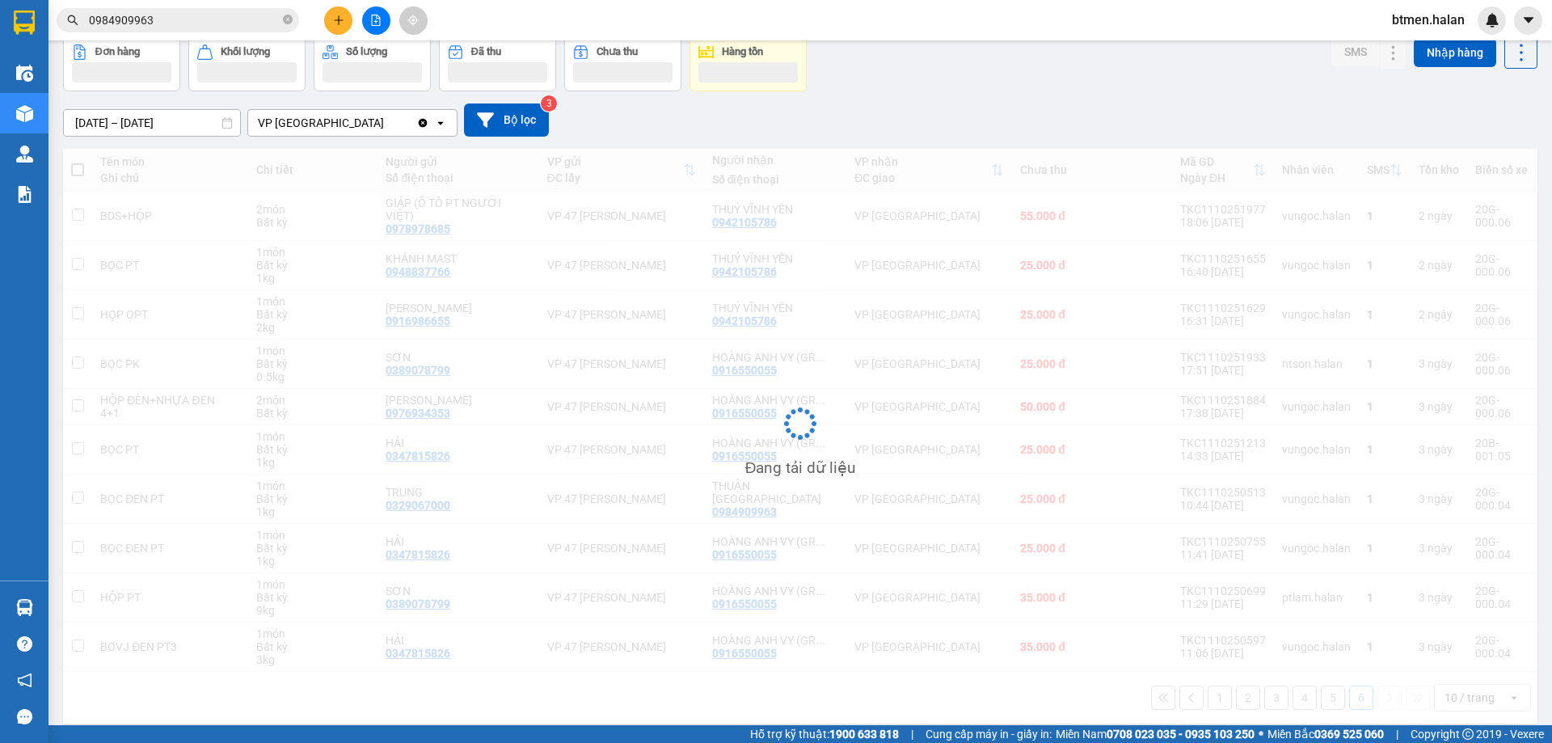
scroll to position [74, 0]
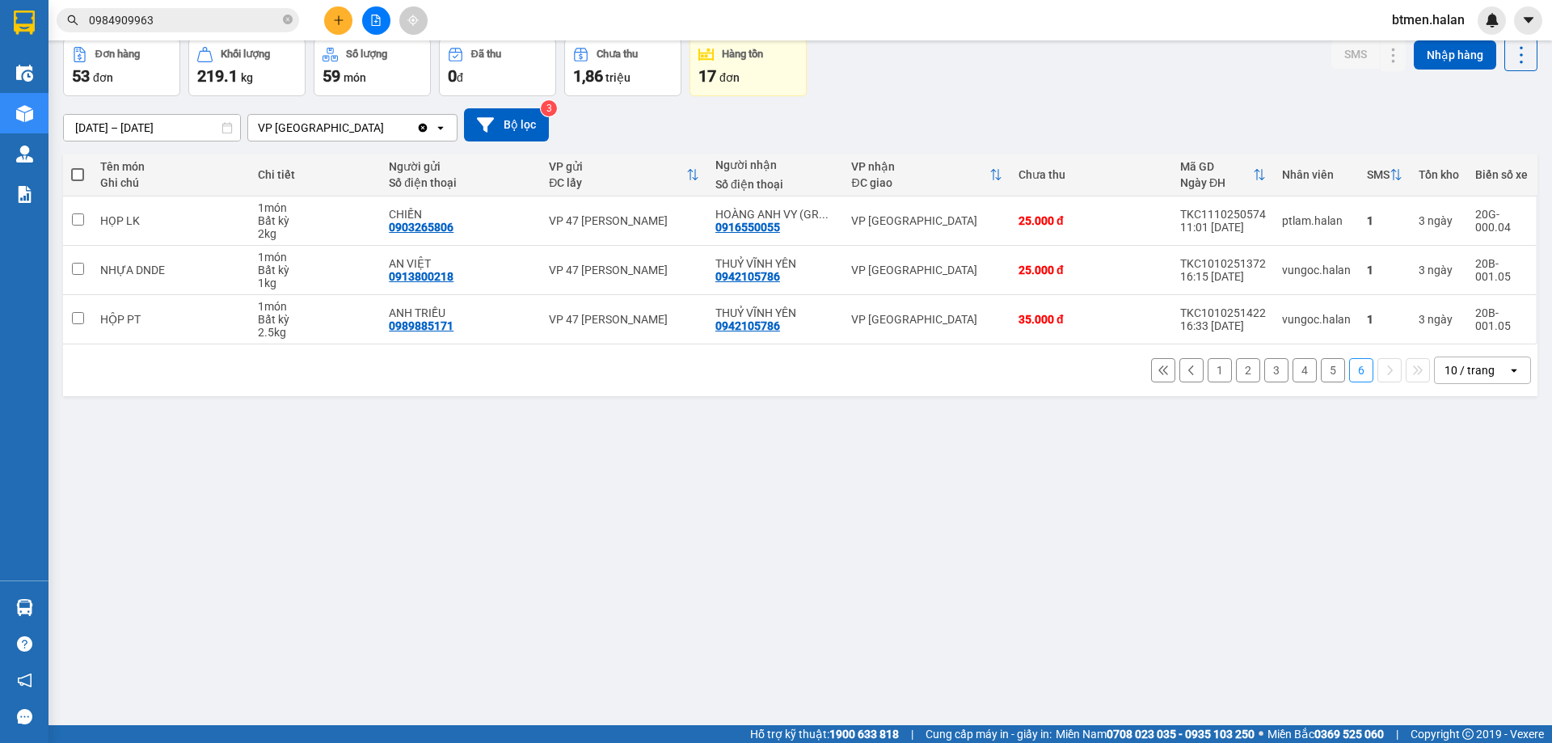
click at [1320, 377] on button "5" at bounding box center [1332, 370] width 24 height 24
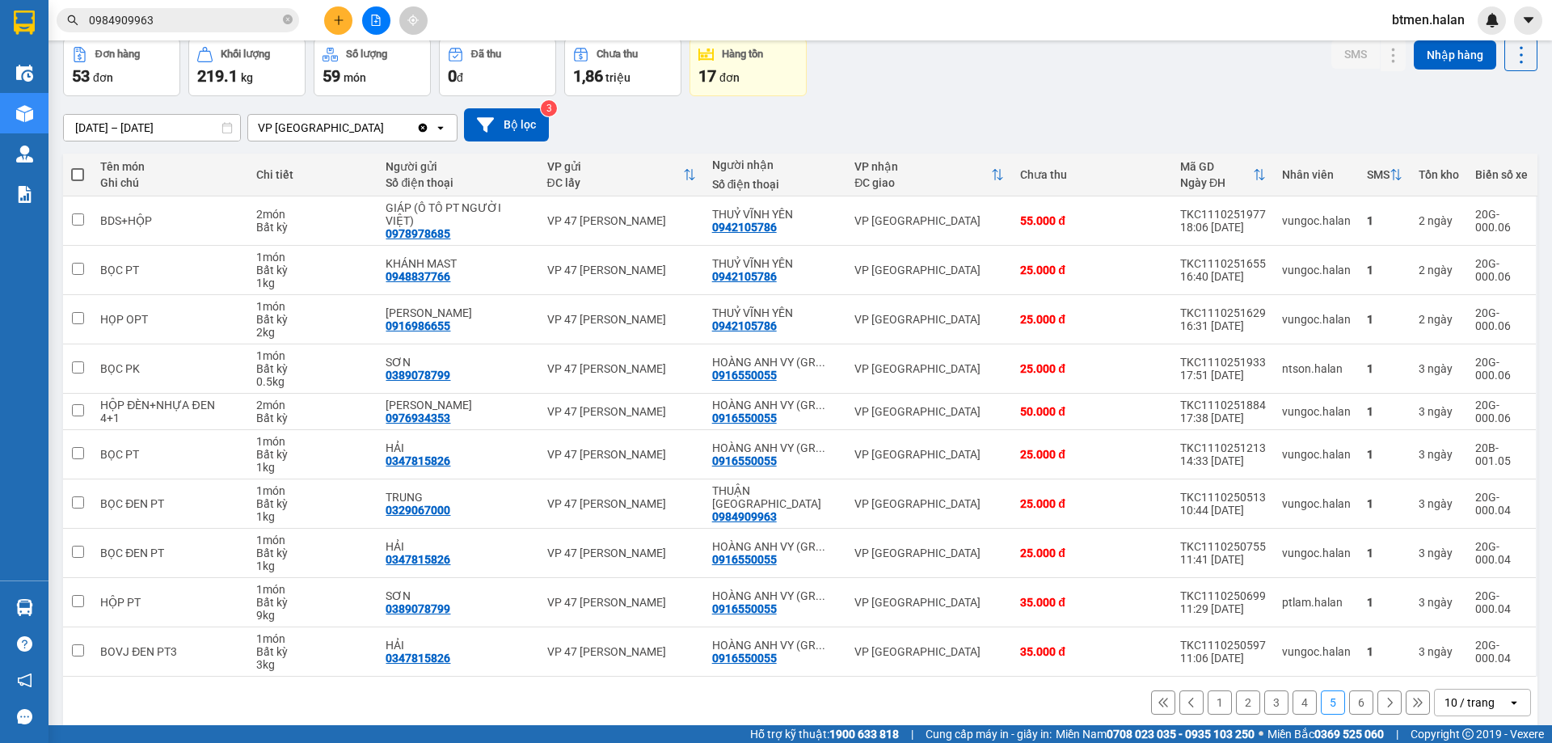
click at [1349, 690] on button "6" at bounding box center [1361, 702] width 24 height 24
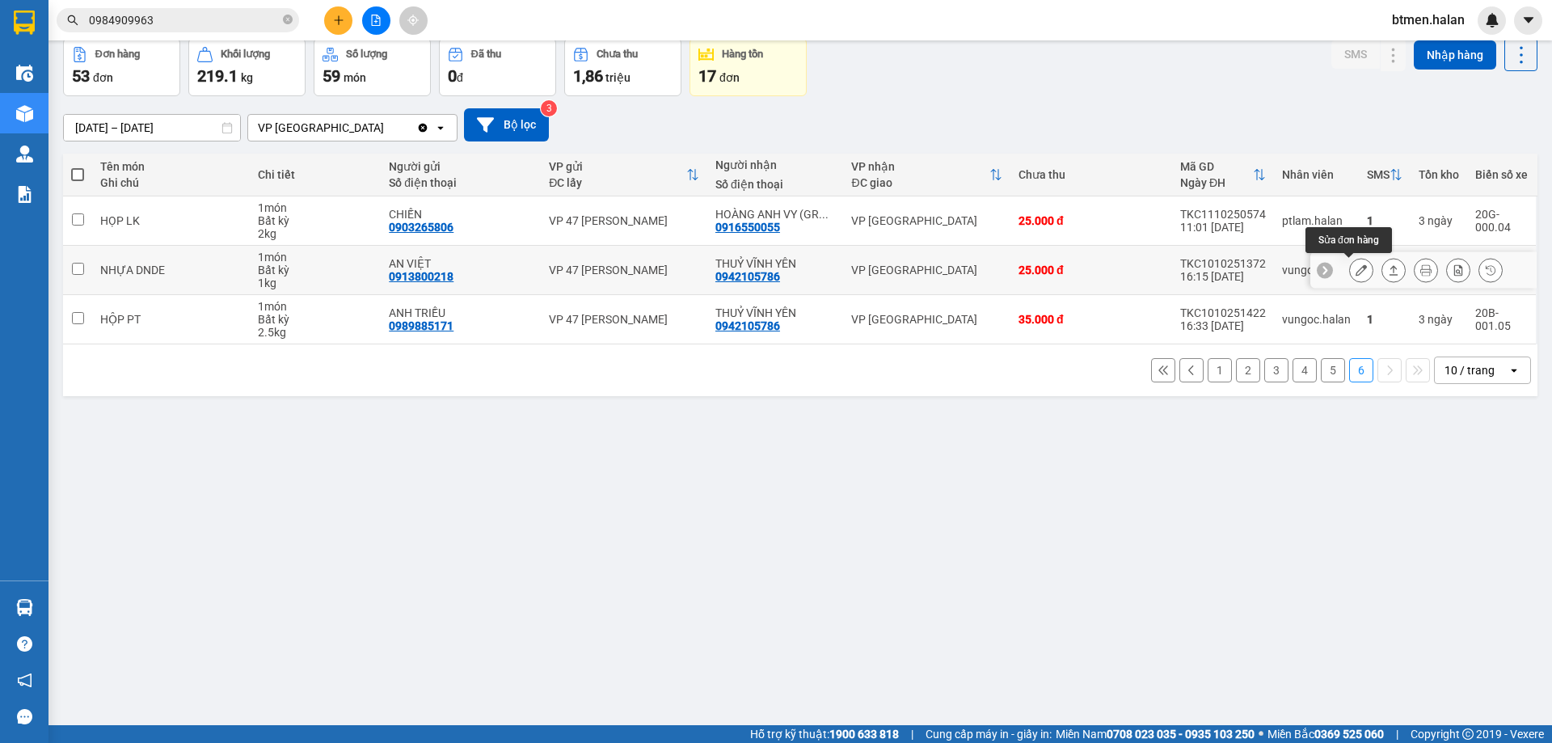
click at [1355, 267] on icon at bounding box center [1360, 269] width 11 height 11
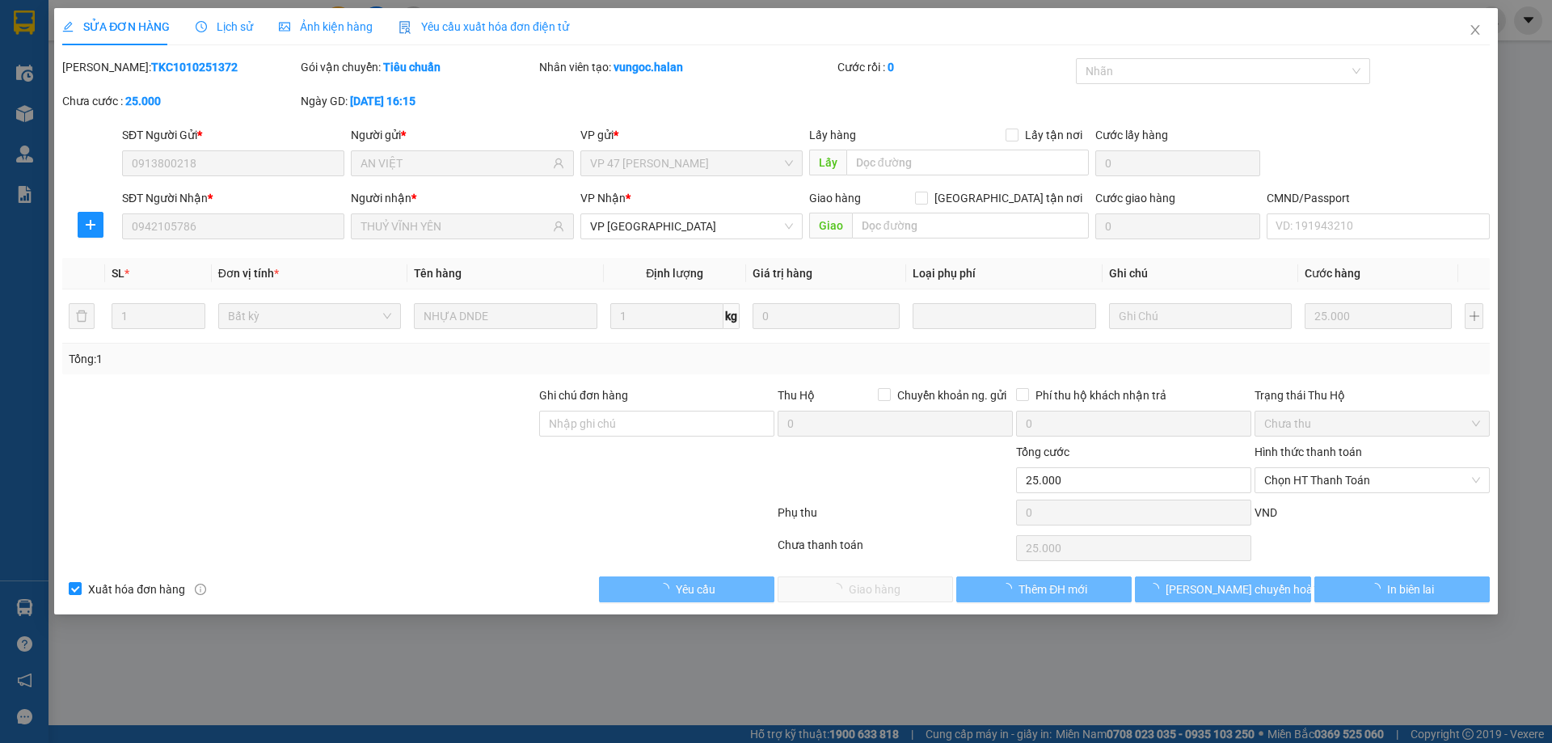
type input "0913800218"
type input "AN VIỆT"
type input "0942105786"
type input "THUỶ VĨNH YÊN"
type input "0"
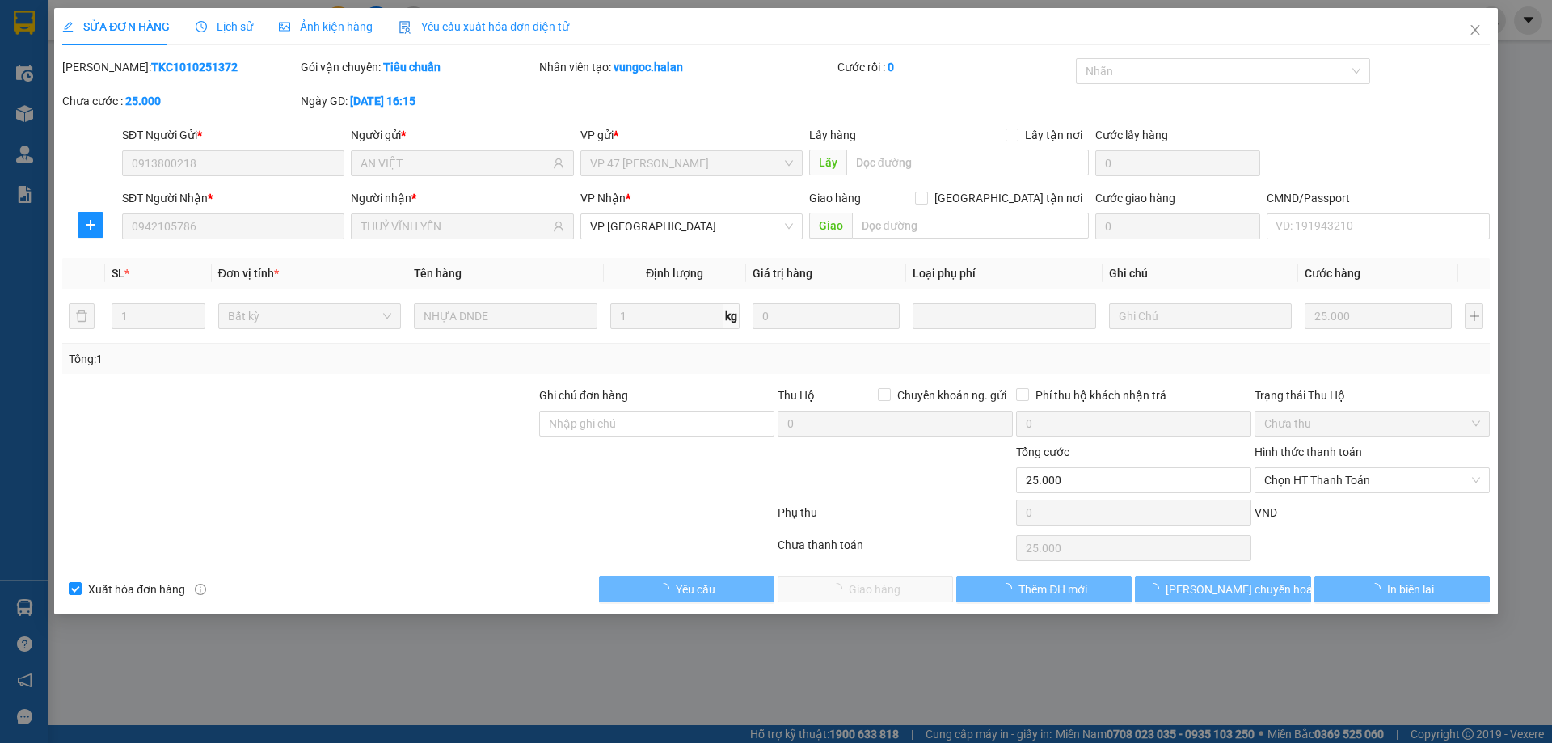
type input "25.000"
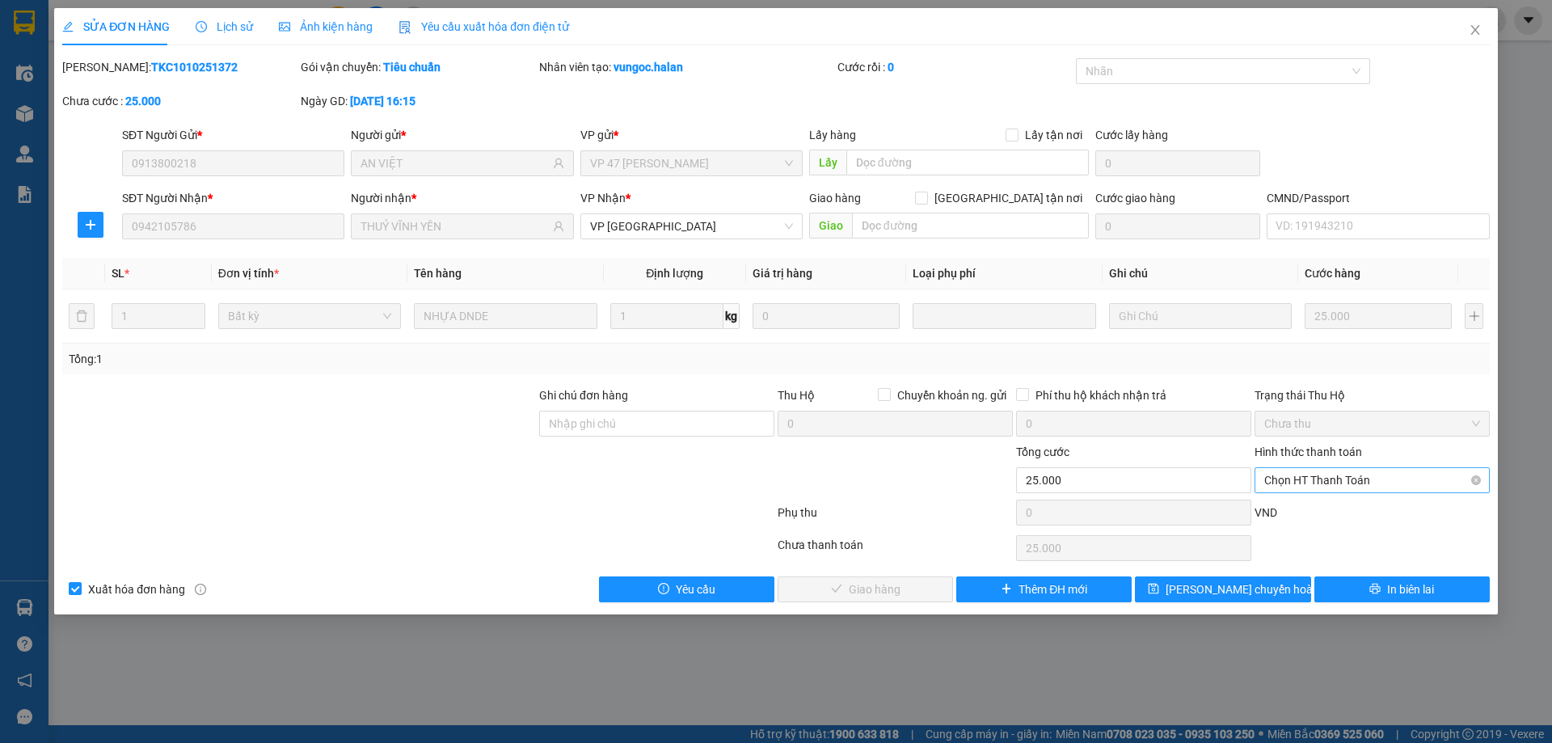
click at [1340, 474] on span "Chọn HT Thanh Toán" at bounding box center [1372, 480] width 216 height 24
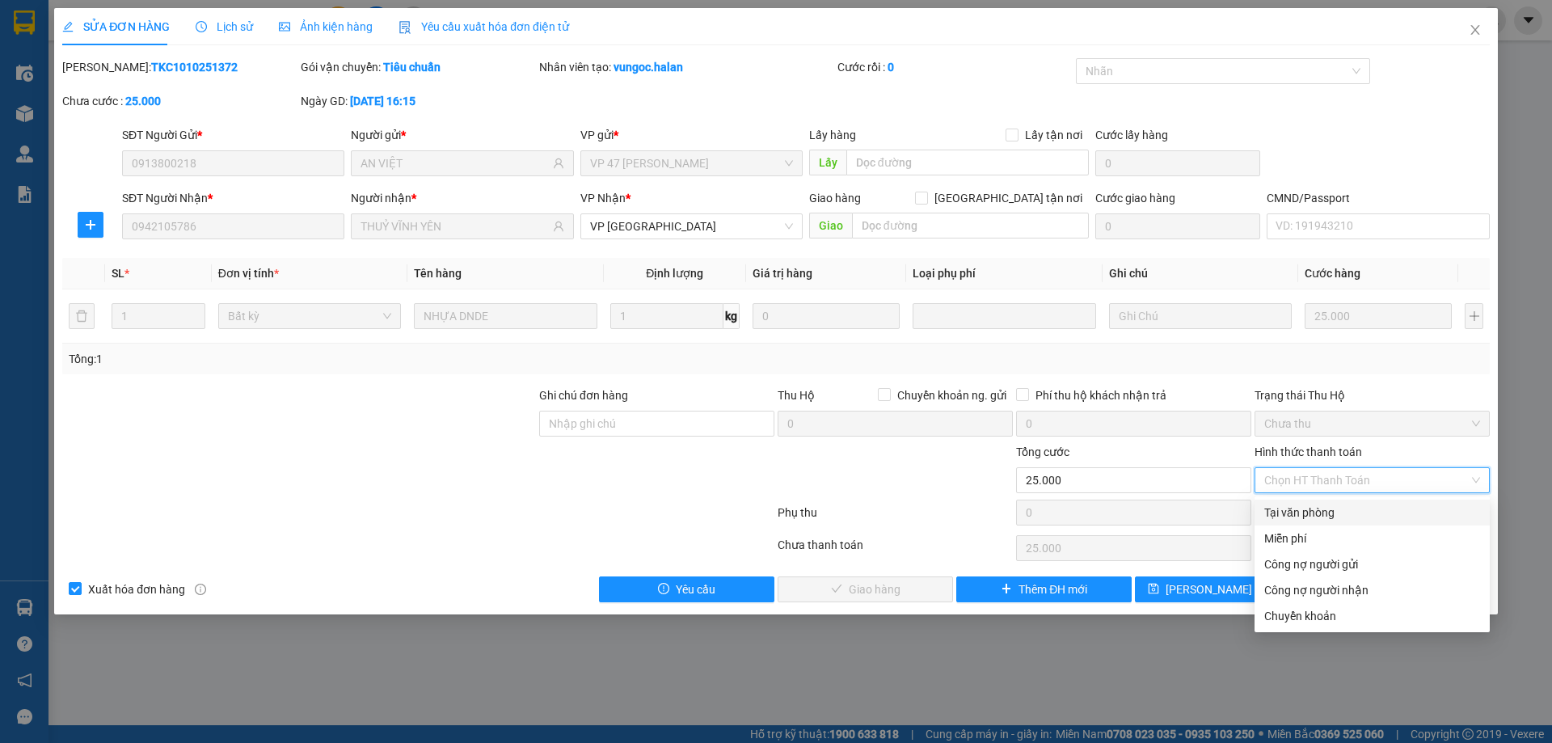
click at [1336, 507] on div "Tại văn phòng" at bounding box center [1372, 512] width 216 height 18
type input "0"
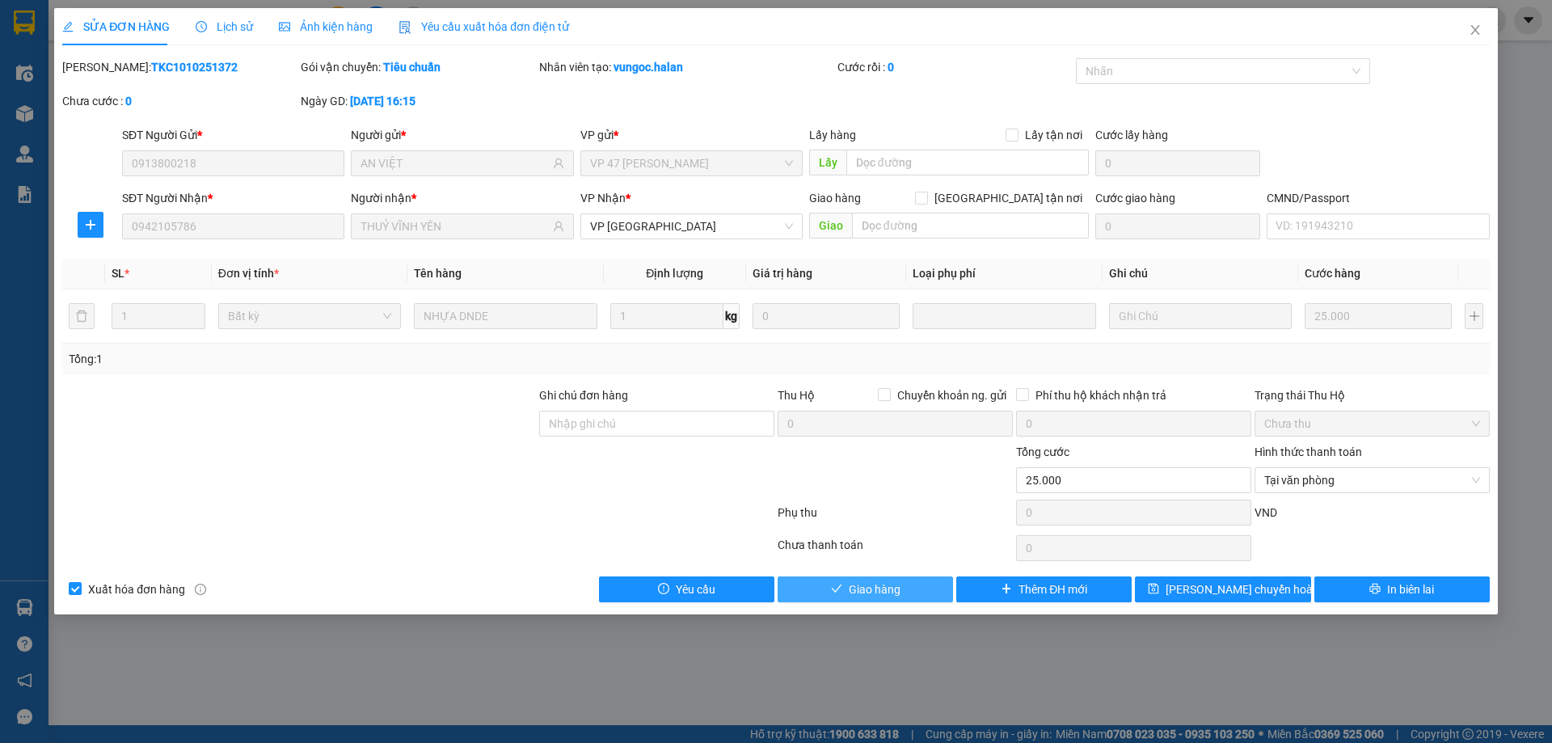
click at [895, 597] on span "Giao hàng" at bounding box center [875, 589] width 52 height 18
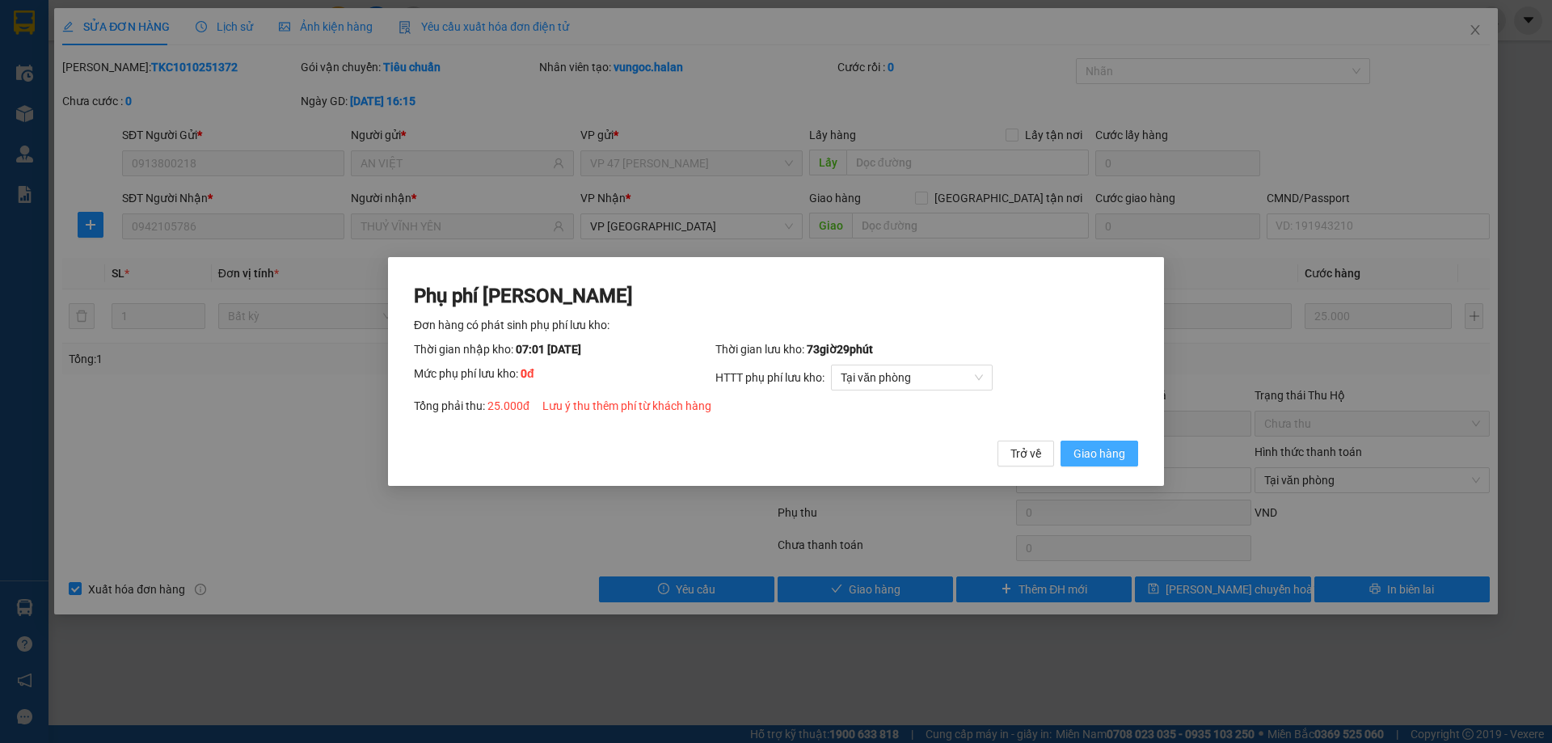
click at [1114, 445] on span "Giao hàng" at bounding box center [1099, 453] width 52 height 18
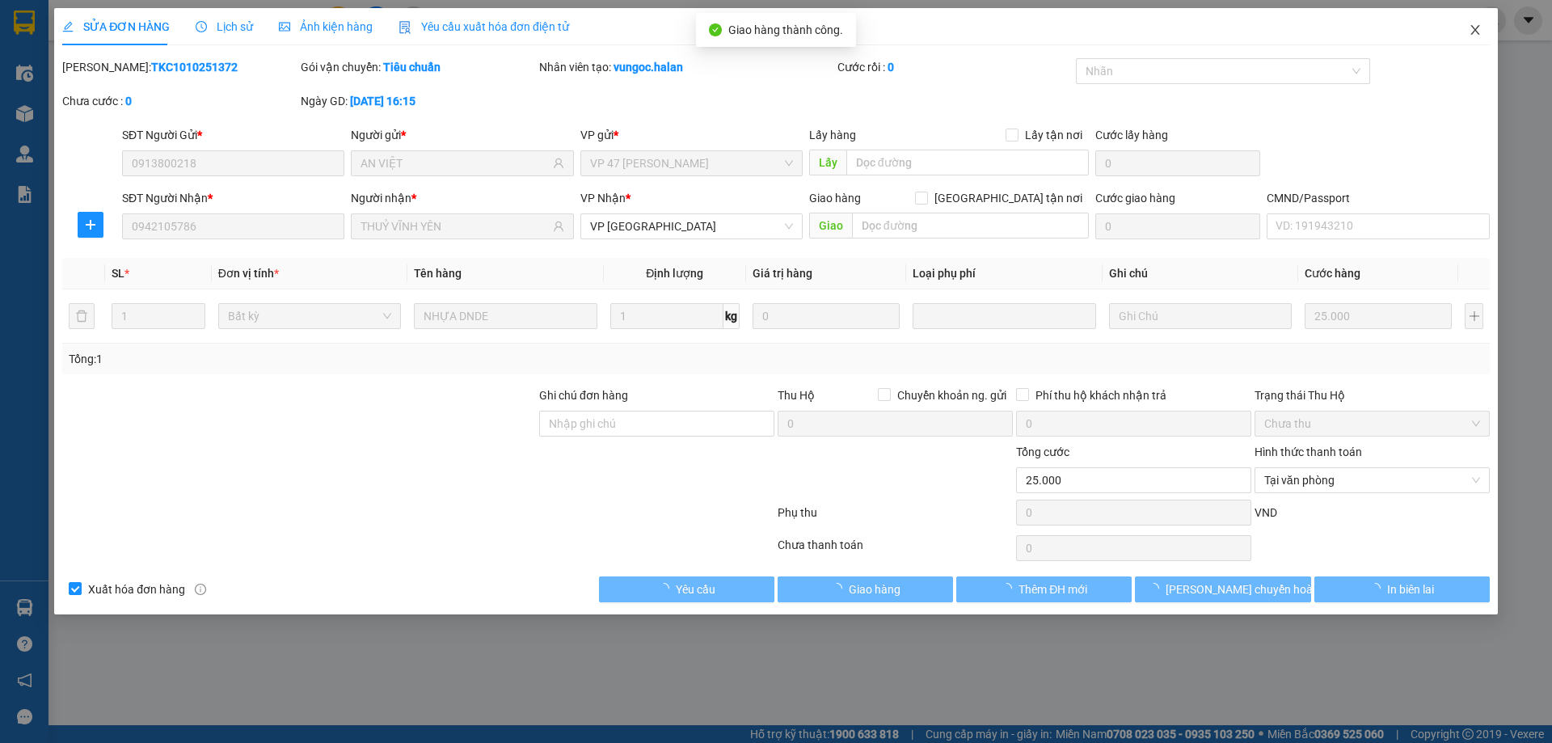
click at [1476, 32] on icon "close" at bounding box center [1474, 30] width 9 height 10
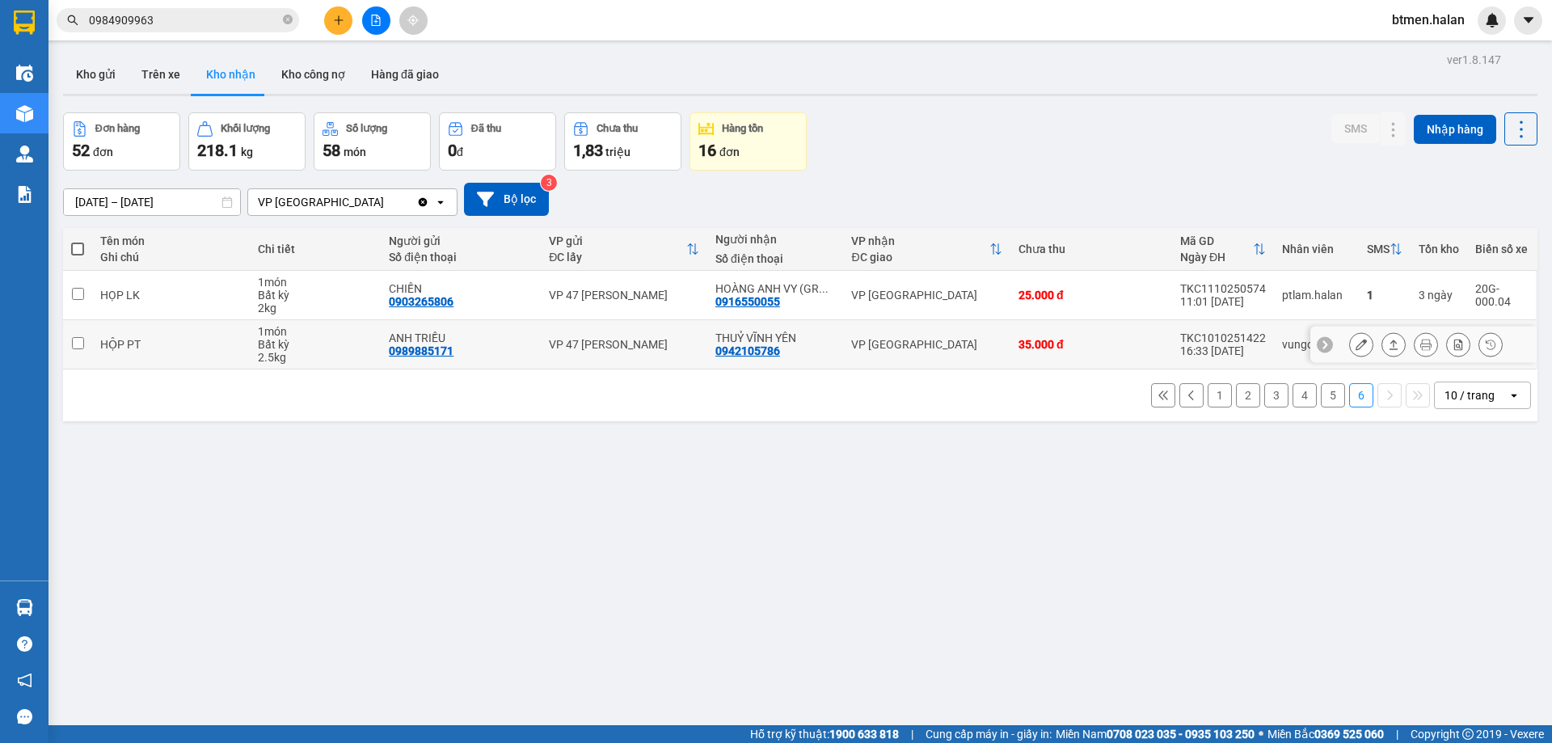
click at [1355, 345] on icon at bounding box center [1360, 344] width 11 height 11
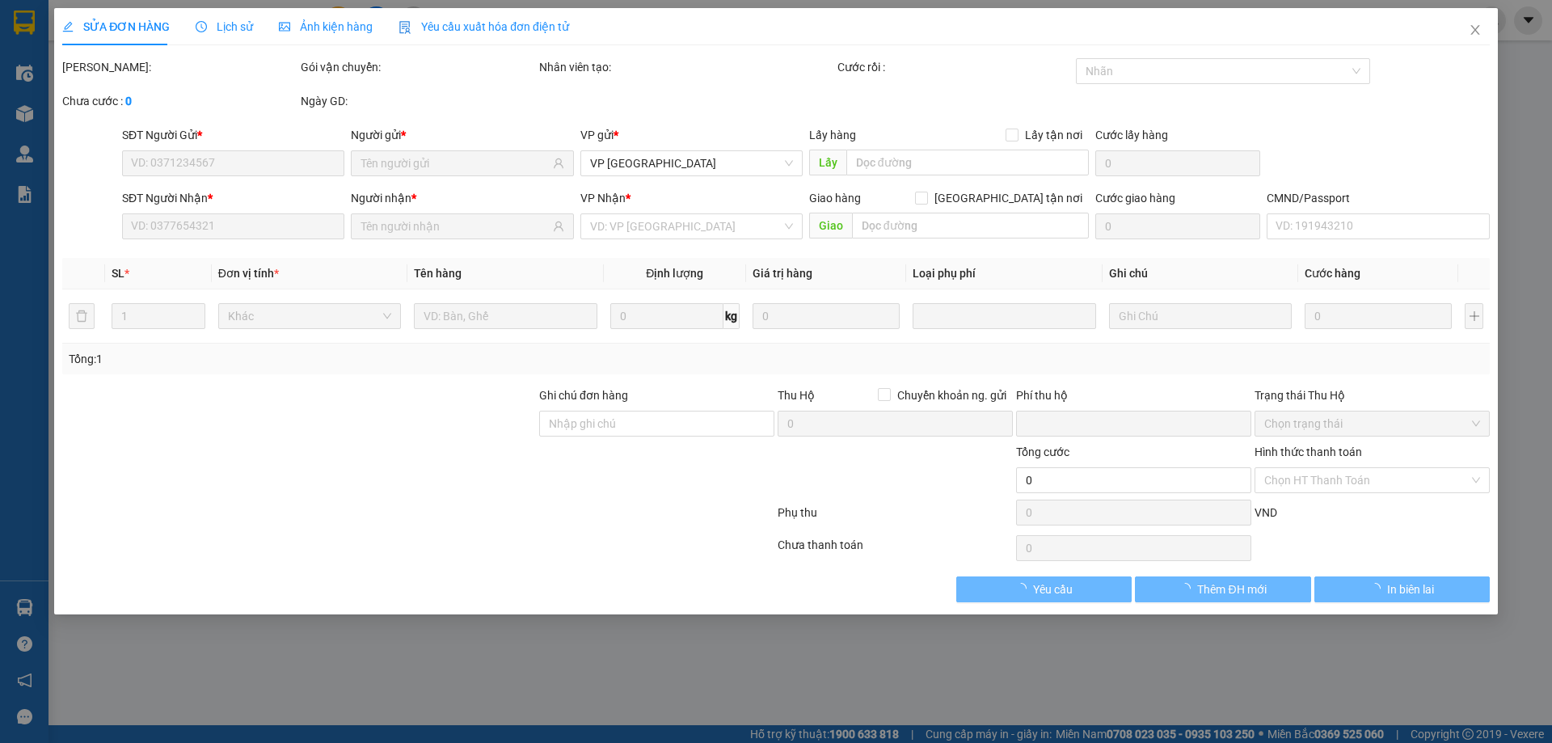
type input "0989885171"
type input "ANH TRIỀU"
type input "0942105786"
type input "THUỶ VĨNH YÊN"
type input "0"
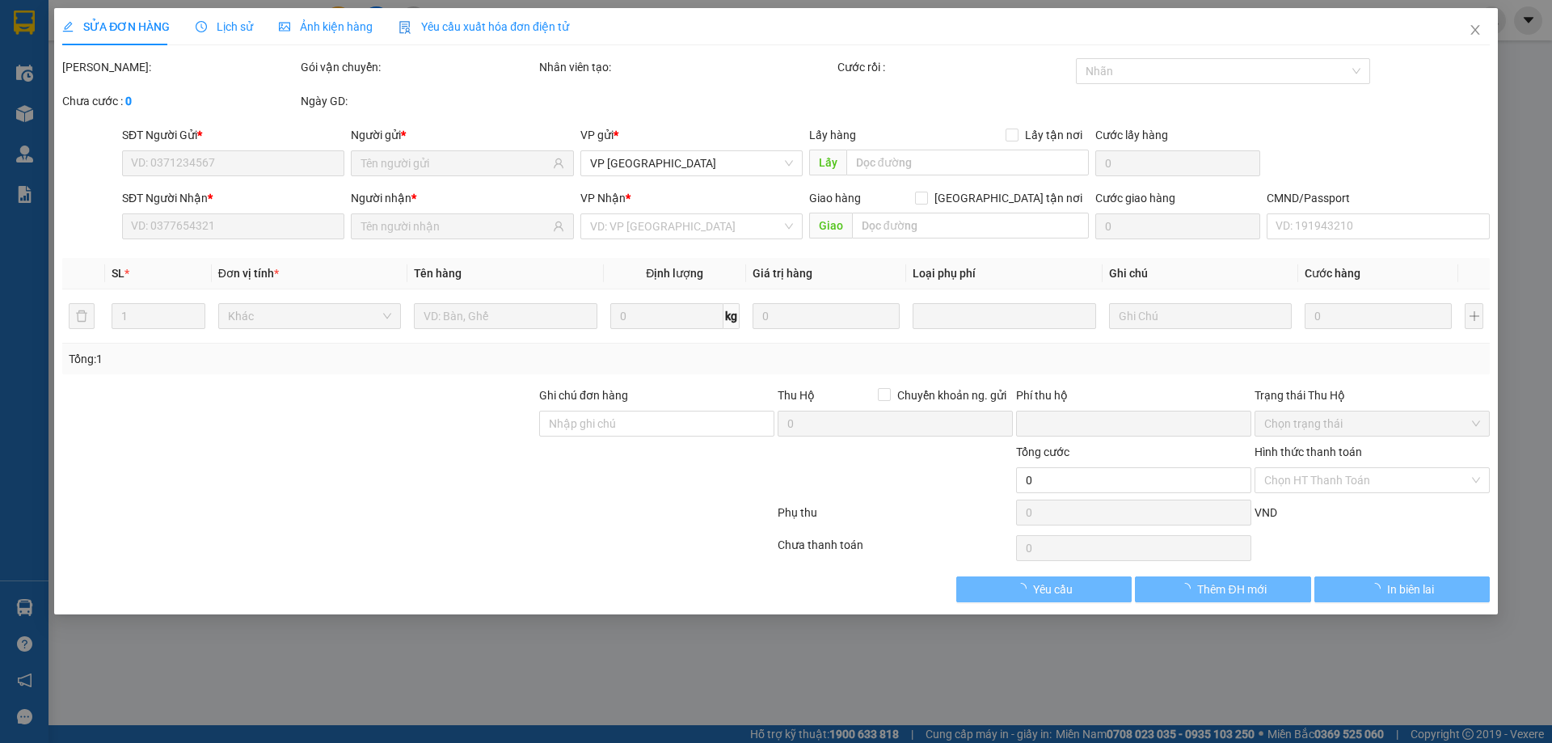
type input "35.000"
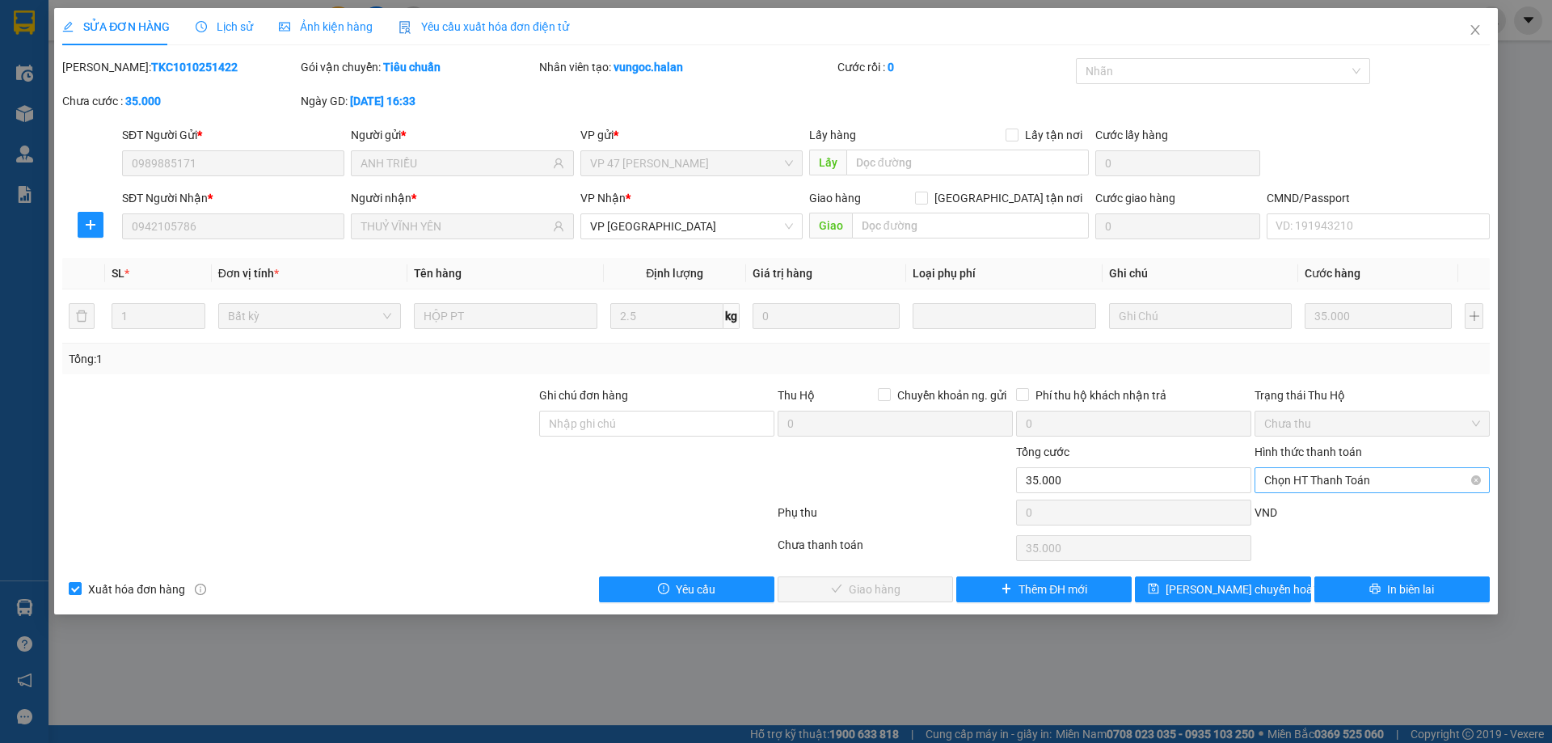
click at [1337, 486] on span "Chọn HT Thanh Toán" at bounding box center [1372, 480] width 216 height 24
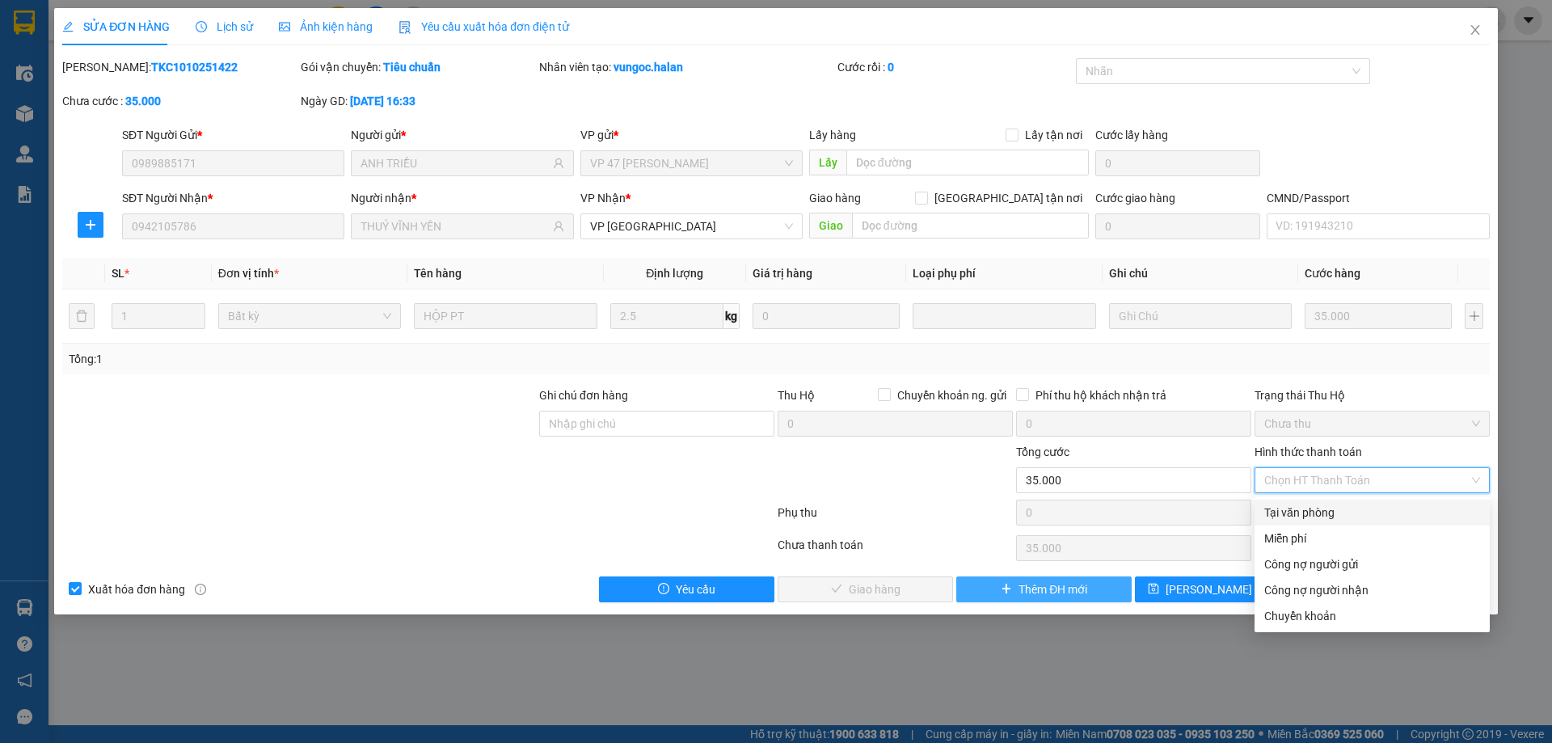
drag, startPoint x: 1328, startPoint y: 507, endPoint x: 1036, endPoint y: 585, distance: 301.9
click at [1324, 511] on div "Tại văn phòng" at bounding box center [1372, 512] width 216 height 18
type input "0"
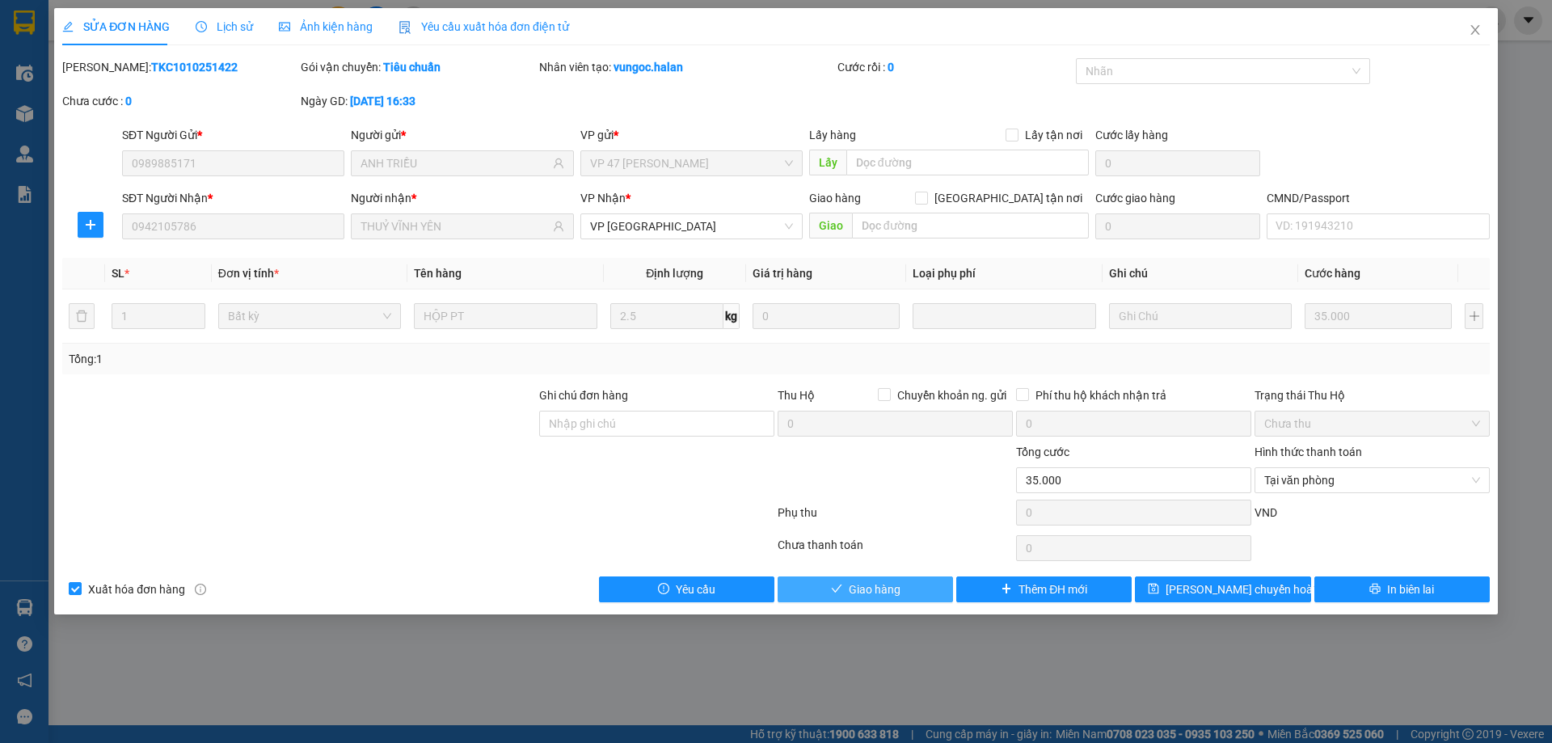
click at [901, 589] on button "Giao hàng" at bounding box center [864, 589] width 175 height 26
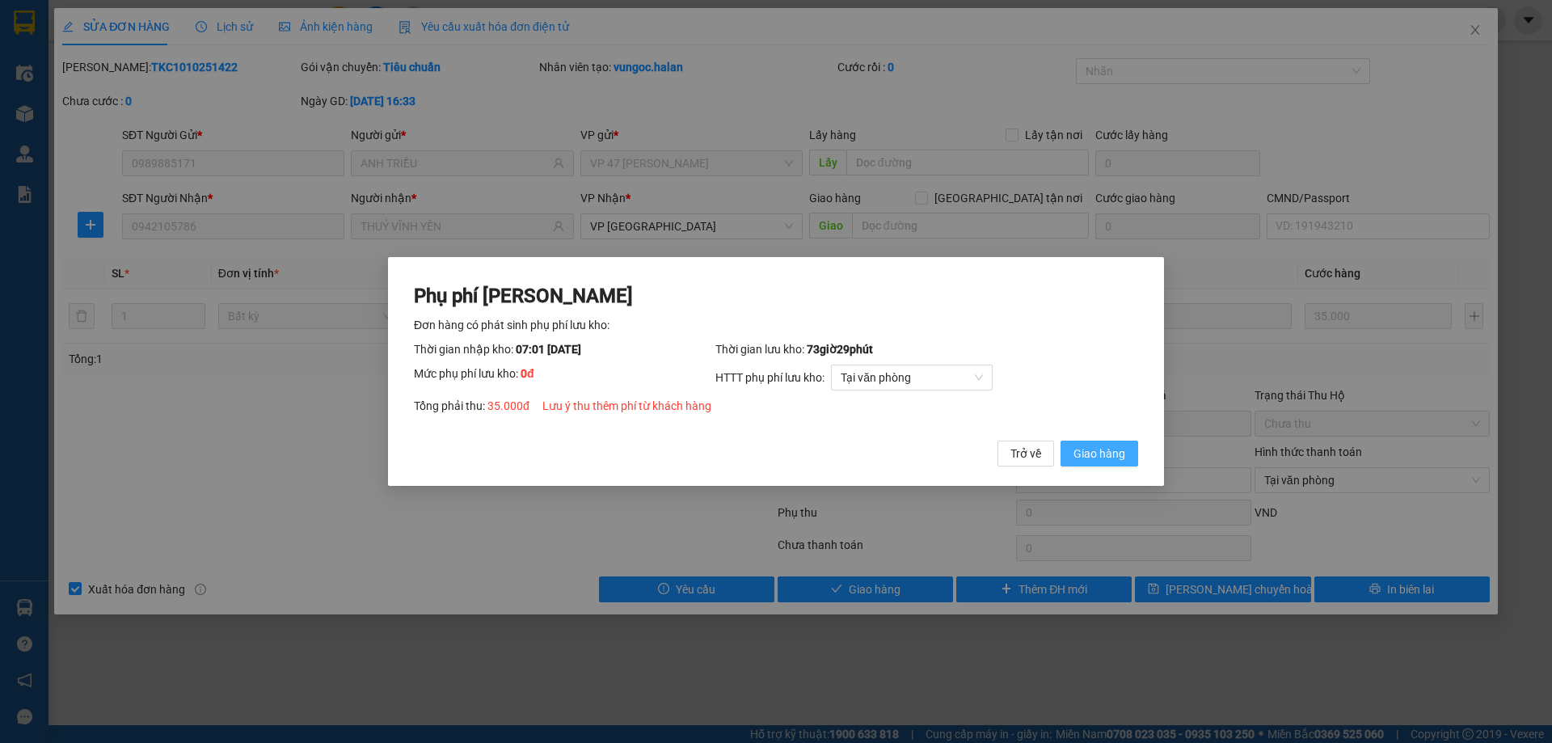
click at [1084, 462] on span "Giao hàng" at bounding box center [1099, 453] width 52 height 18
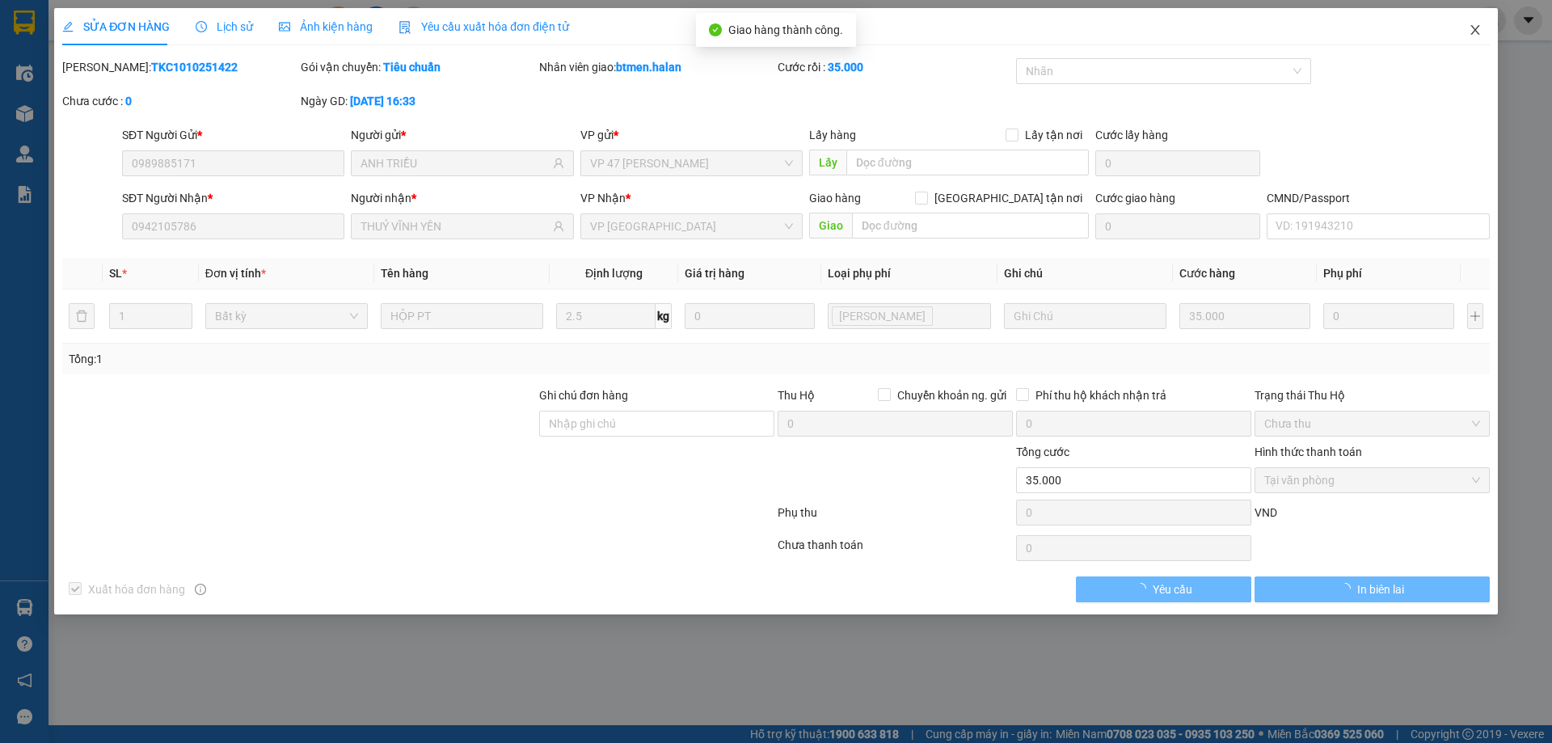
click at [1477, 28] on icon "close" at bounding box center [1474, 29] width 13 height 13
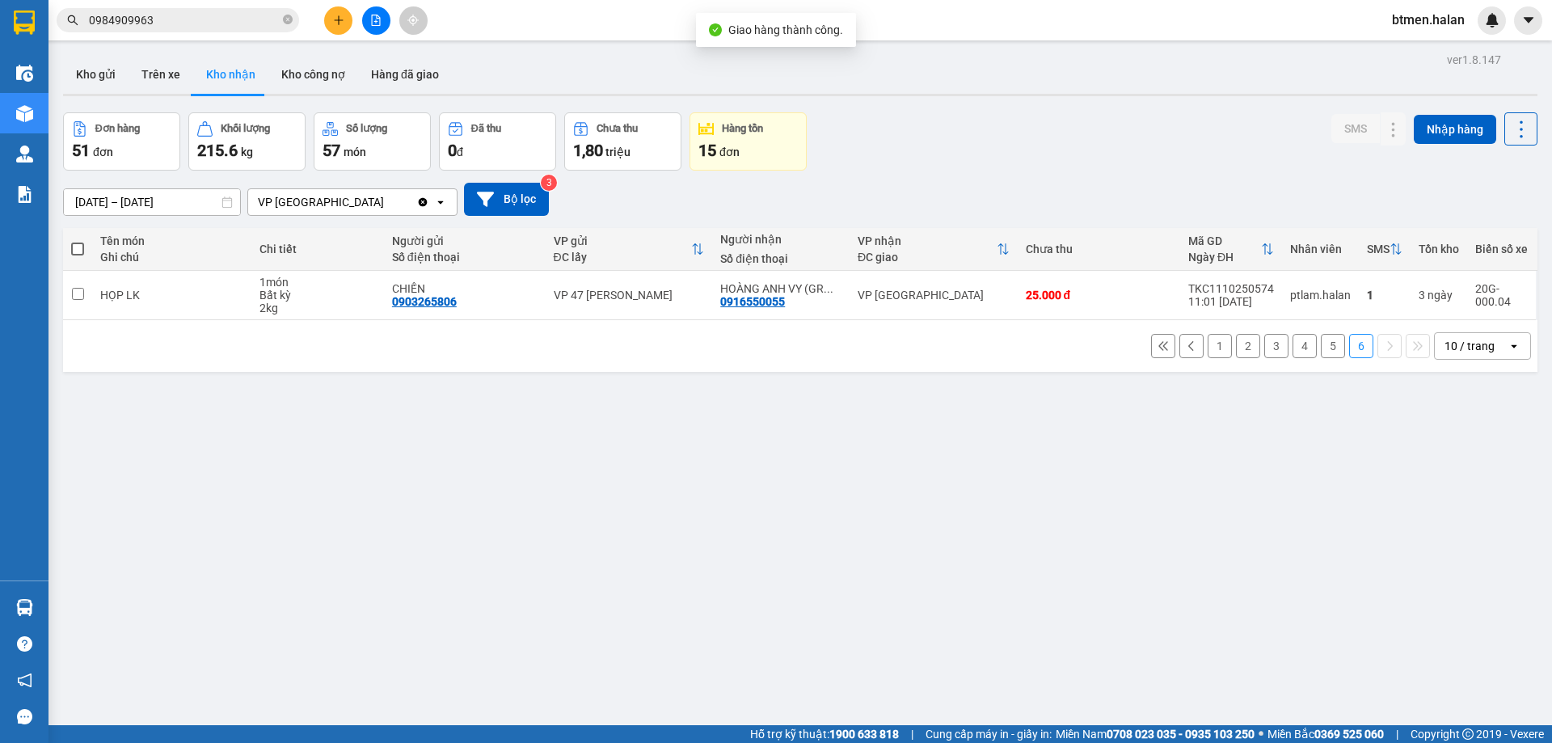
click at [1324, 356] on button "5" at bounding box center [1332, 346] width 24 height 24
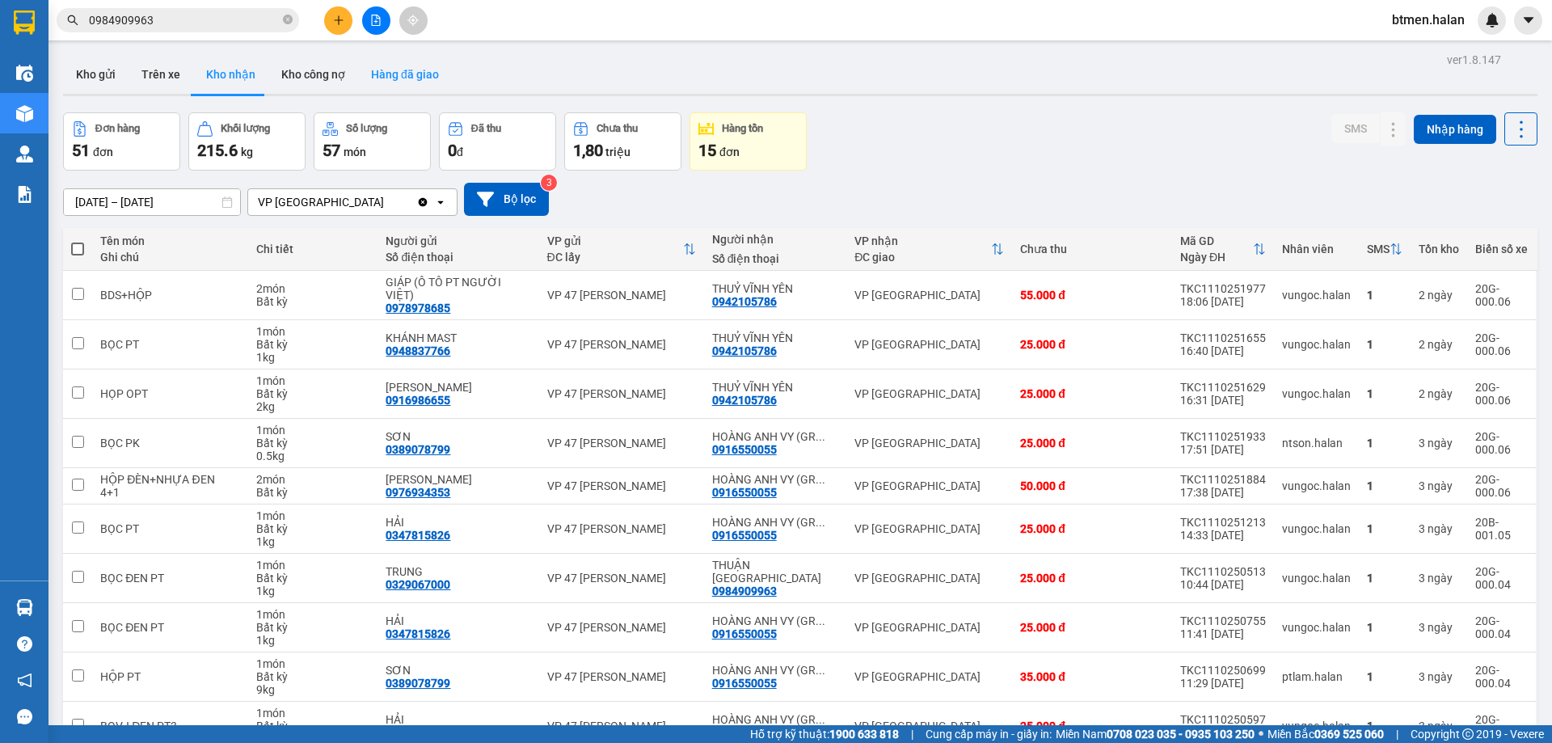
click at [412, 75] on button "Hàng đã giao" at bounding box center [405, 74] width 94 height 39
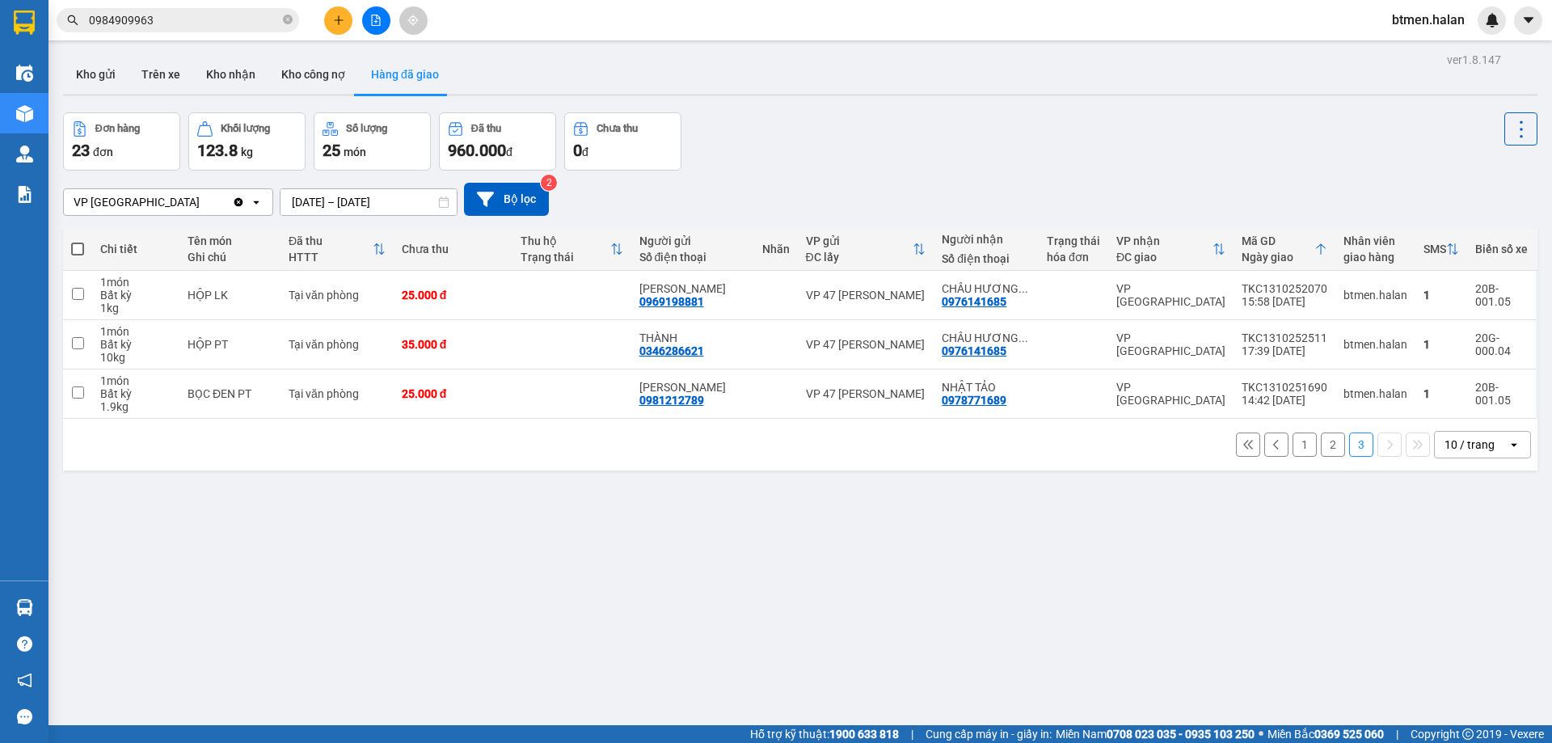
click at [1296, 447] on button "1" at bounding box center [1304, 444] width 24 height 24
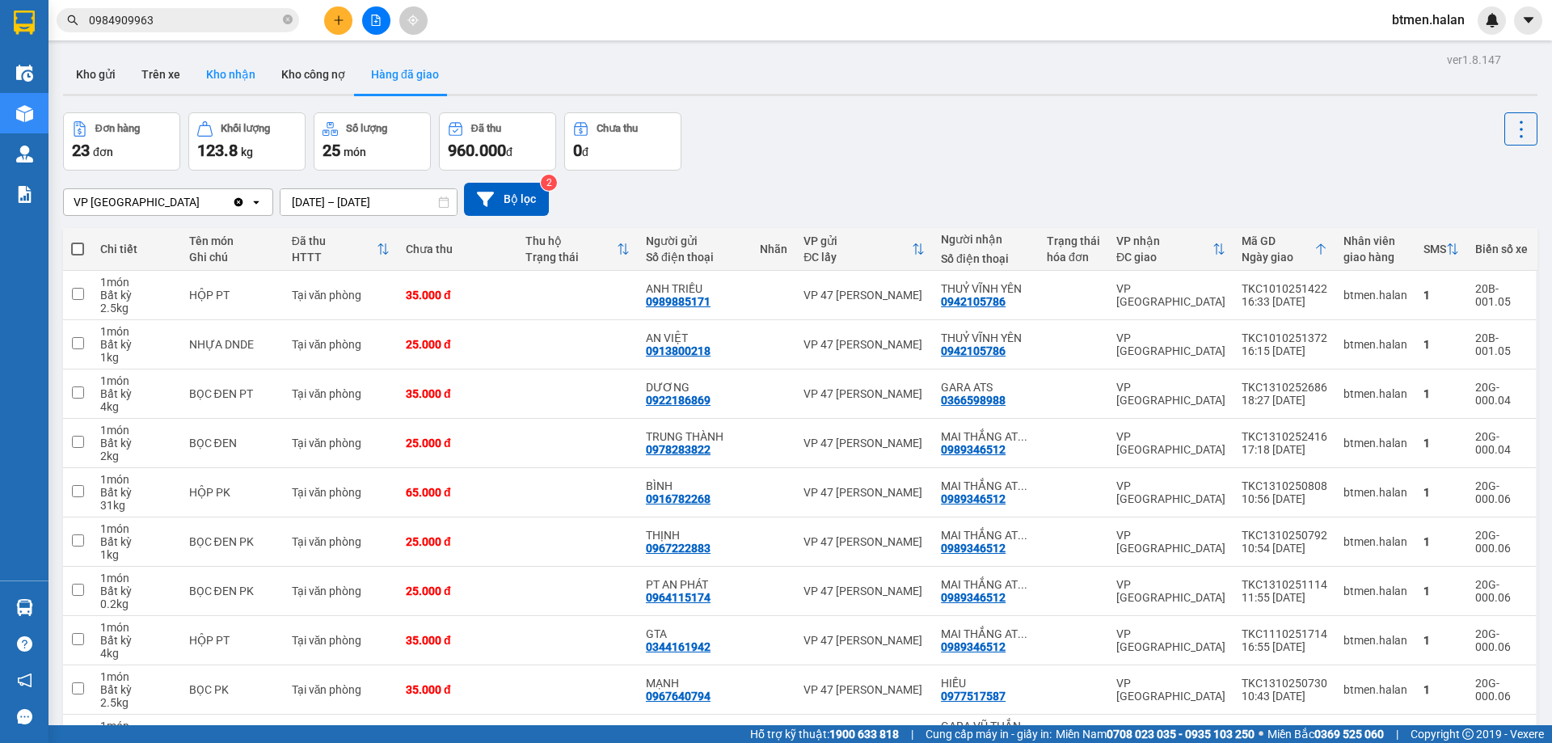
click at [225, 67] on button "Kho nhận" at bounding box center [230, 74] width 75 height 39
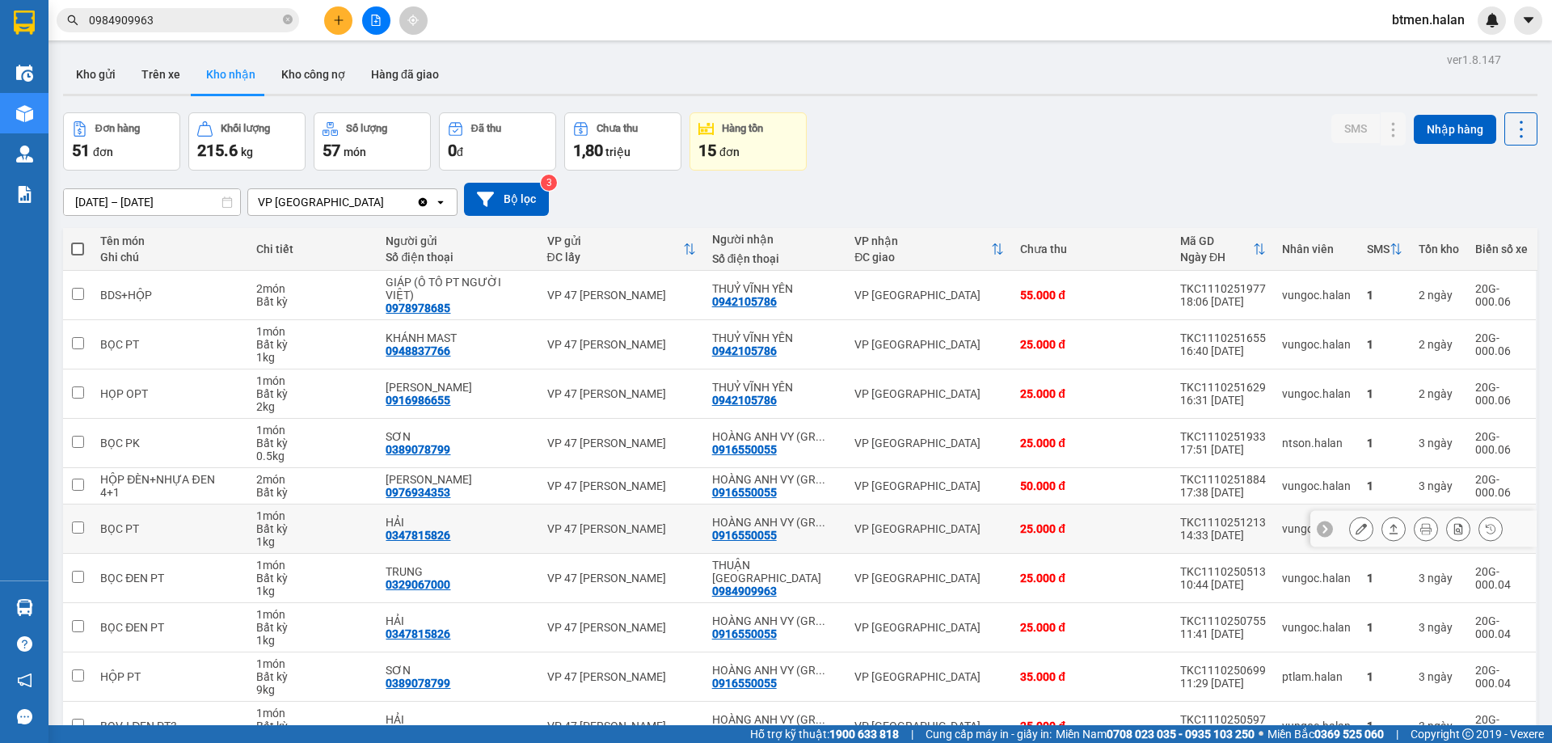
scroll to position [79, 0]
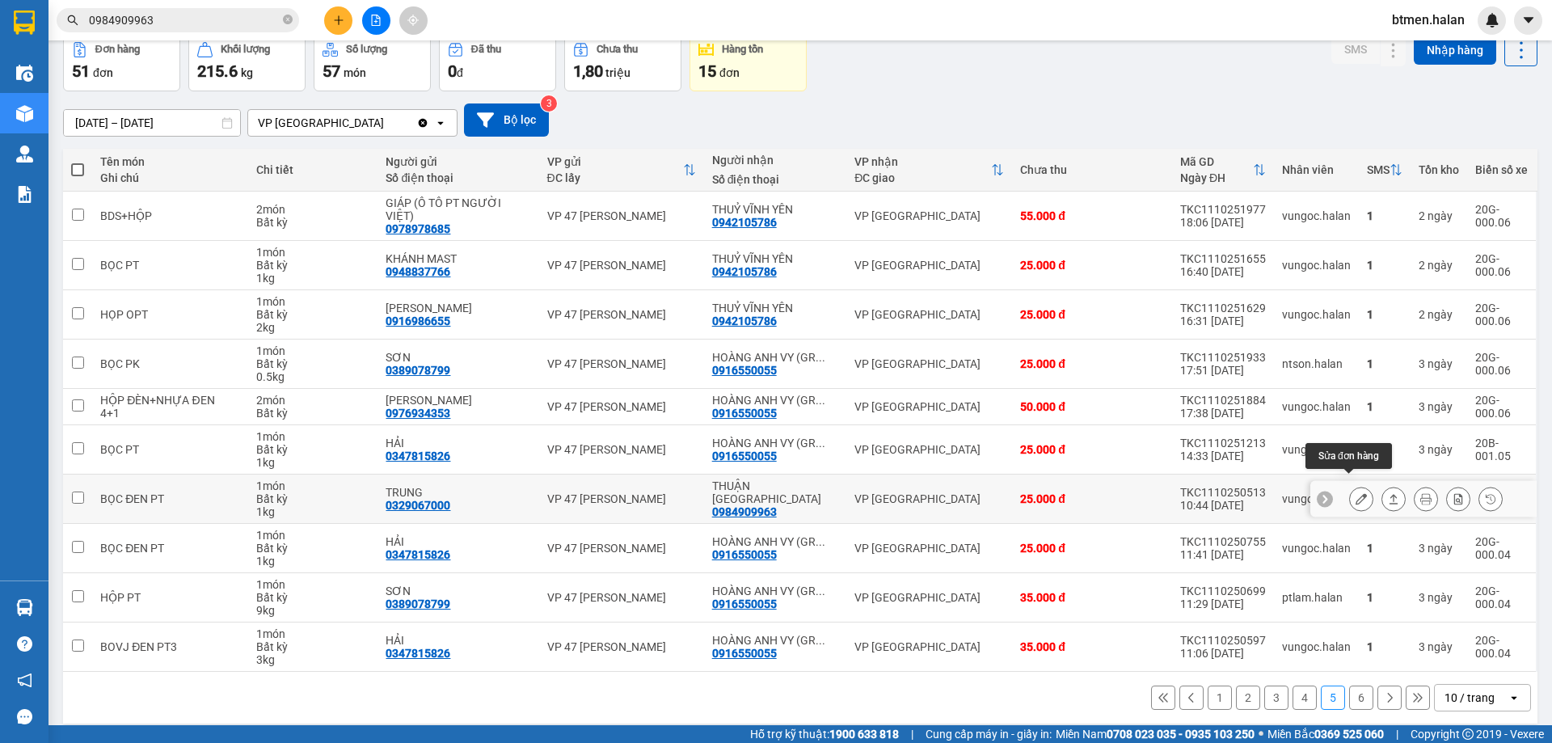
click at [1355, 493] on icon at bounding box center [1360, 498] width 11 height 11
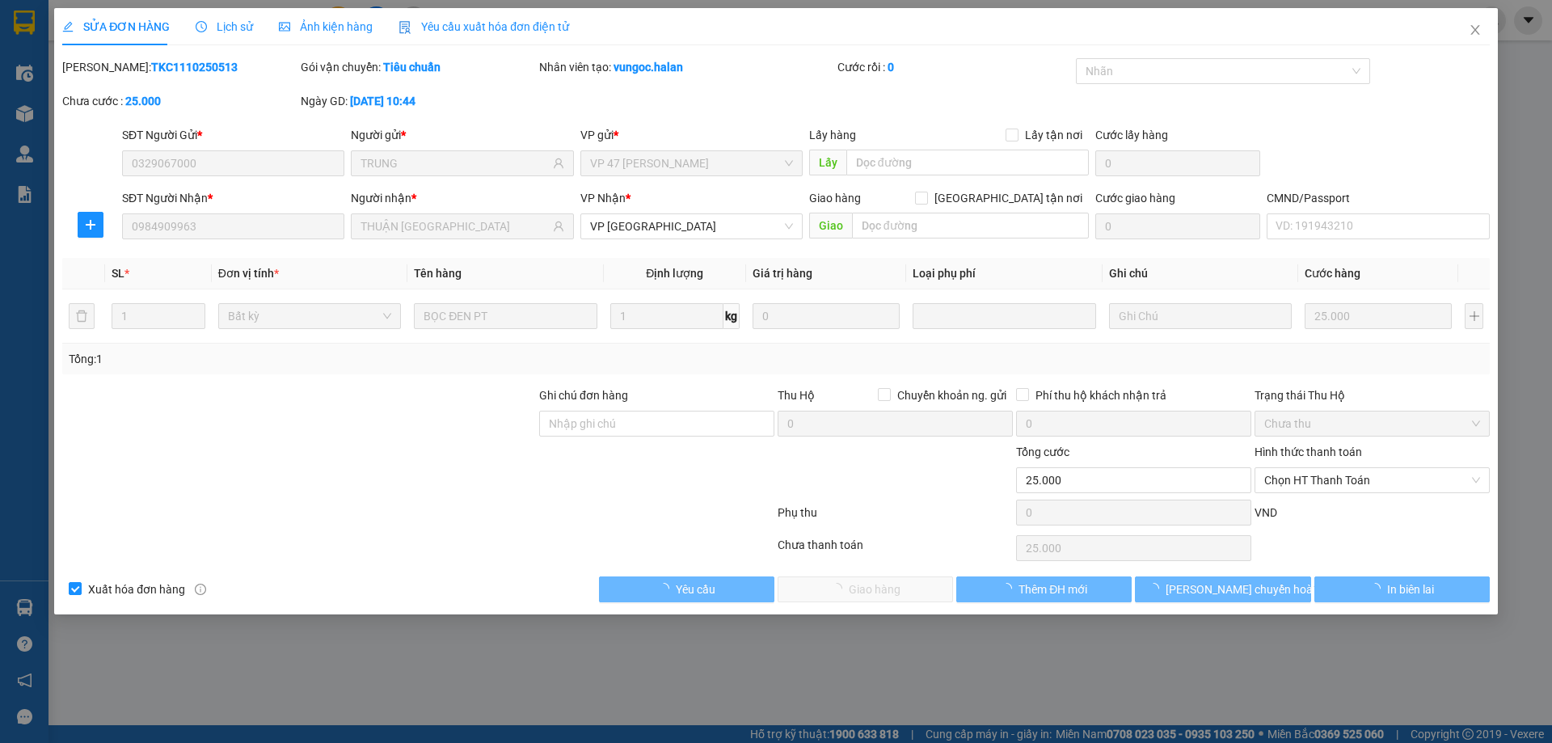
type input "0329067000"
type input "TRUNG"
type input "0984909963"
type input "THUẬN VĨNH YÊN"
type input "0"
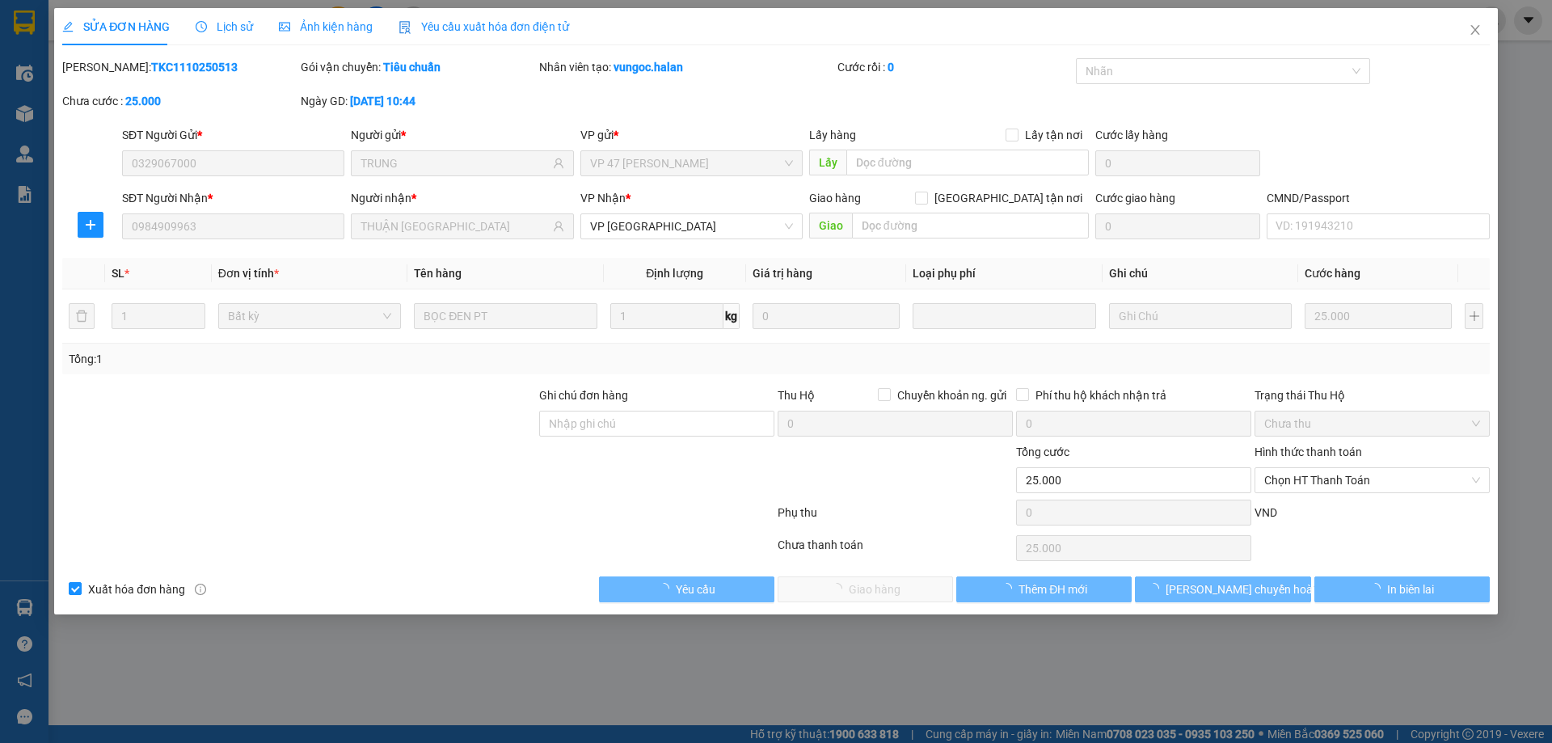
type input "25.000"
click at [1346, 471] on span "Chọn HT Thanh Toán" at bounding box center [1372, 480] width 216 height 24
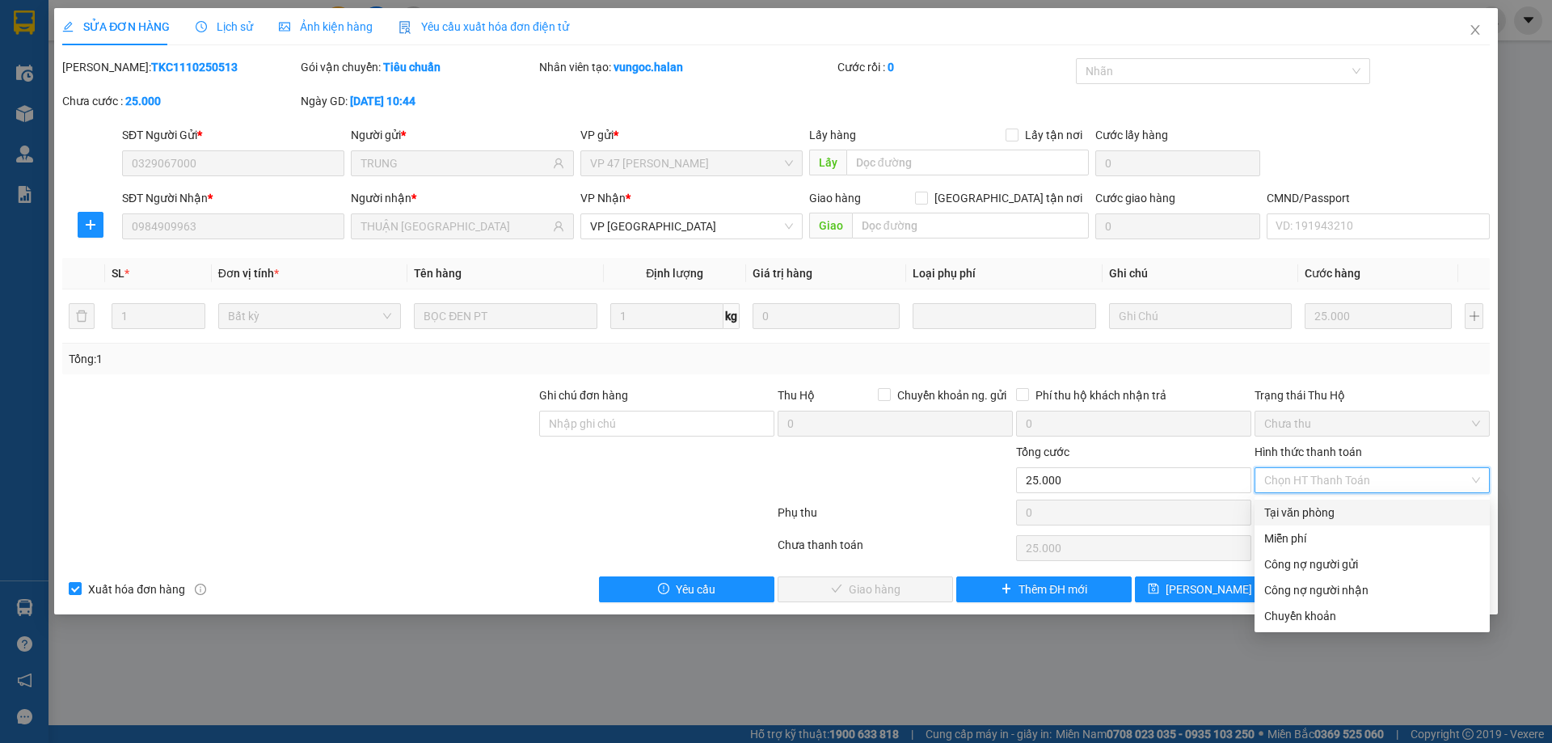
drag, startPoint x: 1337, startPoint y: 506, endPoint x: 1116, endPoint y: 556, distance: 227.0
click at [1337, 506] on div "Tại văn phòng" at bounding box center [1372, 512] width 216 height 18
type input "0"
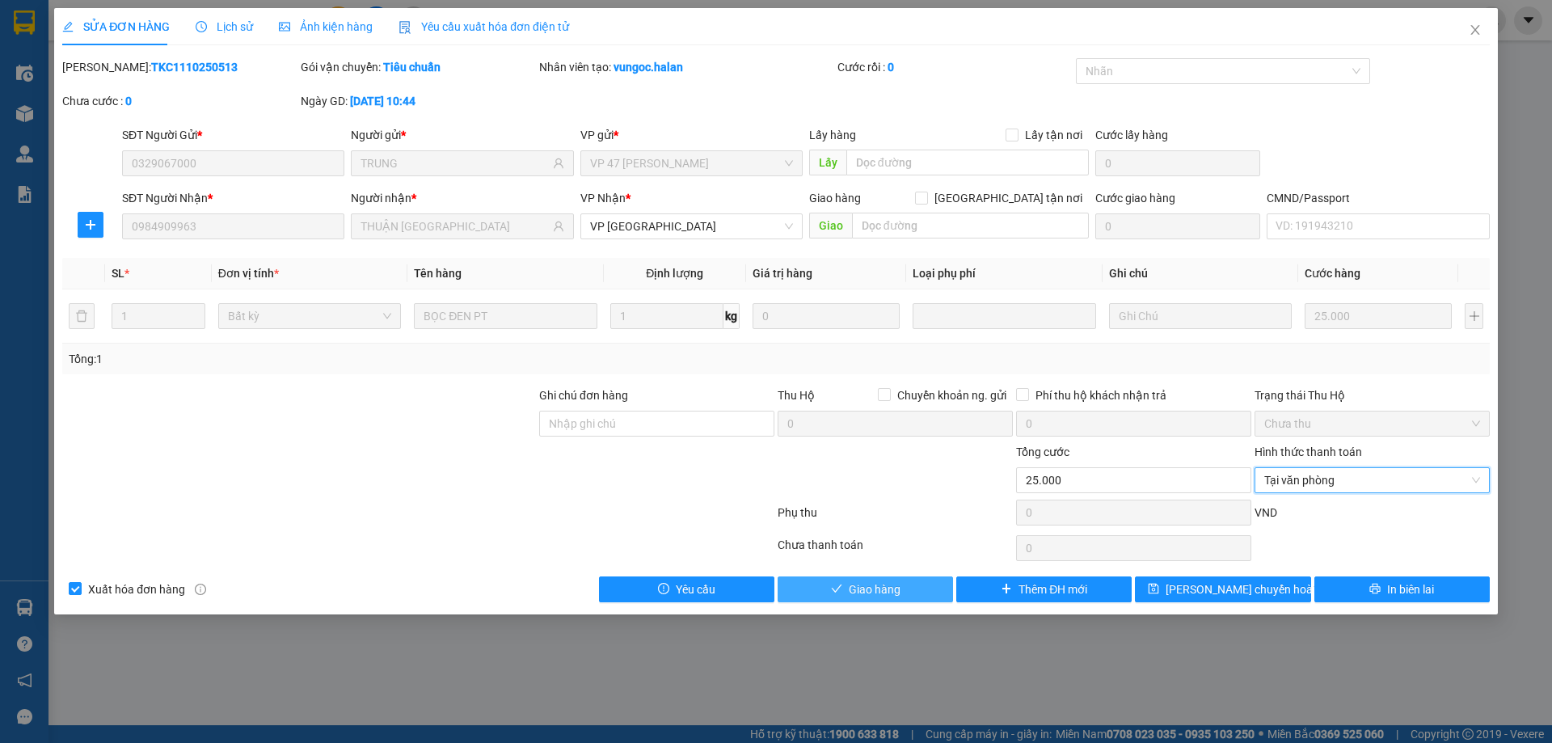
click at [892, 598] on button "Giao hàng" at bounding box center [864, 589] width 175 height 26
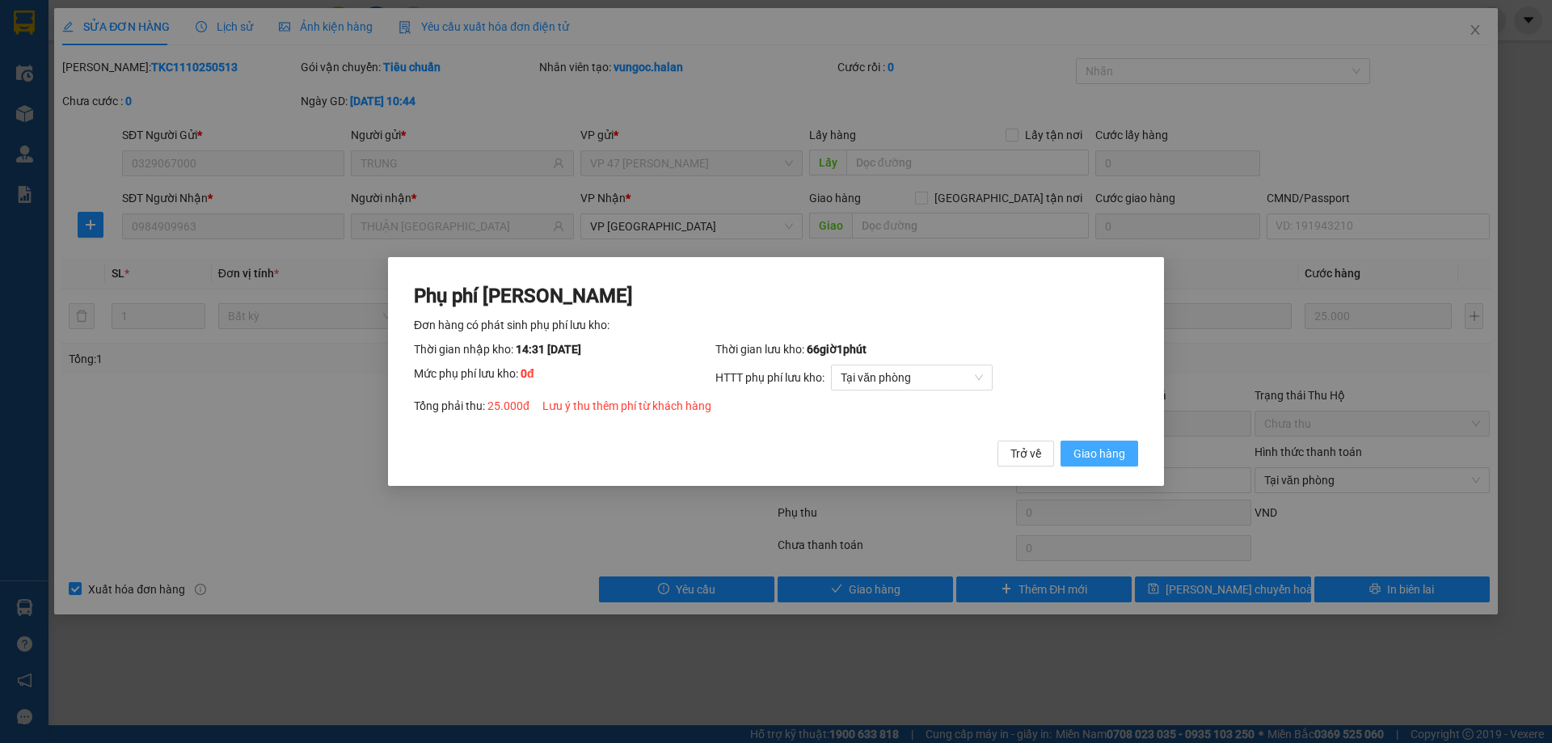
click at [1113, 457] on span "Giao hàng" at bounding box center [1099, 453] width 52 height 18
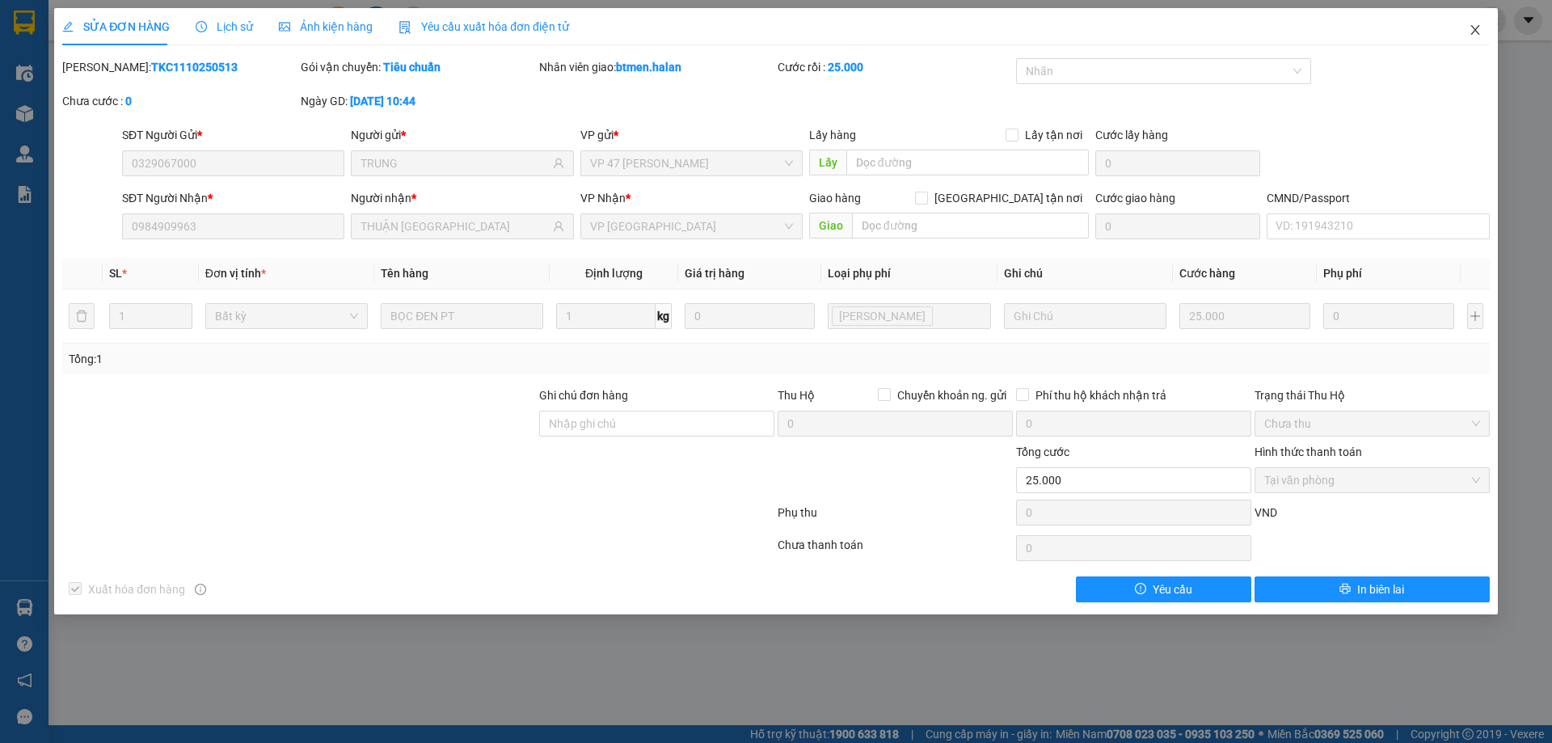
click at [1471, 32] on icon "close" at bounding box center [1474, 29] width 13 height 13
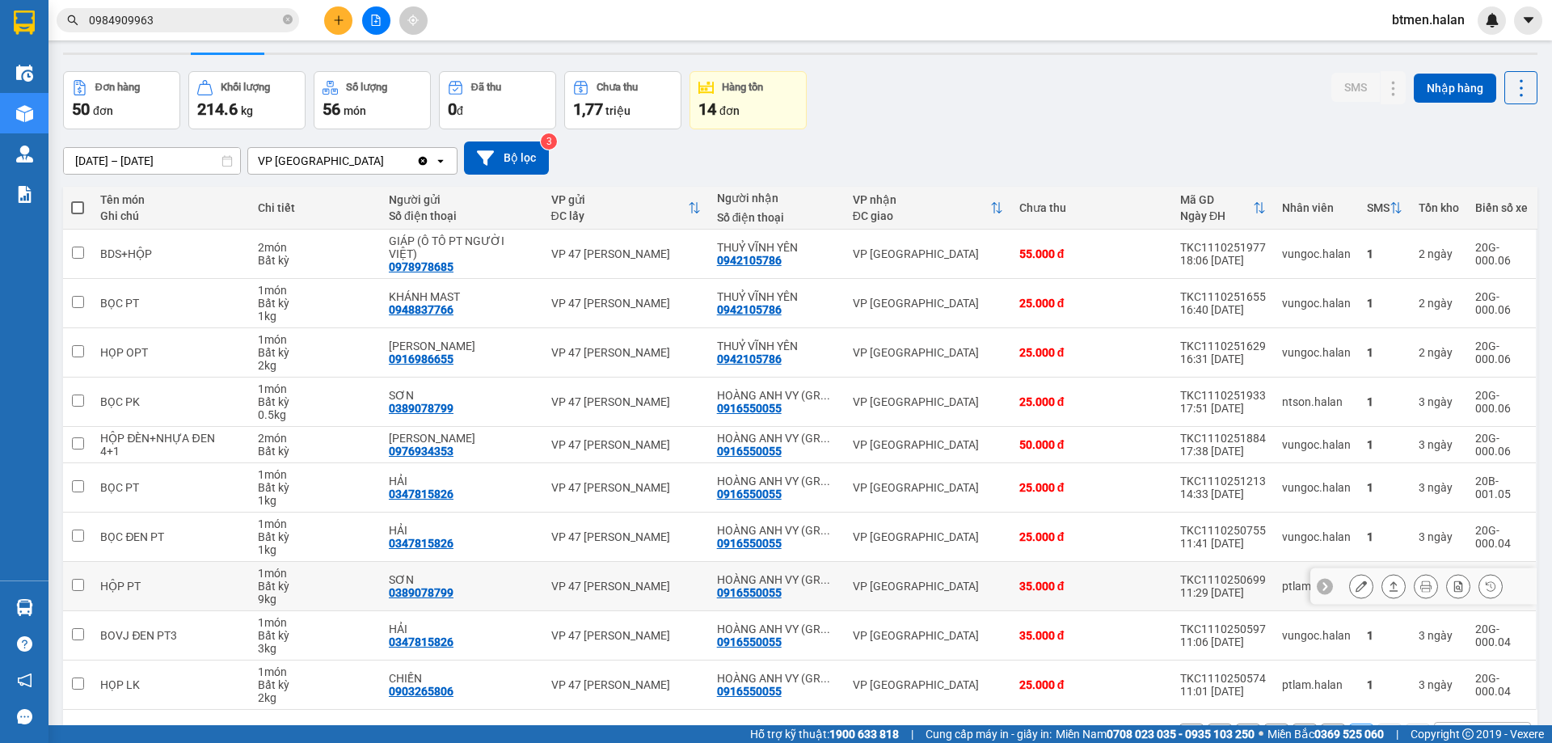
scroll to position [79, 0]
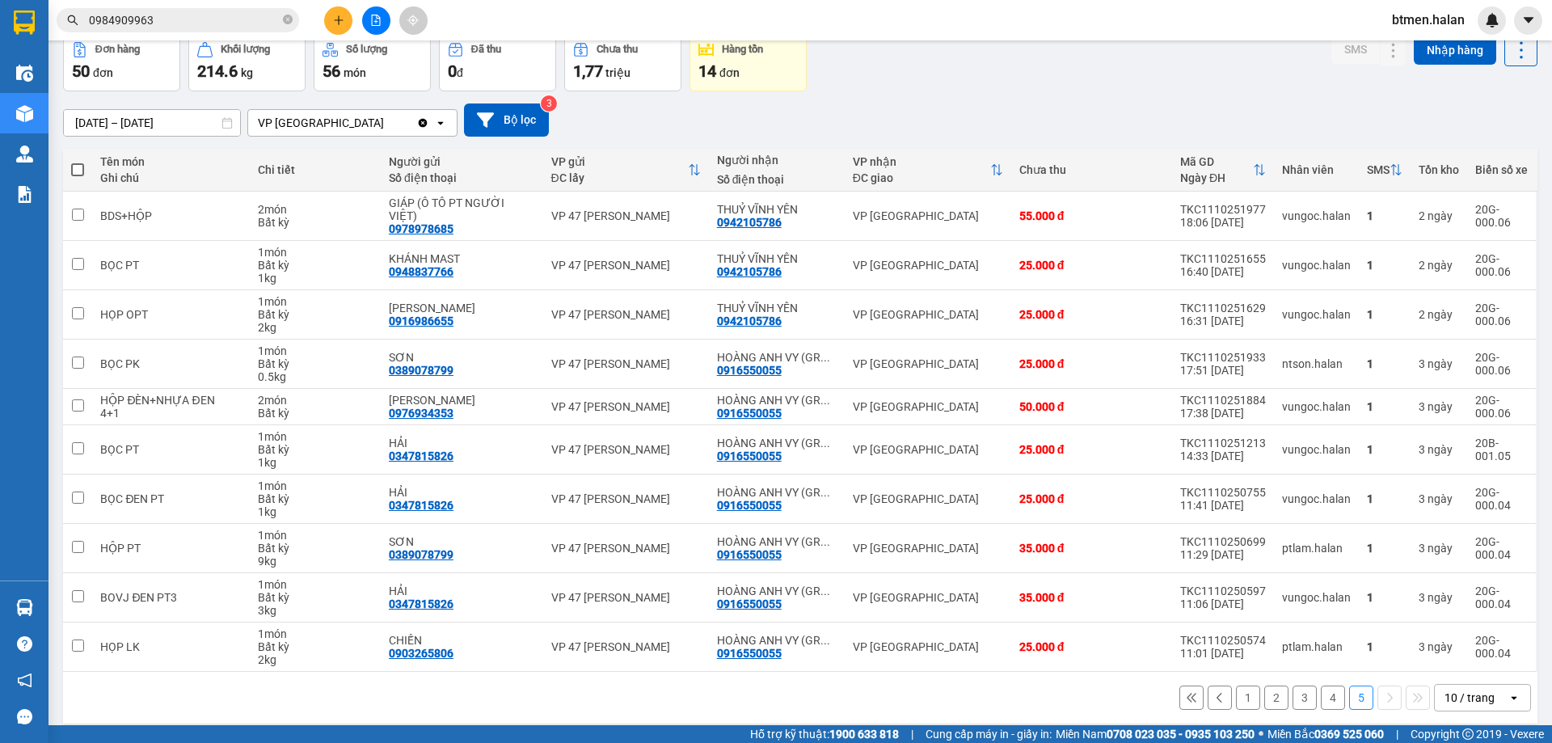
click at [1380, 101] on div "16/08/2025 – 14/10/2025 Press the down arrow key to interact with the calendar …" at bounding box center [800, 119] width 1474 height 57
click at [338, 19] on icon "plus" at bounding box center [338, 20] width 11 height 11
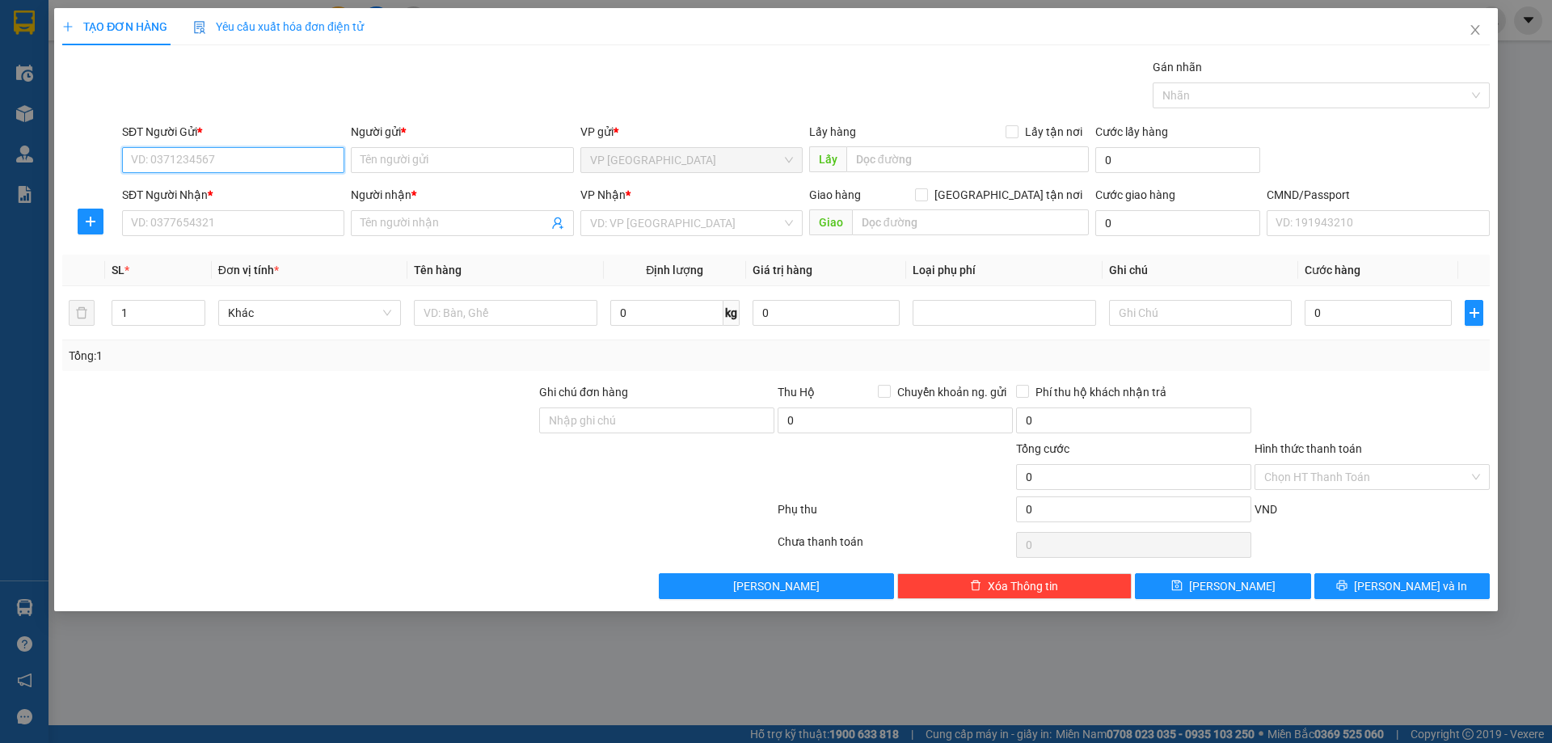
click at [297, 166] on input "SĐT Người Gửi *" at bounding box center [233, 160] width 222 height 26
type input "0812614333"
drag, startPoint x: 183, startPoint y: 192, endPoint x: 145, endPoint y: 224, distance: 50.5
click at [183, 193] on div "0812614333 - VP VĨNH YÊN" at bounding box center [233, 192] width 203 height 18
type input "VP VĨNH YÊN"
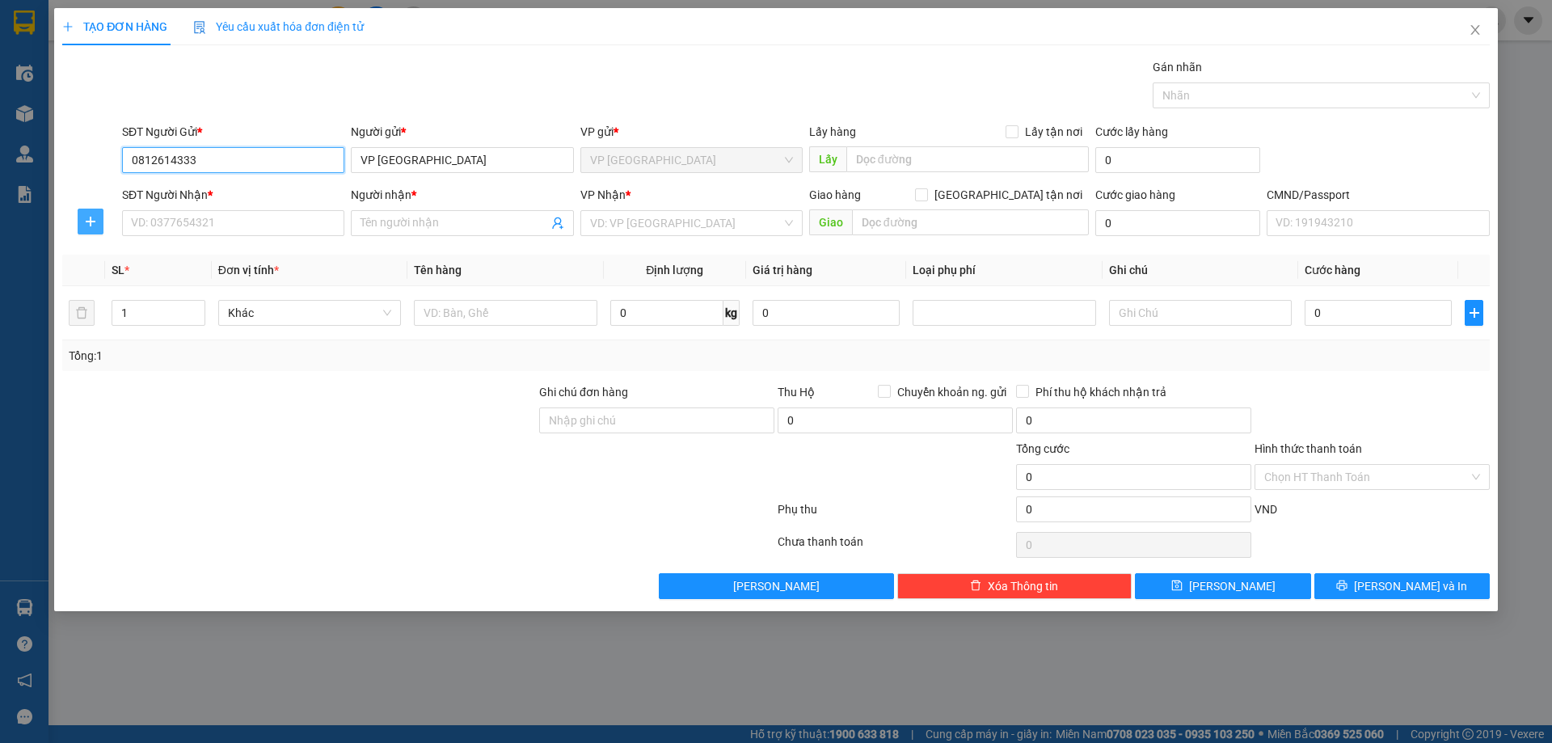
type input "0812614333"
click at [102, 223] on span "plus" at bounding box center [90, 221] width 24 height 13
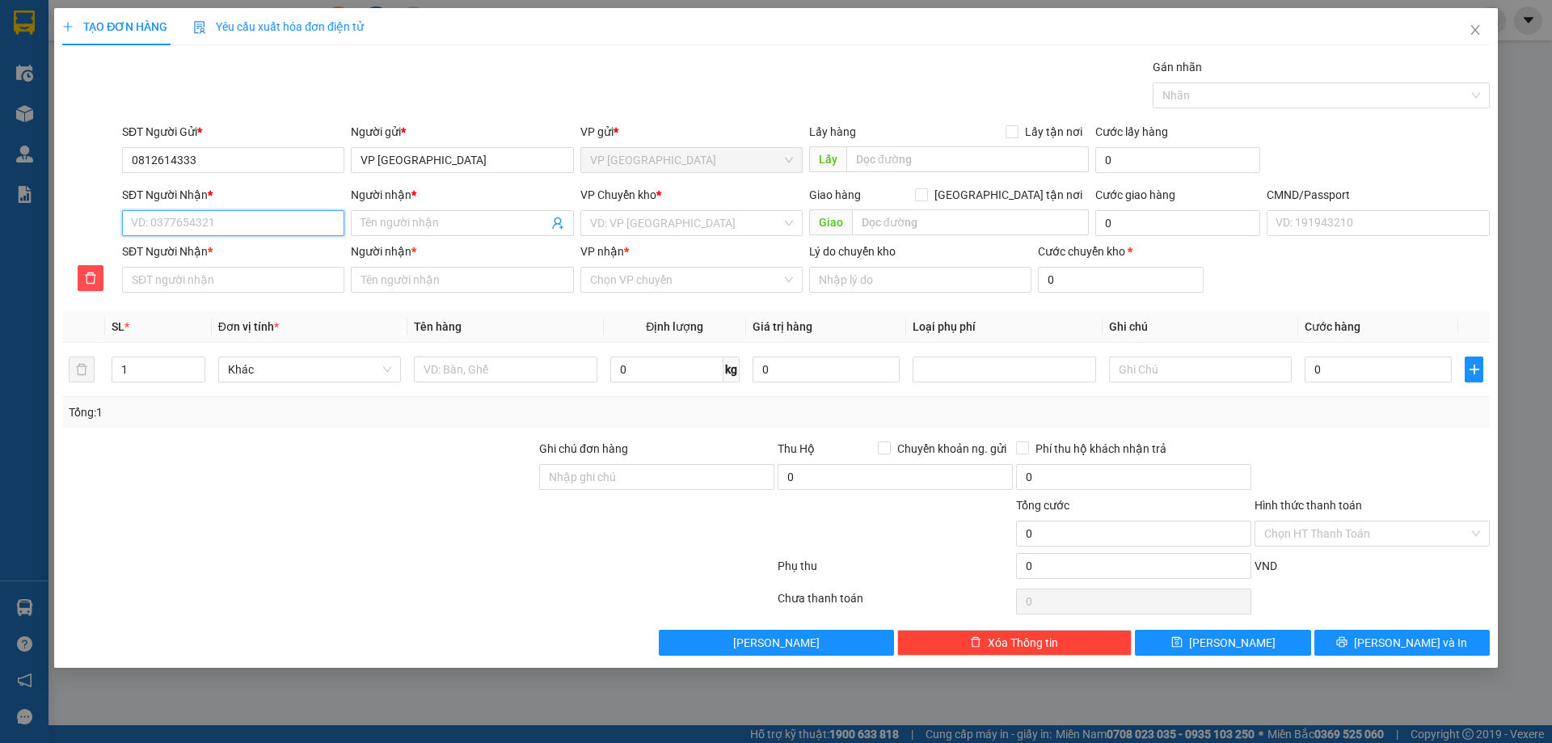
click at [200, 220] on input "SĐT Người Nhận *" at bounding box center [233, 223] width 222 height 26
click at [253, 256] on div "0988900284 - NGỌC KẾ TOÁN" at bounding box center [233, 255] width 203 height 18
type input "0988900284"
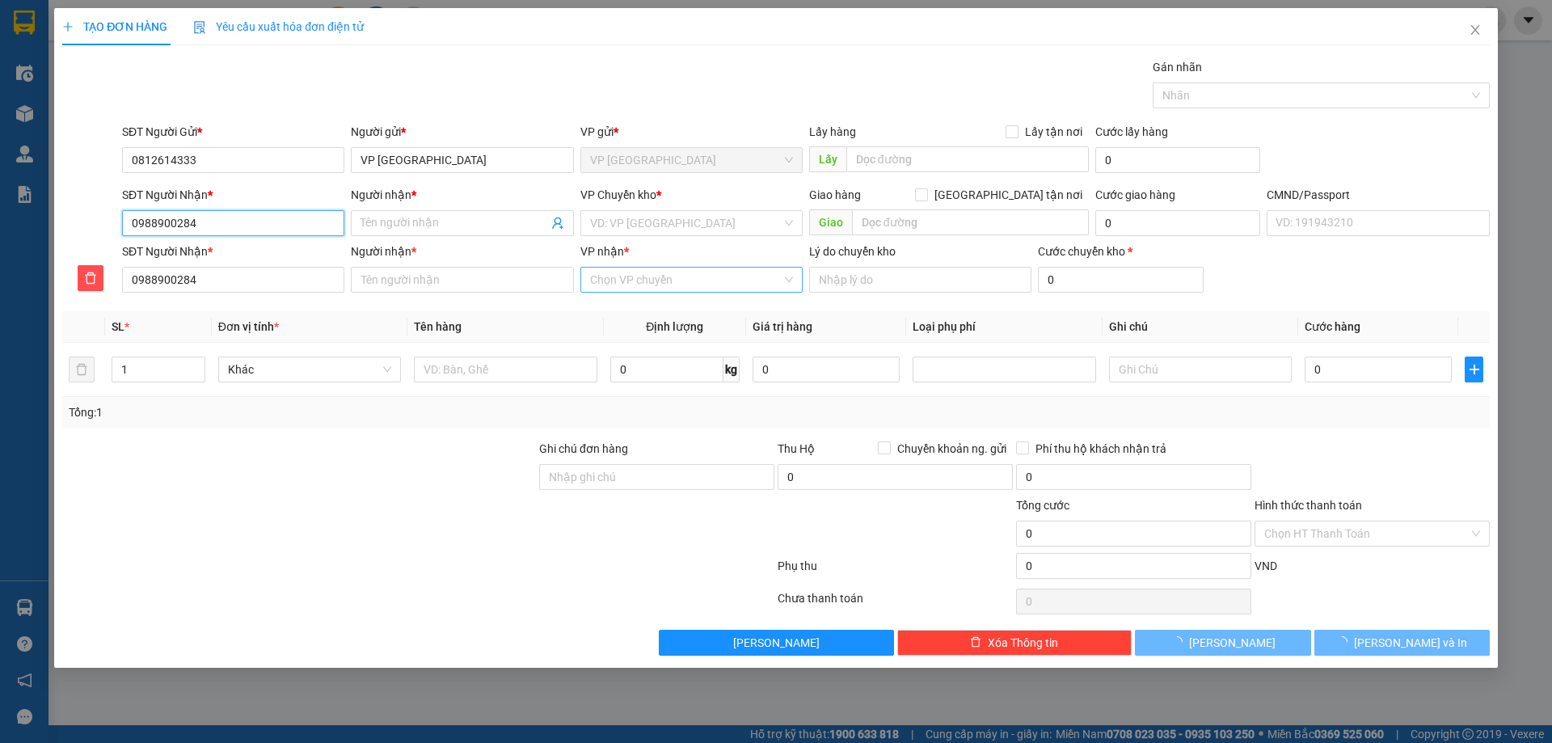
type input "NGỌC KẾ TOÁN"
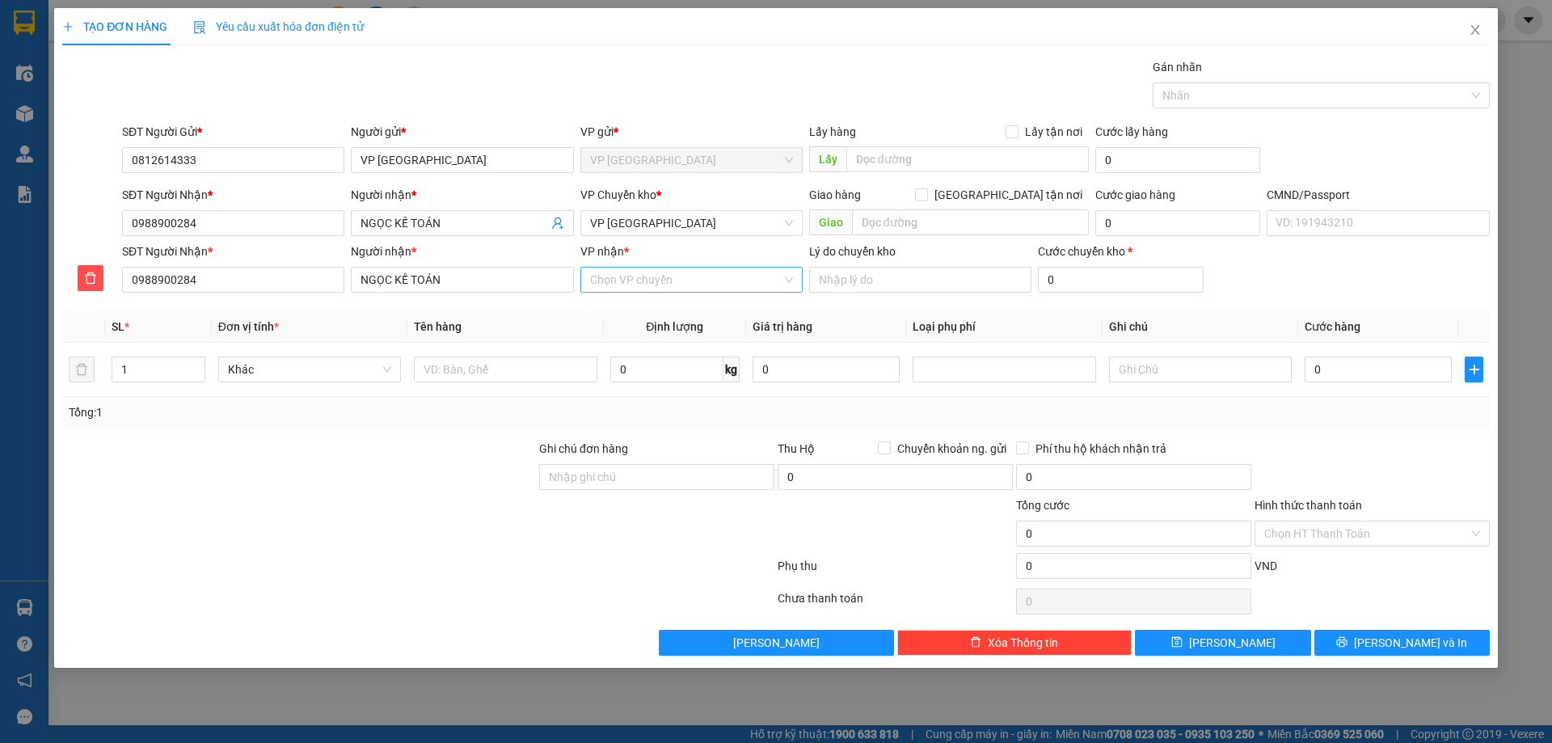
click at [663, 282] on input "VP nhận *" at bounding box center [686, 279] width 192 height 24
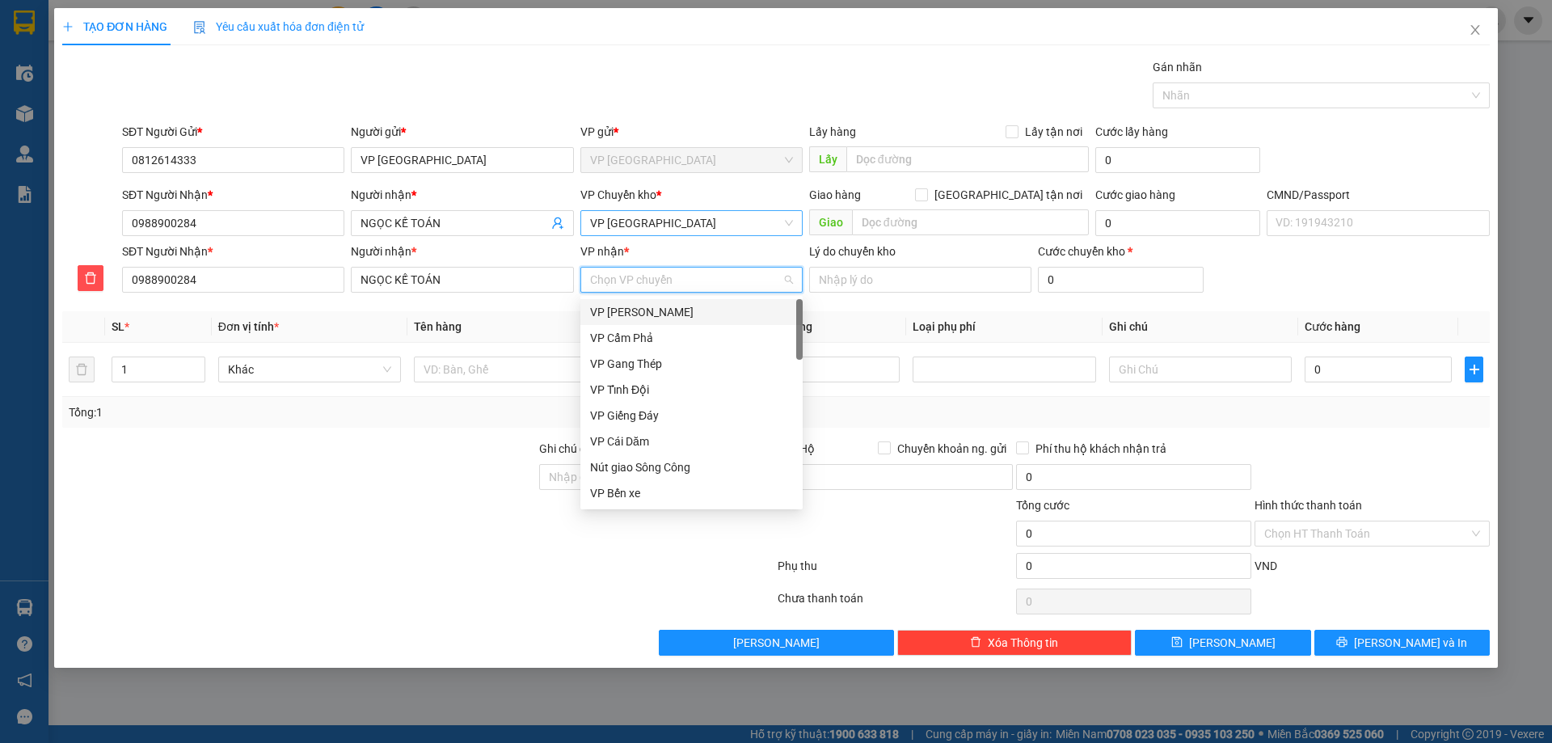
click at [651, 229] on span "VP Yên Bình" at bounding box center [691, 223] width 203 height 24
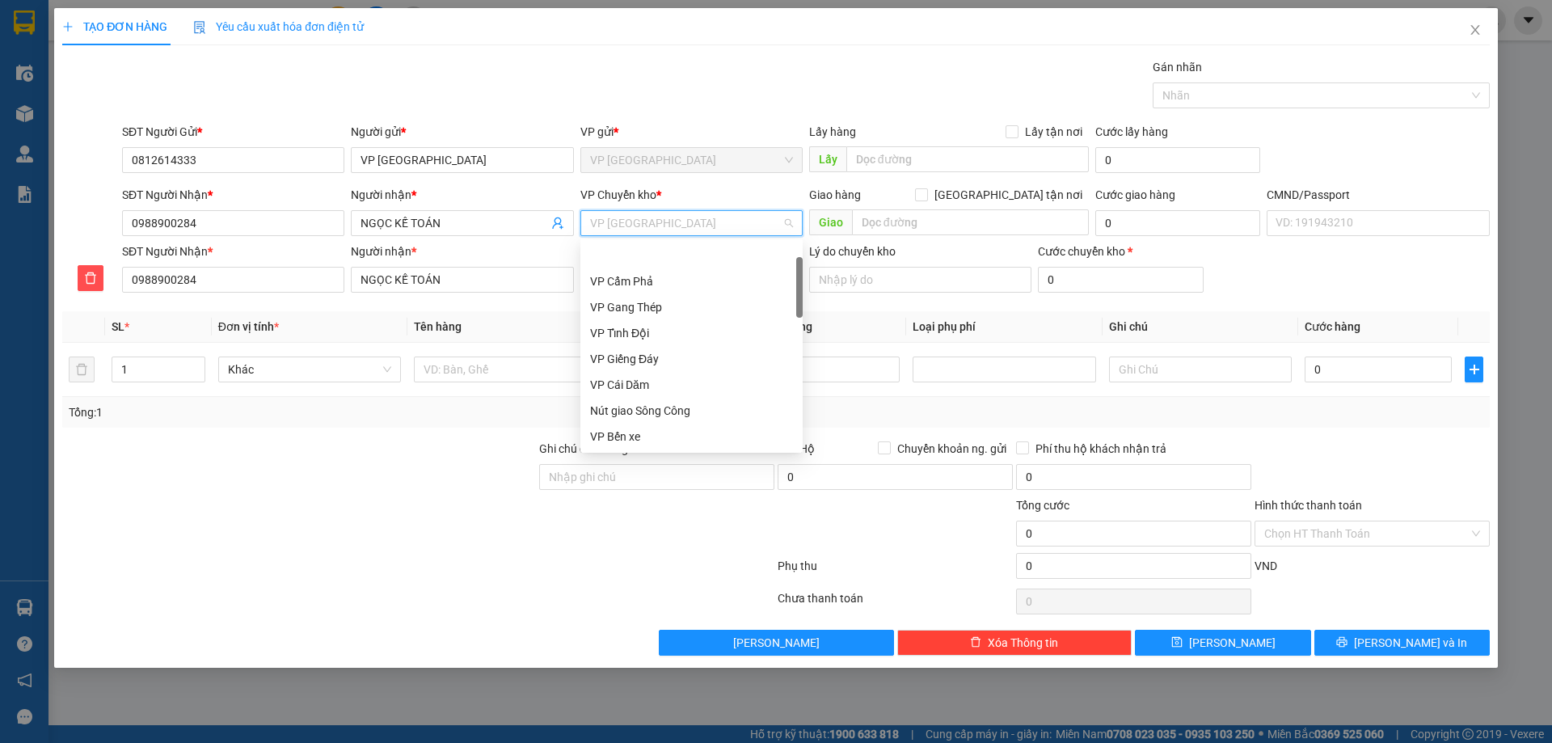
scroll to position [52, 0]
type input "TR"
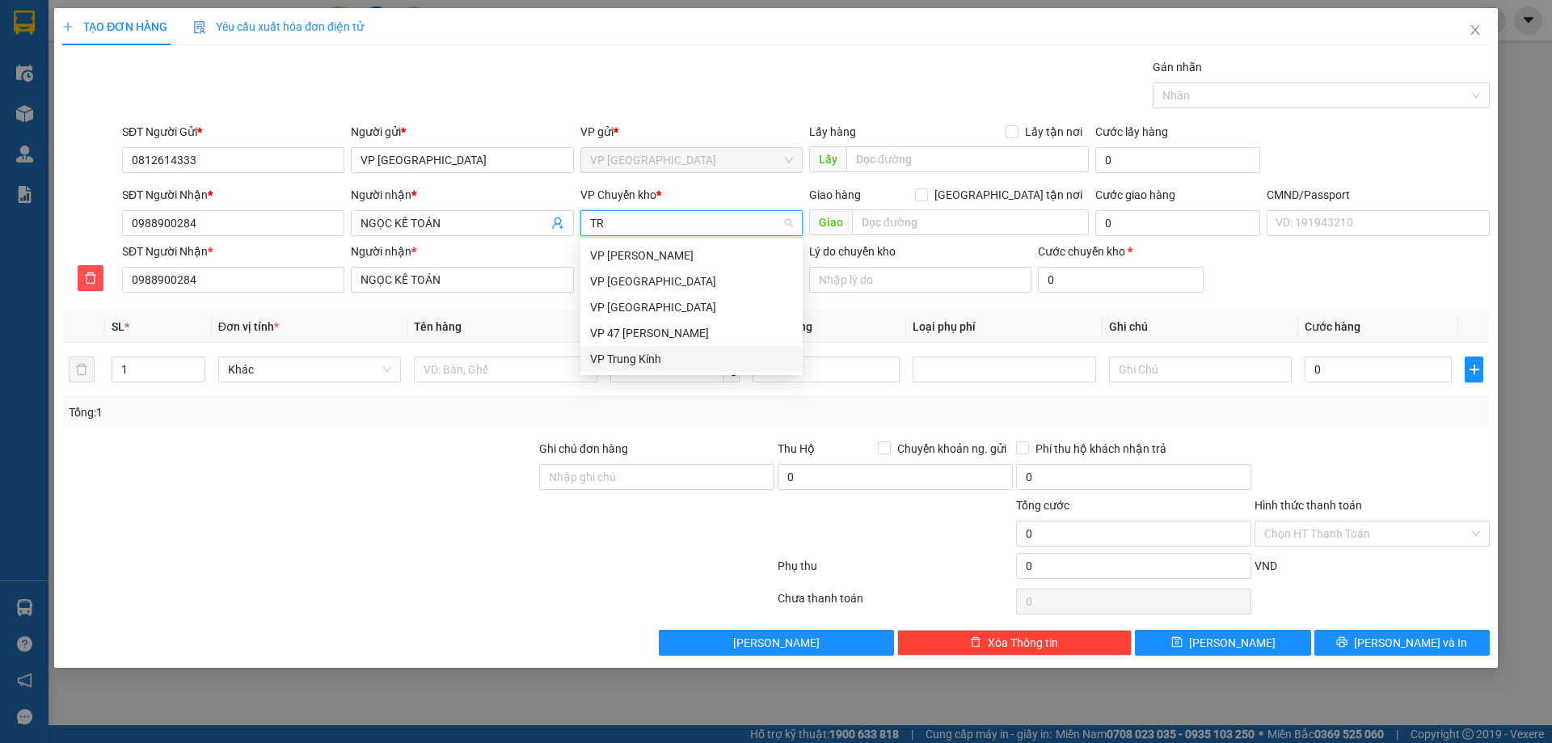
click at [630, 355] on div "VP Trung Kính" at bounding box center [691, 359] width 203 height 18
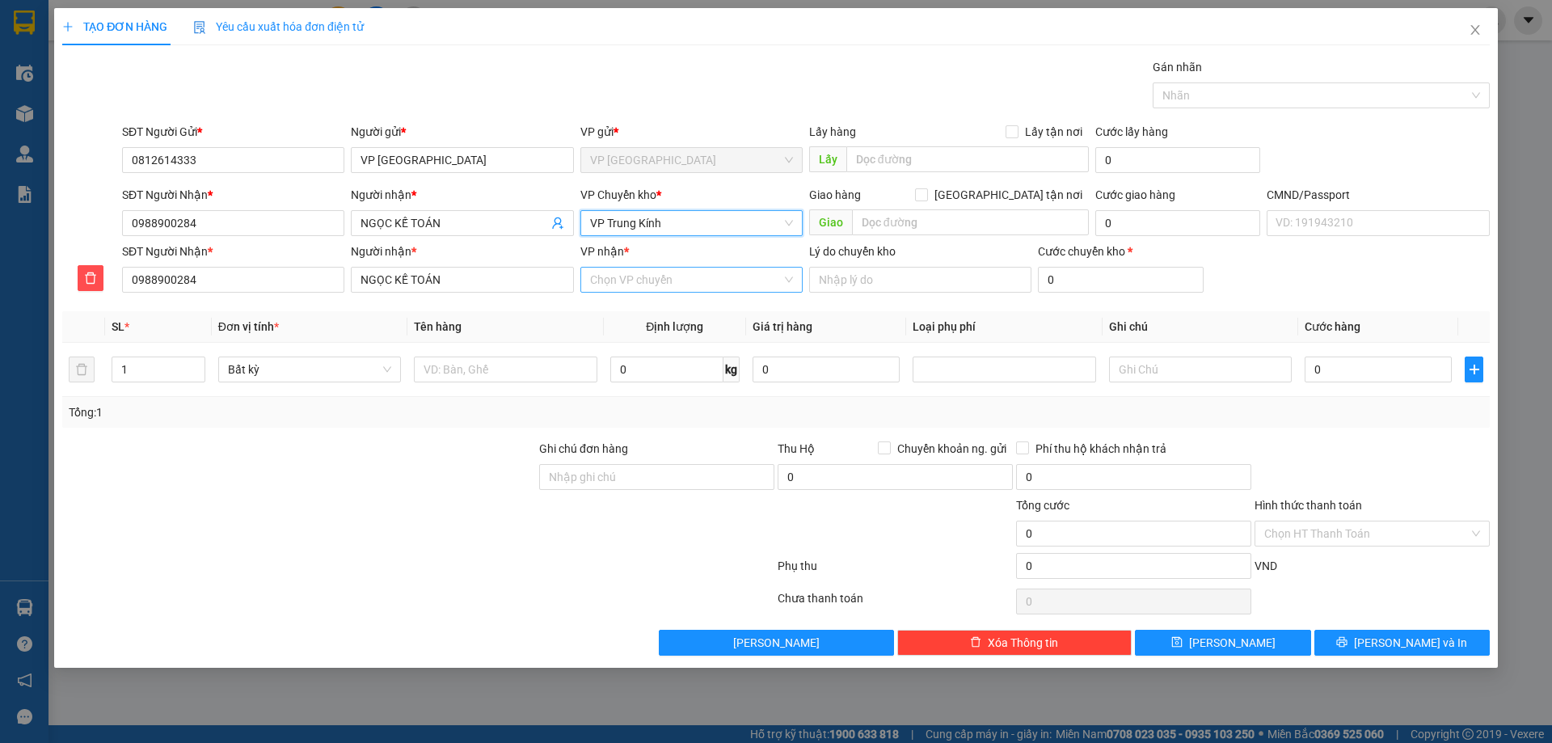
click at [632, 268] on input "VP nhận *" at bounding box center [686, 279] width 192 height 24
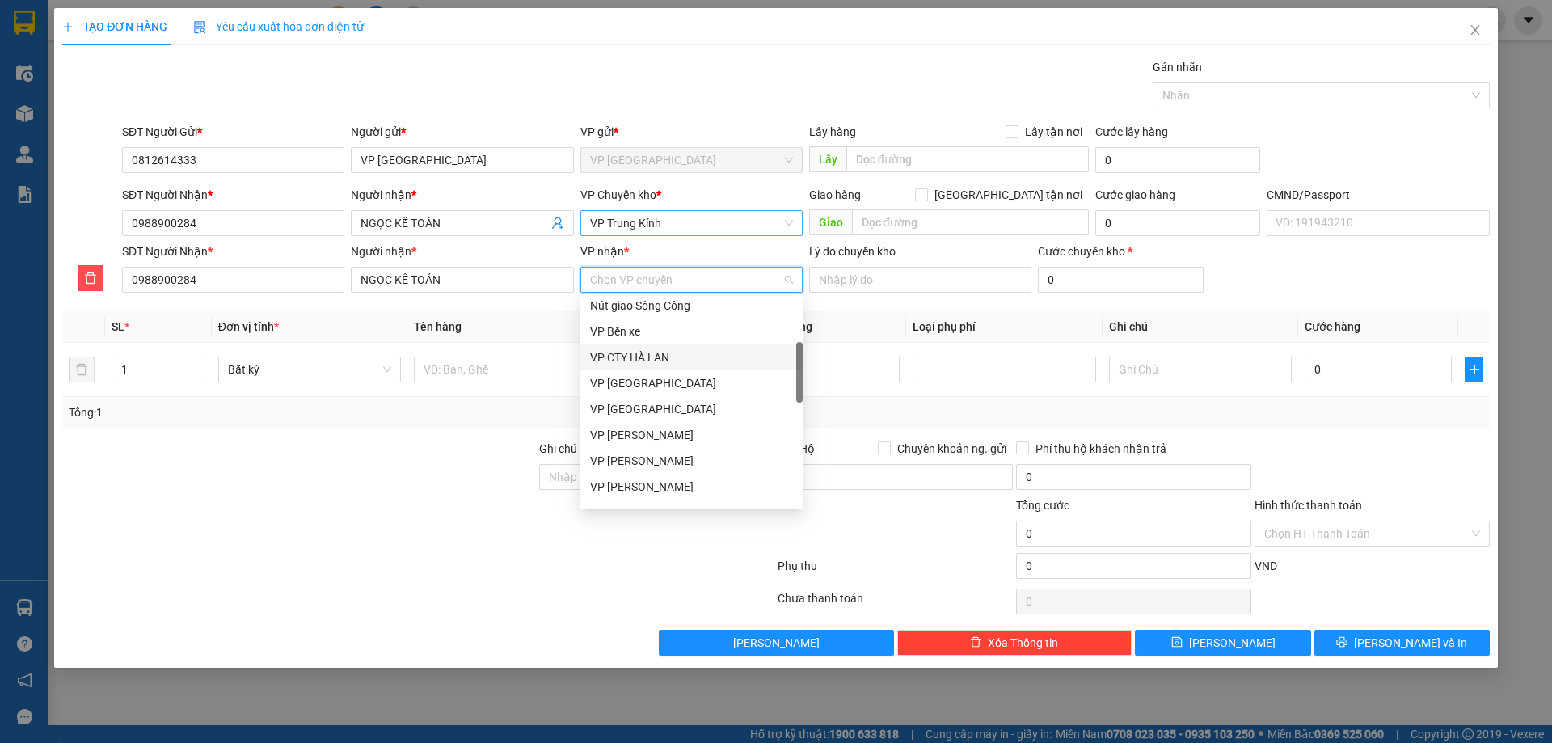
click at [676, 357] on div "VP CTY HÀ LAN" at bounding box center [691, 357] width 203 height 18
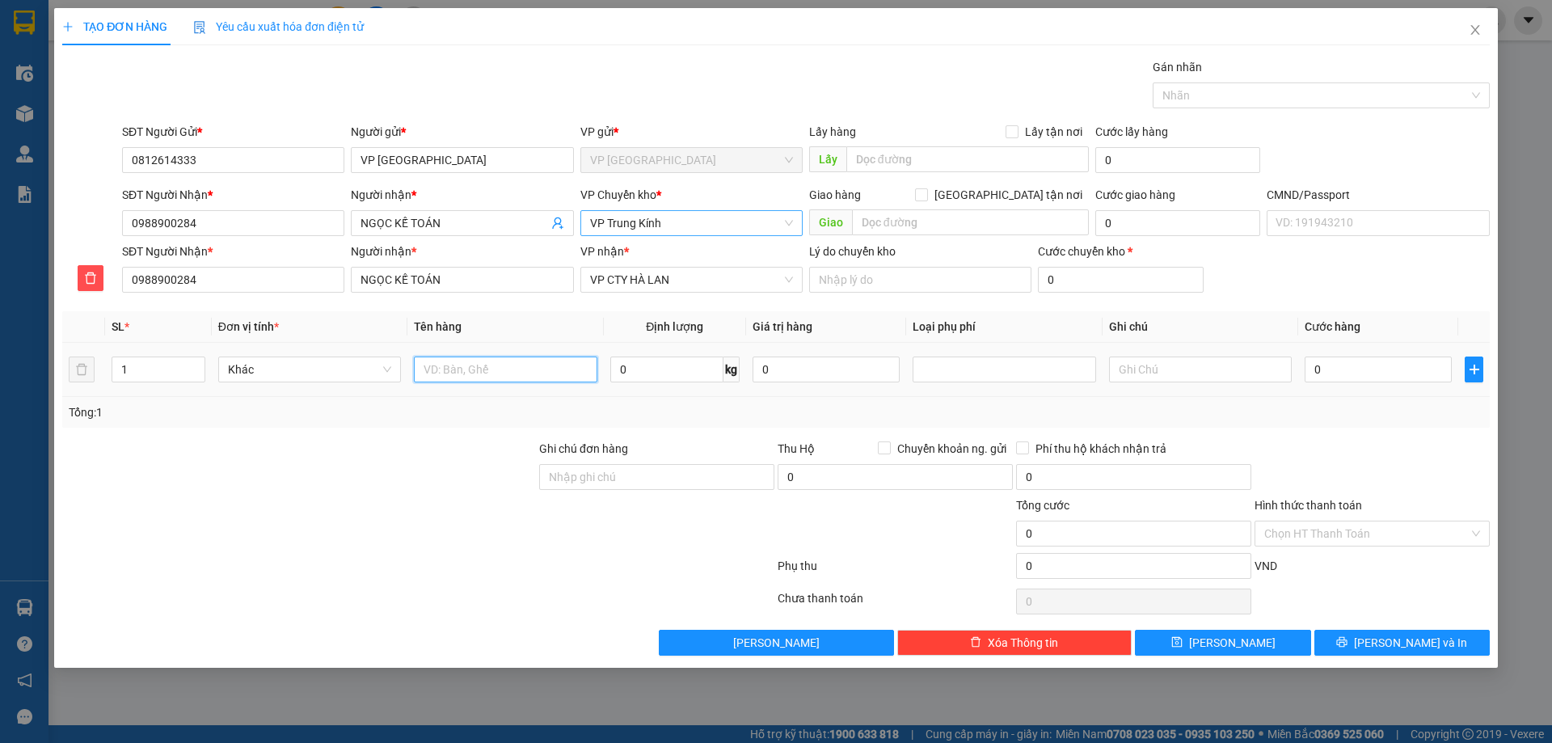
click at [518, 368] on input "text" at bounding box center [505, 369] width 183 height 26
type input "PB BC N13/10"
drag, startPoint x: 1297, startPoint y: 411, endPoint x: 1289, endPoint y: 473, distance: 62.7
click at [1298, 411] on div "Tổng: 1" at bounding box center [776, 412] width 1414 height 18
click at [1310, 542] on input "Hình thức thanh toán" at bounding box center [1366, 533] width 204 height 24
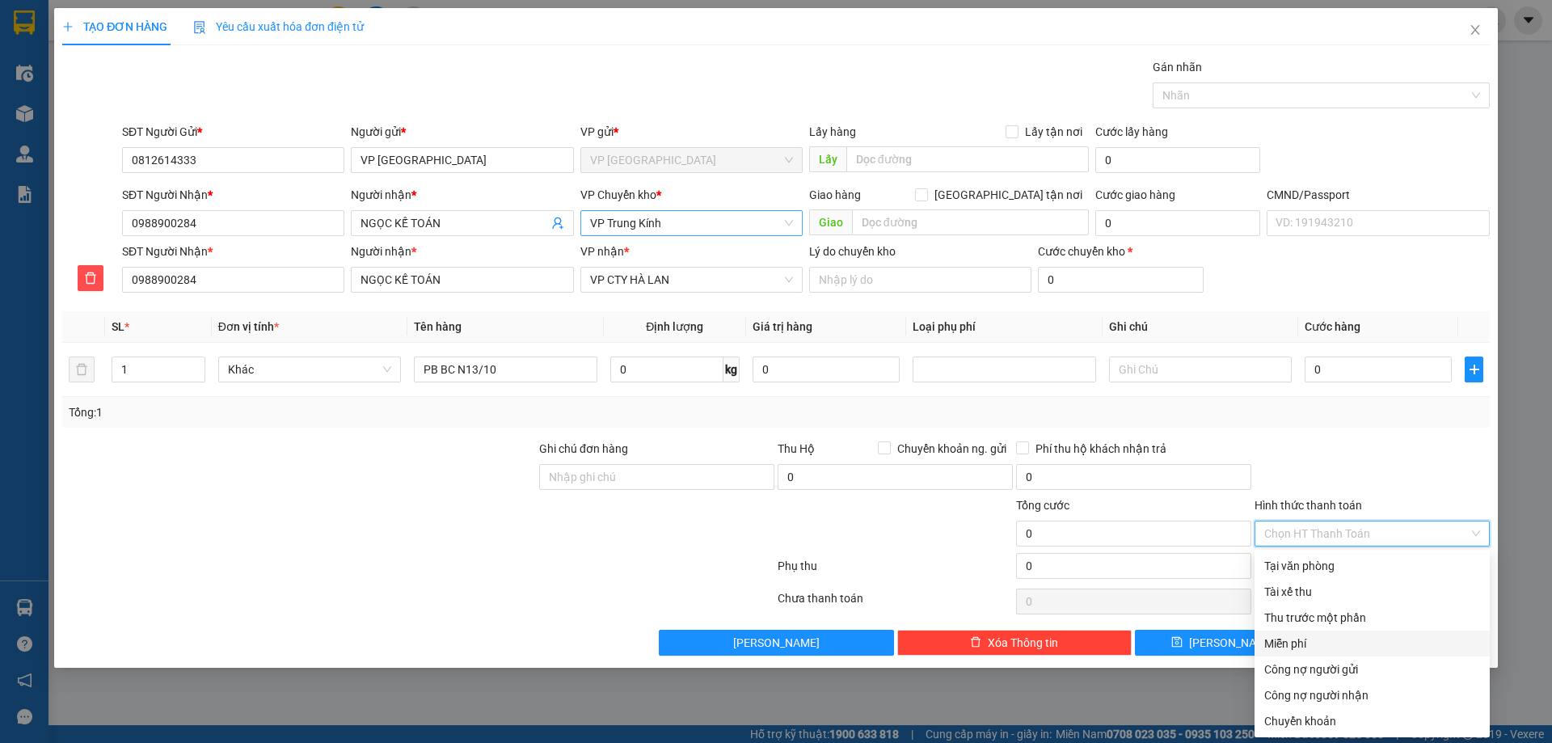
click at [1307, 643] on div "Miễn phí" at bounding box center [1372, 643] width 216 height 18
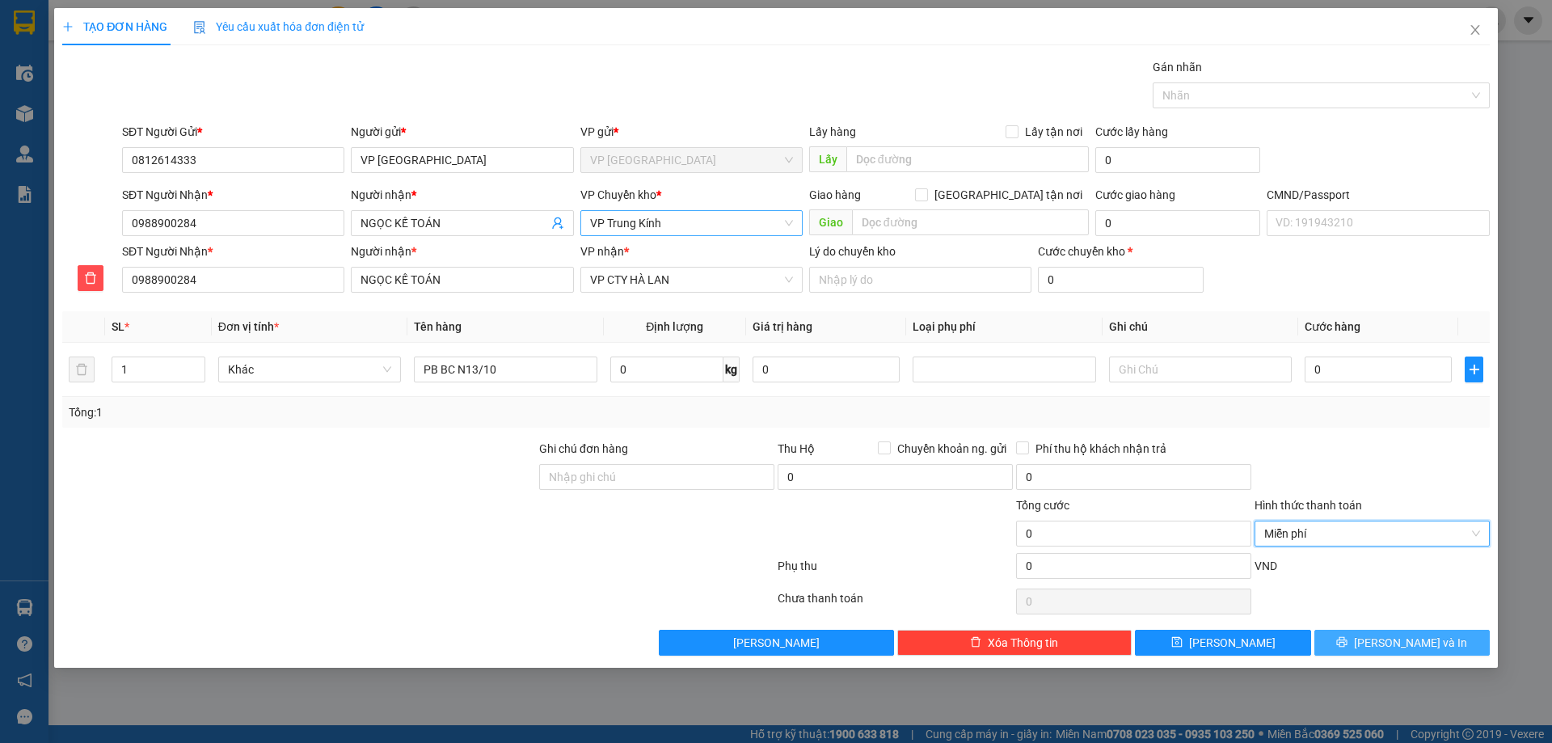
click at [1367, 642] on button "Lưu và In" at bounding box center [1401, 643] width 175 height 26
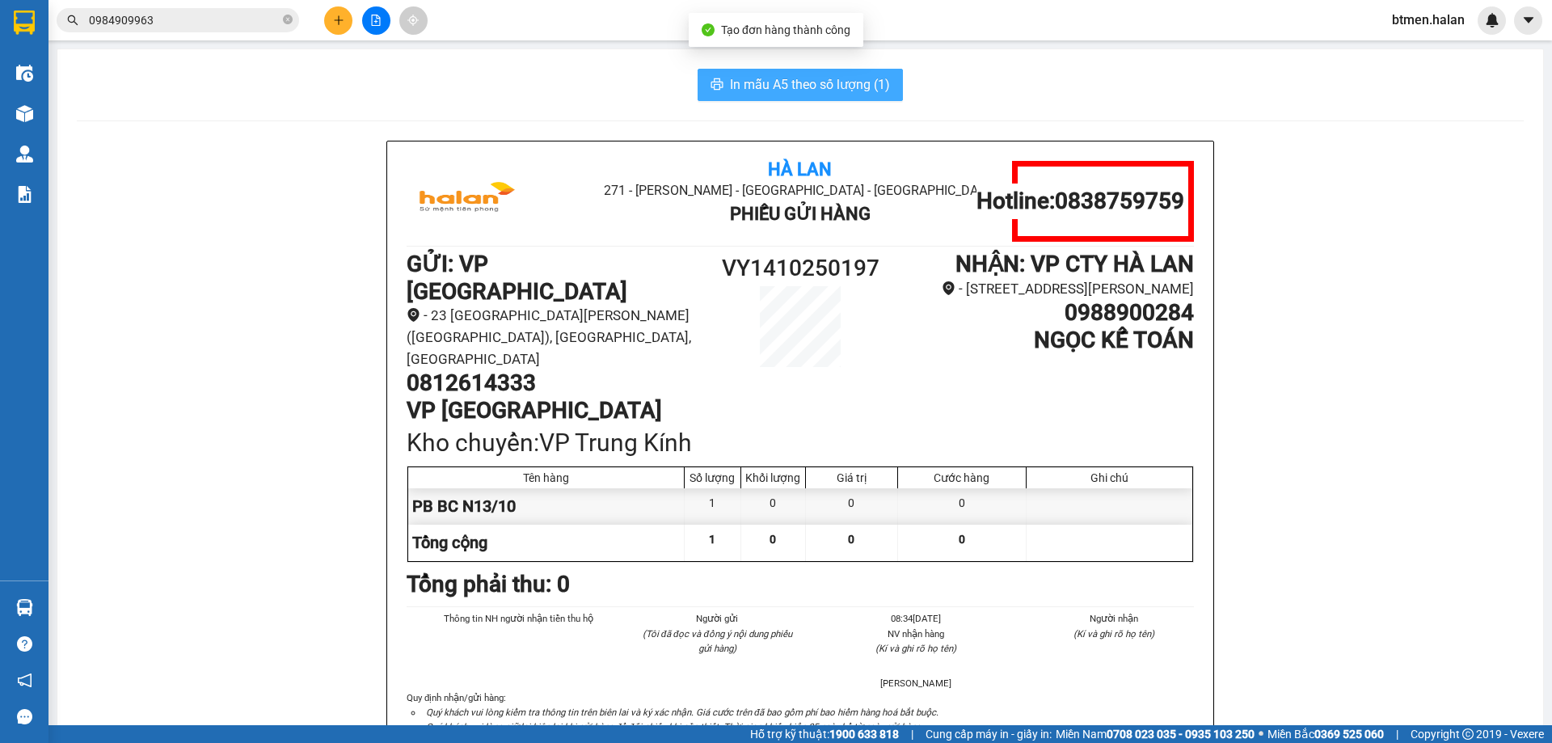
click at [798, 85] on span "In mẫu A5 theo số lượng (1)" at bounding box center [810, 84] width 160 height 20
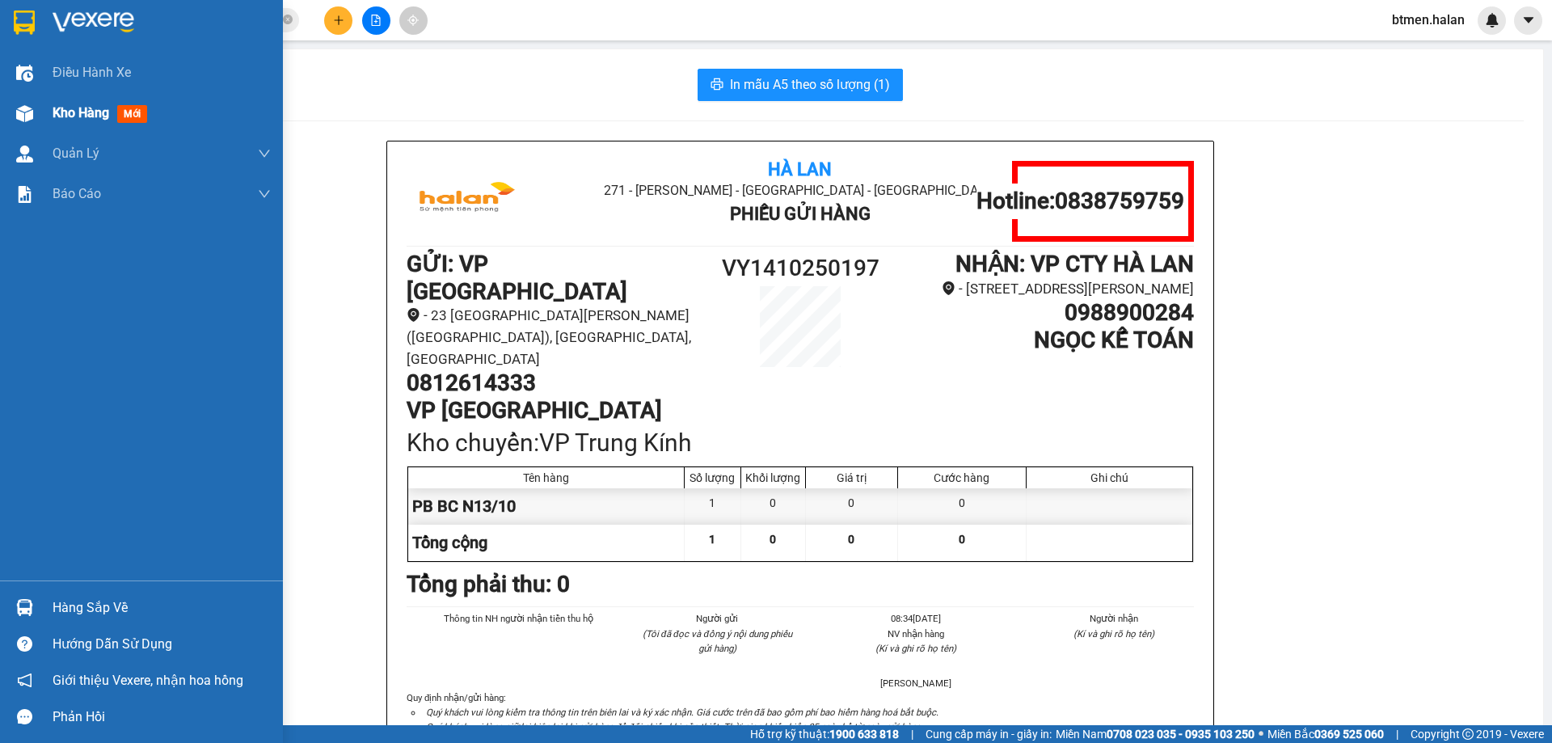
click at [91, 114] on span "Kho hàng" at bounding box center [81, 112] width 57 height 15
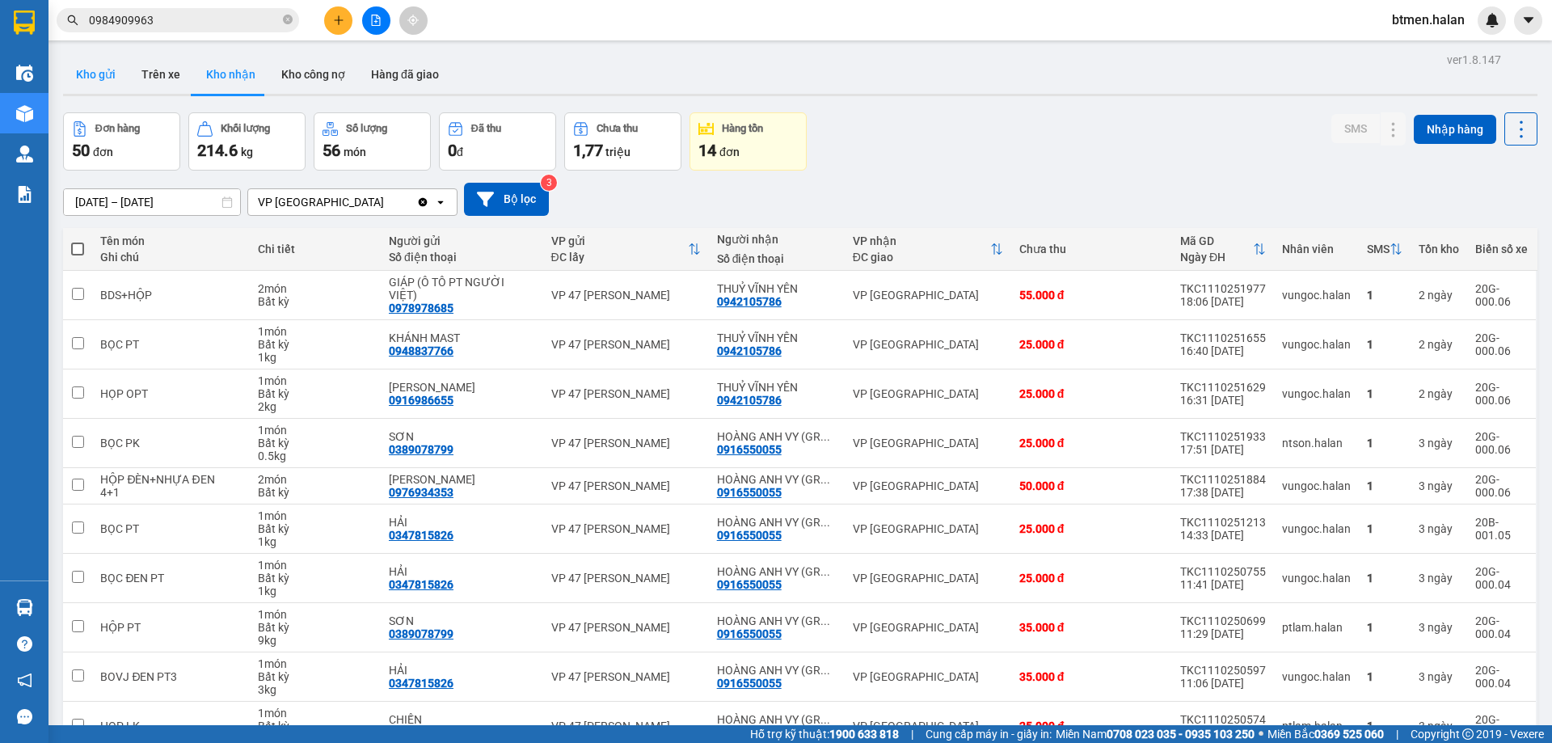
click at [88, 62] on button "Kho gửi" at bounding box center [95, 74] width 65 height 39
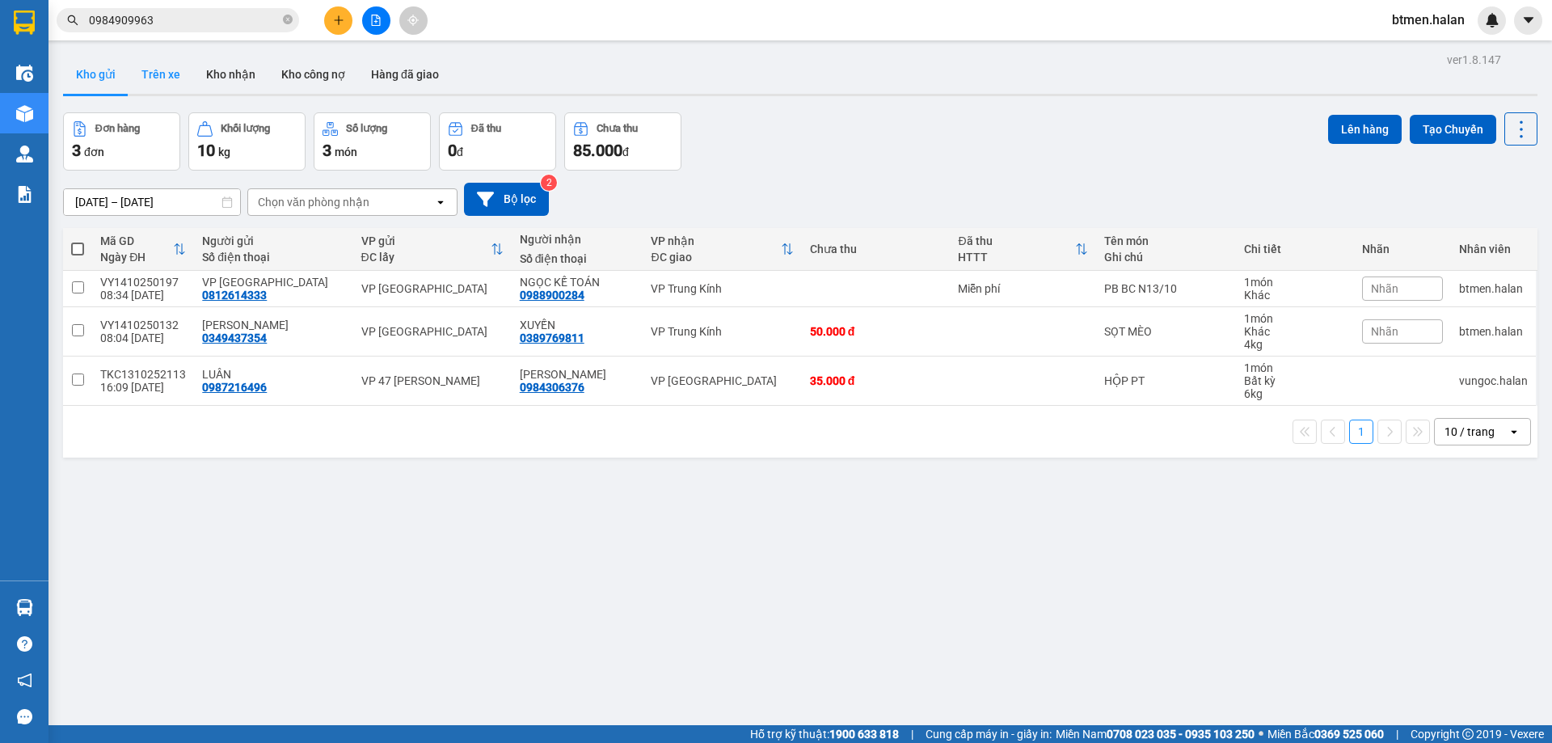
click at [144, 85] on button "Trên xe" at bounding box center [160, 74] width 65 height 39
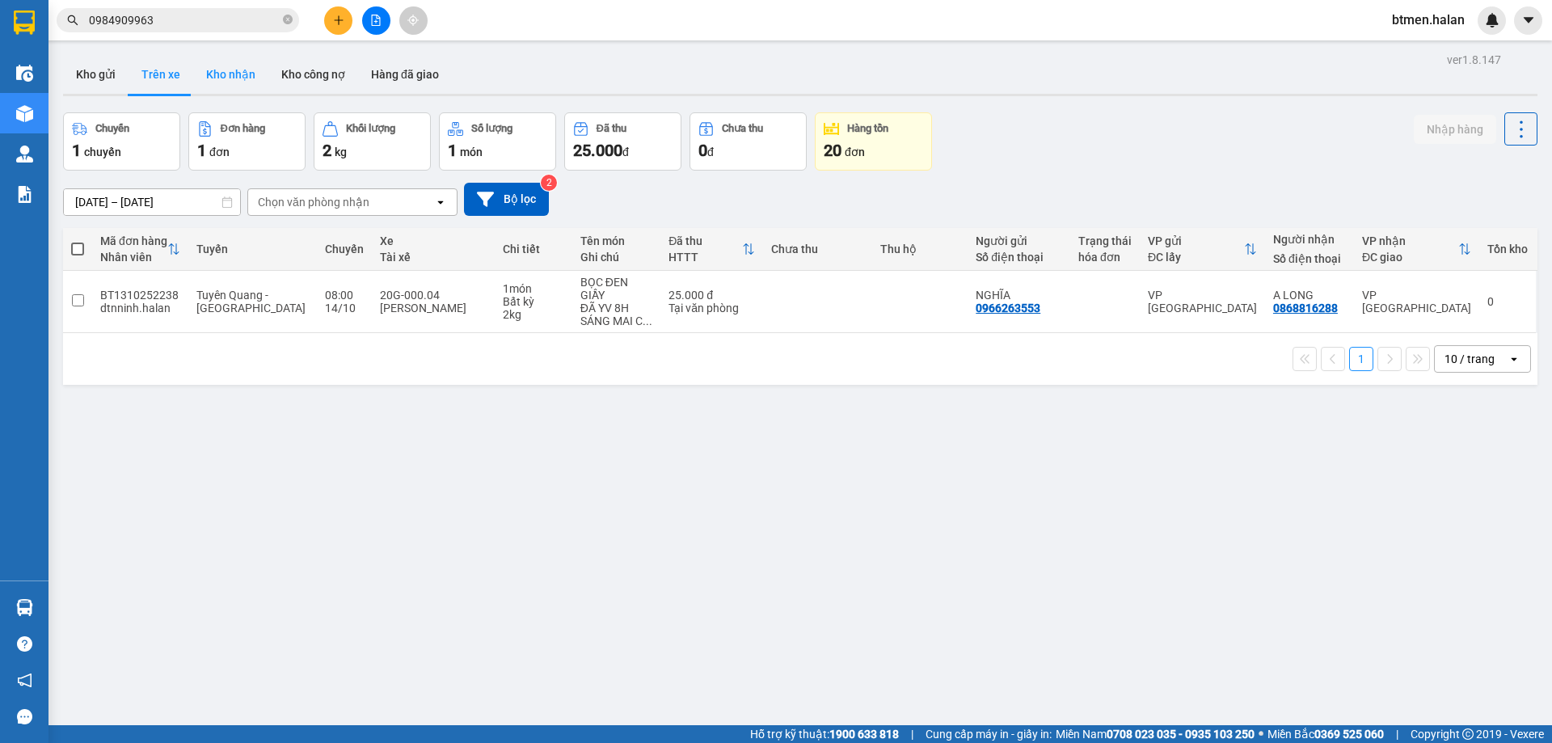
click at [224, 76] on button "Kho nhận" at bounding box center [230, 74] width 75 height 39
type input "[DATE] – [DATE]"
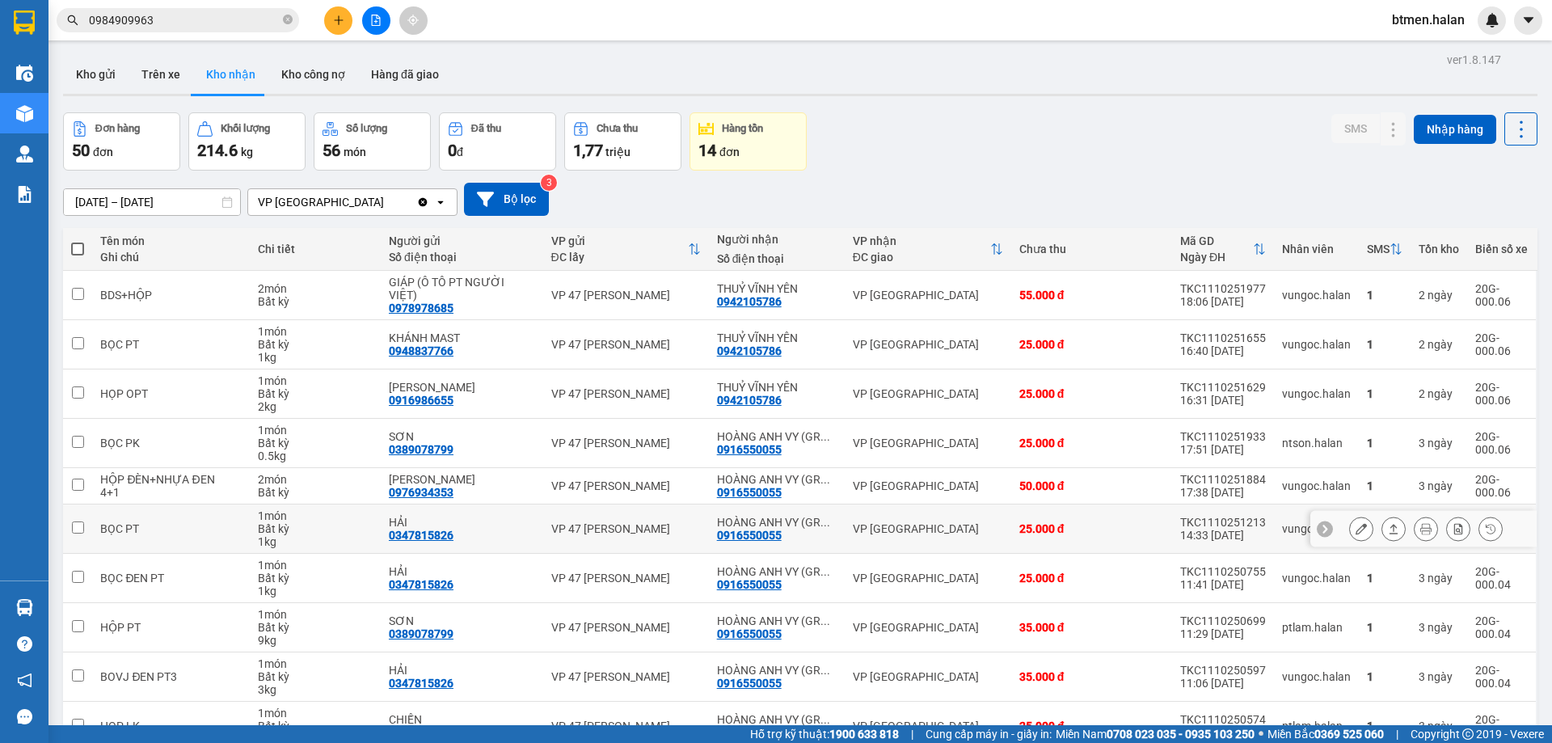
scroll to position [79, 0]
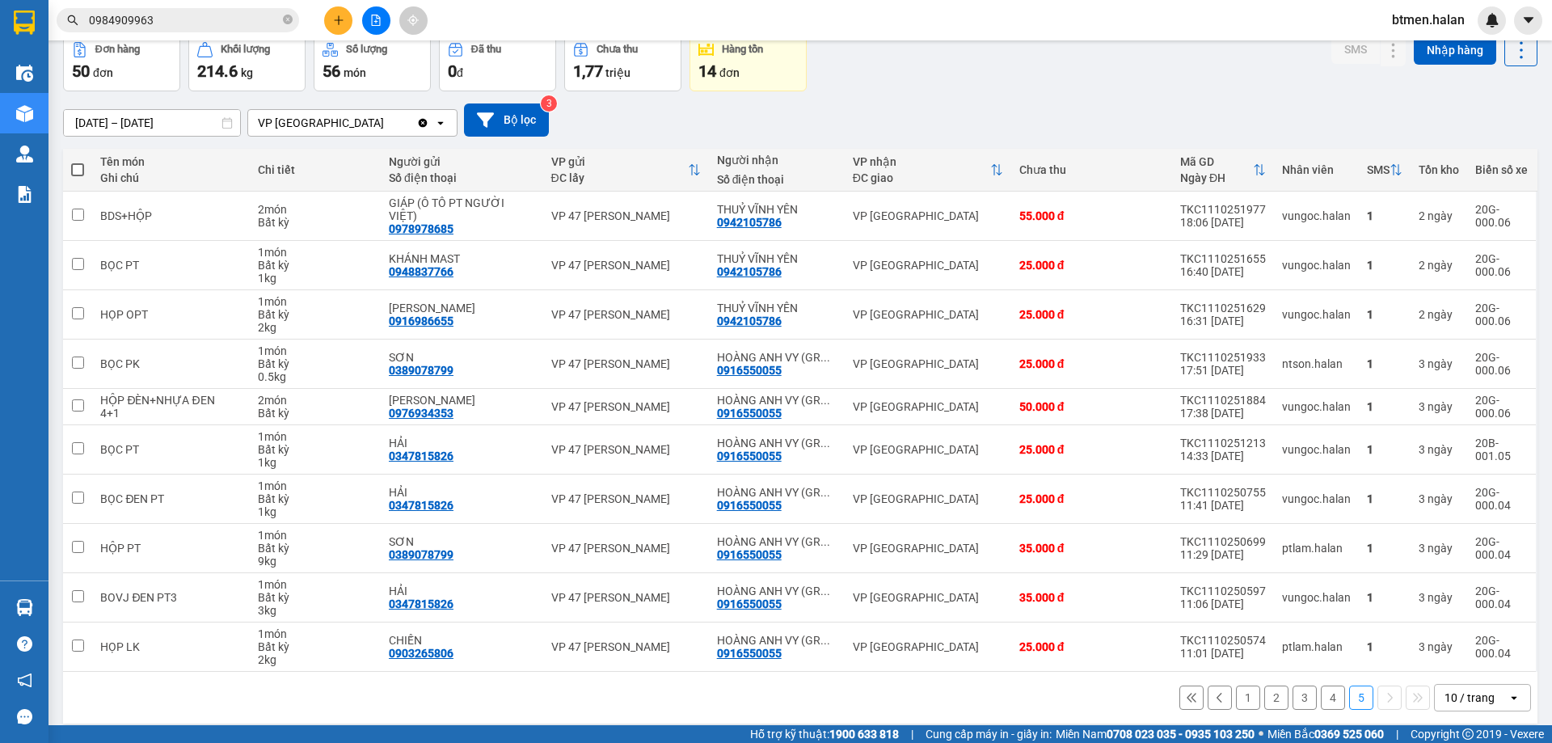
click at [1240, 685] on button "1" at bounding box center [1248, 697] width 24 height 24
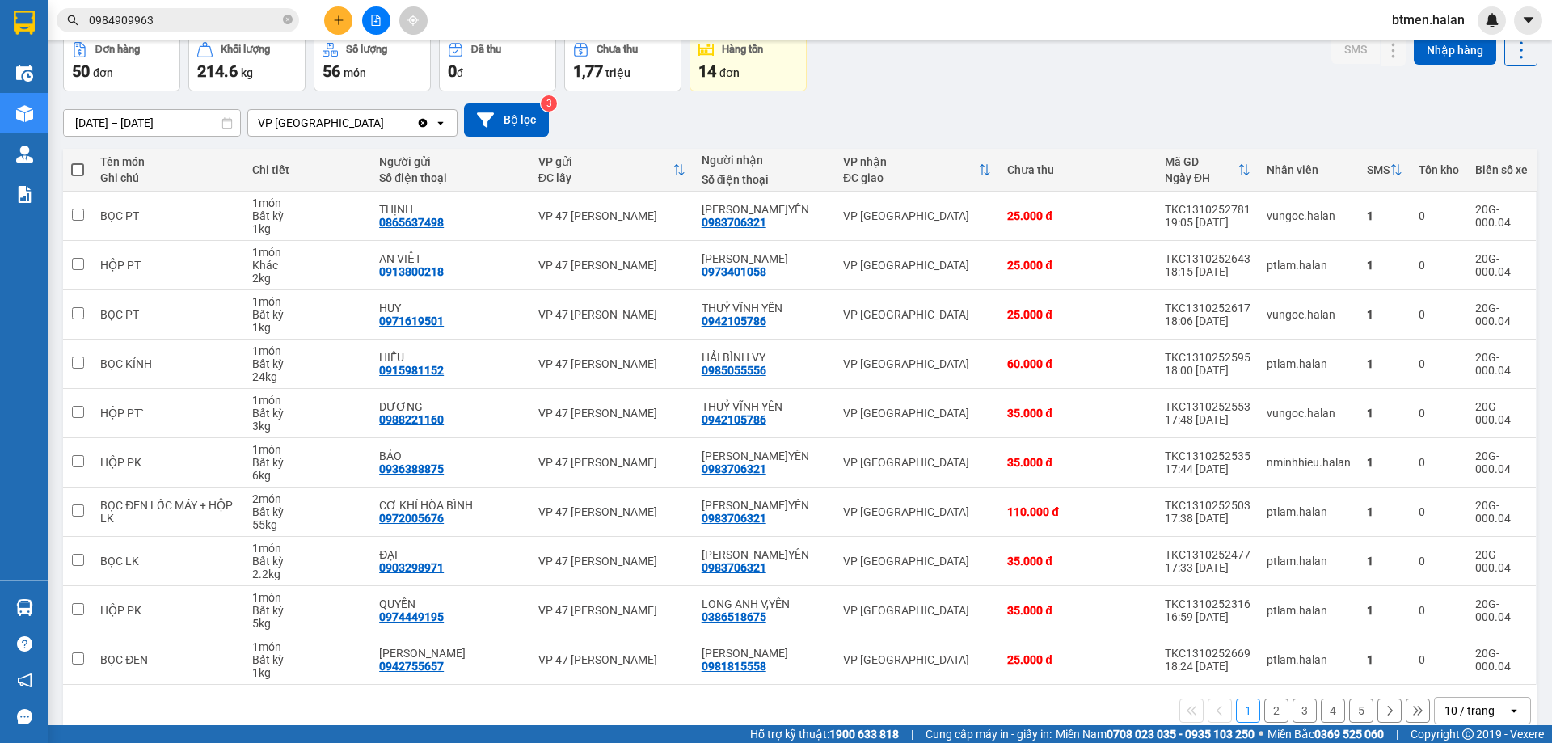
click at [1264, 703] on button "2" at bounding box center [1276, 710] width 24 height 24
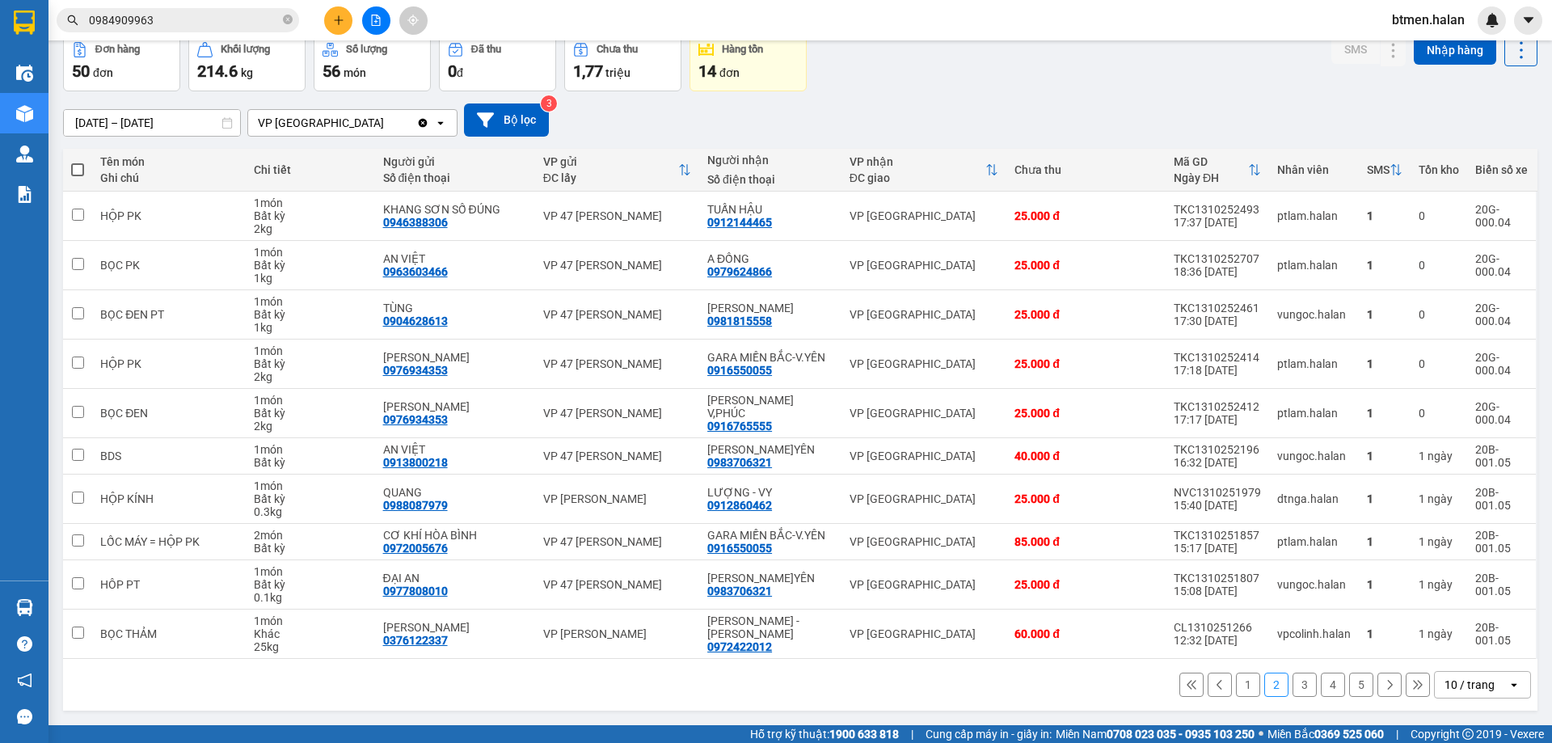
click at [1292, 689] on button "3" at bounding box center [1304, 684] width 24 height 24
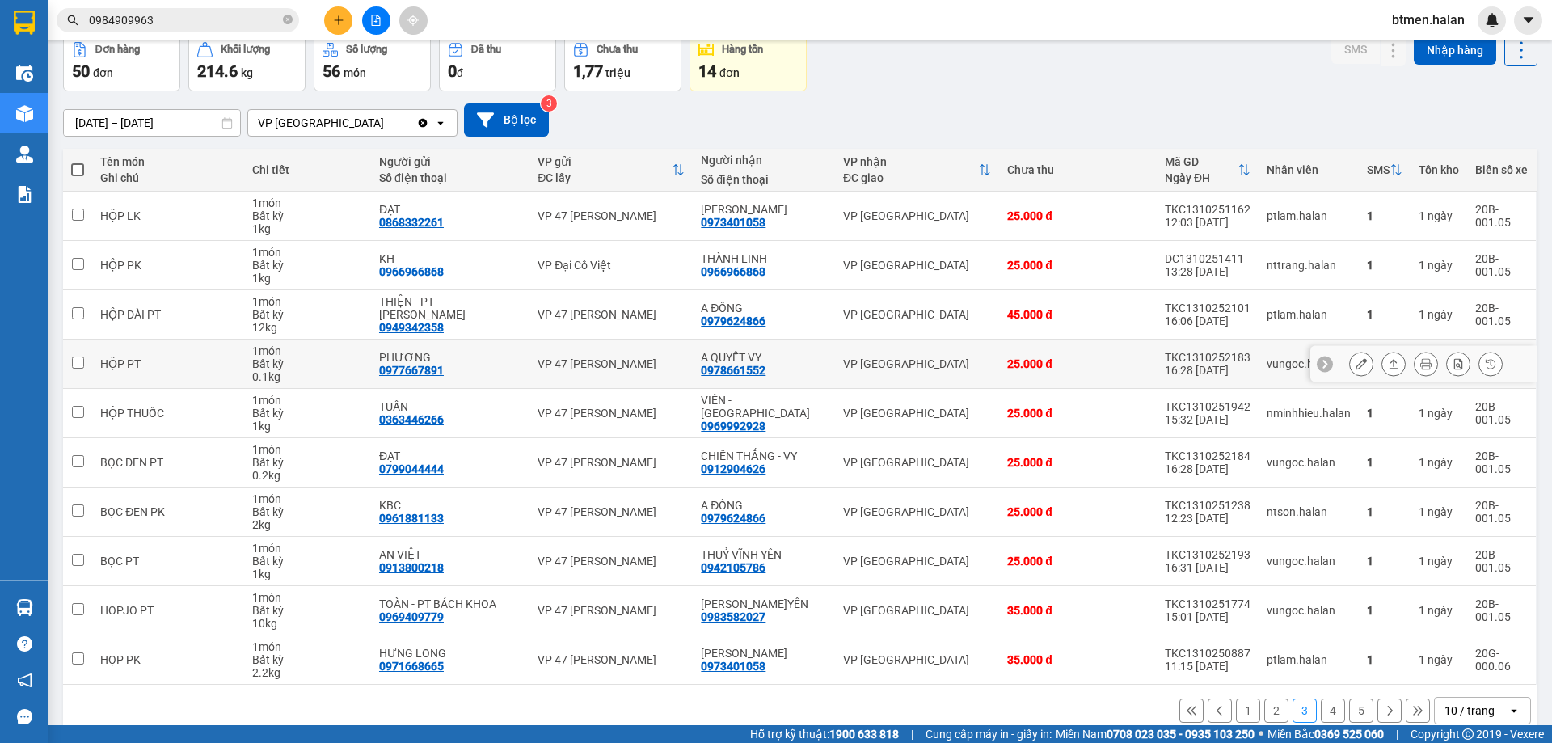
click at [743, 370] on div "0978661552" at bounding box center [733, 370] width 65 height 13
click at [331, 20] on button at bounding box center [338, 20] width 28 height 28
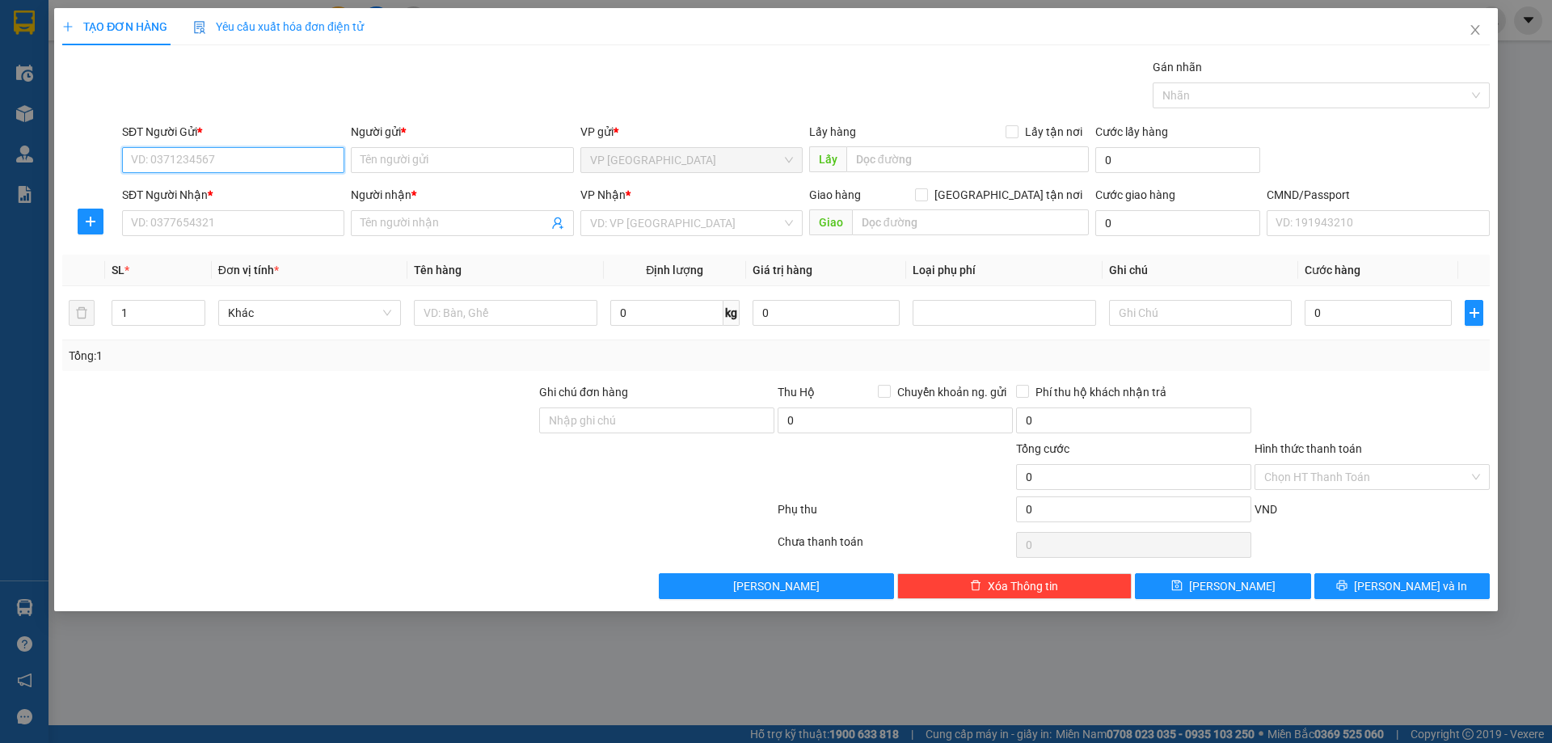
click at [245, 155] on input "SĐT Người Gửi *" at bounding box center [233, 160] width 222 height 26
paste input "0978661552"
type input "0978661552"
click at [250, 196] on div "0978661552 - A QUYẾT VY" at bounding box center [233, 192] width 203 height 18
type input "A QUYẾT VY"
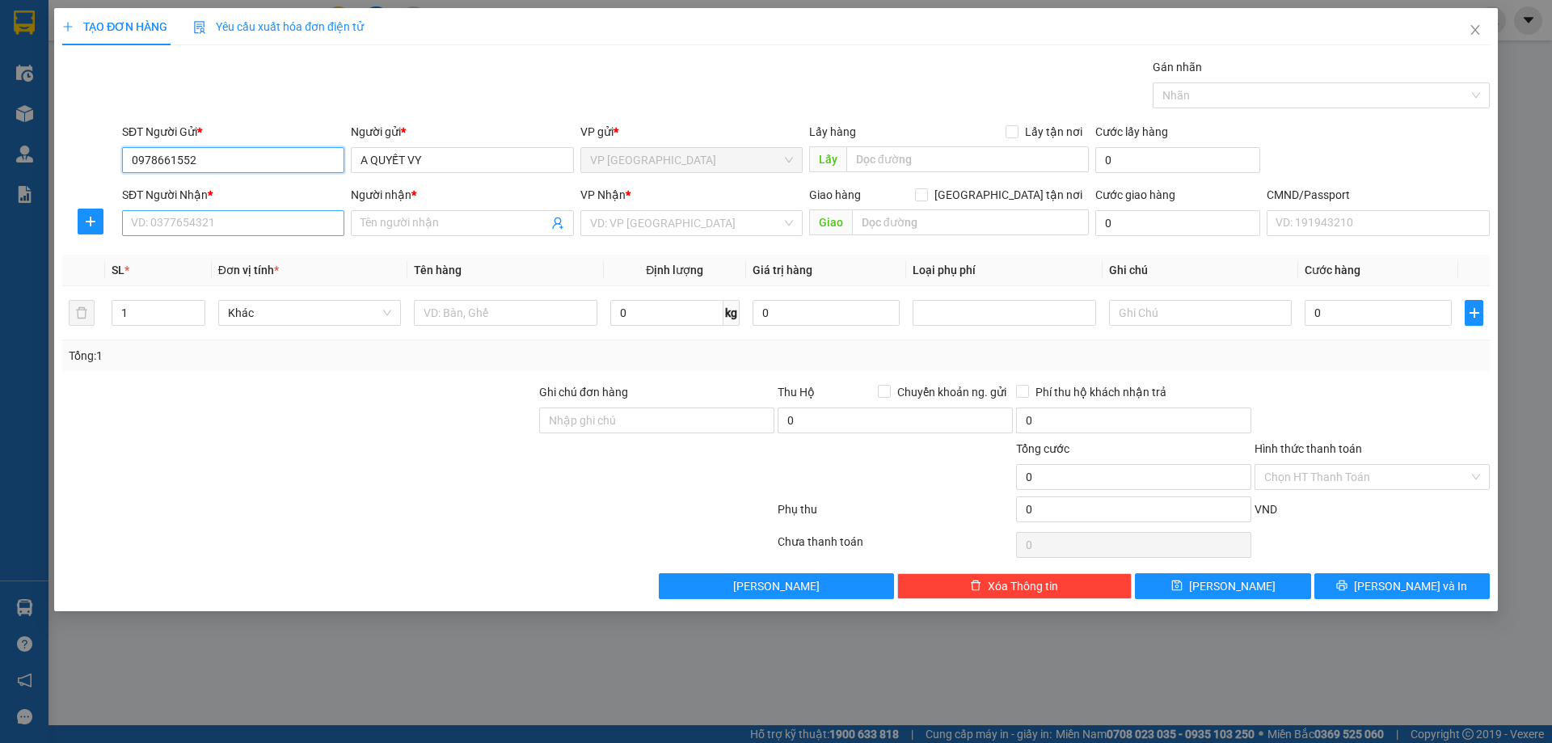
type input "0978661552"
click at [292, 214] on input "SĐT Người Nhận *" at bounding box center [233, 223] width 222 height 26
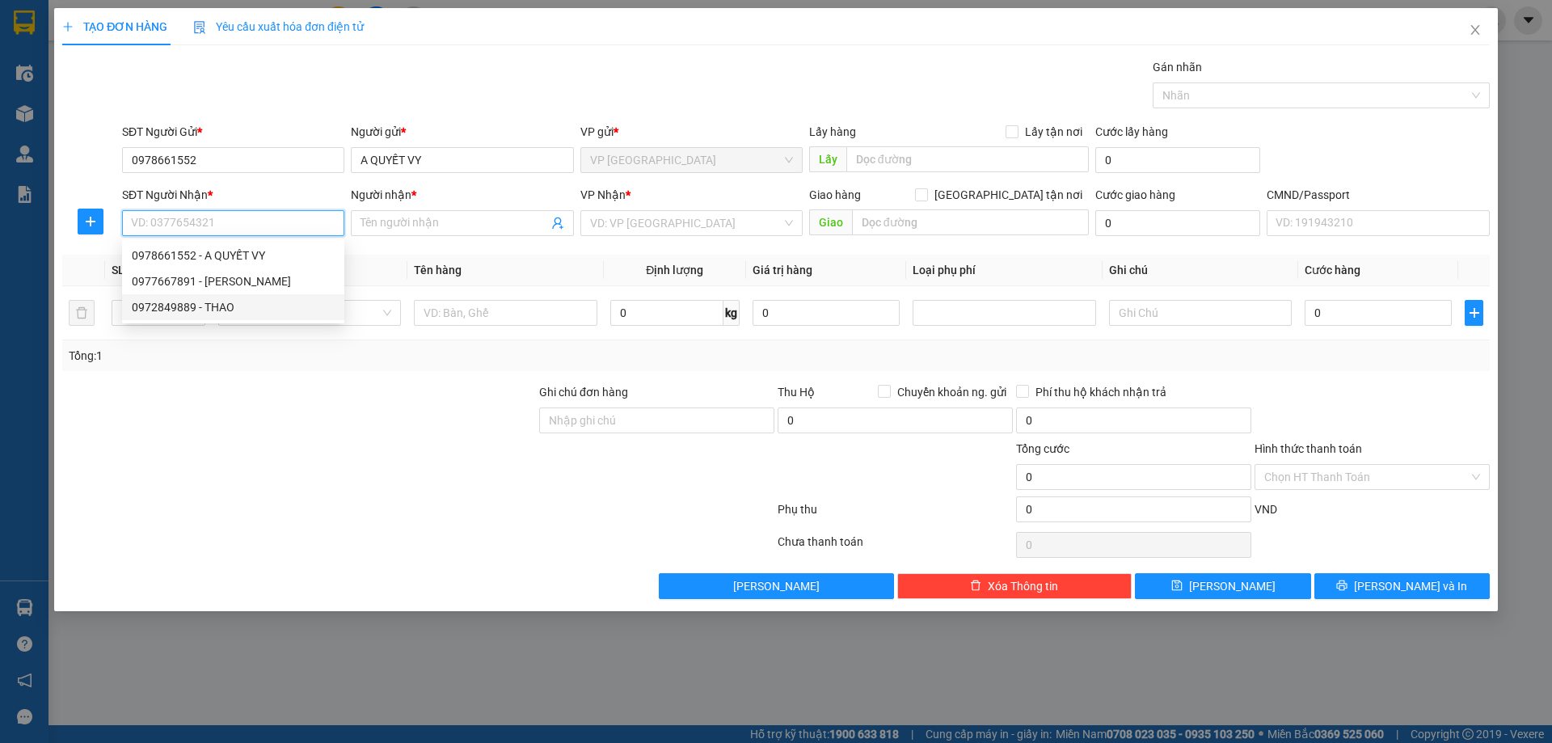
click at [269, 298] on div "0972849889 - THAO" at bounding box center [233, 307] width 203 height 18
type input "0972849889"
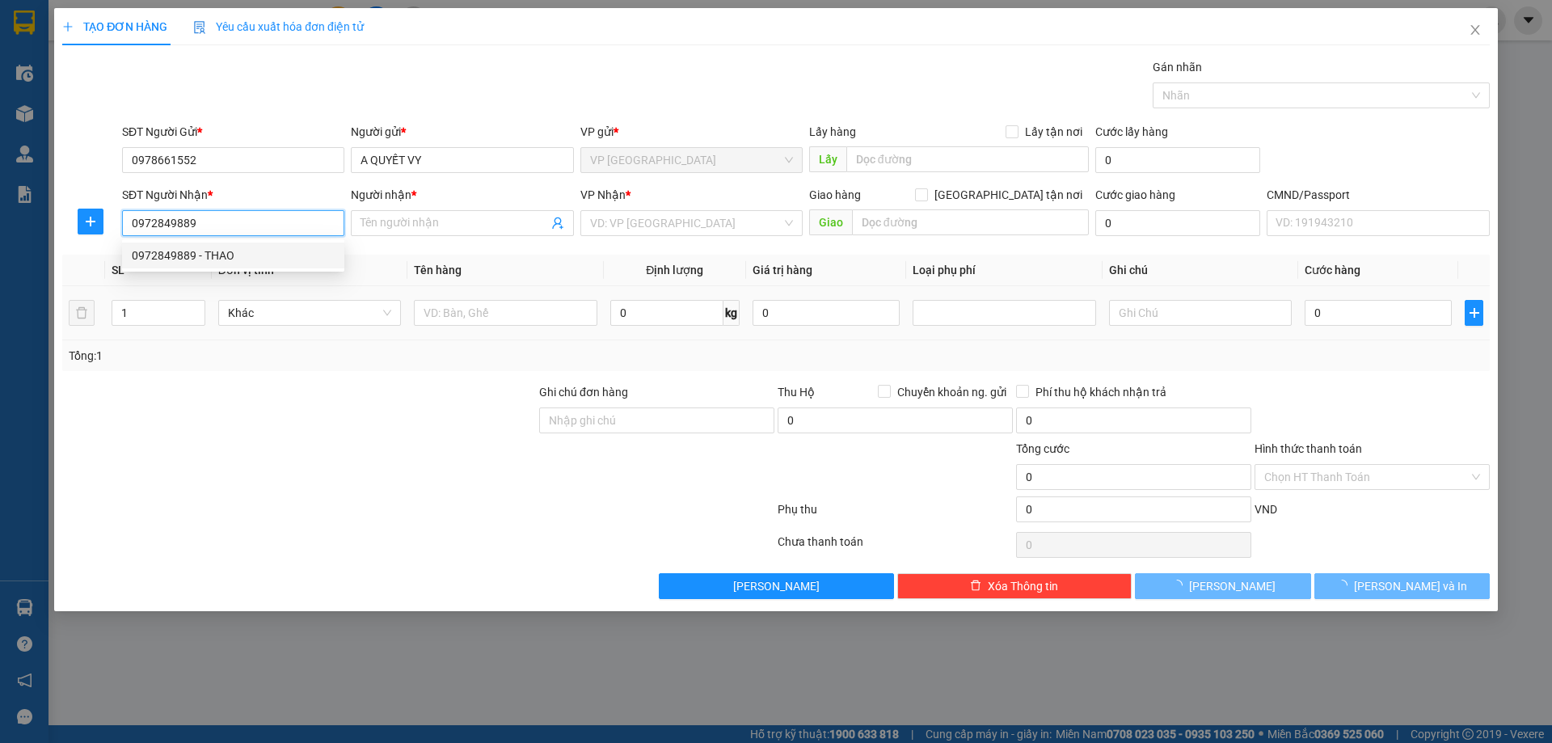
type input "THAO"
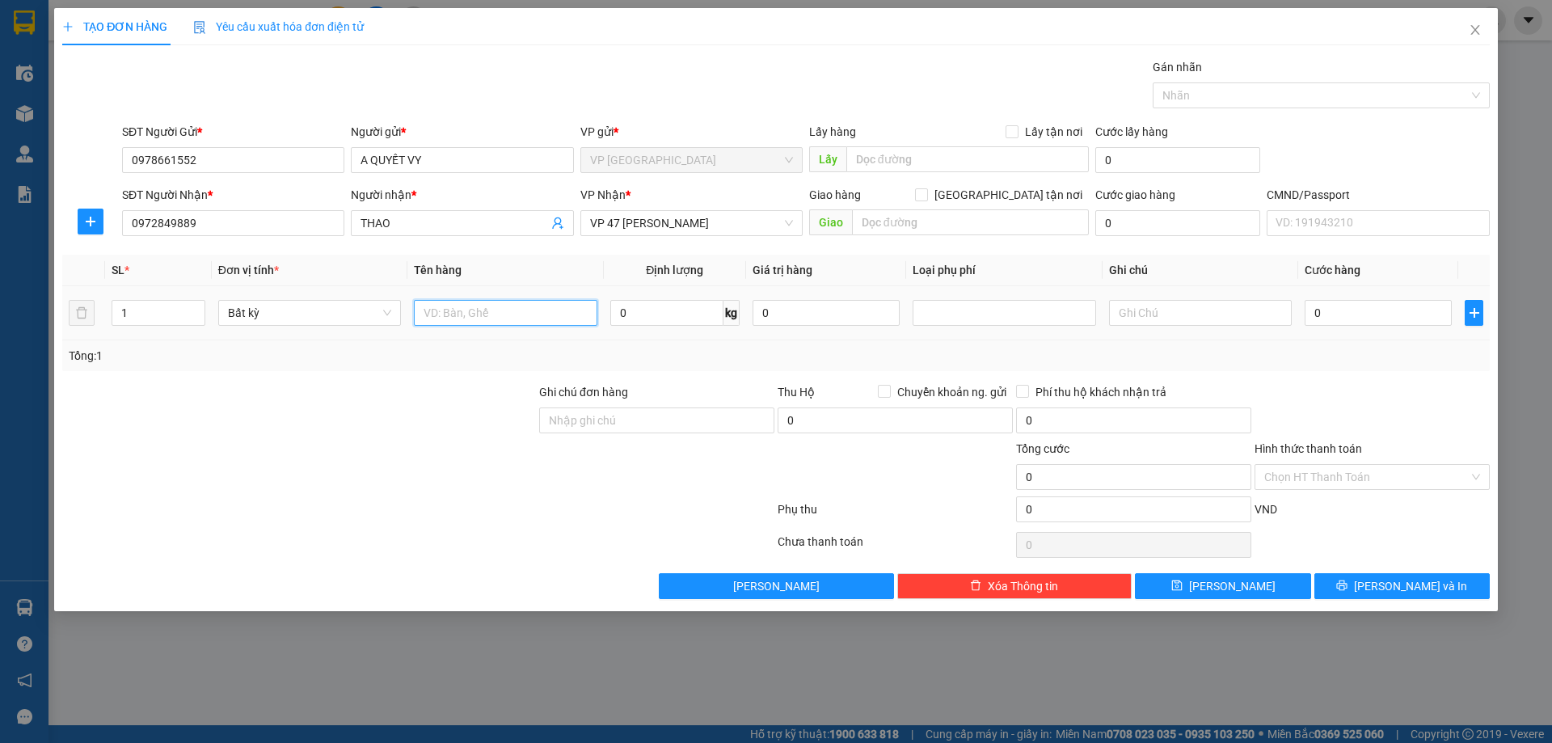
click at [467, 324] on input "text" at bounding box center [505, 313] width 183 height 26
type input "HỘP PK"
click at [678, 296] on td "0 kg" at bounding box center [675, 313] width 142 height 54
click at [684, 304] on input "0" at bounding box center [666, 313] width 113 height 26
type input "1"
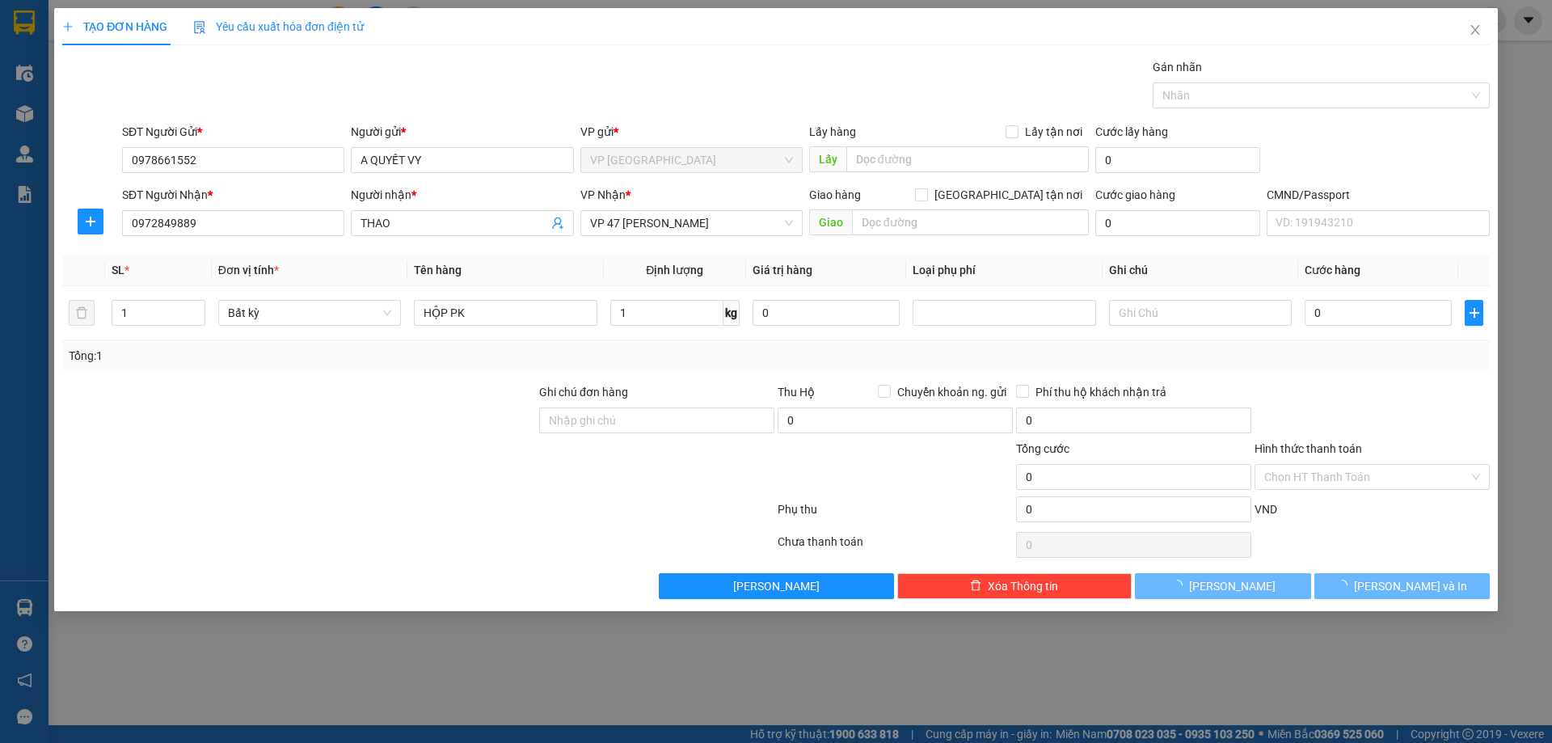
click at [1354, 360] on div "Tổng: 1" at bounding box center [776, 356] width 1414 height 18
type input "25.000"
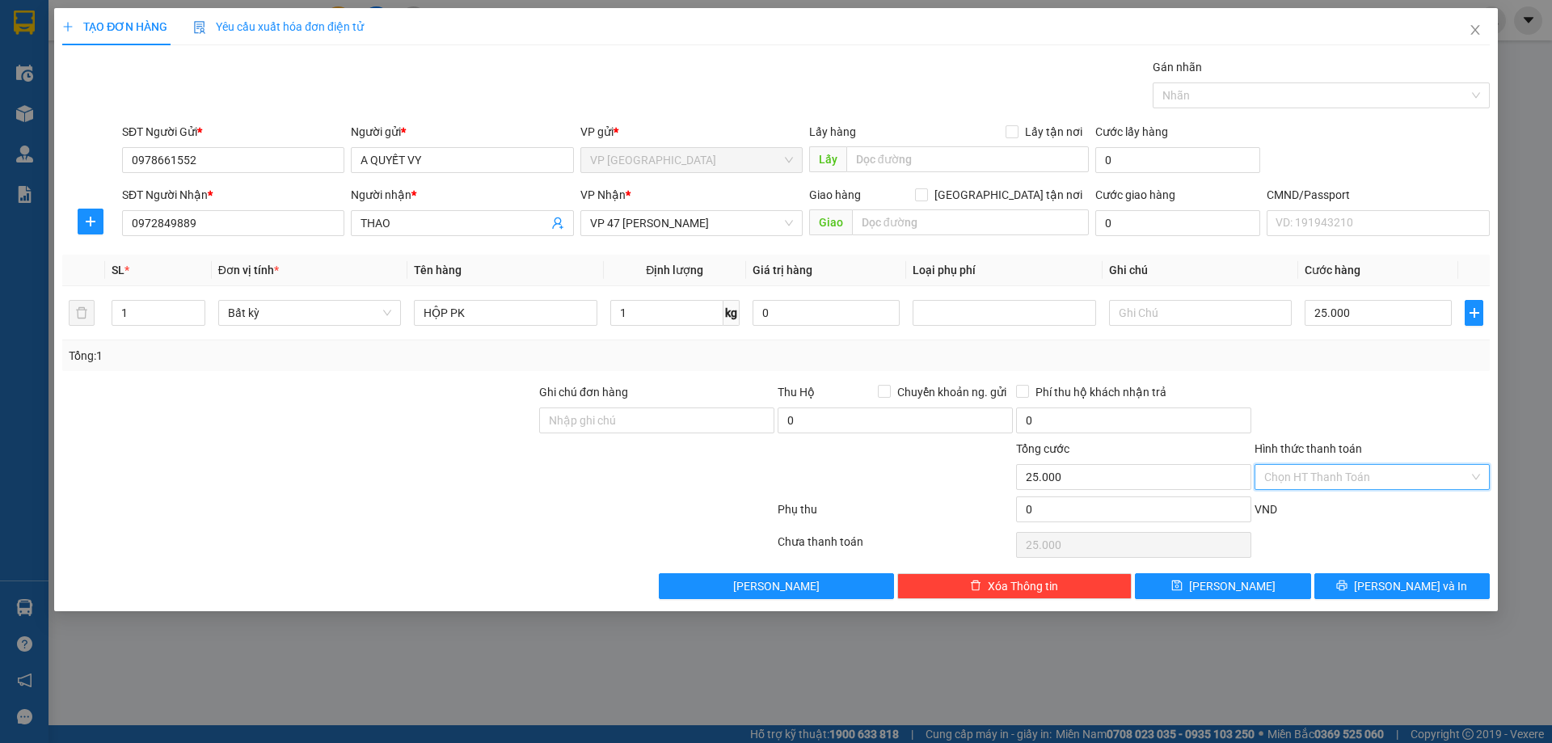
drag, startPoint x: 1387, startPoint y: 479, endPoint x: 1363, endPoint y: 499, distance: 30.9
click at [1385, 479] on input "Hình thức thanh toán" at bounding box center [1366, 477] width 204 height 24
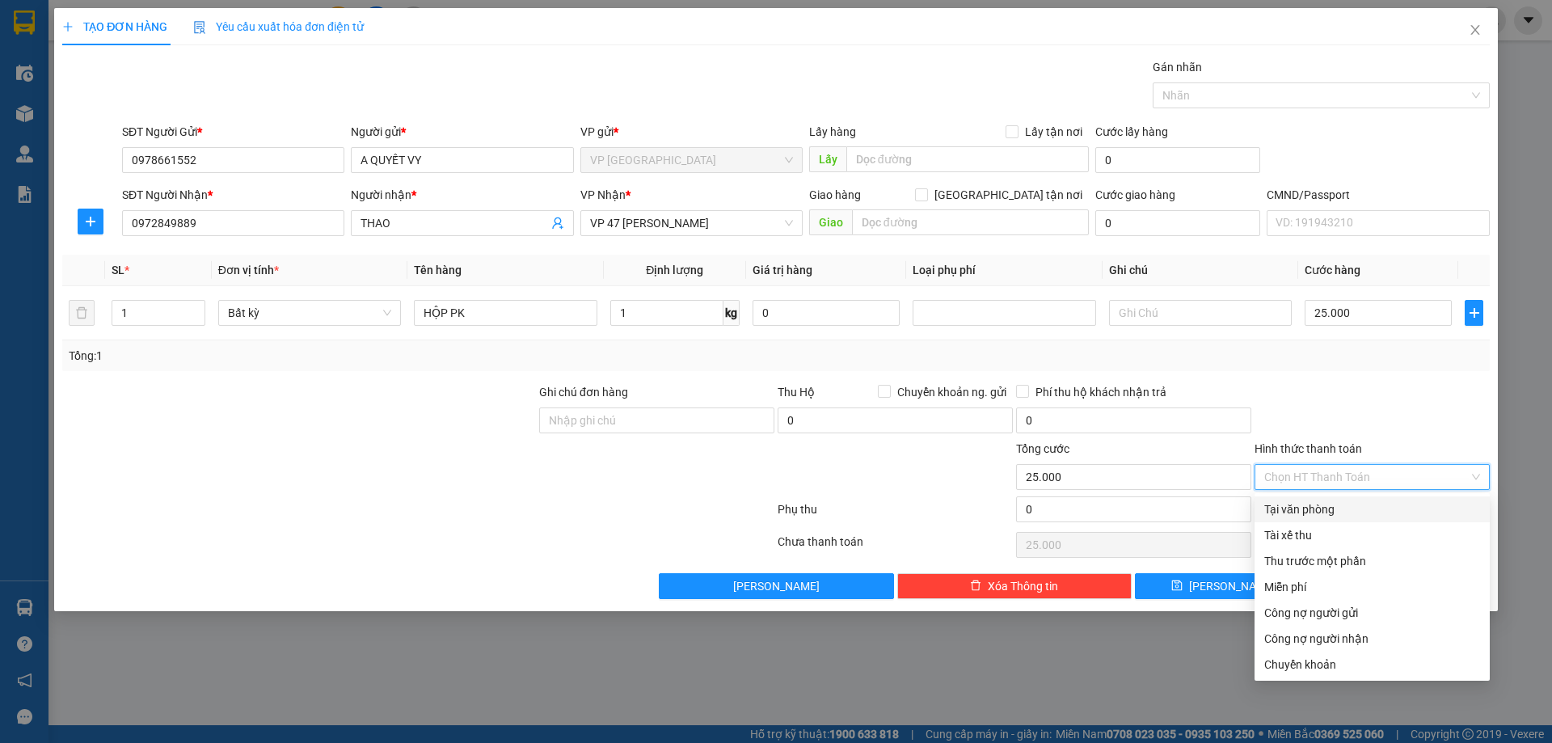
click at [1348, 510] on div "Tại văn phòng" at bounding box center [1372, 509] width 216 height 18
type input "0"
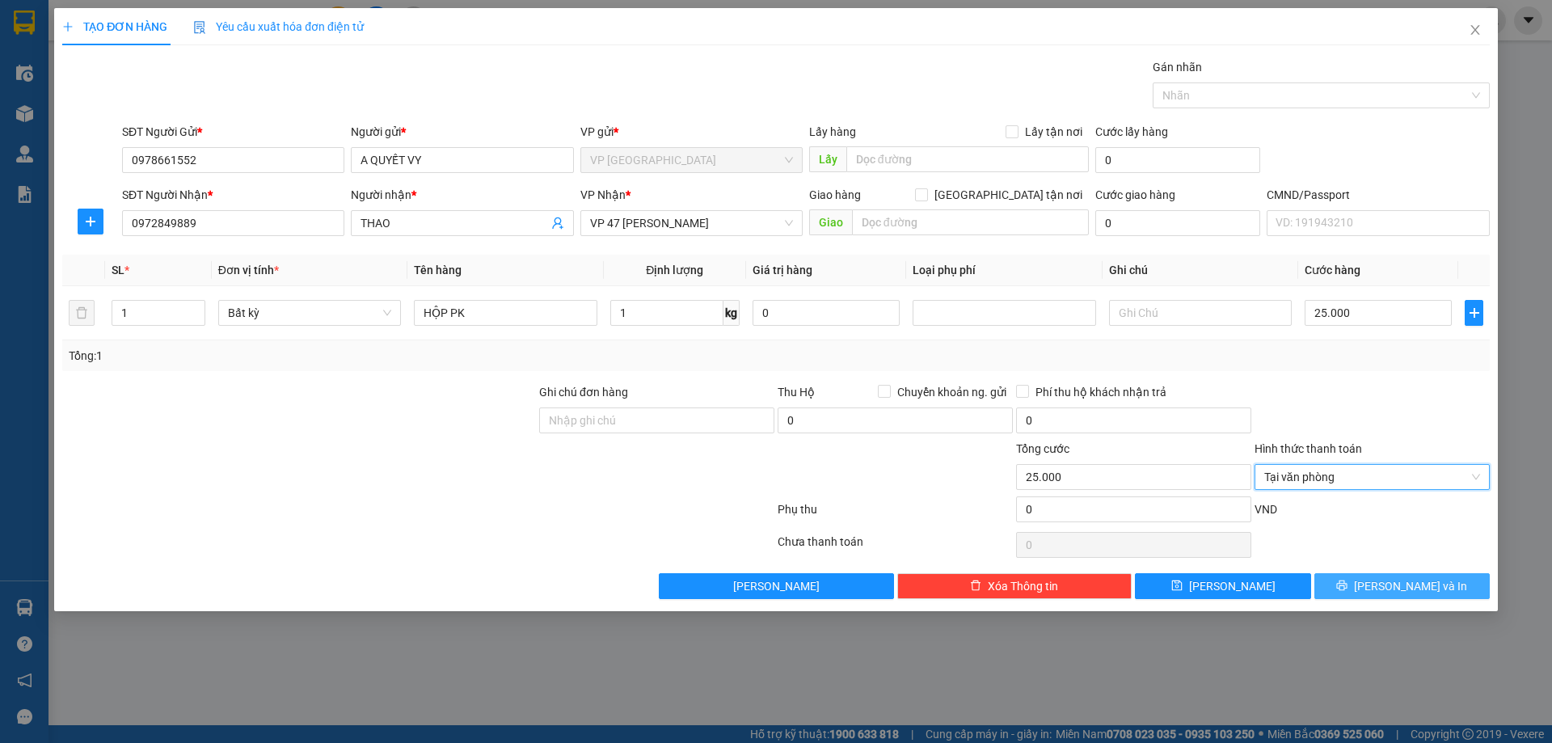
click at [1407, 590] on span "Lưu và In" at bounding box center [1410, 586] width 113 height 18
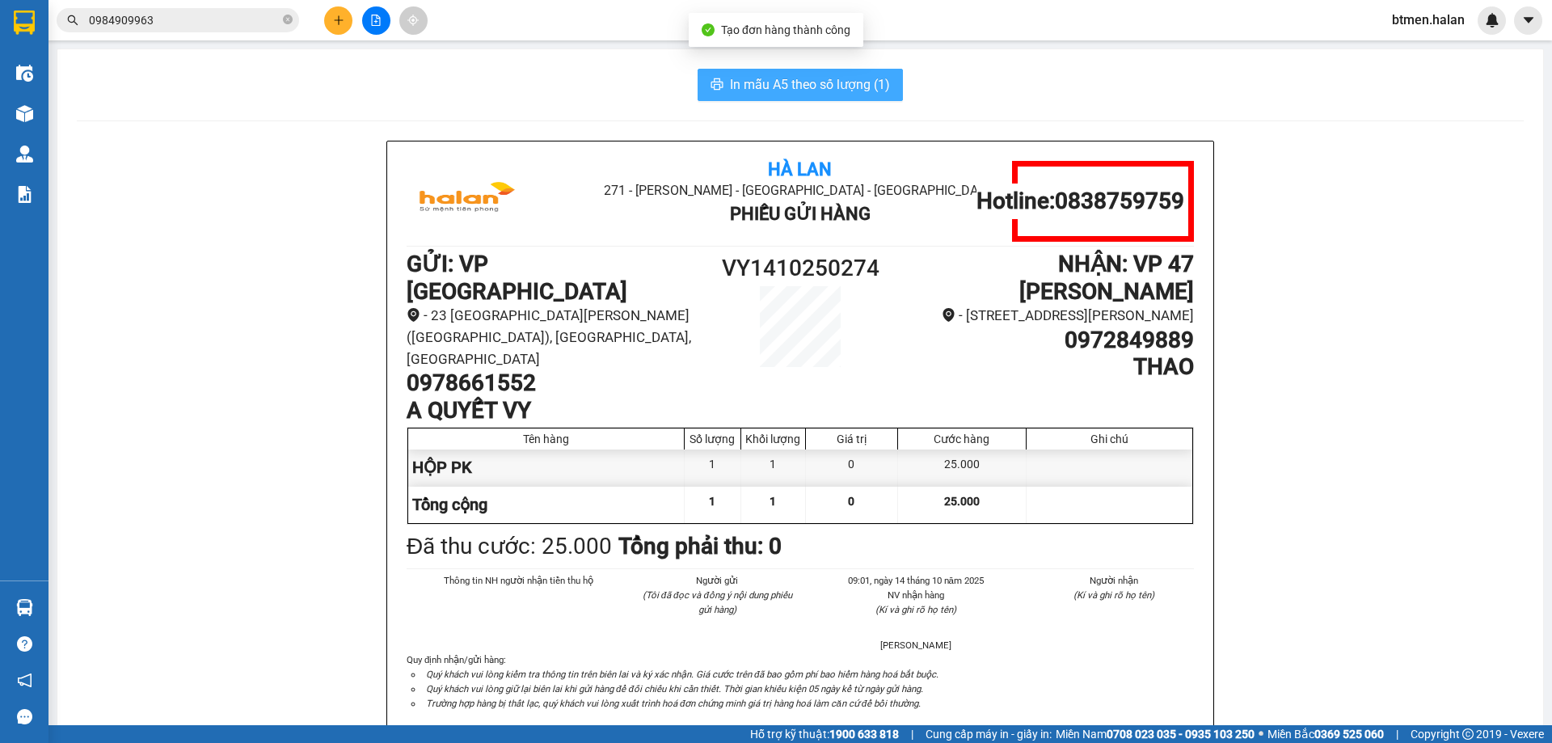
click at [769, 79] on span "In mẫu A5 theo số lượng (1)" at bounding box center [810, 84] width 160 height 20
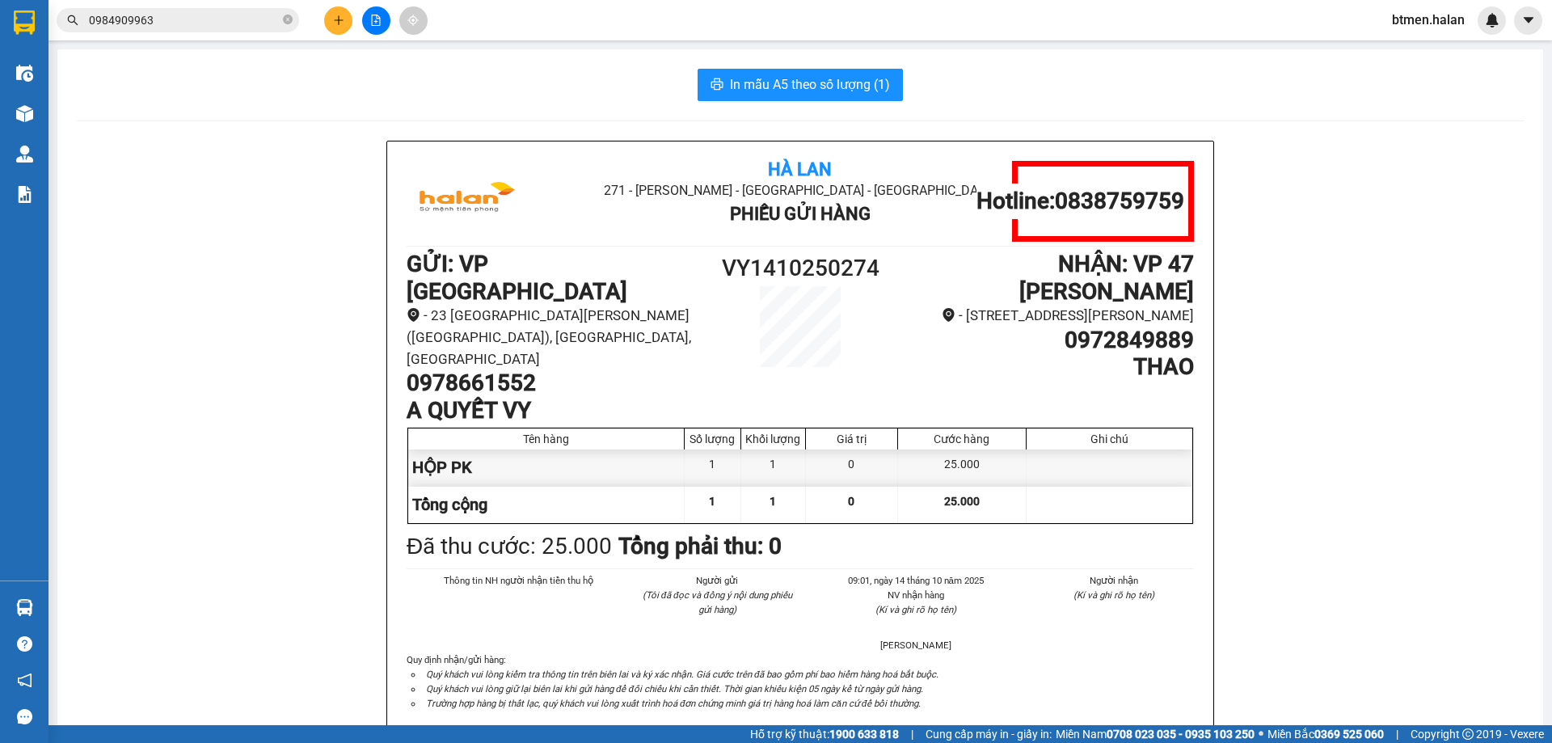
click at [488, 369] on h1 "0978661552" at bounding box center [553, 382] width 295 height 27
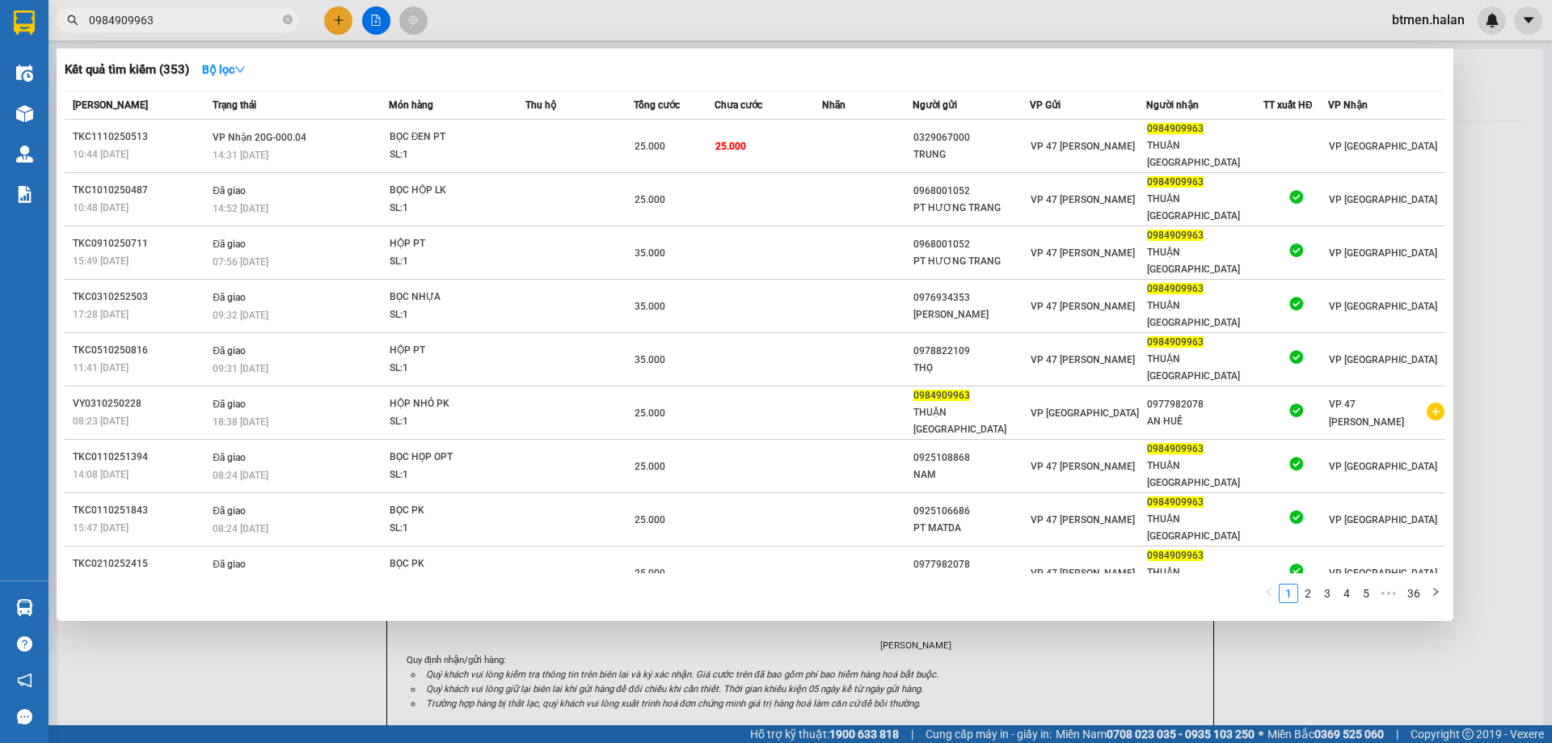
click at [234, 29] on span "0984909963" at bounding box center [178, 20] width 242 height 24
click at [236, 22] on input "0984909963" at bounding box center [184, 20] width 191 height 18
paste input "78661552"
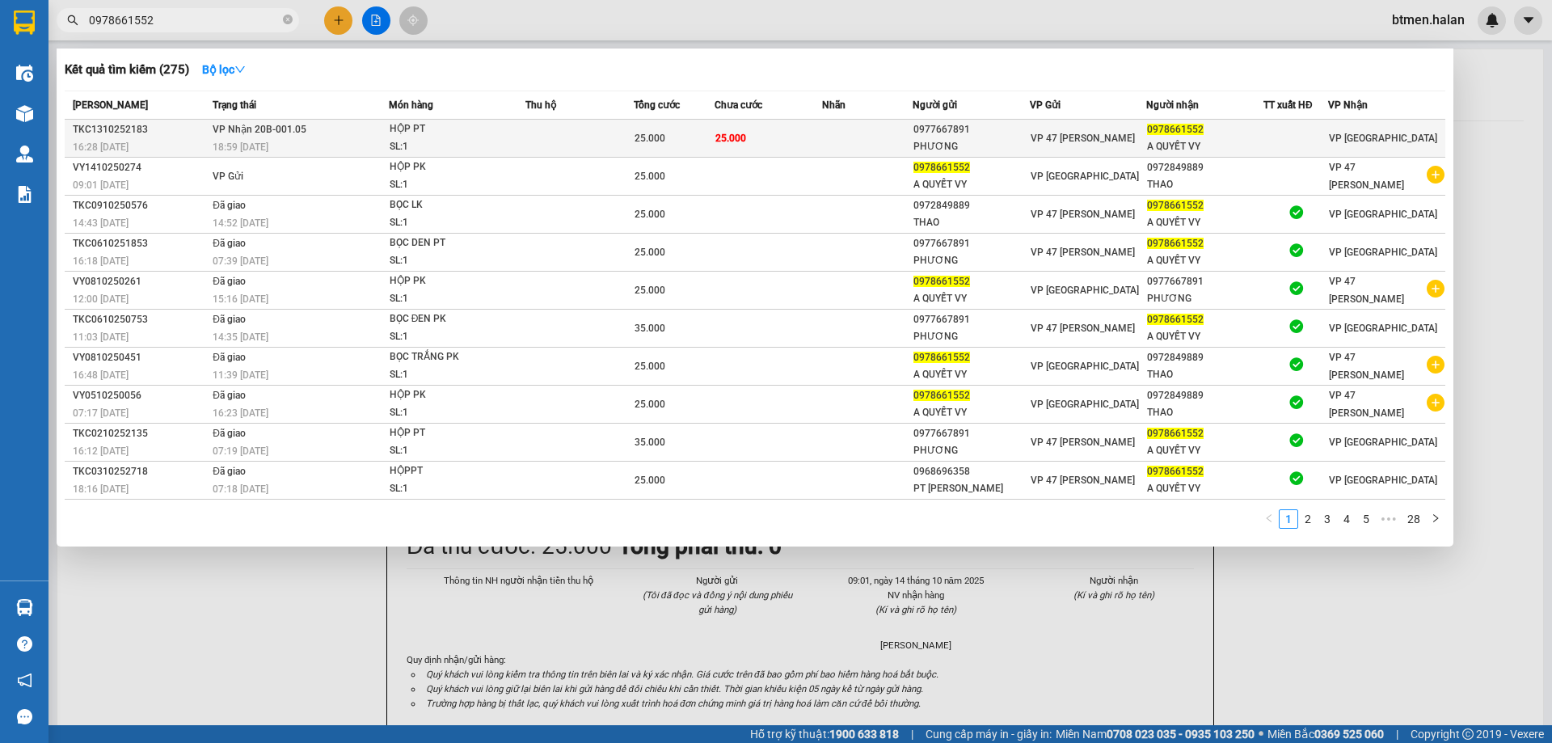
type input "0978661552"
click at [1034, 131] on div "VP 47 [PERSON_NAME]" at bounding box center [1088, 138] width 116 height 18
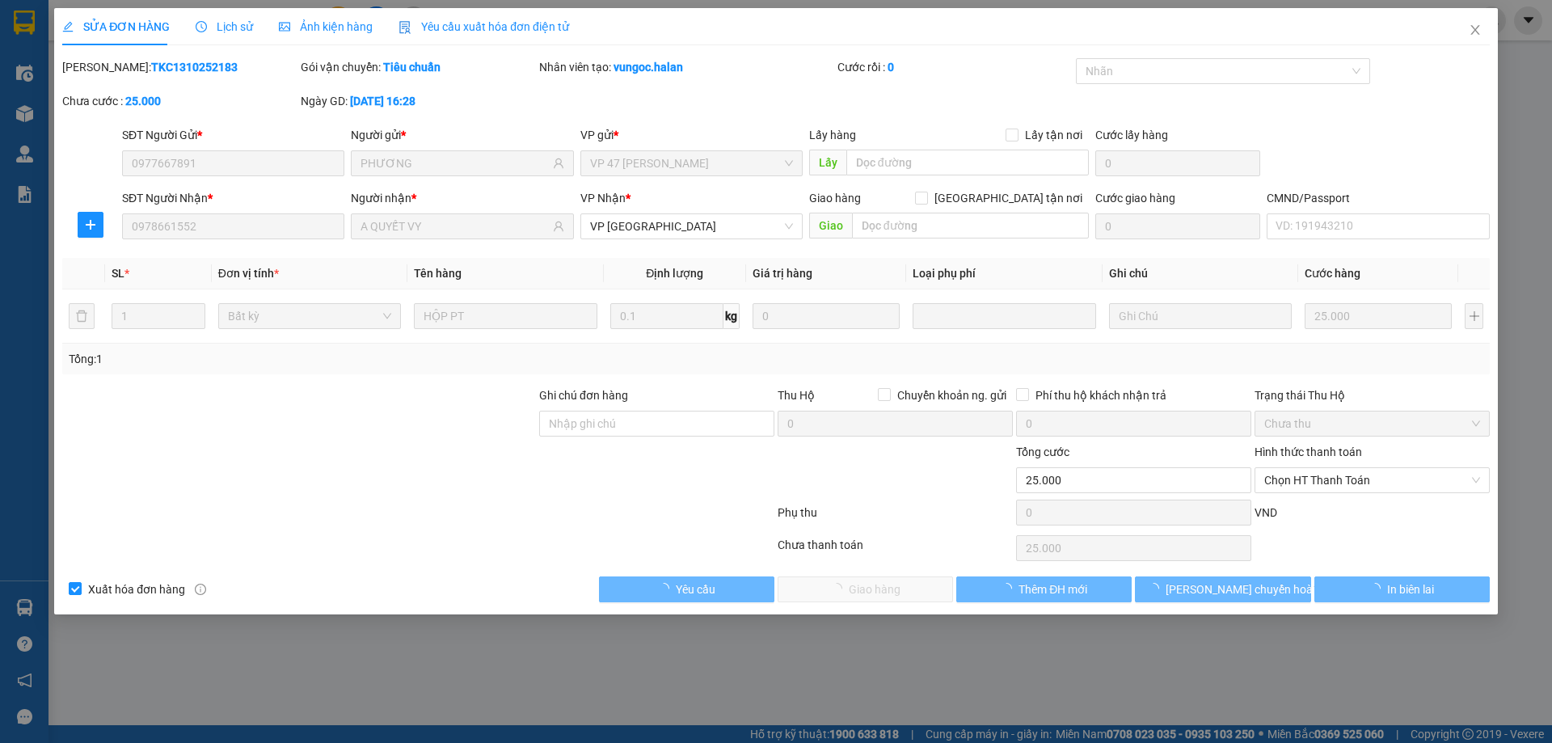
type input "0977667891"
type input "PHƯƠNG"
type input "0978661552"
type input "A QUYẾT VY"
type input "0"
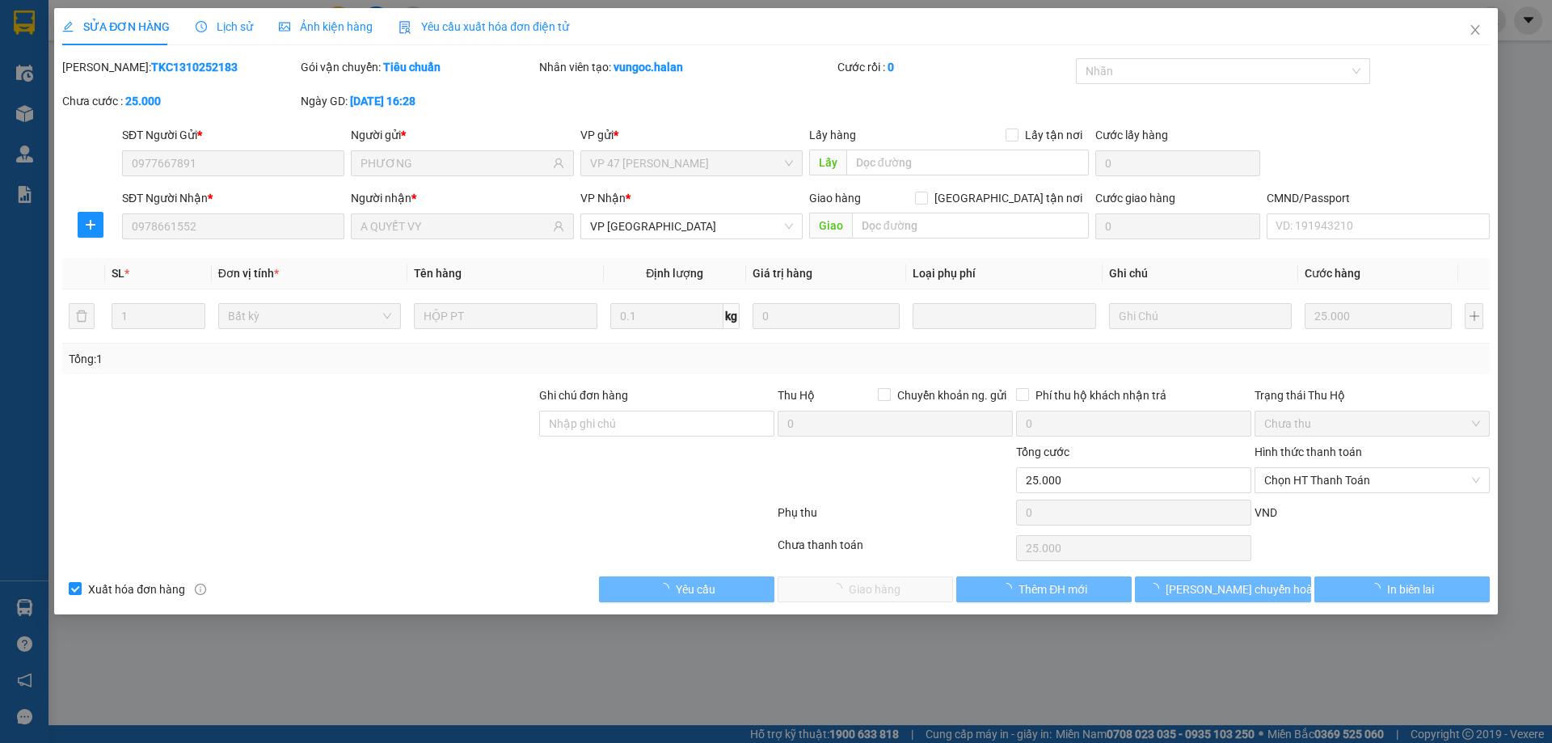
type input "25.000"
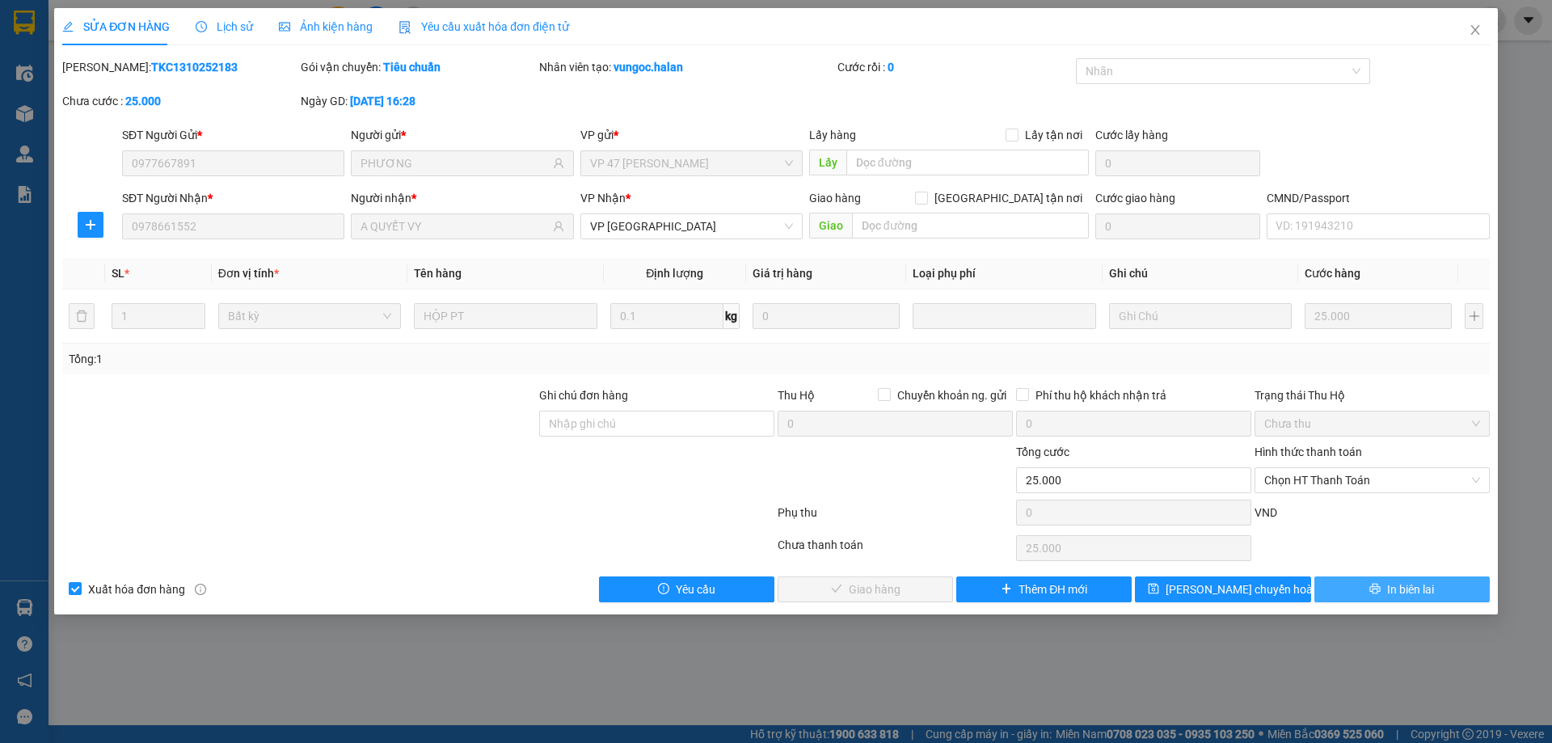
click at [1355, 593] on button "In biên lai" at bounding box center [1401, 589] width 175 height 26
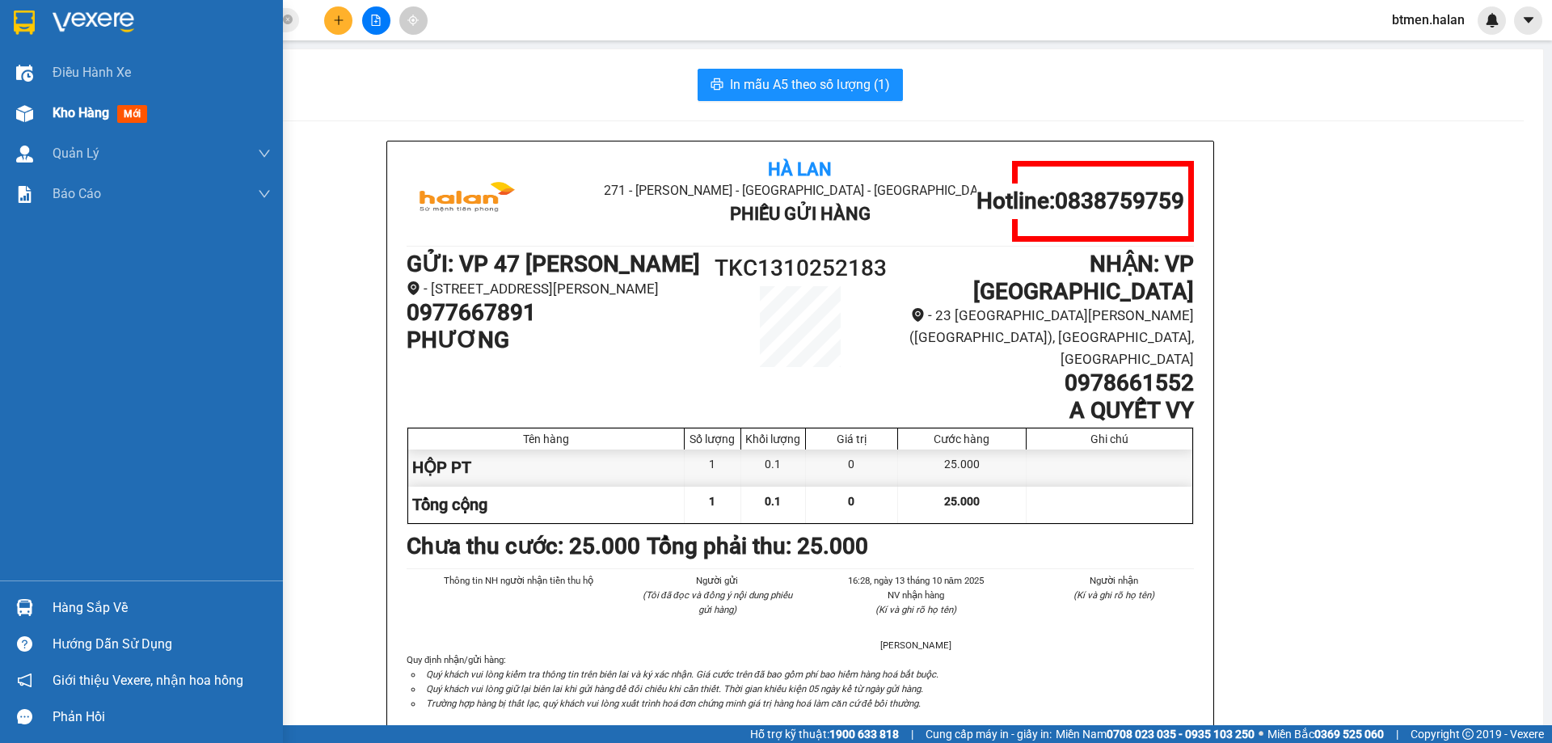
click at [50, 113] on div "Kho hàng mới" at bounding box center [141, 113] width 283 height 40
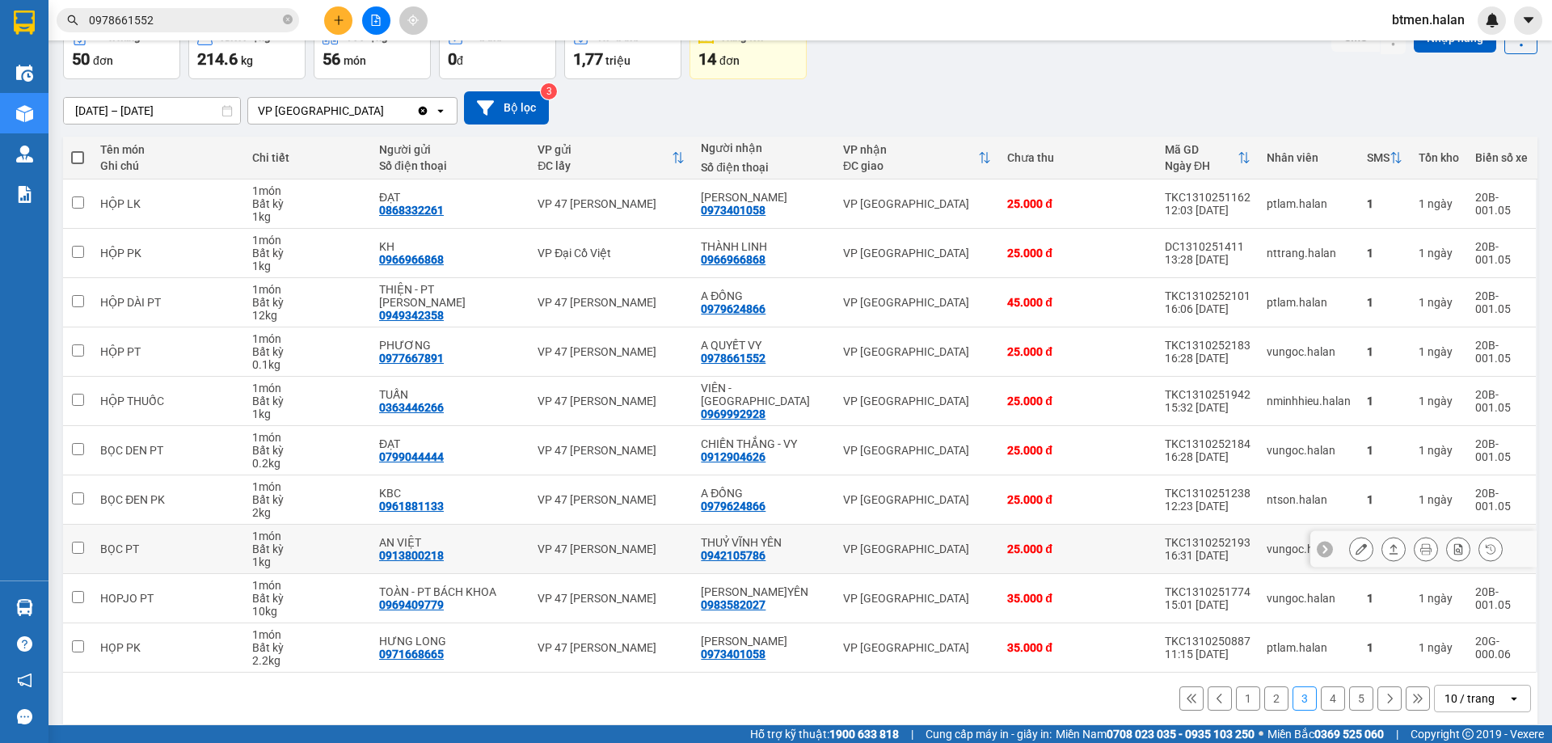
scroll to position [105, 0]
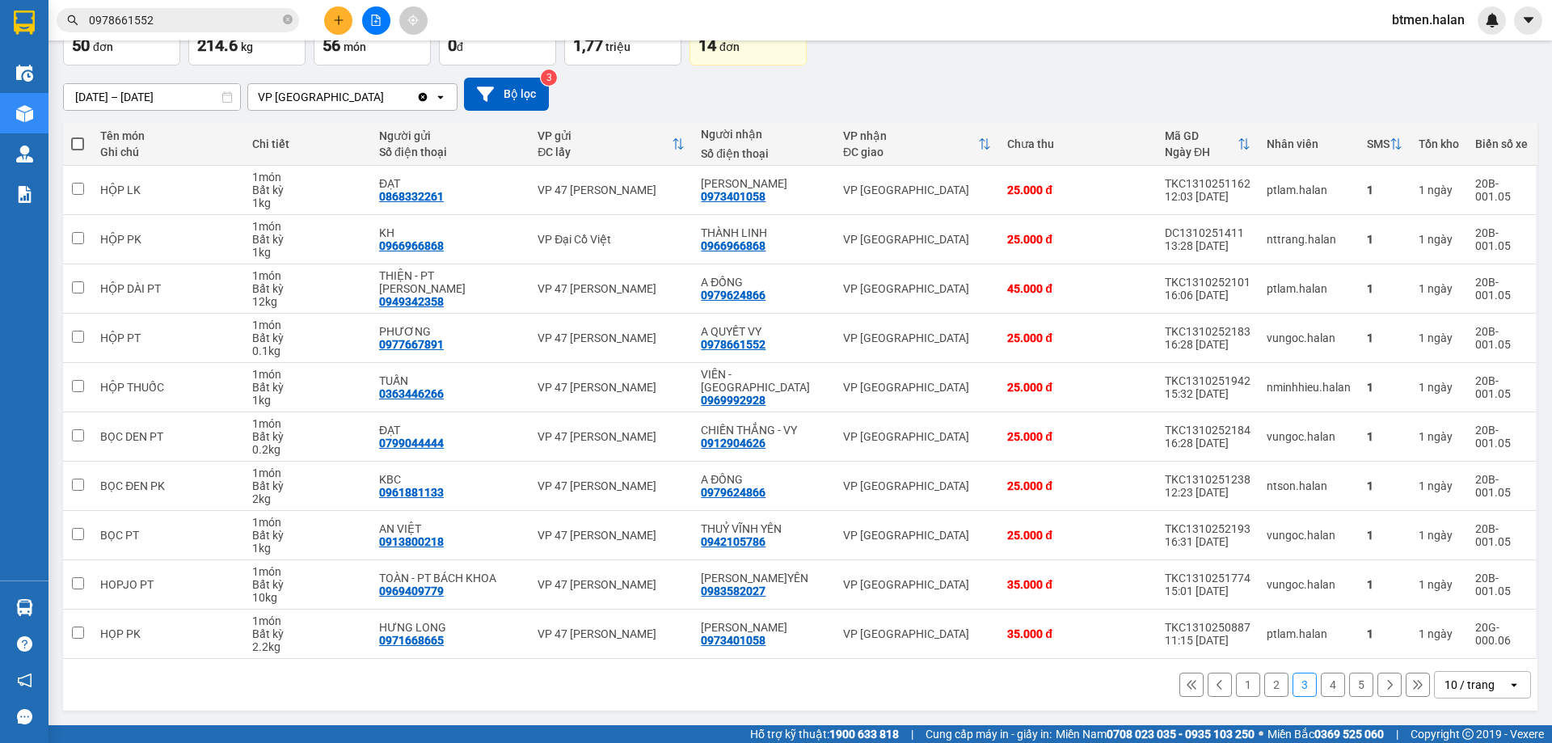
click at [1355, 689] on button "5" at bounding box center [1361, 684] width 24 height 24
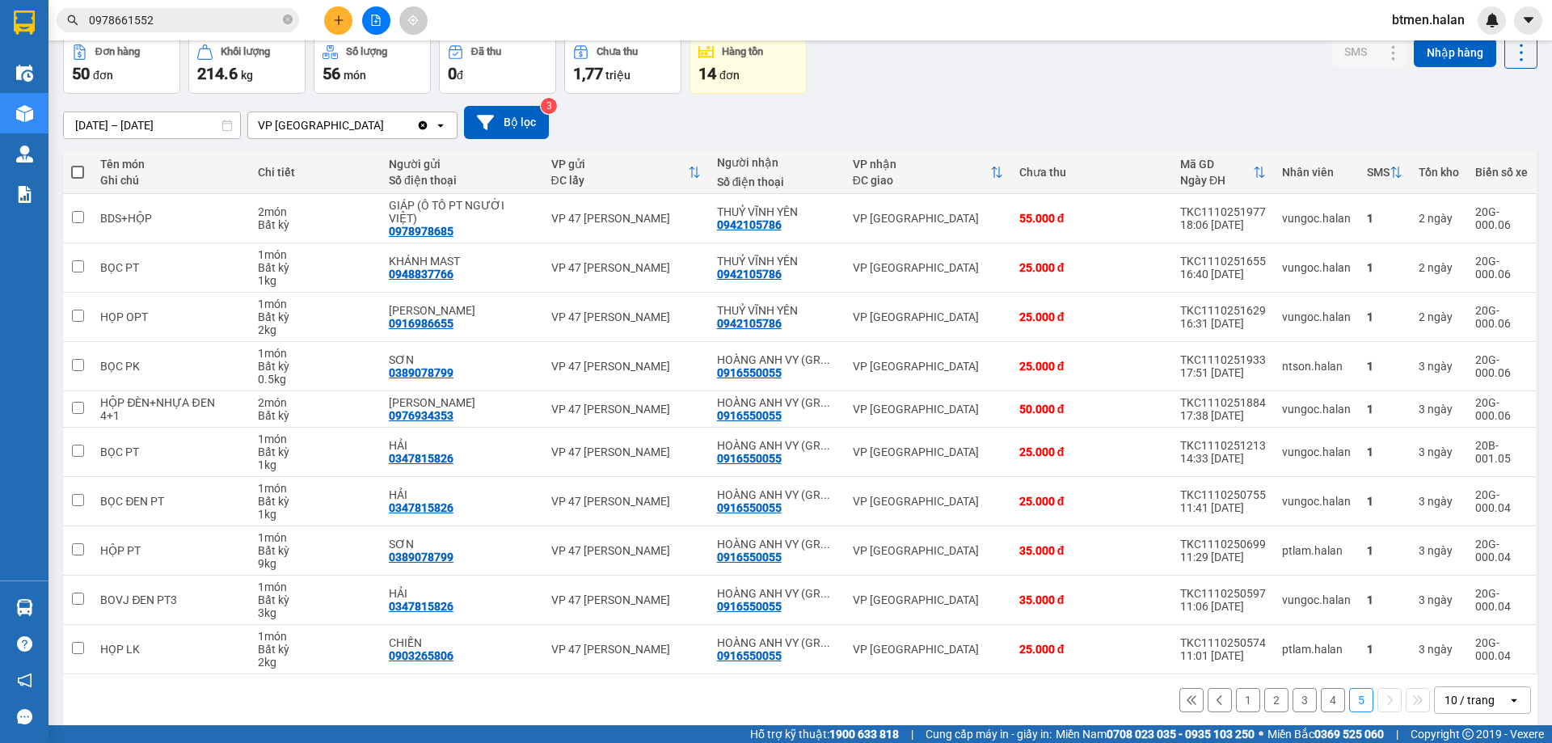
scroll to position [79, 0]
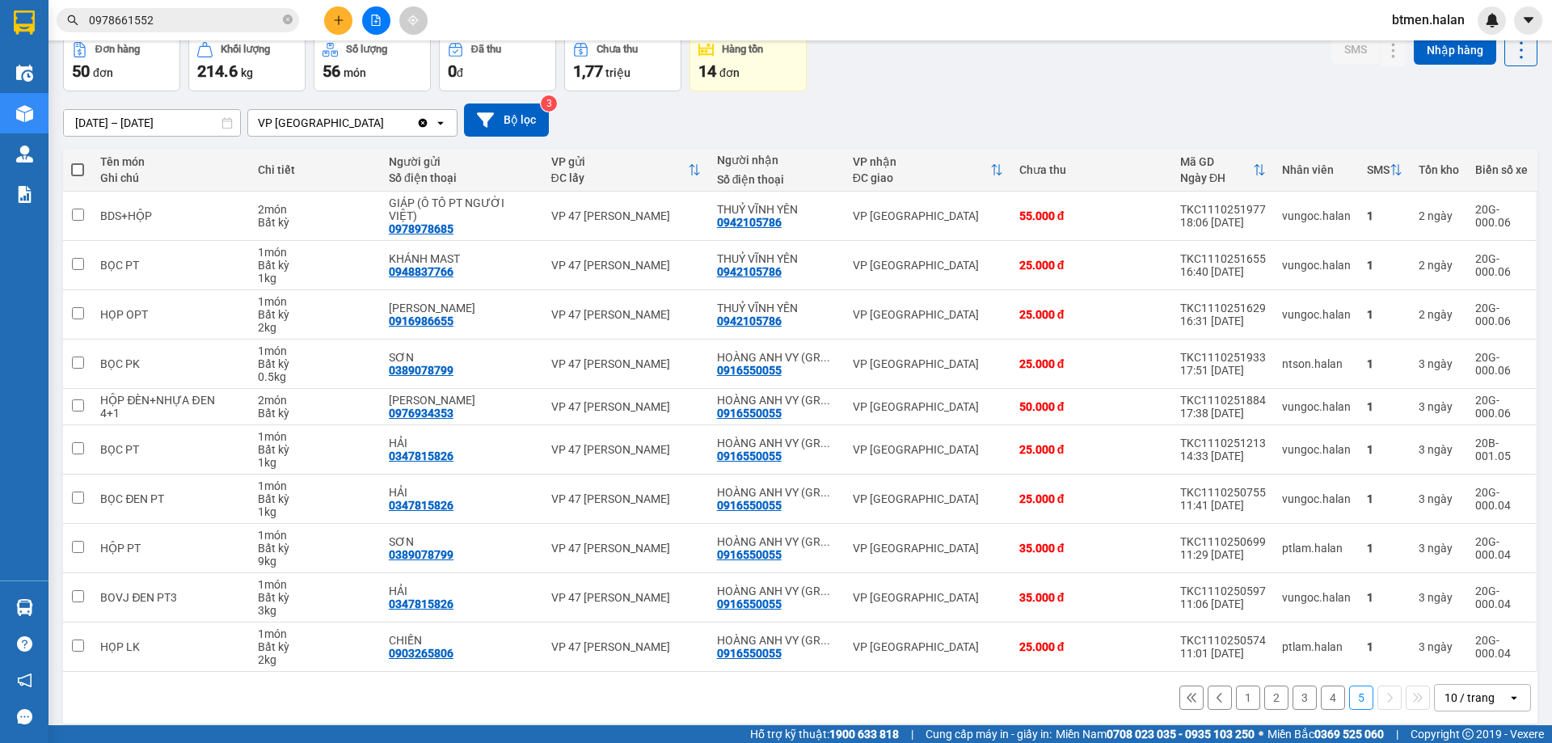
click at [1243, 685] on button "1" at bounding box center [1248, 697] width 24 height 24
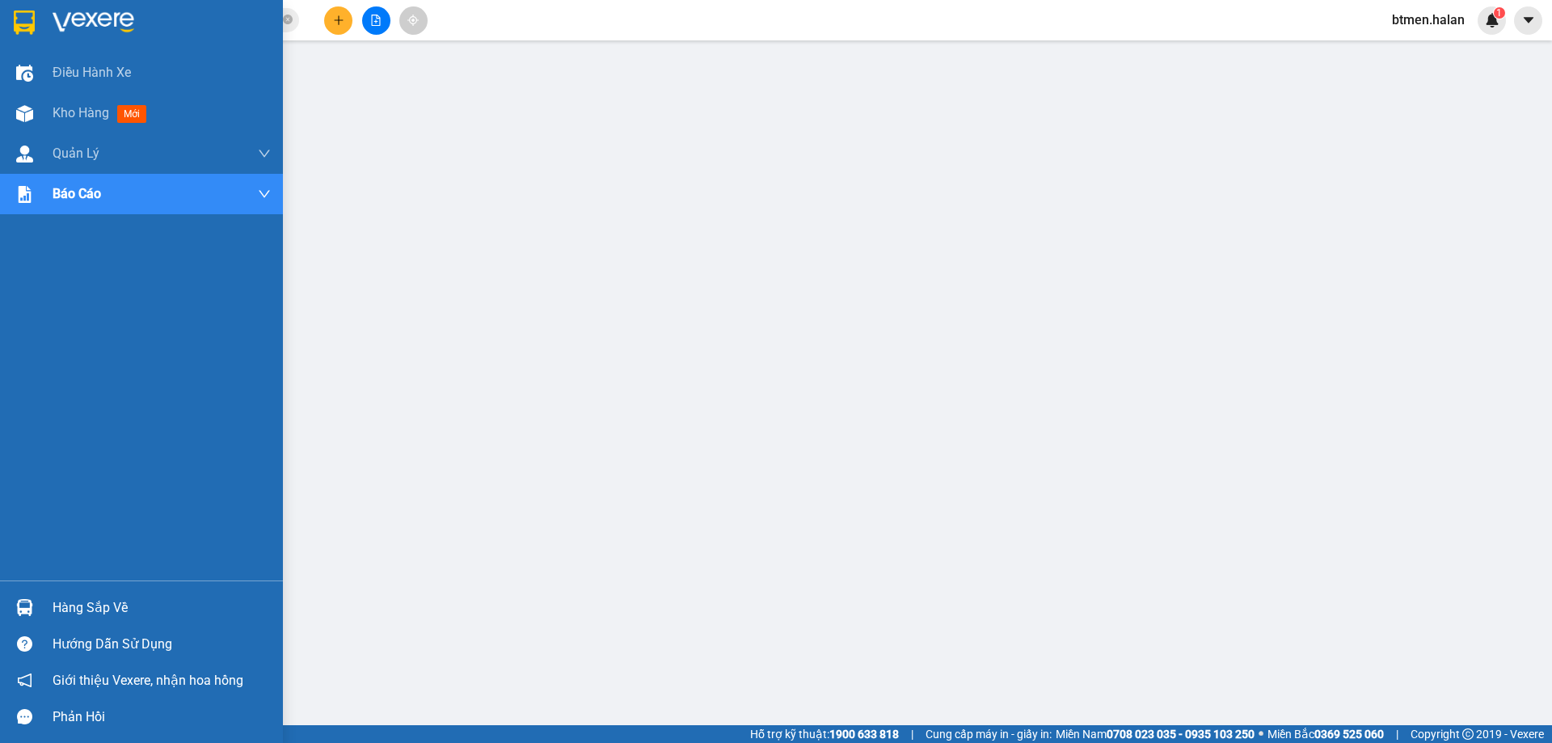
drag, startPoint x: 74, startPoint y: 604, endPoint x: 294, endPoint y: 624, distance: 220.7
click at [75, 603] on div "Hàng sắp về" at bounding box center [162, 608] width 218 height 24
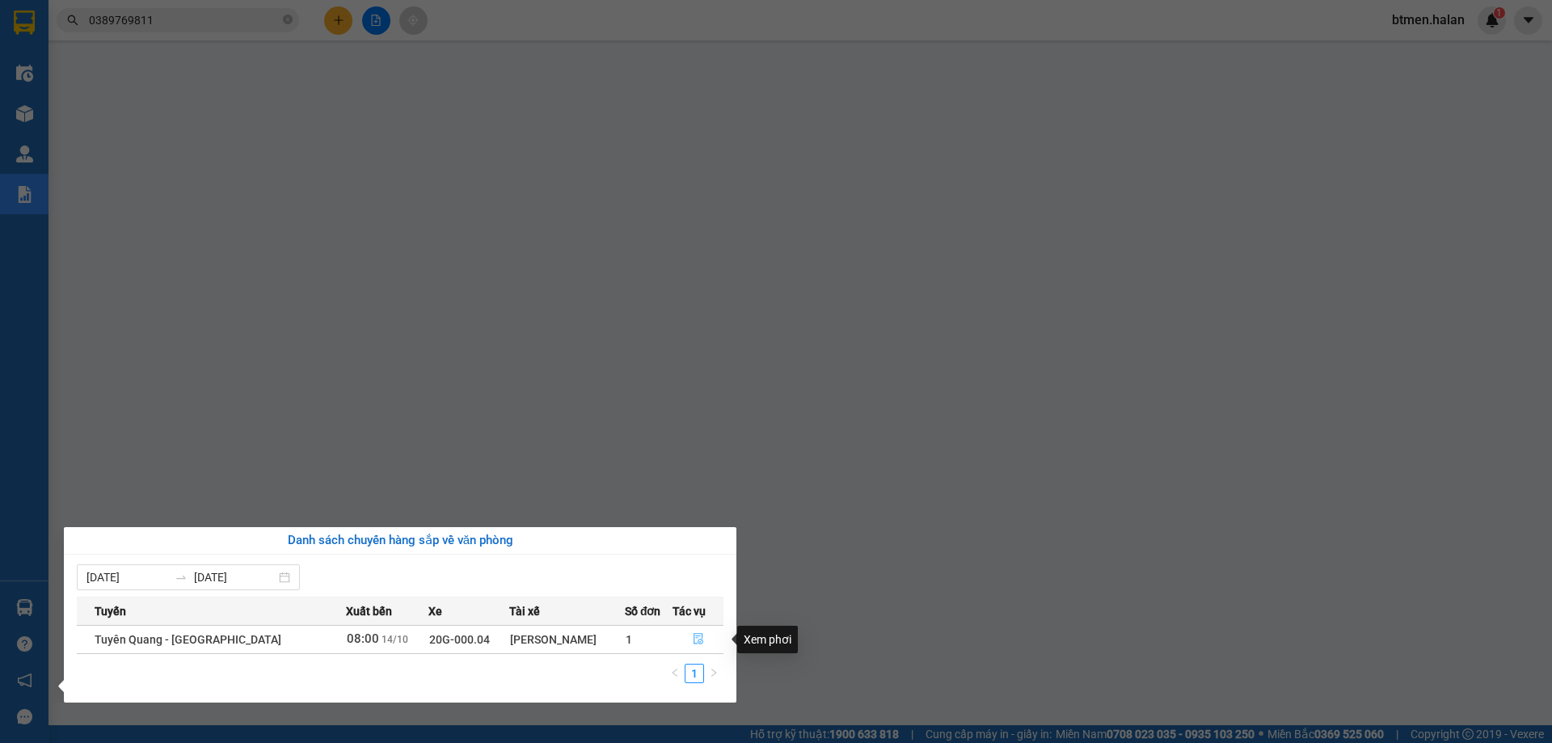
click at [694, 641] on icon "file-done" at bounding box center [698, 638] width 11 height 11
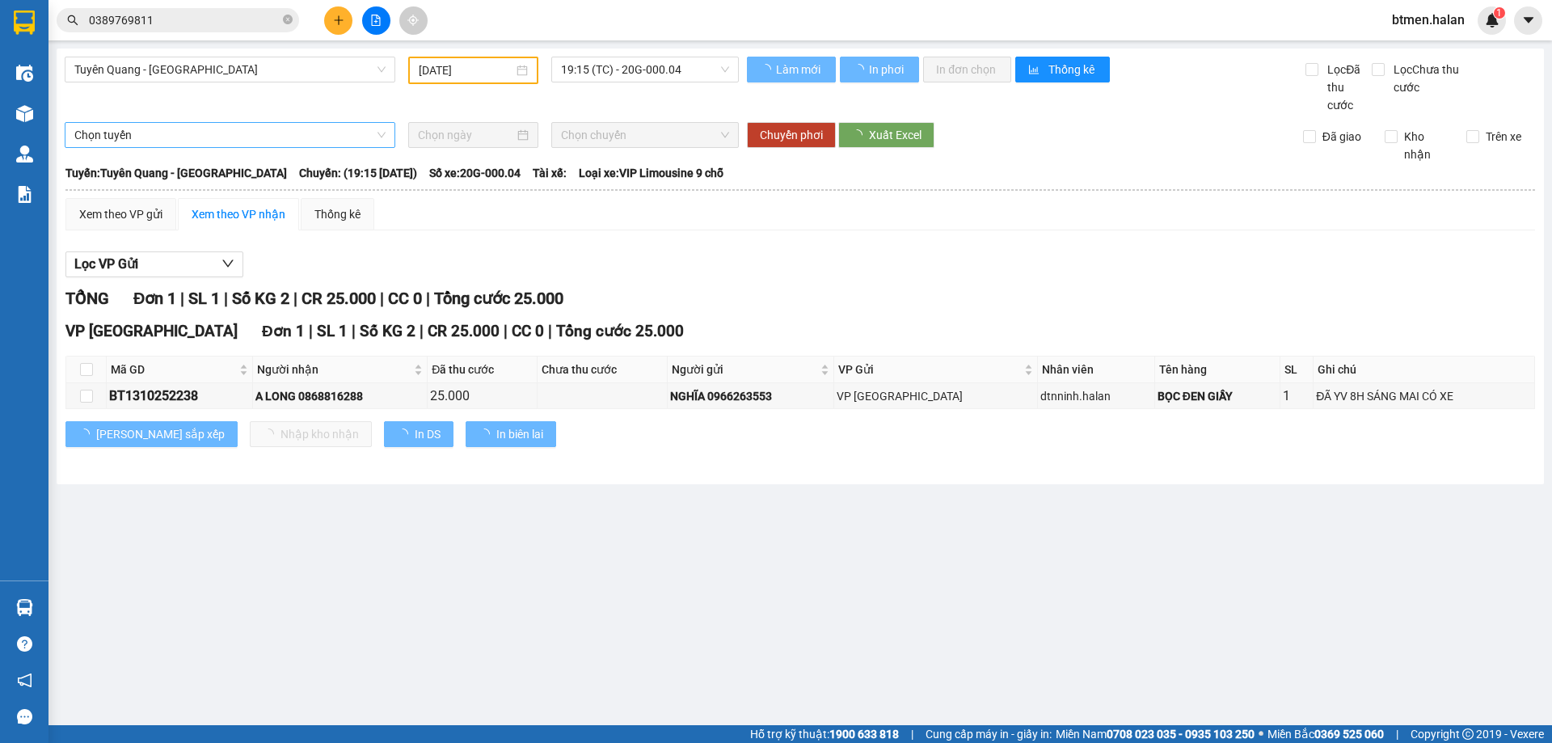
type input "[DATE]"
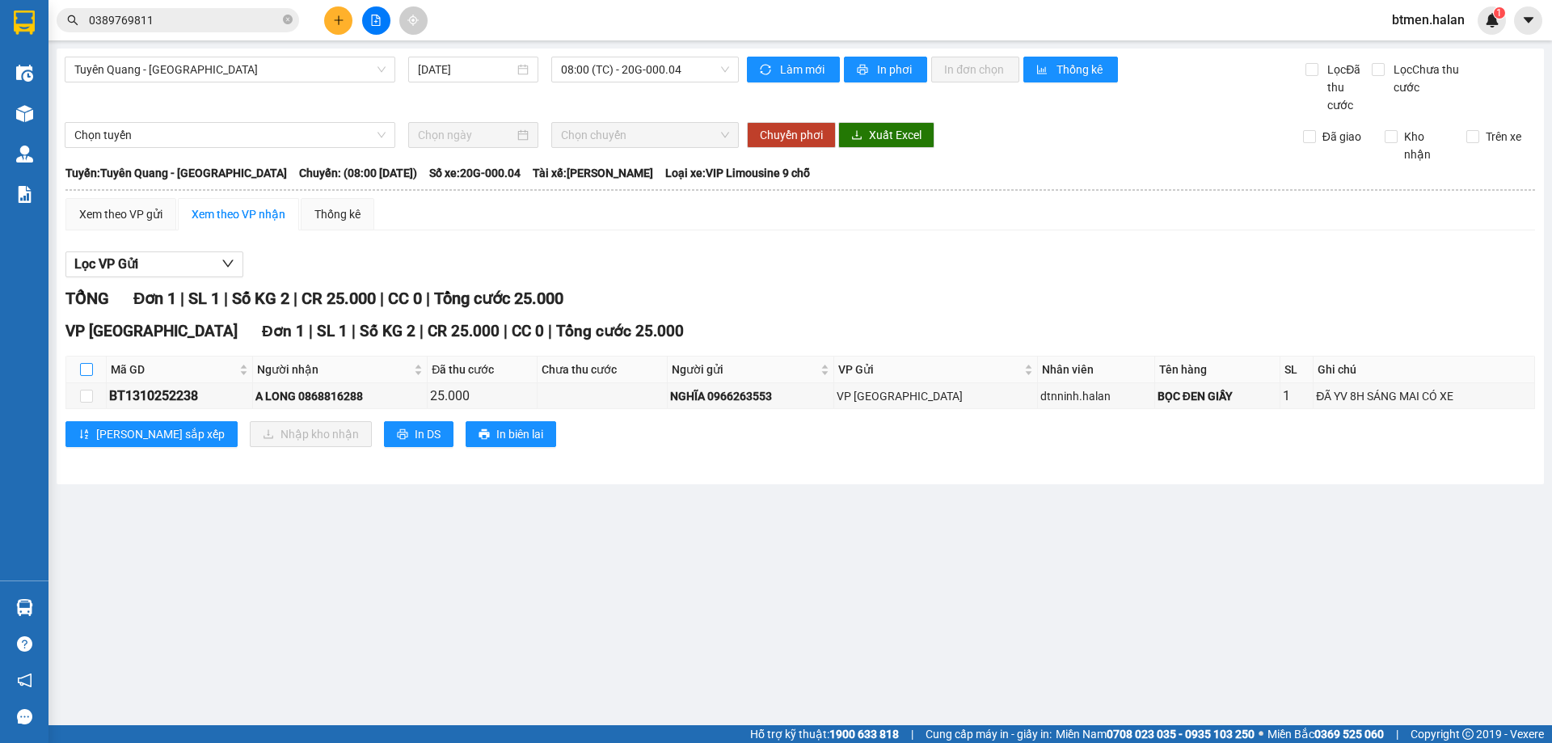
click at [85, 360] on label at bounding box center [86, 369] width 13 height 18
click at [85, 363] on input "checkbox" at bounding box center [86, 369] width 13 height 13
checkbox input "true"
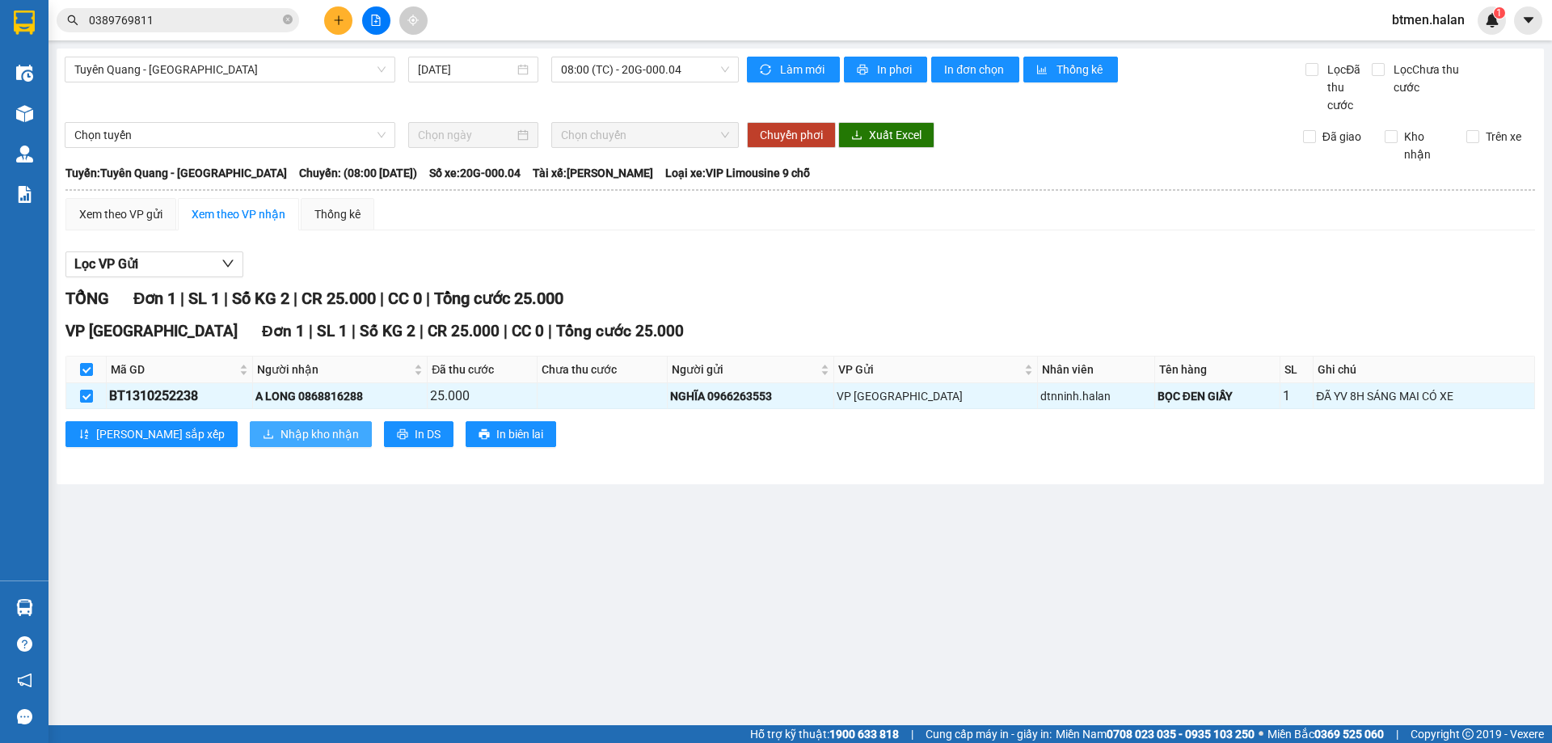
click at [250, 424] on button "Nhập kho nhận" at bounding box center [311, 434] width 122 height 26
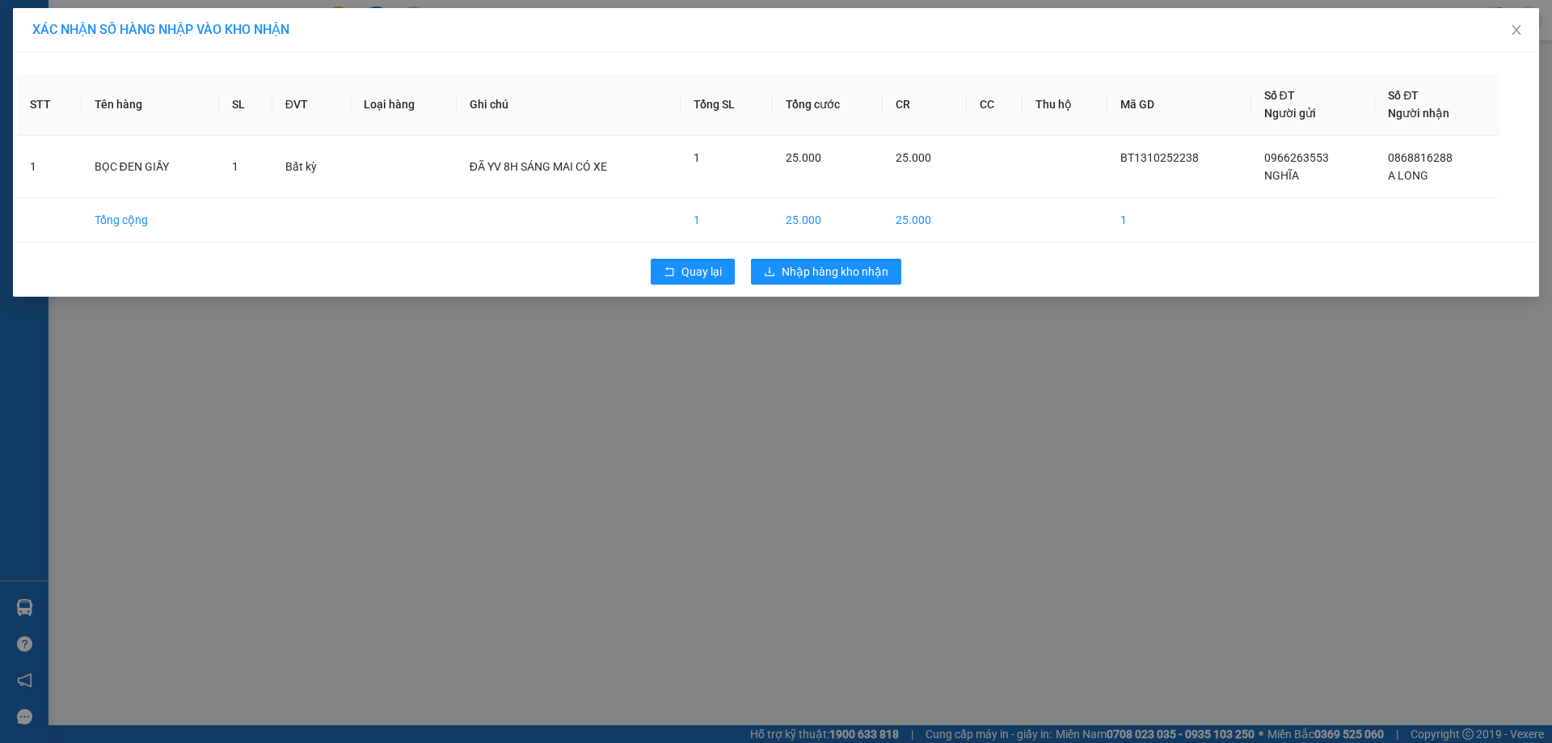
click at [811, 286] on div "Quay lại Nhập hàng kho nhận" at bounding box center [776, 272] width 1518 height 42
click at [826, 277] on span "Nhập hàng kho nhận" at bounding box center [834, 272] width 107 height 18
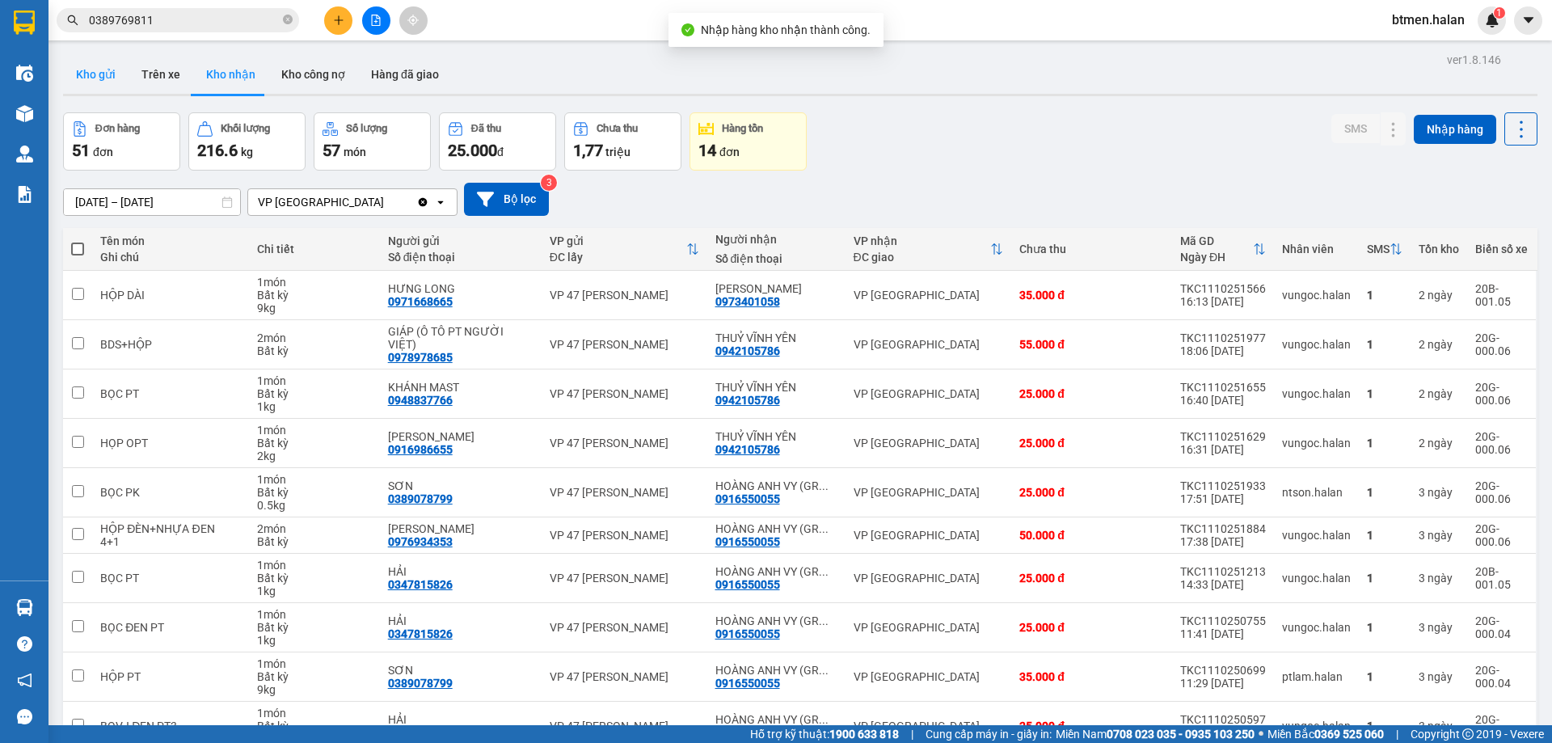
click at [94, 77] on button "Kho gửi" at bounding box center [95, 74] width 65 height 39
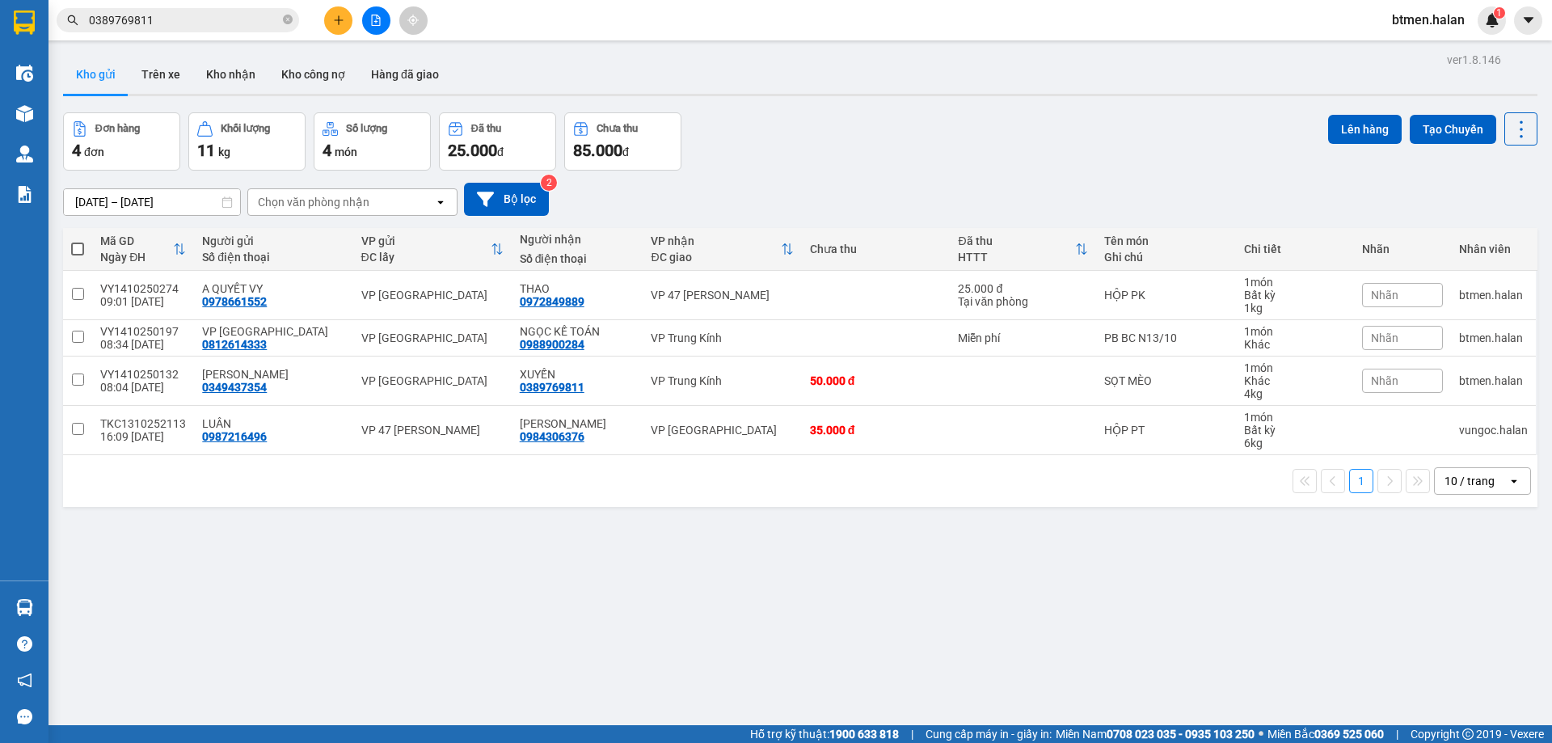
click at [78, 248] on span at bounding box center [77, 248] width 13 height 13
click at [78, 241] on input "checkbox" at bounding box center [78, 241] width 0 height 0
checkbox input "true"
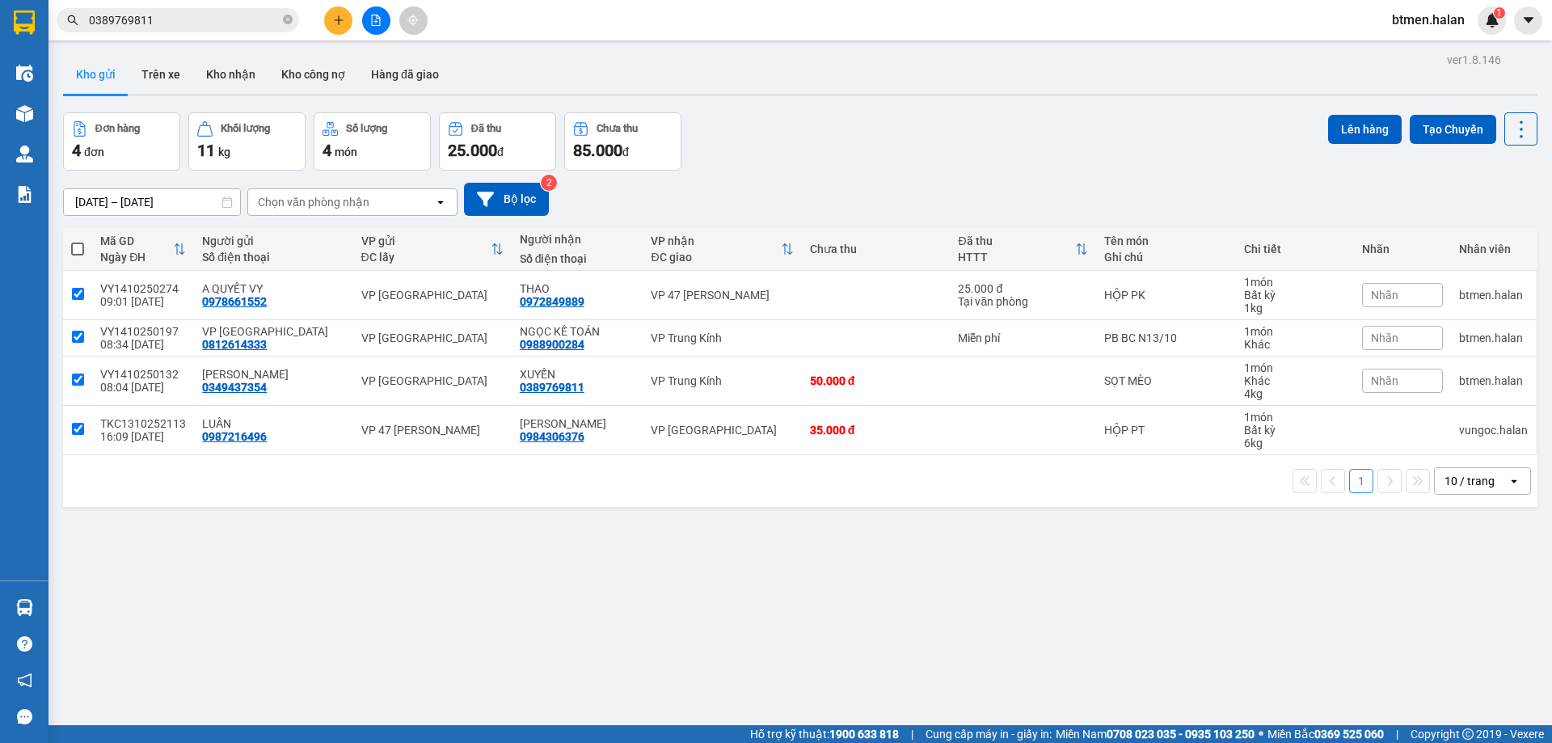
checkbox input "true"
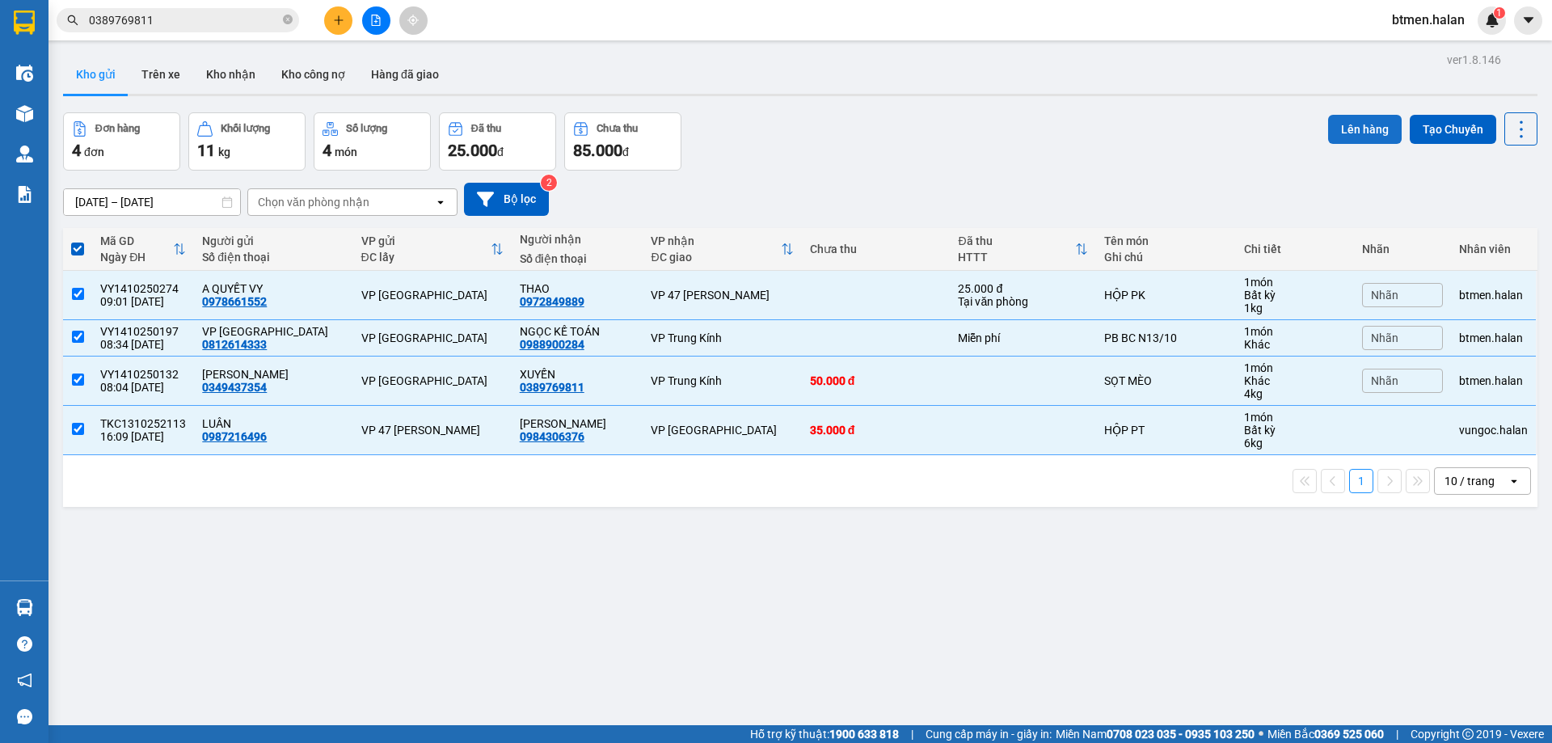
click at [1354, 133] on button "Lên hàng" at bounding box center [1365, 129] width 74 height 29
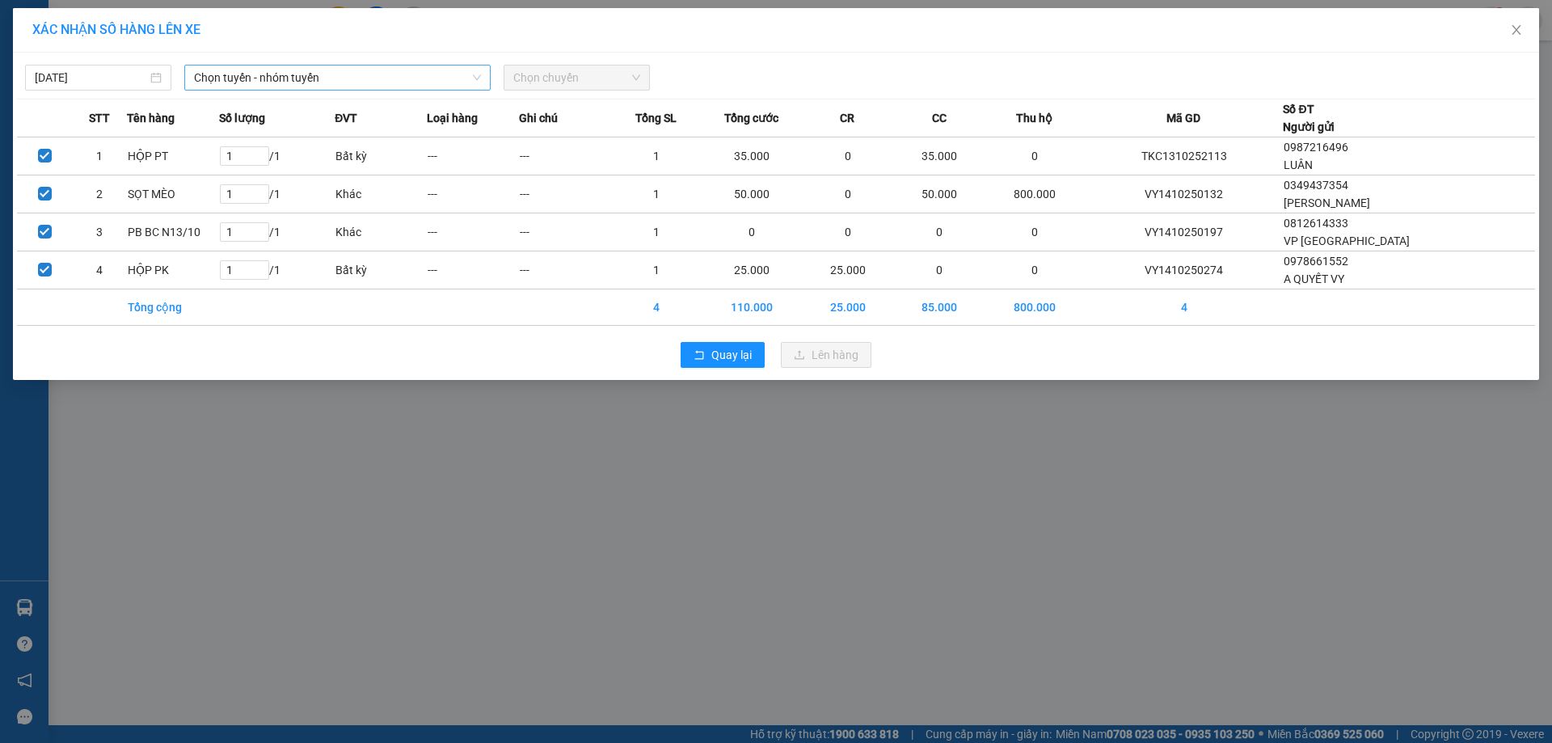
click at [340, 76] on span "Chọn tuyến - nhóm tuyến" at bounding box center [337, 77] width 287 height 24
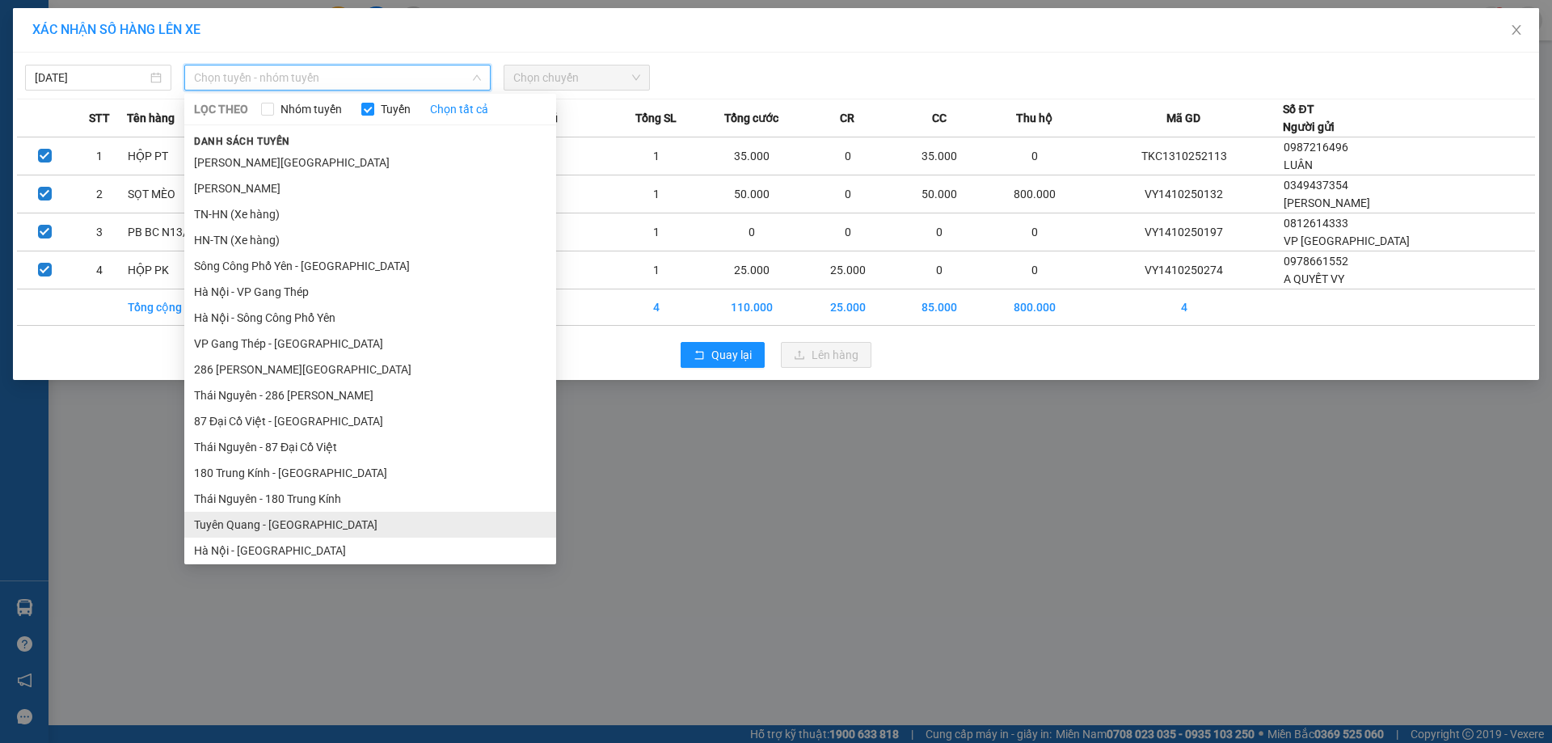
click at [297, 524] on li "Tuyên Quang - [GEOGRAPHIC_DATA]" at bounding box center [370, 525] width 372 height 26
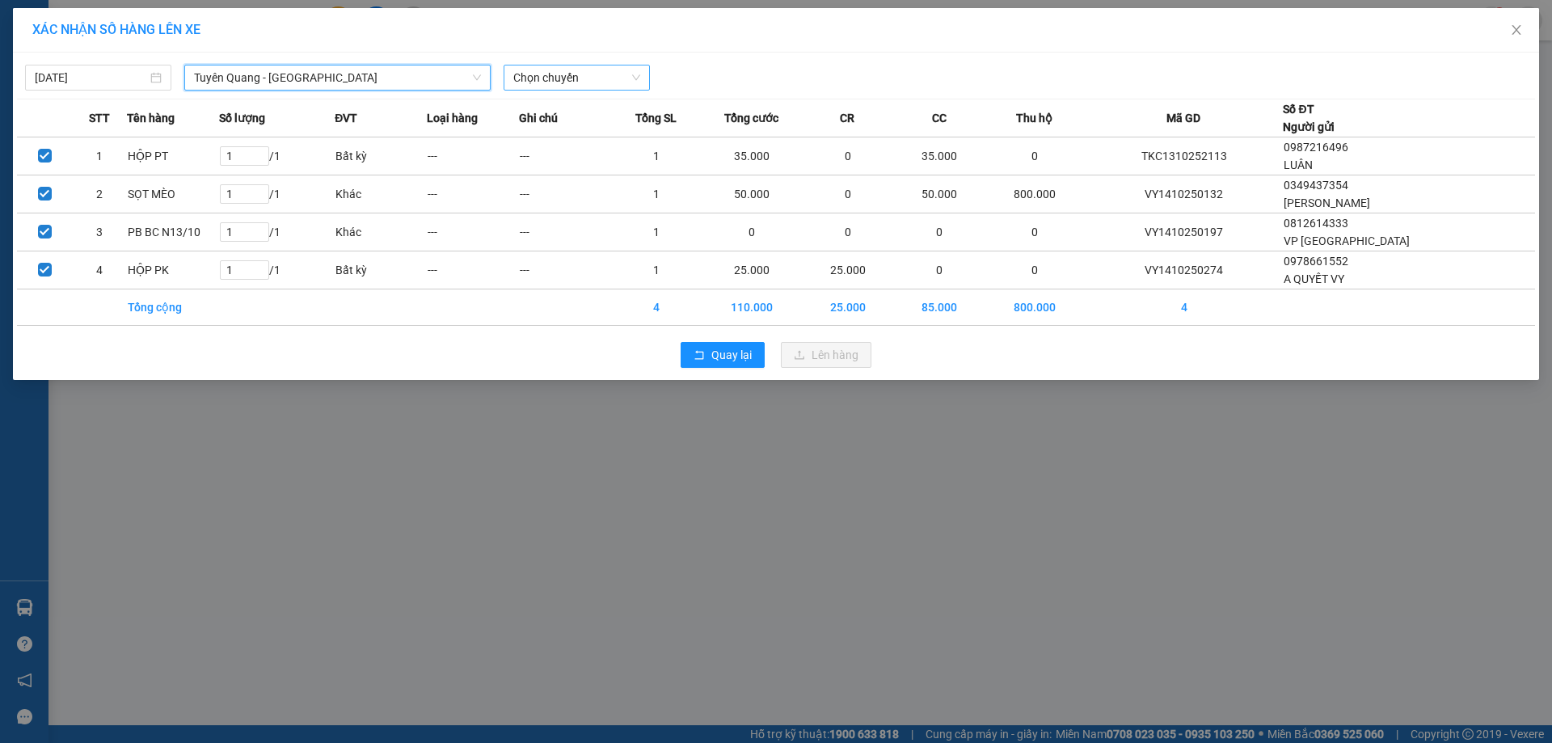
click at [560, 70] on span "Chọn chuyến" at bounding box center [576, 77] width 127 height 24
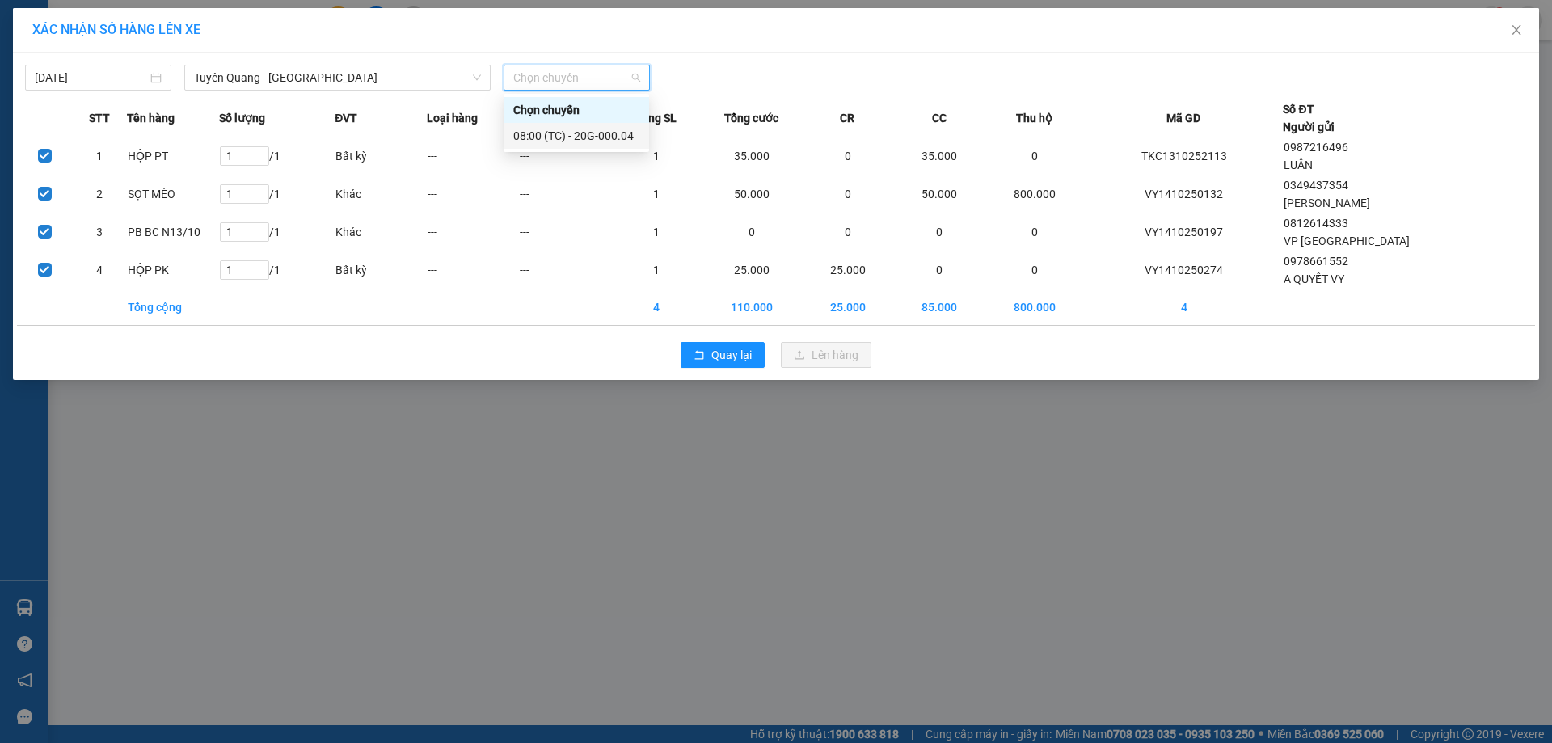
click at [590, 133] on div "08:00 (TC) - 20G-000.04" at bounding box center [576, 136] width 126 height 18
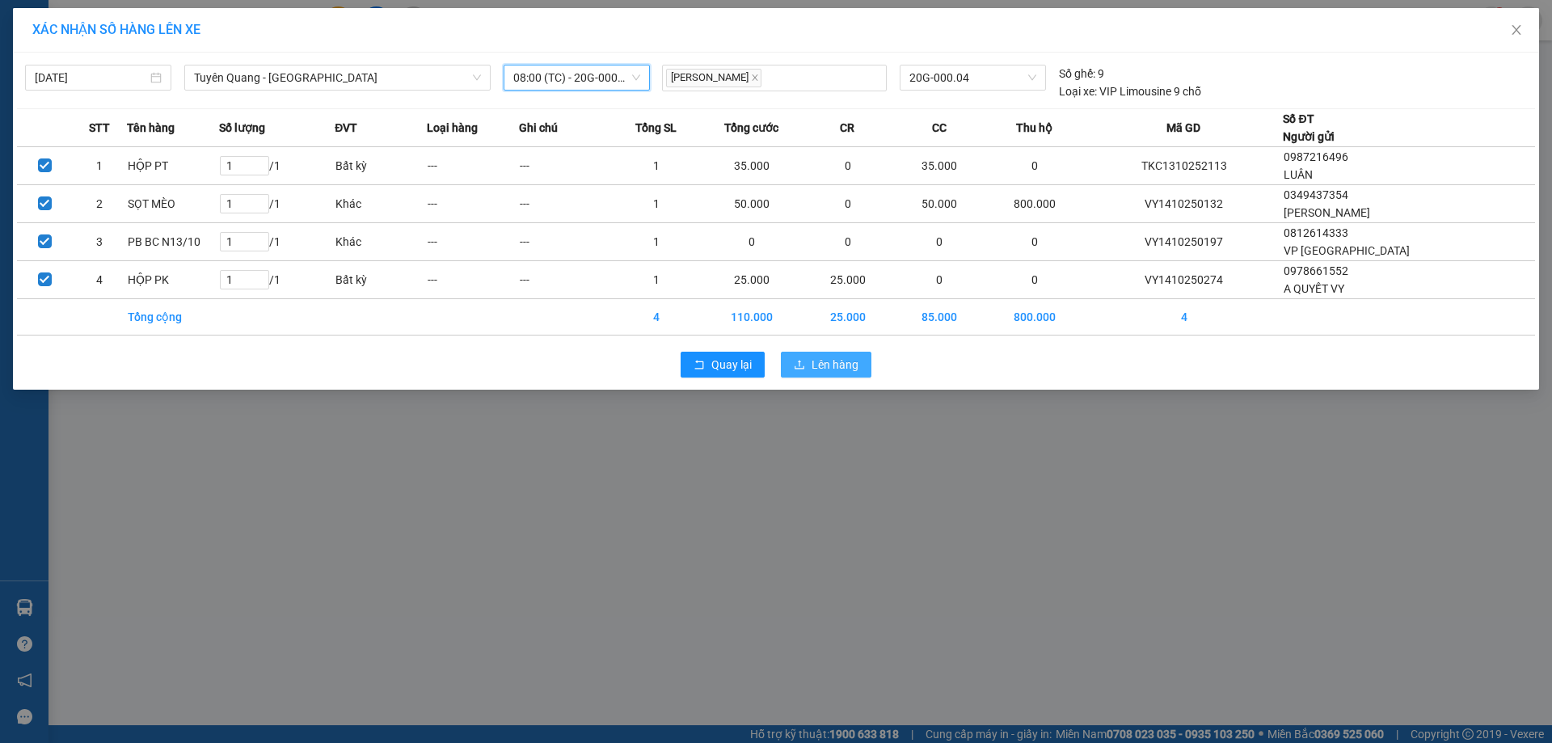
click at [836, 356] on span "Lên hàng" at bounding box center [834, 365] width 47 height 18
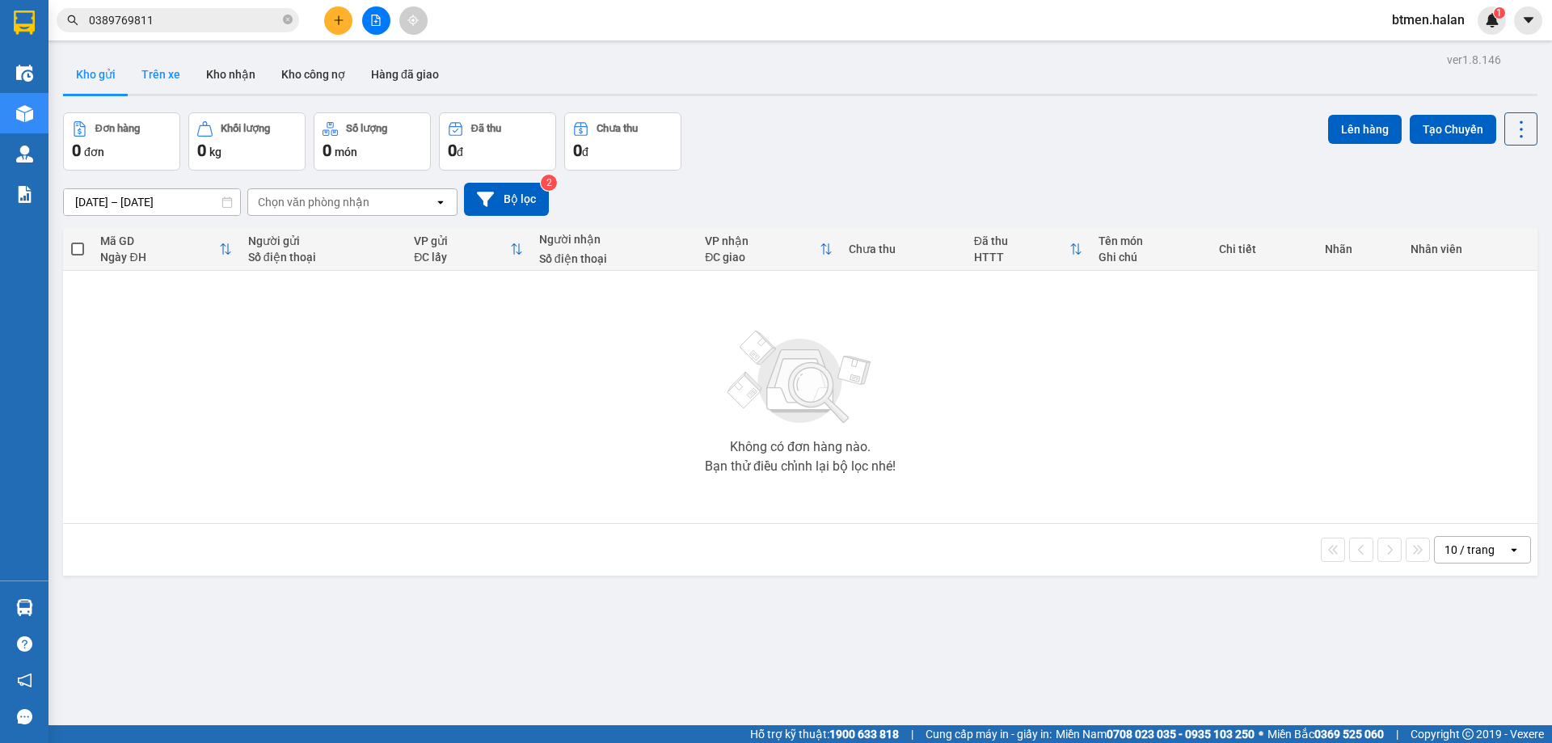
click at [156, 62] on button "Trên xe" at bounding box center [160, 74] width 65 height 39
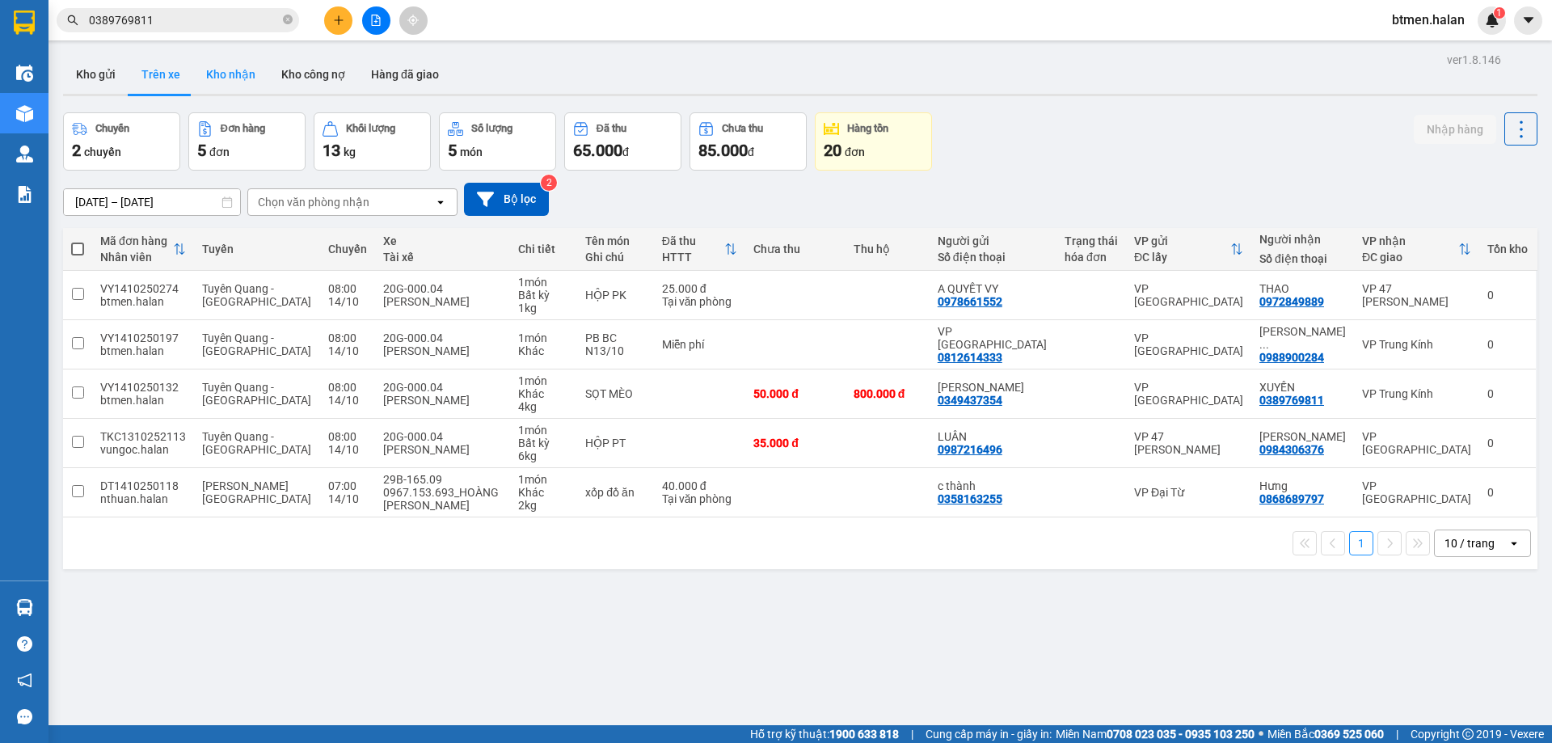
click at [213, 68] on button "Kho nhận" at bounding box center [230, 74] width 75 height 39
type input "[DATE] – [DATE]"
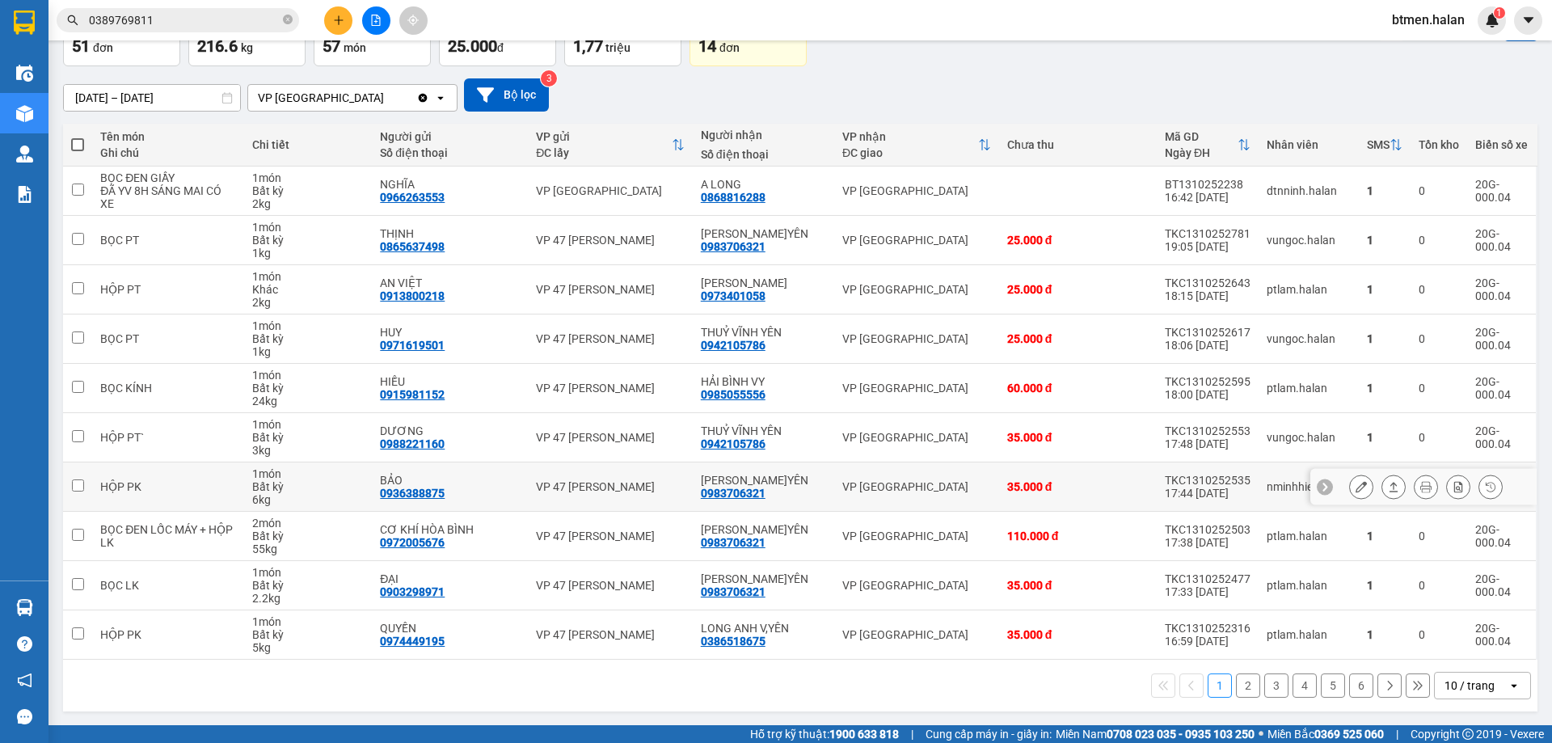
scroll to position [105, 0]
click at [1236, 680] on button "2" at bounding box center [1248, 684] width 24 height 24
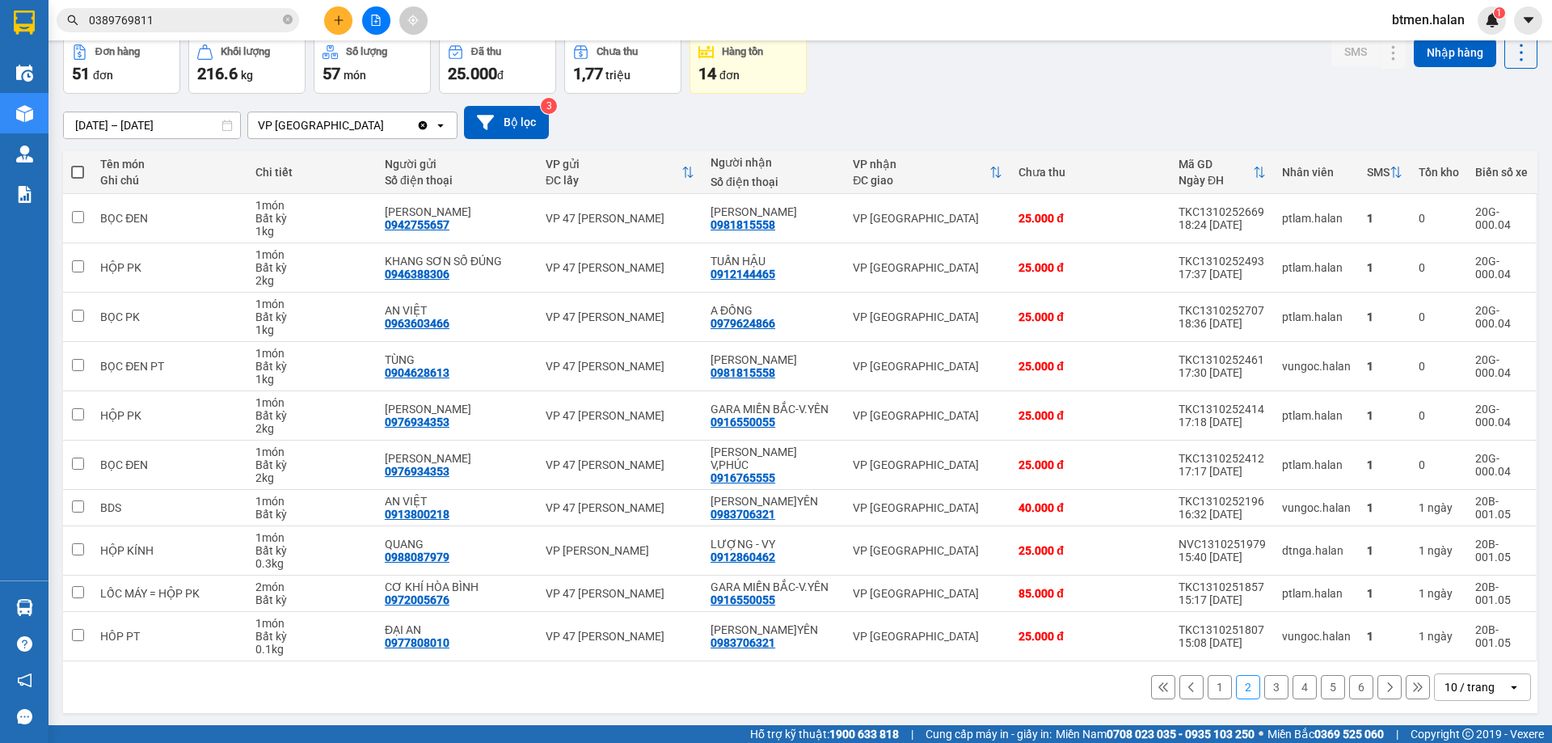
scroll to position [79, 0]
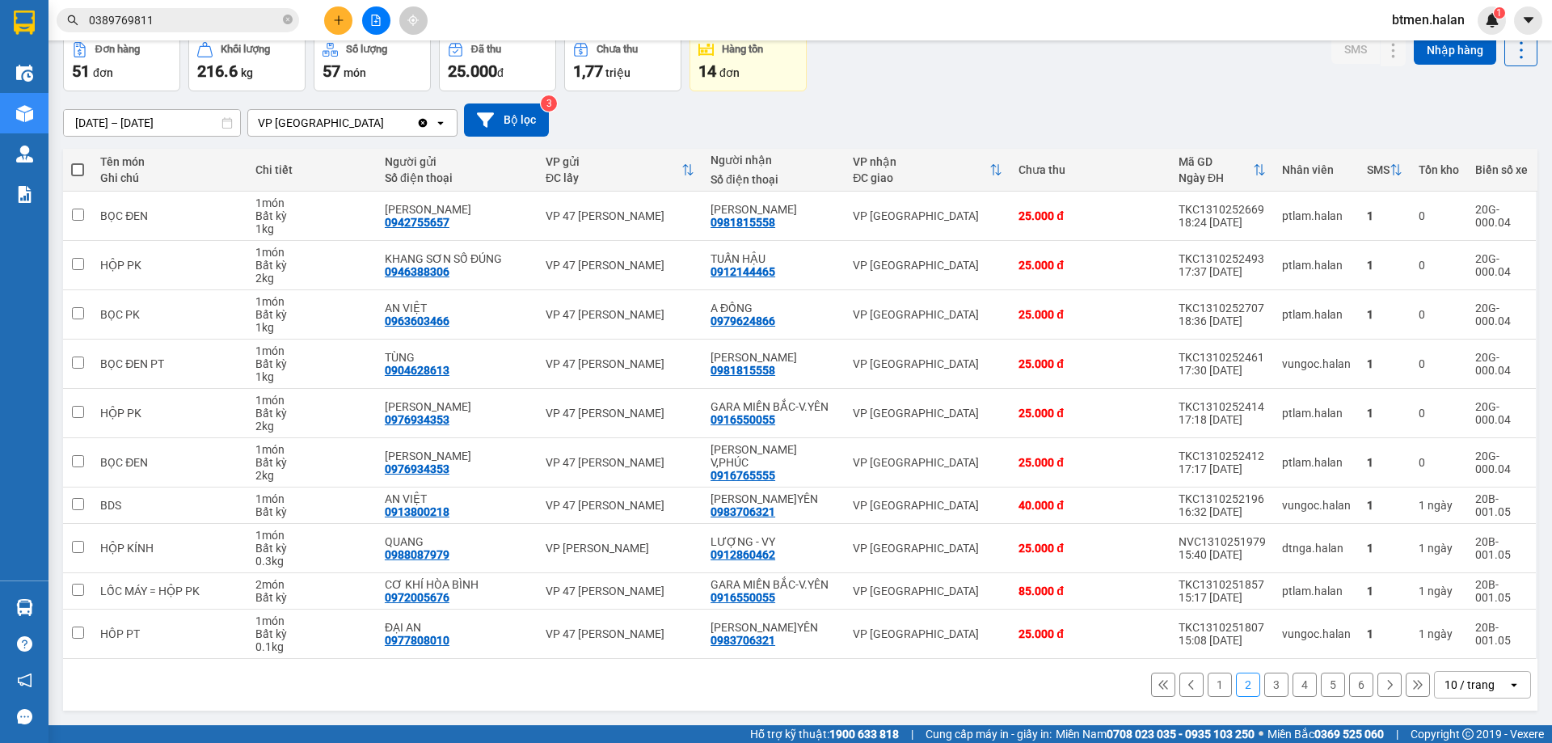
click at [1264, 684] on button "3" at bounding box center [1276, 684] width 24 height 24
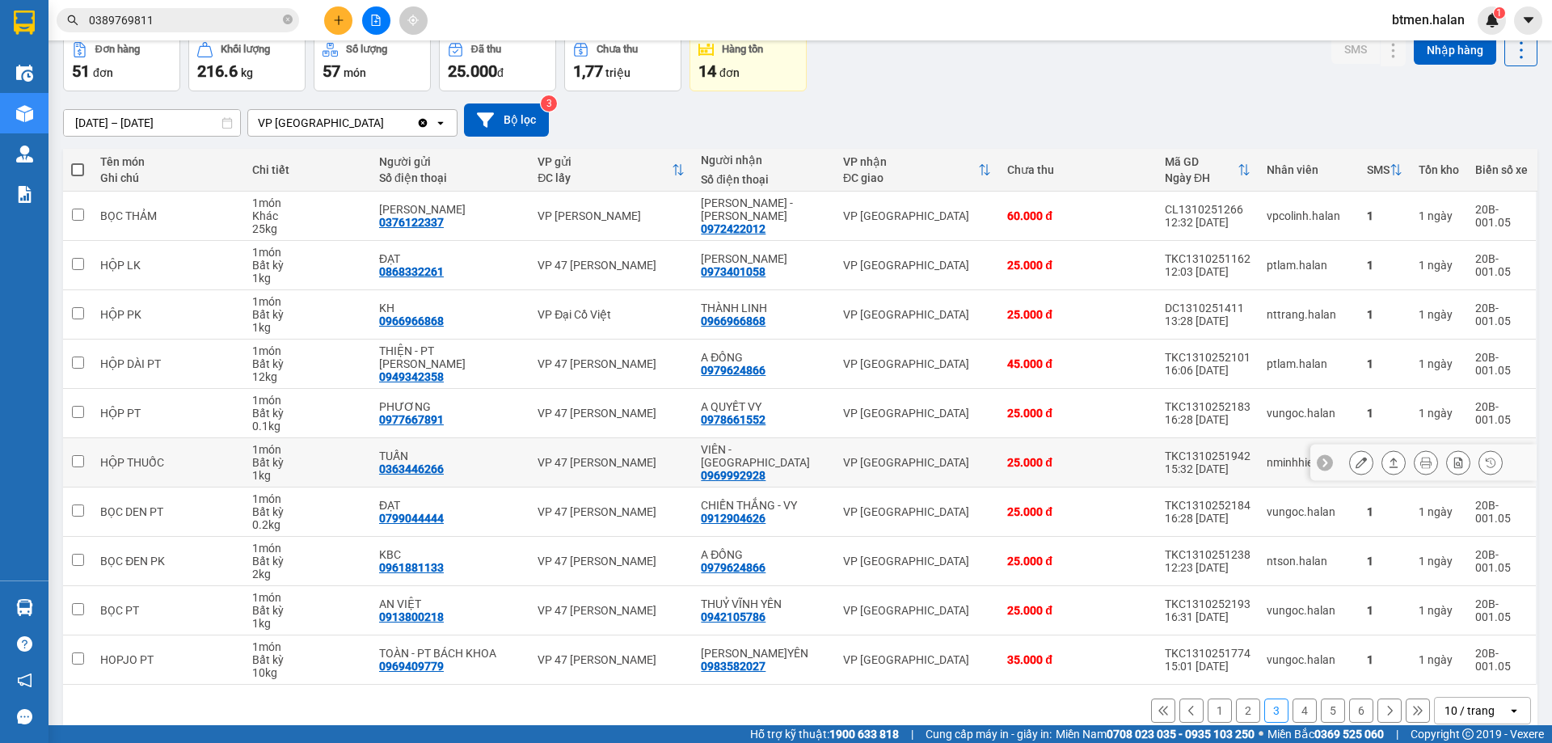
click at [1350, 455] on button at bounding box center [1361, 462] width 23 height 28
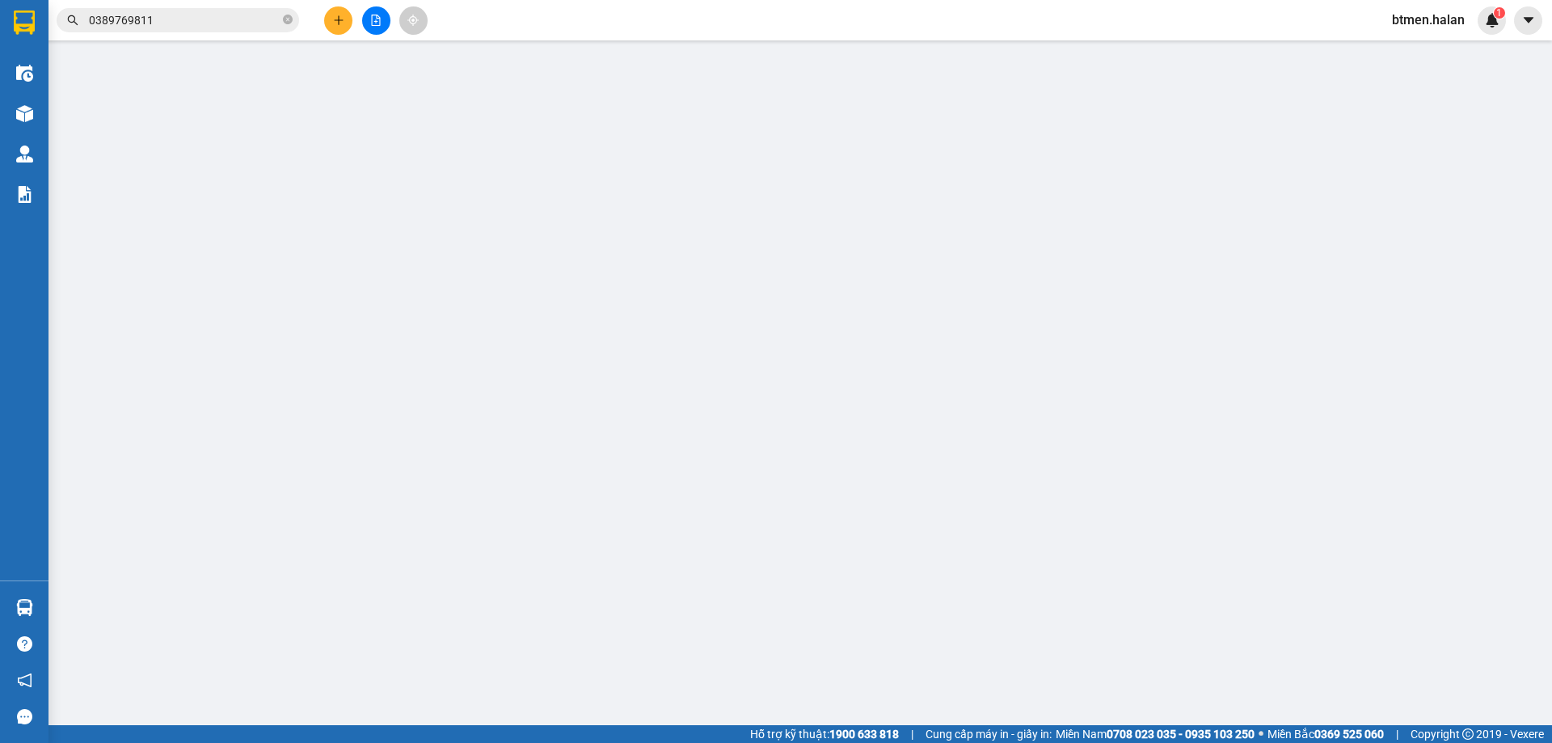
type input "0363446266"
type input "TUẤN"
type input "0969992928"
type input "VIÊN - [GEOGRAPHIC_DATA]"
type input "0"
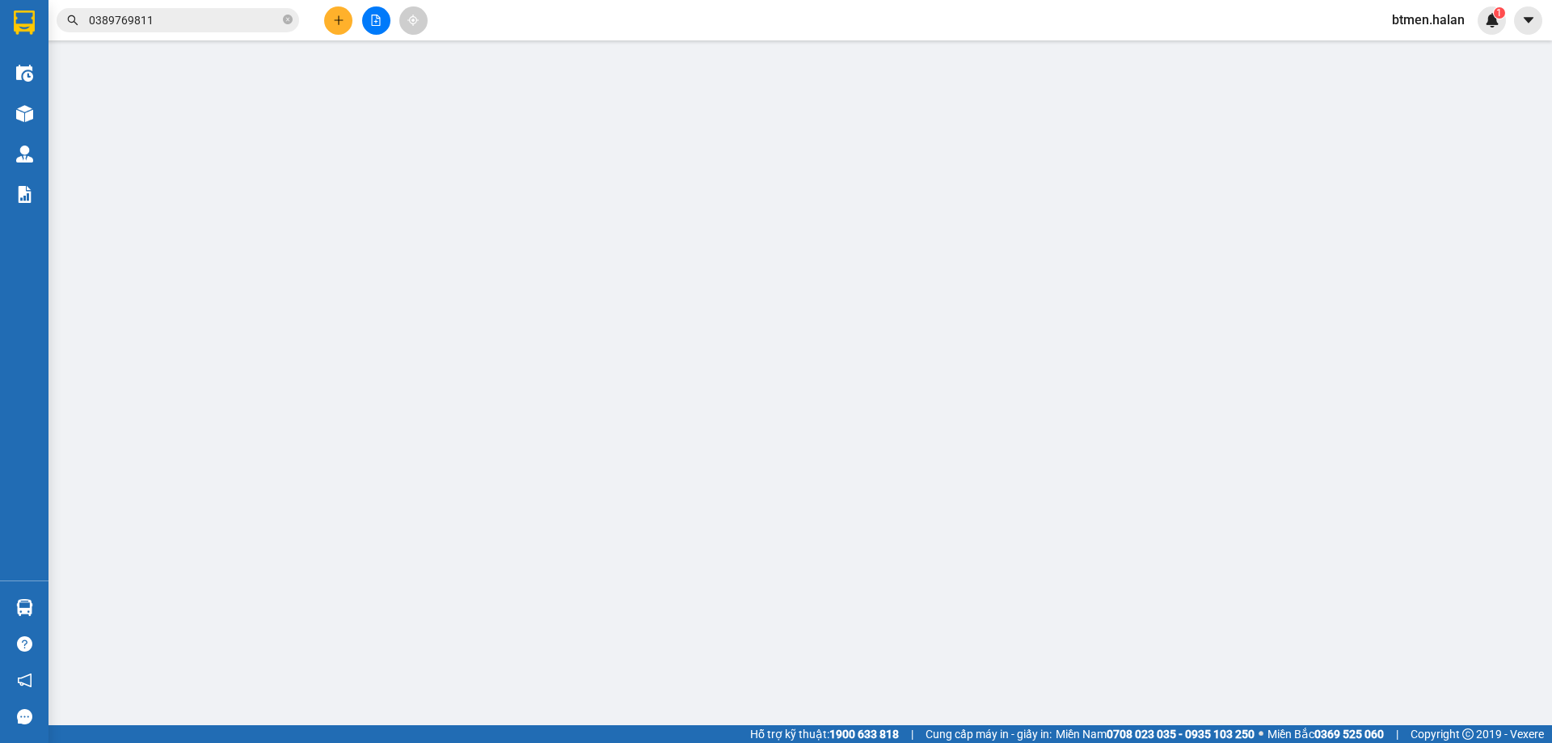
type input "25.000"
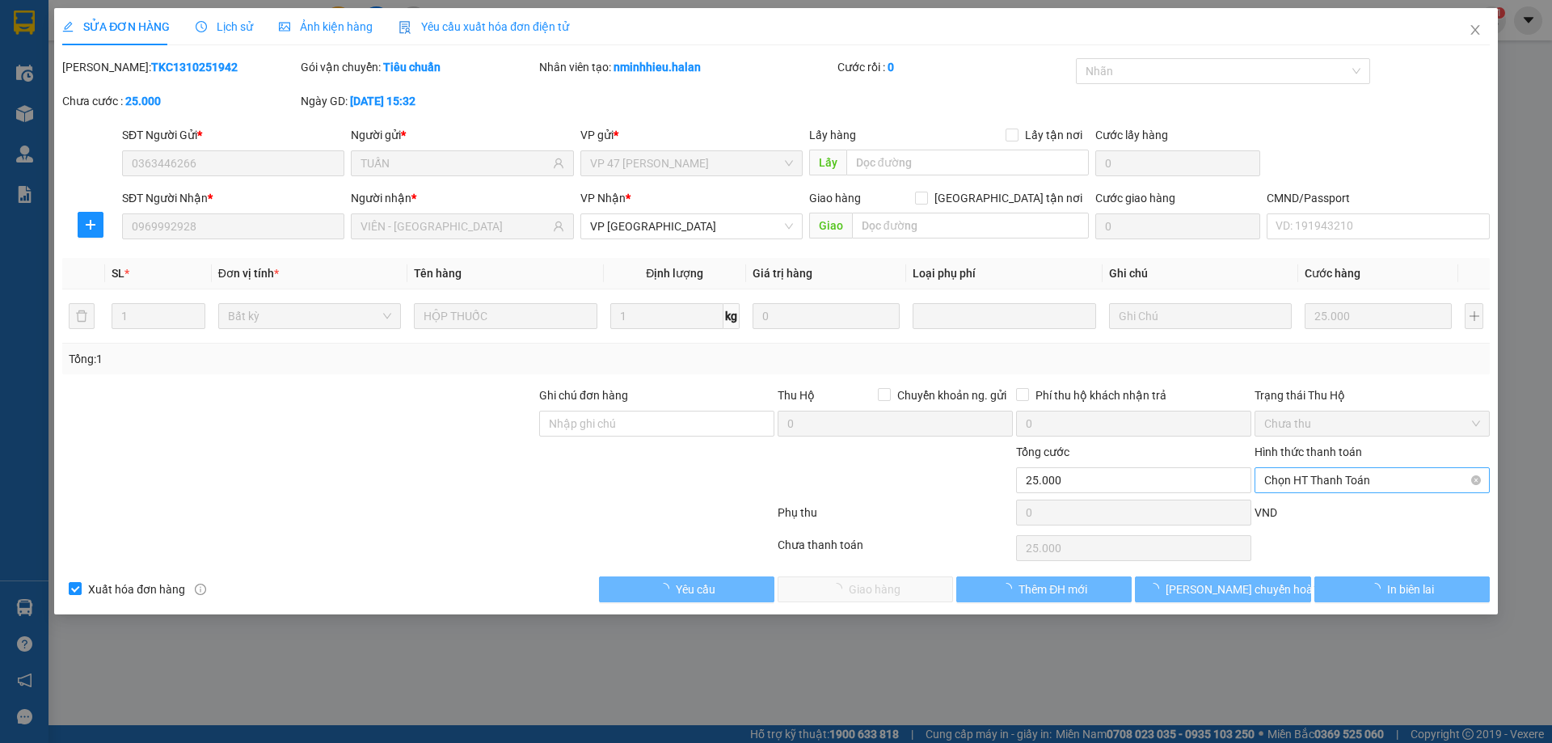
click at [1353, 475] on span "Chọn HT Thanh Toán" at bounding box center [1372, 480] width 216 height 24
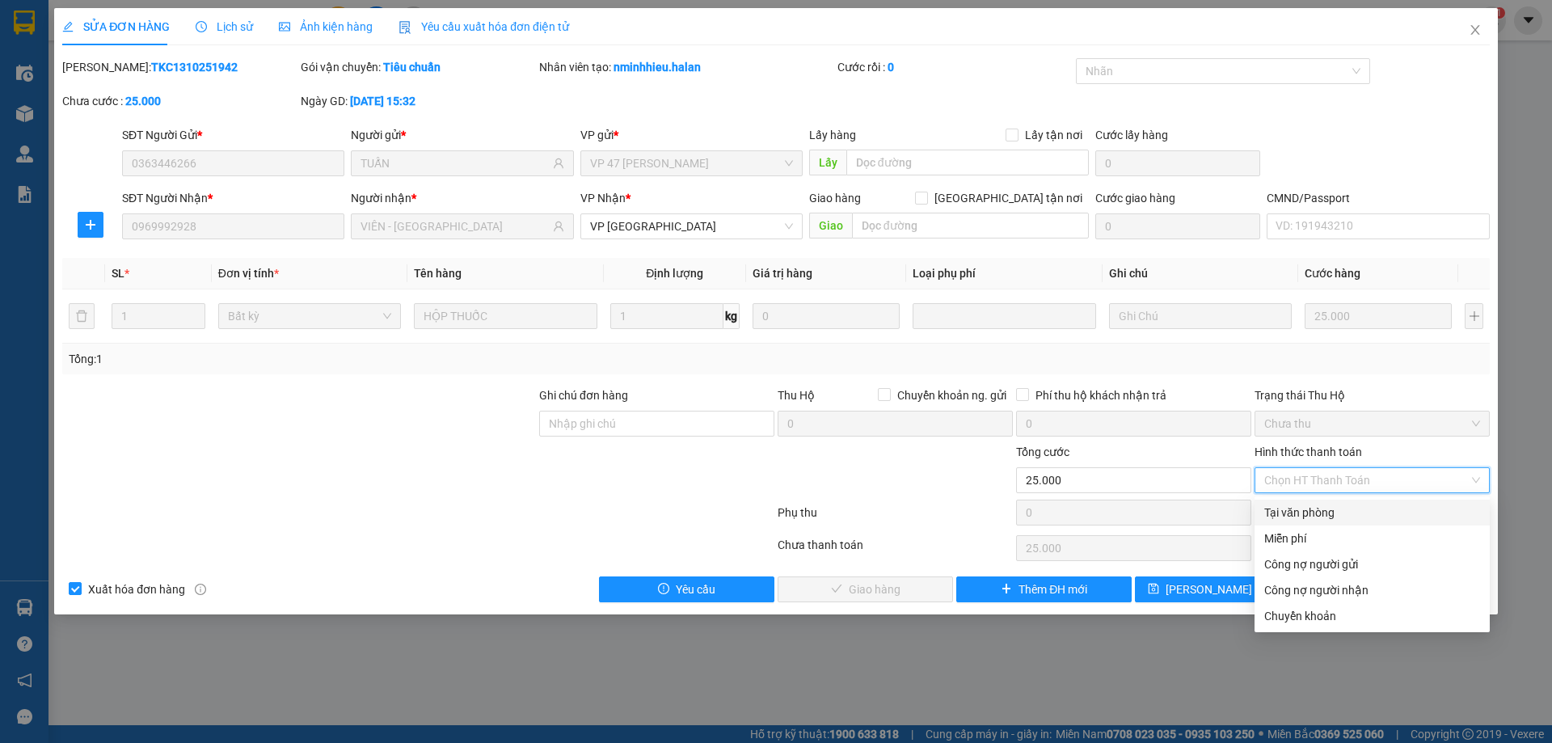
click at [1307, 503] on div "Tại văn phòng" at bounding box center [1372, 512] width 216 height 18
type input "0"
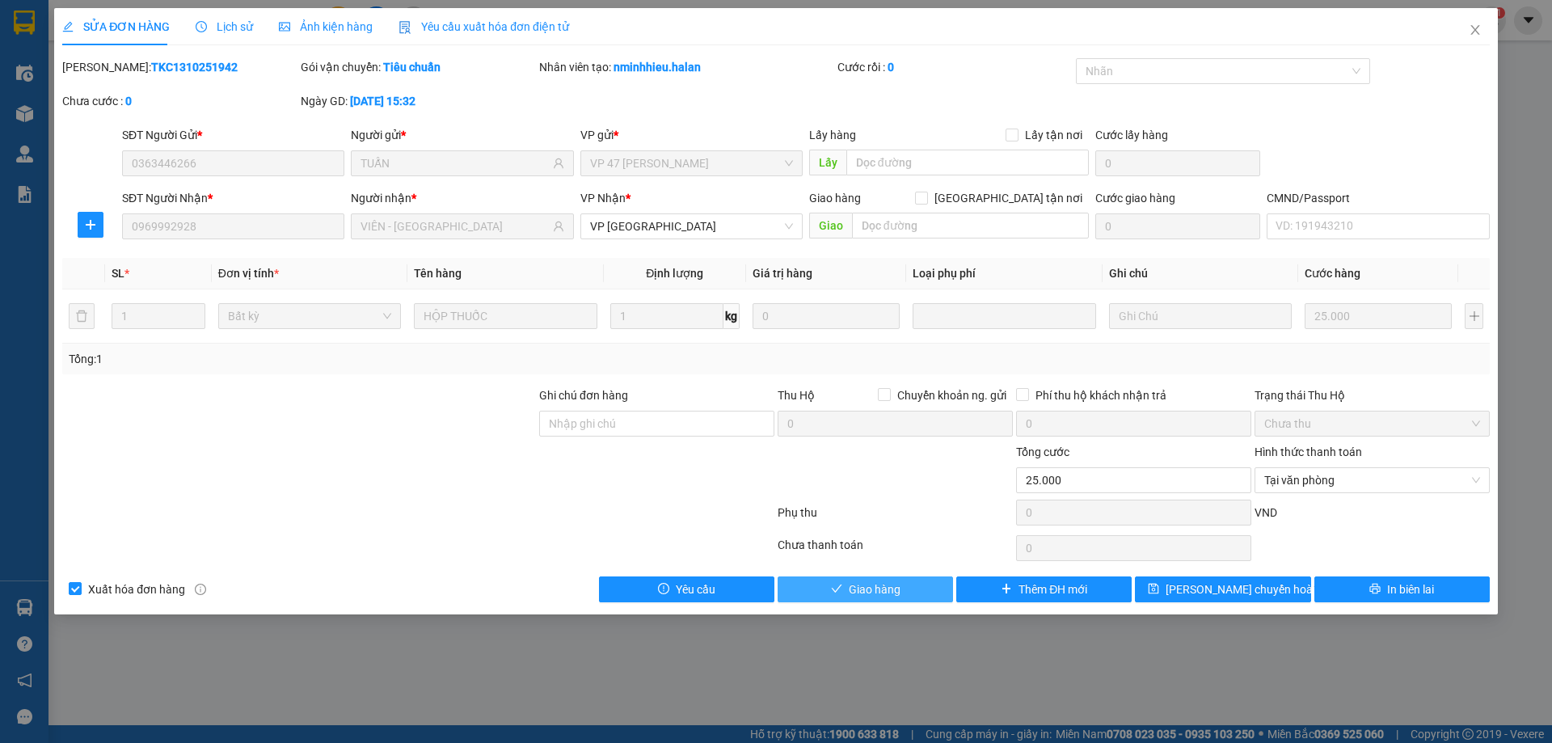
click at [912, 599] on button "Giao hàng" at bounding box center [864, 589] width 175 height 26
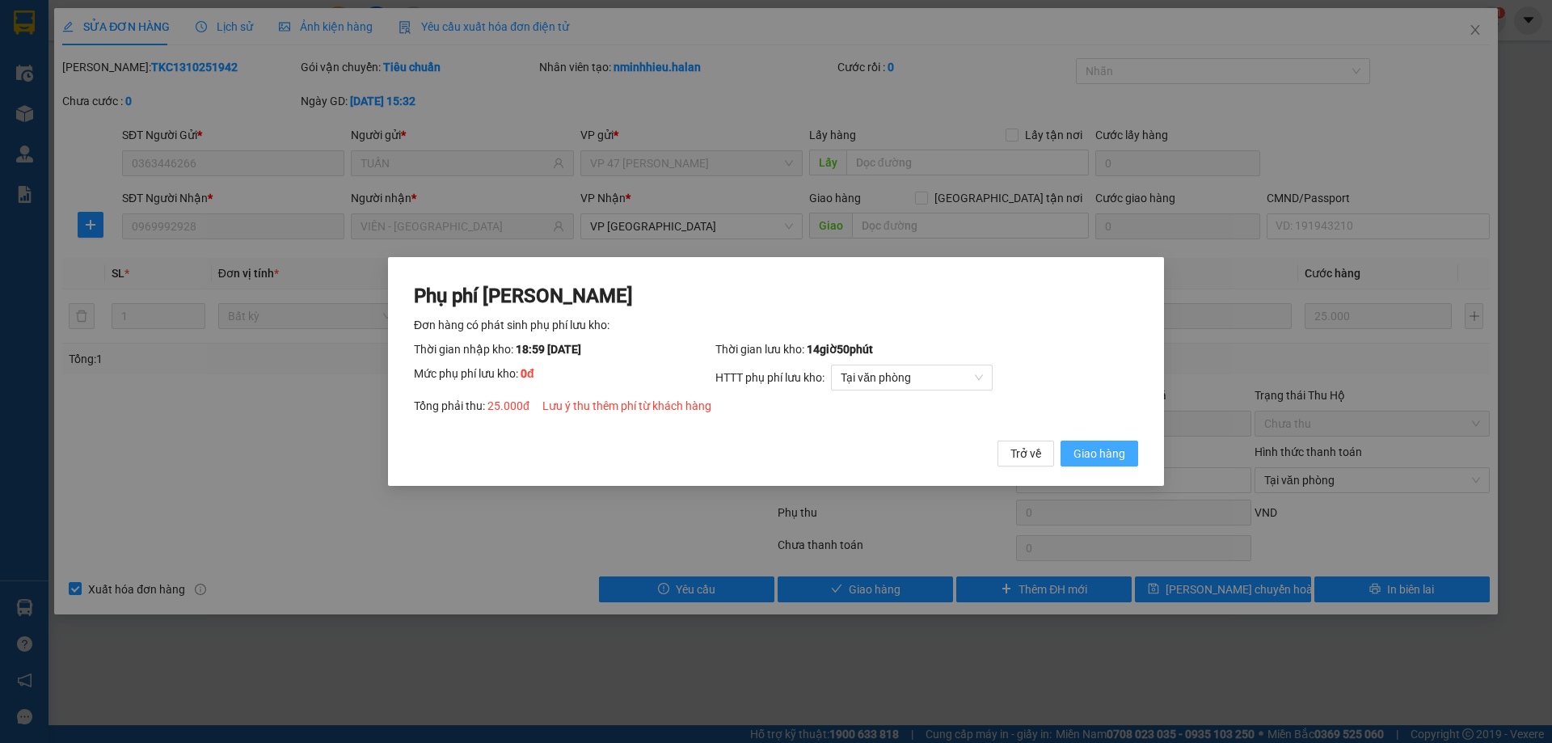
click at [1130, 455] on button "Giao hàng" at bounding box center [1099, 453] width 78 height 26
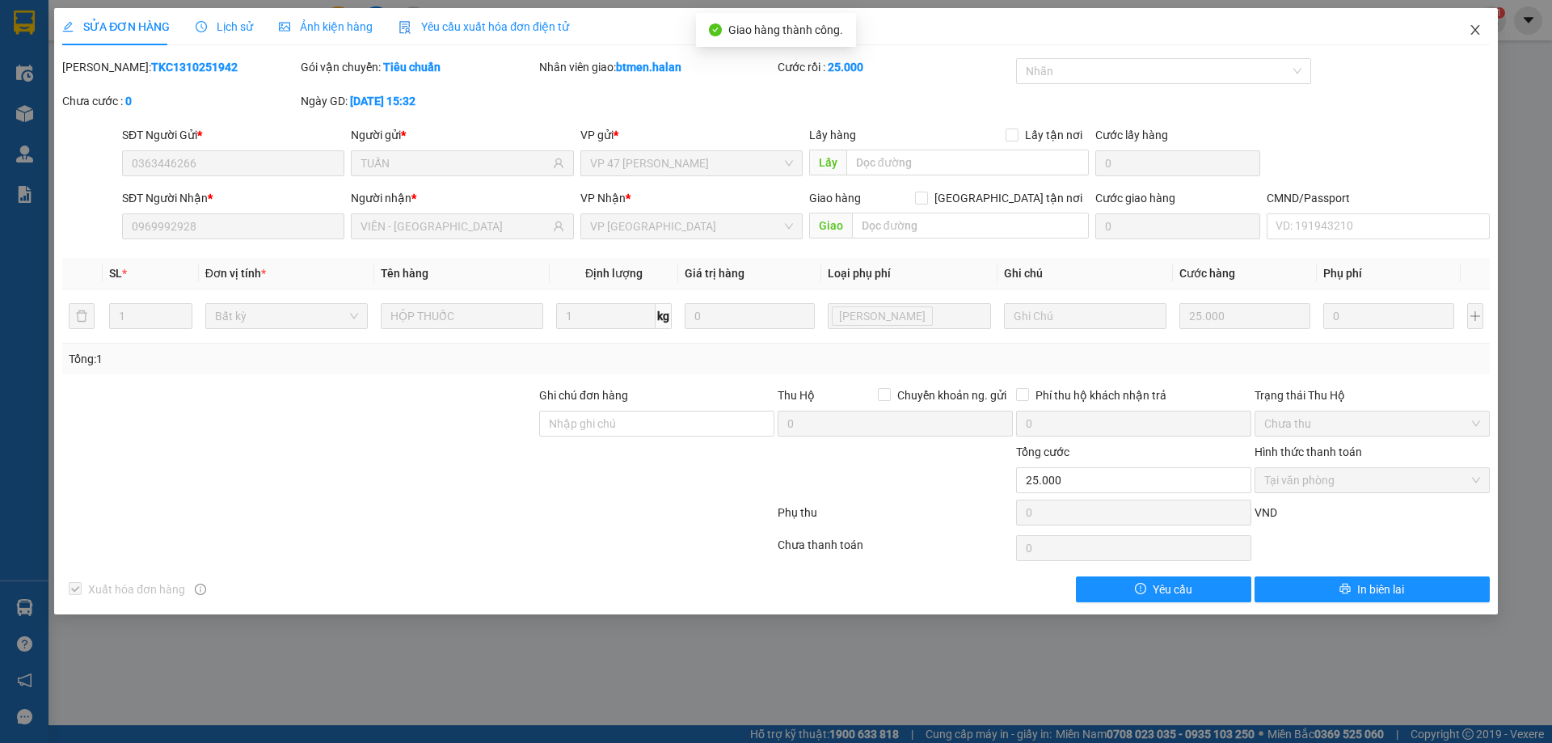
click at [1469, 29] on icon "close" at bounding box center [1474, 29] width 13 height 13
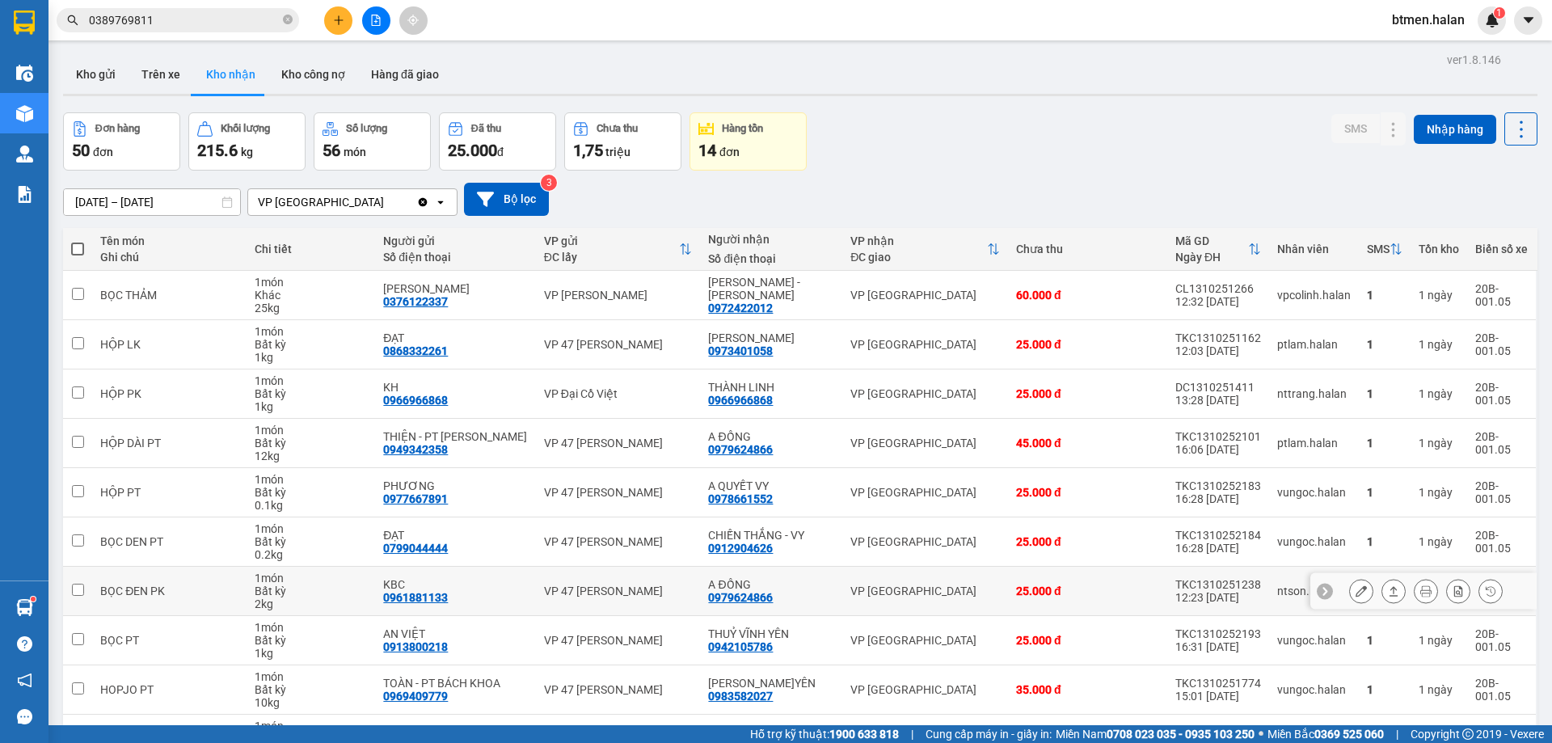
scroll to position [105, 0]
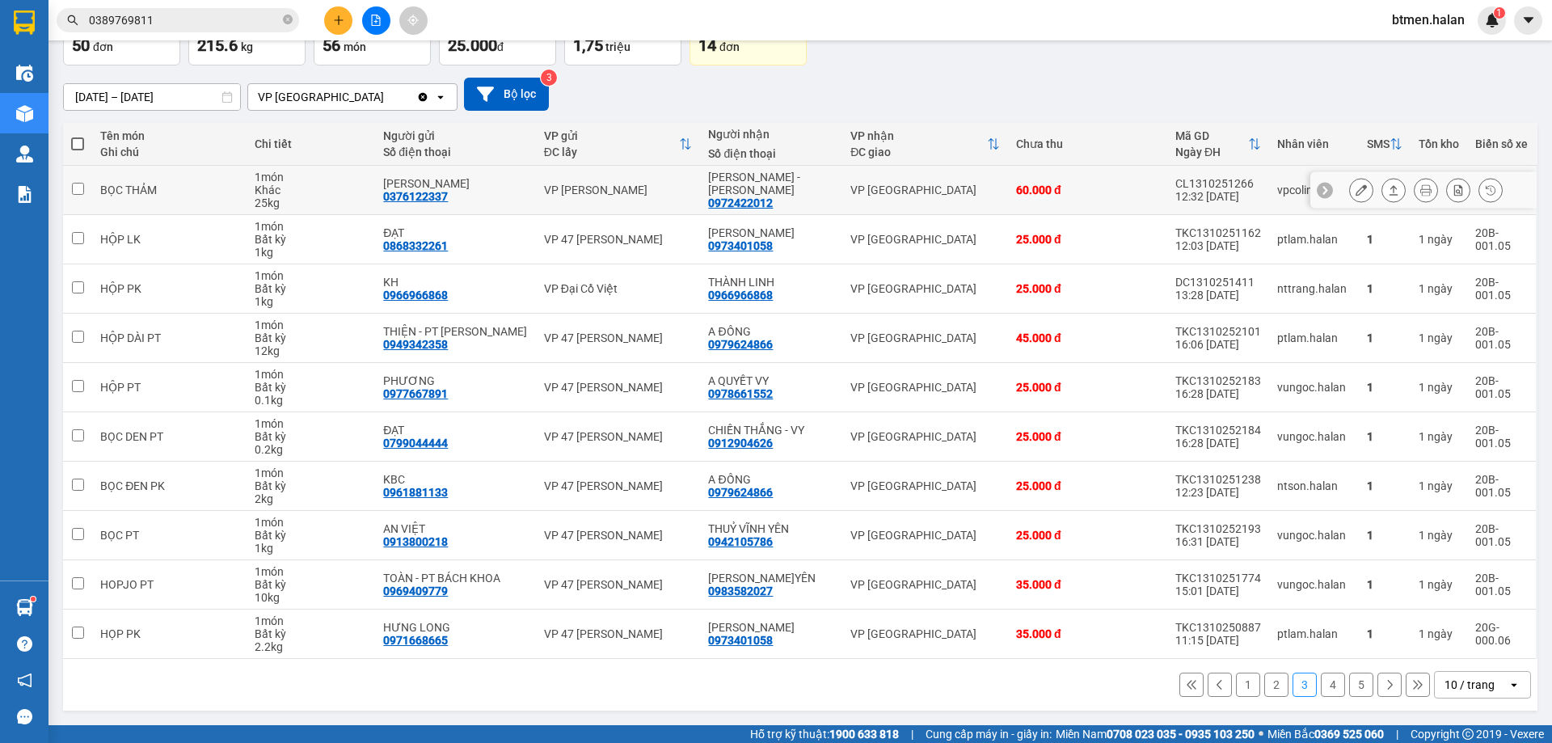
click at [1420, 187] on icon at bounding box center [1425, 189] width 11 height 11
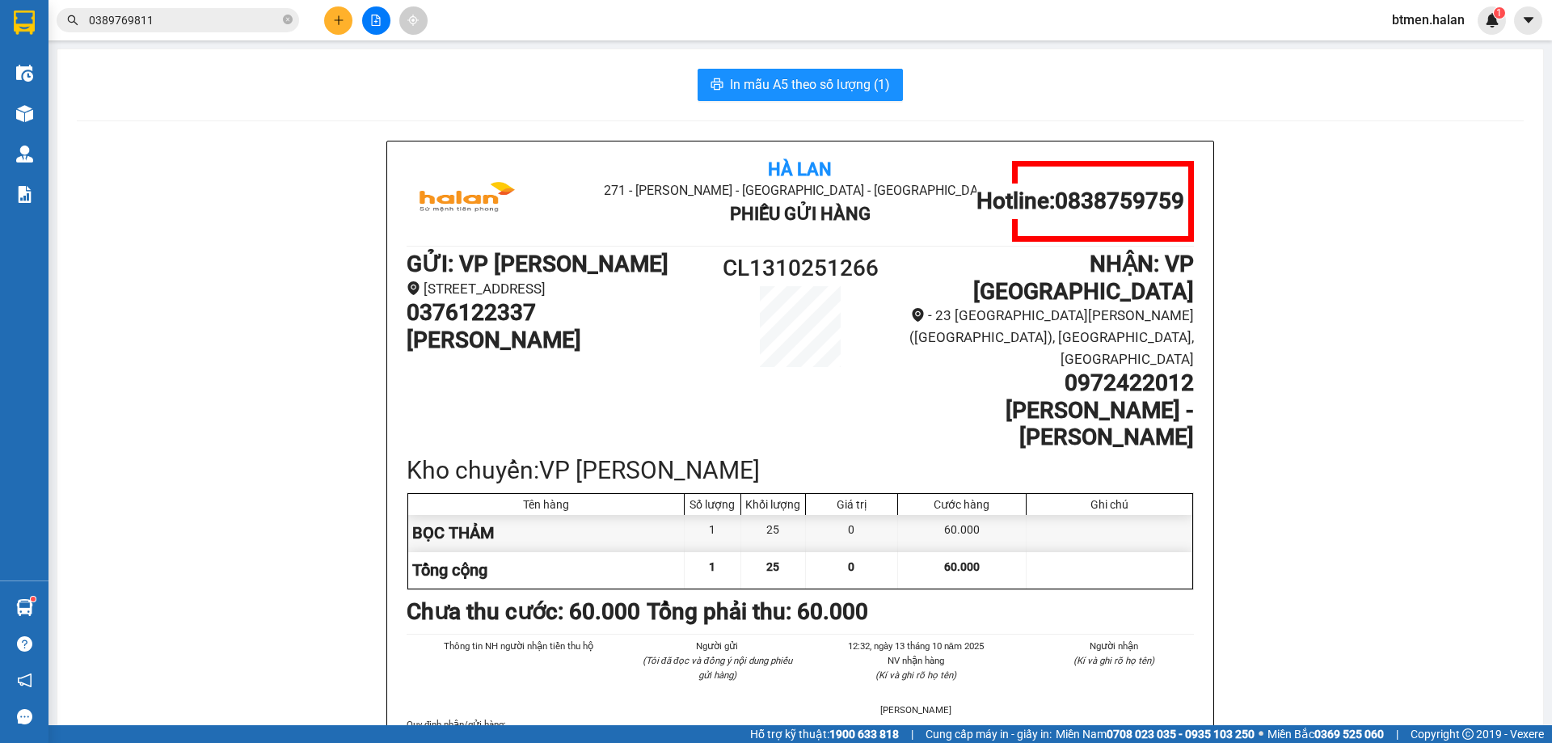
click at [1442, 175] on div "Hà Lan 271 - [PERSON_NAME] - [GEOGRAPHIC_DATA] Long - [GEOGRAPHIC_DATA] Phiếu G…" at bounding box center [800, 493] width 1447 height 704
click at [1128, 369] on h1 "0972422012" at bounding box center [1046, 382] width 295 height 27
copy h1 "0972422012"
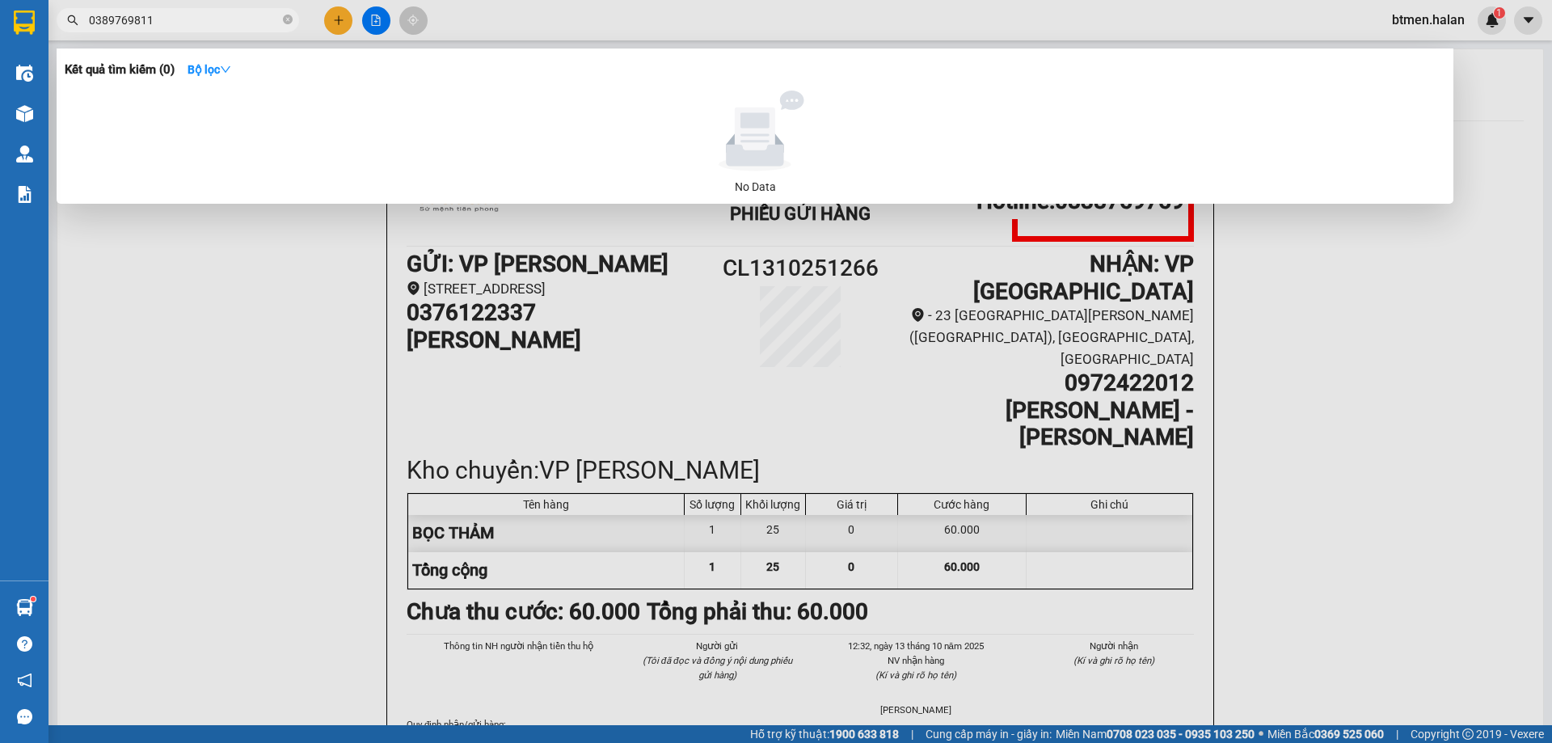
click at [226, 19] on input "0389769811" at bounding box center [184, 20] width 191 height 18
paste input "972422012"
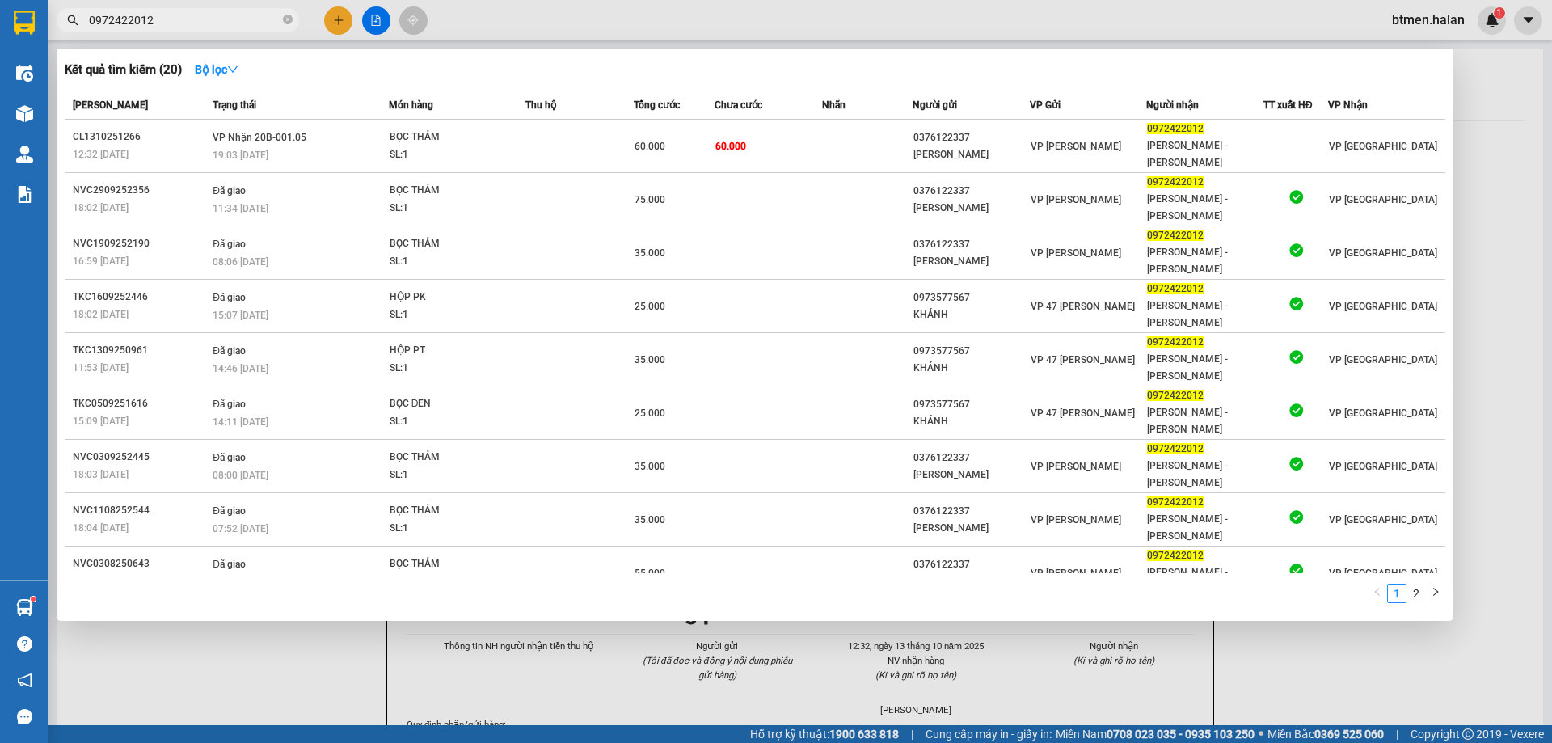
type input "0972422012"
click at [1472, 111] on div at bounding box center [776, 371] width 1552 height 743
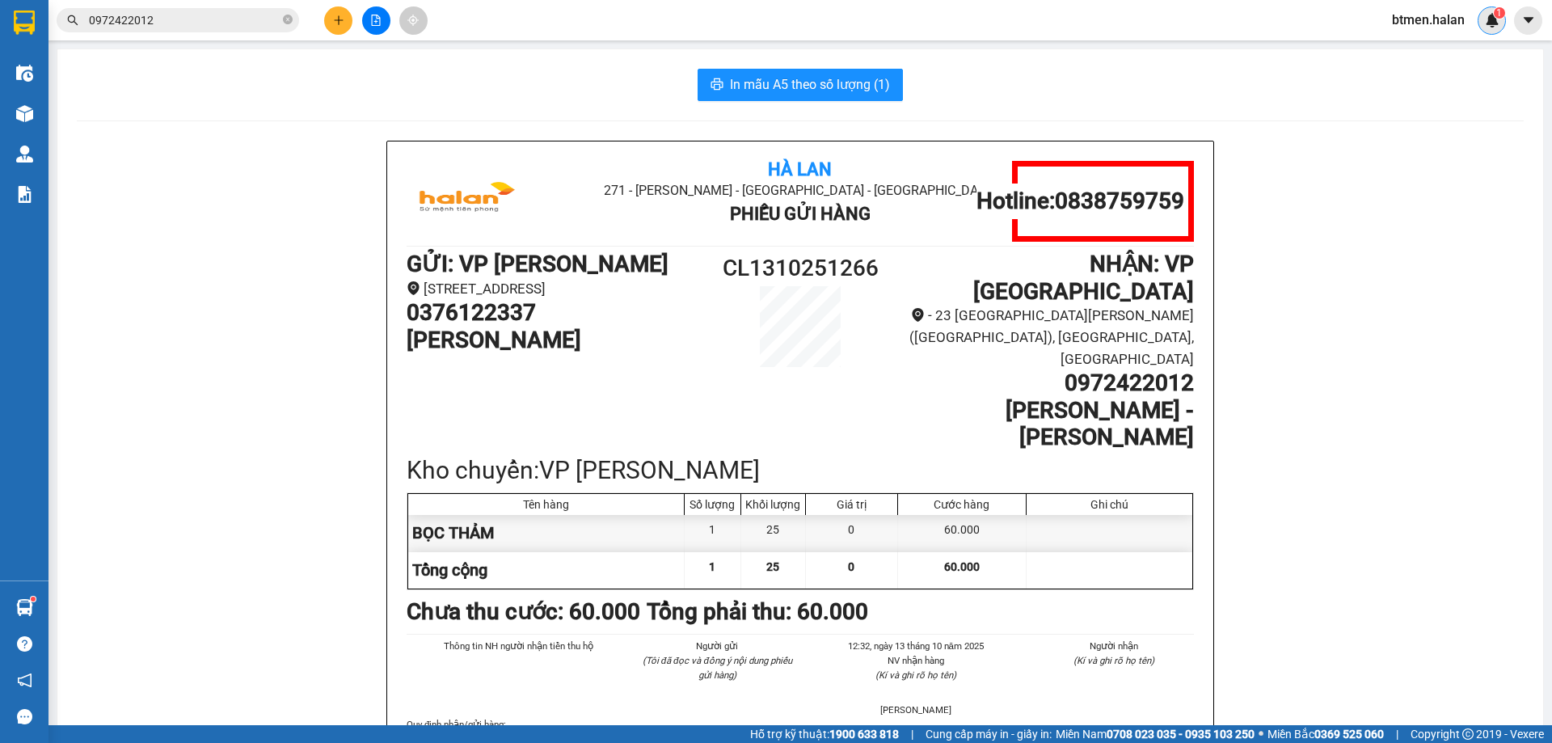
click at [1484, 16] on img at bounding box center [1491, 20] width 15 height 15
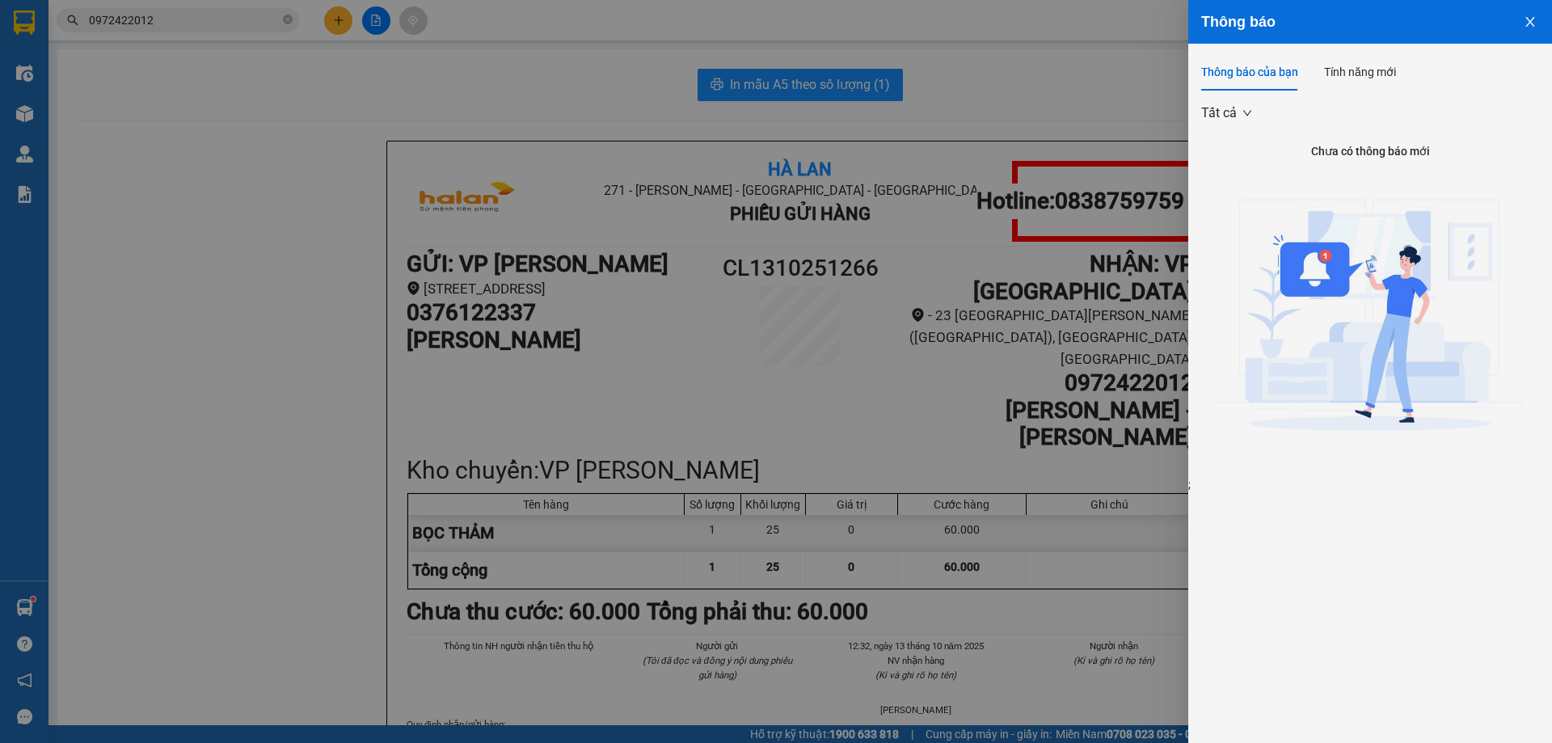
click at [247, 146] on div at bounding box center [776, 371] width 1552 height 743
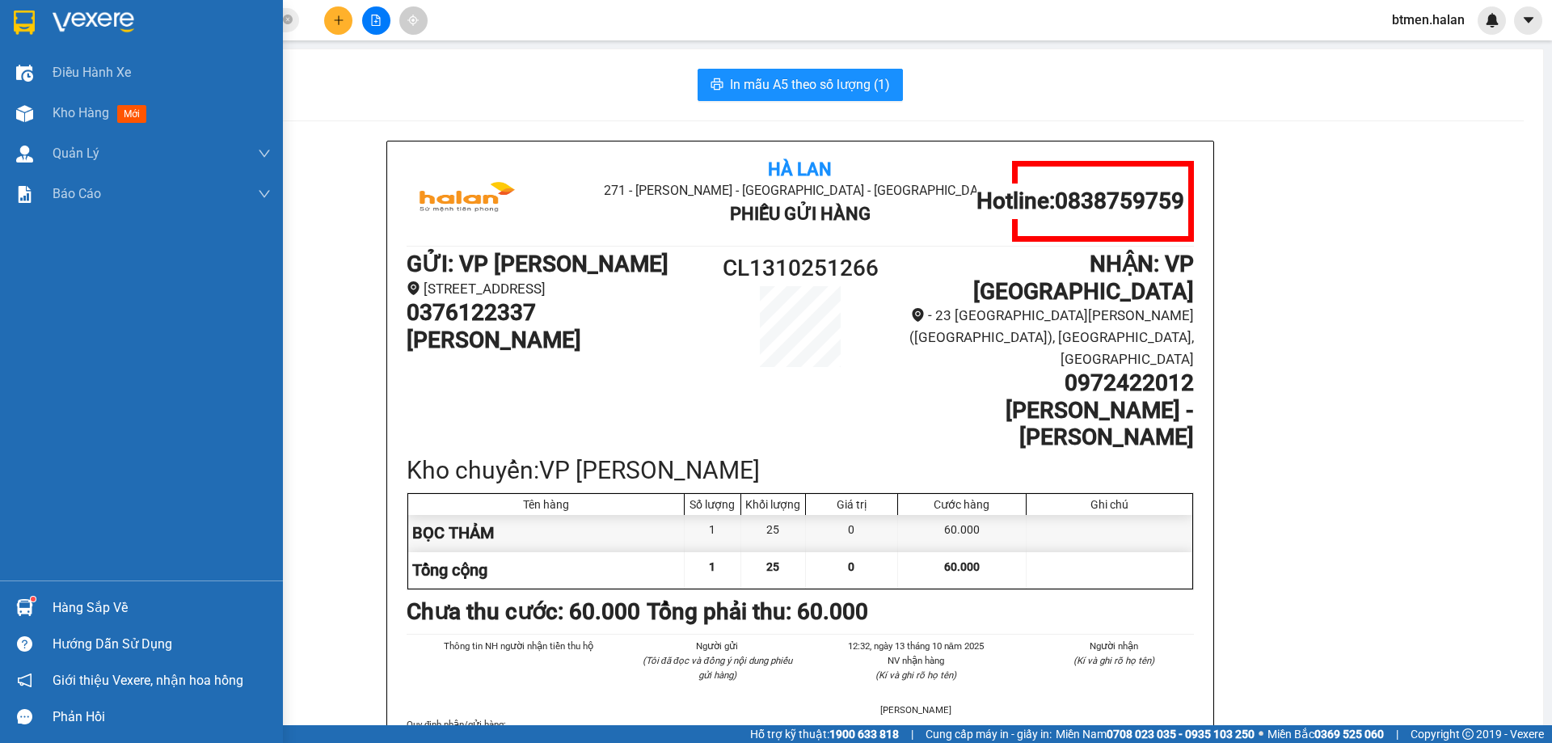
click at [88, 596] on div "Hàng sắp về" at bounding box center [162, 608] width 218 height 24
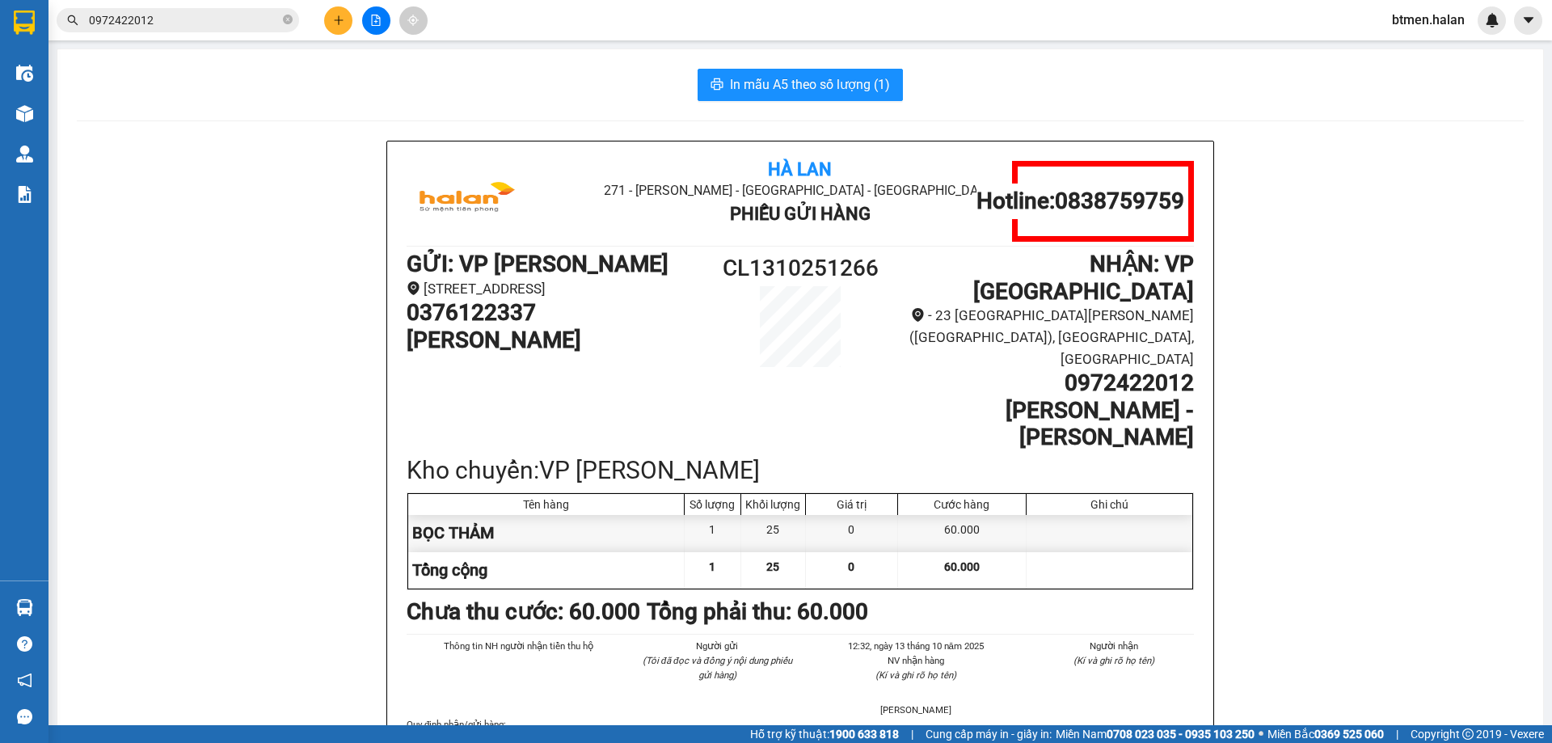
drag, startPoint x: 486, startPoint y: 249, endPoint x: 132, endPoint y: 221, distance: 355.8
click at [485, 249] on section "Kết quả tìm kiếm ( 20 ) Bộ lọc Mã ĐH Trạng thái Món hàng Thu hộ Tổng cước Chưa …" at bounding box center [776, 371] width 1552 height 743
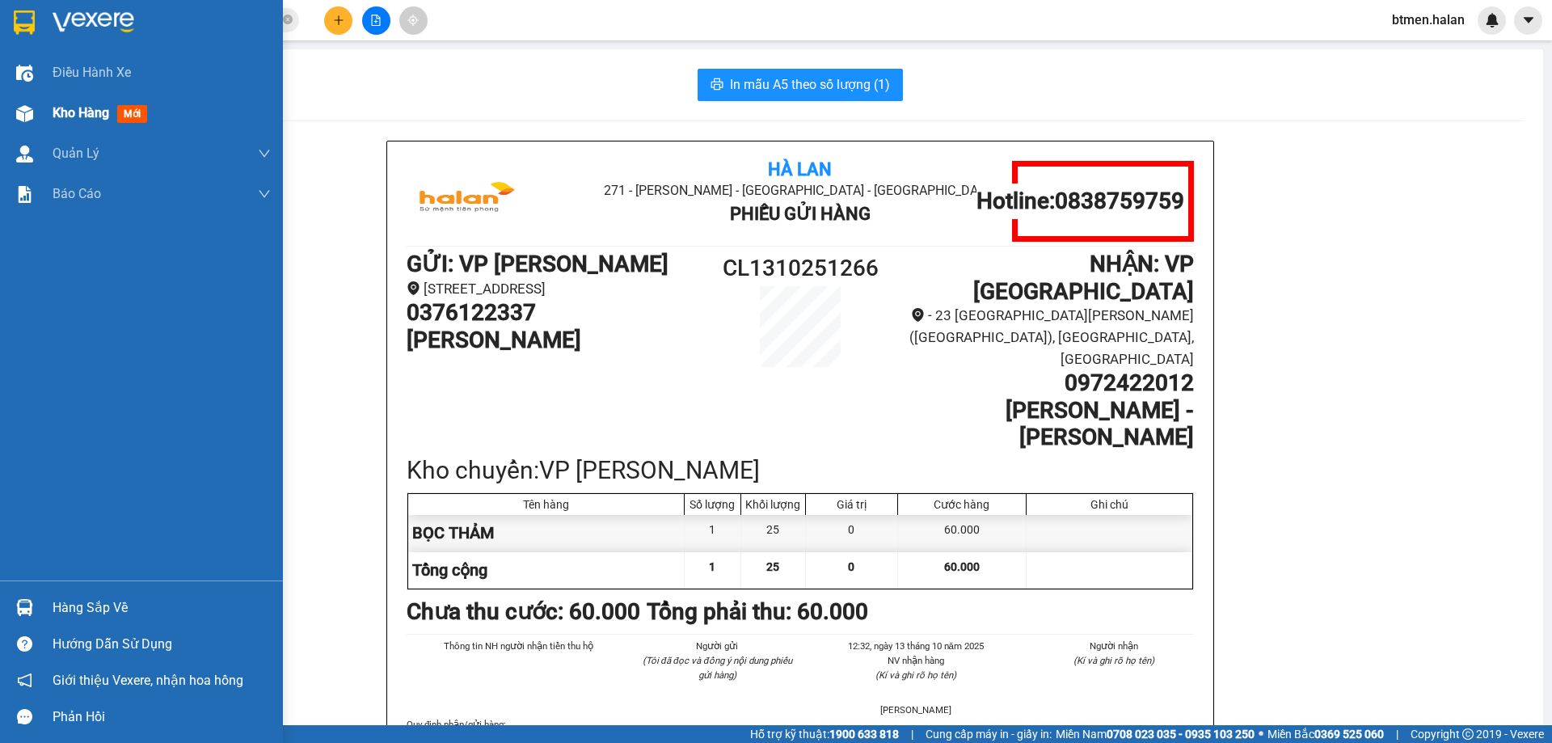
click at [49, 121] on div "Kho hàng mới" at bounding box center [141, 113] width 283 height 40
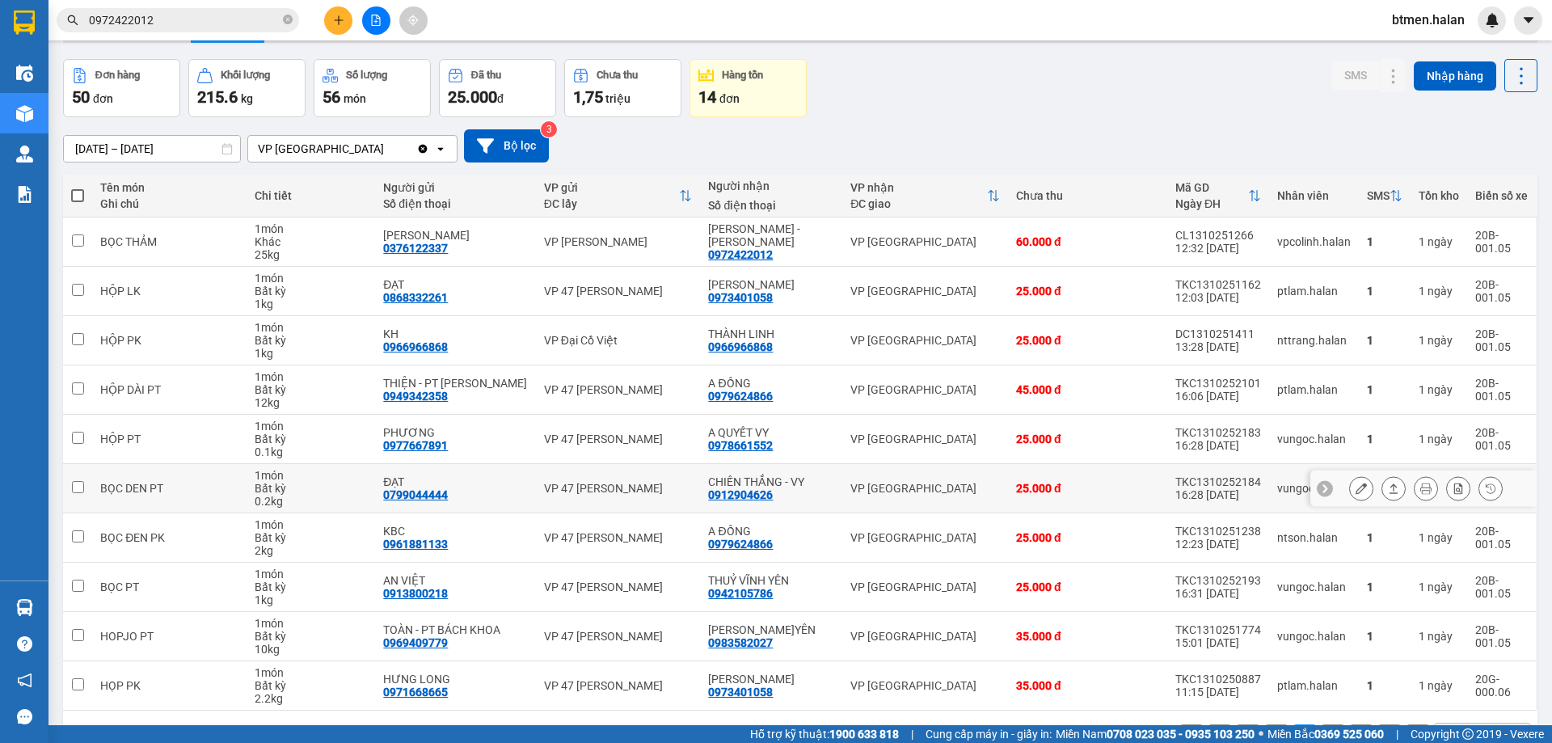
scroll to position [105, 0]
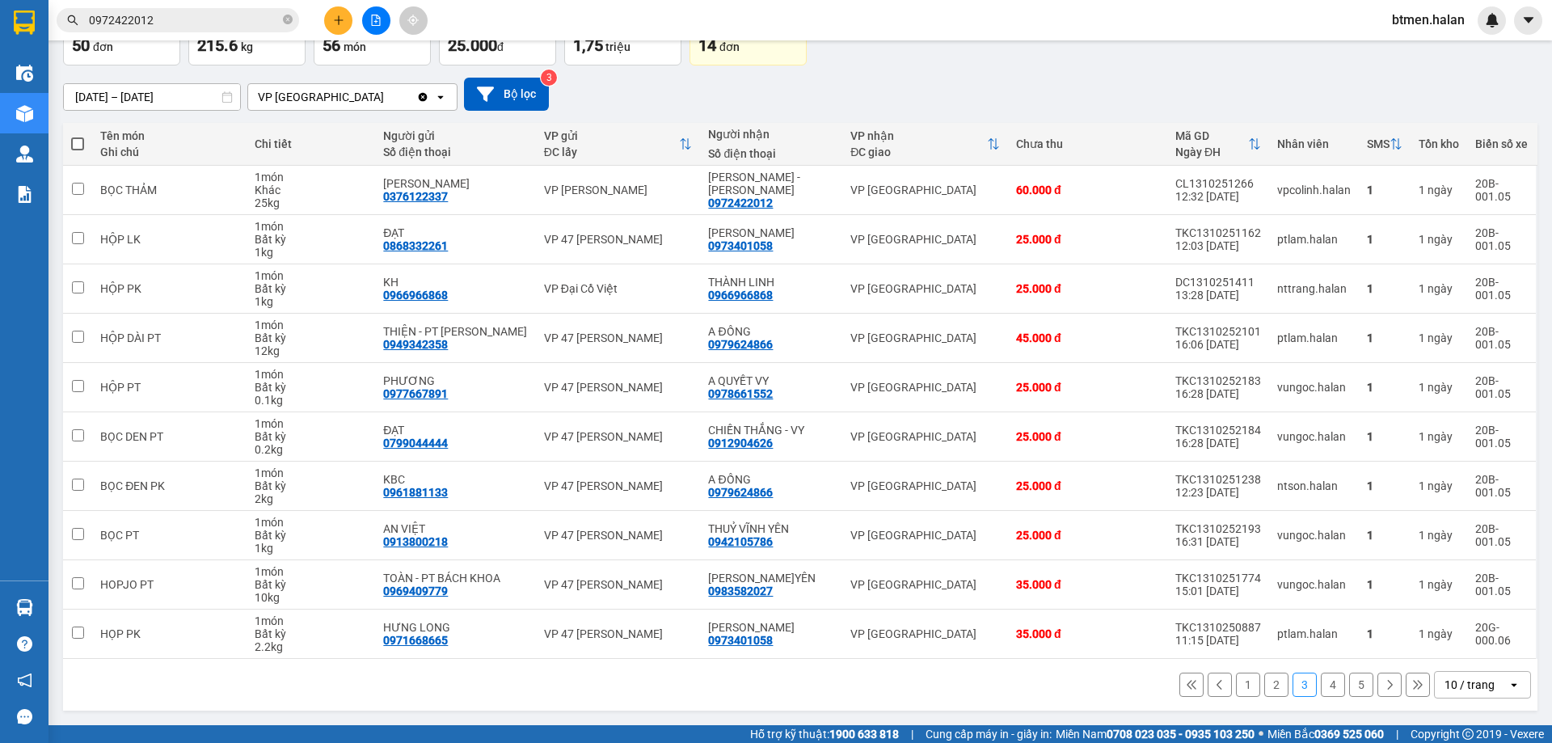
click at [1236, 690] on button "1" at bounding box center [1248, 684] width 24 height 24
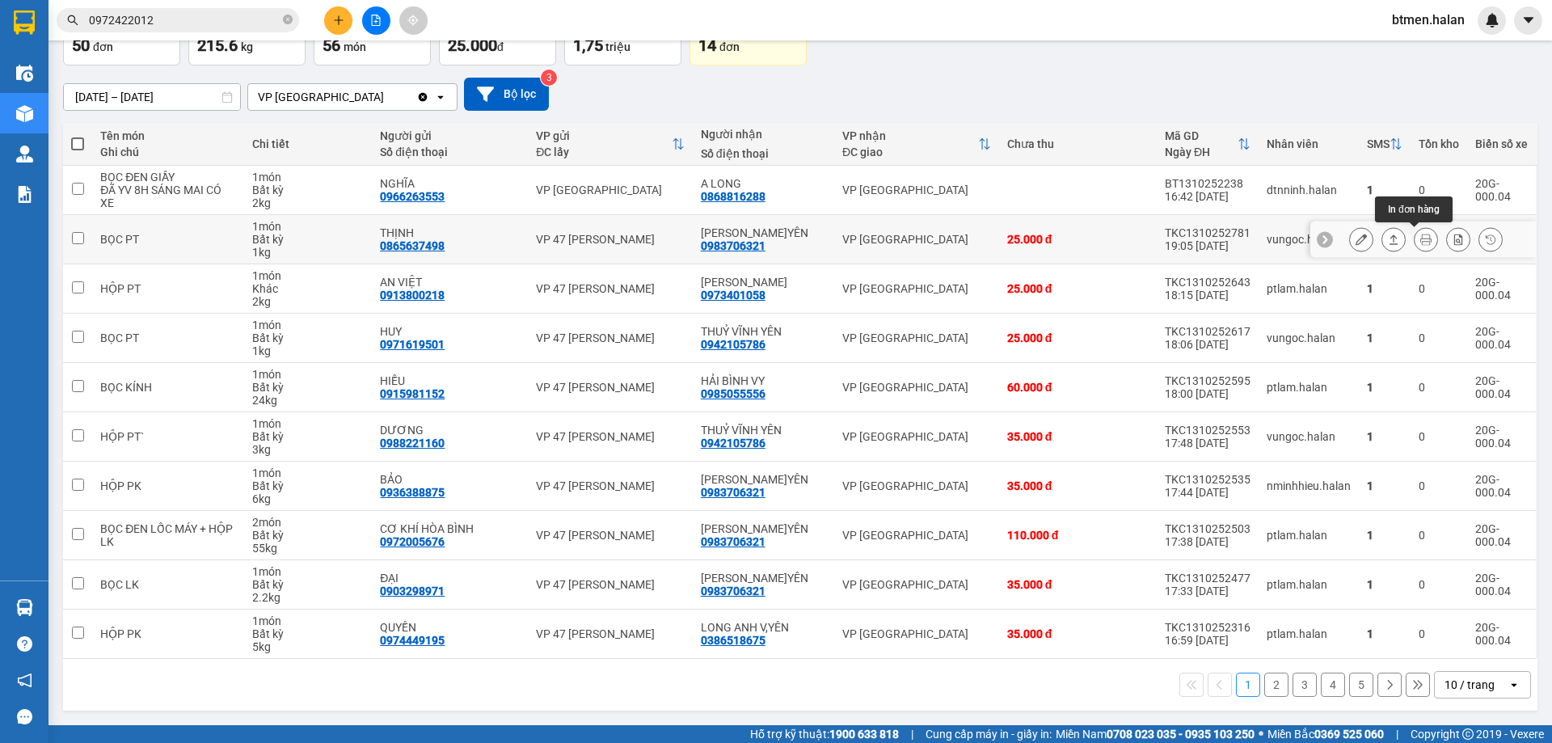
click at [1420, 236] on icon at bounding box center [1425, 239] width 11 height 11
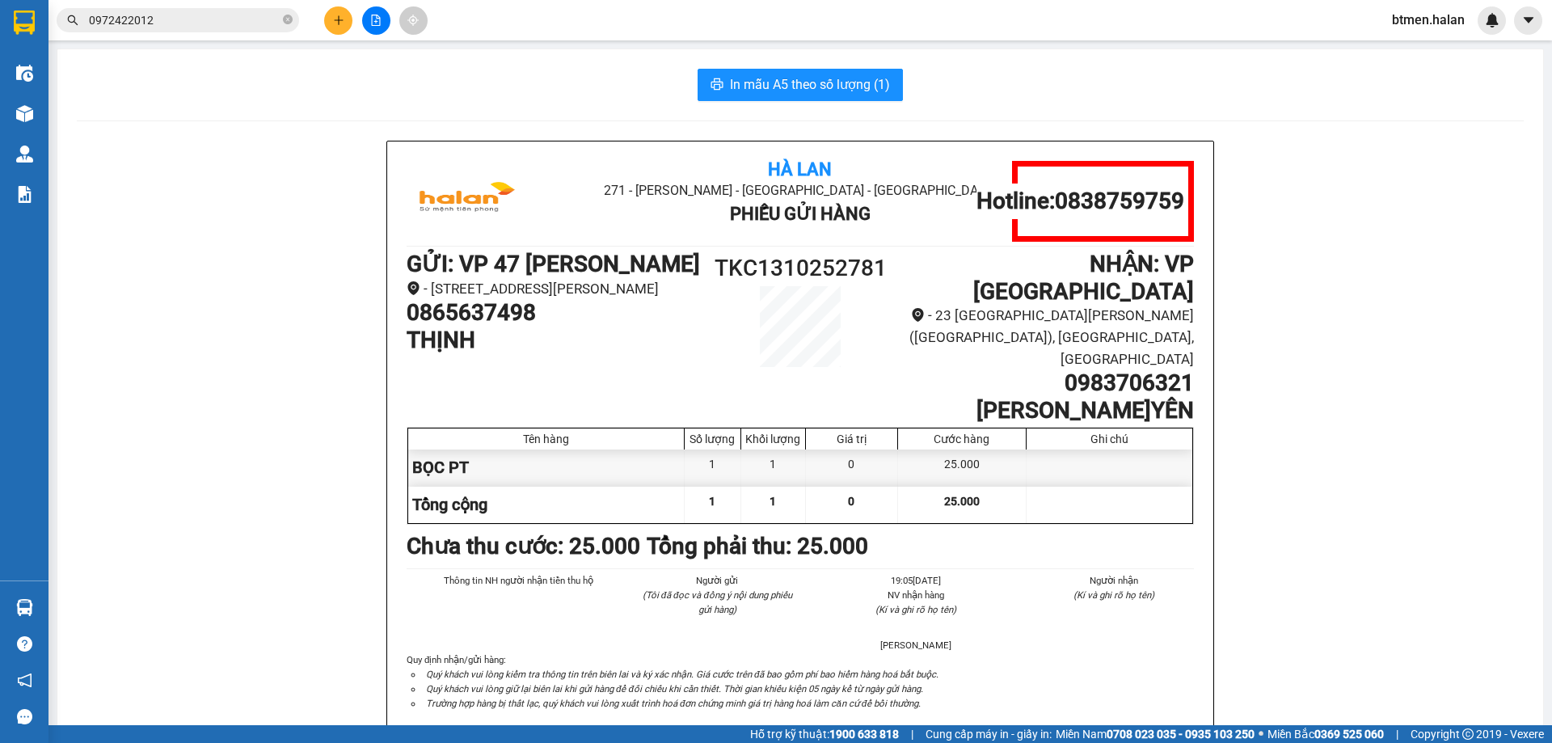
click at [323, 366] on div "Hà Lan 271 - [GEOGRAPHIC_DATA] - [GEOGRAPHIC_DATA] Long - [GEOGRAPHIC_DATA] Phi…" at bounding box center [800, 460] width 1447 height 638
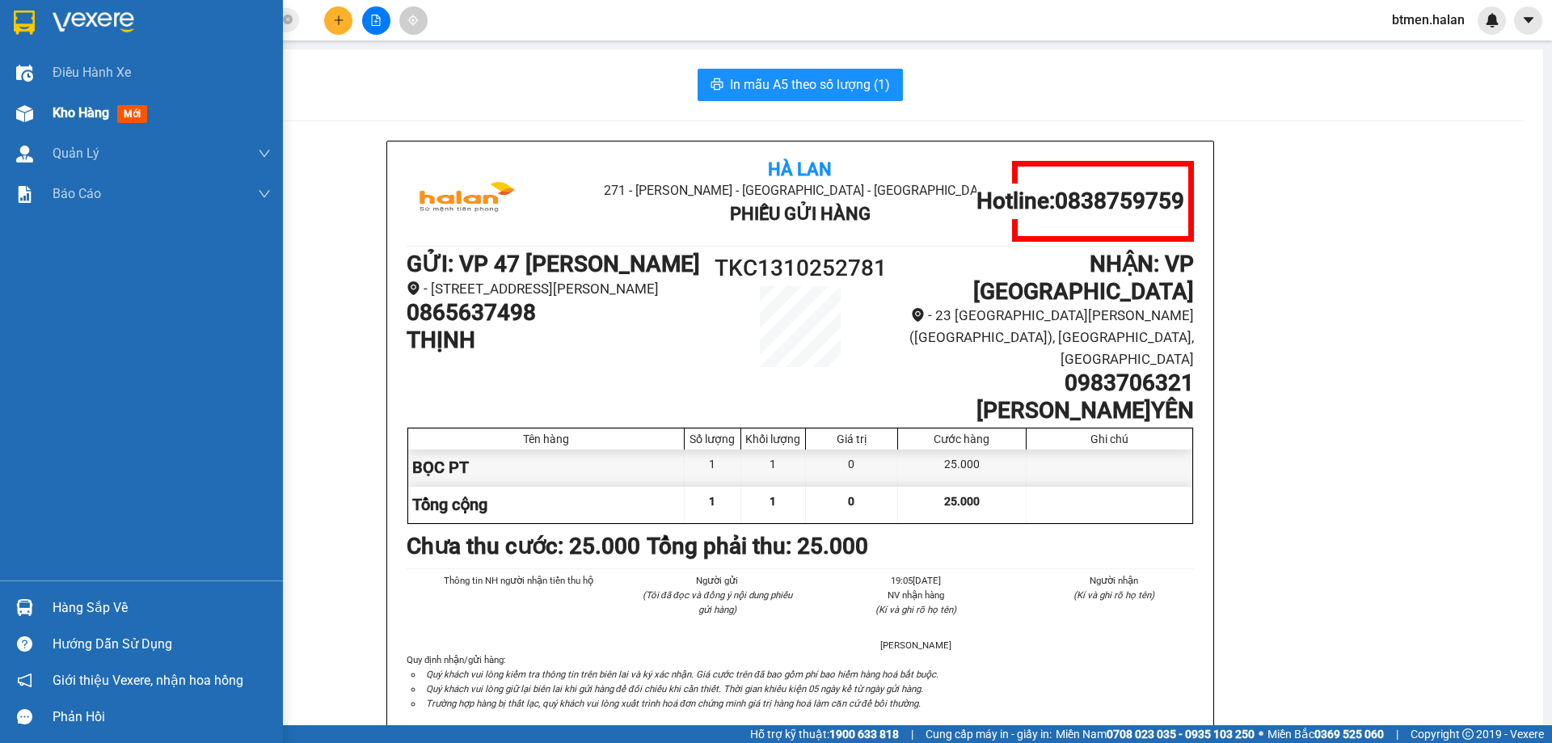
click at [43, 121] on div "Kho hàng mới" at bounding box center [141, 113] width 283 height 40
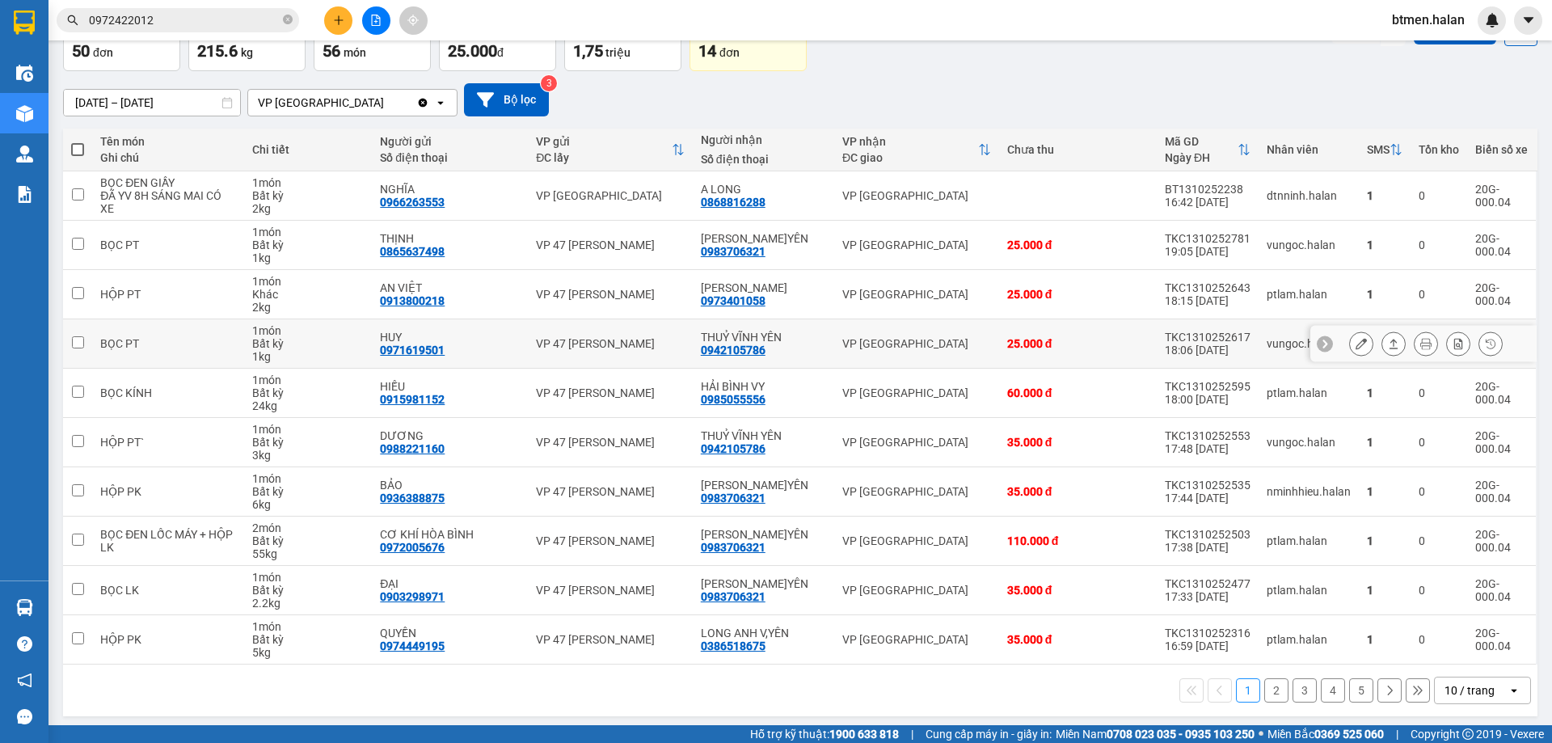
scroll to position [105, 0]
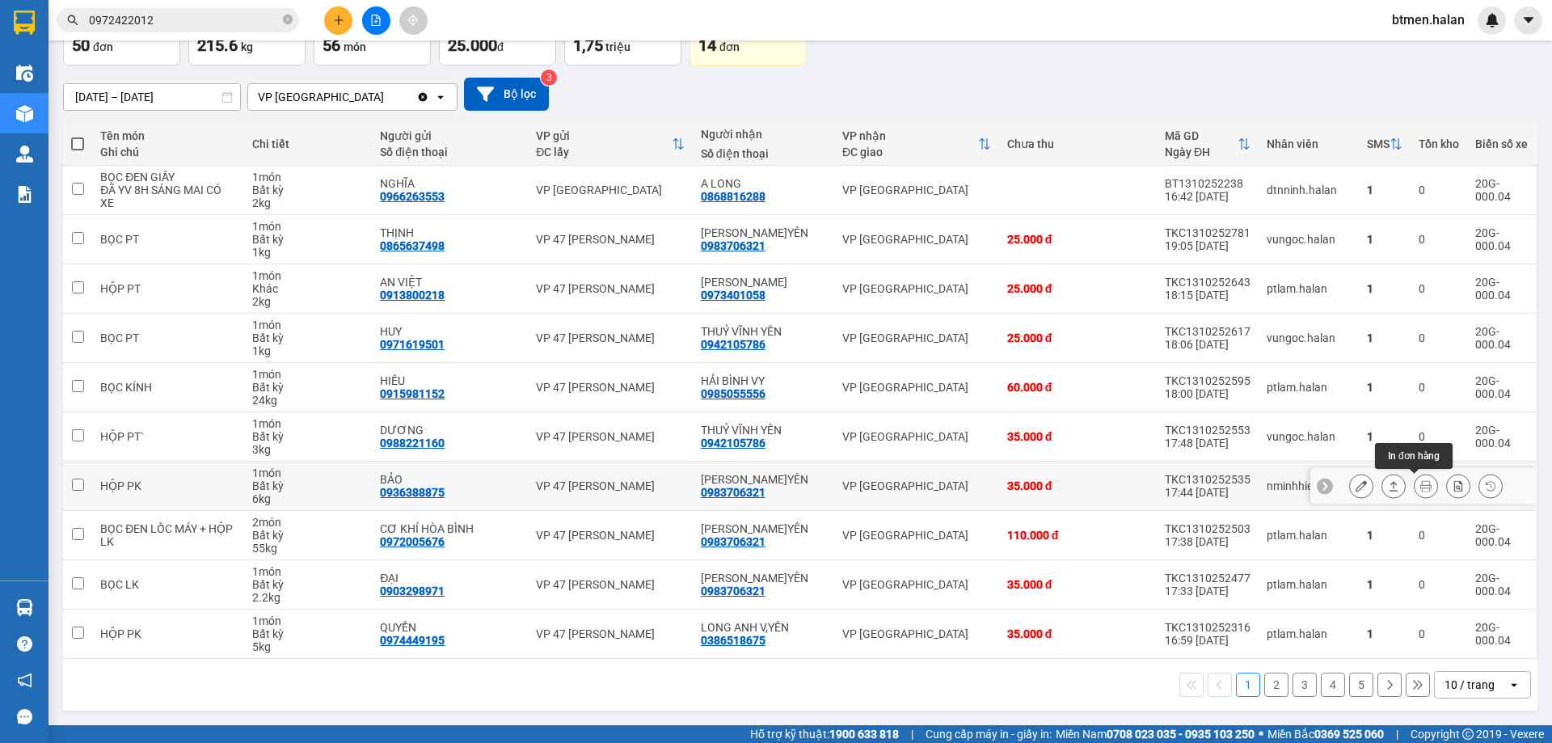
click at [1420, 486] on icon at bounding box center [1425, 485] width 11 height 11
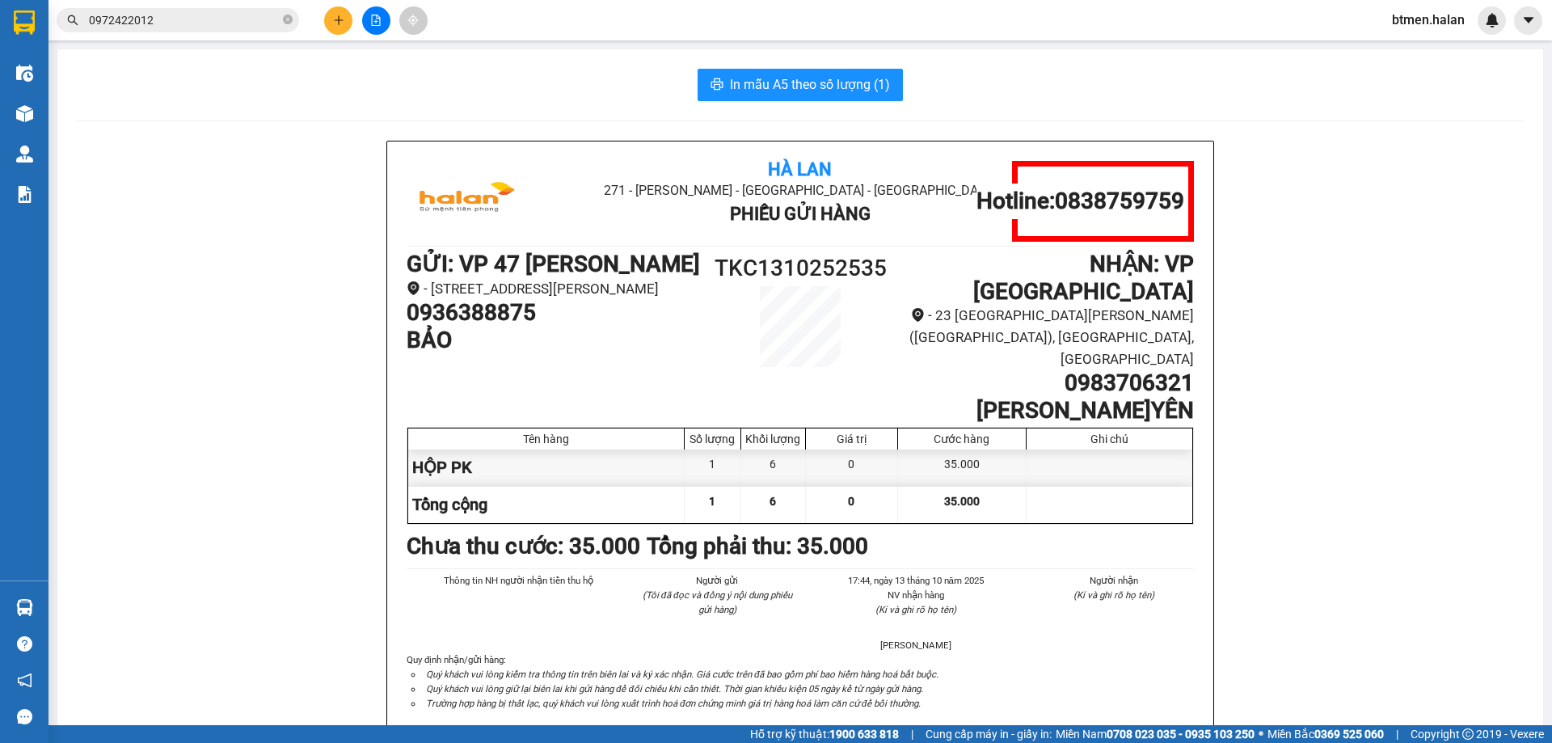
click at [179, 407] on div "Hà Lan 271 - [GEOGRAPHIC_DATA] - [GEOGRAPHIC_DATA] Long - [GEOGRAPHIC_DATA] Phi…" at bounding box center [800, 460] width 1447 height 638
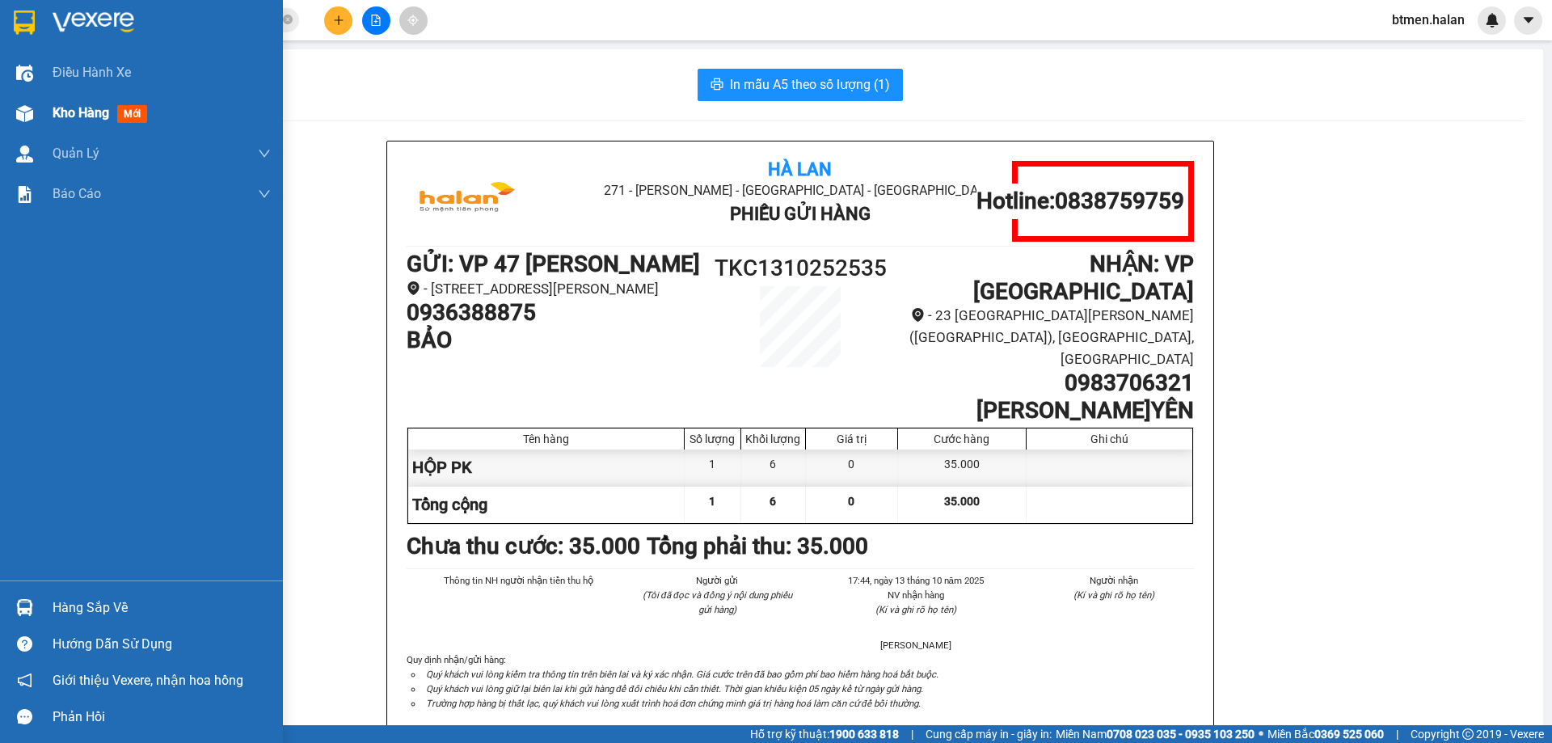
click at [71, 116] on span "Kho hàng" at bounding box center [81, 112] width 57 height 15
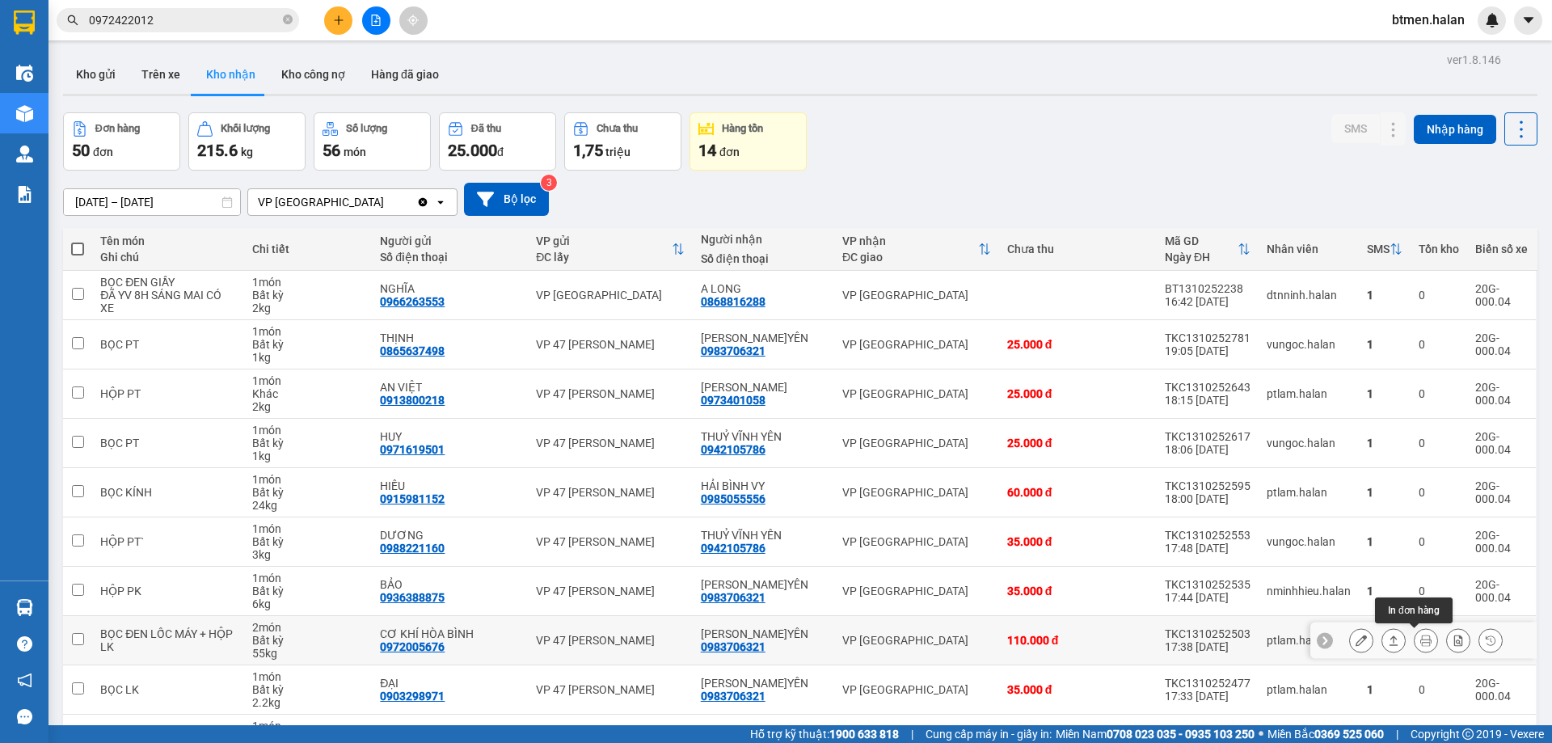
click at [1420, 637] on icon at bounding box center [1425, 639] width 11 height 11
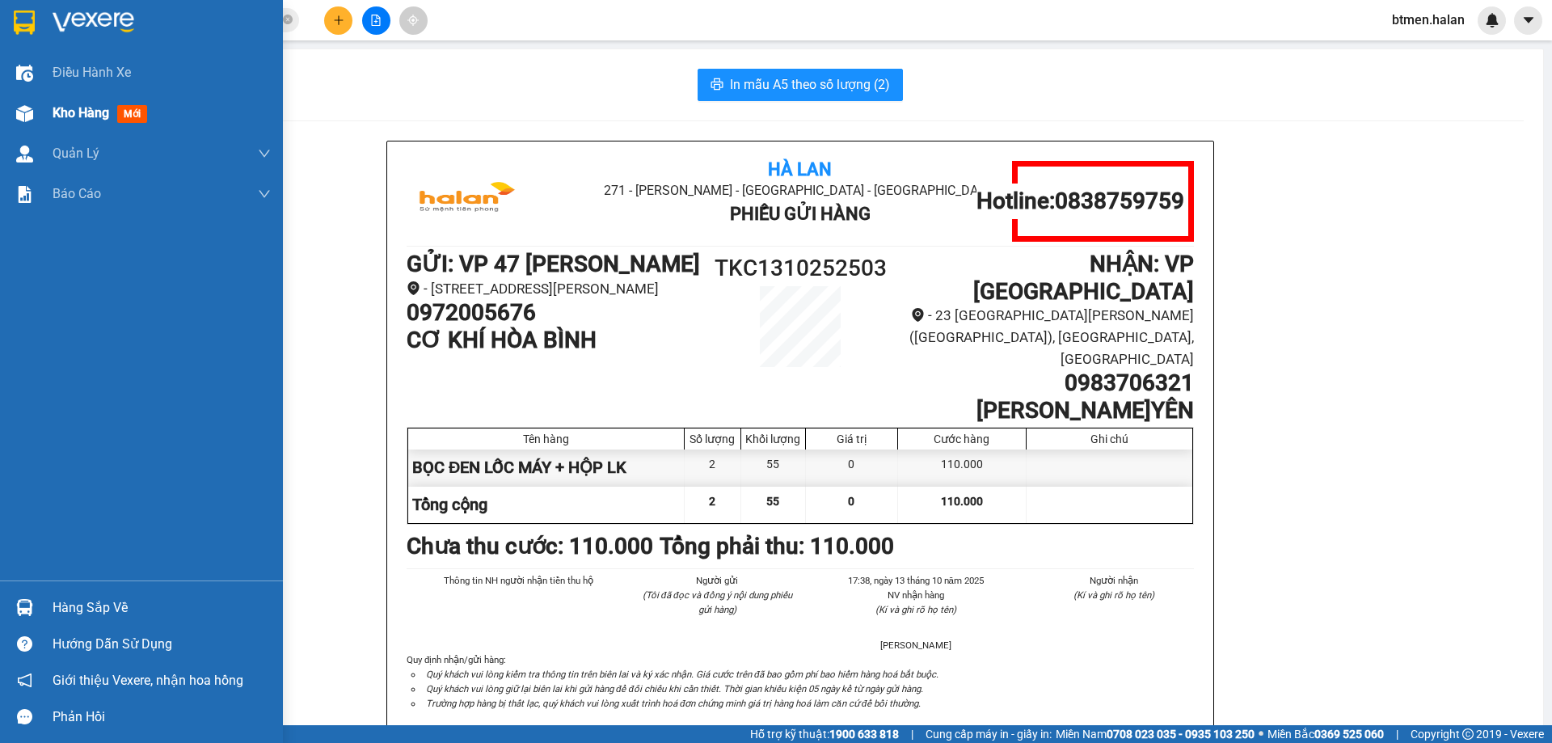
click at [63, 112] on span "Kho hàng" at bounding box center [81, 112] width 57 height 15
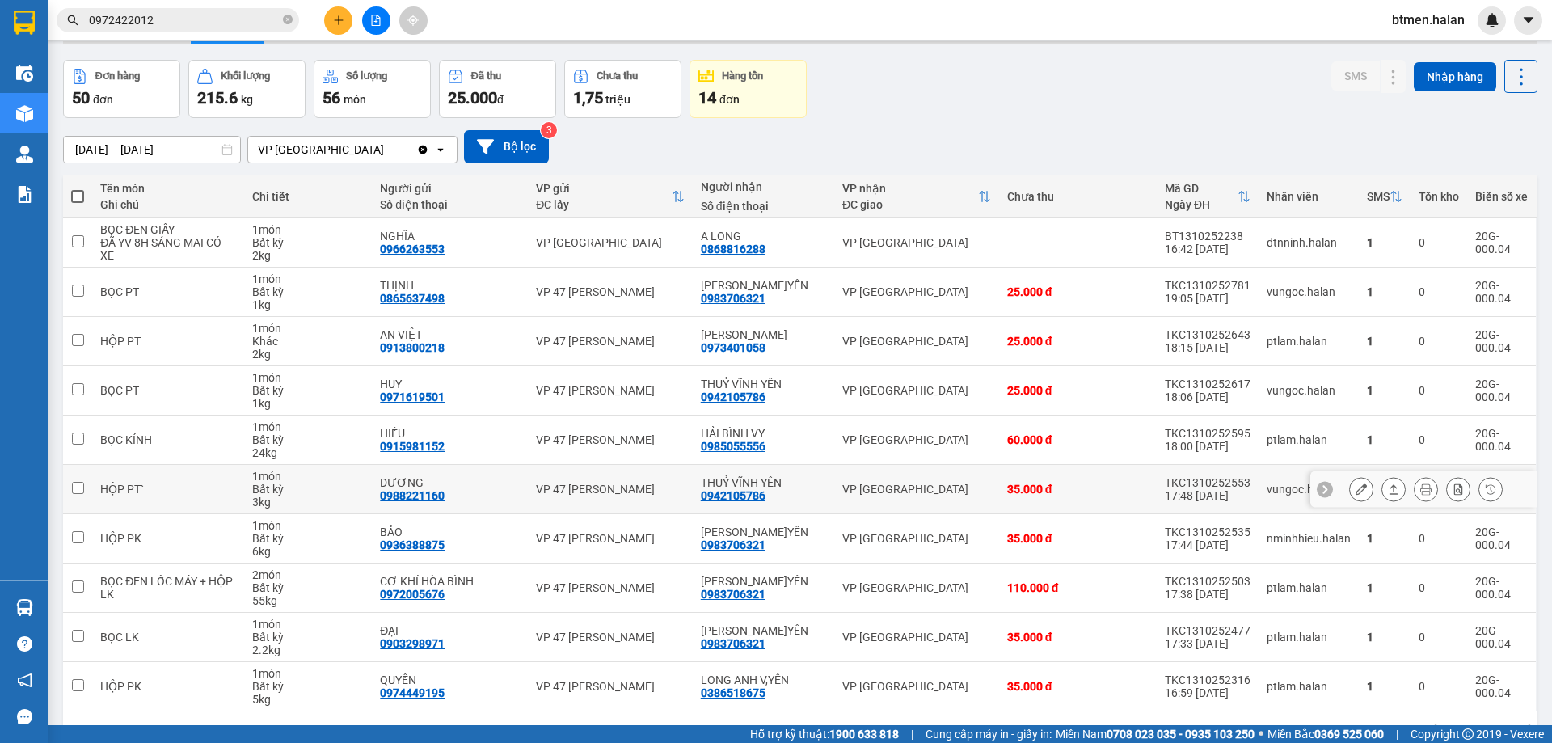
scroll to position [105, 0]
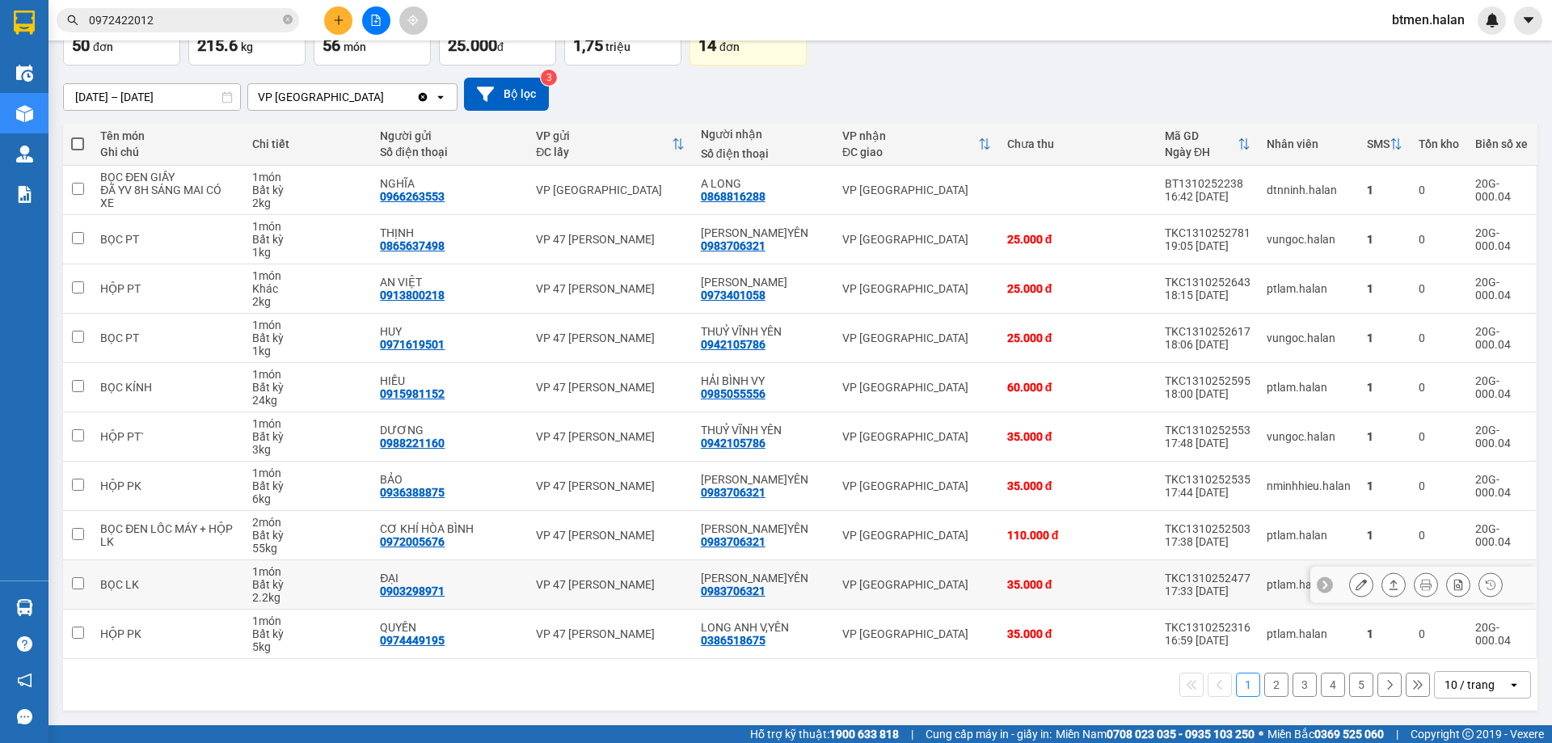
click at [1420, 583] on icon at bounding box center [1425, 584] width 11 height 11
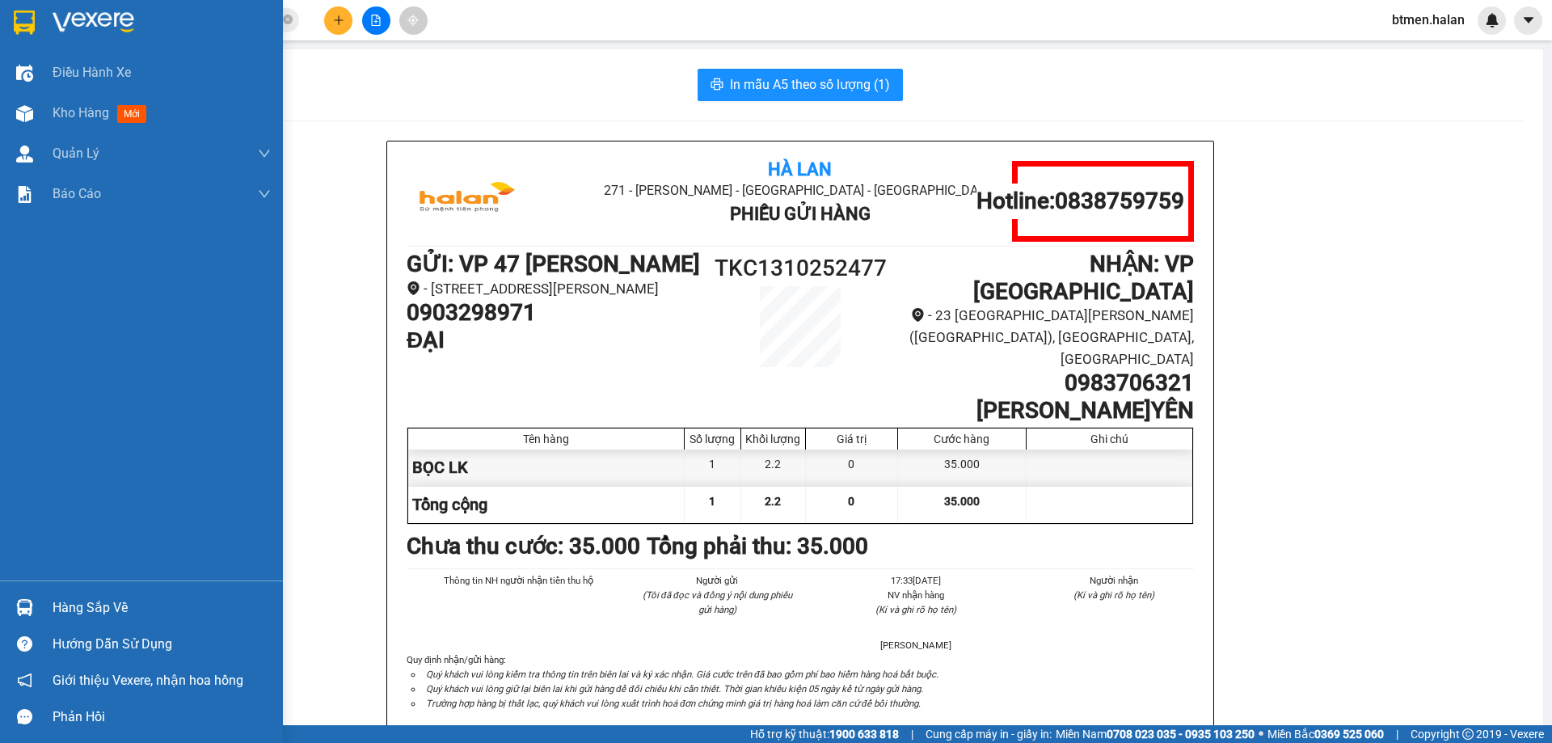
click at [133, 600] on div "Hàng sắp về" at bounding box center [162, 608] width 218 height 24
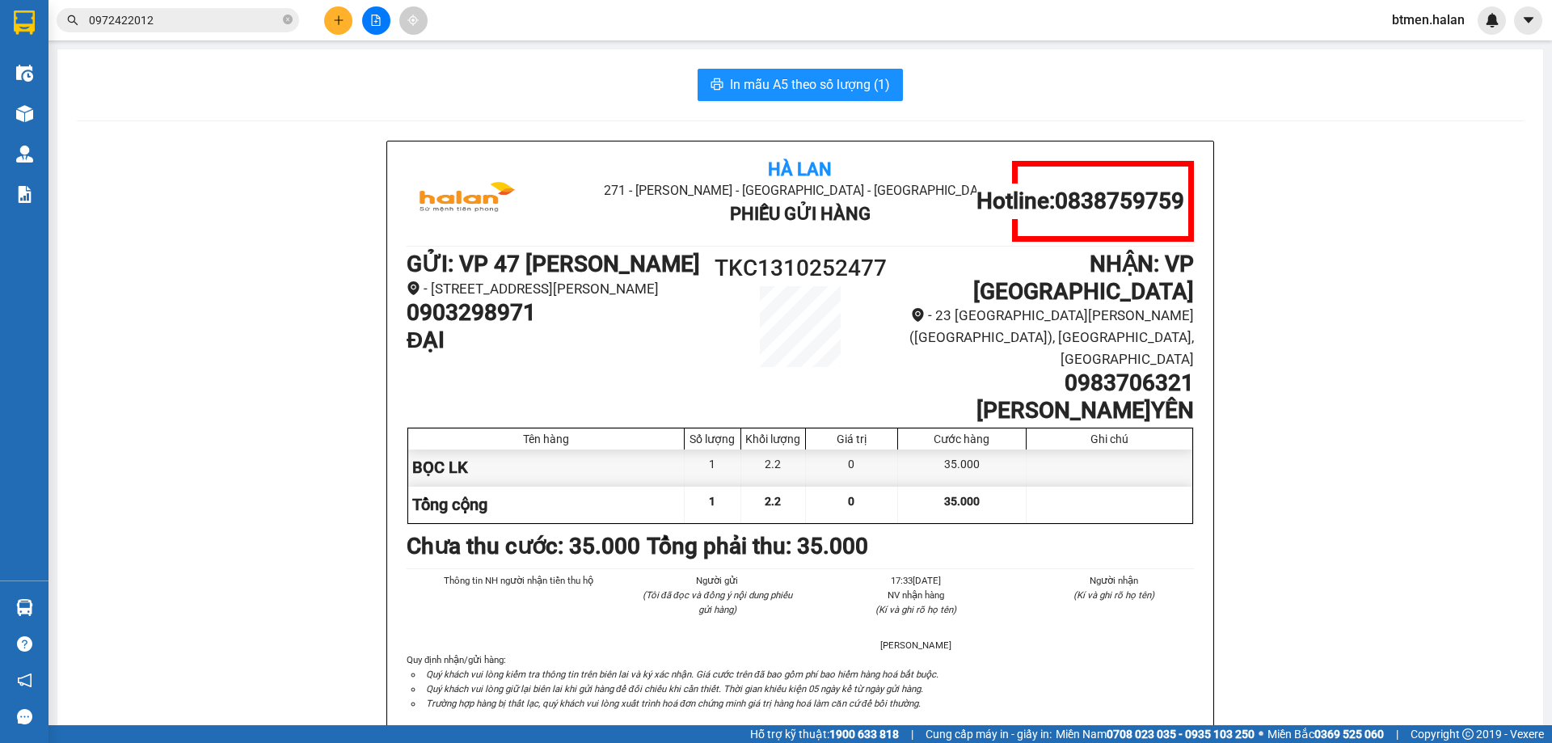
click at [504, 47] on section "Kết quả tìm kiếm ( 20 ) Bộ lọc Mã ĐH Trạng thái Món hàng Thu hộ Tổng cước Chưa …" at bounding box center [776, 371] width 1552 height 743
click at [337, 19] on icon "plus" at bounding box center [338, 20] width 11 height 11
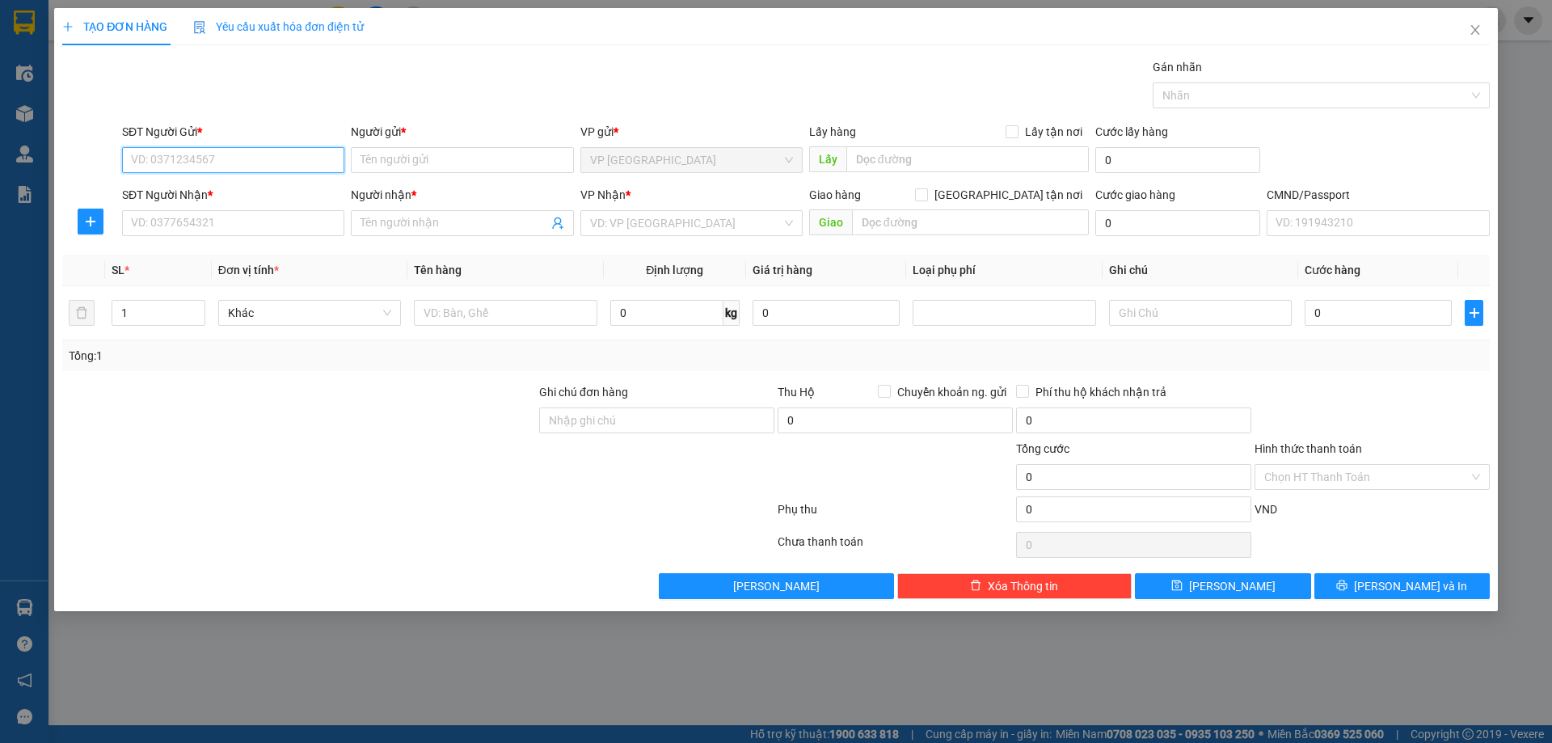
click at [238, 162] on input "SĐT Người Gửi *" at bounding box center [233, 160] width 222 height 26
click at [279, 163] on input "SĐT Người Gửi *" at bounding box center [233, 160] width 222 height 26
click at [285, 166] on input "SĐT Người Gửi *" at bounding box center [233, 160] width 222 height 26
click at [316, 194] on div "0971850199 - A- HÙNG" at bounding box center [233, 192] width 203 height 18
type input "0971850199"
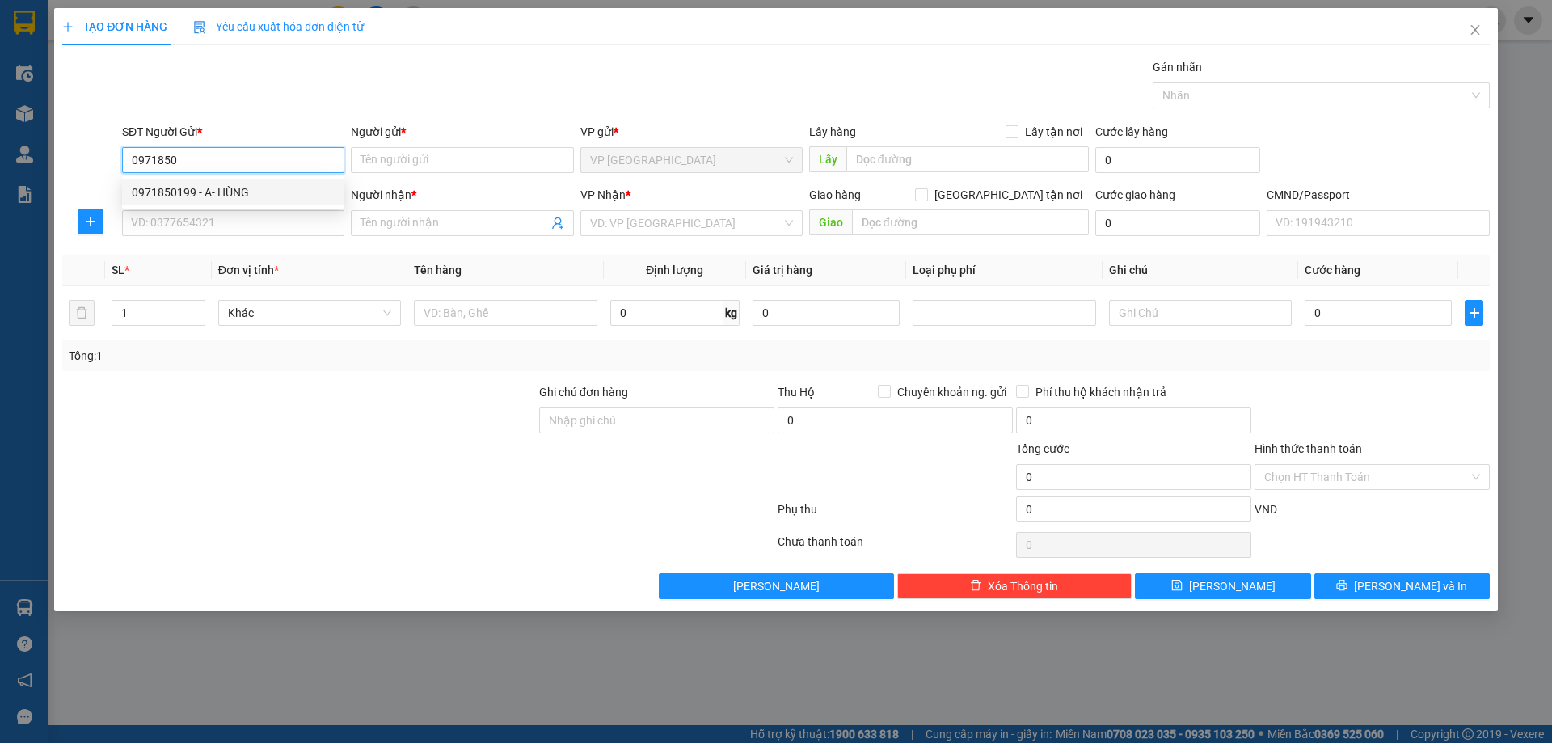
type input "A- HÙNG"
click at [232, 161] on input "0971850199" at bounding box center [233, 160] width 222 height 26
click at [317, 259] on th "Đơn vị tính *" at bounding box center [310, 271] width 196 height 32
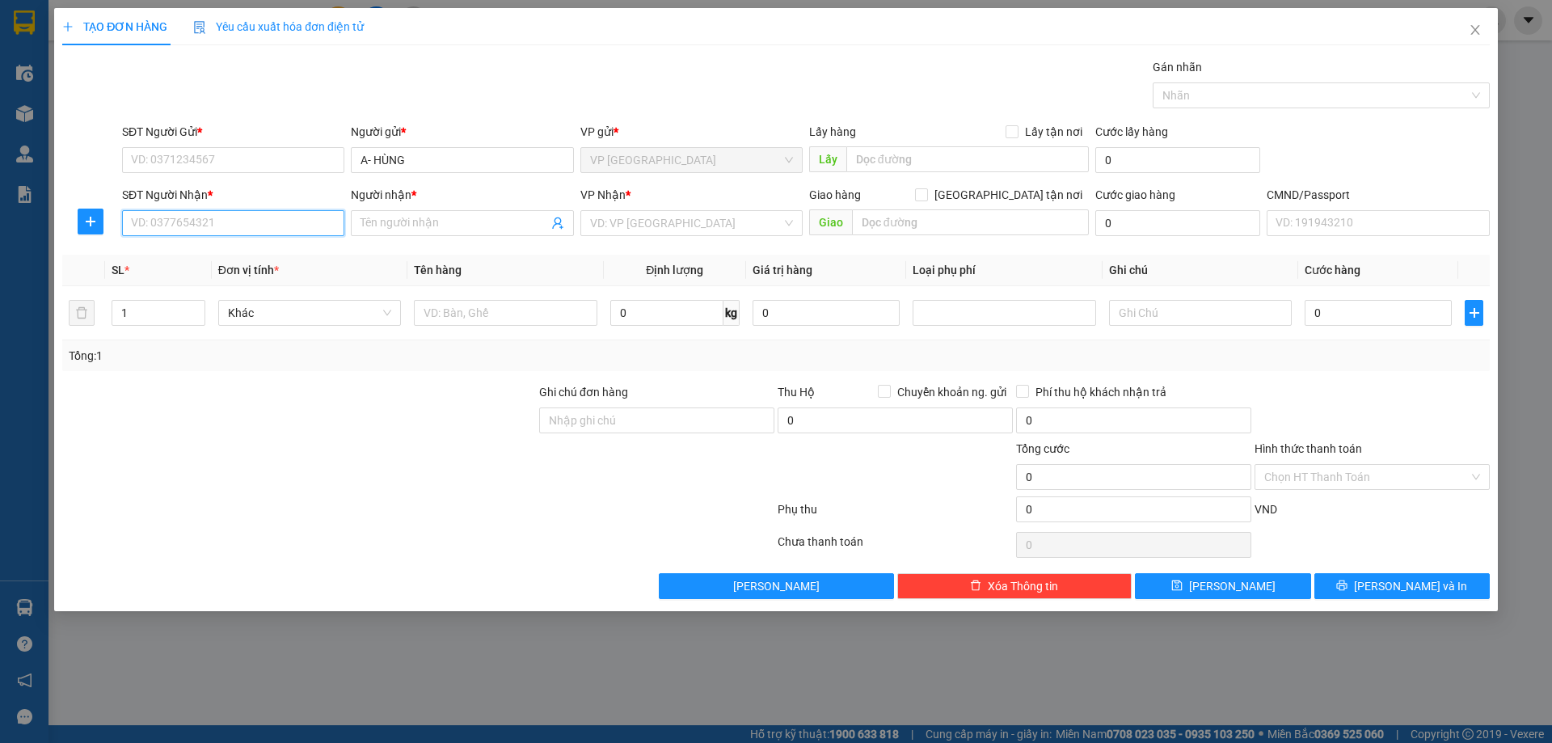
click at [308, 217] on input "SĐT Người Nhận *" at bounding box center [233, 223] width 222 height 26
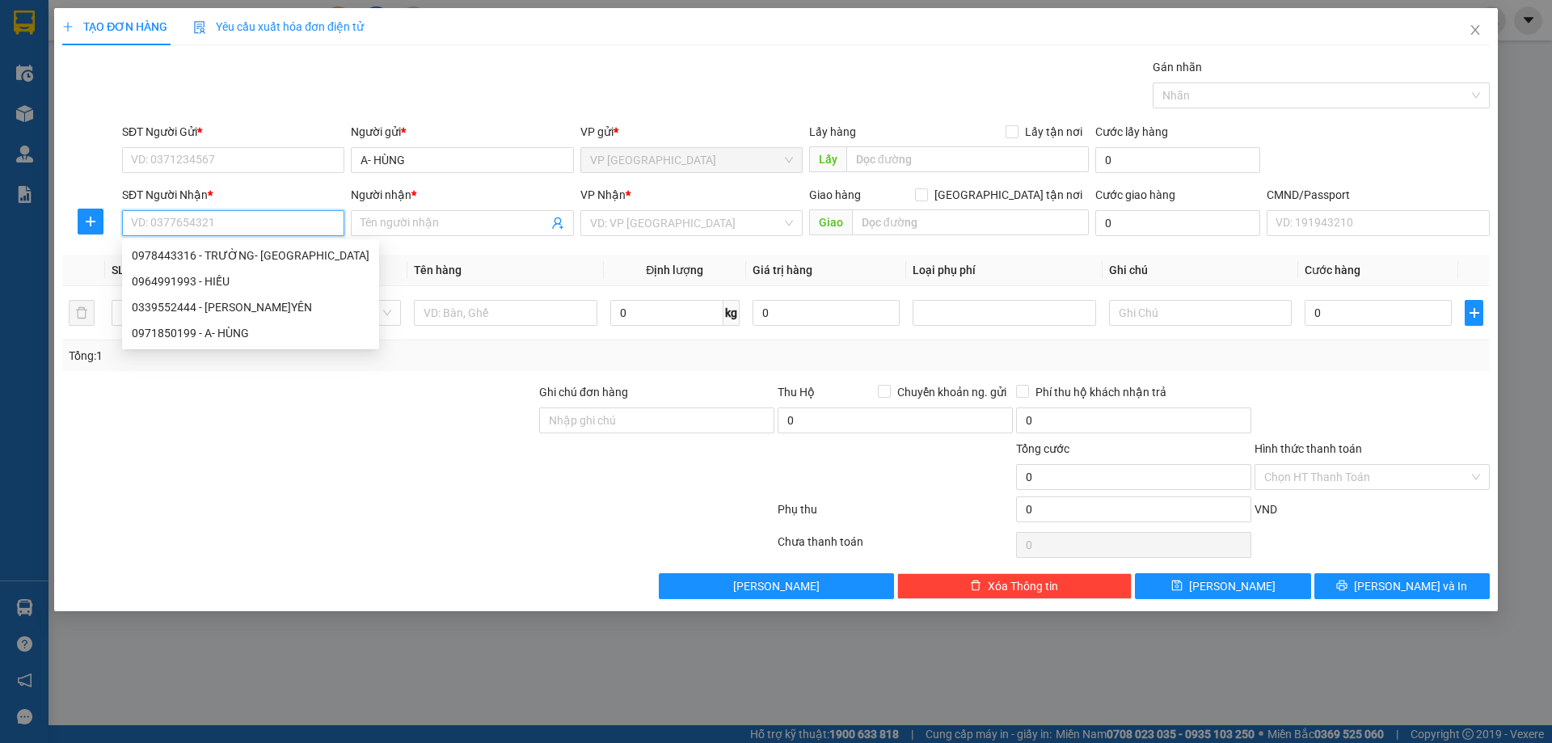
paste input "0971850199"
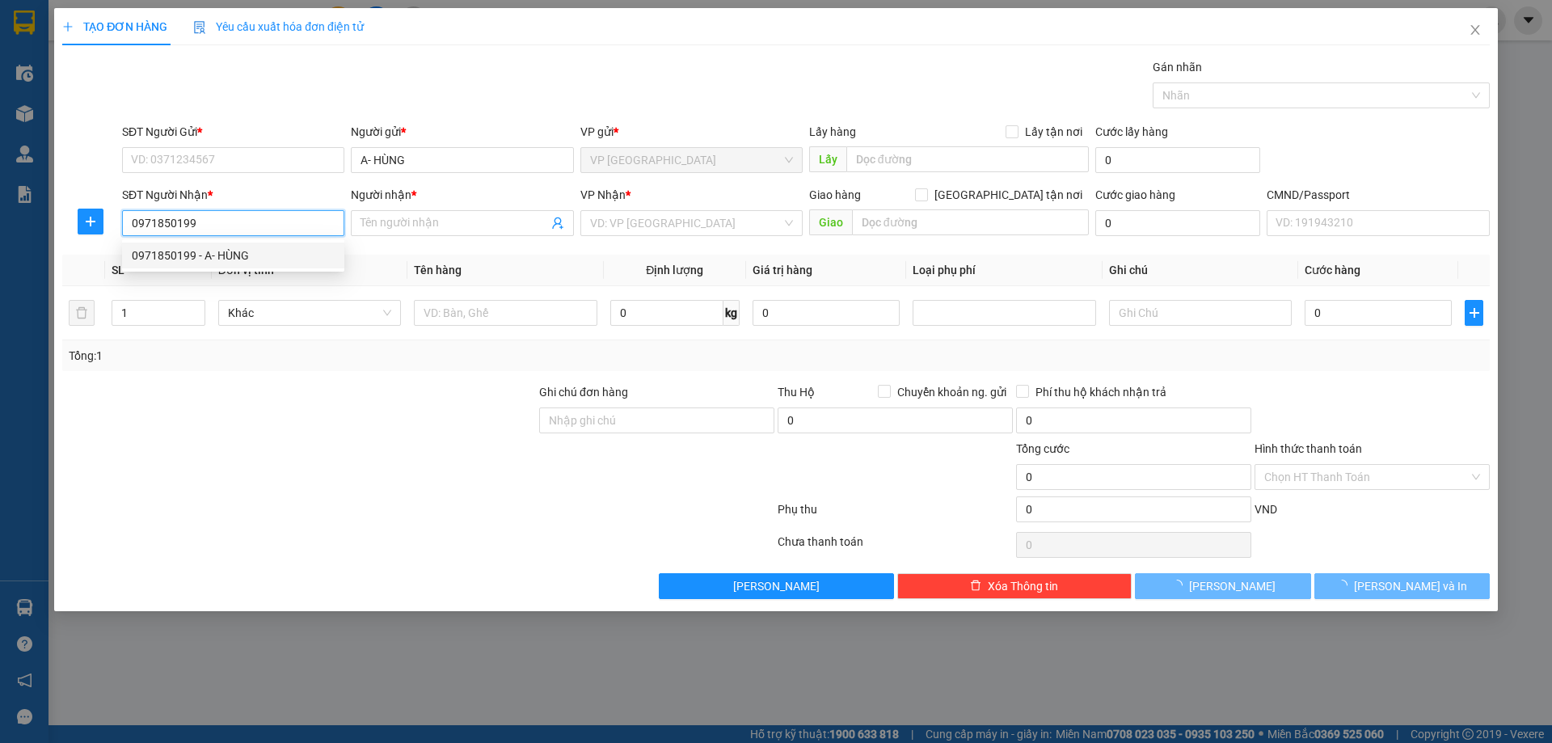
type input "0971850199"
click at [245, 241] on div "0971850199 0971850199 - A- HÙNG" at bounding box center [233, 255] width 222 height 32
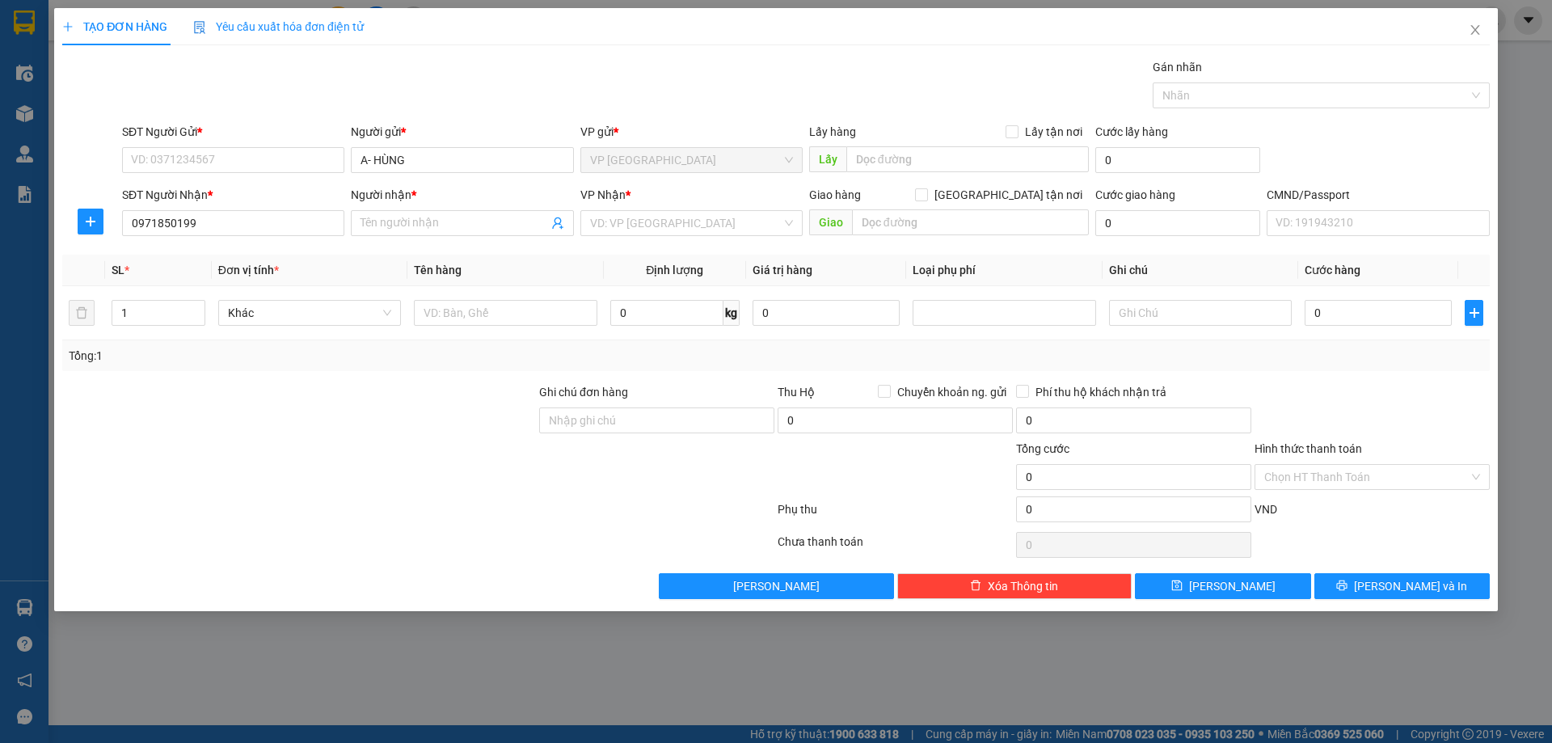
click at [259, 259] on th "Đơn vị tính *" at bounding box center [310, 271] width 196 height 32
click at [272, 156] on input "SĐT Người Gửi *" at bounding box center [233, 160] width 222 height 26
type input "0964991993"
click at [259, 234] on input "0971850199" at bounding box center [233, 223] width 222 height 26
click at [389, 225] on input "Người nhận *" at bounding box center [453, 223] width 187 height 18
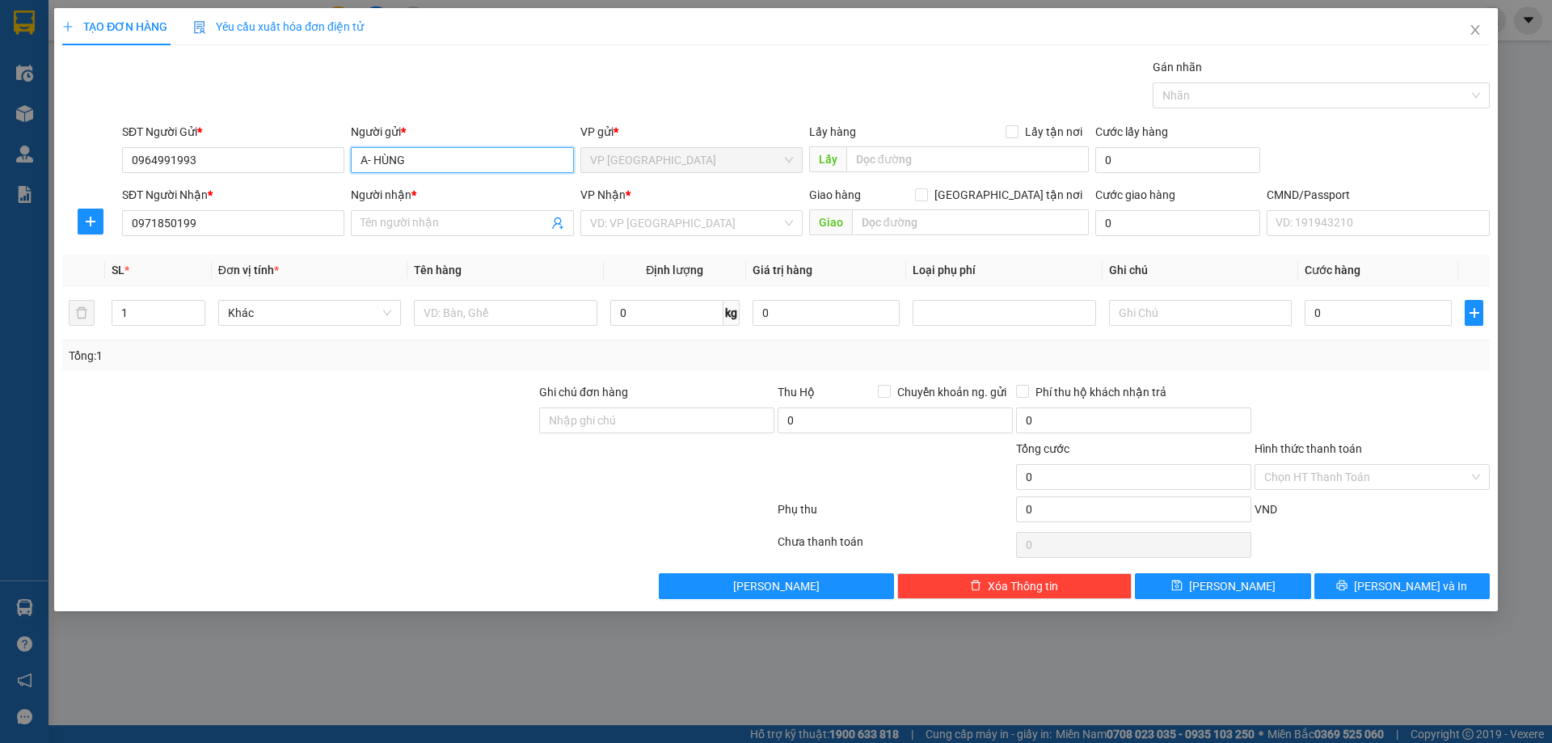
click at [394, 167] on input "A- HÙNG" at bounding box center [462, 160] width 222 height 26
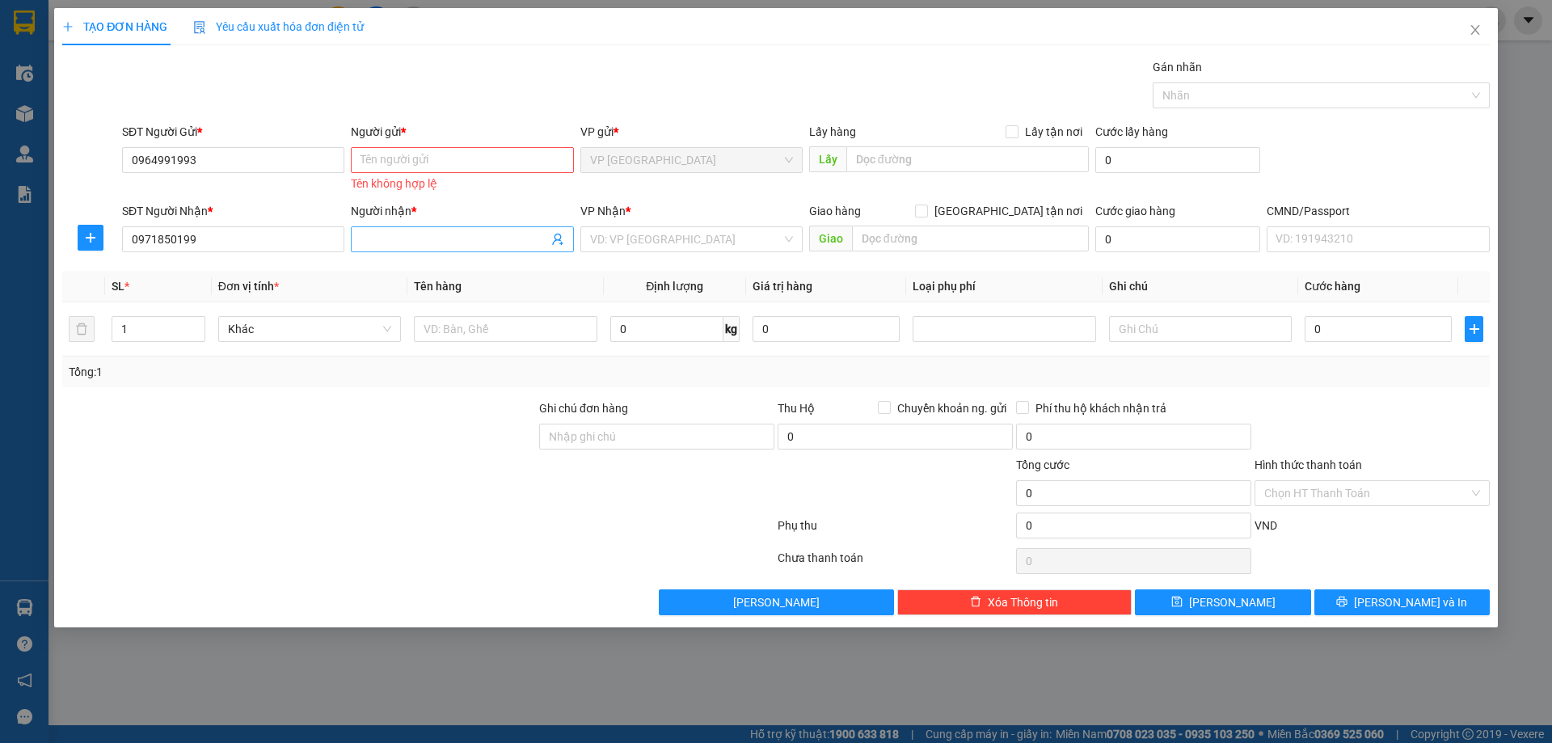
click at [415, 233] on input "Người nhận *" at bounding box center [453, 239] width 187 height 18
paste input "A- HÙNG"
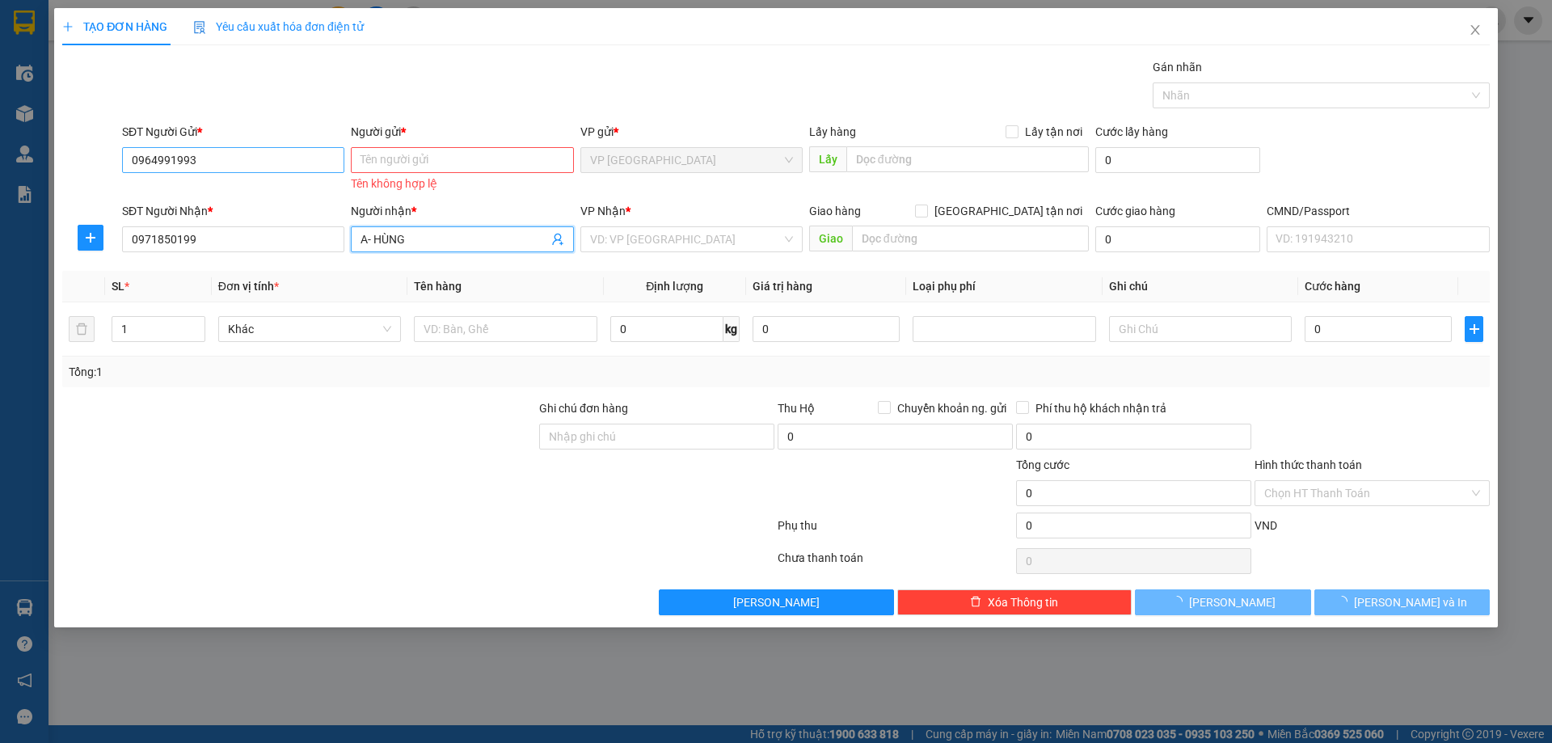
type input "A- HÙNG"
click at [246, 166] on input "0964991993" at bounding box center [233, 160] width 222 height 26
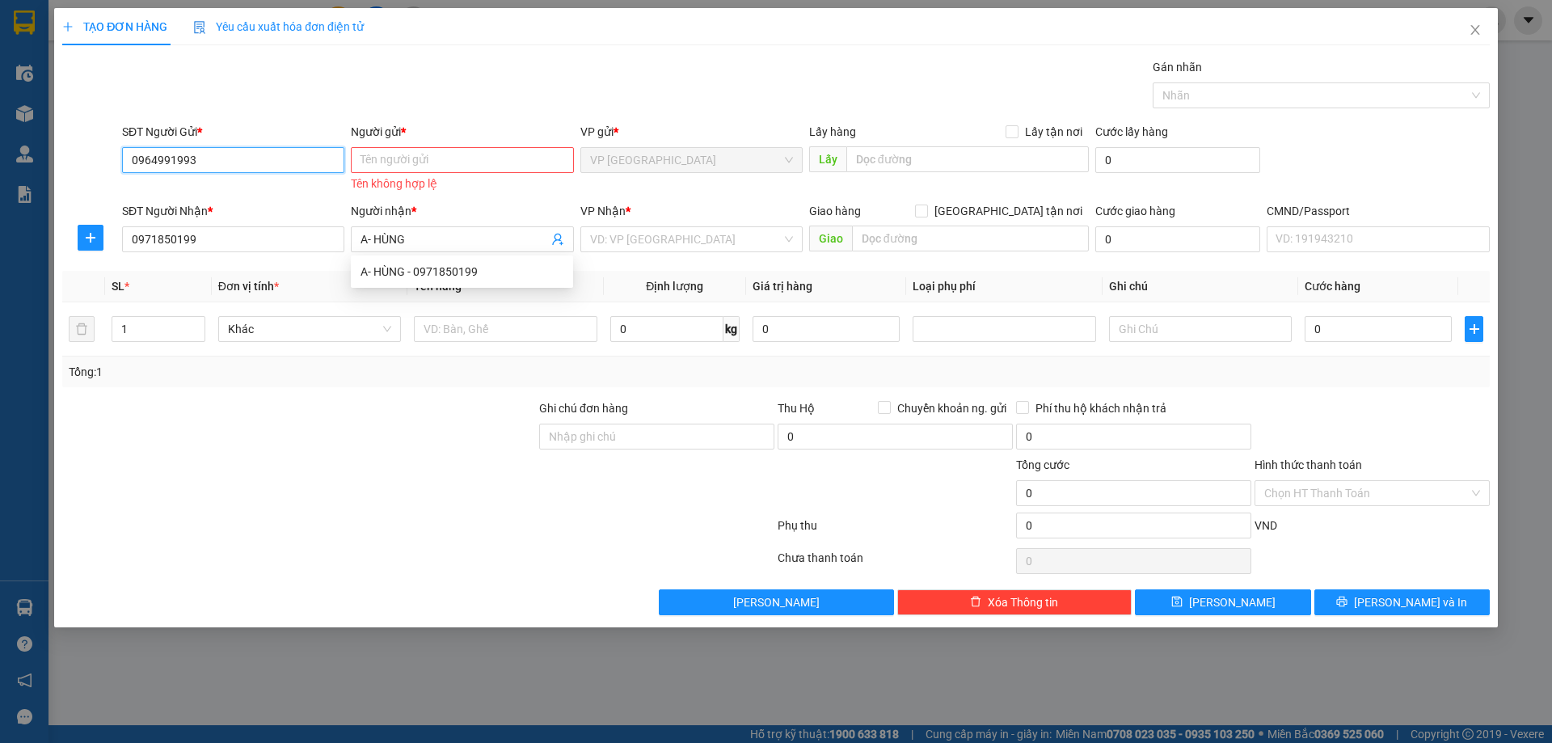
click at [246, 166] on input "0964991993" at bounding box center [233, 160] width 222 height 26
click at [423, 157] on input "Người gửi *" at bounding box center [462, 160] width 222 height 26
paste input "HIẾU"
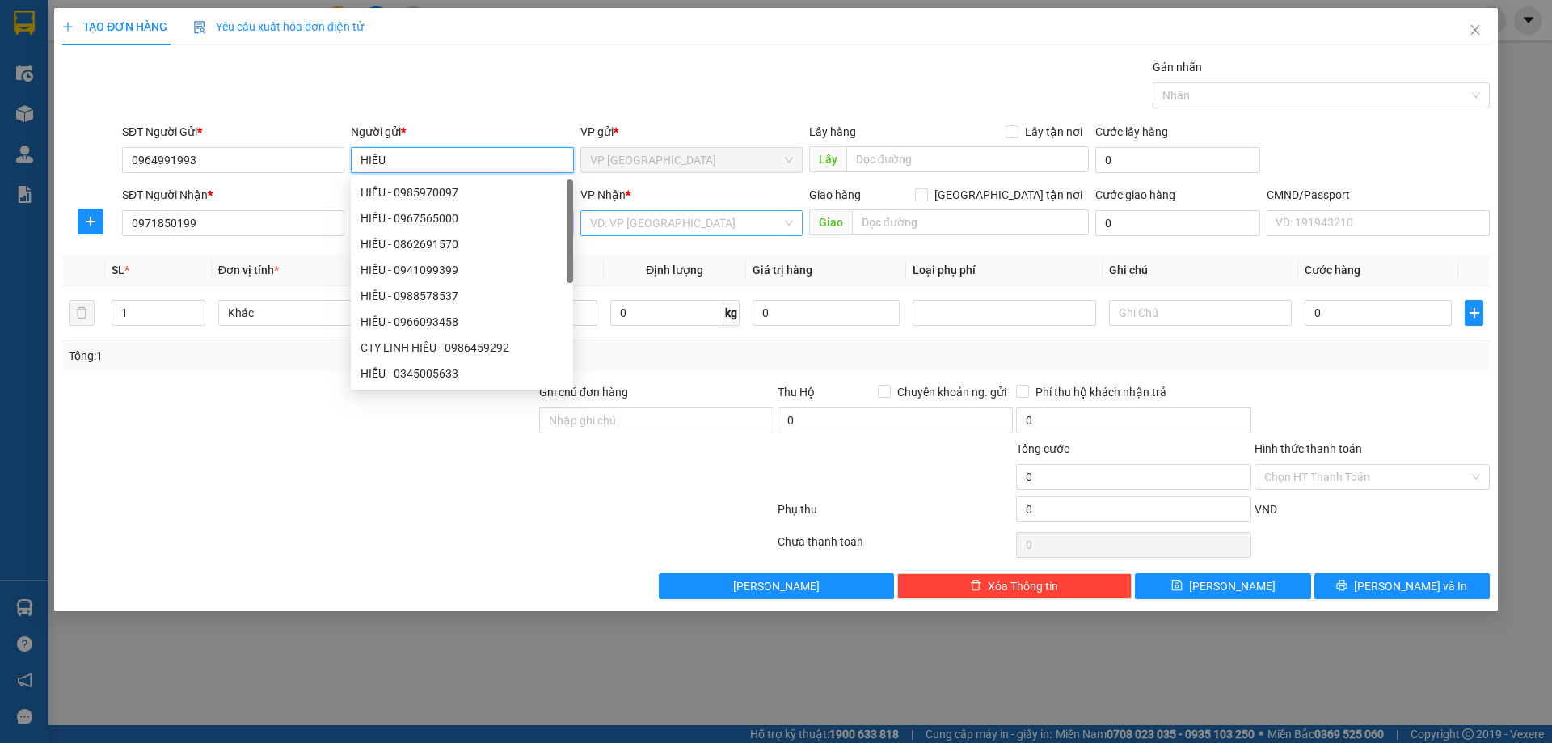
type input "HIẾU"
click at [642, 225] on input "search" at bounding box center [686, 223] width 192 height 24
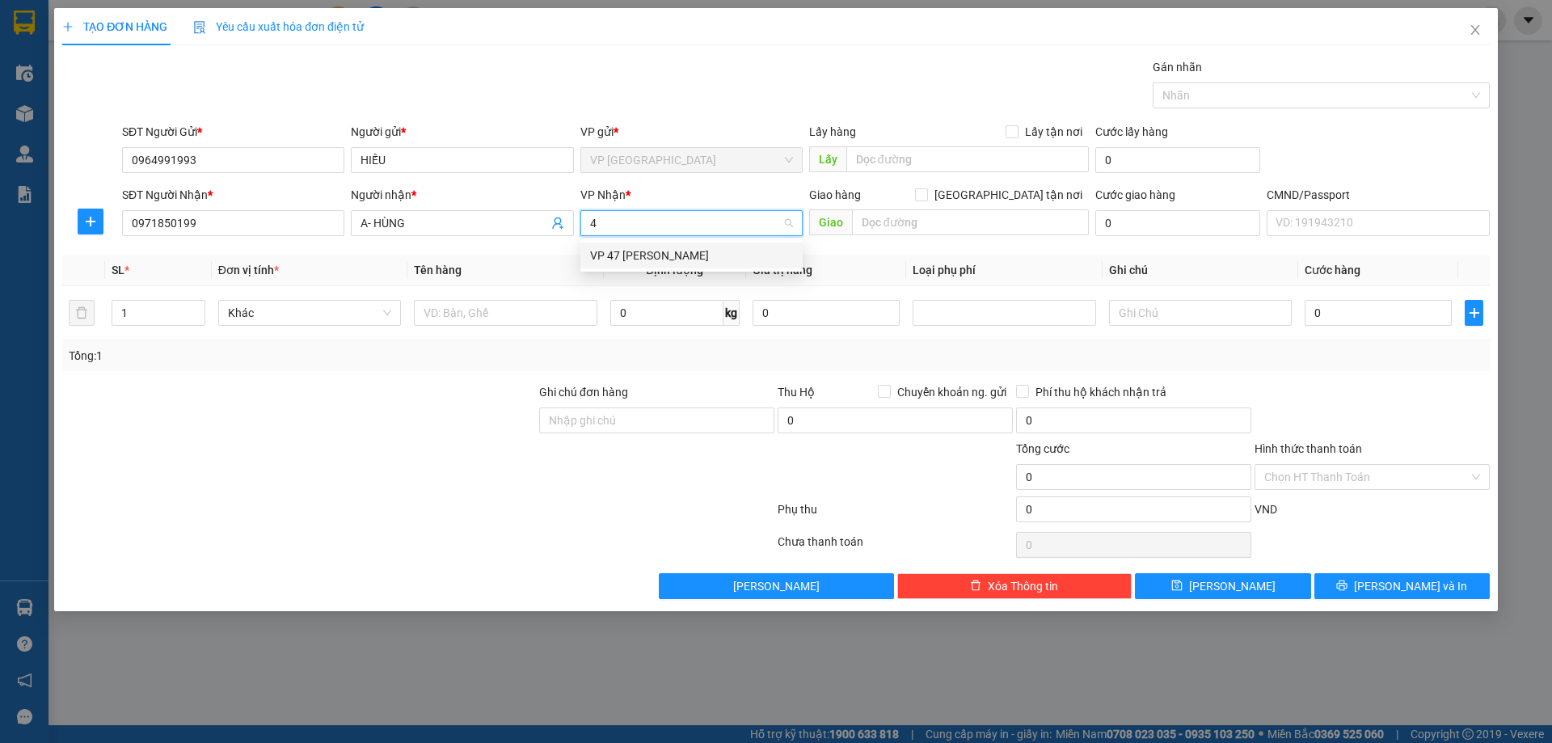
type input "47"
drag, startPoint x: 693, startPoint y: 247, endPoint x: 471, endPoint y: 322, distance: 233.8
click at [682, 253] on div "VP 47 [PERSON_NAME]" at bounding box center [691, 255] width 203 height 18
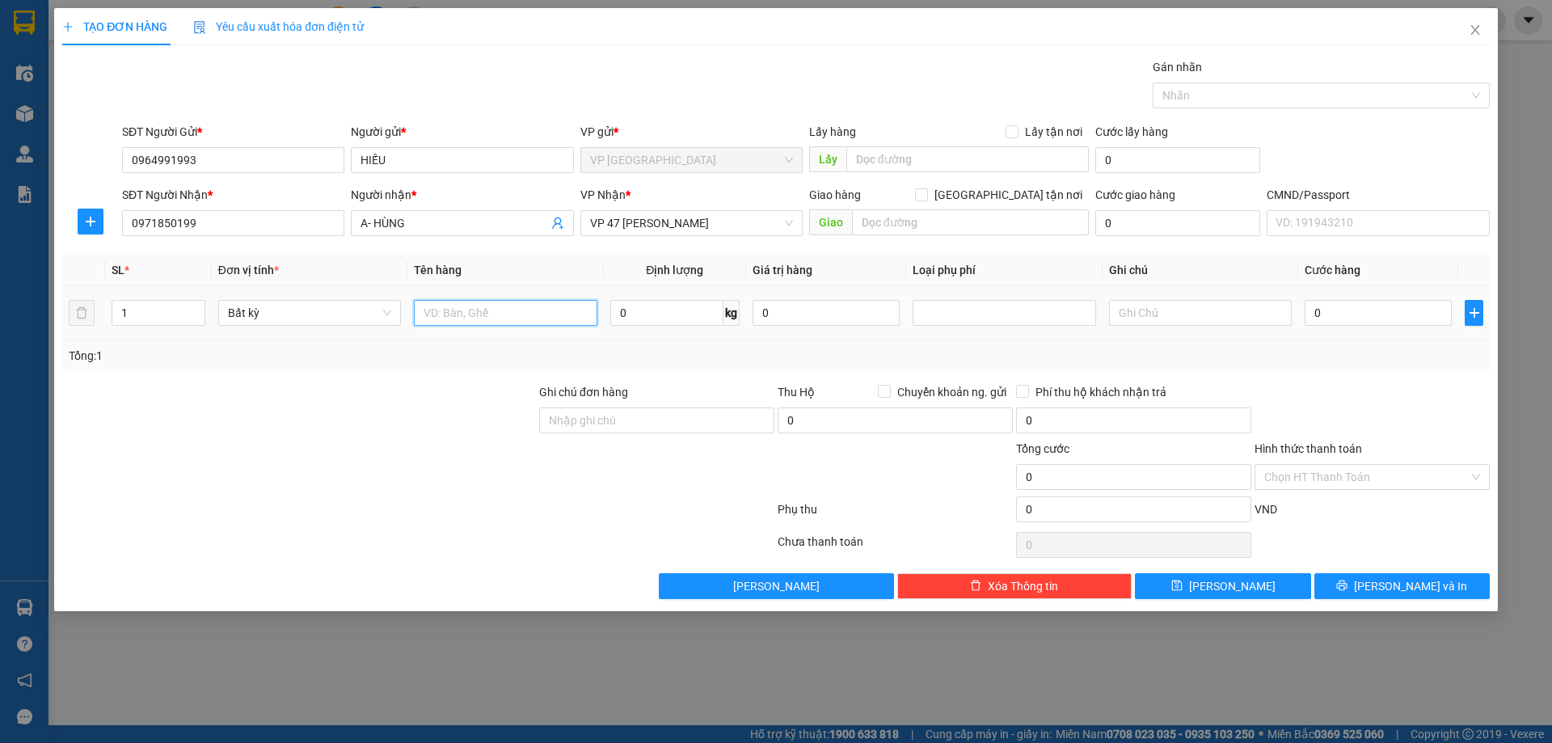
click at [473, 321] on input "text" at bounding box center [505, 313] width 183 height 26
type input "HỘP PK"
click at [696, 324] on input "0" at bounding box center [666, 313] width 113 height 26
type input "0.2"
click at [1461, 375] on div "Transit Pickup Surcharge Ids Transit Deliver Surcharge Ids Transit Deliver Surc…" at bounding box center [775, 328] width 1427 height 541
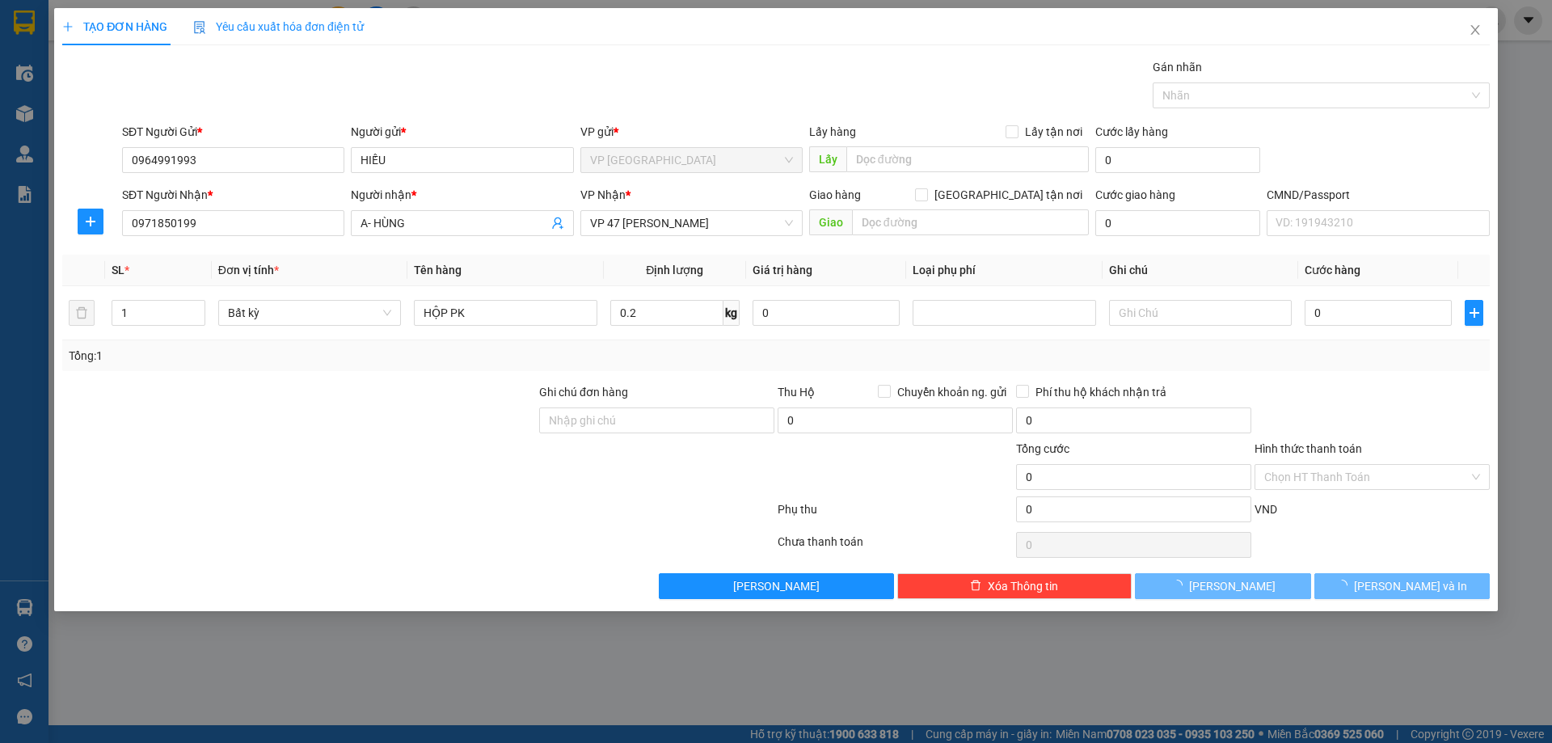
type input "25.000"
click at [1404, 574] on button "[PERSON_NAME] và In" at bounding box center [1401, 586] width 175 height 26
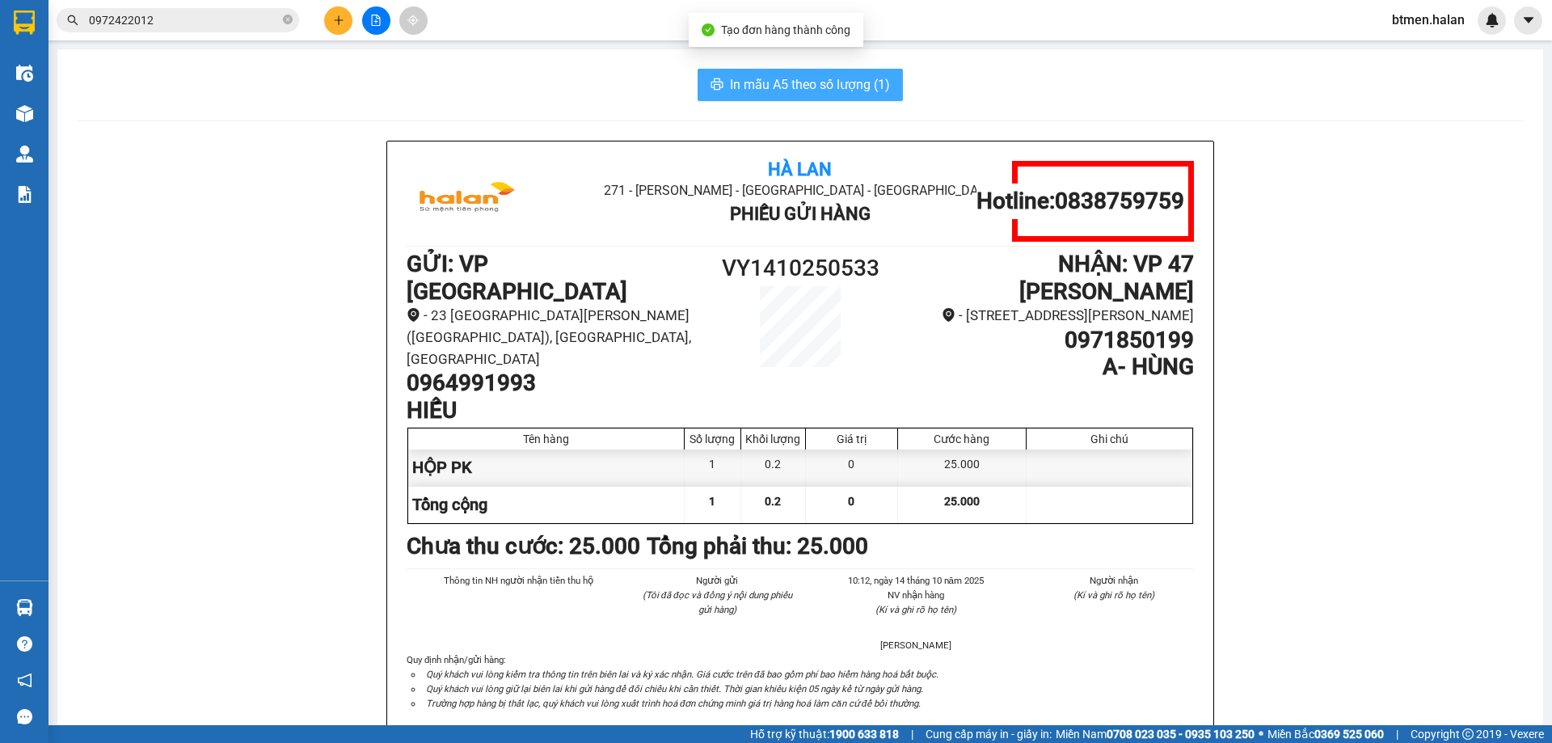
click at [856, 81] on span "In mẫu A5 theo số lượng (1)" at bounding box center [810, 84] width 160 height 20
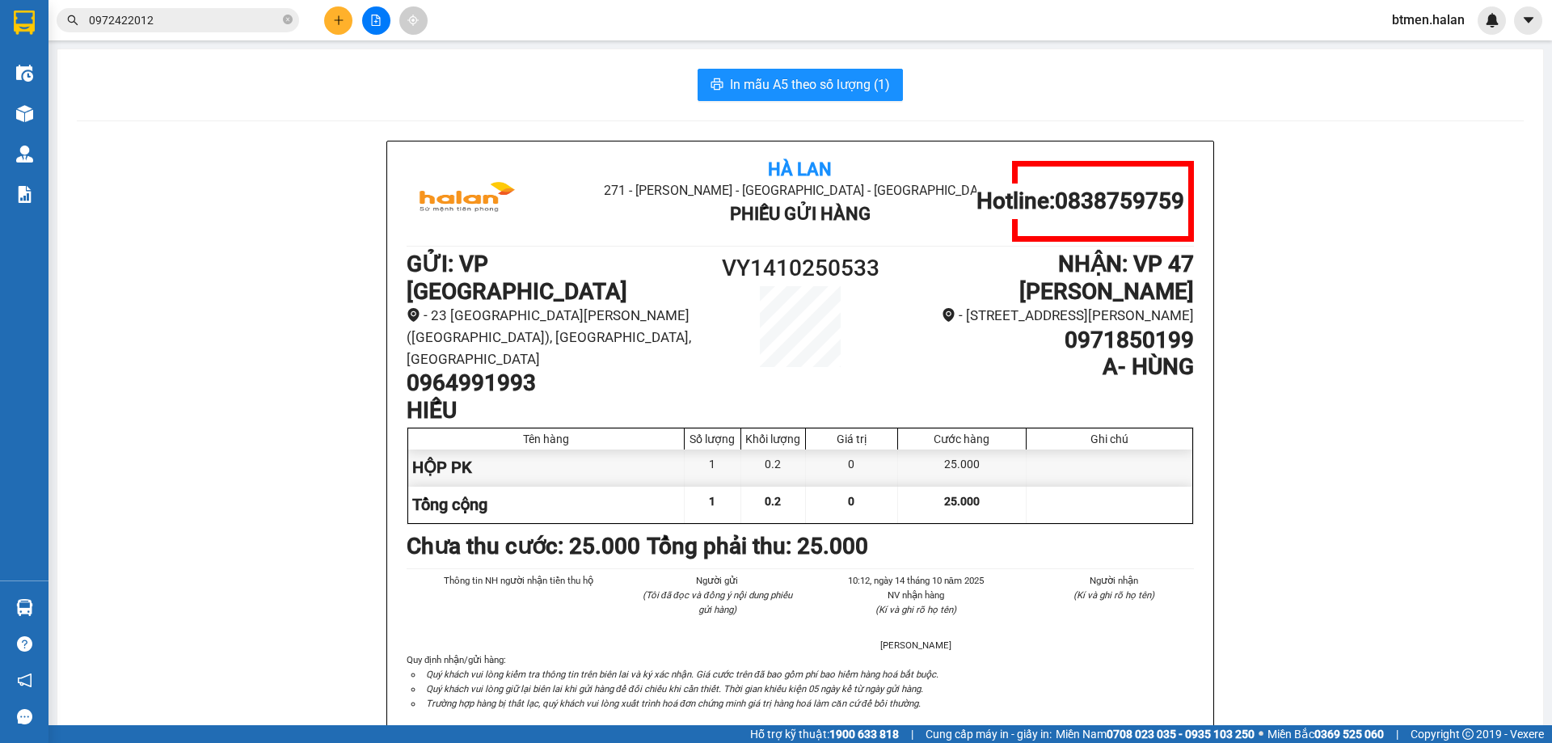
click at [503, 369] on h1 "0964991993" at bounding box center [553, 382] width 295 height 27
copy h1 "0964991993"
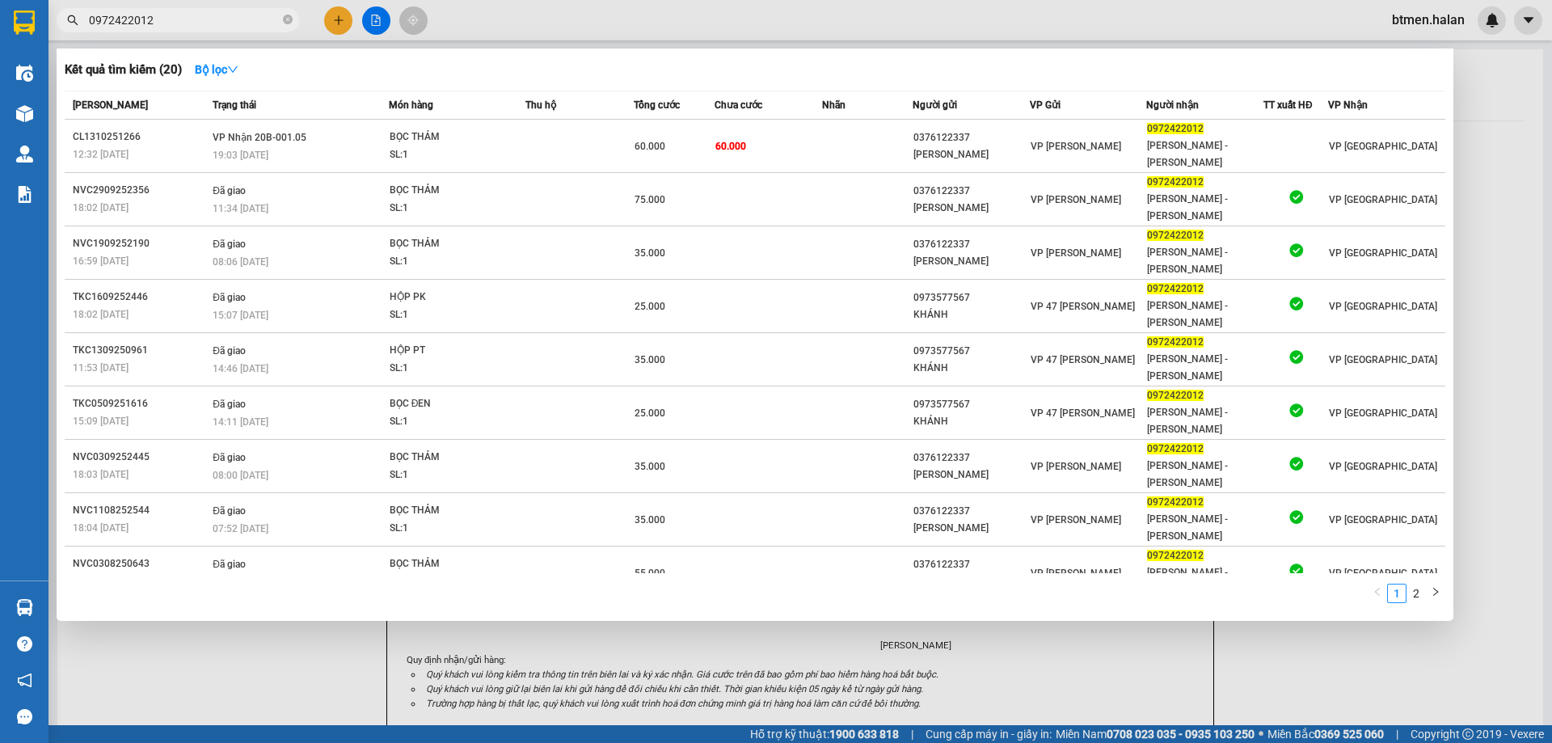
click at [192, 20] on input "0972422012" at bounding box center [184, 20] width 191 height 18
paste input "64991993"
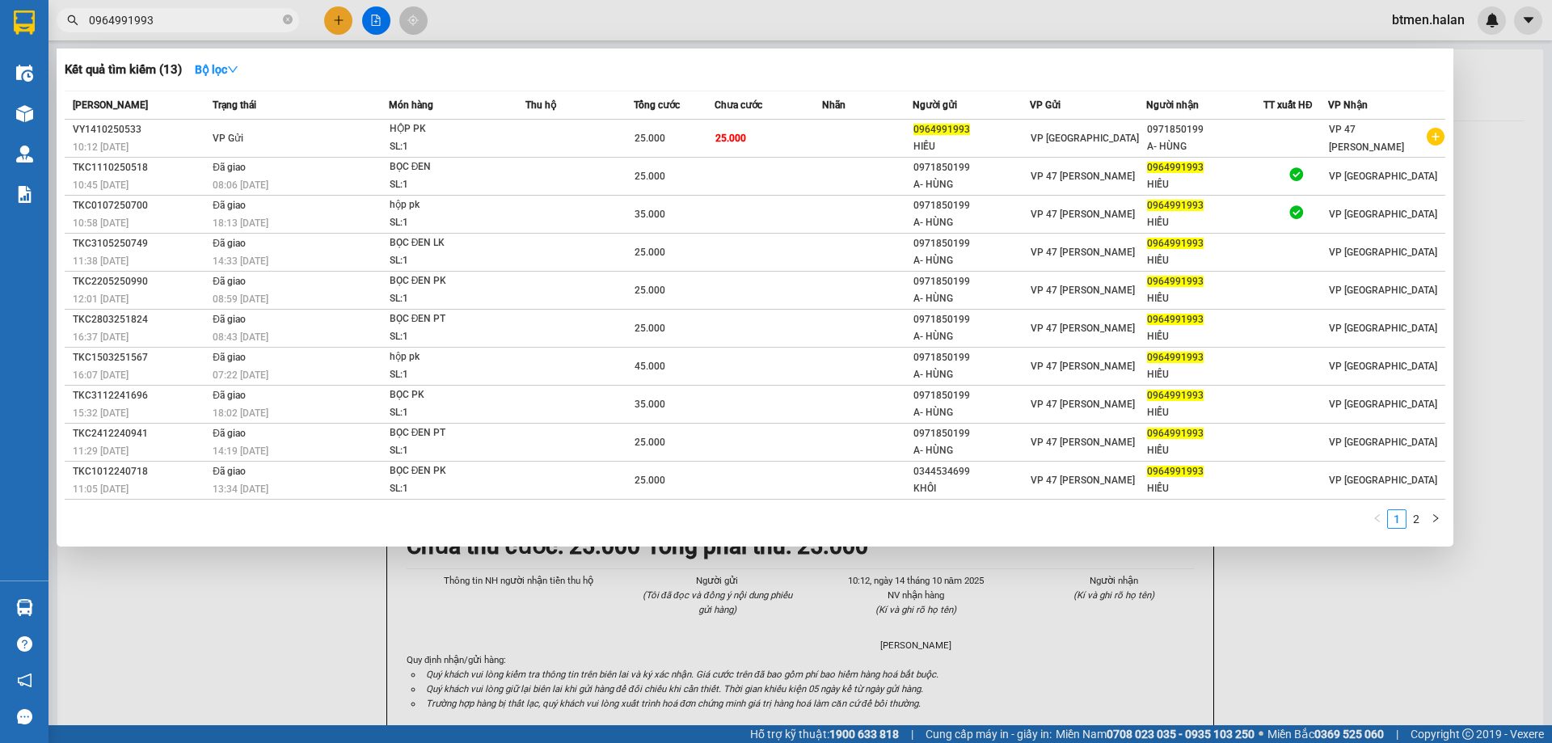
type input "0964991993"
click at [1497, 83] on div at bounding box center [776, 371] width 1552 height 743
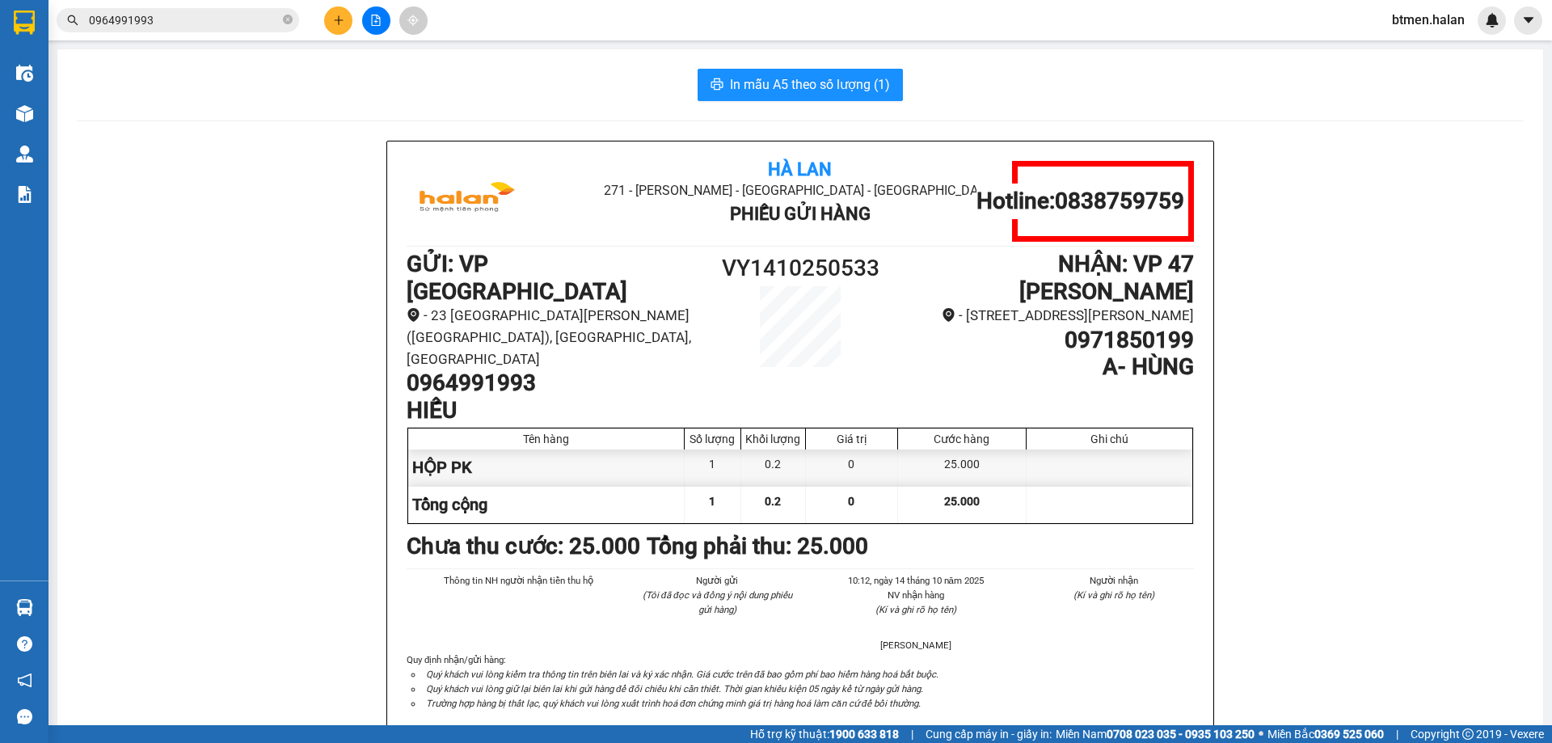
click at [285, 17] on icon "close-circle" at bounding box center [288, 20] width 10 height 10
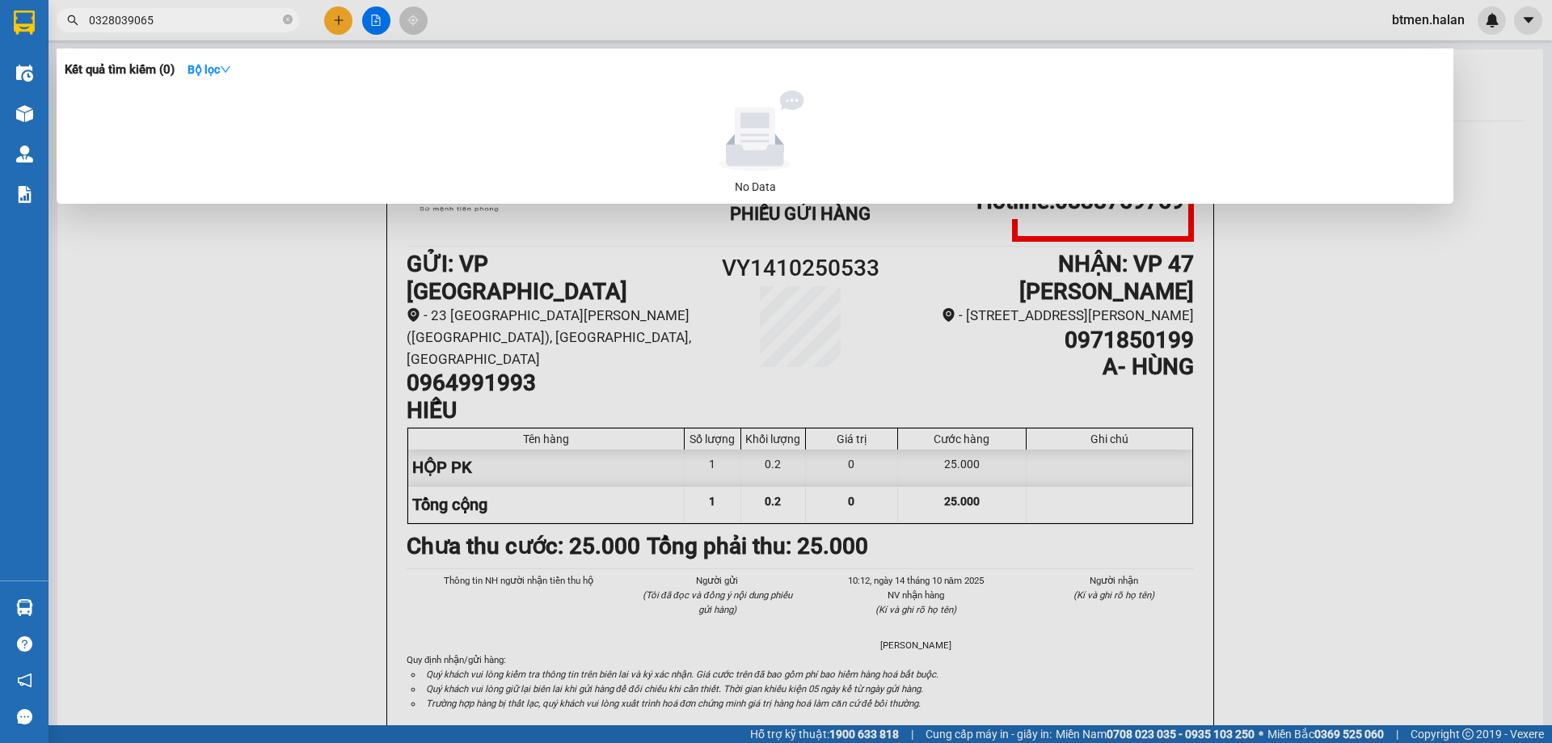
type input "0328039065"
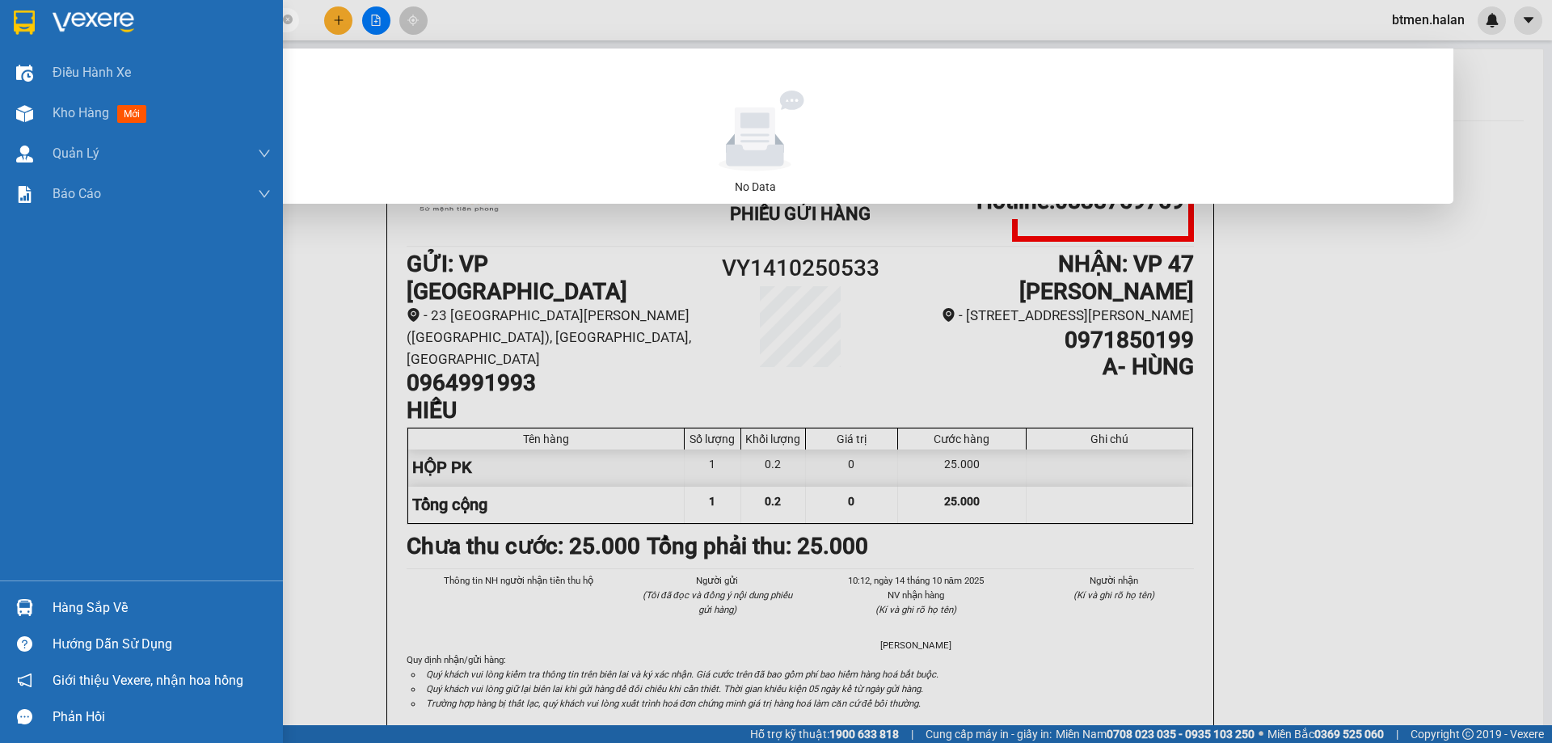
drag, startPoint x: 40, startPoint y: 107, endPoint x: 423, endPoint y: 455, distance: 517.8
click at [40, 107] on div "Kho hàng mới" at bounding box center [141, 113] width 283 height 40
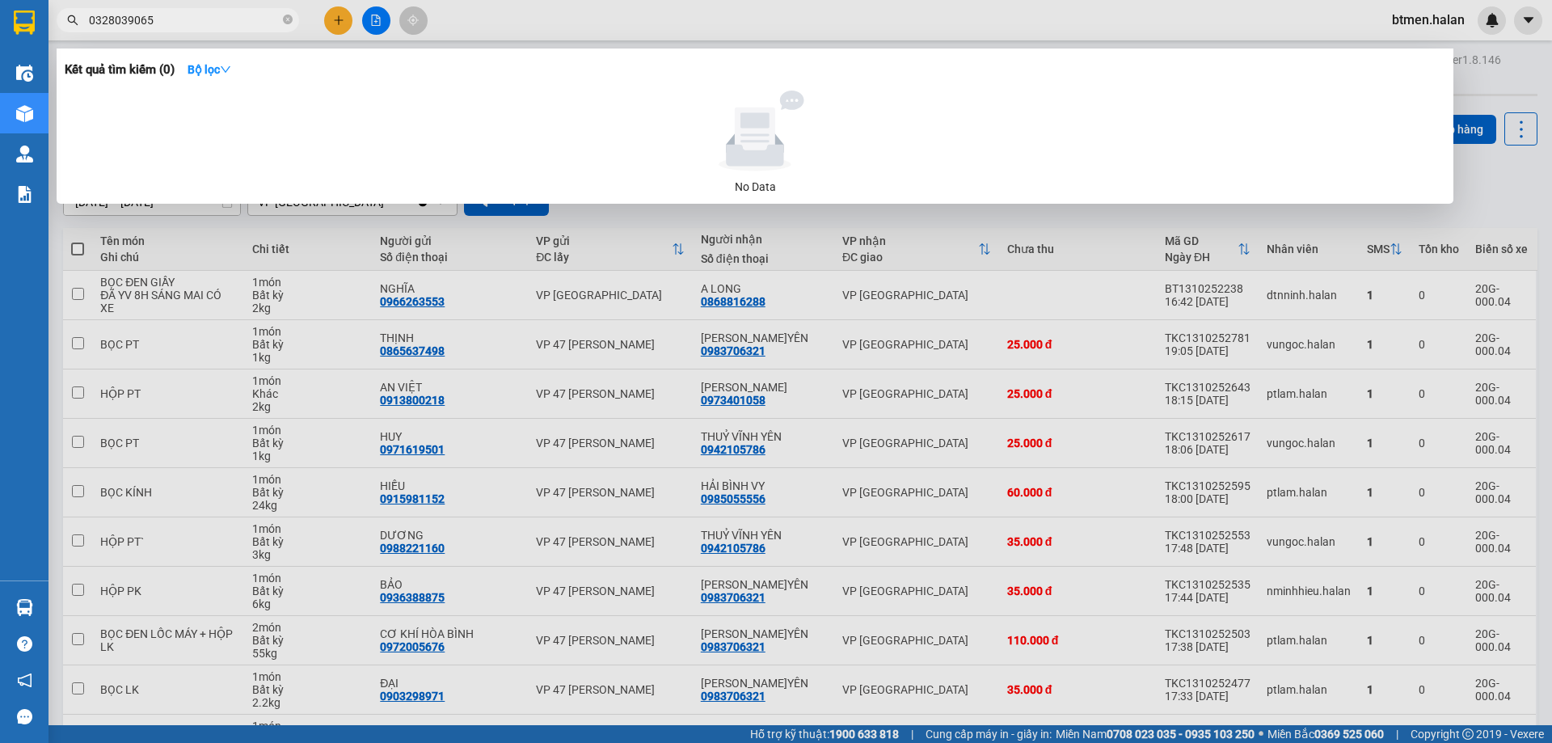
click at [150, 23] on input "0328039065" at bounding box center [184, 20] width 191 height 18
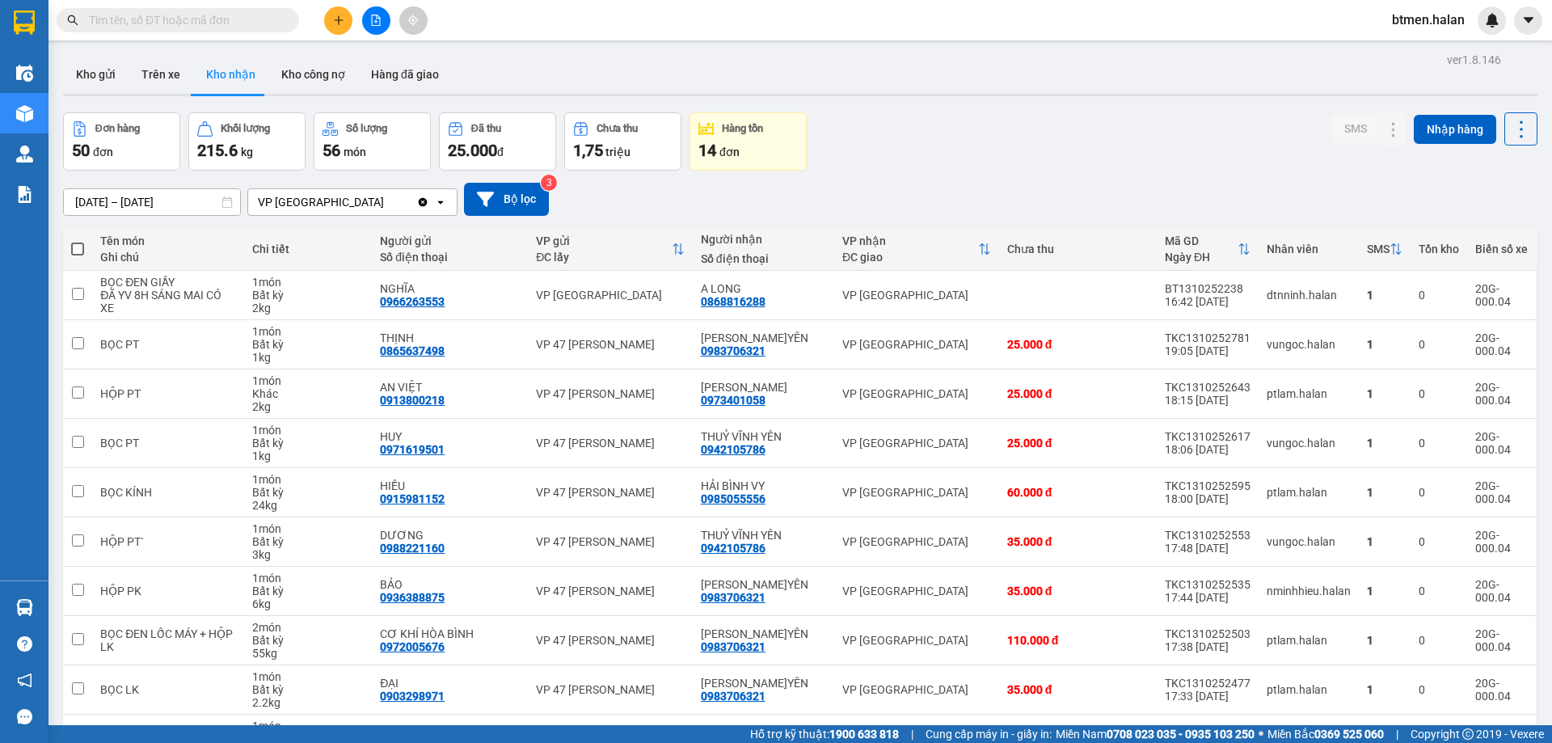
click at [340, 23] on icon "plus" at bounding box center [338, 20] width 11 height 11
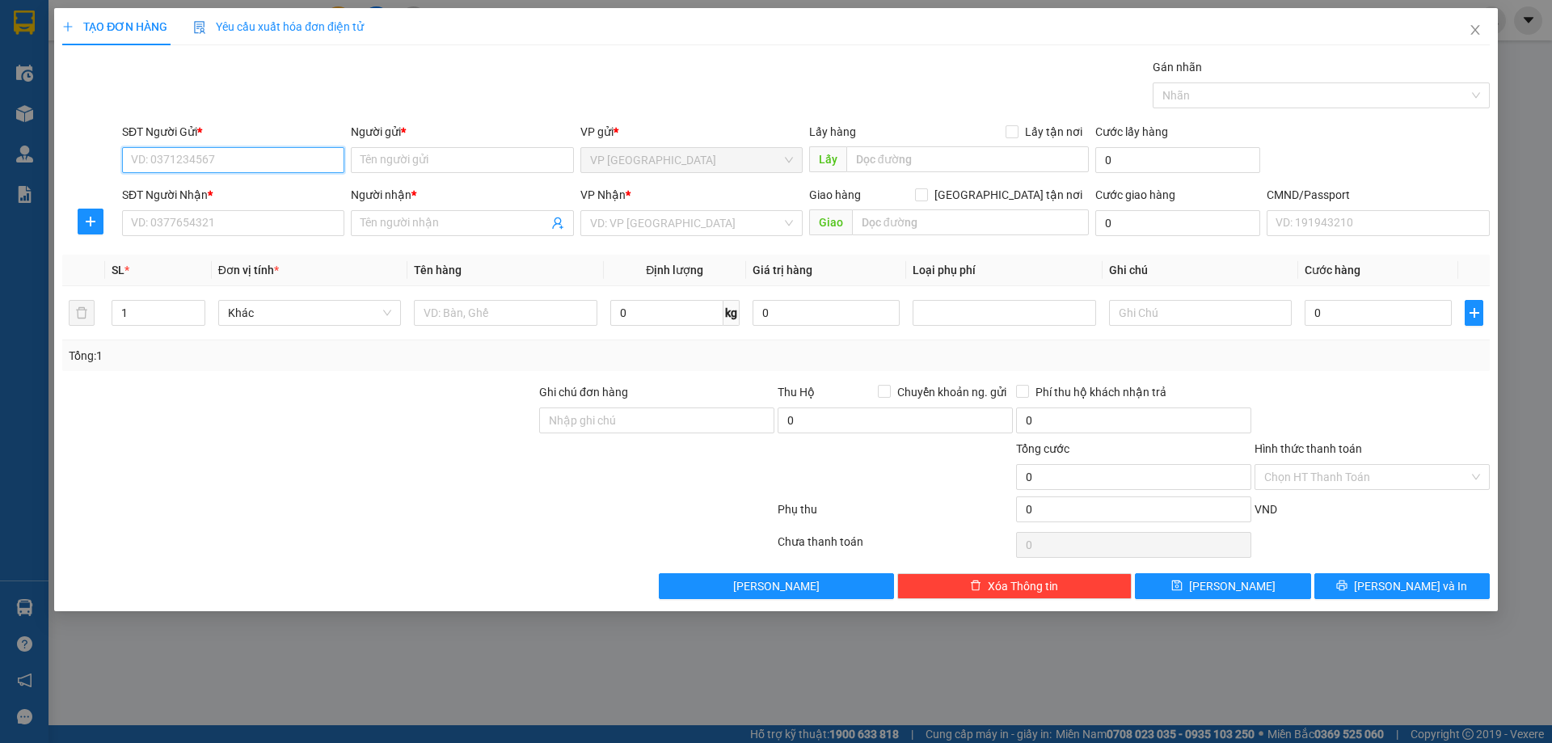
click at [215, 154] on input "SĐT Người Gửi *" at bounding box center [233, 160] width 222 height 26
click at [230, 190] on div "0983876797 - TOÀN" at bounding box center [233, 192] width 203 height 18
type input "0983876797"
type input "TOÀN"
type input "0983876797"
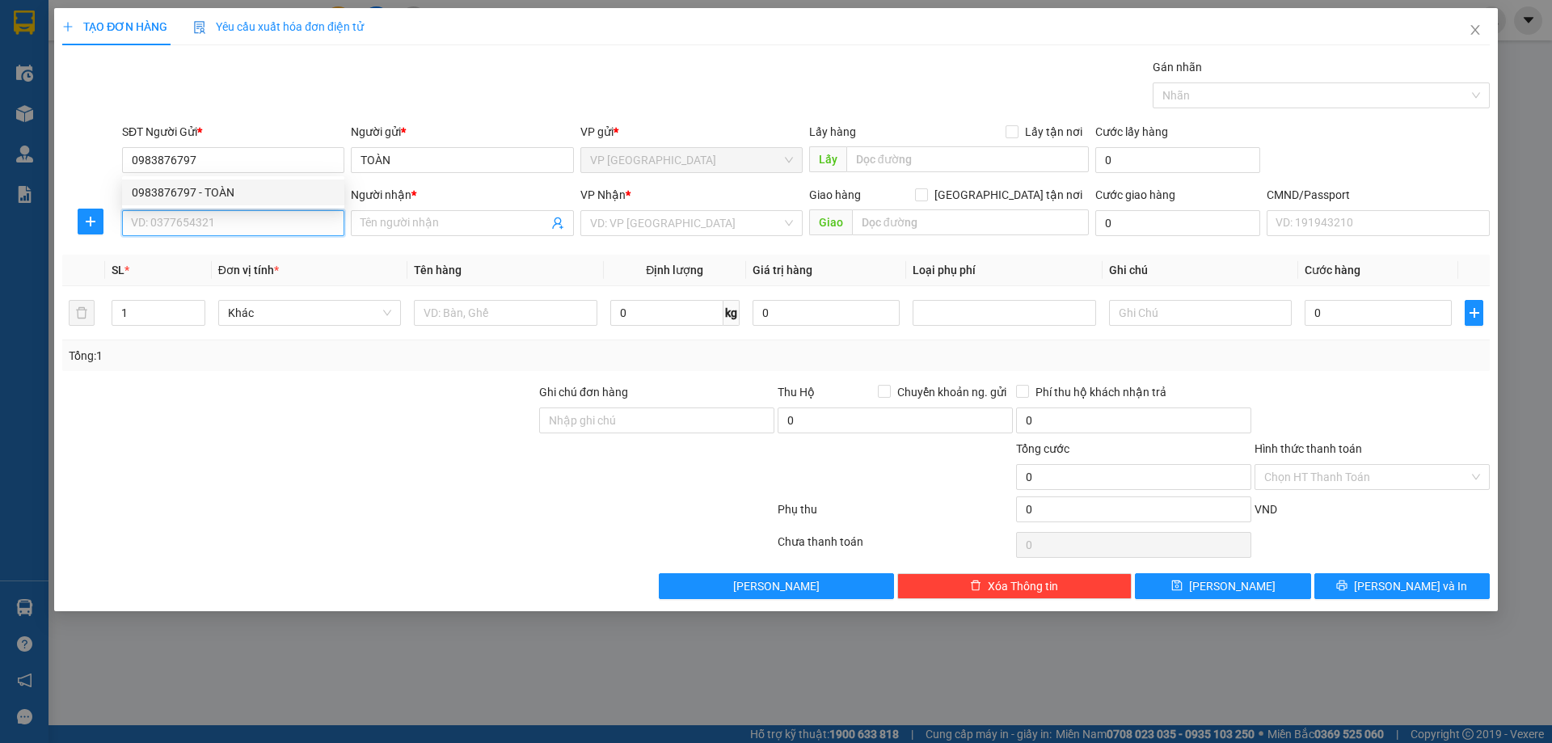
click at [210, 225] on input "SĐT Người Nhận *" at bounding box center [233, 223] width 222 height 26
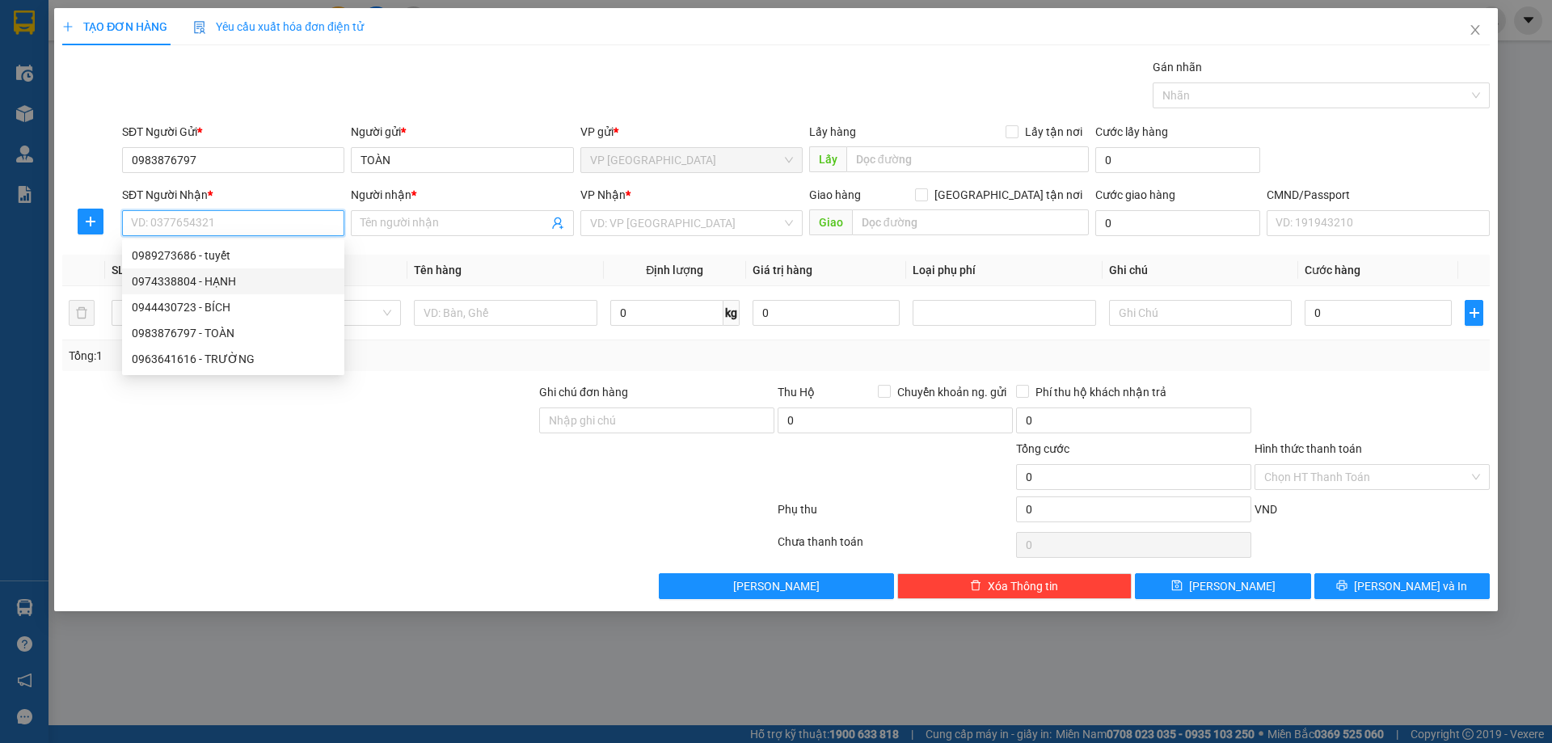
click at [226, 283] on div "0974338804 - HẠNH" at bounding box center [233, 281] width 203 height 18
type input "0974338804"
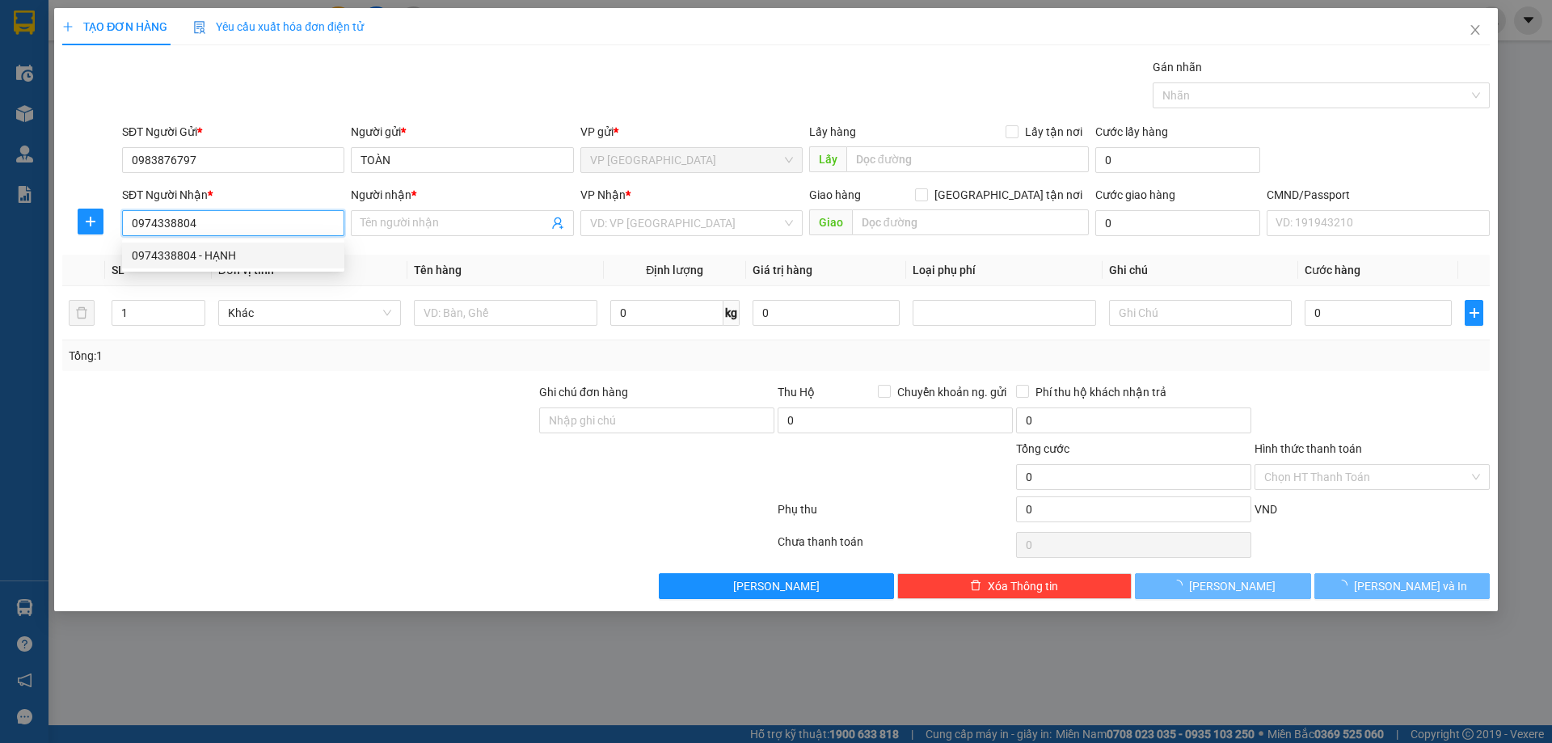
type input "HẠNH"
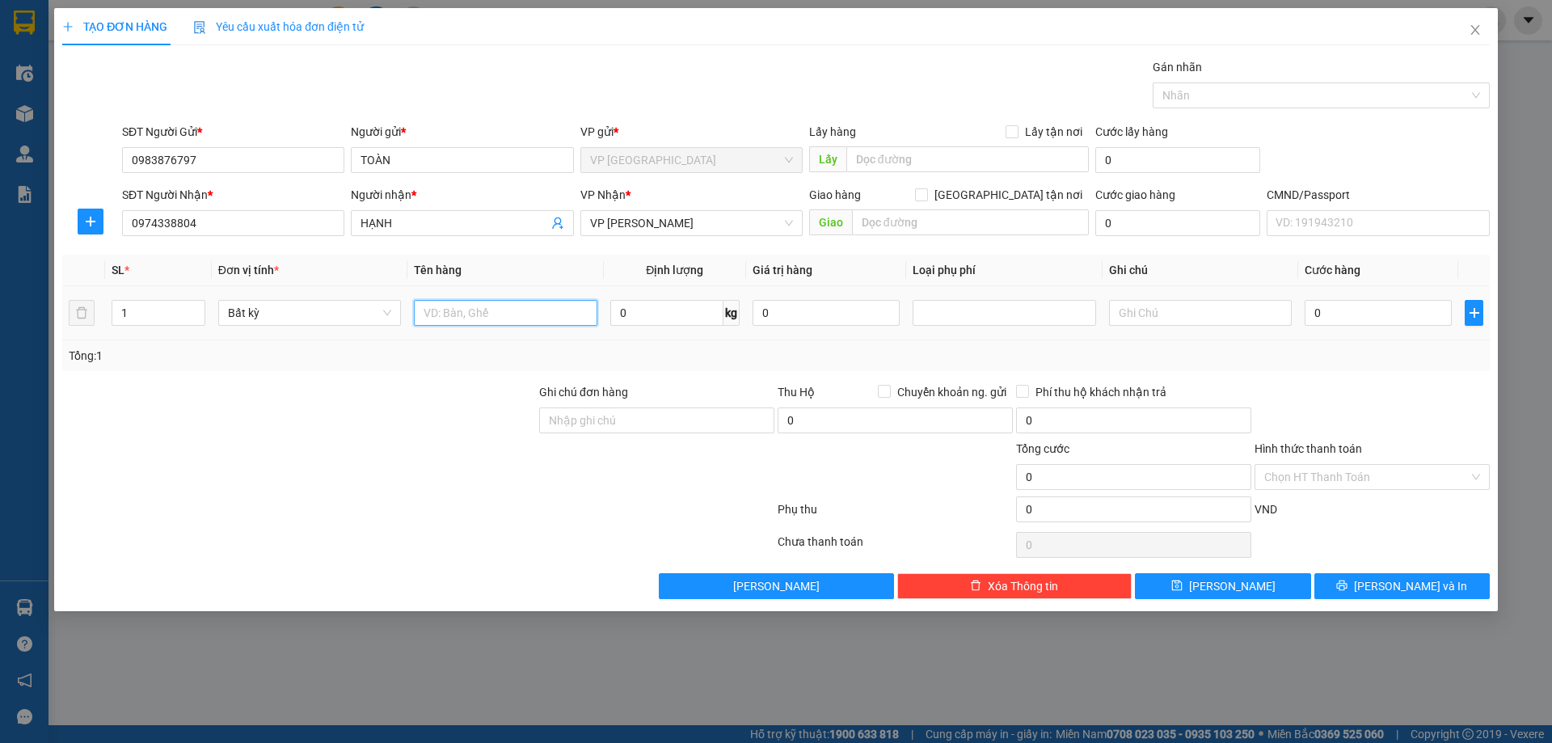
click at [516, 305] on input "text" at bounding box center [505, 313] width 183 height 26
type input "TÚI CÚC TL"
click at [659, 319] on input "0" at bounding box center [666, 313] width 113 height 26
type input "0.2"
drag, startPoint x: 1435, startPoint y: 377, endPoint x: 1426, endPoint y: 394, distance: 19.9
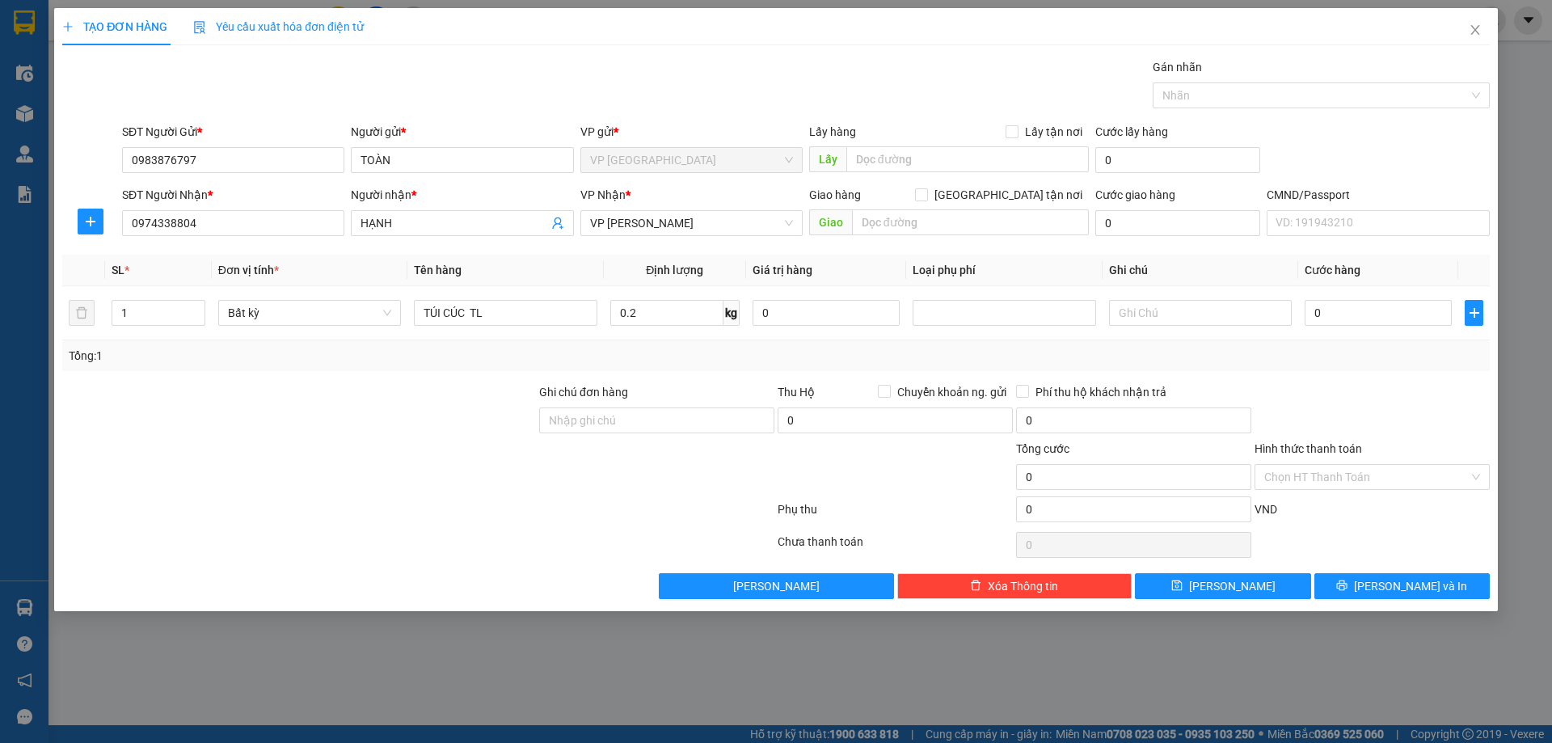
click at [1434, 378] on div "Transit Pickup Surcharge Ids Transit Deliver Surcharge Ids Transit Deliver Surc…" at bounding box center [775, 328] width 1427 height 541
type input "25.000"
click at [1398, 584] on span "[PERSON_NAME] và In" at bounding box center [1410, 586] width 113 height 18
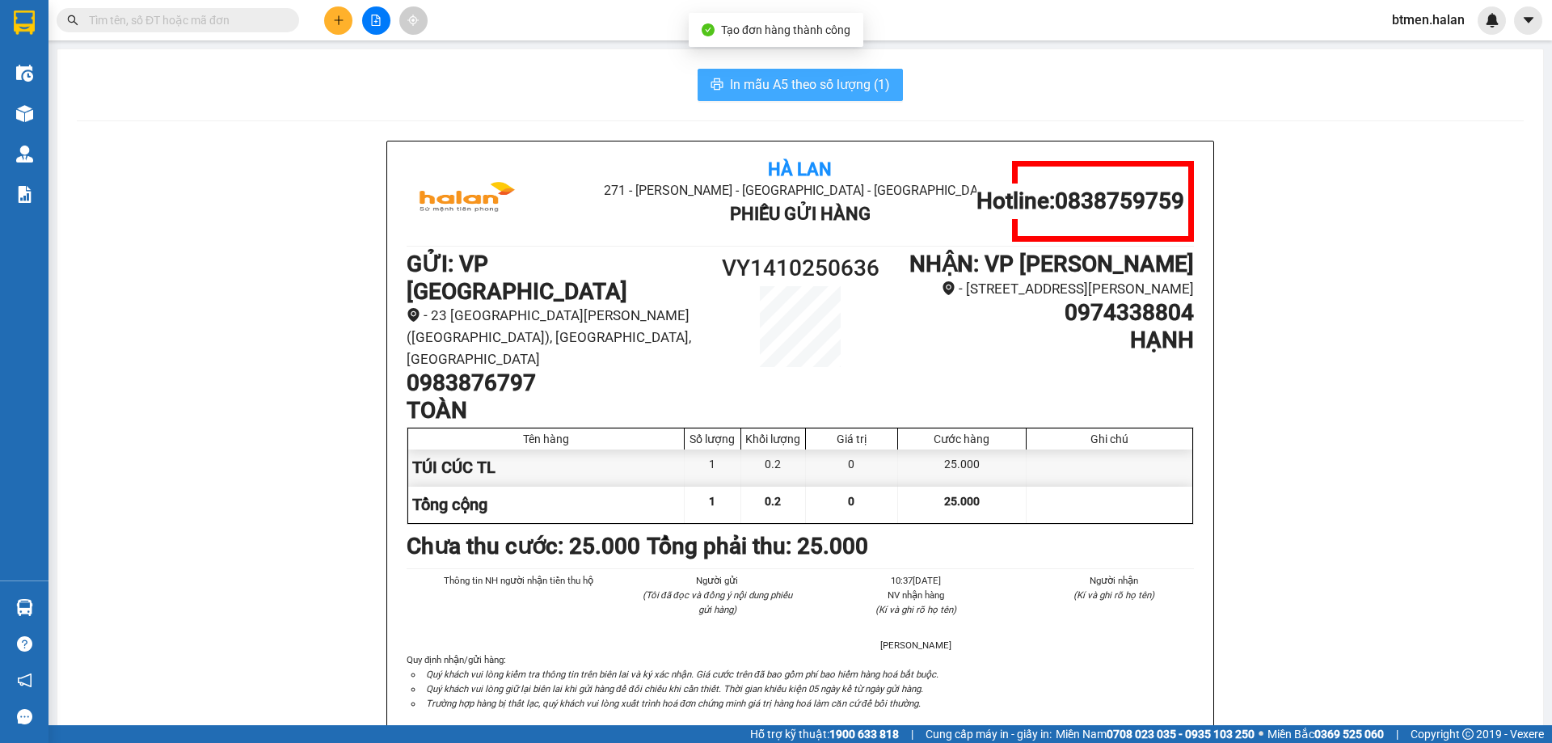
click at [809, 82] on span "In mẫu A5 theo số lượng (1)" at bounding box center [810, 84] width 160 height 20
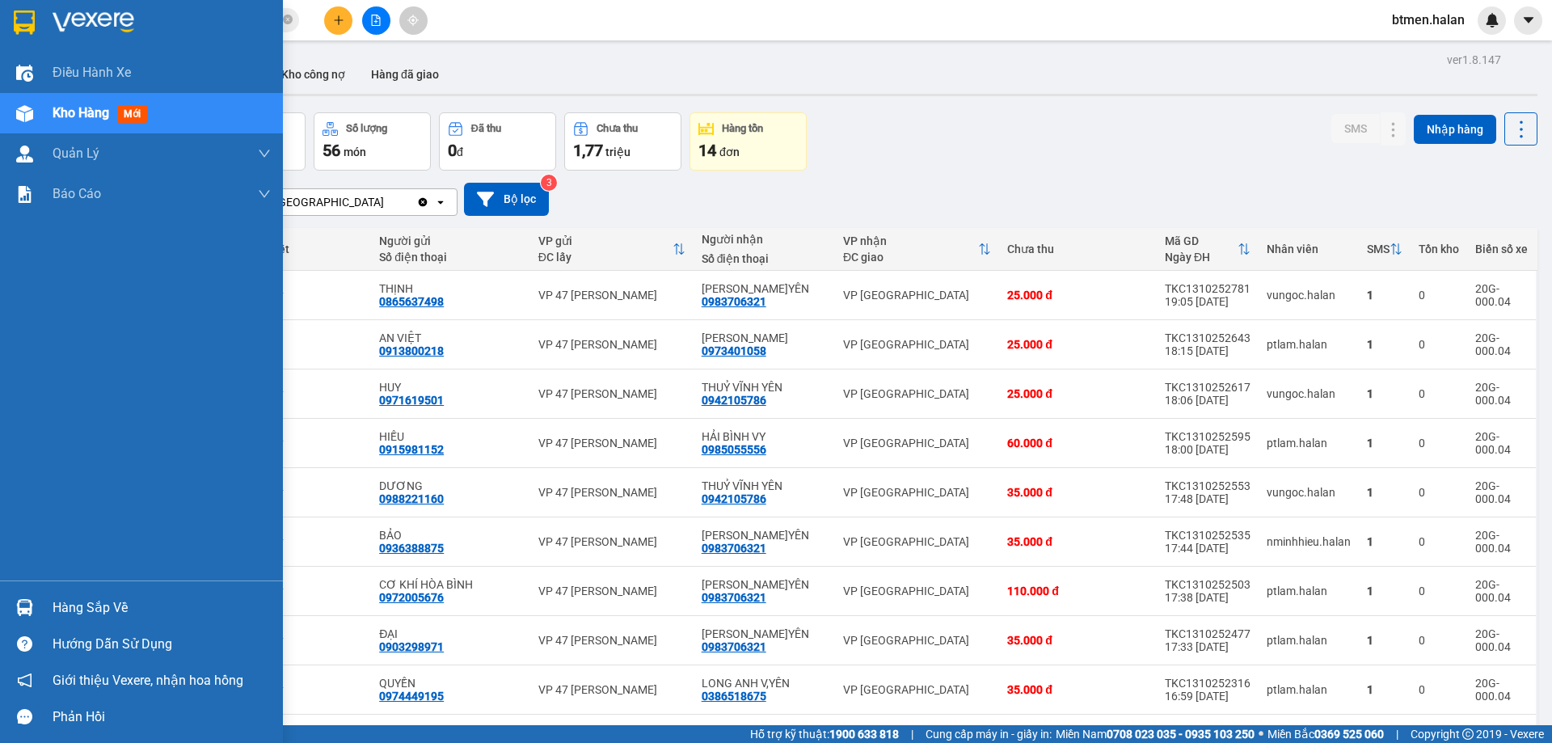
scroll to position [79, 0]
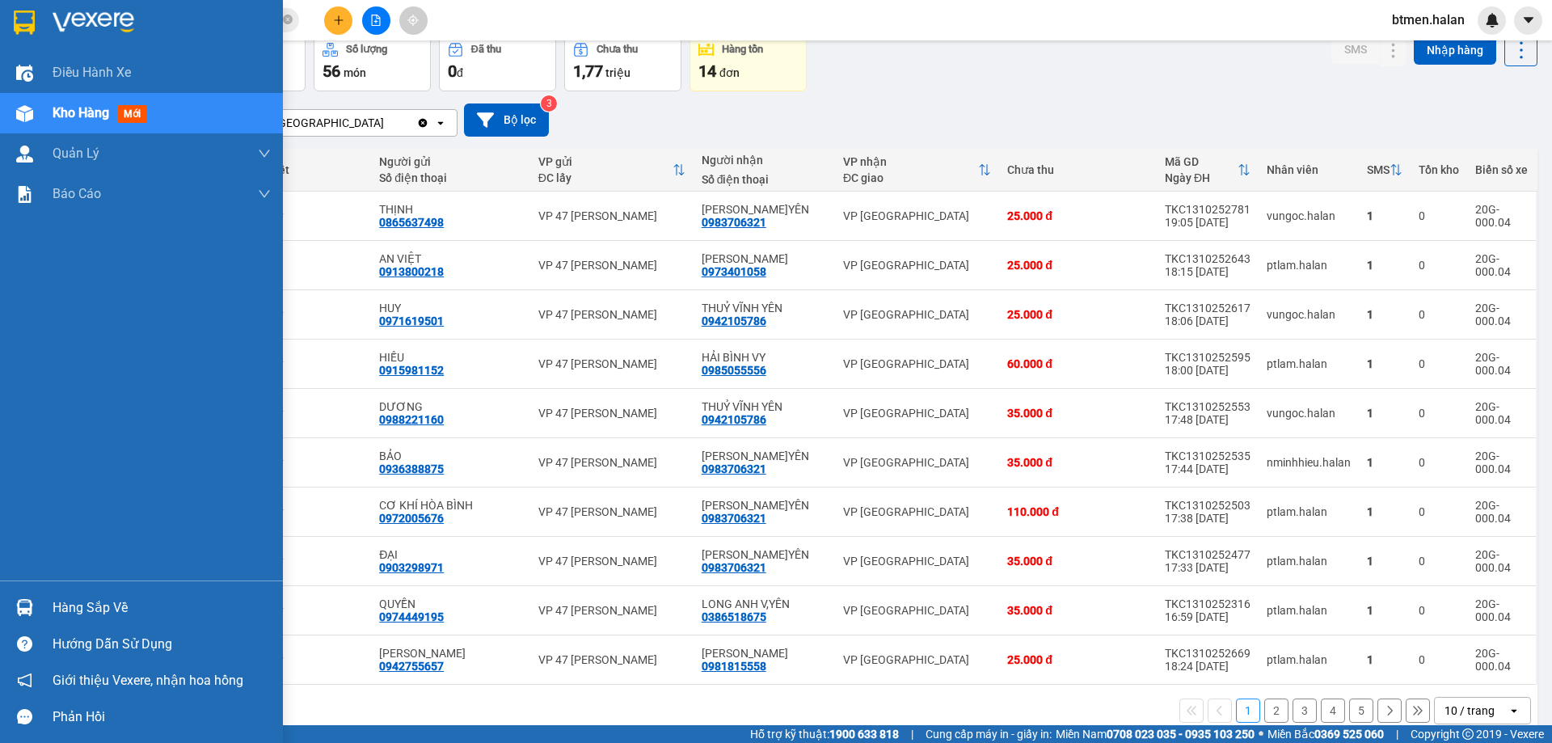
click at [65, 612] on div "Hàng sắp về" at bounding box center [162, 608] width 218 height 24
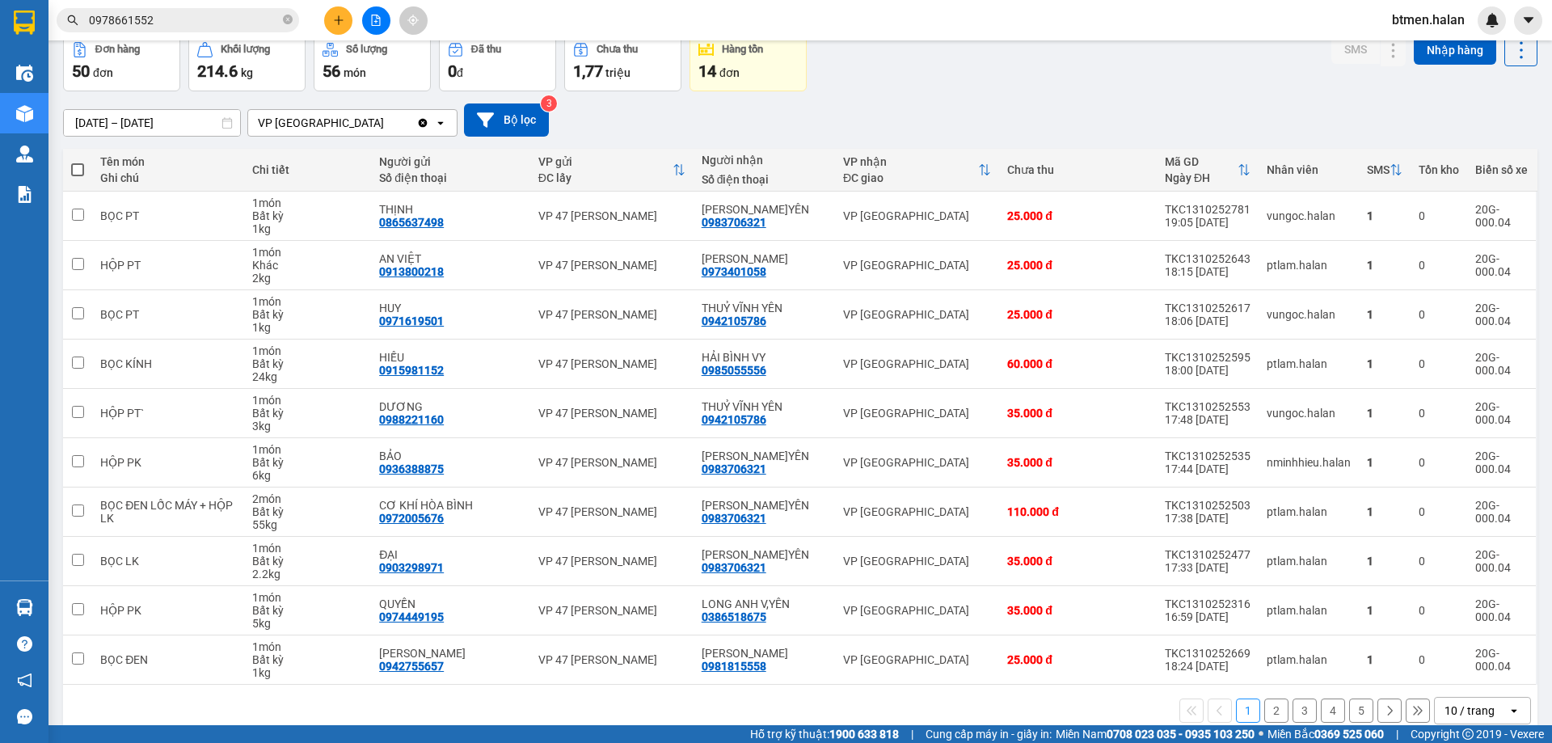
click at [971, 107] on section "Kết quả tìm kiếm ( 275 ) Bộ lọc Mã ĐH Trạng thái Món hàng Thu hộ Tổng cước Chưa…" at bounding box center [776, 371] width 1552 height 743
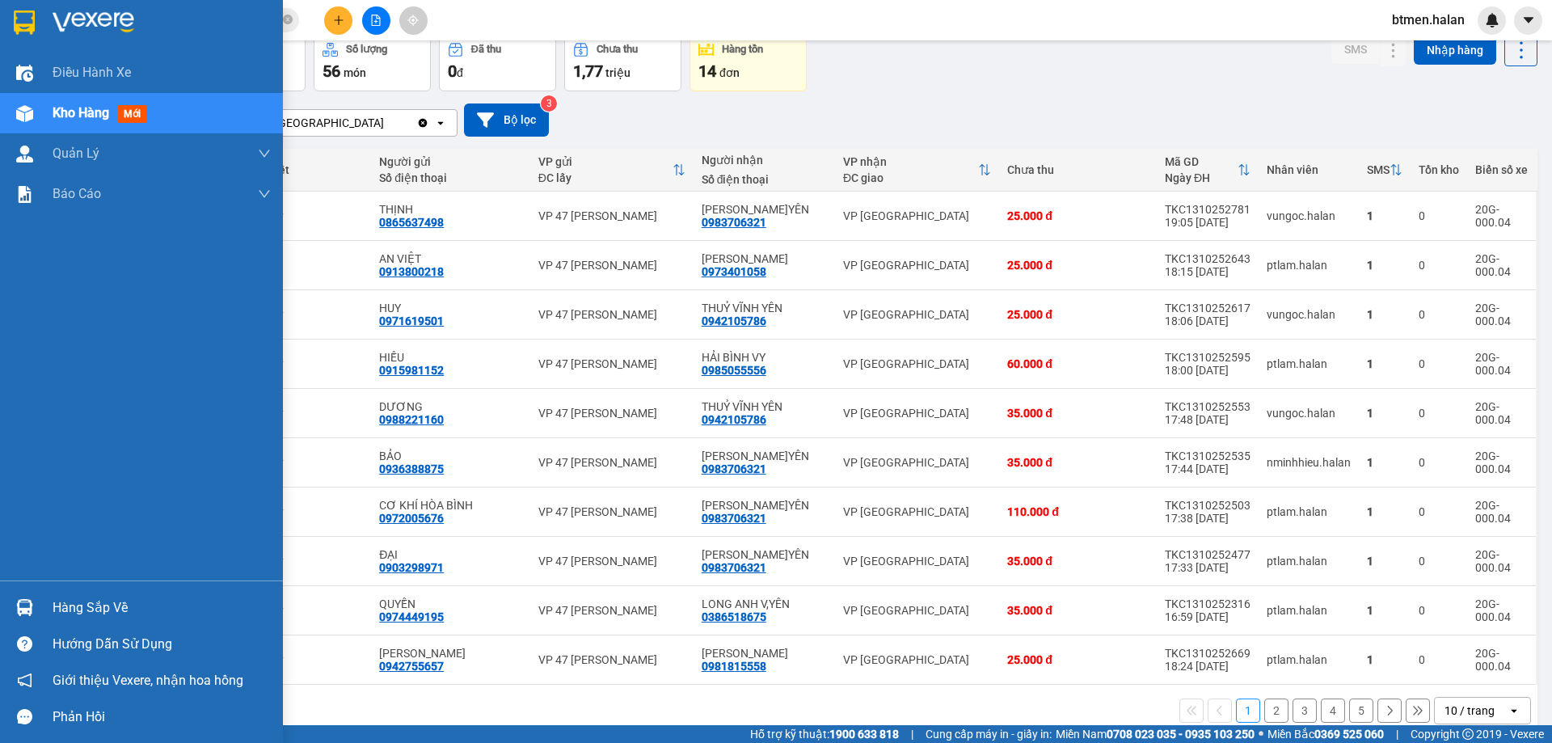
drag, startPoint x: 40, startPoint y: 607, endPoint x: 293, endPoint y: 640, distance: 254.3
click at [46, 607] on div "Hàng sắp về" at bounding box center [141, 607] width 283 height 36
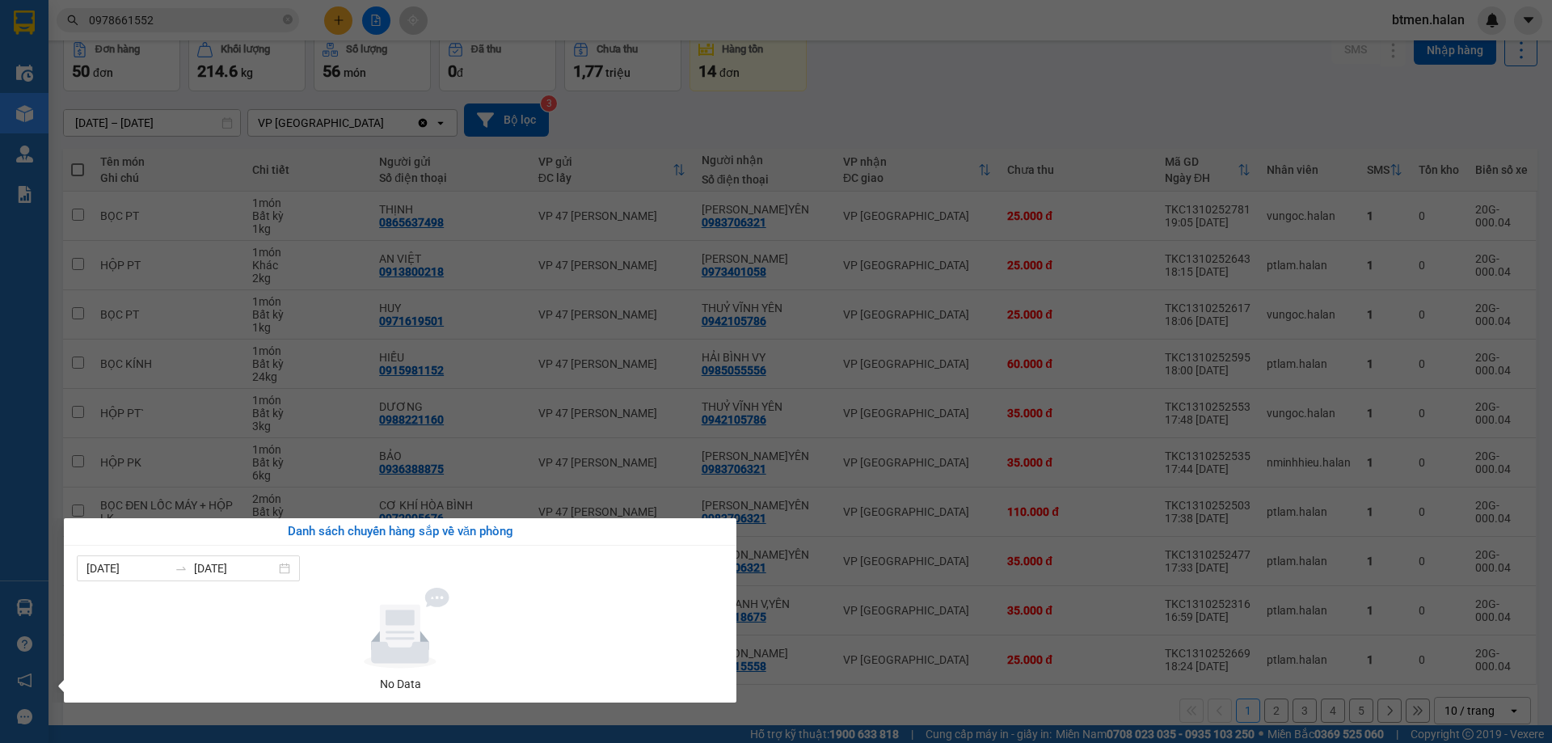
click at [1131, 331] on section "Kết quả tìm kiếm ( 275 ) Bộ lọc Mã ĐH Trạng thái Món hàng Thu hộ Tổng cước Chưa…" at bounding box center [776, 371] width 1552 height 743
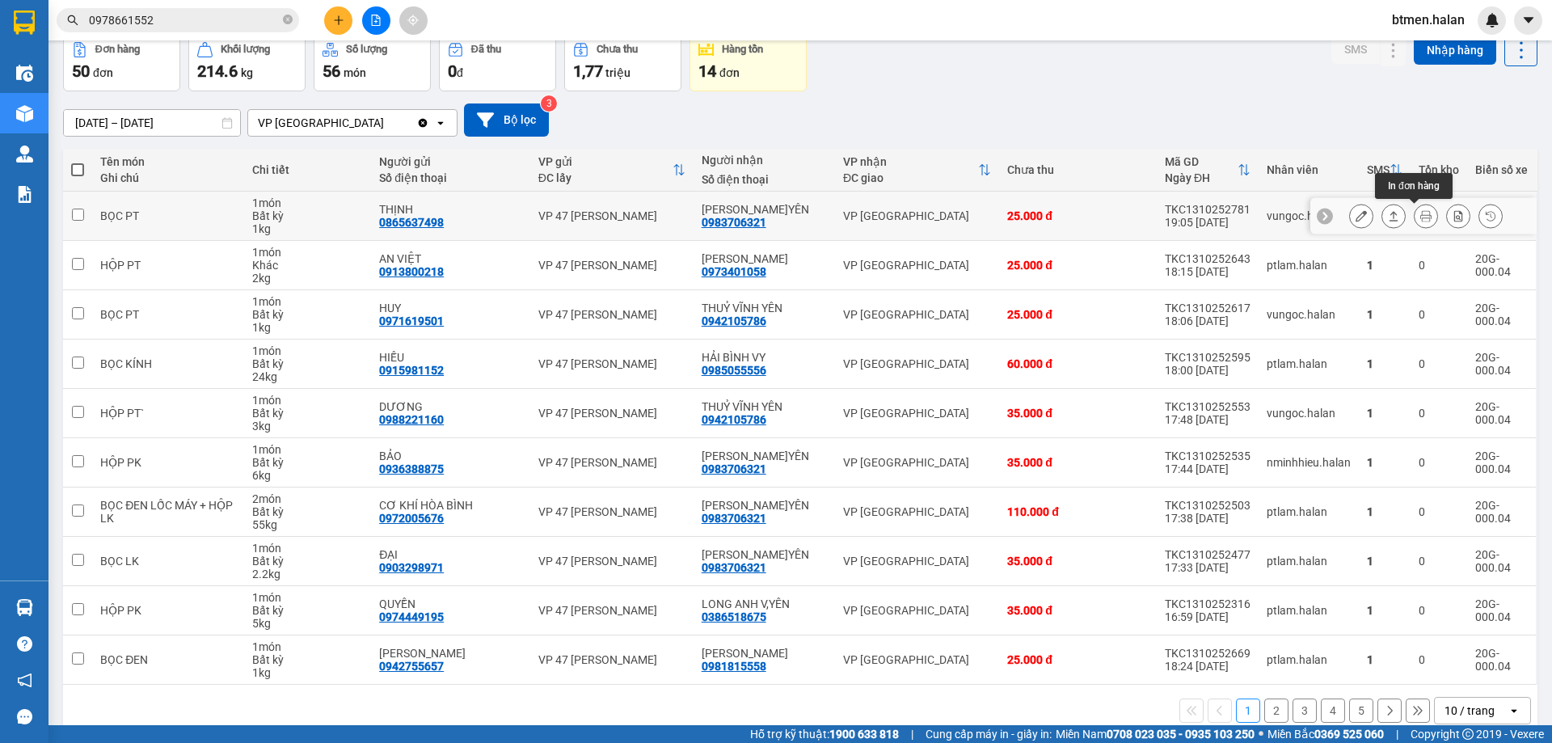
click at [1420, 216] on icon at bounding box center [1425, 215] width 11 height 11
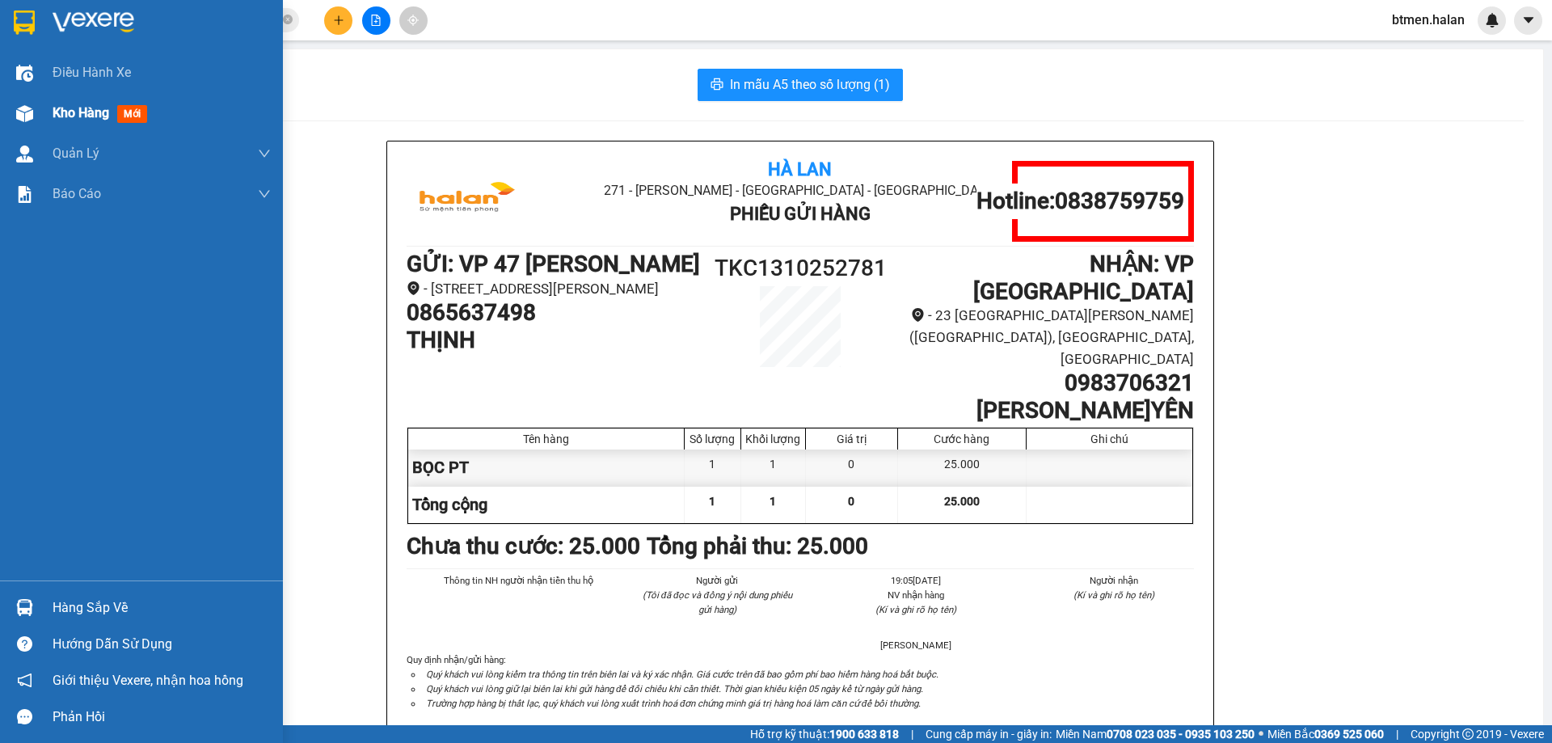
click at [32, 110] on img at bounding box center [24, 113] width 17 height 17
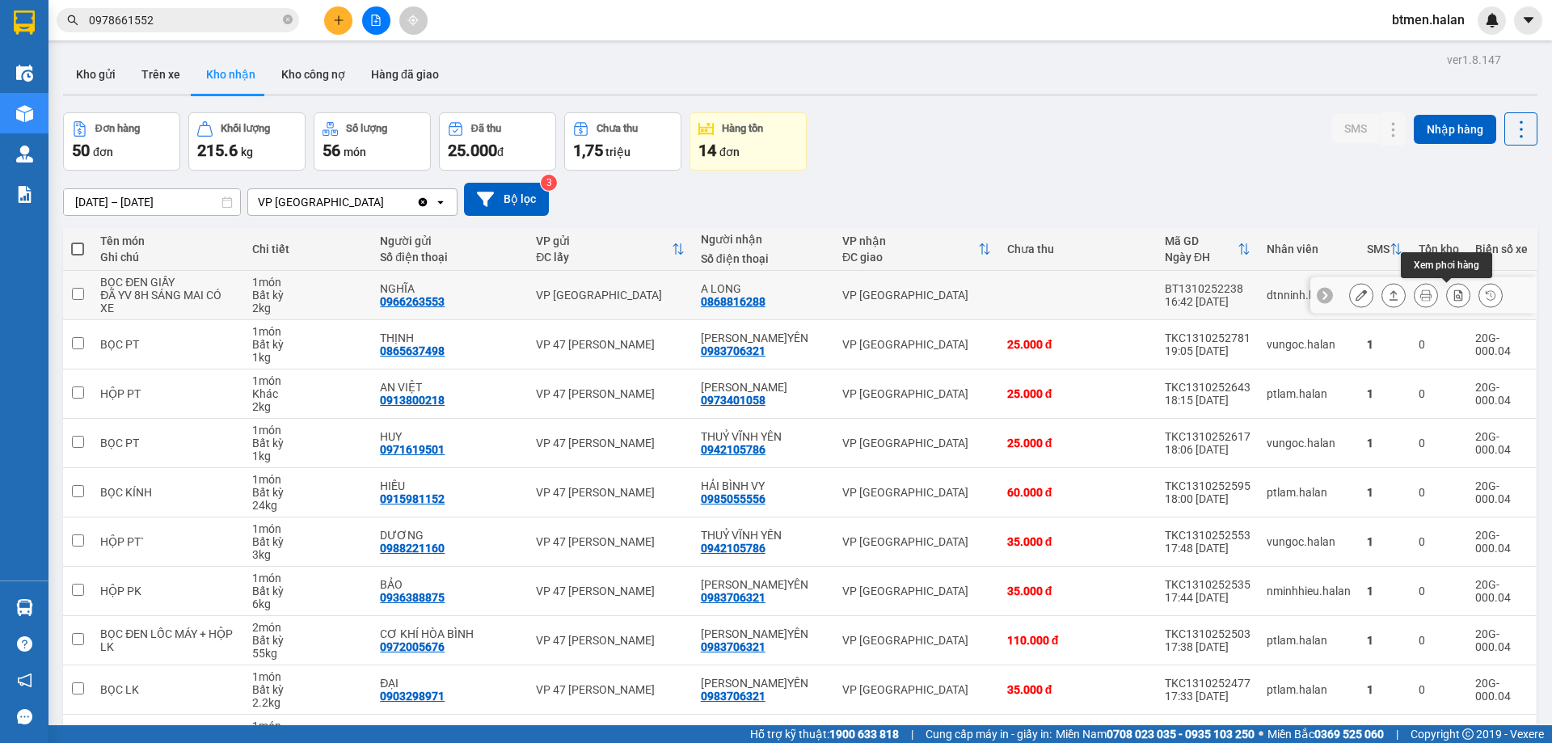
click at [1452, 295] on icon at bounding box center [1457, 294] width 11 height 11
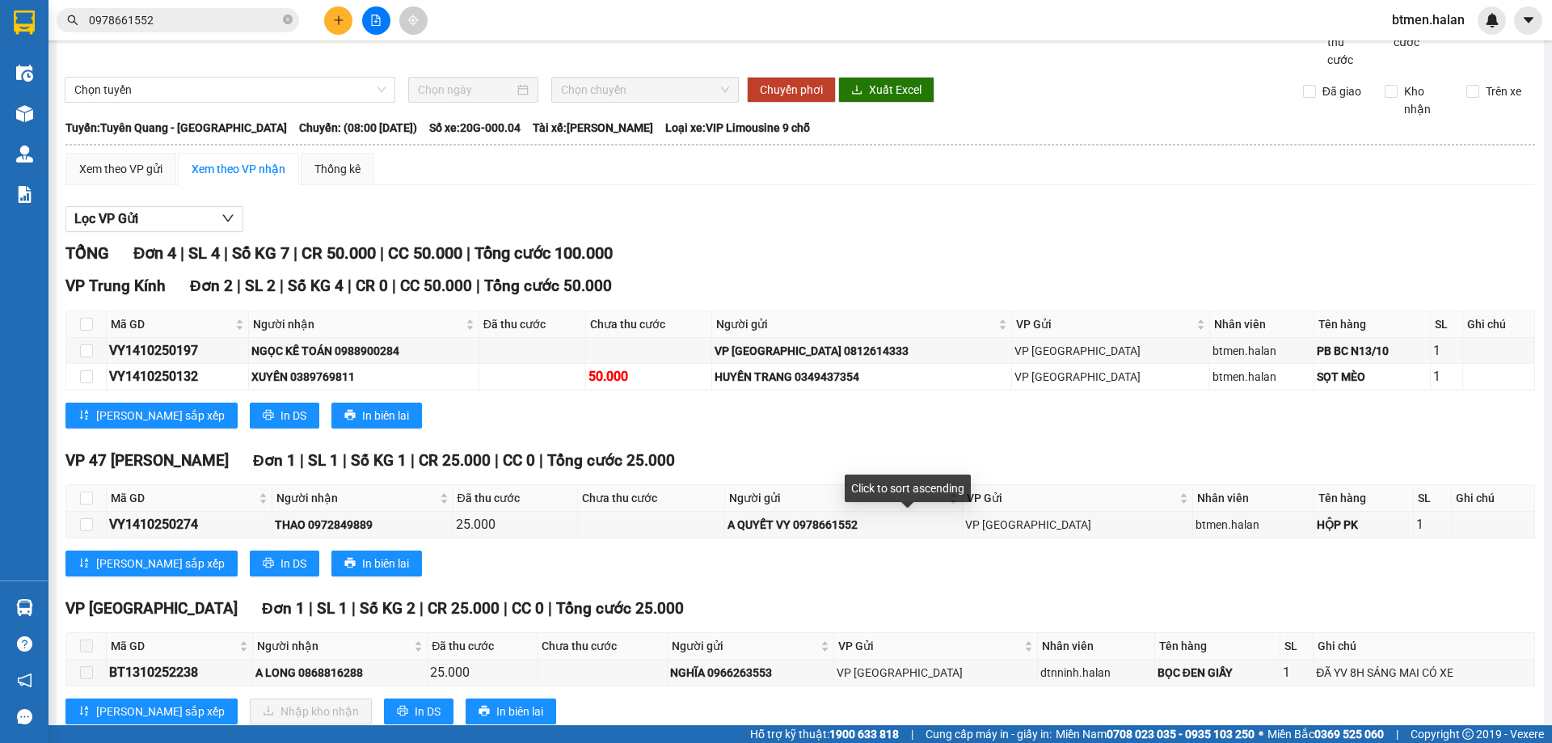
scroll to position [90, 0]
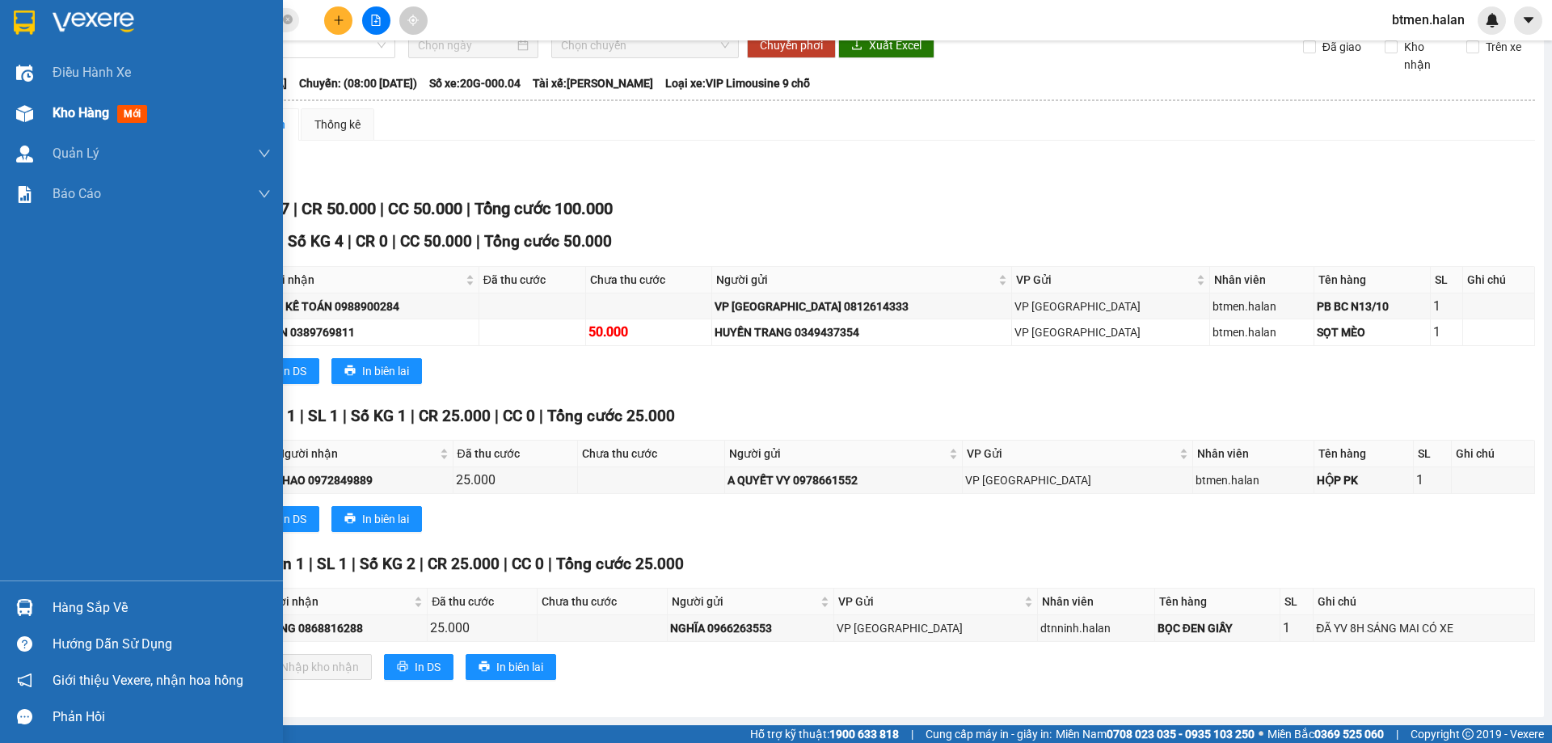
click at [70, 116] on span "Kho hàng" at bounding box center [81, 112] width 57 height 15
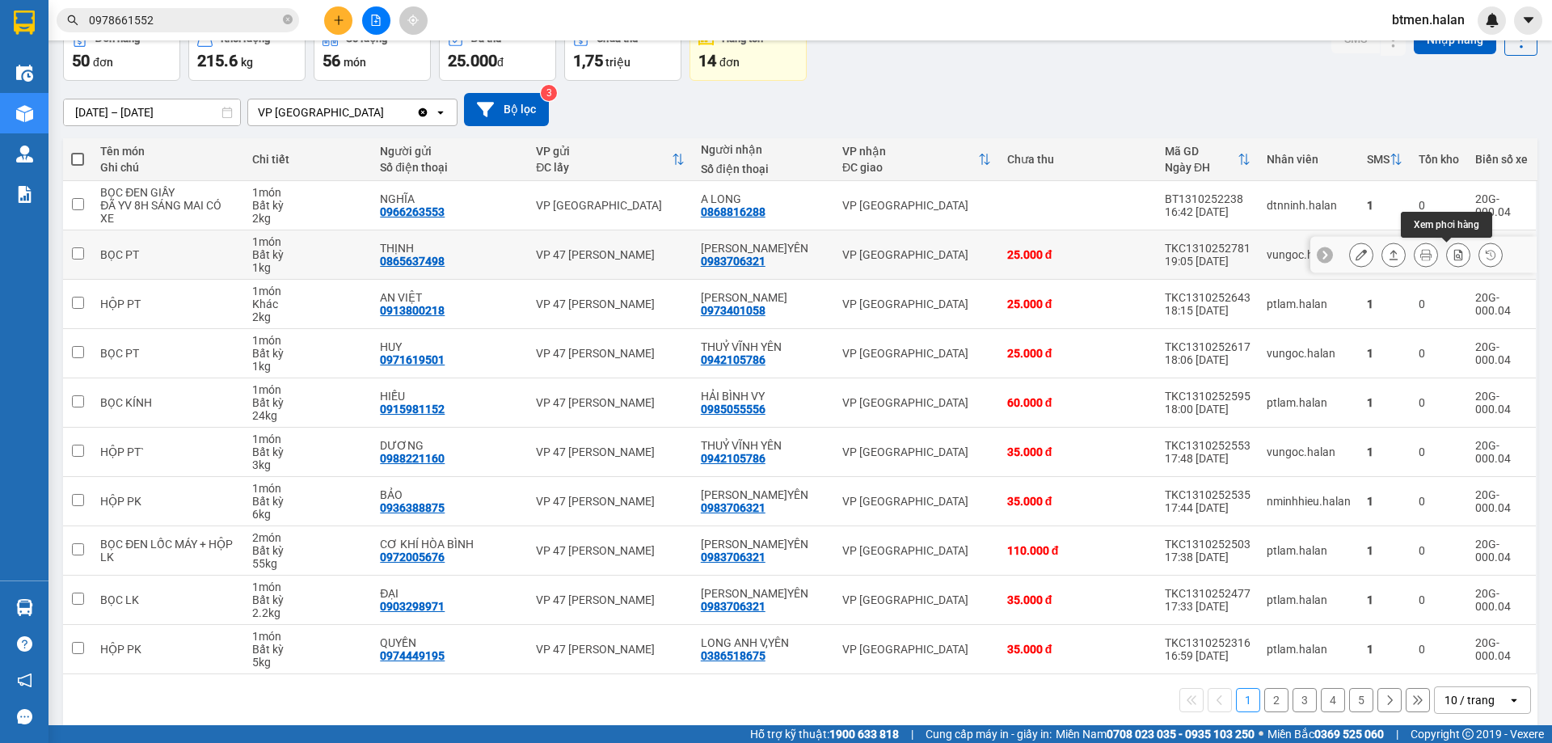
click at [1452, 255] on icon at bounding box center [1457, 254] width 11 height 11
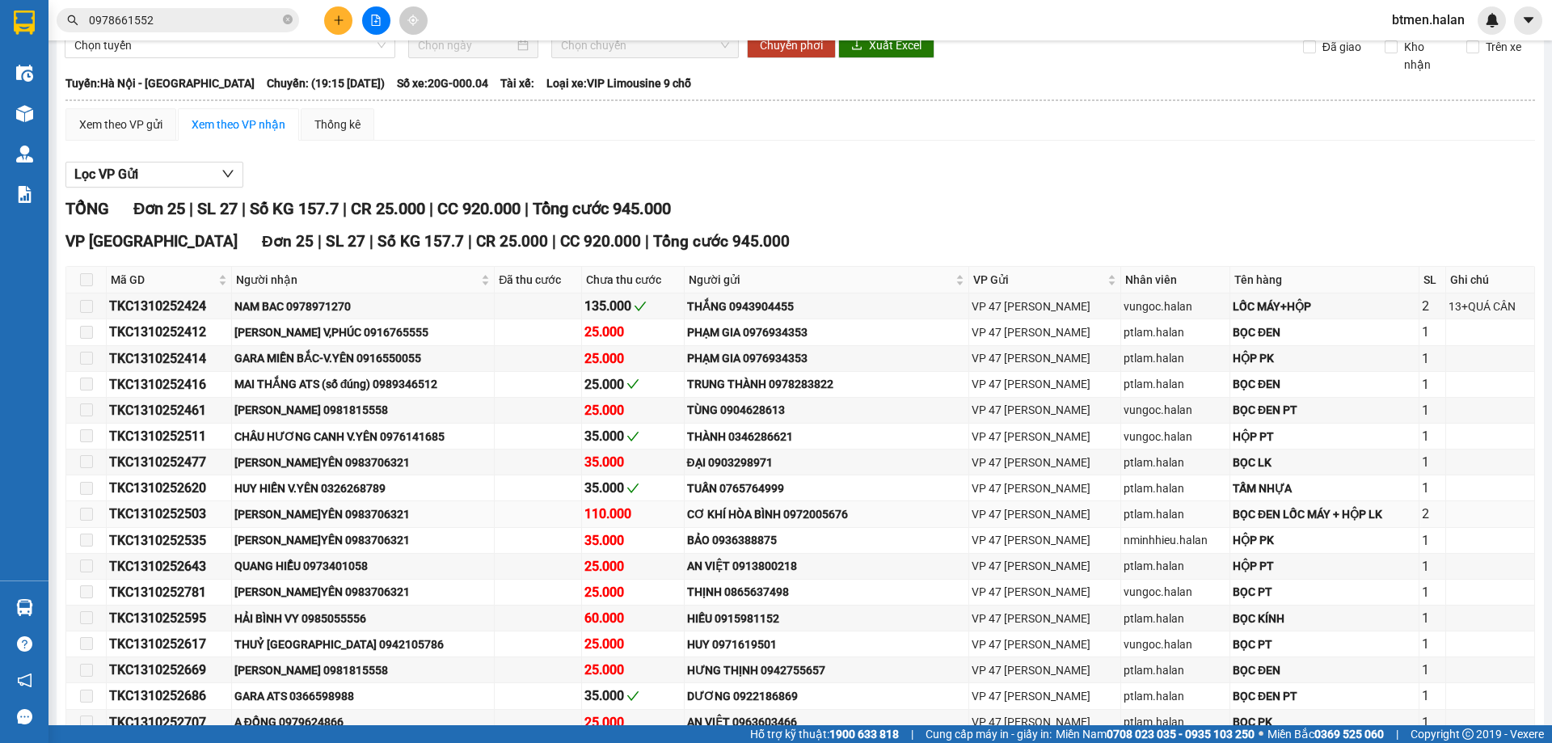
type input "[DATE]"
click at [290, 281] on span "Người nhận" at bounding box center [357, 280] width 242 height 18
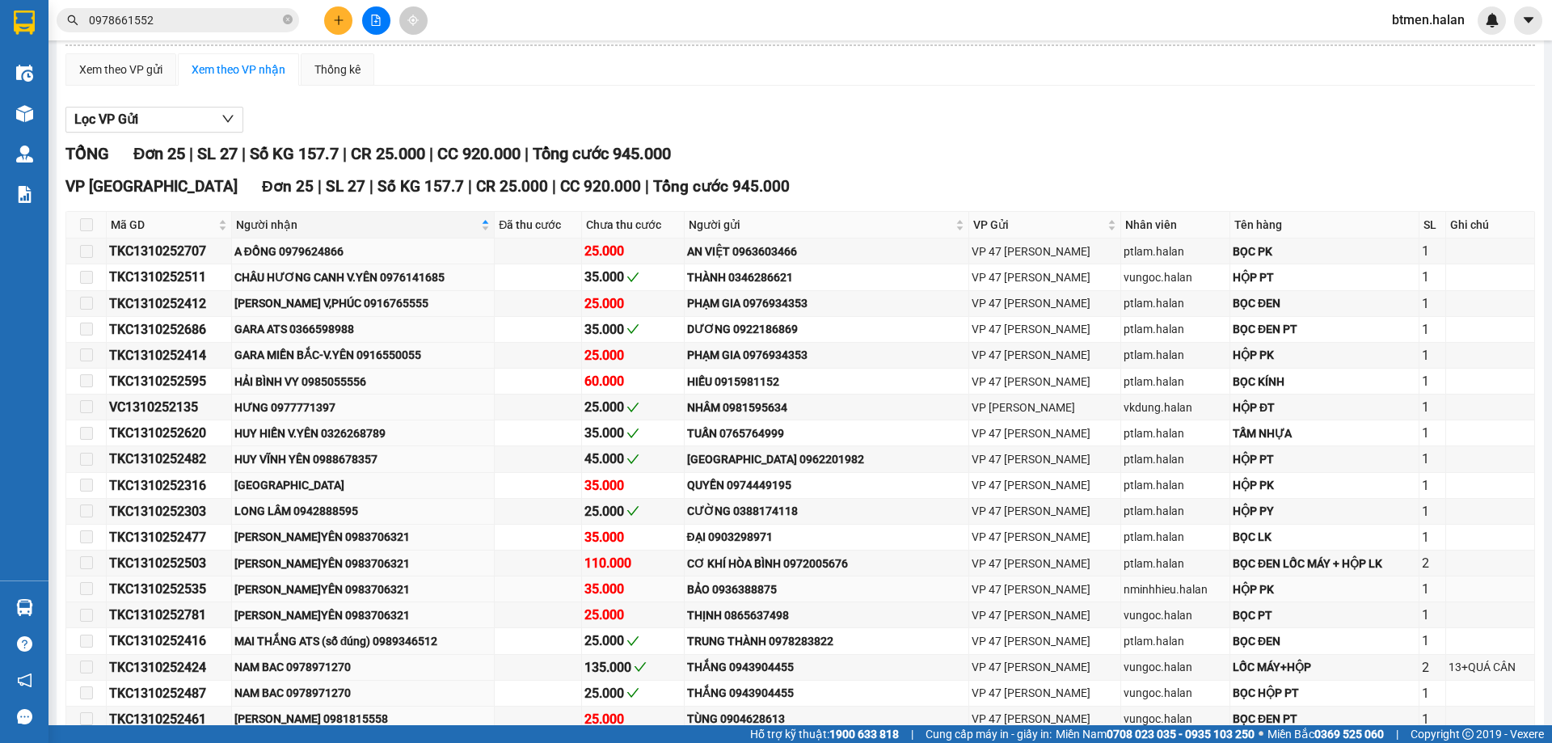
scroll to position [171, 0]
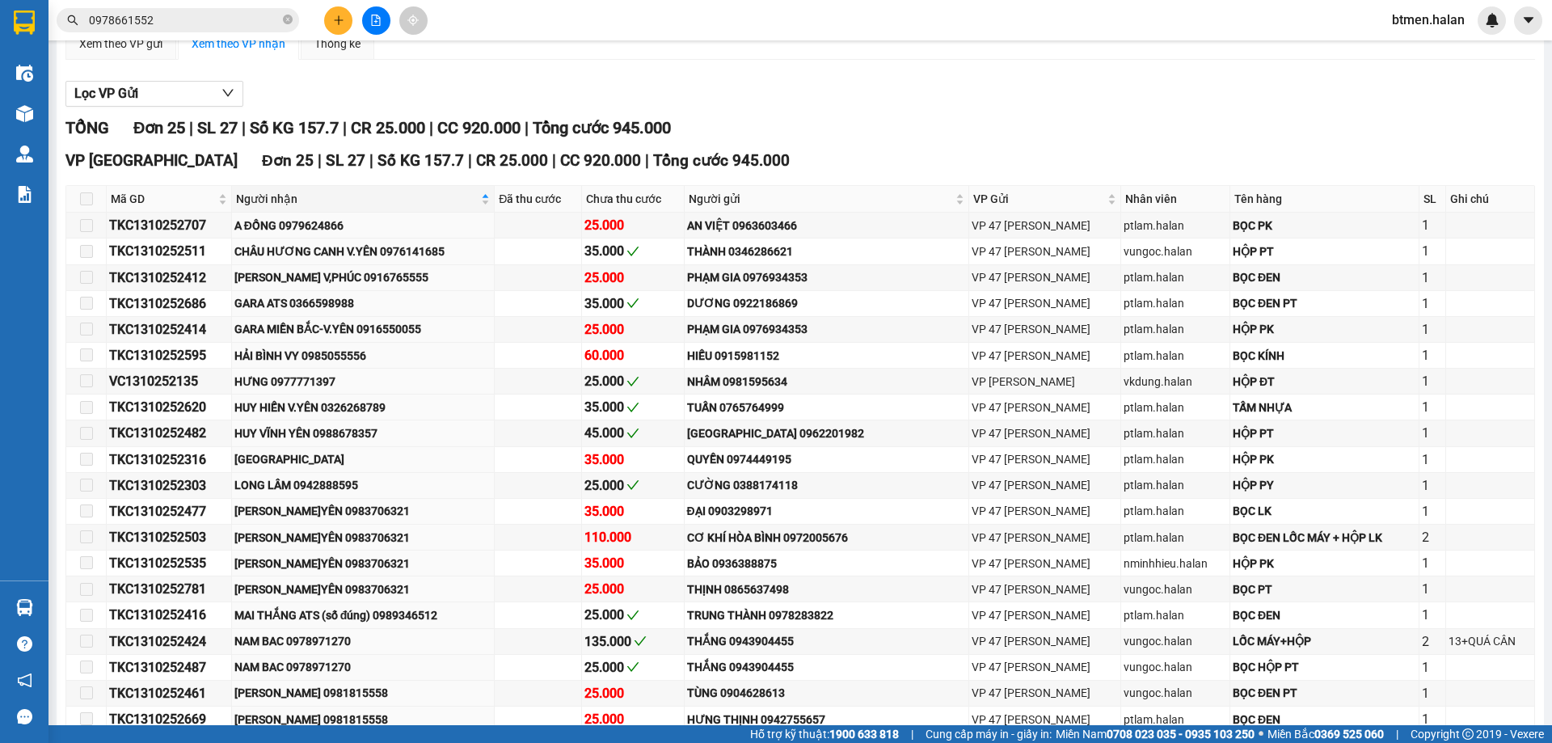
click at [1344, 121] on div "TỔNG Đơn 25 | SL 27 | Số KG 157.7 | CR 25.000 | CC 920.000 | Tổng cước 945.000" at bounding box center [799, 128] width 1469 height 25
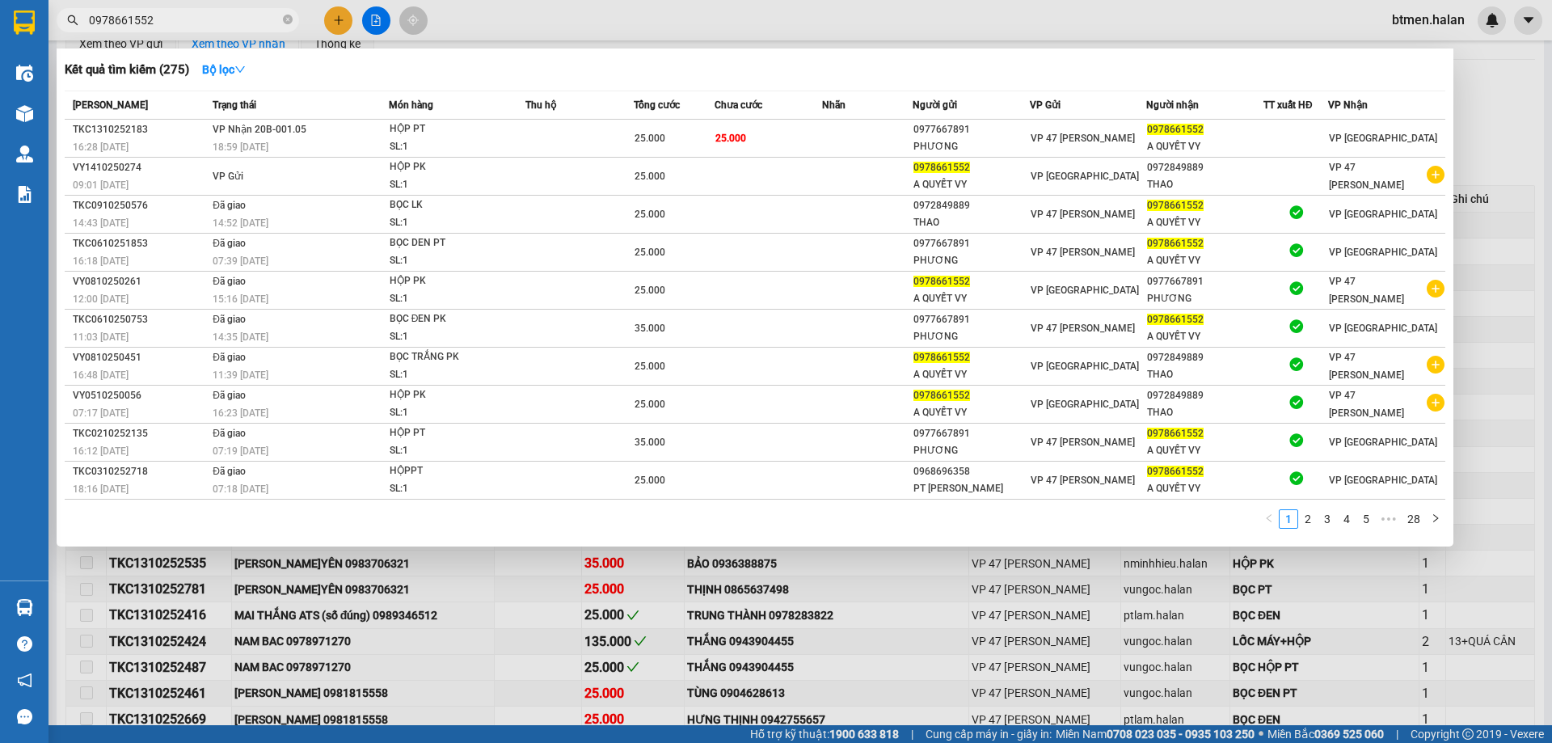
click at [218, 17] on input "0978661552" at bounding box center [184, 20] width 191 height 18
paste input "64991993"
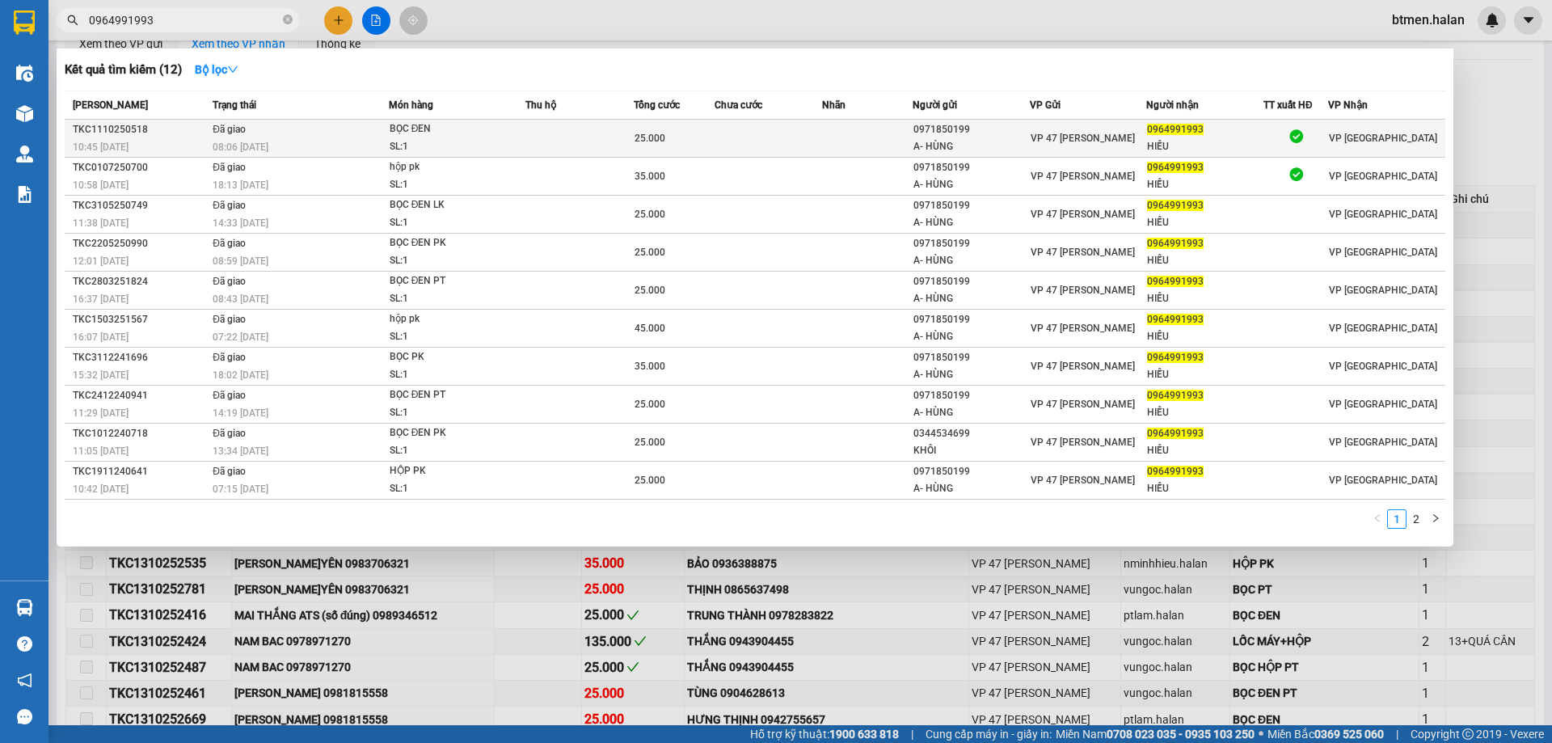
type input "0964991993"
click at [1161, 145] on div "HIẾU" at bounding box center [1205, 146] width 116 height 17
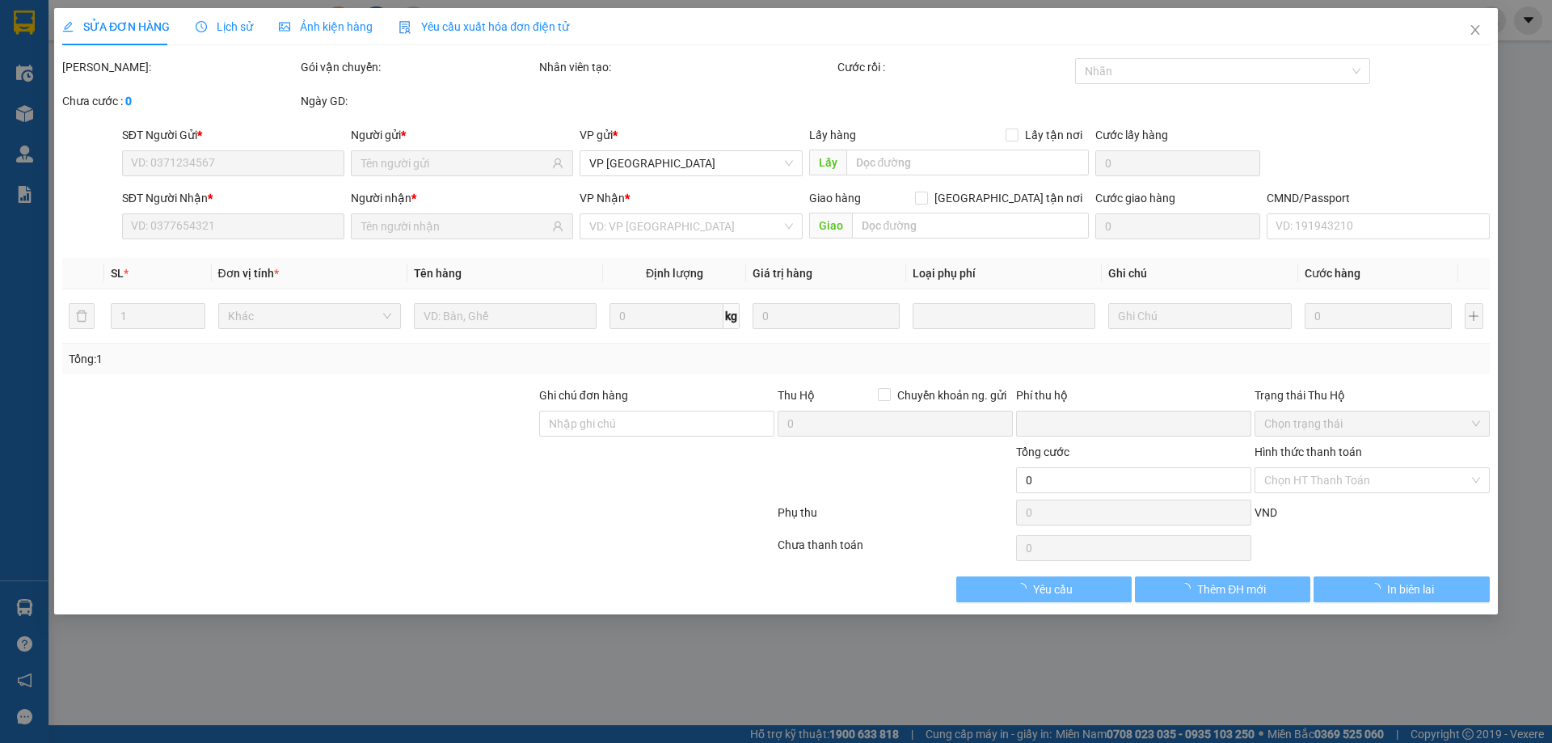
type input "0971850199"
type input "A- HÙNG"
type input "0964991993"
type input "HIẾU"
type input "0"
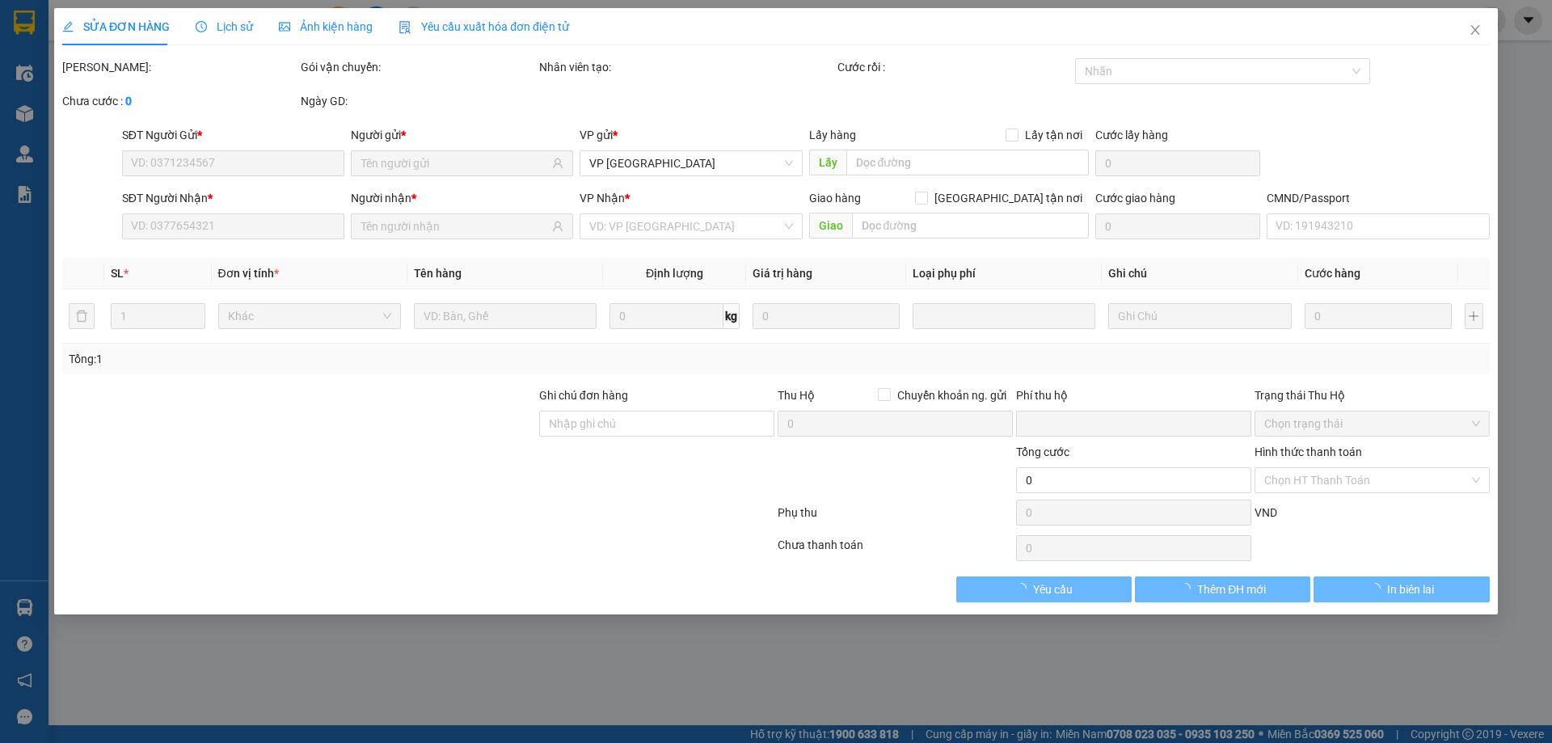
type input "25.000"
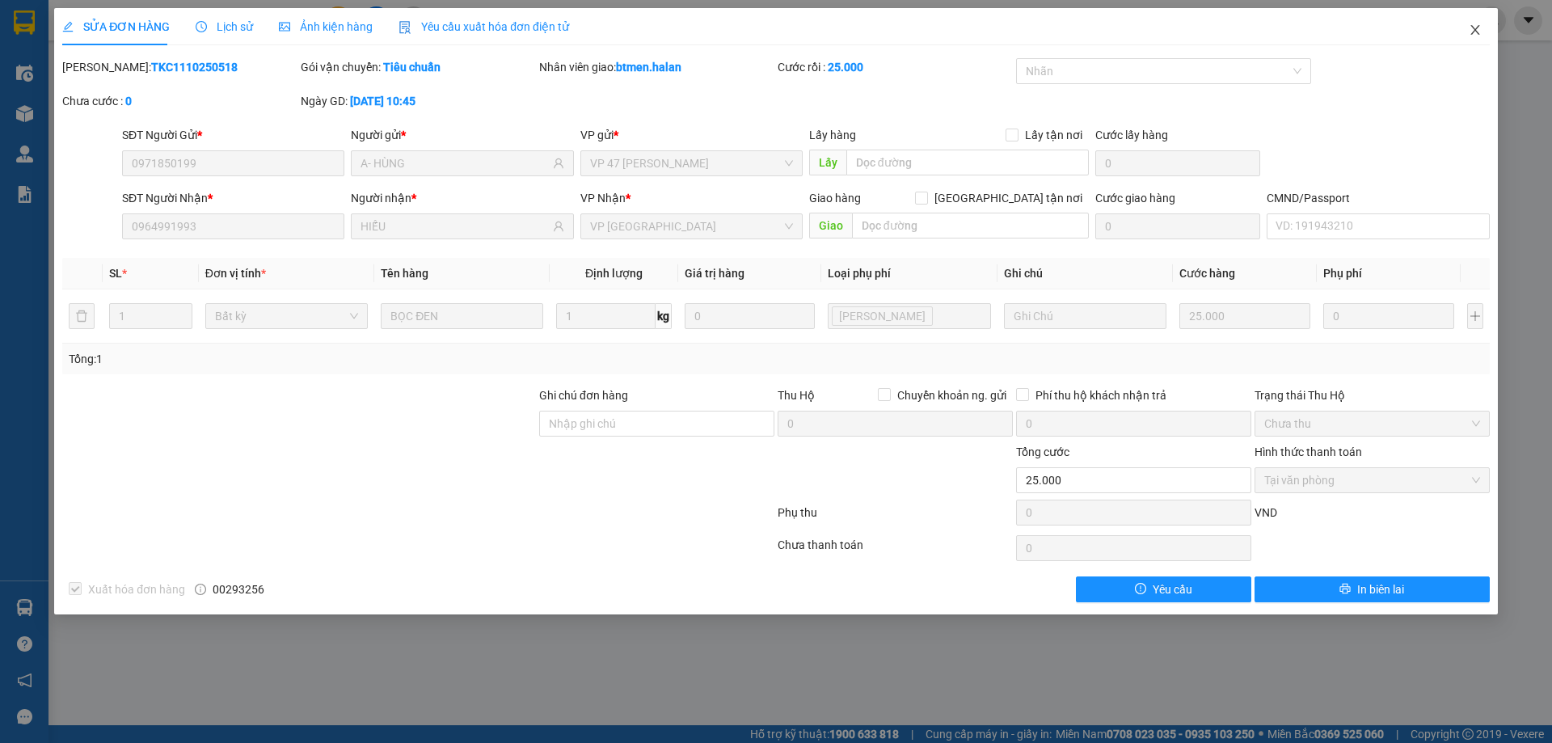
click at [1474, 24] on icon "close" at bounding box center [1474, 29] width 13 height 13
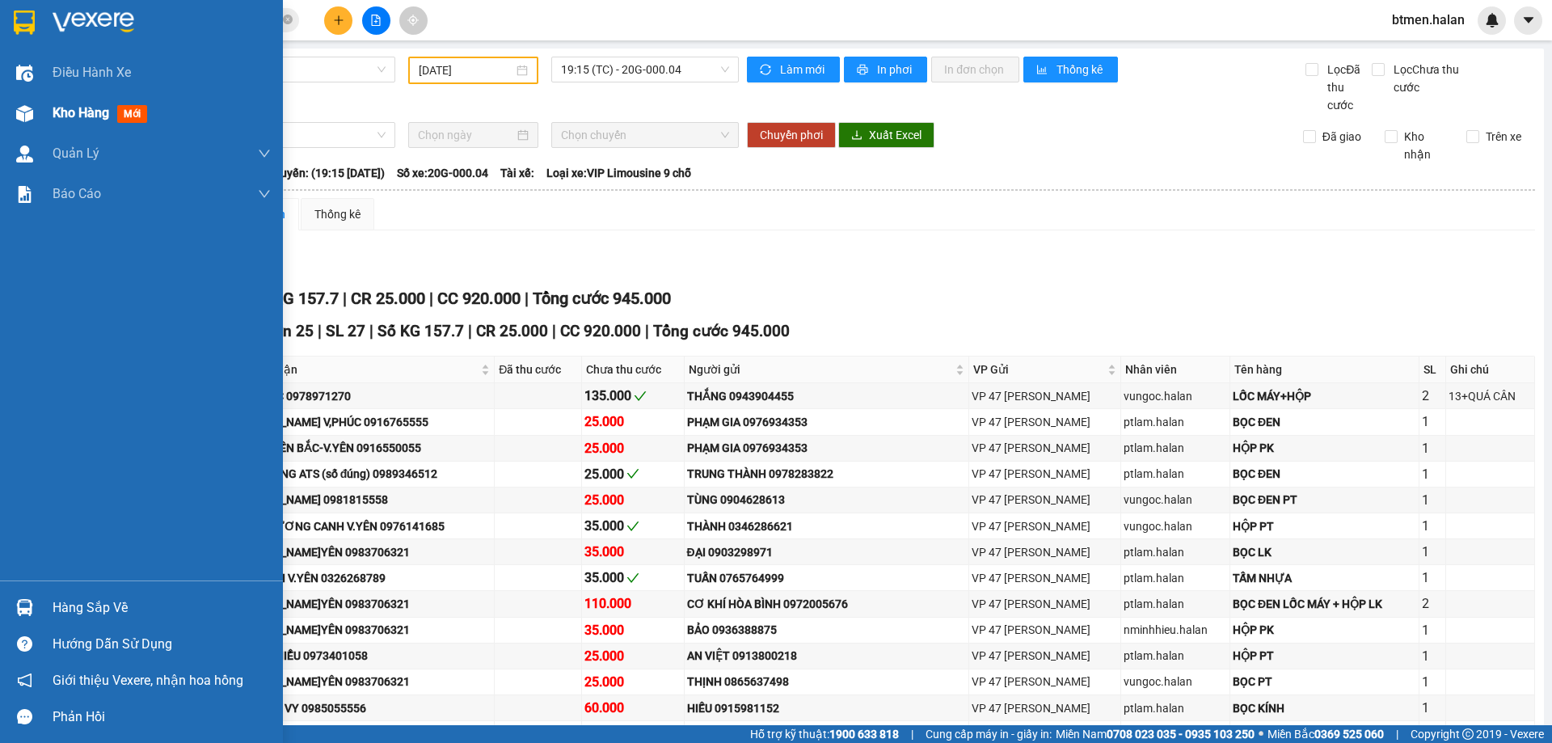
click at [53, 103] on div "Kho hàng mới" at bounding box center [103, 113] width 101 height 20
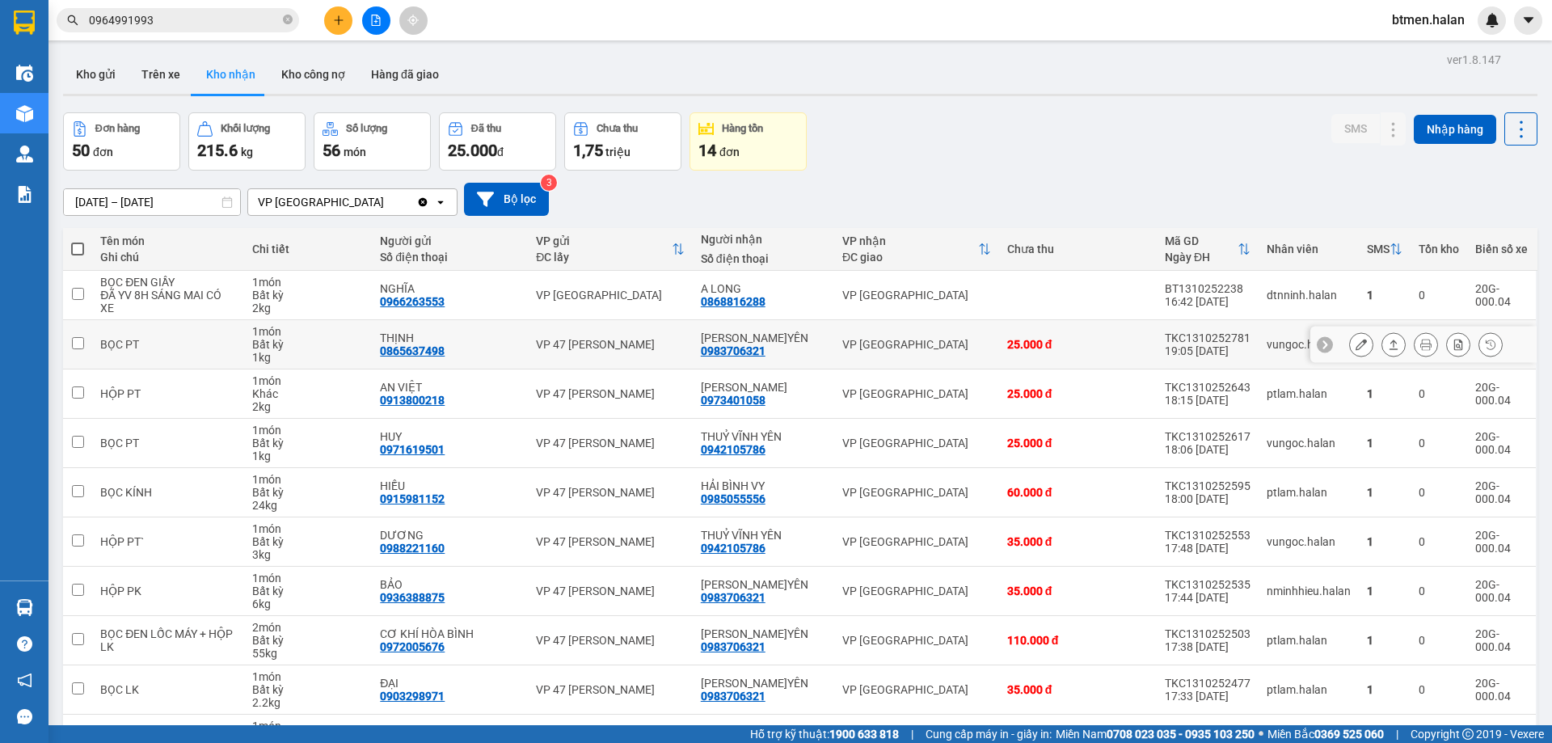
scroll to position [105, 0]
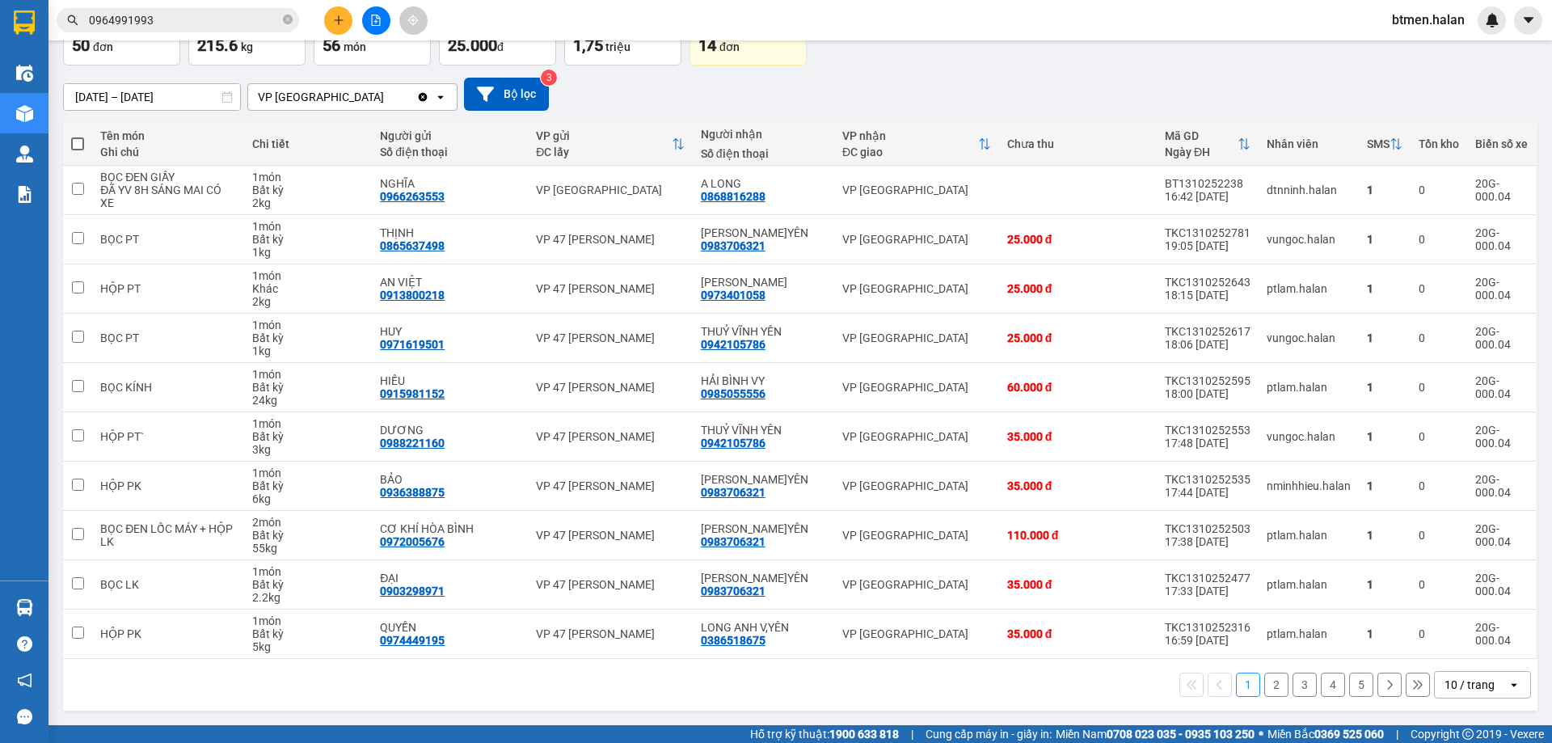
click at [1264, 689] on button "2" at bounding box center [1276, 684] width 24 height 24
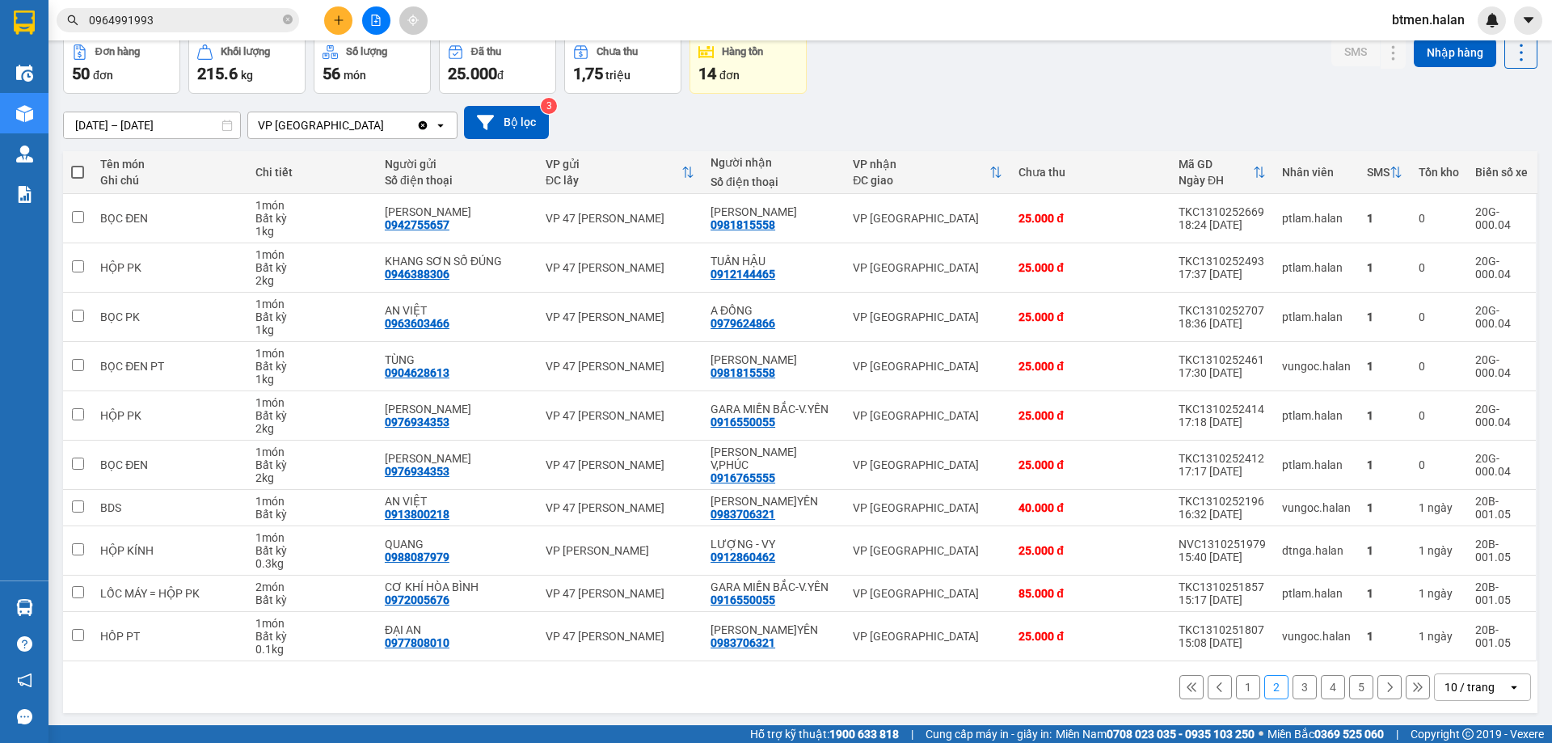
scroll to position [79, 0]
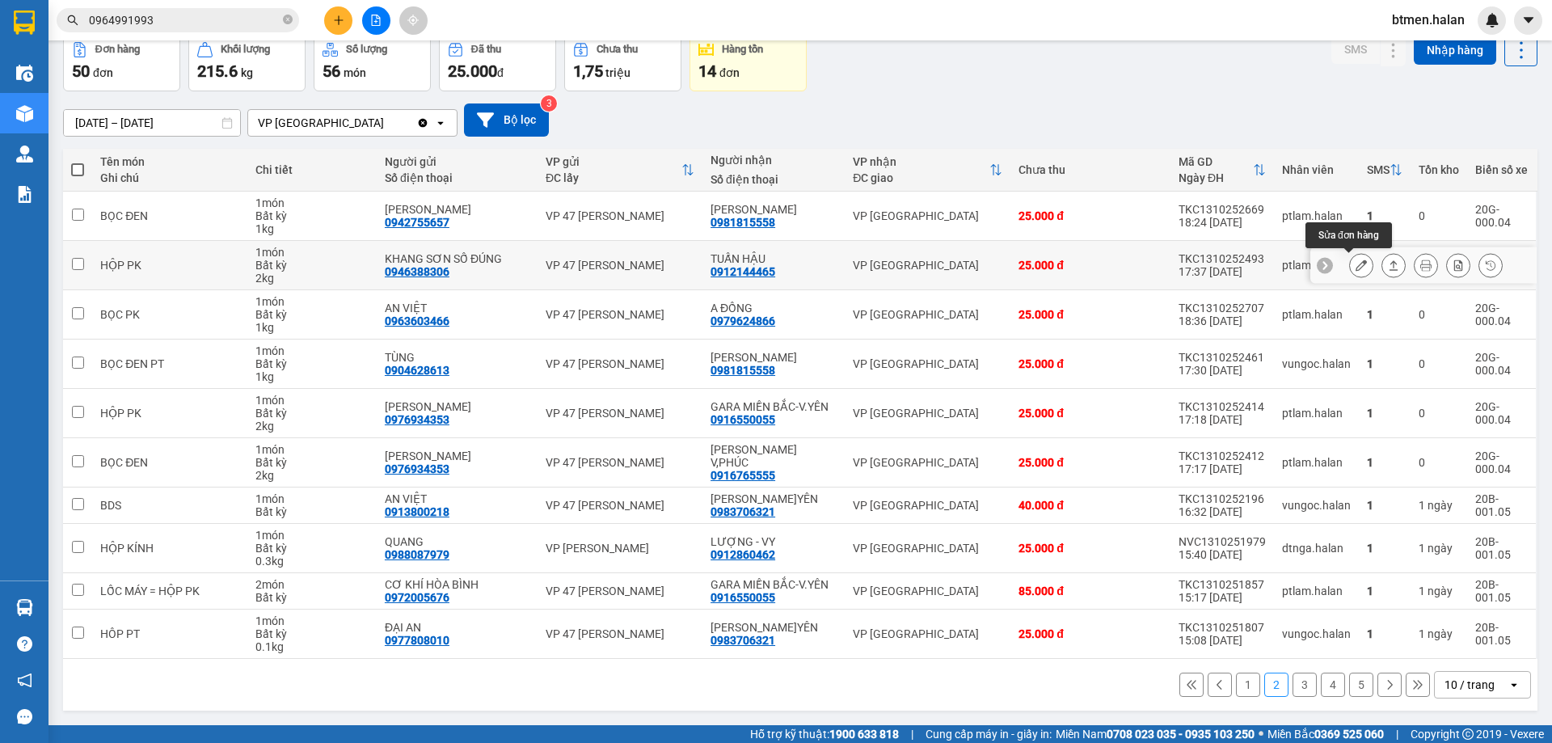
click at [1355, 267] on icon at bounding box center [1360, 264] width 11 height 11
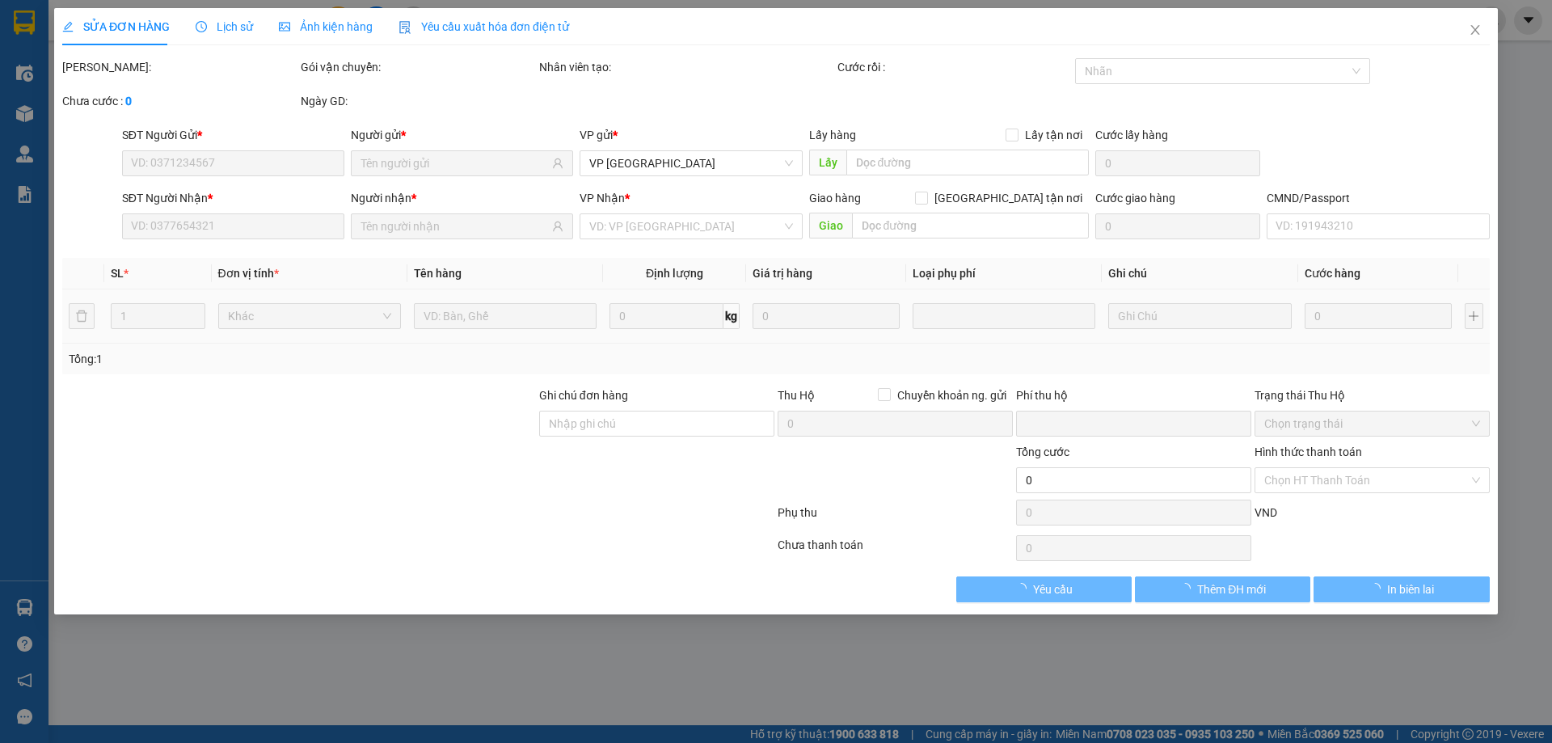
type input "0946388306"
type input "KHANG SƠN SỐ ĐÚNG"
type input "0912144465"
type input "TUẤN HẬU"
type input "0"
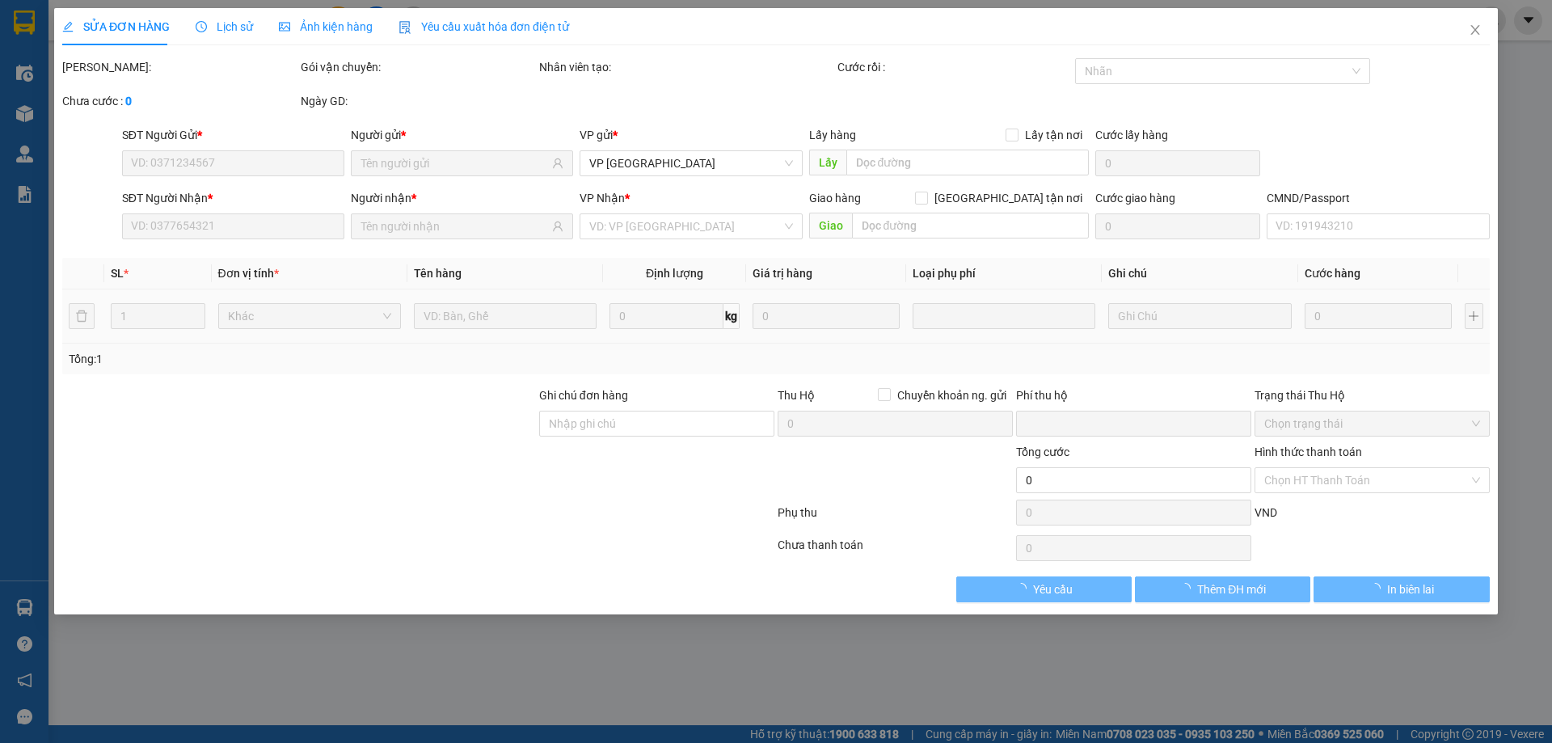
type input "25.000"
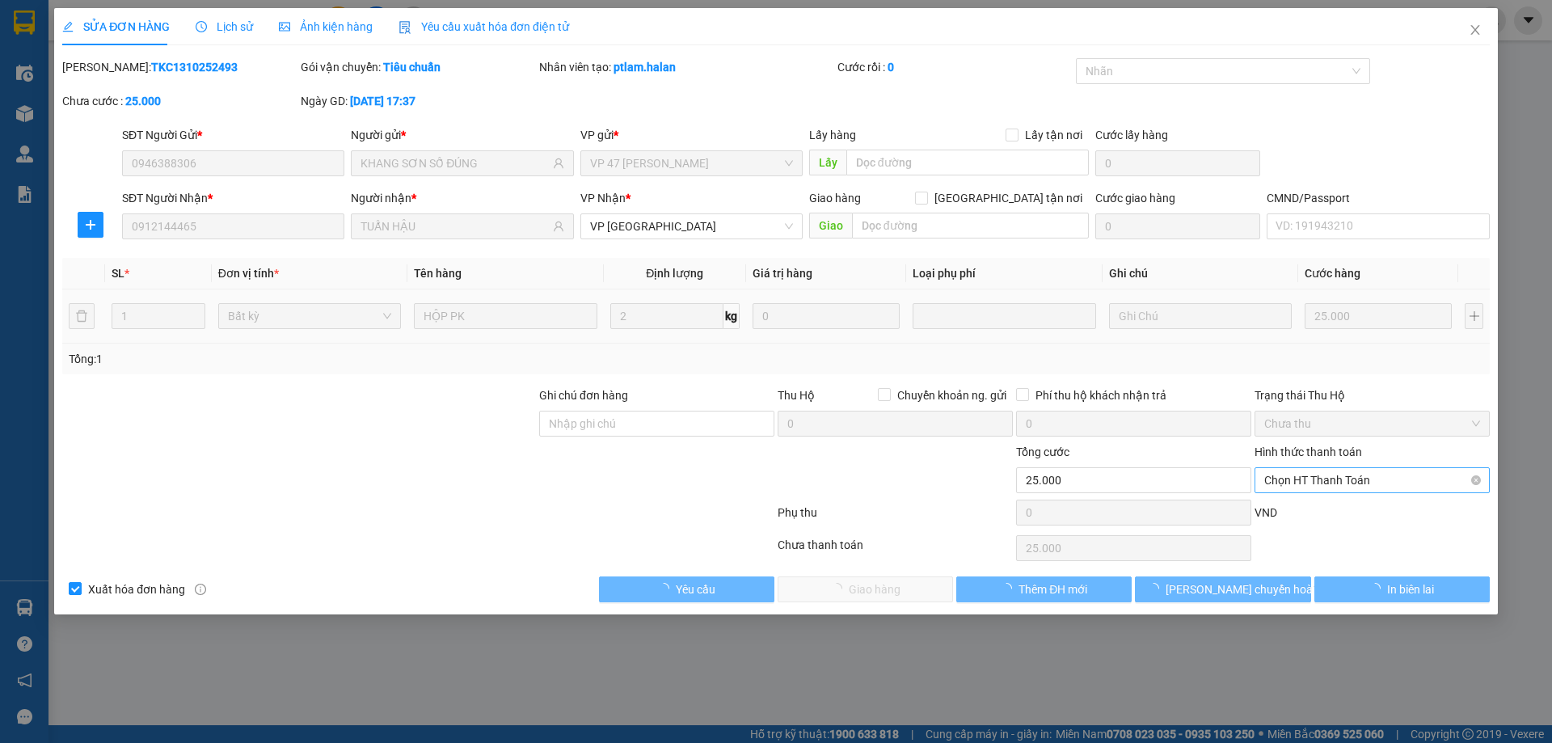
click at [1308, 482] on span "Chọn HT Thanh Toán" at bounding box center [1372, 480] width 216 height 24
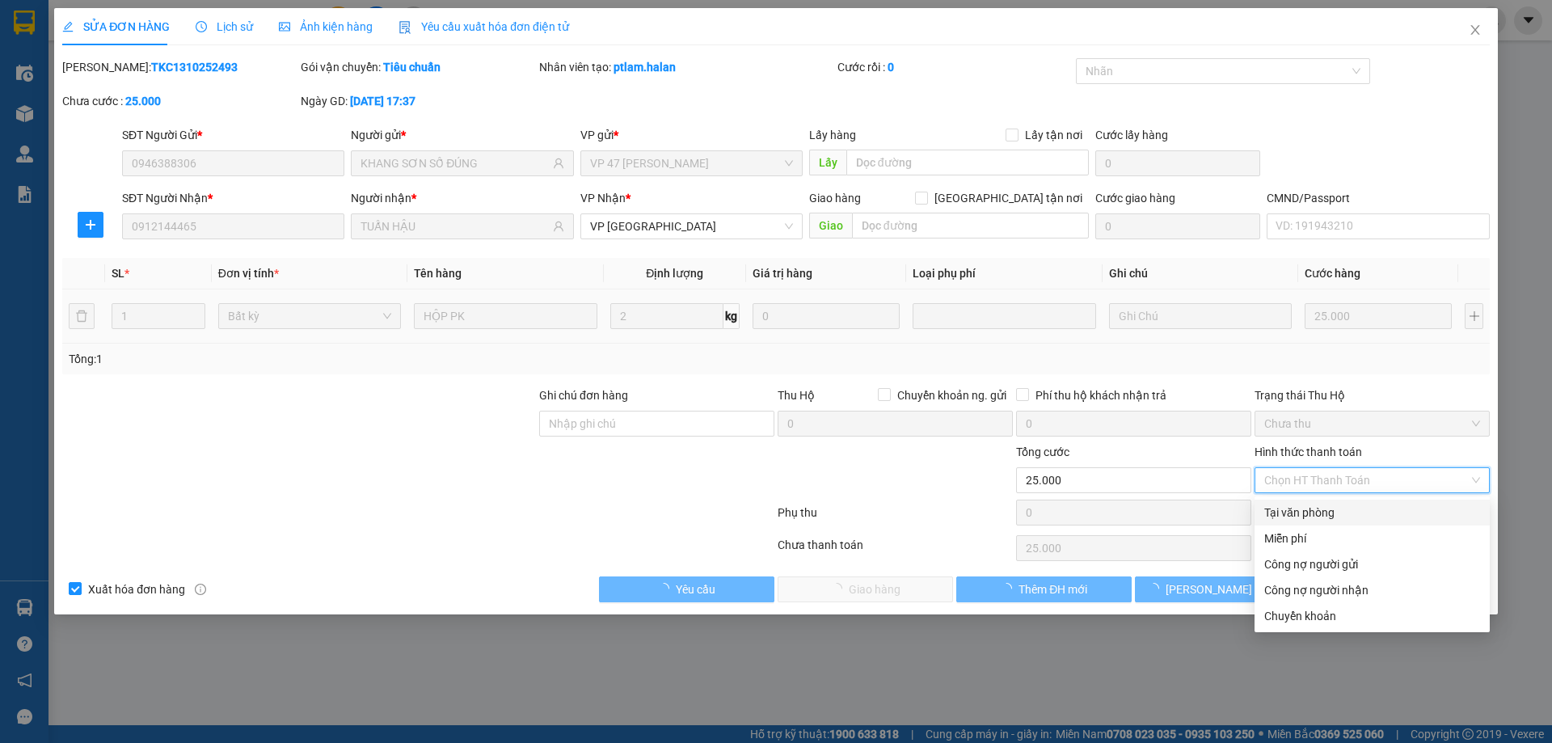
drag, startPoint x: 1299, startPoint y: 508, endPoint x: 834, endPoint y: 606, distance: 475.6
click at [1299, 509] on div "Tại văn phòng" at bounding box center [1372, 512] width 216 height 18
type input "0"
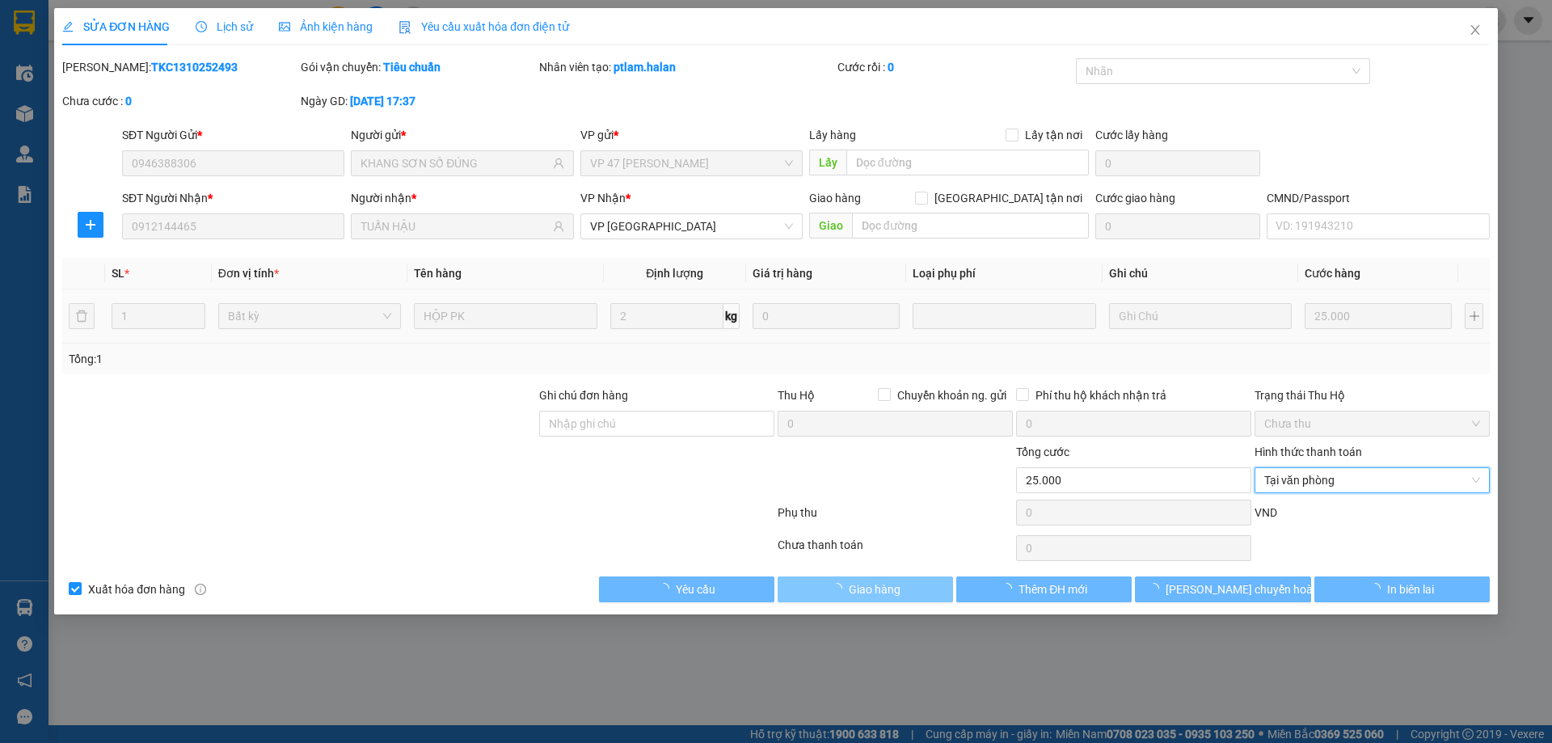
click at [825, 601] on button "Giao hàng" at bounding box center [864, 589] width 175 height 26
click at [907, 587] on button "Giao hàng" at bounding box center [864, 589] width 175 height 26
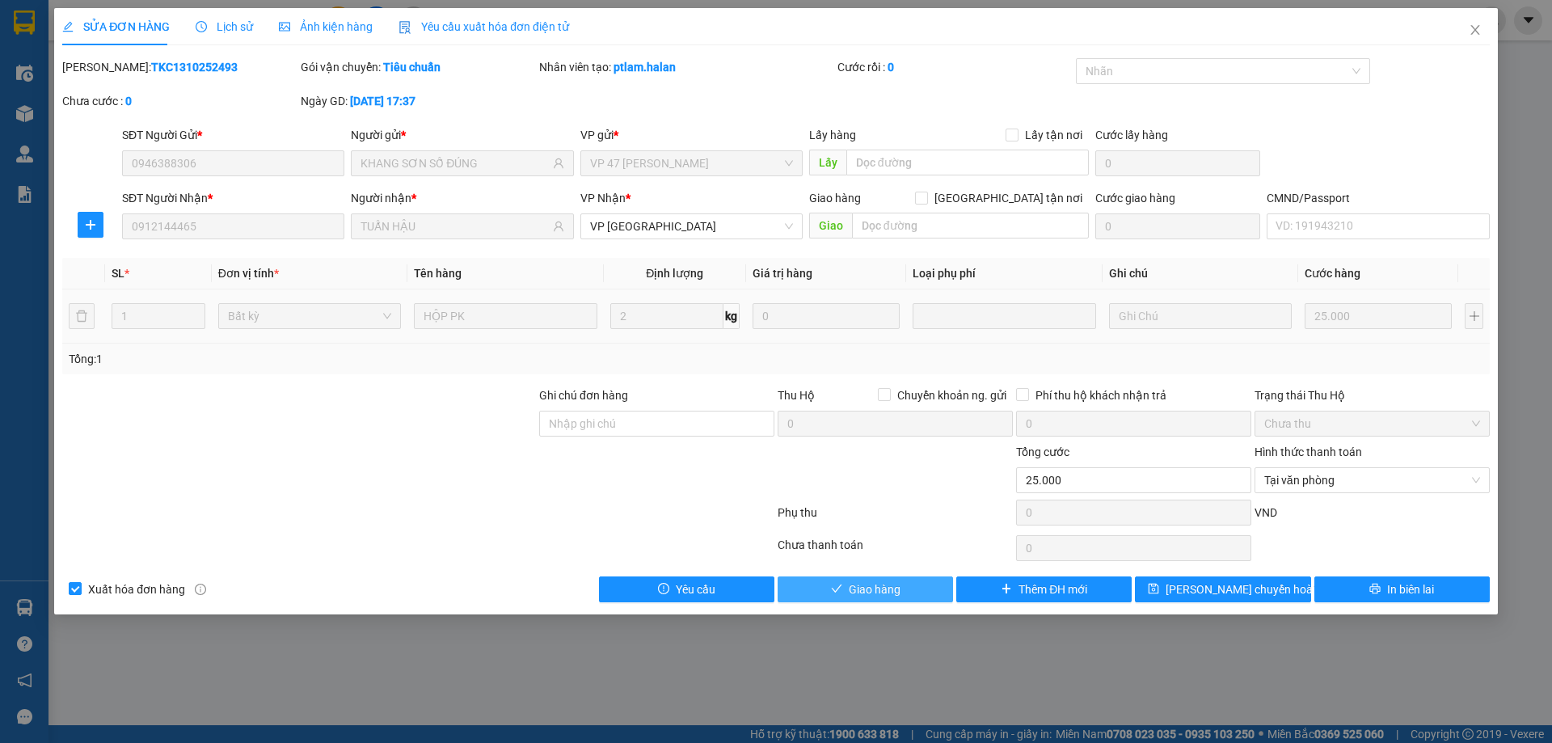
click at [871, 590] on span "Giao hàng" at bounding box center [875, 589] width 52 height 18
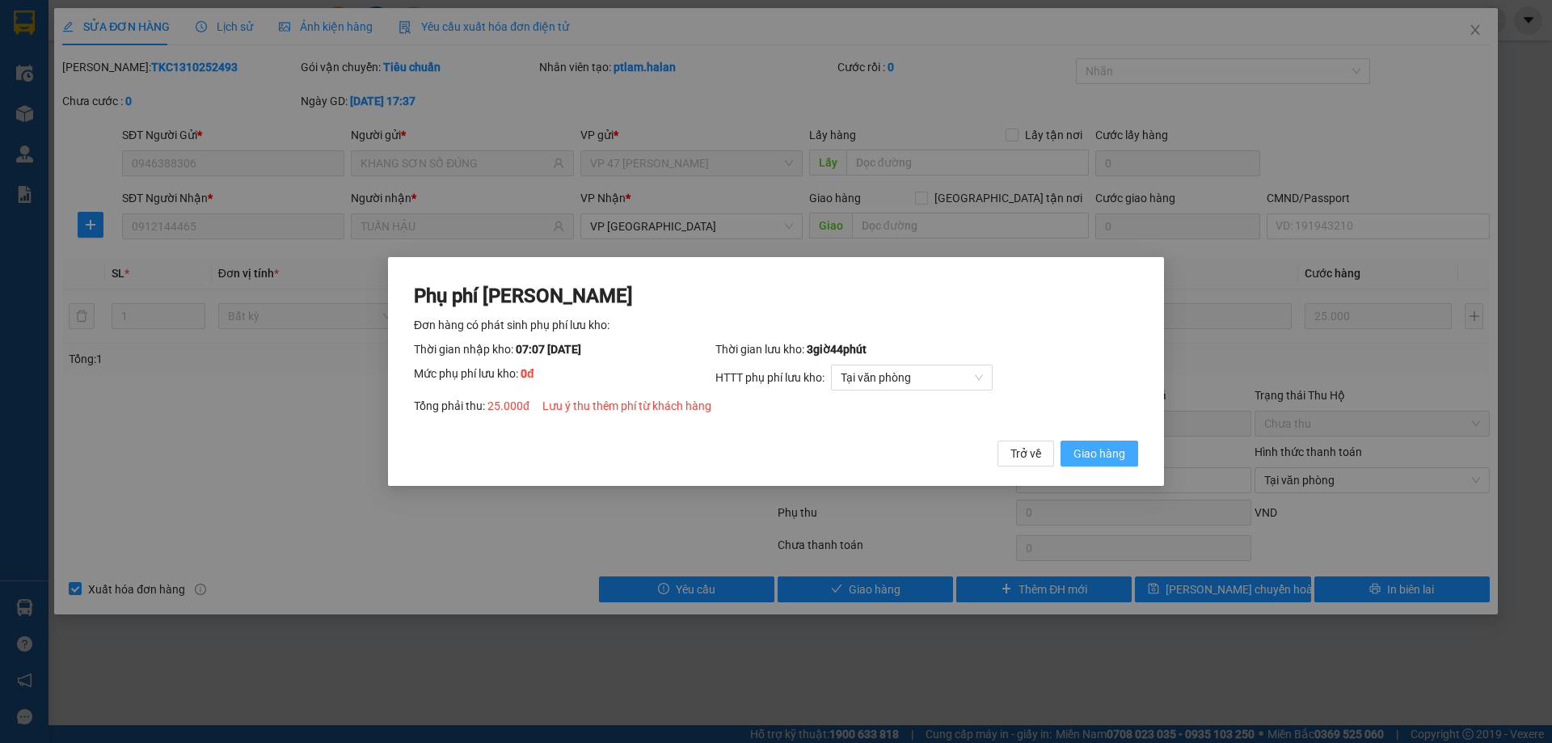
drag, startPoint x: 1096, startPoint y: 456, endPoint x: 1204, endPoint y: 409, distance: 118.0
click at [1099, 454] on span "Giao hàng" at bounding box center [1099, 453] width 52 height 18
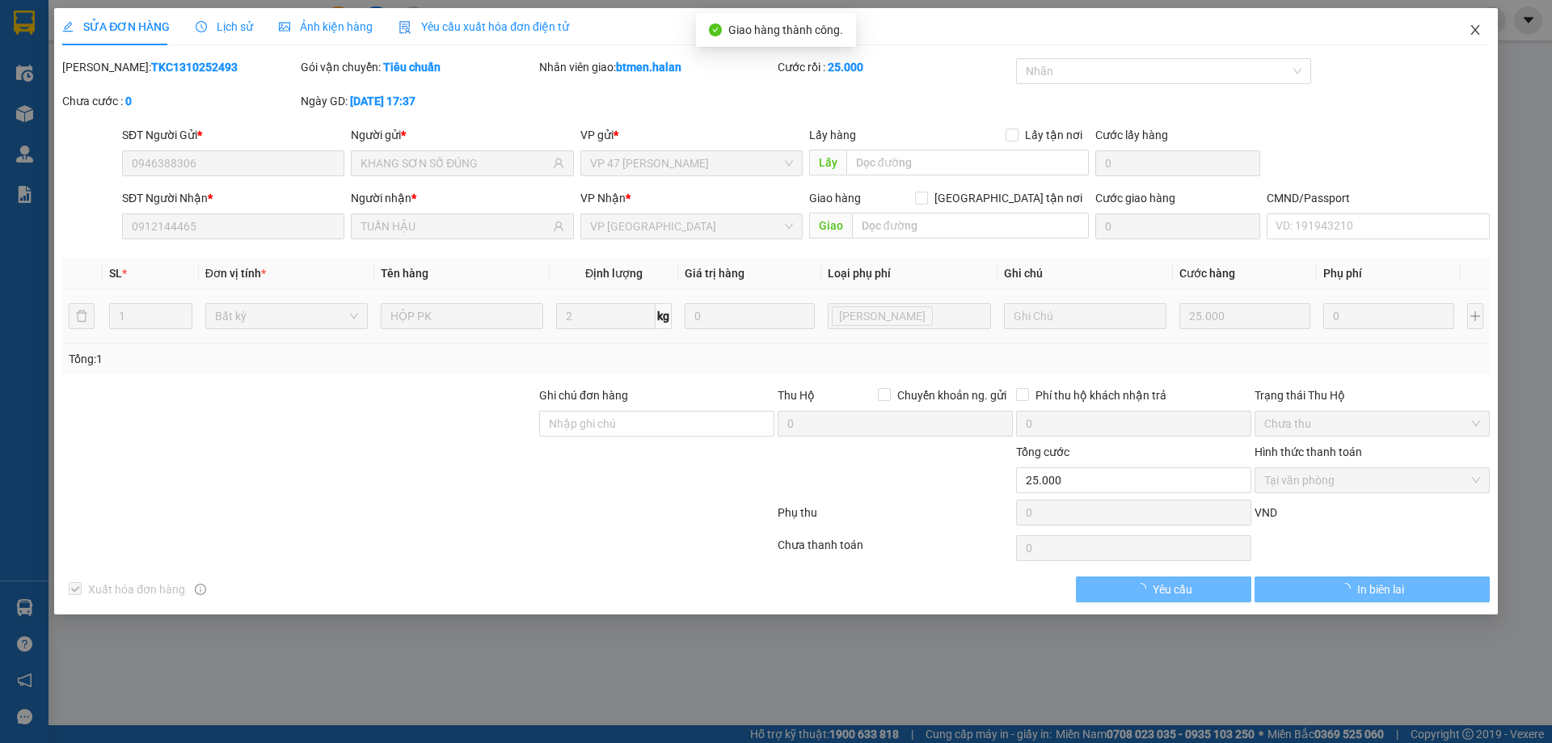
click at [1481, 30] on span "Close" at bounding box center [1474, 30] width 45 height 45
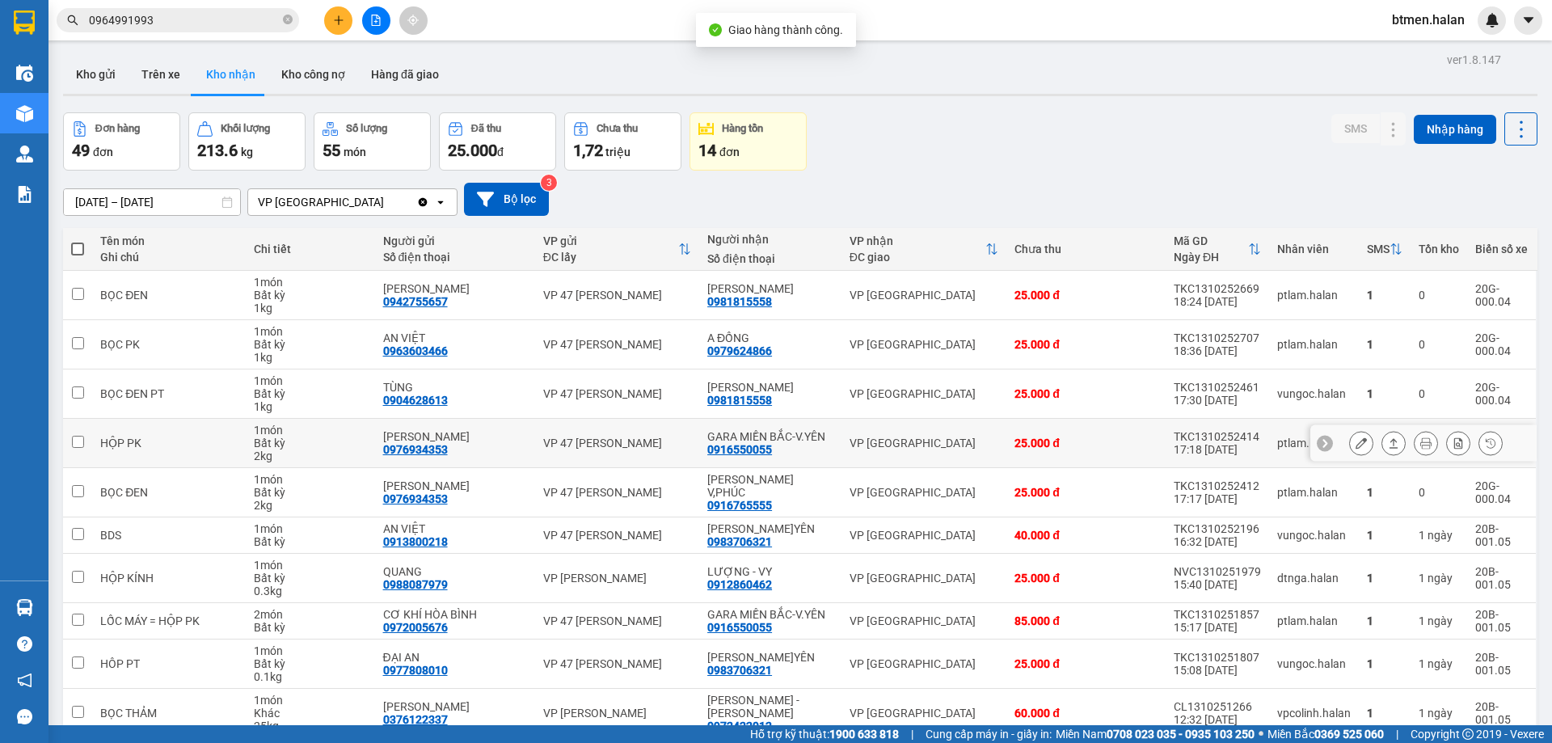
scroll to position [79, 0]
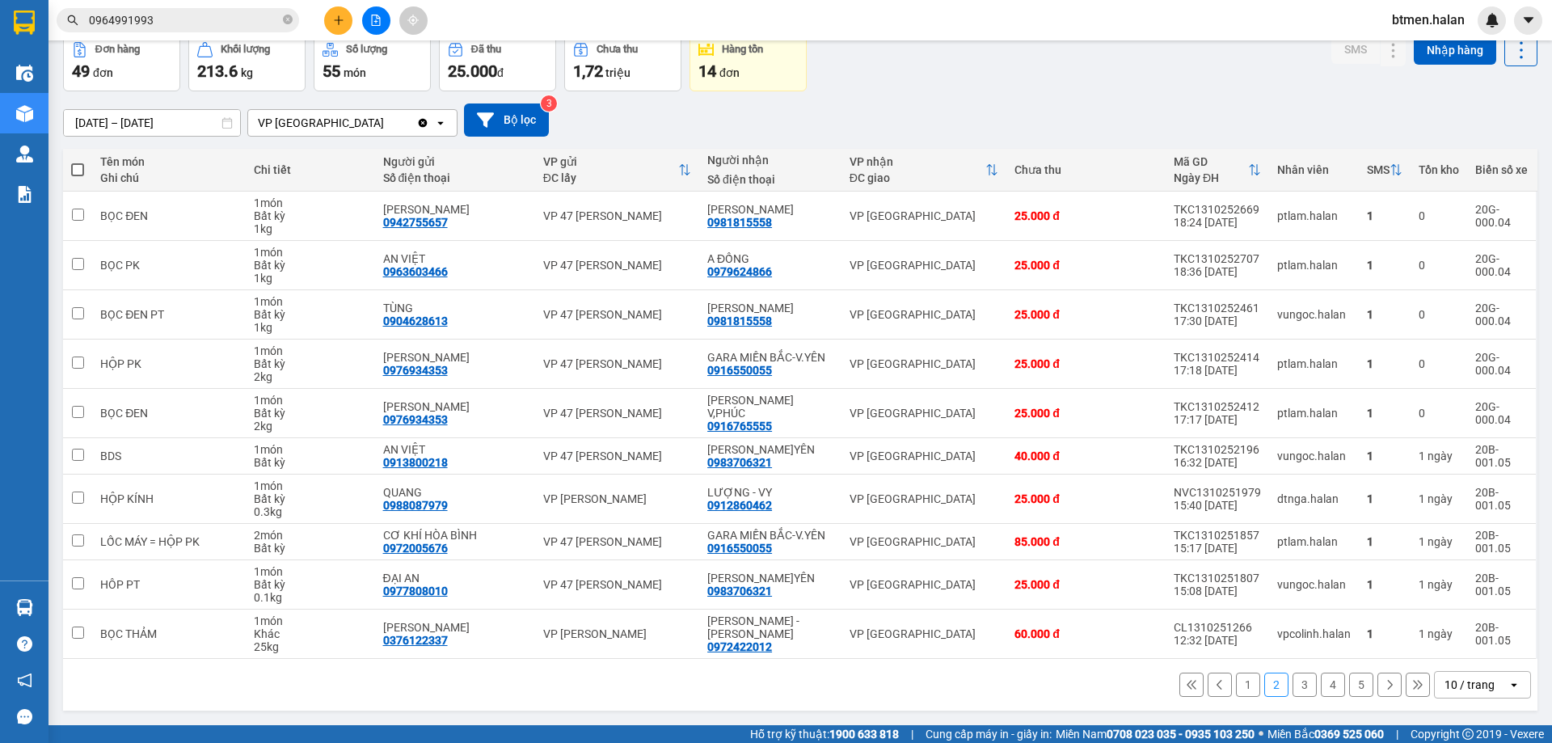
click at [1236, 687] on button "1" at bounding box center [1248, 684] width 24 height 24
